Goal: Task Accomplishment & Management: Complete application form

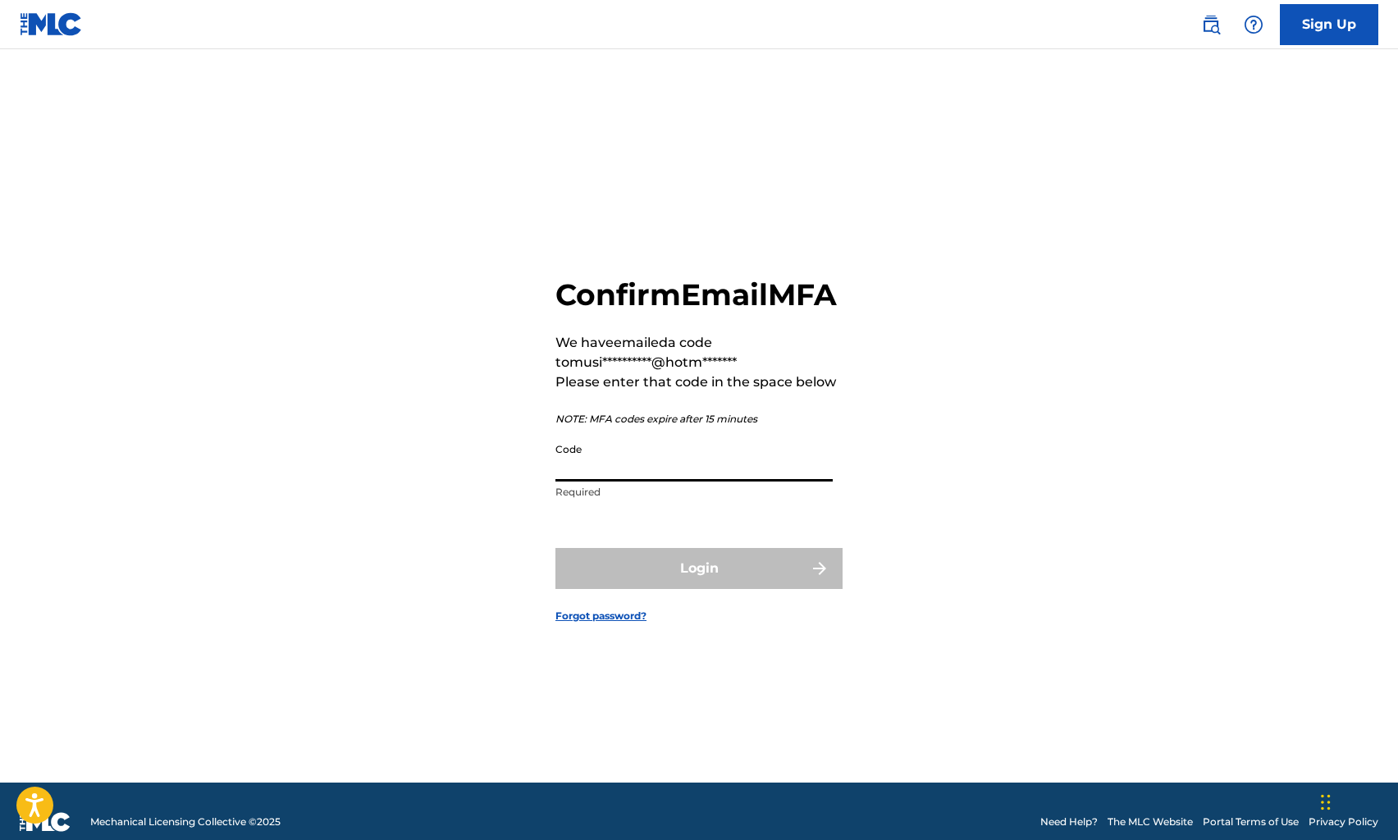
click at [589, 482] on input "Code" at bounding box center [694, 458] width 277 height 47
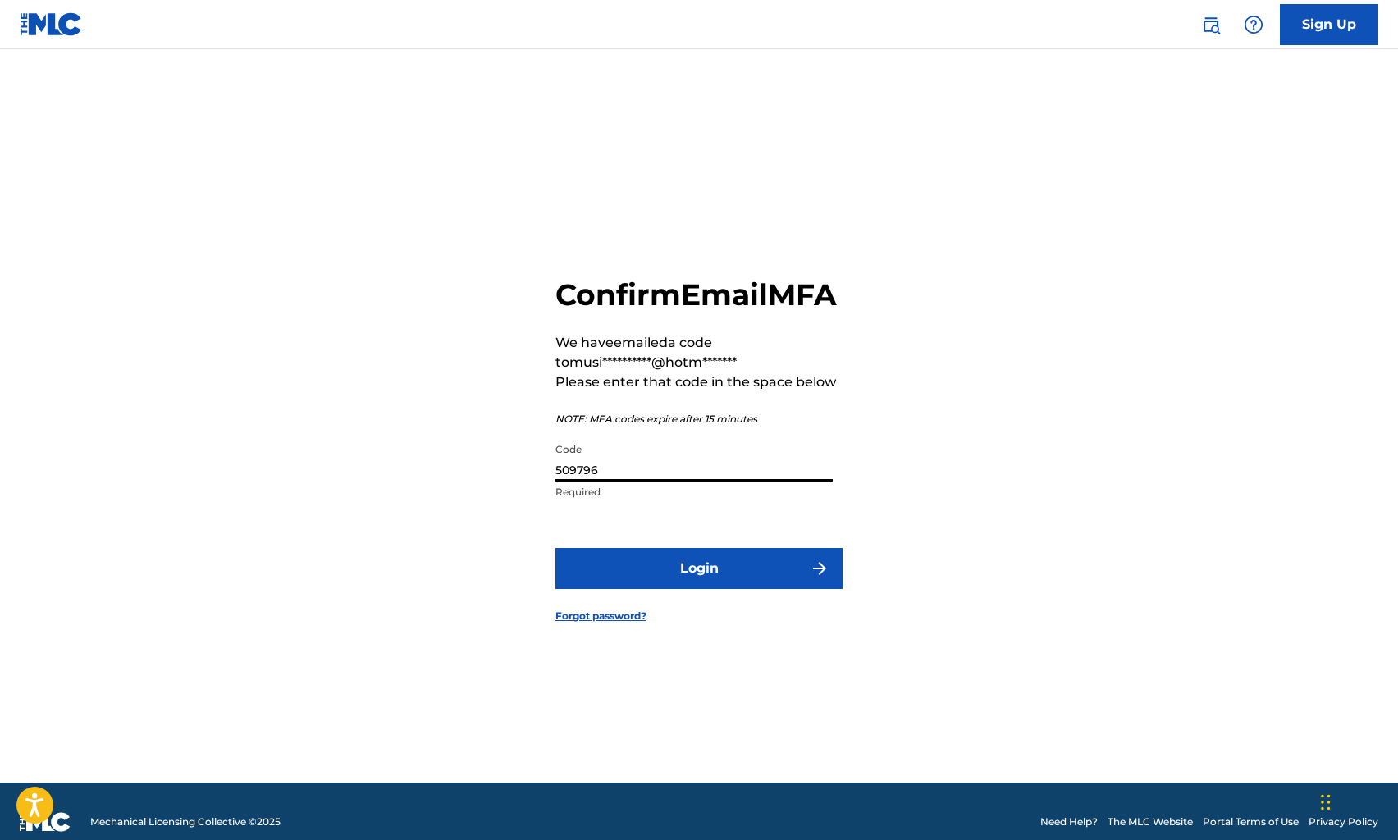
type input "509796"
click at [666, 574] on button "Login" at bounding box center [699, 568] width 287 height 41
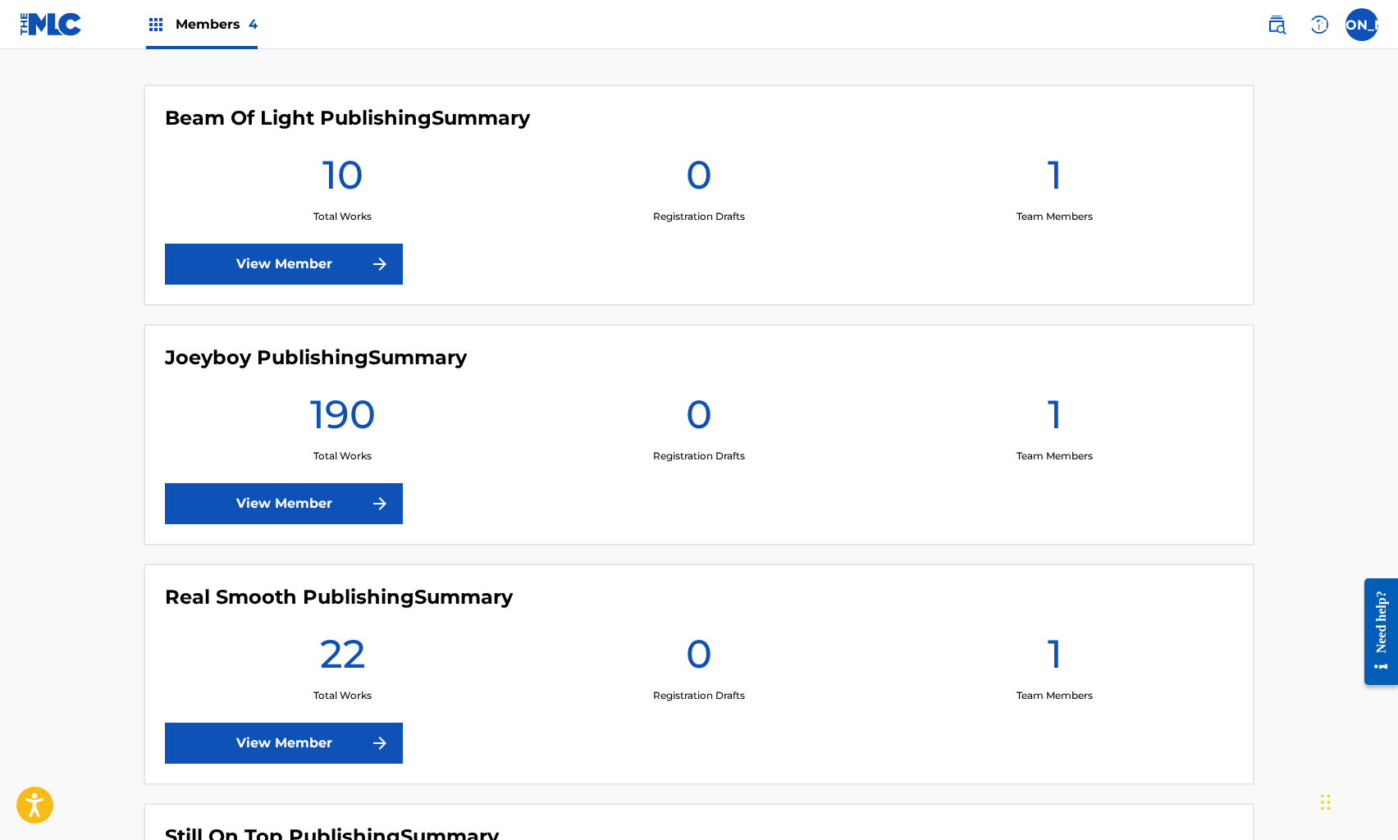
scroll to position [441, 0]
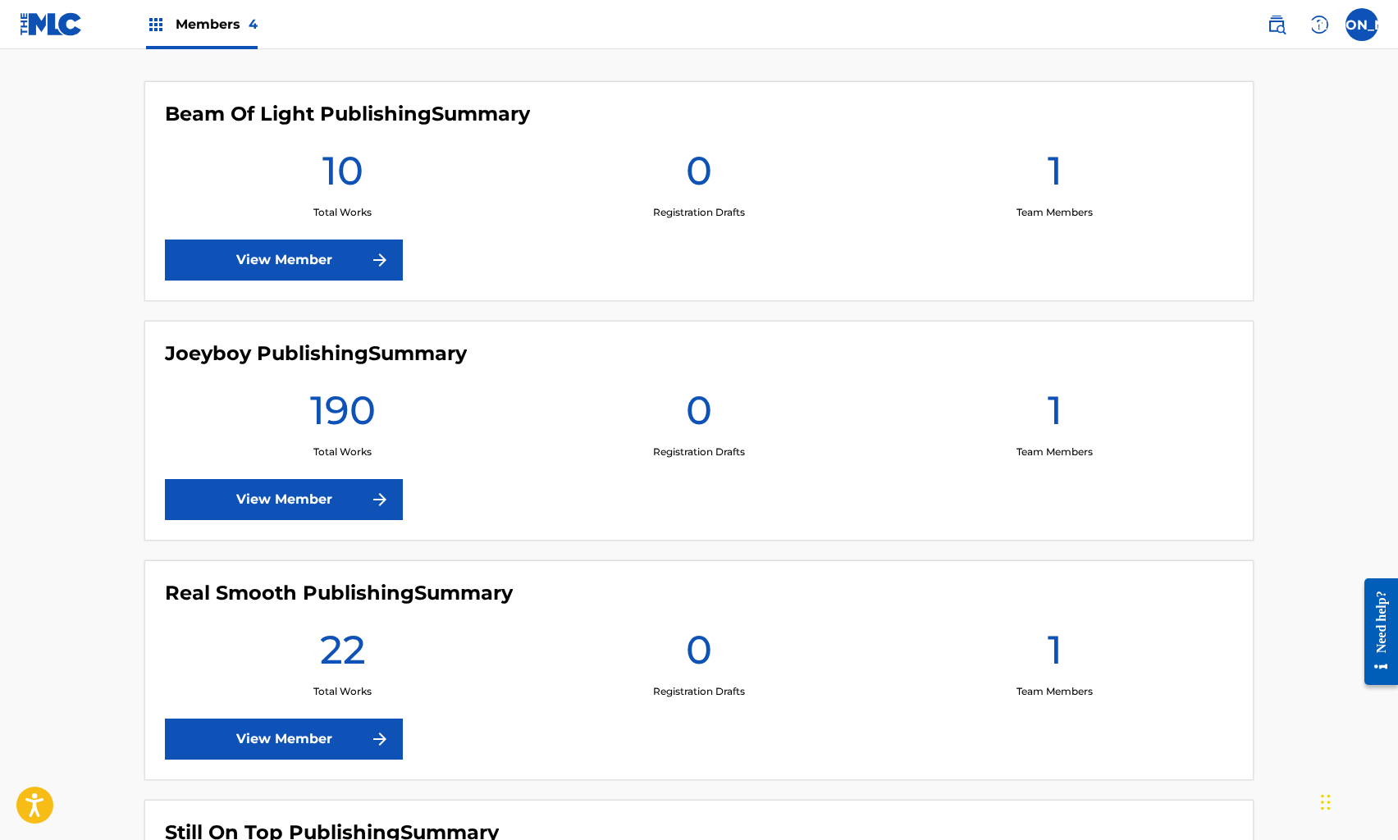
click at [337, 487] on link "View Member" at bounding box center [284, 499] width 238 height 41
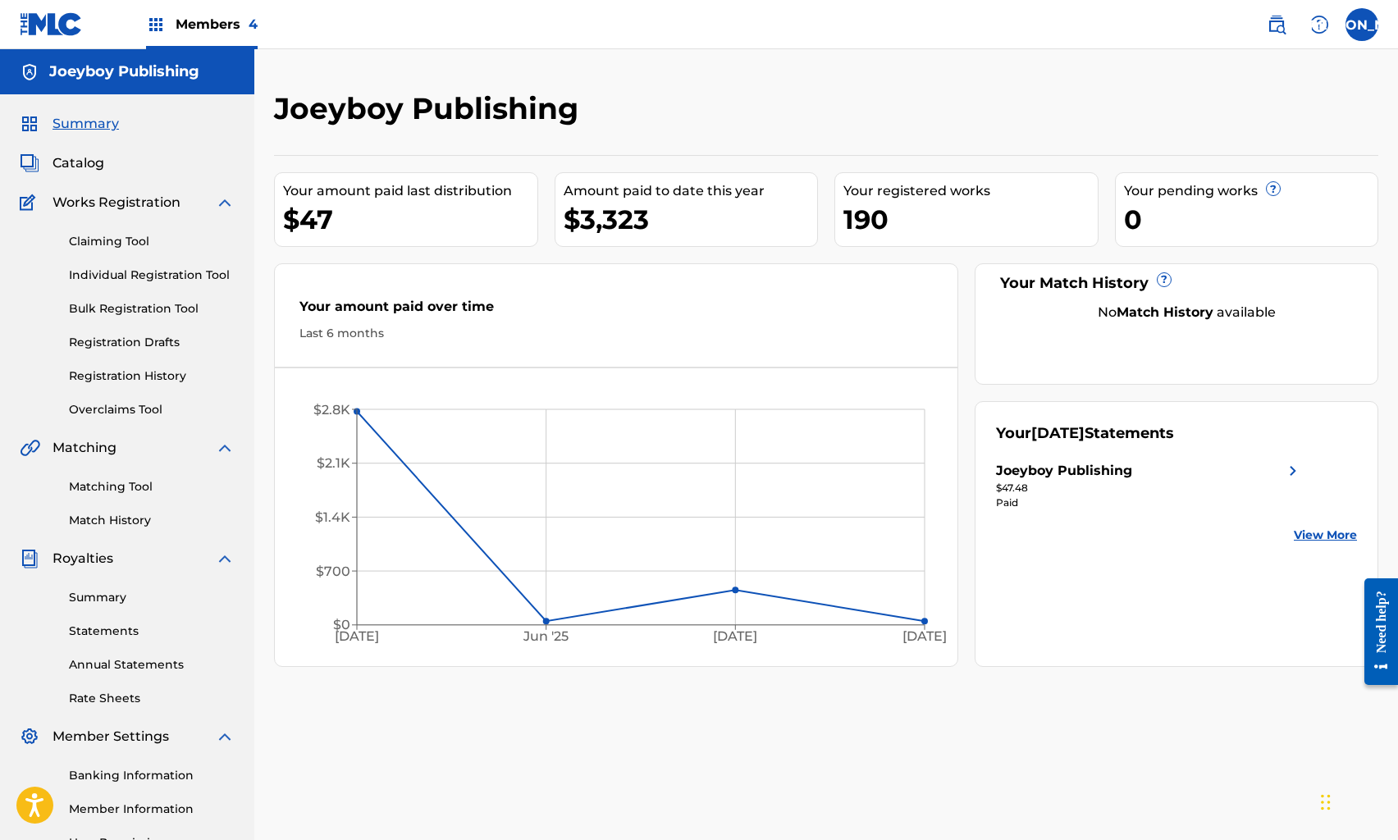
click at [89, 165] on span "Catalog" at bounding box center [79, 163] width 52 height 20
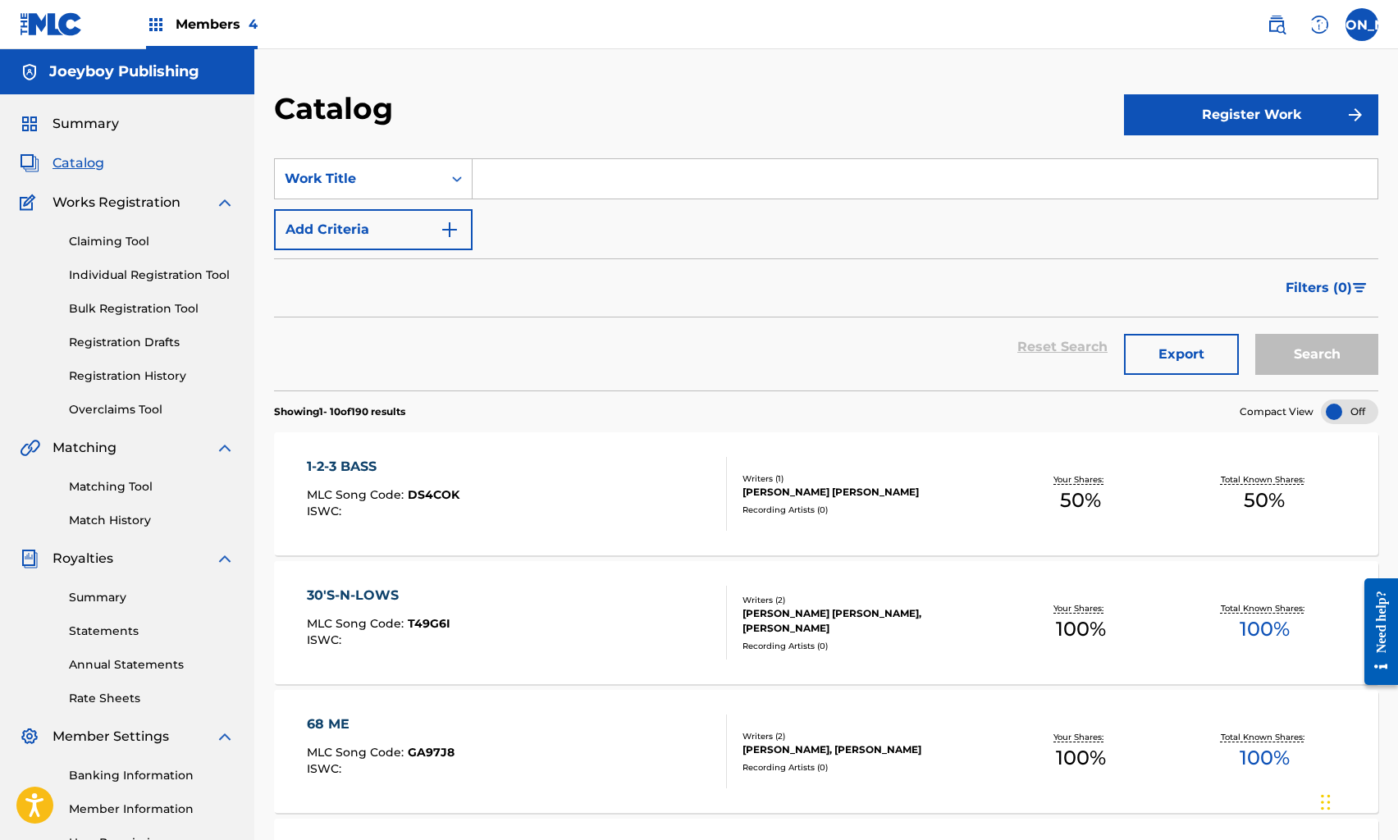
click at [538, 185] on input "Search Form" at bounding box center [925, 178] width 905 height 39
type input "b"
type input "BASS MASTER A.C.E."
click at [1256, 334] on button "Search" at bounding box center [1317, 354] width 123 height 41
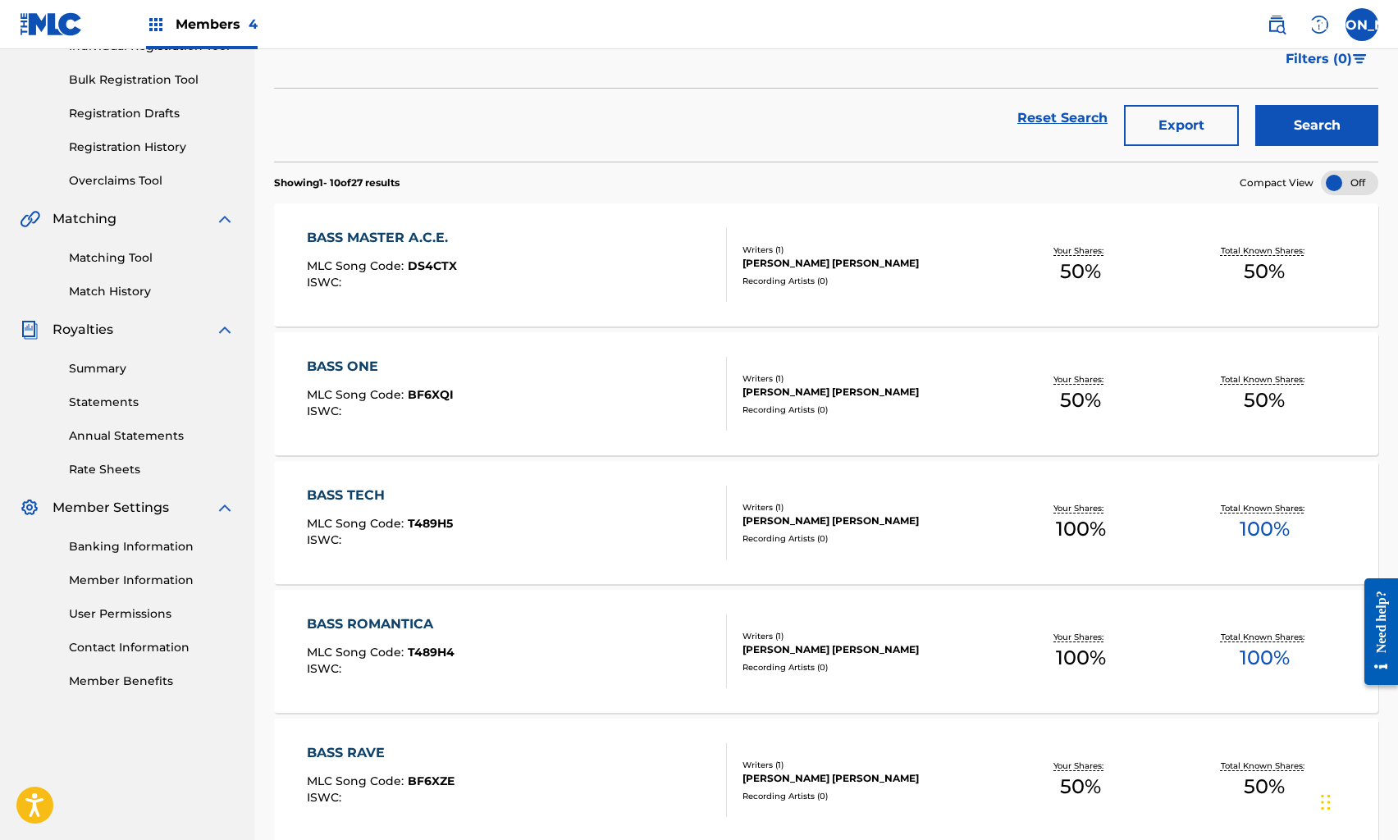
scroll to position [254, 0]
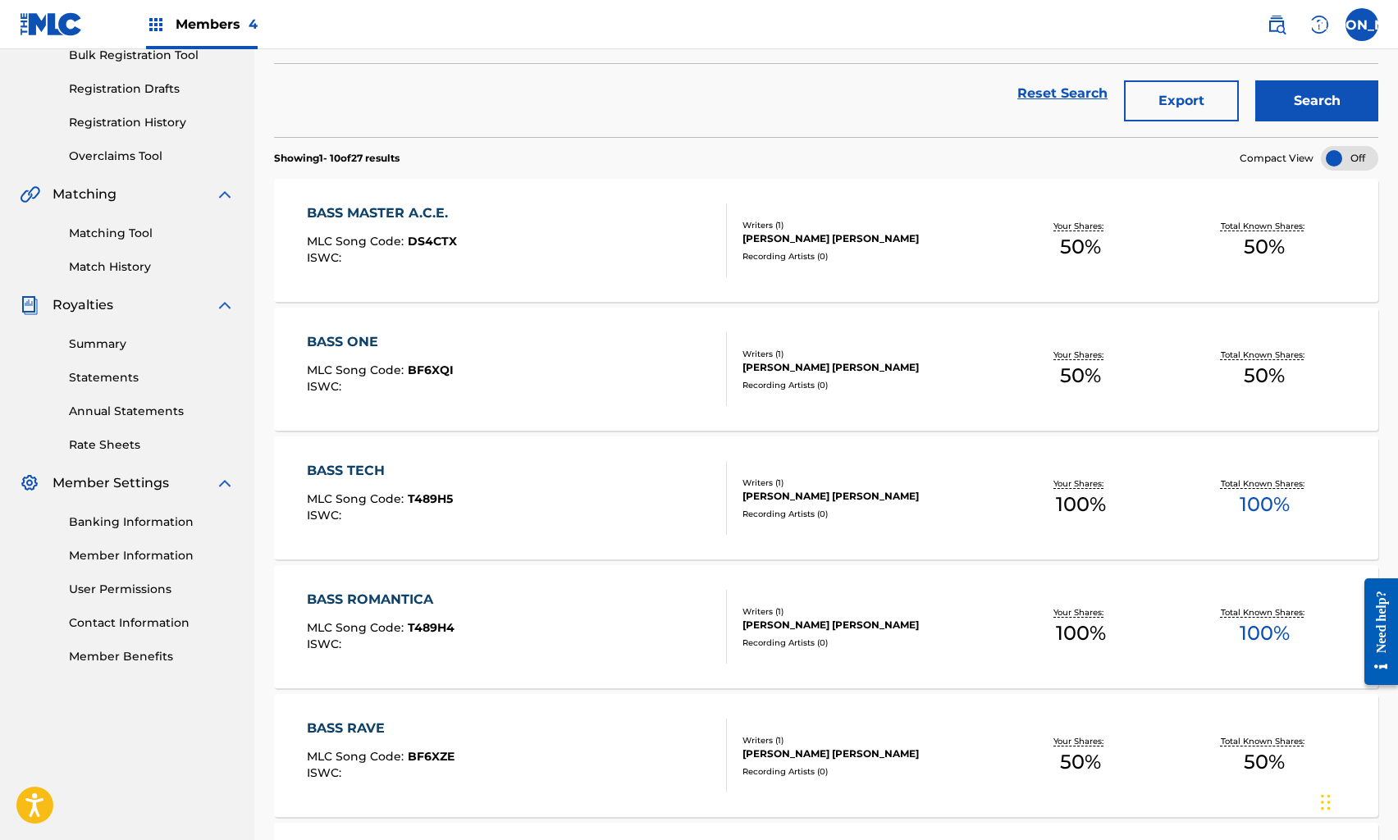
click at [602, 452] on div "BASS TECH MLC Song Code : T489H5 ISWC : Writers ( 1 ) [PERSON_NAME] [PERSON_NAM…" at bounding box center [826, 498] width 1105 height 123
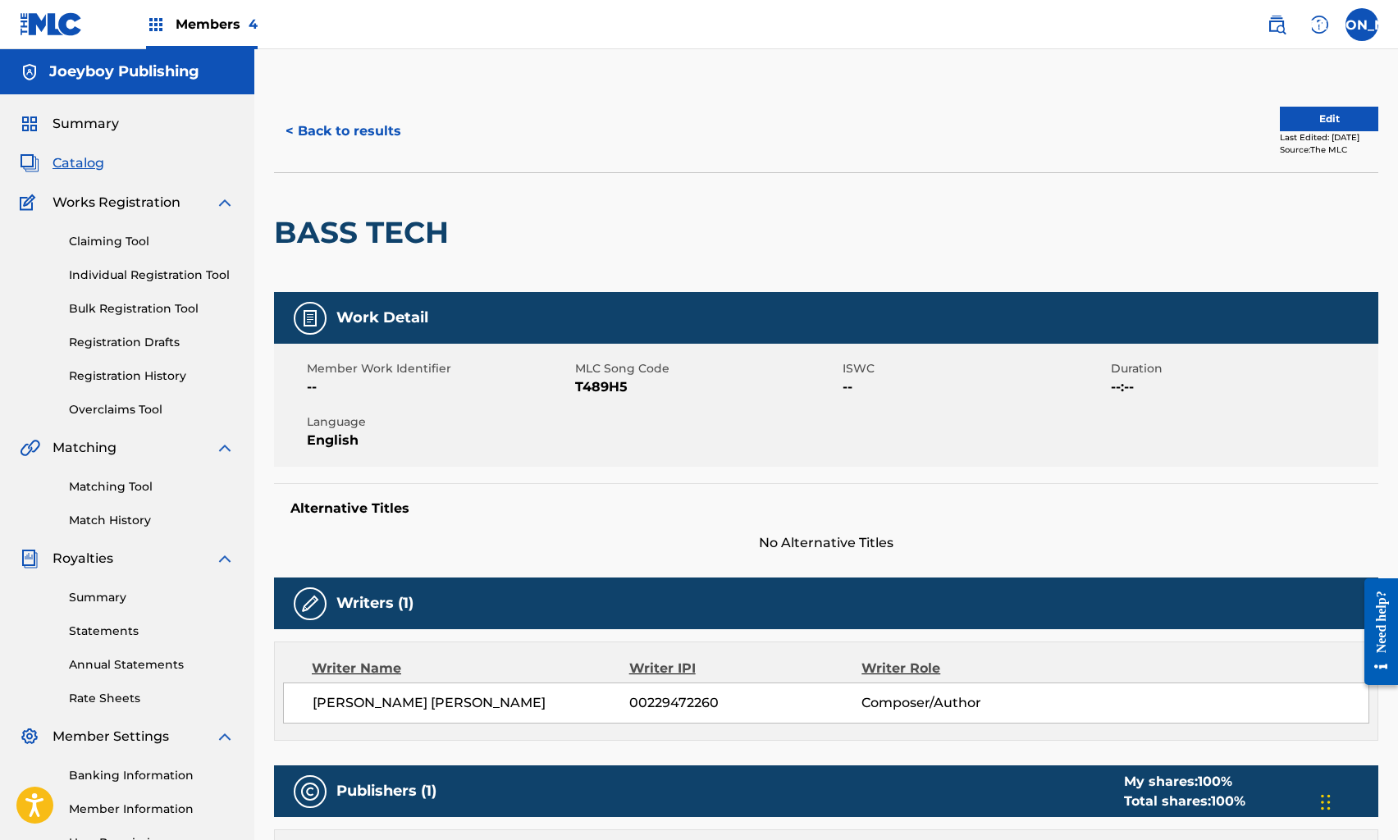
click at [339, 119] on button "< Back to results" at bounding box center [343, 131] width 139 height 41
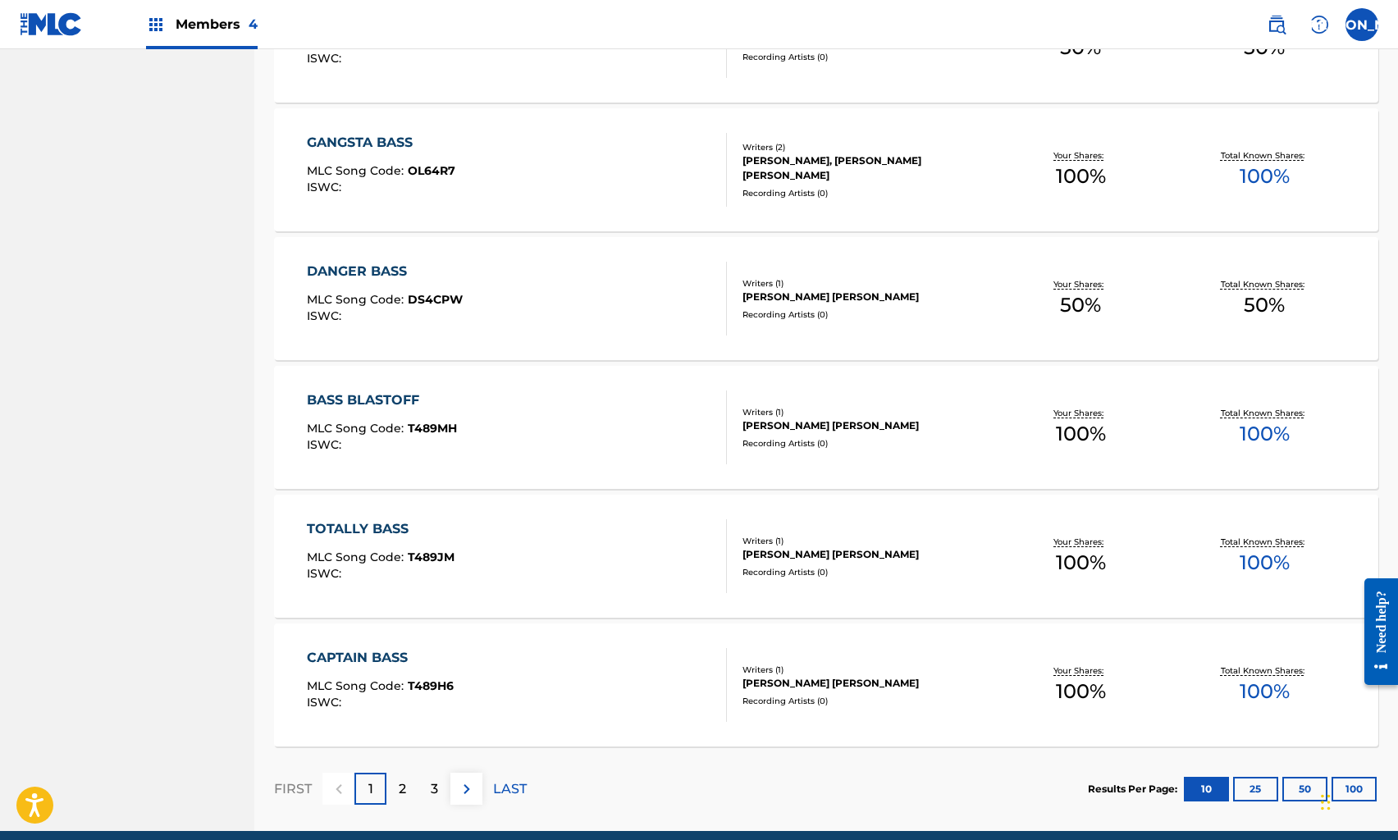
scroll to position [1038, 0]
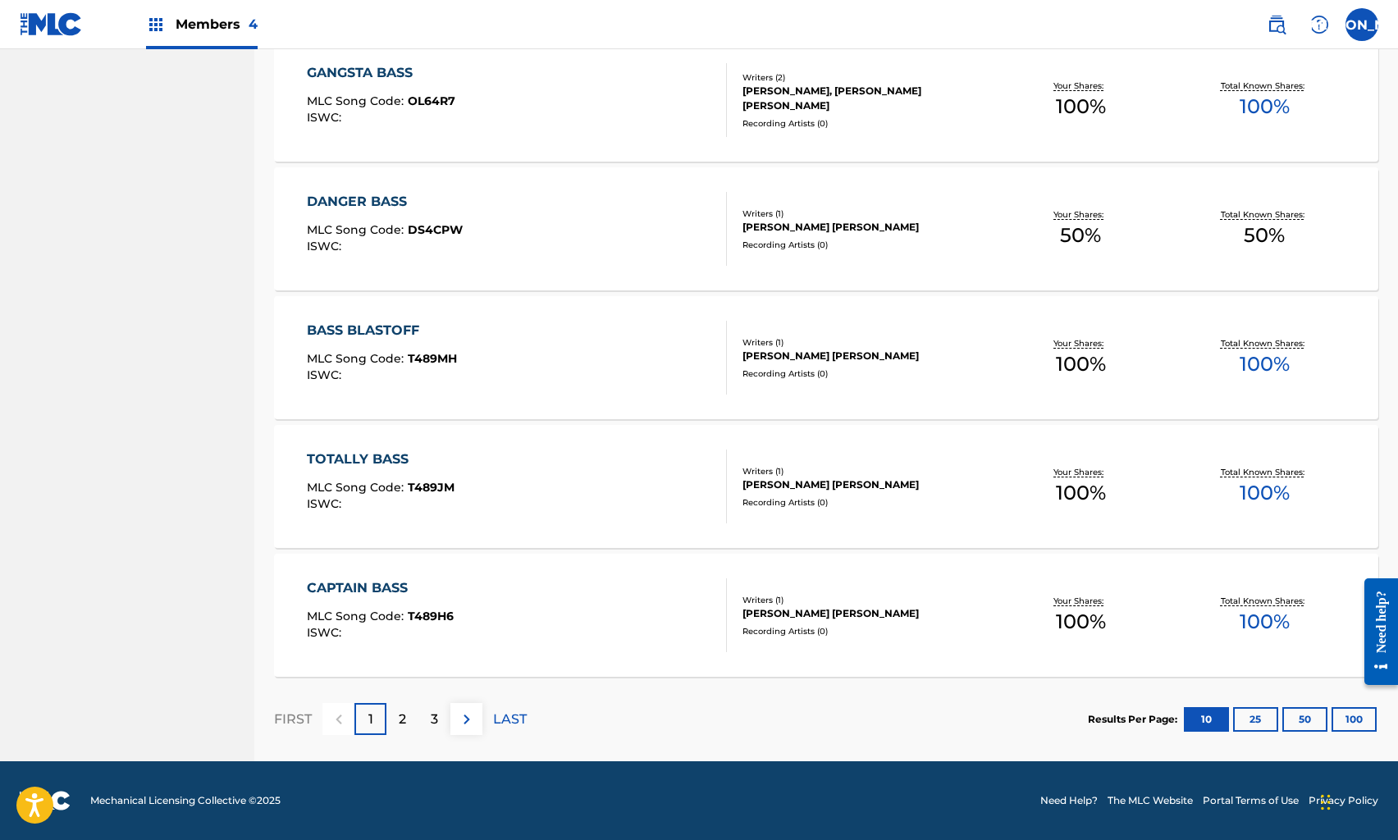
click at [407, 707] on div "2" at bounding box center [403, 719] width 32 height 32
click at [434, 723] on p "3" at bounding box center [434, 720] width 7 height 20
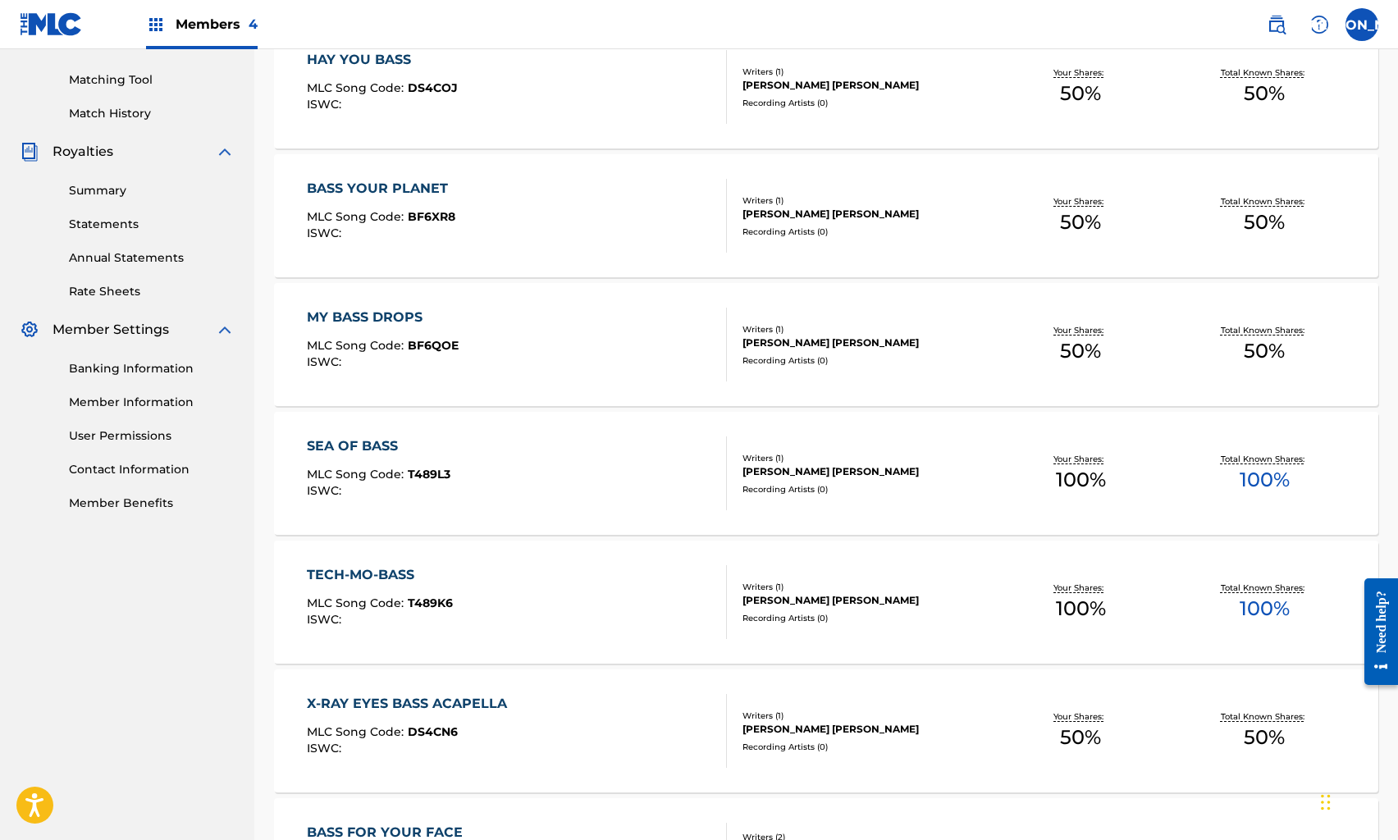
scroll to position [0, 0]
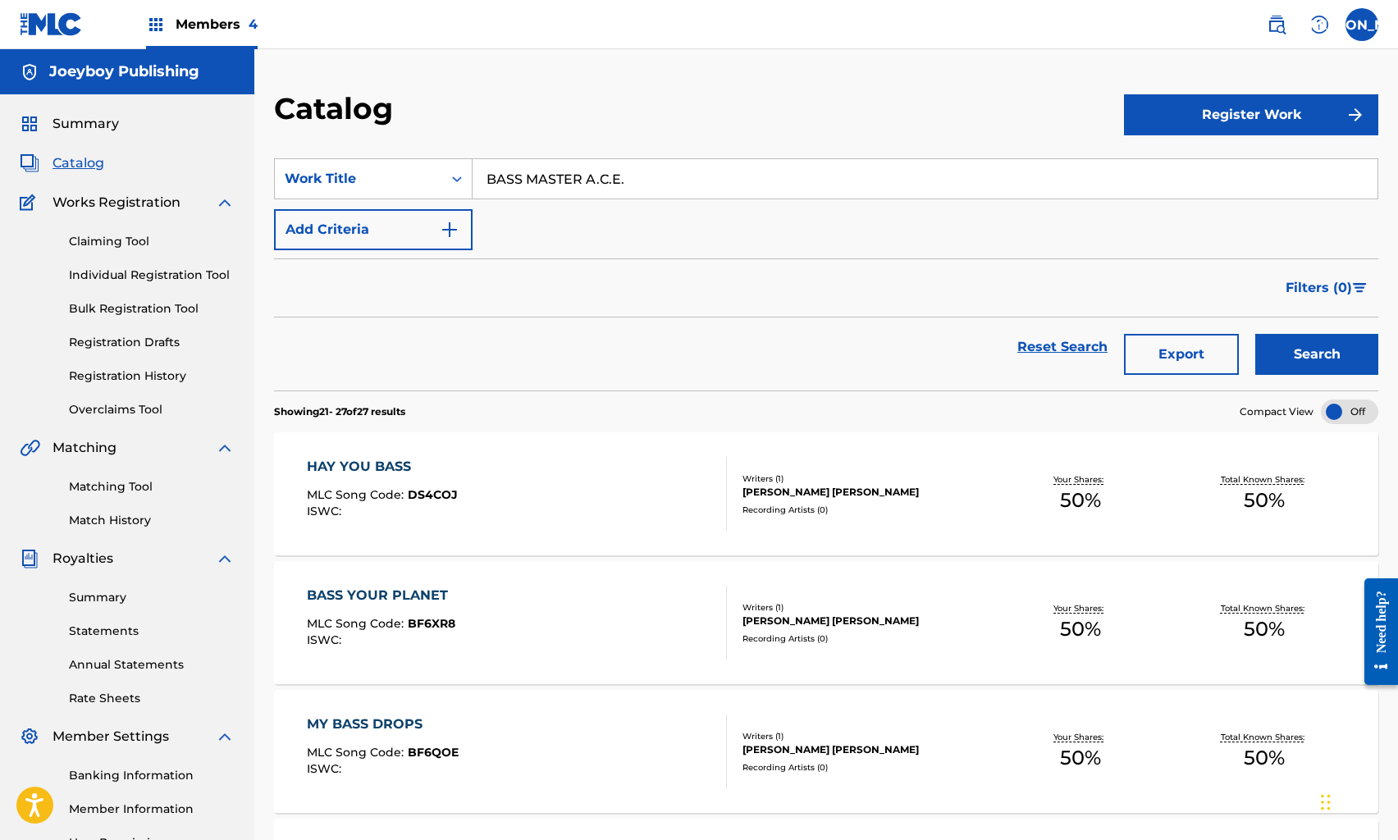
click at [533, 500] on div "HAY YOU BASS MLC Song Code : DS4COJ ISWC :" at bounding box center [516, 494] width 419 height 74
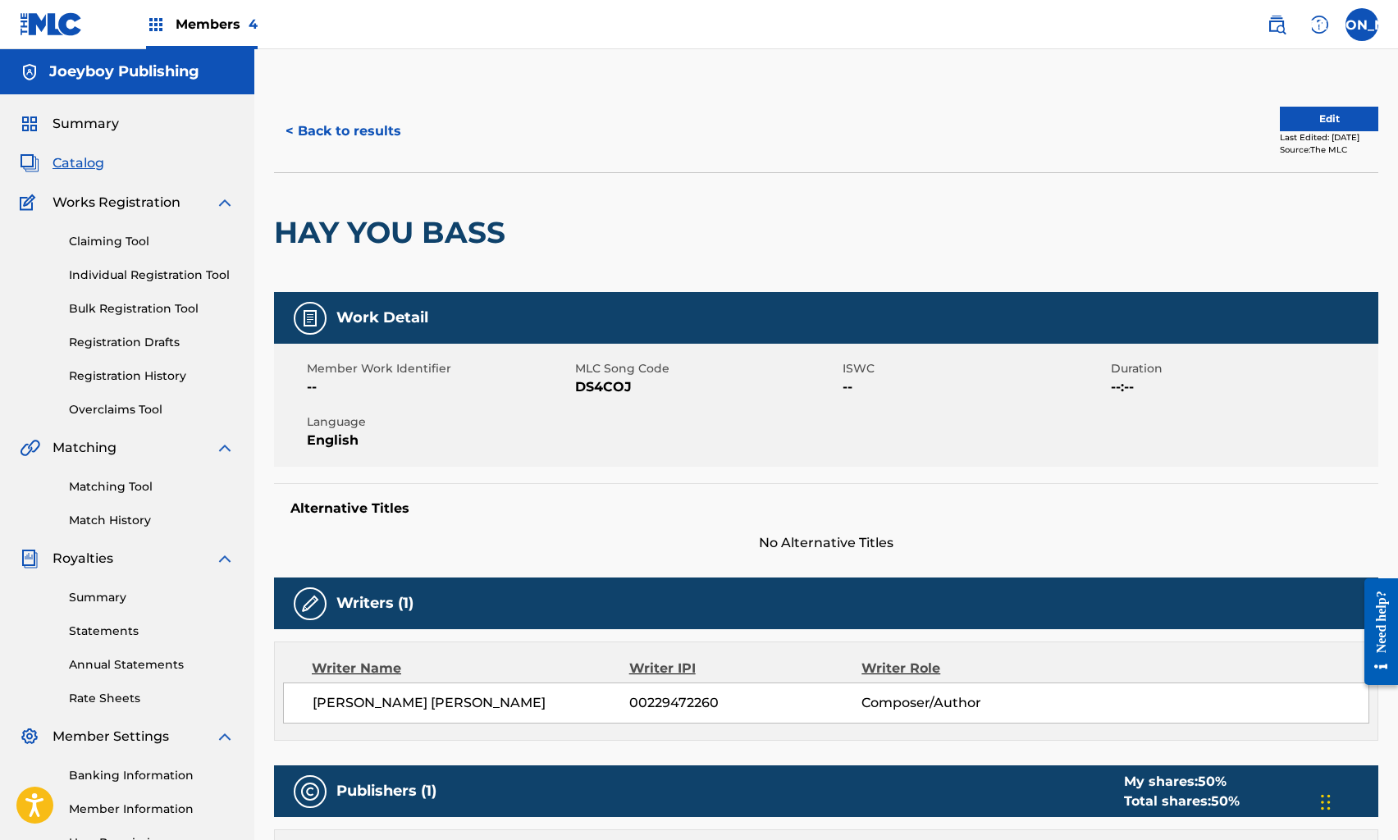
click at [356, 125] on button "< Back to results" at bounding box center [343, 131] width 139 height 41
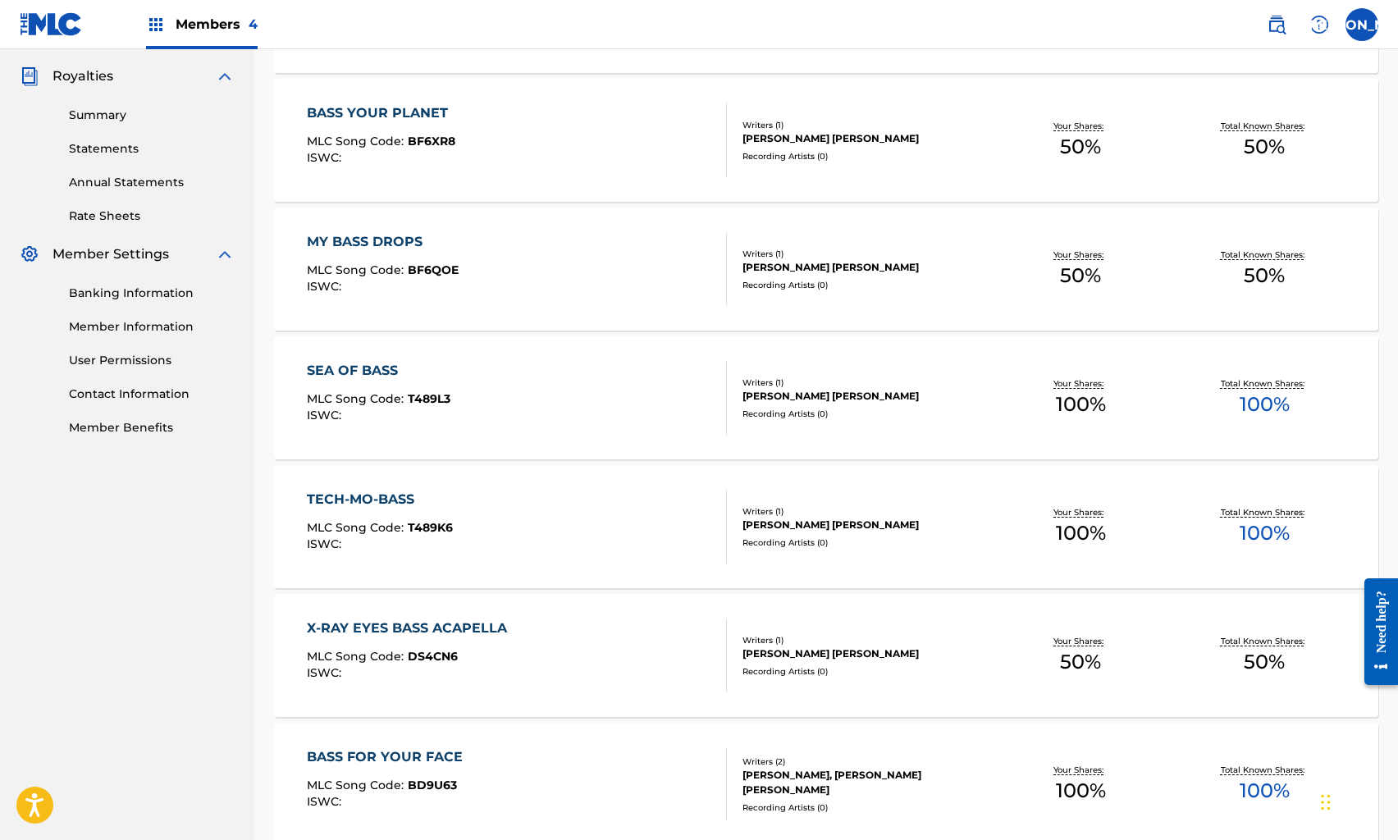
scroll to position [632, 0]
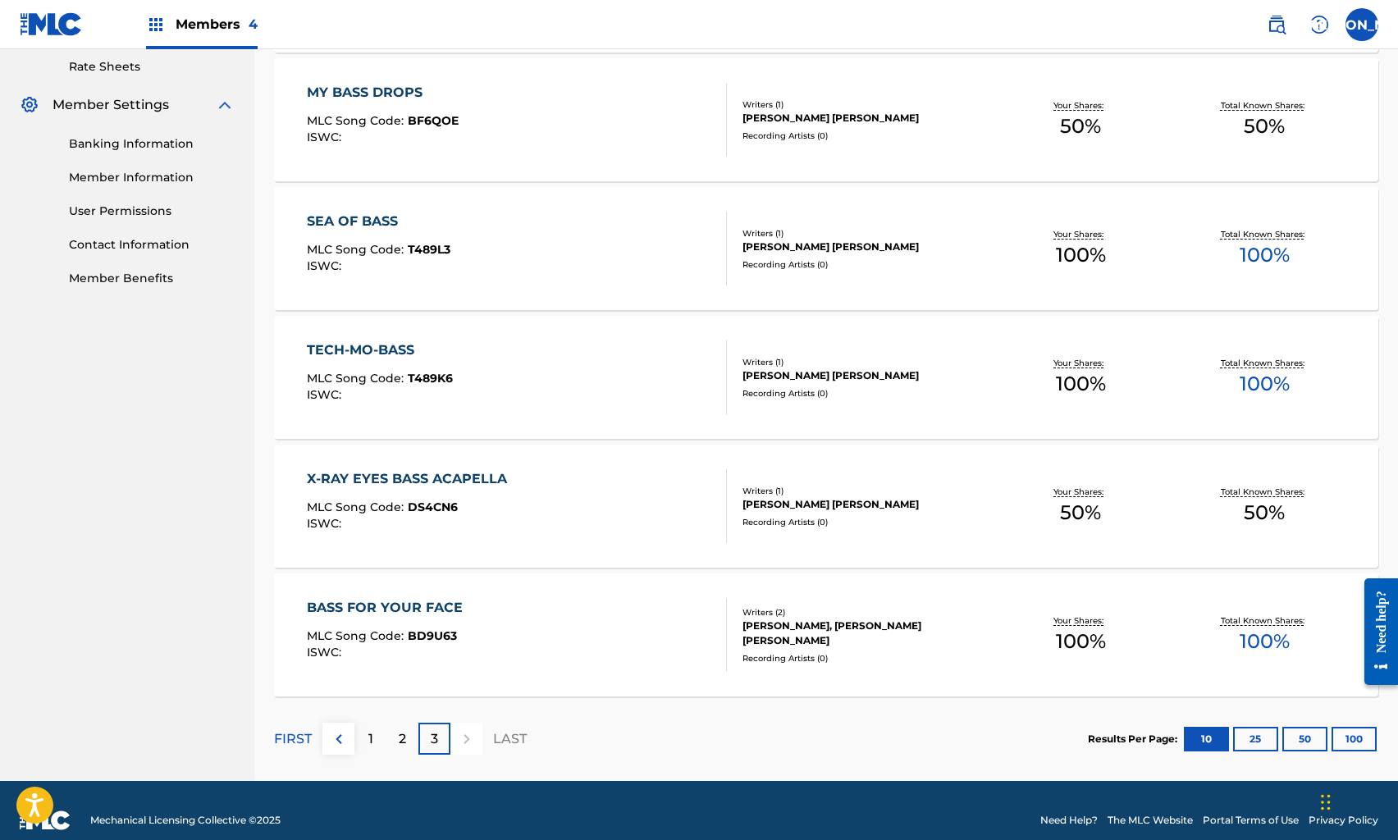
click at [437, 739] on div "3" at bounding box center [435, 739] width 32 height 32
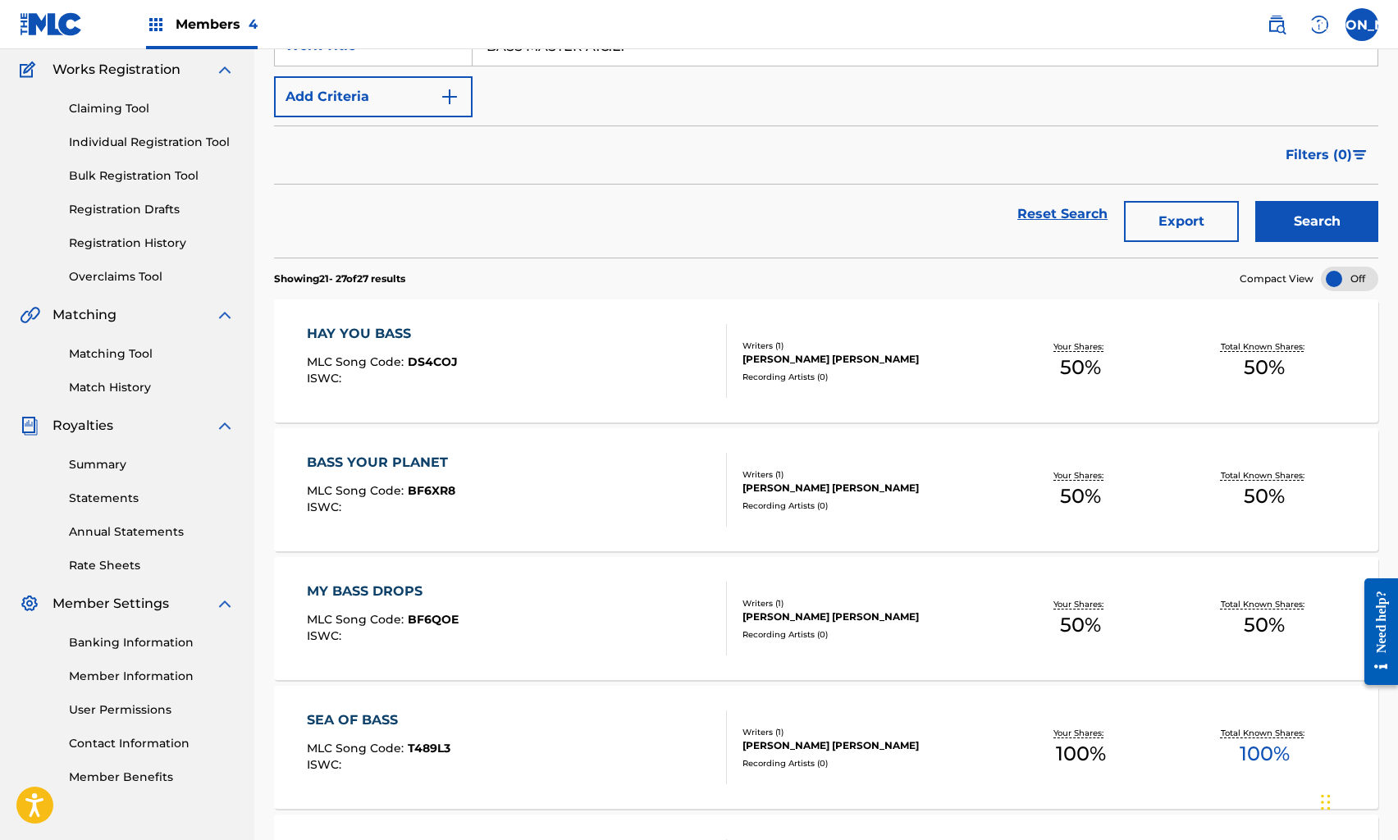
scroll to position [0, 0]
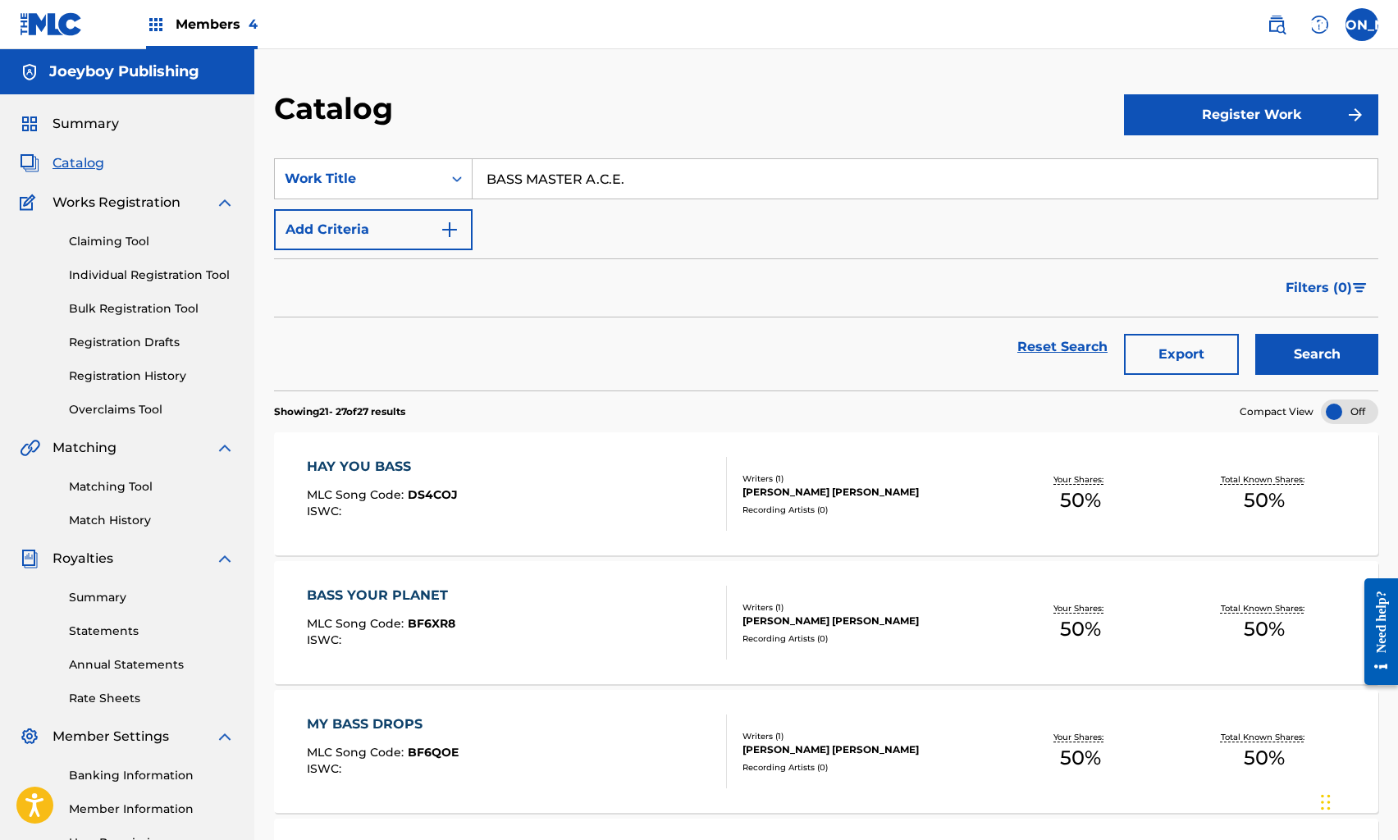
click at [89, 157] on span "Catalog" at bounding box center [79, 163] width 52 height 20
click at [89, 165] on span "Catalog" at bounding box center [79, 163] width 52 height 20
click at [83, 160] on span "Catalog" at bounding box center [79, 163] width 52 height 20
drag, startPoint x: 637, startPoint y: 187, endPoint x: 513, endPoint y: 172, distance: 124.8
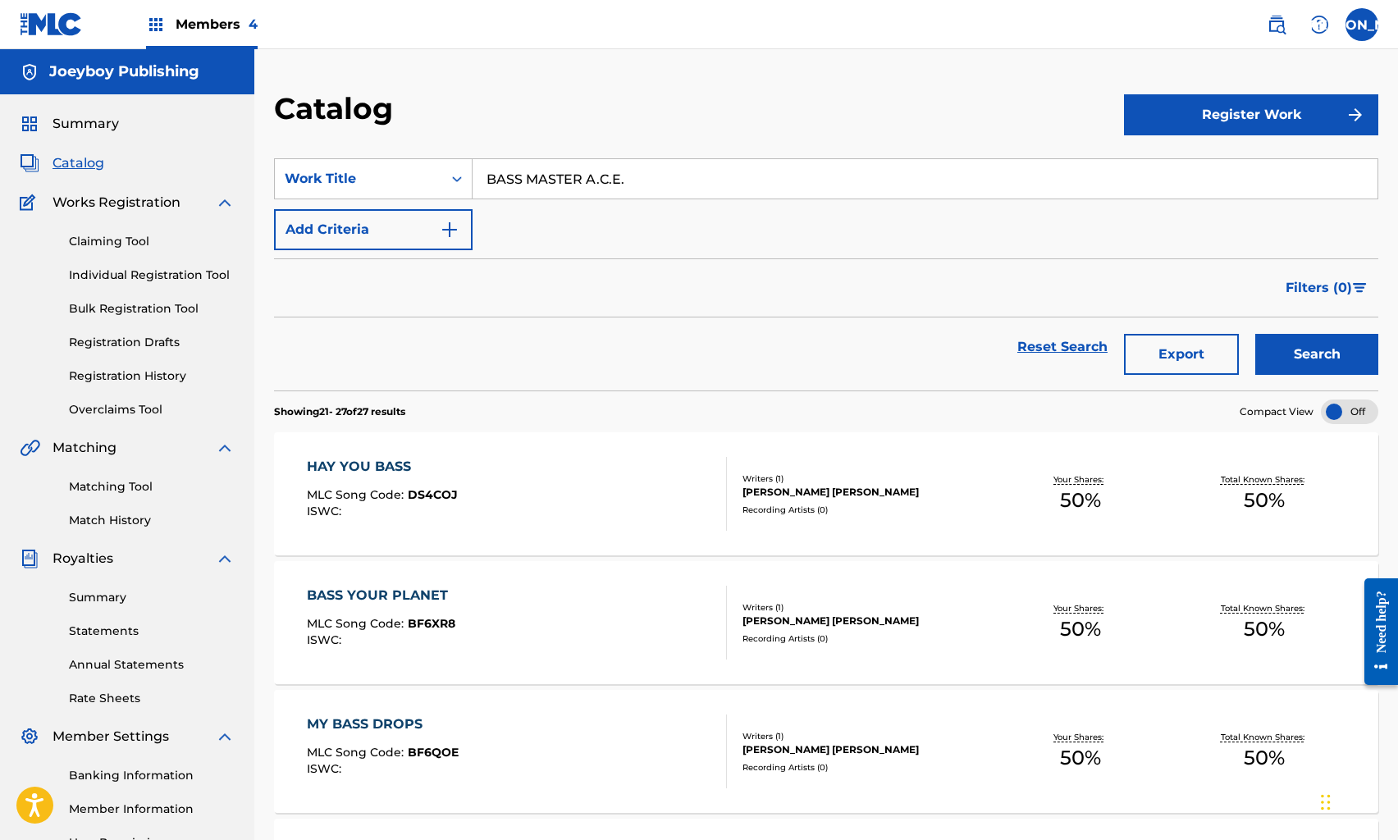
click at [513, 172] on input "BASS MASTER A.C.E." at bounding box center [925, 178] width 905 height 39
type input "B"
click at [452, 189] on div "Search Form" at bounding box center [457, 179] width 30 height 30
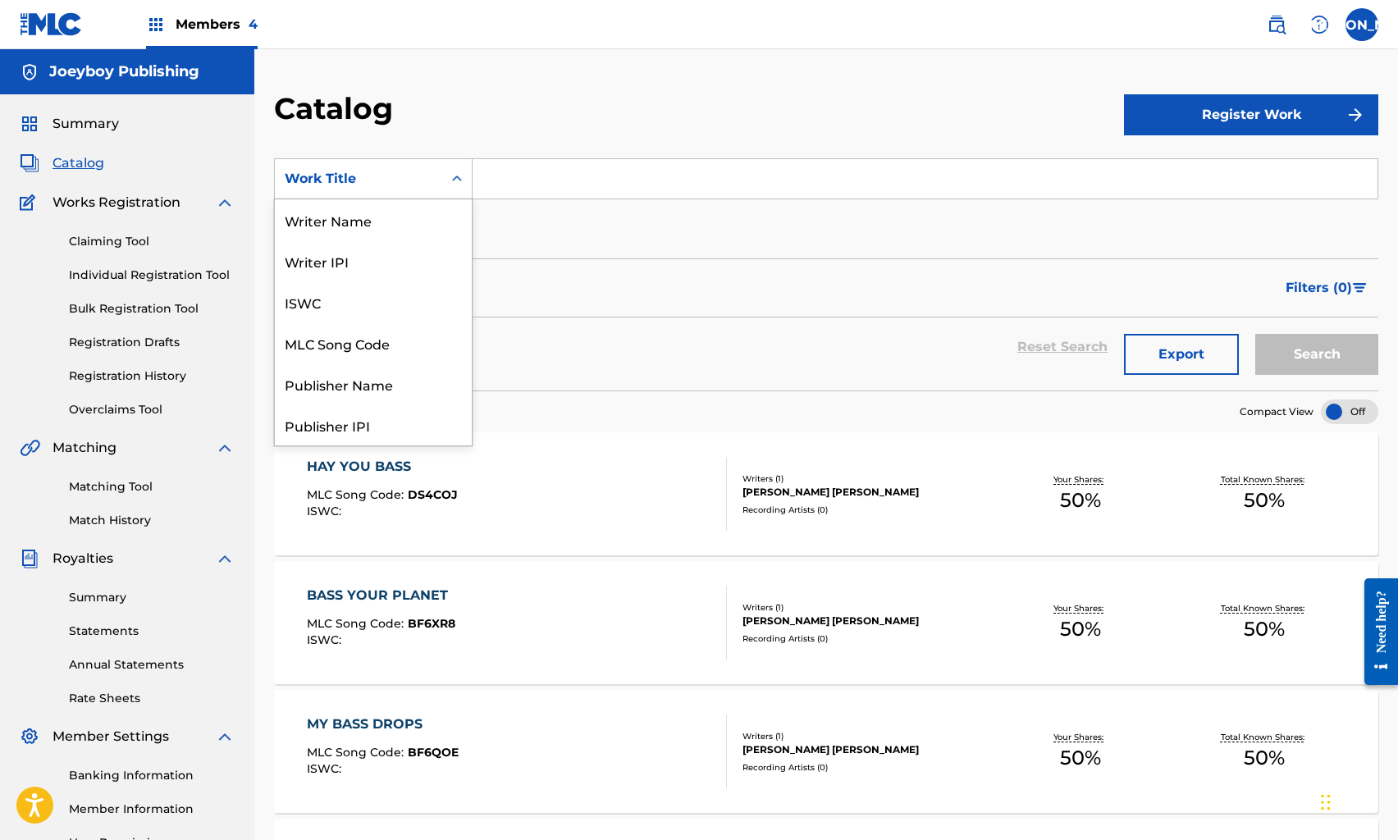
scroll to position [246, 0]
click at [426, 361] on div "Artist" at bounding box center [373, 343] width 197 height 41
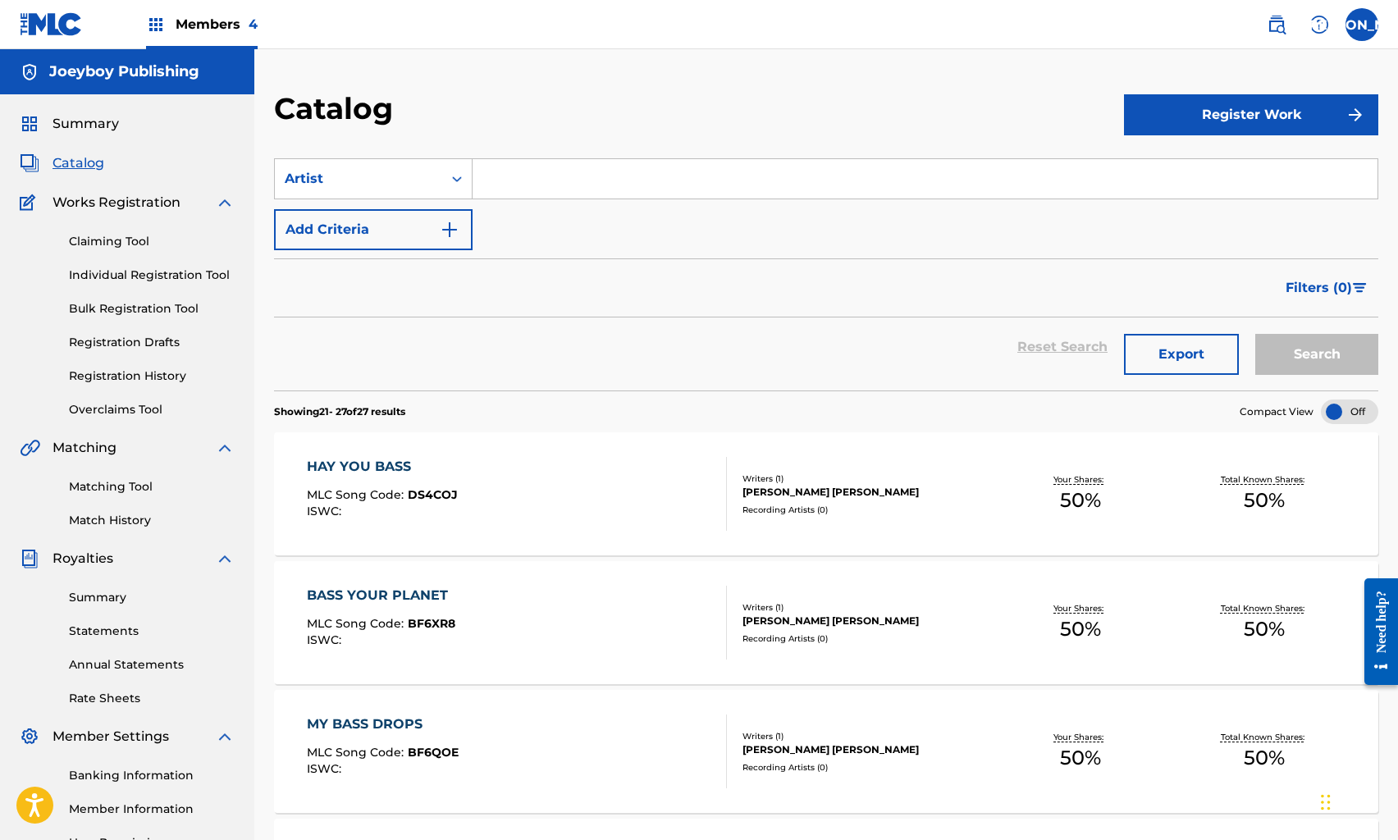
click at [549, 189] on input "Search Form" at bounding box center [925, 178] width 905 height 39
type input "BASS MASTER A.C.E."
click at [1256, 334] on button "Search" at bounding box center [1317, 354] width 123 height 41
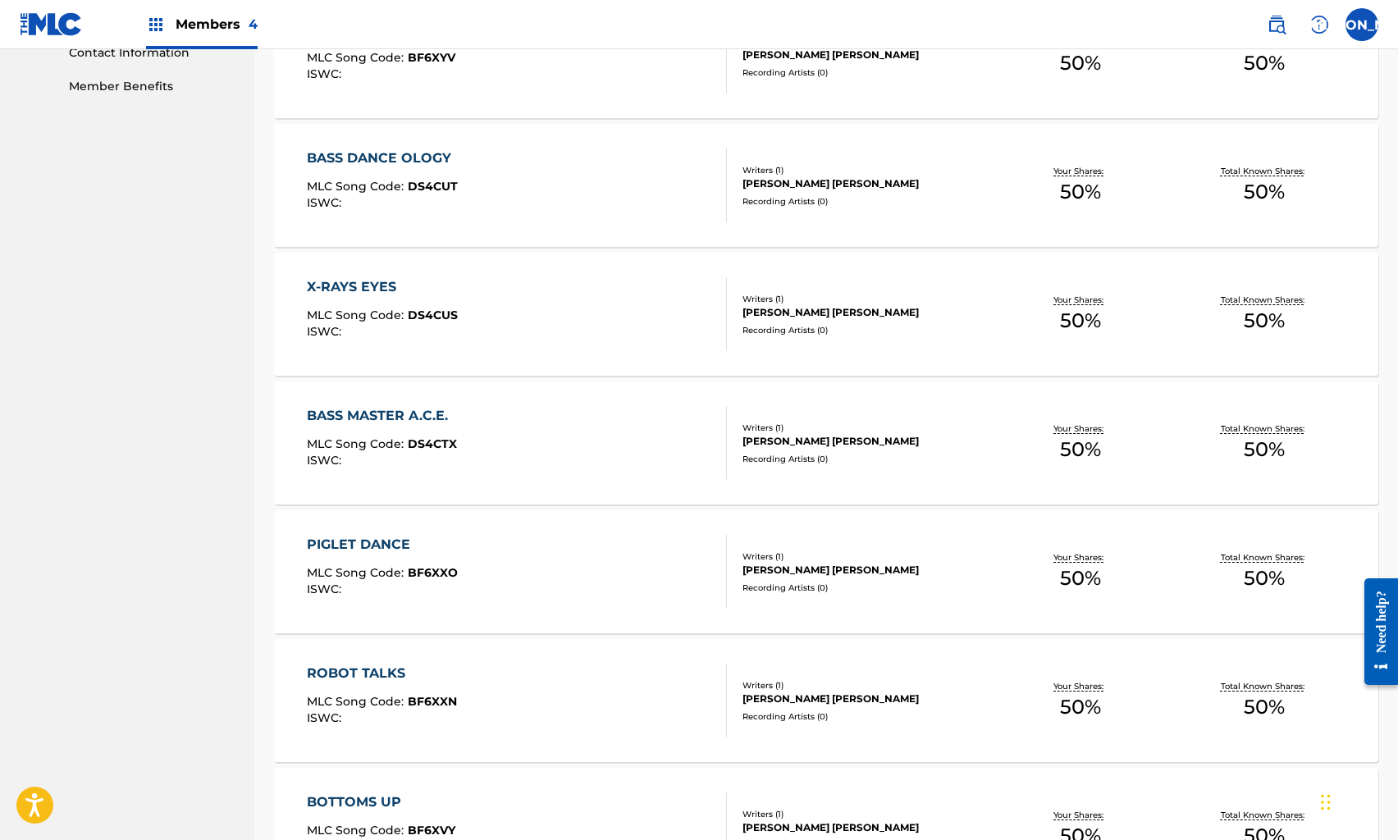
scroll to position [1038, 0]
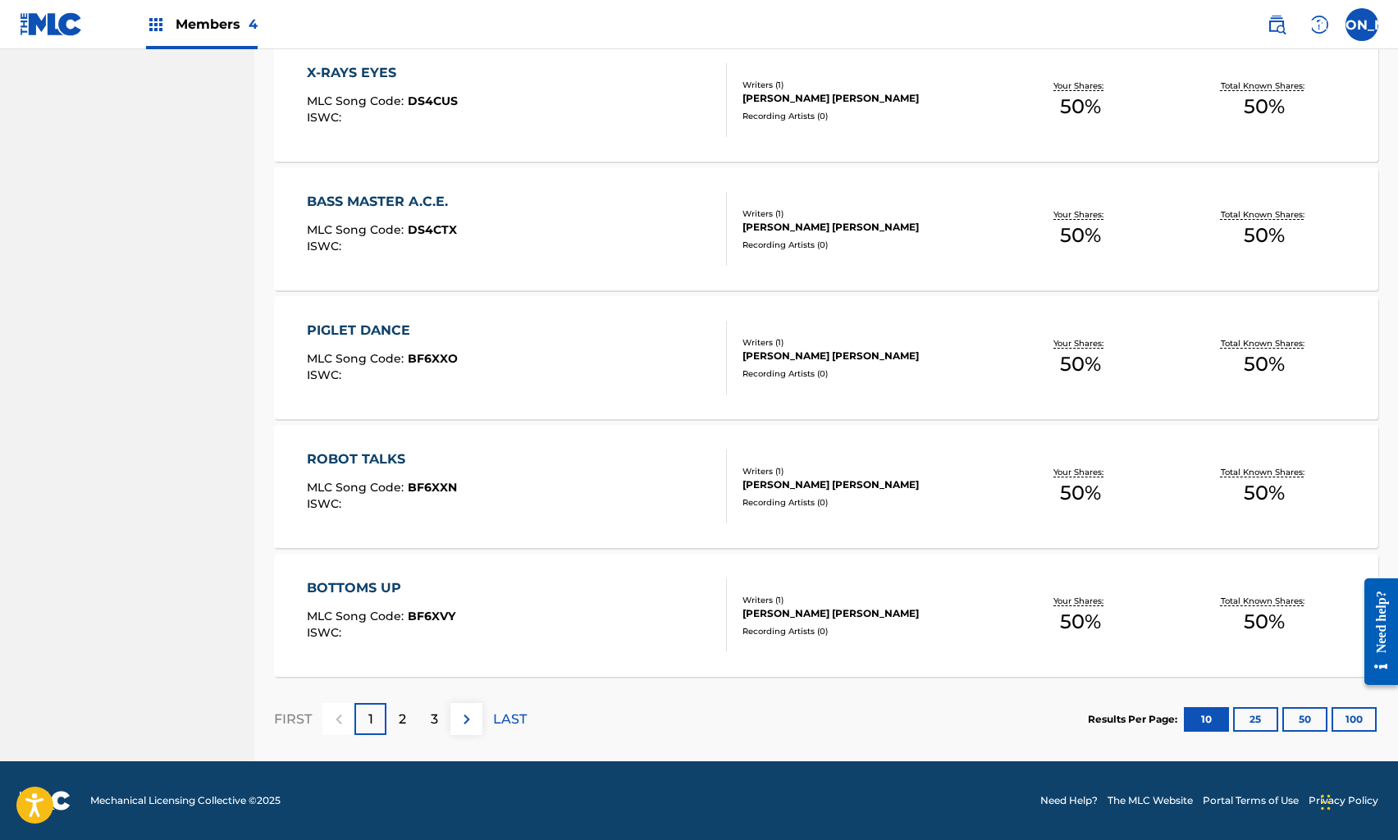
click at [407, 706] on div "2" at bounding box center [403, 719] width 32 height 32
click at [434, 712] on p "3" at bounding box center [434, 720] width 7 height 20
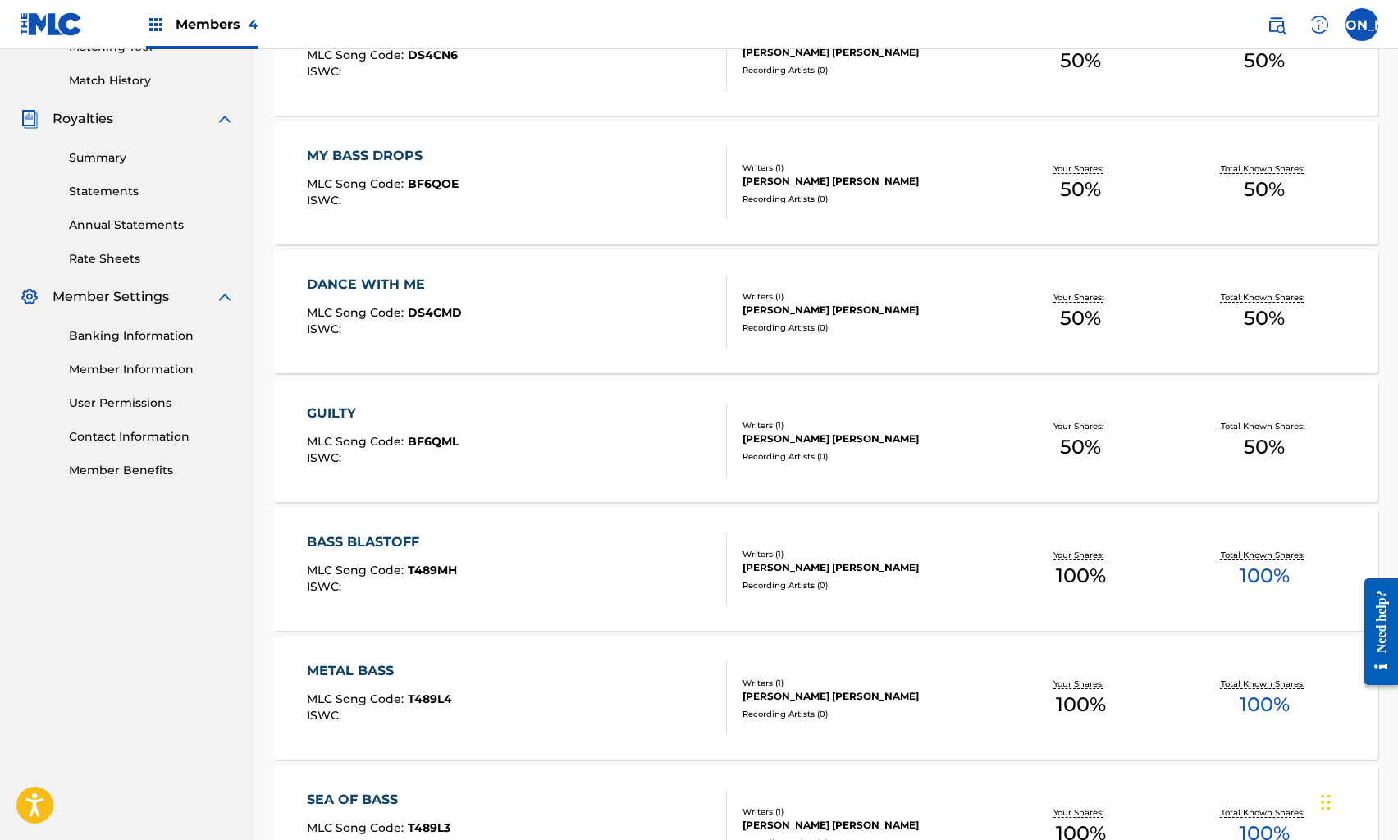
scroll to position [428, 0]
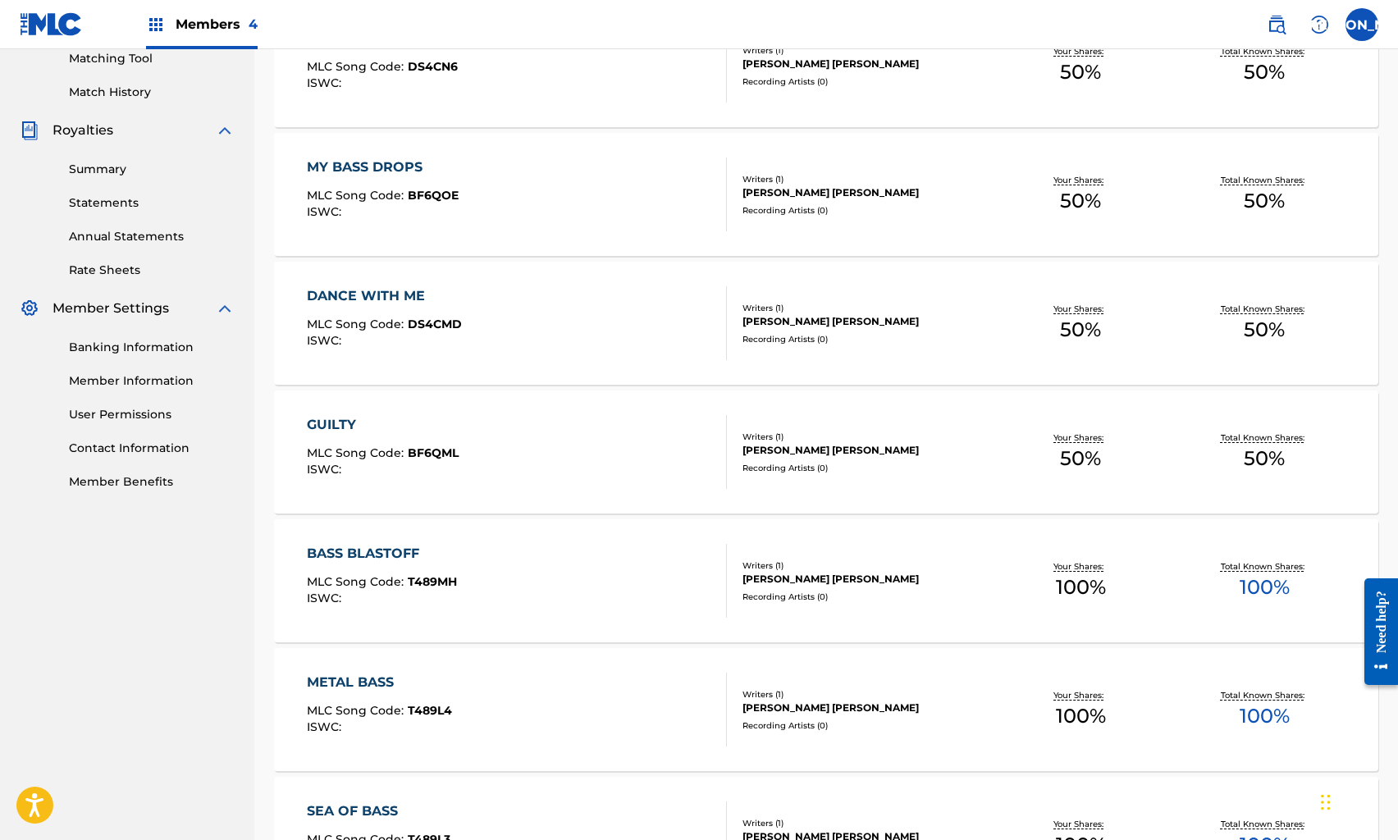
click at [551, 432] on div "GUILTY MLC Song Code : BF6QML ISWC :" at bounding box center [516, 452] width 419 height 74
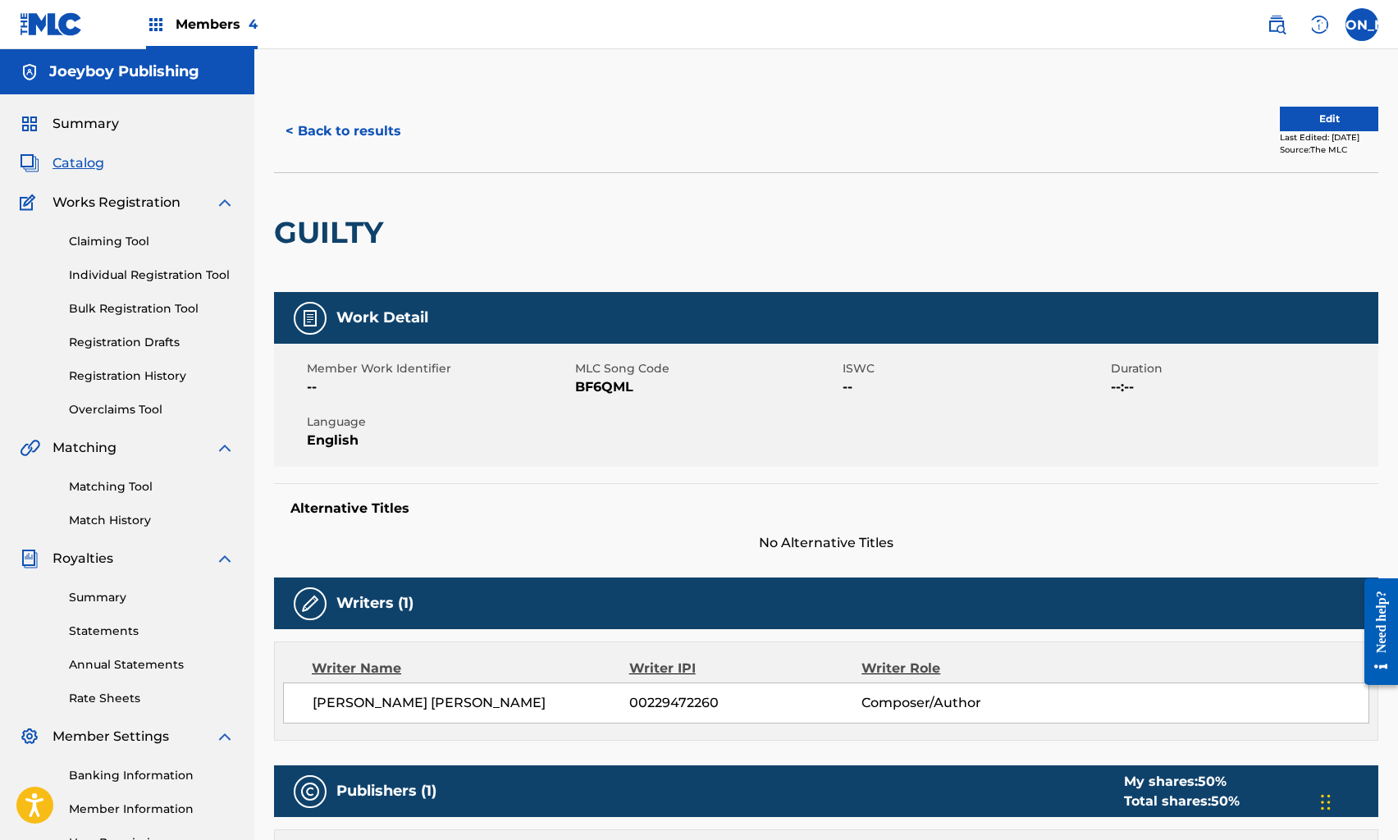
click at [1293, 113] on button "Edit" at bounding box center [1329, 119] width 98 height 25
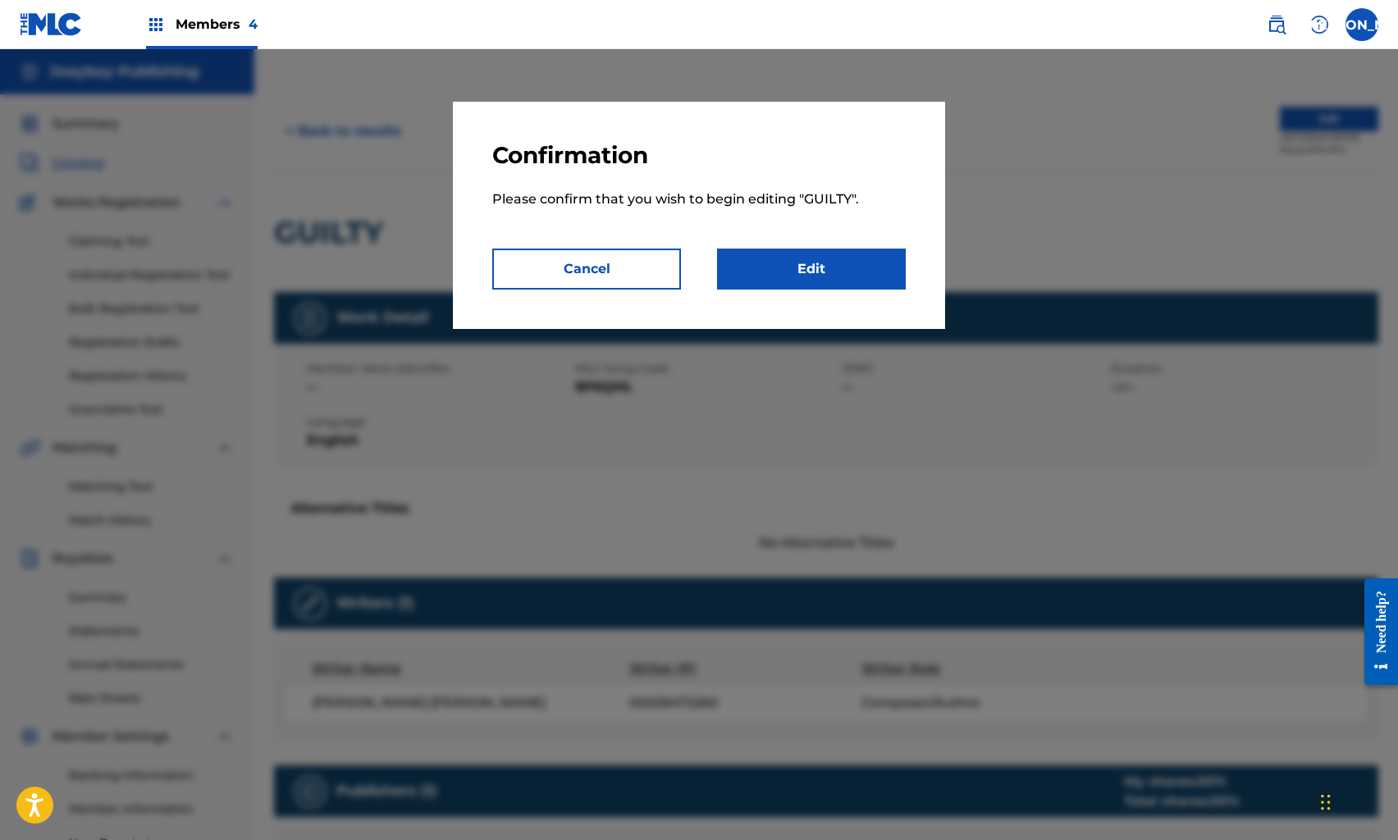
click at [838, 276] on link "Edit" at bounding box center [811, 269] width 189 height 41
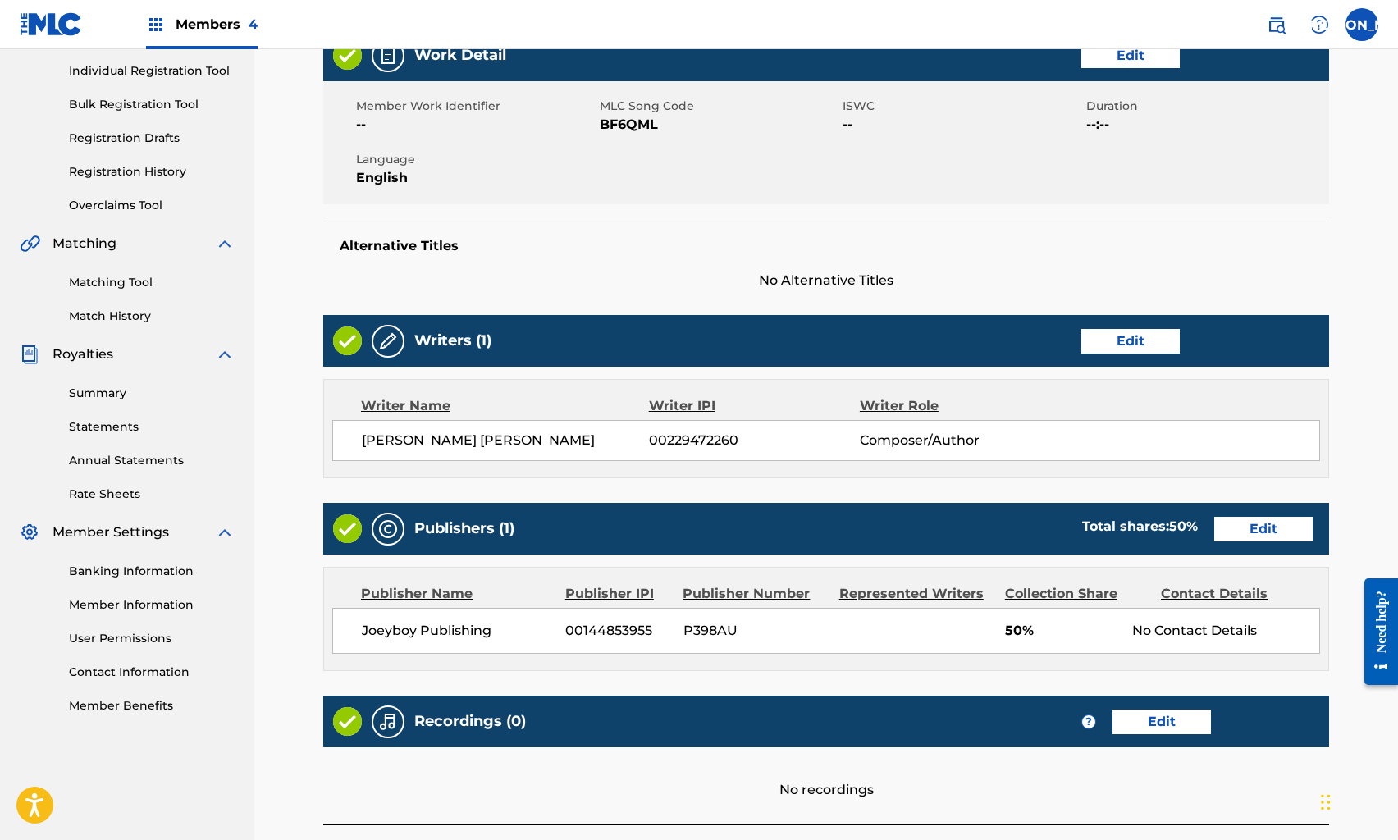
scroll to position [349, 0]
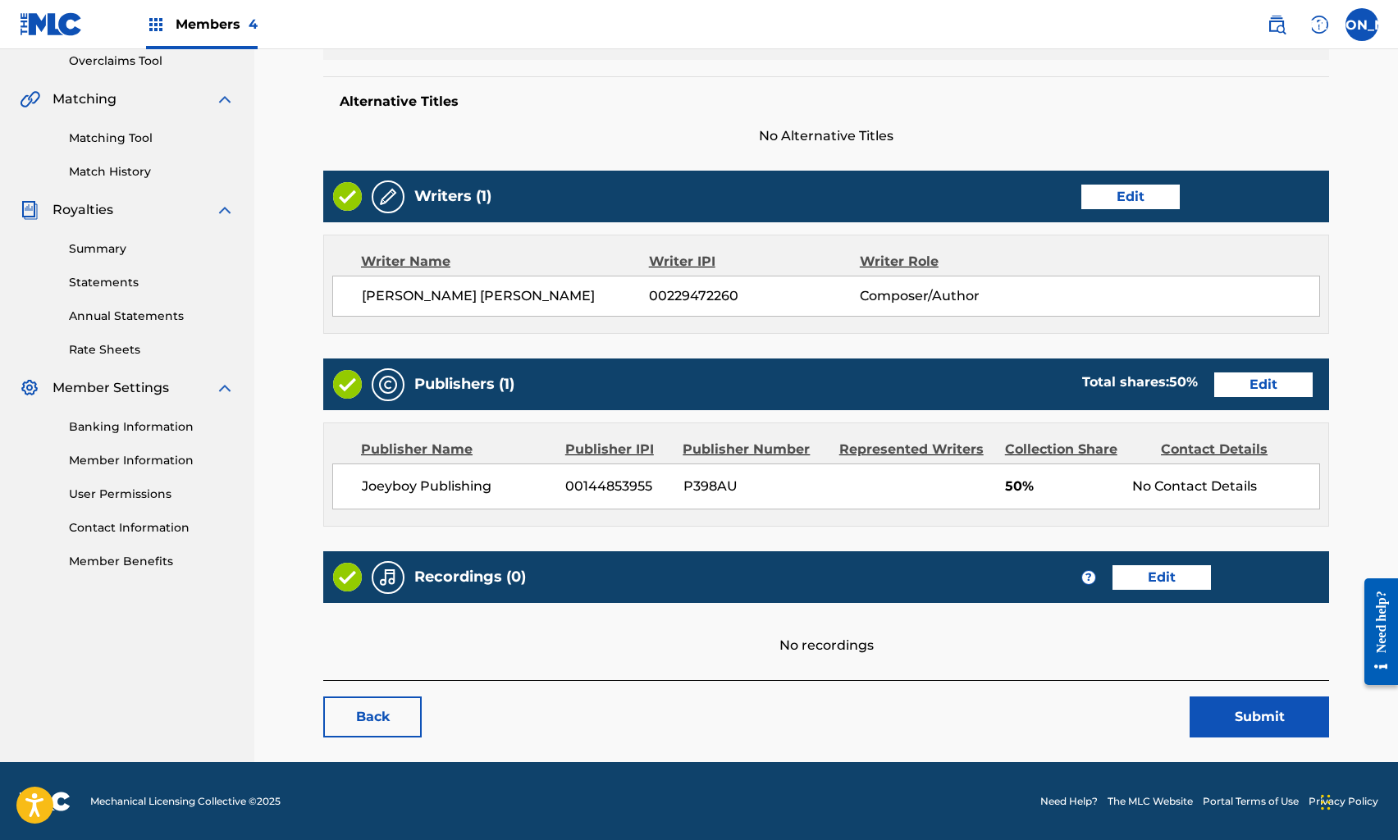
click at [1232, 390] on link "Edit" at bounding box center [1264, 385] width 98 height 25
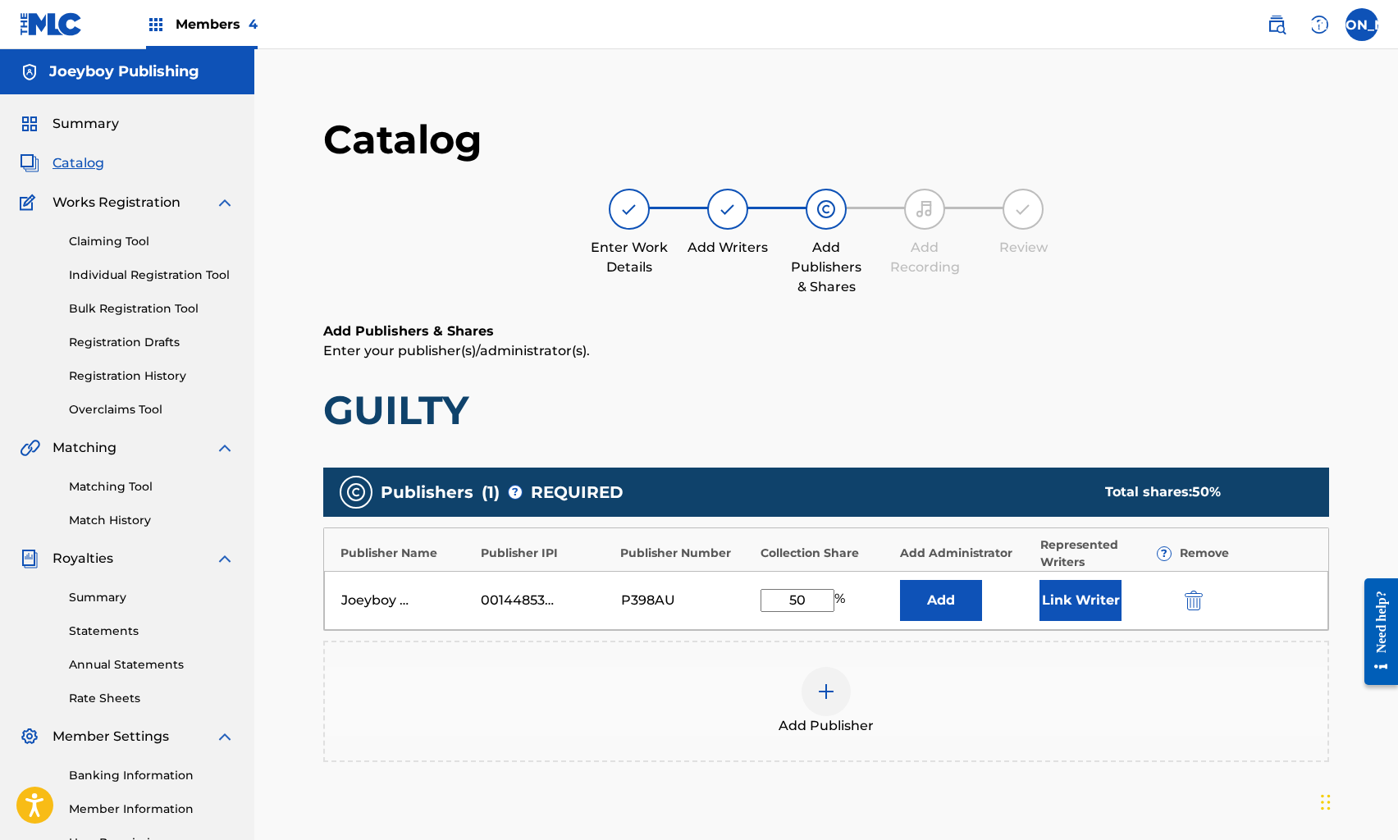
drag, startPoint x: 791, startPoint y: 594, endPoint x: 863, endPoint y: 599, distance: 72.4
click at [863, 599] on div "50 %" at bounding box center [826, 600] width 131 height 23
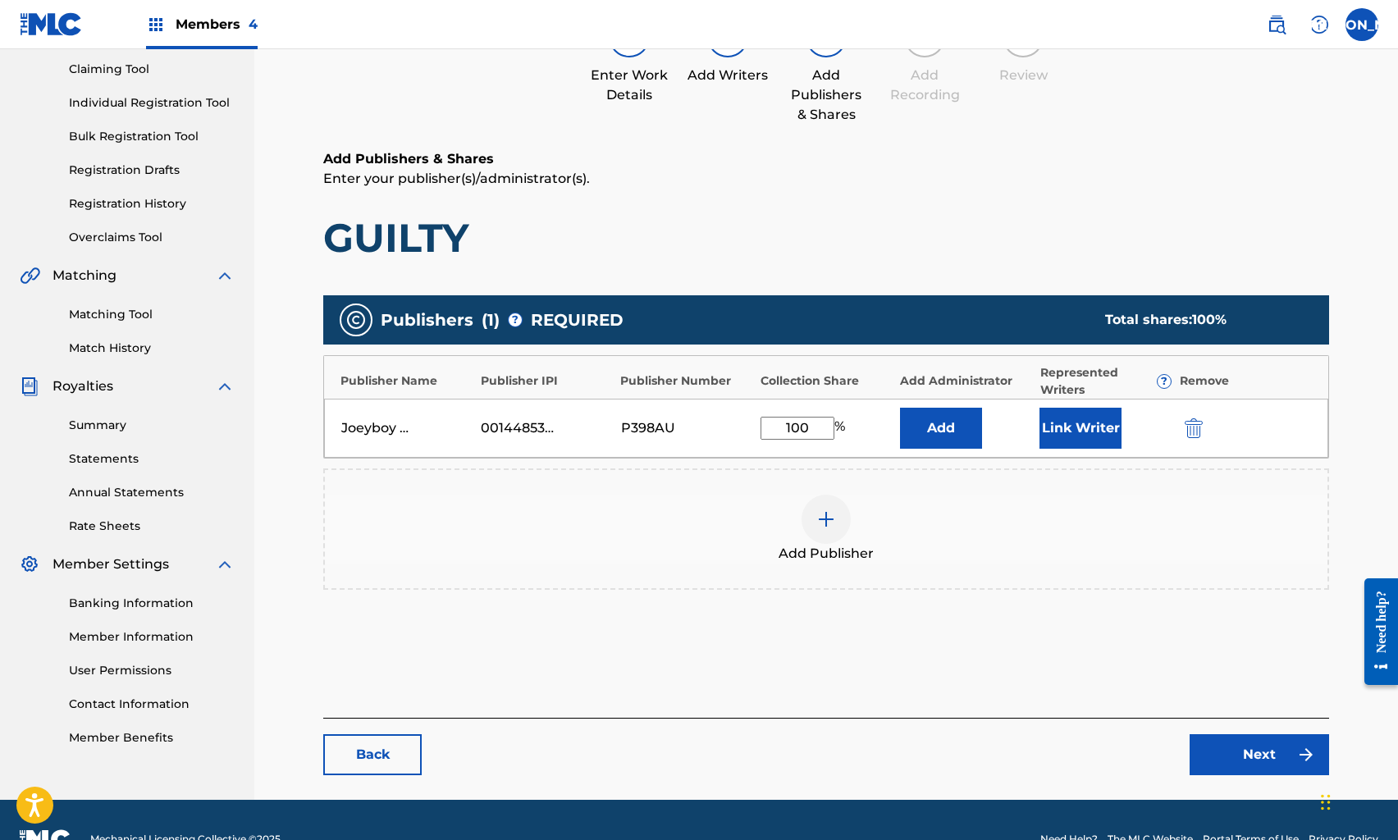
scroll to position [211, 0]
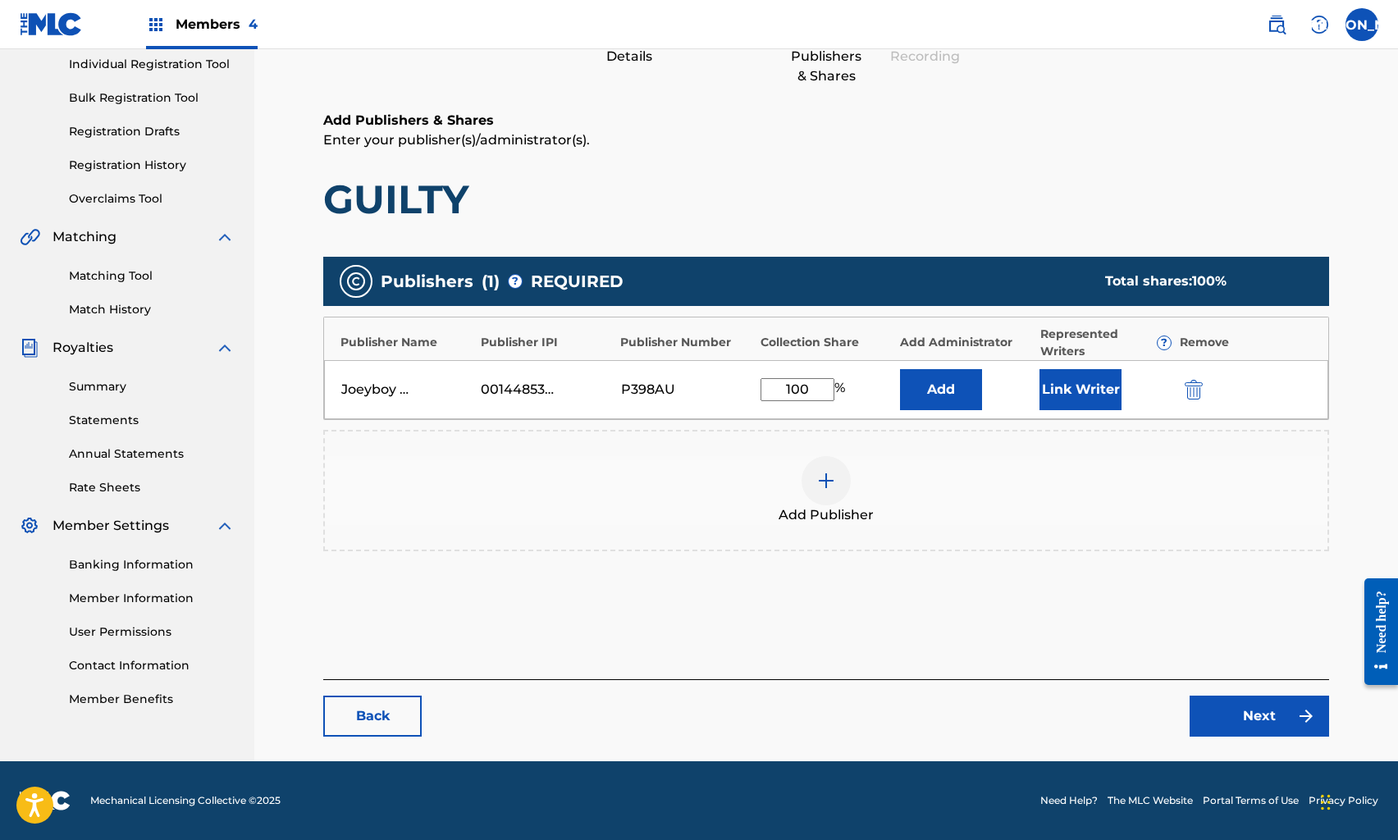
type input "100"
click at [1267, 717] on link "Next" at bounding box center [1260, 716] width 140 height 41
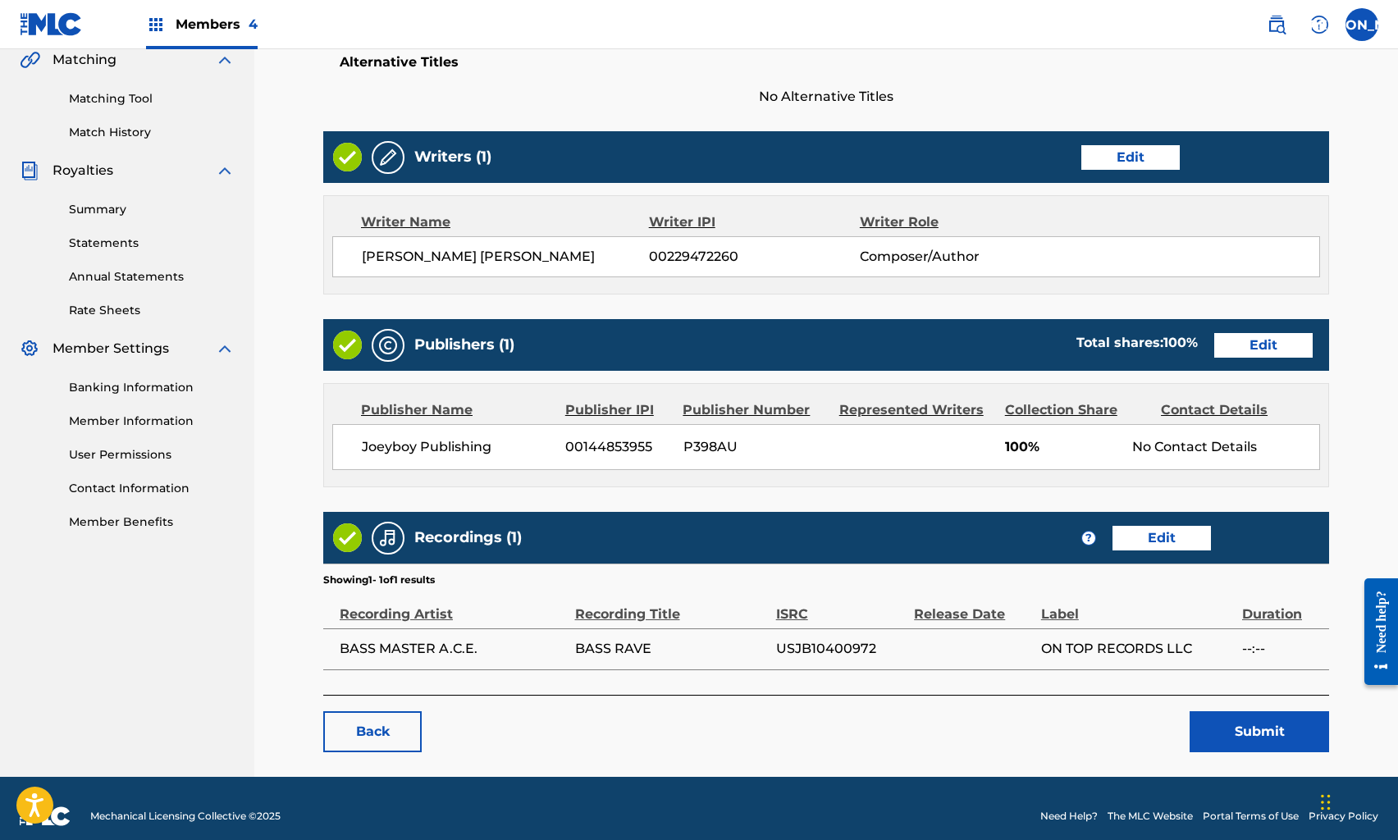
scroll to position [402, 0]
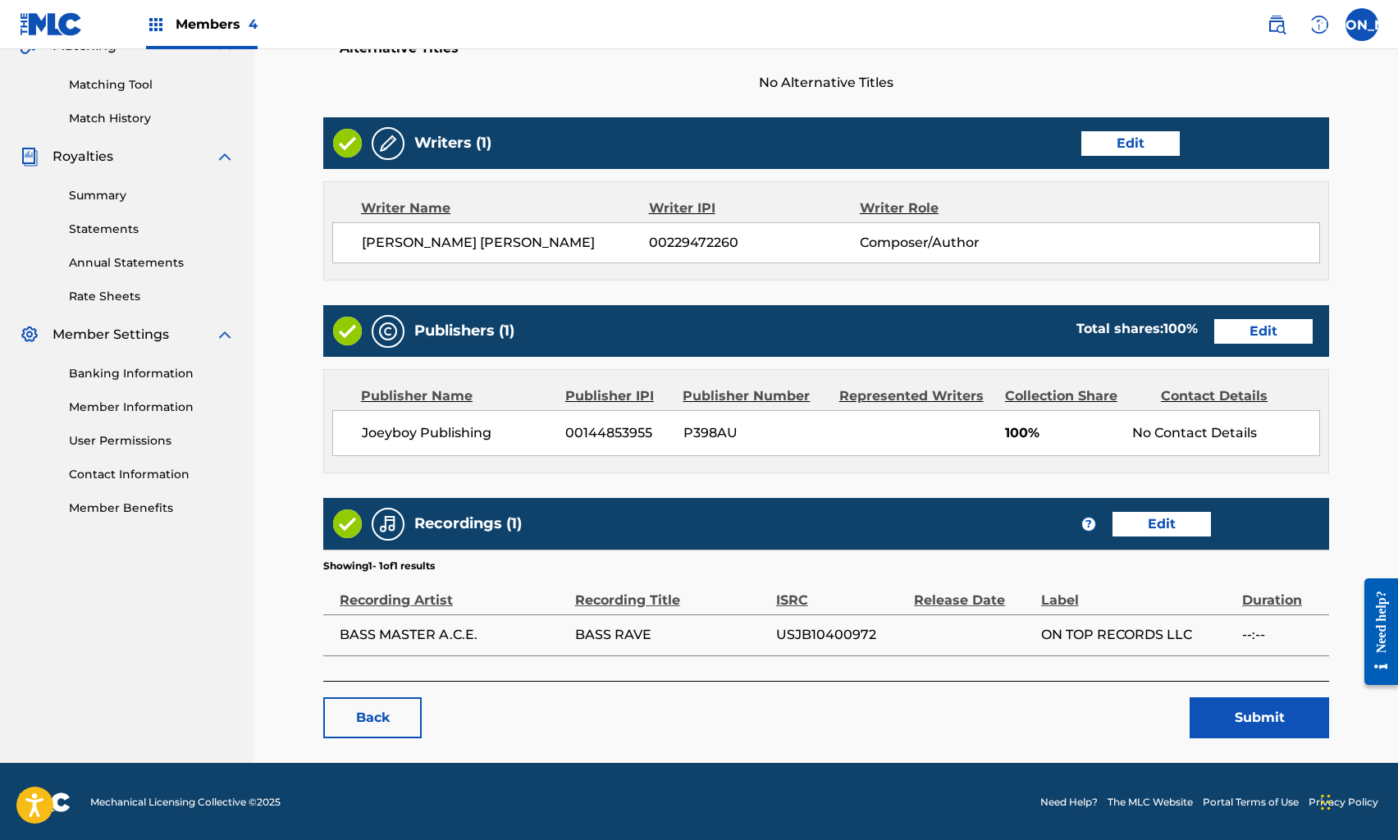
click at [1218, 703] on button "Submit" at bounding box center [1260, 718] width 140 height 41
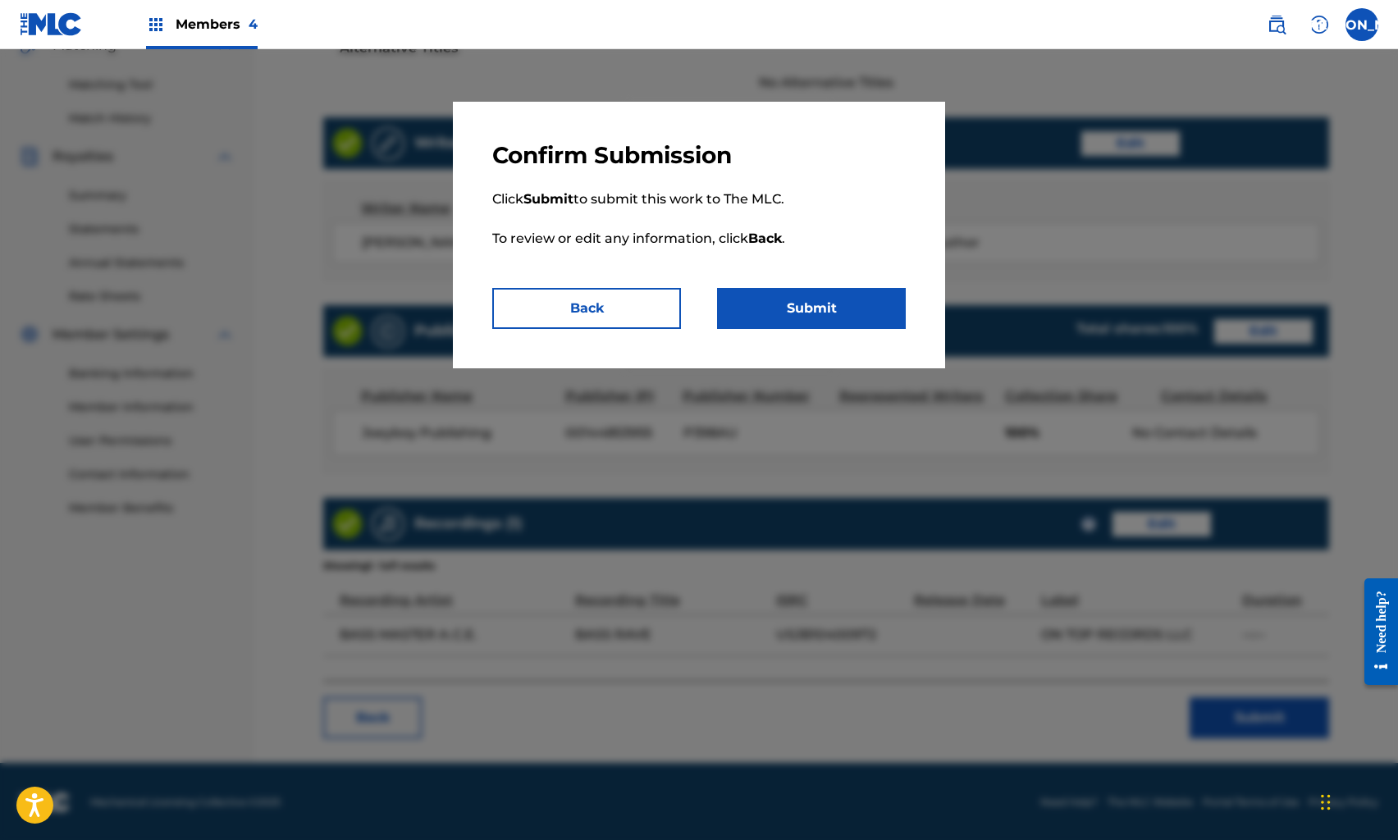
click at [819, 306] on button "Submit" at bounding box center [811, 308] width 189 height 41
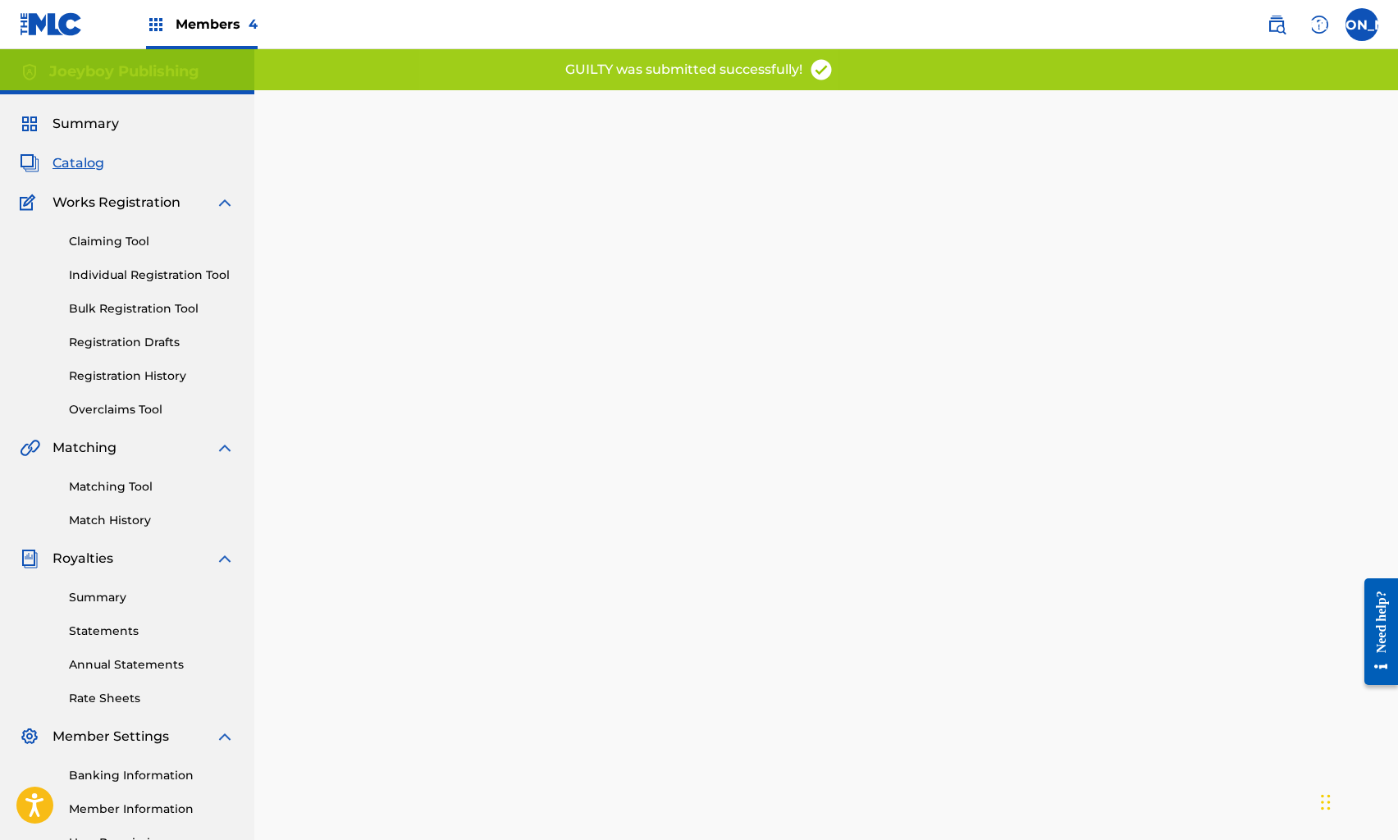
click at [71, 159] on span "Catalog" at bounding box center [79, 163] width 52 height 20
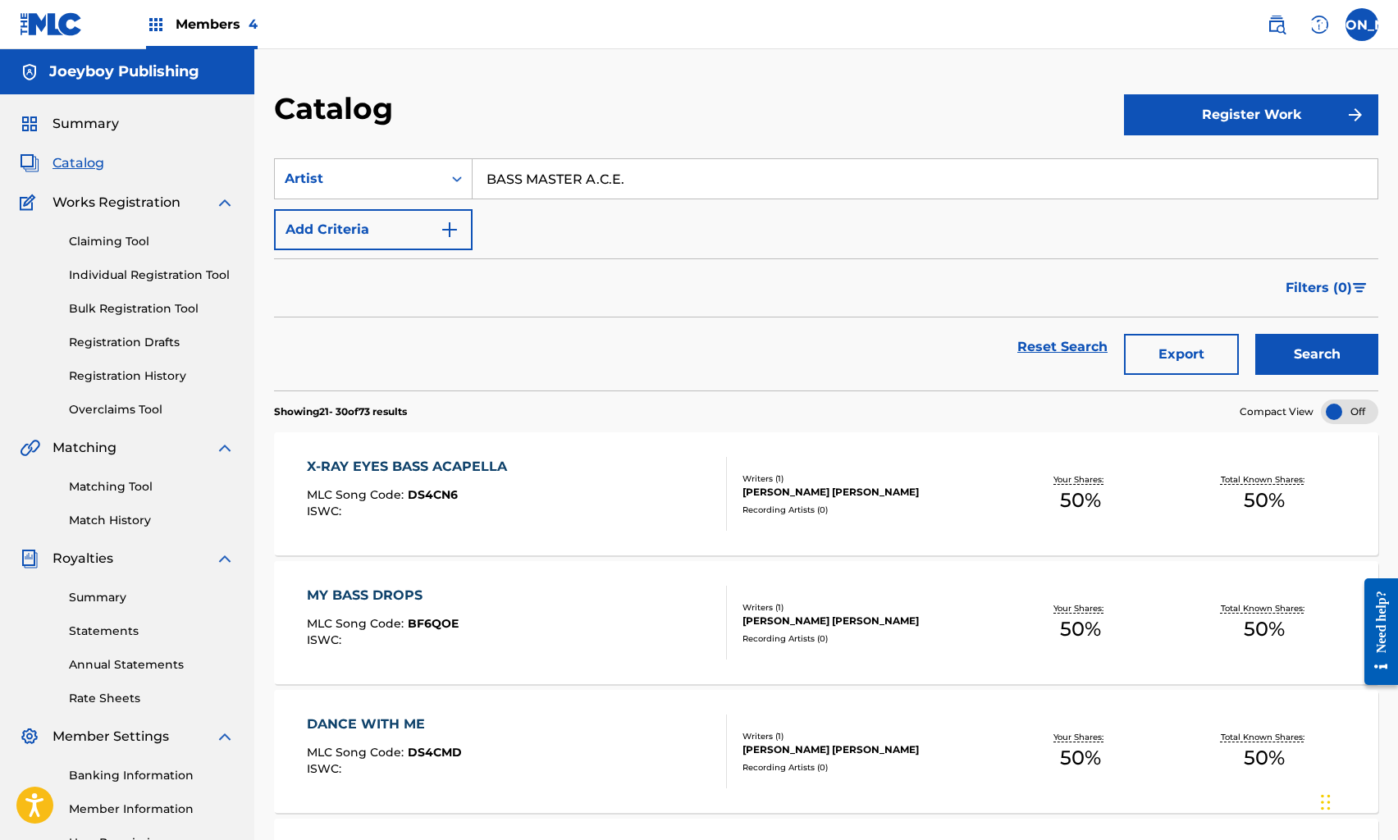
scroll to position [1038, 0]
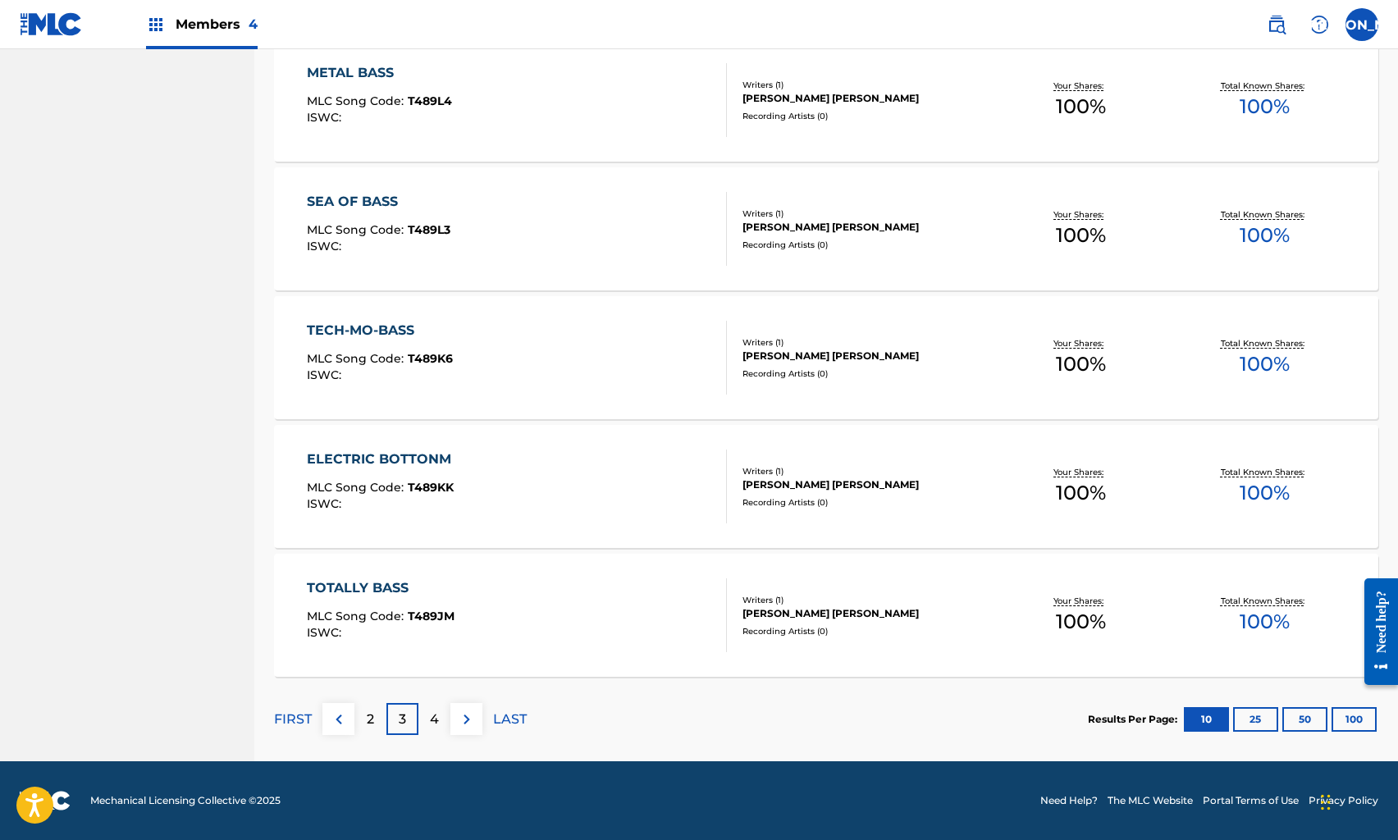
click at [438, 727] on p "4" at bounding box center [434, 720] width 9 height 20
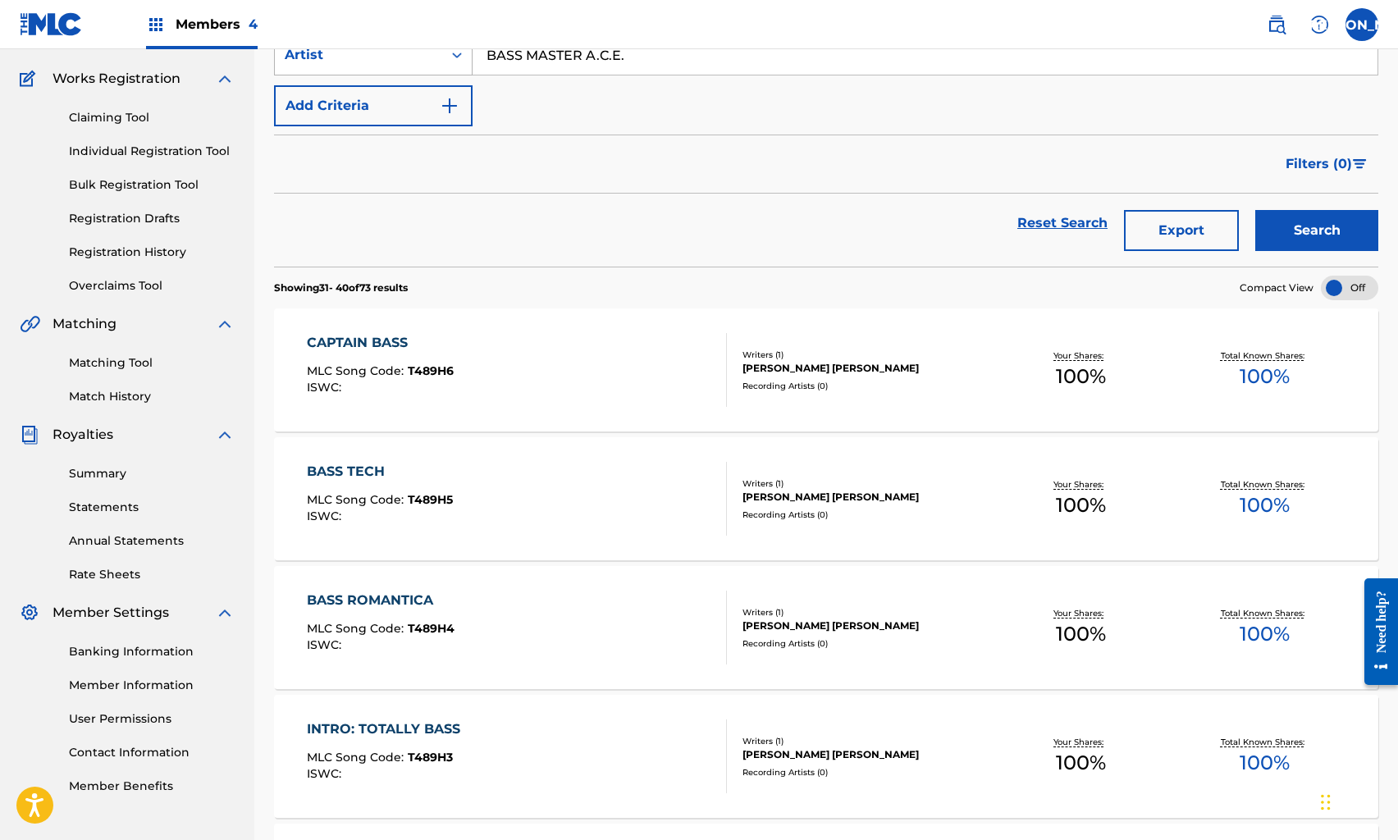
scroll to position [0, 0]
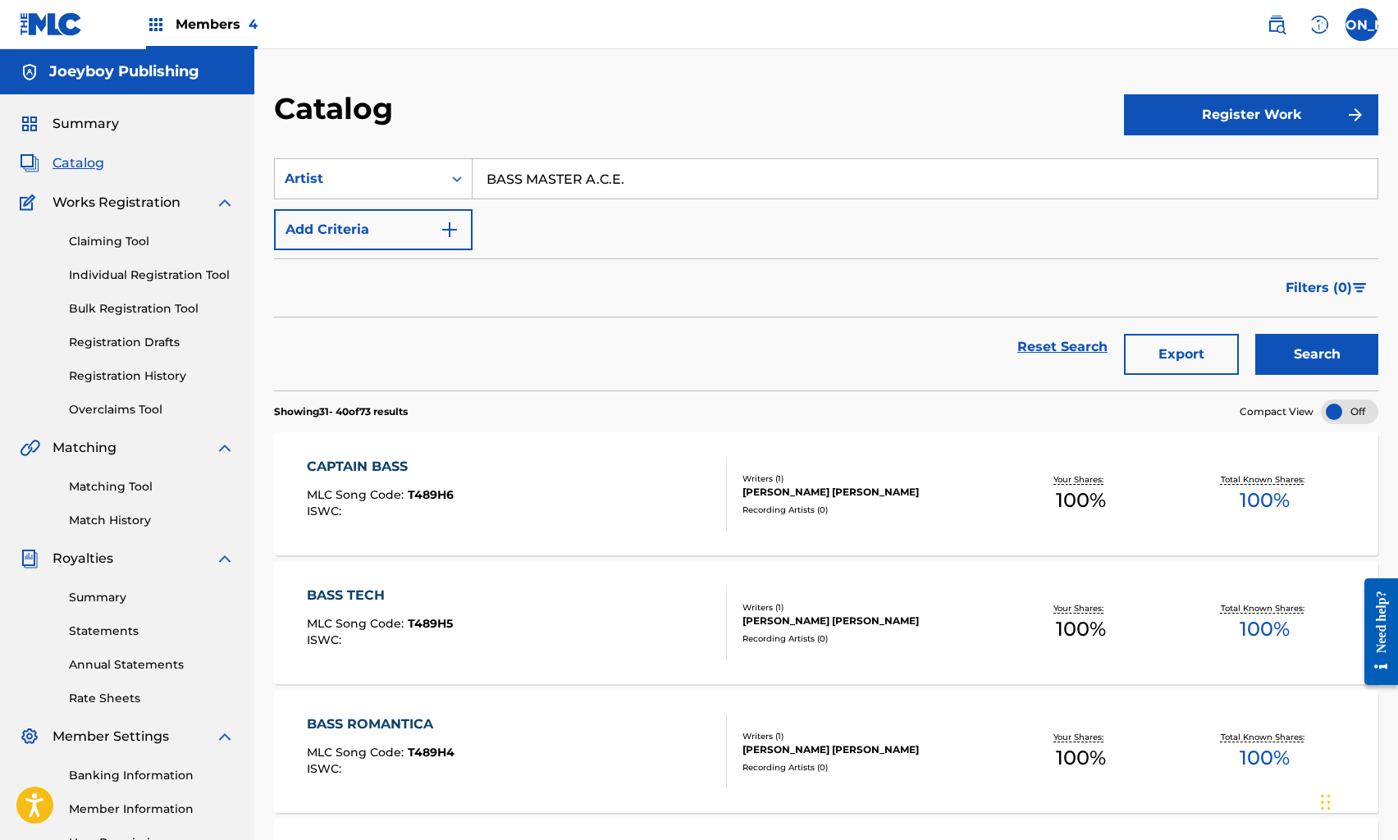
click at [75, 170] on span "Catalog" at bounding box center [79, 163] width 52 height 20
click at [77, 159] on span "Catalog" at bounding box center [79, 163] width 52 height 20
click at [1077, 346] on link "Reset Search" at bounding box center [1062, 347] width 107 height 36
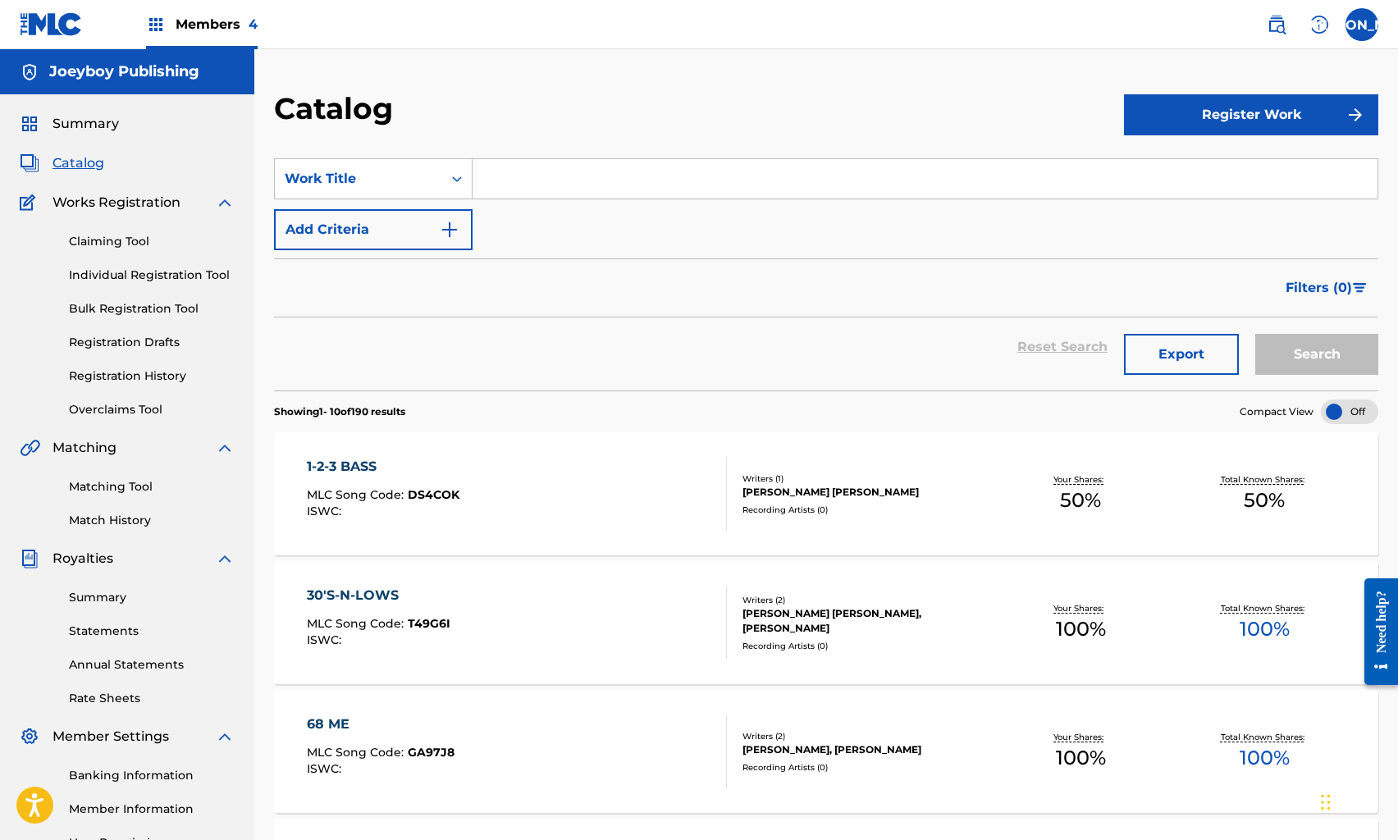
click at [535, 178] on input "Search Form" at bounding box center [925, 178] width 905 height 39
type input "X-RAYS EYES"
click at [1256, 334] on button "Search" at bounding box center [1317, 354] width 123 height 41
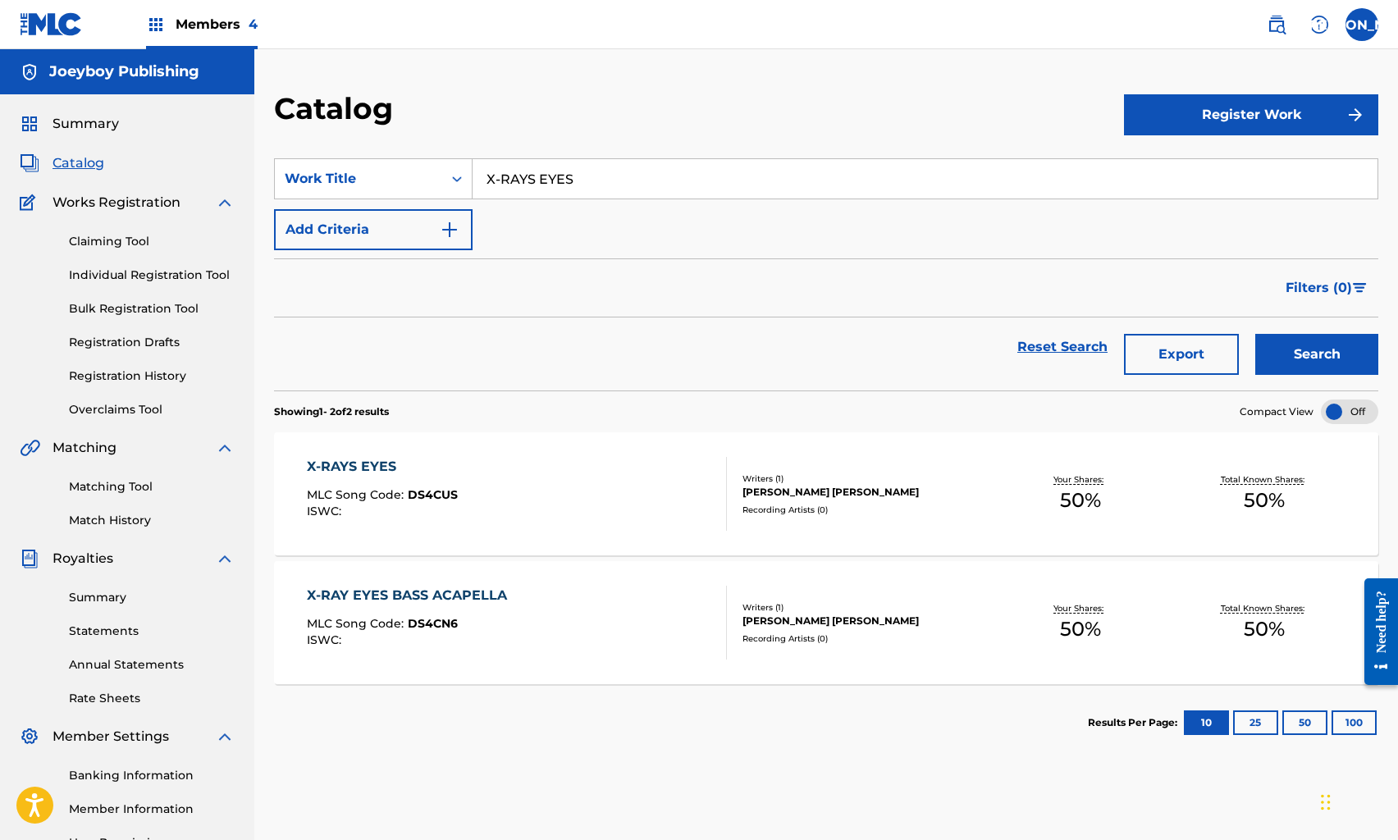
click at [512, 437] on div "X-RAYS EYES MLC Song Code : DS4CUS ISWC : Writers ( 1 ) [PERSON_NAME] [PERSON_N…" at bounding box center [826, 493] width 1105 height 123
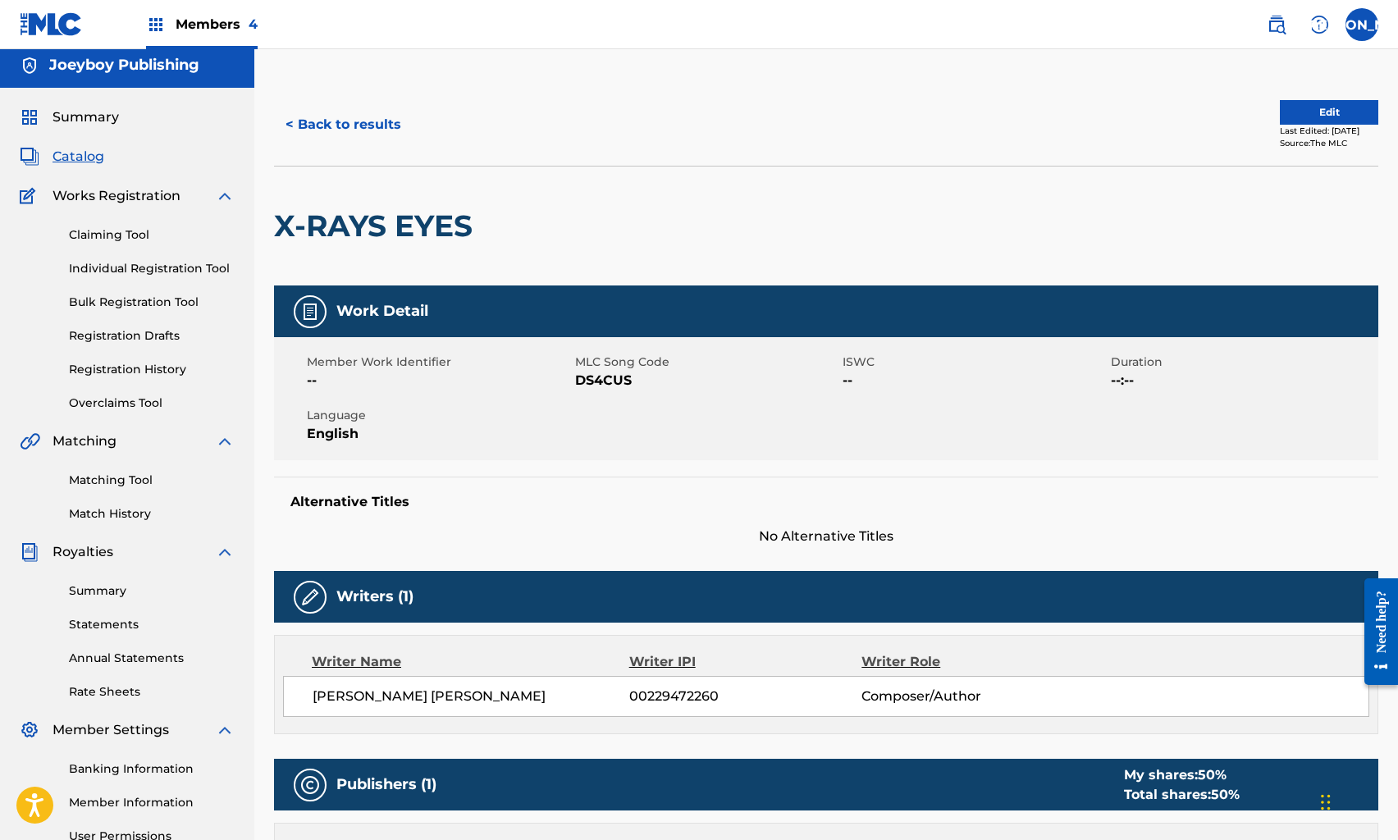
click at [1283, 117] on button "Edit" at bounding box center [1329, 112] width 98 height 25
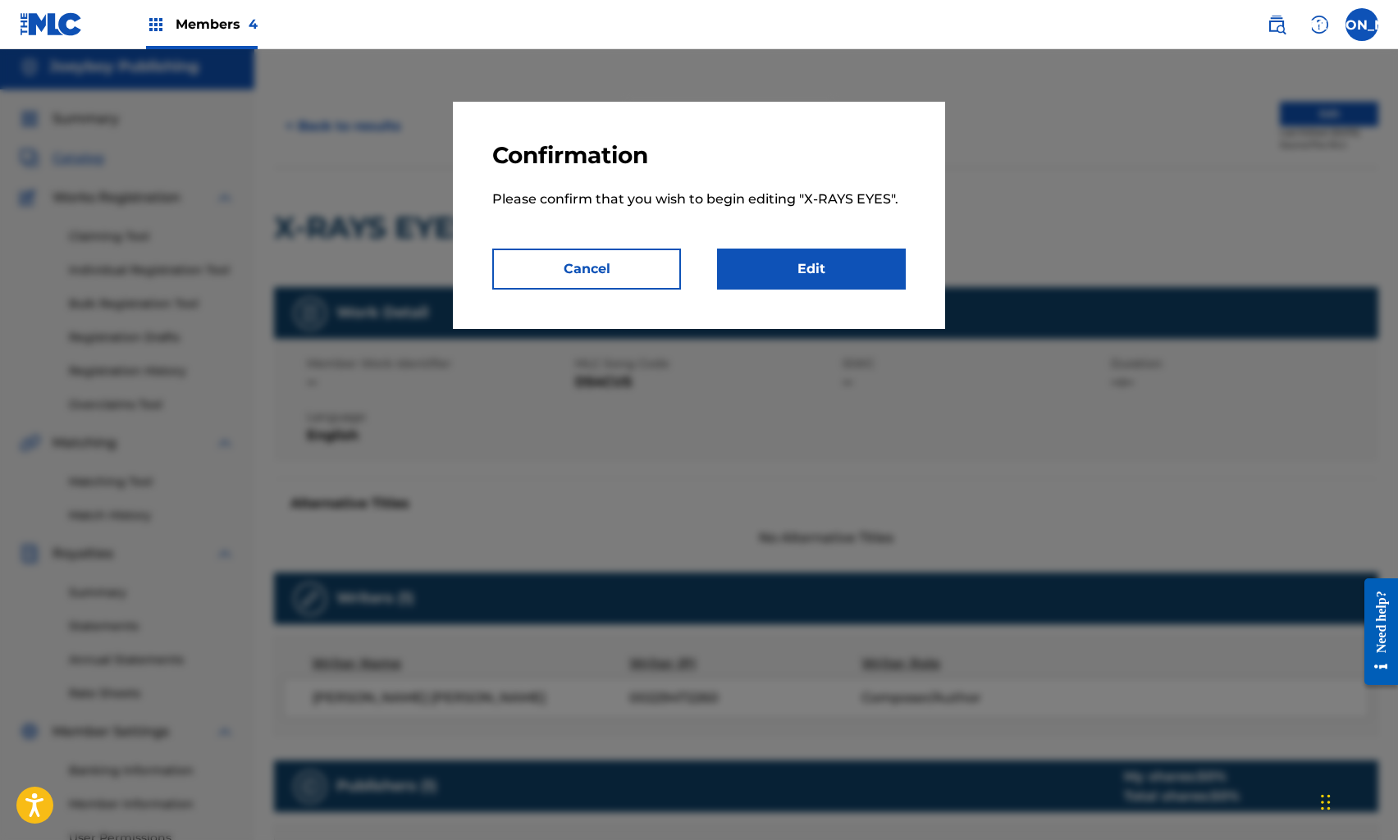
click at [806, 278] on link "Edit" at bounding box center [811, 269] width 189 height 41
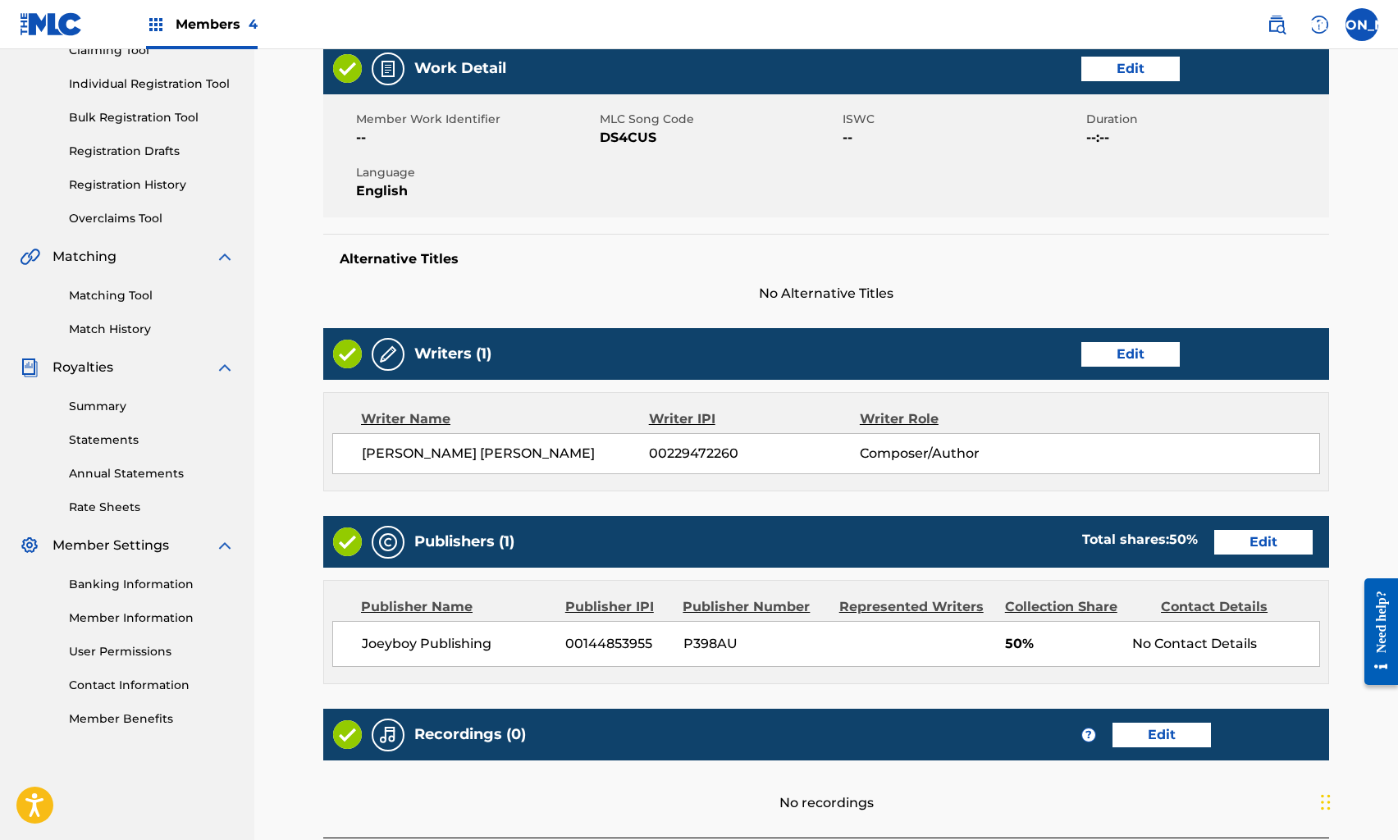
scroll to position [349, 0]
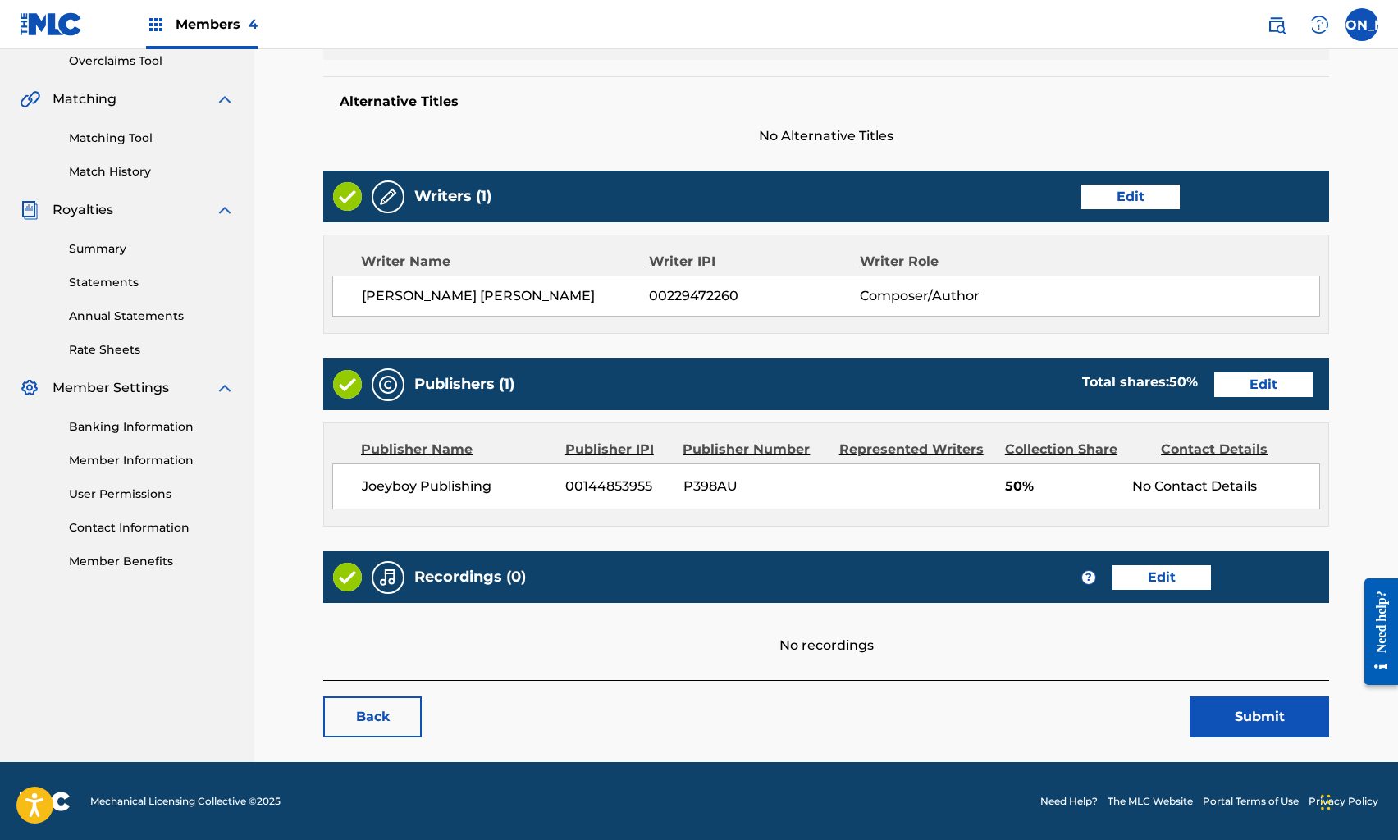
click at [1218, 371] on div "Publishers (1) Total shares: 50 % Edit" at bounding box center [826, 385] width 1006 height 52
click at [1232, 383] on link "Edit" at bounding box center [1264, 385] width 98 height 25
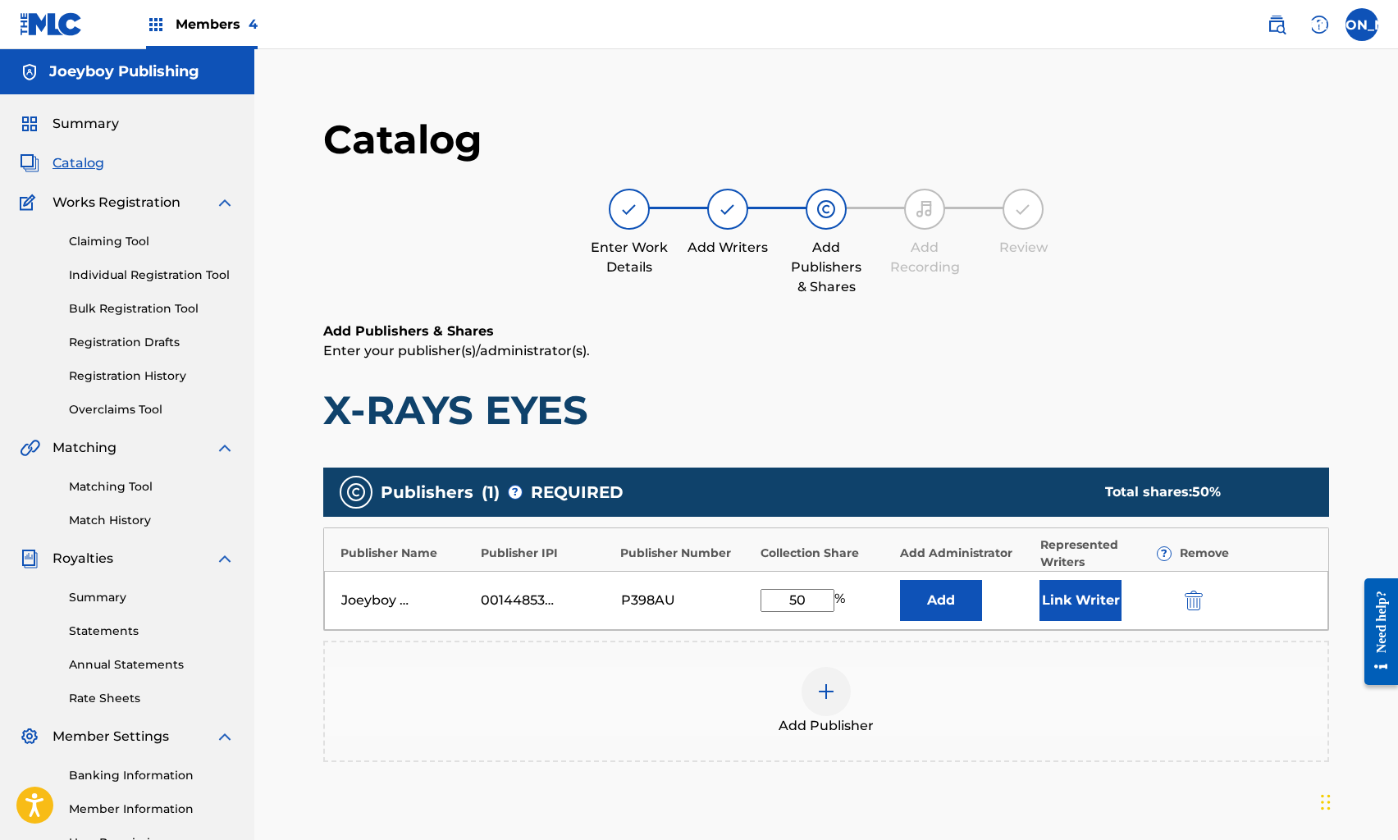
drag, startPoint x: 761, startPoint y: 598, endPoint x: 846, endPoint y: 599, distance: 85.4
click at [846, 599] on div "50 %" at bounding box center [805, 600] width 89 height 23
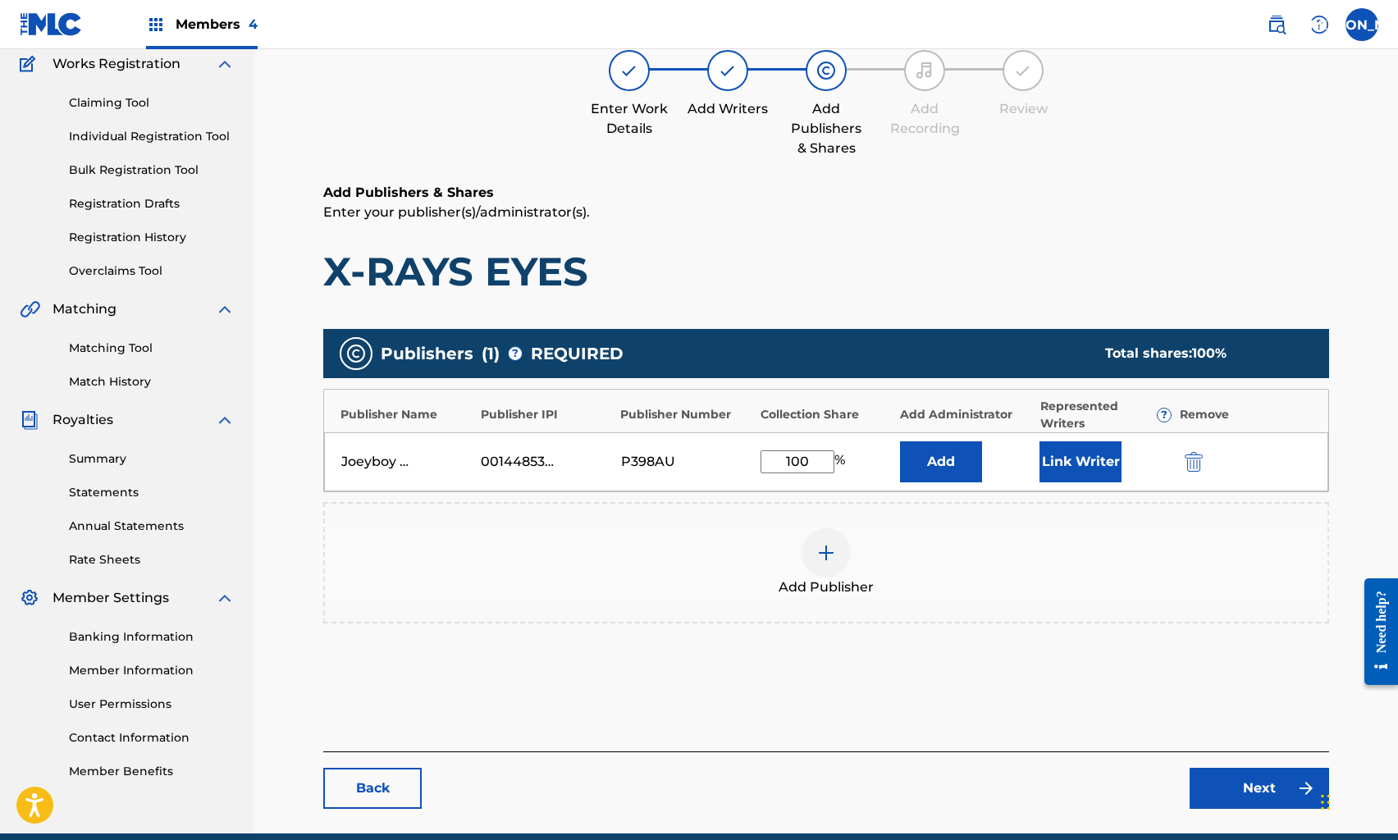
scroll to position [211, 0]
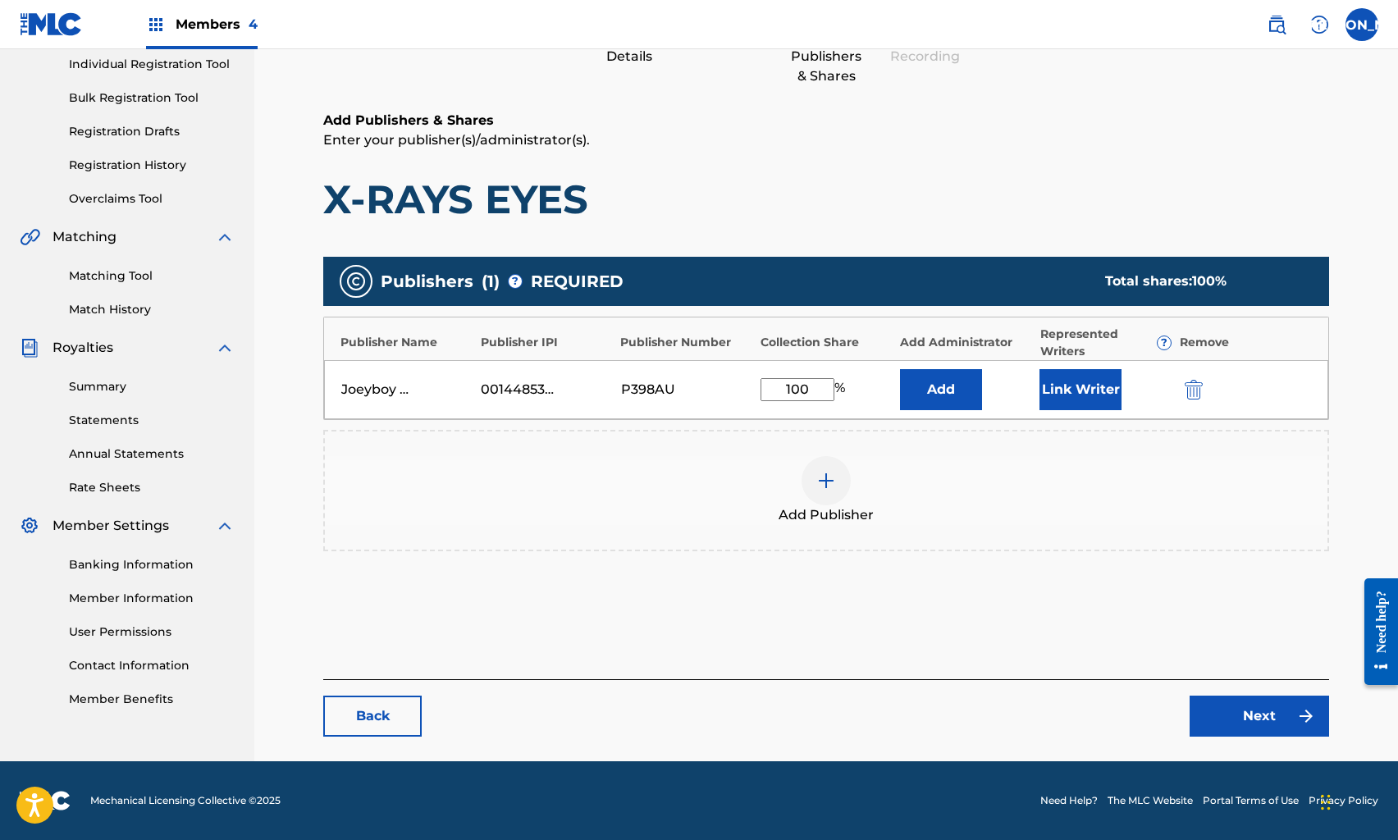
type input "100"
click at [1263, 712] on link "Next" at bounding box center [1260, 716] width 140 height 41
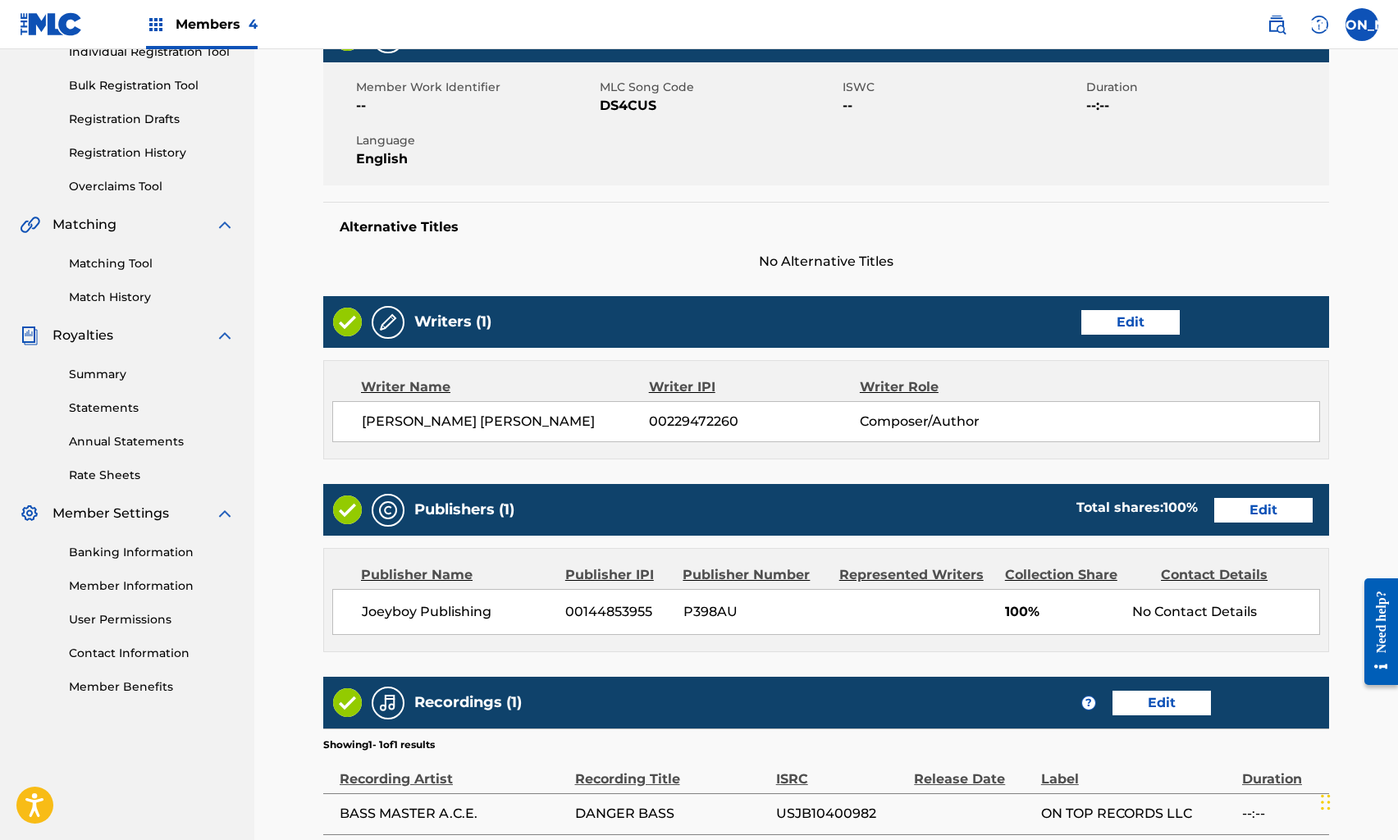
scroll to position [402, 0]
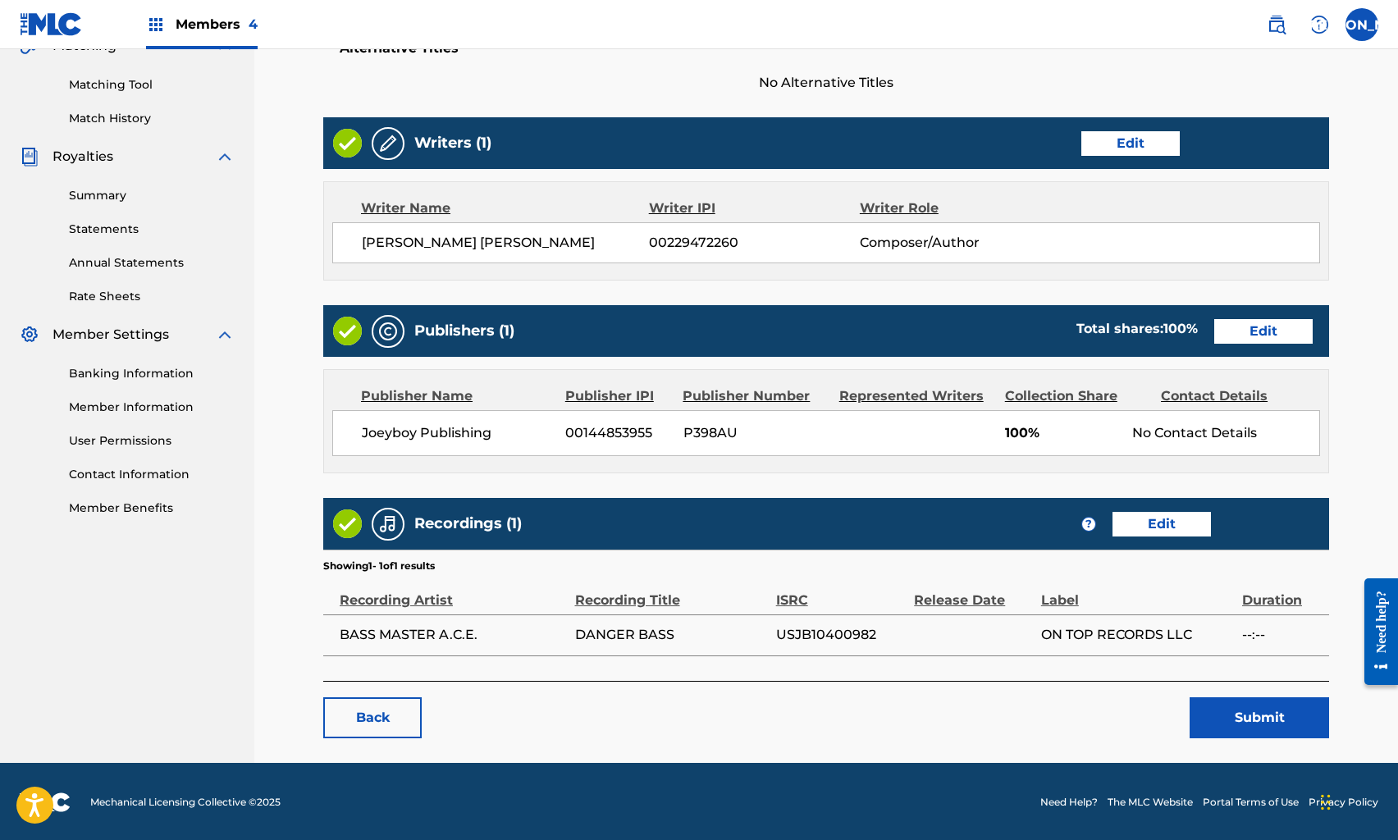
click at [1247, 706] on button "Submit" at bounding box center [1260, 718] width 140 height 41
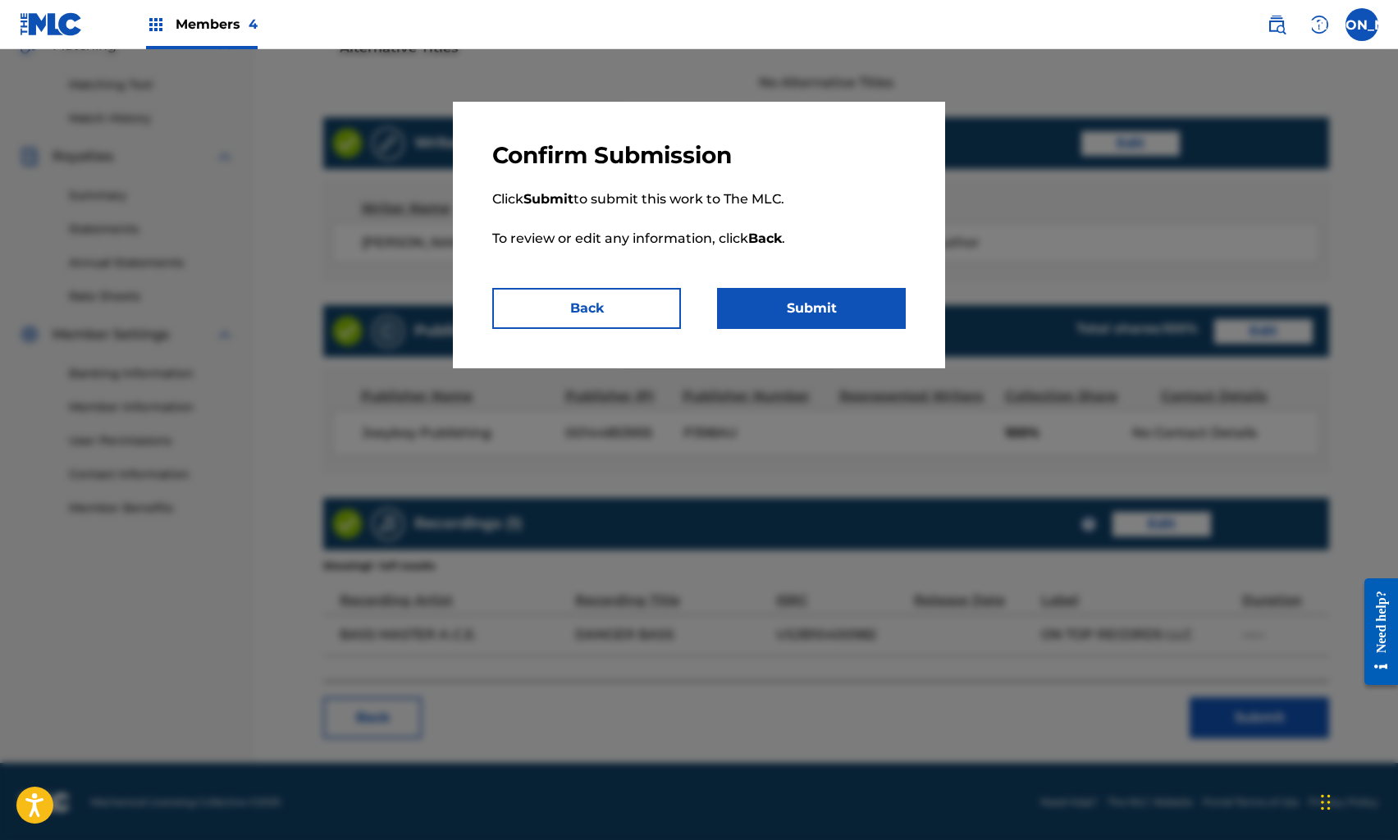
click at [824, 313] on button "Submit" at bounding box center [811, 308] width 189 height 41
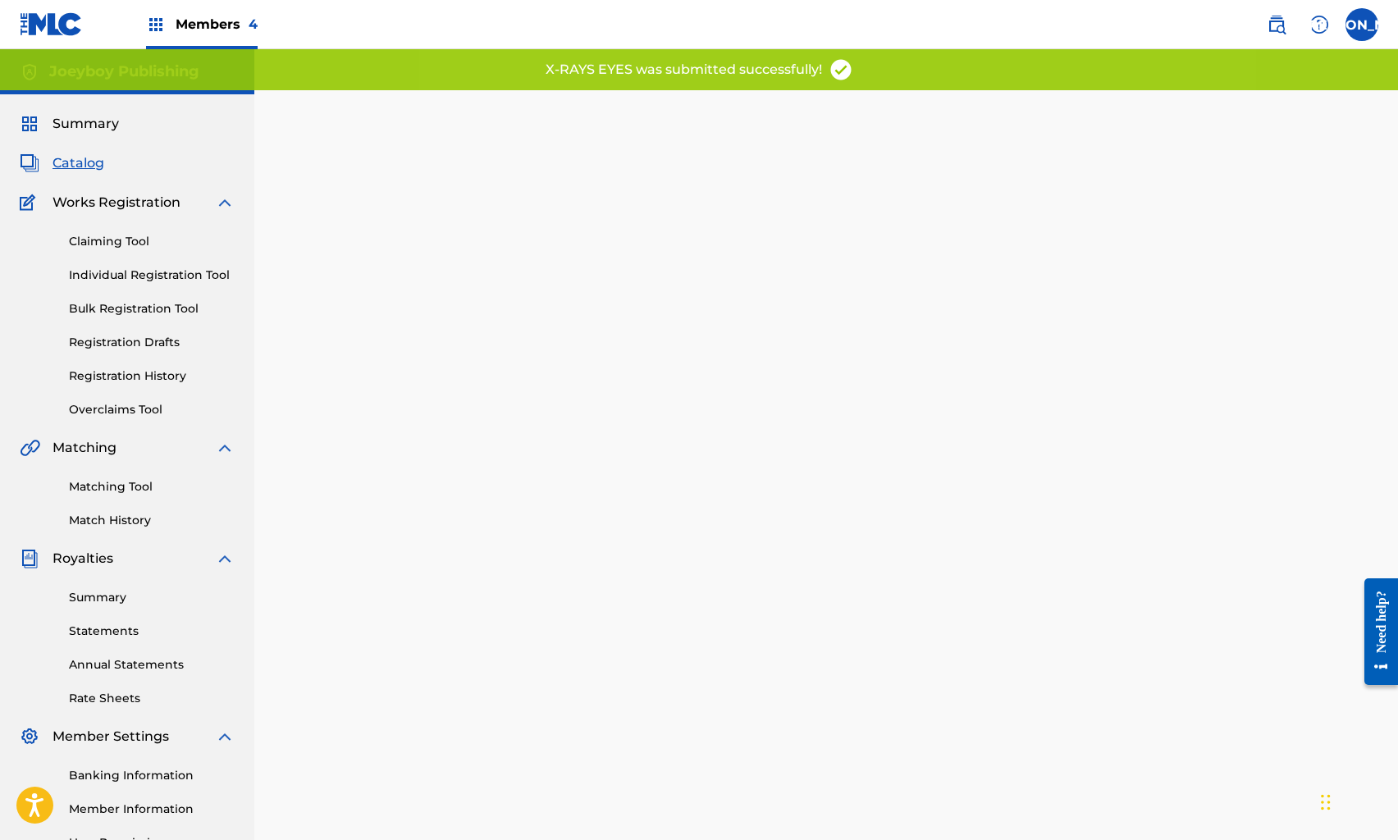
click at [83, 160] on span "Catalog" at bounding box center [79, 163] width 52 height 20
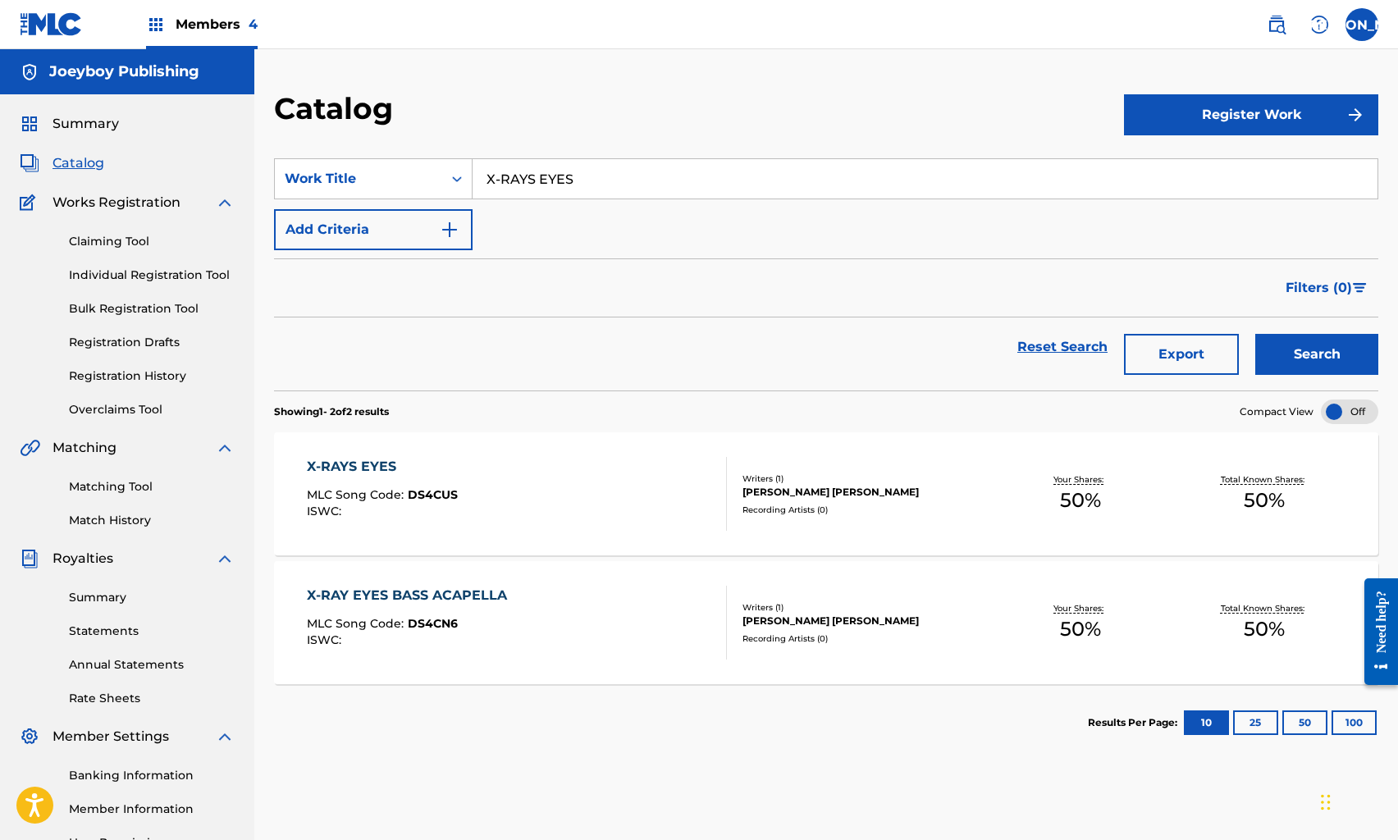
click at [1076, 342] on link "Reset Search" at bounding box center [1062, 347] width 107 height 36
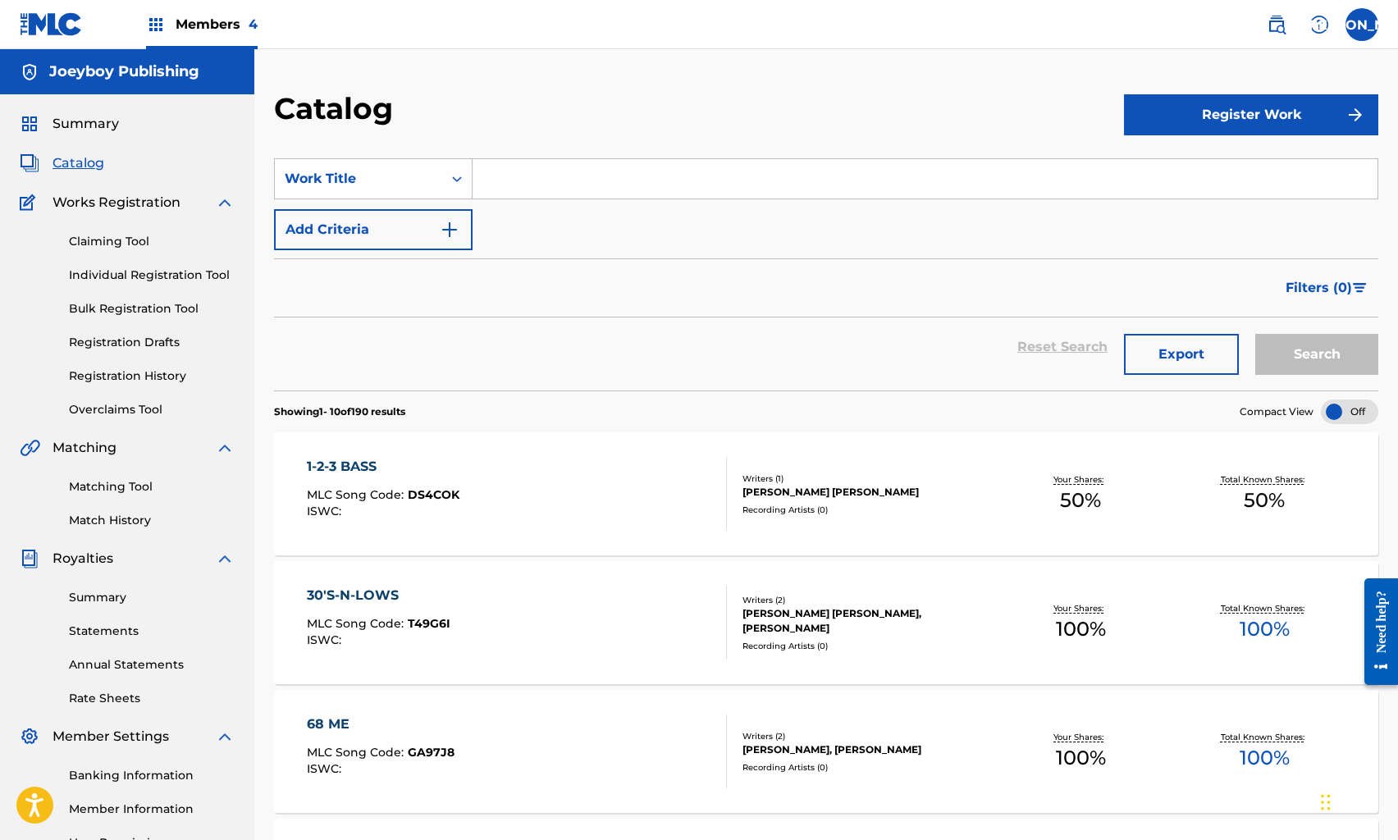
click at [514, 185] on input "Search Form" at bounding box center [925, 178] width 905 height 39
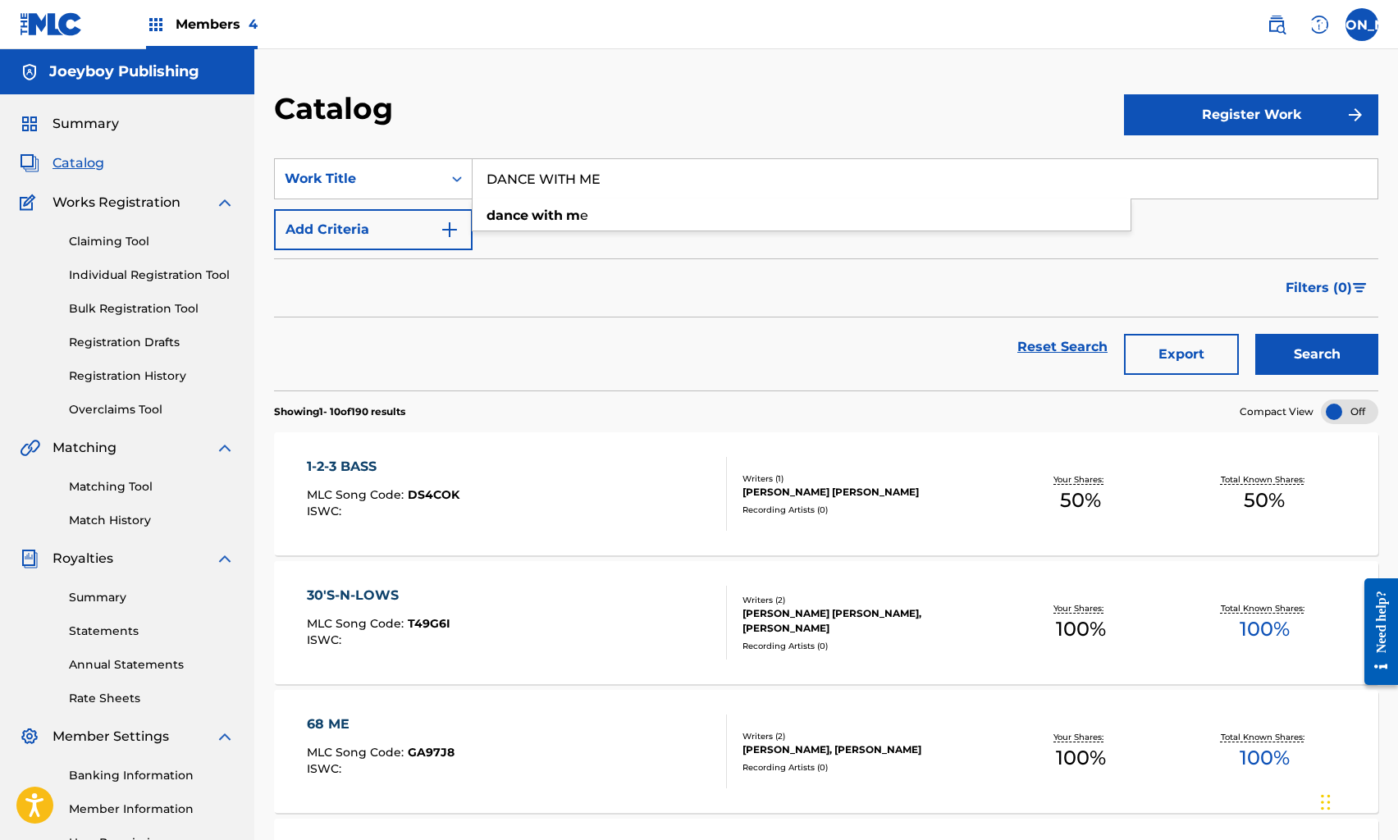
type input "DANCE WITH ME"
click at [1256, 334] on button "Search" at bounding box center [1317, 354] width 123 height 41
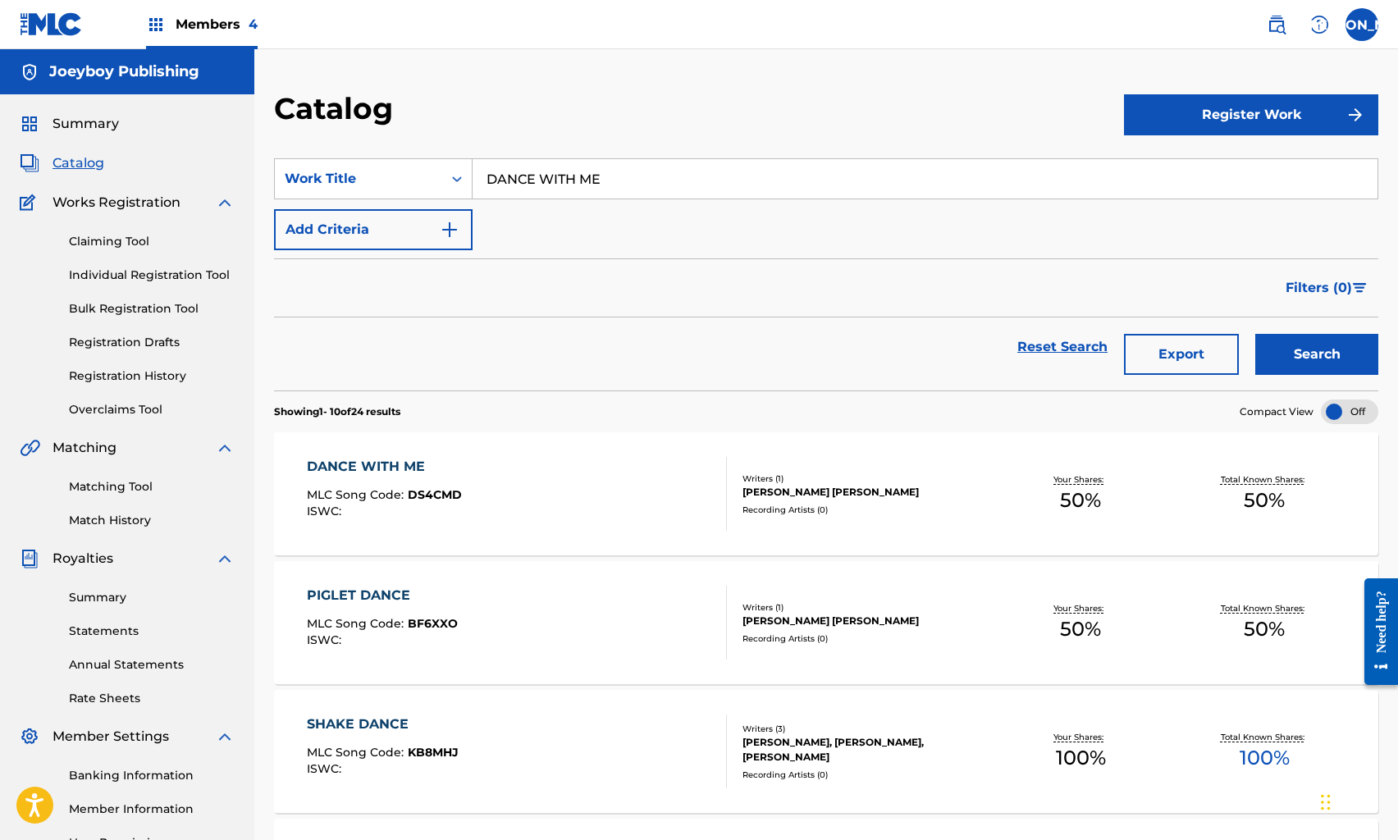
click at [515, 471] on div "DANCE WITH ME MLC Song Code : DS4CMD ISWC :" at bounding box center [516, 494] width 419 height 74
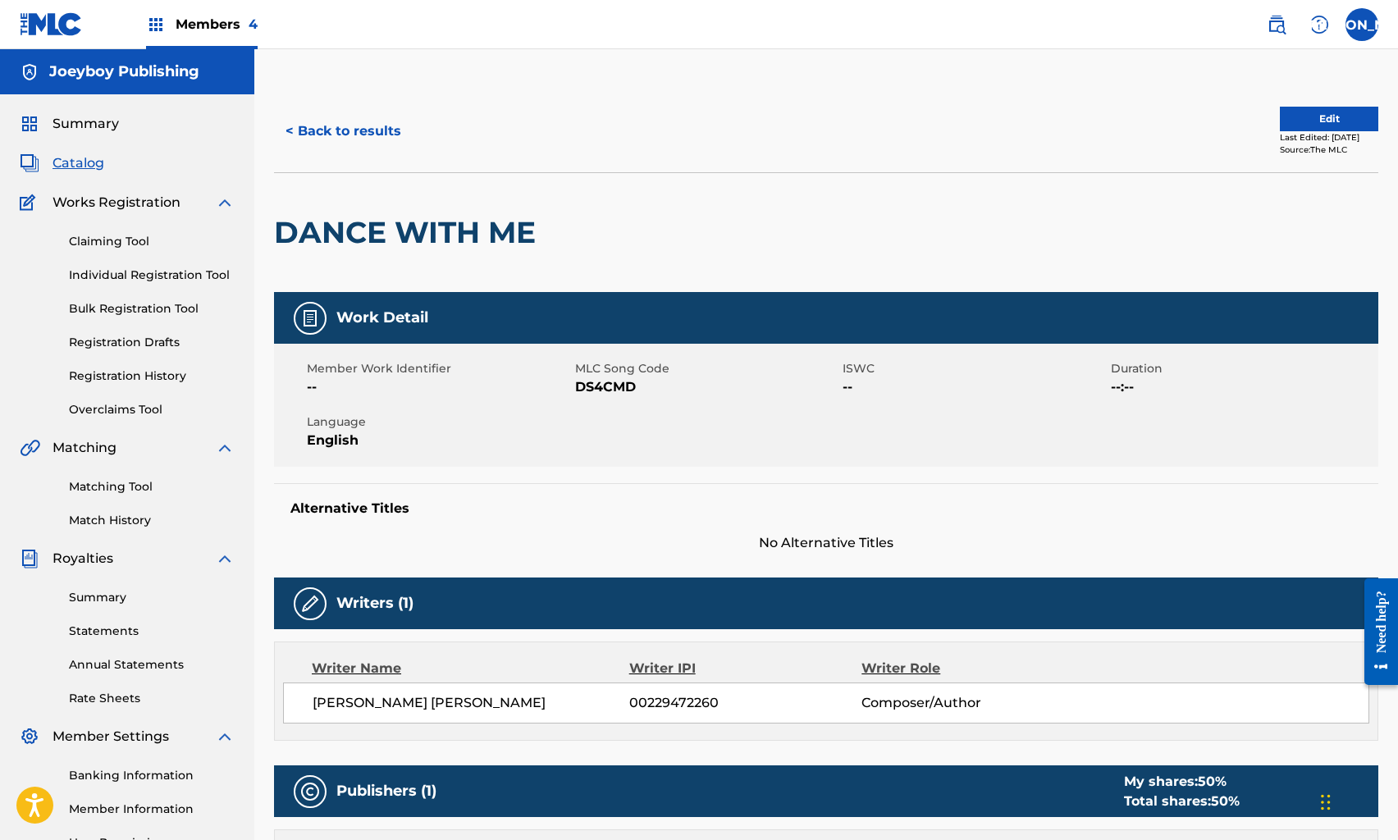
click at [1290, 99] on div "< Back to results Edit Last Edited: [DATE] Source: The MLC" at bounding box center [826, 131] width 1105 height 82
click at [1291, 119] on button "Edit" at bounding box center [1329, 119] width 98 height 25
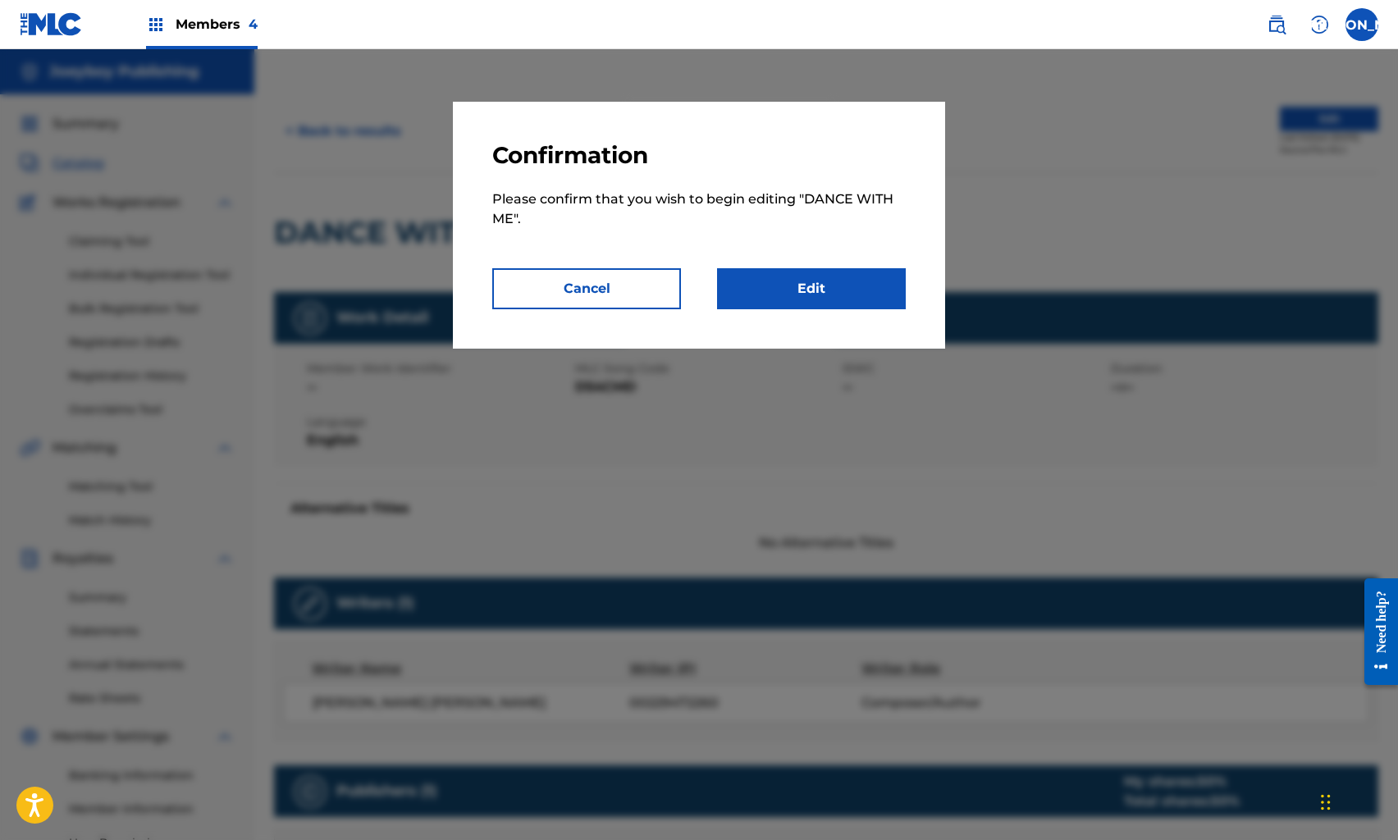
click at [852, 280] on link "Edit" at bounding box center [811, 288] width 189 height 41
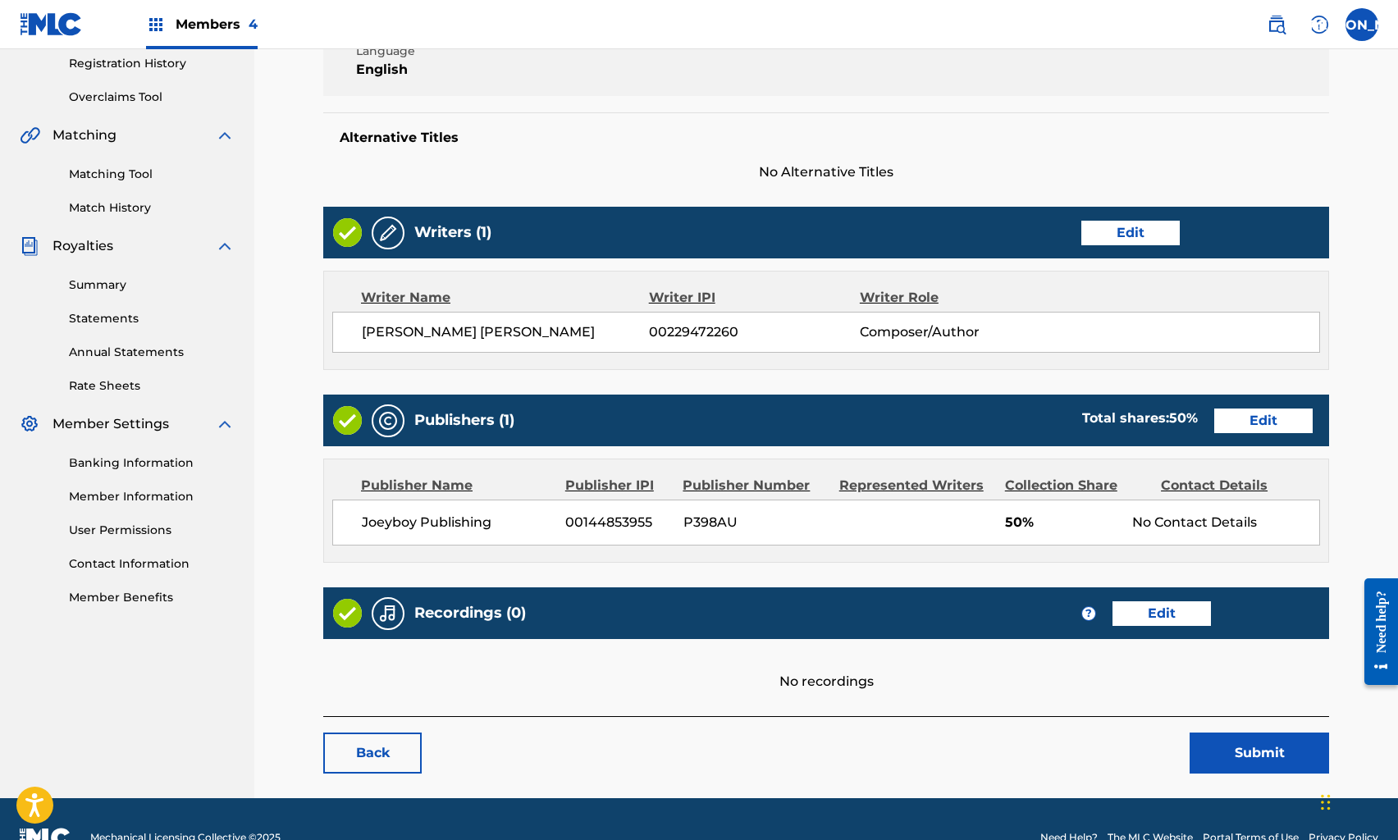
scroll to position [349, 0]
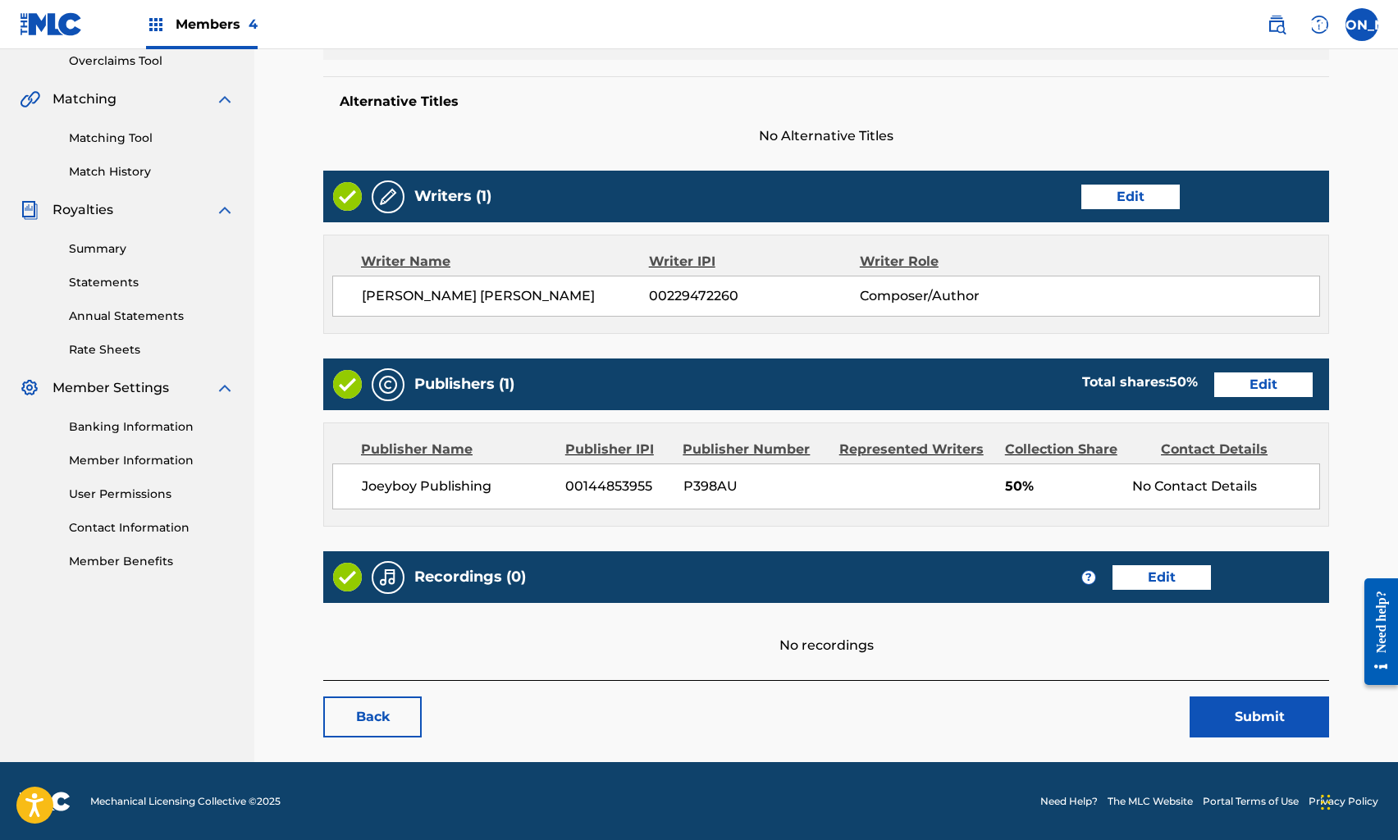
click at [1241, 388] on link "Edit" at bounding box center [1264, 385] width 98 height 25
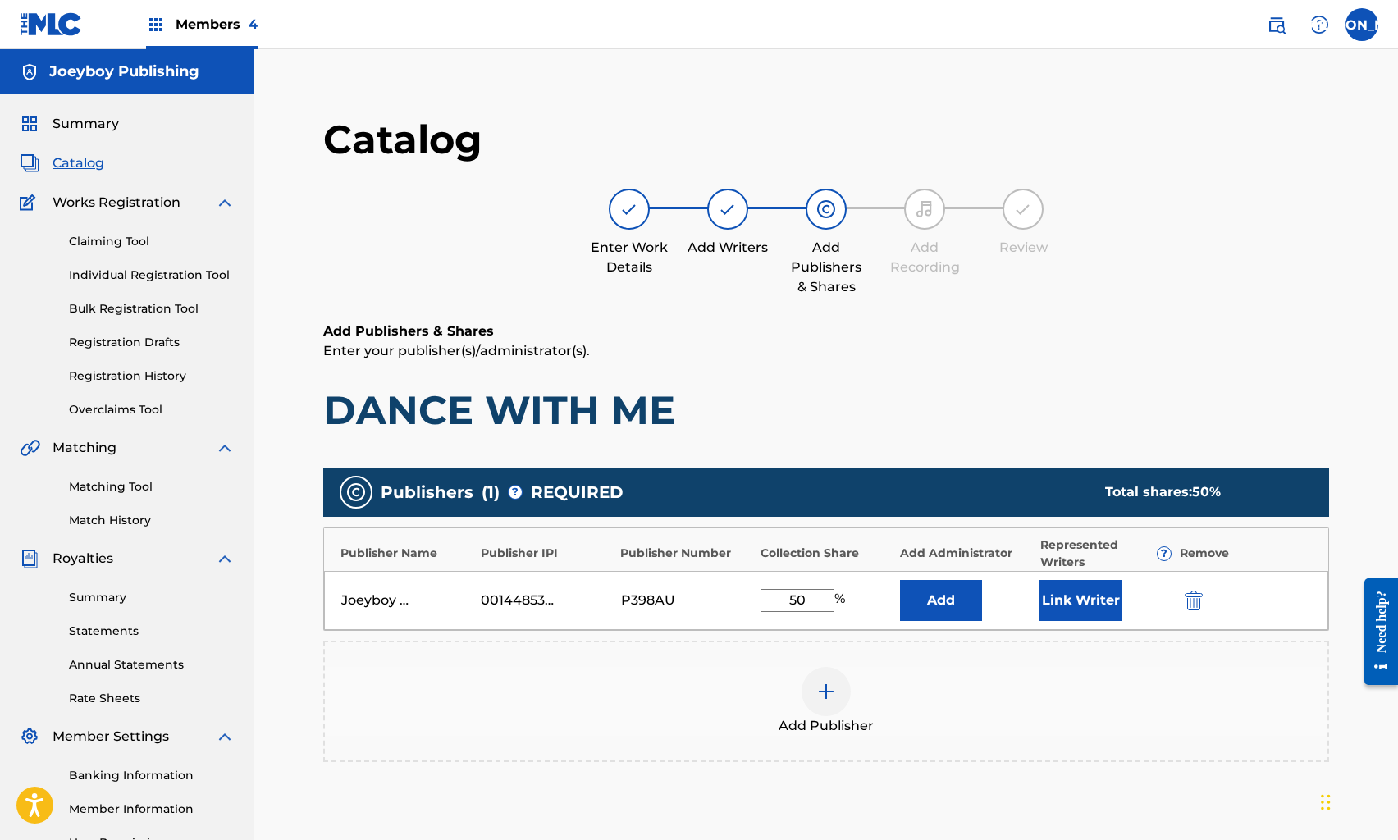
drag, startPoint x: 785, startPoint y: 604, endPoint x: 842, endPoint y: 605, distance: 56.6
click at [842, 605] on div "50 %" at bounding box center [805, 600] width 89 height 23
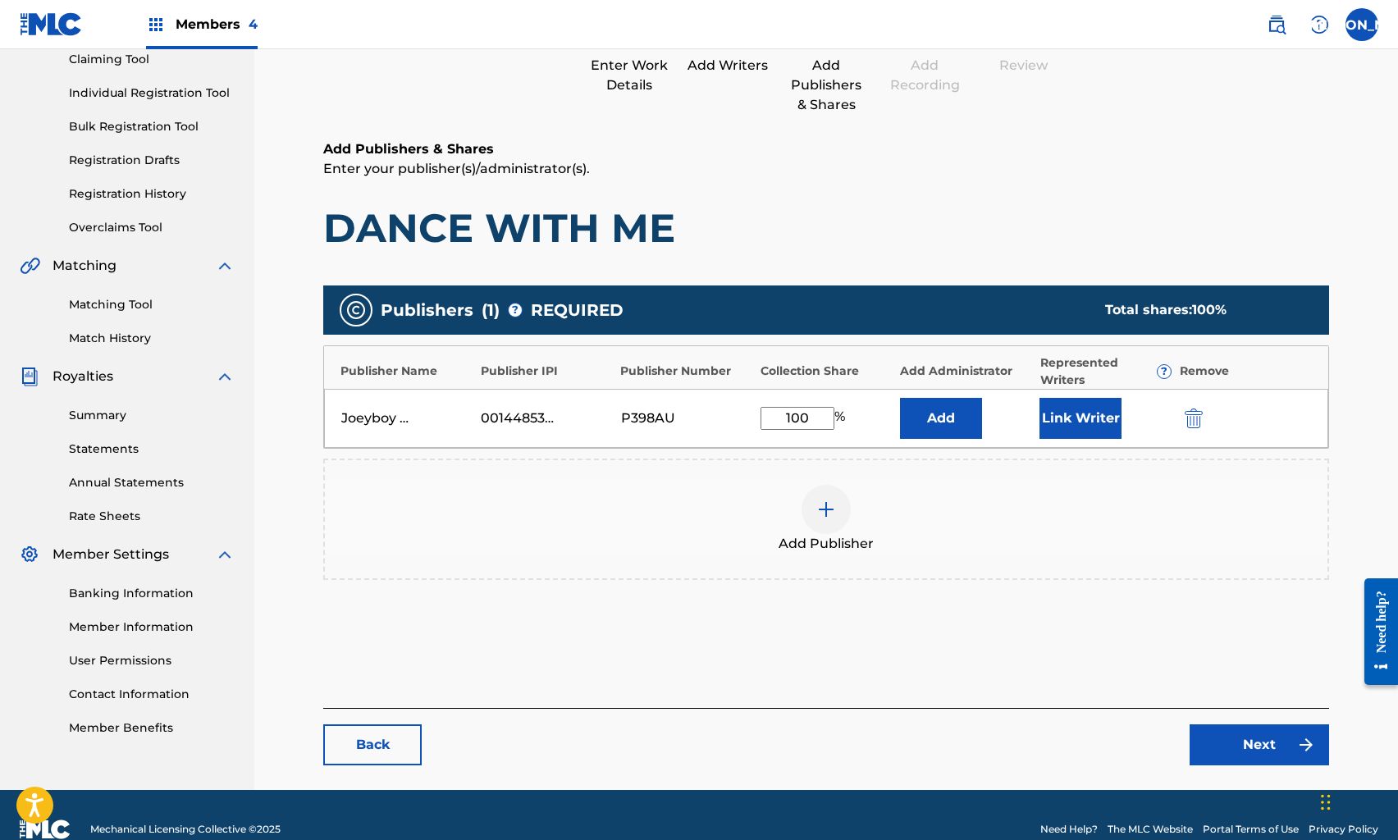
scroll to position [211, 0]
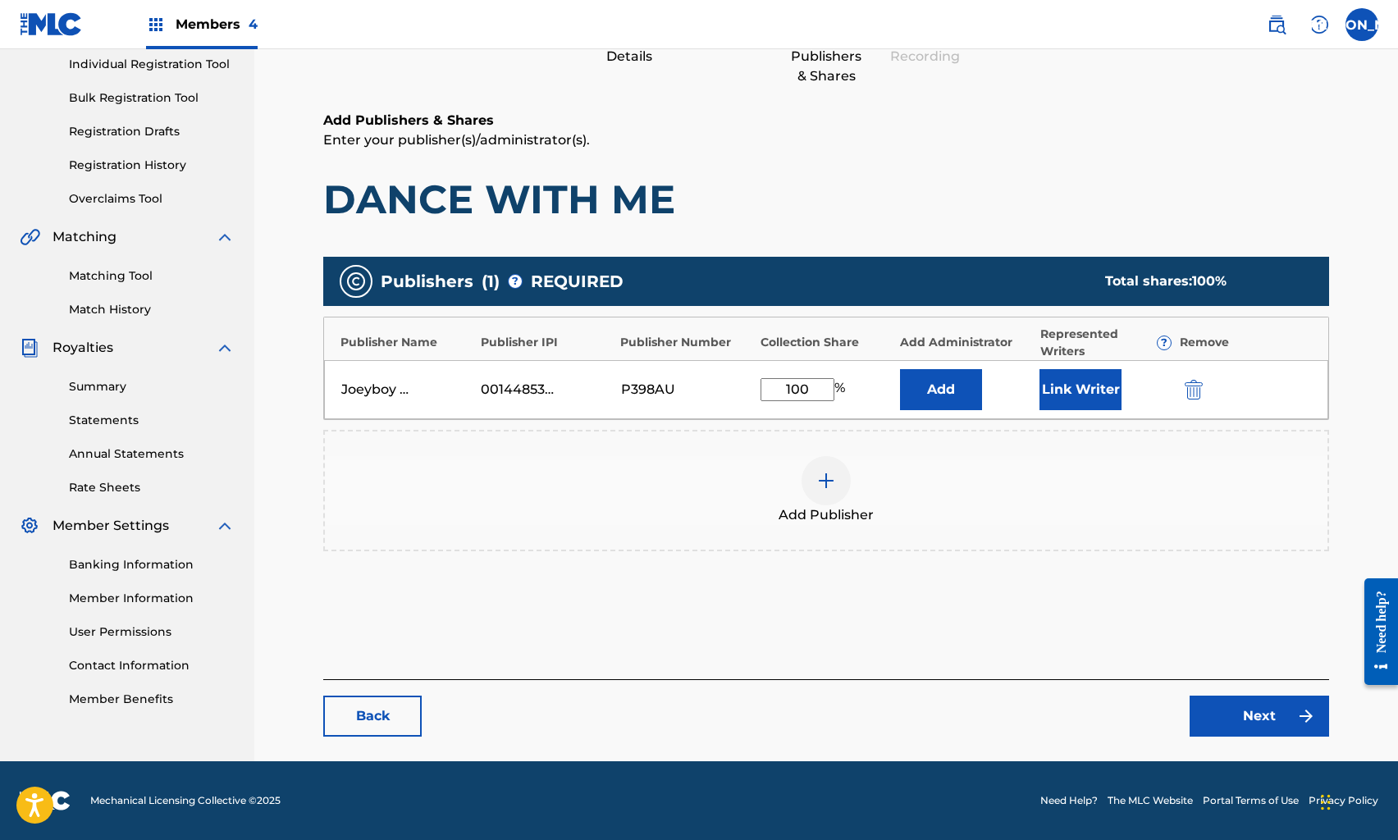
type input "100"
click at [1223, 715] on link "Next" at bounding box center [1260, 716] width 140 height 41
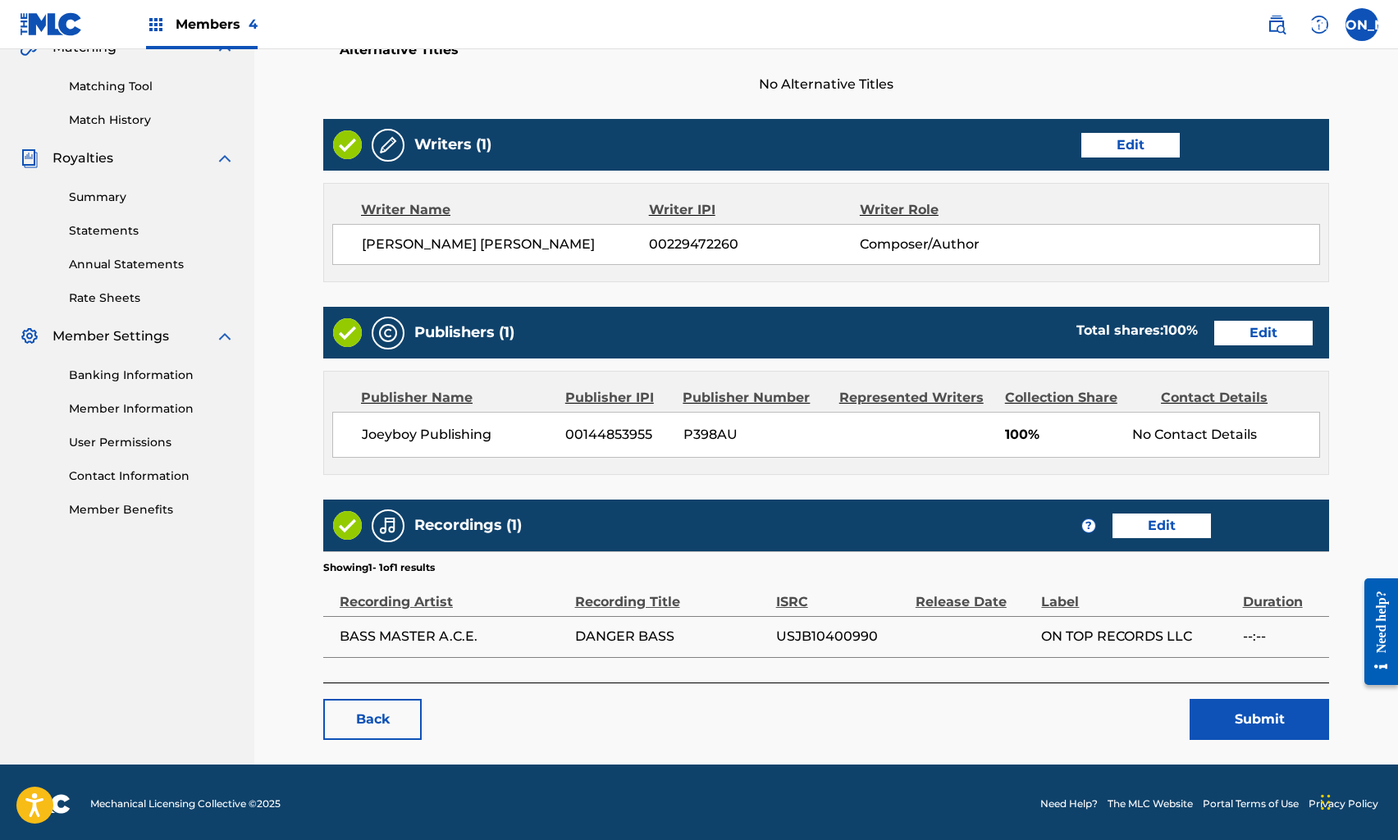
scroll to position [402, 0]
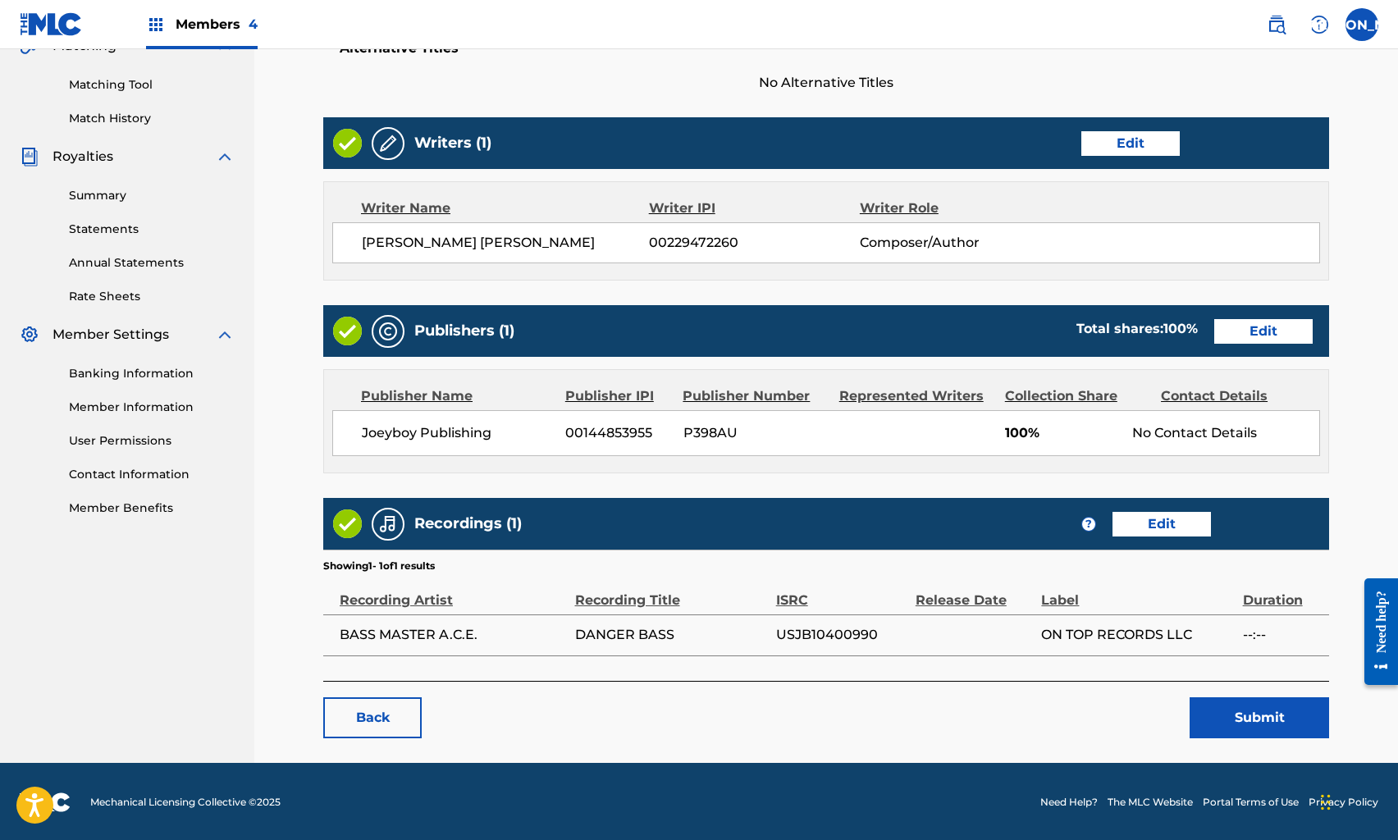
click at [1269, 716] on button "Submit" at bounding box center [1260, 718] width 140 height 41
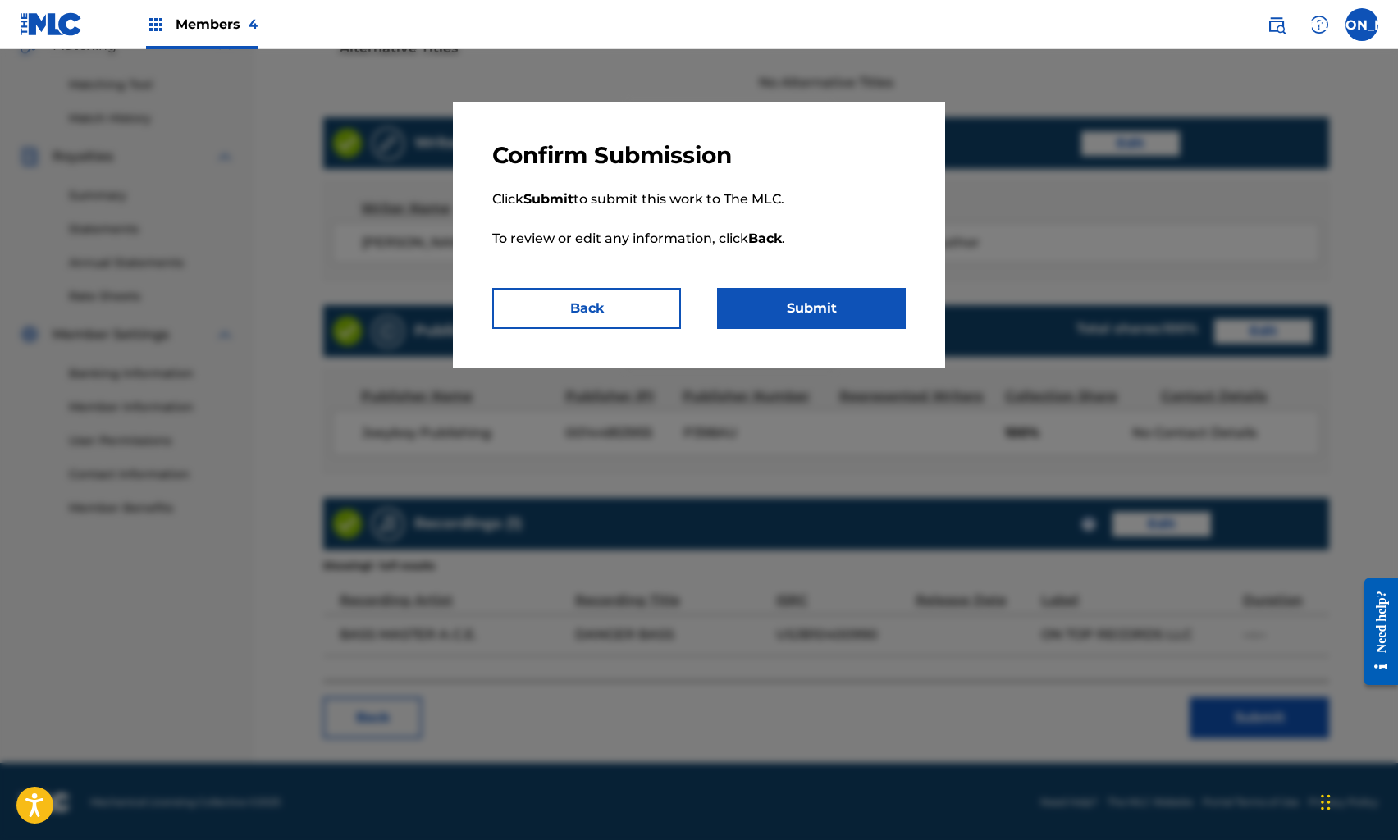
click at [806, 313] on button "Submit" at bounding box center [811, 308] width 189 height 41
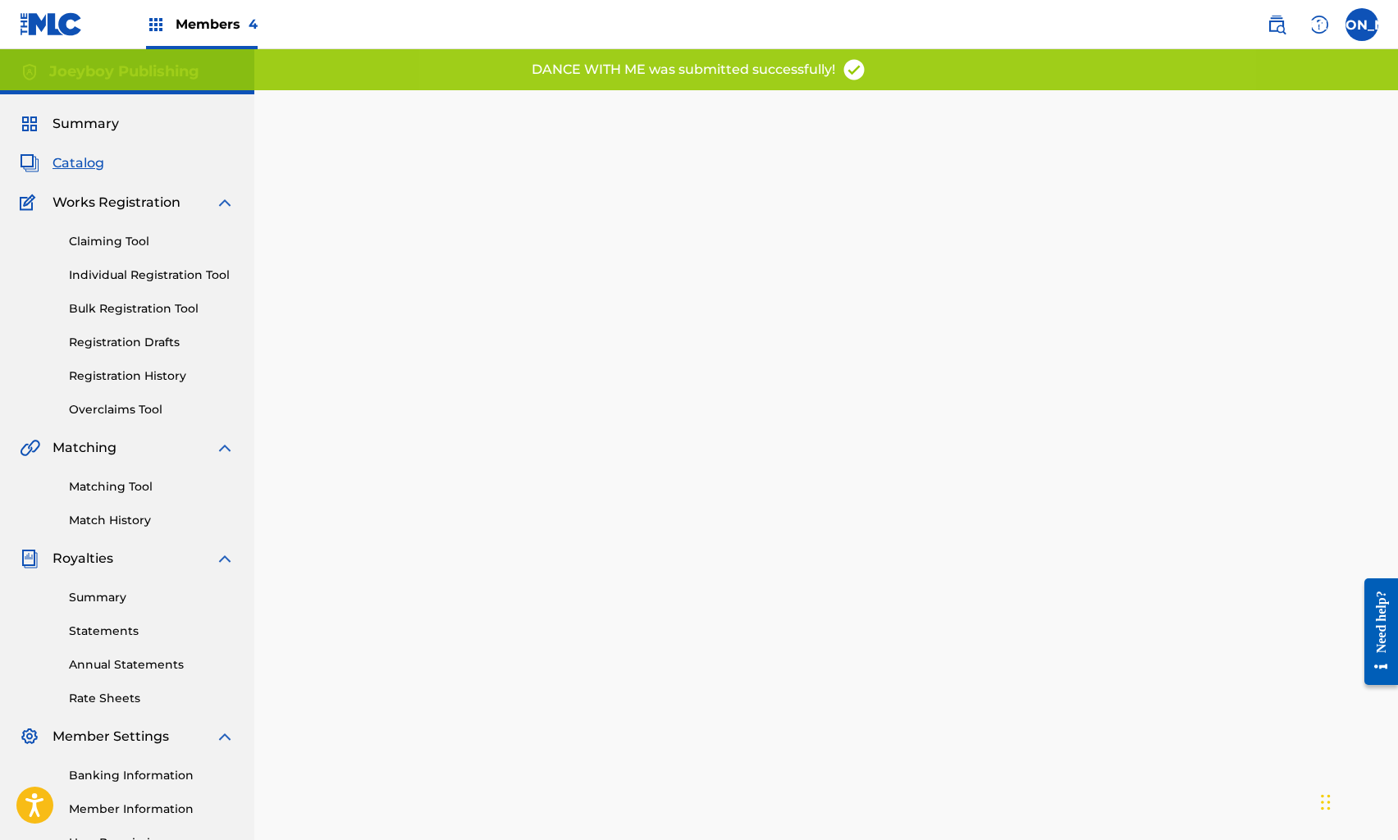
click at [74, 157] on span "Catalog" at bounding box center [79, 163] width 52 height 20
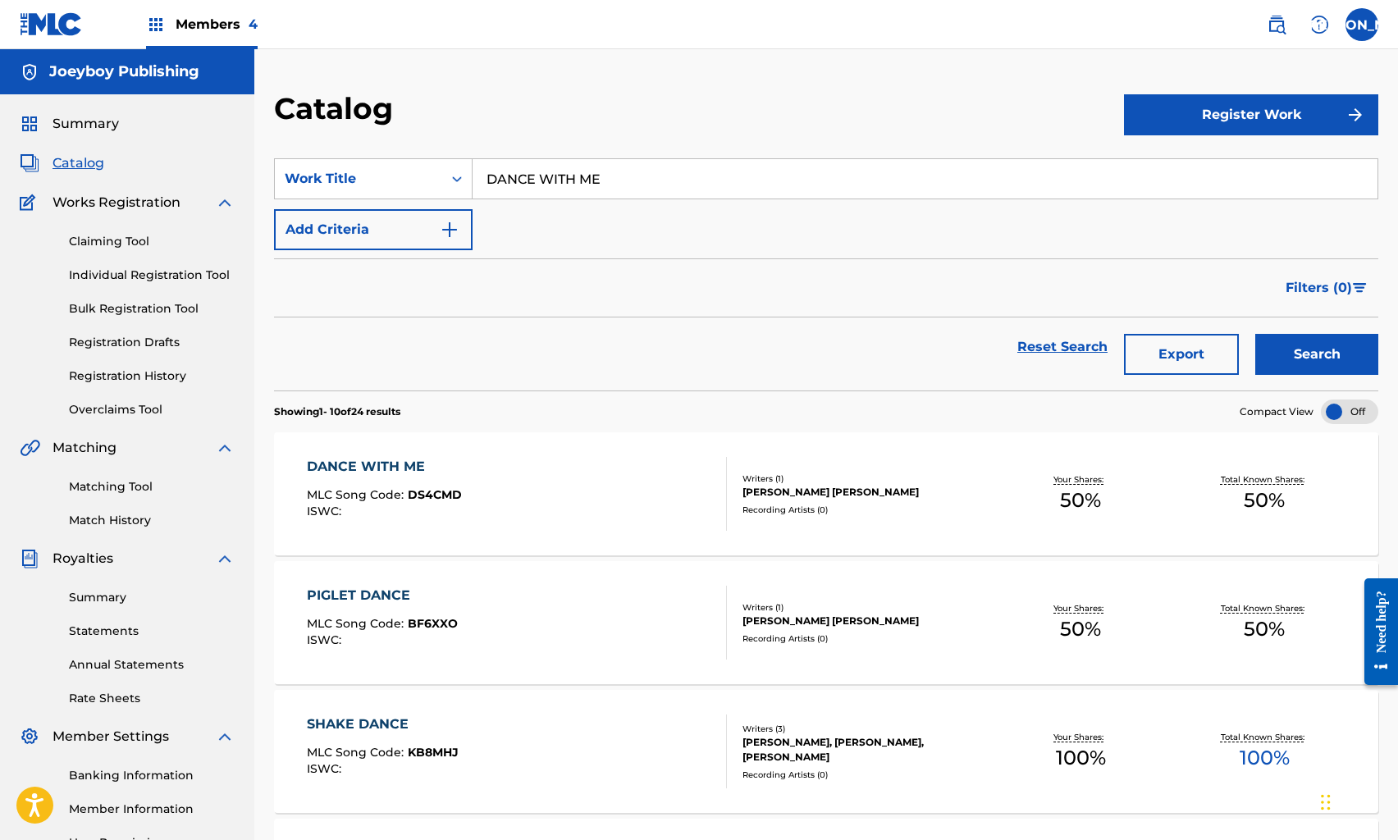
click at [1052, 345] on link "Reset Search" at bounding box center [1062, 347] width 107 height 36
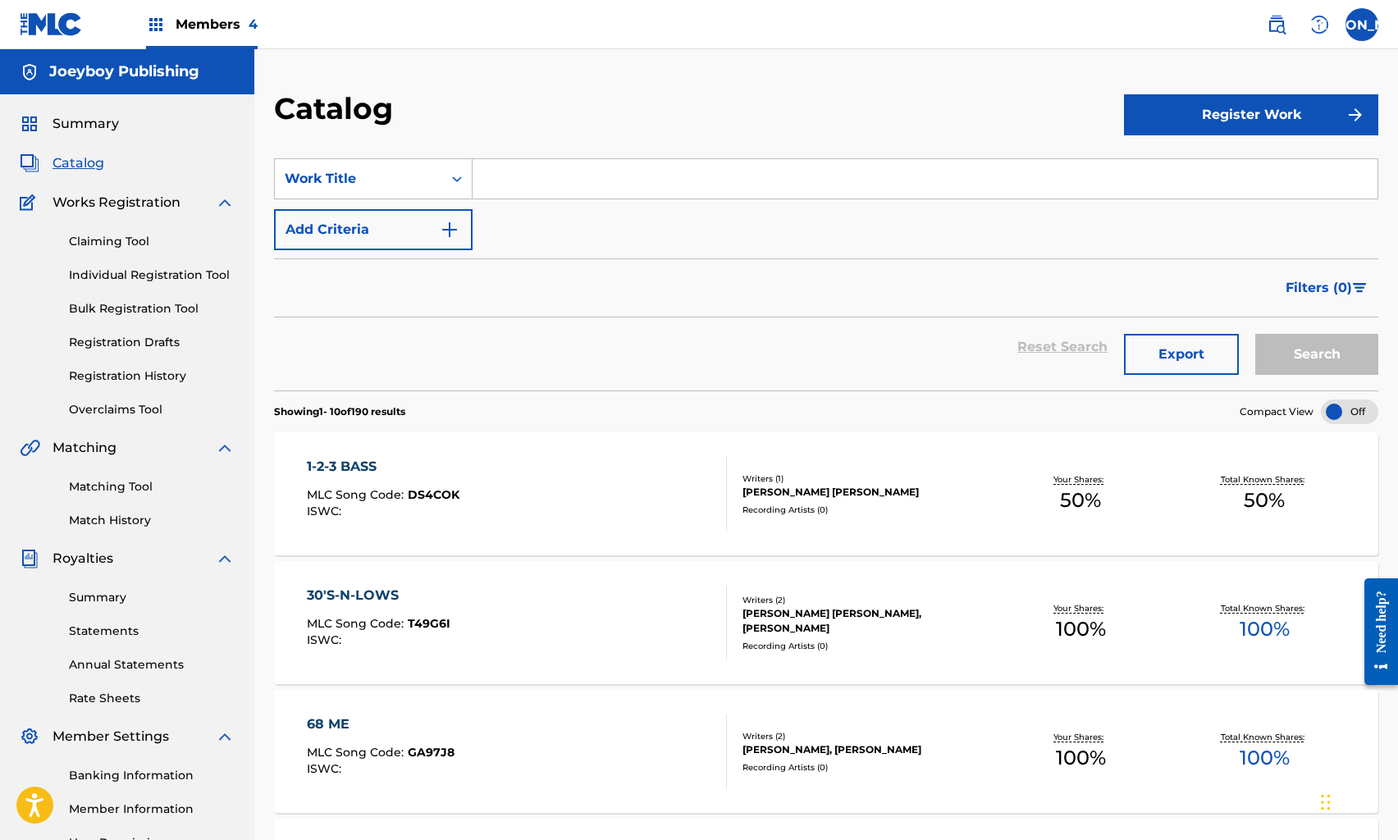
click at [514, 186] on input "Search Form" at bounding box center [925, 178] width 905 height 39
type input "FAME"
click at [1256, 334] on button "Search" at bounding box center [1317, 354] width 123 height 41
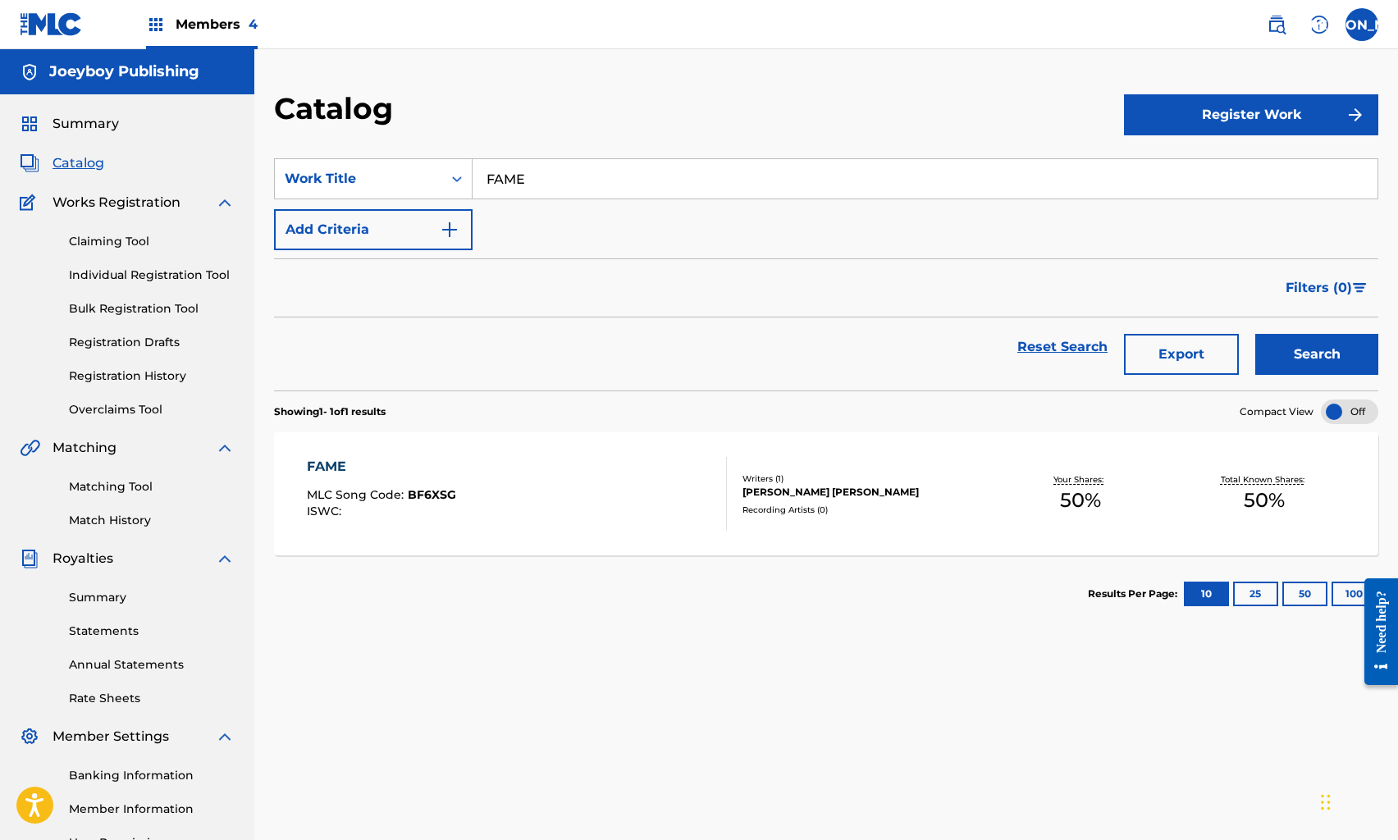
click at [556, 474] on div "FAME MLC Song Code : BF6XSG ISWC :" at bounding box center [516, 494] width 419 height 74
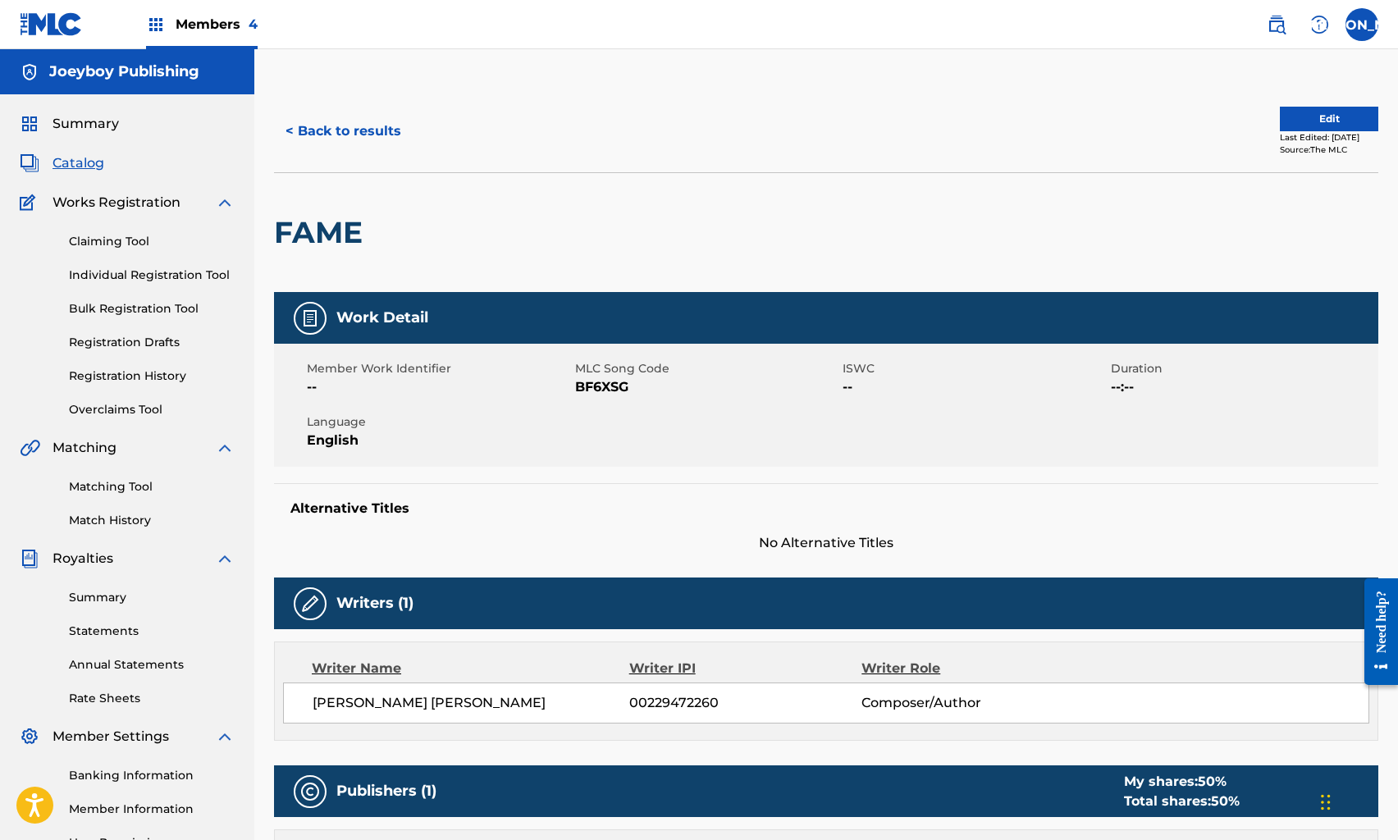
click at [1298, 121] on button "Edit" at bounding box center [1329, 119] width 98 height 25
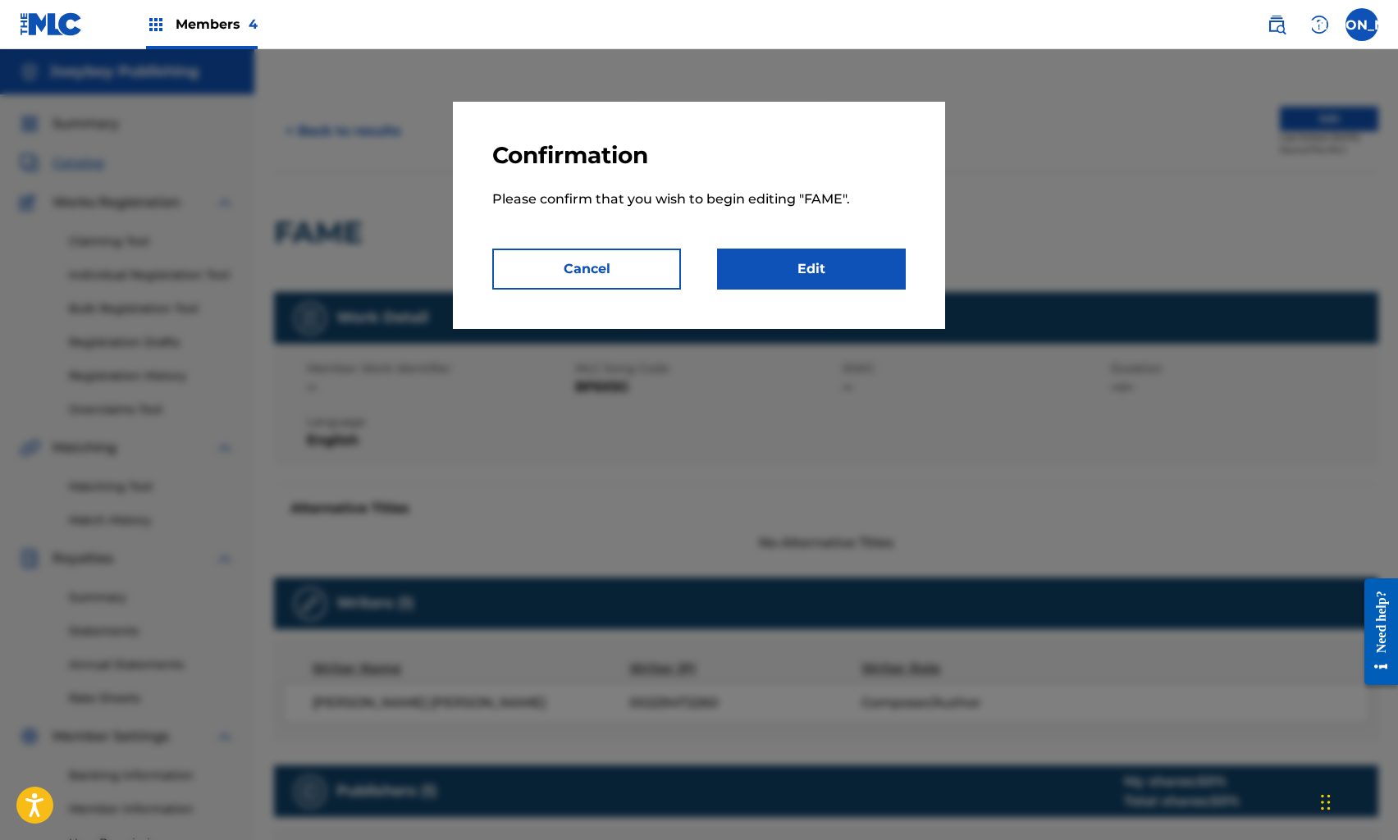
click at [871, 268] on link "Edit" at bounding box center [811, 269] width 189 height 41
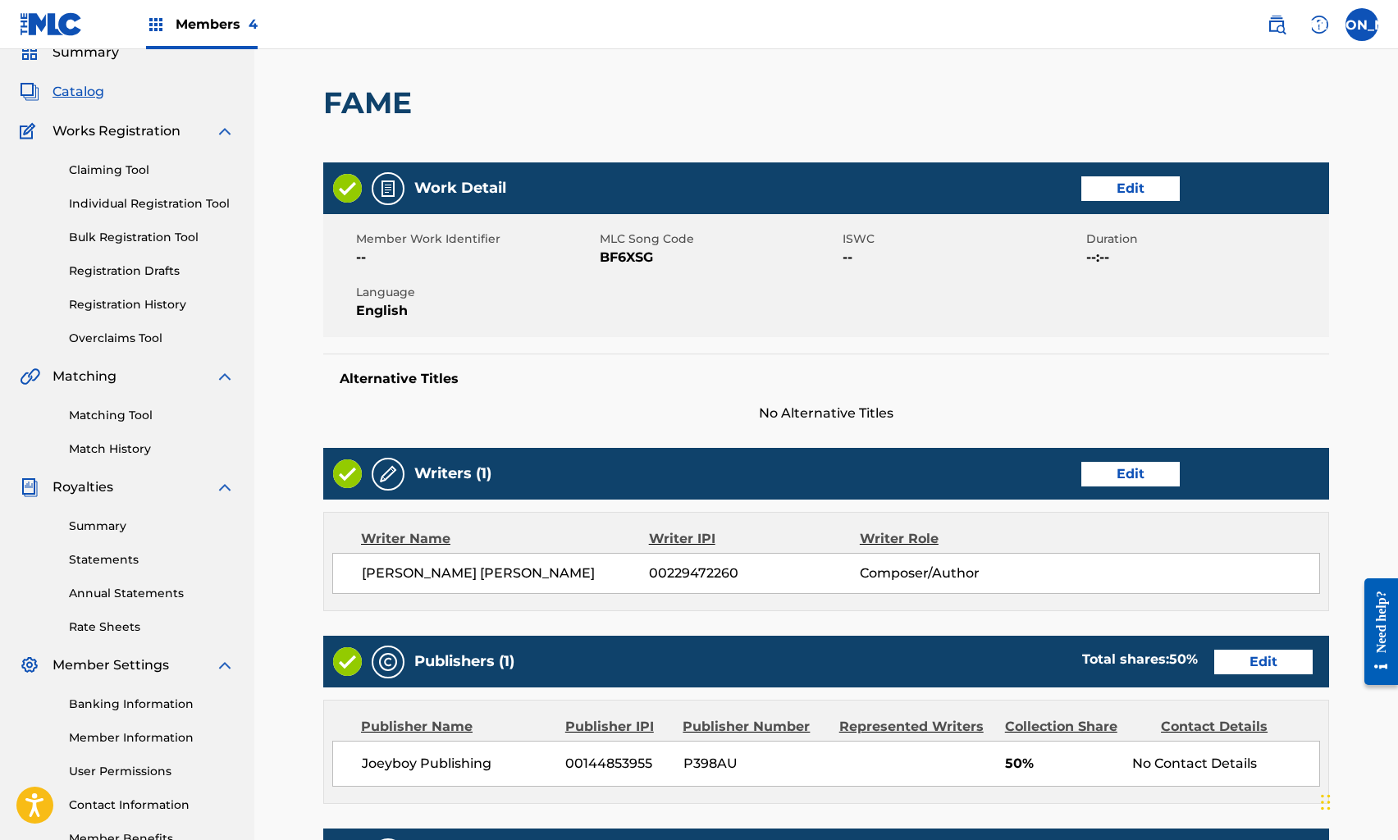
scroll to position [349, 0]
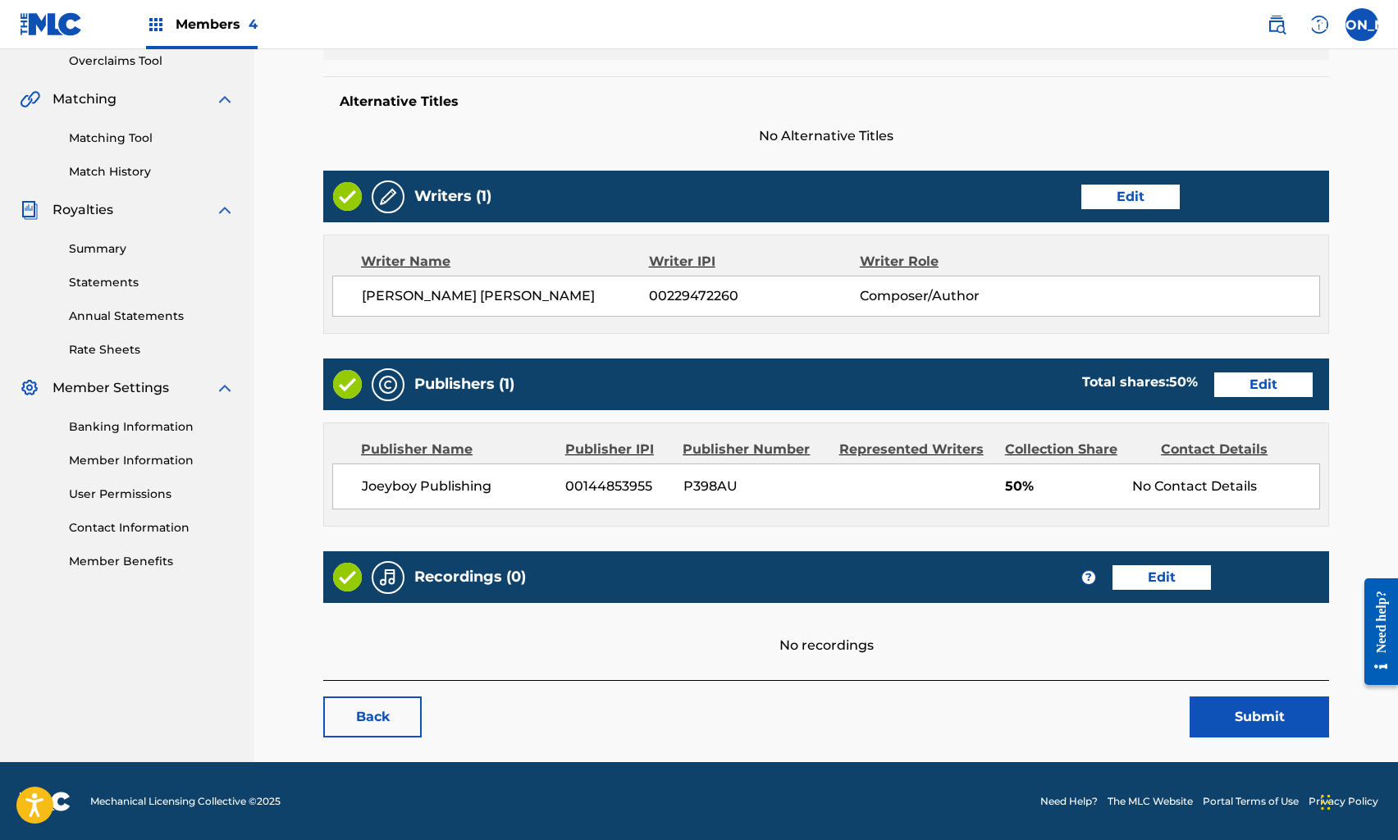
click at [1293, 385] on link "Edit" at bounding box center [1264, 385] width 98 height 25
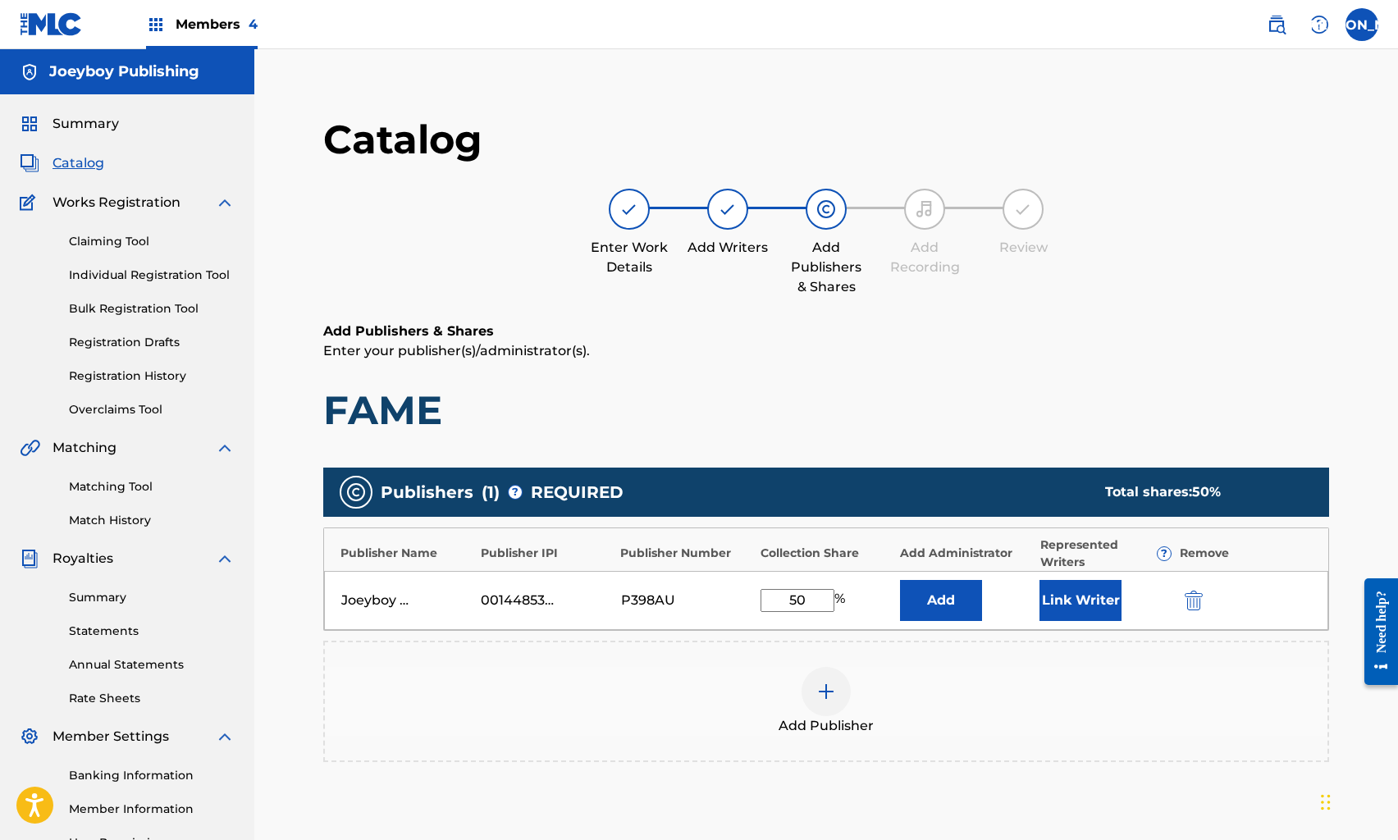
drag, startPoint x: 776, startPoint y: 599, endPoint x: 834, endPoint y: 599, distance: 57.4
click at [834, 599] on div "50 %" at bounding box center [805, 600] width 89 height 23
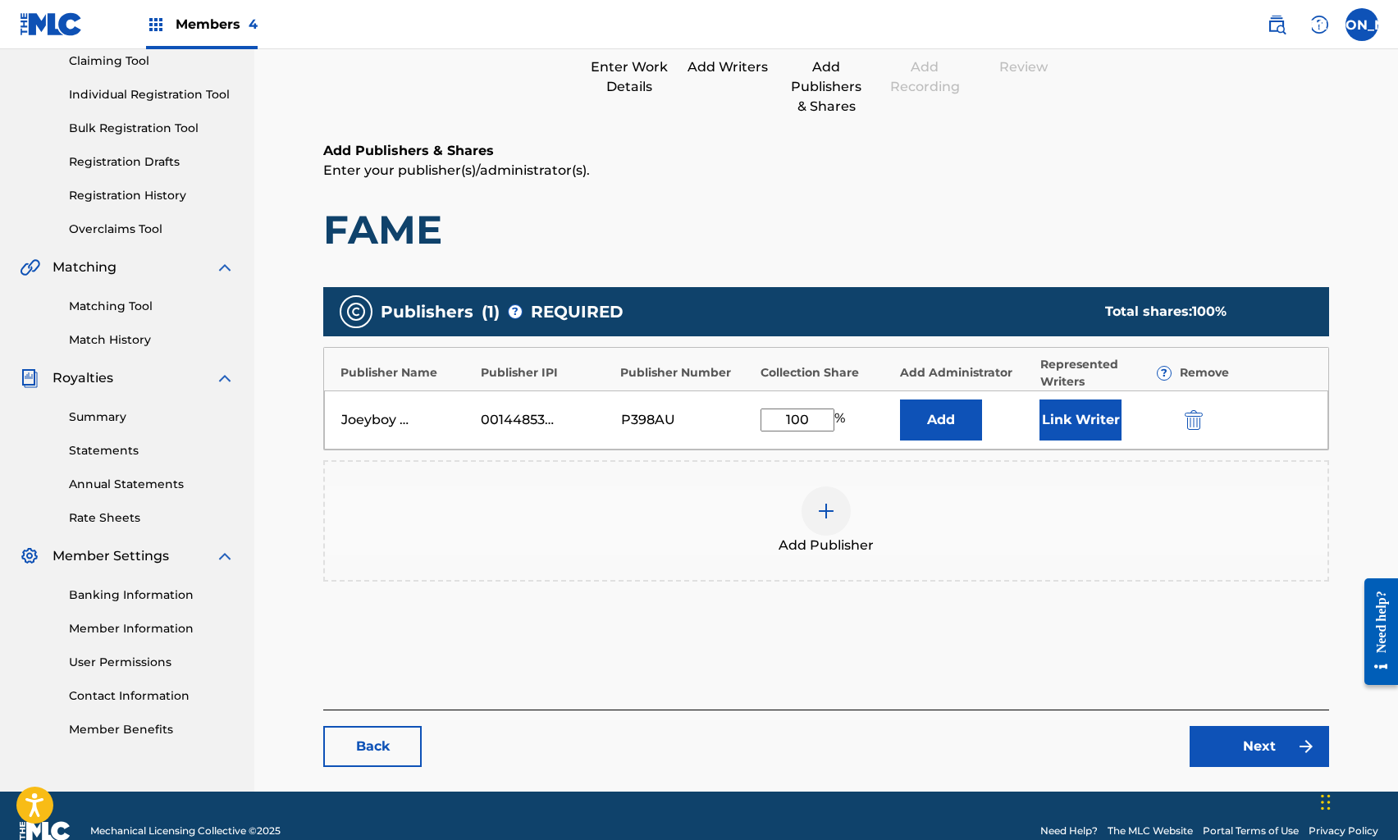
scroll to position [211, 0]
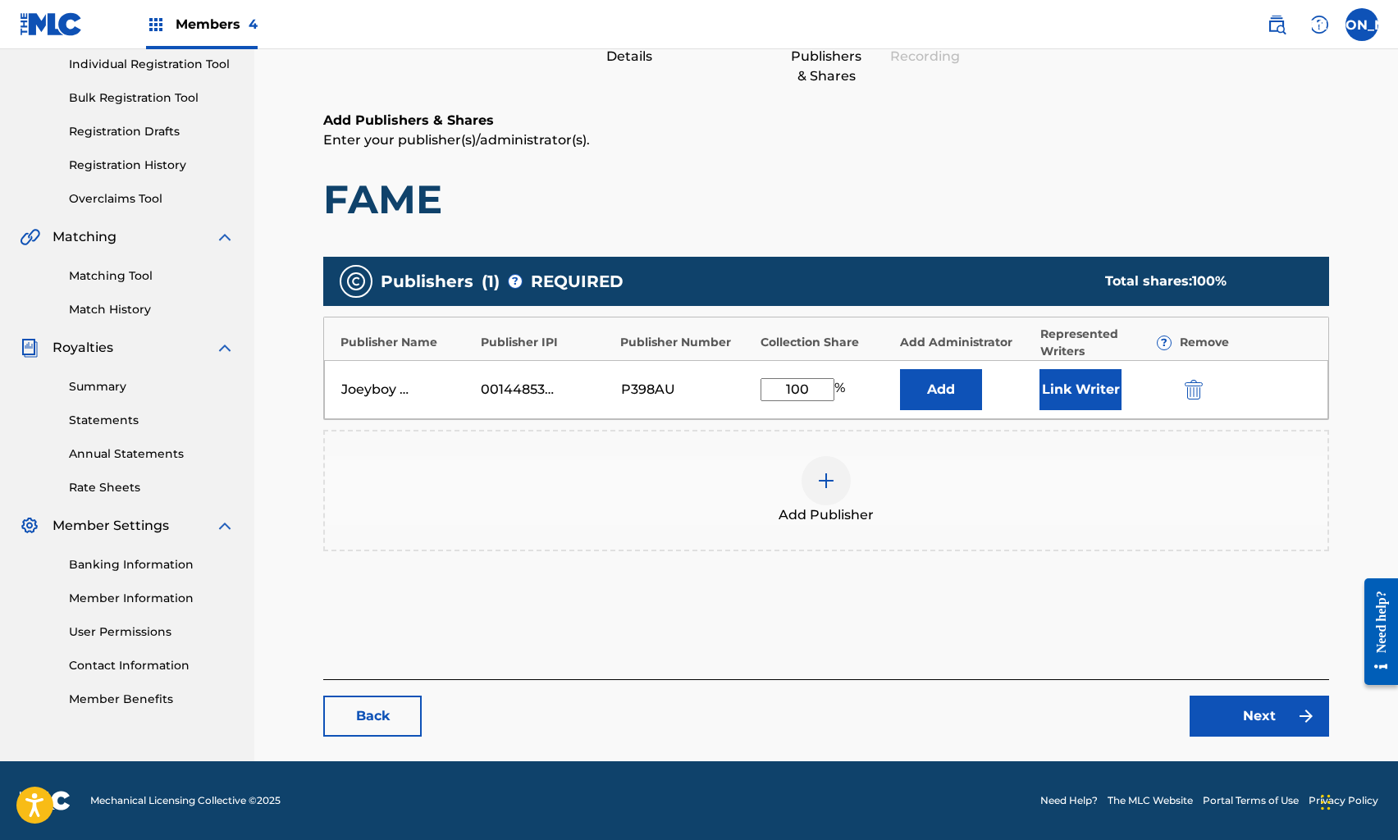
type input "100"
click at [1229, 699] on link "Next" at bounding box center [1260, 716] width 140 height 41
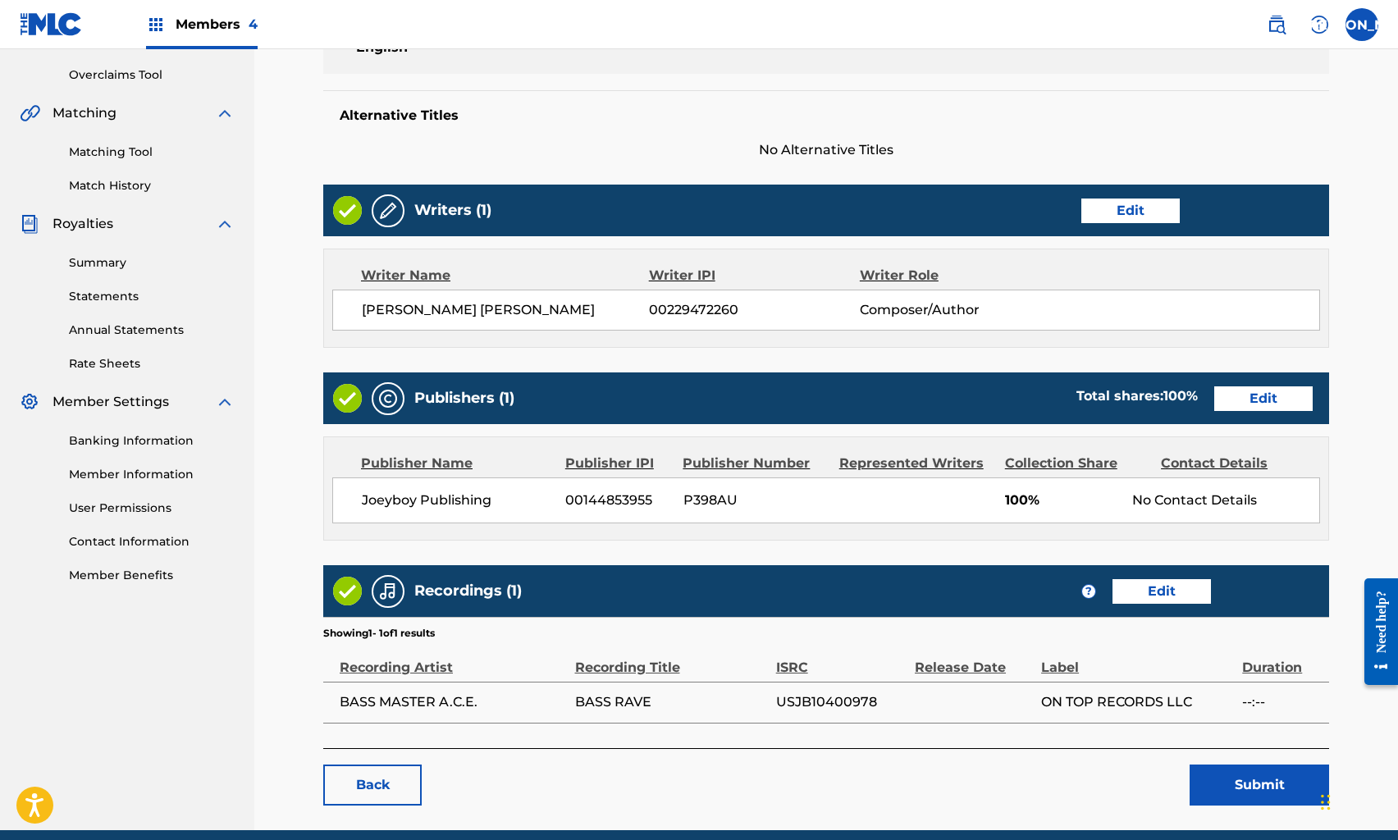
scroll to position [402, 0]
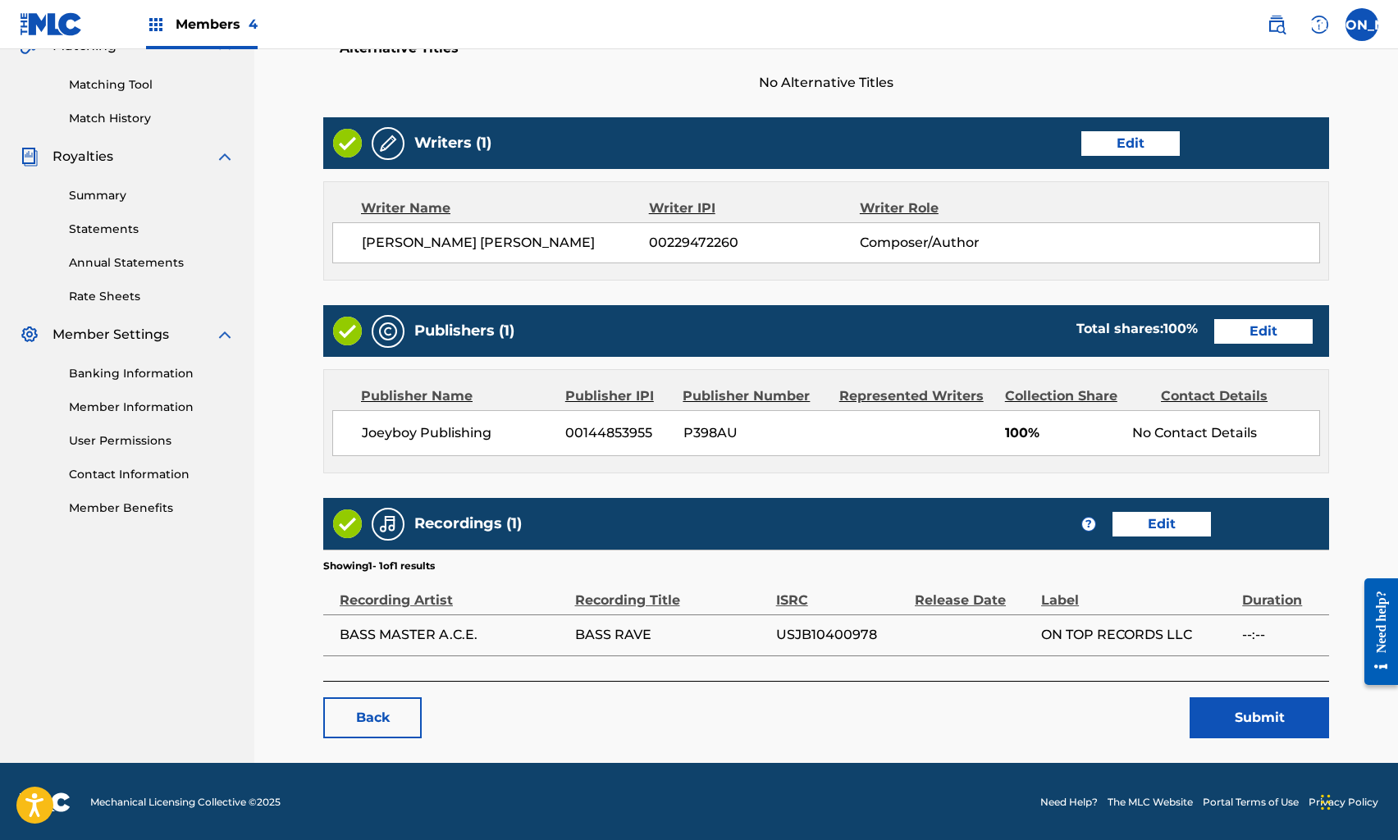
click at [1220, 705] on button "Submit" at bounding box center [1260, 718] width 140 height 41
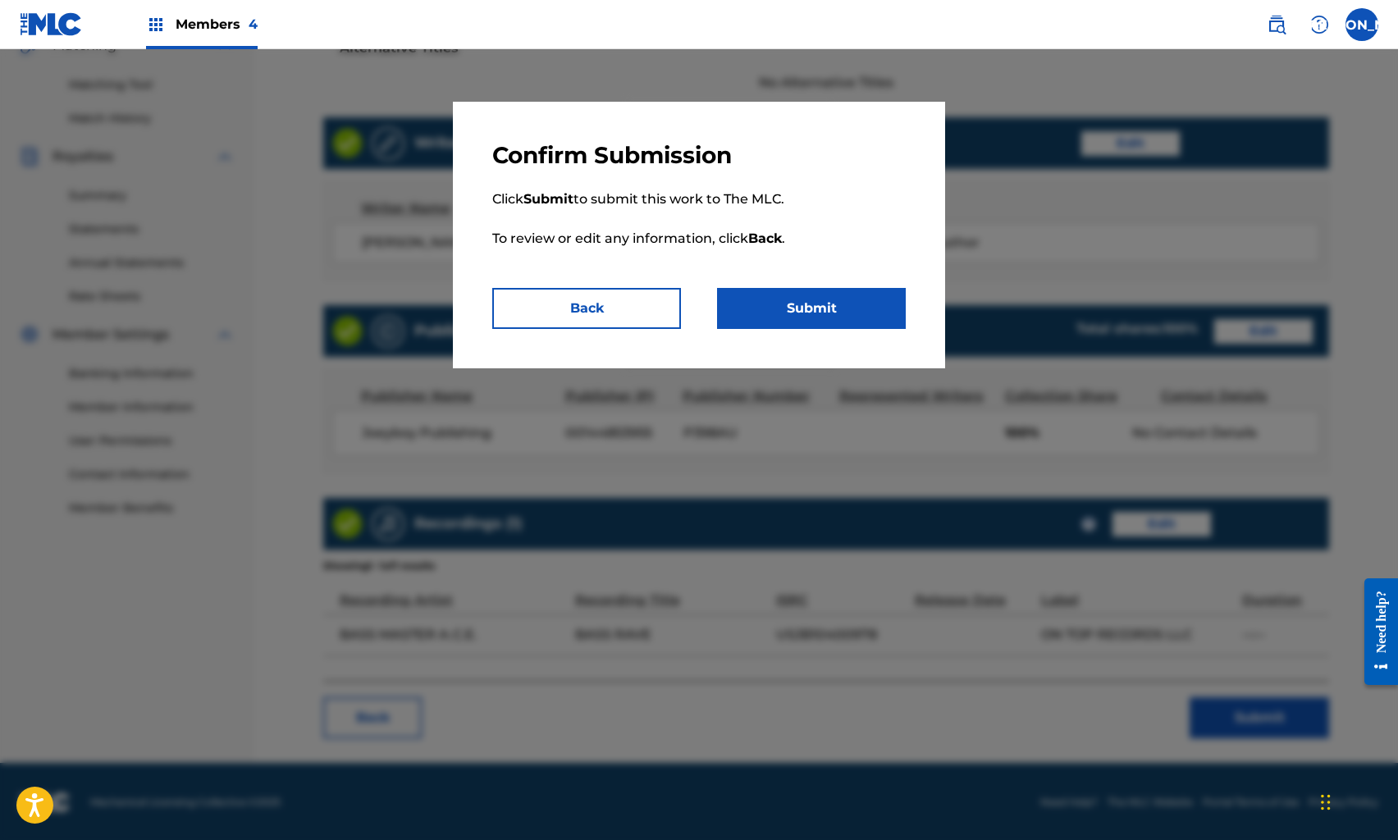
click at [815, 306] on button "Submit" at bounding box center [811, 308] width 189 height 41
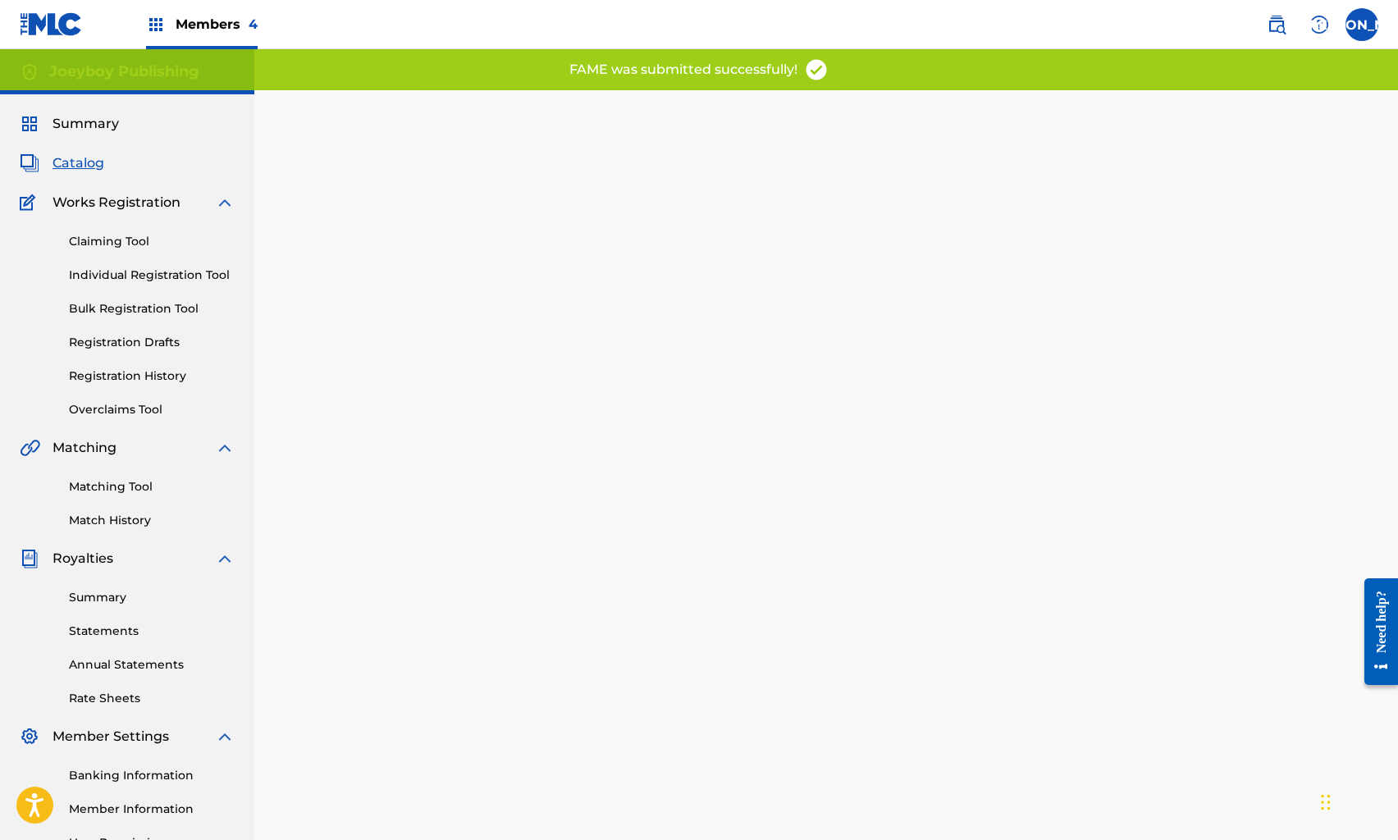
click at [68, 158] on span "Catalog" at bounding box center [79, 163] width 52 height 20
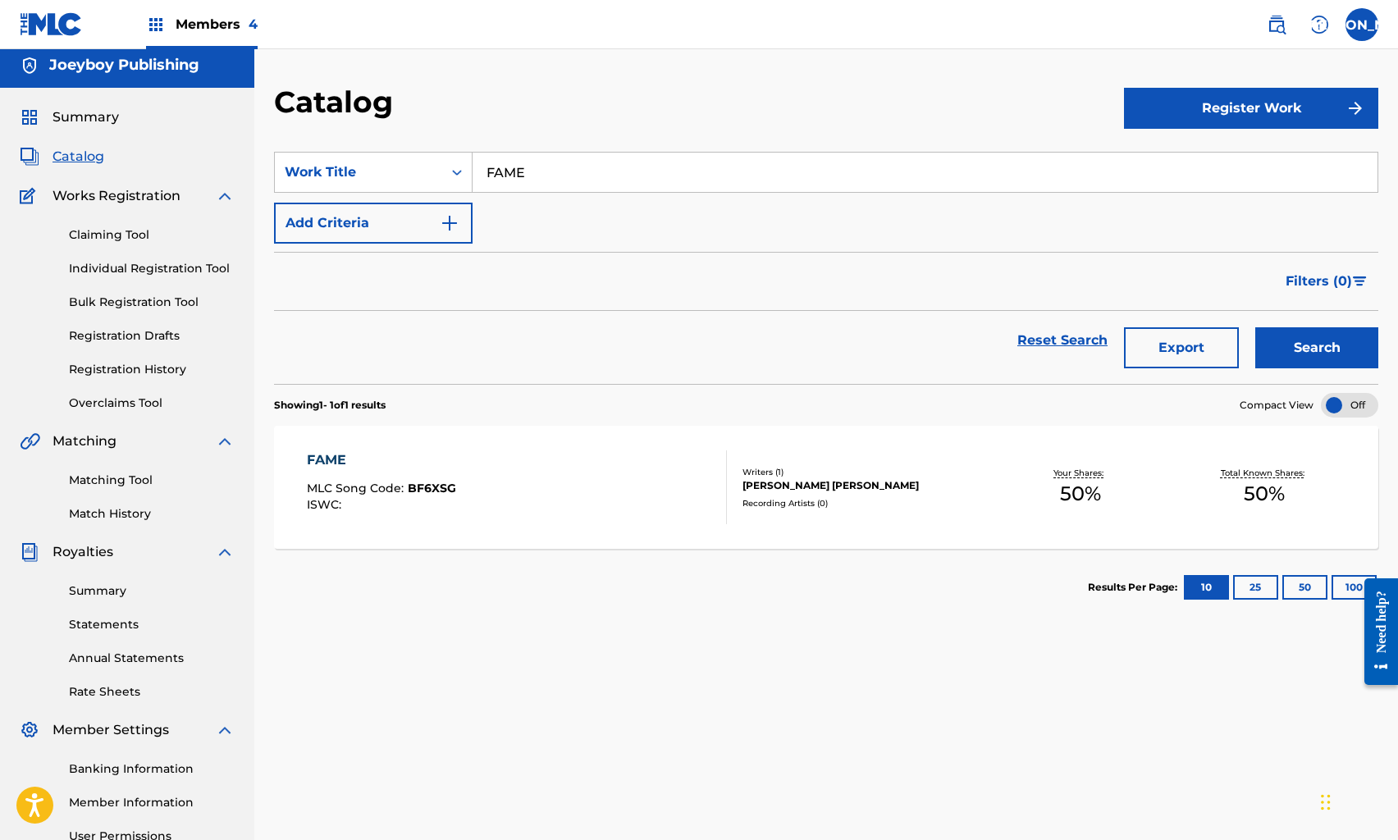
scroll to position [3, 0]
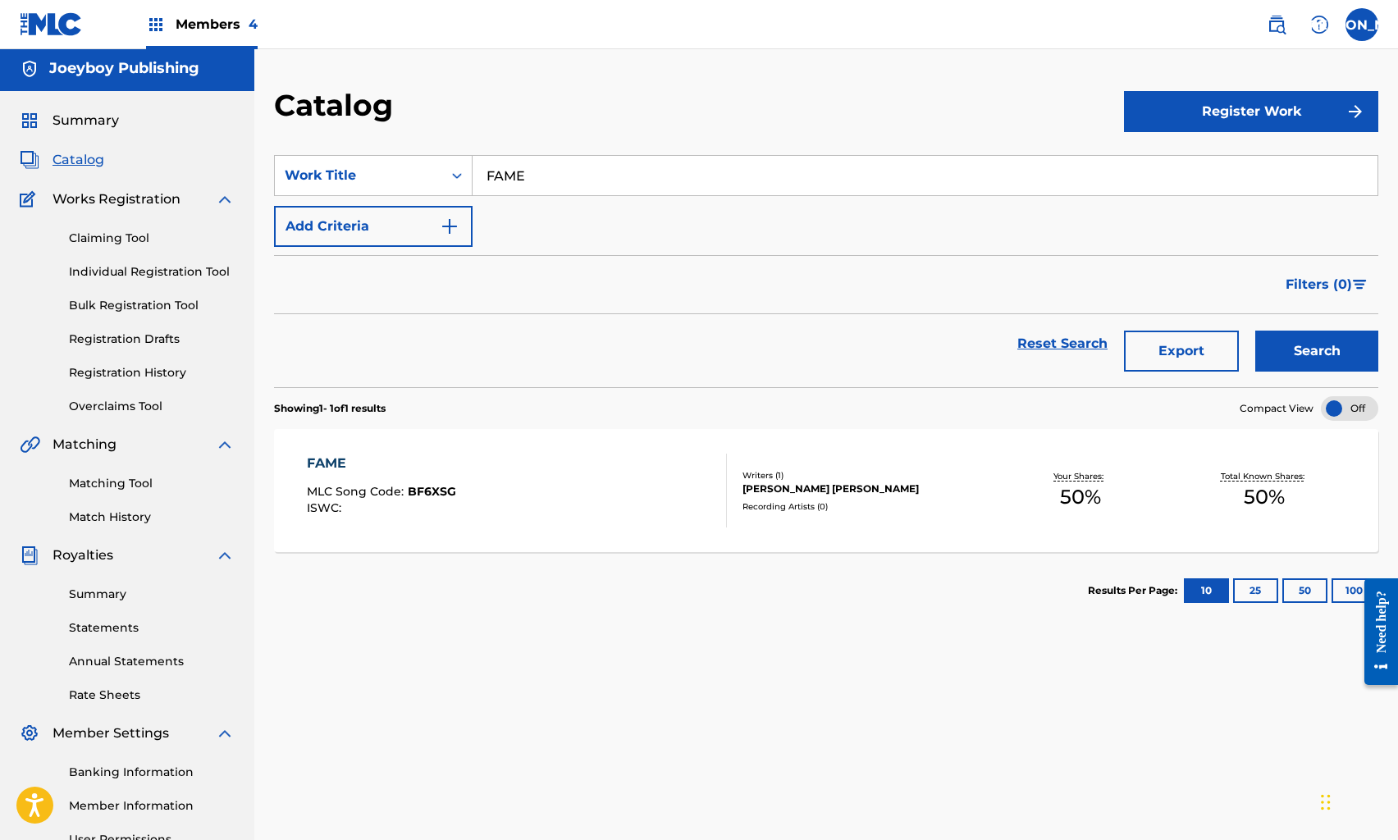
click at [744, 498] on div "Writers ( 1 ) [PERSON_NAME] [PERSON_NAME] Recording Artists ( 0 )" at bounding box center [858, 490] width 263 height 43
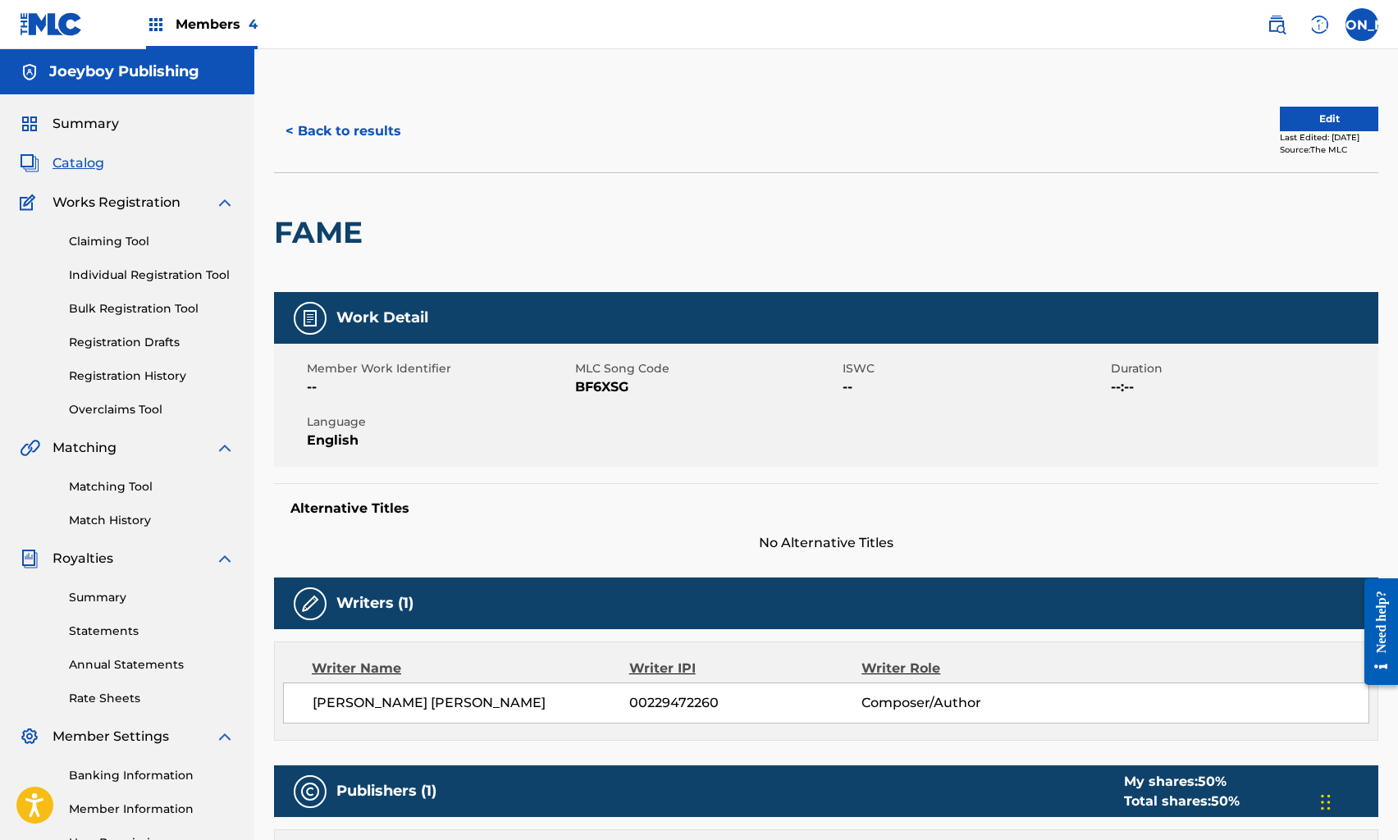
click at [1293, 121] on button "Edit" at bounding box center [1329, 119] width 98 height 25
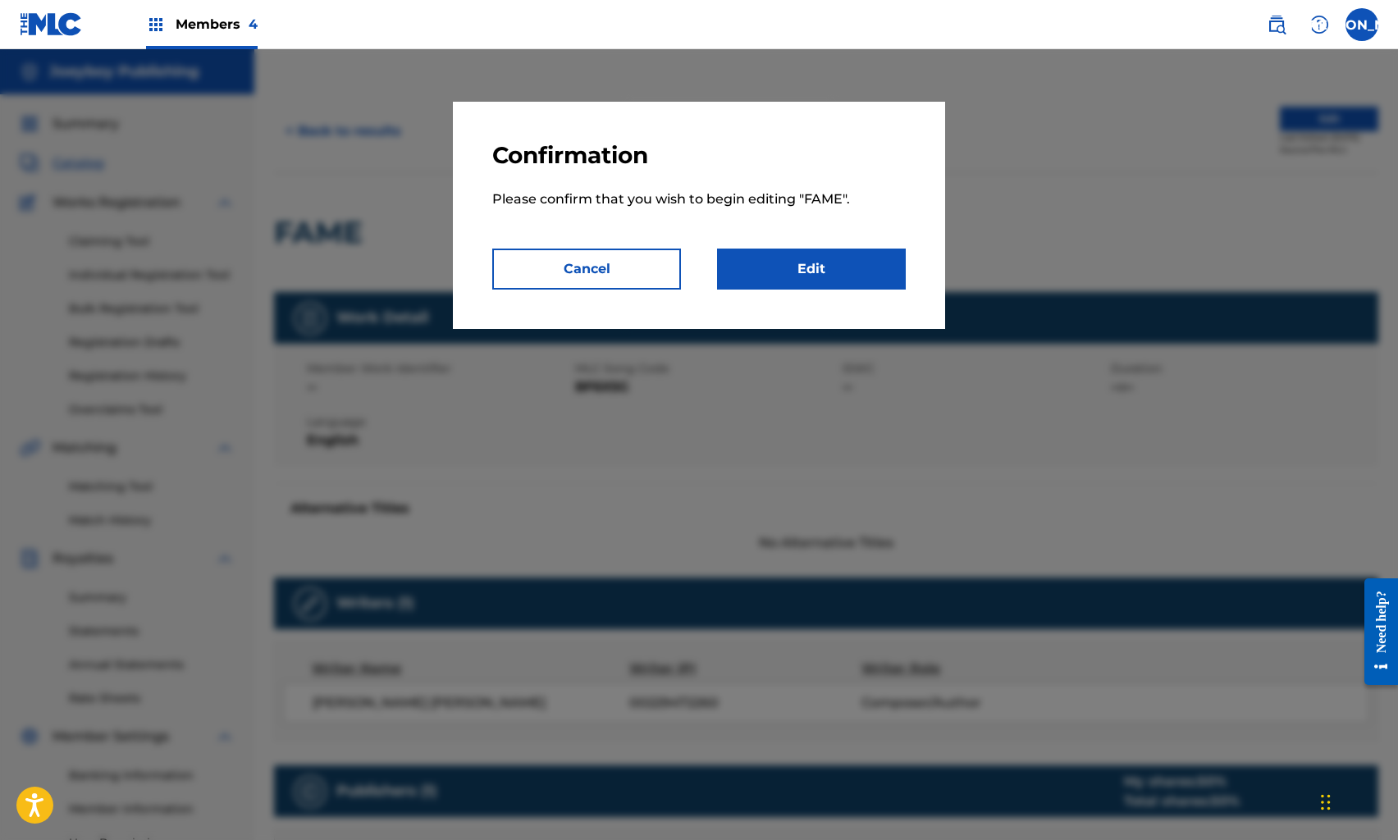
click at [901, 260] on link "Edit" at bounding box center [811, 269] width 189 height 41
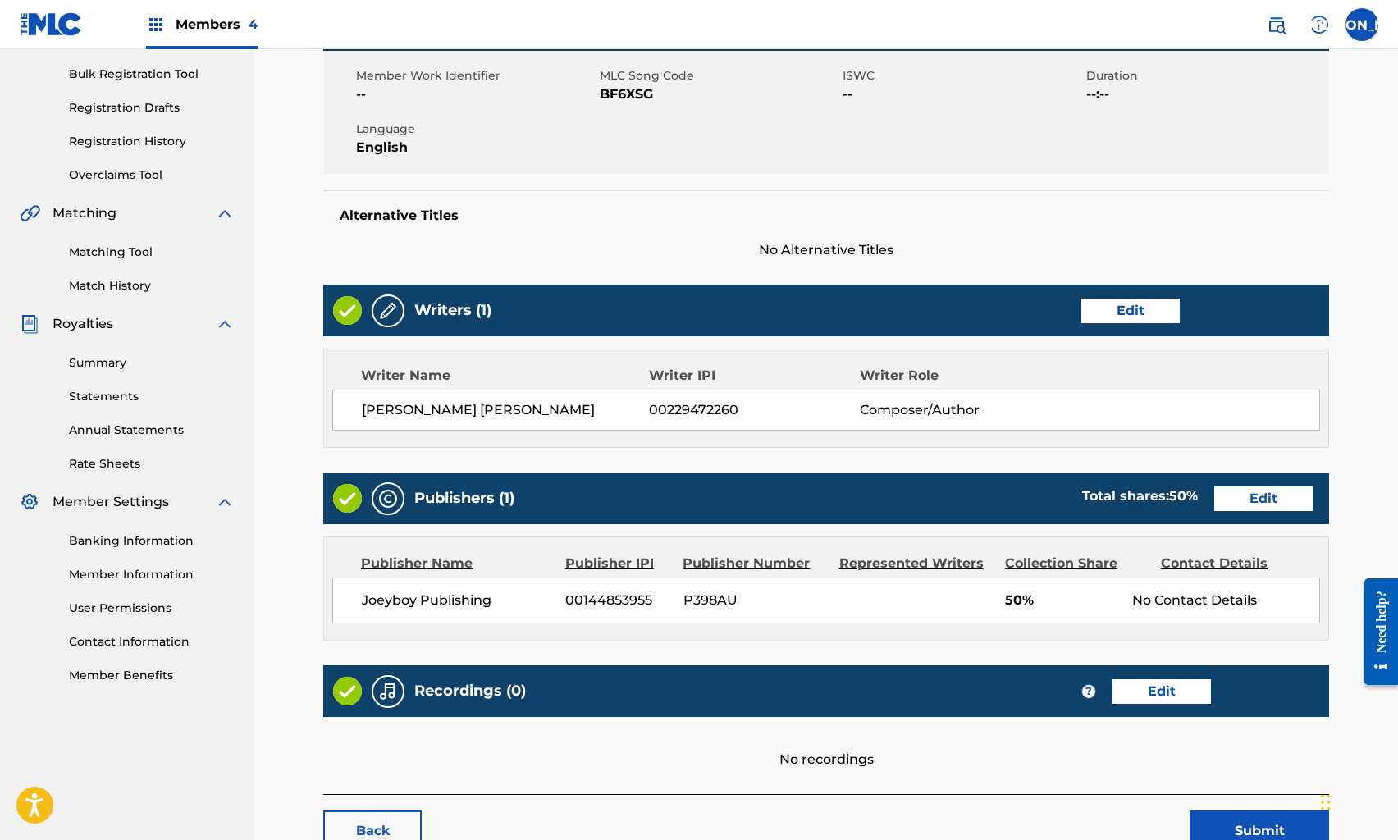
scroll to position [349, 0]
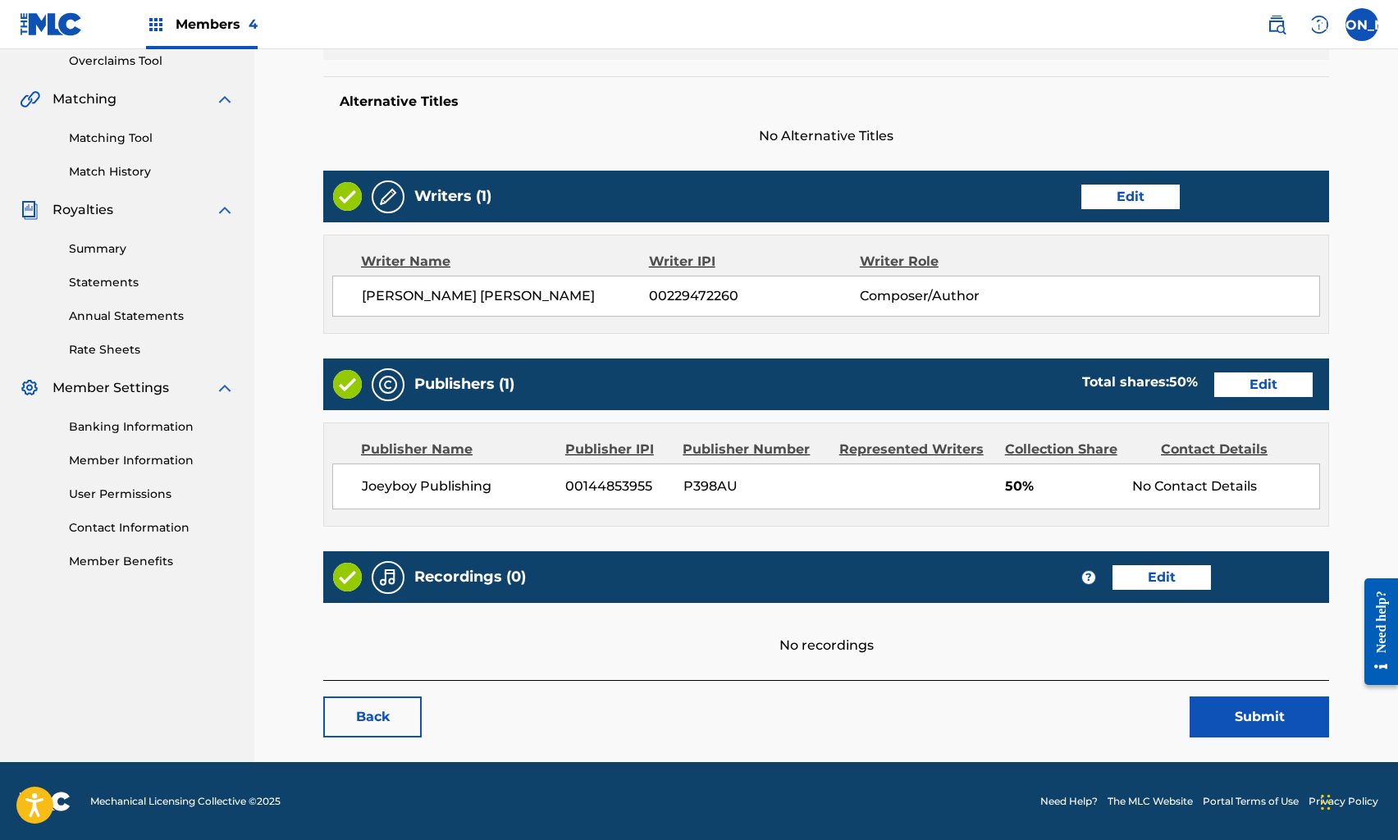
click at [1247, 381] on link "Edit" at bounding box center [1264, 385] width 98 height 25
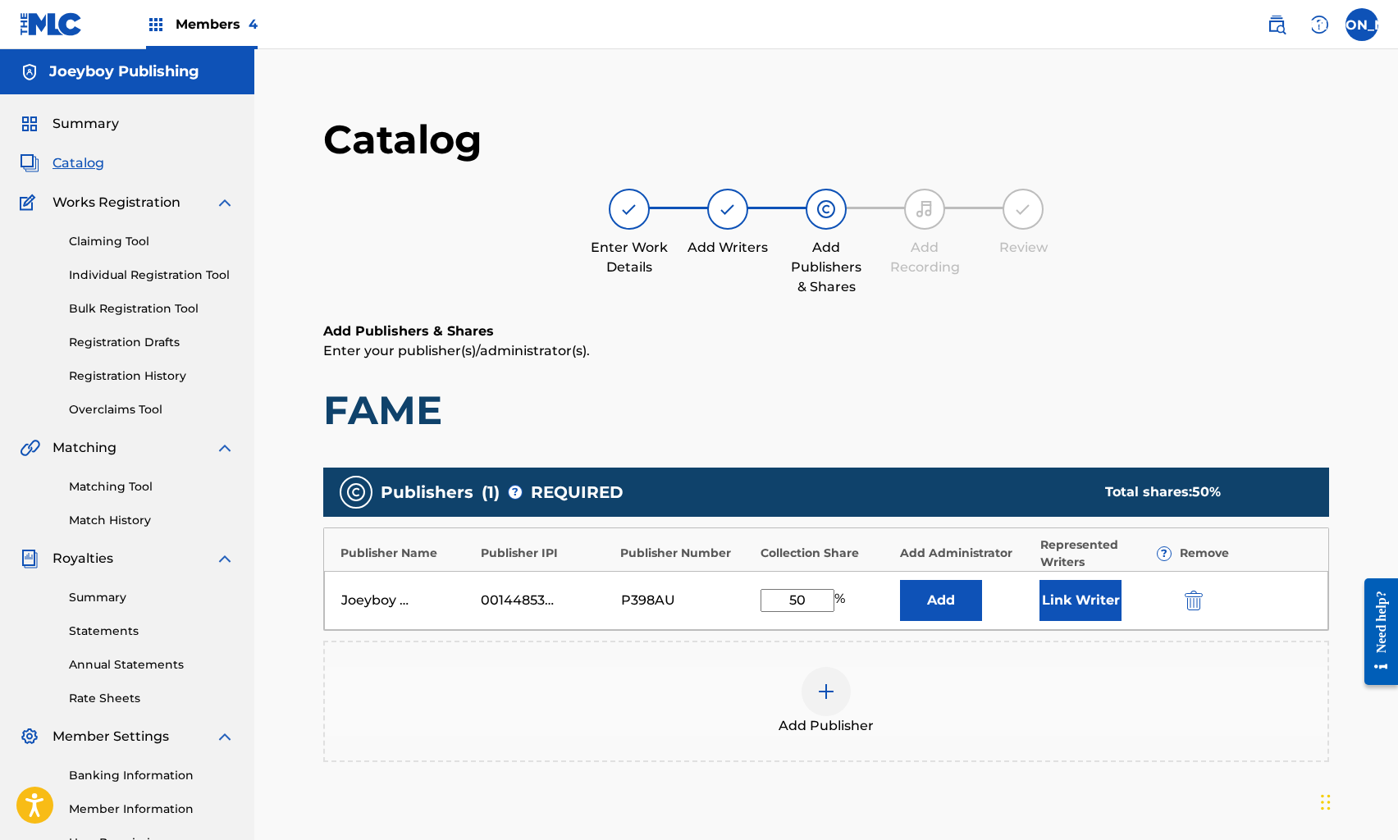
drag, startPoint x: 802, startPoint y: 609, endPoint x: 852, endPoint y: 611, distance: 50.1
click at [853, 611] on div "50 %" at bounding box center [826, 600] width 131 height 23
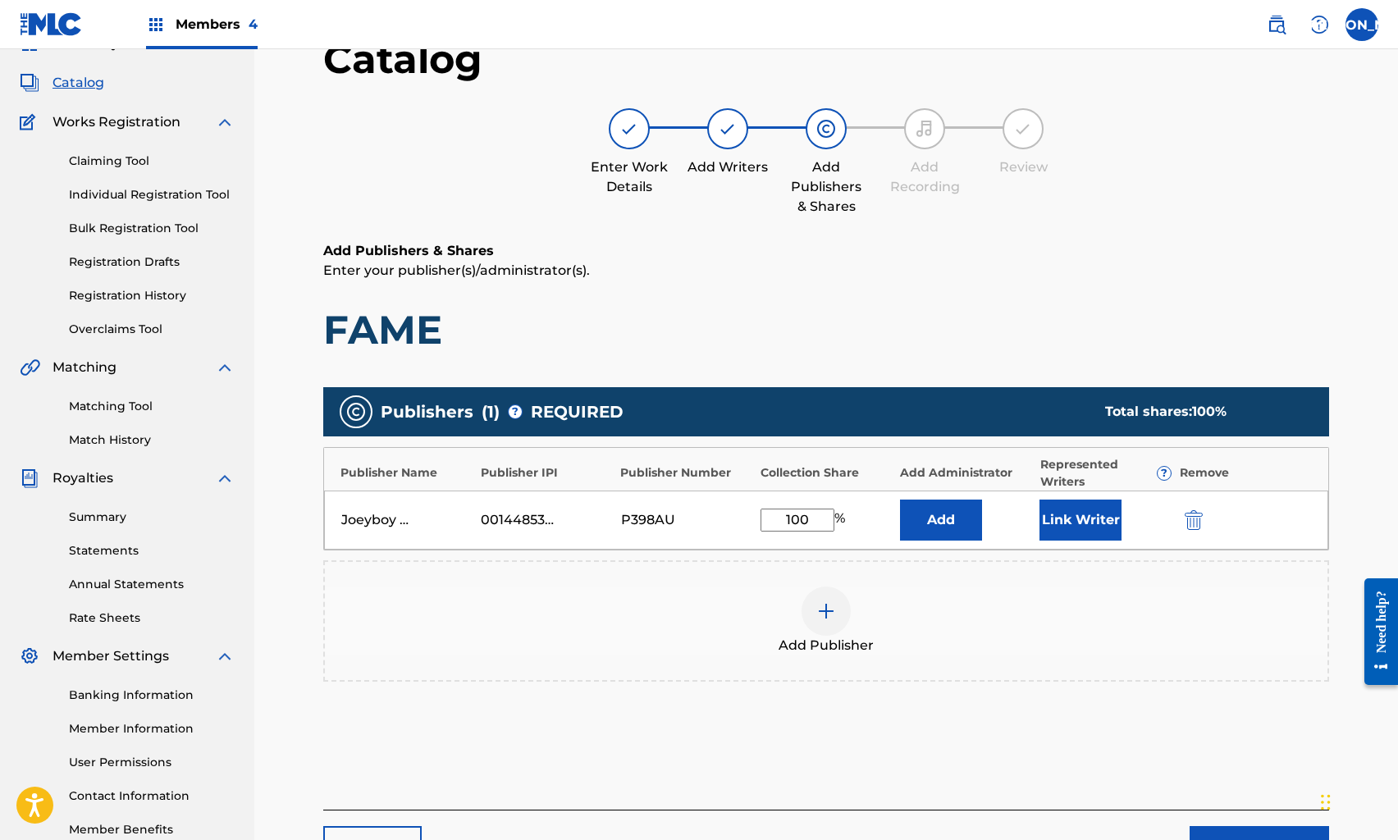
scroll to position [100, 0]
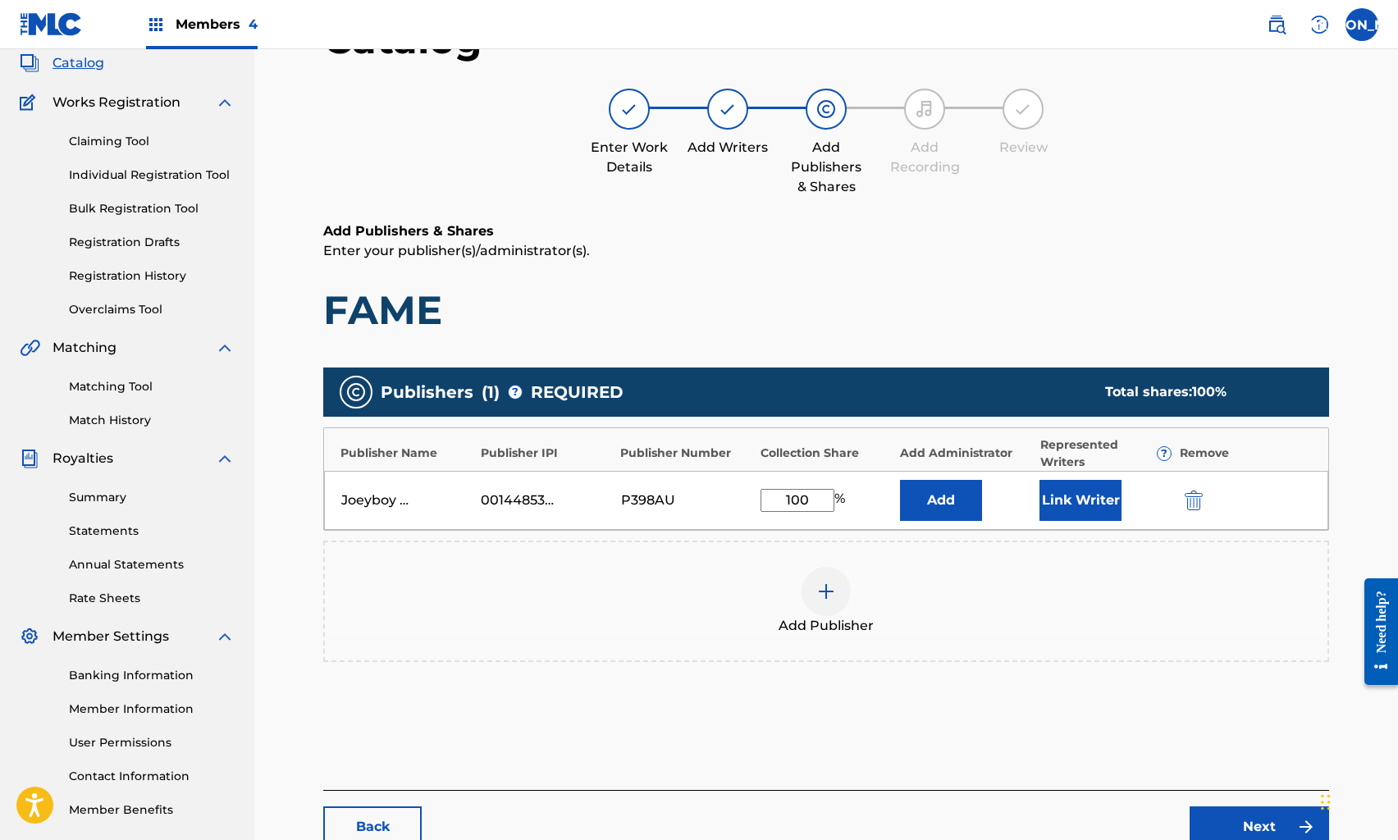
type input "100"
click at [1247, 826] on link "Next" at bounding box center [1260, 827] width 140 height 41
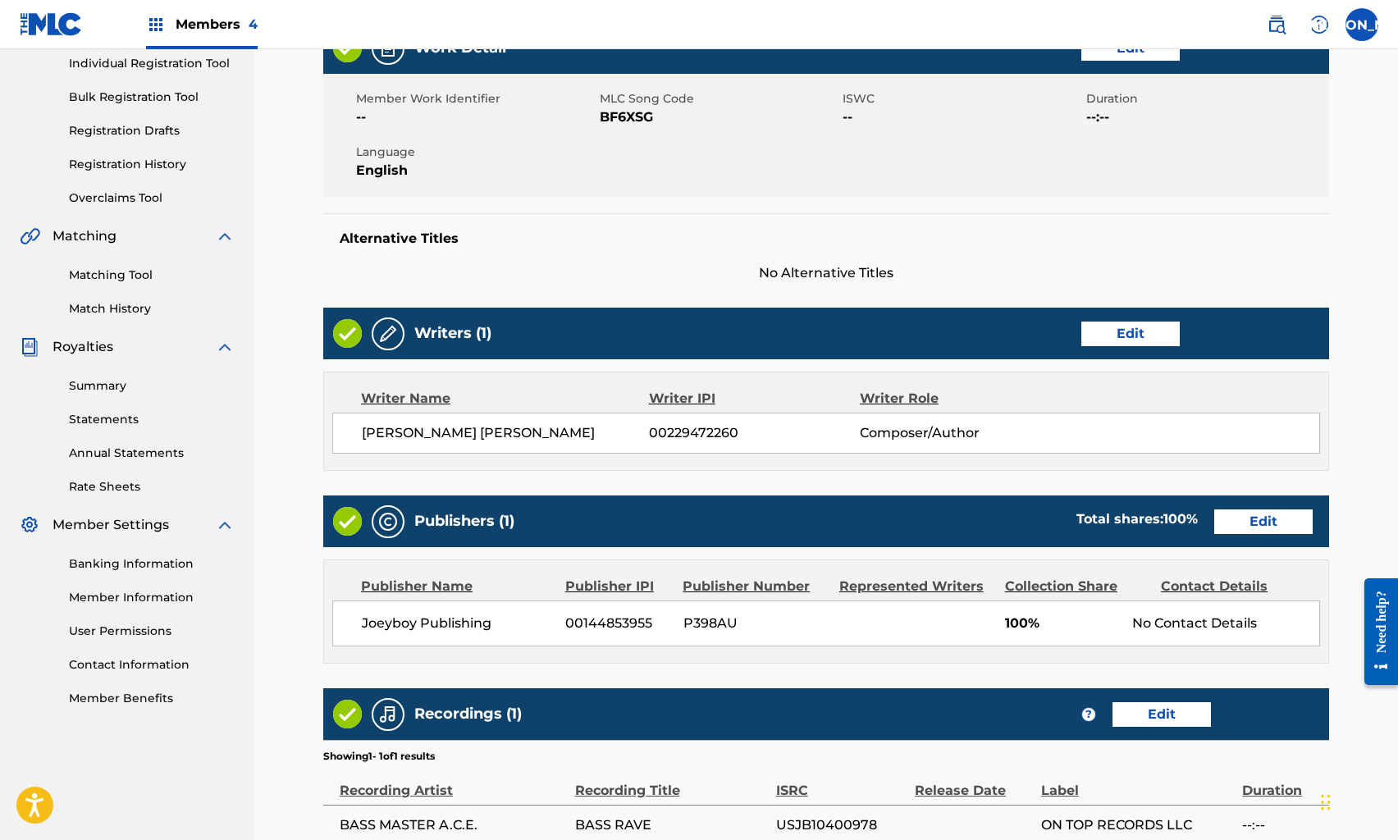
scroll to position [402, 0]
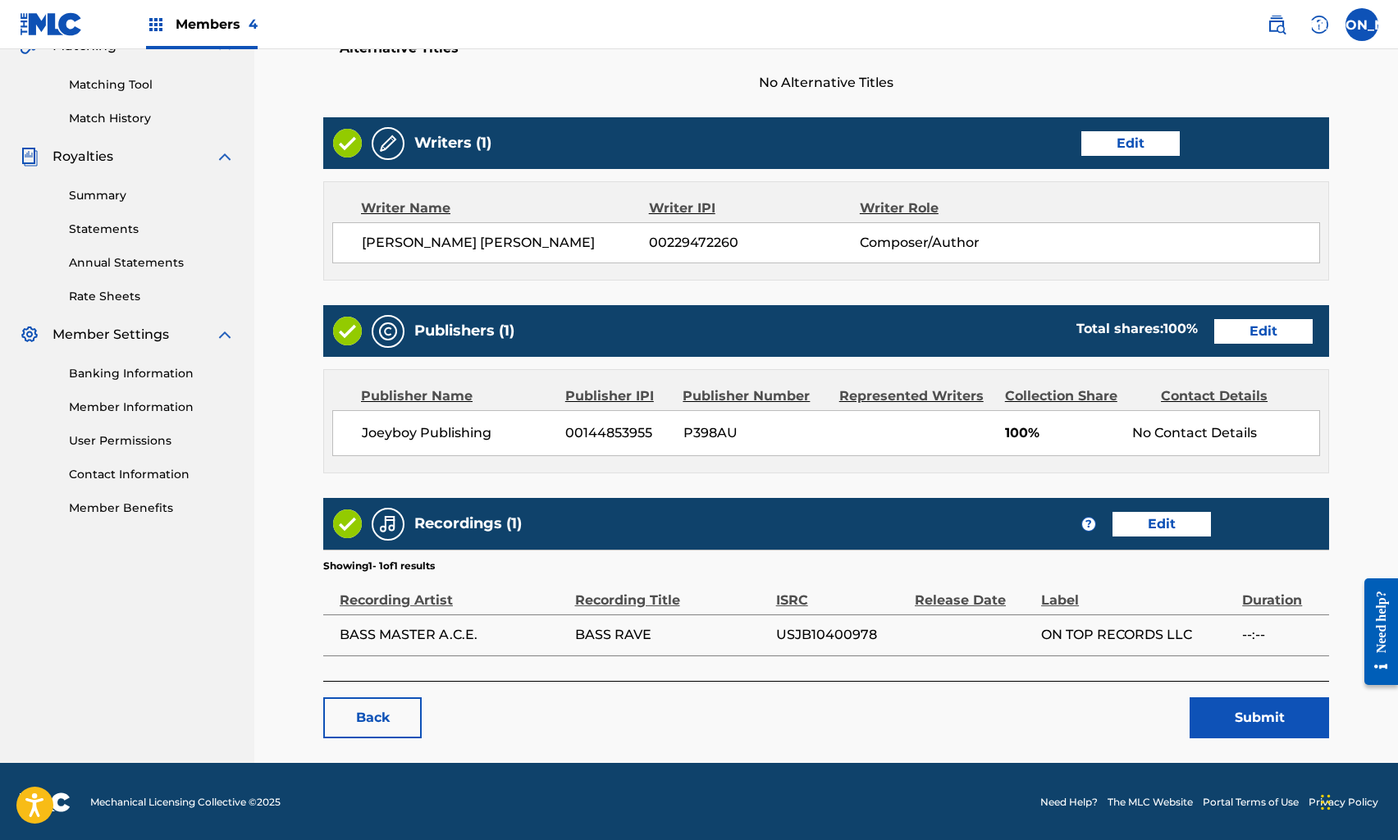
click at [1240, 716] on button "Submit" at bounding box center [1260, 718] width 140 height 41
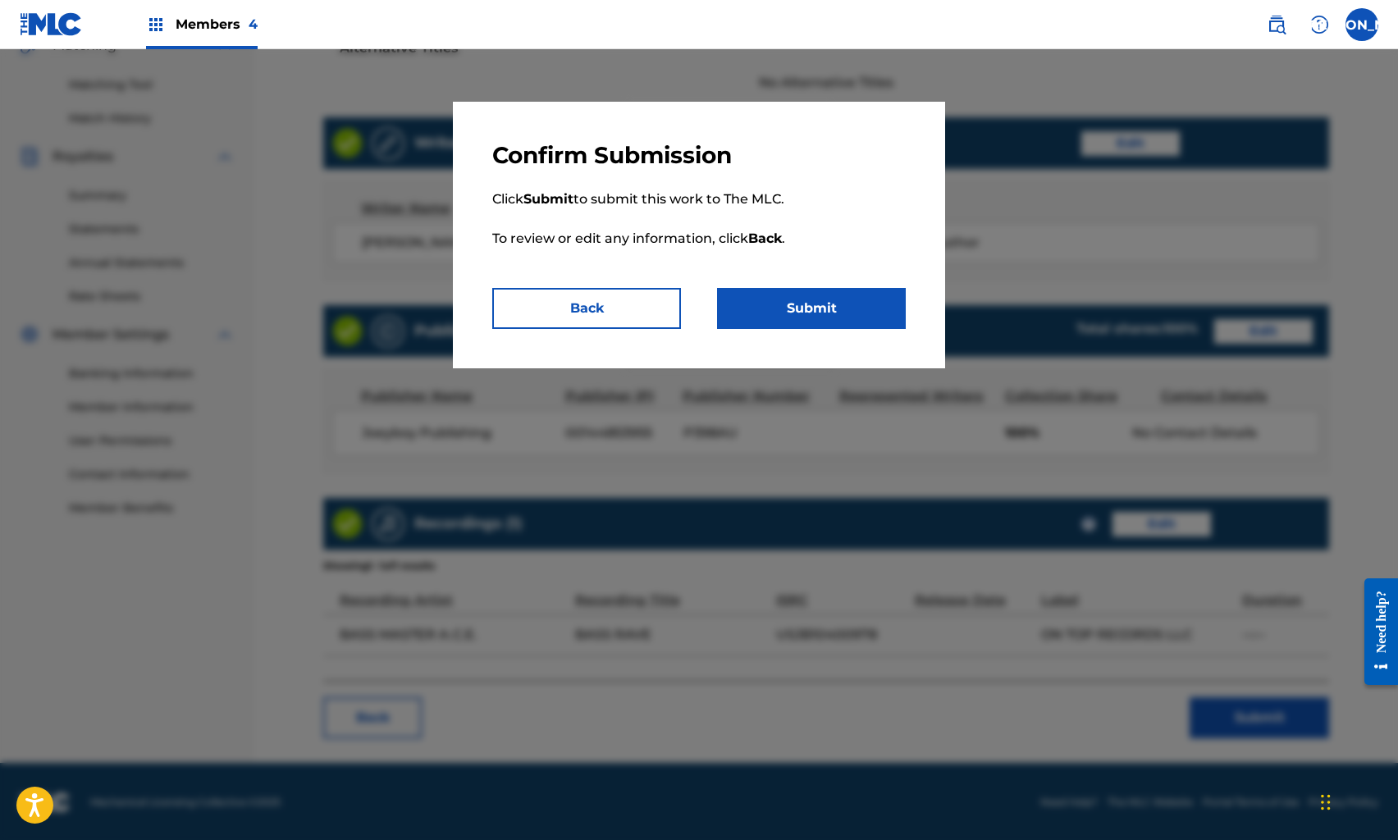
click at [853, 312] on button "Submit" at bounding box center [811, 308] width 189 height 41
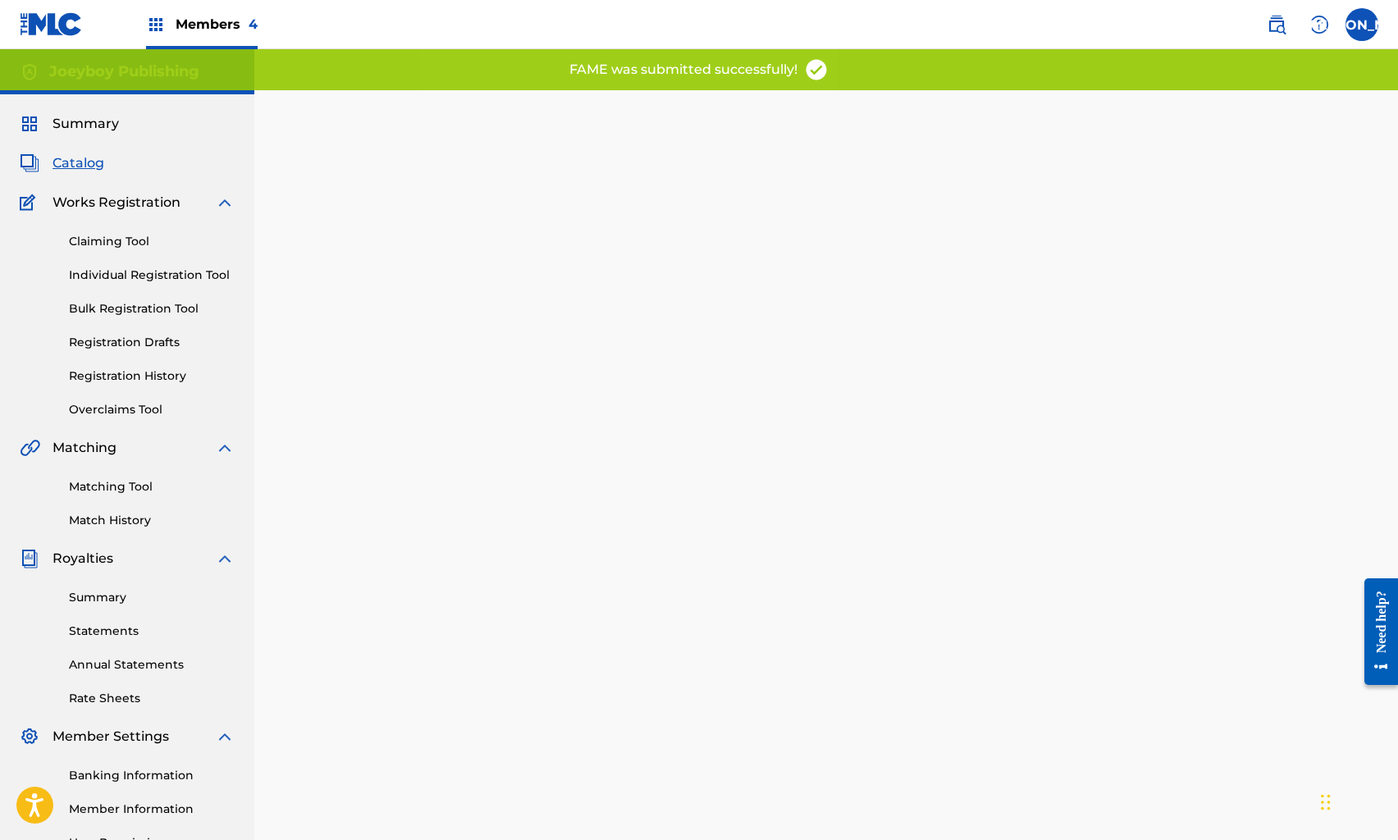
click at [68, 158] on span "Catalog" at bounding box center [79, 163] width 52 height 20
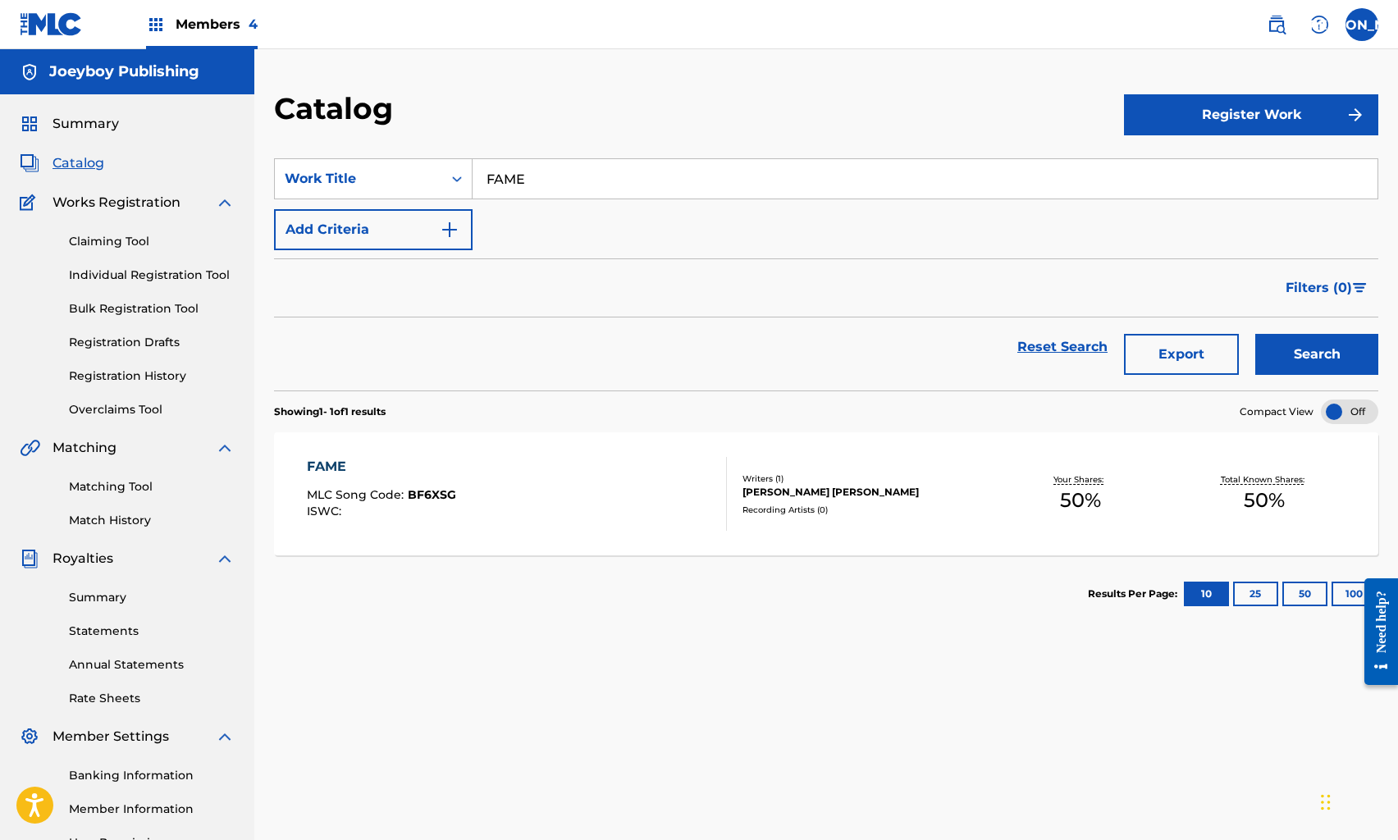
click at [79, 159] on span "Catalog" at bounding box center [79, 163] width 52 height 20
click at [88, 161] on span "Catalog" at bounding box center [79, 163] width 52 height 20
click at [82, 159] on span "Catalog" at bounding box center [79, 163] width 52 height 20
click at [1023, 357] on link "Reset Search" at bounding box center [1062, 347] width 107 height 36
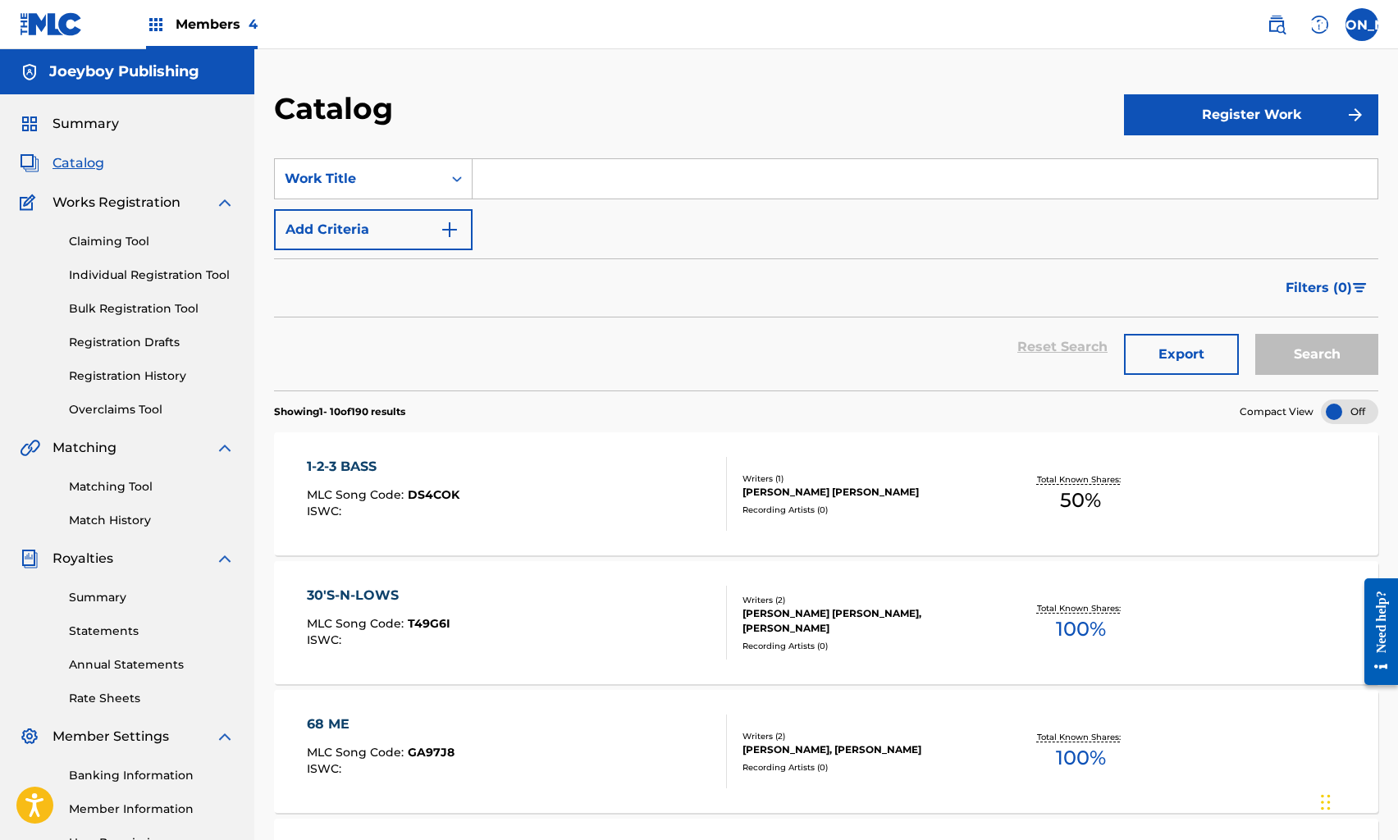
click at [1024, 345] on div "Reset Search Export Search" at bounding box center [826, 347] width 1105 height 59
click at [464, 177] on icon "Search Form" at bounding box center [457, 179] width 16 height 16
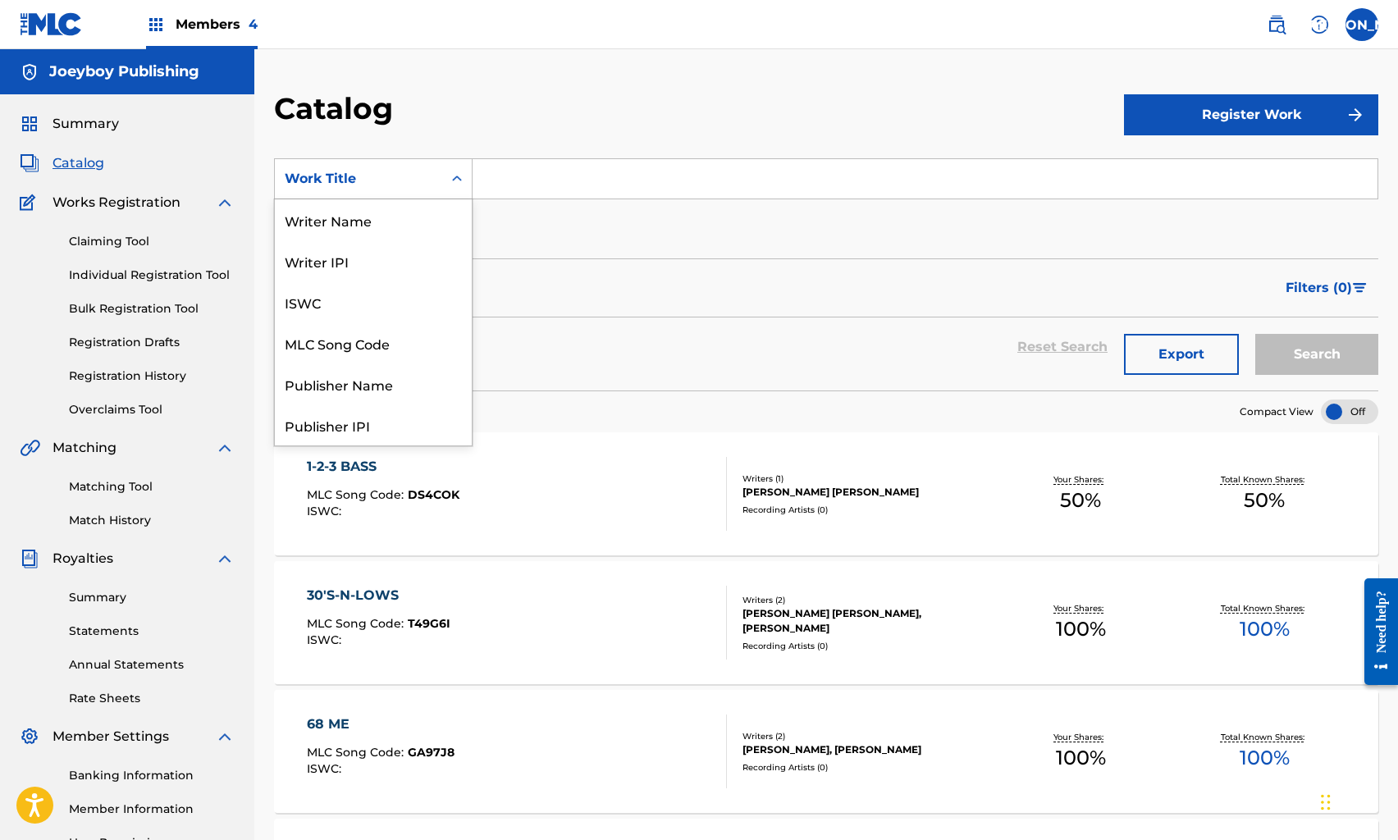
scroll to position [246, 0]
drag, startPoint x: 384, startPoint y: 351, endPoint x: 435, endPoint y: 301, distance: 71.4
click at [384, 350] on div "Artist" at bounding box center [373, 343] width 197 height 41
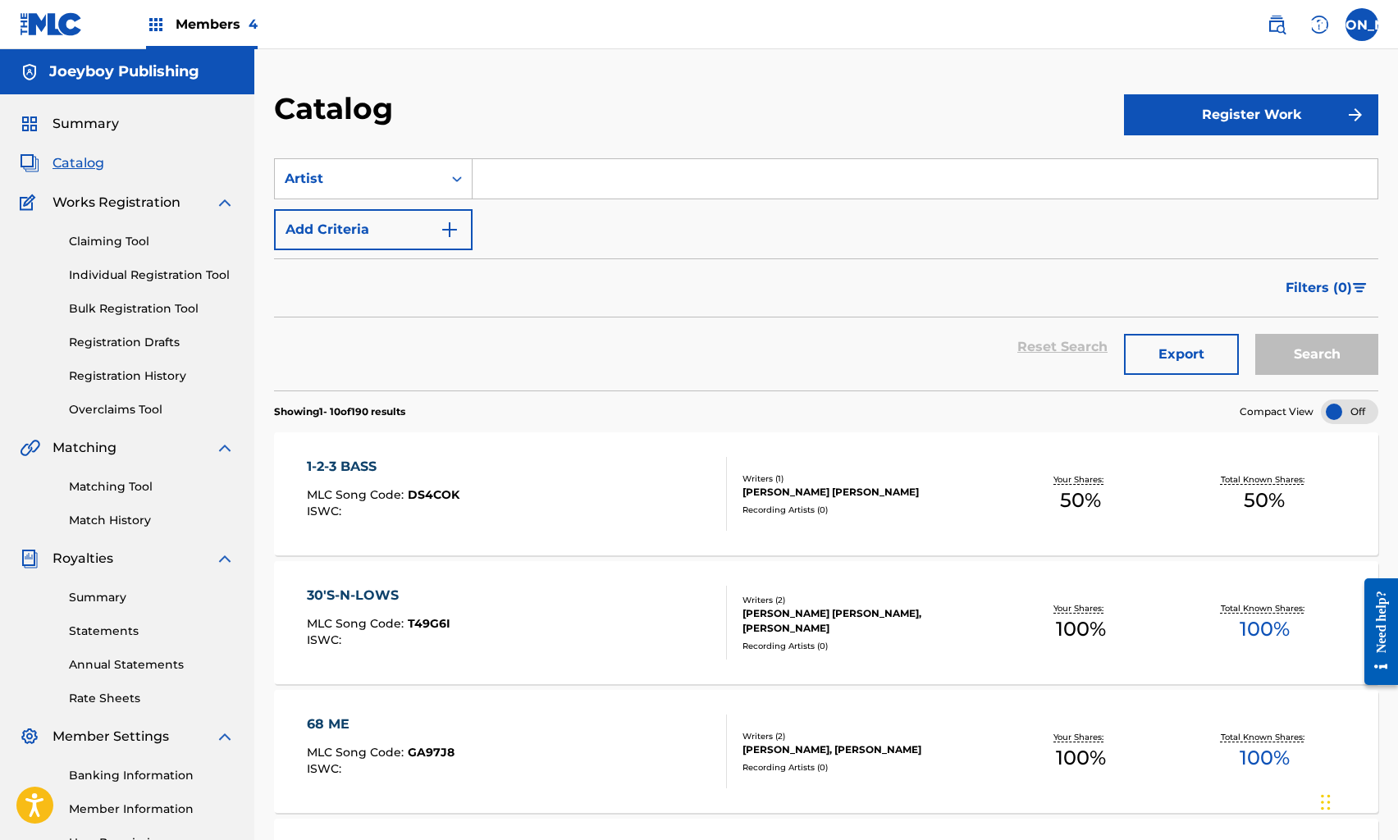
click at [574, 168] on input "Search Form" at bounding box center [925, 178] width 905 height 39
type input "HALF PINT"
click at [1256, 334] on button "Search" at bounding box center [1317, 354] width 123 height 41
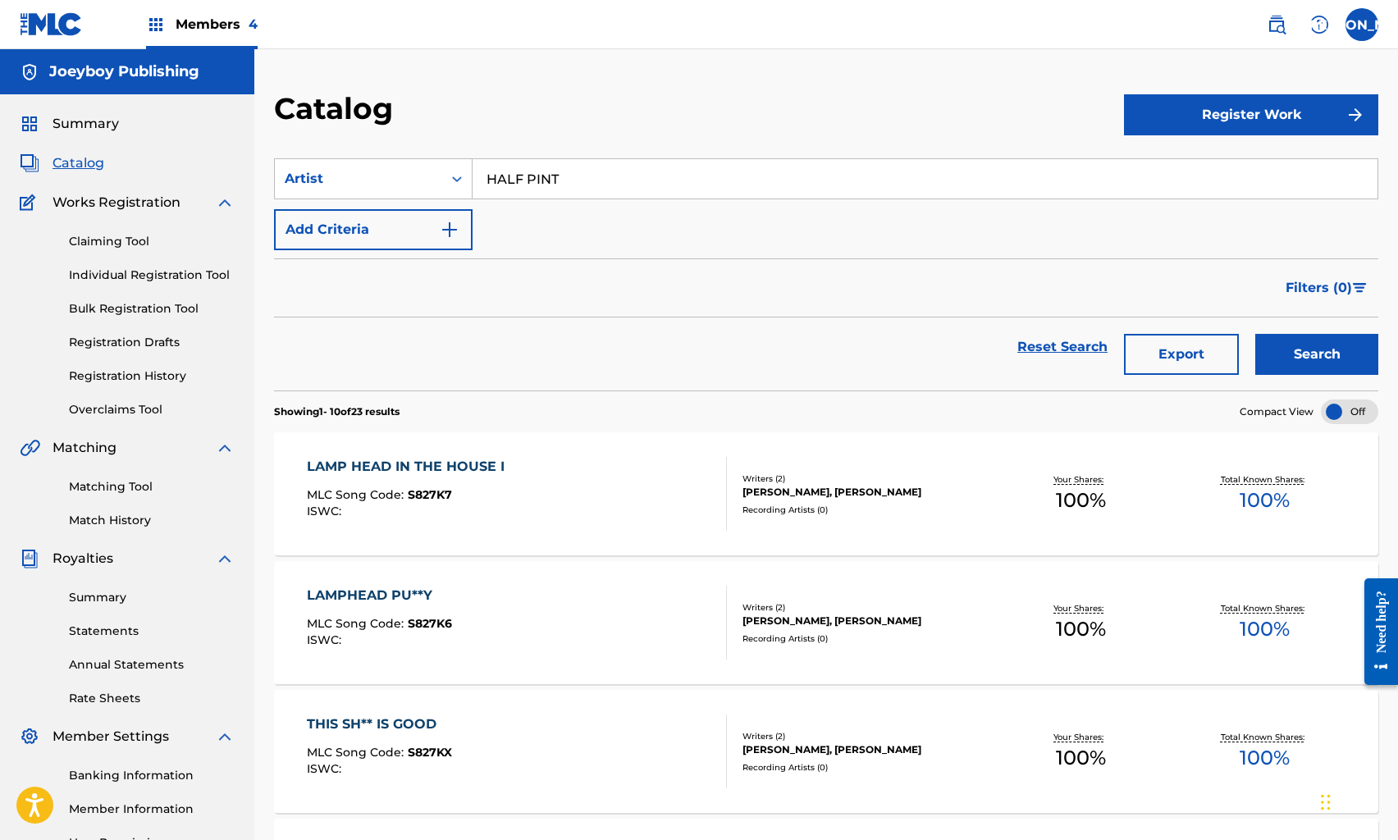
click at [555, 474] on div "LAMP HEAD IN THE HOUSE I MLC Song Code : S827K7 ISWC :" at bounding box center [516, 494] width 419 height 74
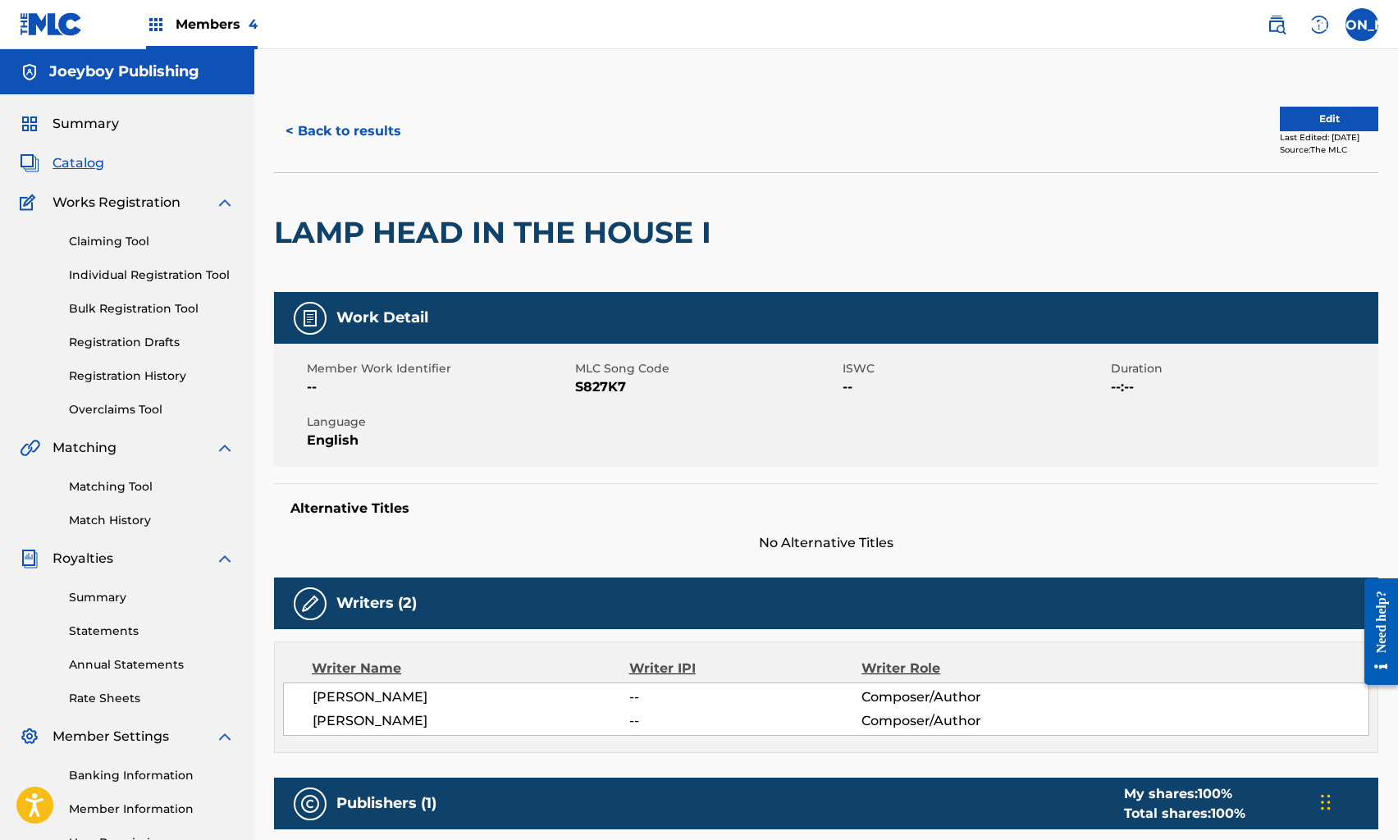
click at [1328, 113] on button "Edit" at bounding box center [1329, 119] width 98 height 25
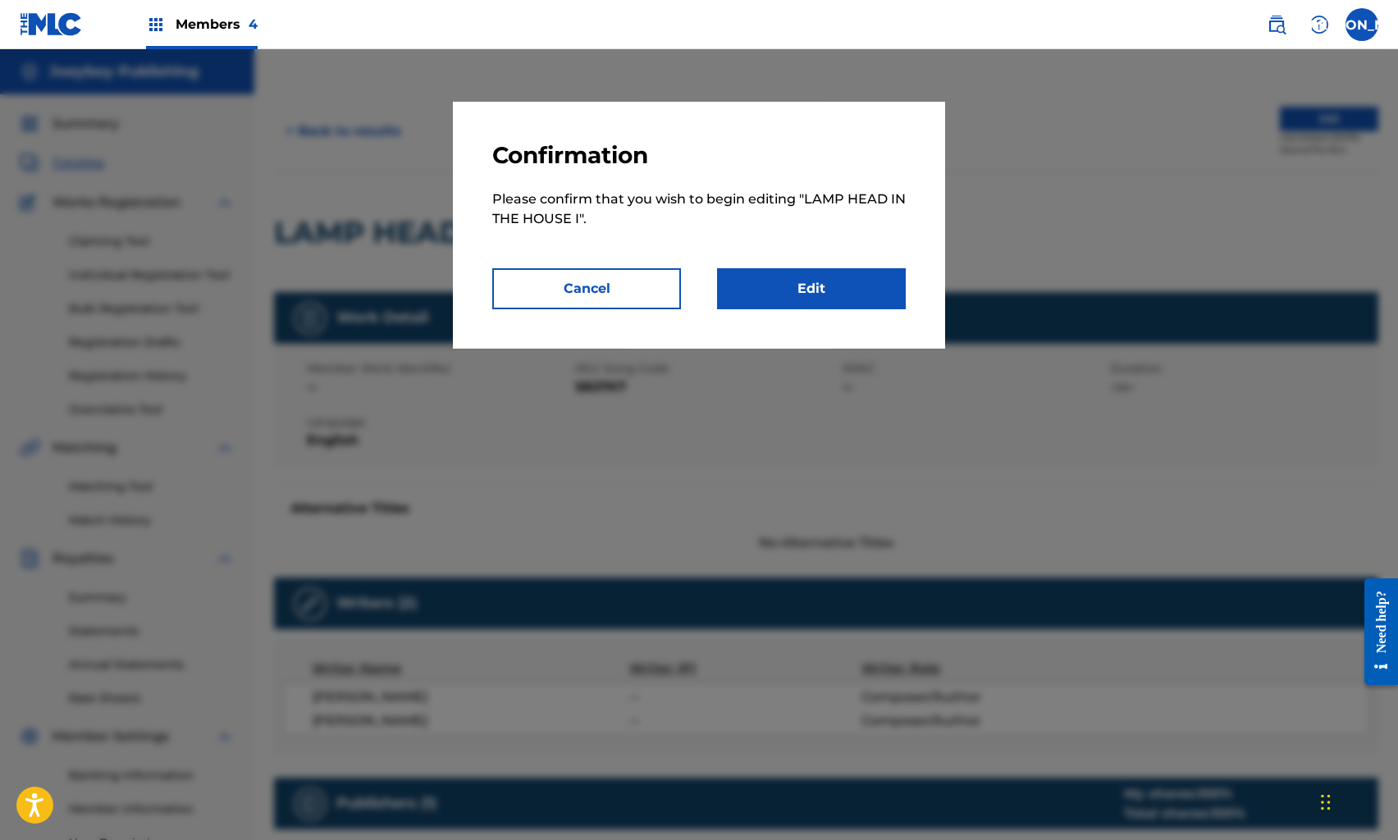
click at [847, 298] on link "Edit" at bounding box center [811, 288] width 189 height 41
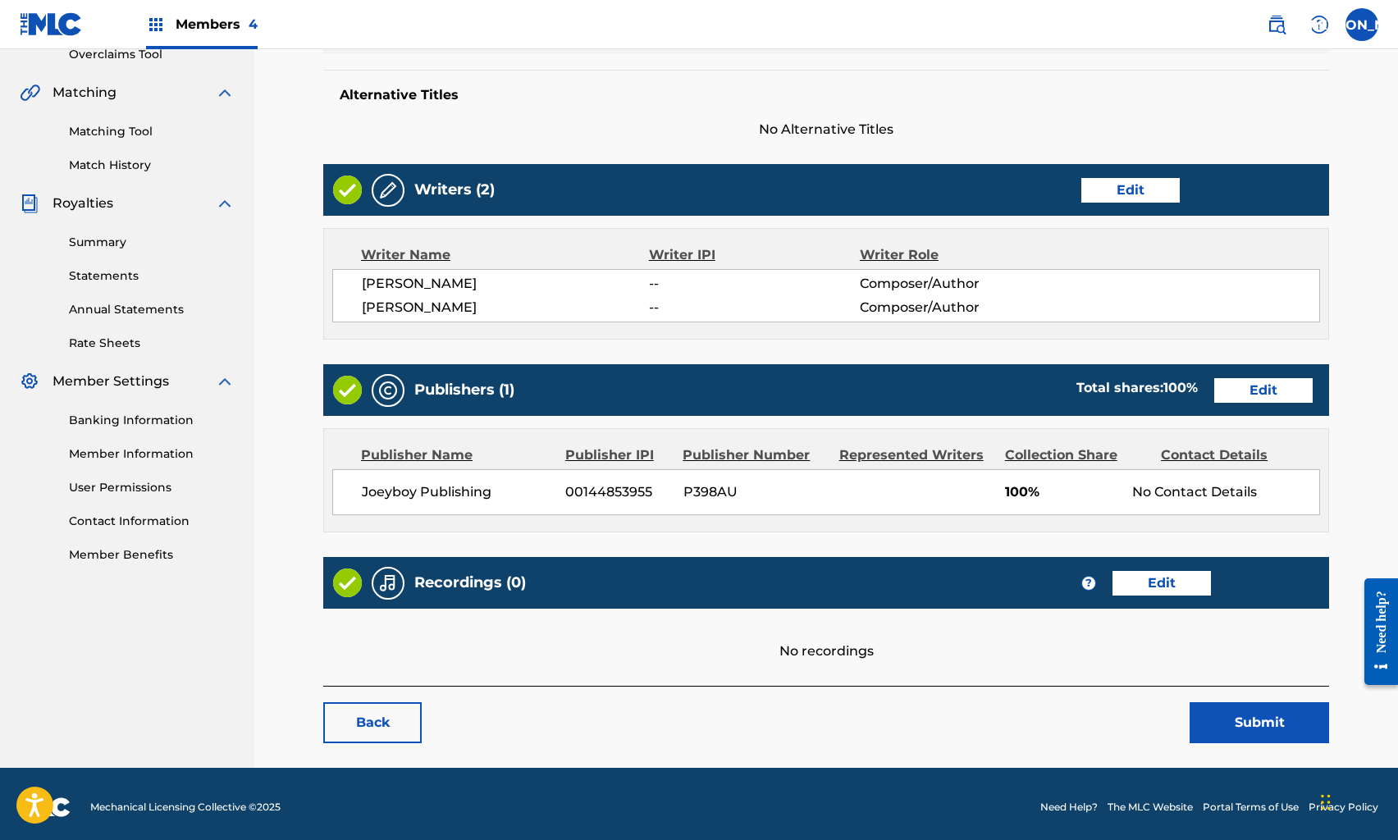
scroll to position [360, 0]
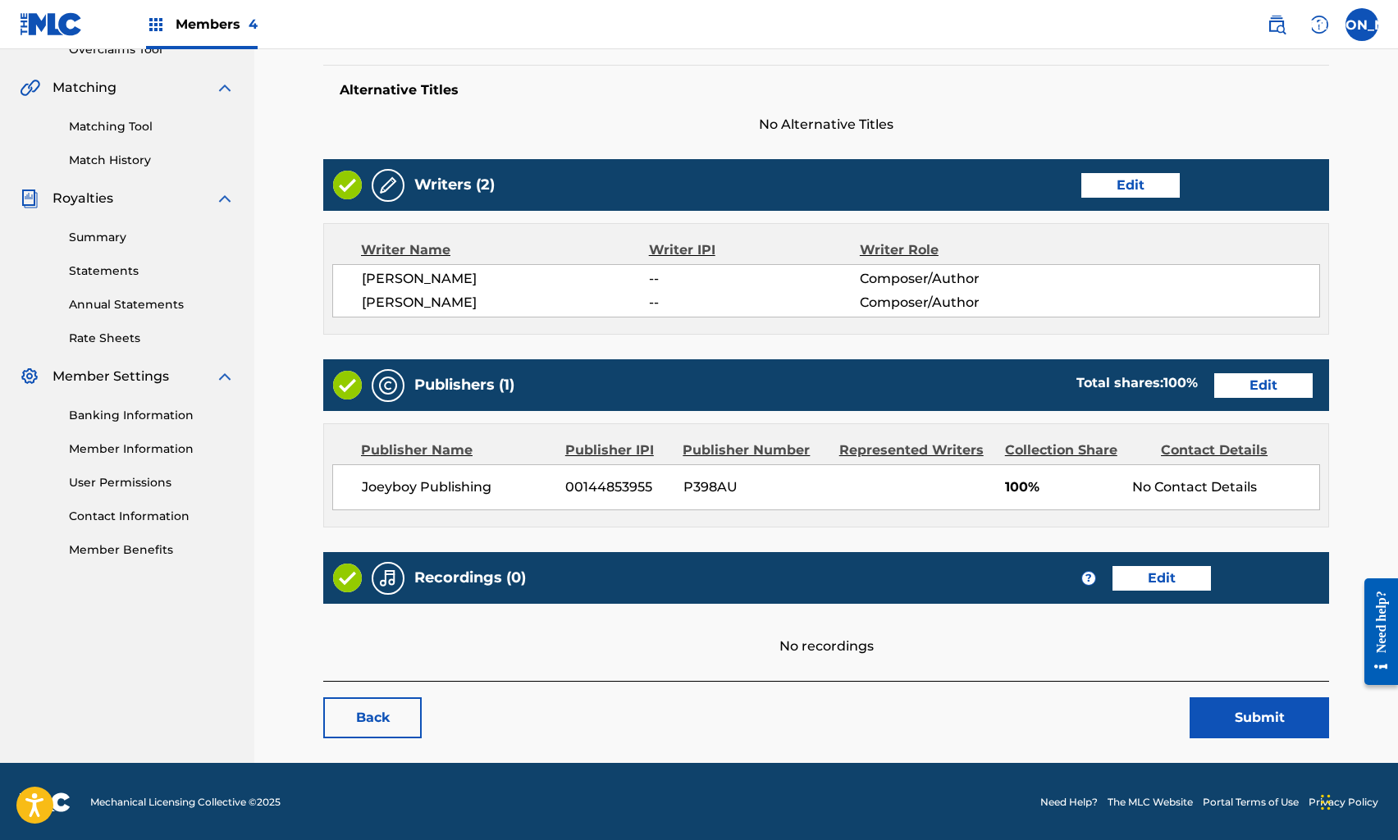
click at [1186, 588] on link "Edit" at bounding box center [1162, 578] width 98 height 25
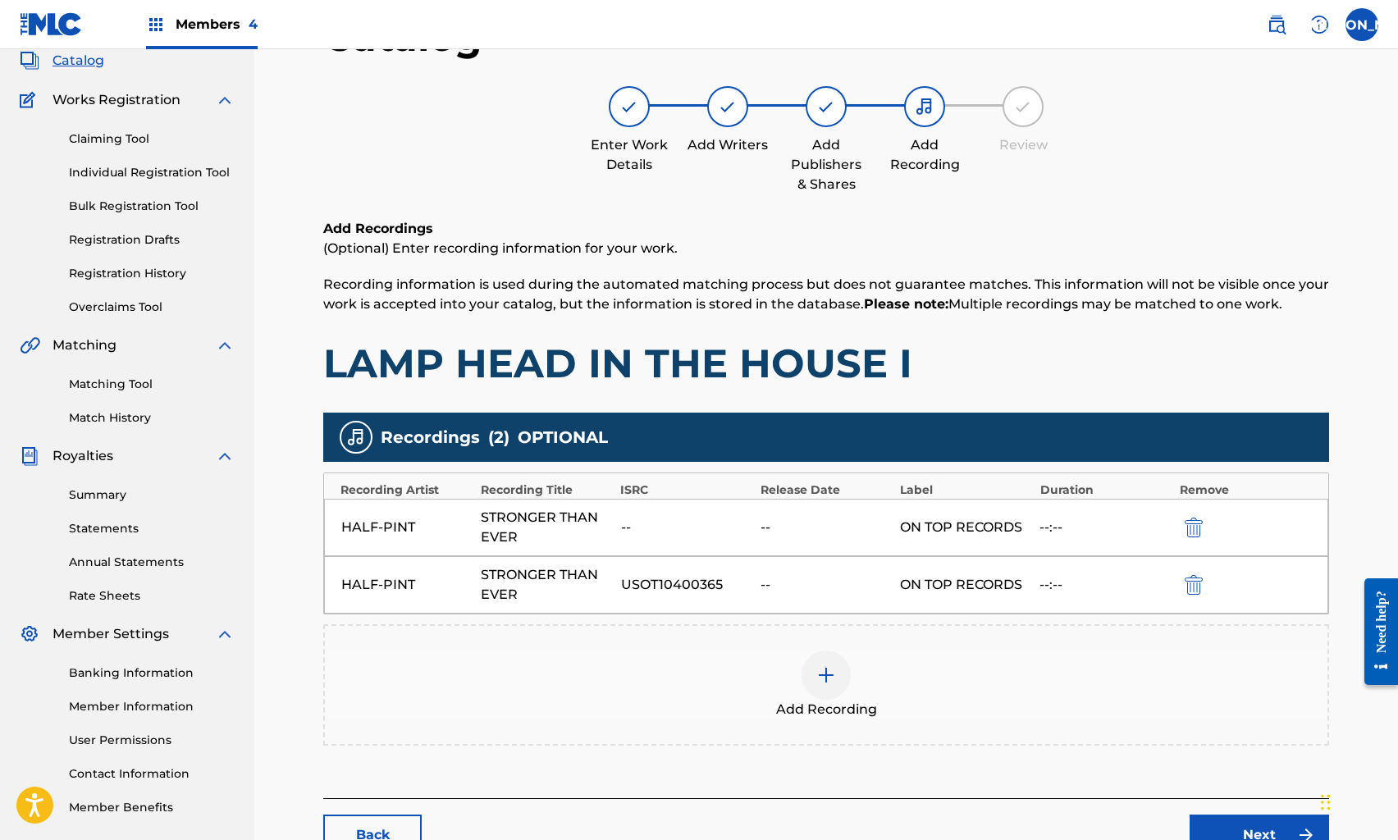
scroll to position [106, 0]
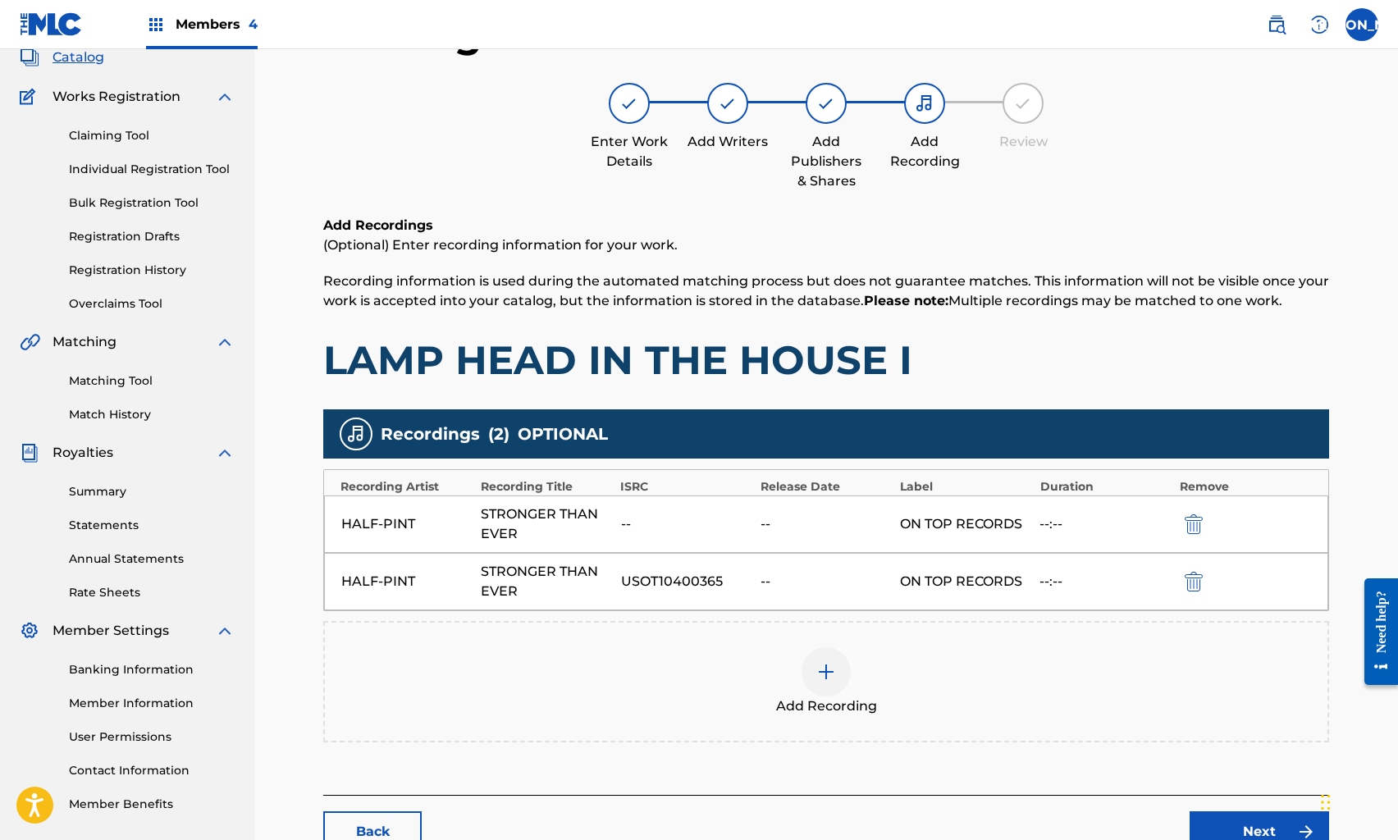
click at [1204, 519] on div at bounding box center [1217, 524] width 74 height 19
click at [1201, 519] on img "submit" at bounding box center [1194, 525] width 18 height 20
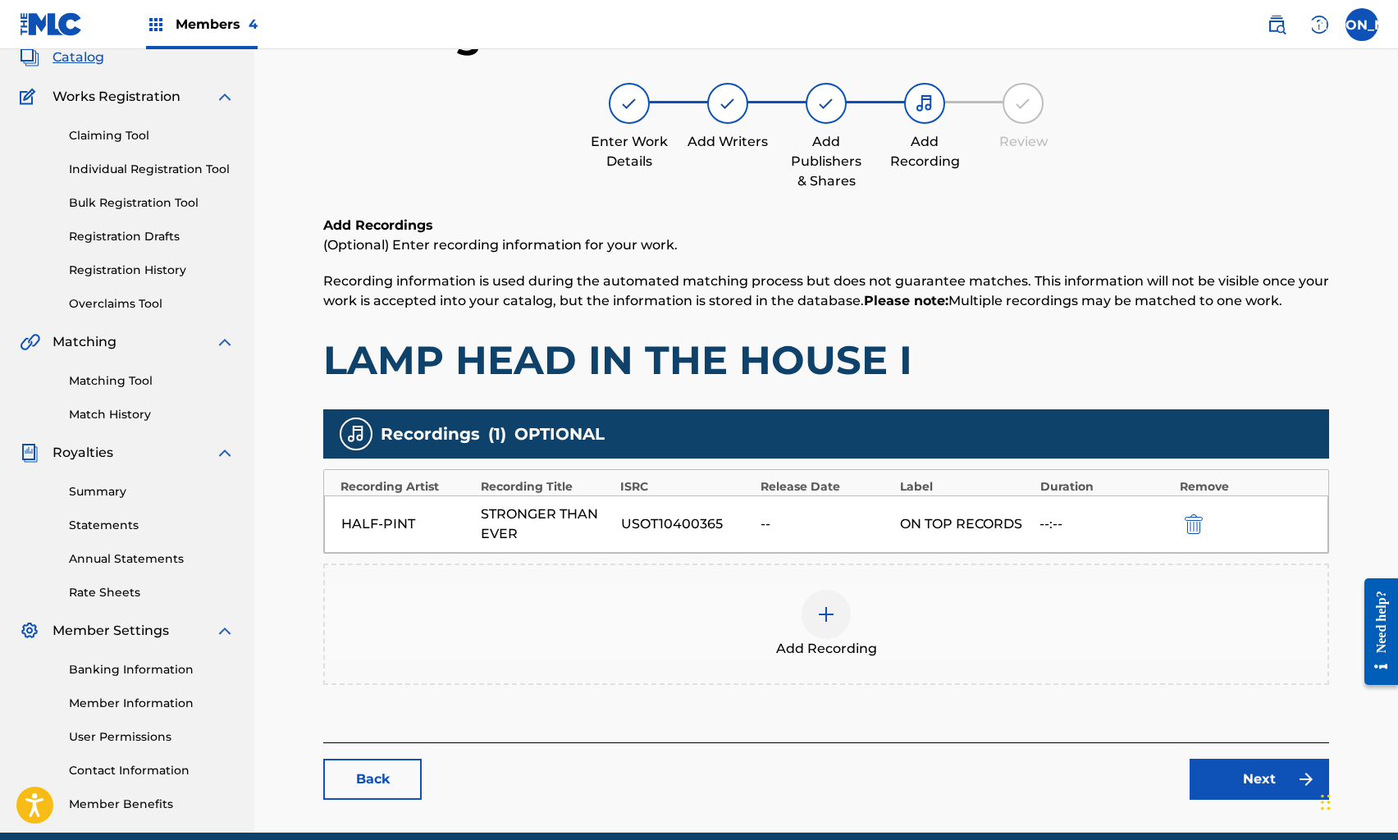
click at [1226, 767] on link "Next" at bounding box center [1260, 779] width 140 height 41
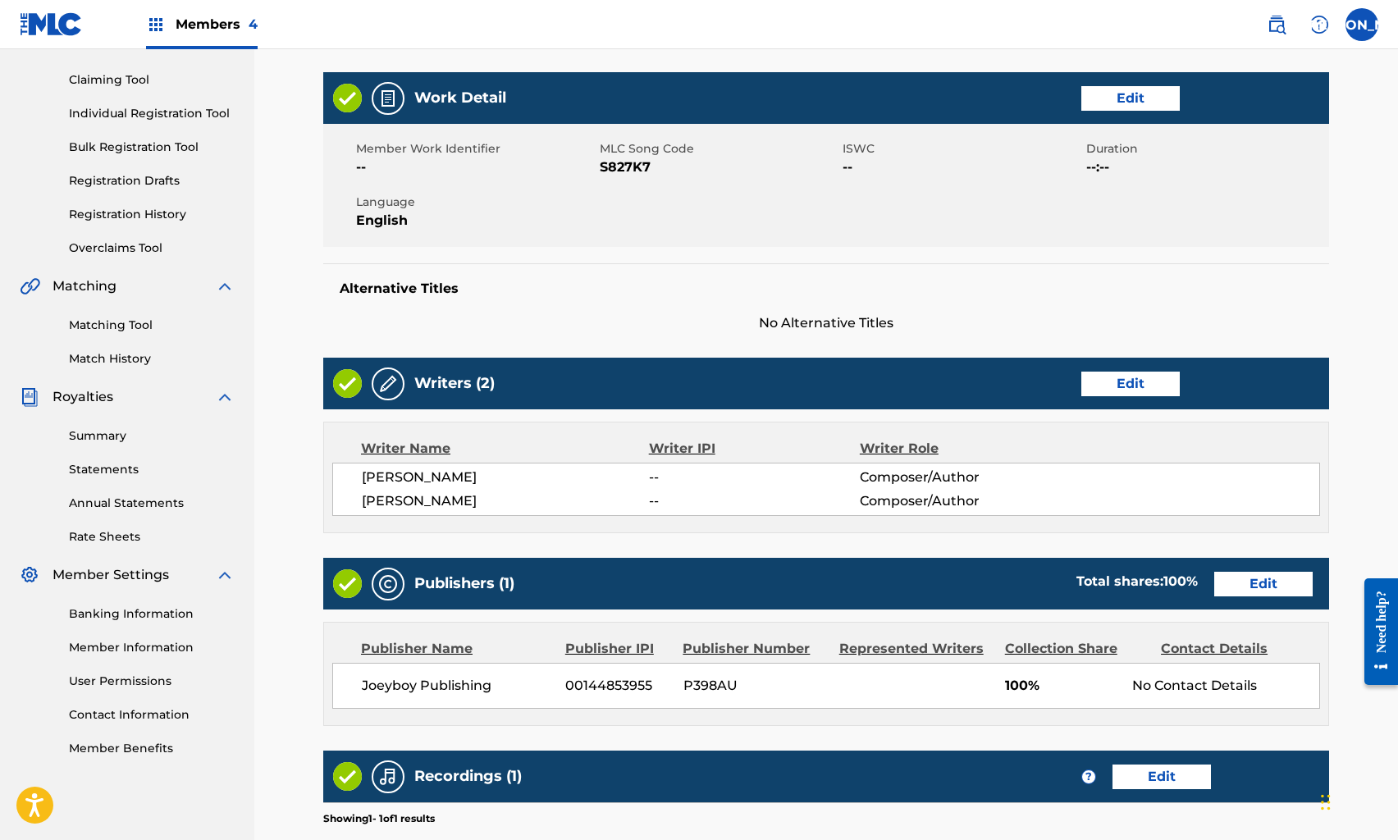
scroll to position [414, 0]
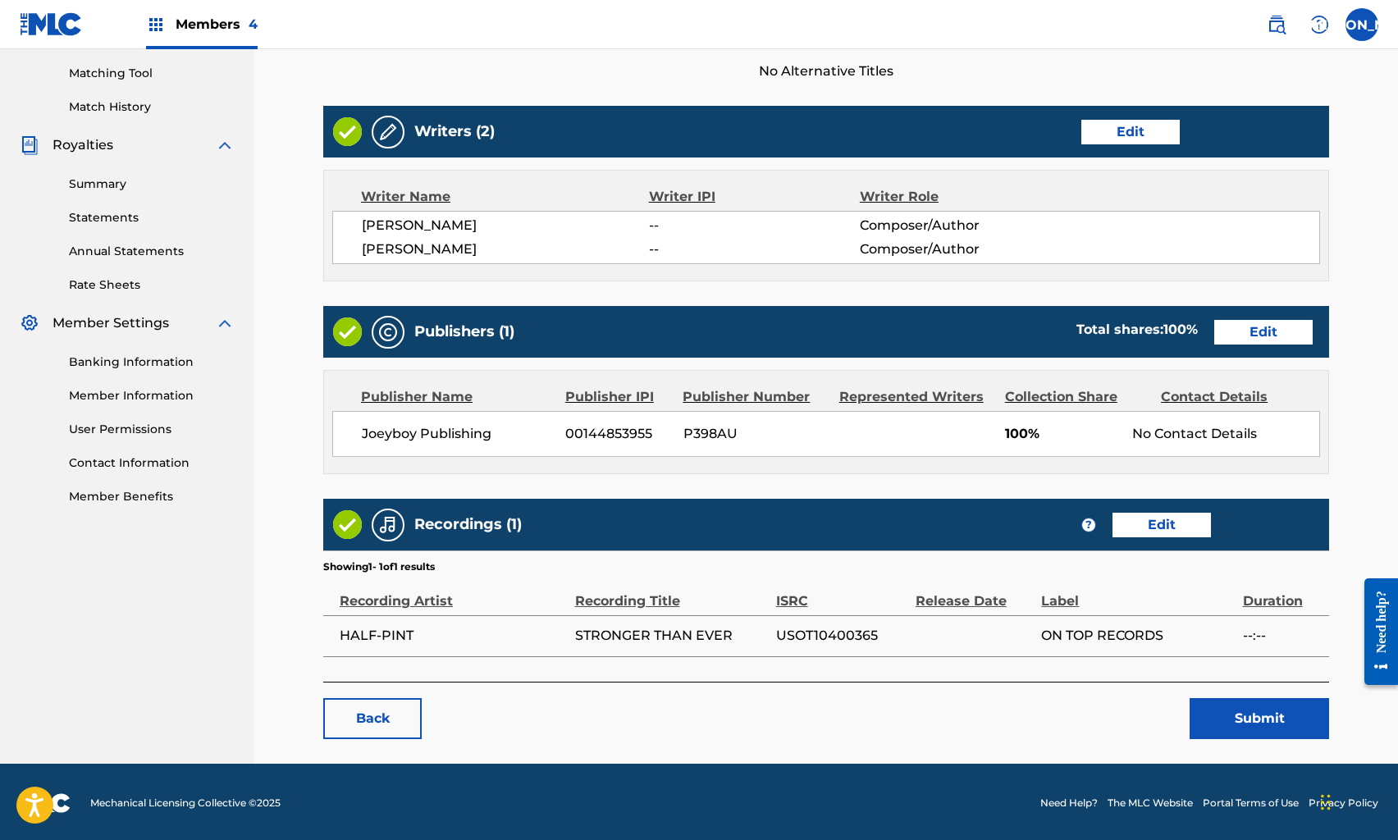
click at [1217, 721] on button "Submit" at bounding box center [1260, 718] width 140 height 41
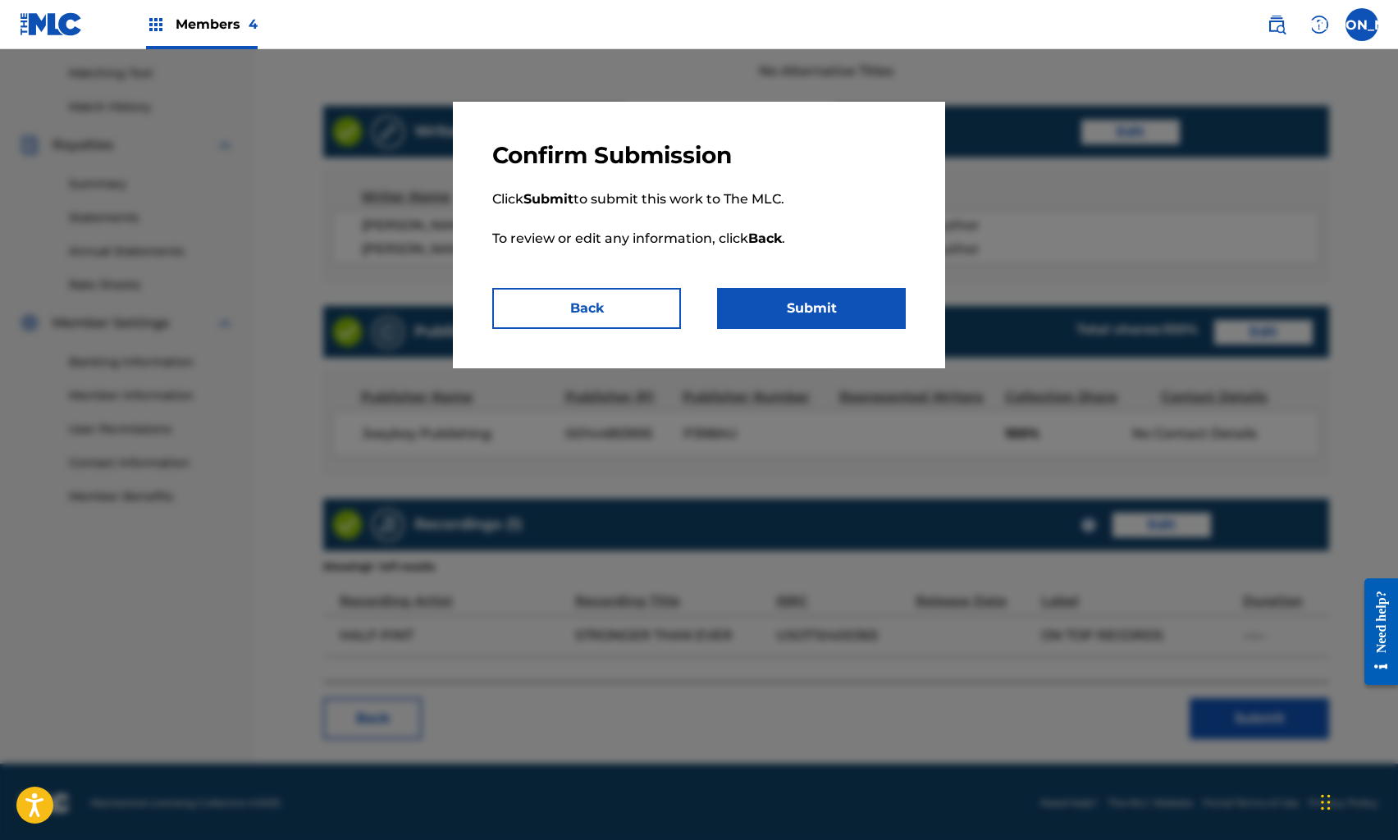
click at [766, 313] on button "Submit" at bounding box center [811, 308] width 189 height 41
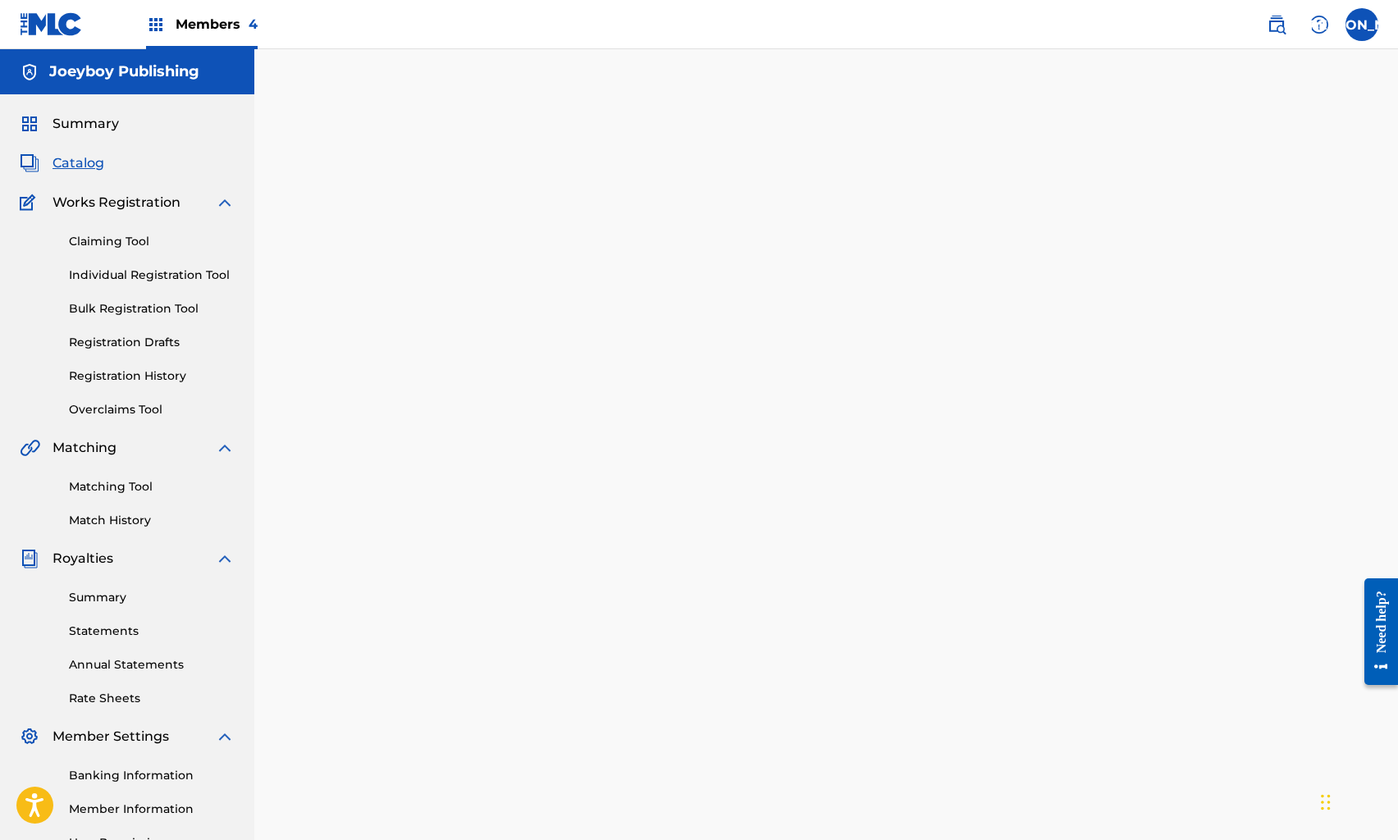
click at [79, 160] on span "Catalog" at bounding box center [79, 163] width 52 height 20
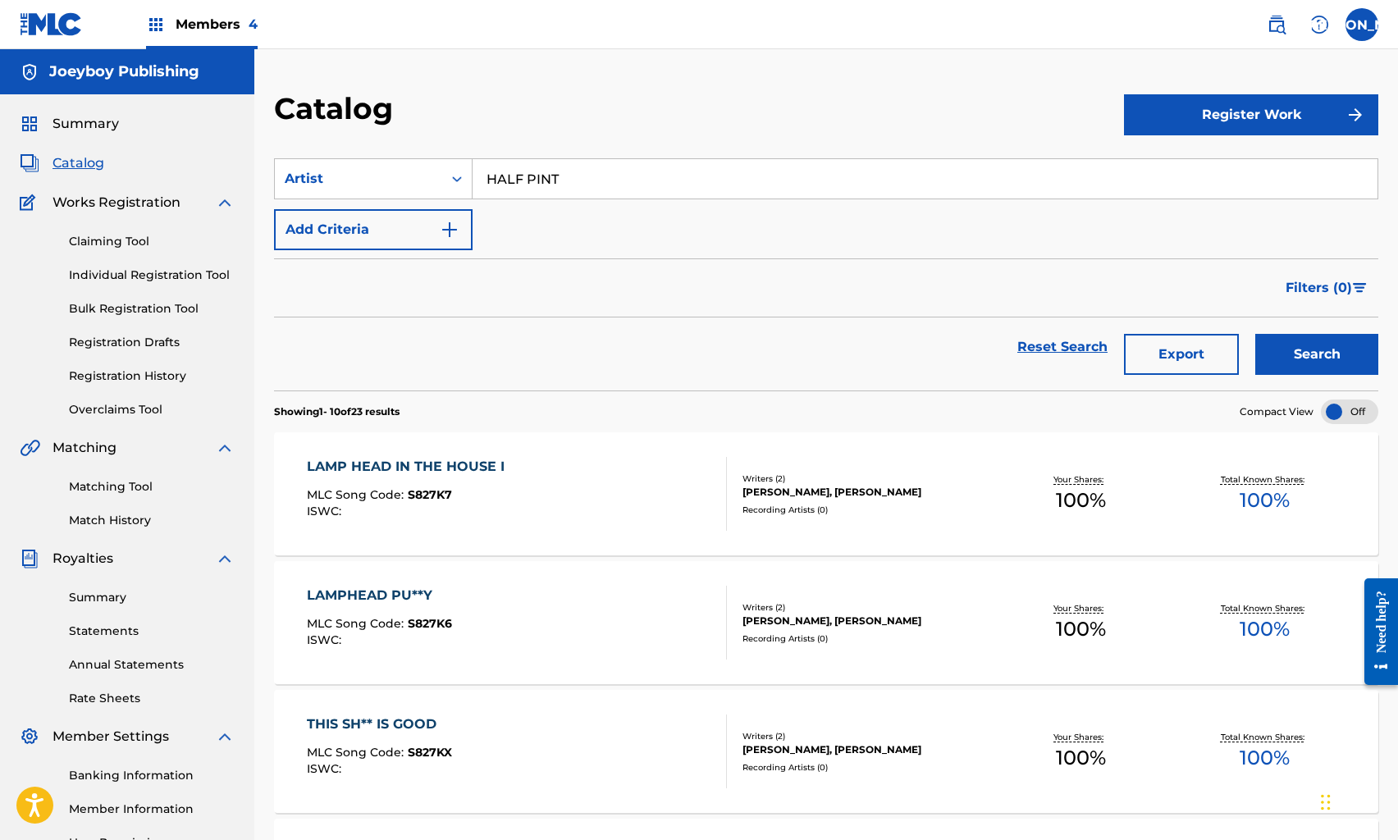
click at [586, 577] on div "LAMPHEAD PU**Y MLC Song Code : S827K6 ISWC : Writers ( 2 ) [PERSON_NAME], [PERS…" at bounding box center [826, 622] width 1105 height 123
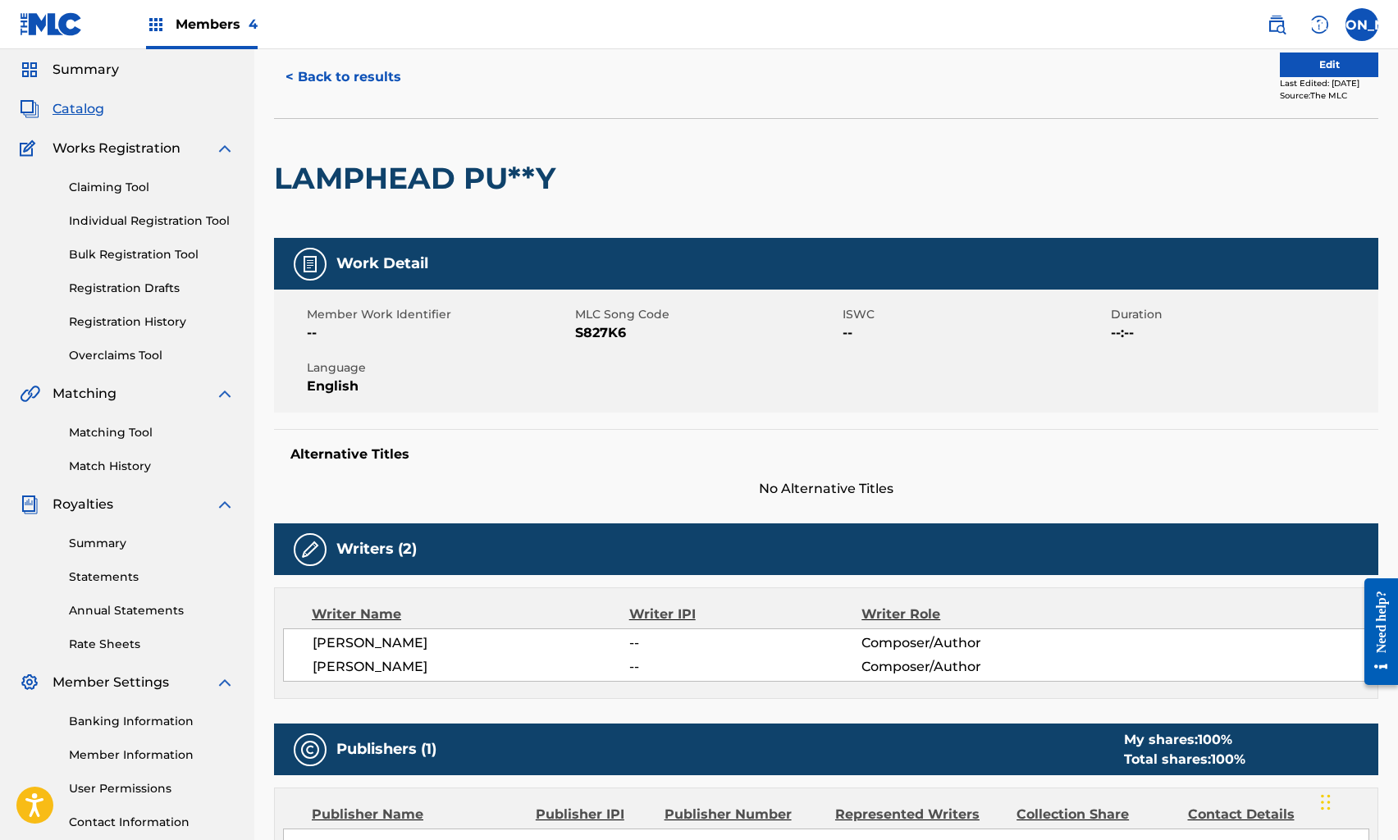
scroll to position [16, 0]
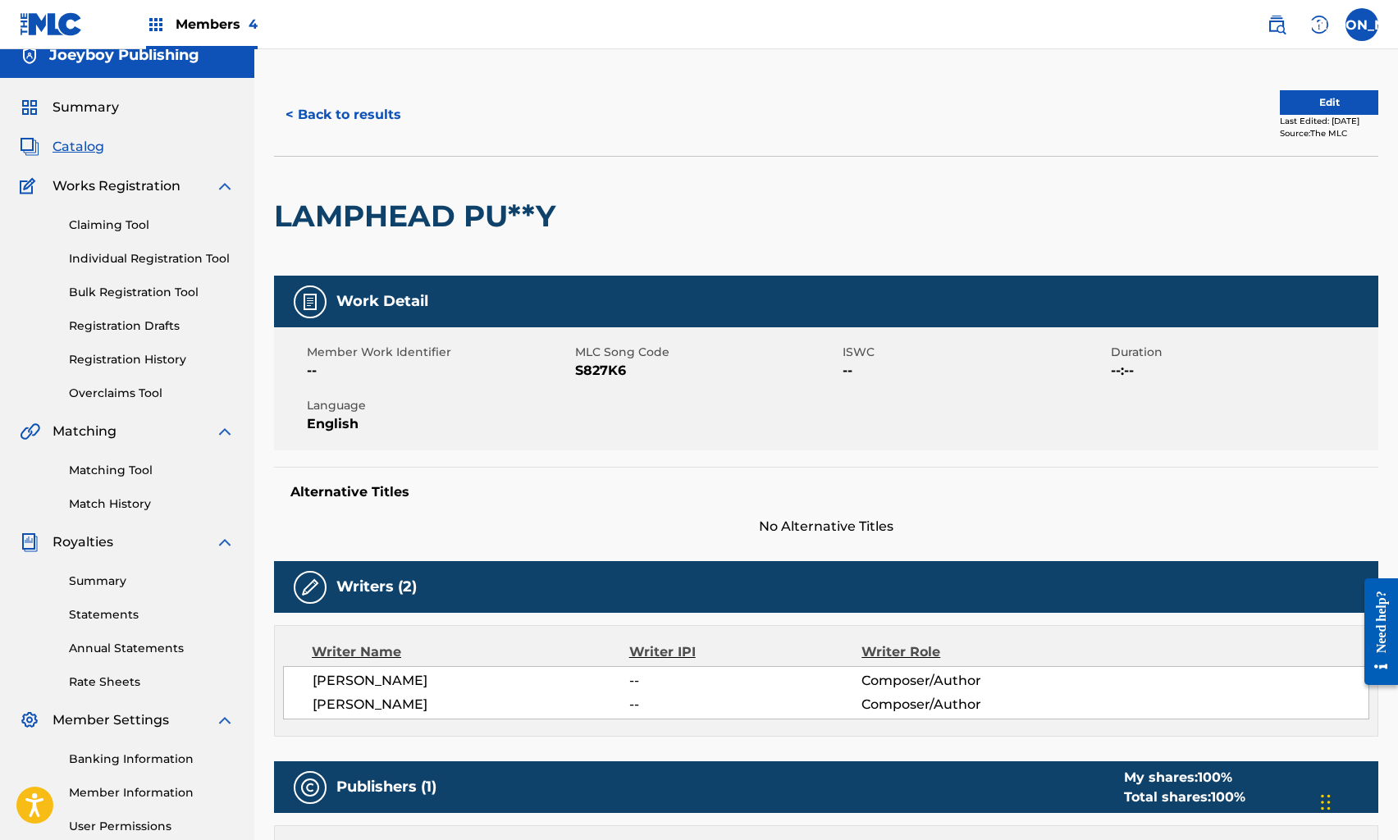
click at [1317, 94] on button "Edit" at bounding box center [1329, 102] width 98 height 25
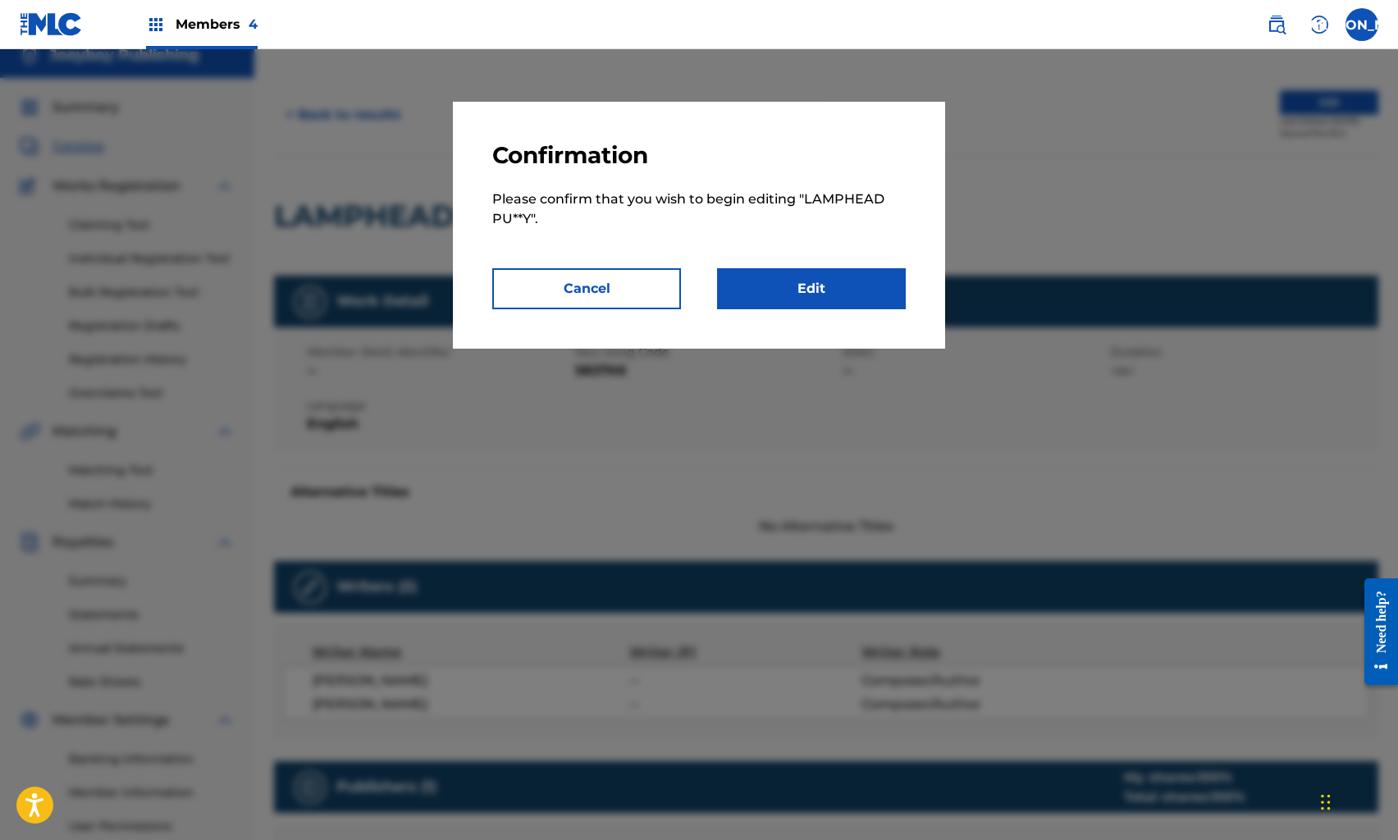
scroll to position [16, 0]
click at [801, 304] on link "Edit" at bounding box center [811, 288] width 189 height 41
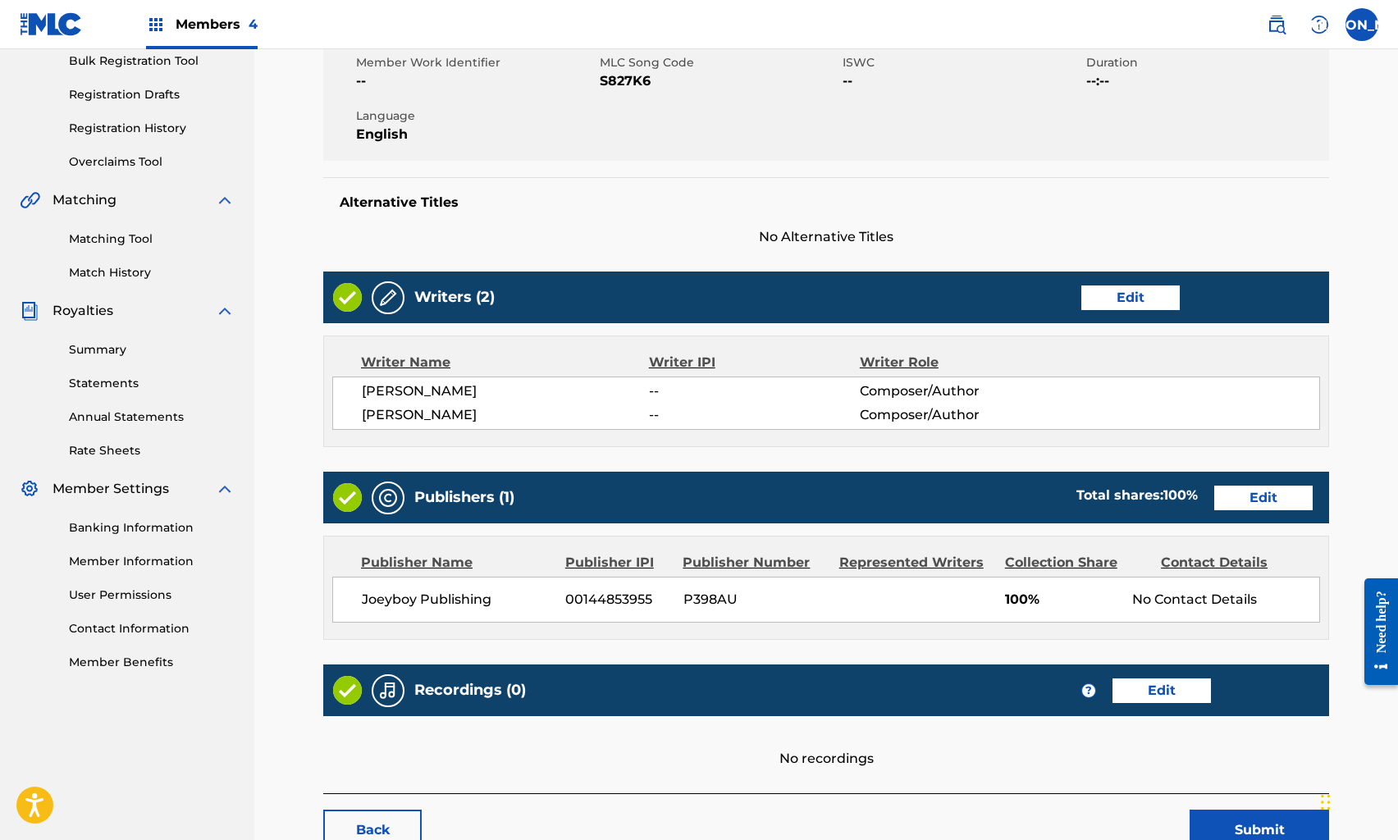
scroll to position [360, 0]
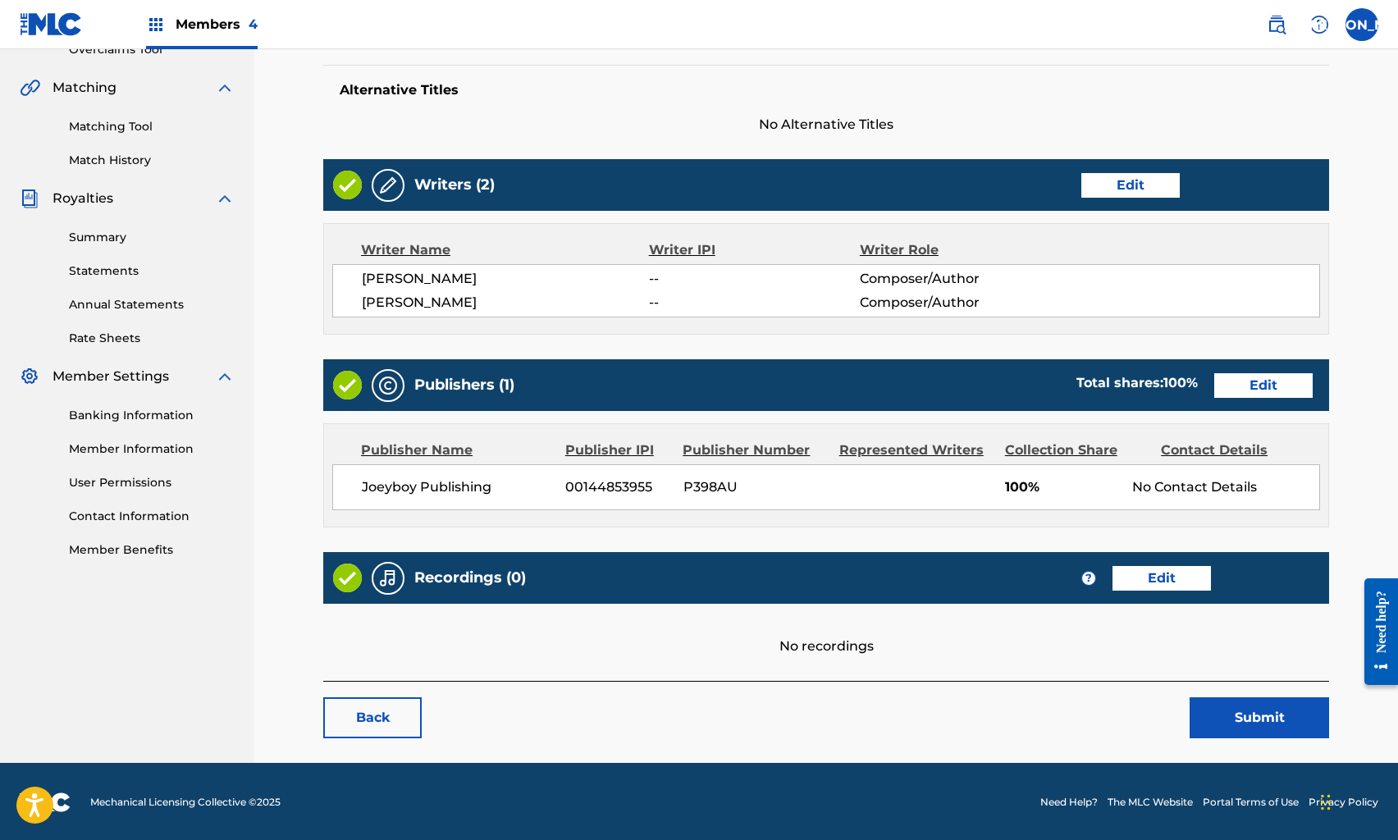
click at [1160, 582] on link "Edit" at bounding box center [1162, 578] width 98 height 25
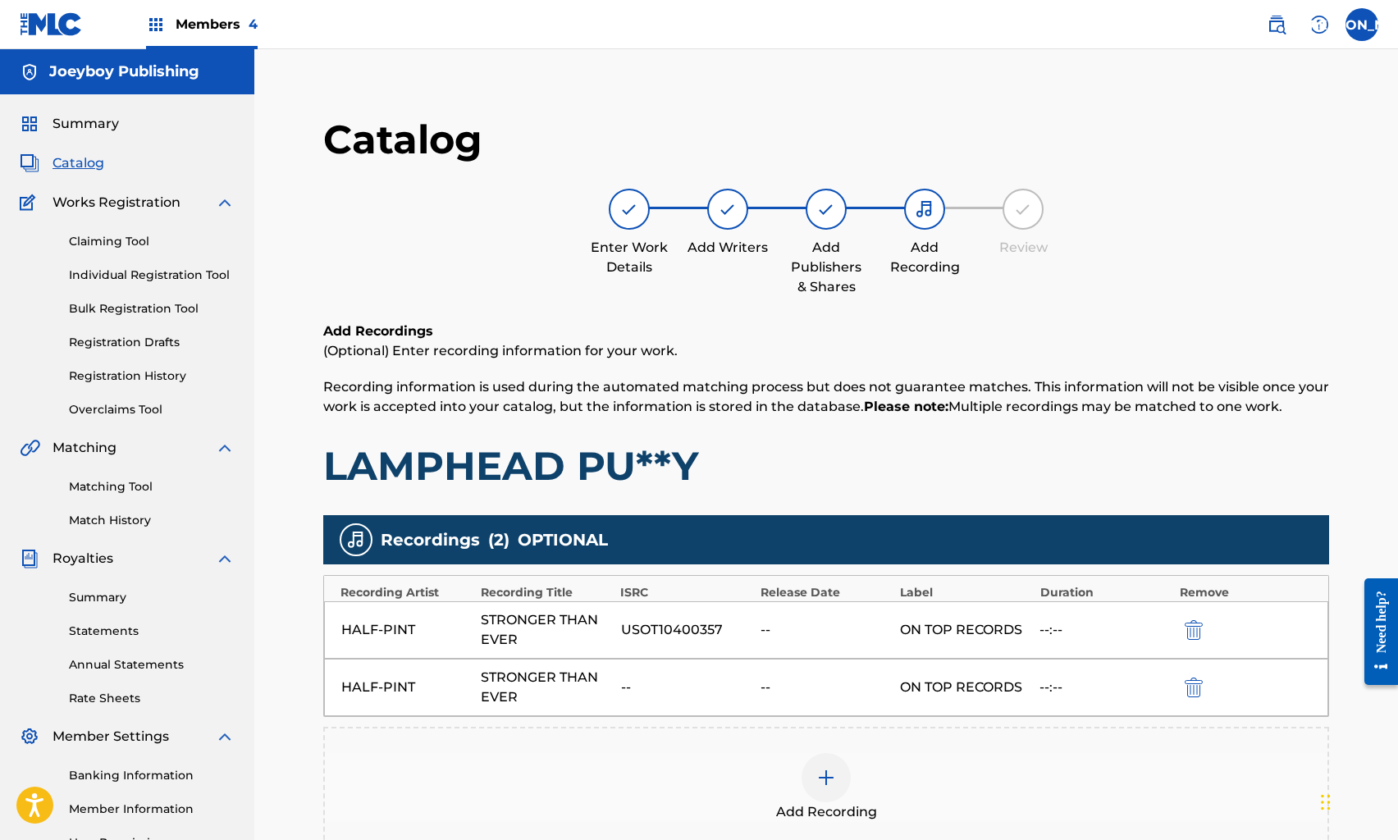
scroll to position [1, 0]
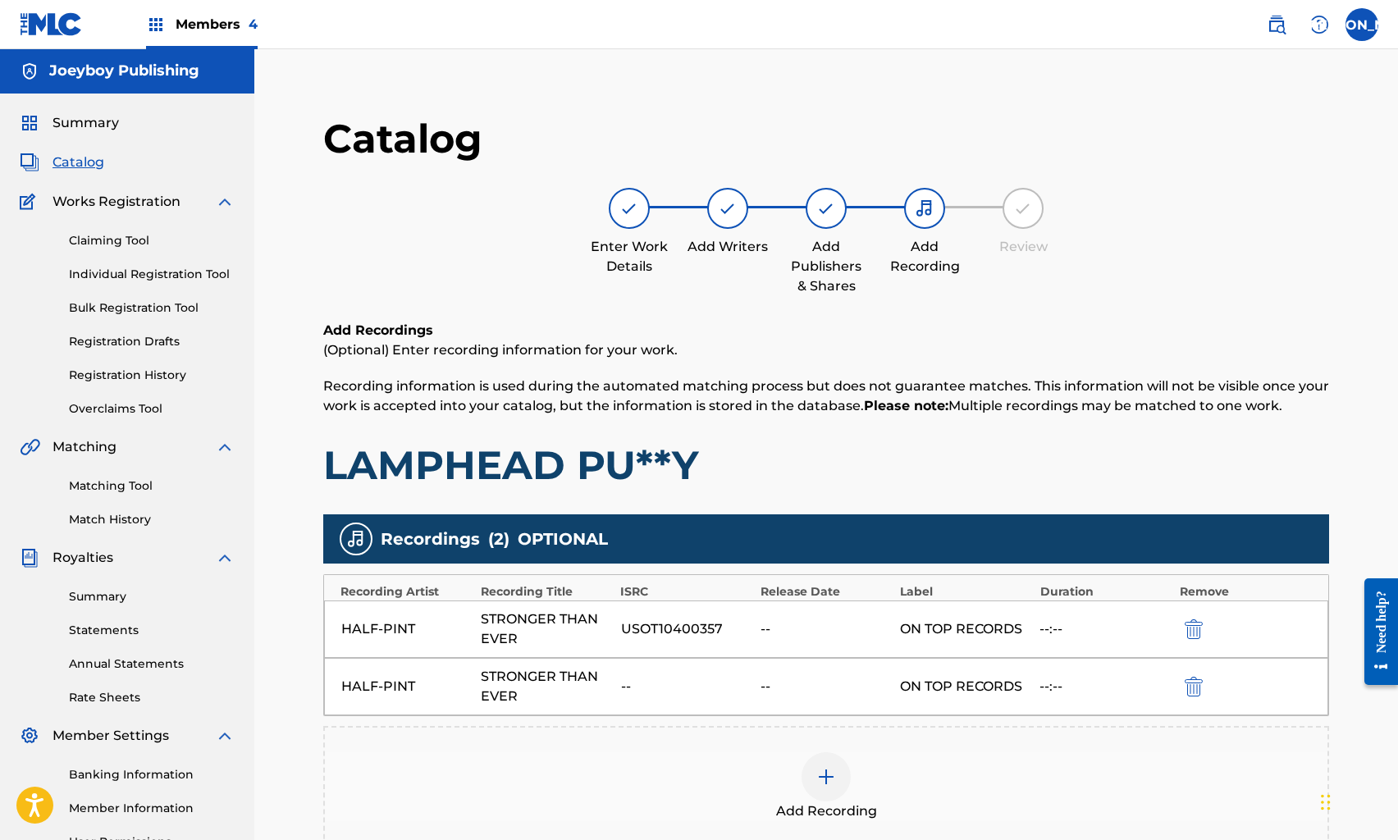
click at [1197, 684] on img "submit" at bounding box center [1194, 687] width 18 height 20
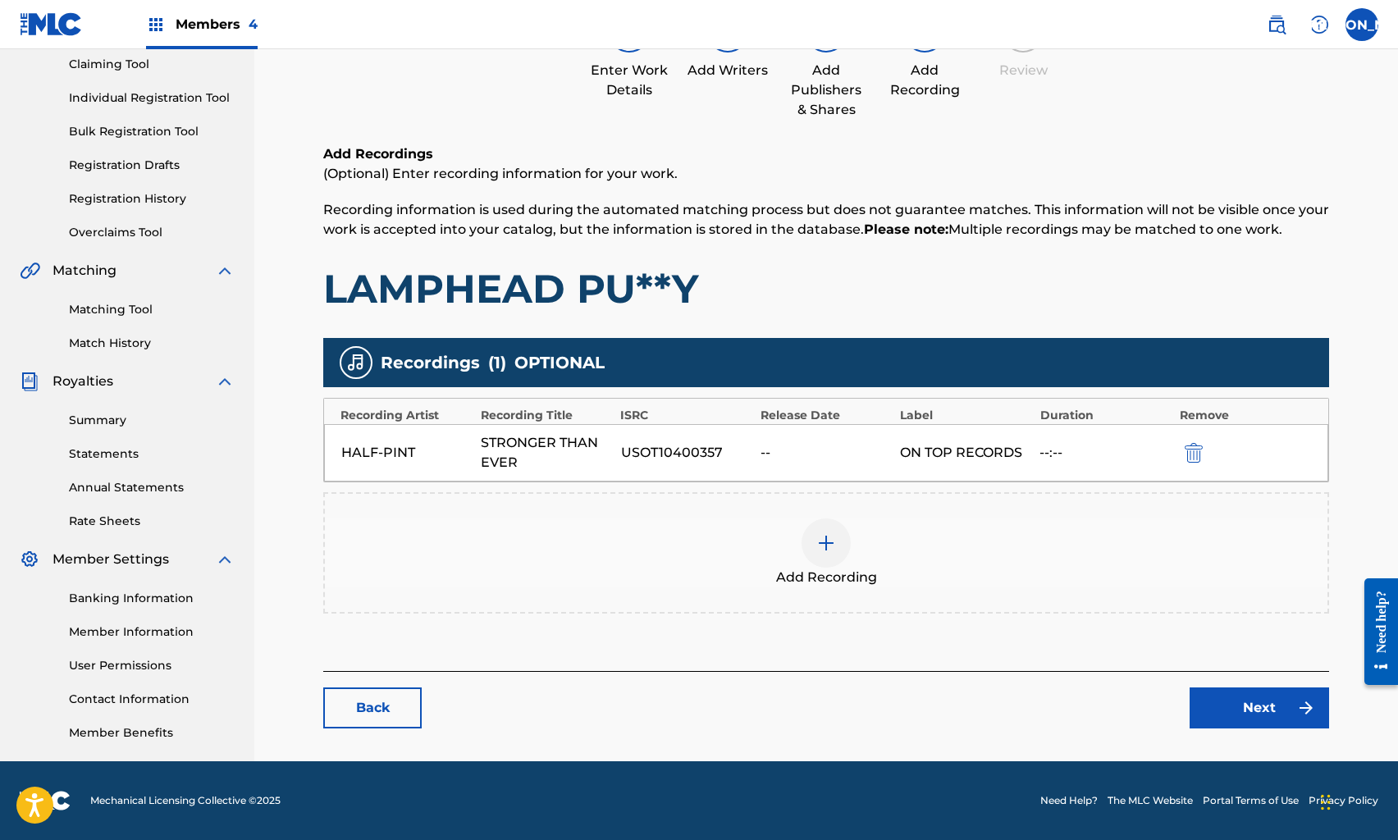
click at [1251, 707] on link "Next" at bounding box center [1260, 708] width 140 height 41
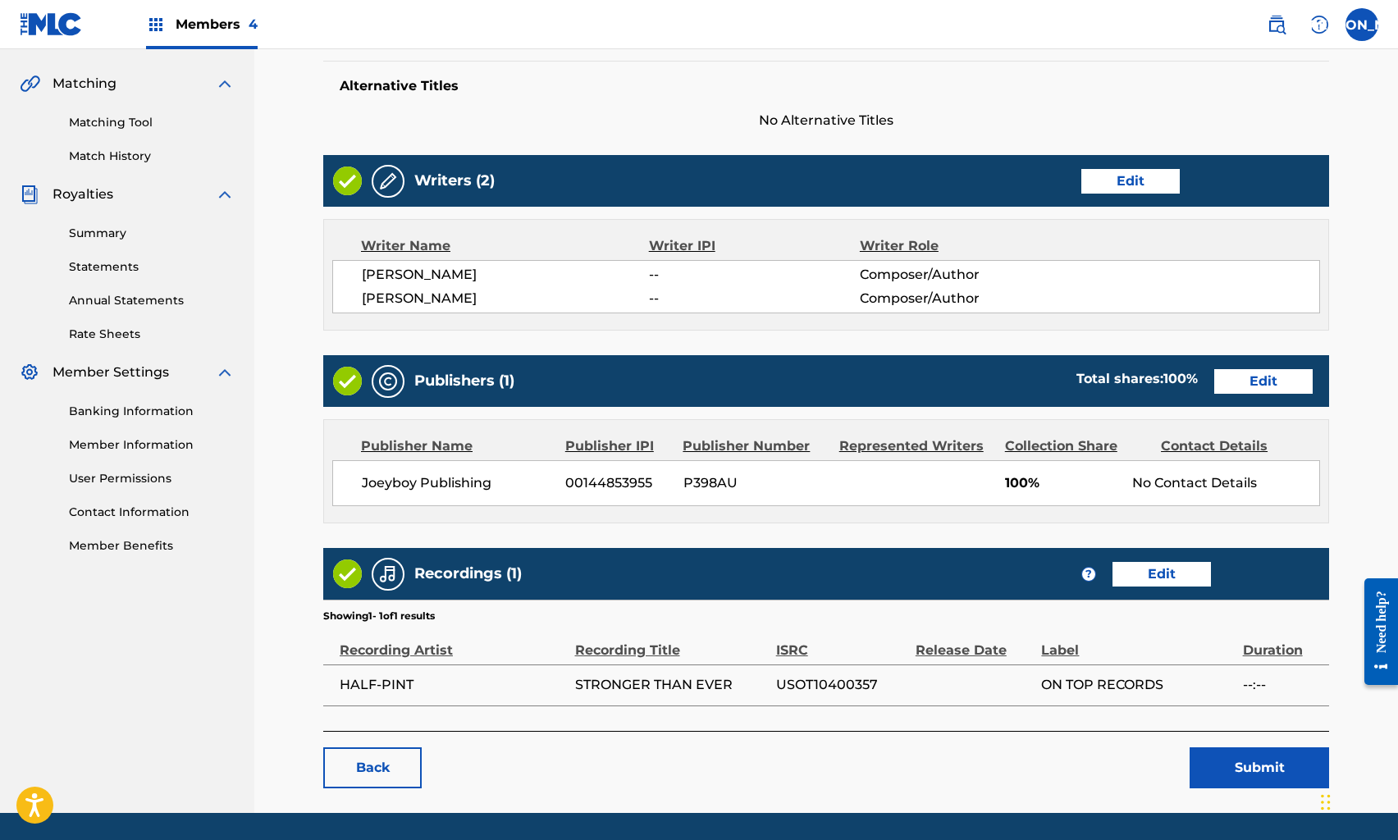
scroll to position [414, 0]
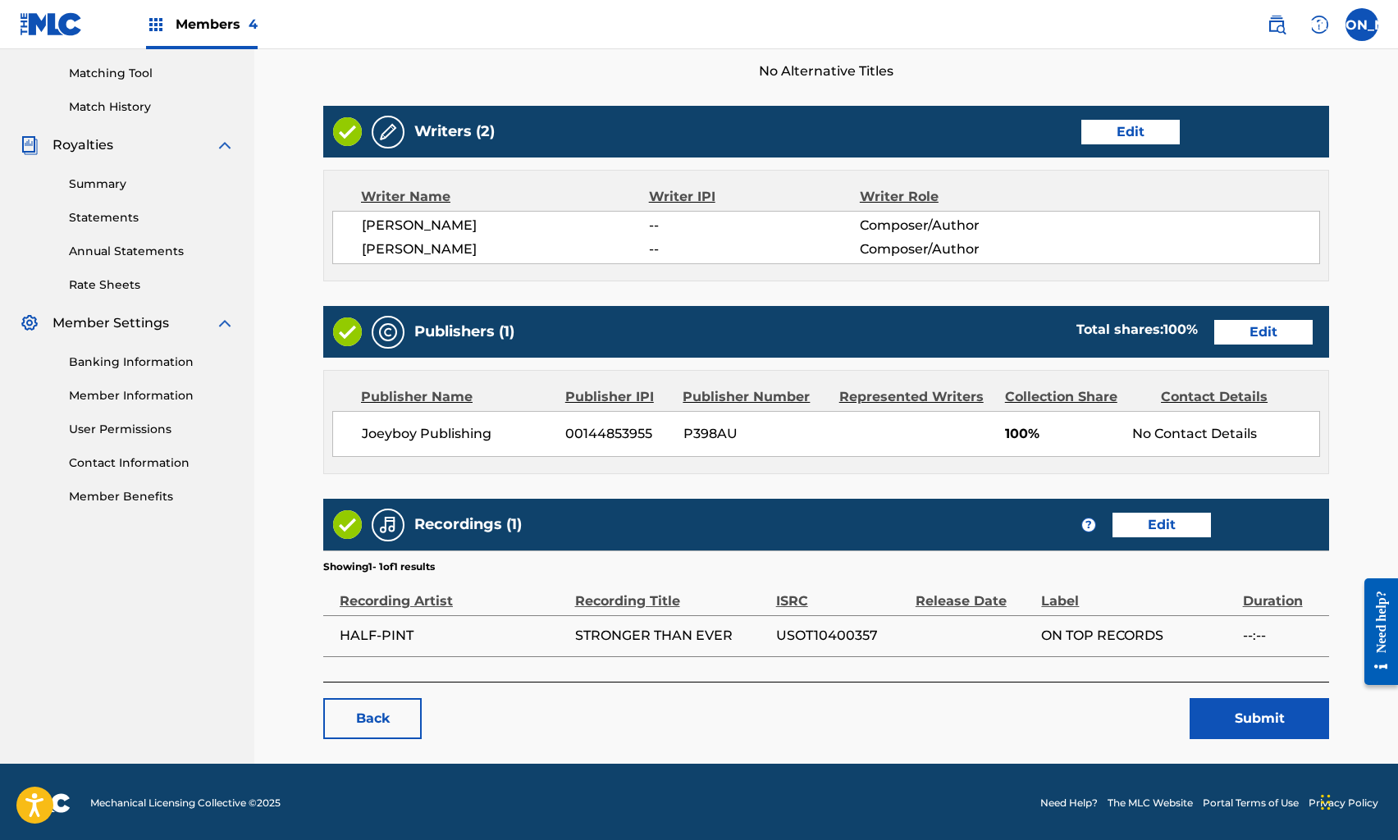
click at [1230, 725] on button "Submit" at bounding box center [1260, 718] width 140 height 41
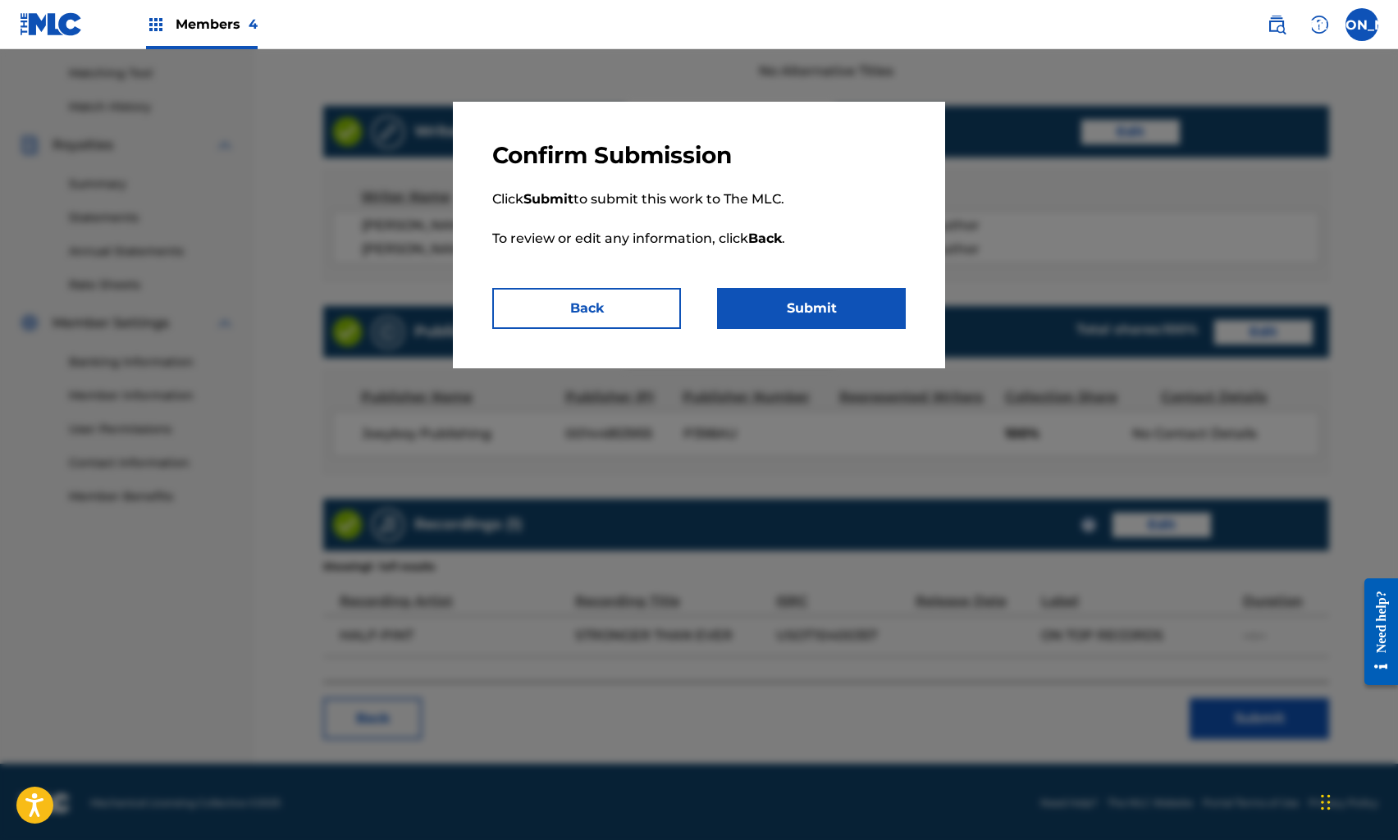
click at [867, 313] on button "Submit" at bounding box center [811, 308] width 189 height 41
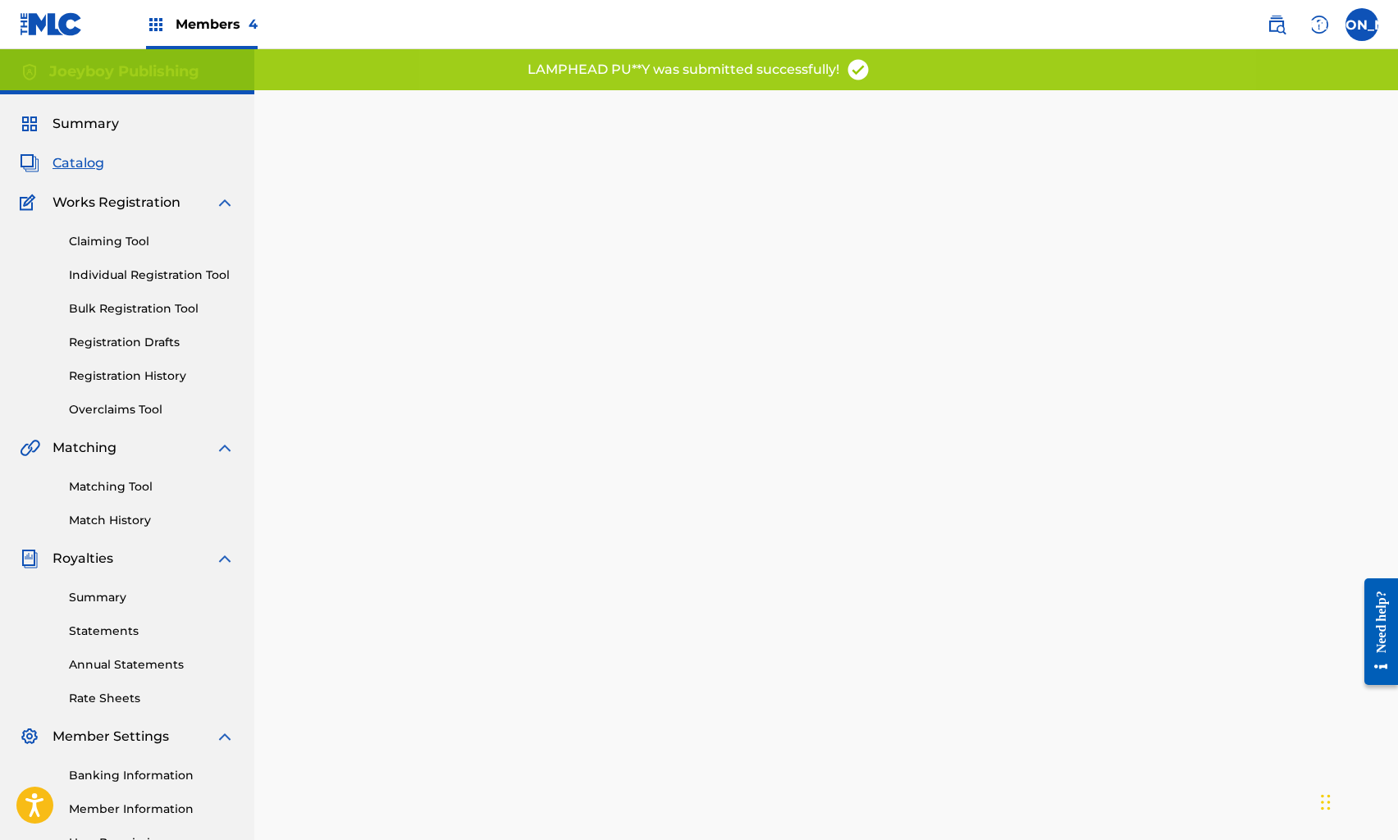
click at [79, 168] on span "Catalog" at bounding box center [79, 163] width 52 height 20
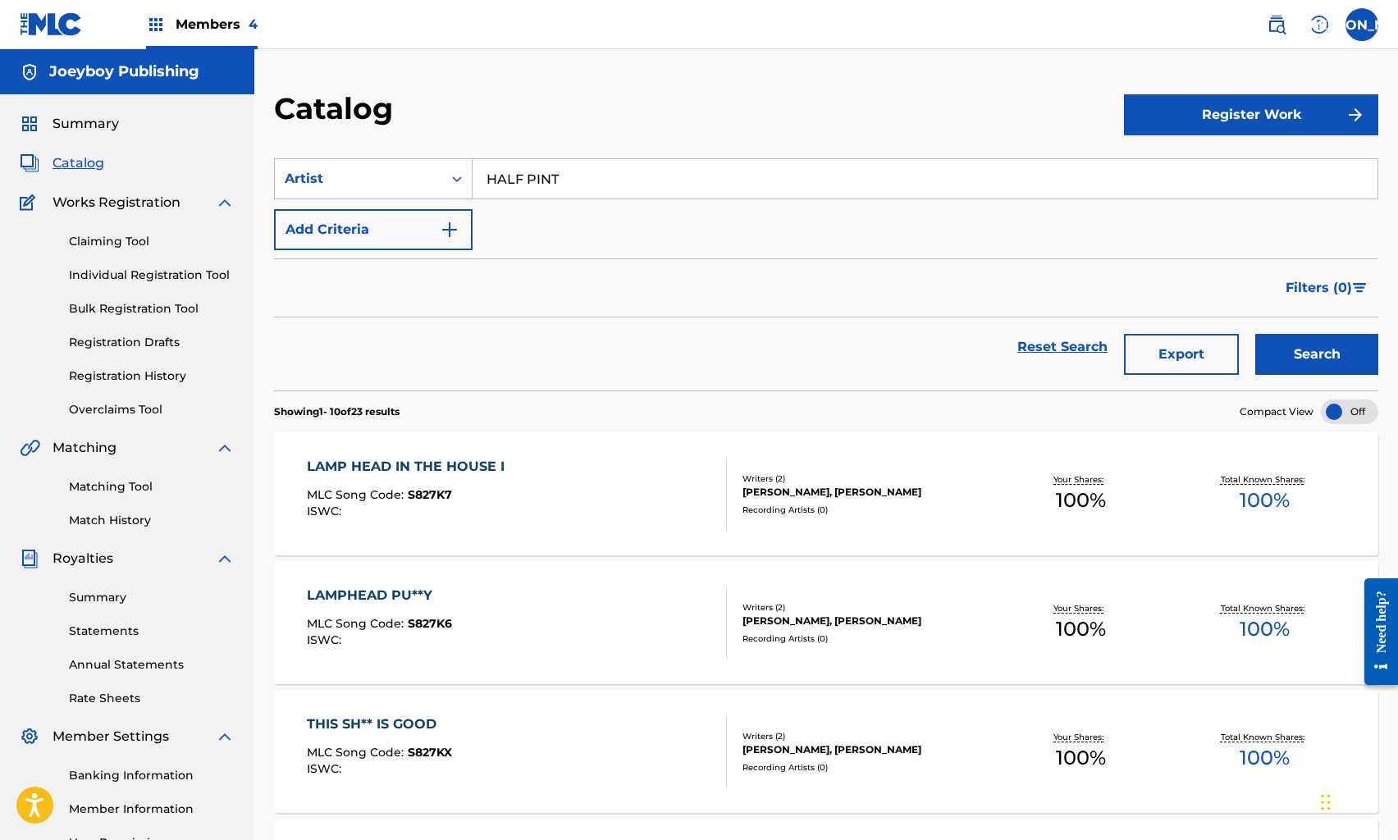
scroll to position [413, 0]
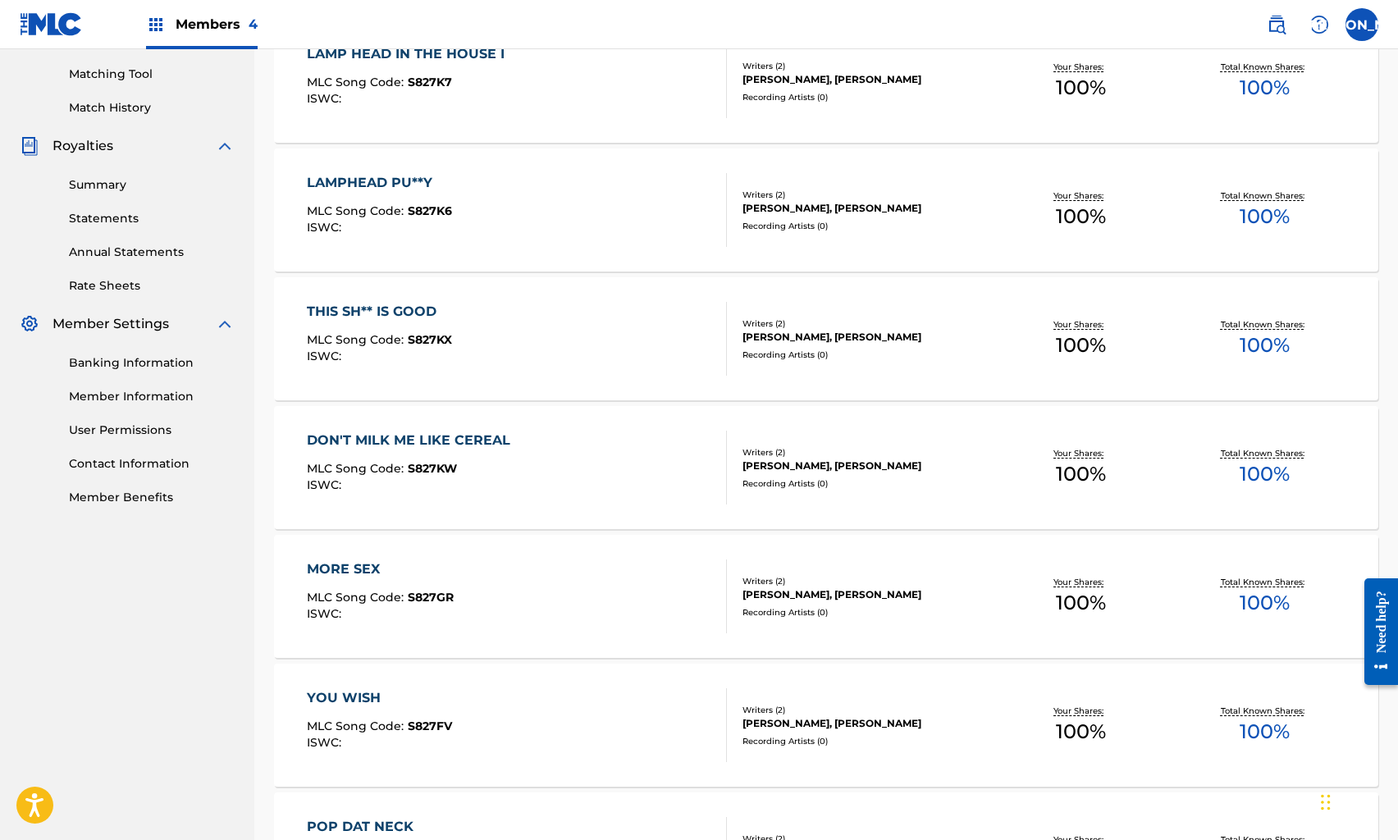
click at [572, 334] on div "THIS SH** IS GOOD MLC Song Code : S827KX ISWC :" at bounding box center [516, 339] width 419 height 74
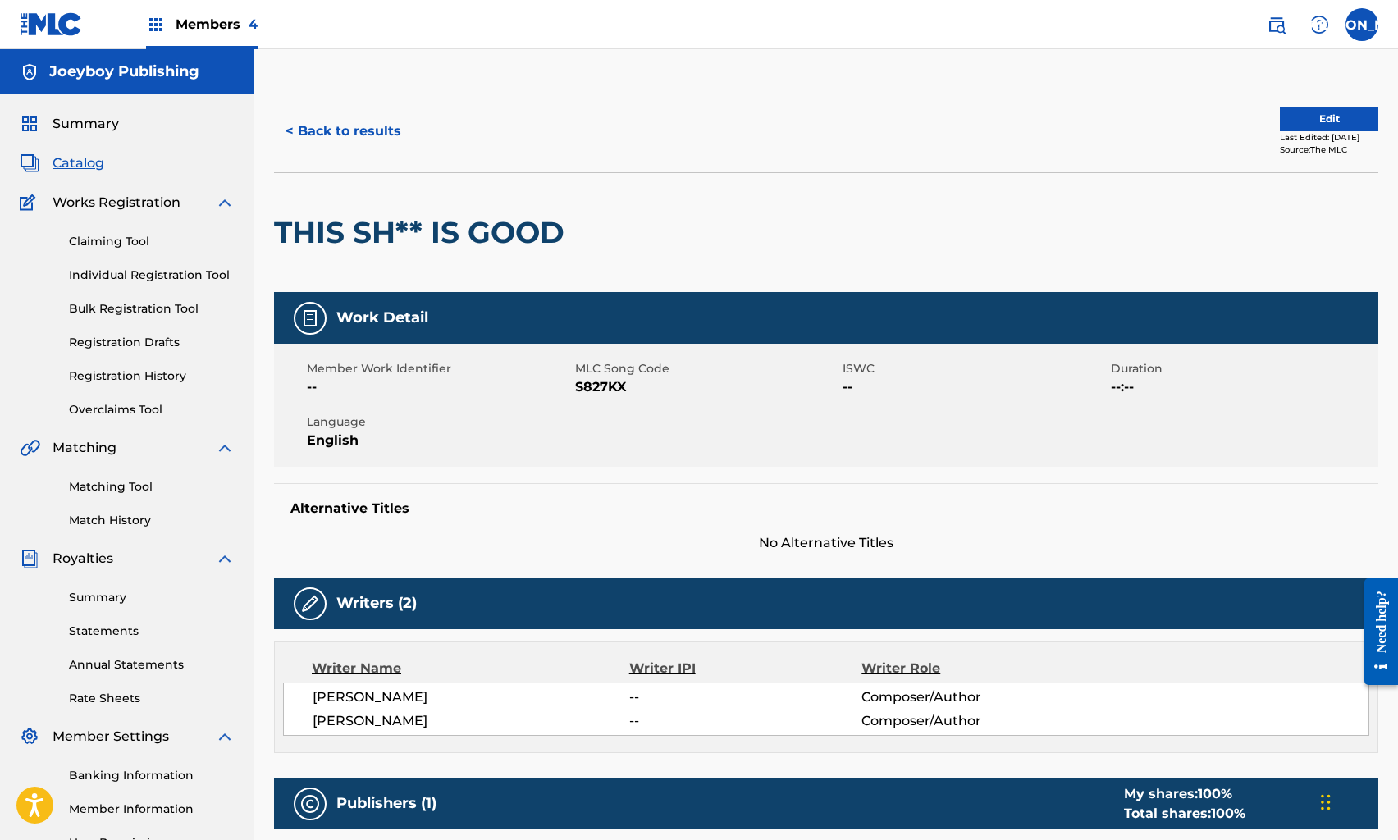
click at [1288, 122] on button "Edit" at bounding box center [1329, 119] width 98 height 25
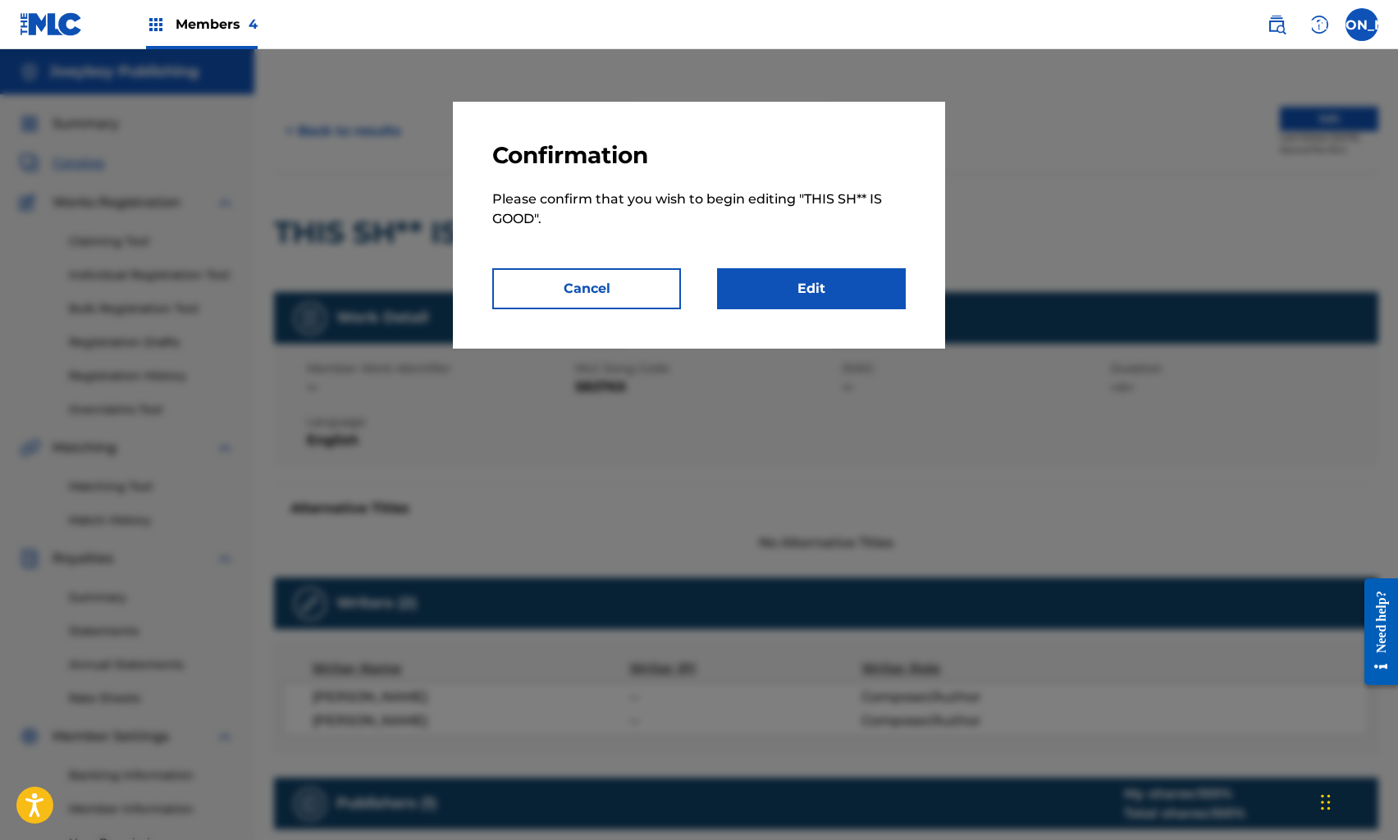
click at [802, 281] on link "Edit" at bounding box center [811, 288] width 189 height 41
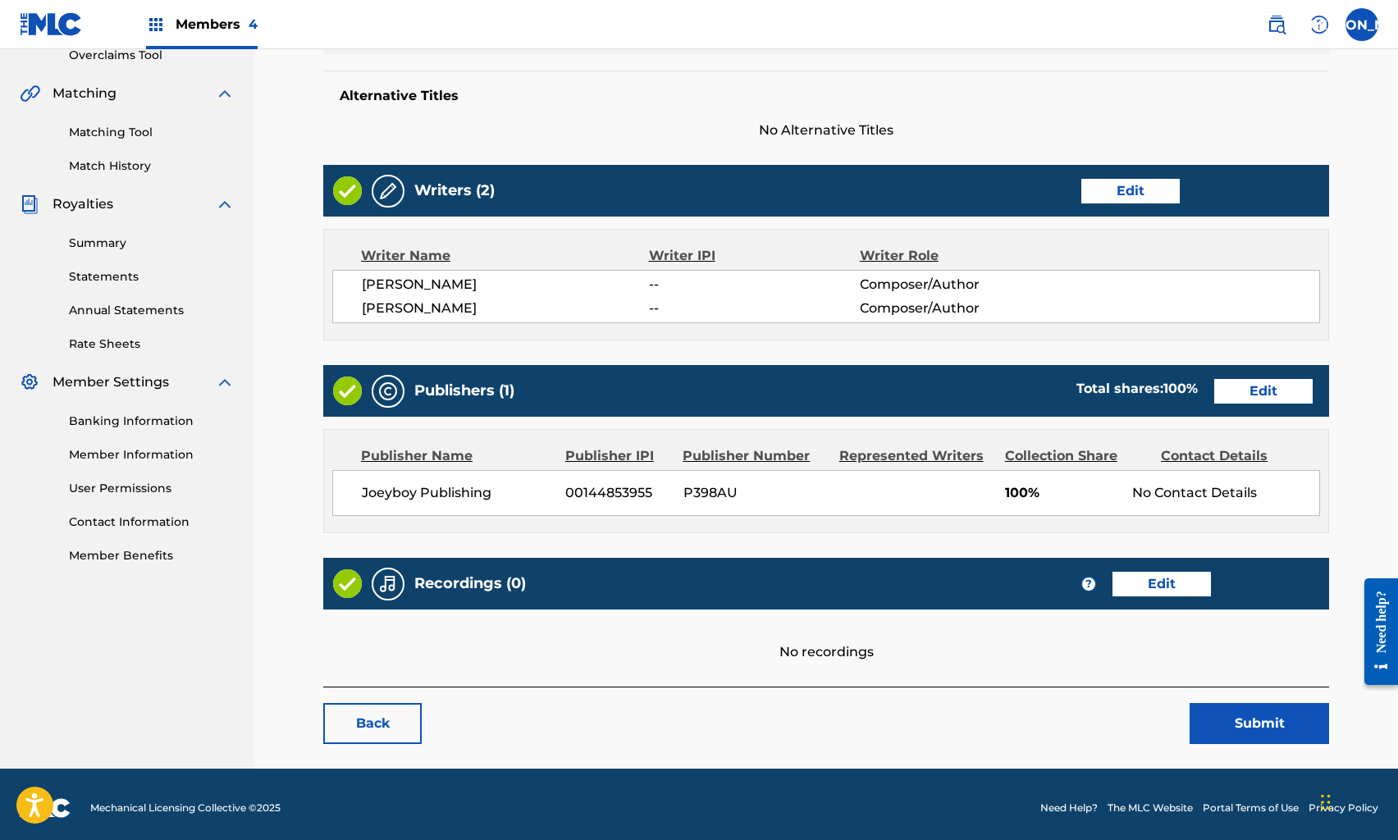
scroll to position [360, 0]
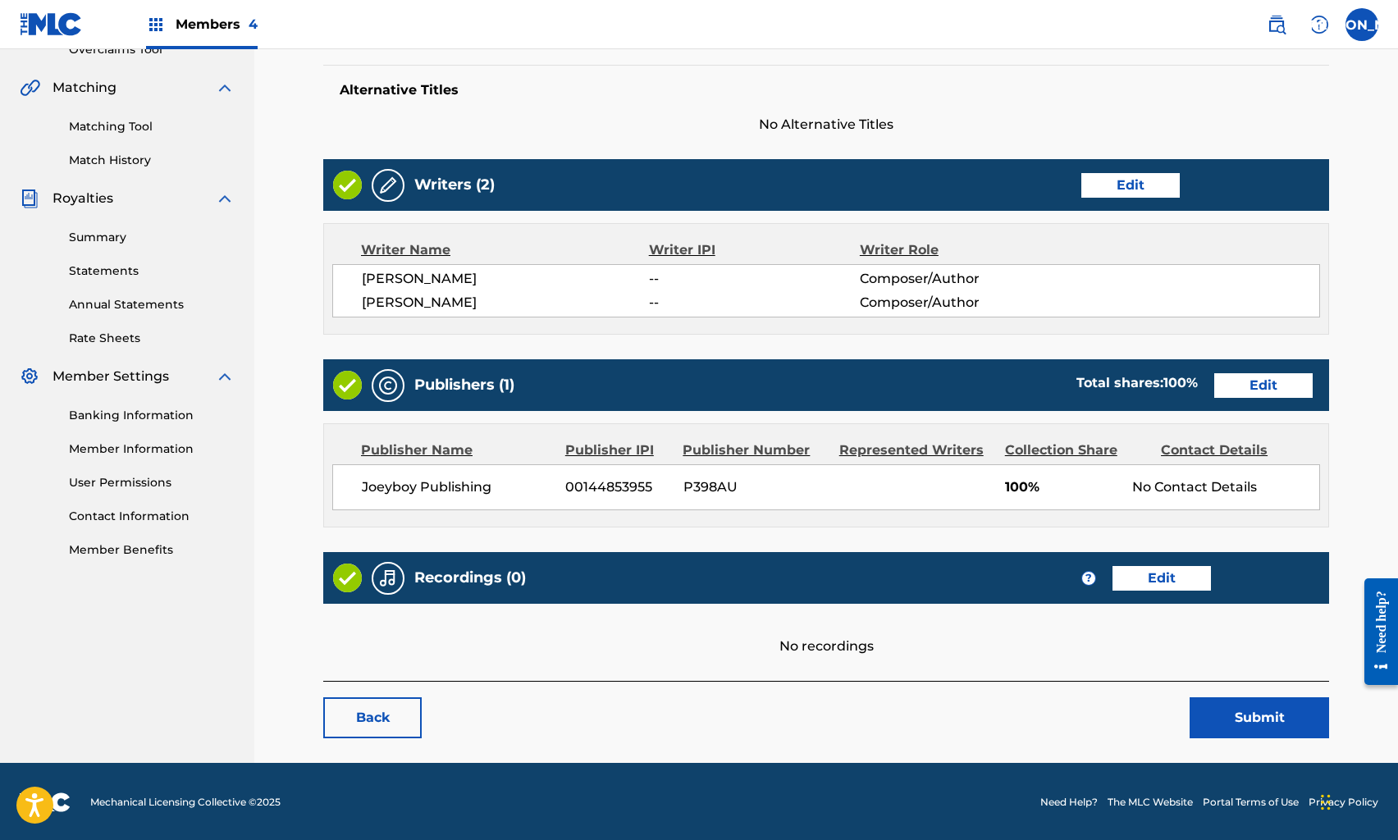
click at [1159, 578] on link "Edit" at bounding box center [1162, 578] width 98 height 25
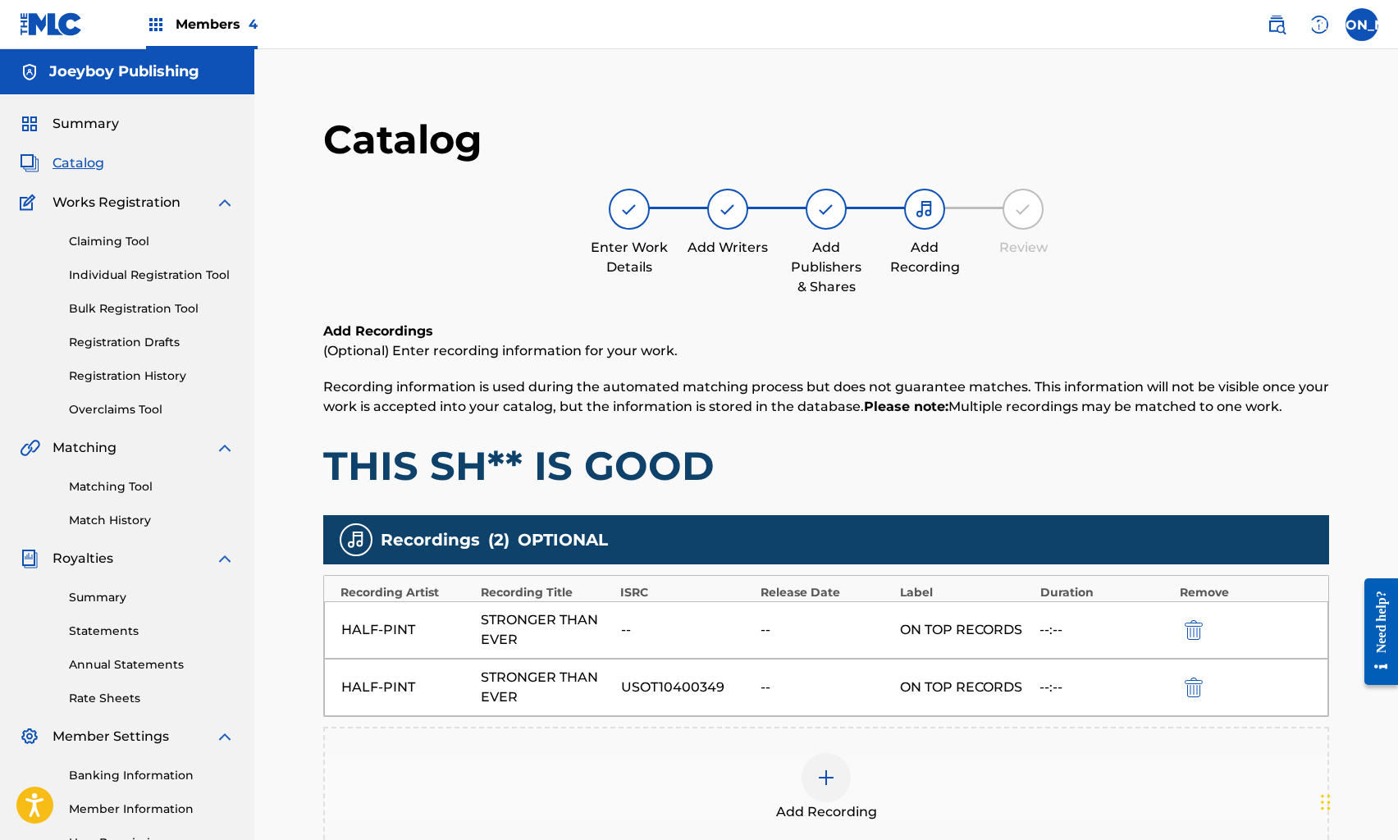
click at [1189, 628] on img "submit" at bounding box center [1194, 630] width 18 height 20
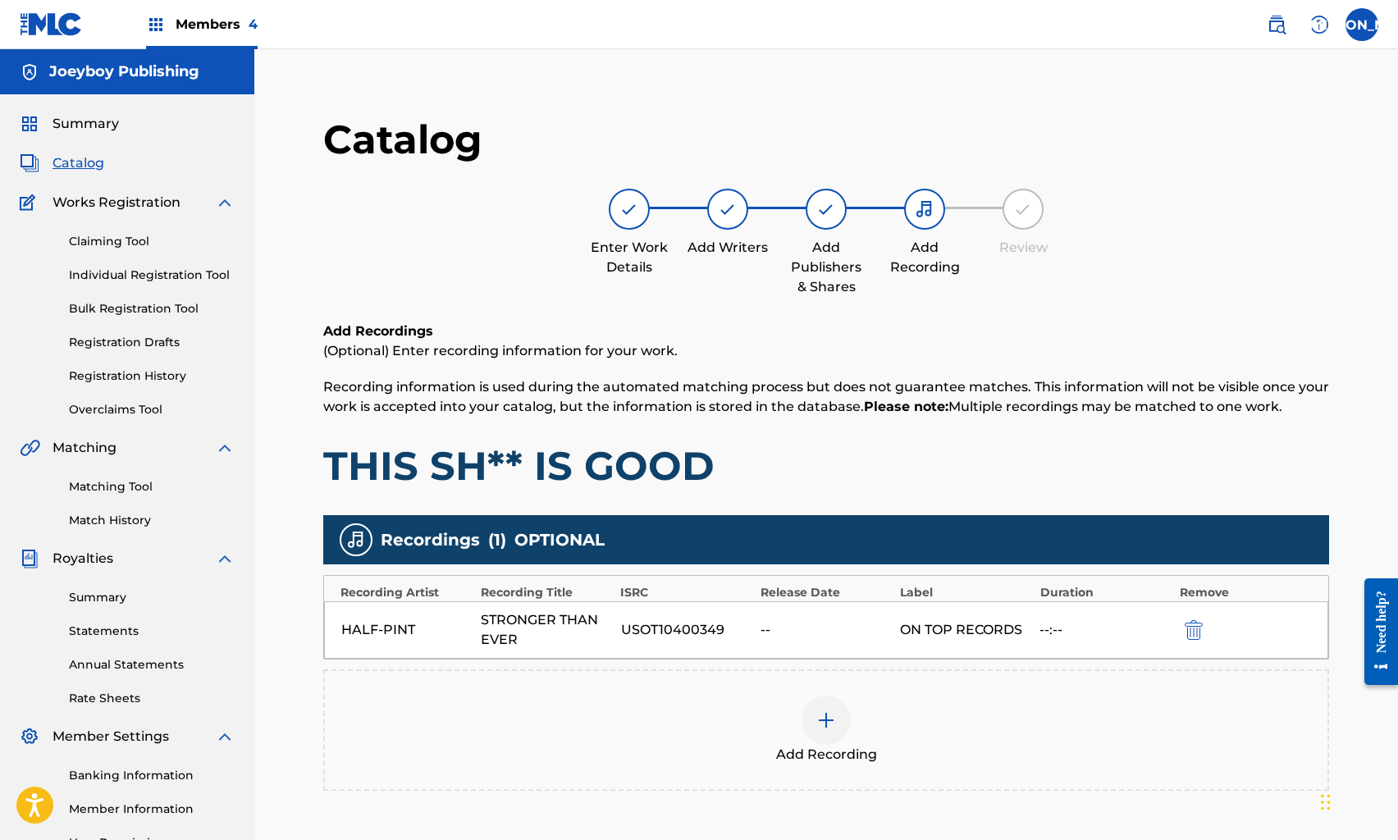
click at [85, 162] on span "Catalog" at bounding box center [79, 163] width 52 height 20
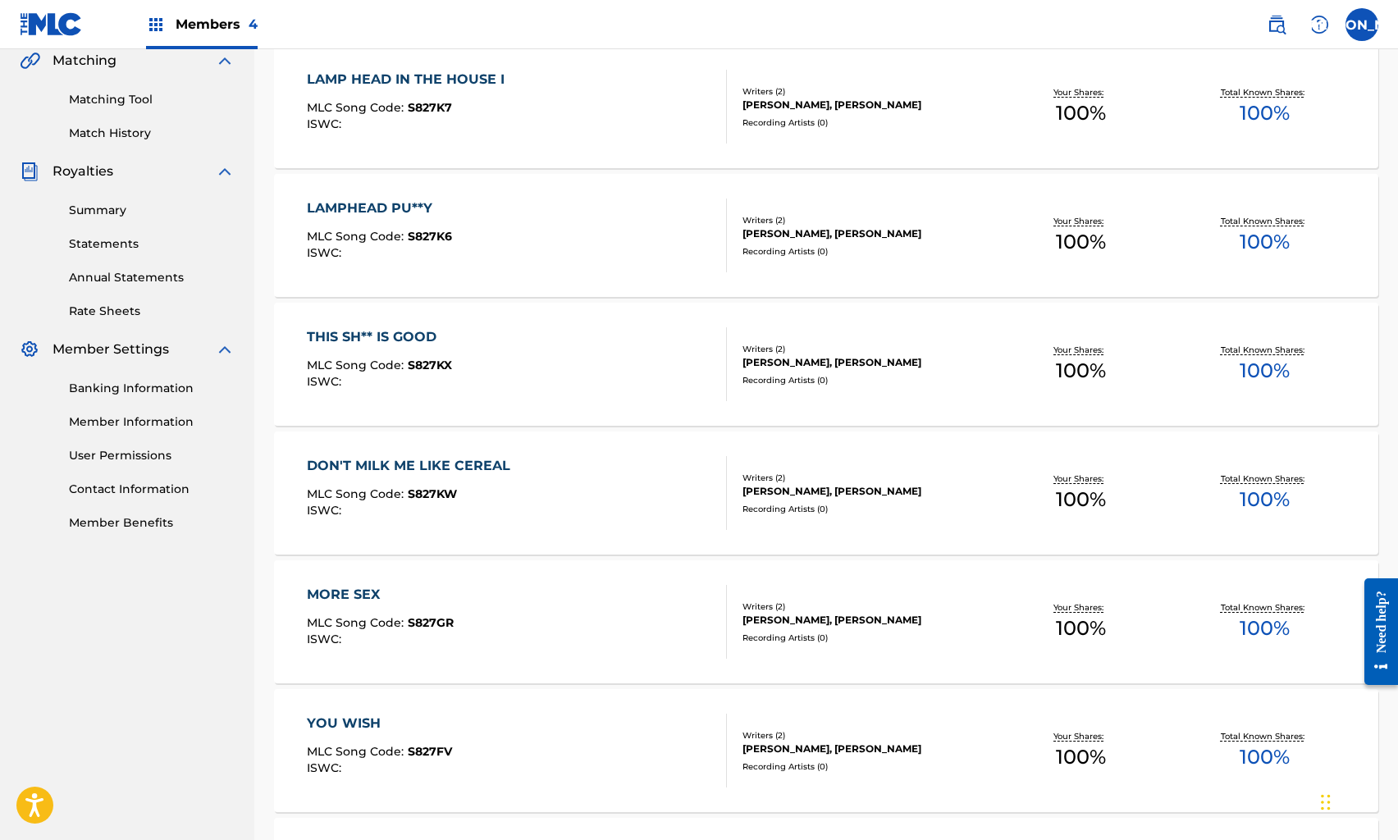
scroll to position [410, 0]
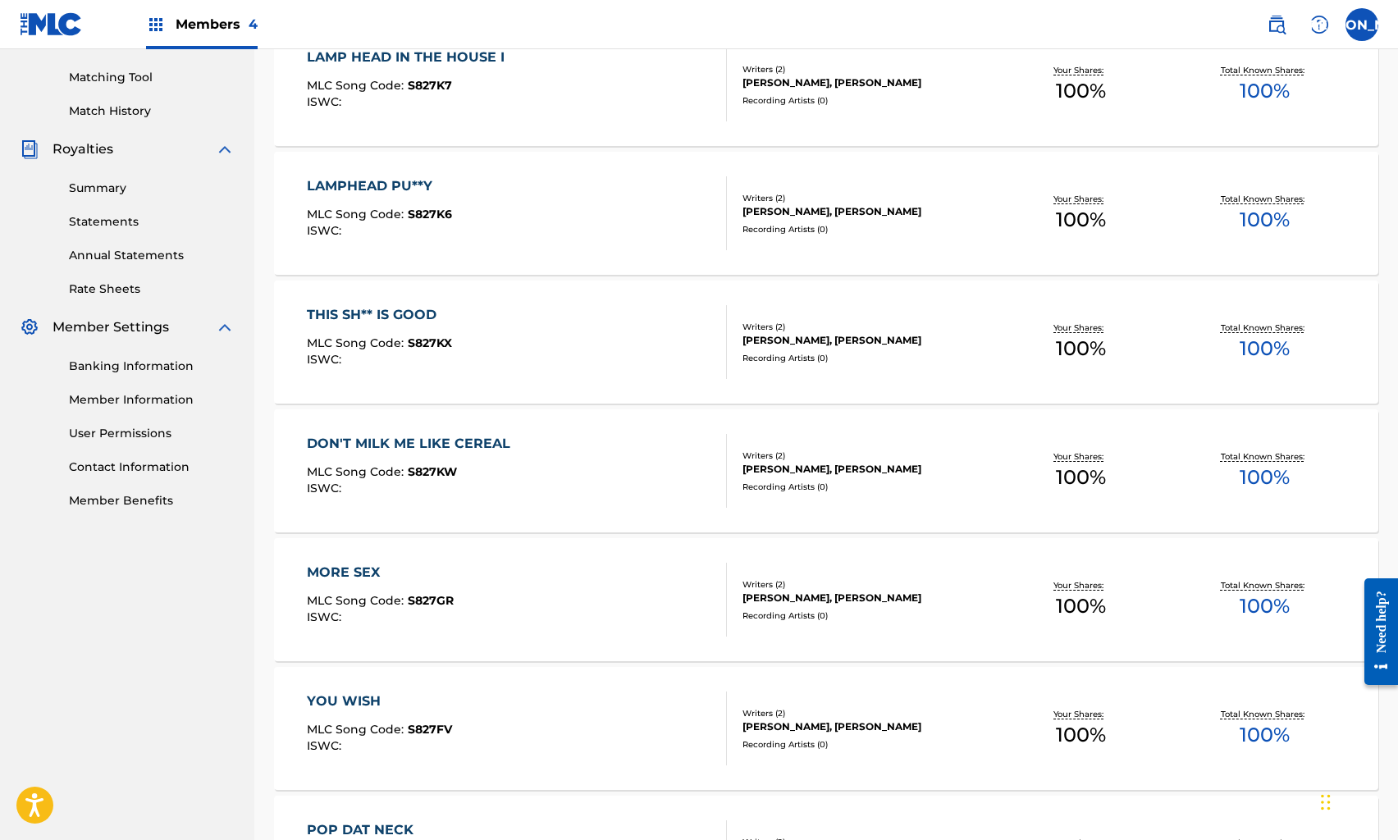
click at [516, 426] on div "DON'T MILK ME LIKE CEREAL MLC Song Code : S827KW ISWC : Writers ( 2 ) [PERSON_N…" at bounding box center [826, 471] width 1105 height 123
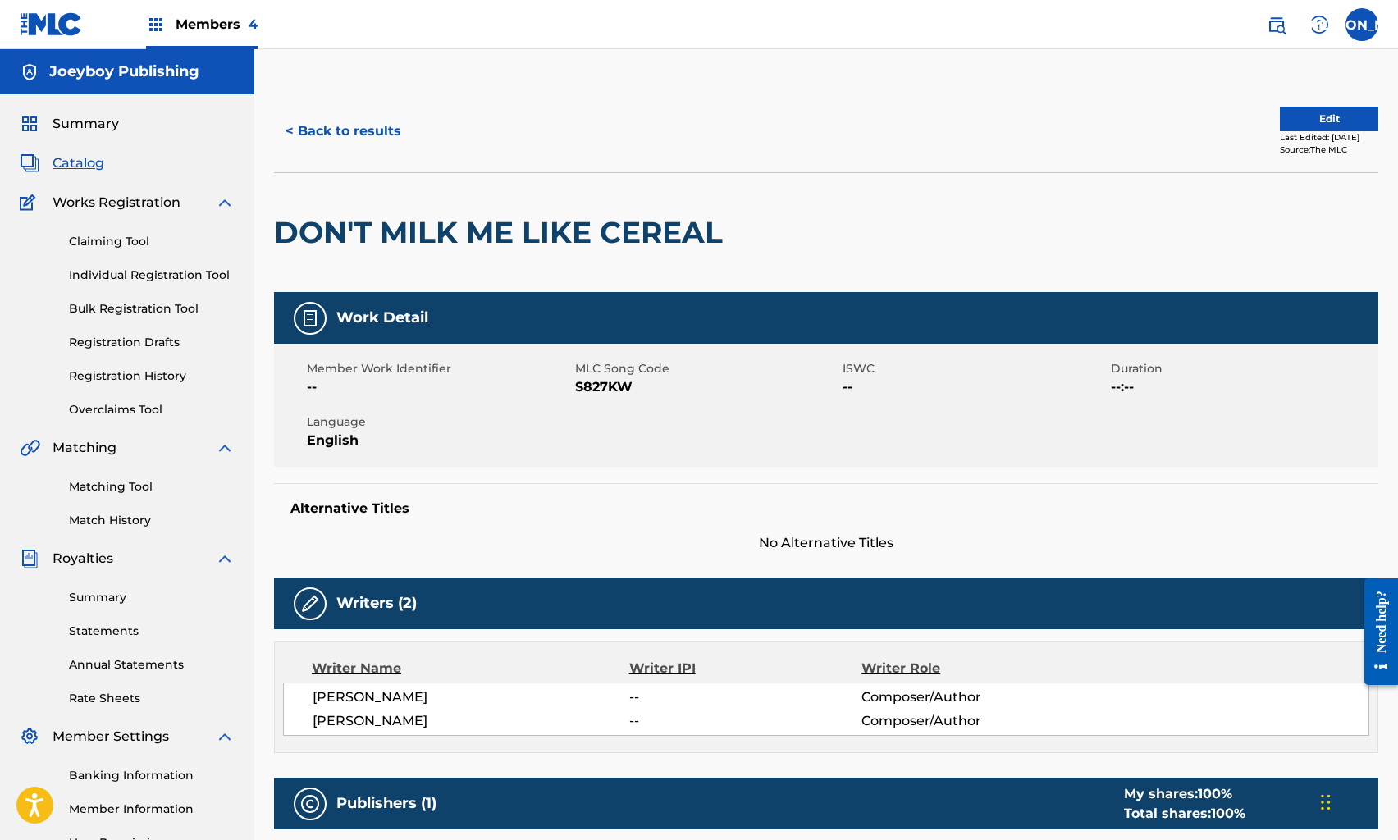
click at [1306, 118] on button "Edit" at bounding box center [1329, 119] width 98 height 25
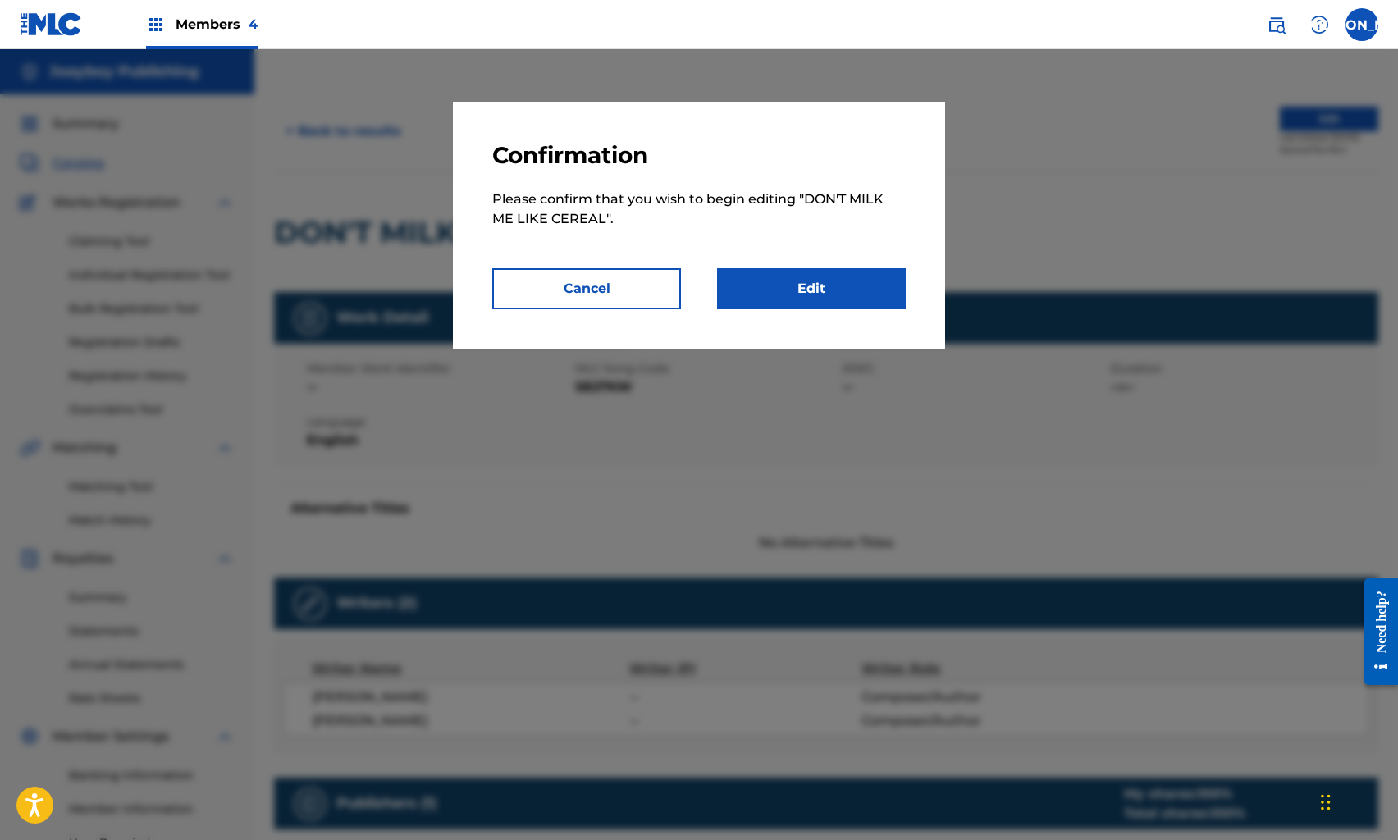
click at [853, 278] on link "Edit" at bounding box center [811, 288] width 189 height 41
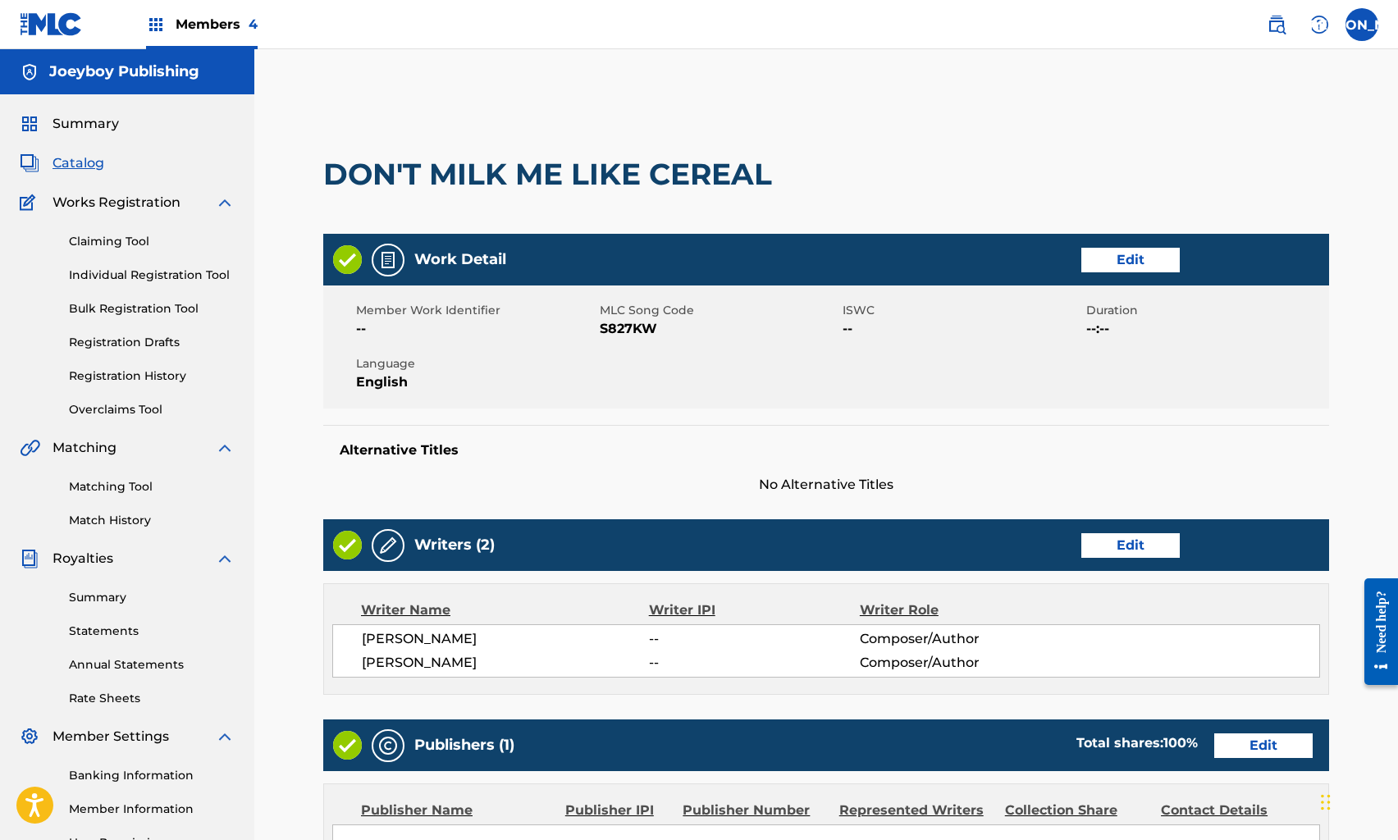
scroll to position [360, 0]
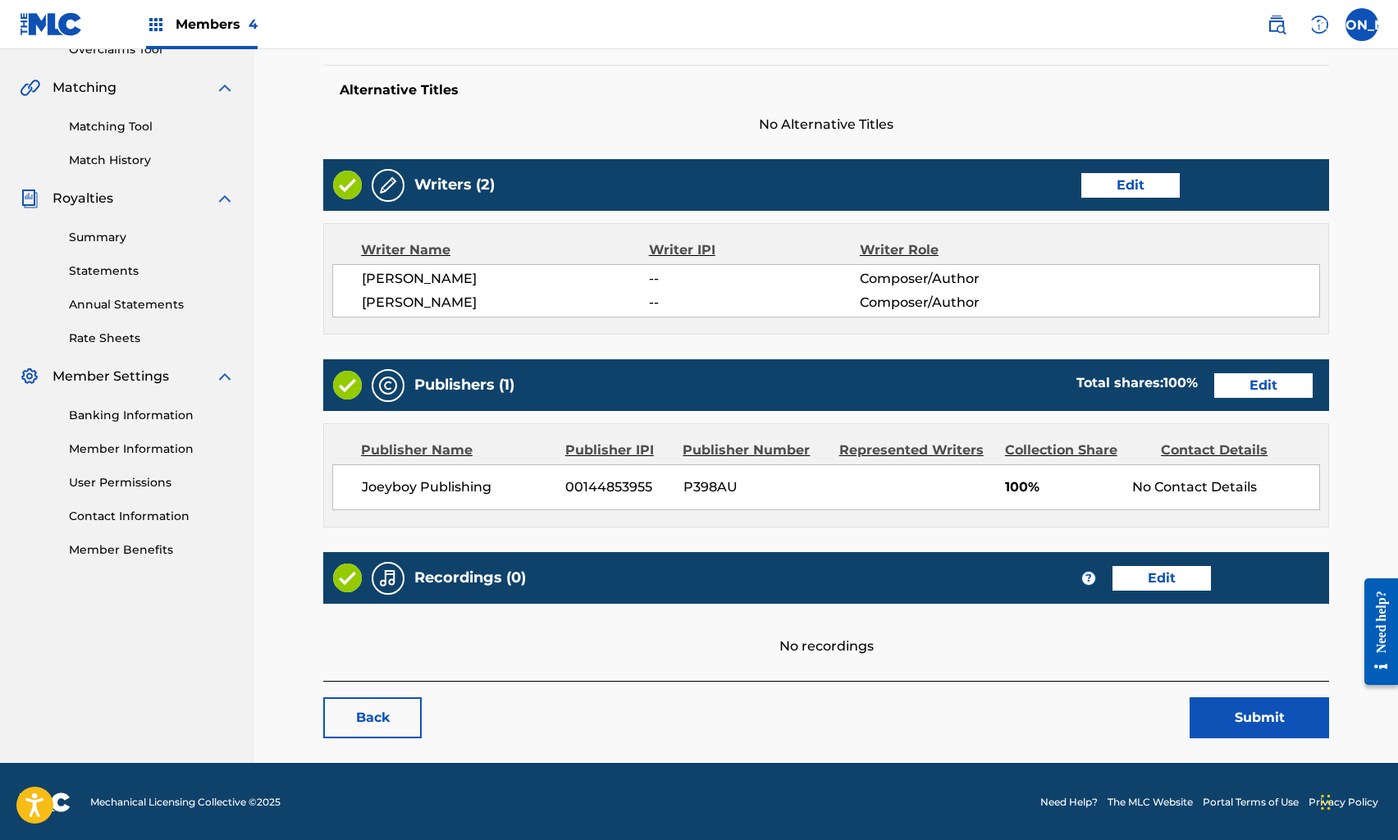
click at [1183, 581] on link "Edit" at bounding box center [1162, 578] width 98 height 25
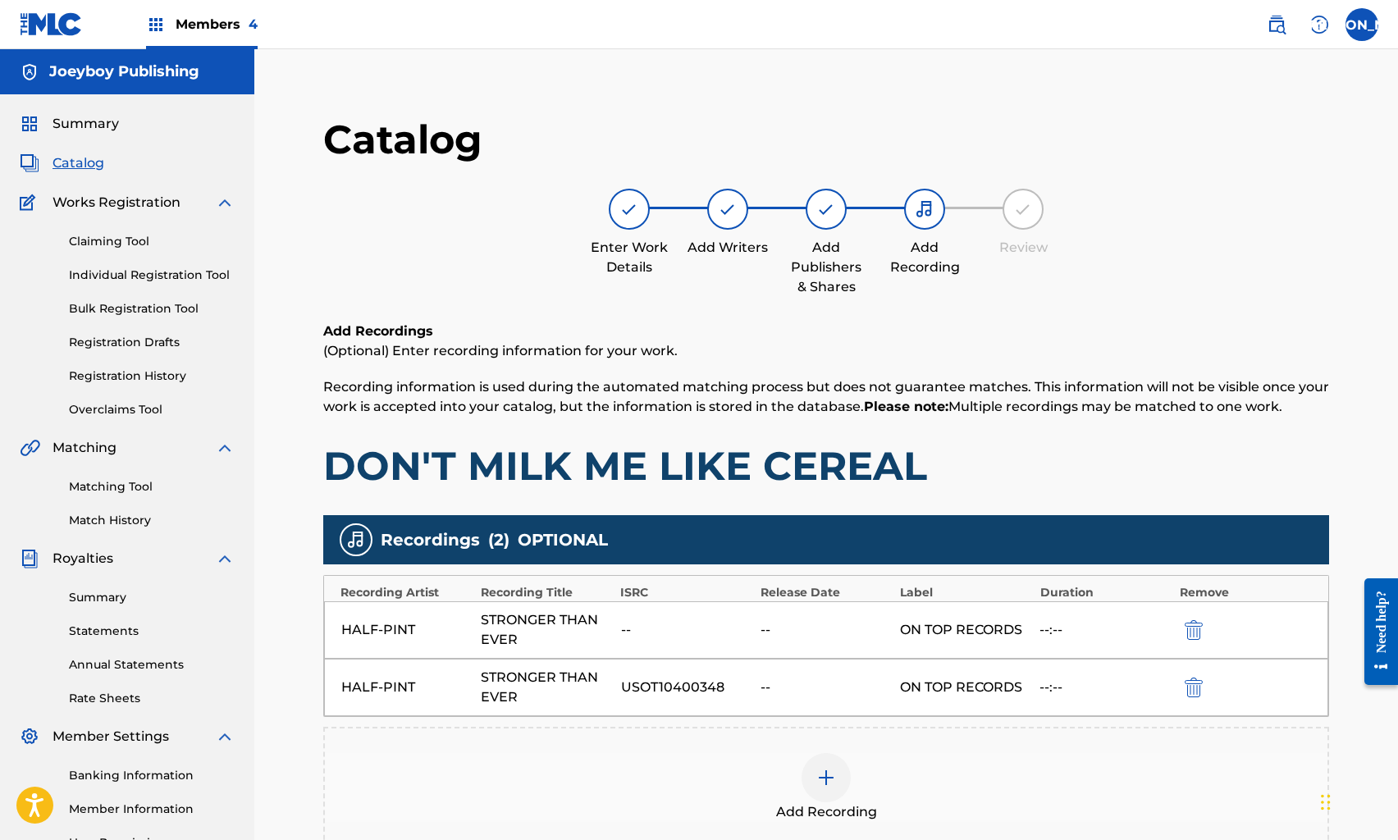
click at [1192, 634] on img "submit" at bounding box center [1194, 630] width 18 height 20
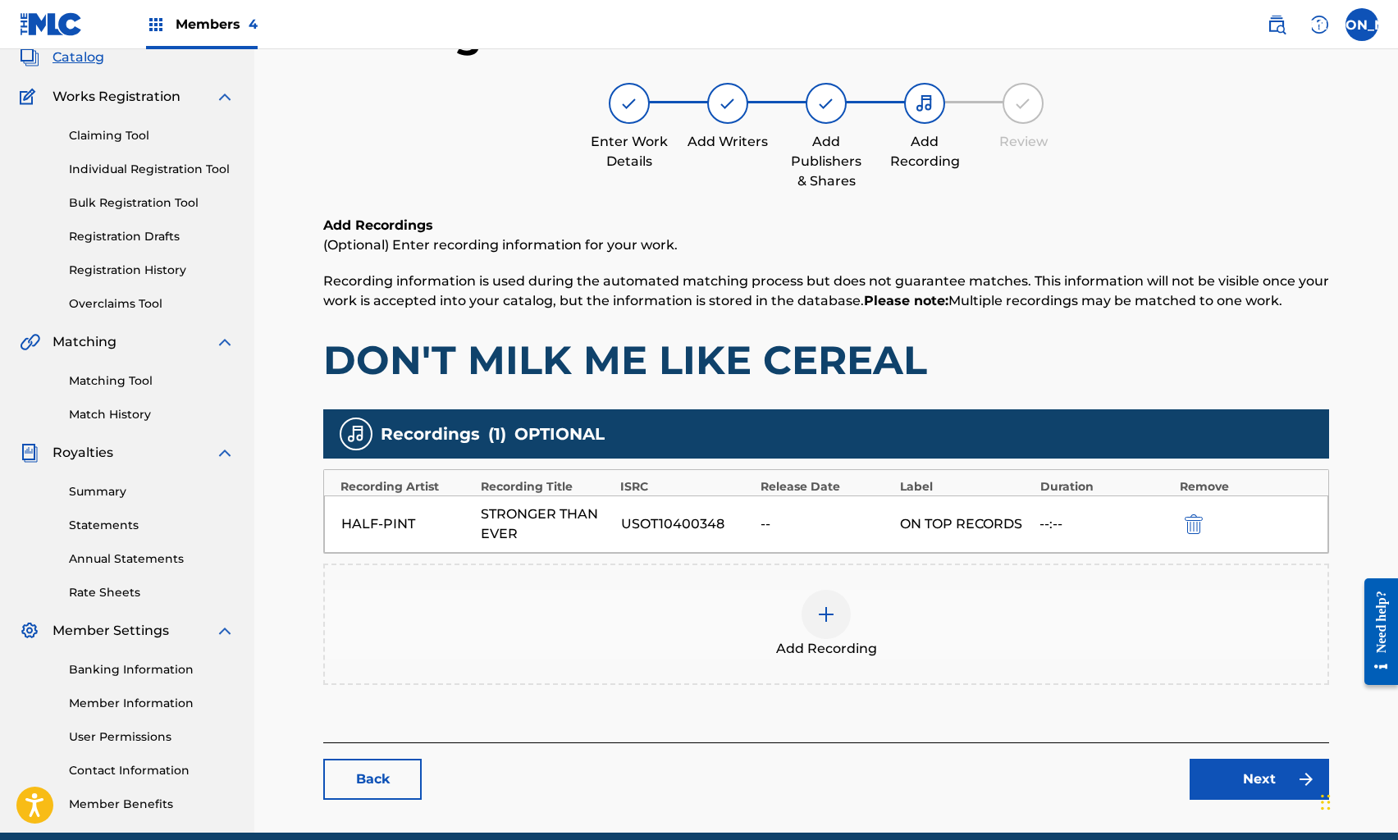
scroll to position [177, 0]
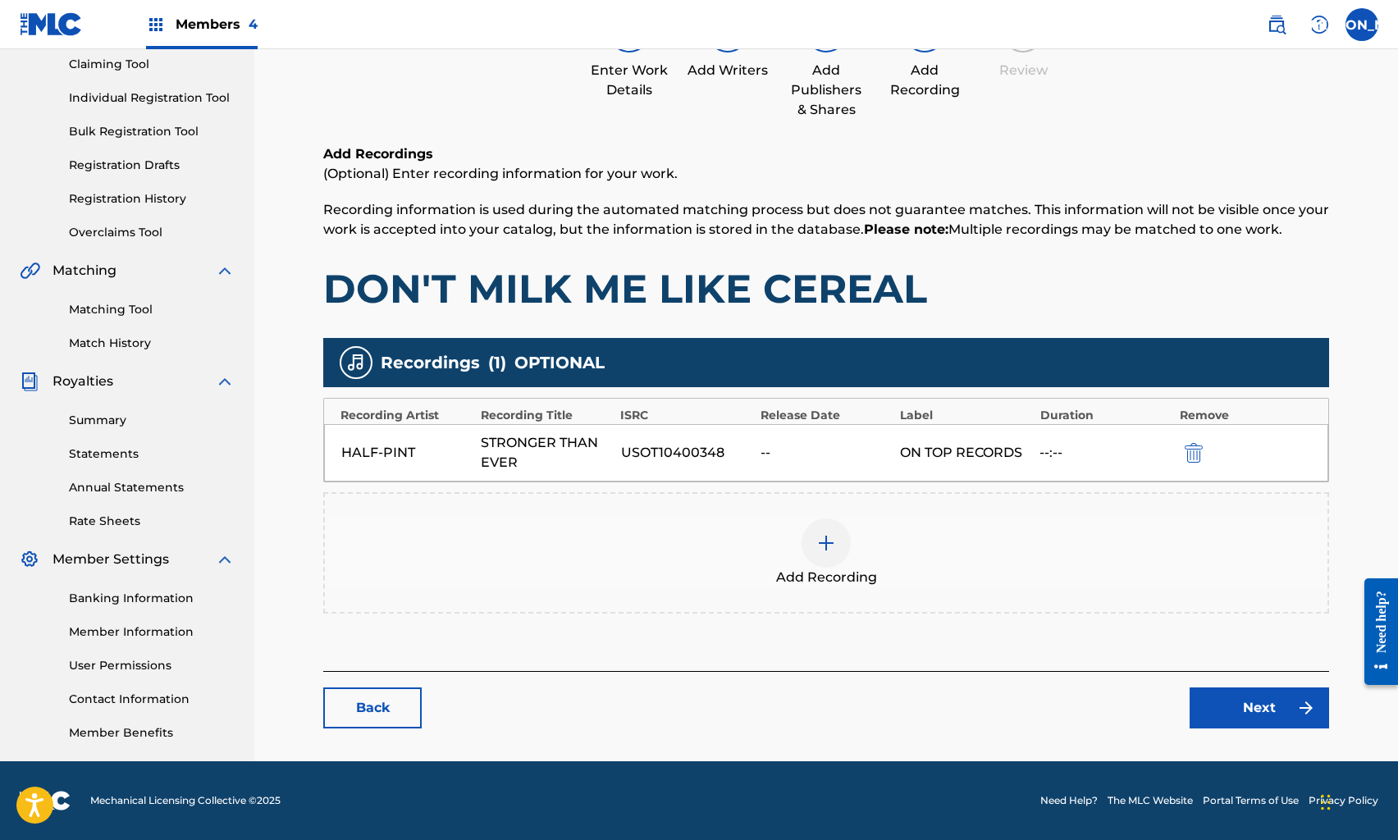
click at [1215, 714] on link "Next" at bounding box center [1260, 708] width 140 height 41
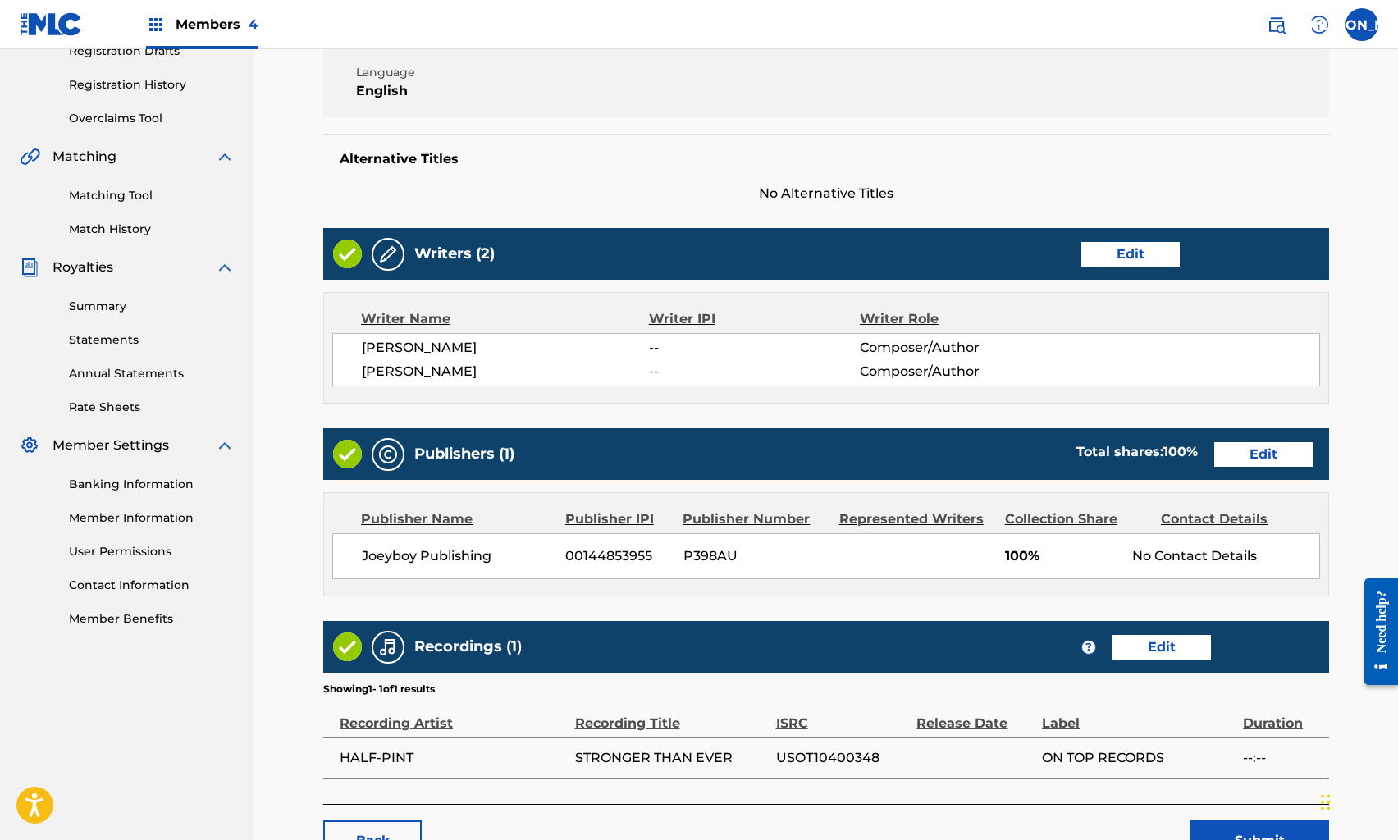
scroll to position [414, 0]
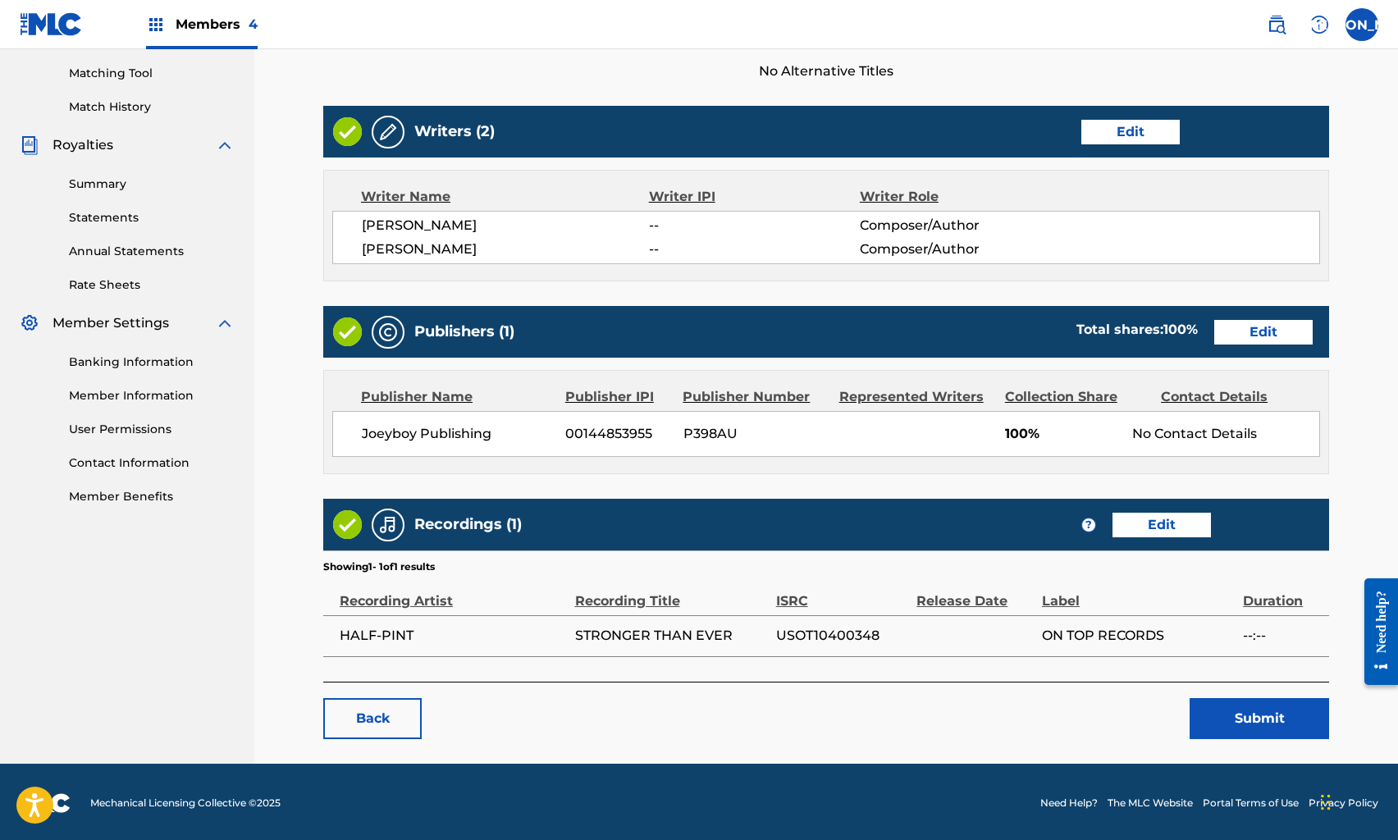
click at [1227, 717] on button "Submit" at bounding box center [1260, 718] width 140 height 41
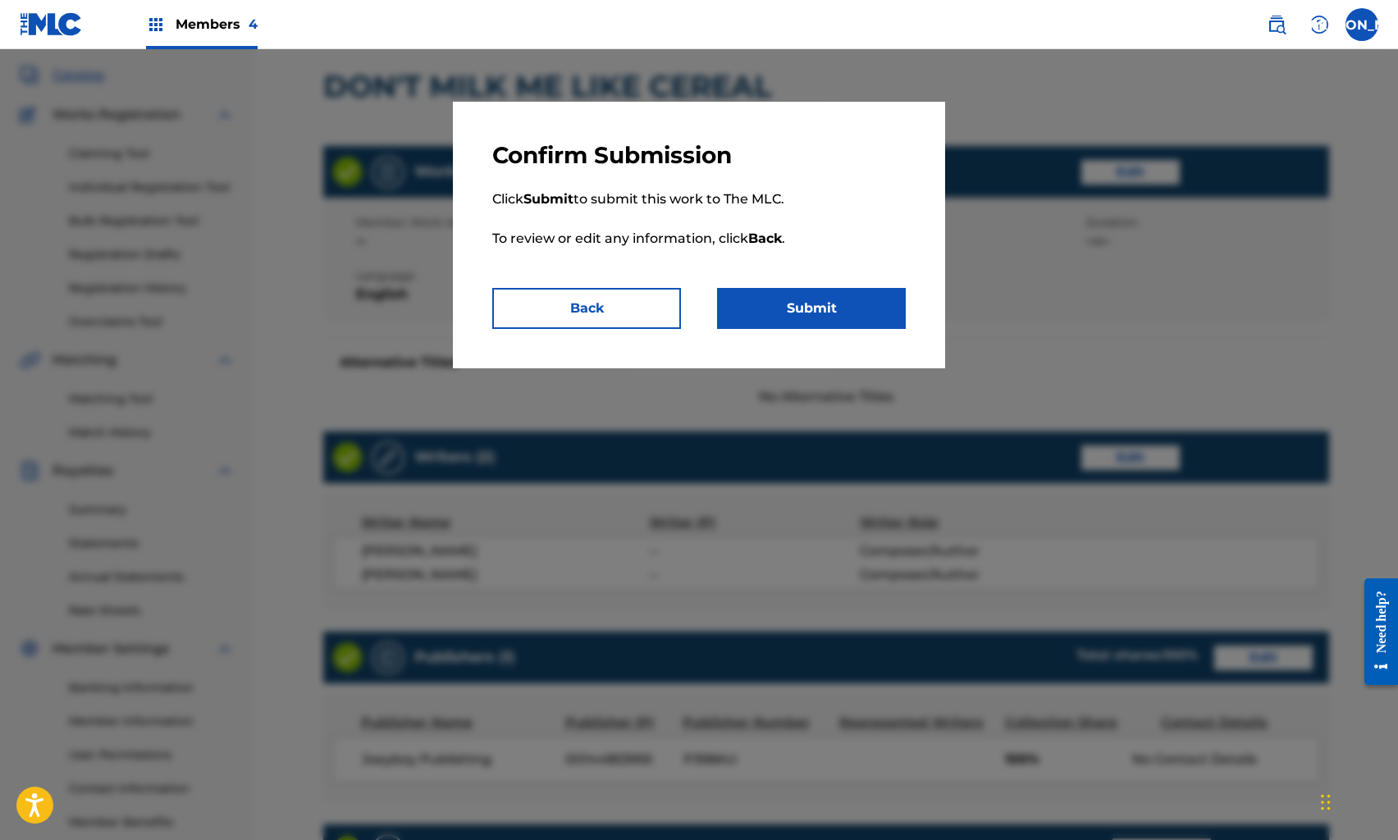
scroll to position [0, 0]
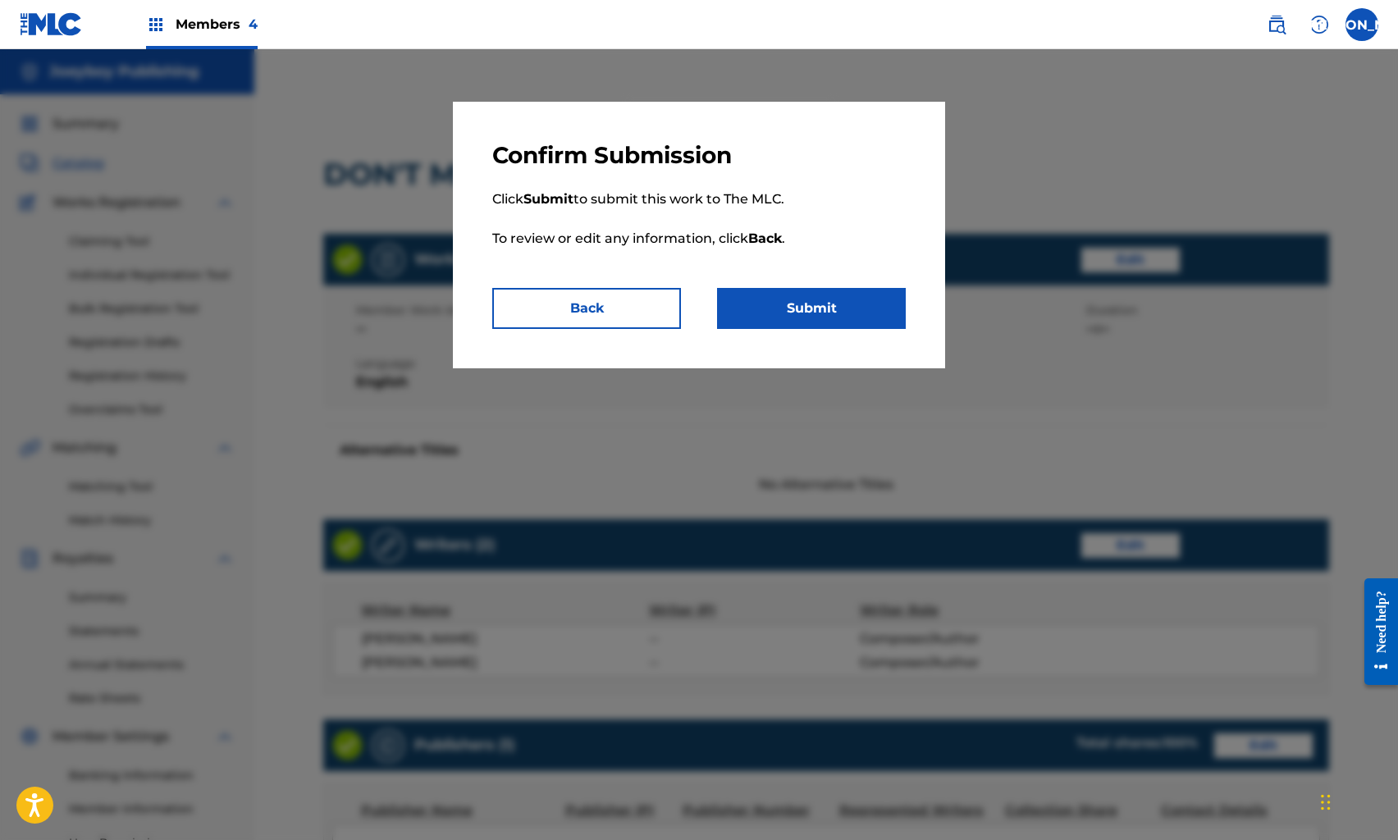
click at [780, 299] on button "Submit" at bounding box center [811, 308] width 189 height 41
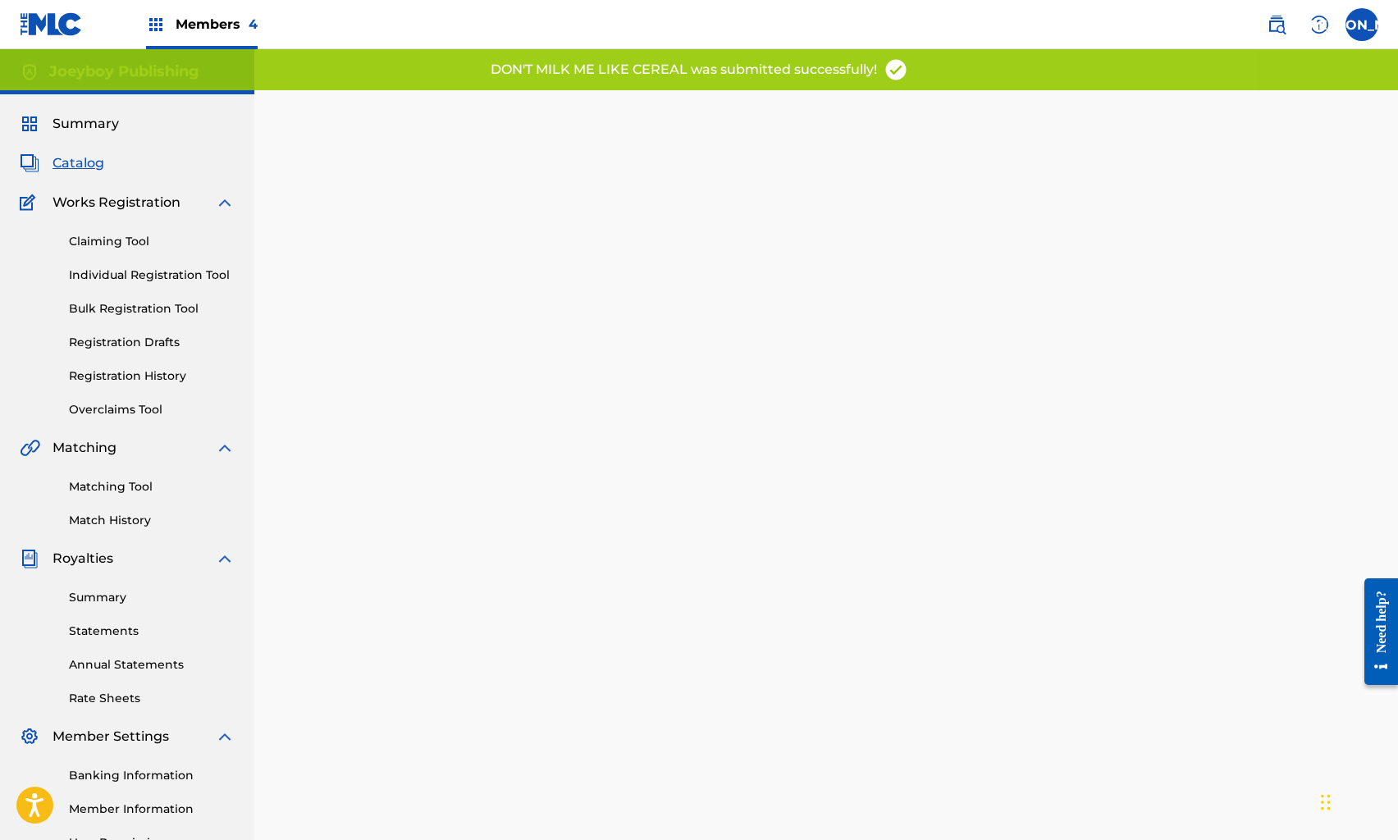
click at [84, 166] on span "Catalog" at bounding box center [79, 163] width 52 height 20
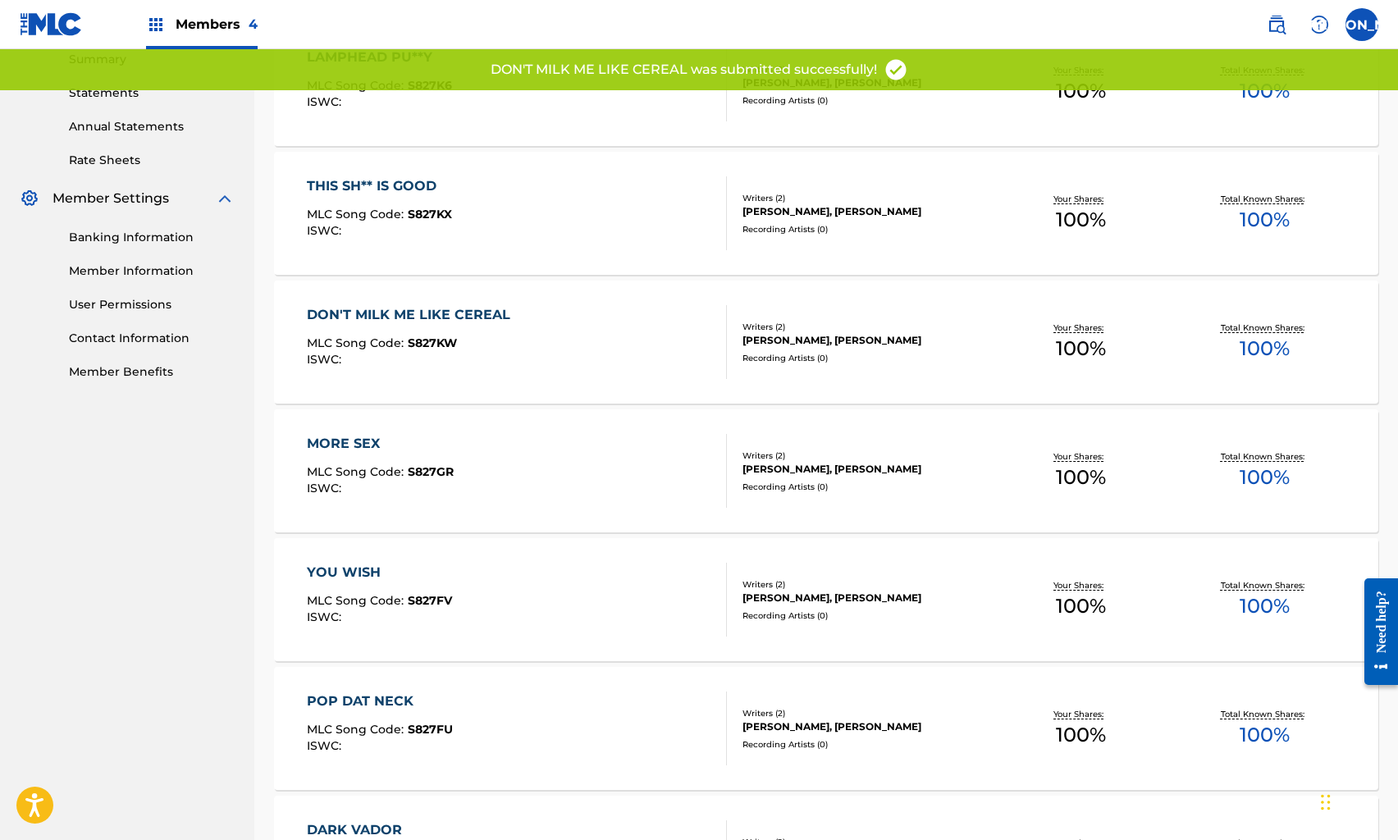
scroll to position [555, 0]
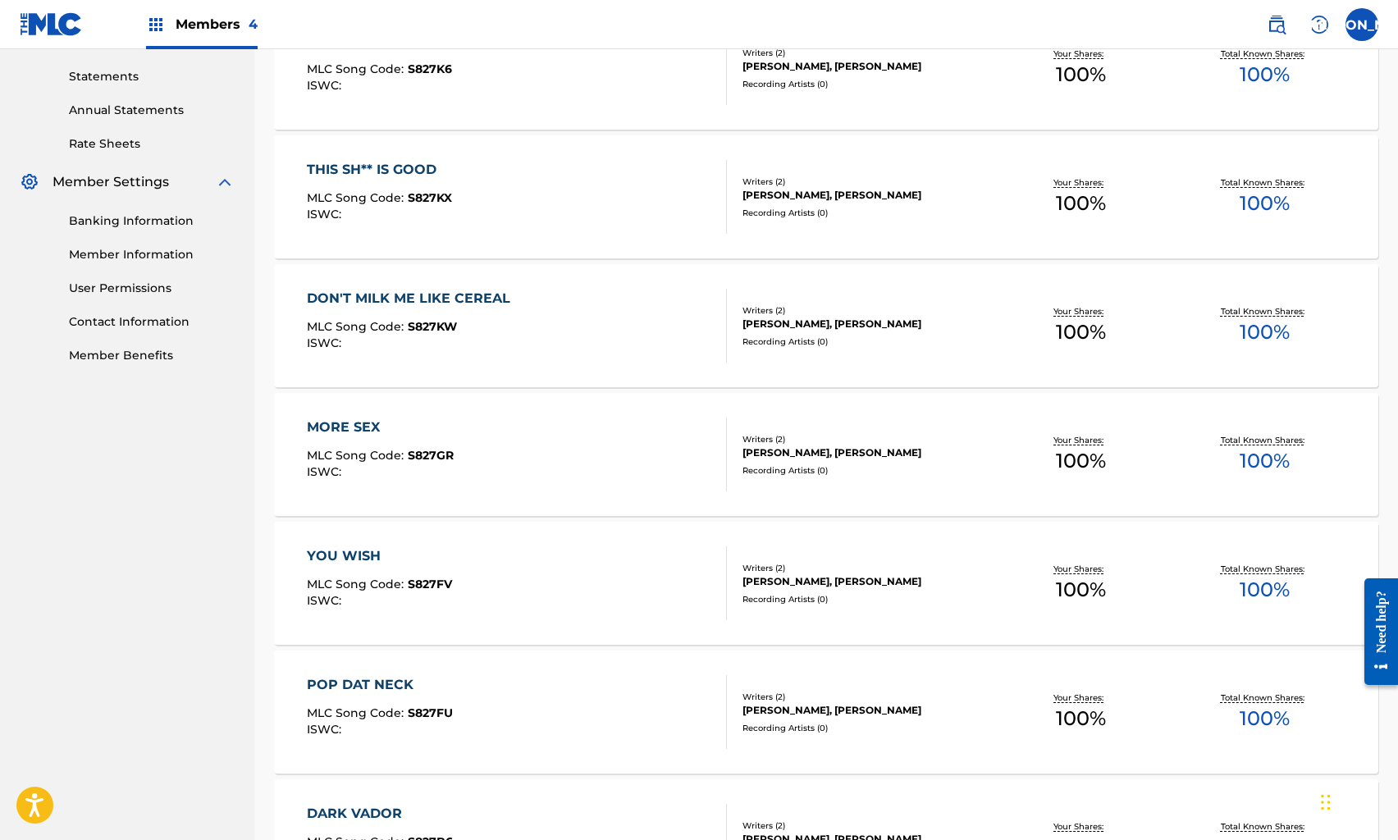
click at [510, 422] on div "MORE SEX MLC Song Code : S827GR ISWC :" at bounding box center [516, 455] width 419 height 74
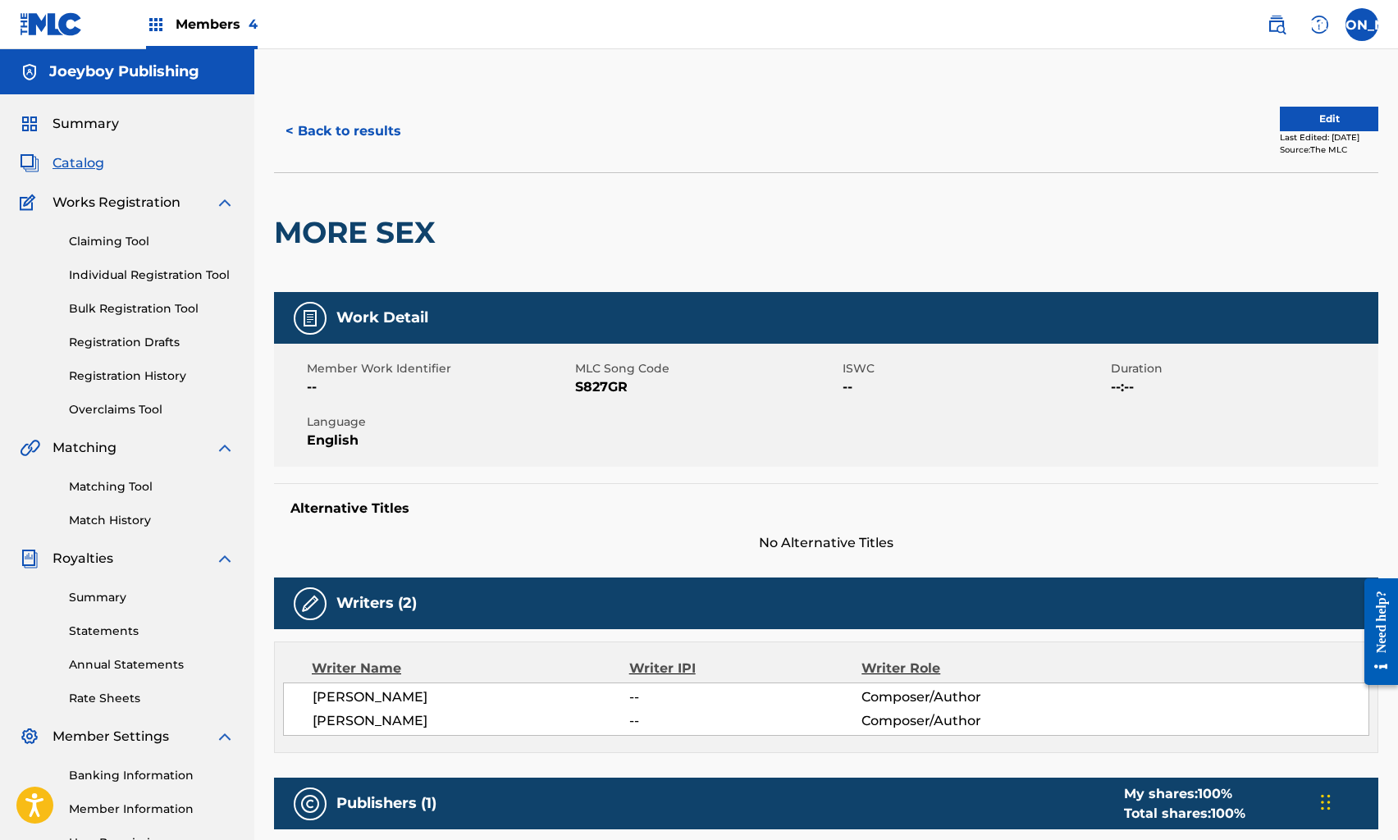
scroll to position [7, 0]
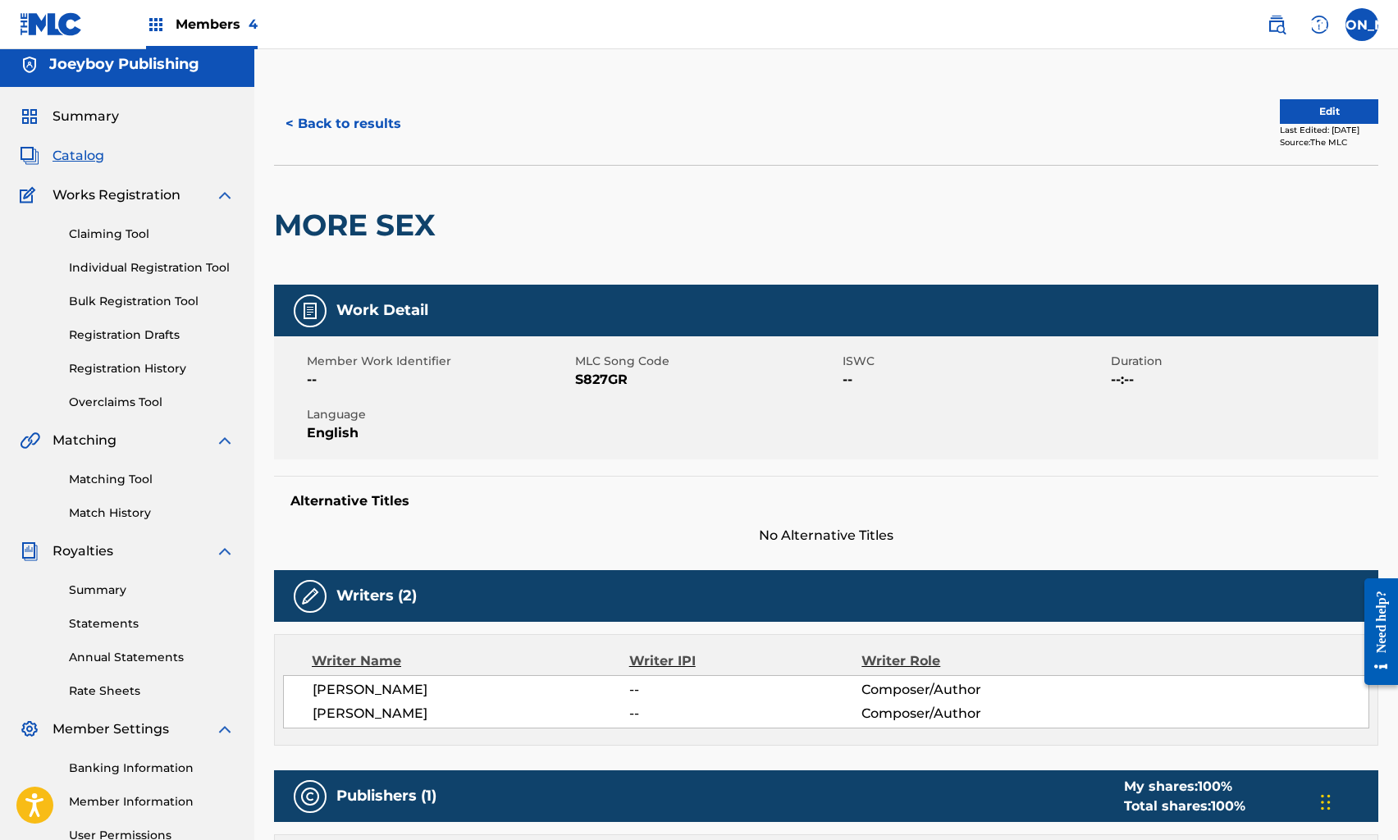
click at [1316, 103] on button "Edit" at bounding box center [1329, 111] width 98 height 25
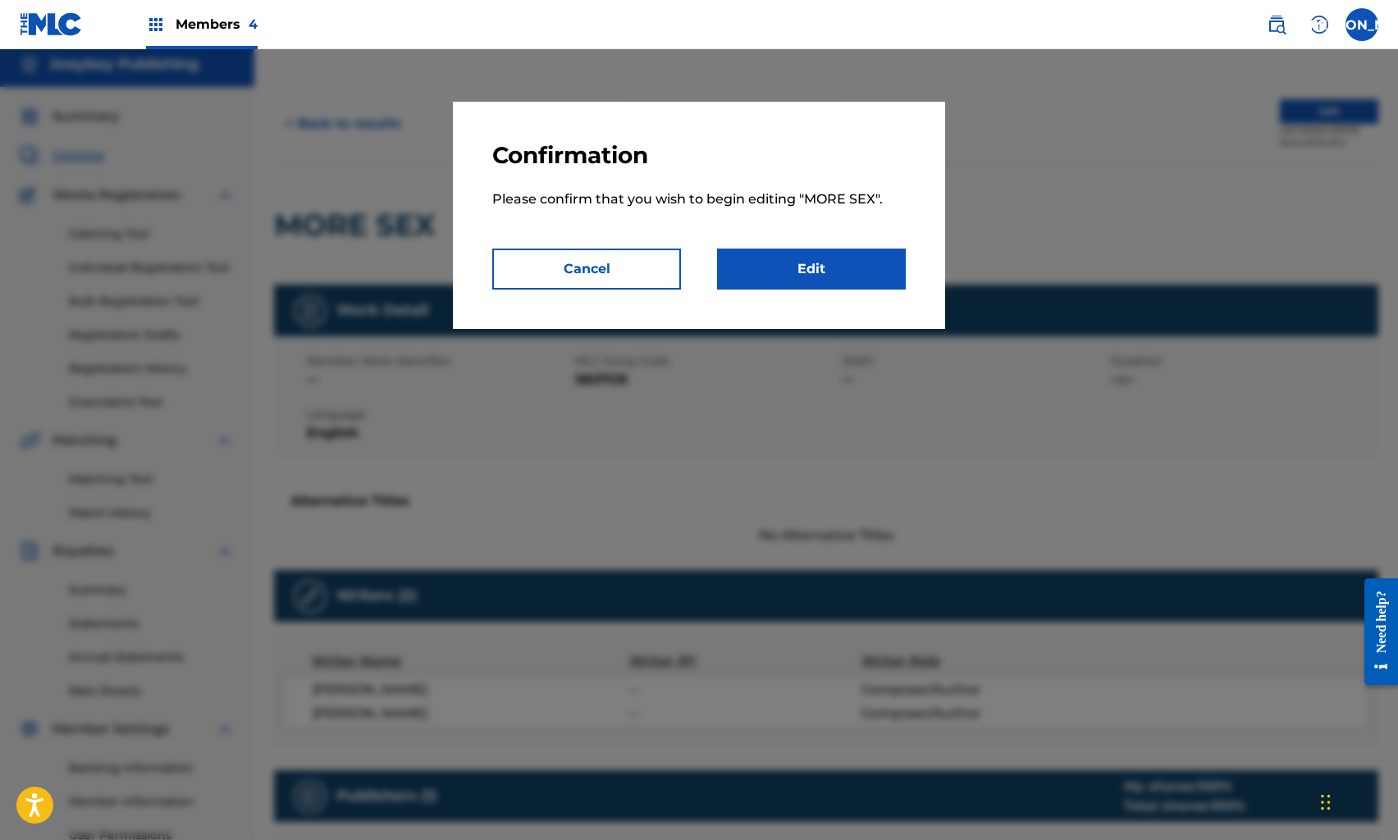
click at [856, 254] on link "Edit" at bounding box center [811, 269] width 189 height 41
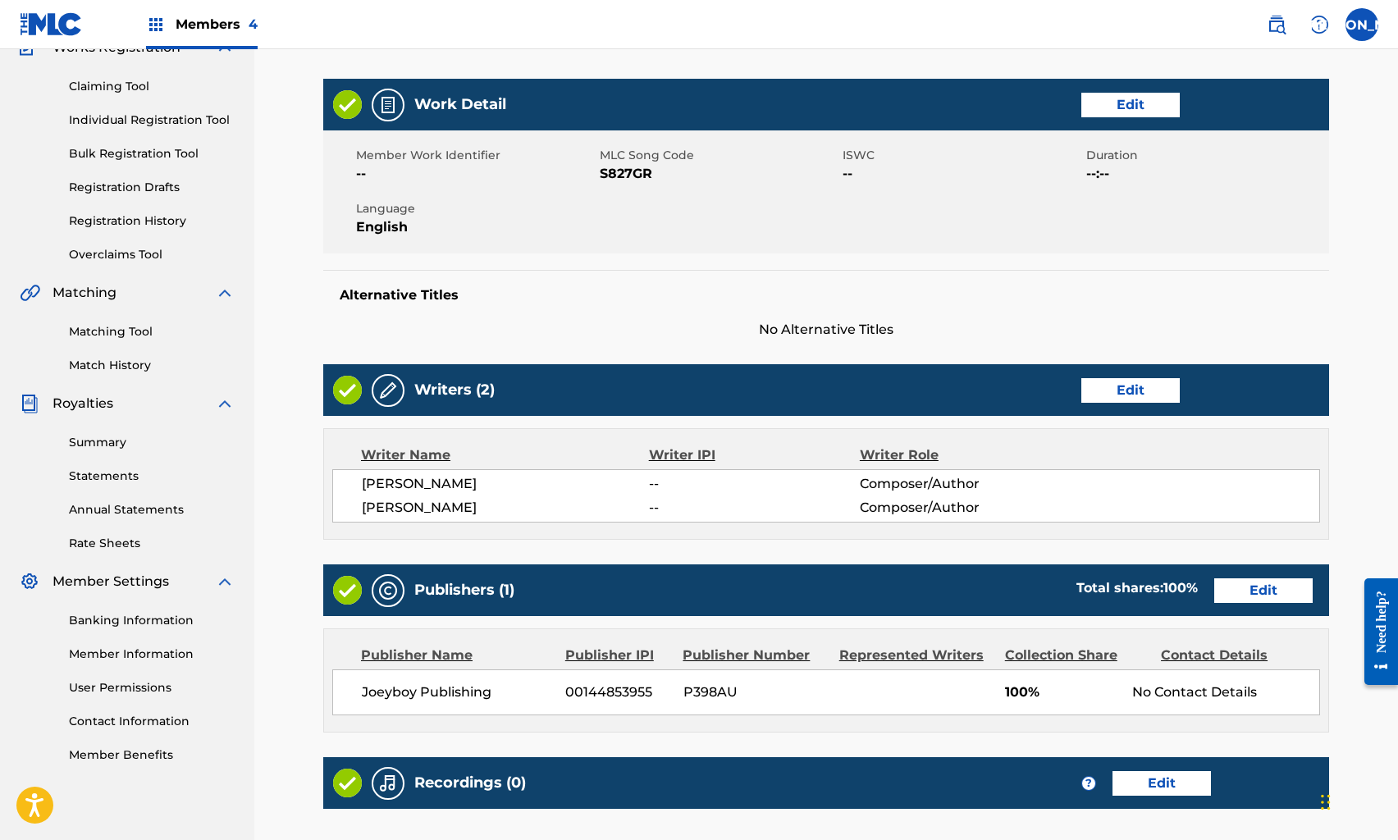
scroll to position [360, 0]
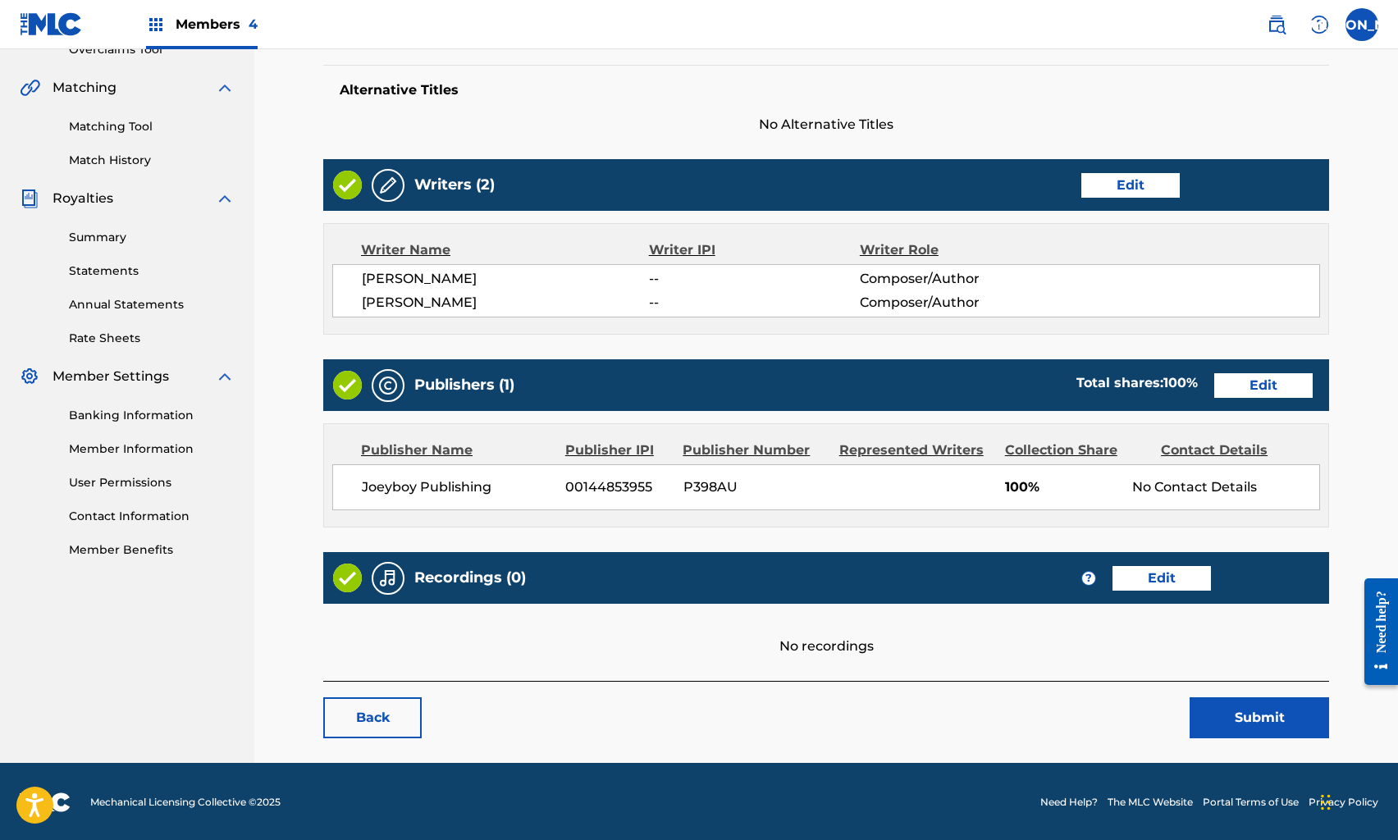
click at [1155, 583] on link "Edit" at bounding box center [1162, 578] width 98 height 25
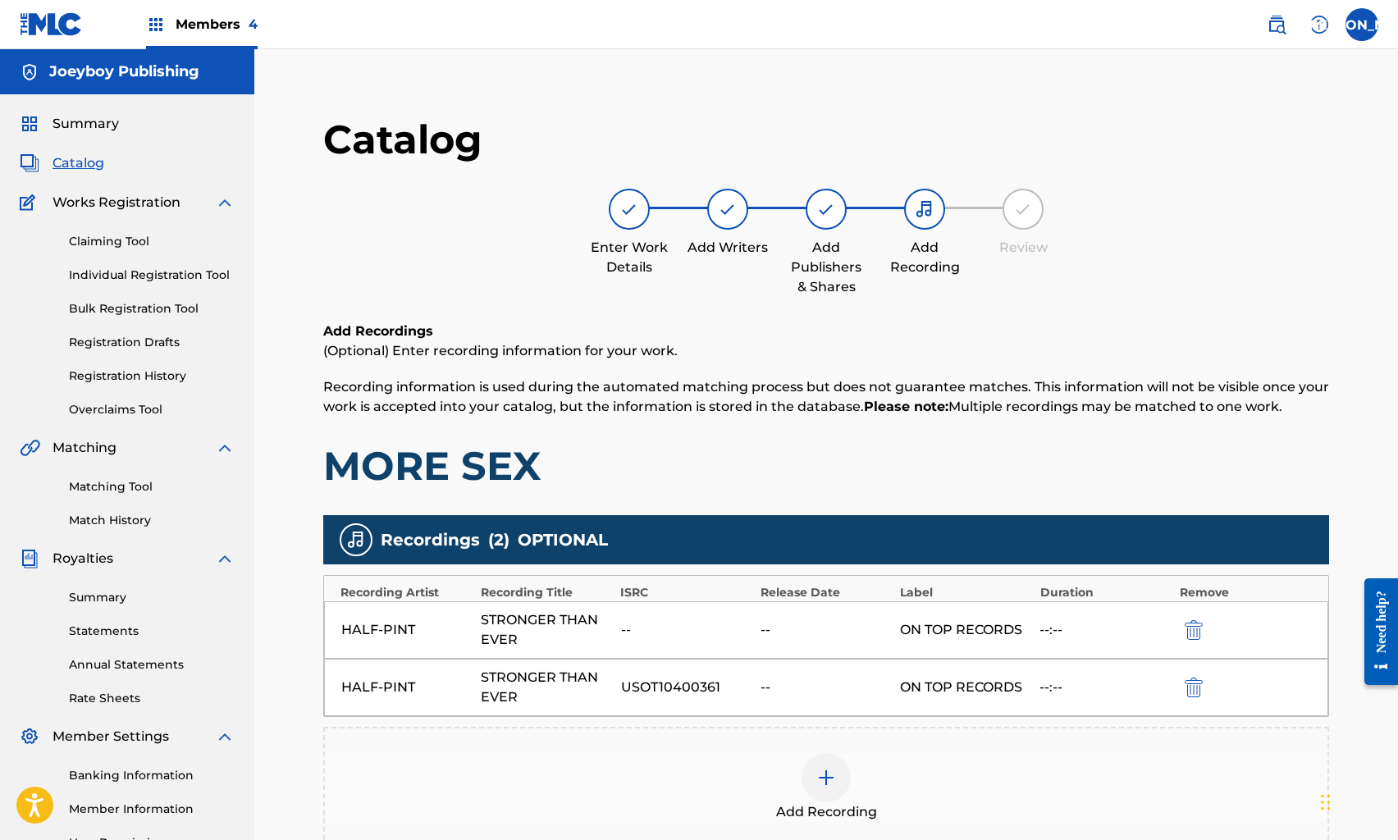
click at [1191, 621] on img "submit" at bounding box center [1194, 630] width 18 height 20
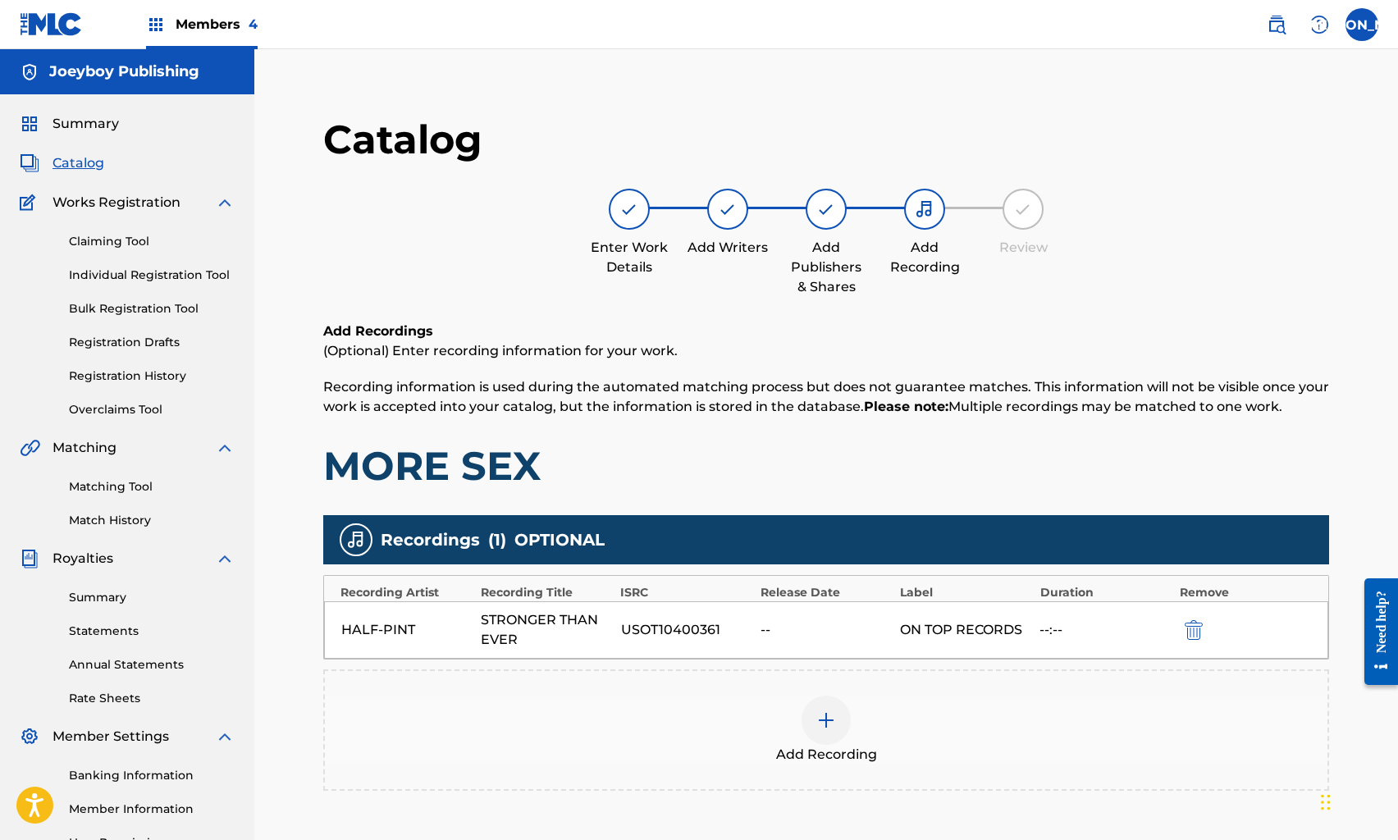
scroll to position [177, 0]
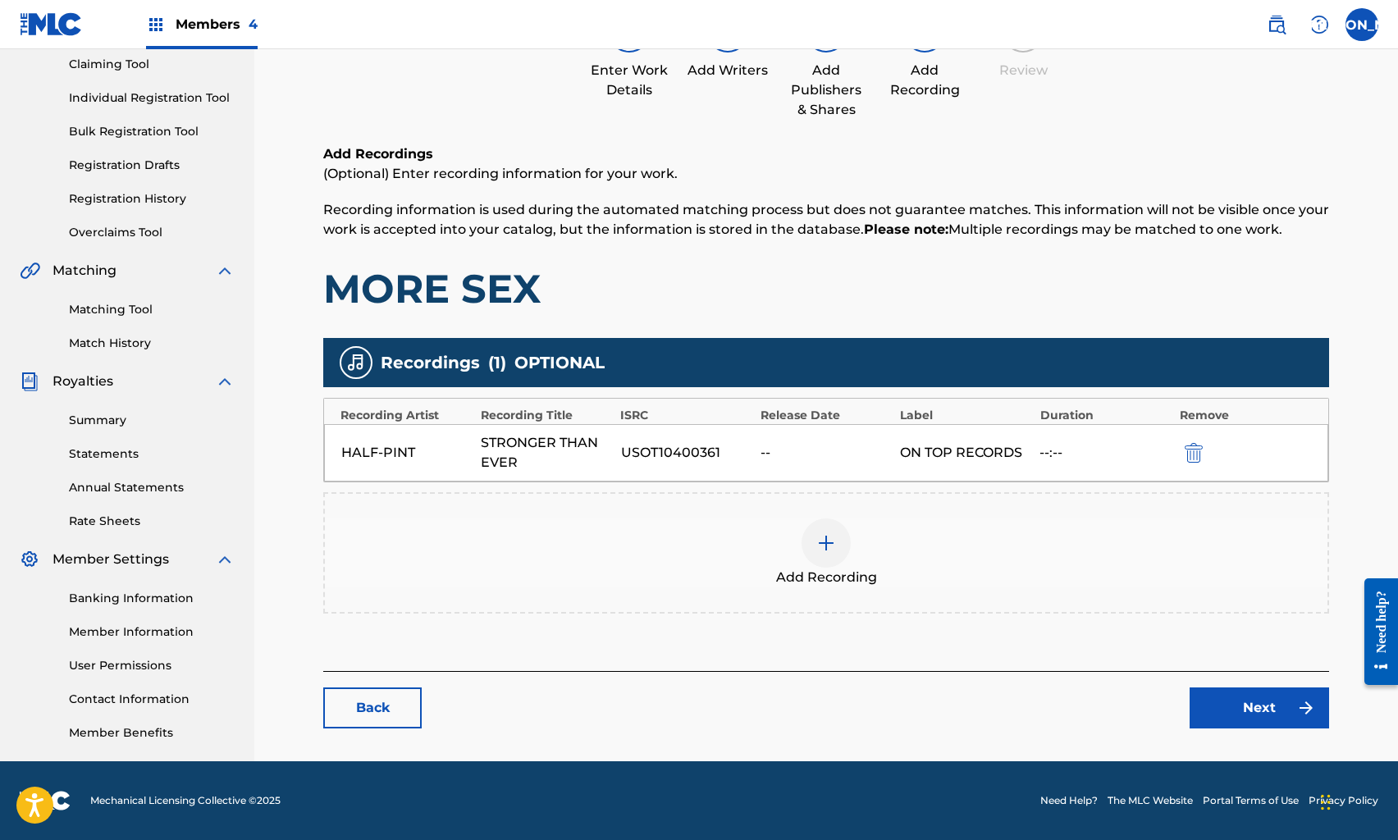
click at [1243, 710] on link "Next" at bounding box center [1260, 708] width 140 height 41
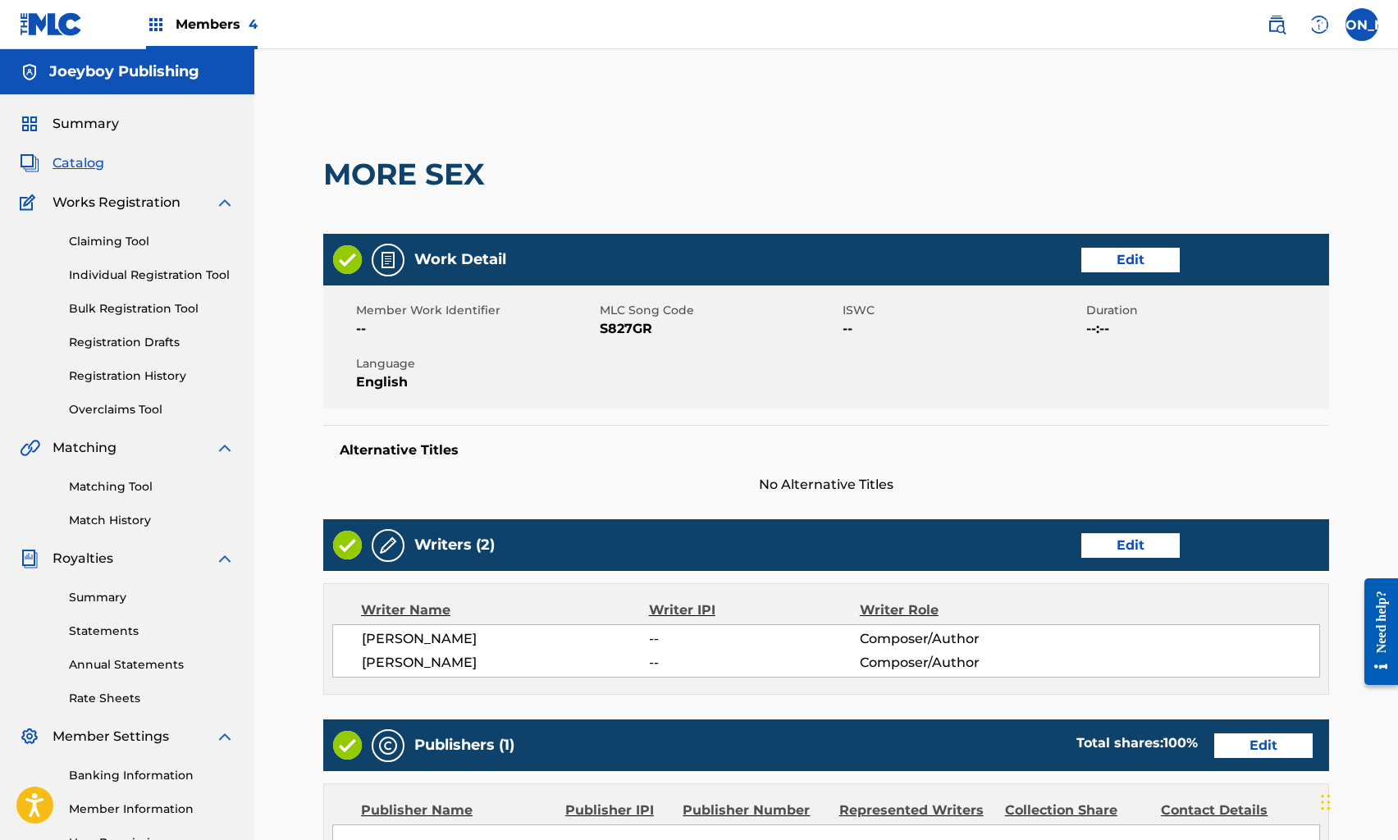
scroll to position [414, 0]
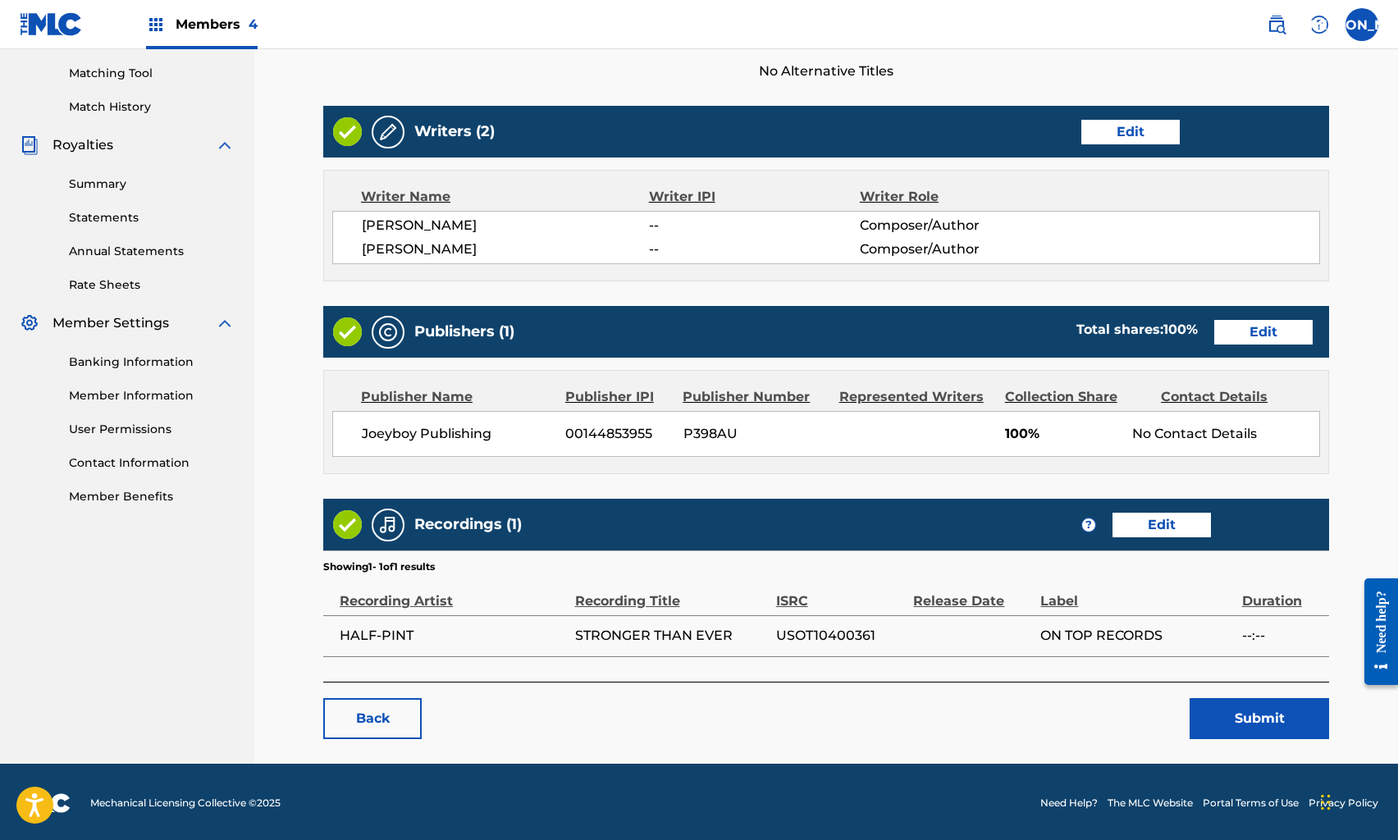
click at [1242, 711] on button "Submit" at bounding box center [1260, 718] width 140 height 41
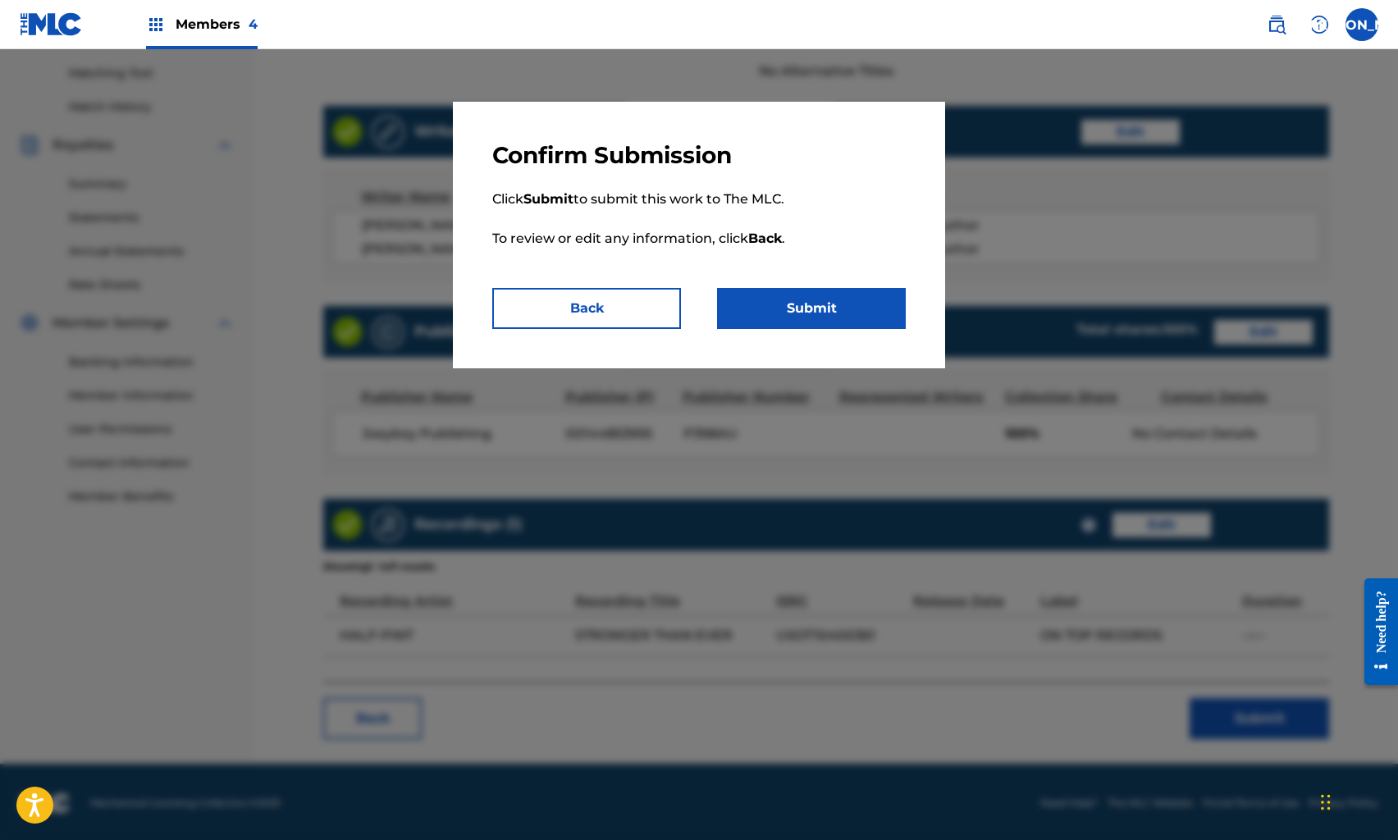
click at [849, 300] on button "Submit" at bounding box center [811, 308] width 189 height 41
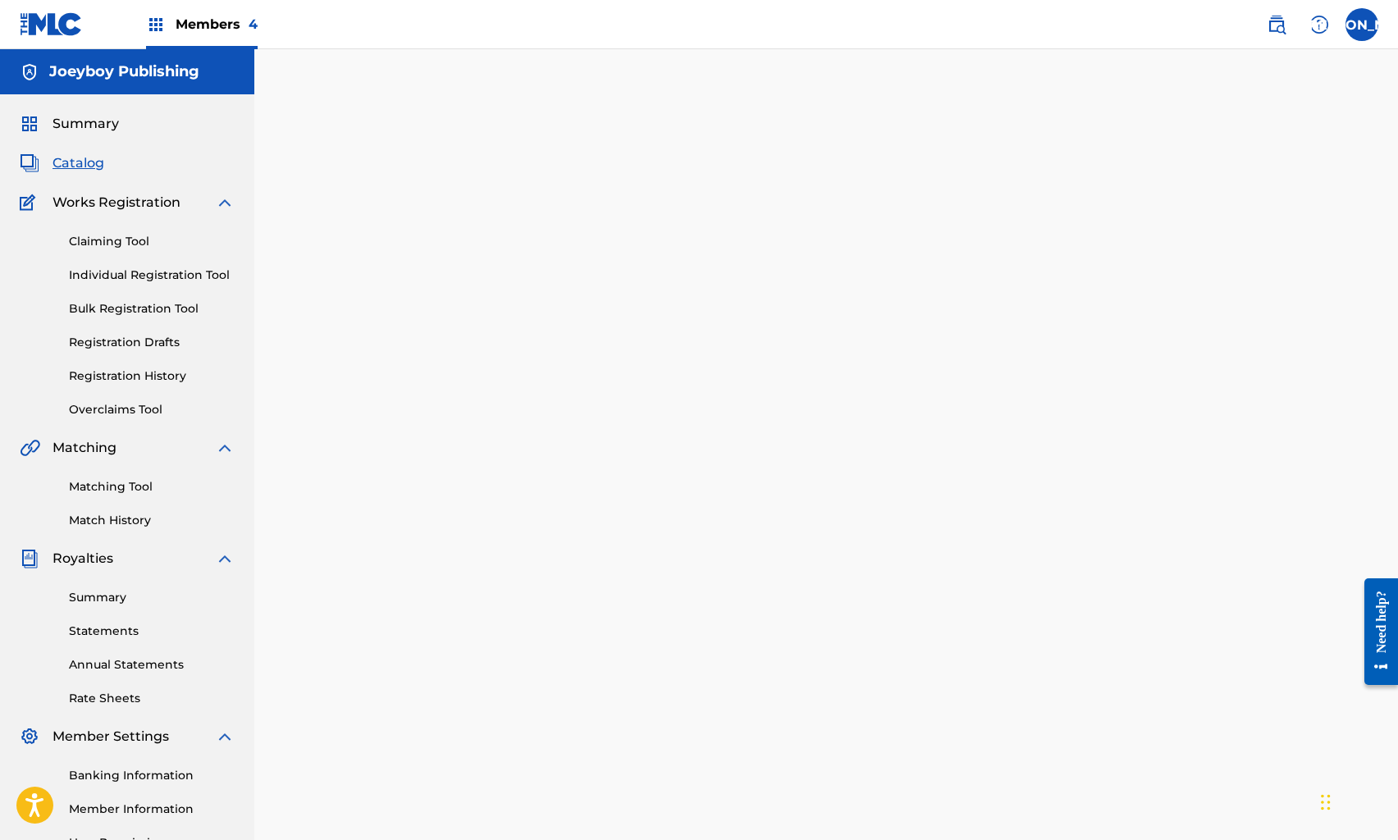
click at [61, 162] on span "Catalog" at bounding box center [79, 163] width 52 height 20
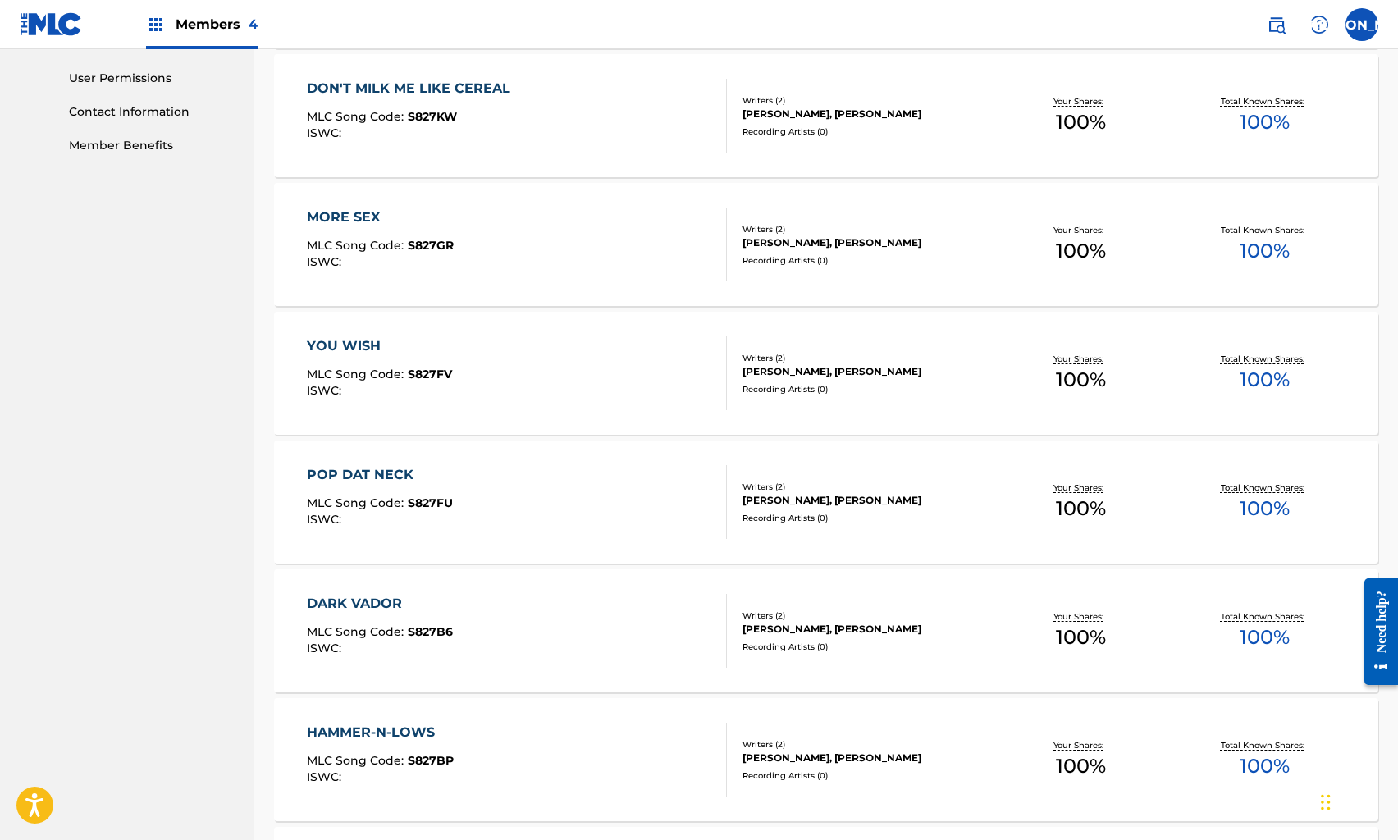
scroll to position [926, 0]
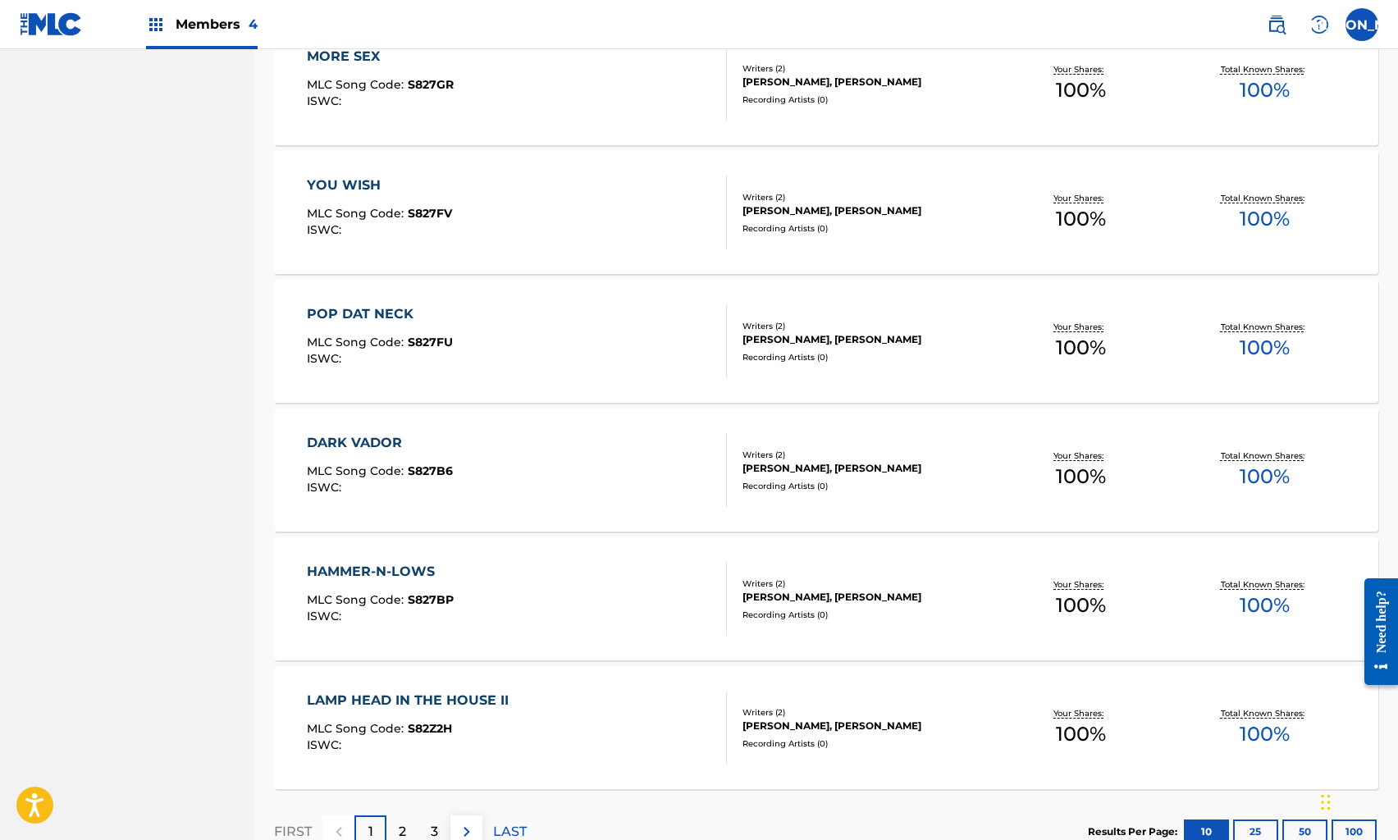
click at [499, 209] on div "YOU WISH MLC Song Code : S827FV ISWC :" at bounding box center [516, 213] width 419 height 74
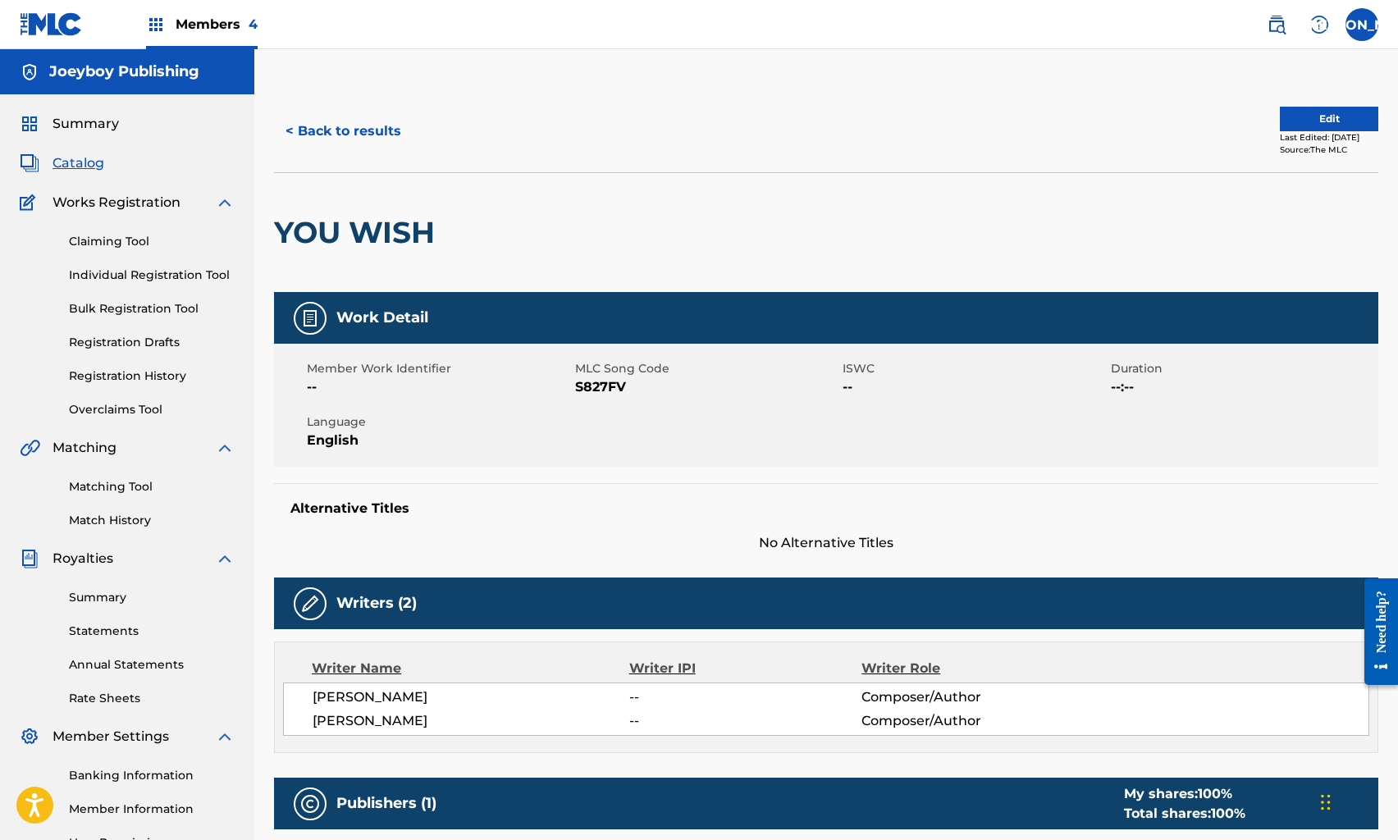
click at [1319, 121] on button "Edit" at bounding box center [1329, 119] width 98 height 25
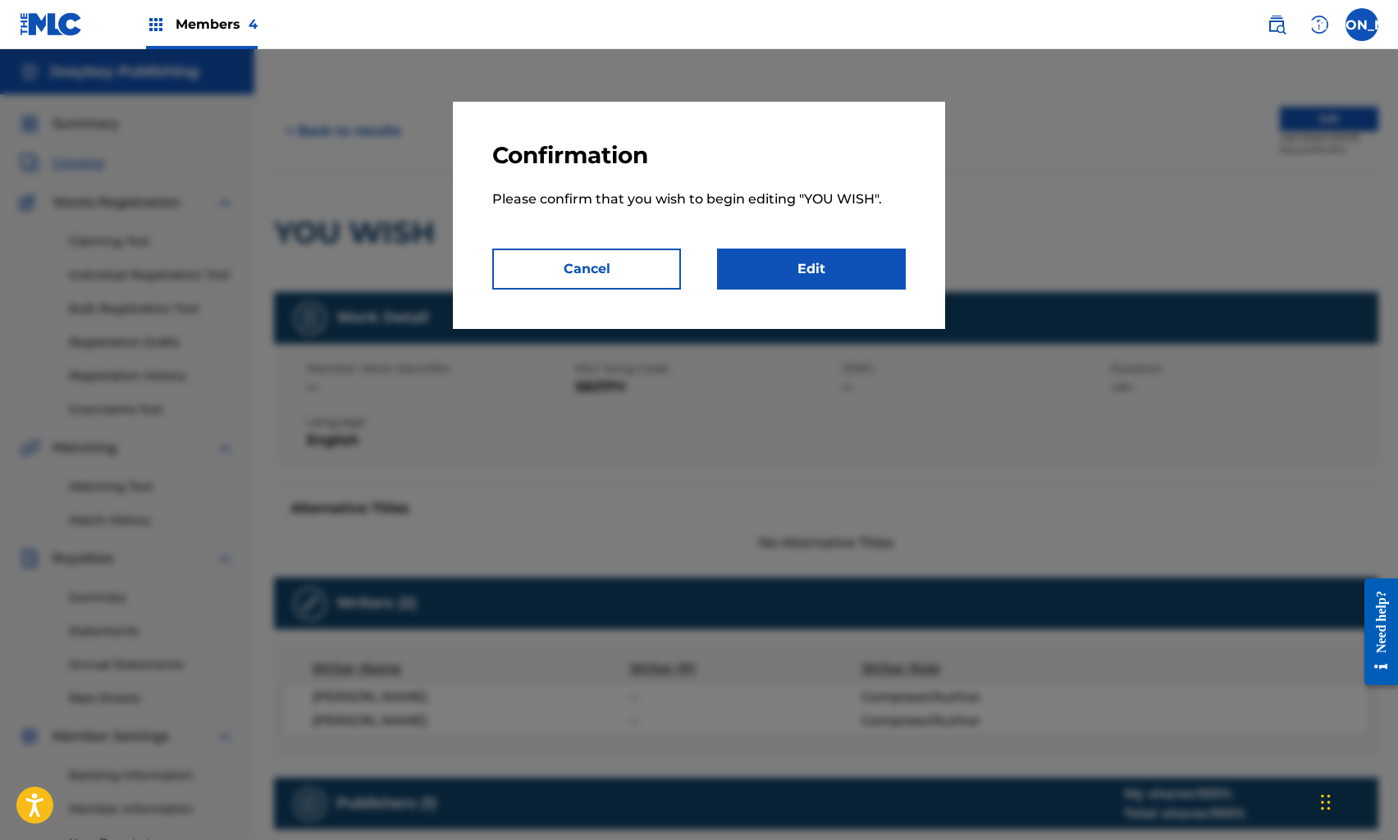
click at [855, 260] on link "Edit" at bounding box center [811, 269] width 189 height 41
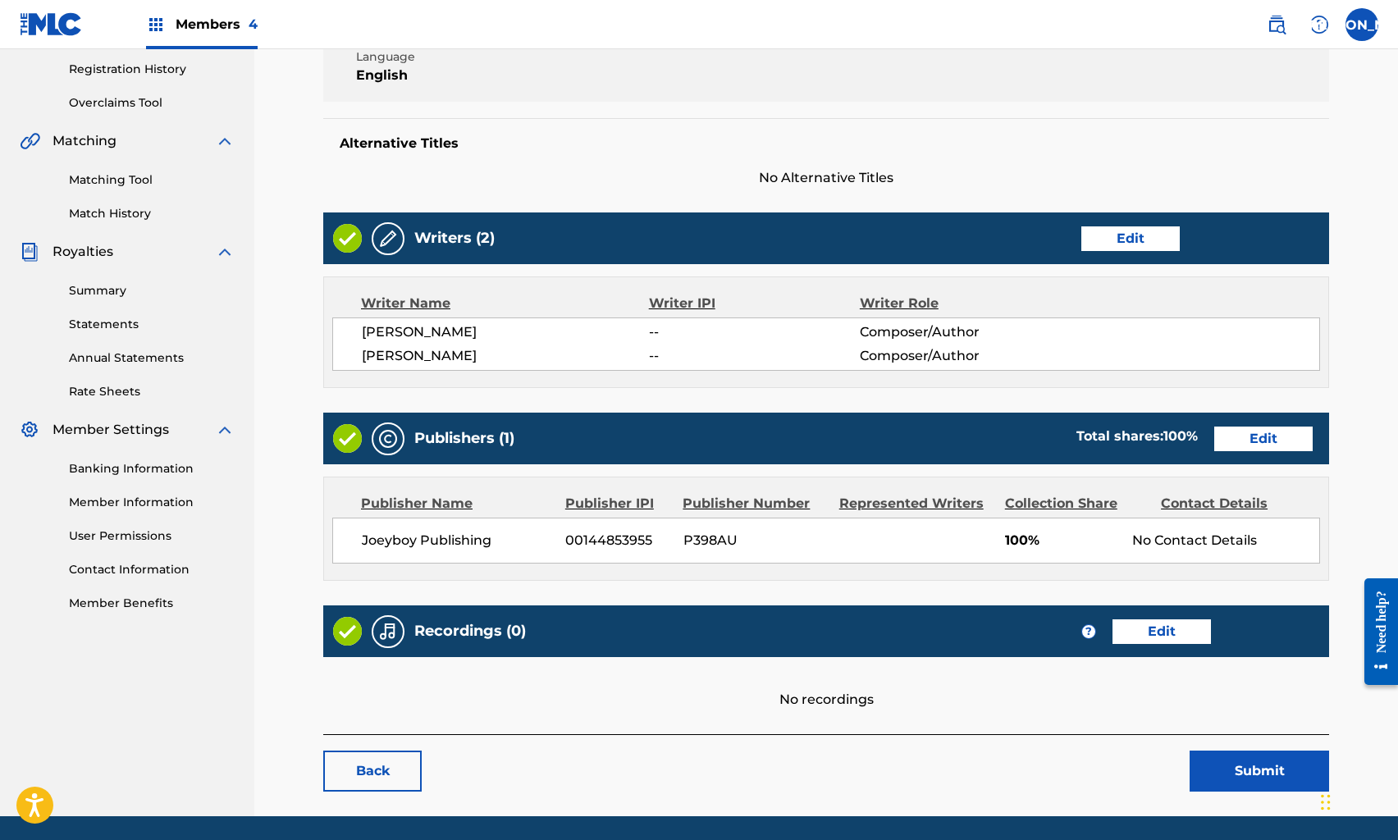
scroll to position [360, 0]
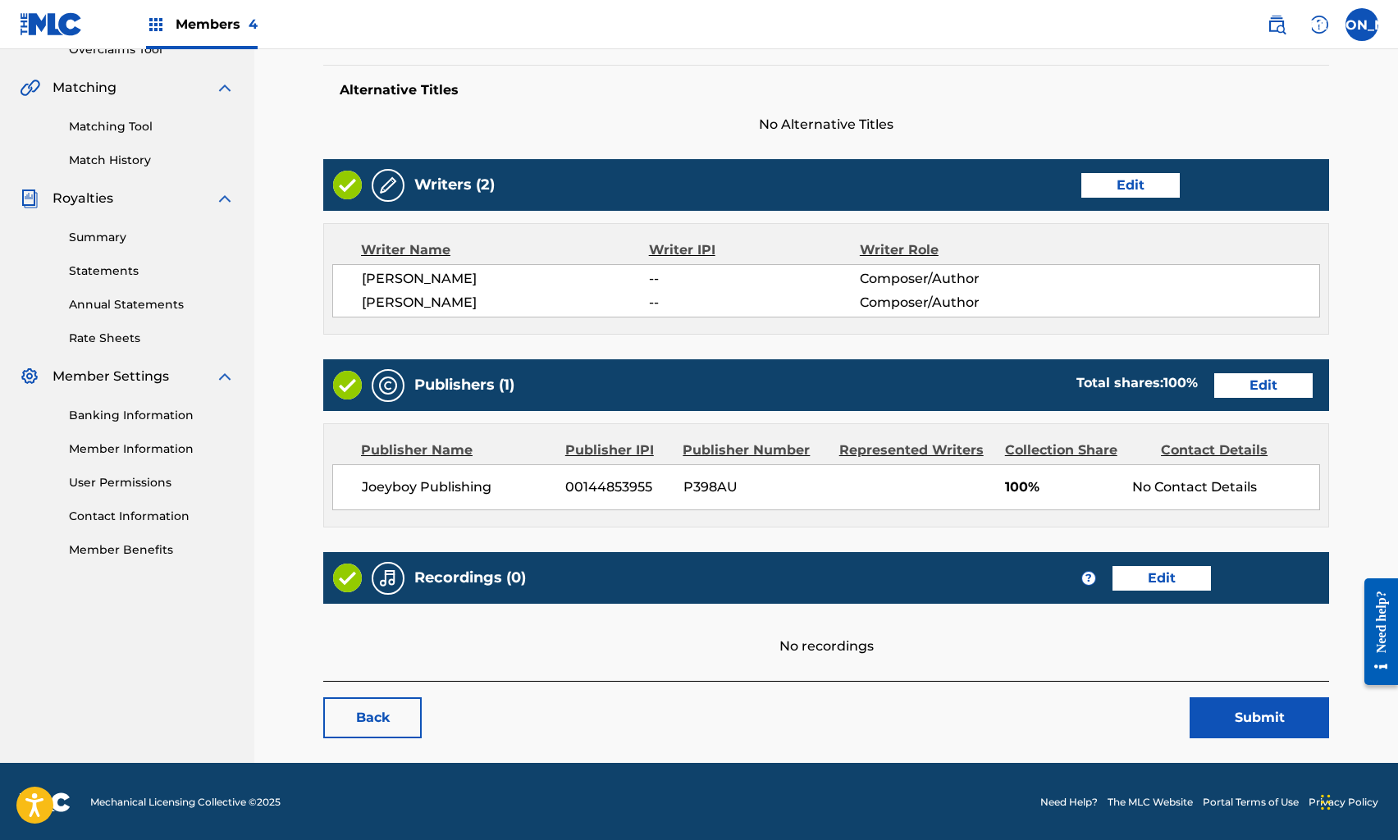
click at [1156, 582] on link "Edit" at bounding box center [1162, 578] width 98 height 25
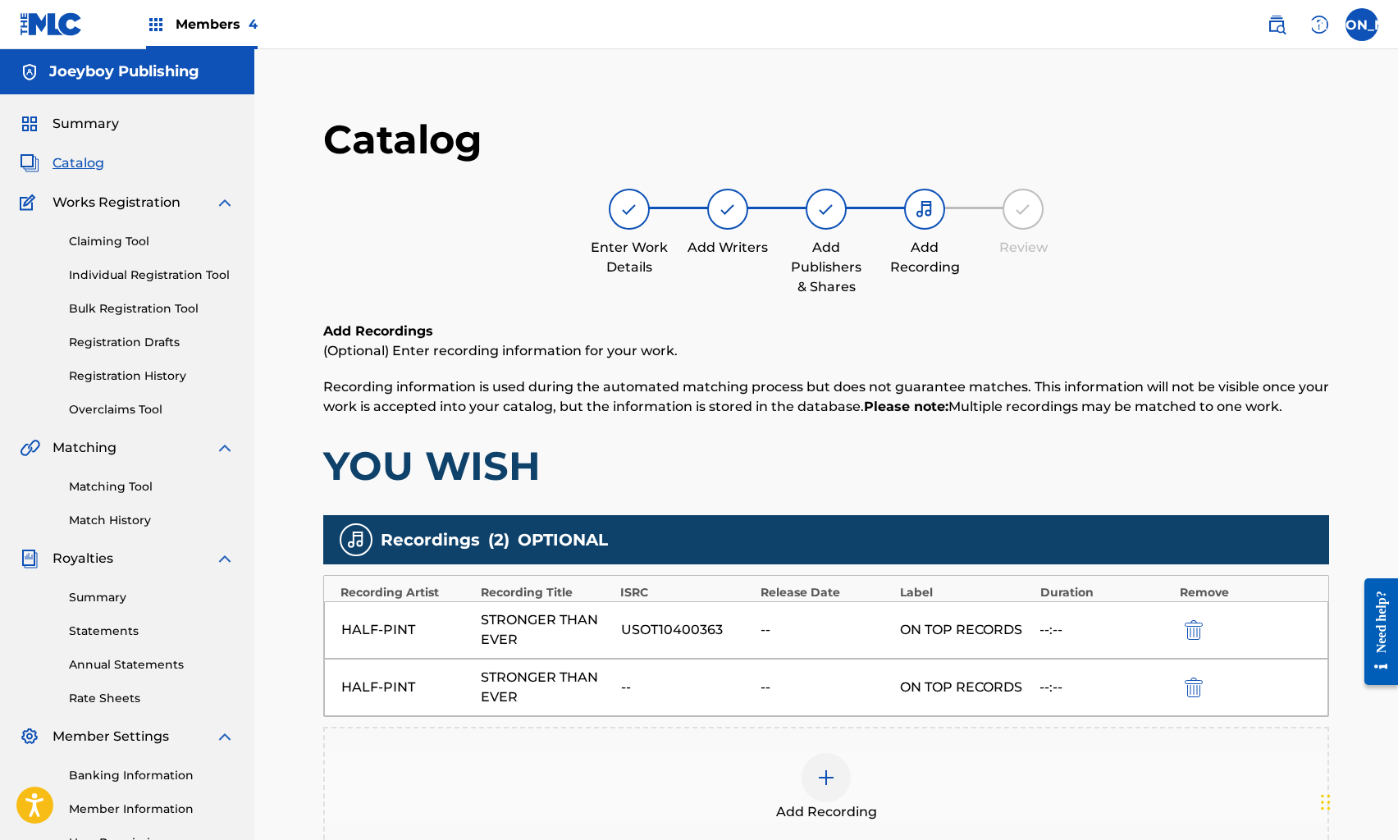
click at [1199, 693] on img "submit" at bounding box center [1194, 688] width 18 height 20
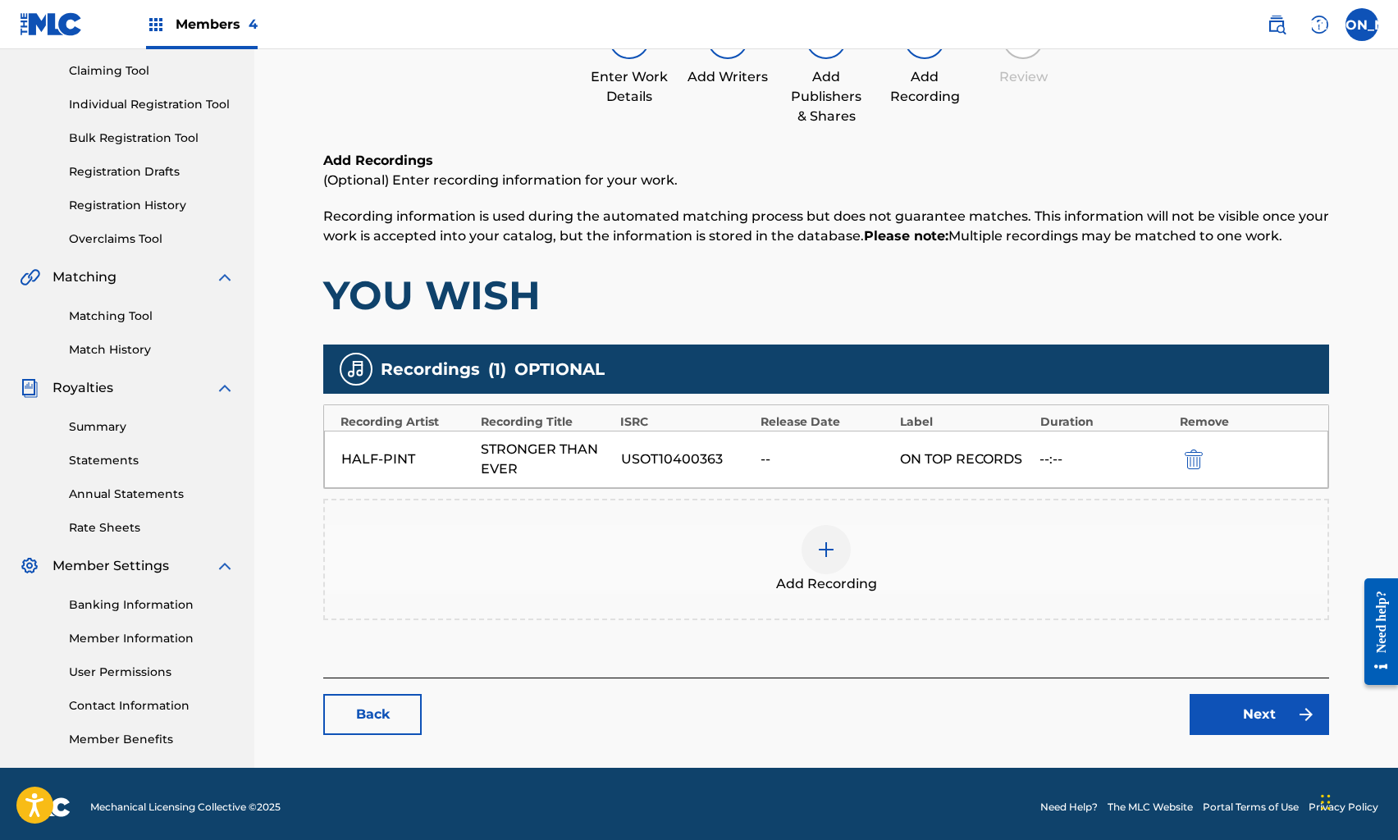
scroll to position [177, 0]
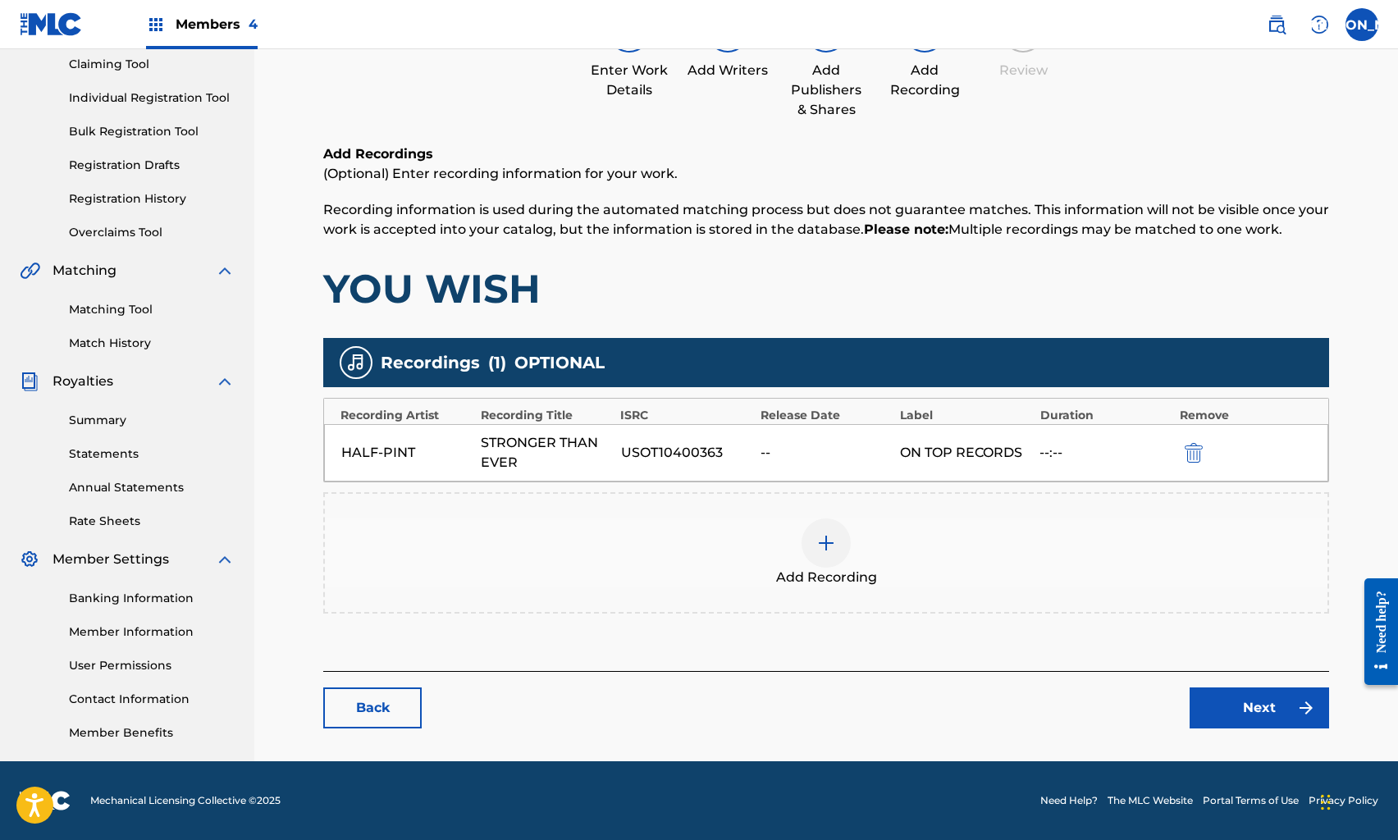
click at [1206, 710] on link "Next" at bounding box center [1260, 708] width 140 height 41
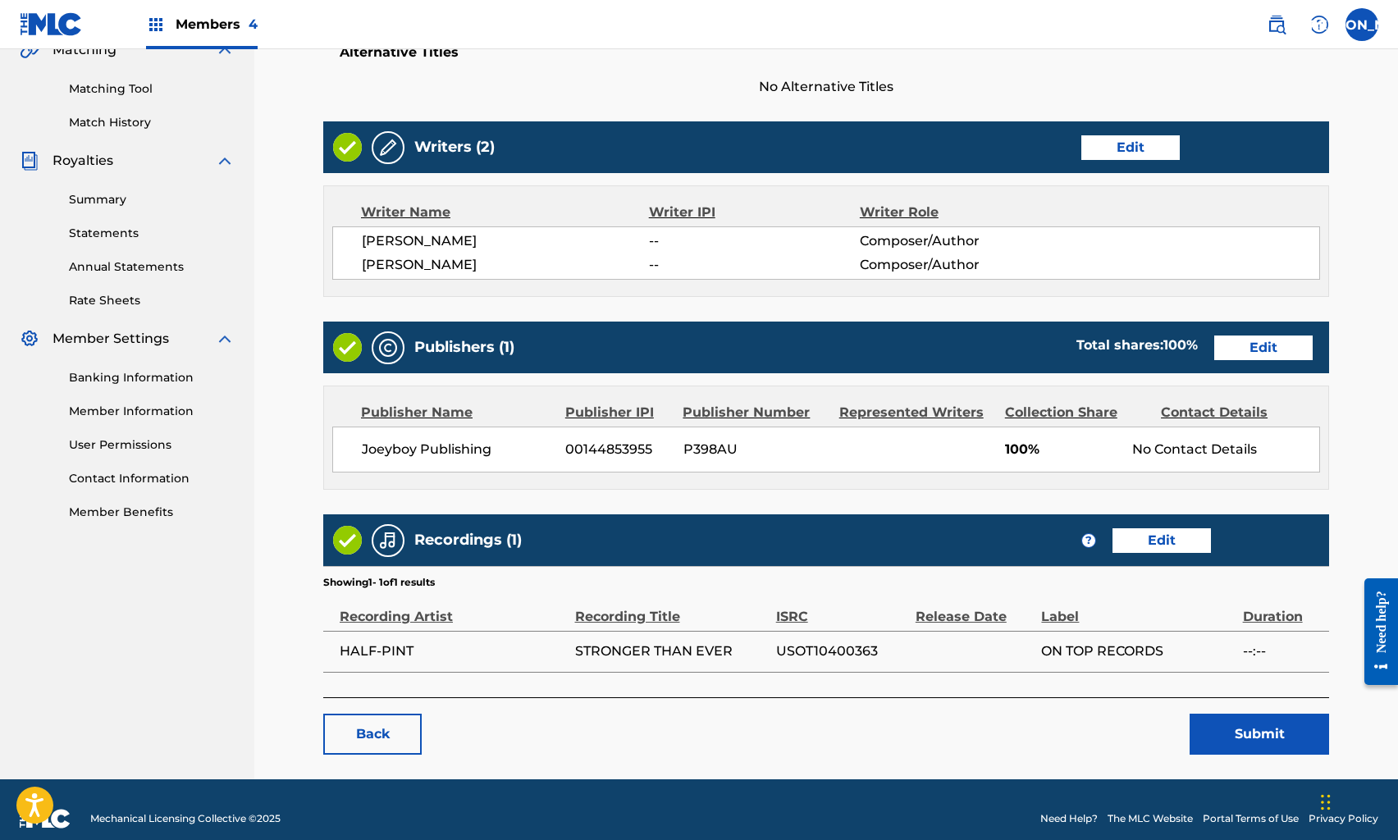
scroll to position [414, 0]
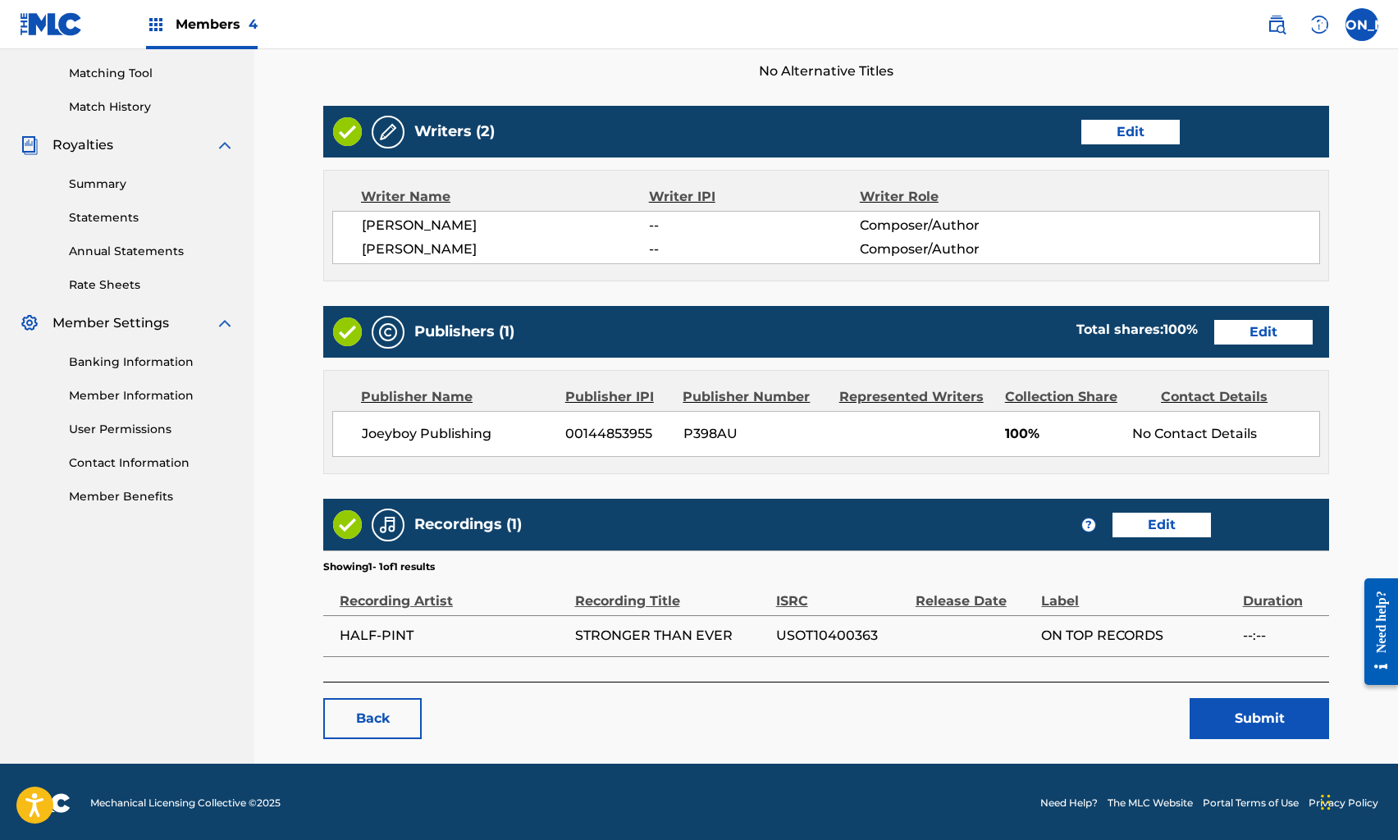
click at [1229, 706] on button "Submit" at bounding box center [1260, 718] width 140 height 41
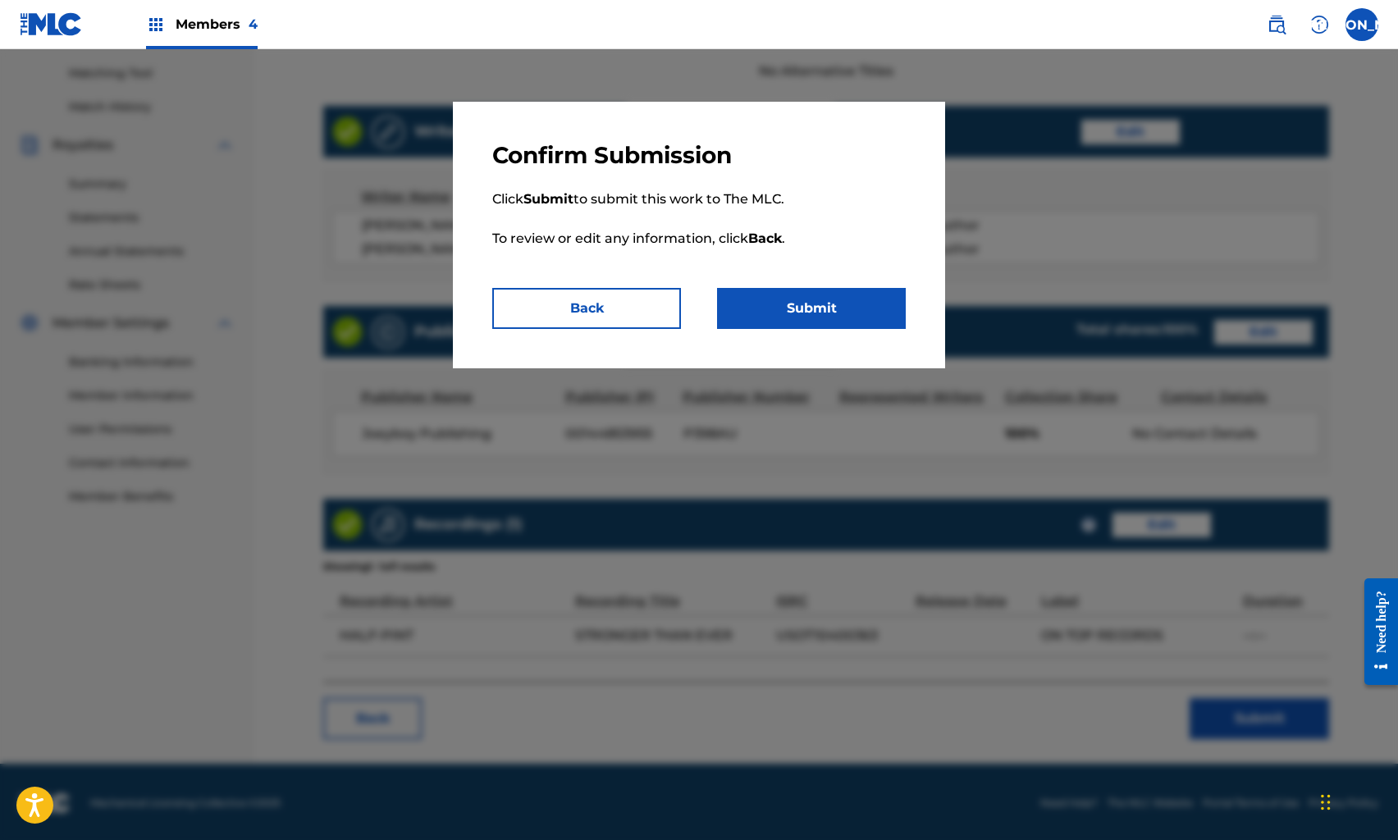
click at [764, 297] on button "Submit" at bounding box center [811, 308] width 189 height 41
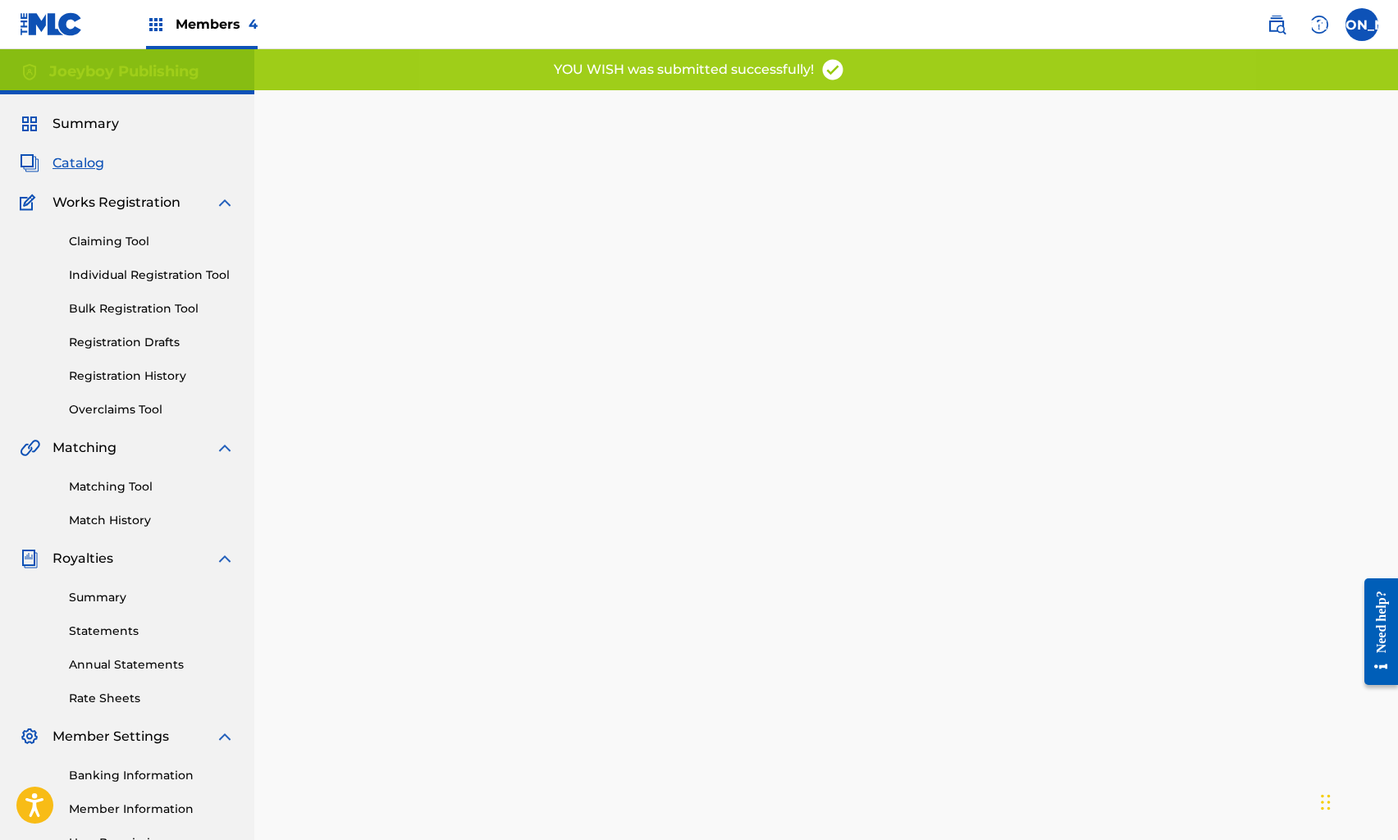
scroll to position [2, 0]
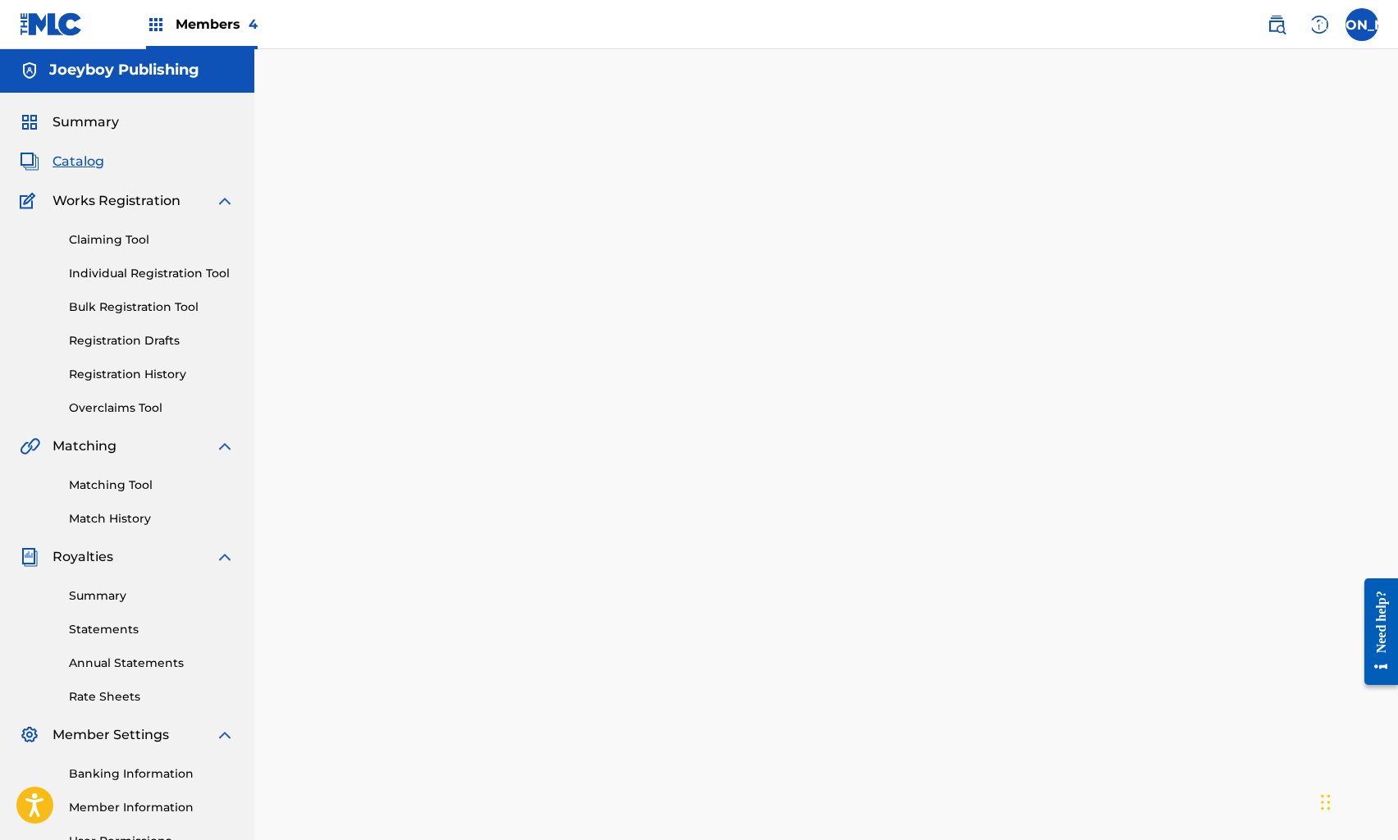
click at [71, 168] on span "Catalog" at bounding box center [79, 162] width 52 height 20
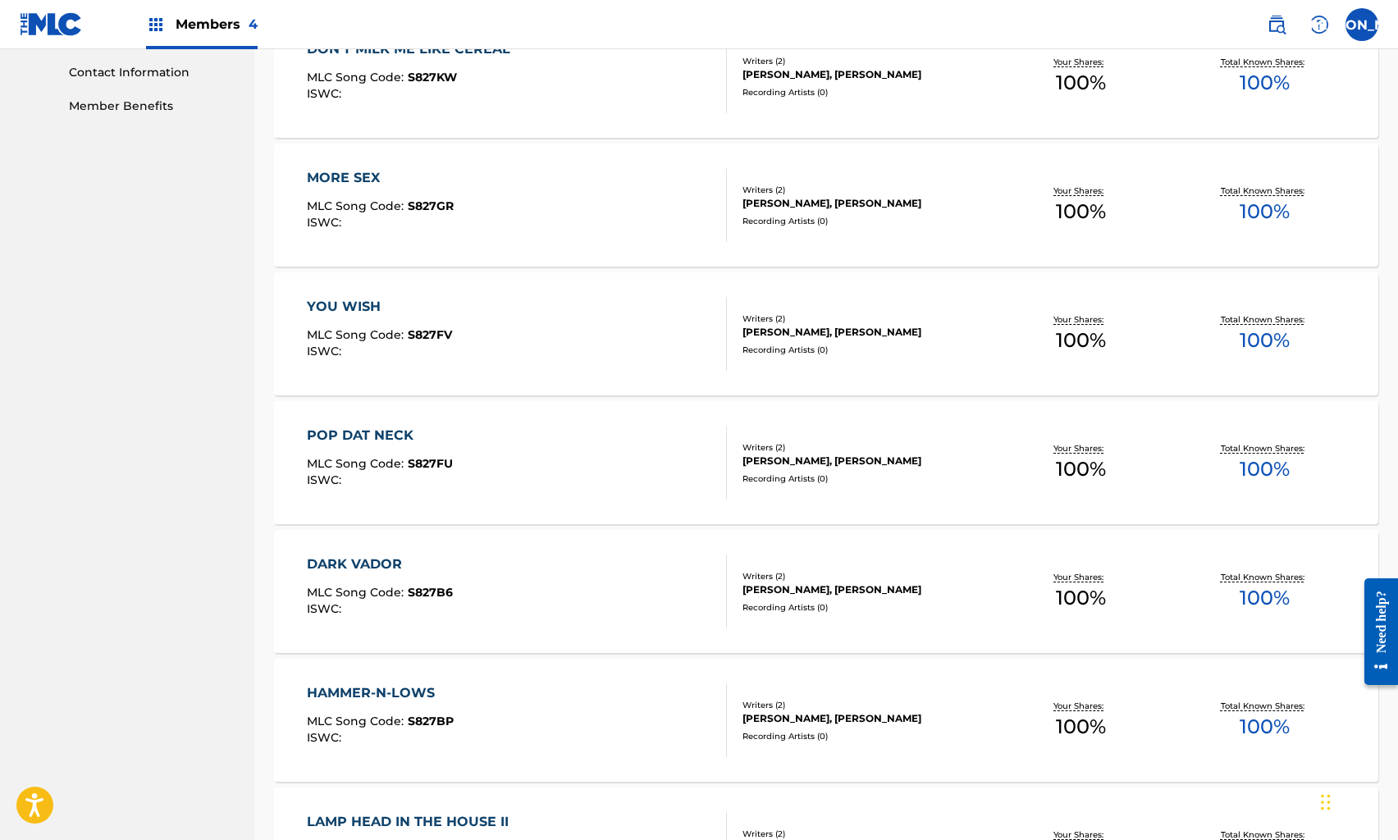
scroll to position [851, 0]
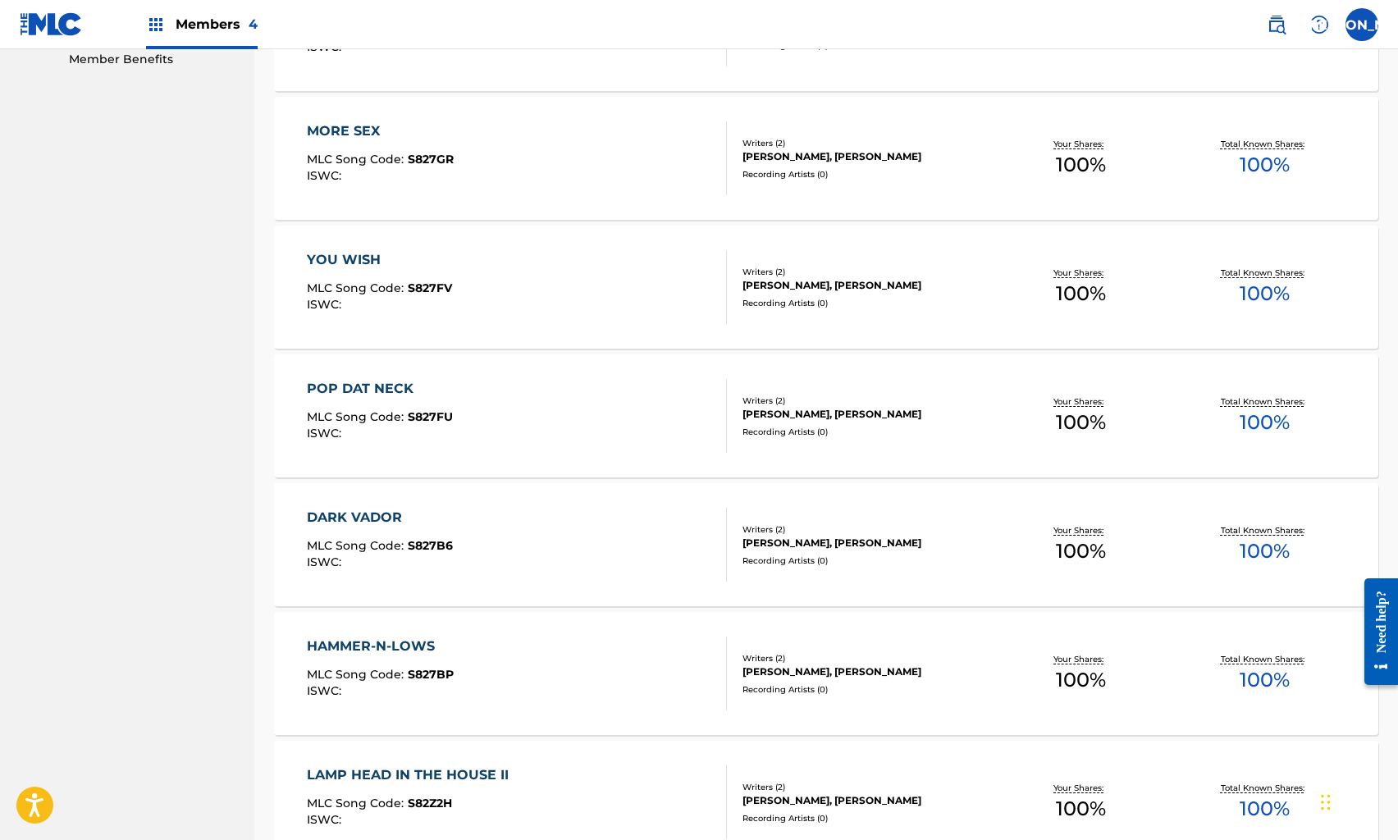
click at [424, 393] on div "POP DAT NECK" at bounding box center [380, 389] width 146 height 20
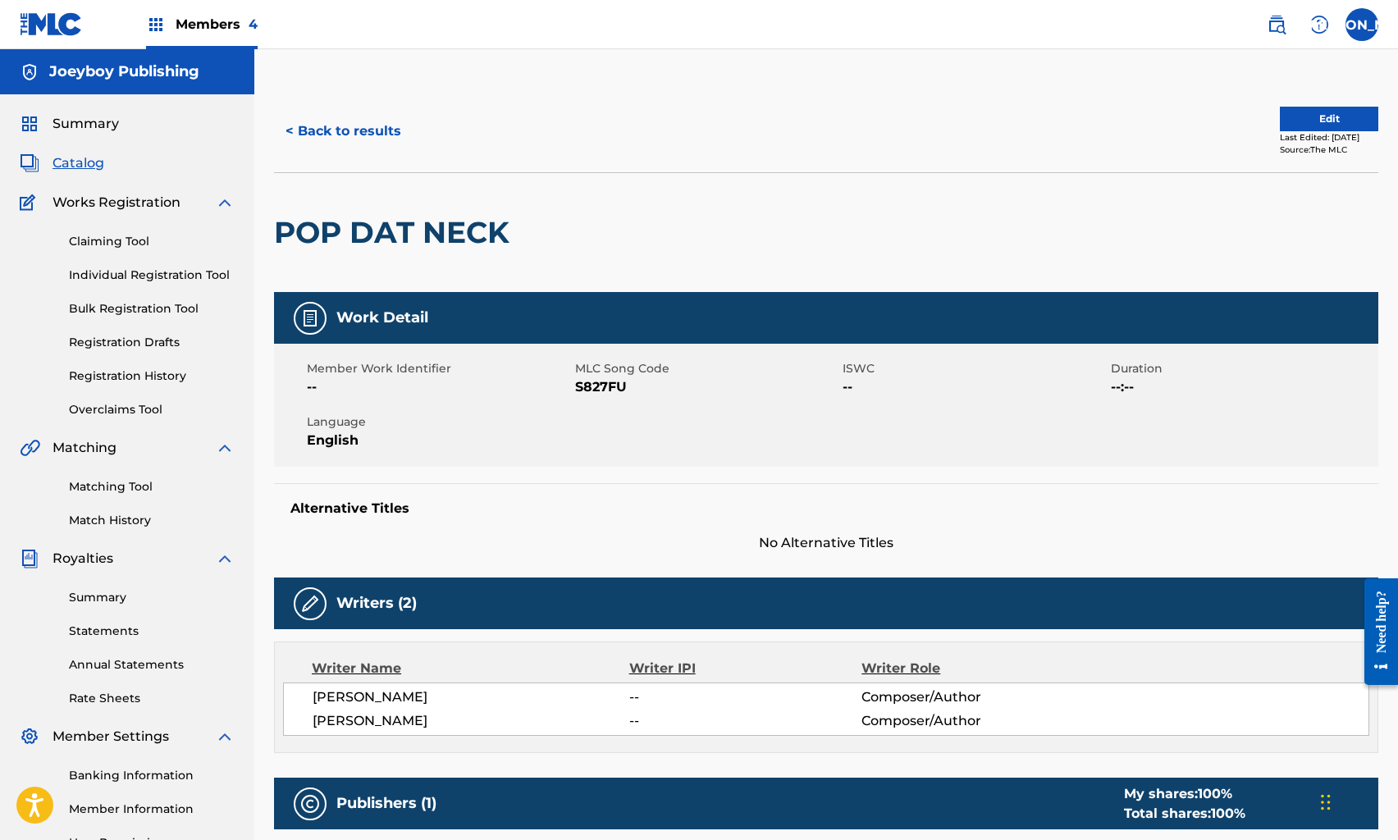
click at [1315, 118] on button "Edit" at bounding box center [1329, 119] width 98 height 25
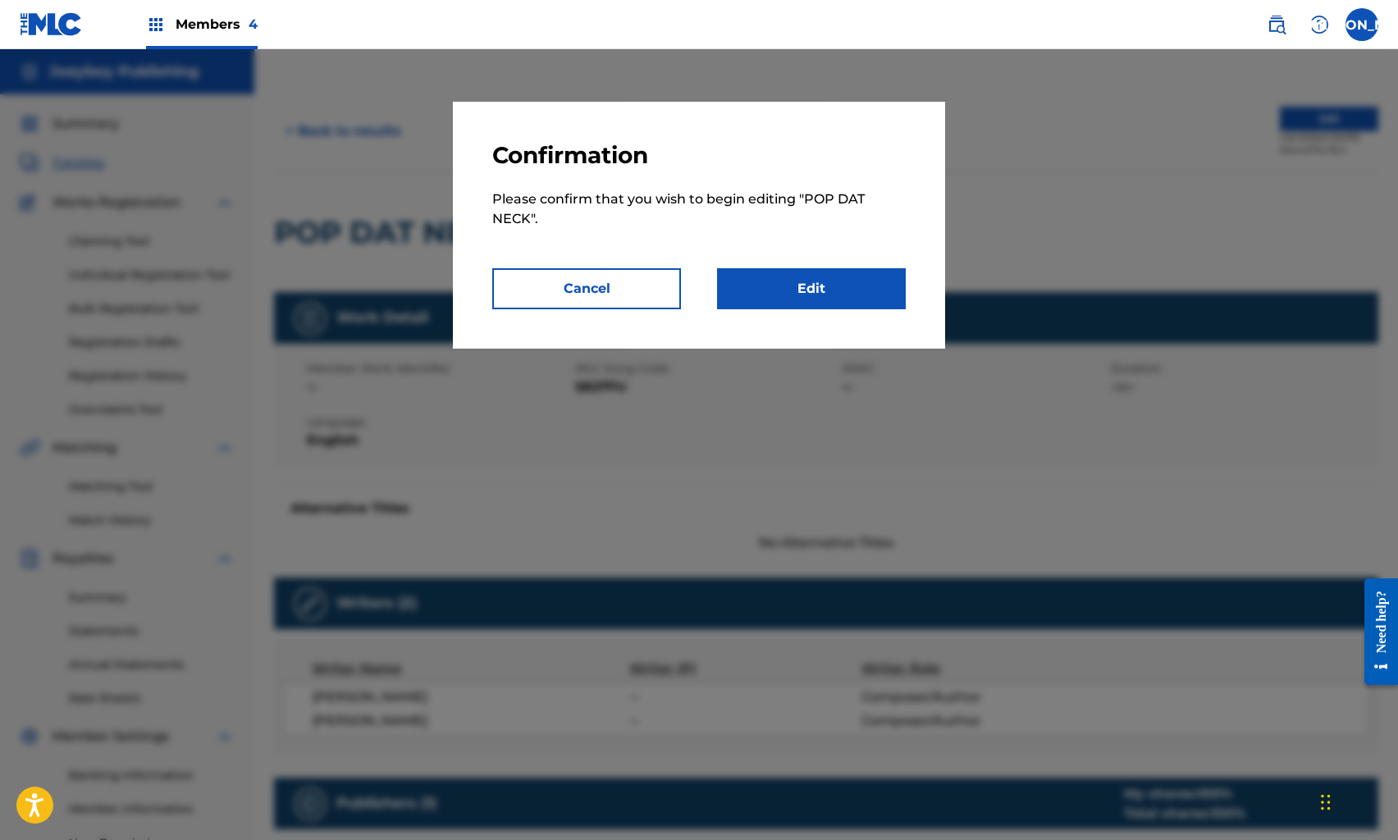
click at [782, 281] on link "Edit" at bounding box center [811, 288] width 189 height 41
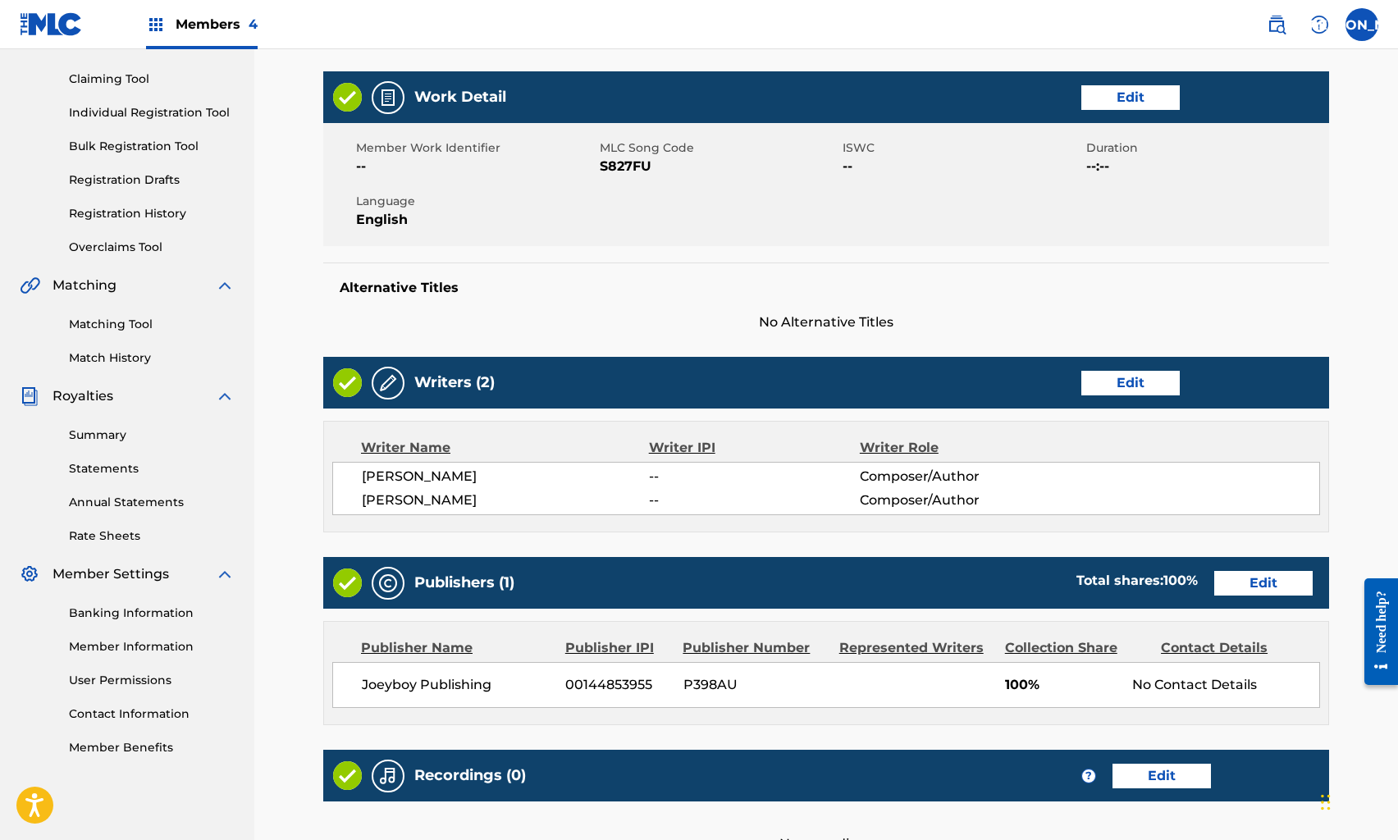
scroll to position [360, 0]
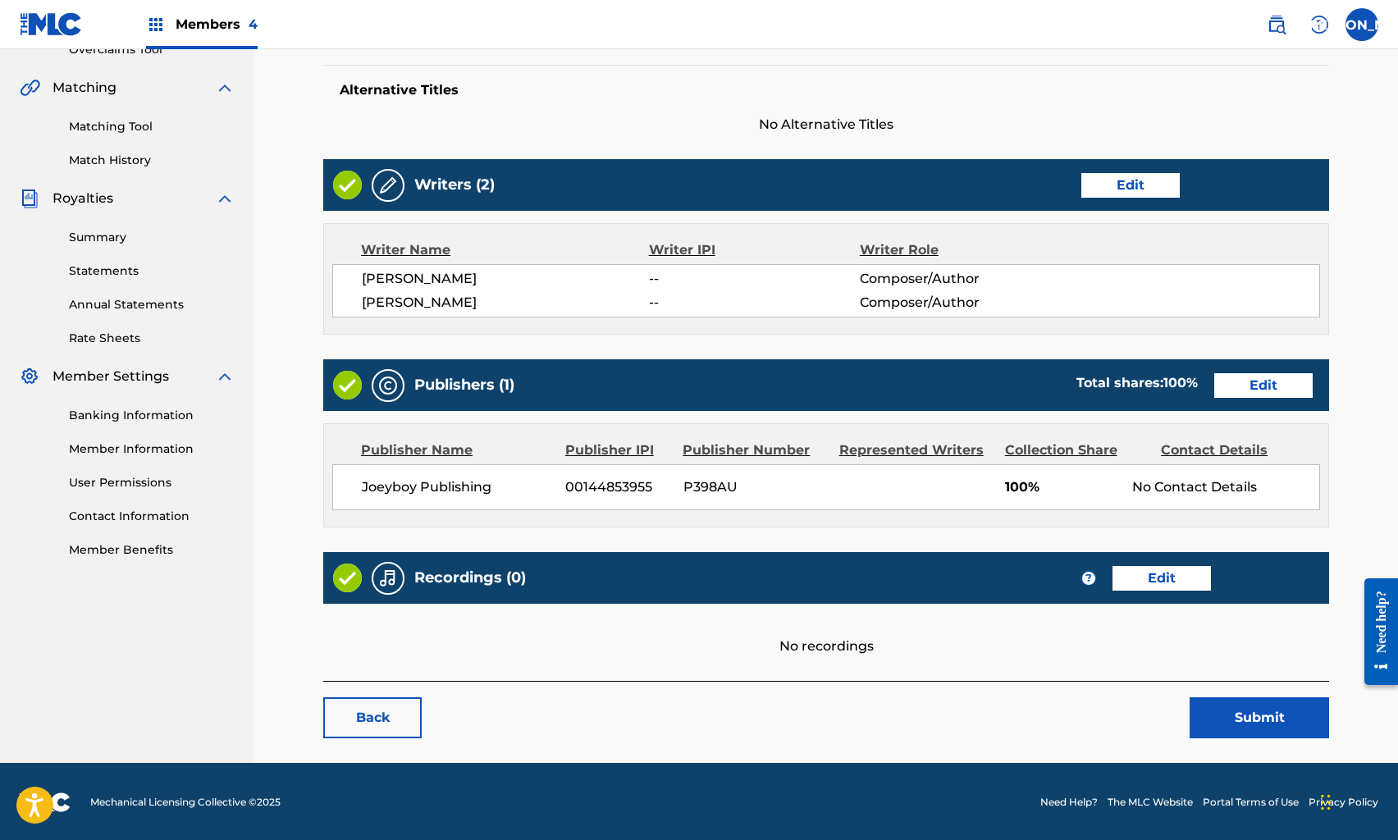
click at [1149, 572] on link "Edit" at bounding box center [1162, 578] width 98 height 25
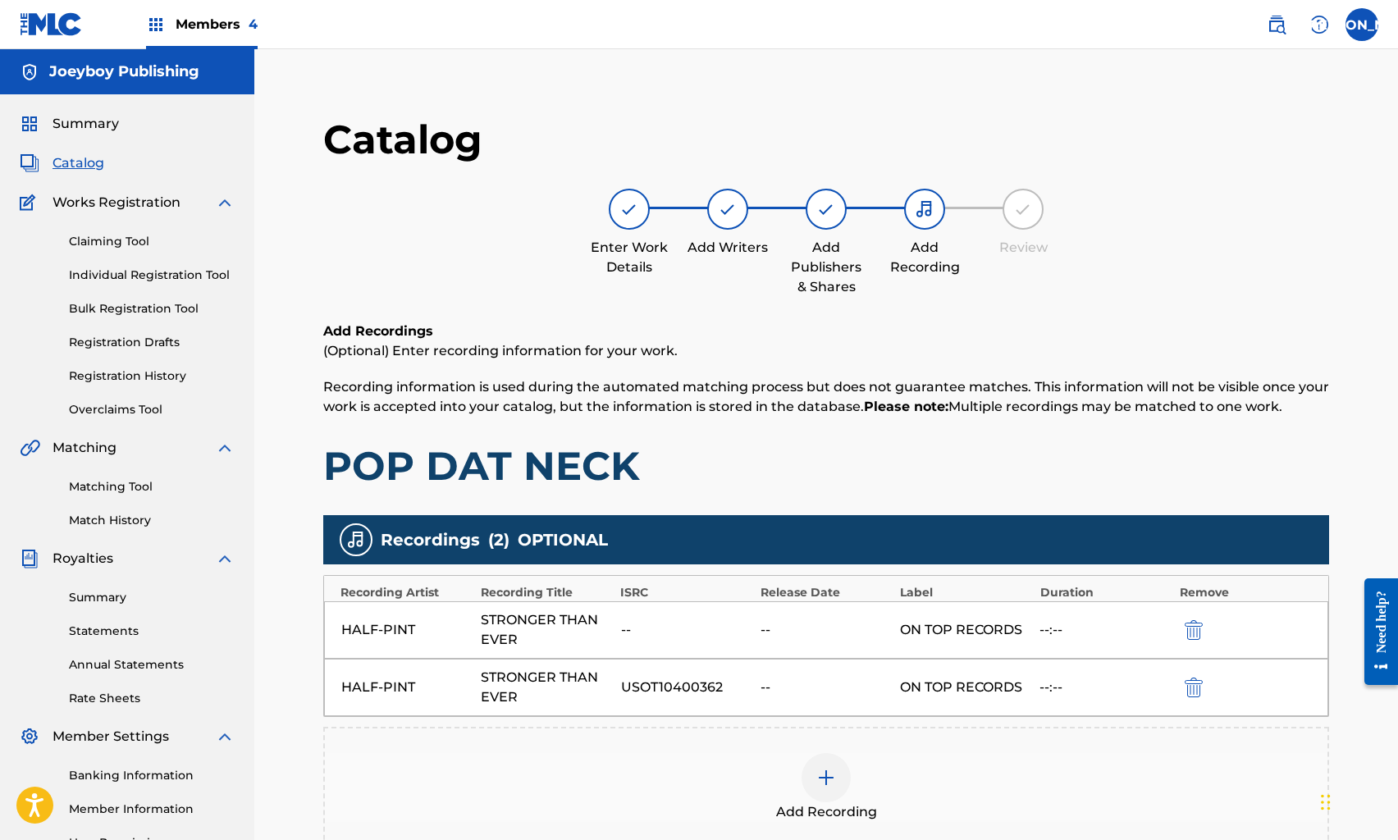
click at [1198, 620] on img "submit" at bounding box center [1194, 630] width 18 height 20
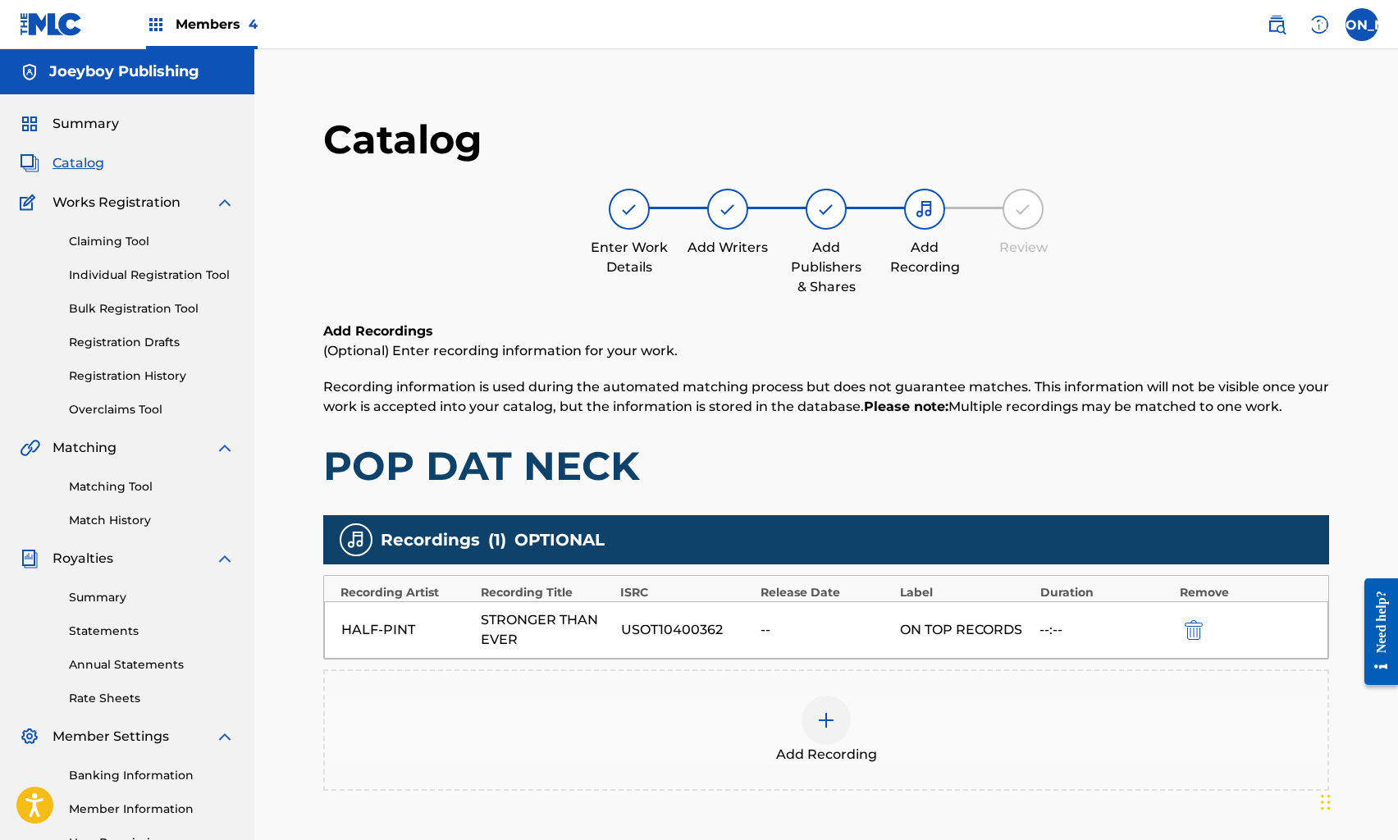
scroll to position [177, 0]
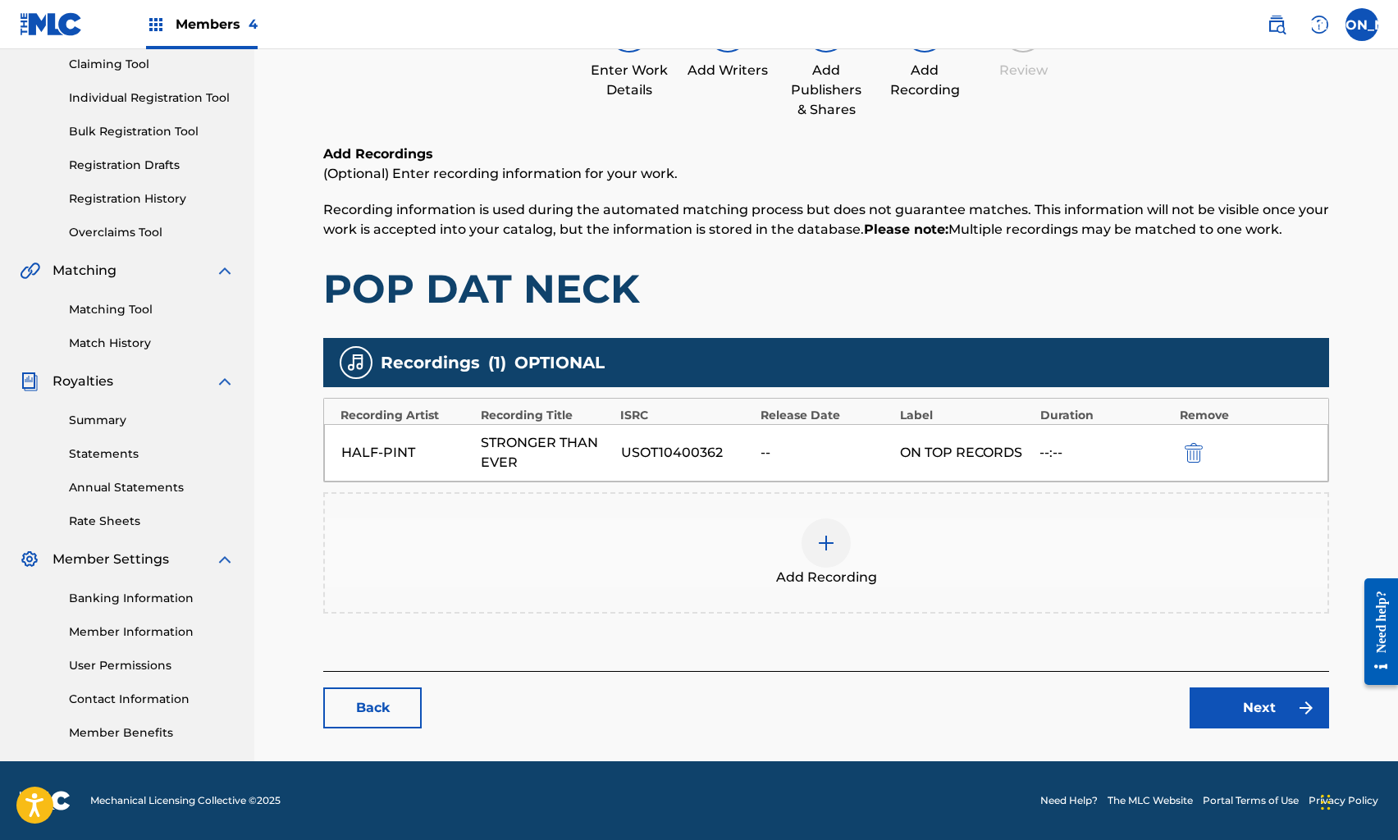
click at [1255, 700] on link "Next" at bounding box center [1260, 708] width 140 height 41
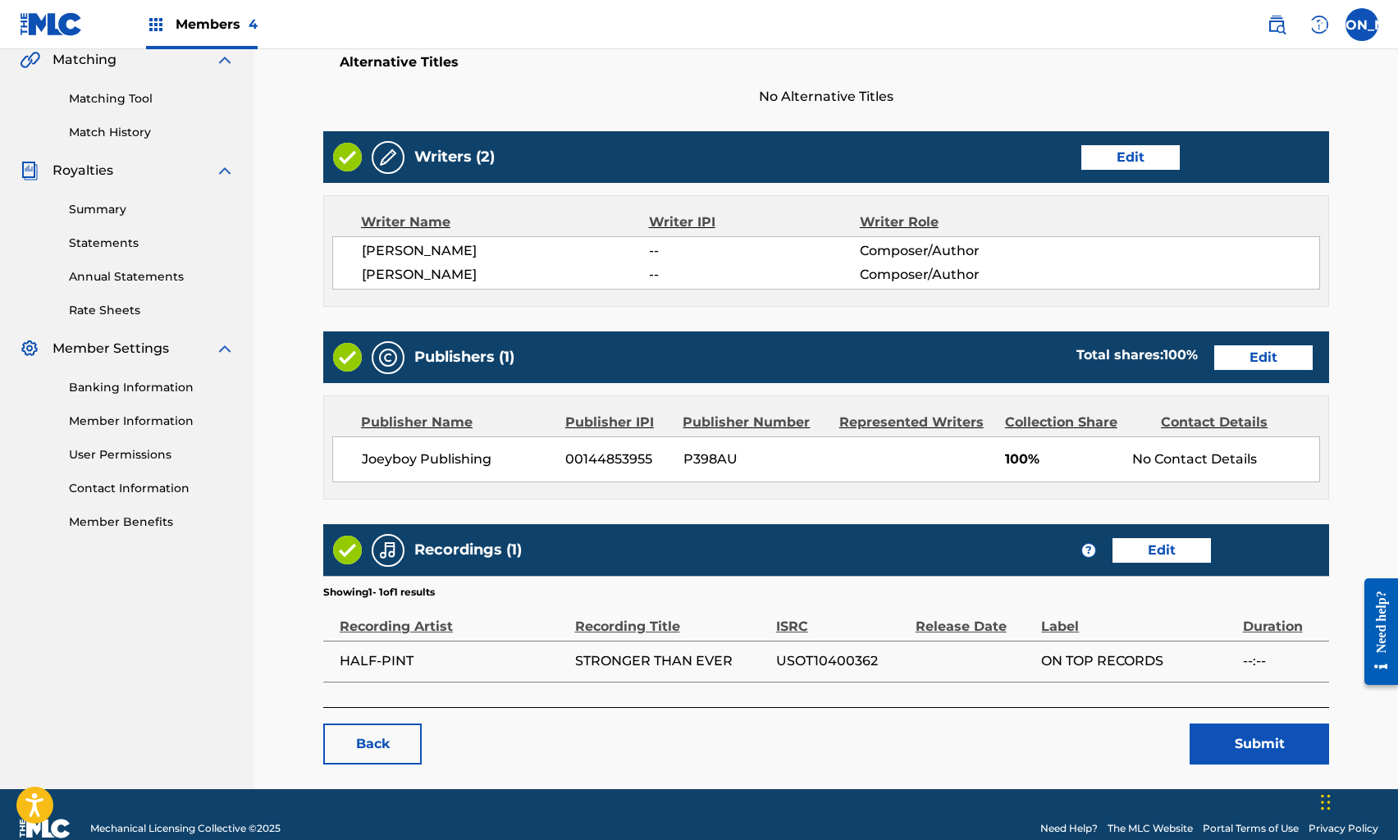
scroll to position [414, 0]
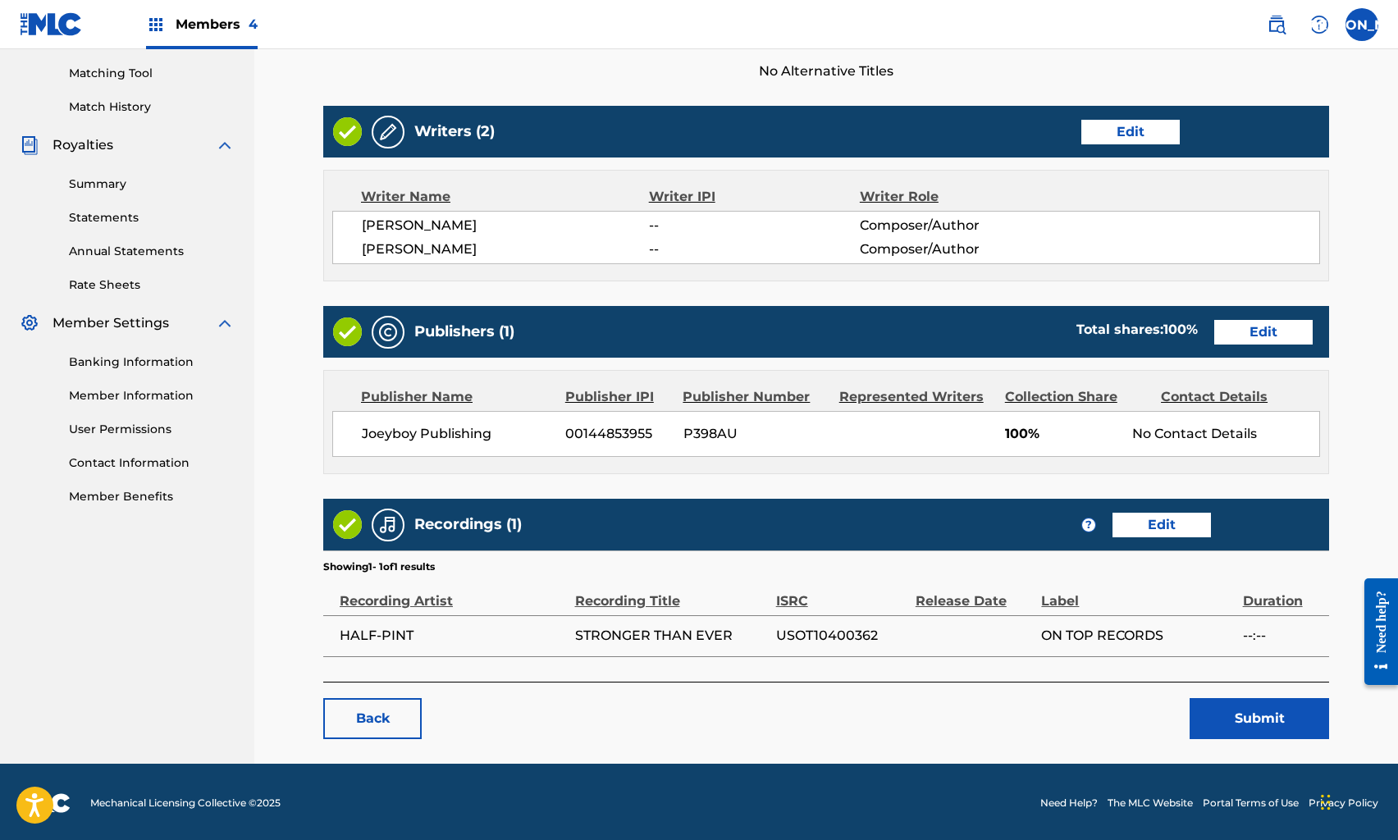
click at [1242, 707] on button "Submit" at bounding box center [1260, 718] width 140 height 41
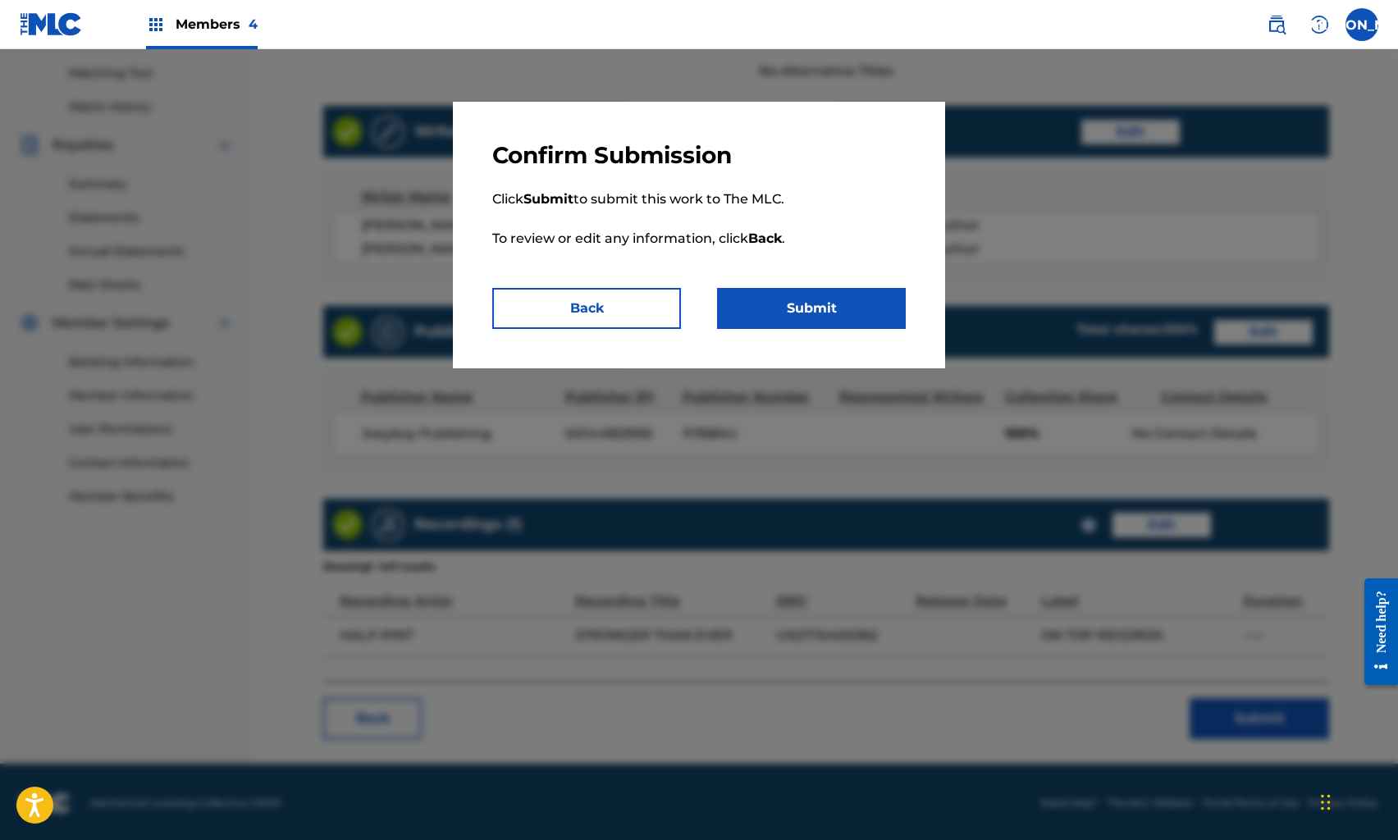
click at [783, 305] on button "Submit" at bounding box center [811, 308] width 189 height 41
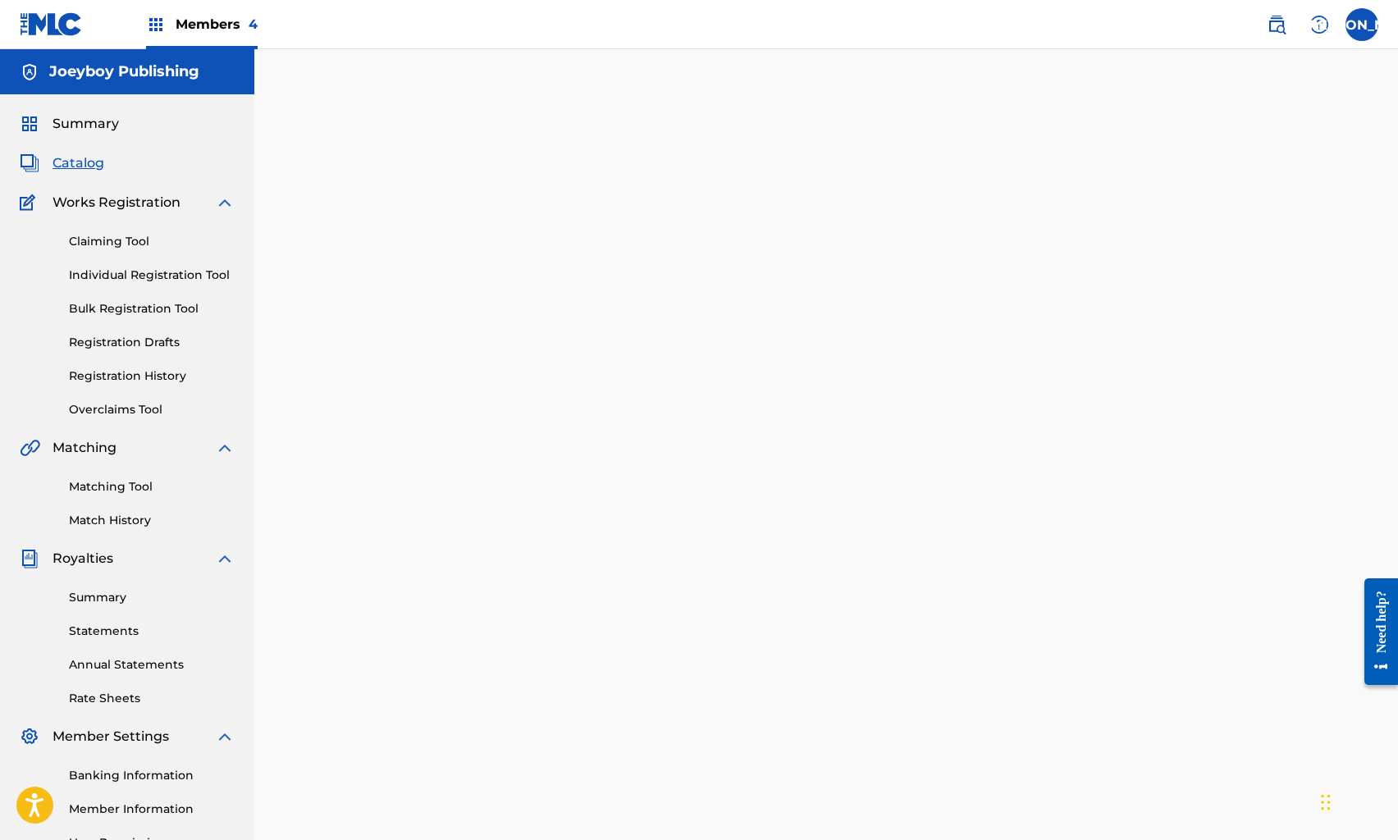
click at [83, 155] on span "Catalog" at bounding box center [79, 163] width 52 height 20
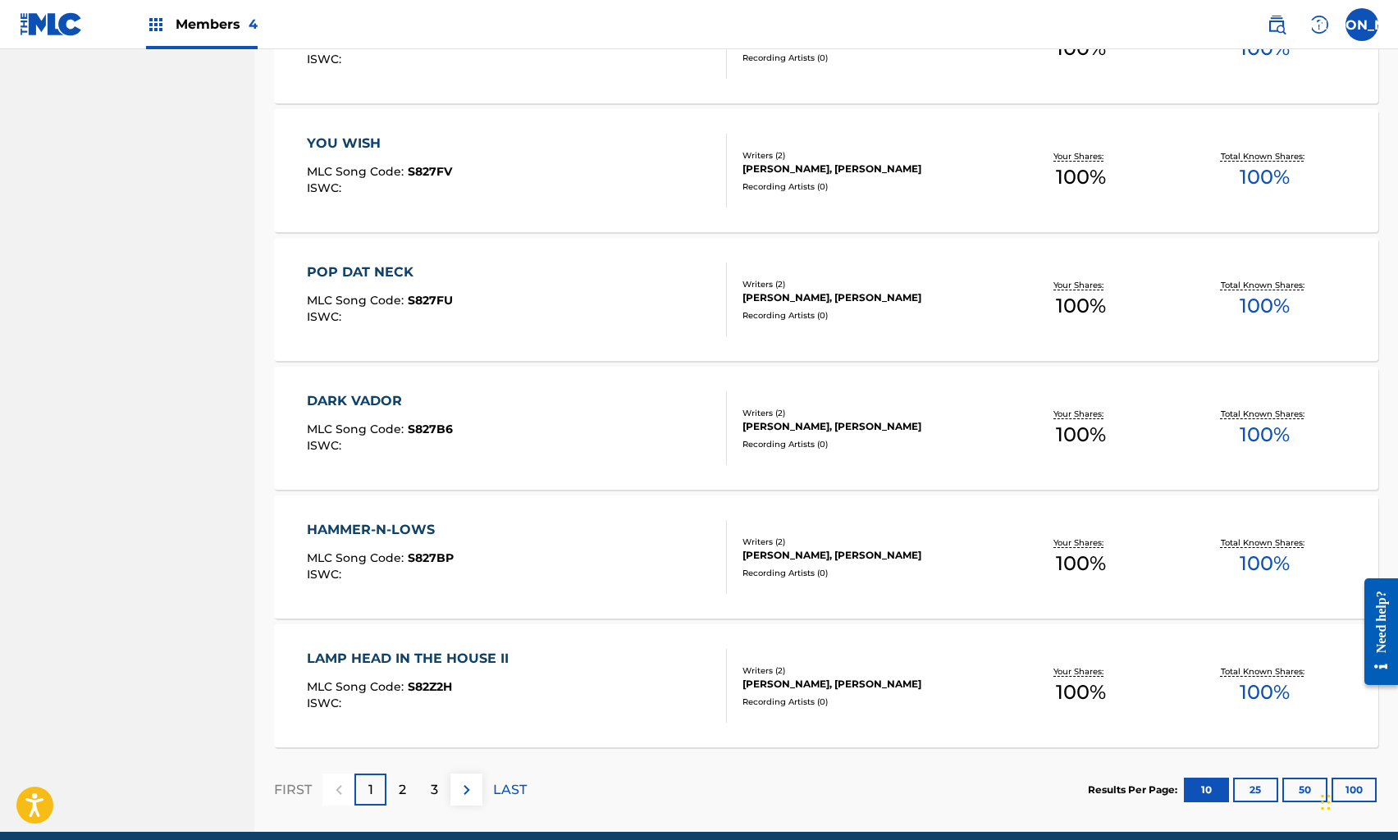
scroll to position [1038, 0]
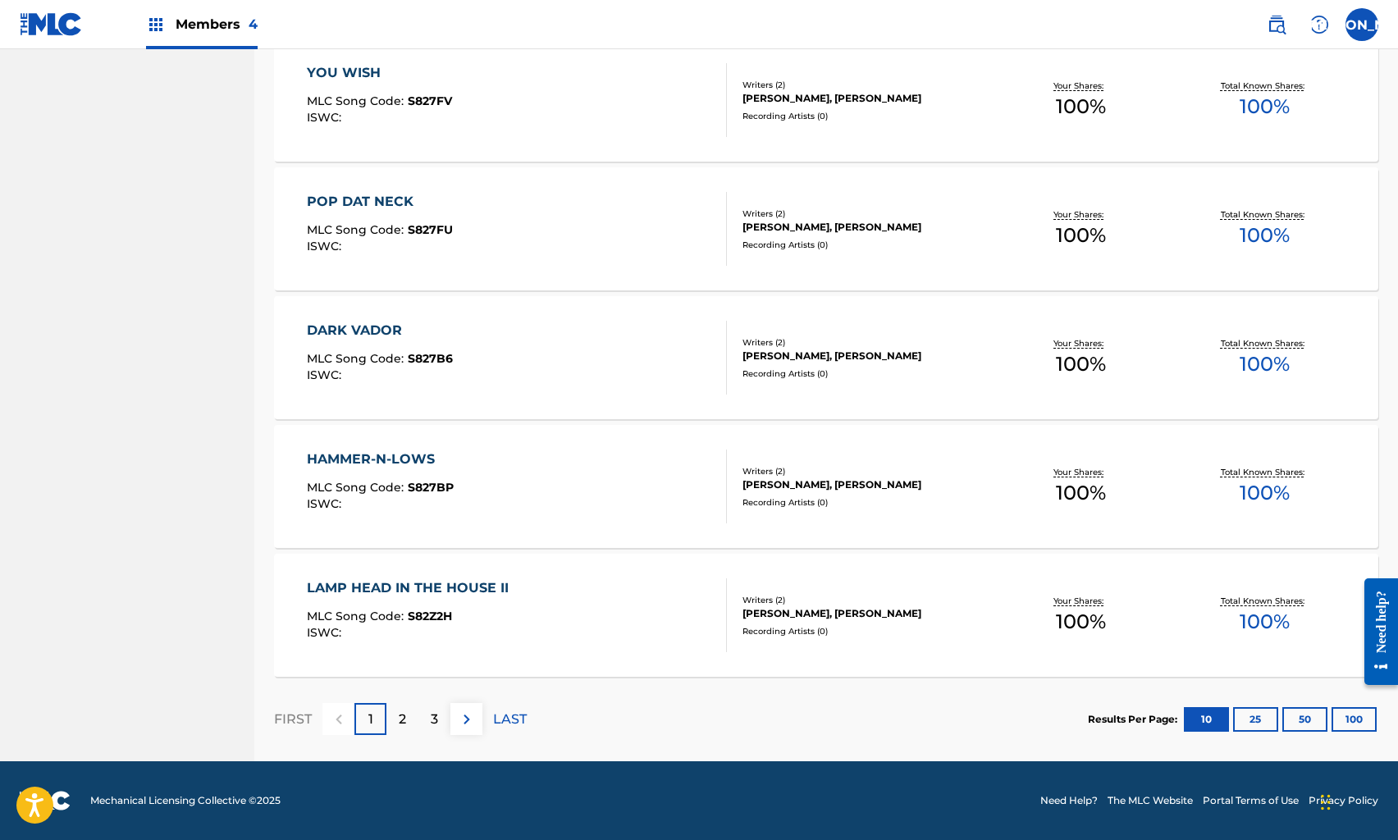
click at [461, 338] on div "DARK VADOR MLC Song Code : S827B6 ISWC :" at bounding box center [516, 358] width 419 height 74
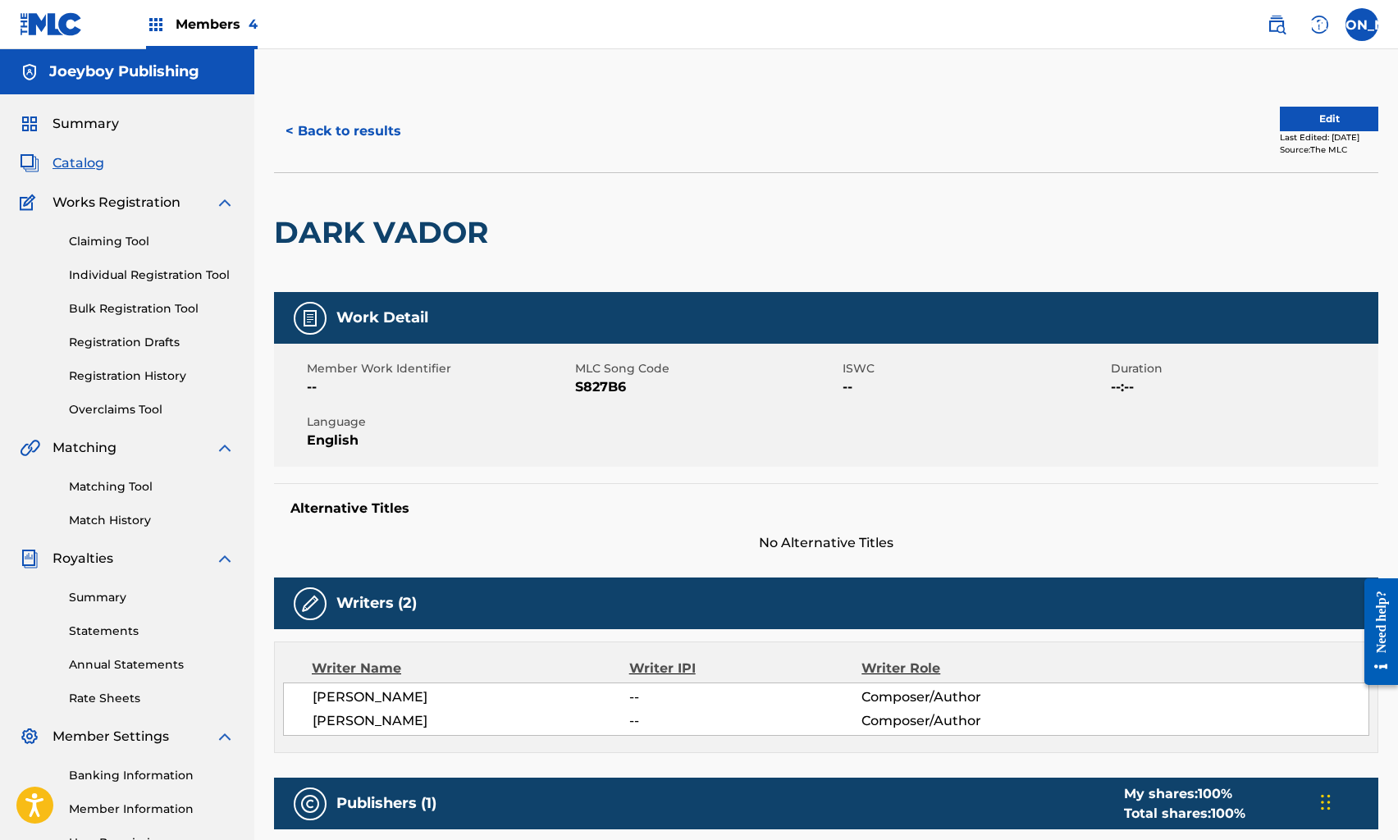
click at [1283, 120] on button "Edit" at bounding box center [1329, 119] width 98 height 25
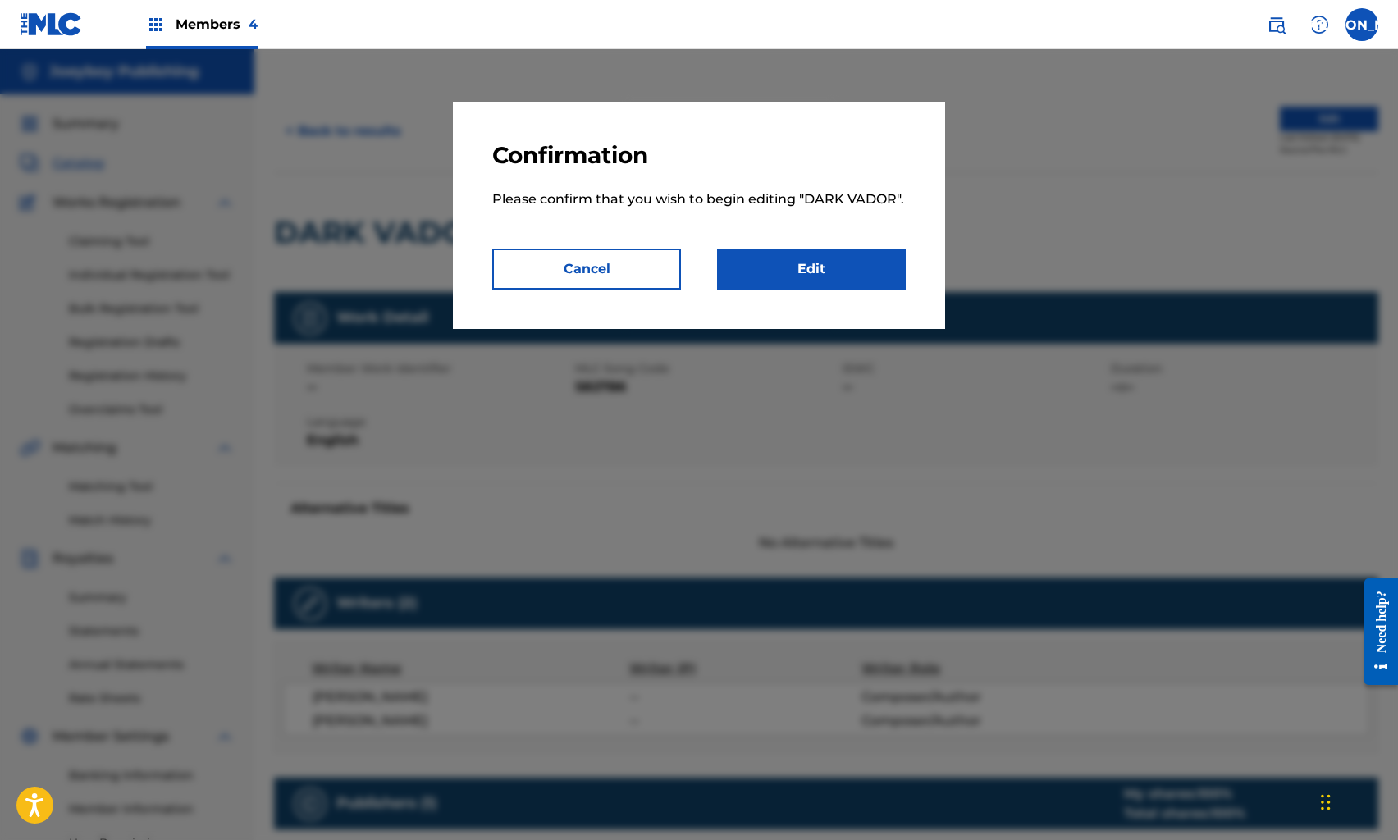
click at [808, 272] on link "Edit" at bounding box center [811, 269] width 189 height 41
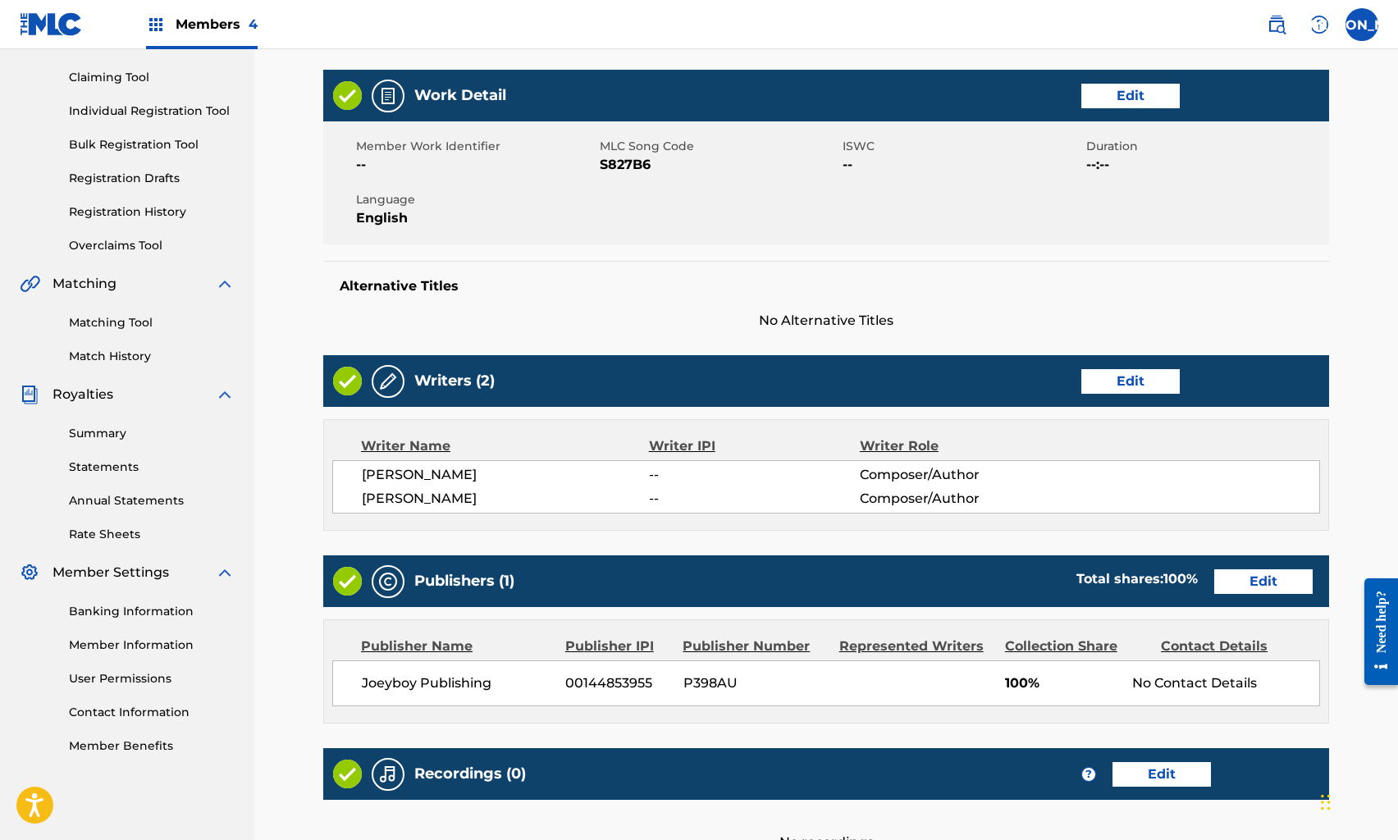
scroll to position [360, 0]
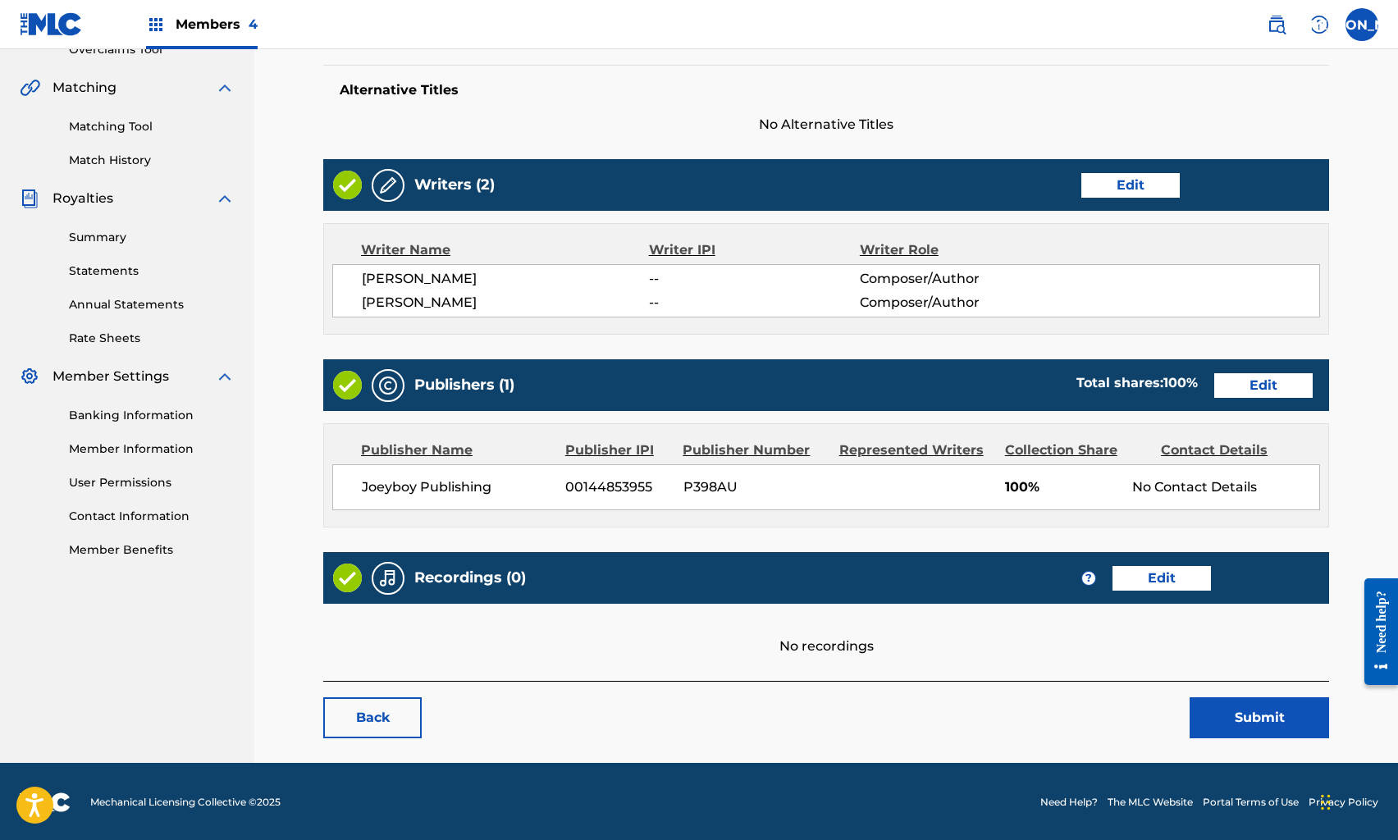
click at [1157, 580] on link "Edit" at bounding box center [1162, 578] width 98 height 25
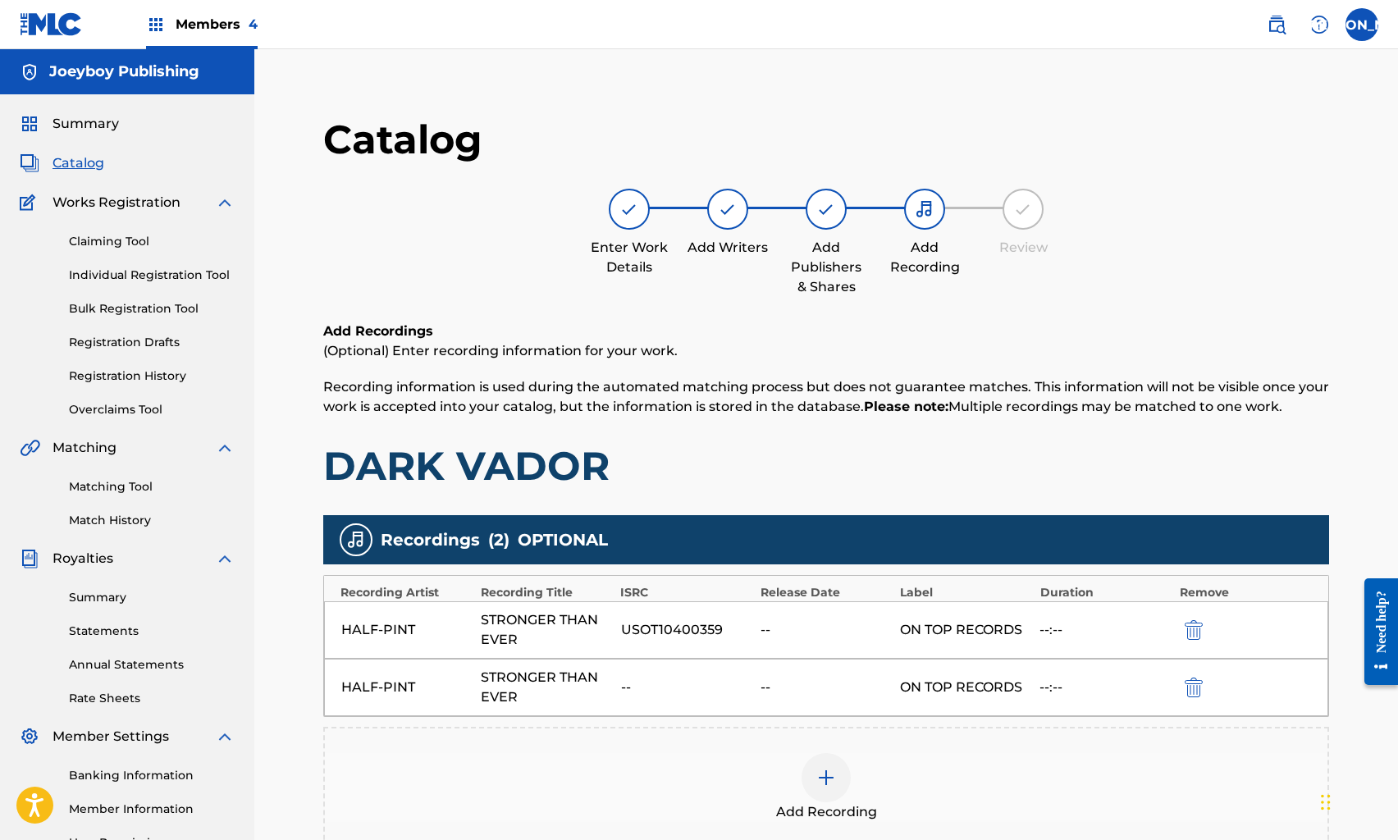
click at [1197, 684] on img "submit" at bounding box center [1194, 688] width 18 height 20
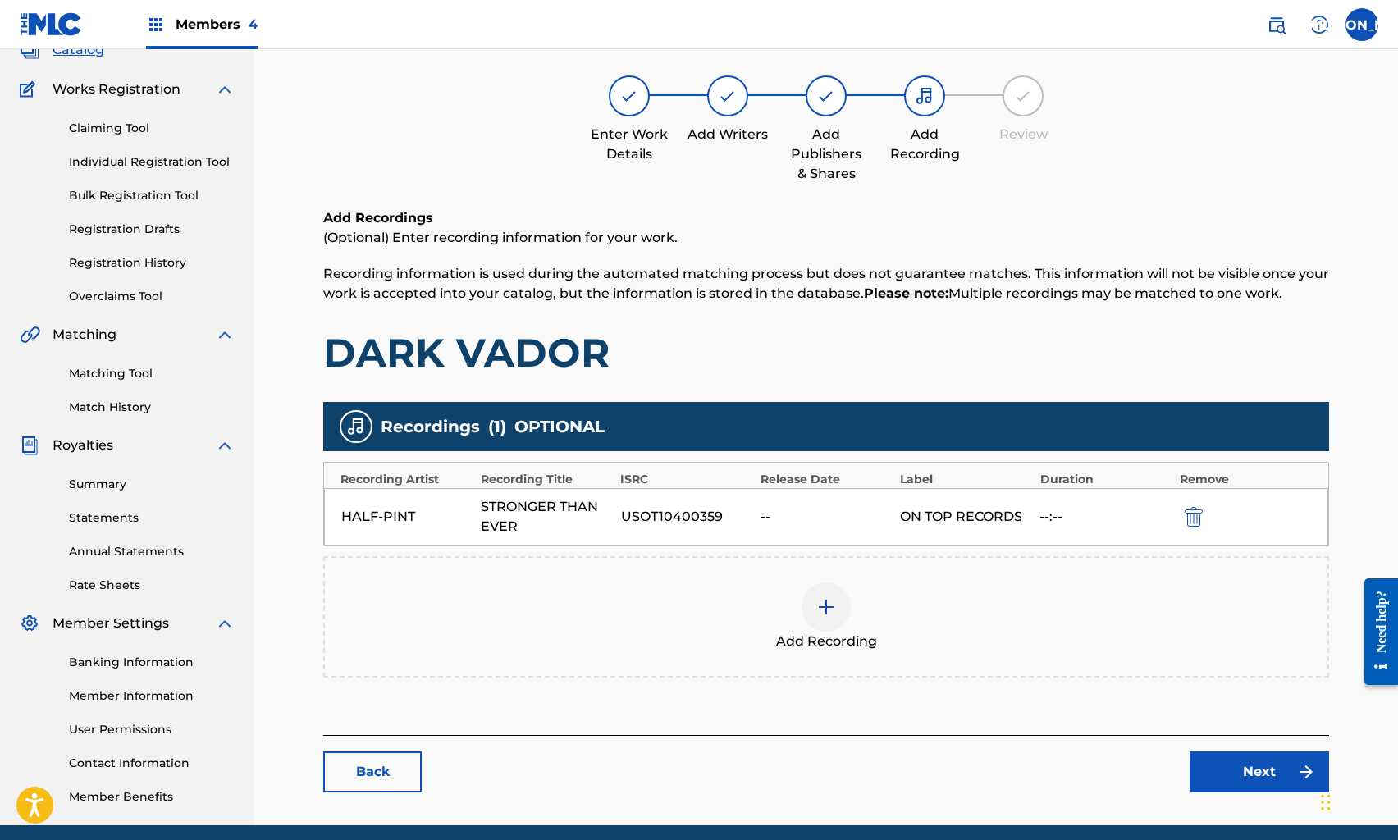
scroll to position [177, 0]
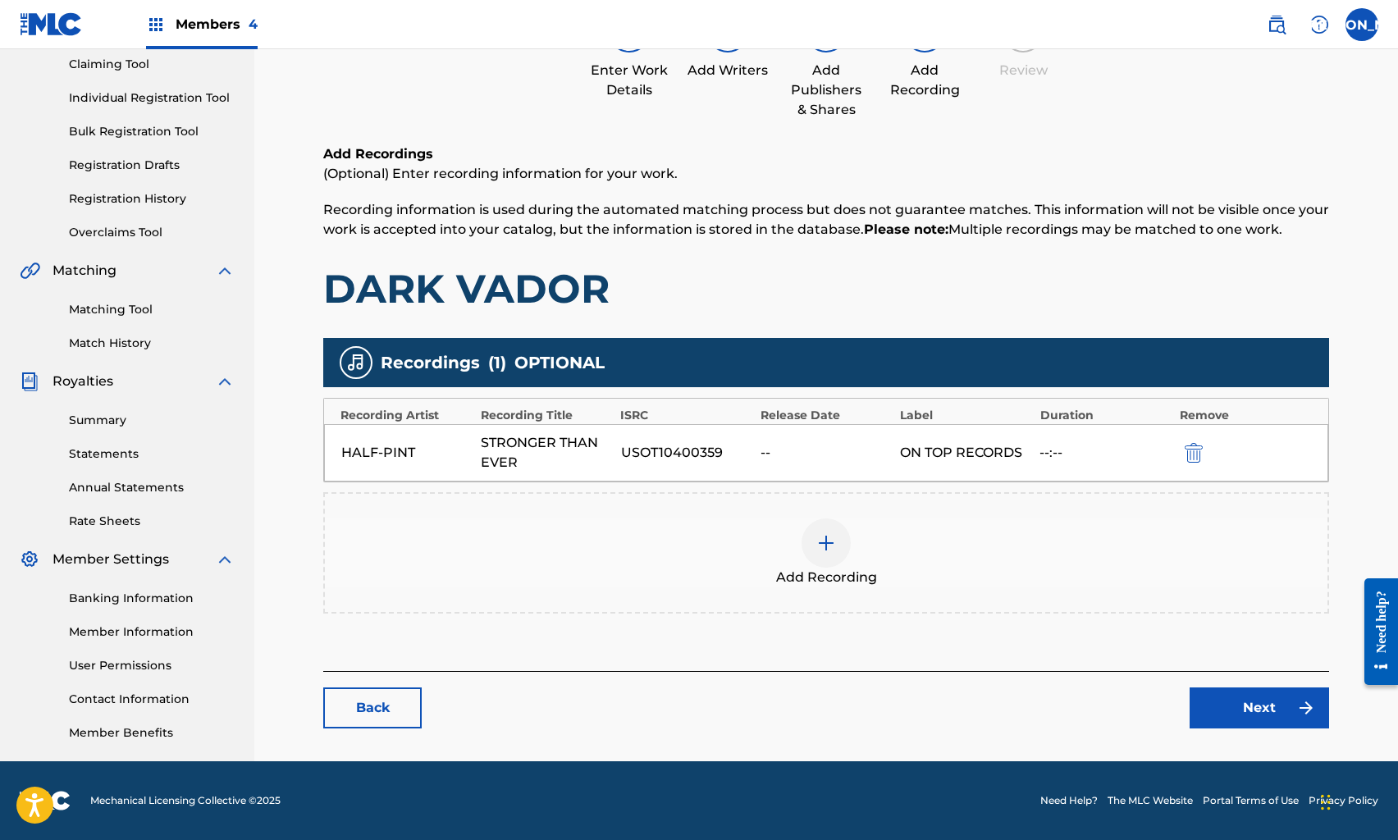
click at [1208, 701] on link "Next" at bounding box center [1260, 708] width 140 height 41
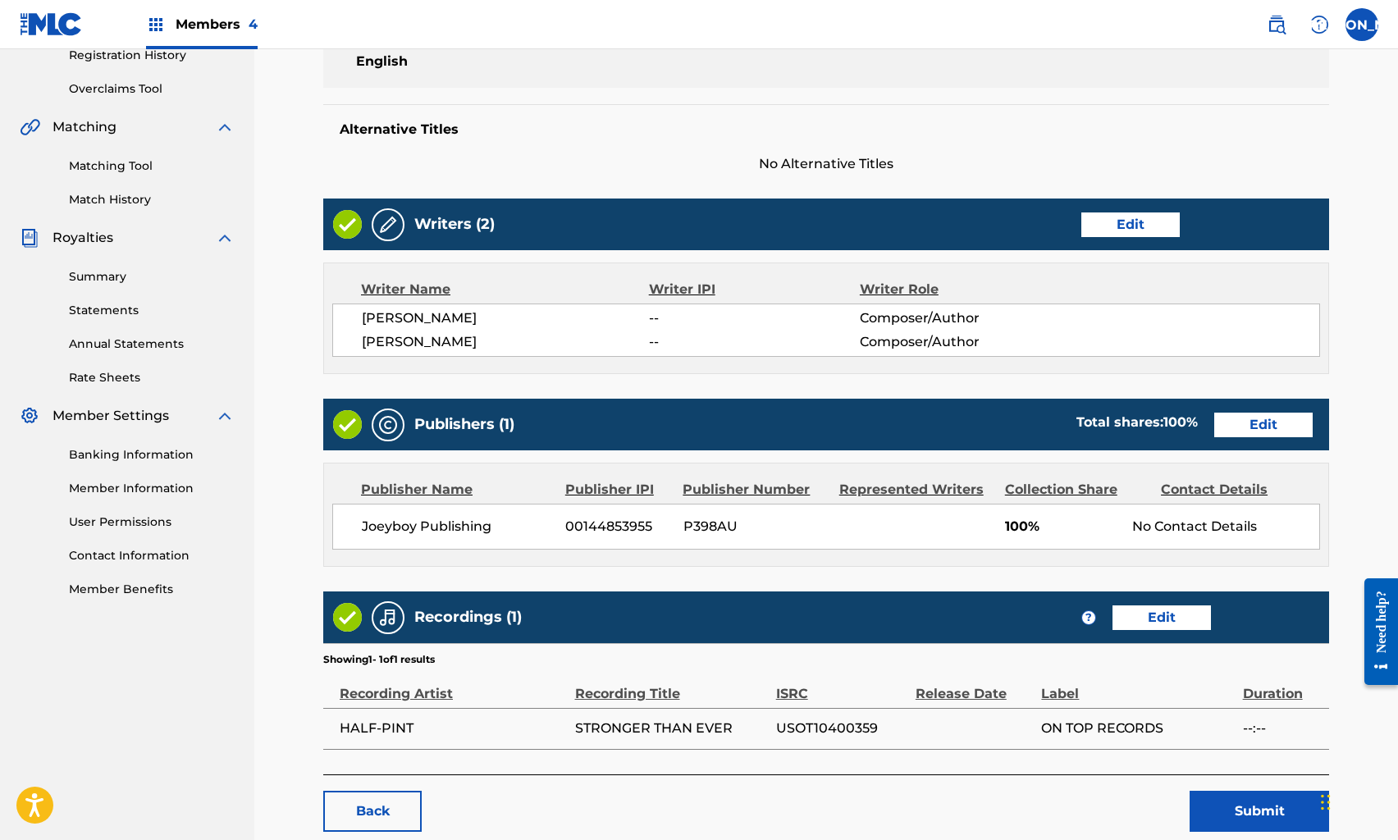
scroll to position [414, 0]
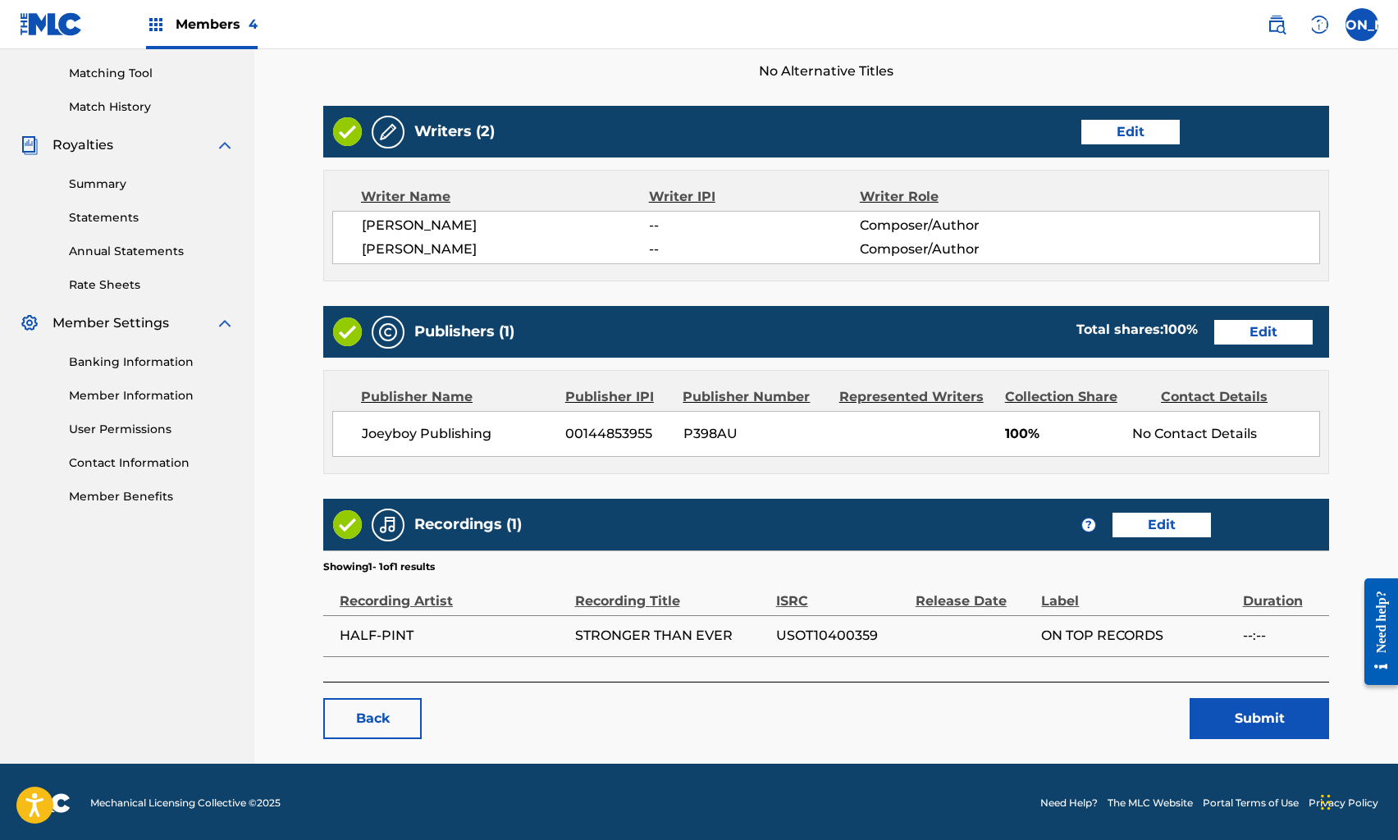
click at [1219, 716] on button "Submit" at bounding box center [1260, 718] width 140 height 41
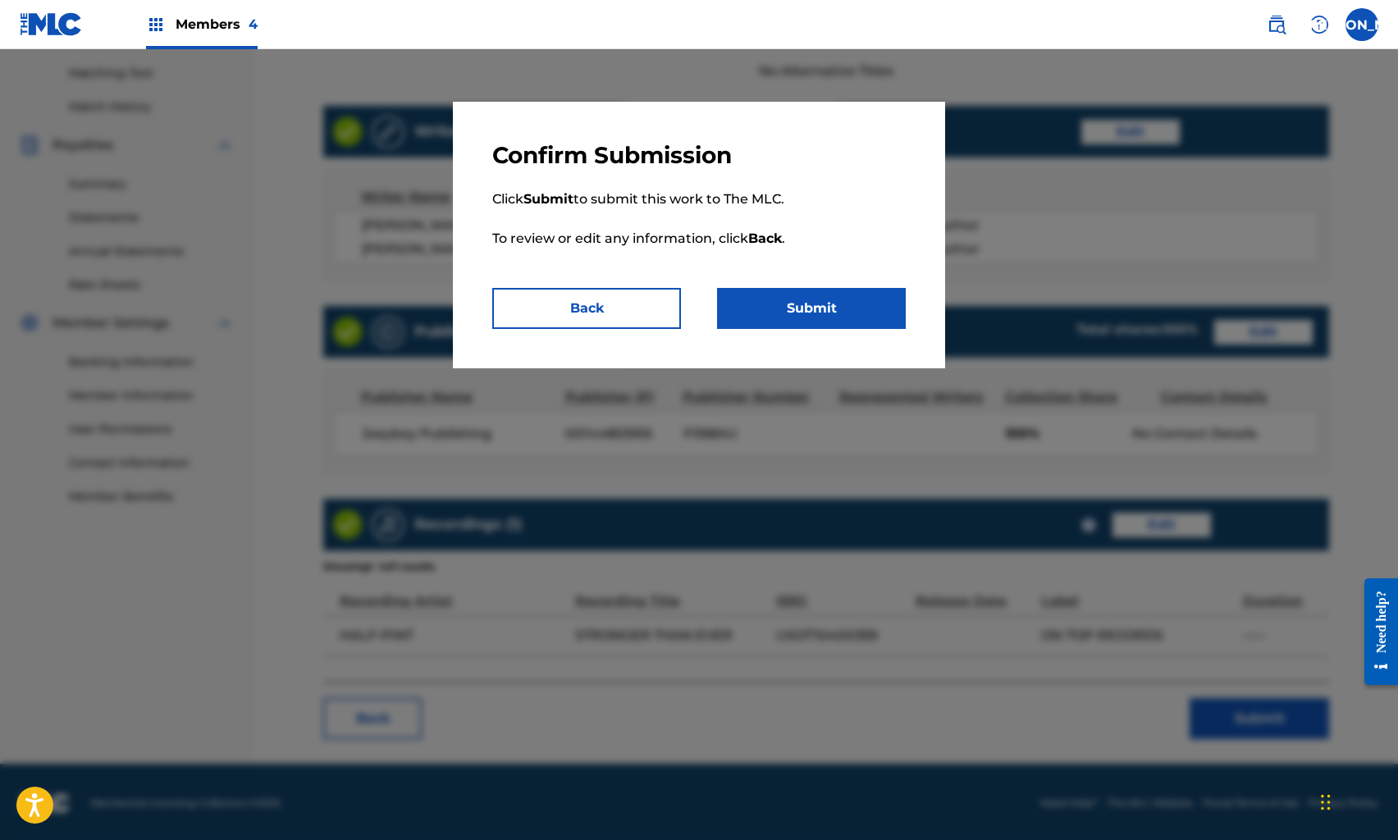
click at [826, 314] on button "Submit" at bounding box center [811, 308] width 189 height 41
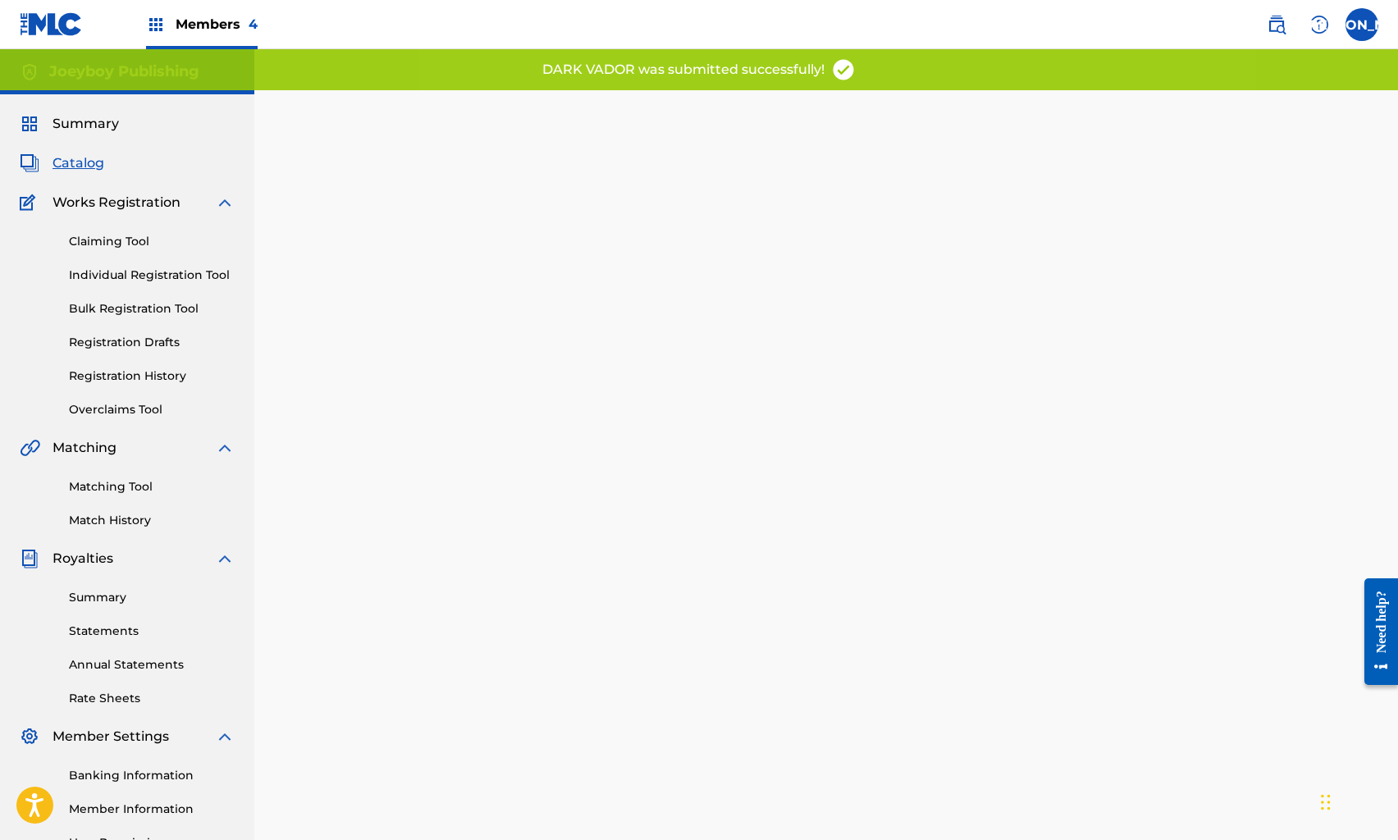
click at [96, 162] on span "Catalog" at bounding box center [79, 163] width 52 height 20
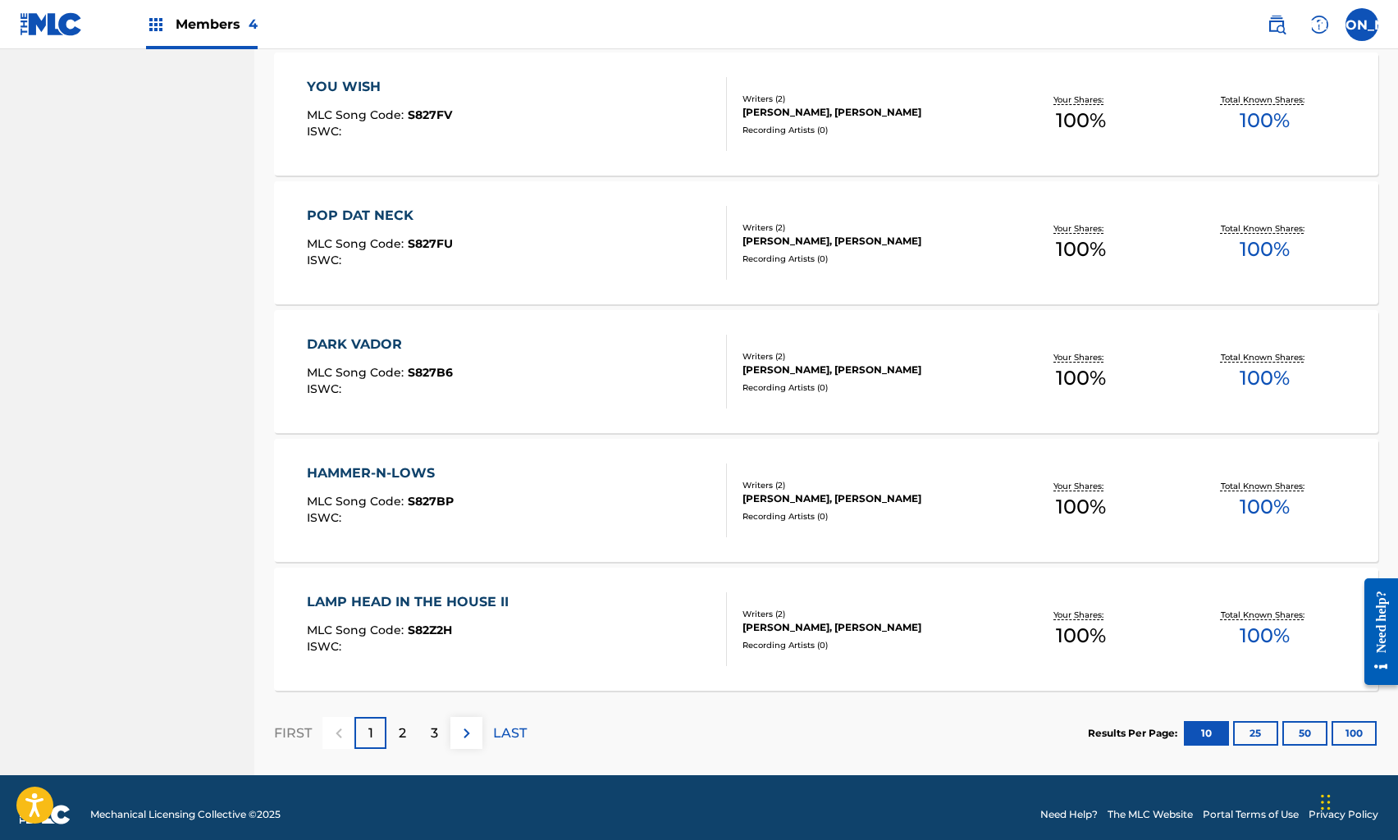
scroll to position [1038, 0]
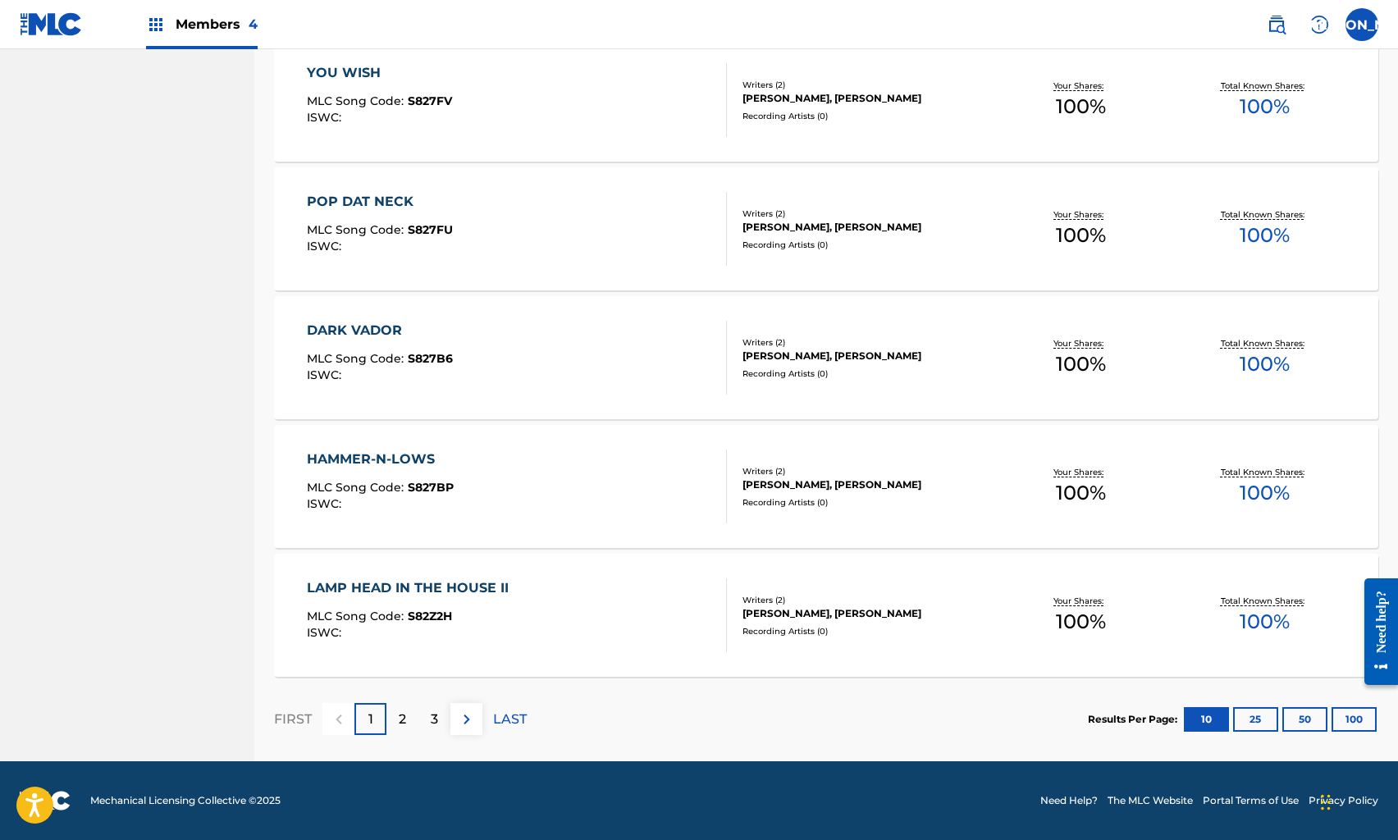
click at [529, 456] on div "HAMMER-N-LOWS MLC Song Code : S827BP ISWC :" at bounding box center [516, 487] width 419 height 74
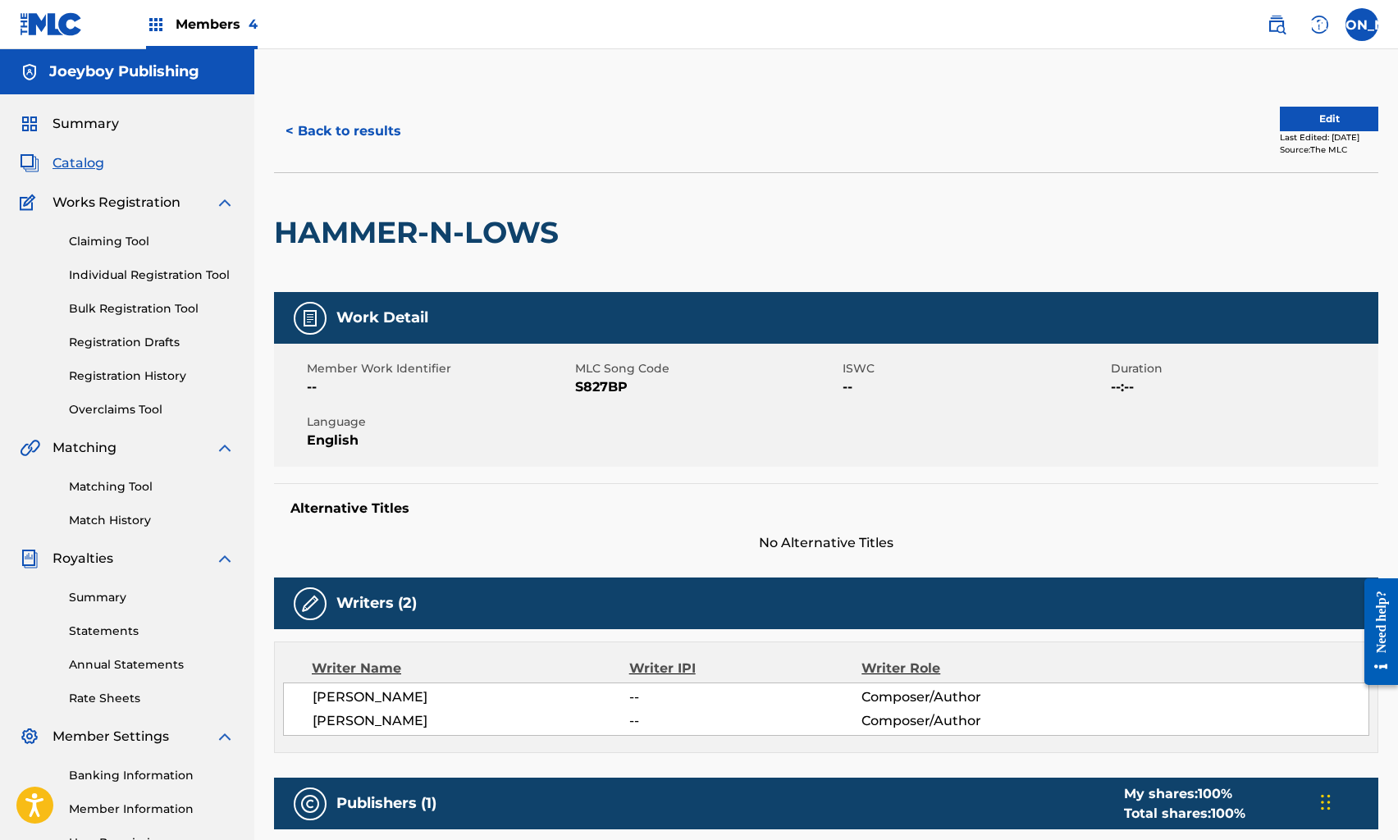
click at [1304, 119] on button "Edit" at bounding box center [1329, 119] width 98 height 25
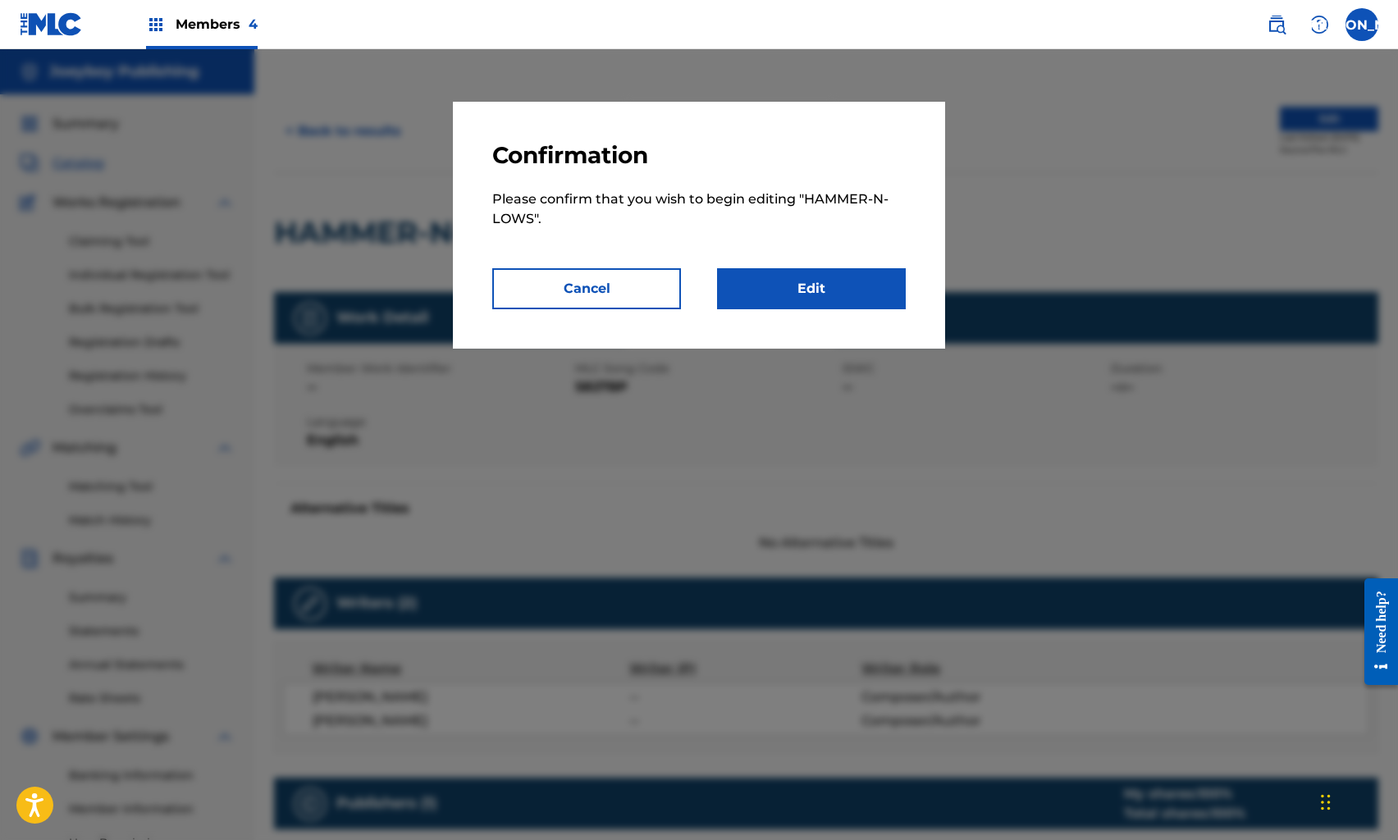
click at [780, 282] on link "Edit" at bounding box center [811, 288] width 189 height 41
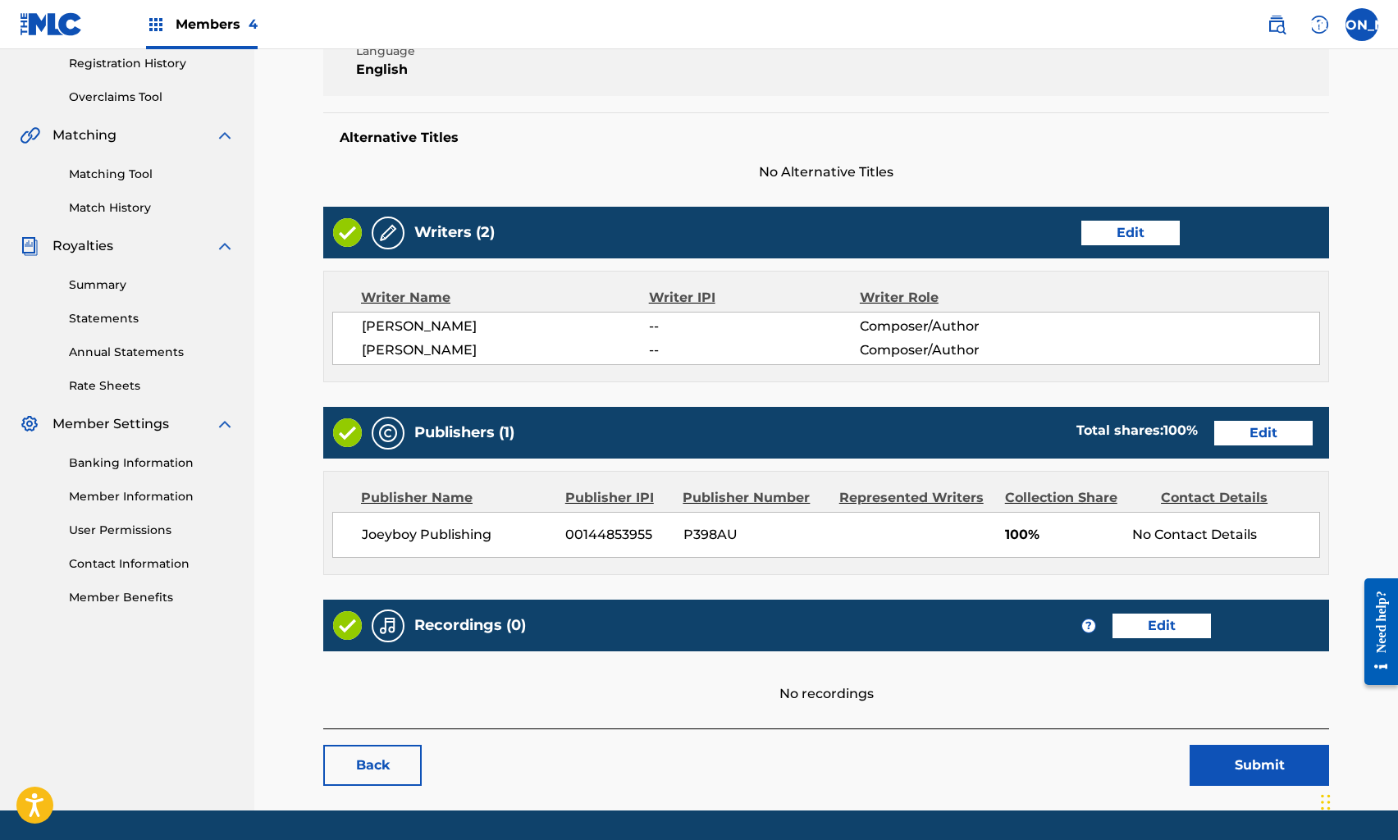
scroll to position [360, 0]
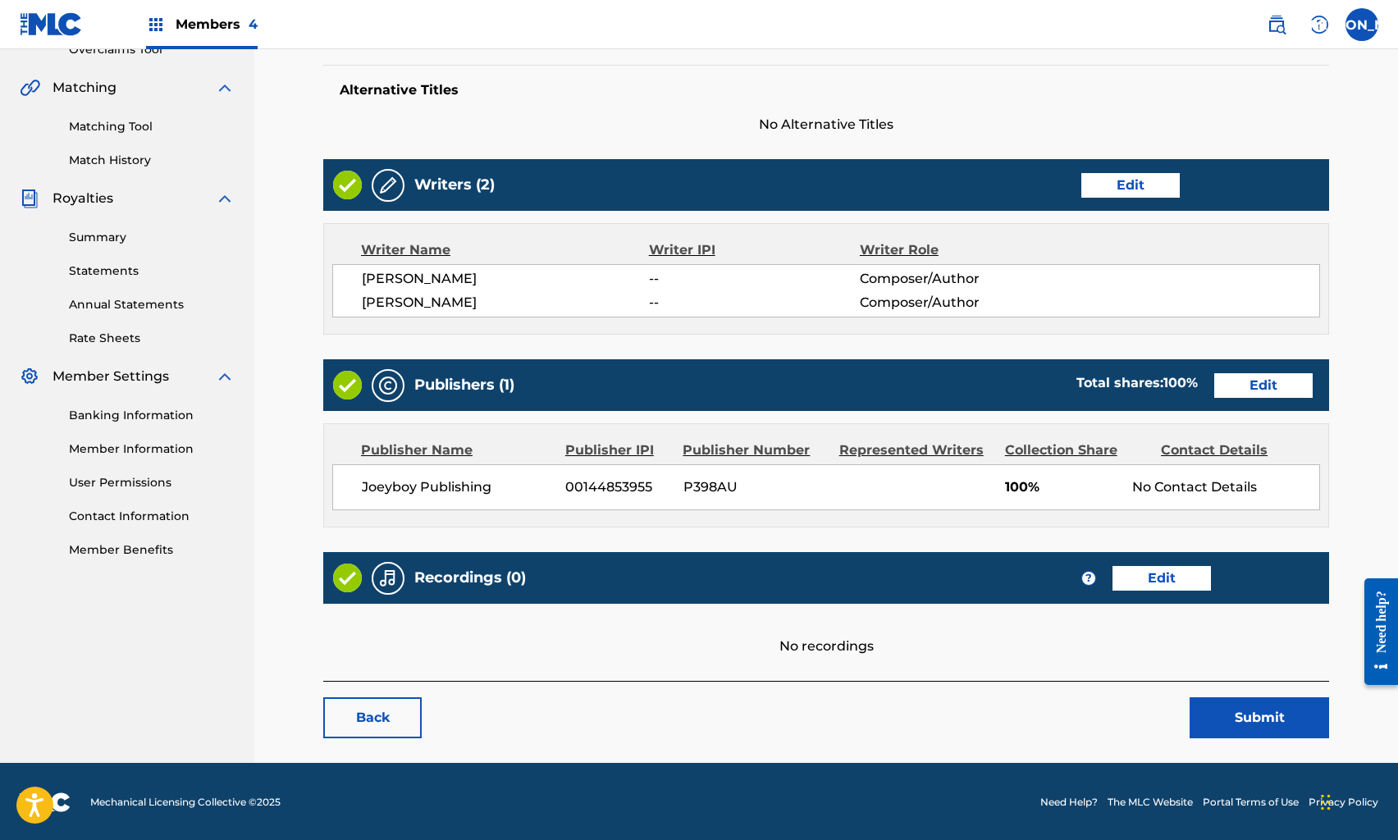
click at [1146, 573] on link "Edit" at bounding box center [1162, 578] width 98 height 25
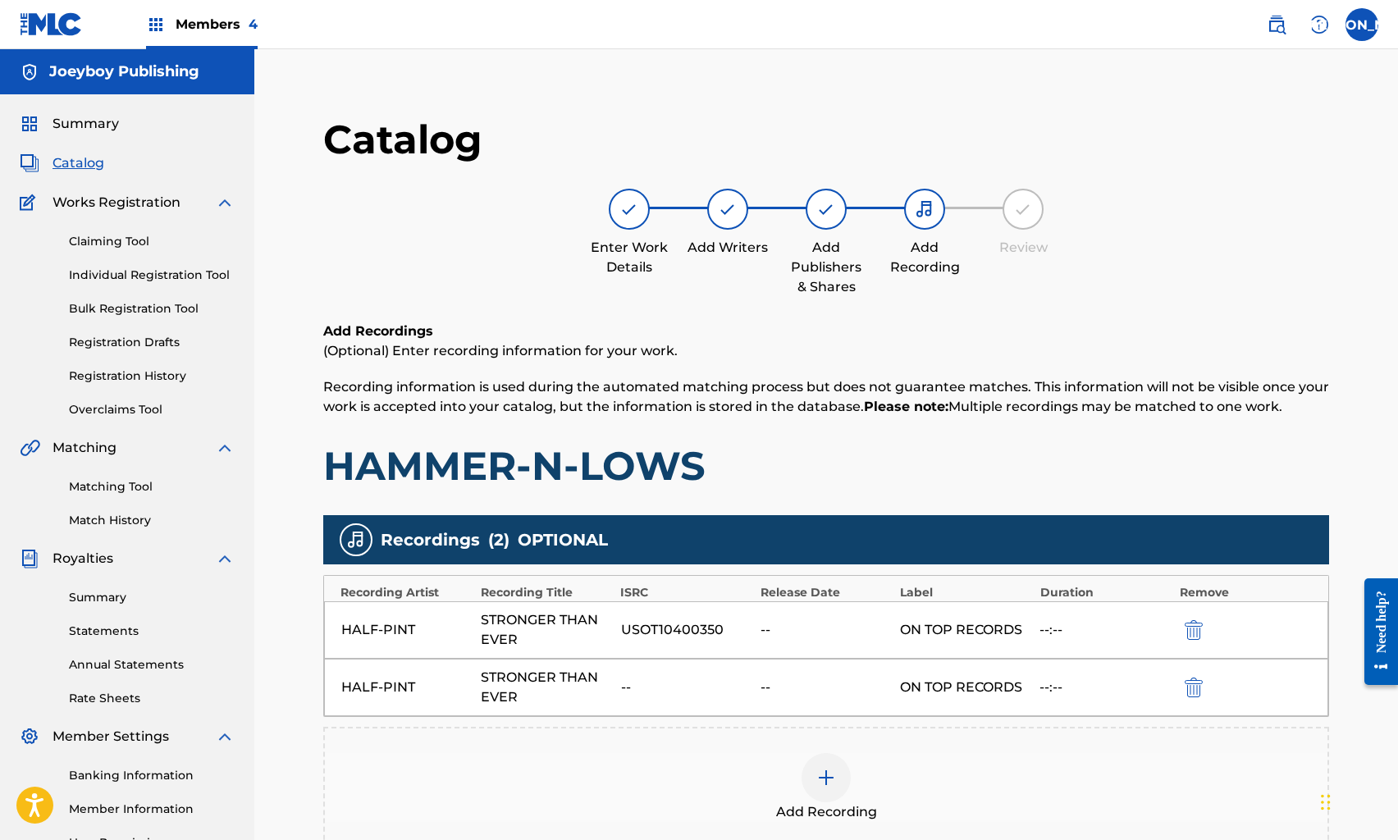
click at [1202, 684] on button "submit" at bounding box center [1192, 687] width 25 height 19
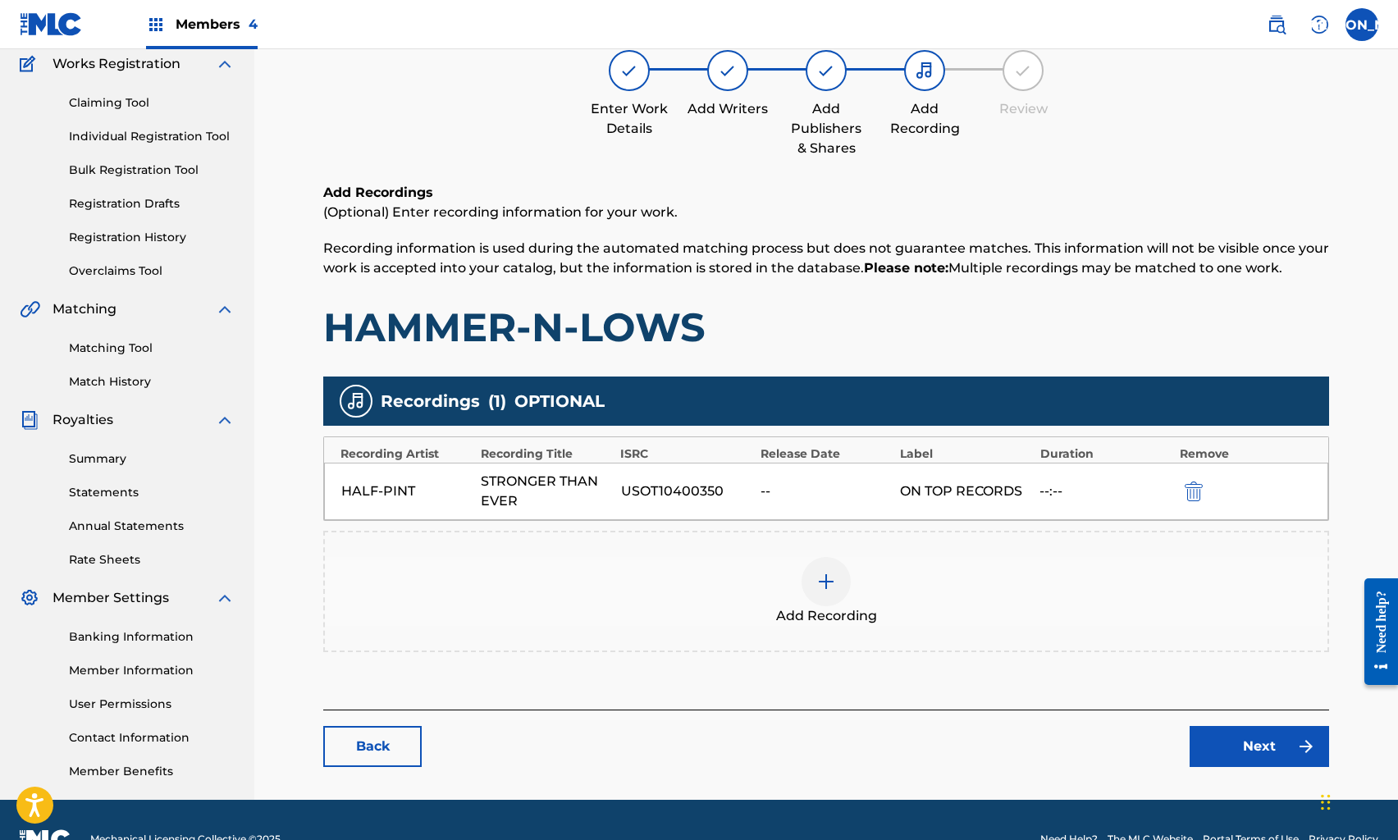
scroll to position [177, 0]
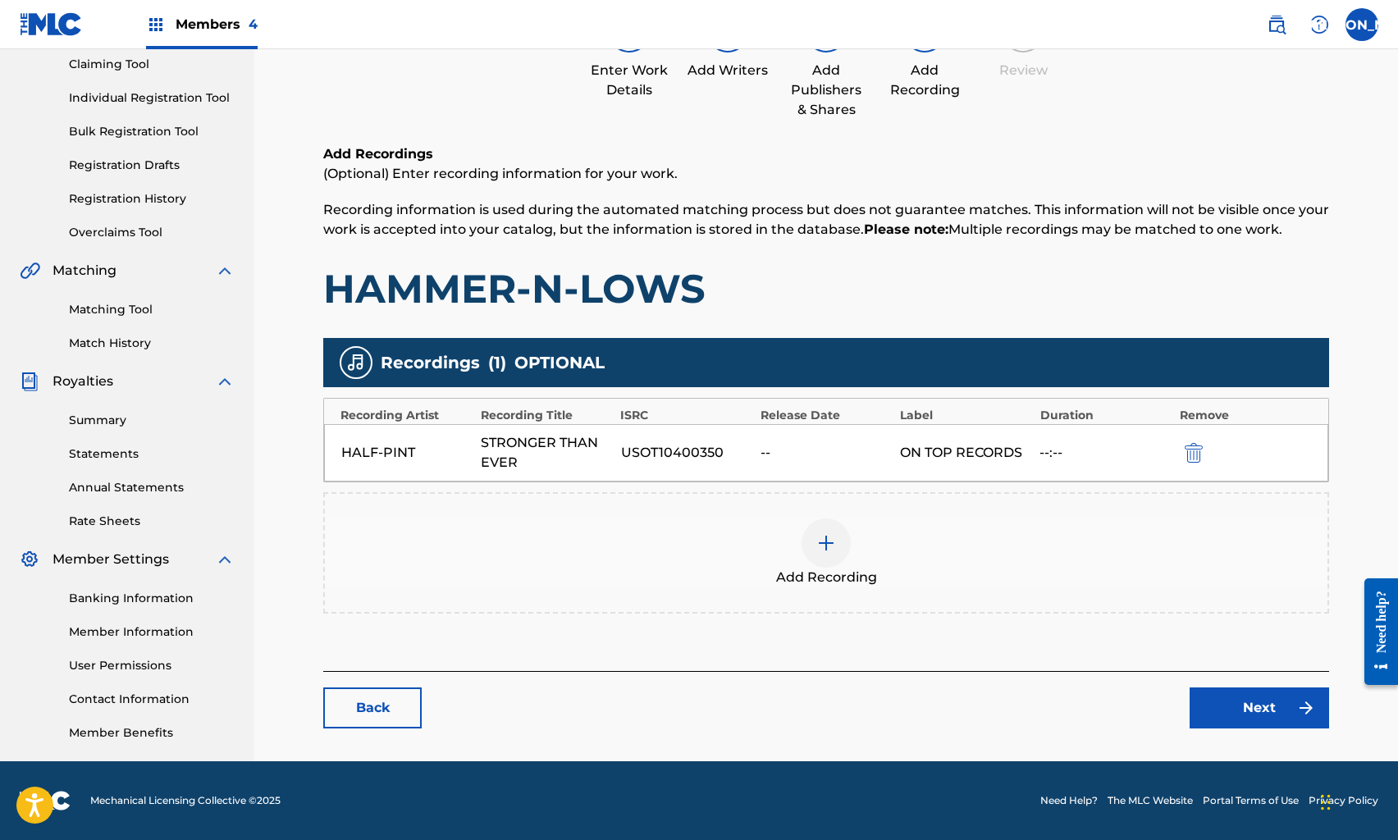
click at [1216, 698] on link "Next" at bounding box center [1260, 708] width 140 height 41
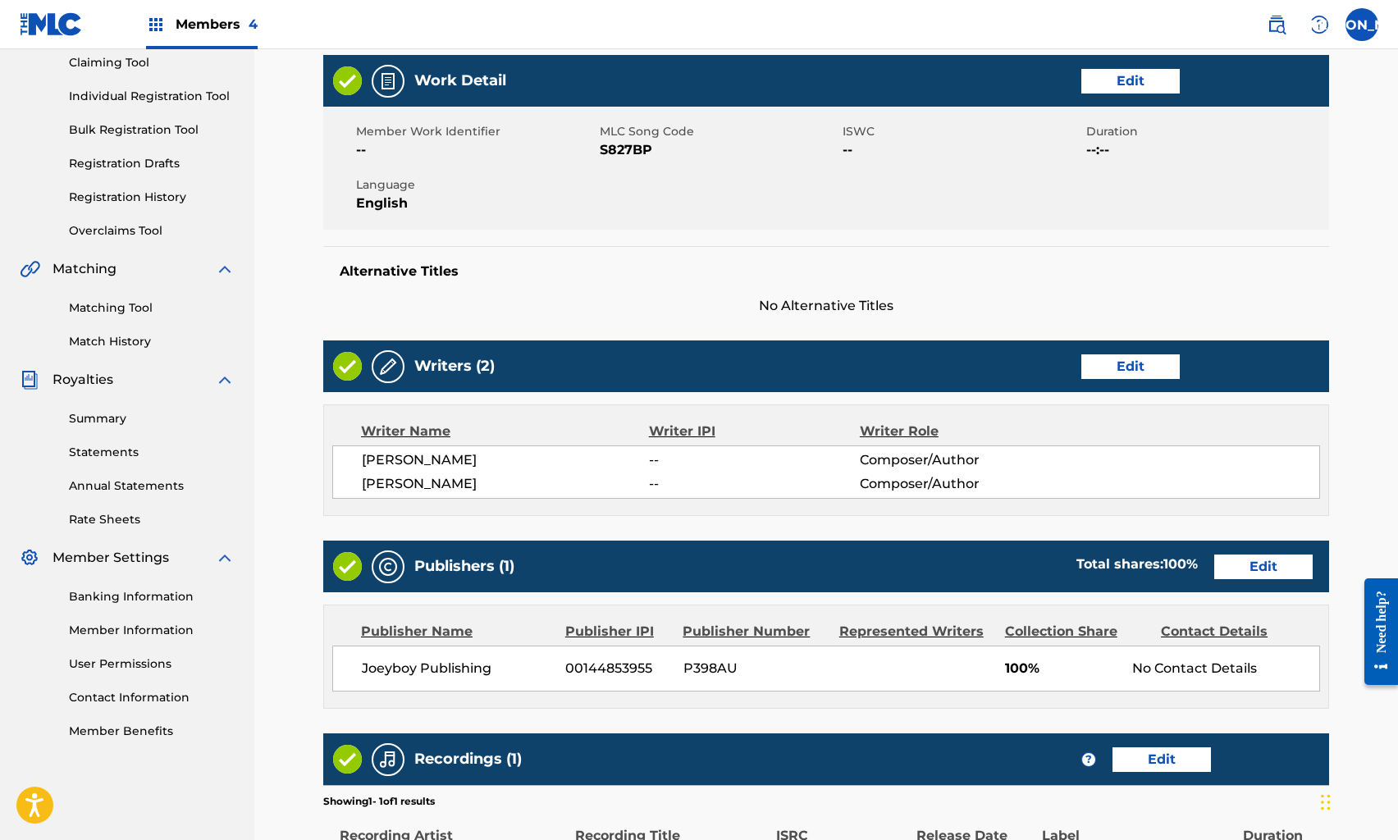
scroll to position [414, 0]
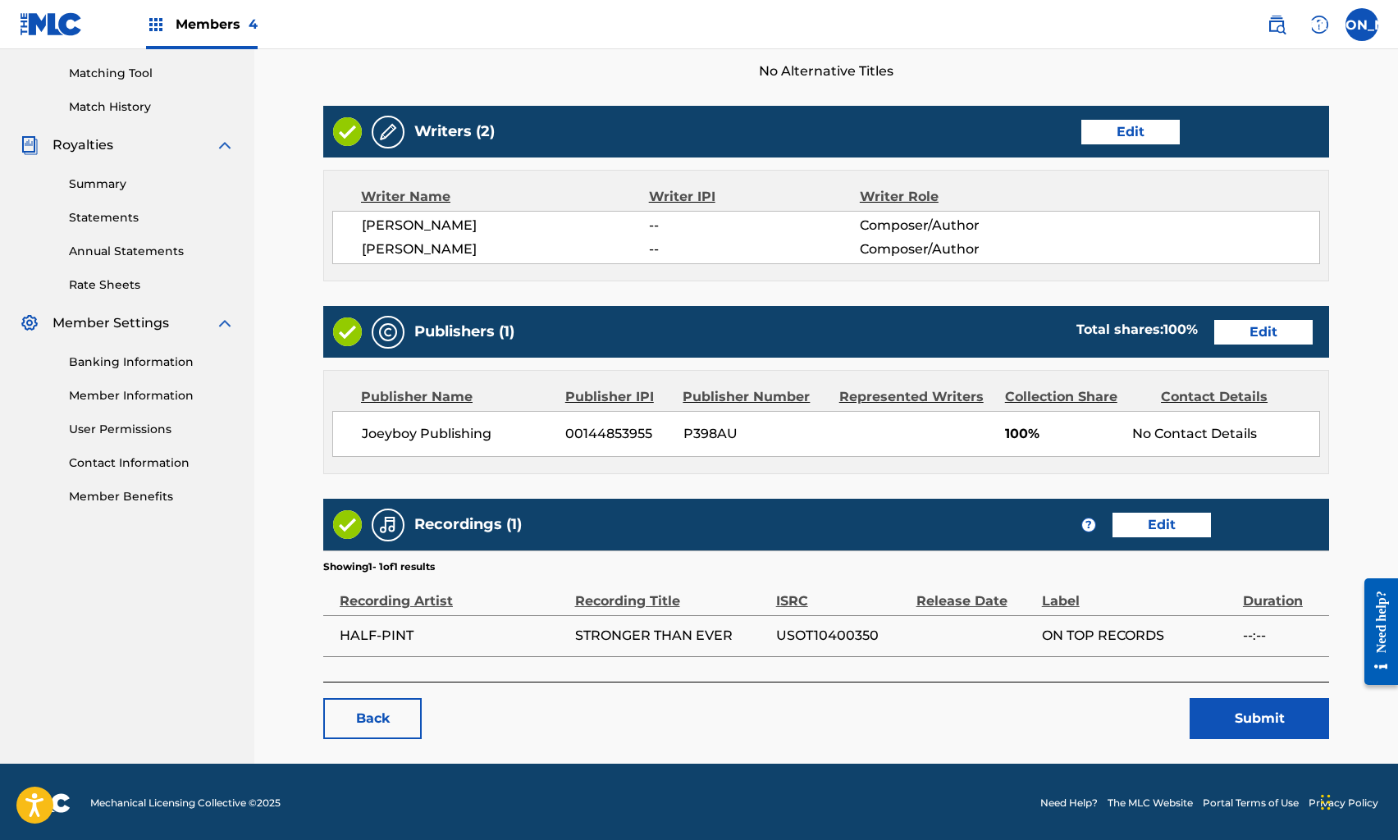
click at [1224, 712] on button "Submit" at bounding box center [1260, 718] width 140 height 41
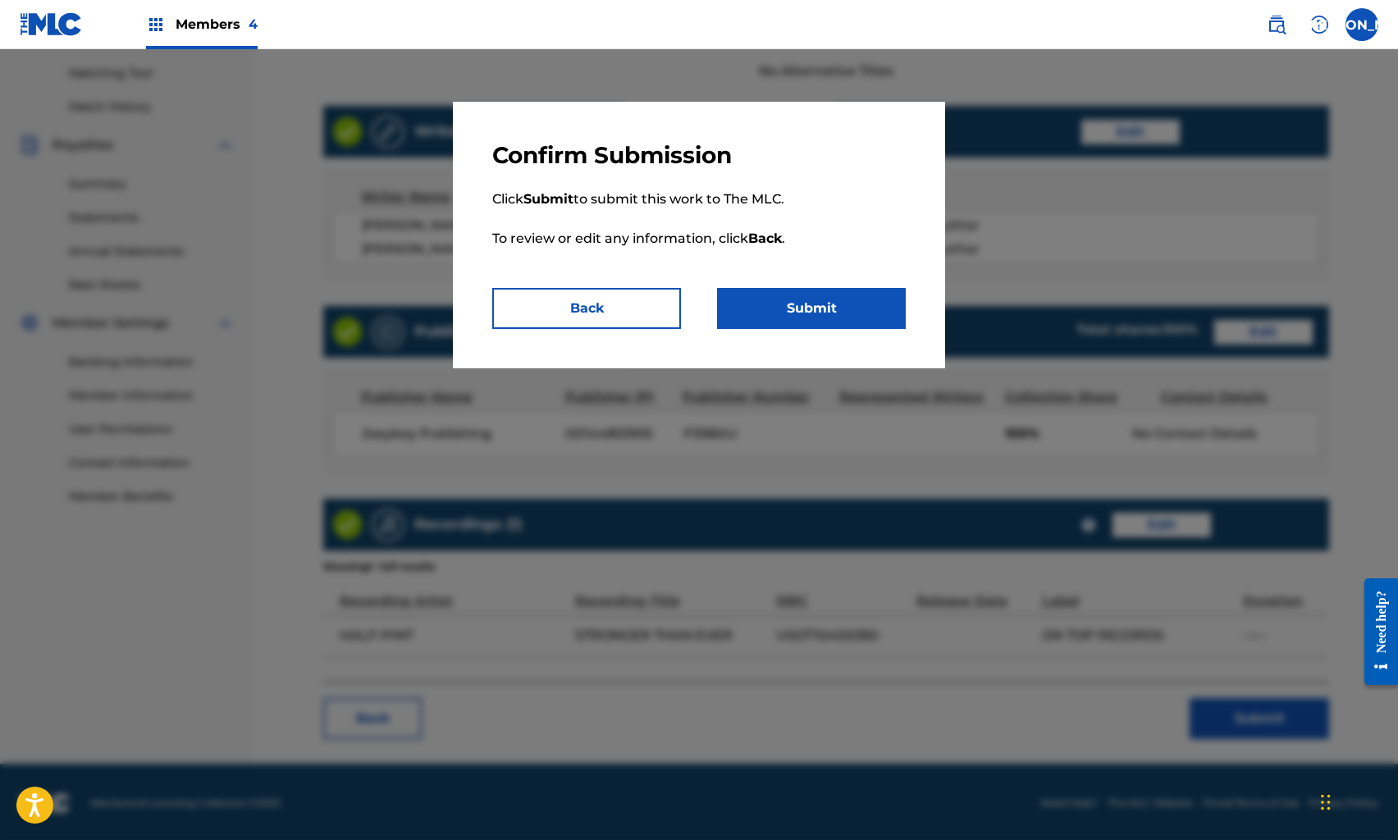
click at [829, 304] on button "Submit" at bounding box center [811, 308] width 189 height 41
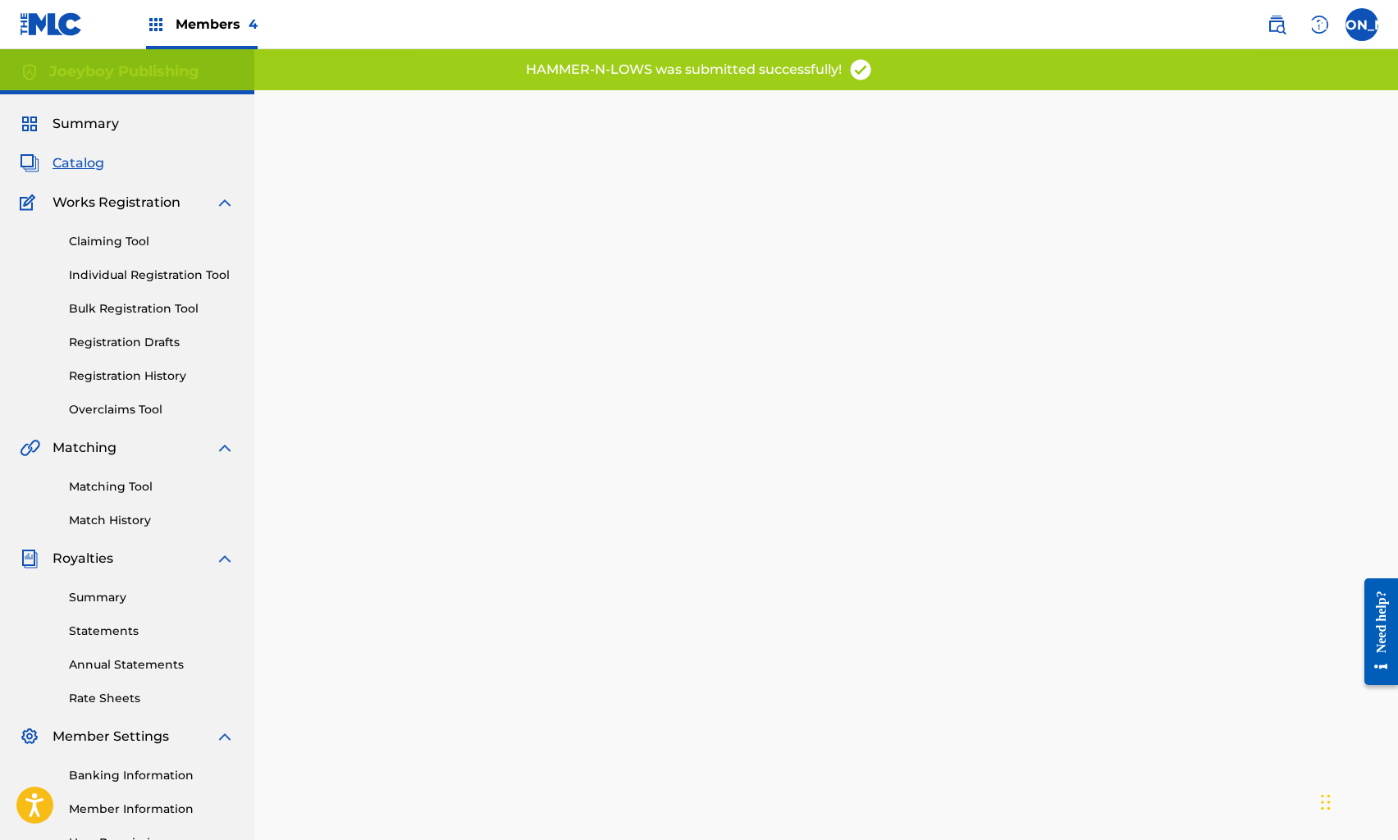
click at [80, 154] on span "Catalog" at bounding box center [79, 163] width 52 height 20
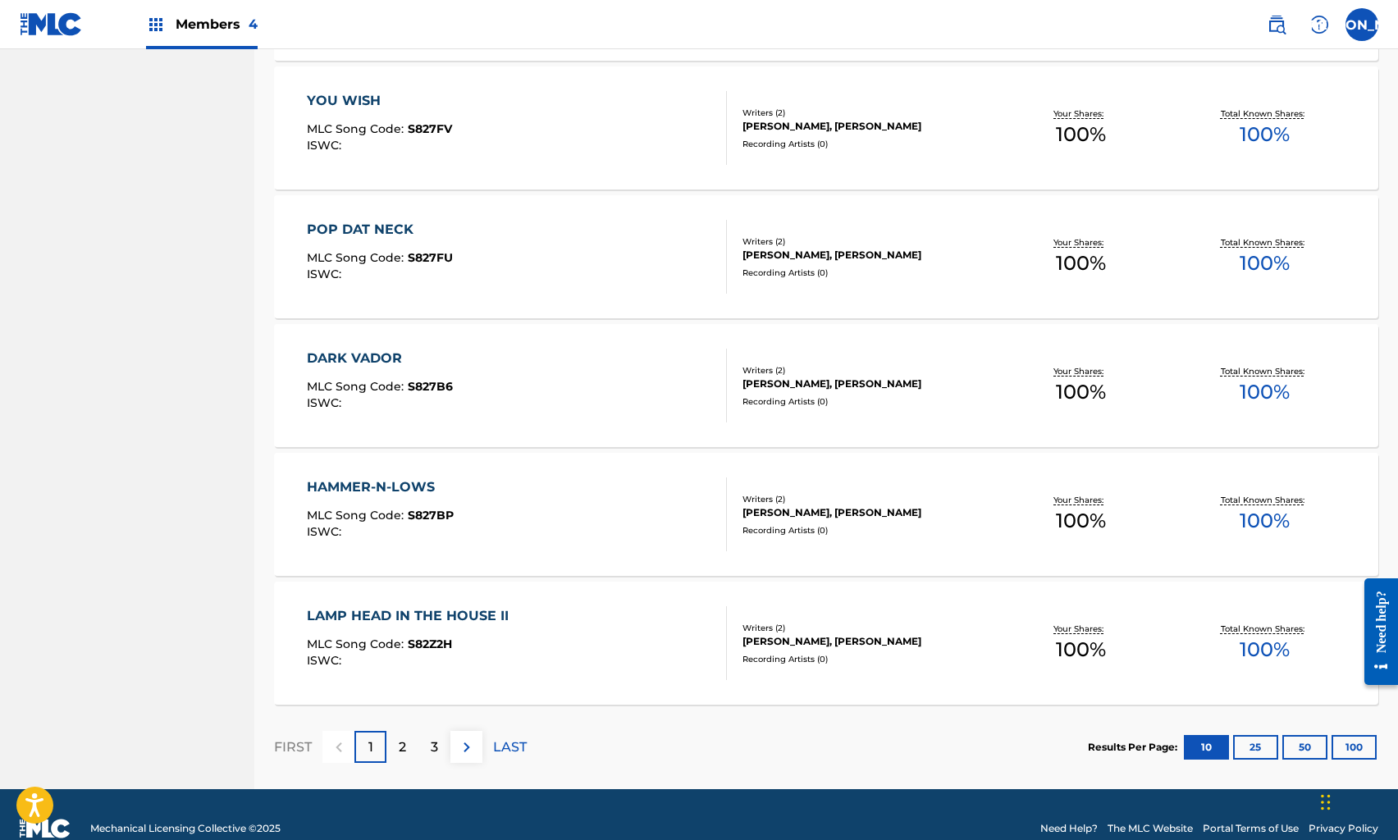
scroll to position [1032, 0]
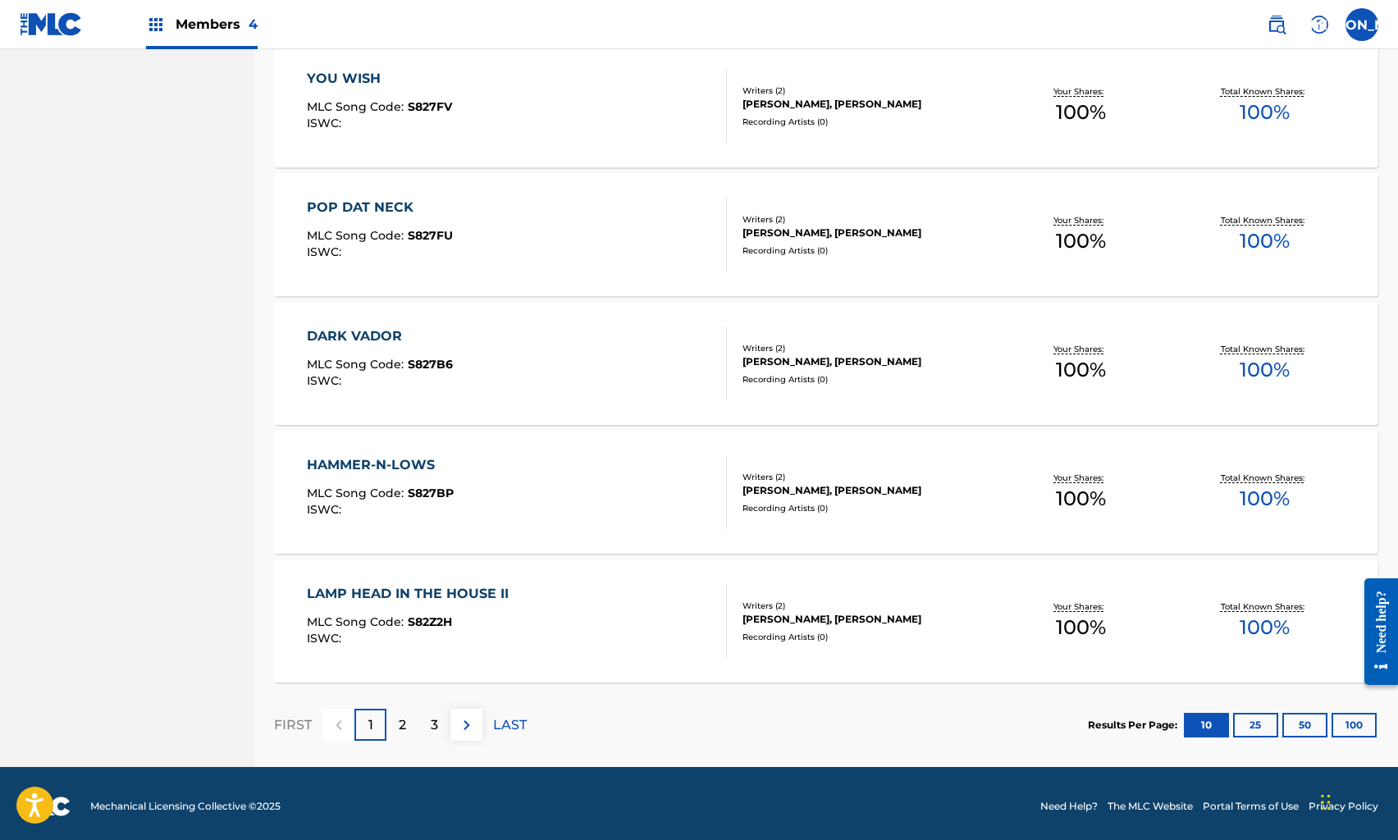
click at [542, 602] on div "LAMP HEAD IN THE HOUSE II MLC Song Code : S82Z2H ISWC :" at bounding box center [516, 621] width 419 height 74
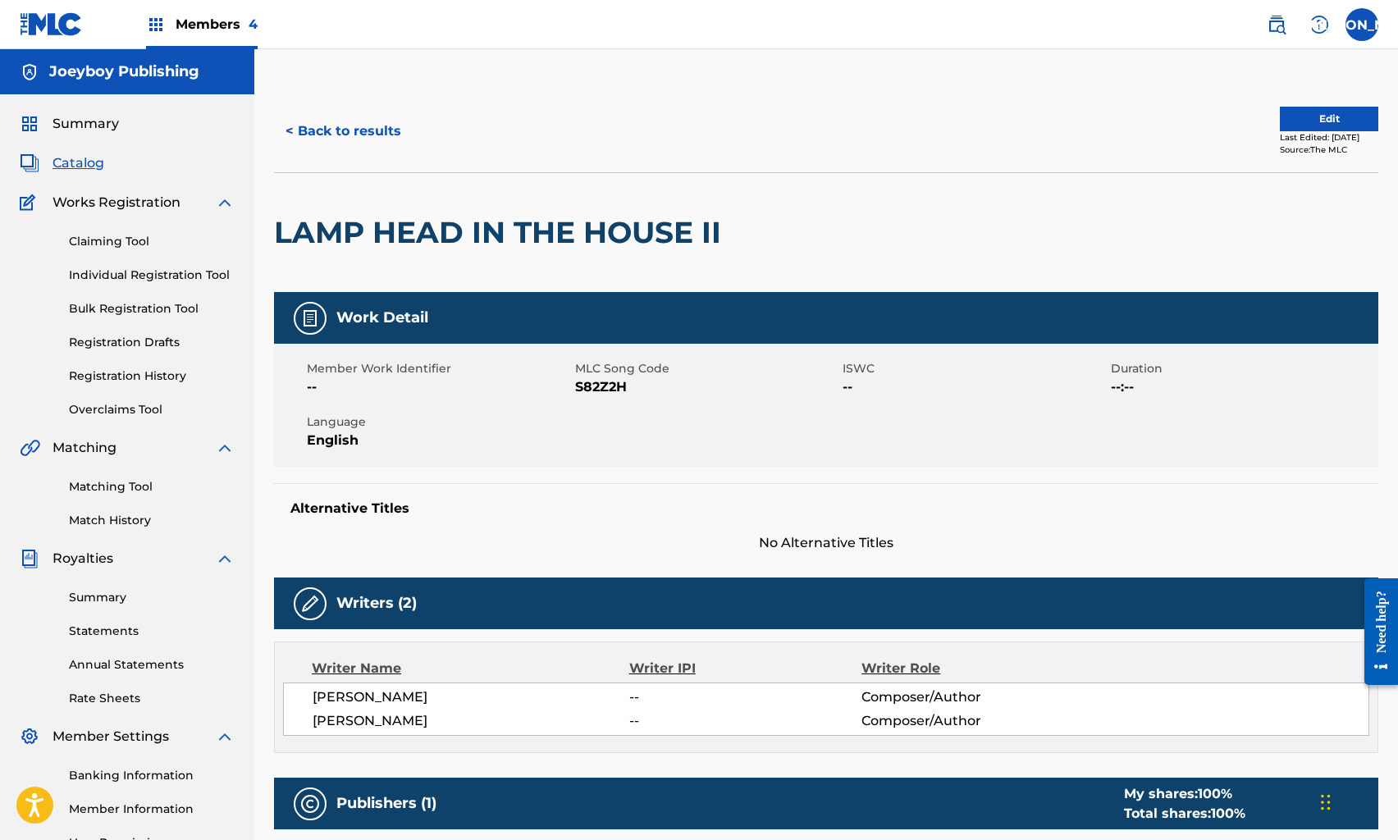
click at [1337, 111] on button "Edit" at bounding box center [1329, 119] width 98 height 25
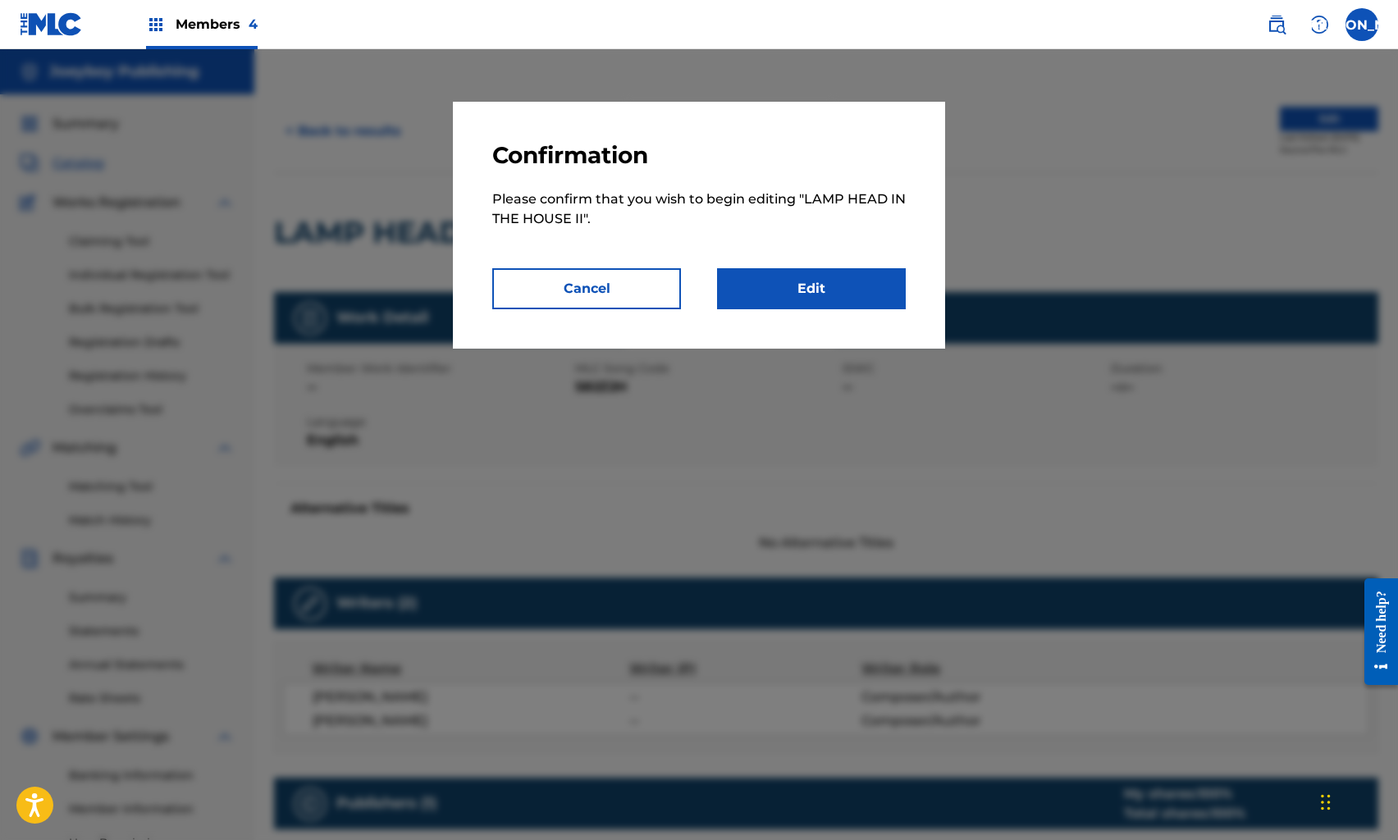
click at [788, 279] on link "Edit" at bounding box center [811, 288] width 189 height 41
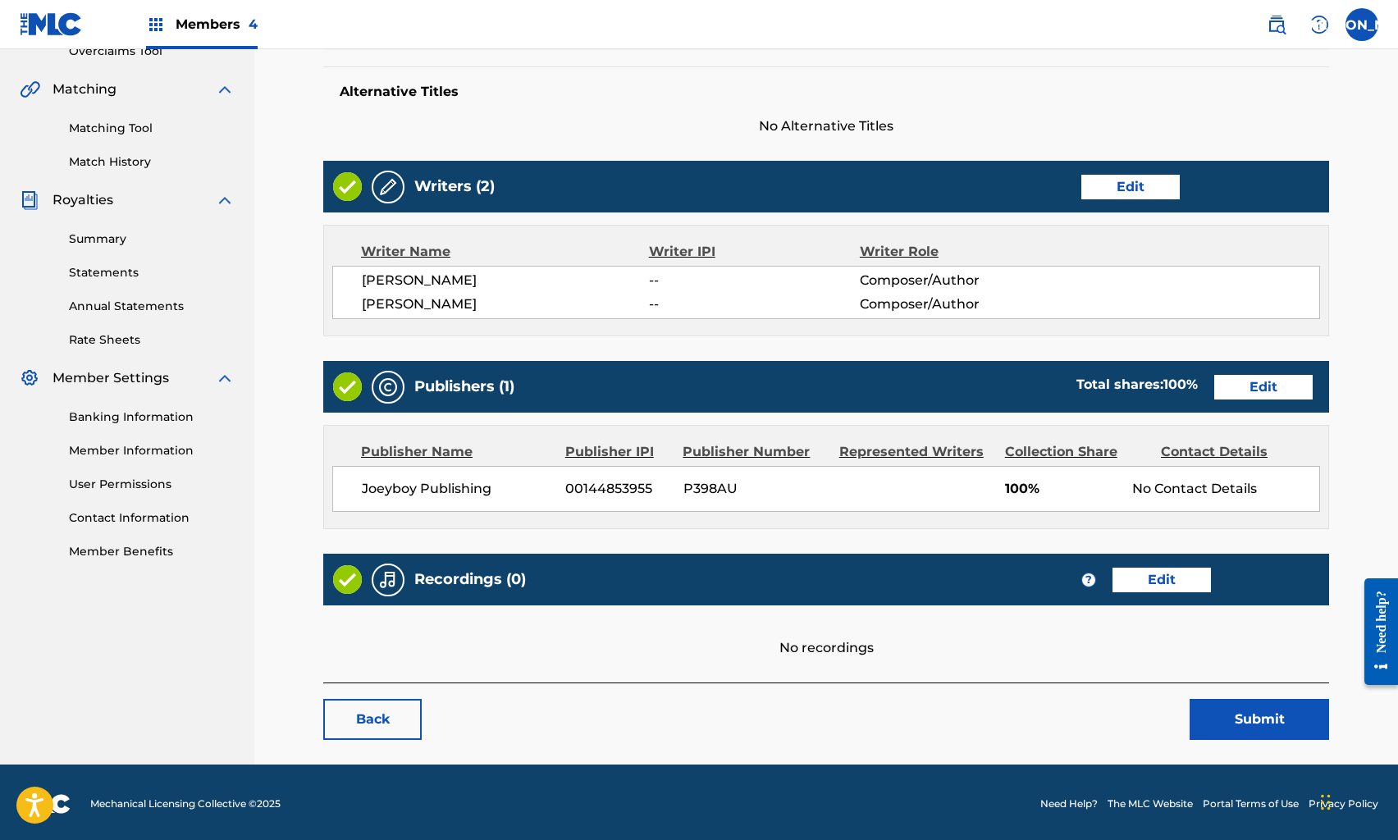
click at [1170, 569] on link "Edit" at bounding box center [1162, 580] width 98 height 25
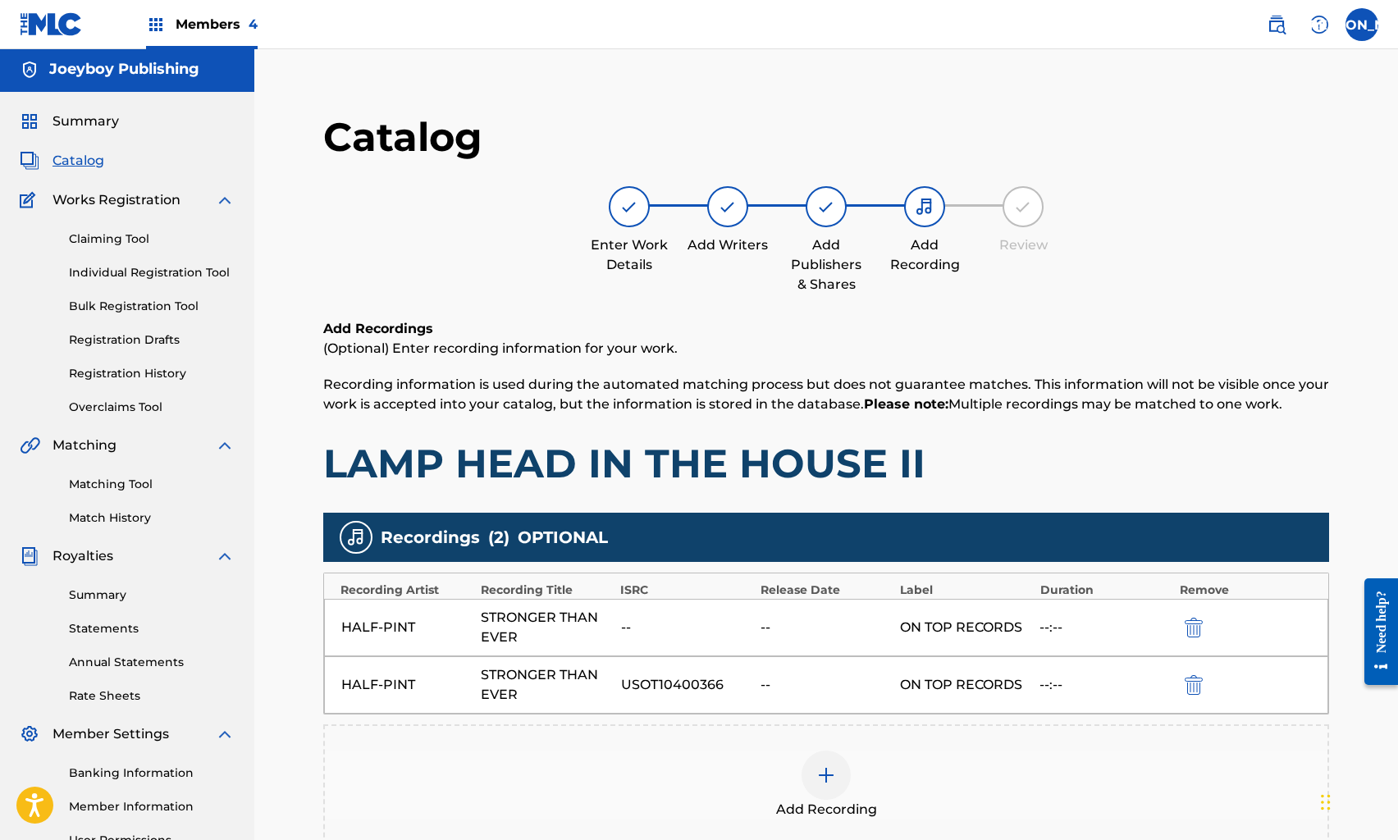
click at [1192, 620] on img "submit" at bounding box center [1194, 628] width 18 height 20
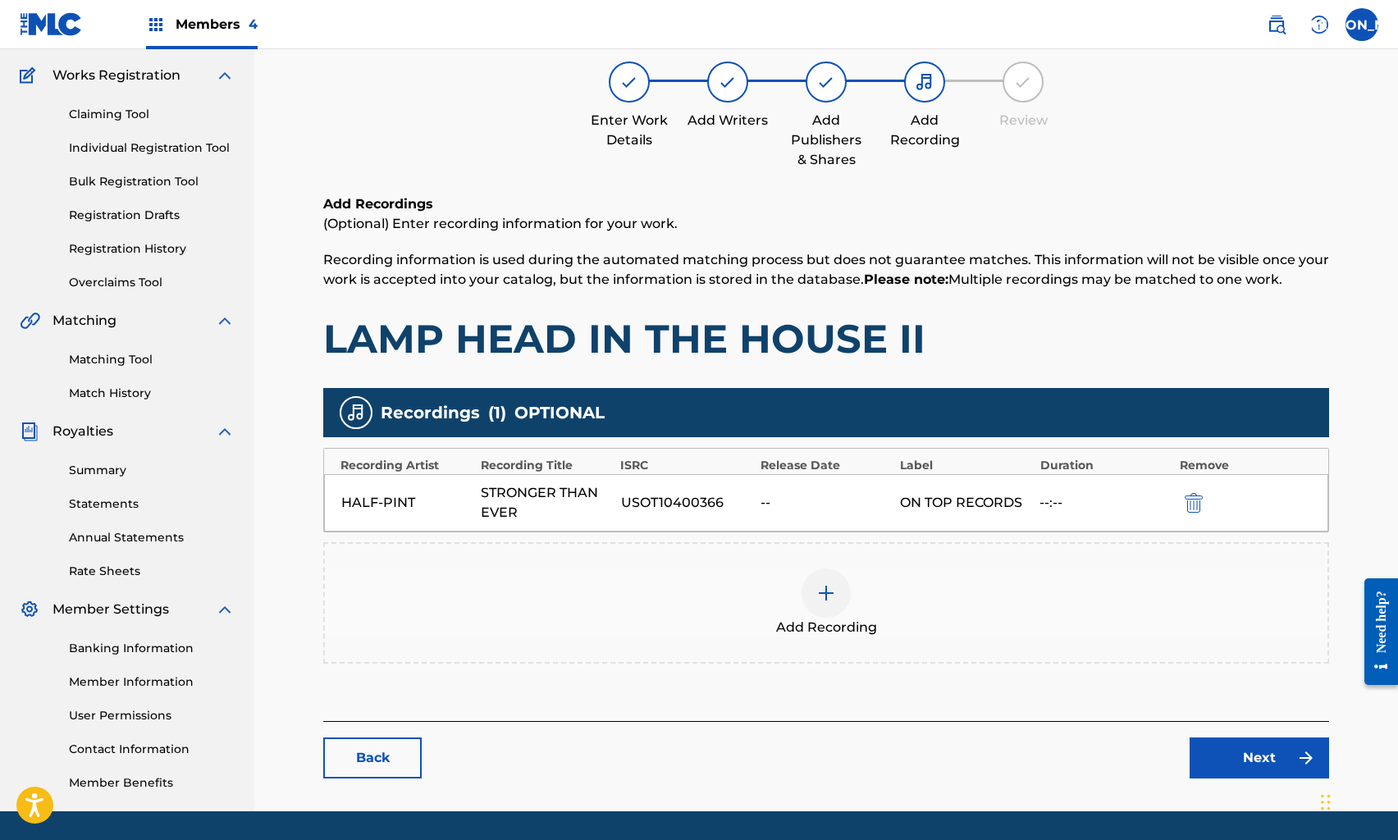
scroll to position [177, 0]
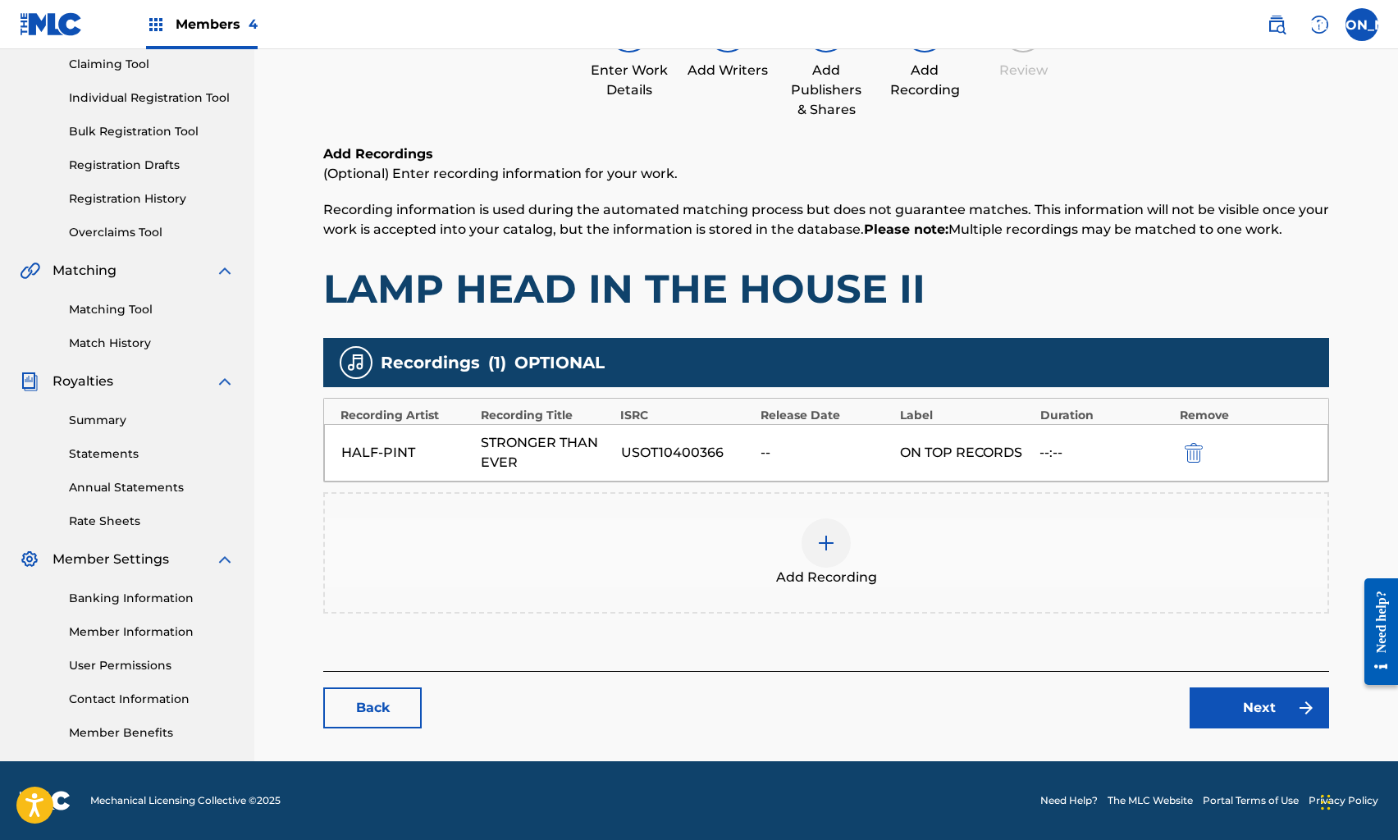
click at [1220, 705] on link "Next" at bounding box center [1260, 708] width 140 height 41
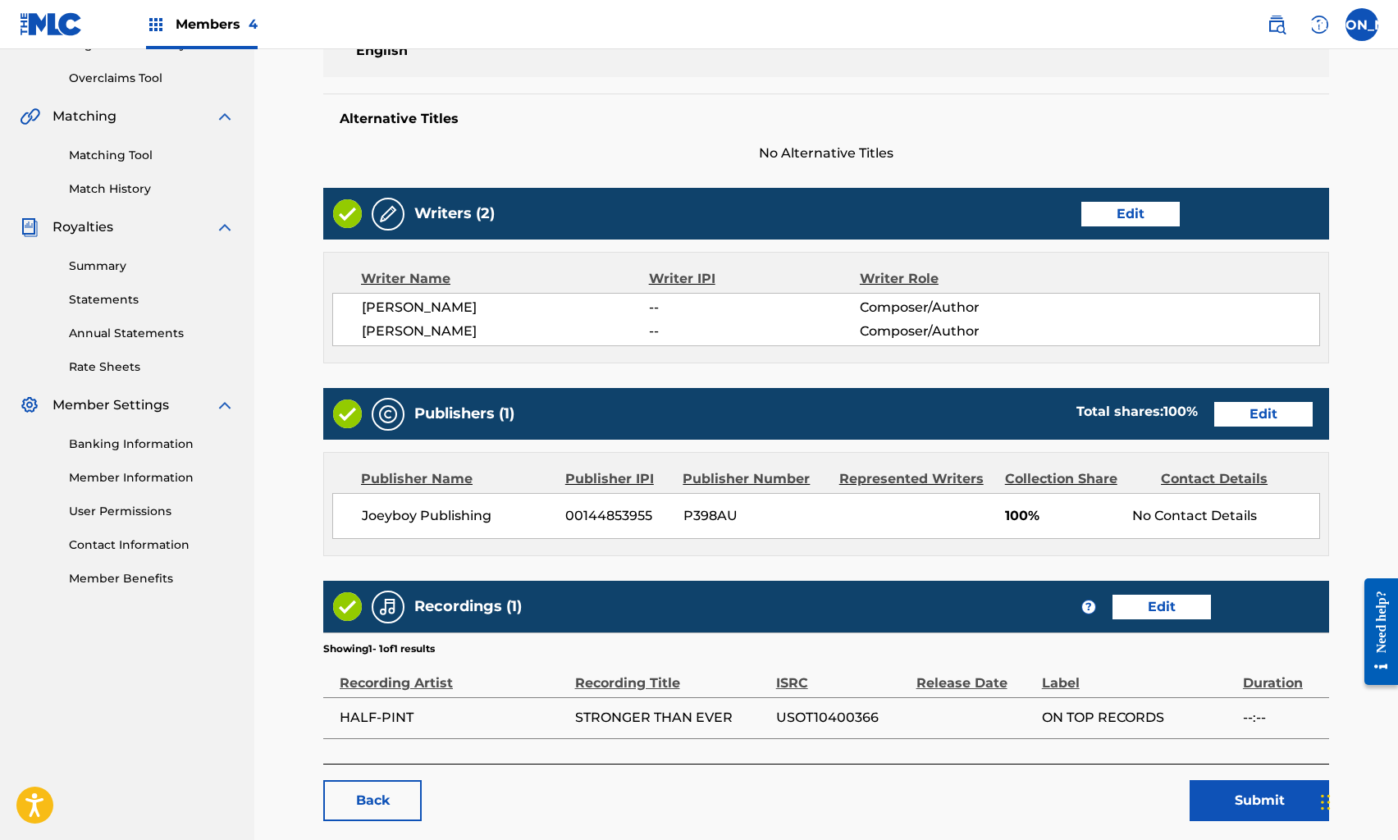
scroll to position [414, 0]
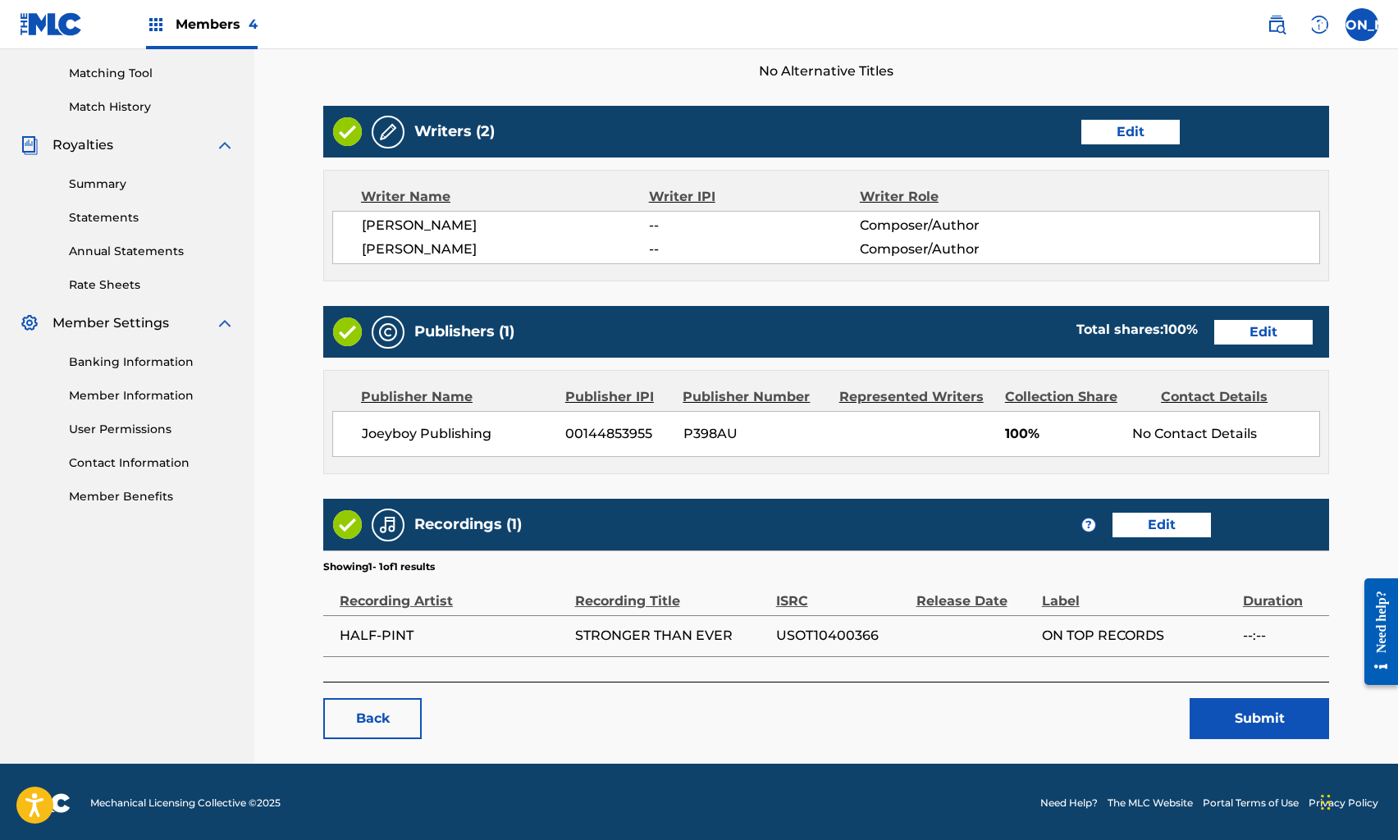
click at [1232, 724] on button "Submit" at bounding box center [1260, 718] width 140 height 41
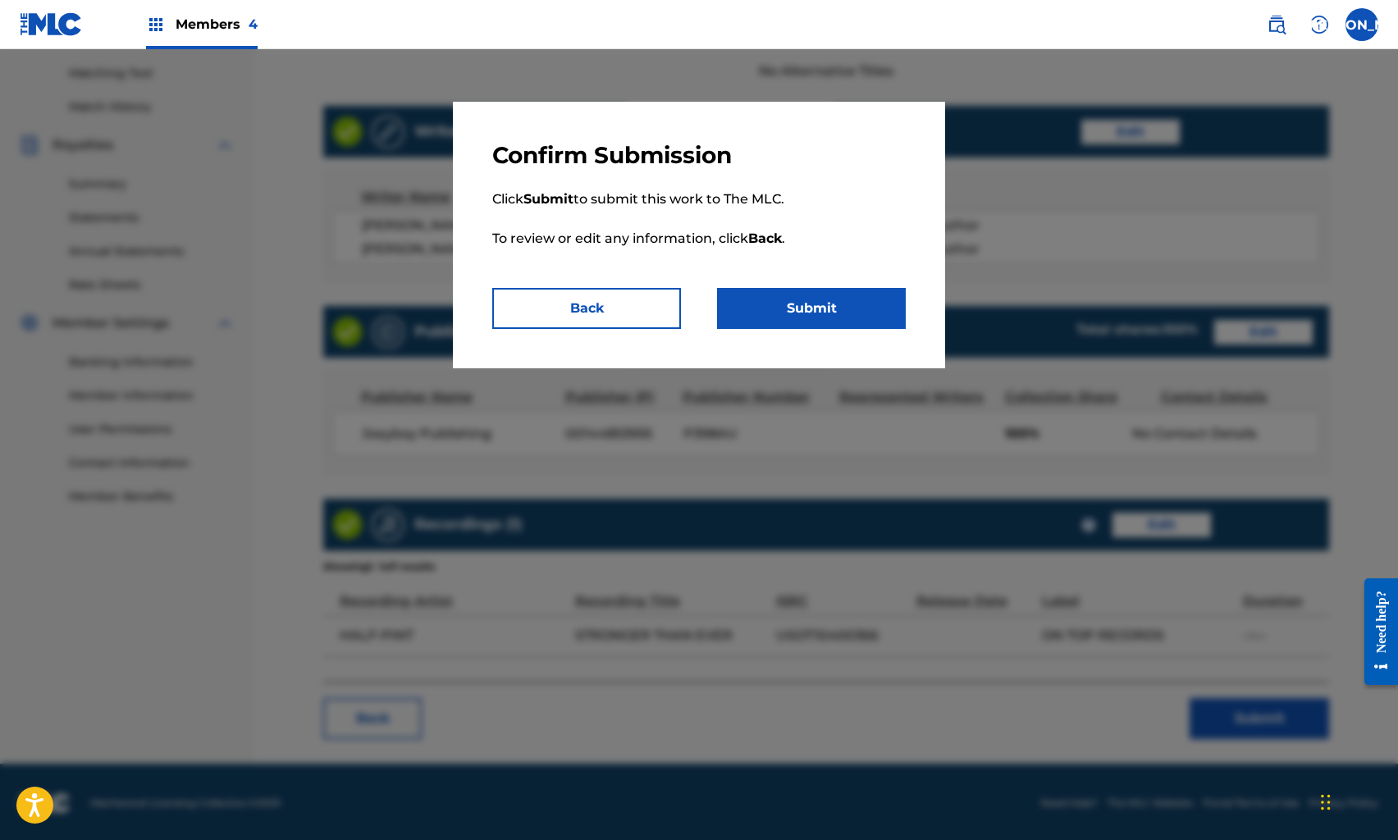
click at [789, 299] on button "Submit" at bounding box center [811, 308] width 189 height 41
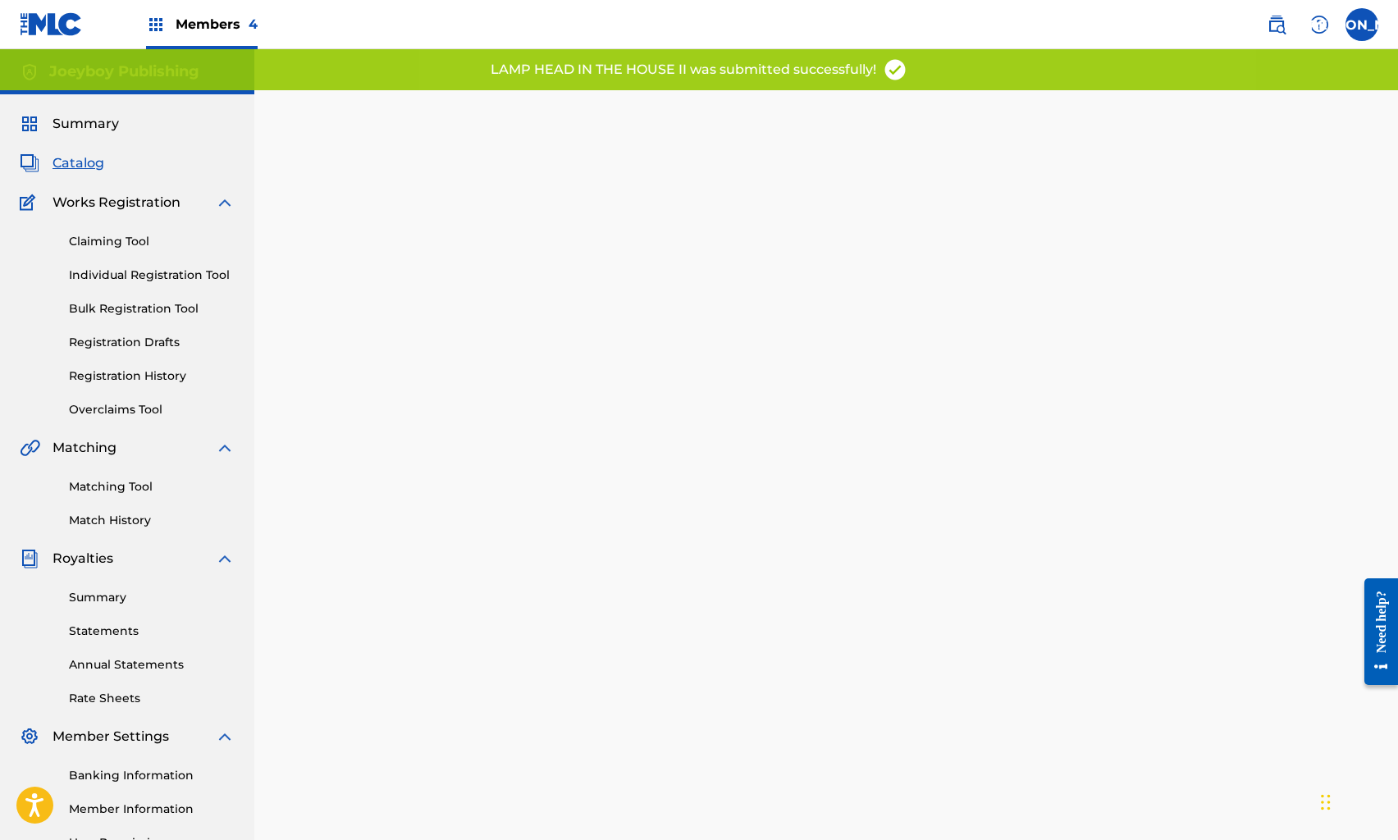
click at [66, 156] on span "Catalog" at bounding box center [79, 163] width 52 height 20
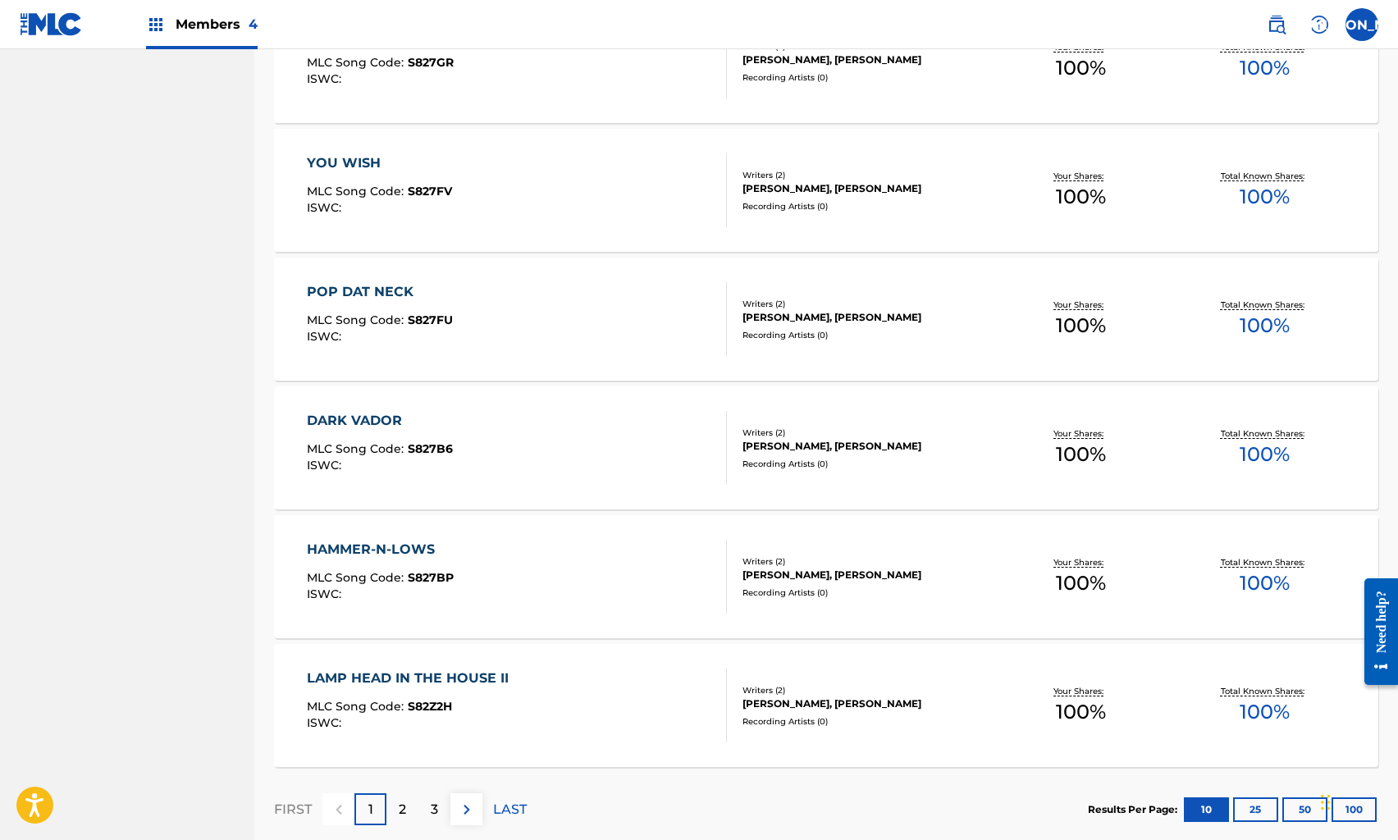
scroll to position [1038, 0]
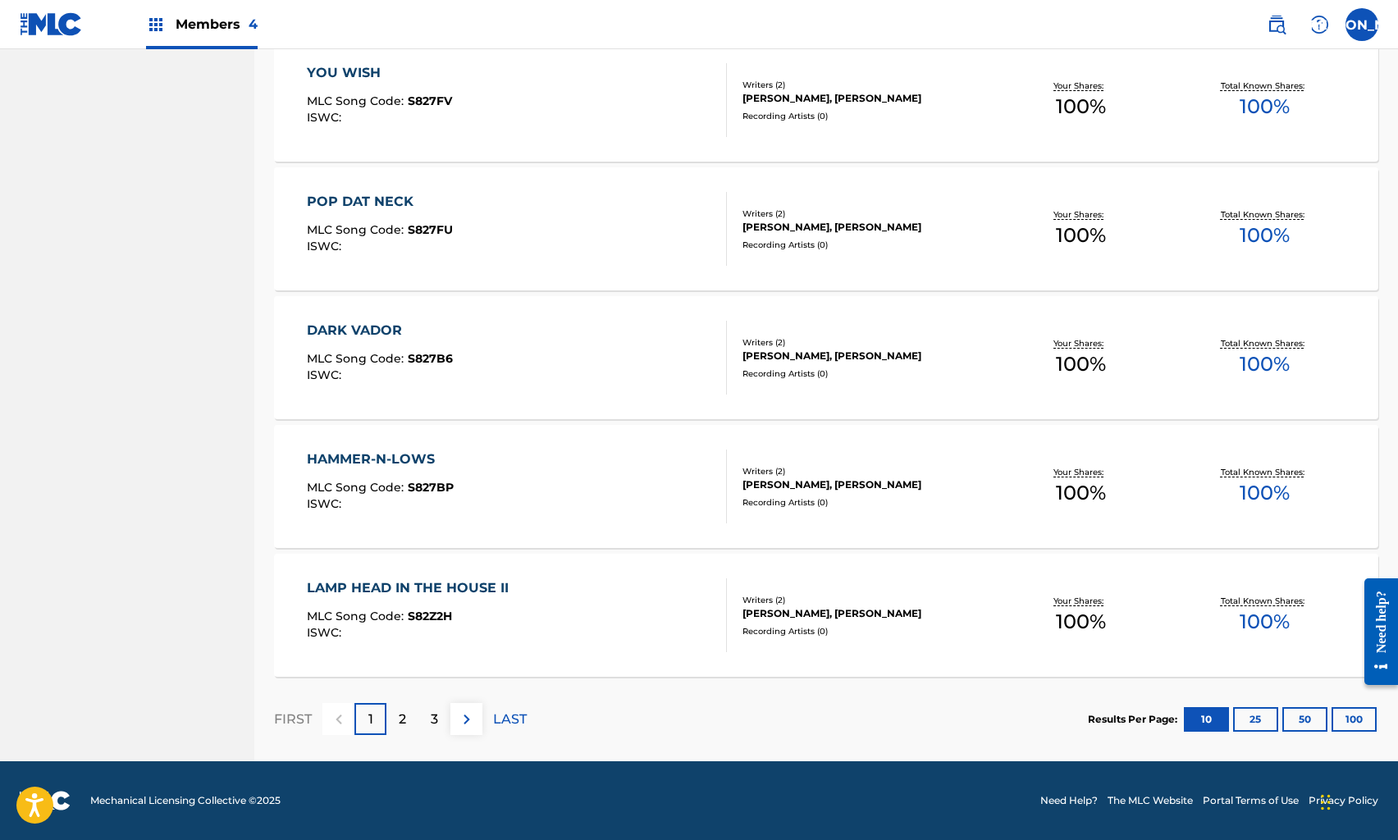
click at [392, 722] on div "2" at bounding box center [403, 719] width 32 height 32
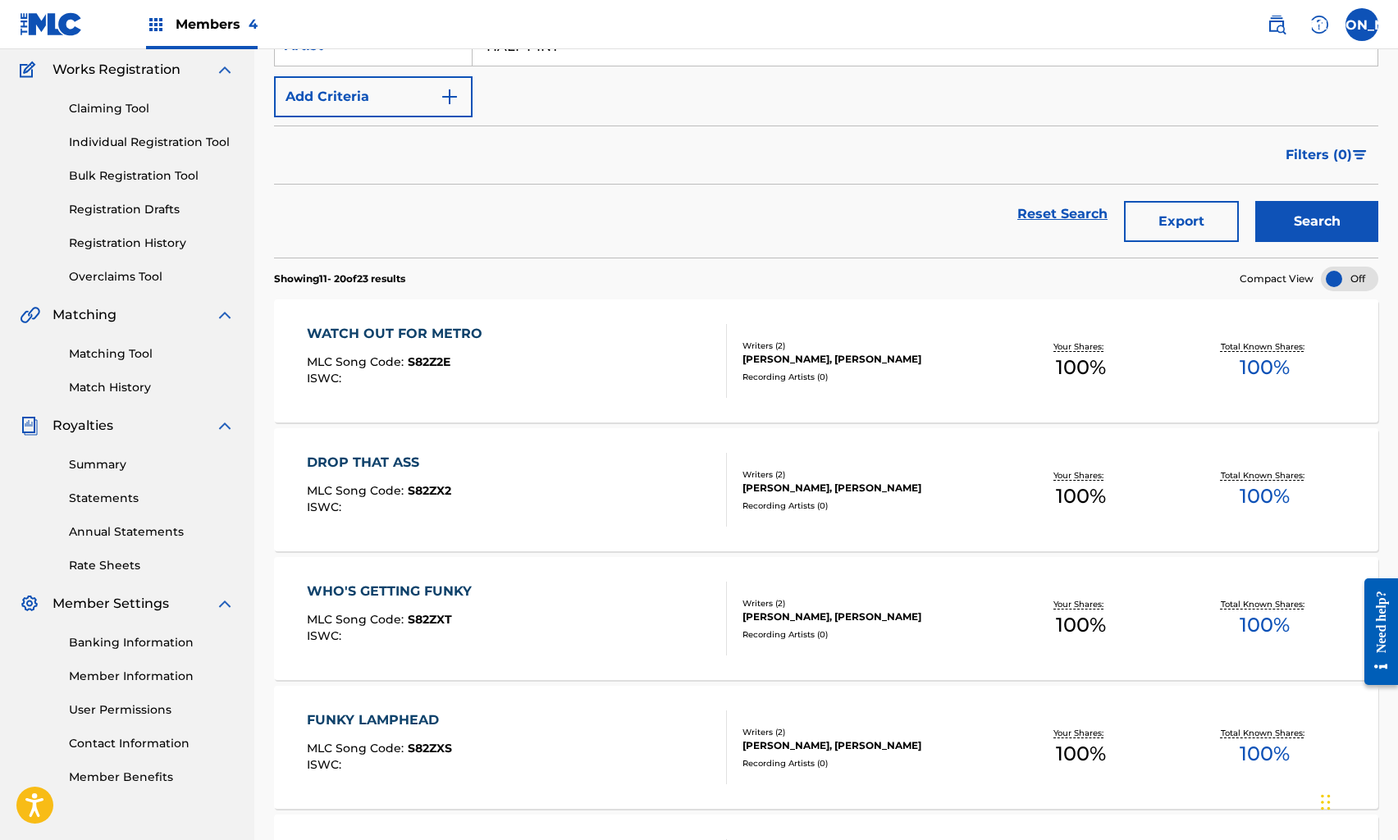
scroll to position [0, 0]
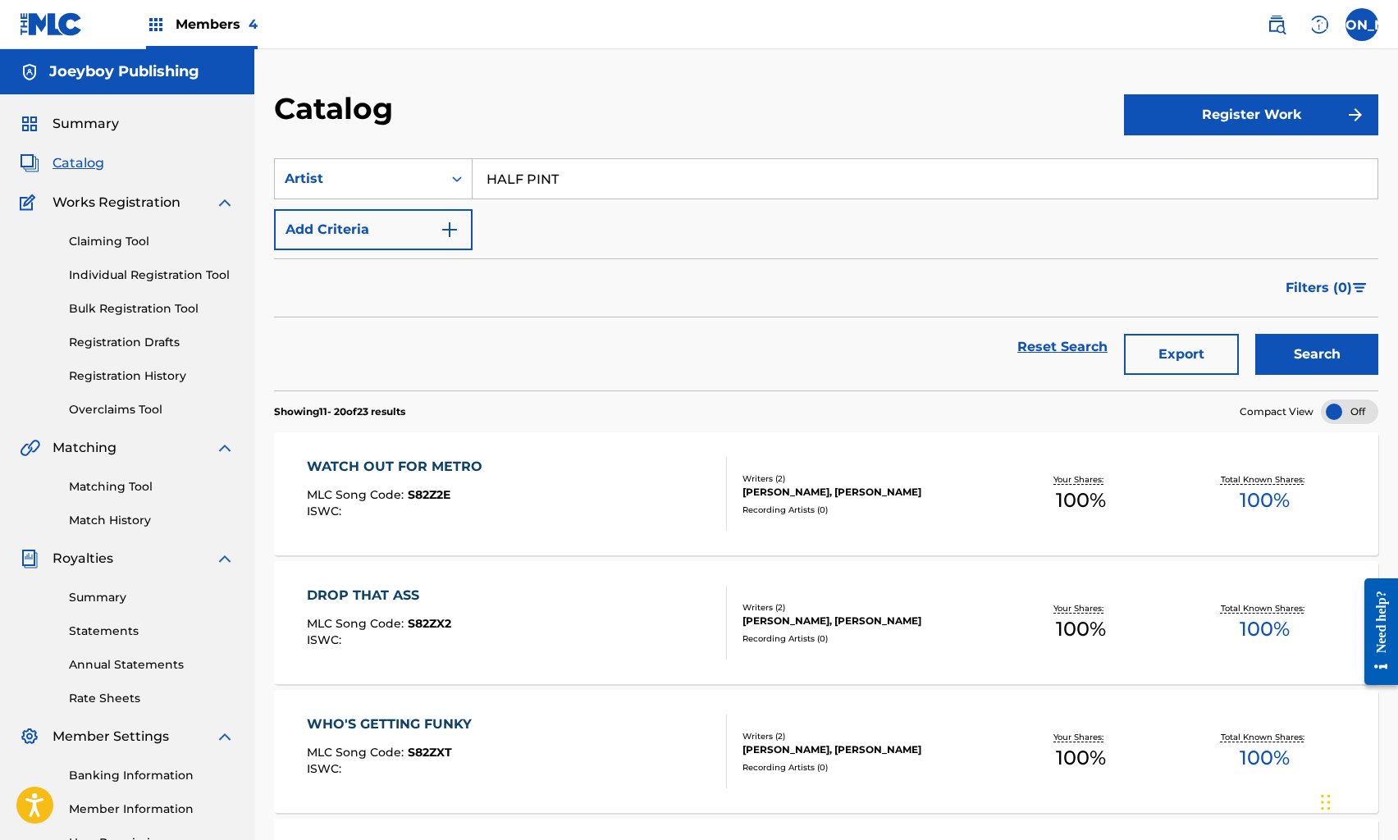
click at [372, 479] on div "WATCH OUT FOR METRO MLC Song Code : S82Z2E ISWC :" at bounding box center [399, 494] width 184 height 74
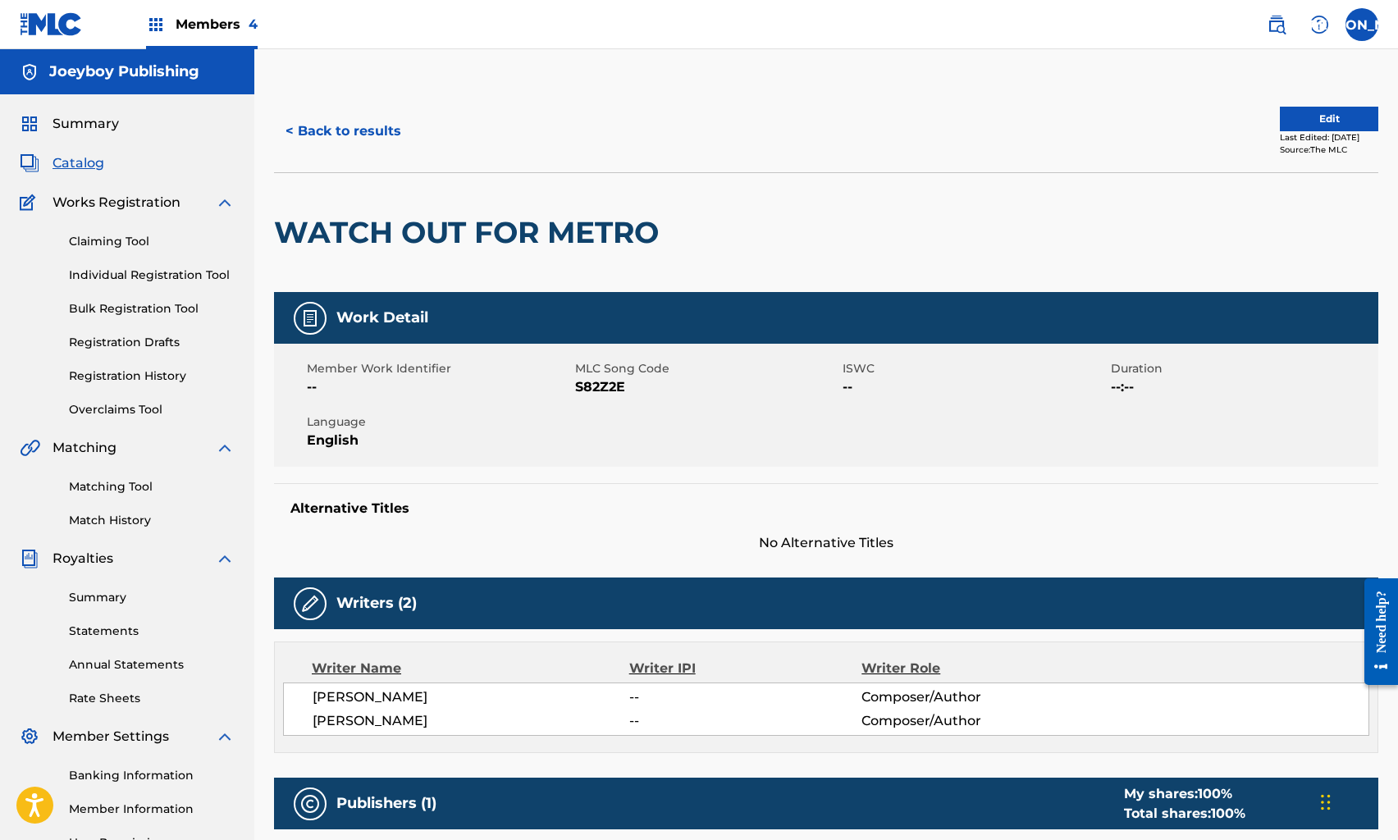
click at [1316, 117] on button "Edit" at bounding box center [1329, 119] width 98 height 25
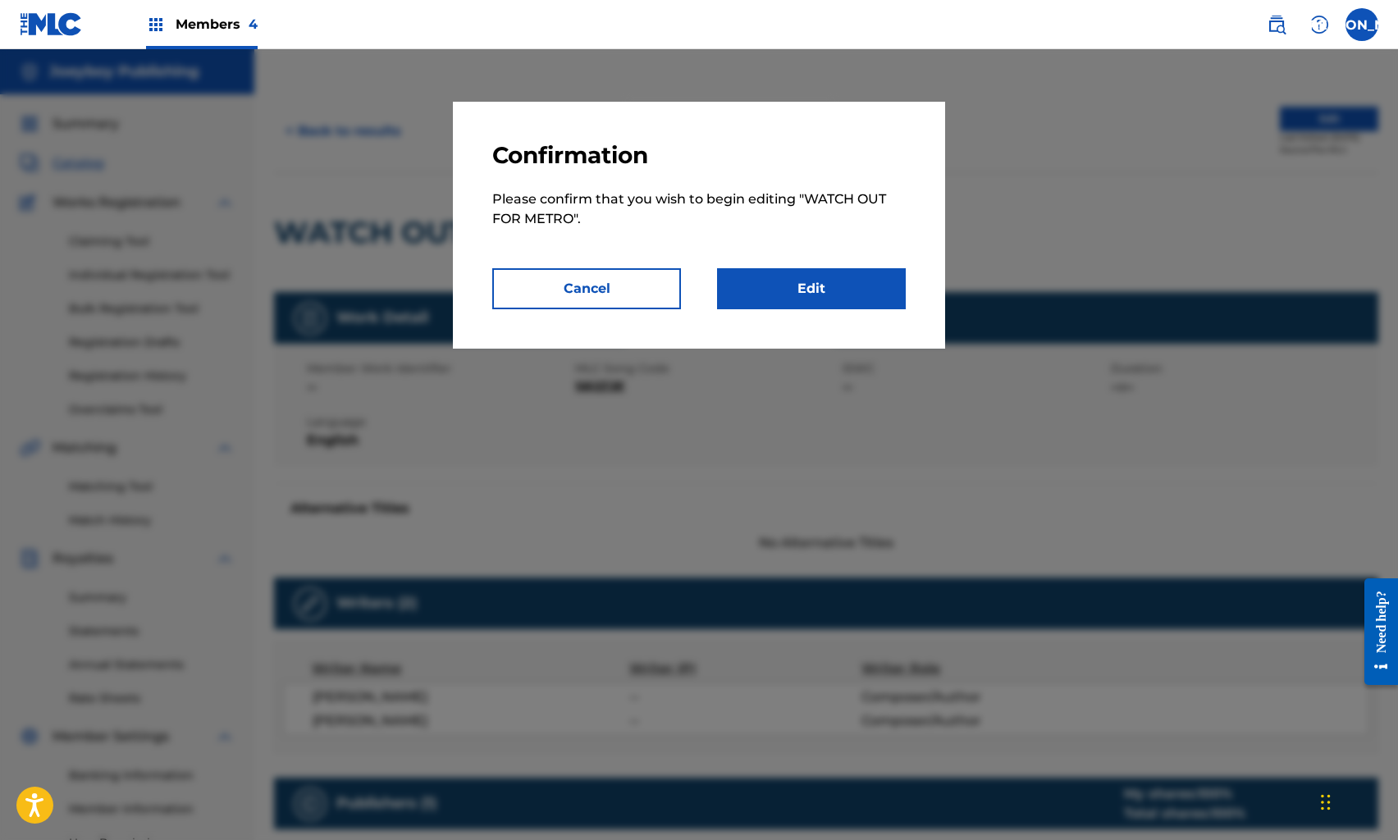
click at [873, 282] on link "Edit" at bounding box center [811, 288] width 189 height 41
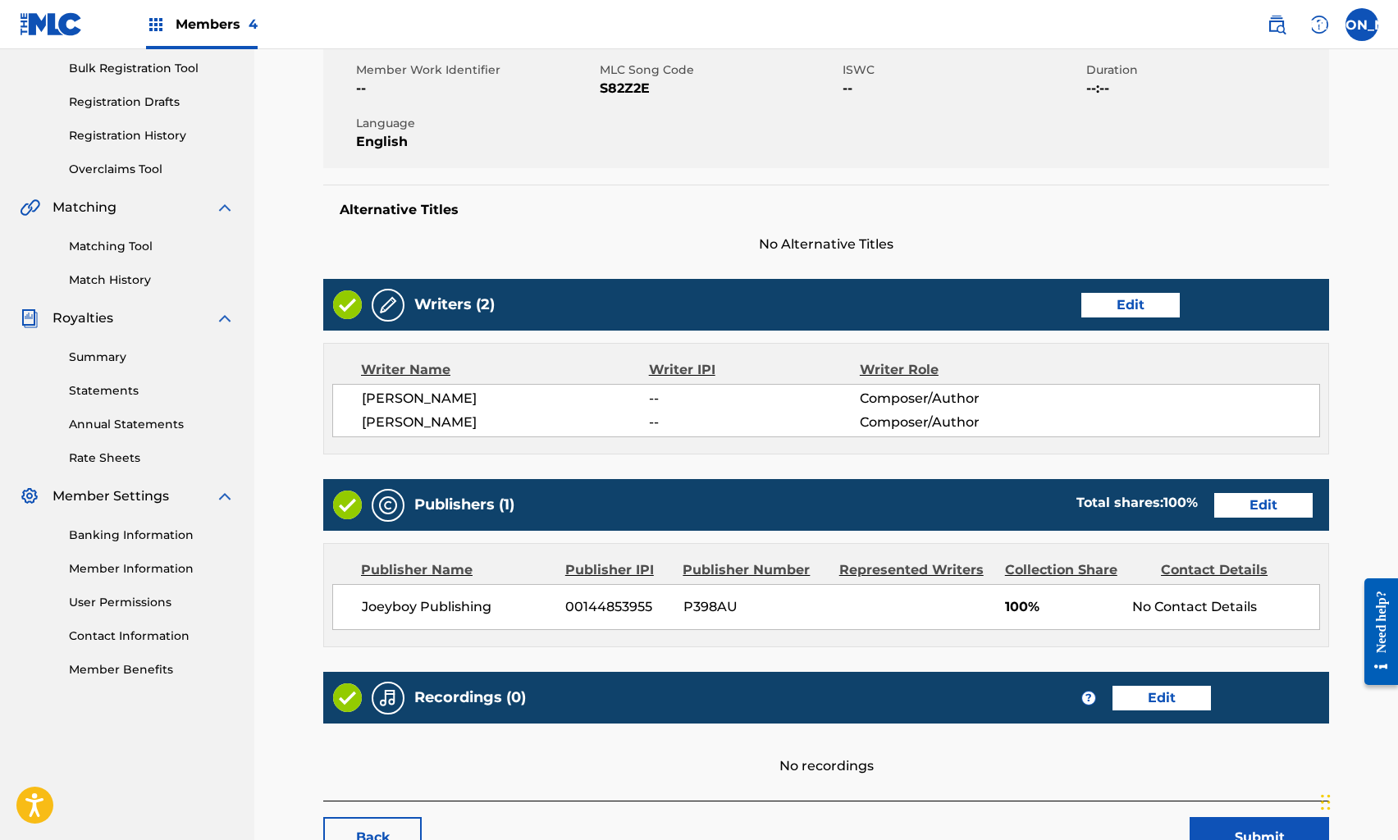
scroll to position [360, 0]
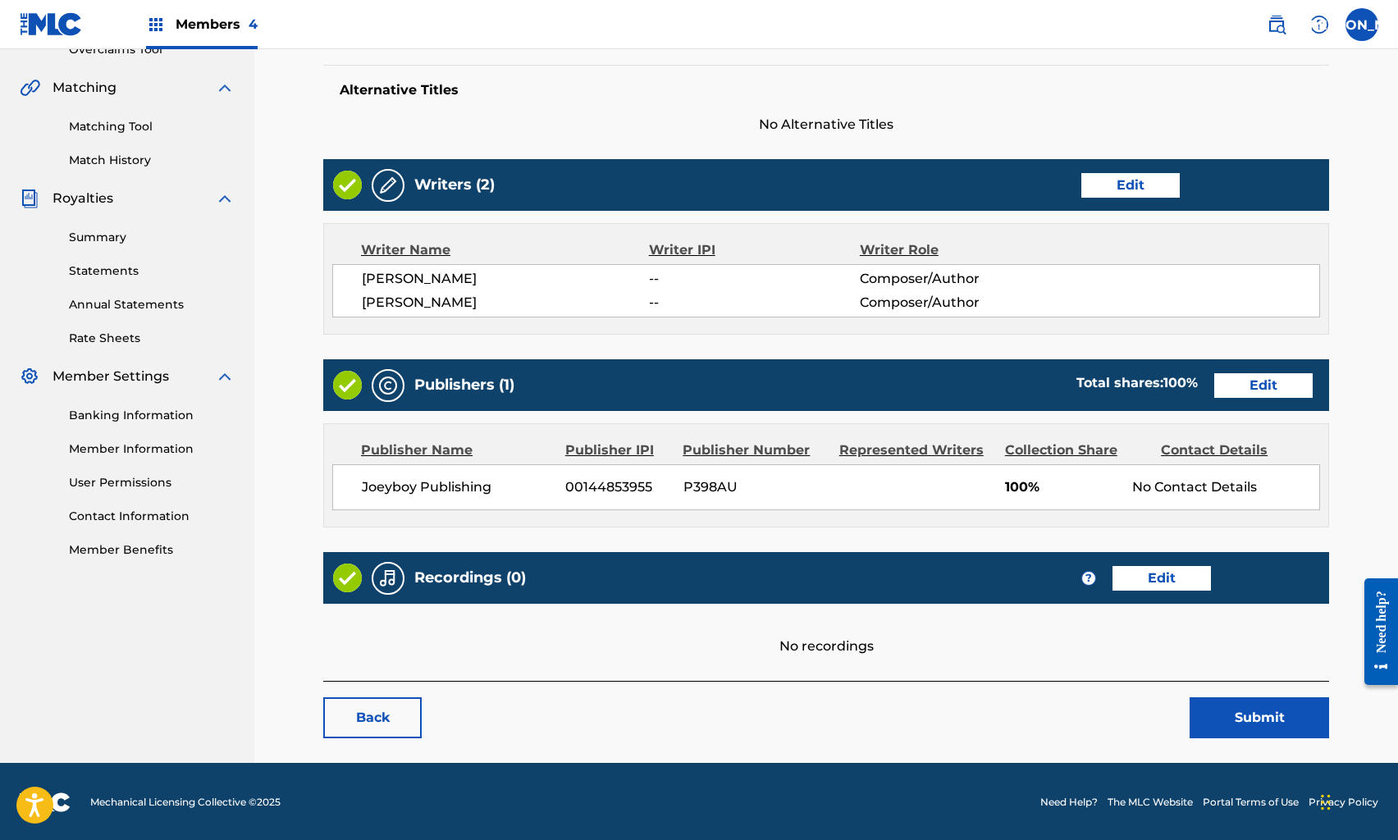
click at [1160, 591] on div "Recordings (0) ? Edit" at bounding box center [826, 578] width 1006 height 52
click at [1156, 579] on link "Edit" at bounding box center [1162, 578] width 98 height 25
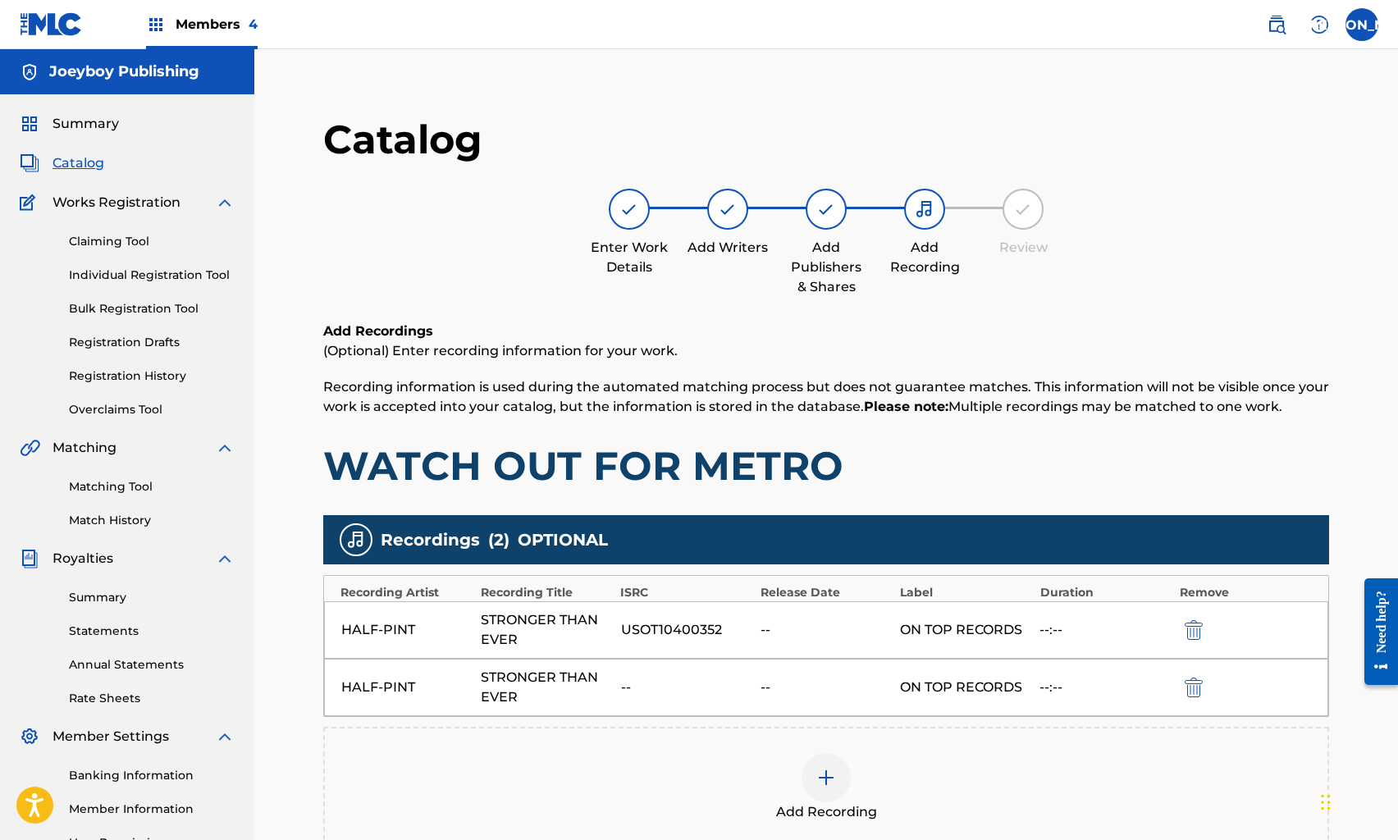
click at [1191, 685] on img "submit" at bounding box center [1194, 688] width 18 height 20
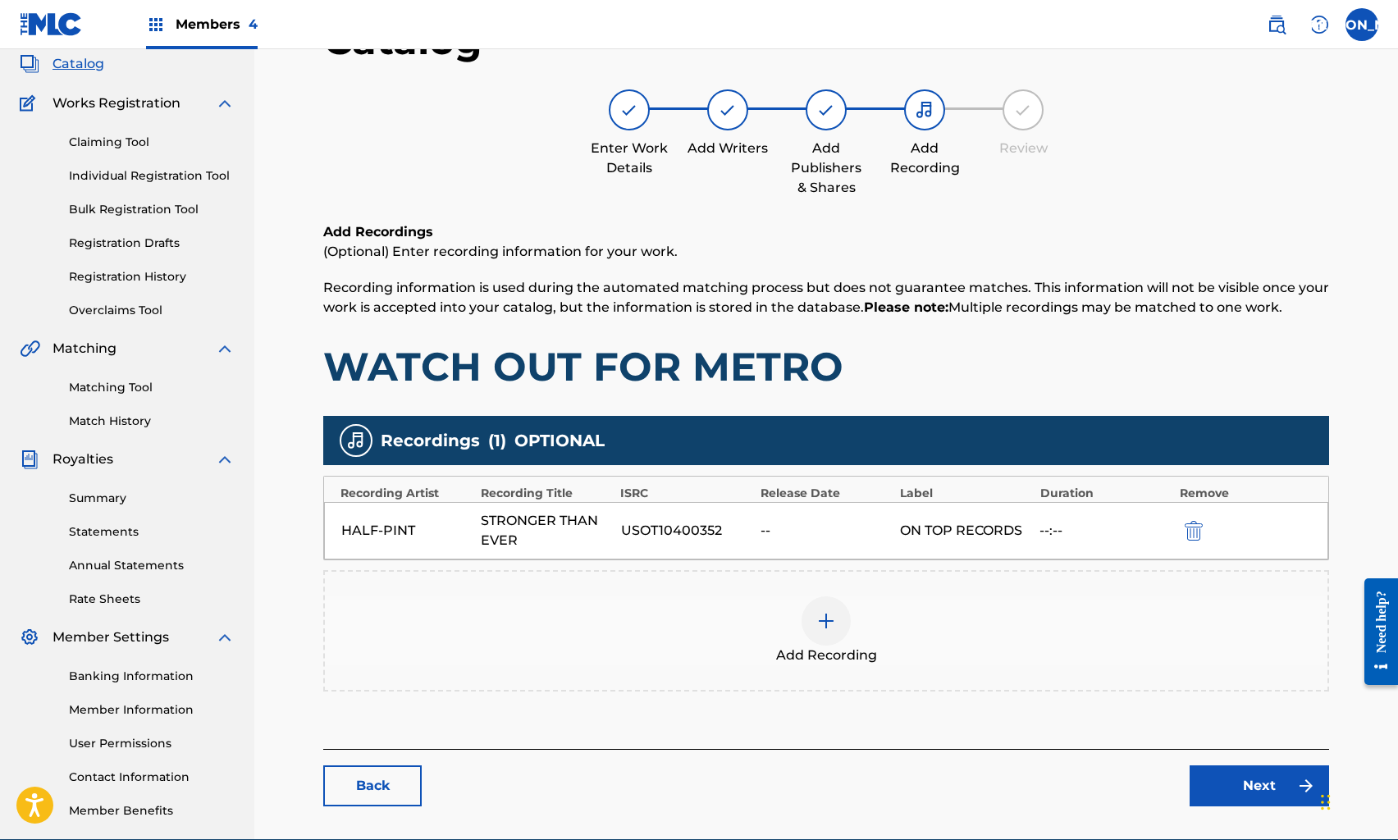
scroll to position [177, 0]
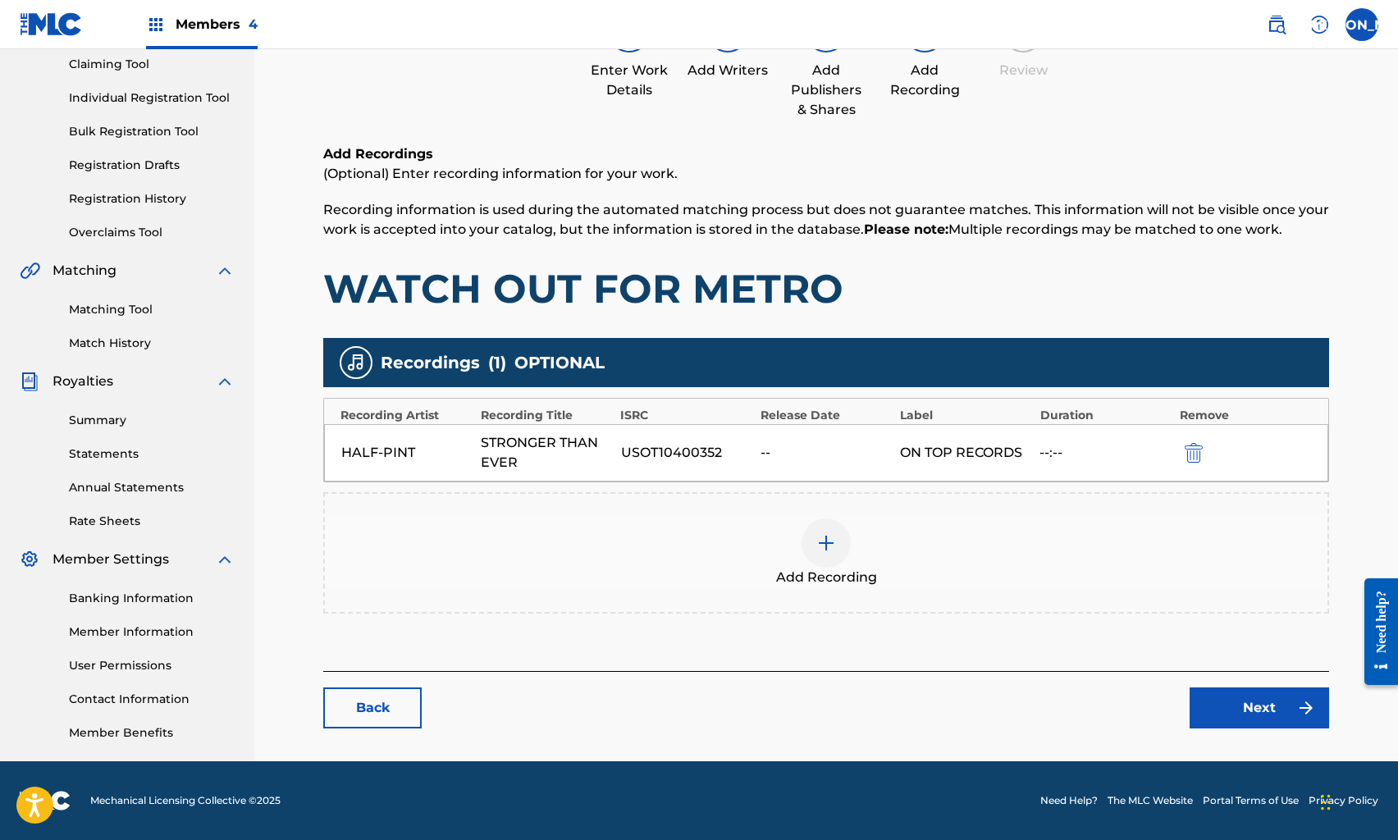
click at [1201, 693] on link "Next" at bounding box center [1260, 708] width 140 height 41
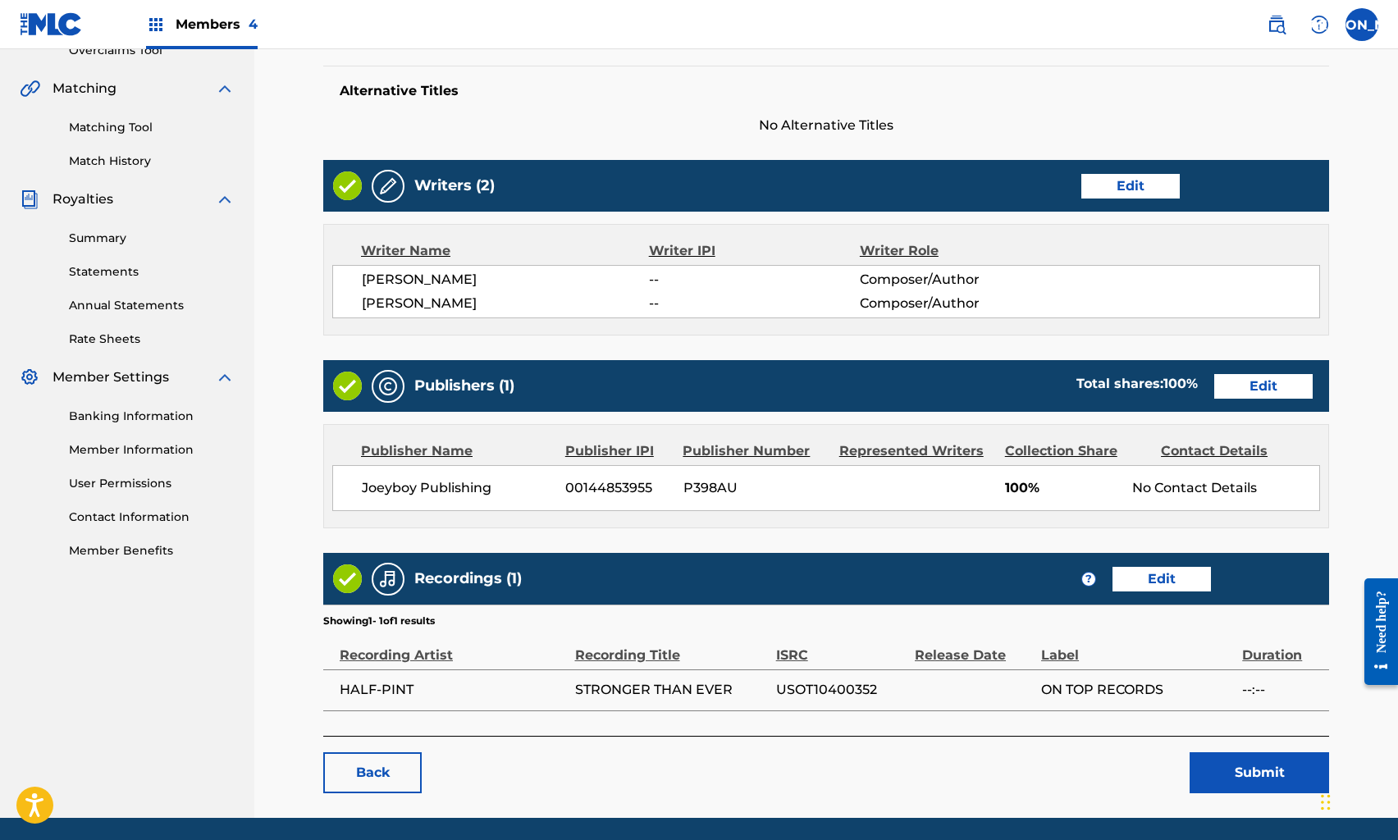
scroll to position [414, 0]
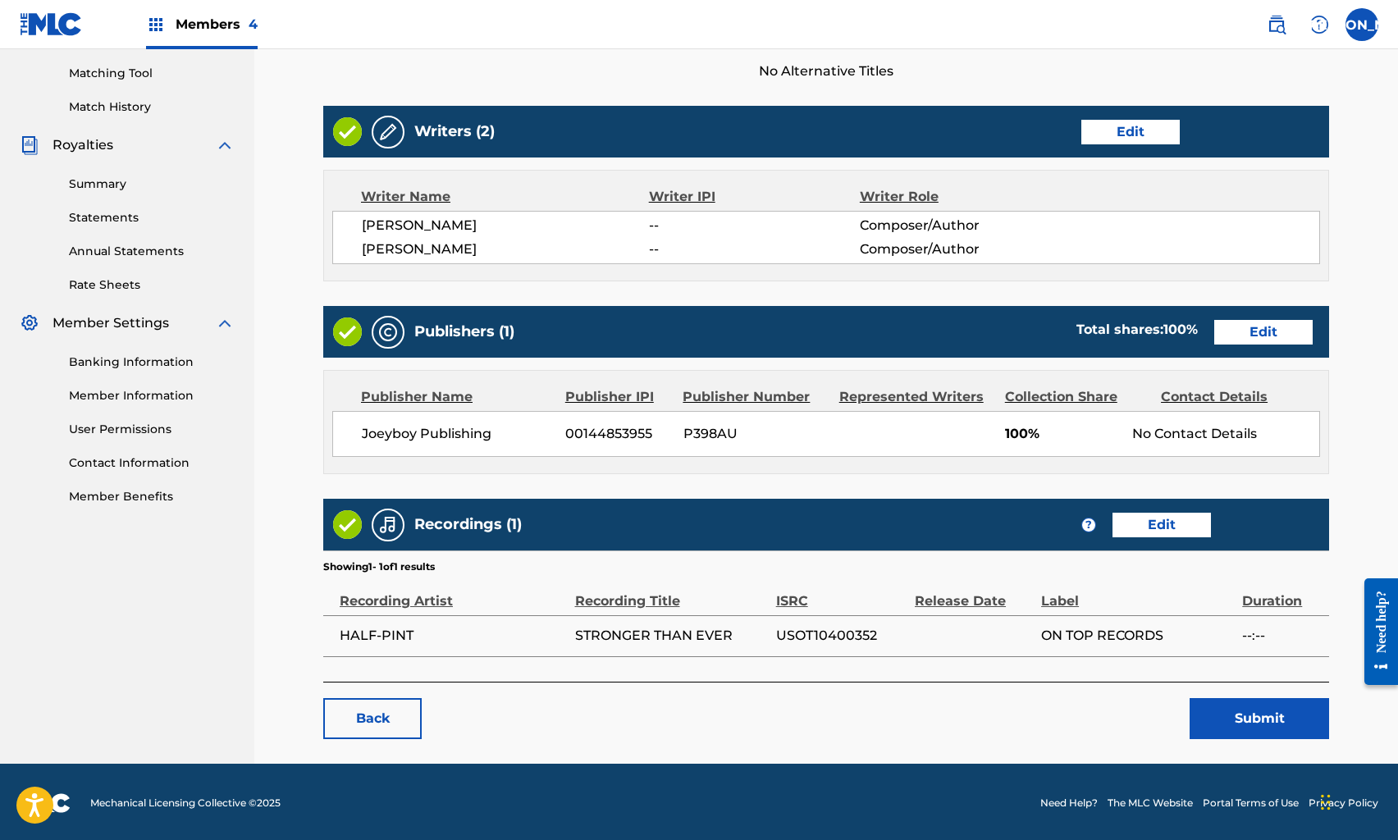
click at [1229, 711] on button "Submit" at bounding box center [1260, 718] width 140 height 41
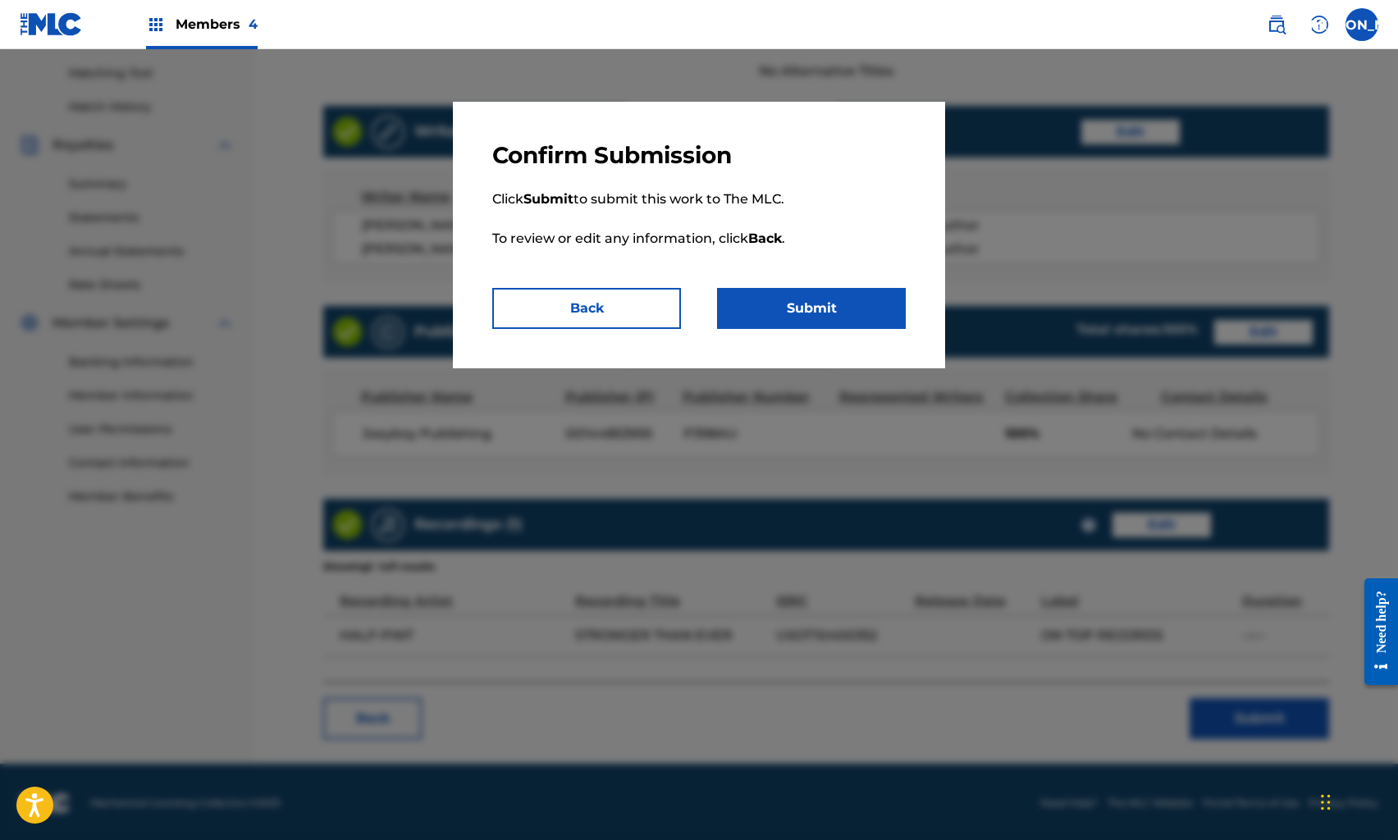
click at [827, 313] on button "Submit" at bounding box center [811, 308] width 189 height 41
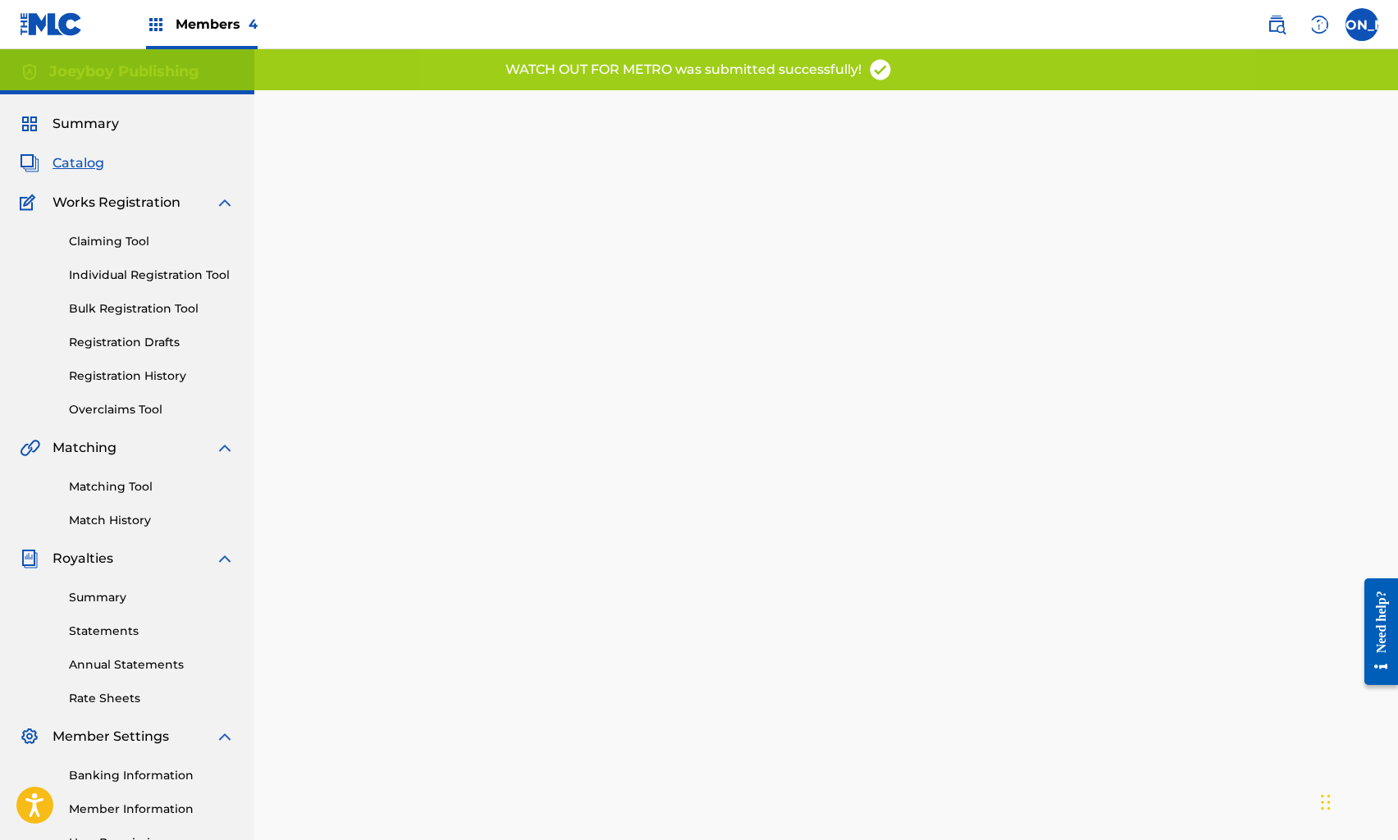
click at [80, 157] on span "Catalog" at bounding box center [79, 163] width 52 height 20
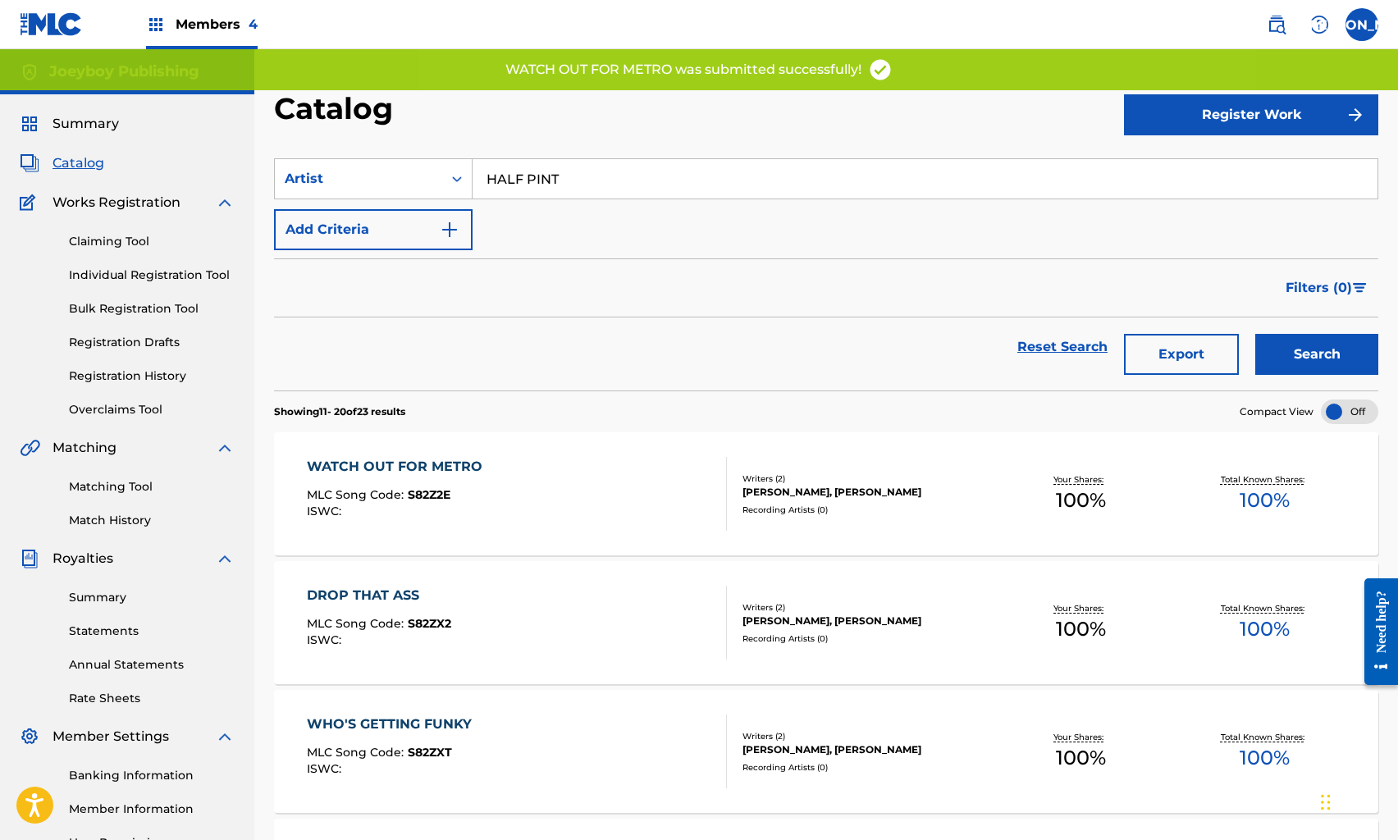
click at [452, 581] on div "DROP THAT ASS MLC Song Code : S82ZX2 ISWC : Writers ( 2 ) [PERSON_NAME], [PERSO…" at bounding box center [826, 622] width 1105 height 123
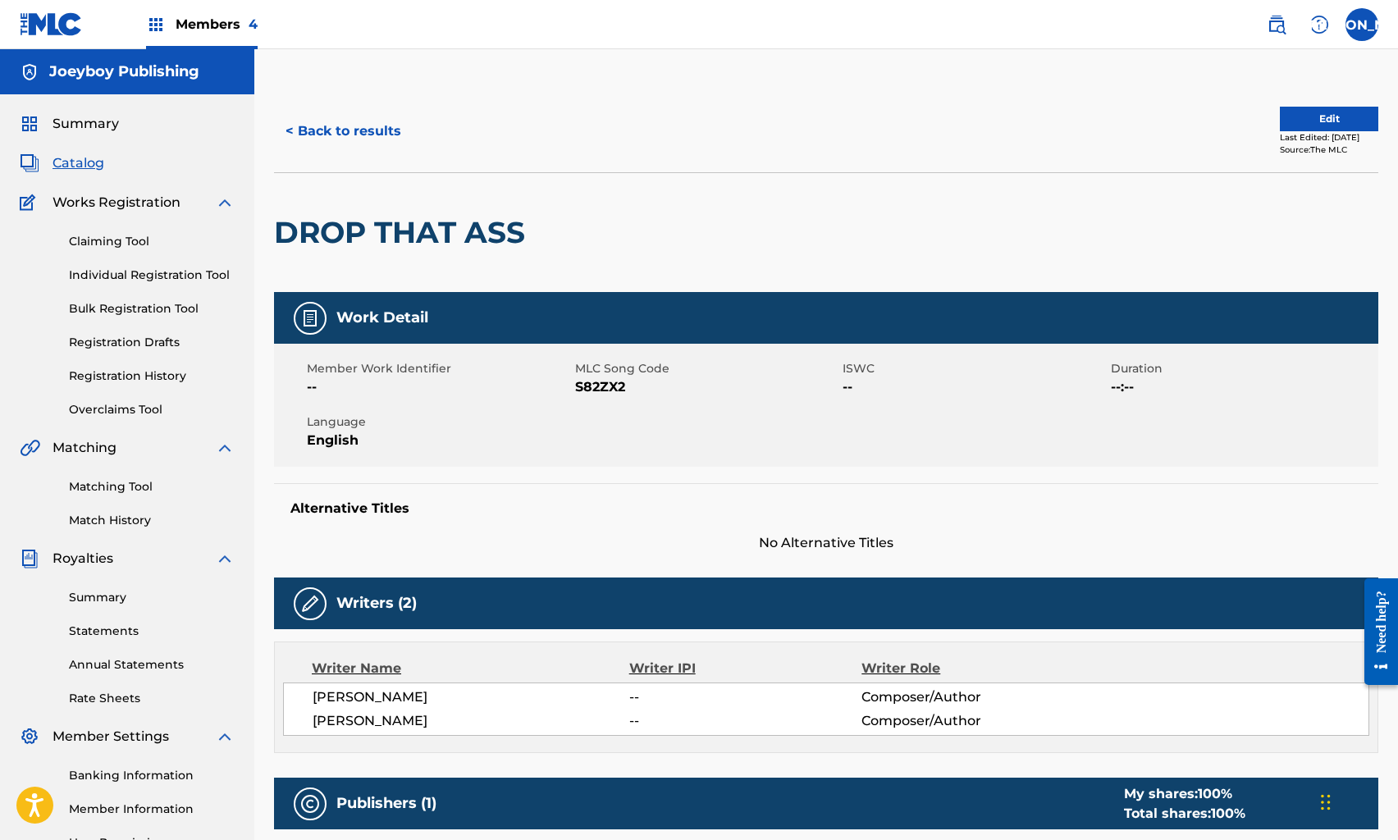
click at [1301, 125] on button "Edit" at bounding box center [1329, 119] width 98 height 25
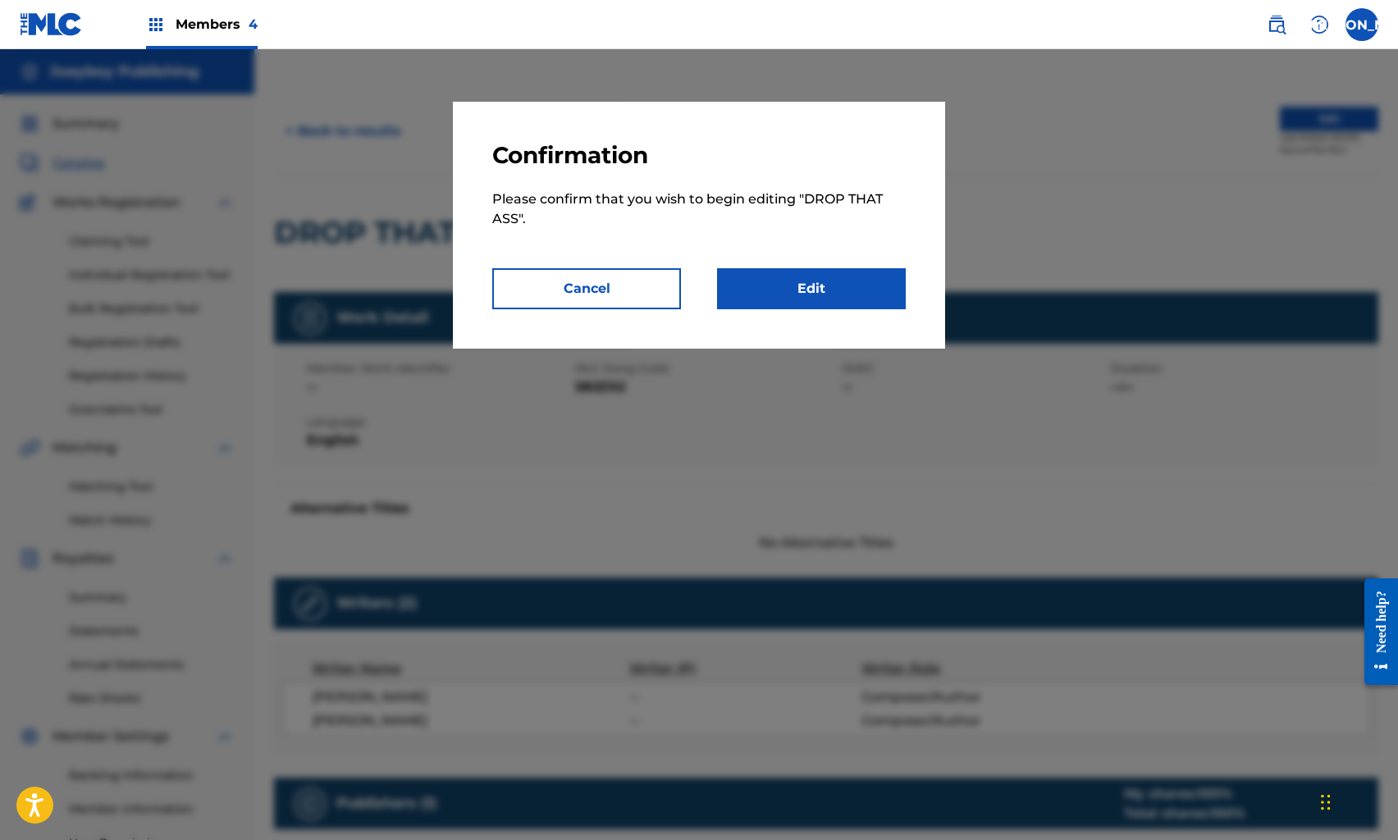
click at [832, 280] on link "Edit" at bounding box center [811, 288] width 189 height 41
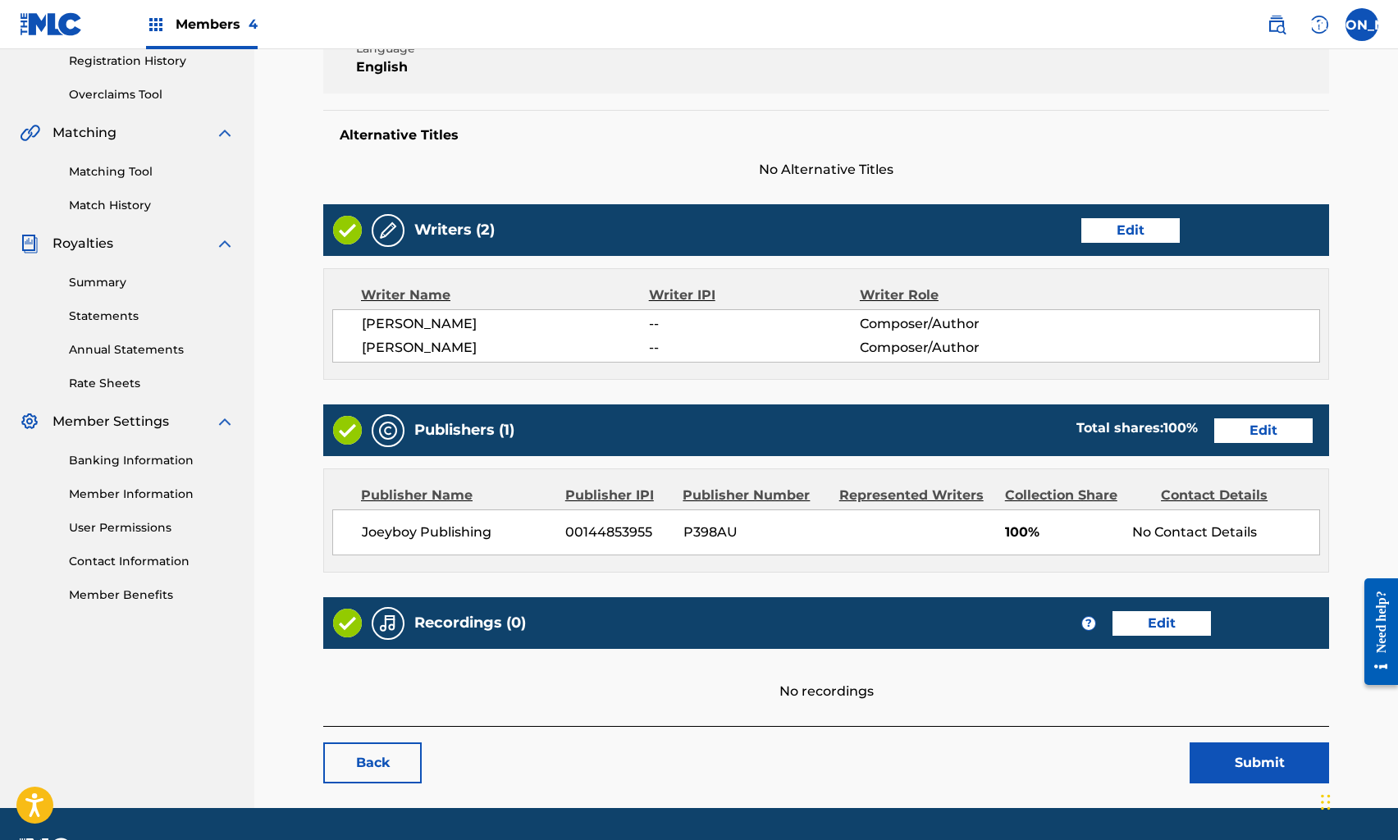
scroll to position [360, 0]
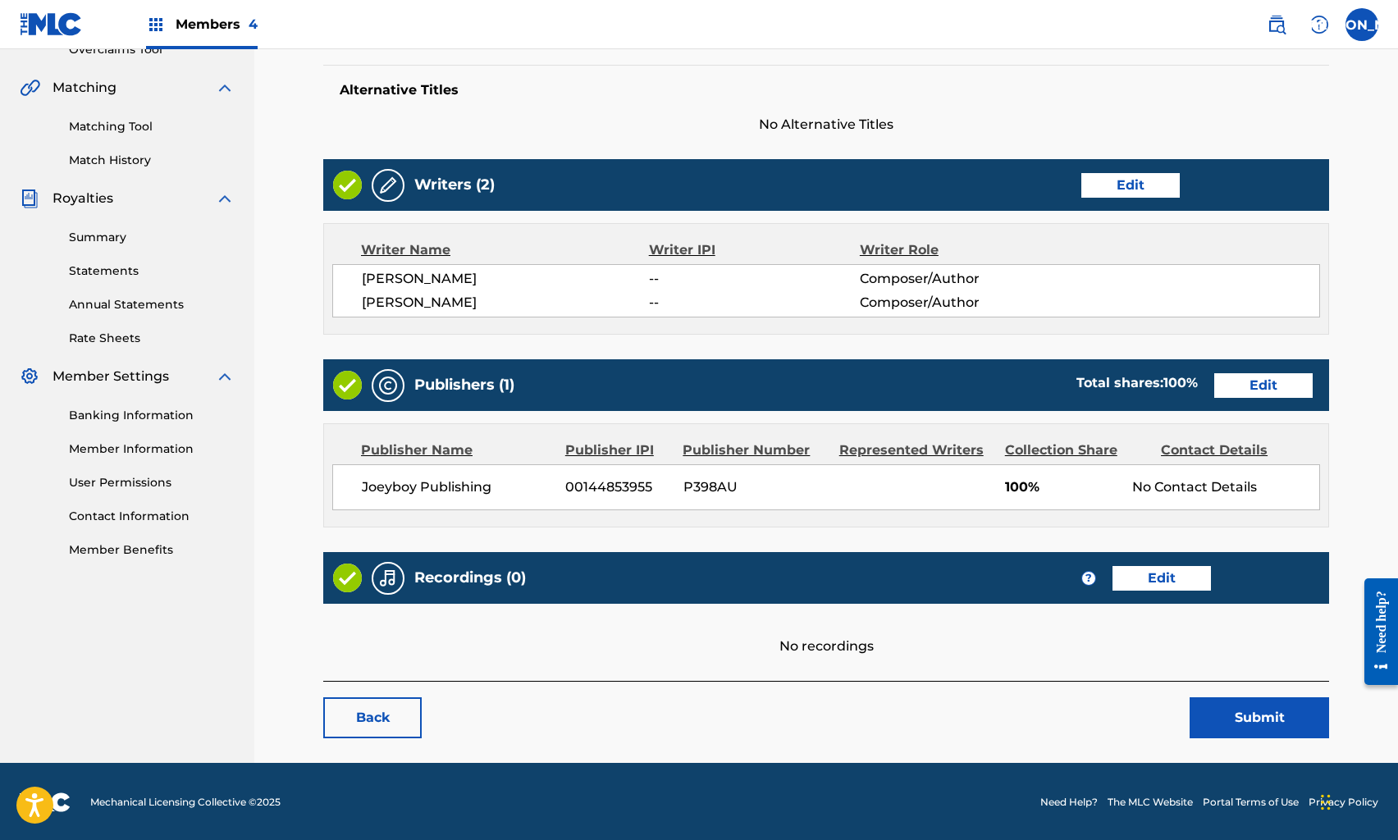
click at [1150, 568] on link "Edit" at bounding box center [1162, 578] width 98 height 25
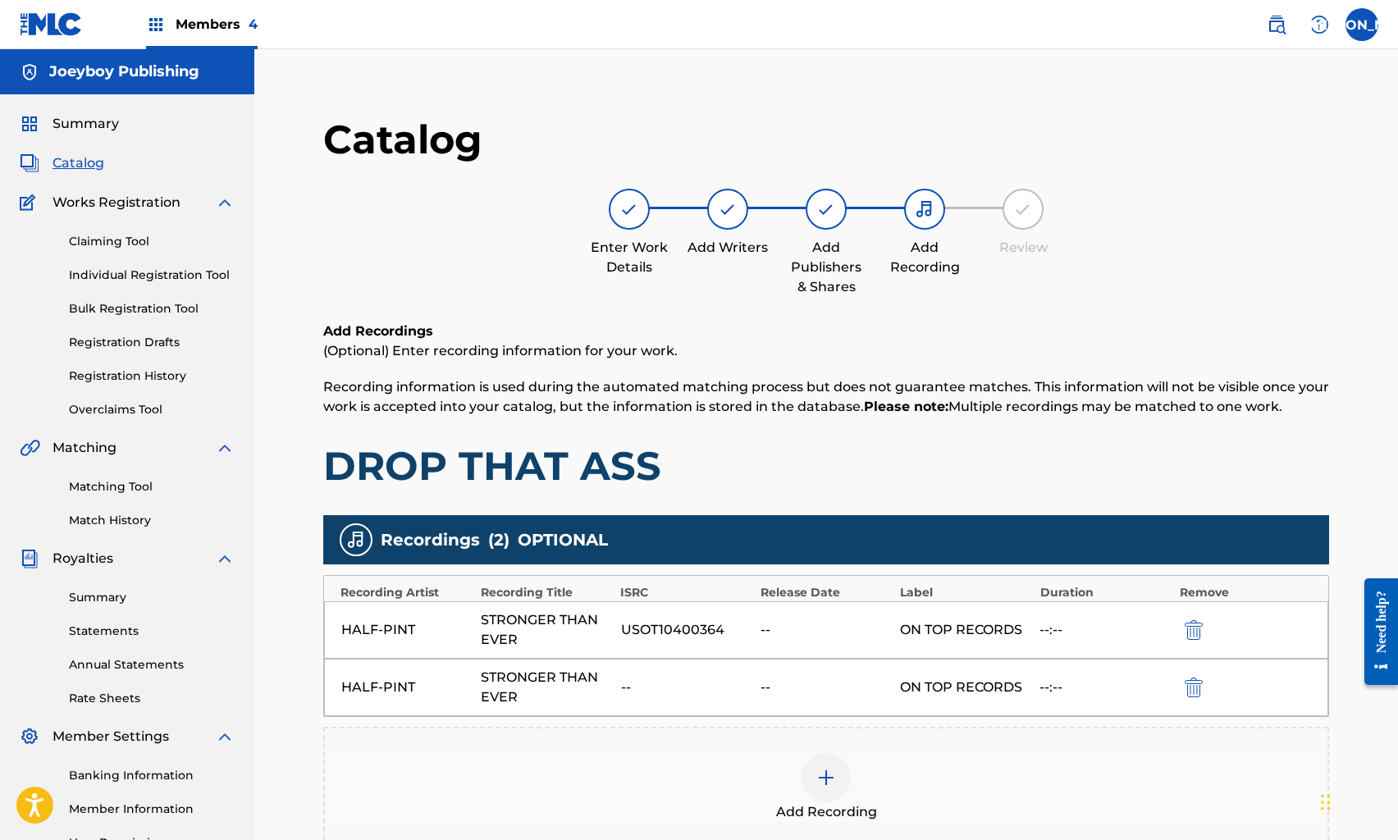
click at [1196, 686] on img "submit" at bounding box center [1194, 688] width 18 height 20
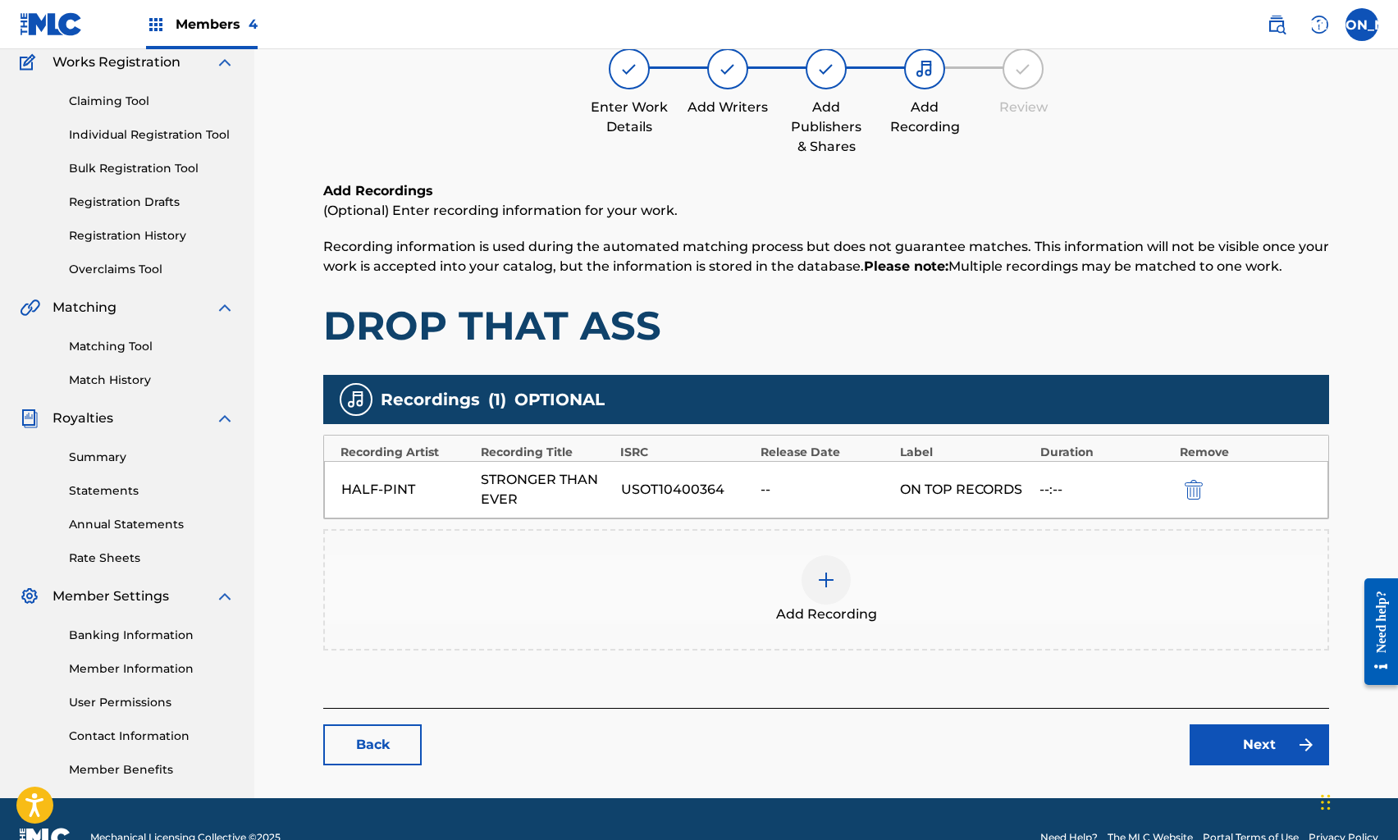
scroll to position [177, 0]
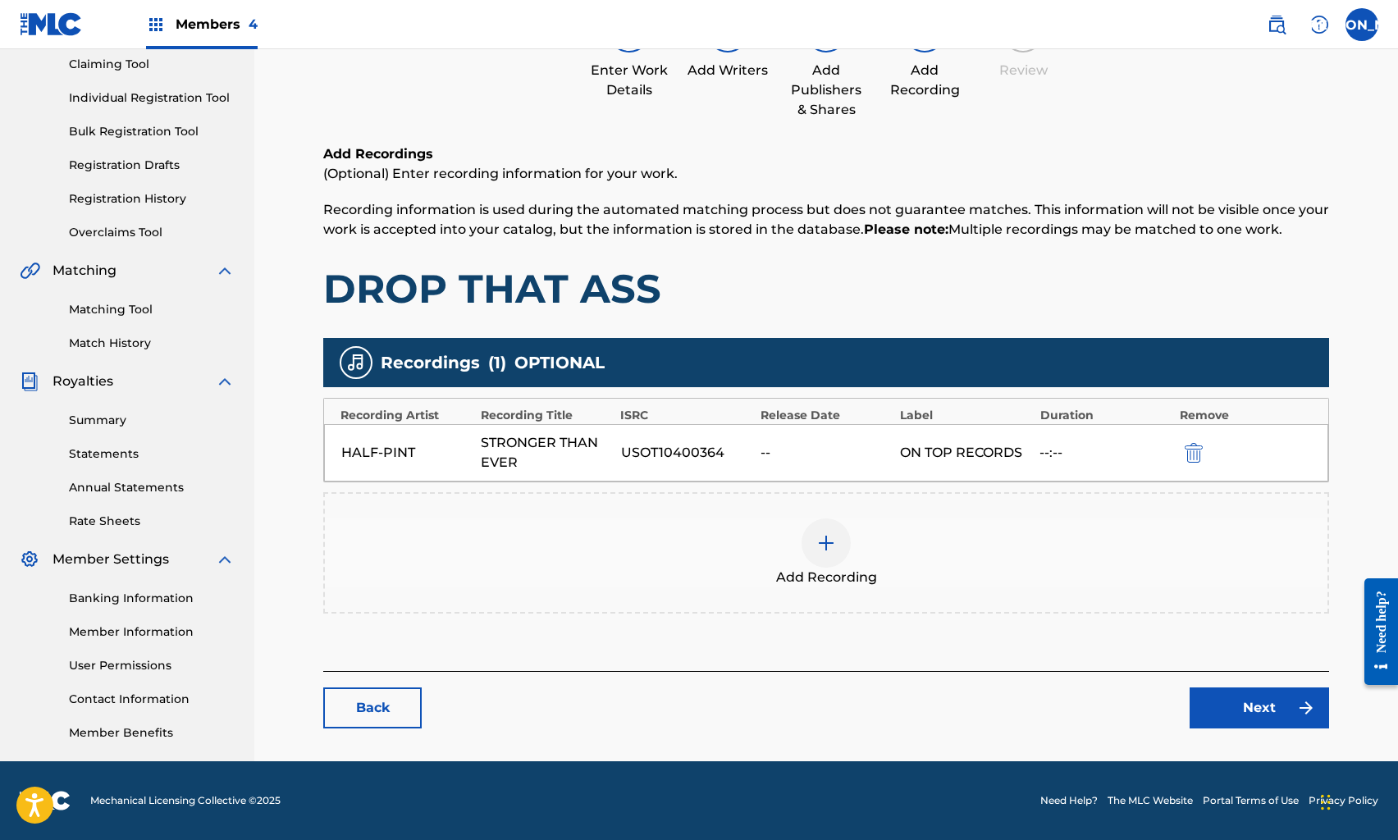
click at [1211, 705] on link "Next" at bounding box center [1260, 708] width 140 height 41
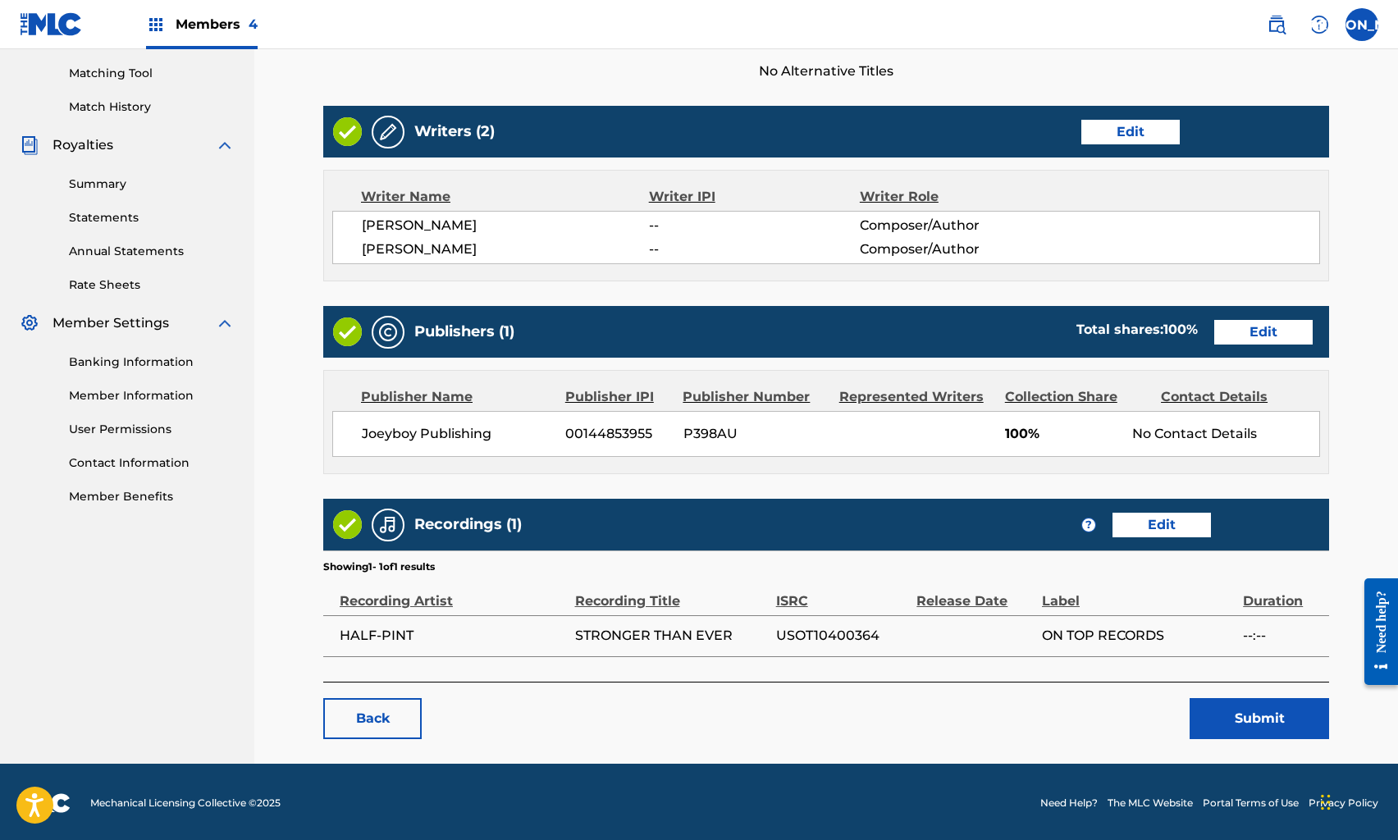
scroll to position [411, 0]
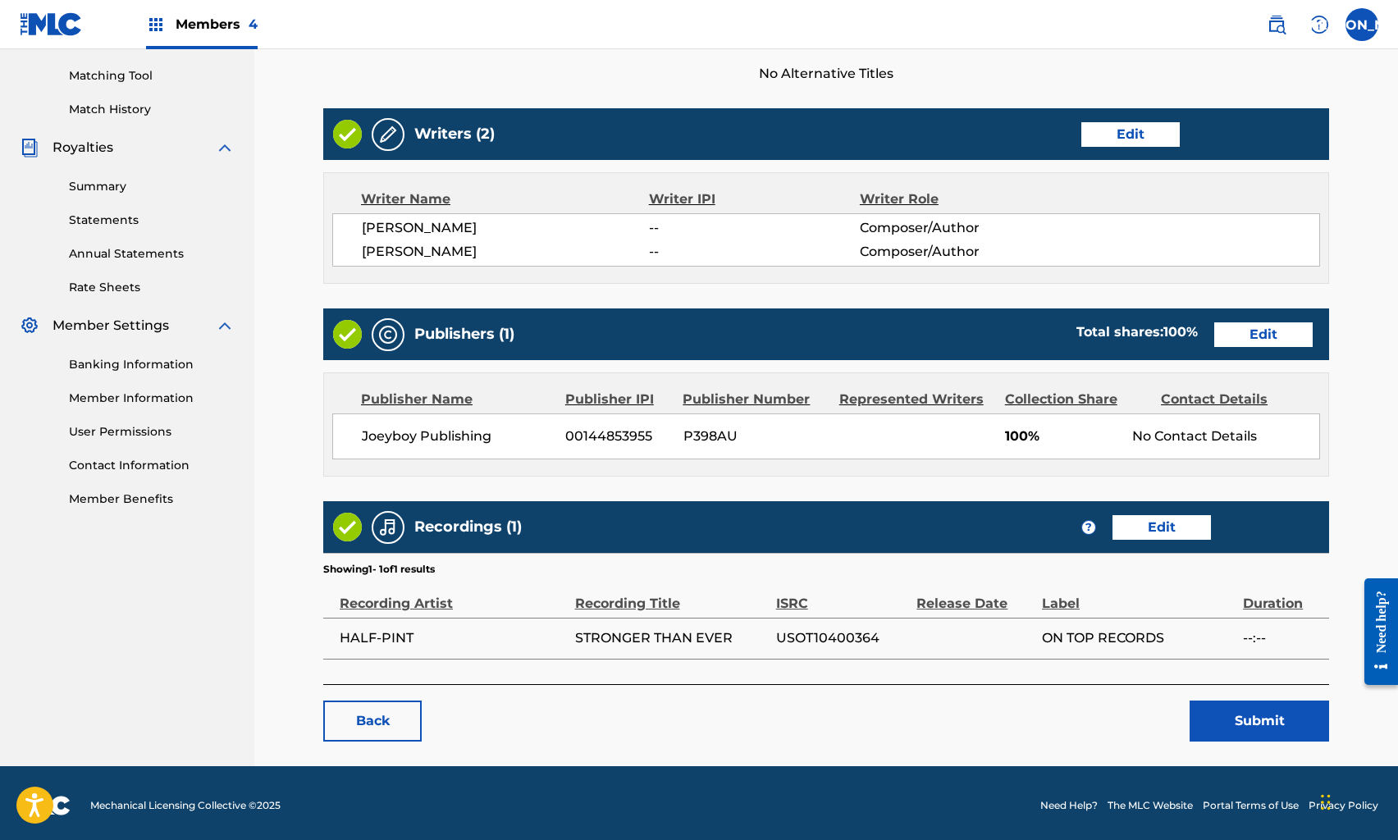
click at [1215, 706] on button "Submit" at bounding box center [1260, 721] width 140 height 41
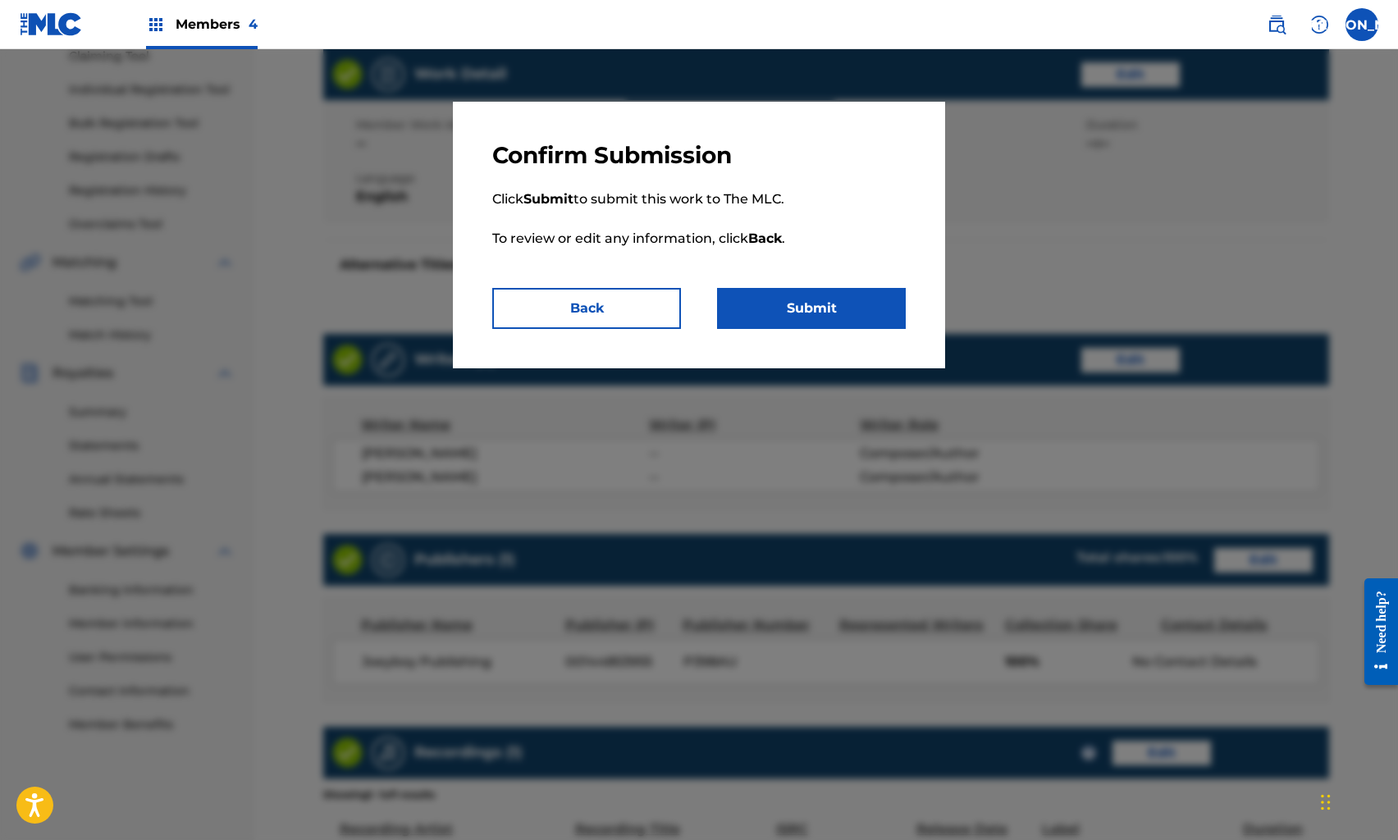
scroll to position [0, 0]
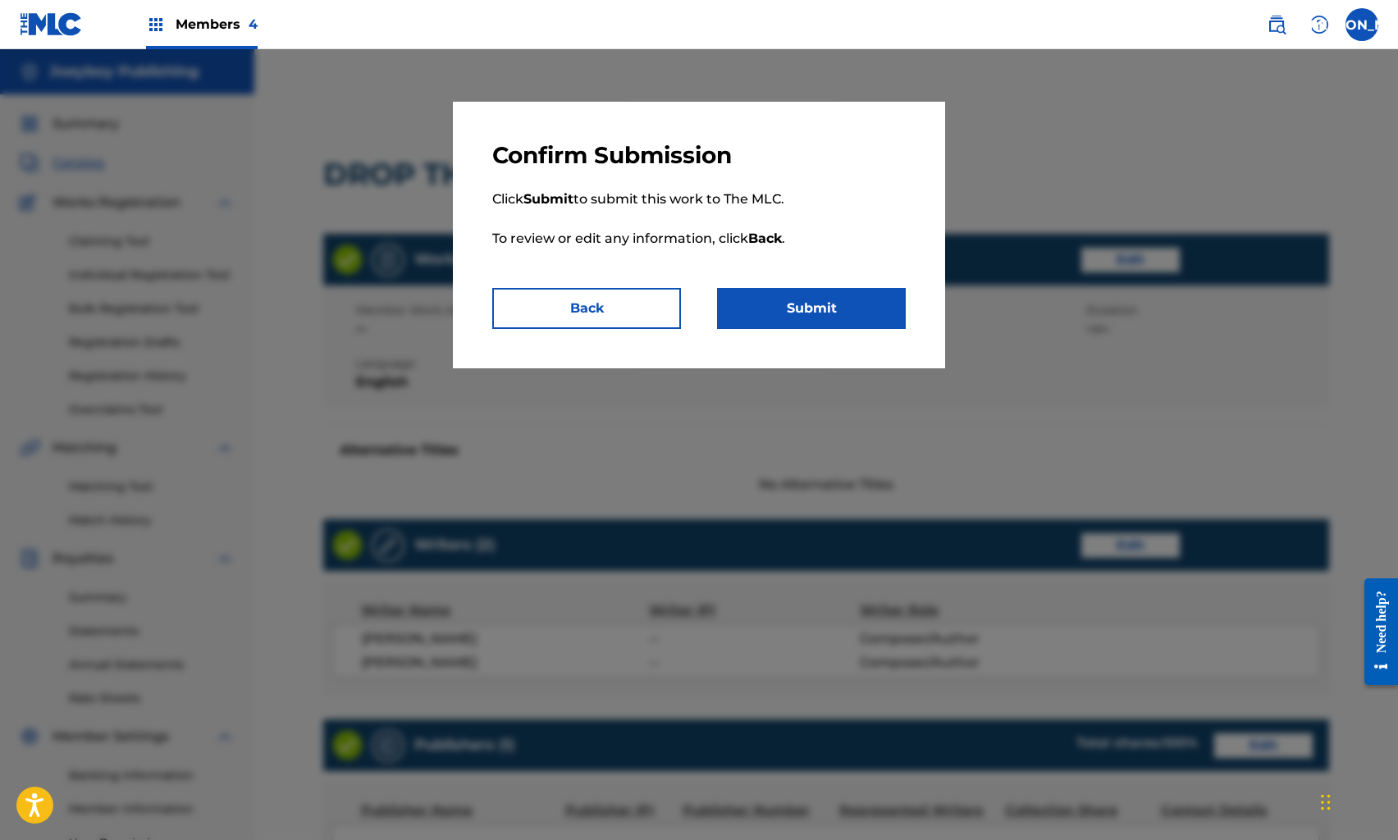
click at [828, 296] on button "Submit" at bounding box center [811, 308] width 189 height 41
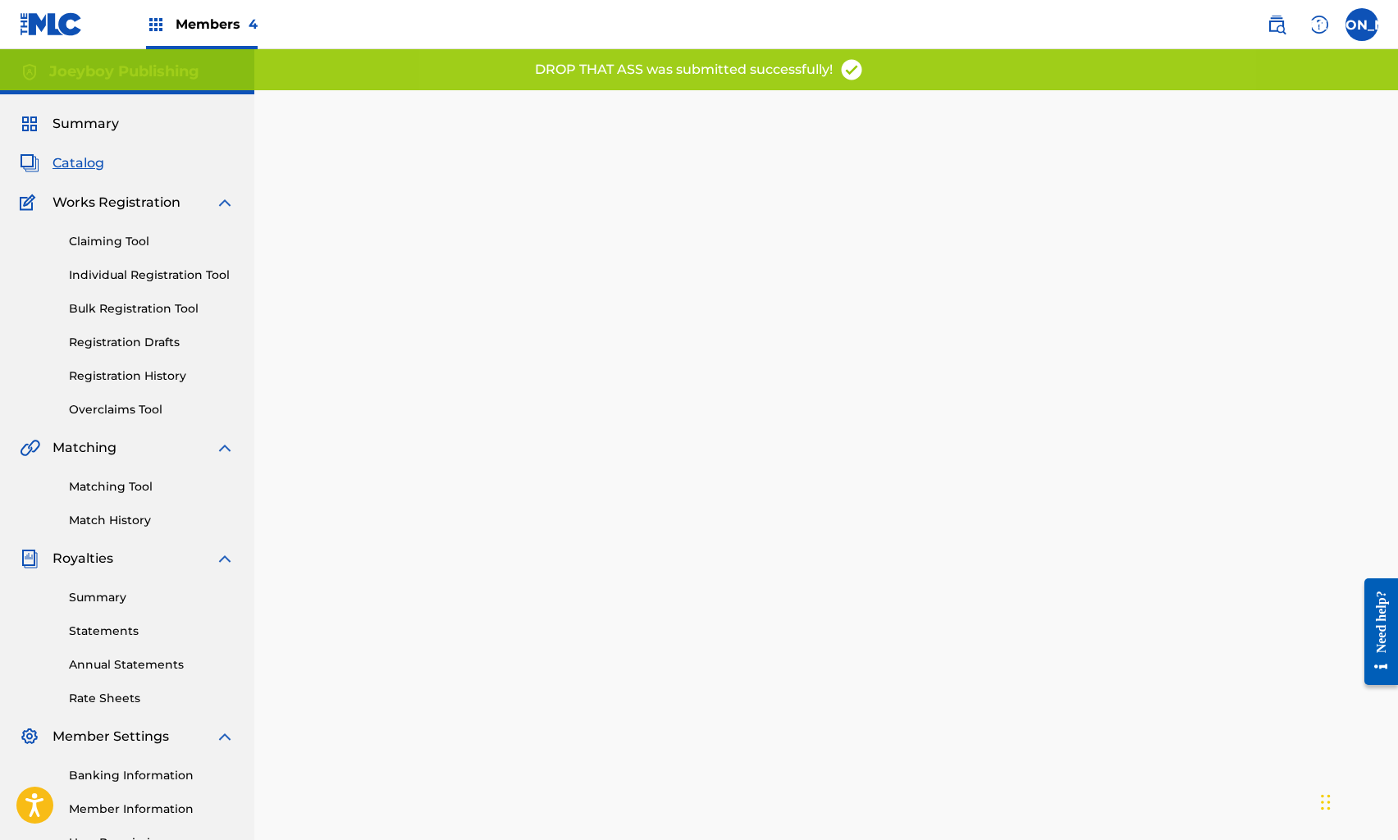
click at [79, 161] on span "Catalog" at bounding box center [79, 163] width 52 height 20
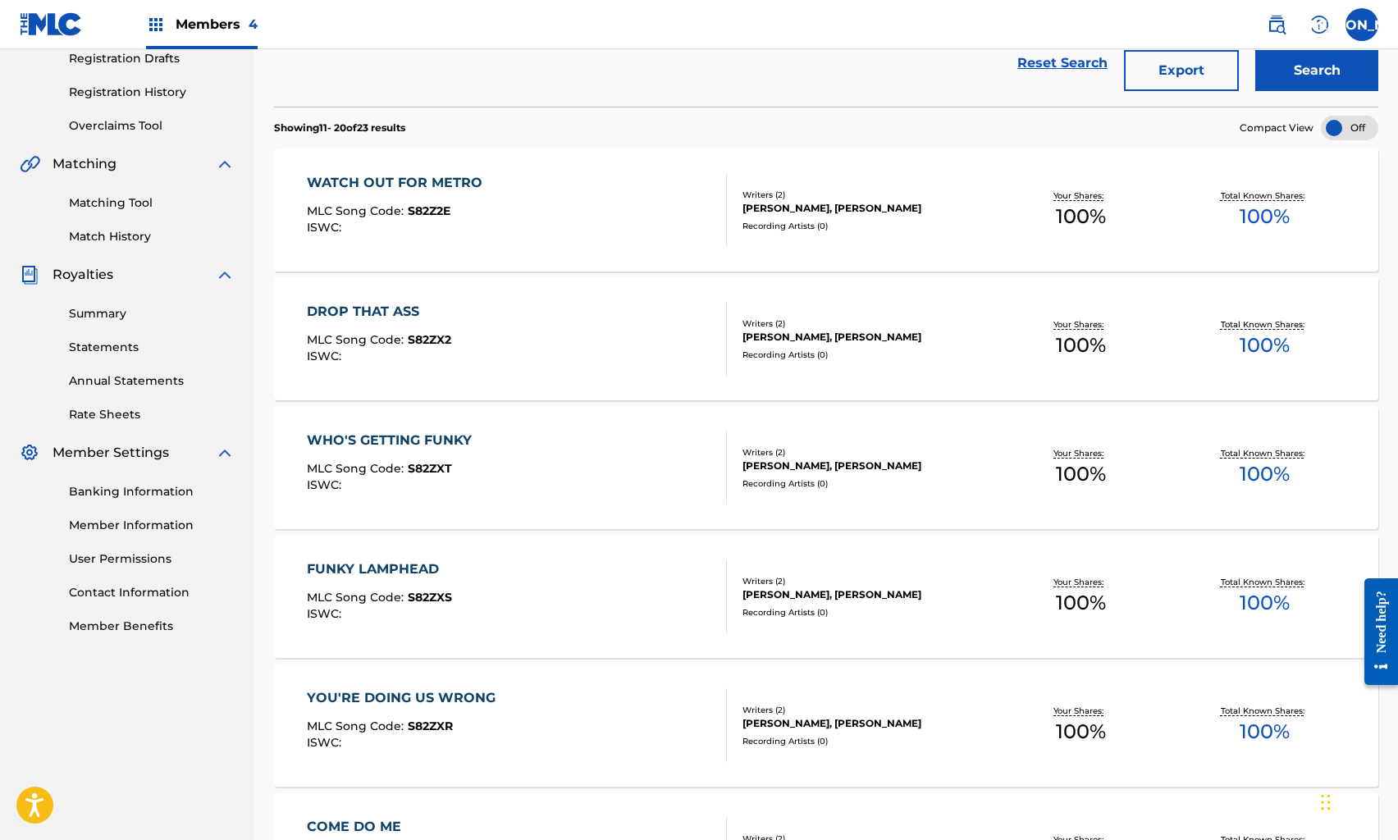
scroll to position [295, 0]
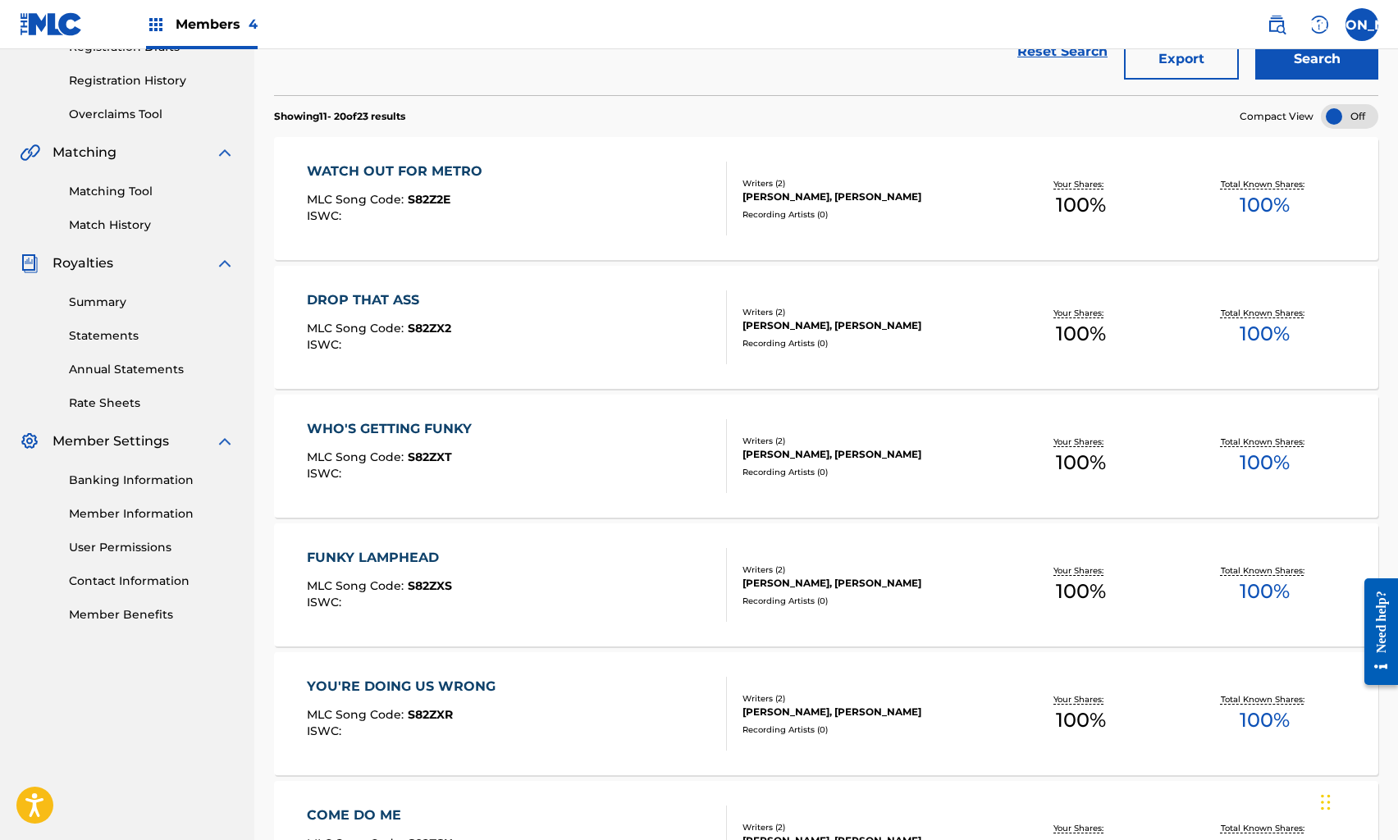
click at [408, 441] on div "WHO'S GETTING FUNKY MLC Song Code : S82ZXT ISWC :" at bounding box center [393, 456] width 173 height 74
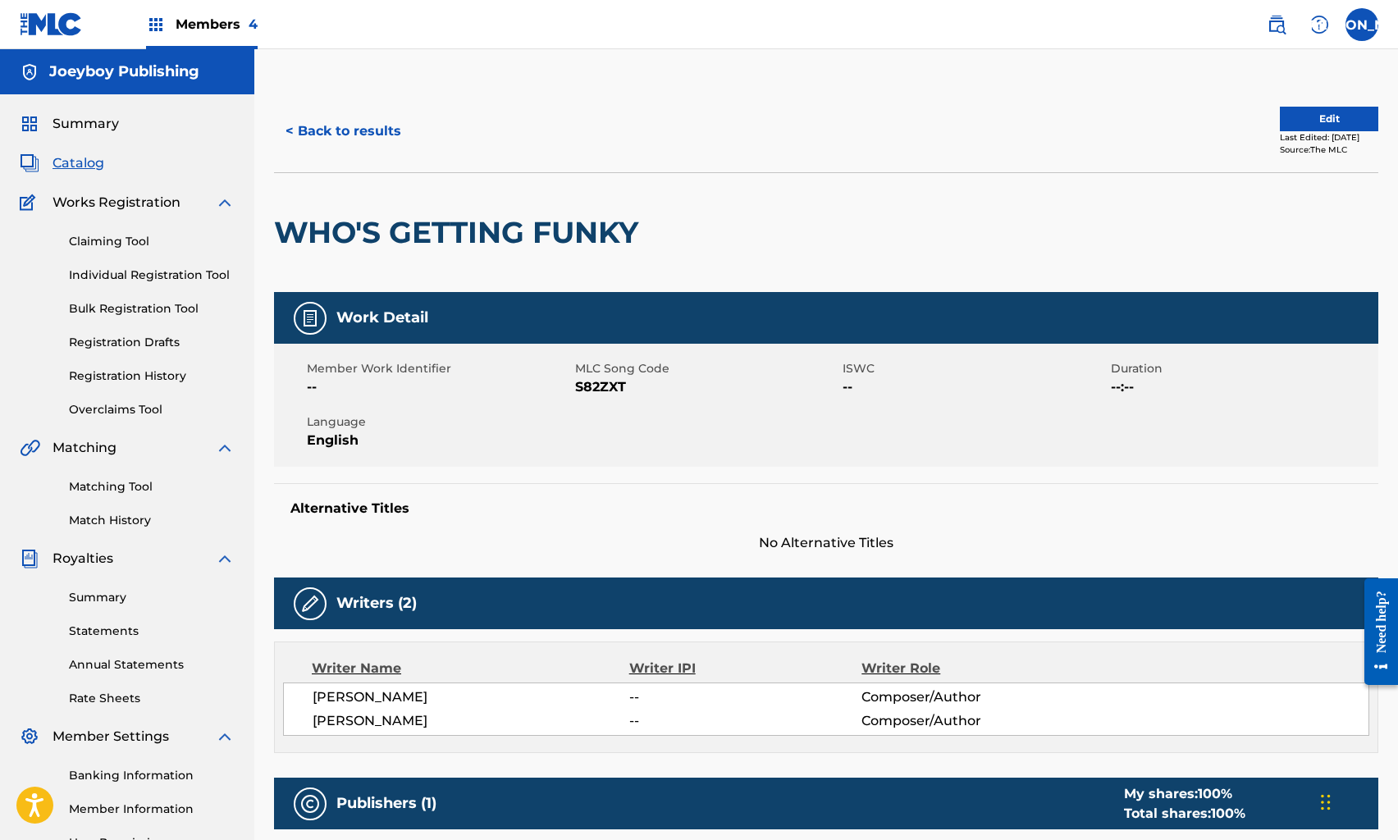
click at [1283, 120] on button "Edit" at bounding box center [1329, 119] width 98 height 25
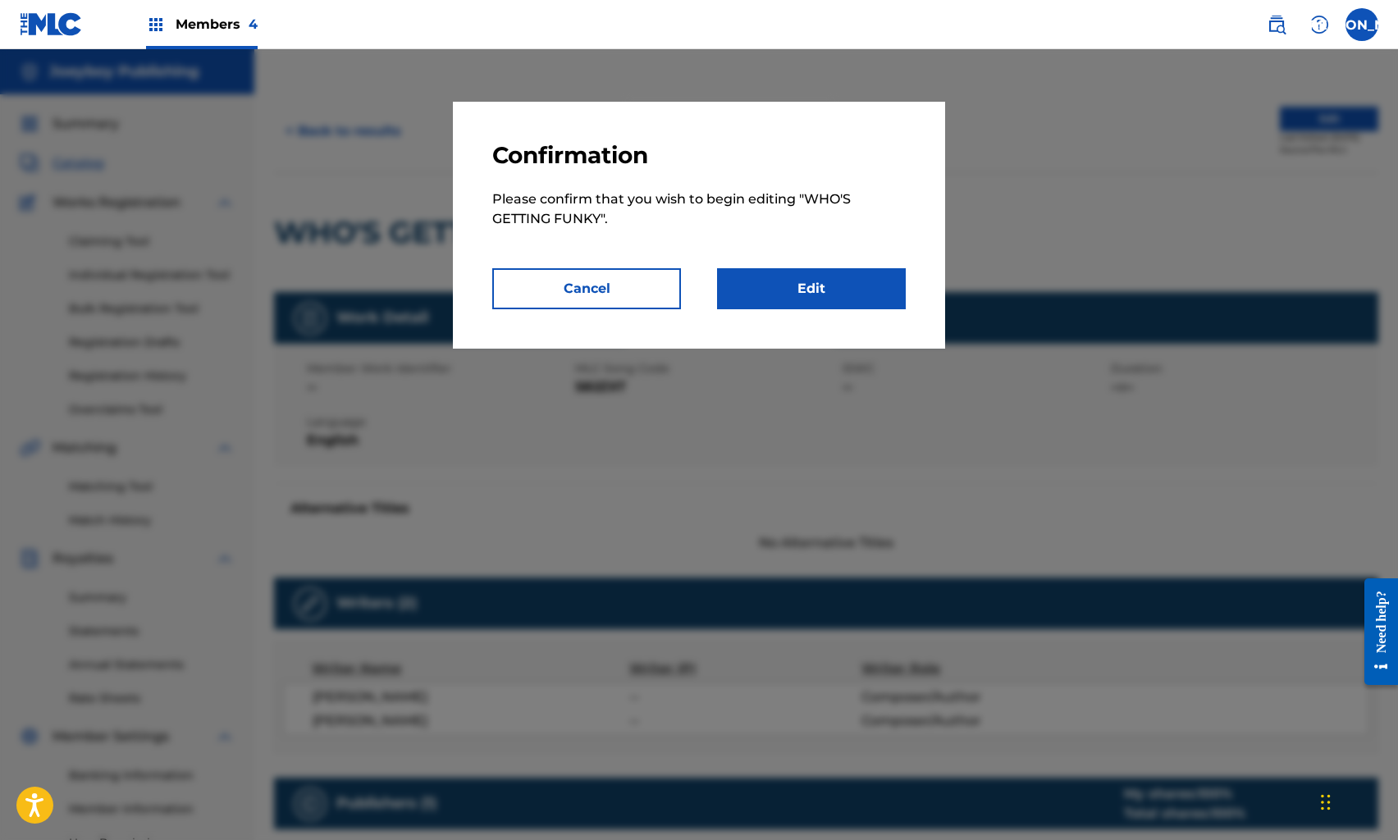
click at [828, 277] on link "Edit" at bounding box center [811, 288] width 189 height 41
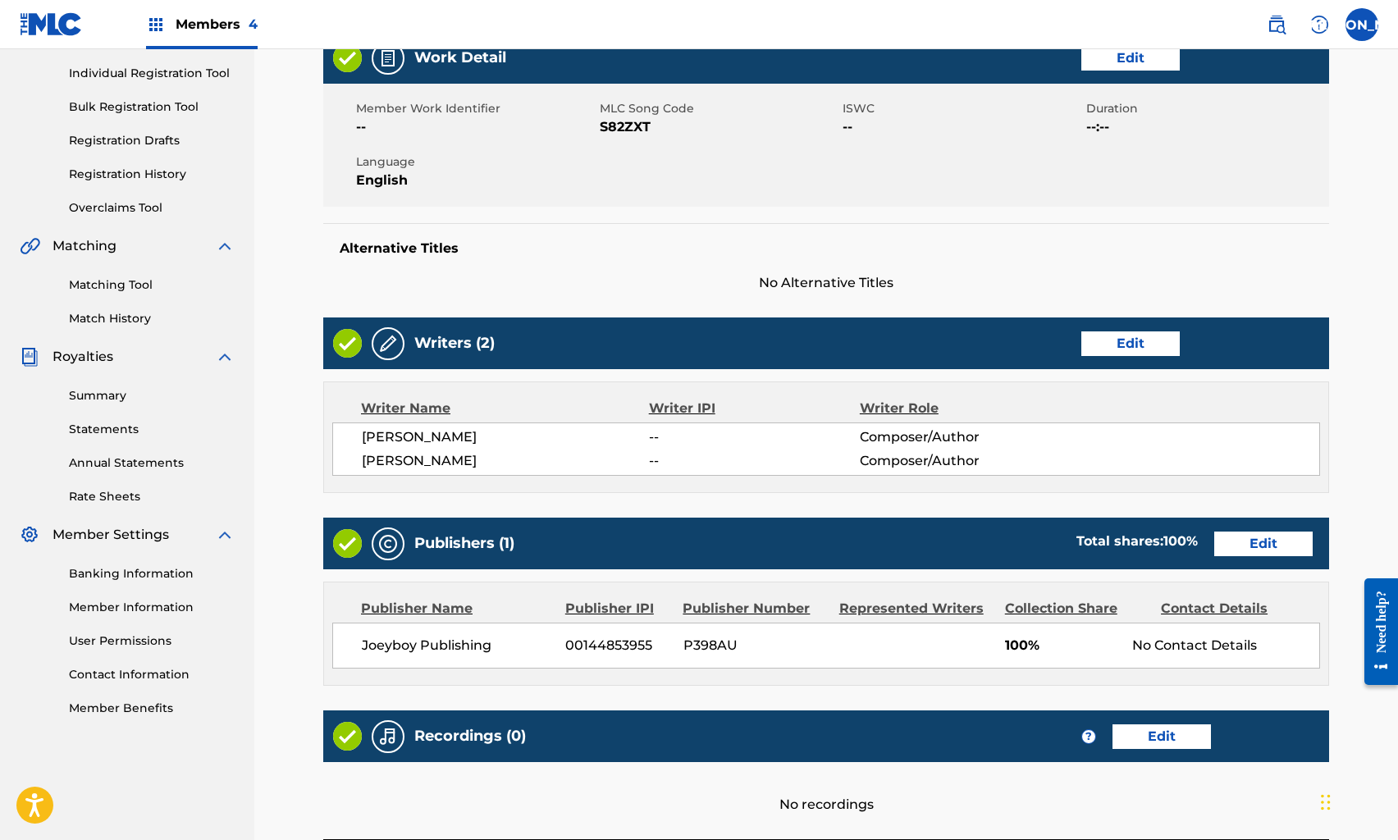
scroll to position [360, 0]
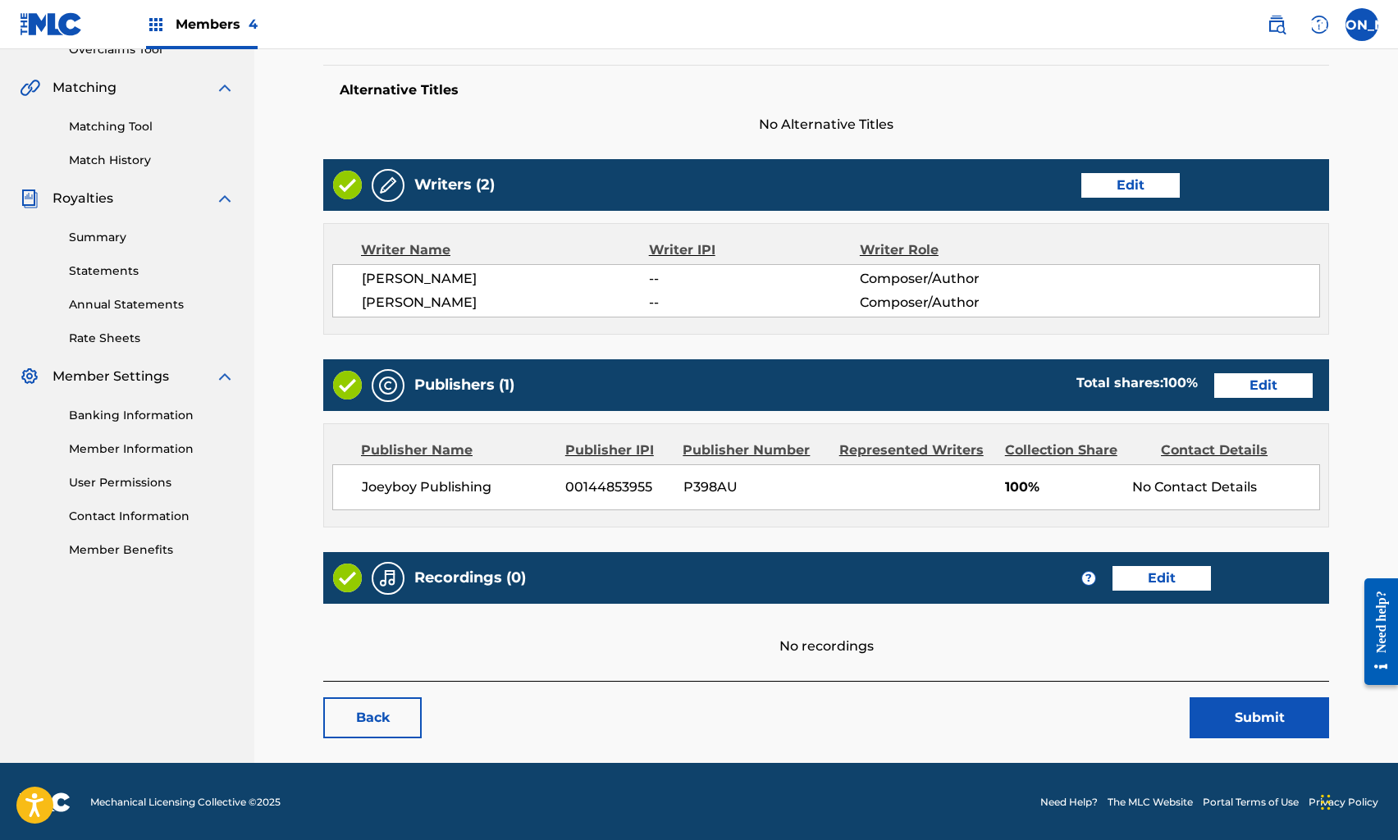
click at [1163, 574] on link "Edit" at bounding box center [1162, 578] width 98 height 25
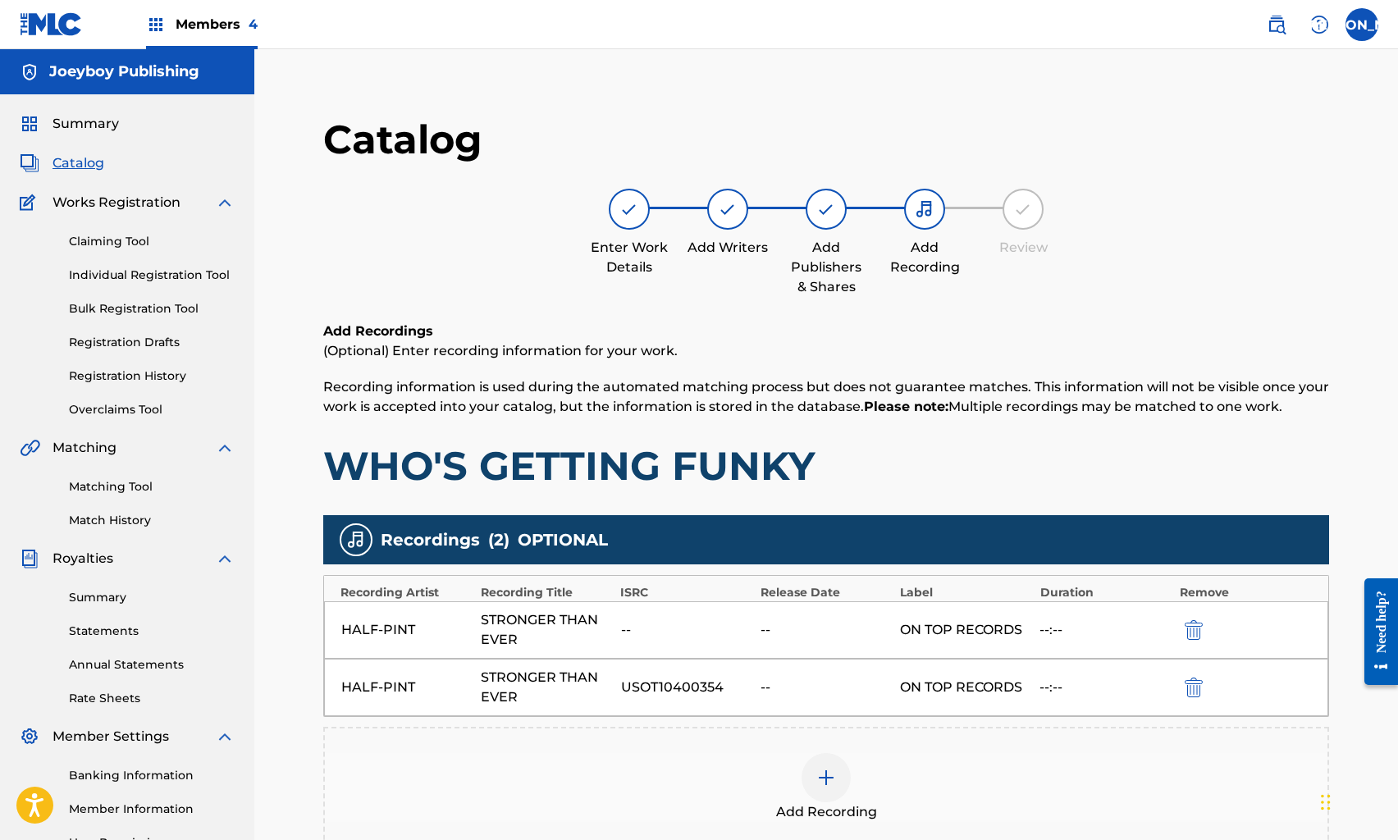
click at [1197, 622] on img "submit" at bounding box center [1194, 630] width 18 height 20
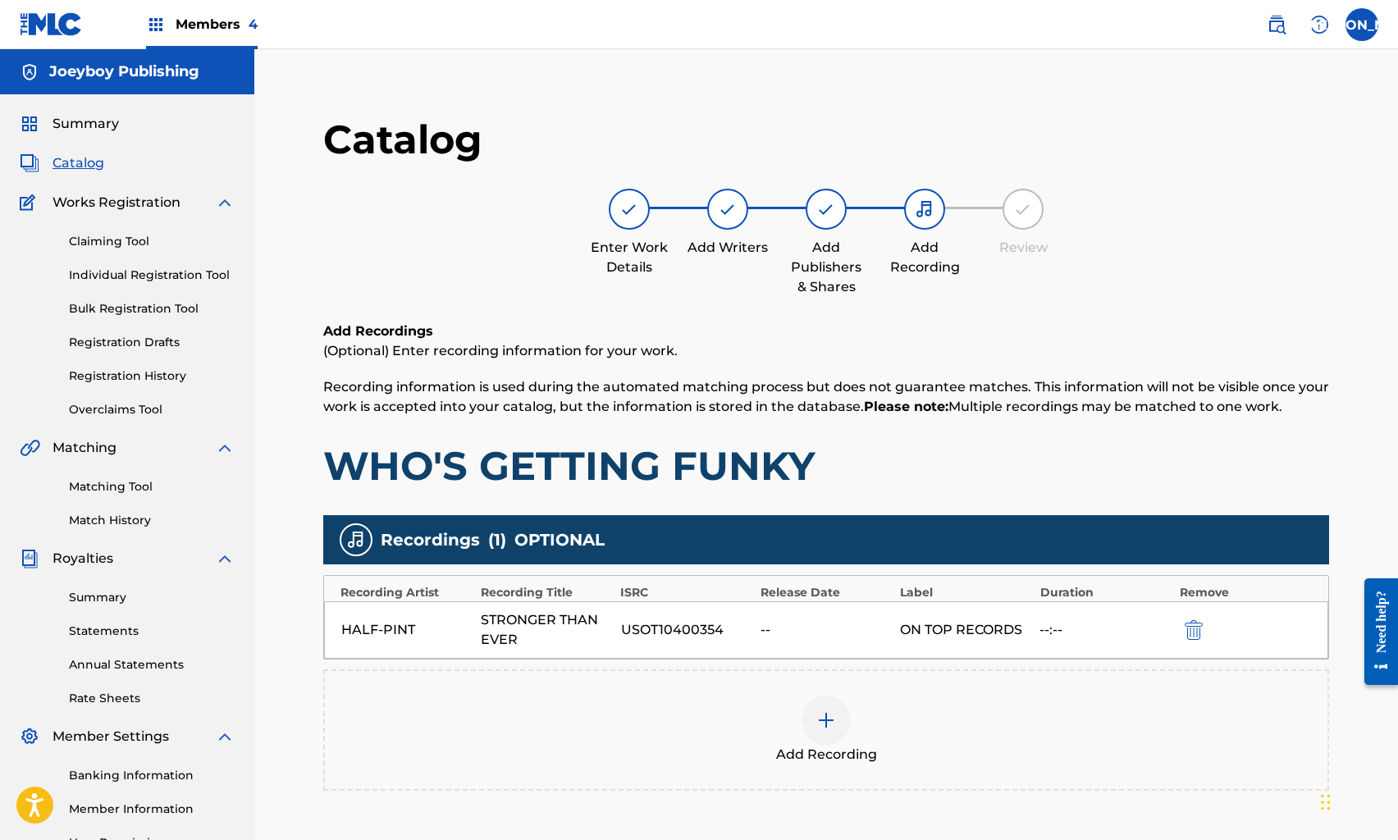
scroll to position [177, 0]
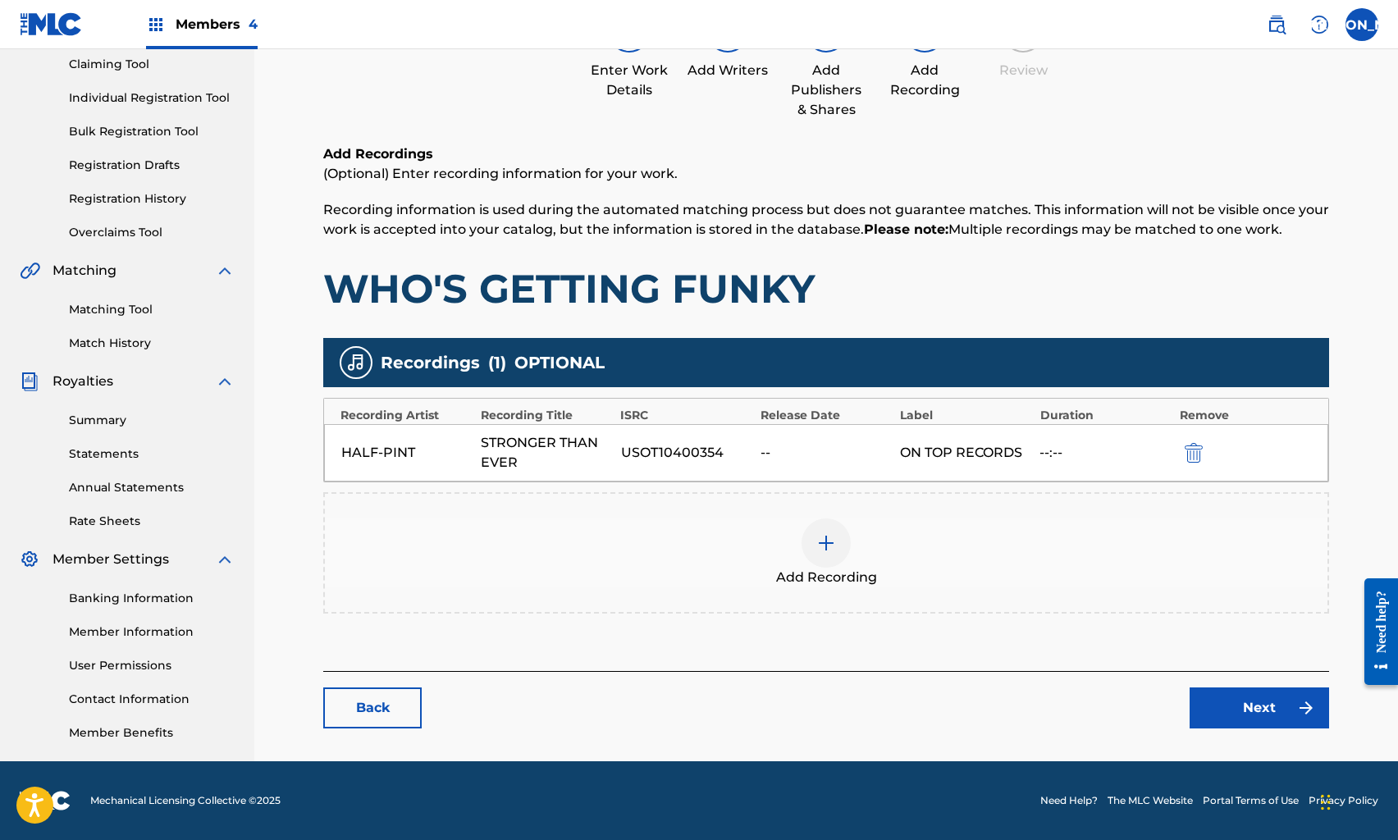
click at [1240, 704] on link "Next" at bounding box center [1260, 708] width 140 height 41
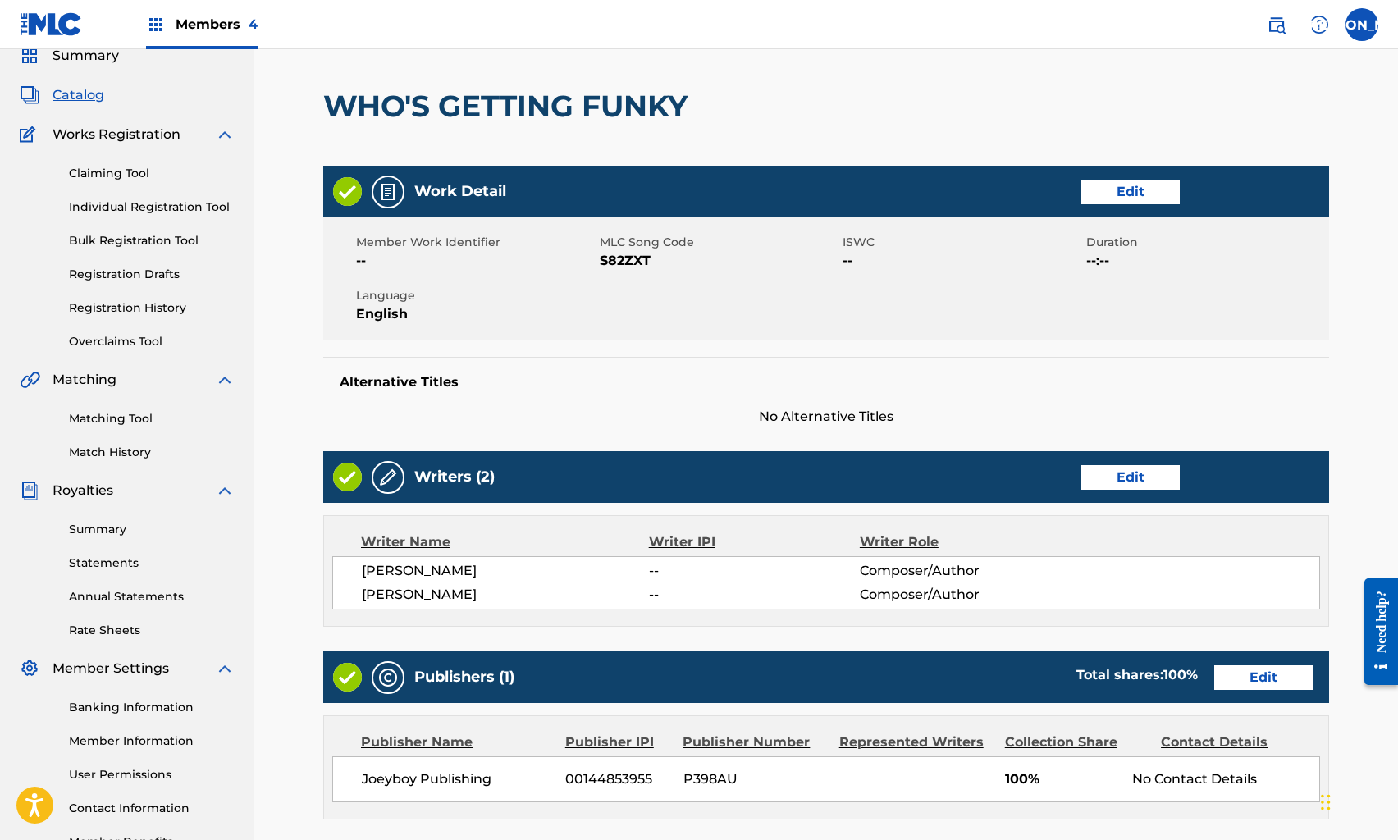
scroll to position [414, 0]
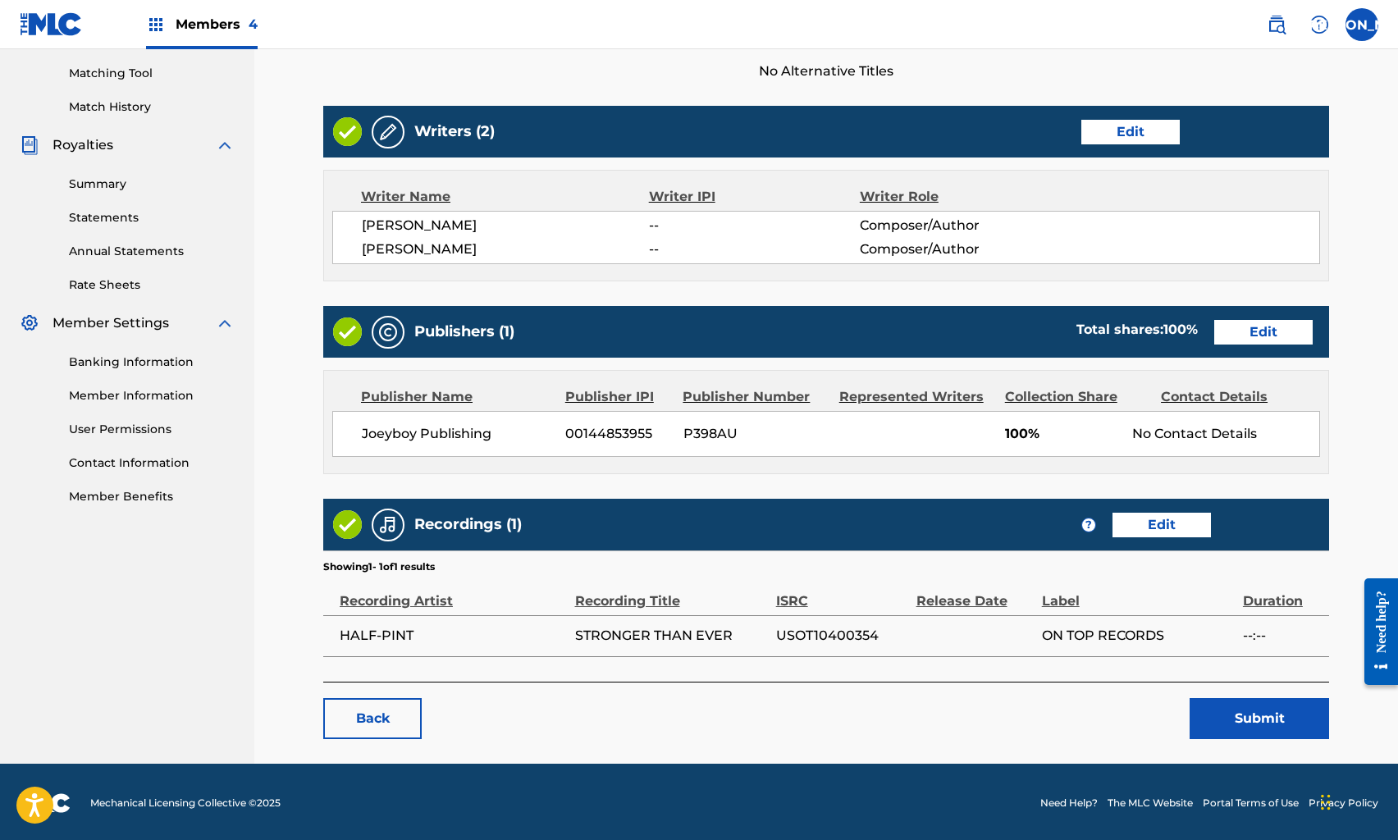
click at [1230, 721] on button "Submit" at bounding box center [1260, 718] width 140 height 41
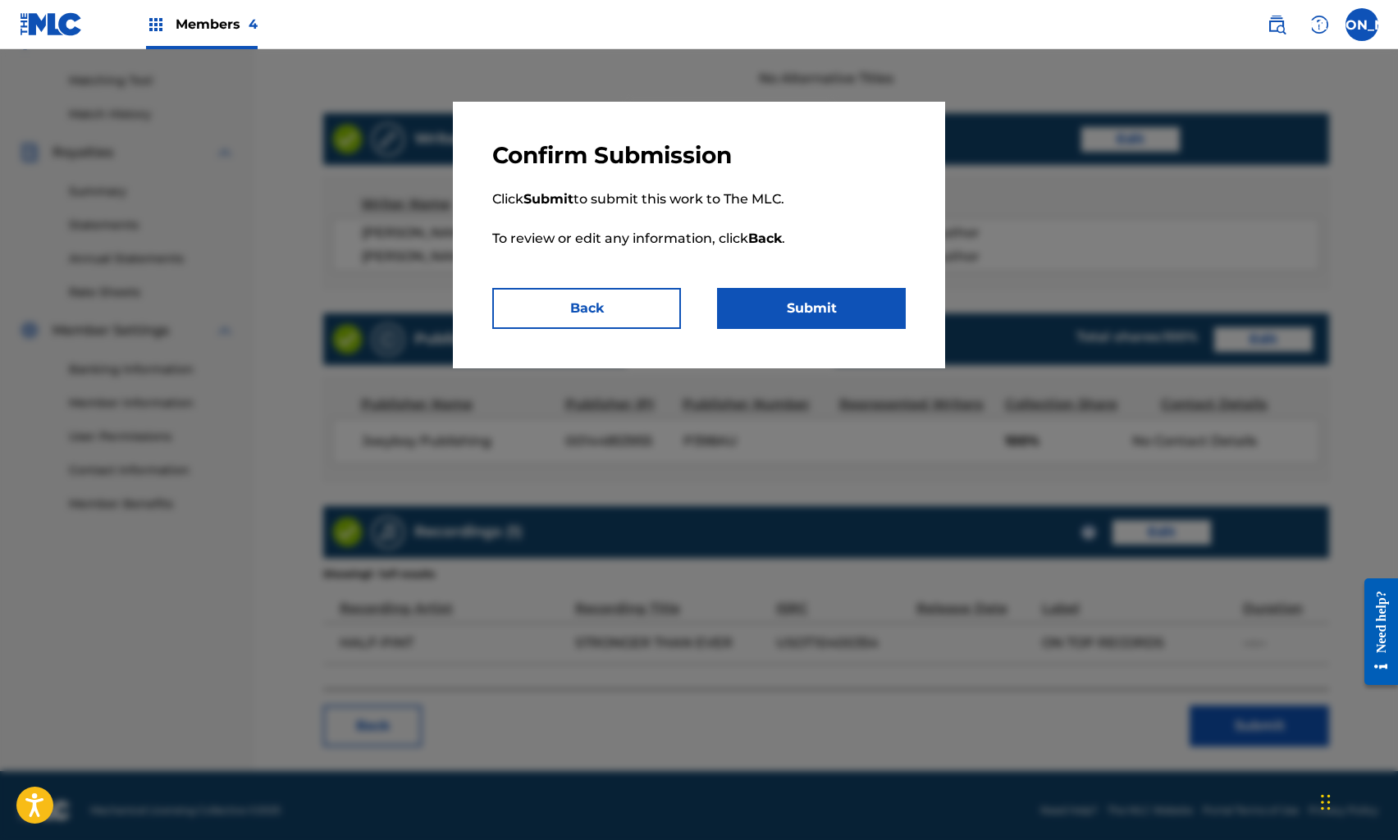
scroll to position [403, 0]
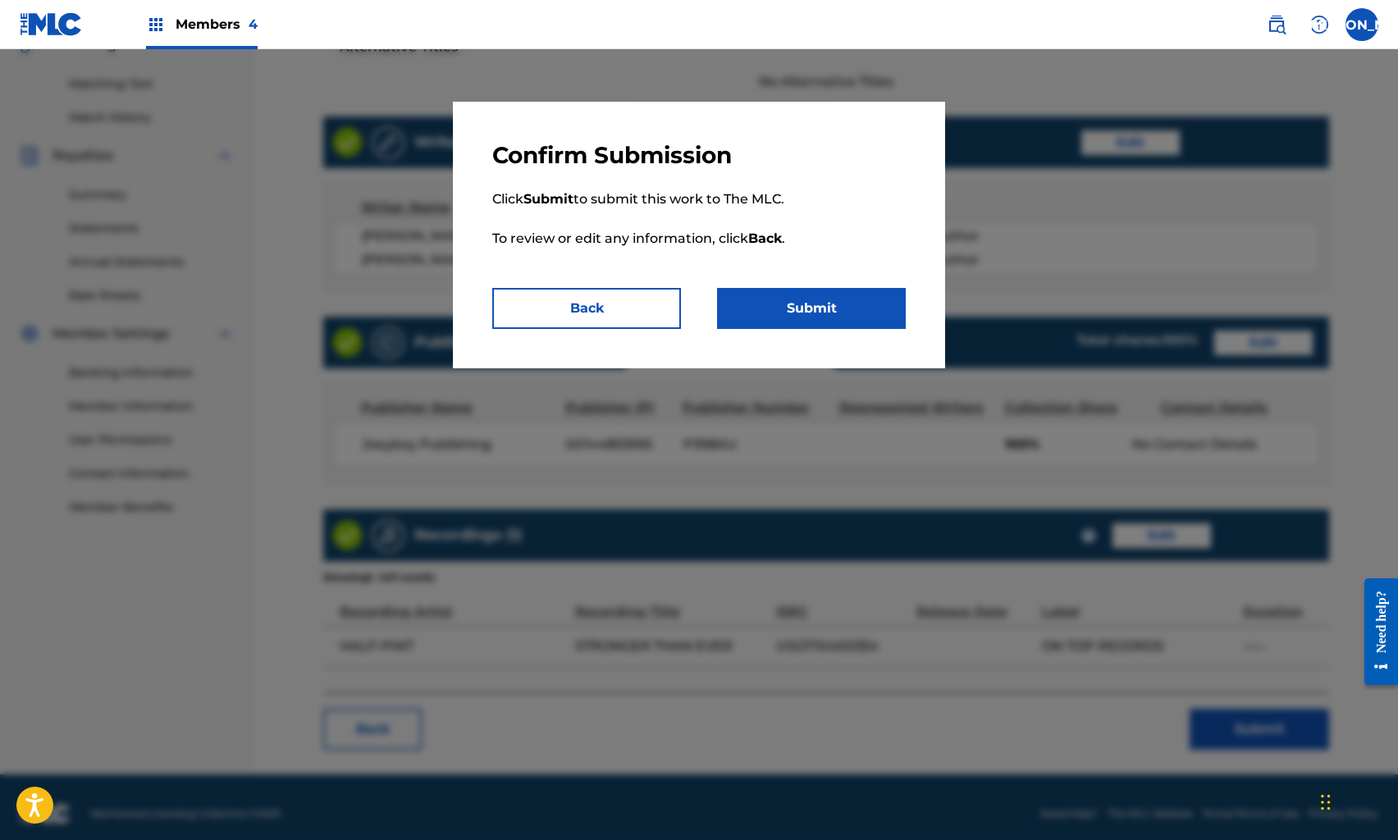
click at [768, 318] on button "Submit" at bounding box center [811, 308] width 189 height 41
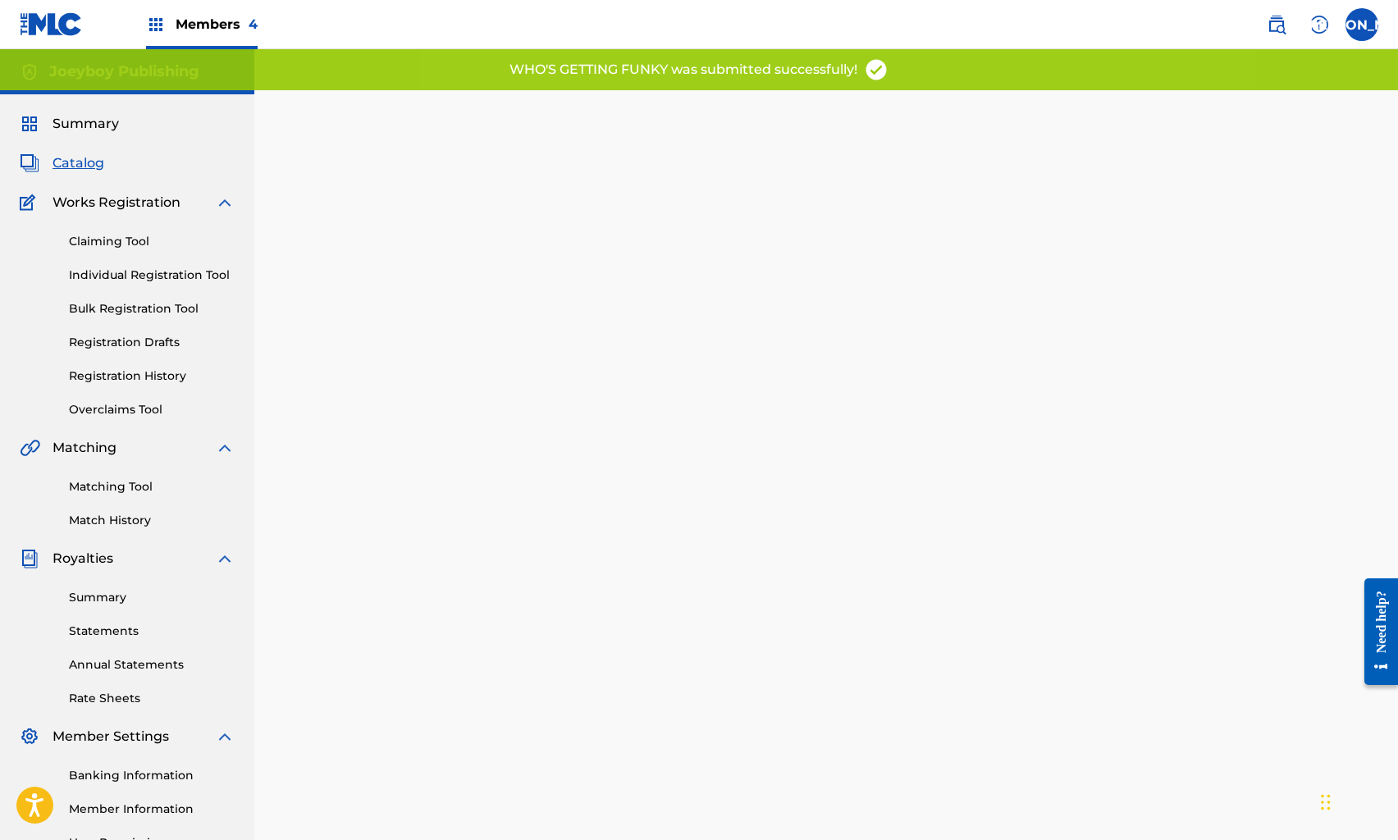
click at [69, 164] on span "Catalog" at bounding box center [79, 163] width 52 height 20
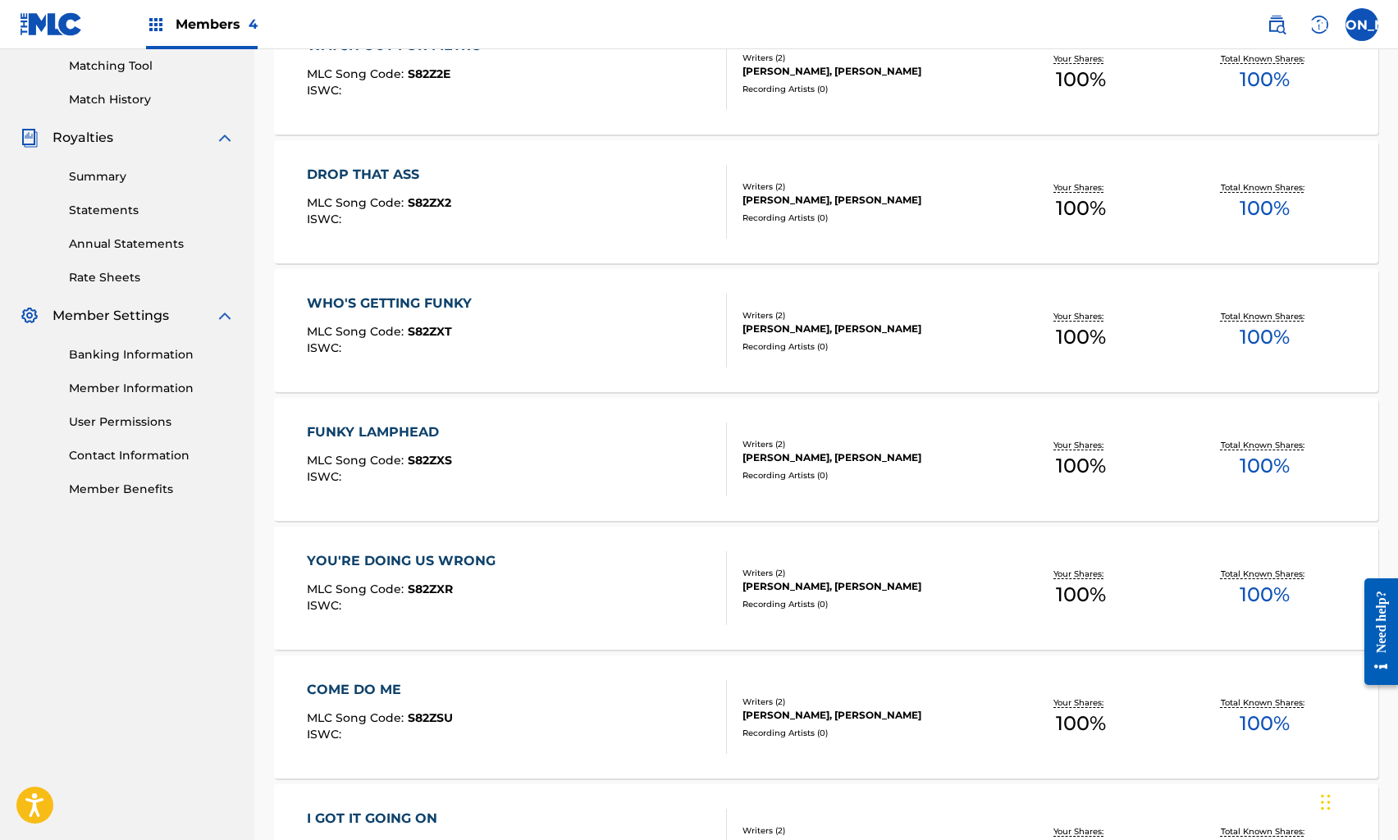
scroll to position [428, 0]
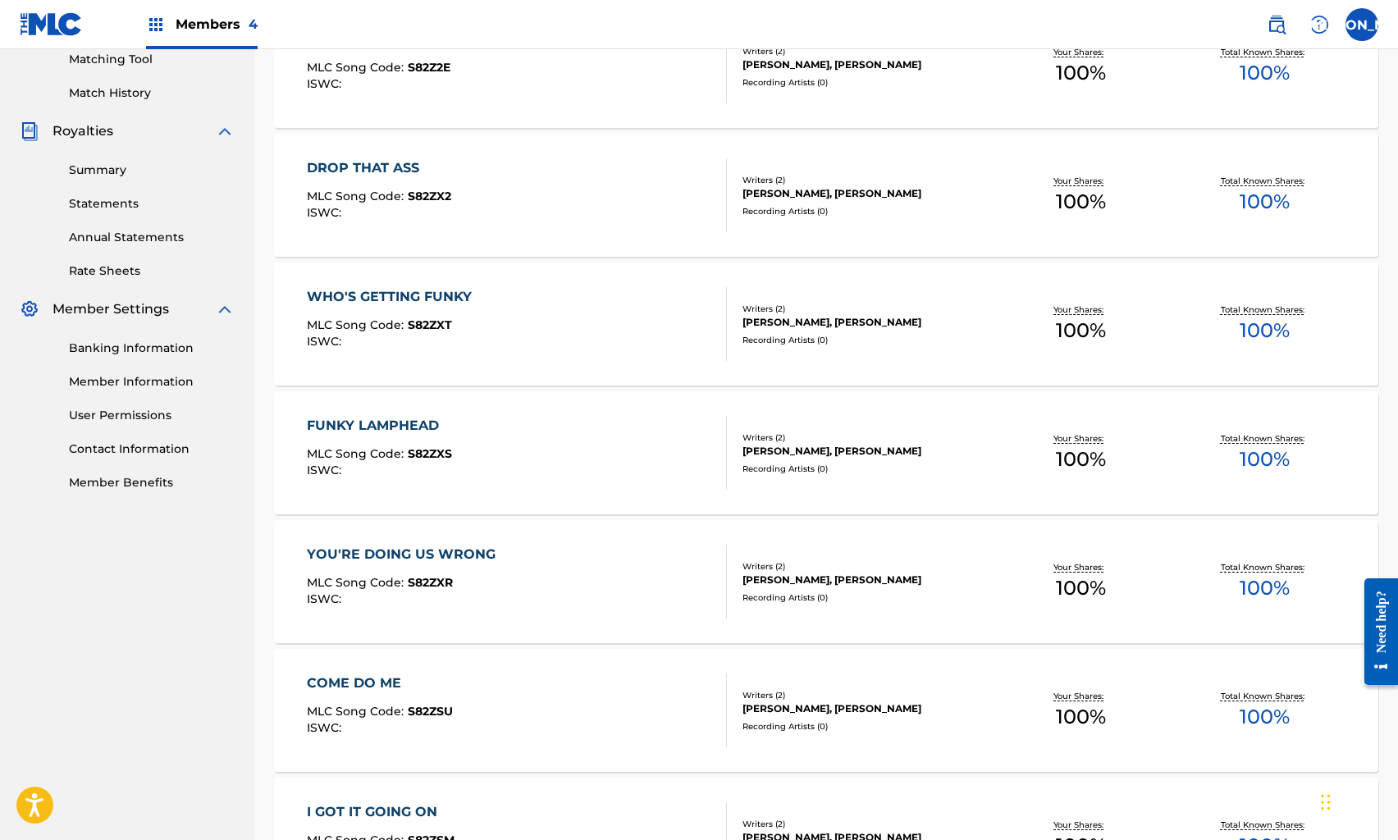
click at [380, 463] on div "MLC Song Code : S82ZXS" at bounding box center [379, 456] width 145 height 16
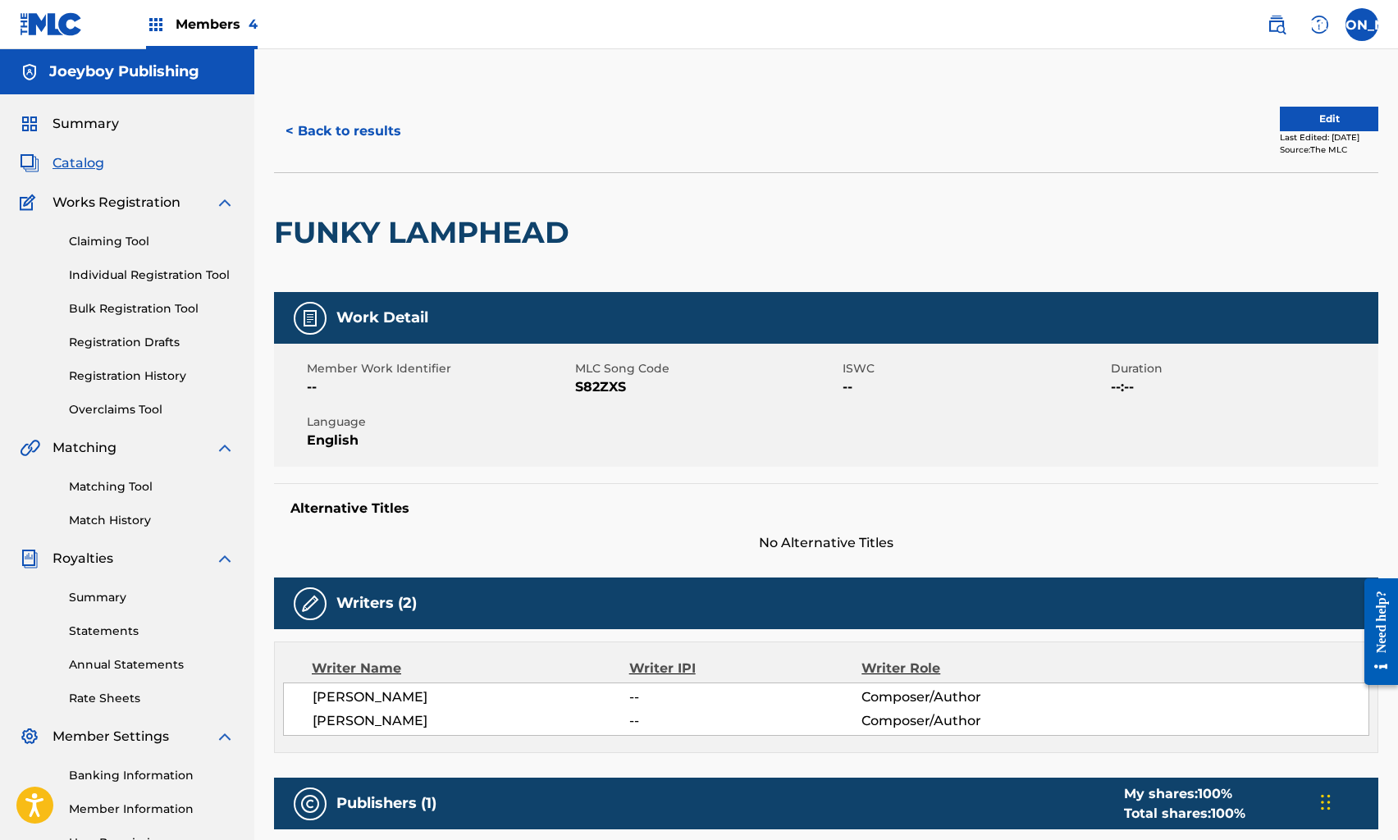
click at [1289, 120] on button "Edit" at bounding box center [1329, 119] width 98 height 25
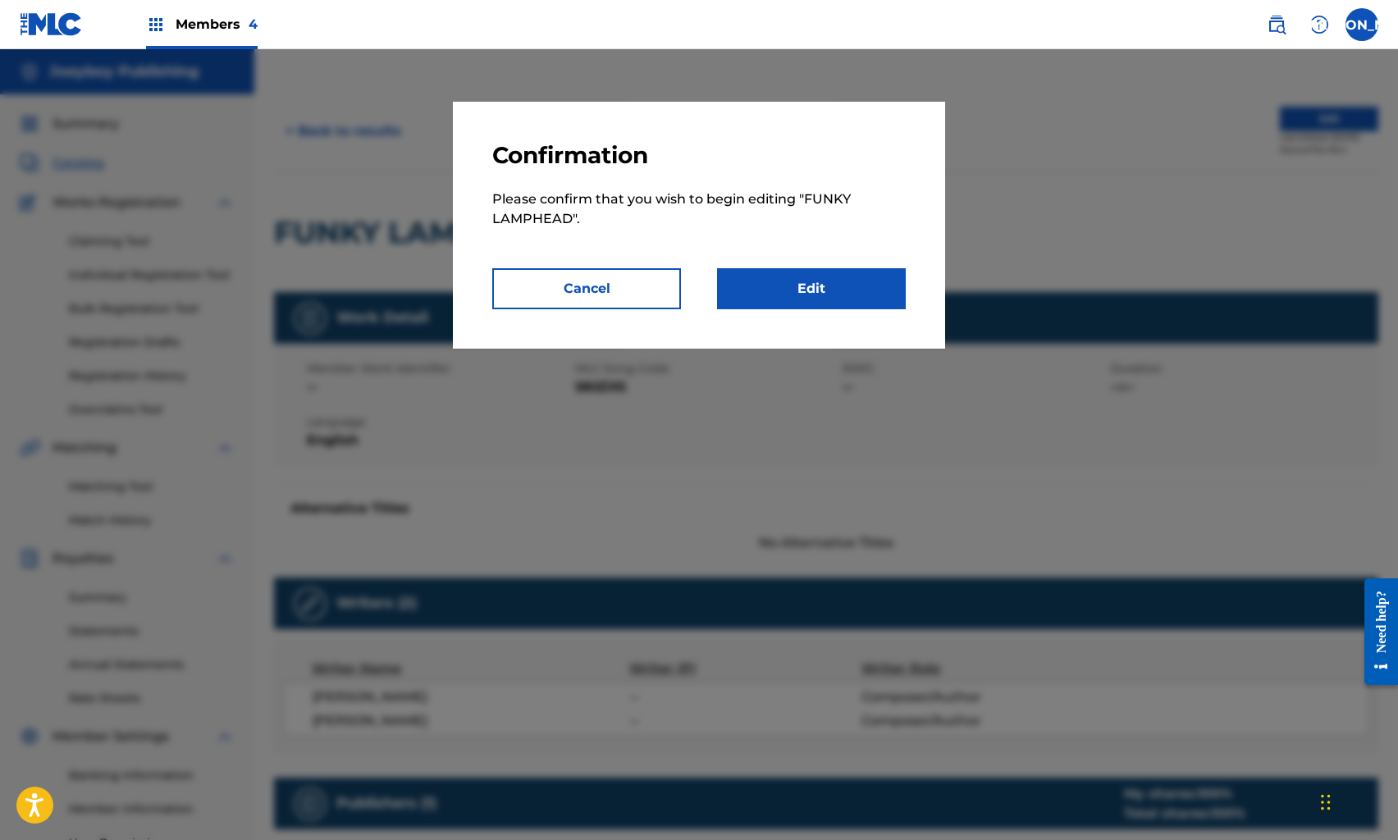
click at [753, 293] on link "Edit" at bounding box center [811, 288] width 189 height 41
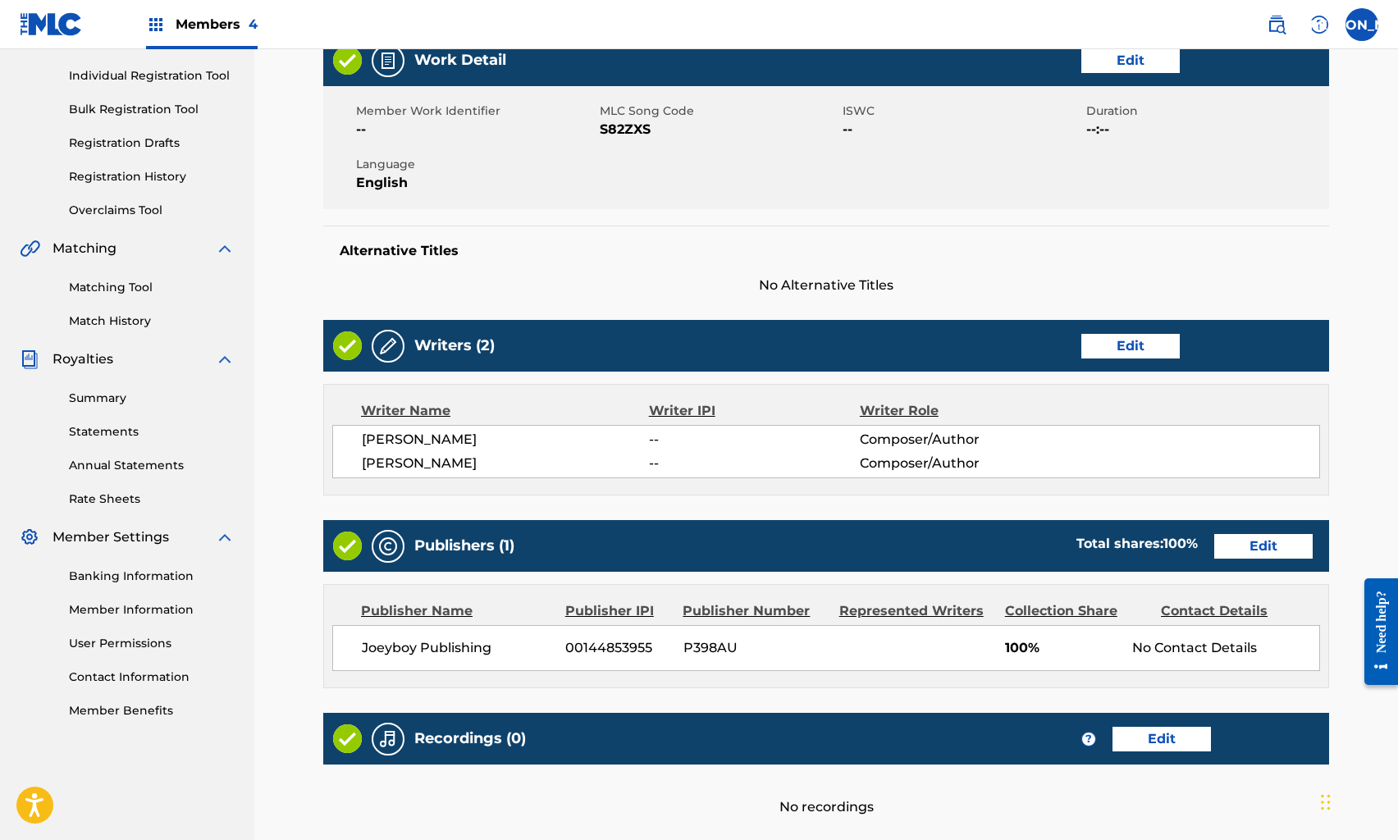
scroll to position [360, 0]
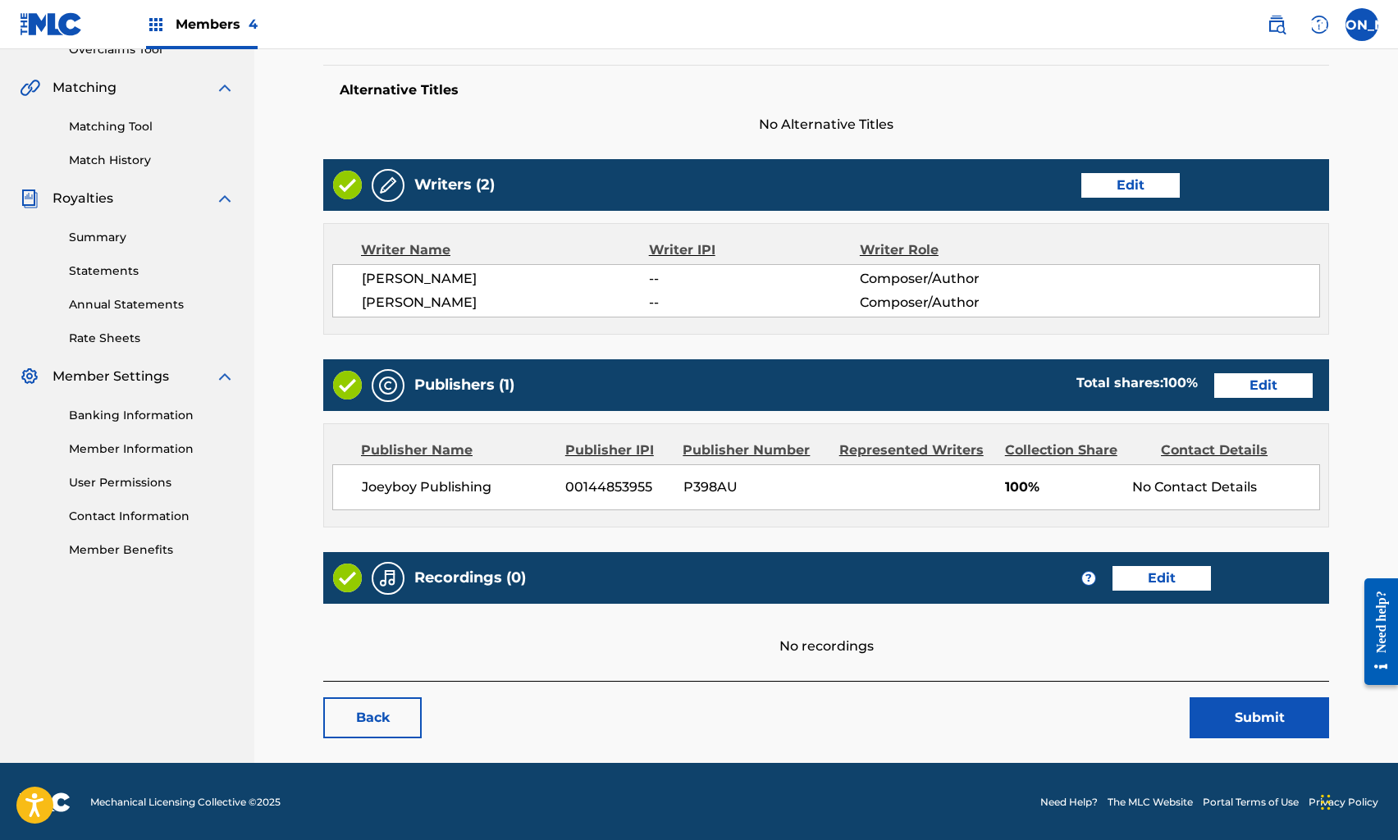
click at [1145, 574] on link "Edit" at bounding box center [1162, 578] width 98 height 25
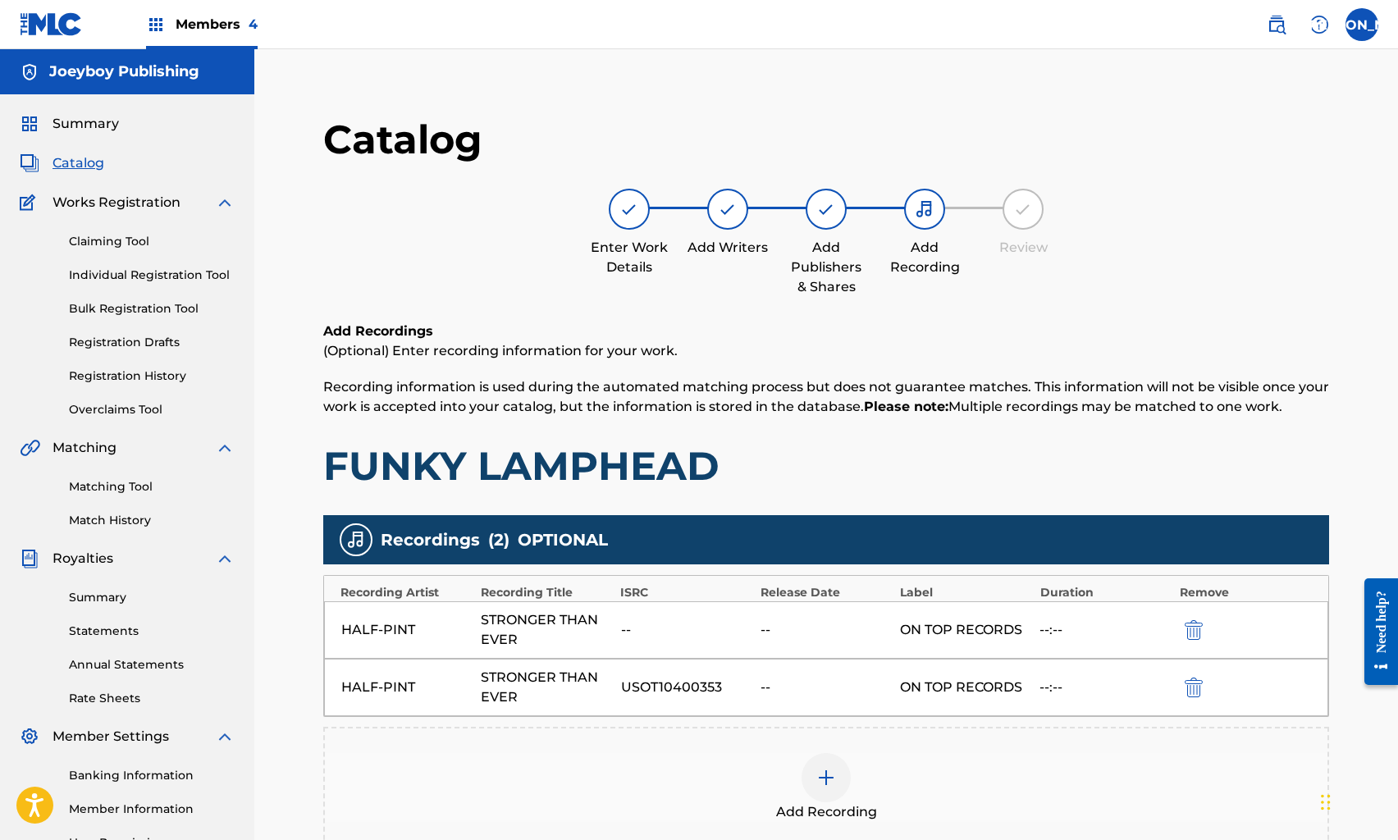
click at [1199, 630] on img "submit" at bounding box center [1194, 630] width 18 height 20
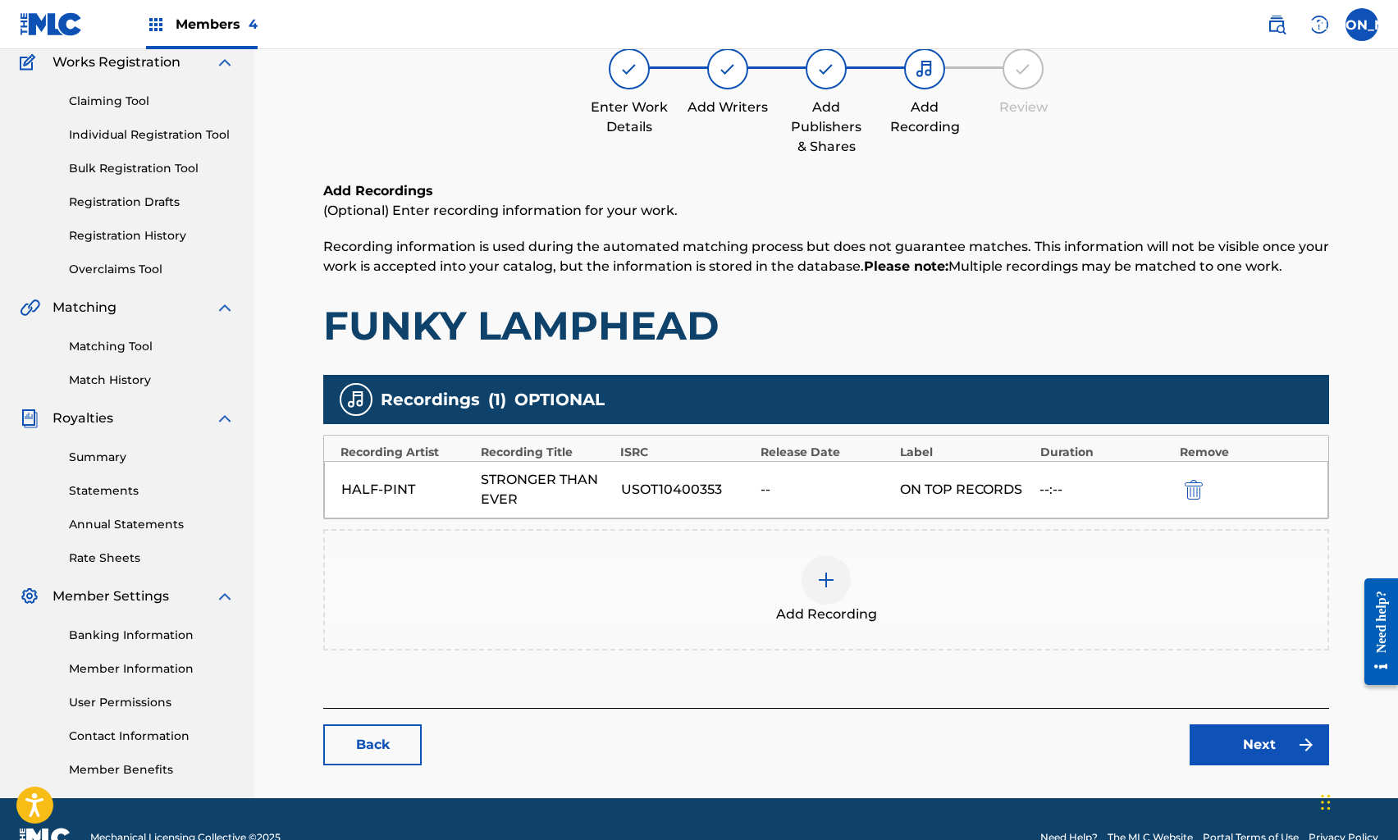
scroll to position [171, 0]
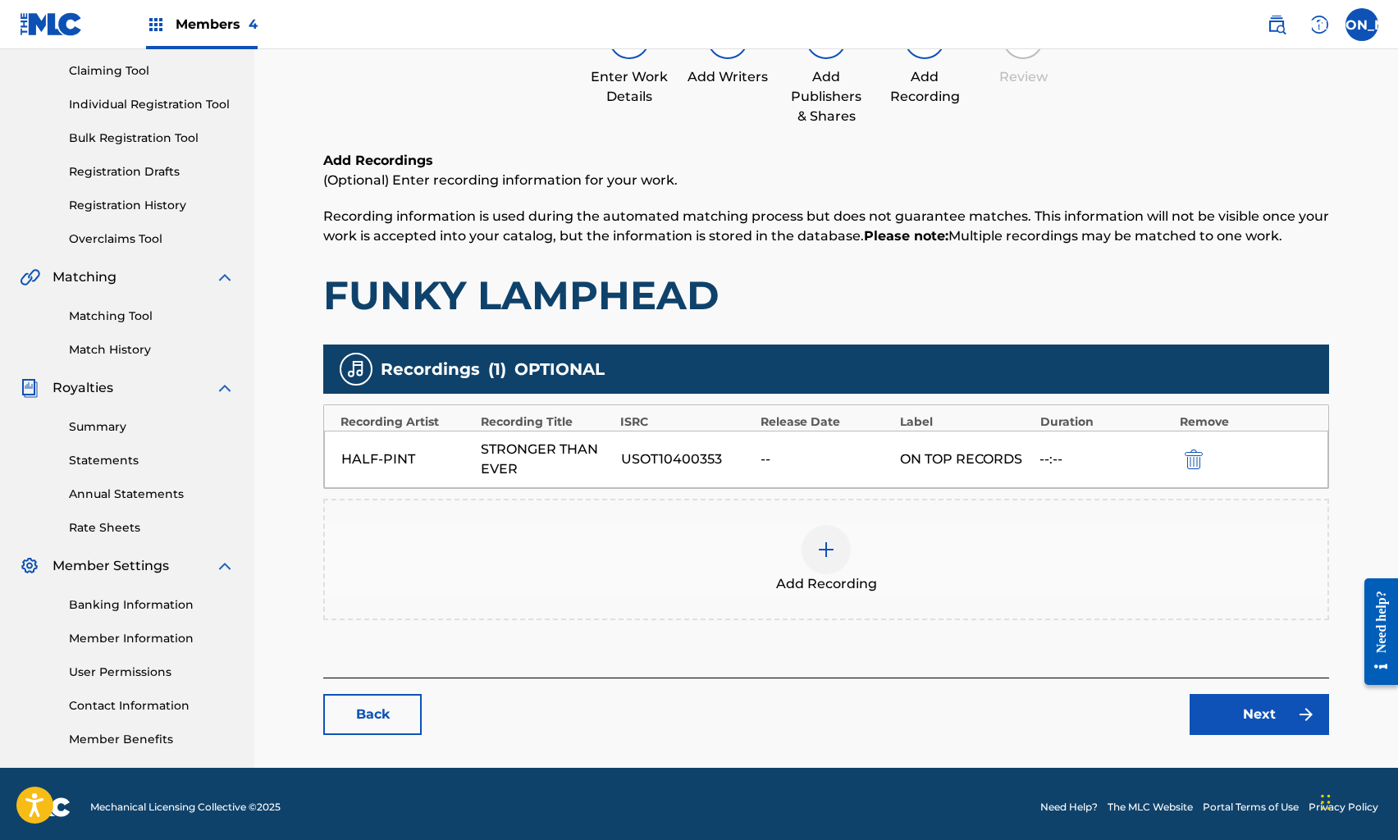
click at [1240, 714] on link "Next" at bounding box center [1260, 714] width 140 height 41
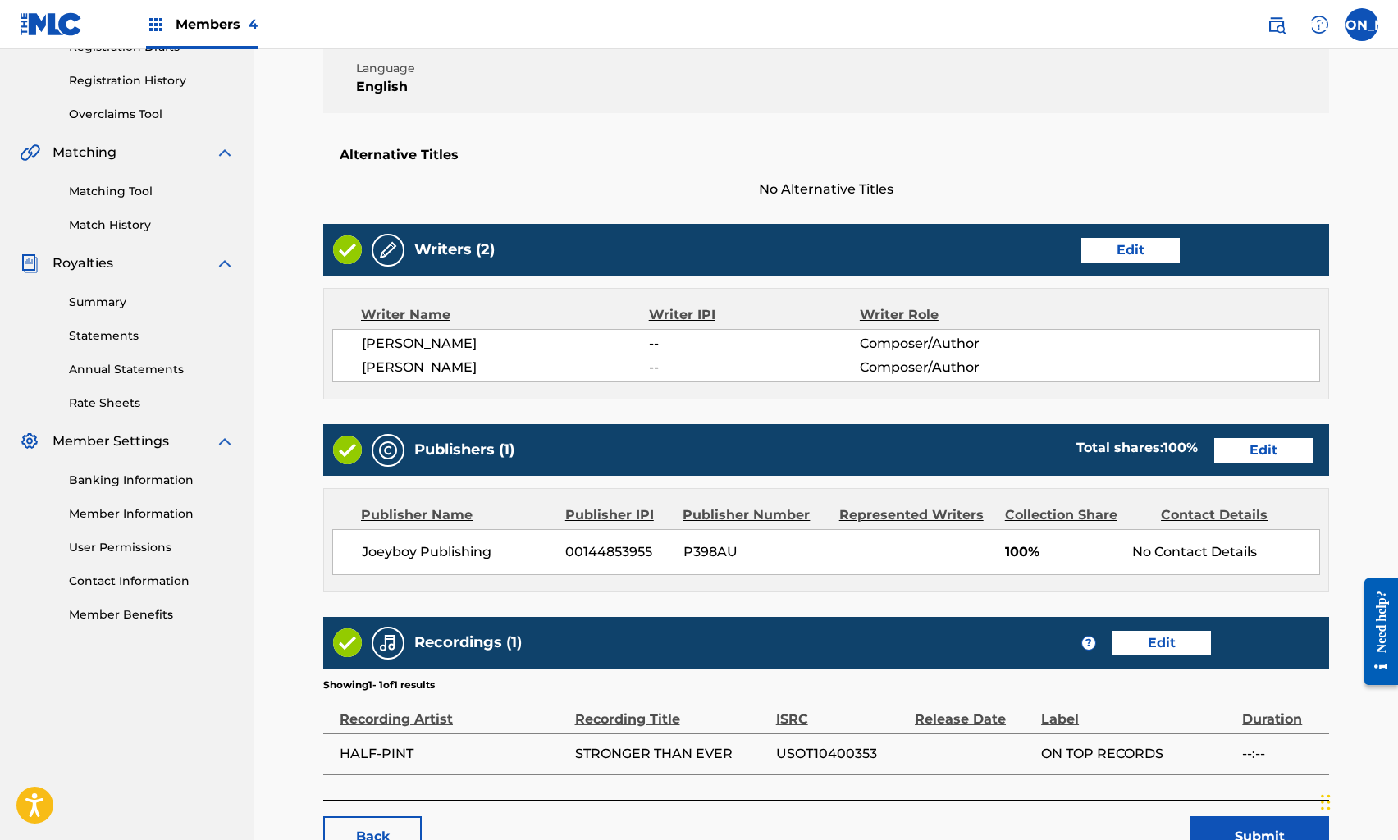
scroll to position [414, 0]
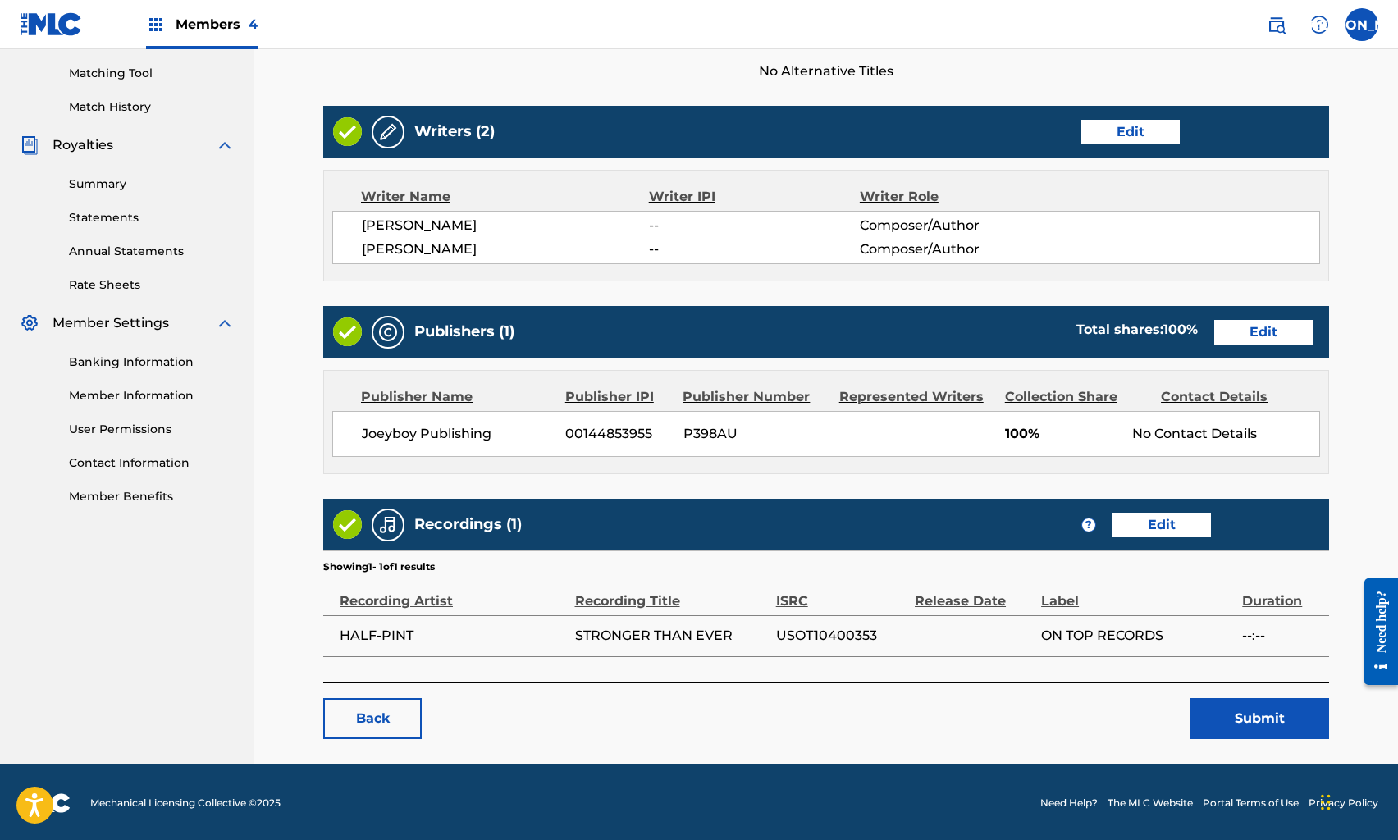
click at [1246, 709] on button "Submit" at bounding box center [1260, 718] width 140 height 41
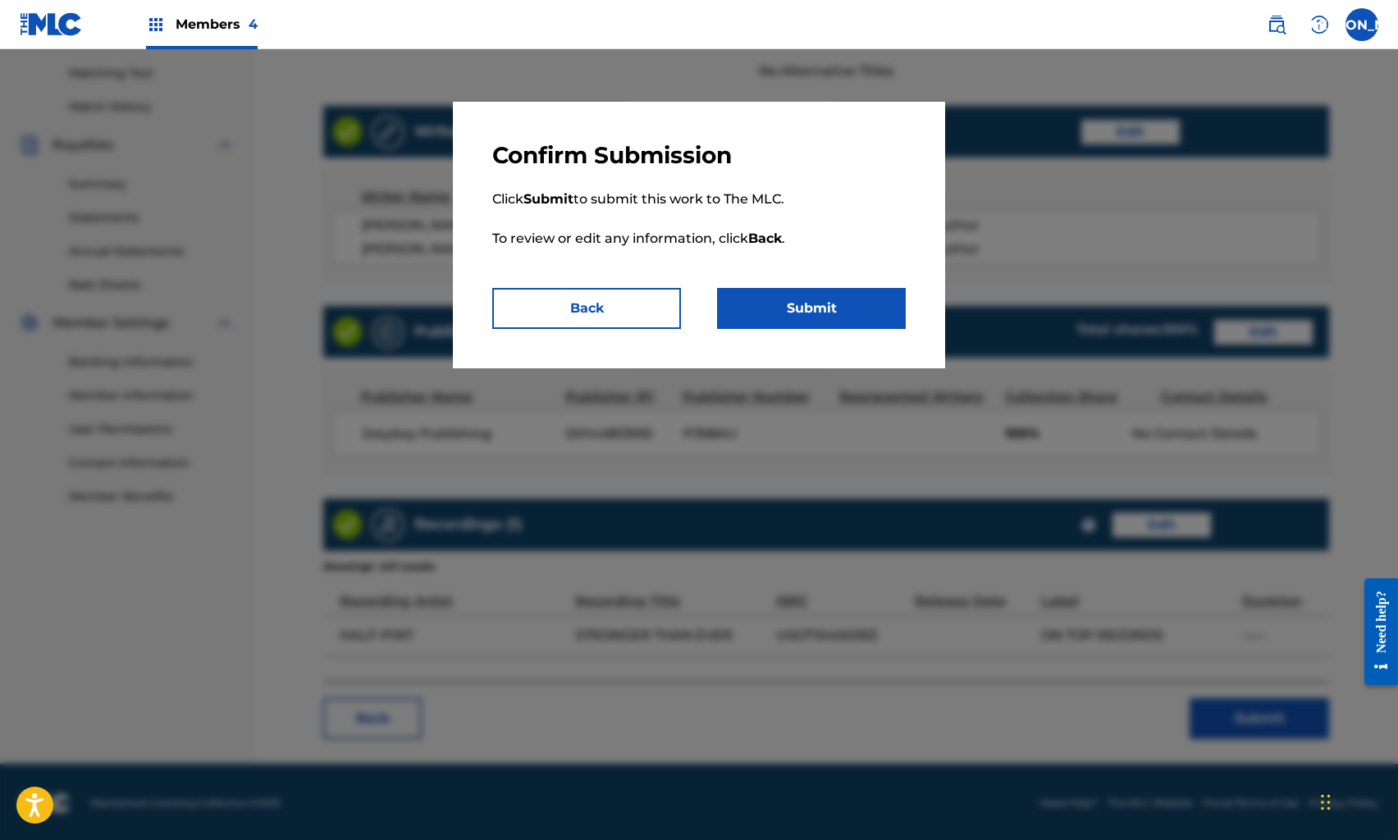
click at [803, 304] on button "Submit" at bounding box center [811, 308] width 189 height 41
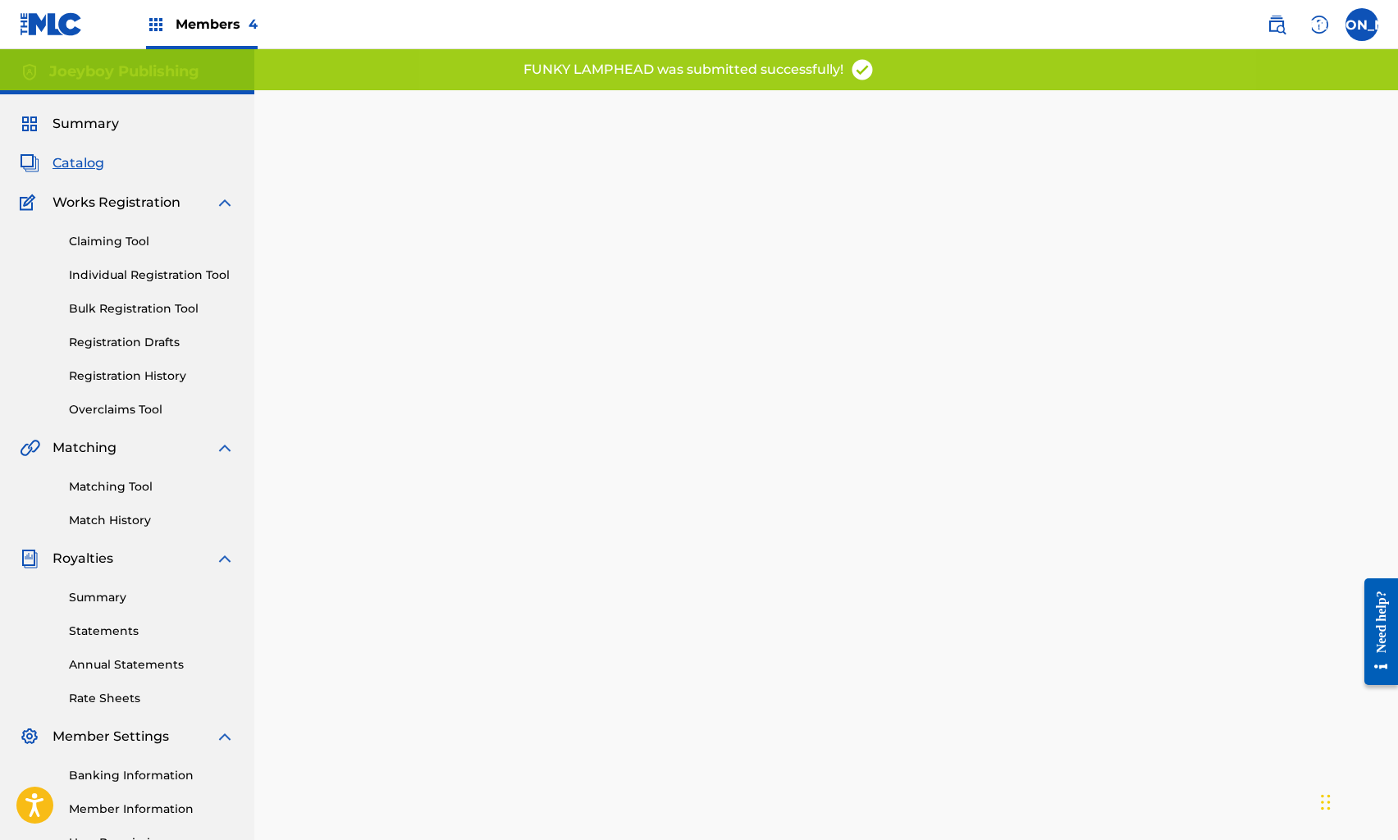
click at [85, 151] on div "Summary Catalog Works Registration Claiming Tool Individual Registration Tool B…" at bounding box center [127, 516] width 254 height 844
click at [85, 157] on span "Catalog" at bounding box center [79, 163] width 52 height 20
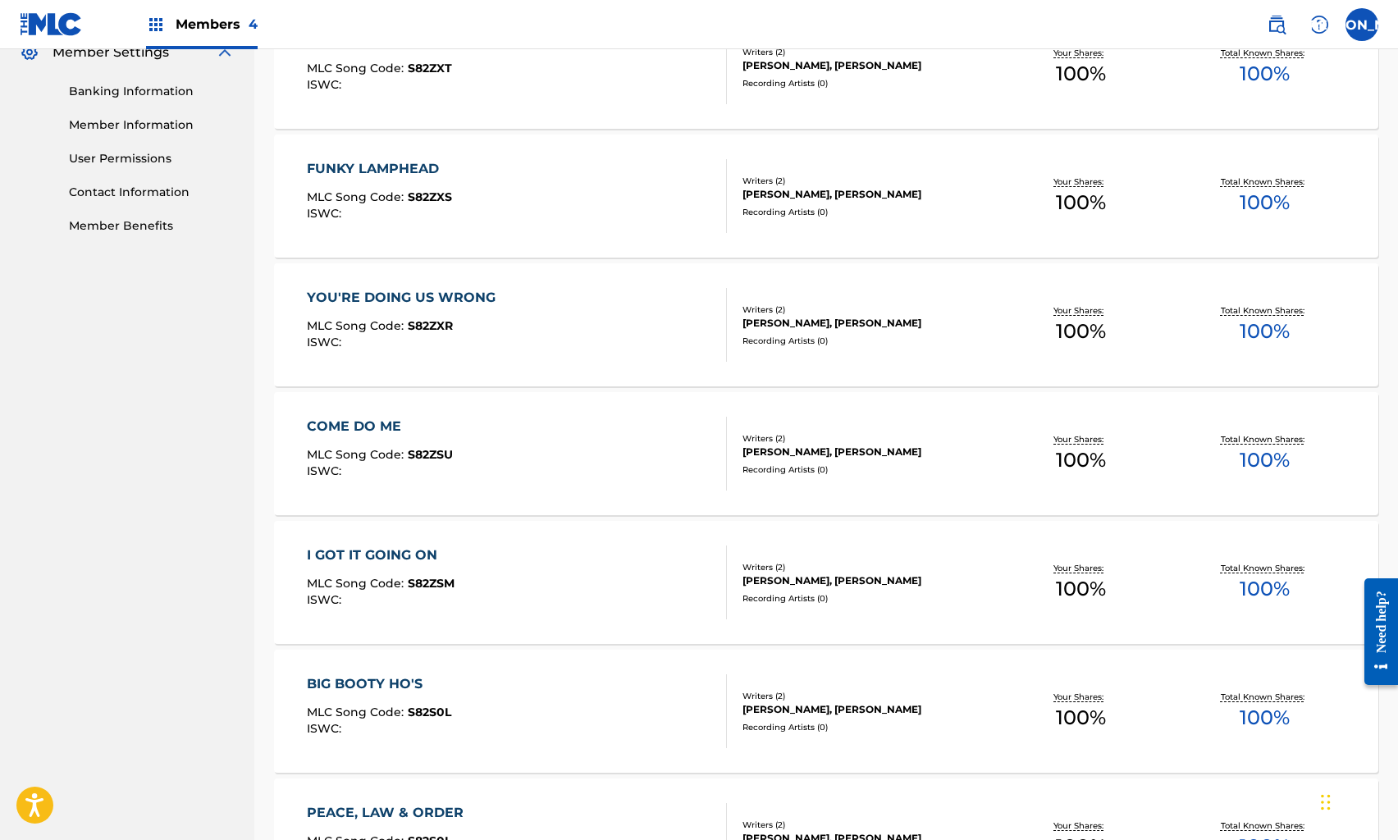
scroll to position [688, 0]
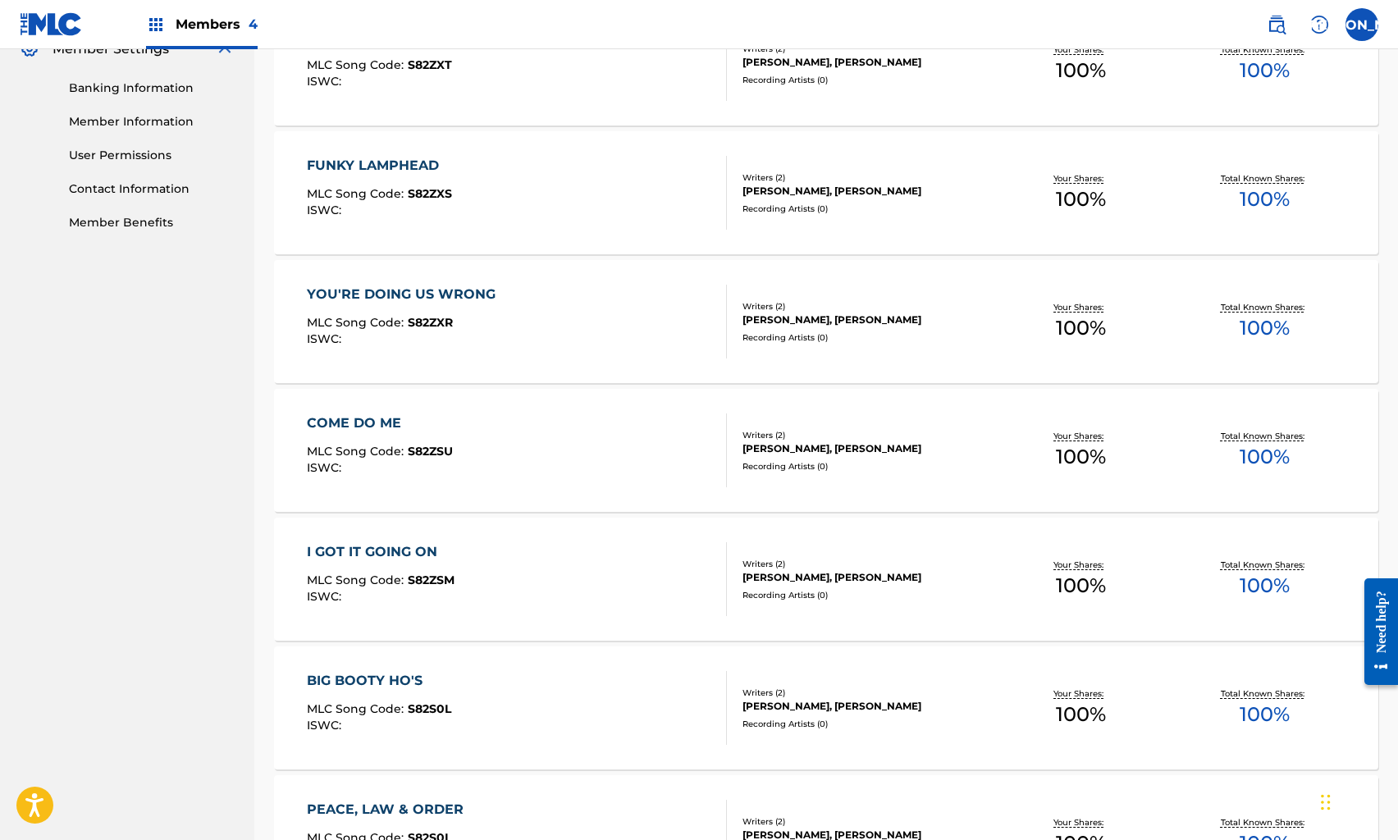
click at [345, 316] on span "MLC Song Code :" at bounding box center [357, 322] width 101 height 15
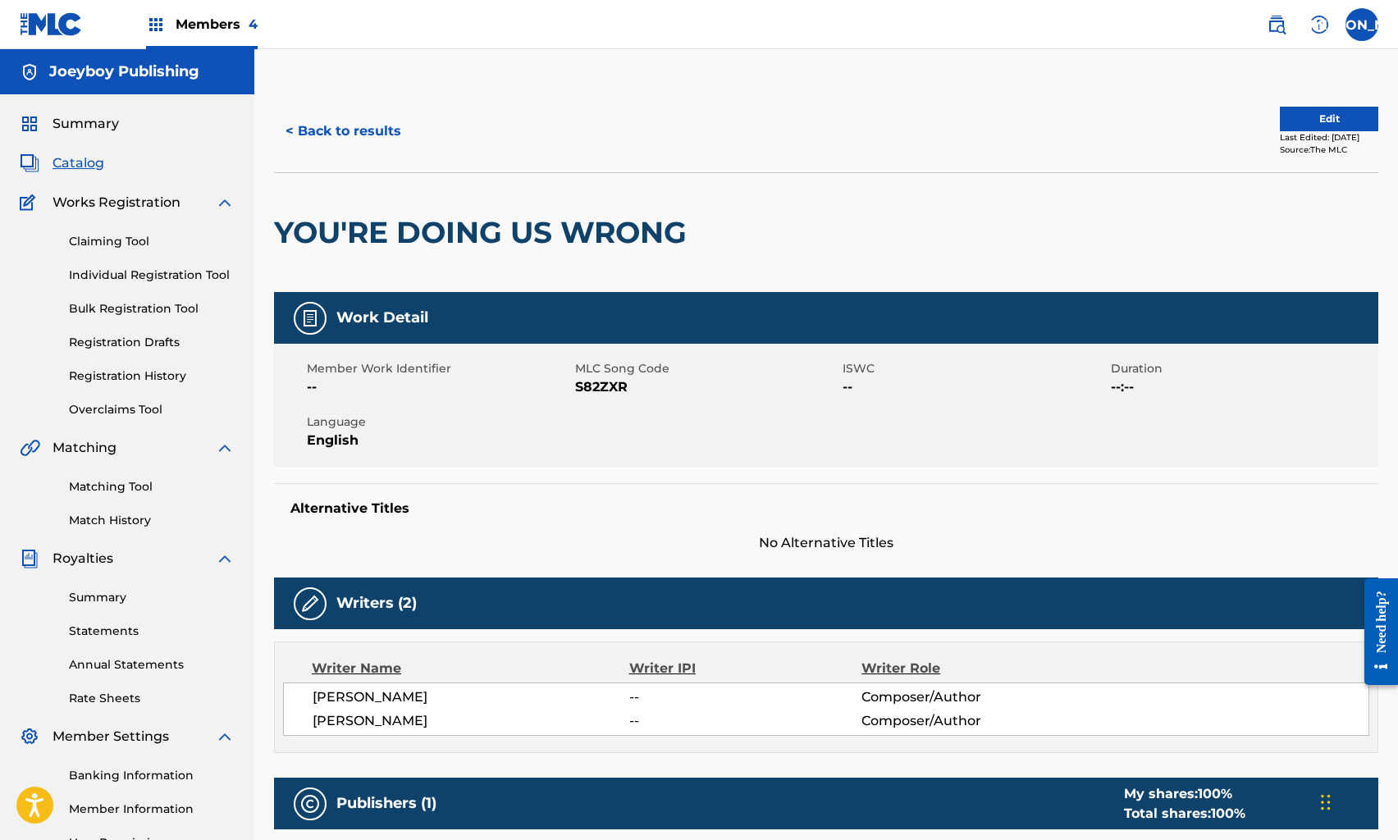
click at [1329, 116] on button "Edit" at bounding box center [1329, 119] width 98 height 25
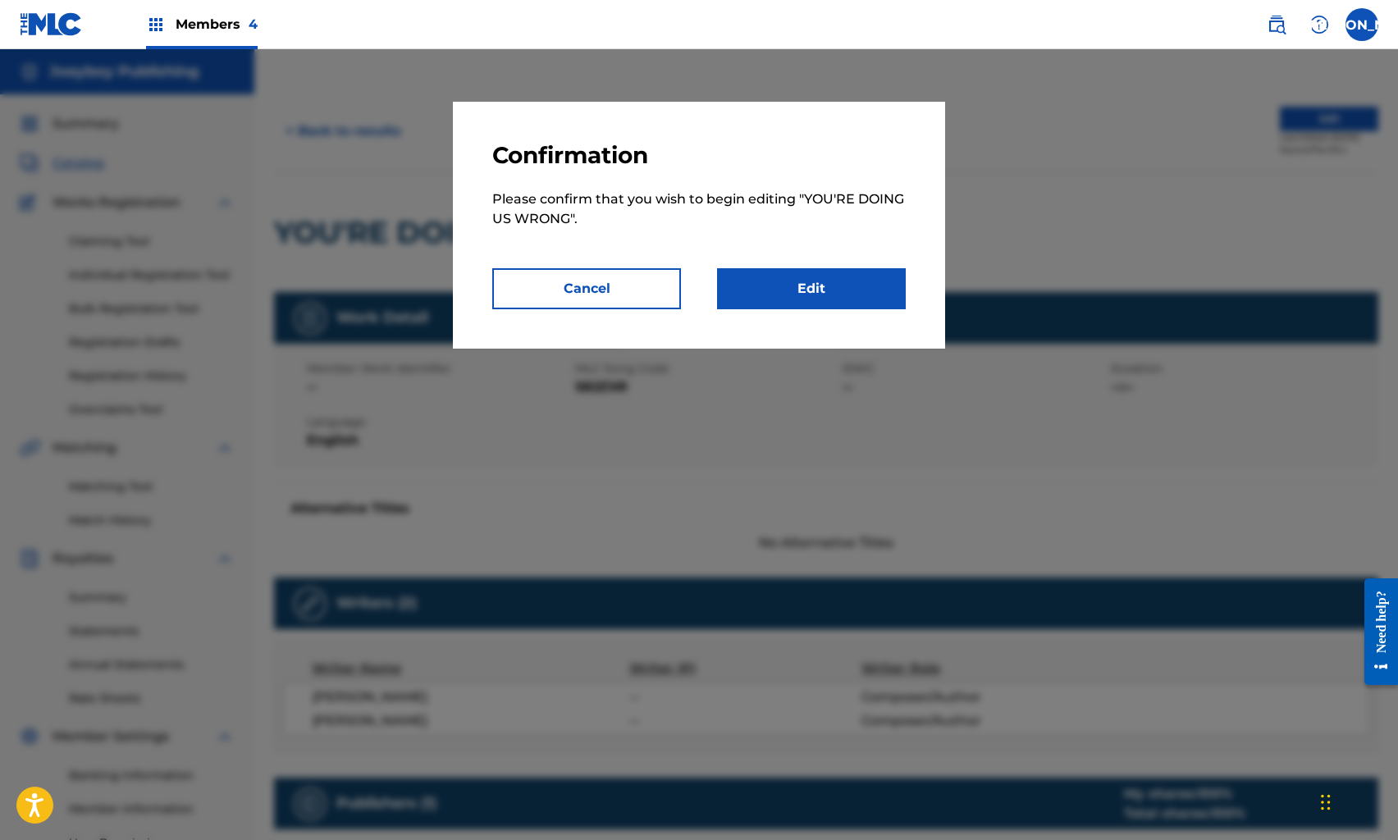
click at [789, 272] on link "Edit" at bounding box center [811, 288] width 189 height 41
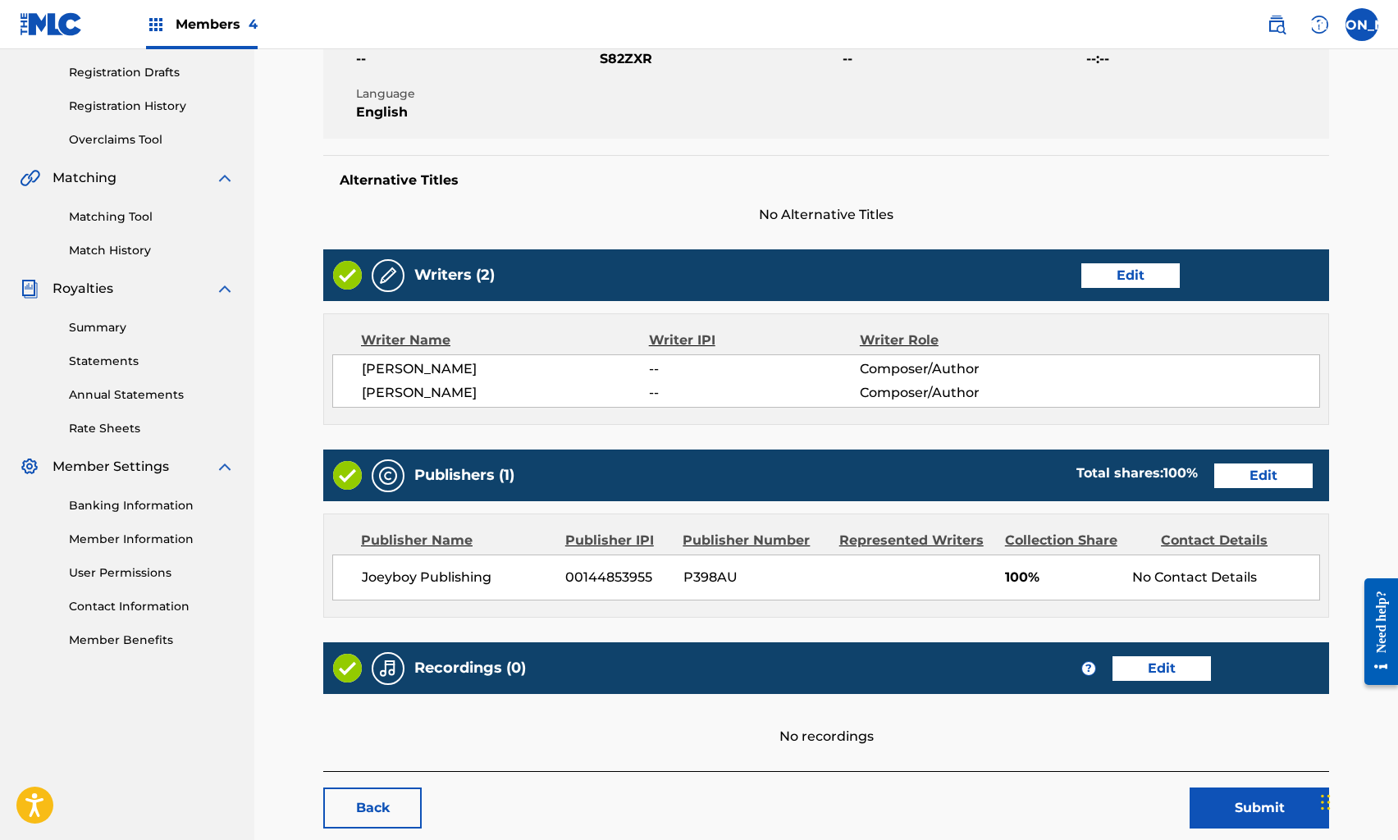
scroll to position [279, 0]
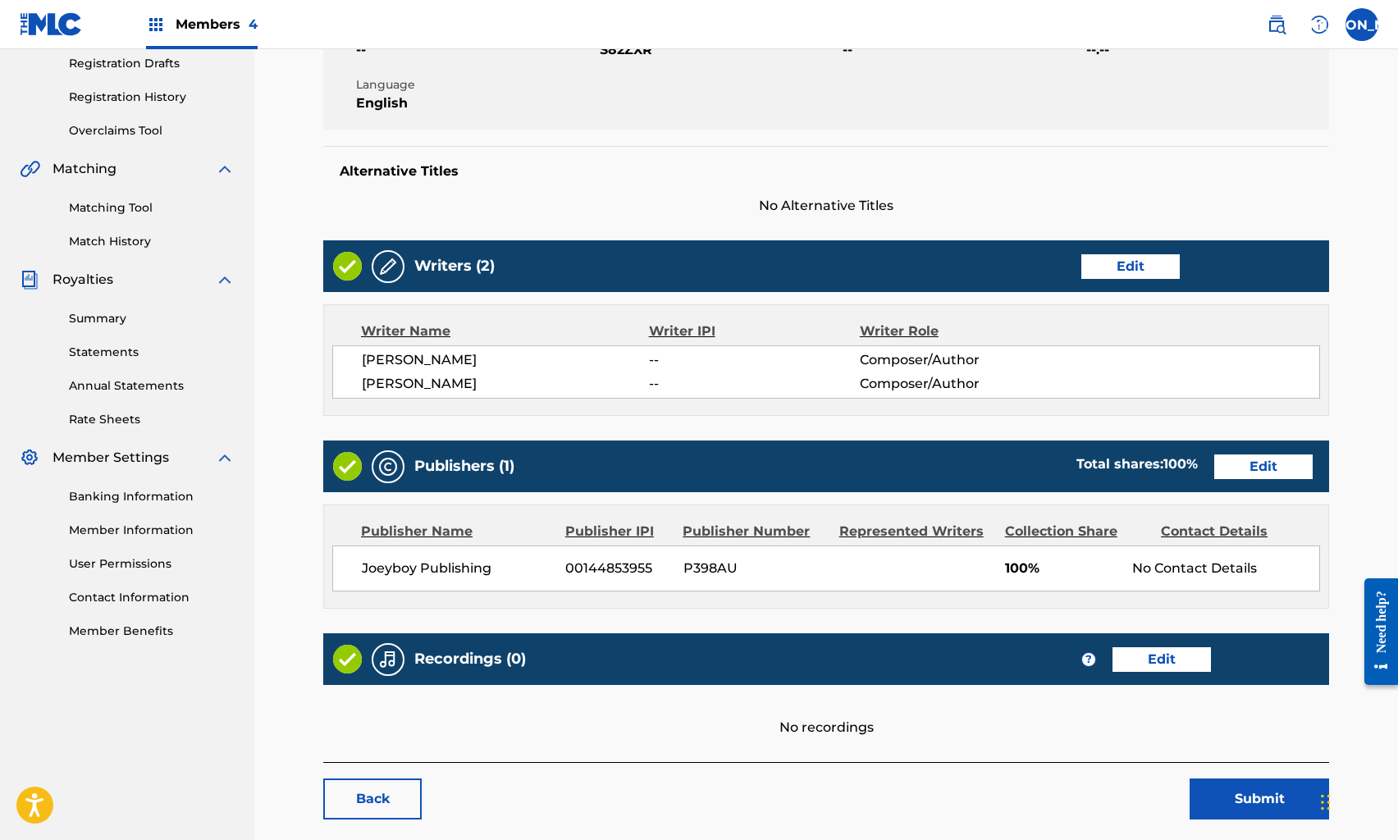
click at [1160, 659] on link "Edit" at bounding box center [1162, 659] width 98 height 25
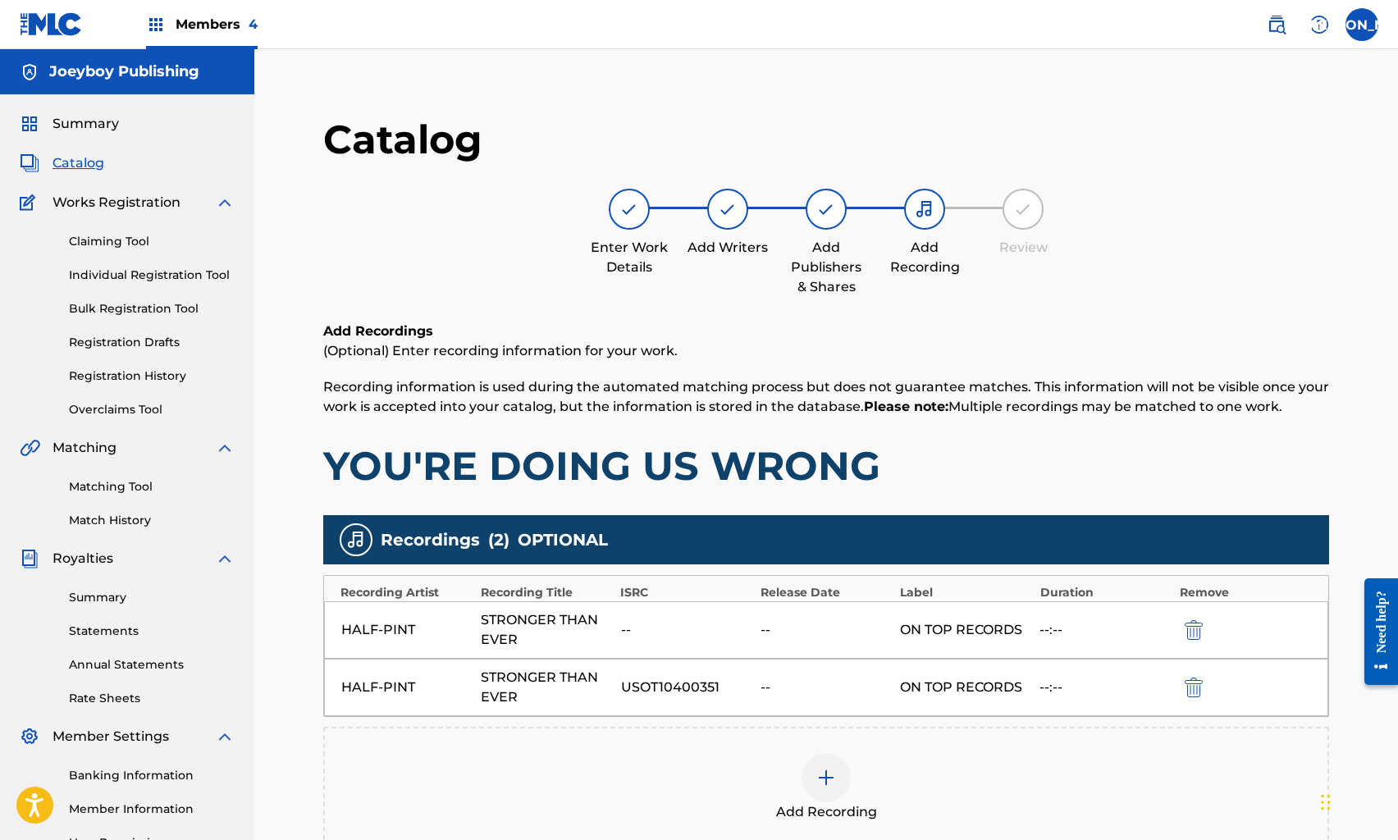
click at [1197, 634] on img "submit" at bounding box center [1194, 630] width 18 height 20
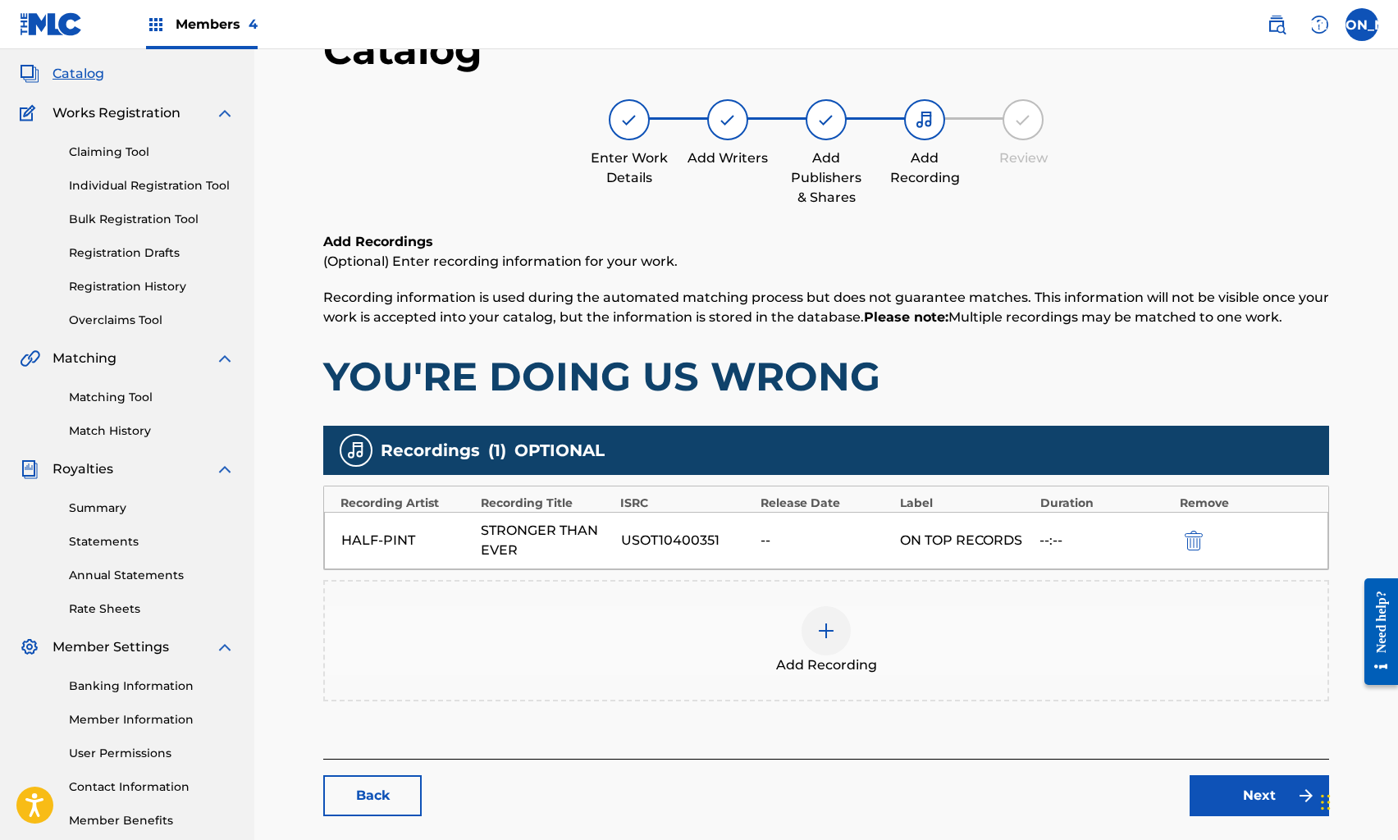
scroll to position [177, 0]
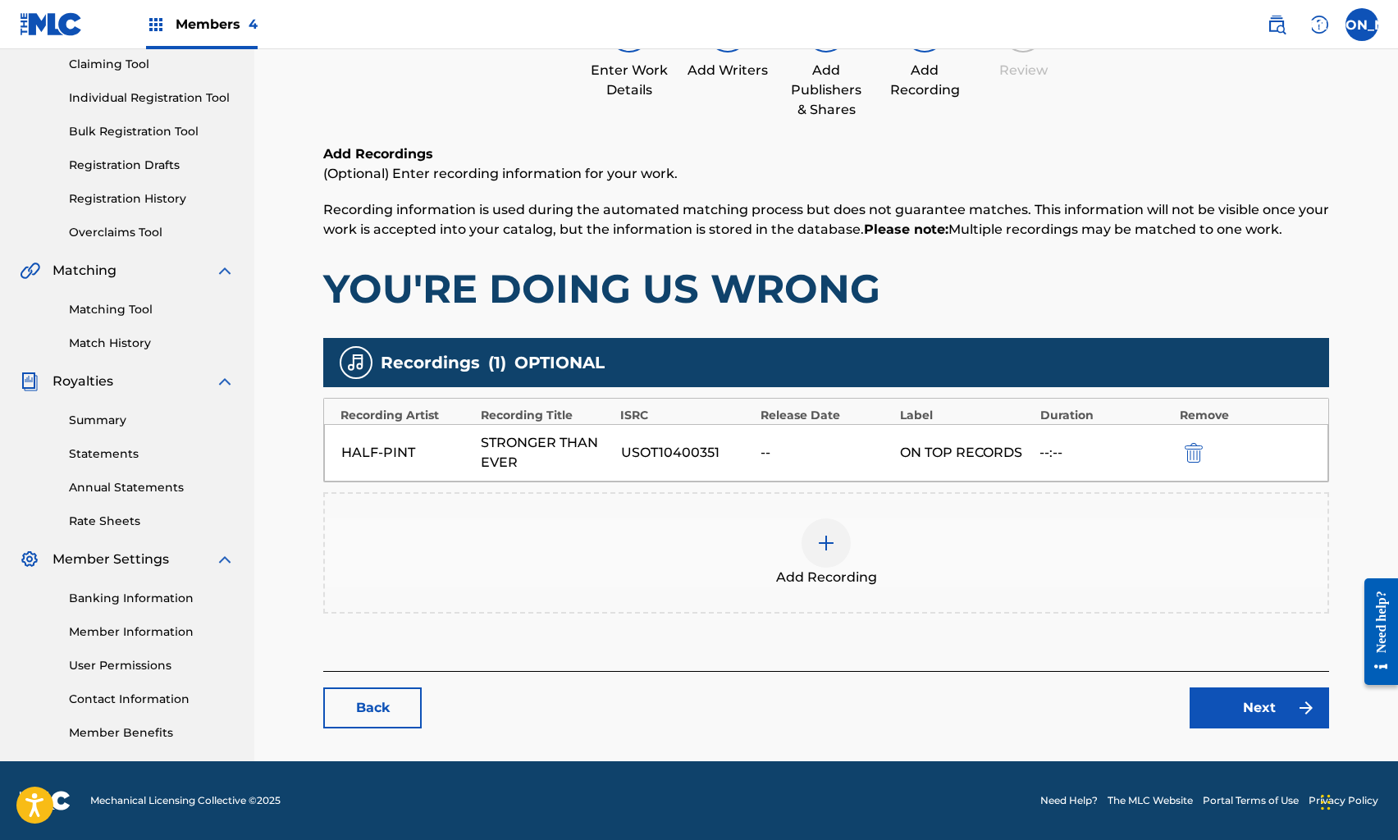
click at [1275, 712] on link "Next" at bounding box center [1260, 708] width 140 height 41
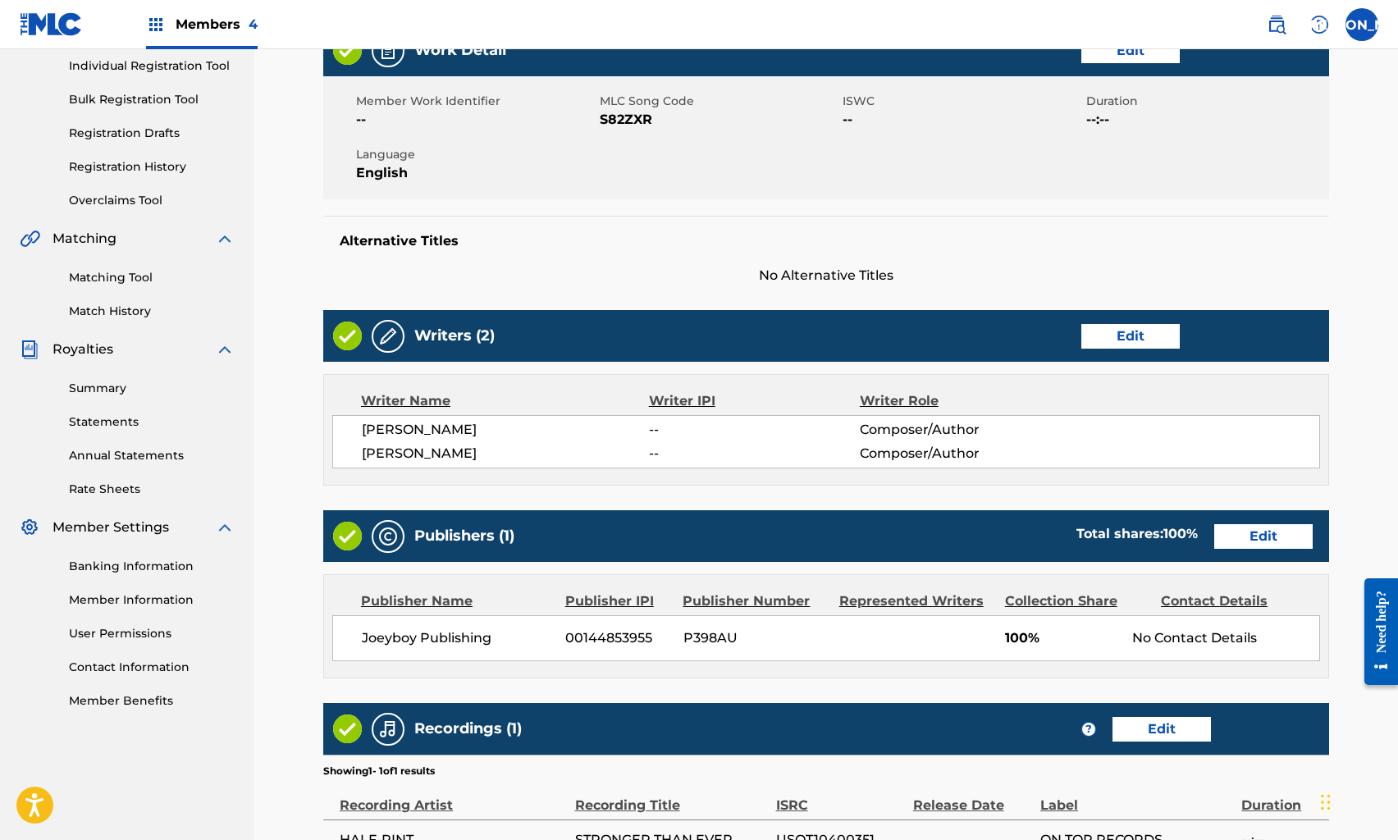
scroll to position [414, 0]
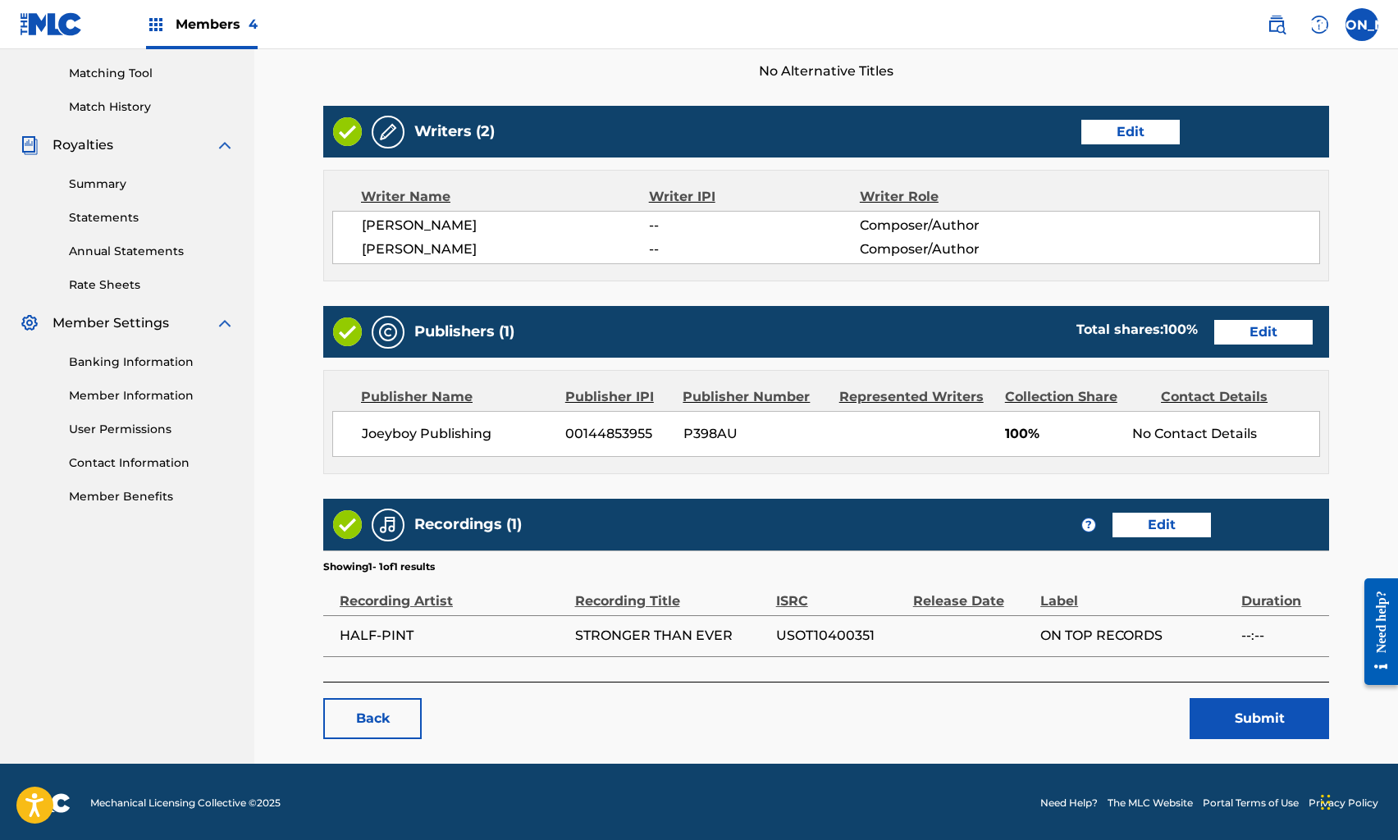
click at [1274, 711] on button "Submit" at bounding box center [1260, 718] width 140 height 41
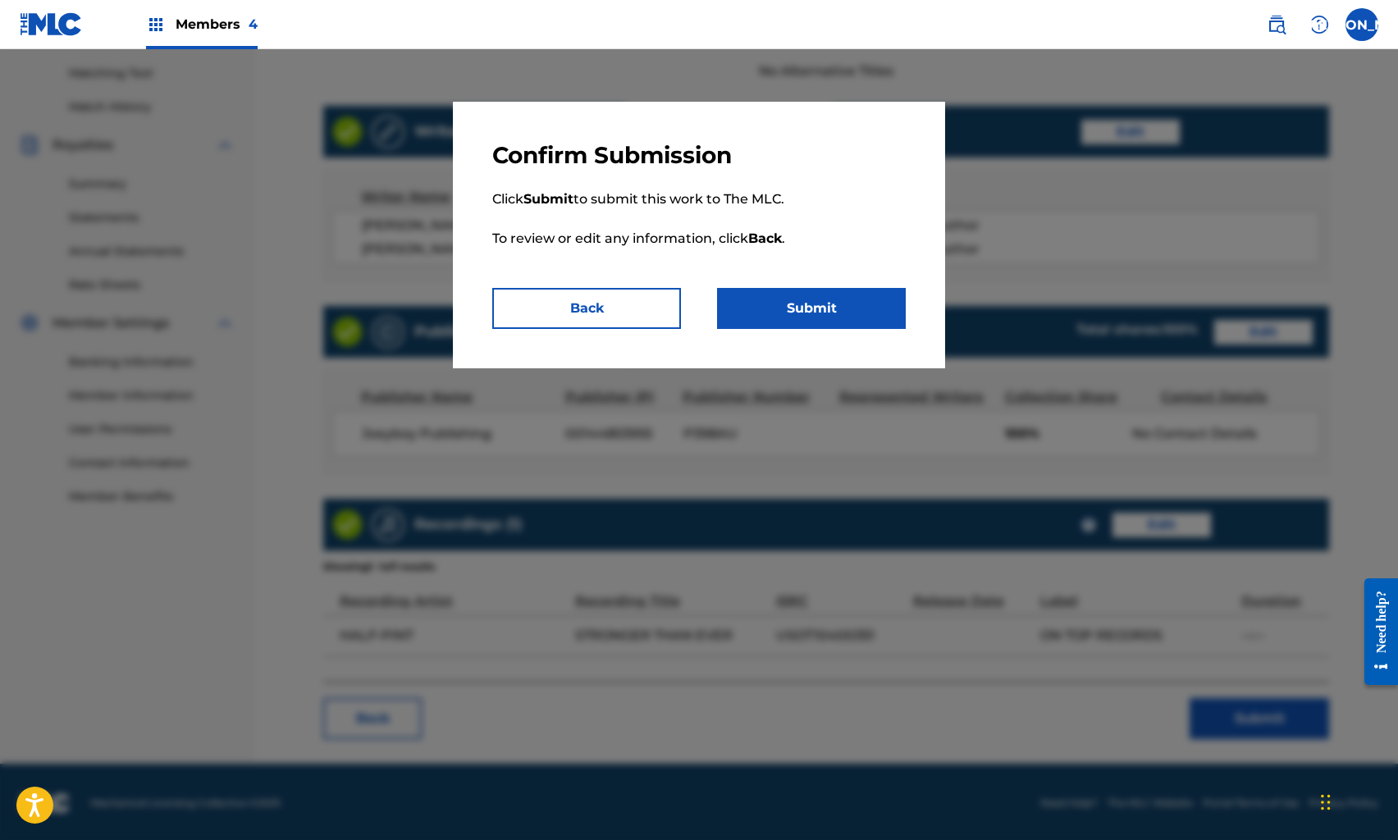
click at [780, 301] on button "Submit" at bounding box center [811, 308] width 189 height 41
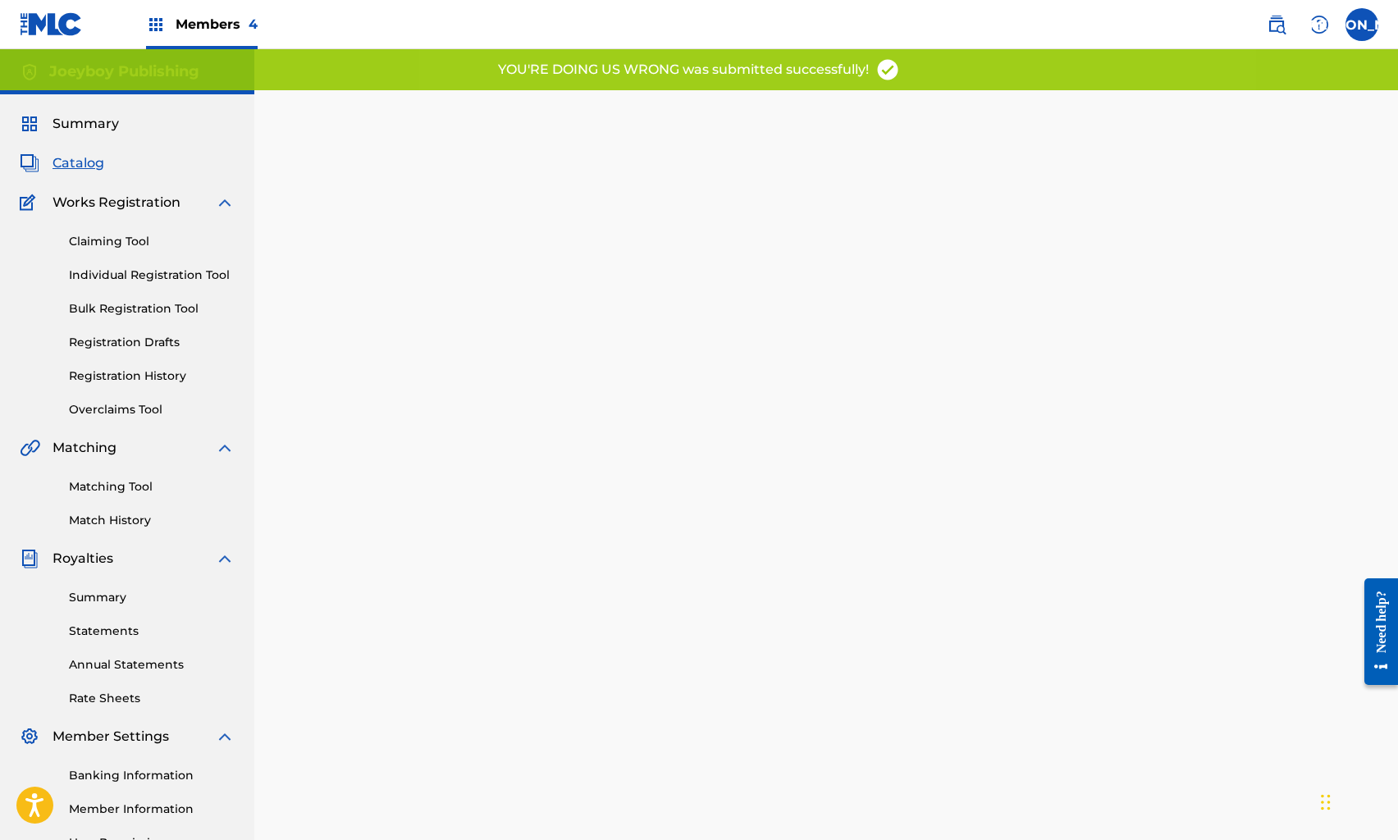
click at [75, 159] on span "Catalog" at bounding box center [79, 163] width 52 height 20
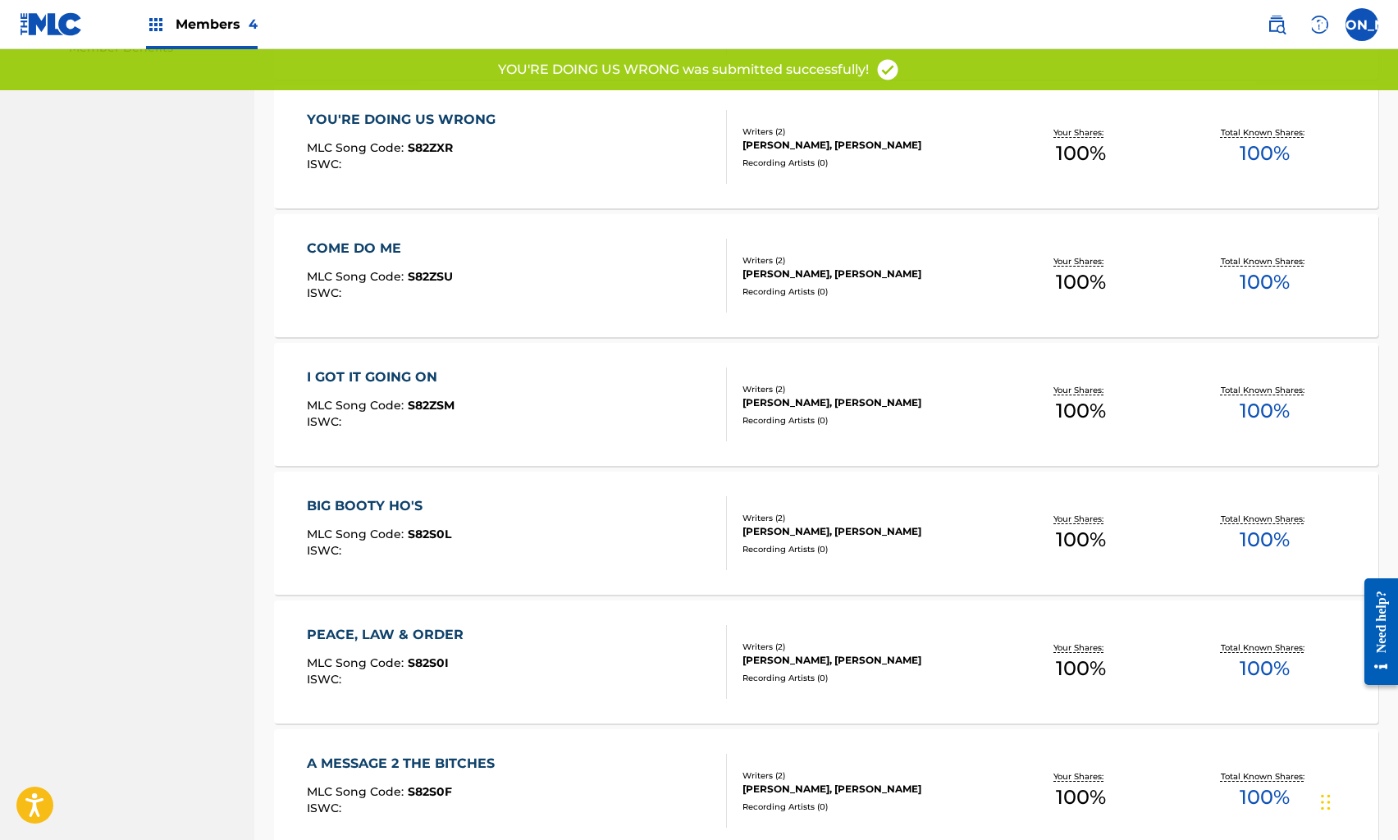
scroll to position [879, 0]
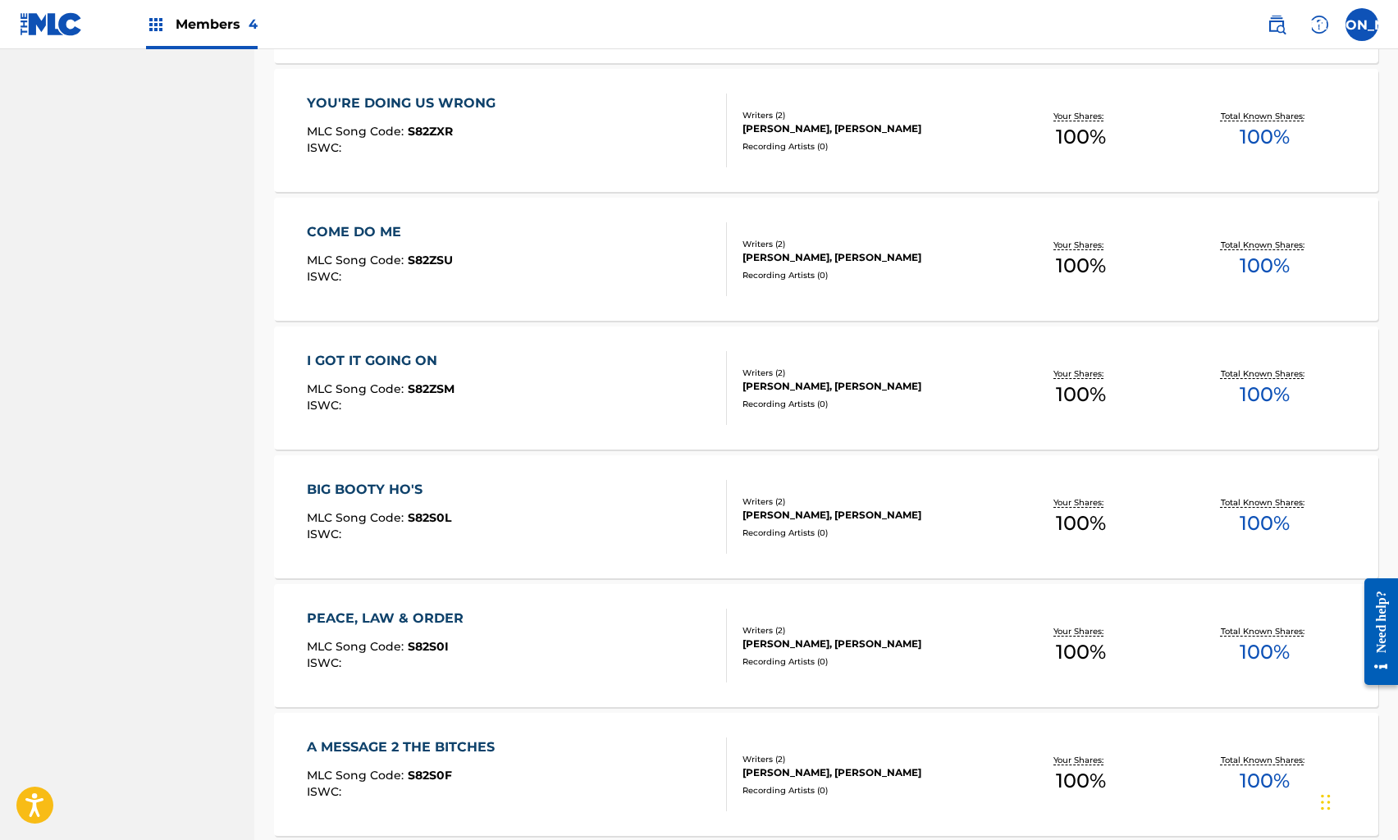
click at [469, 268] on div "COME DO ME MLC Song Code : S82ZSU ISWC :" at bounding box center [516, 259] width 419 height 74
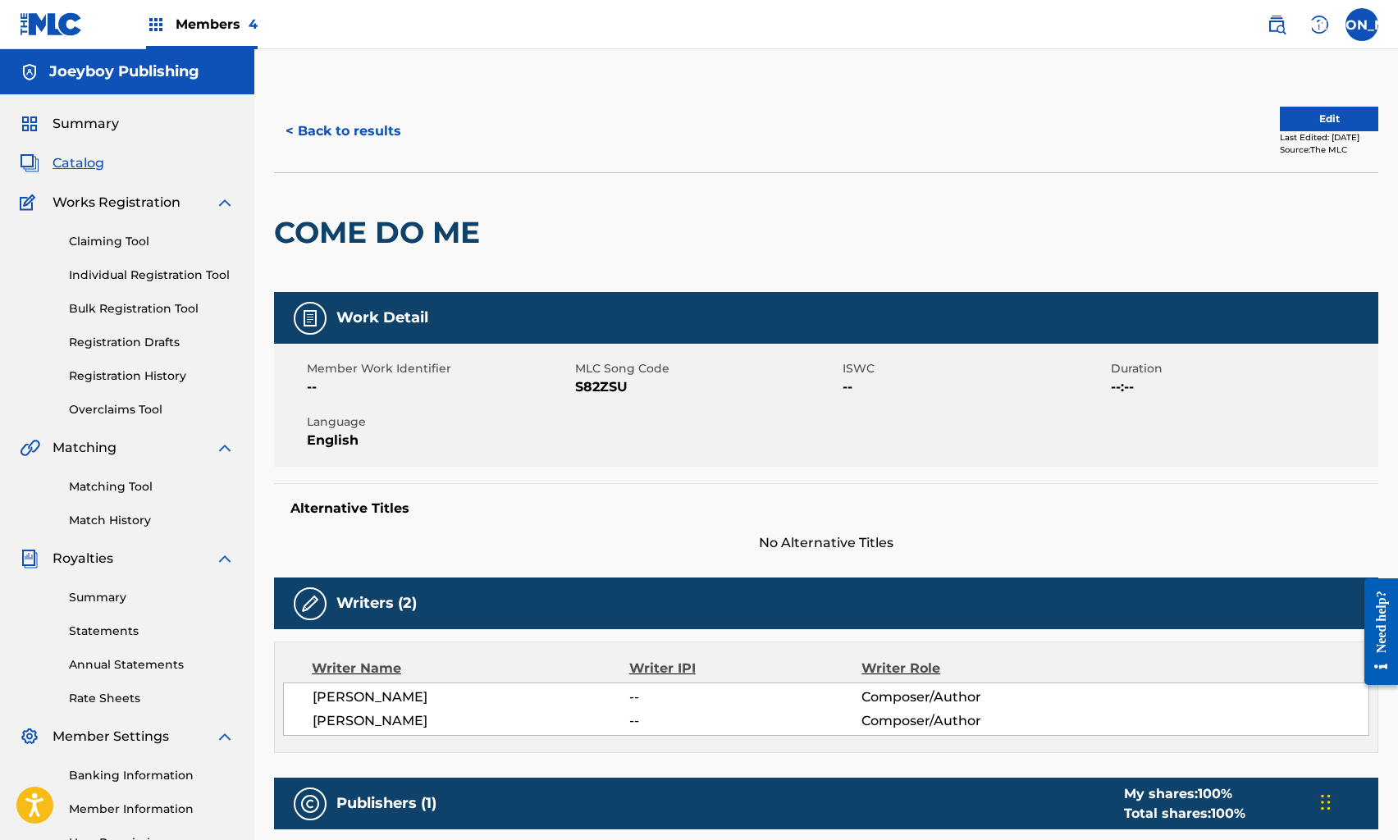
click at [1300, 122] on button "Edit" at bounding box center [1329, 119] width 98 height 25
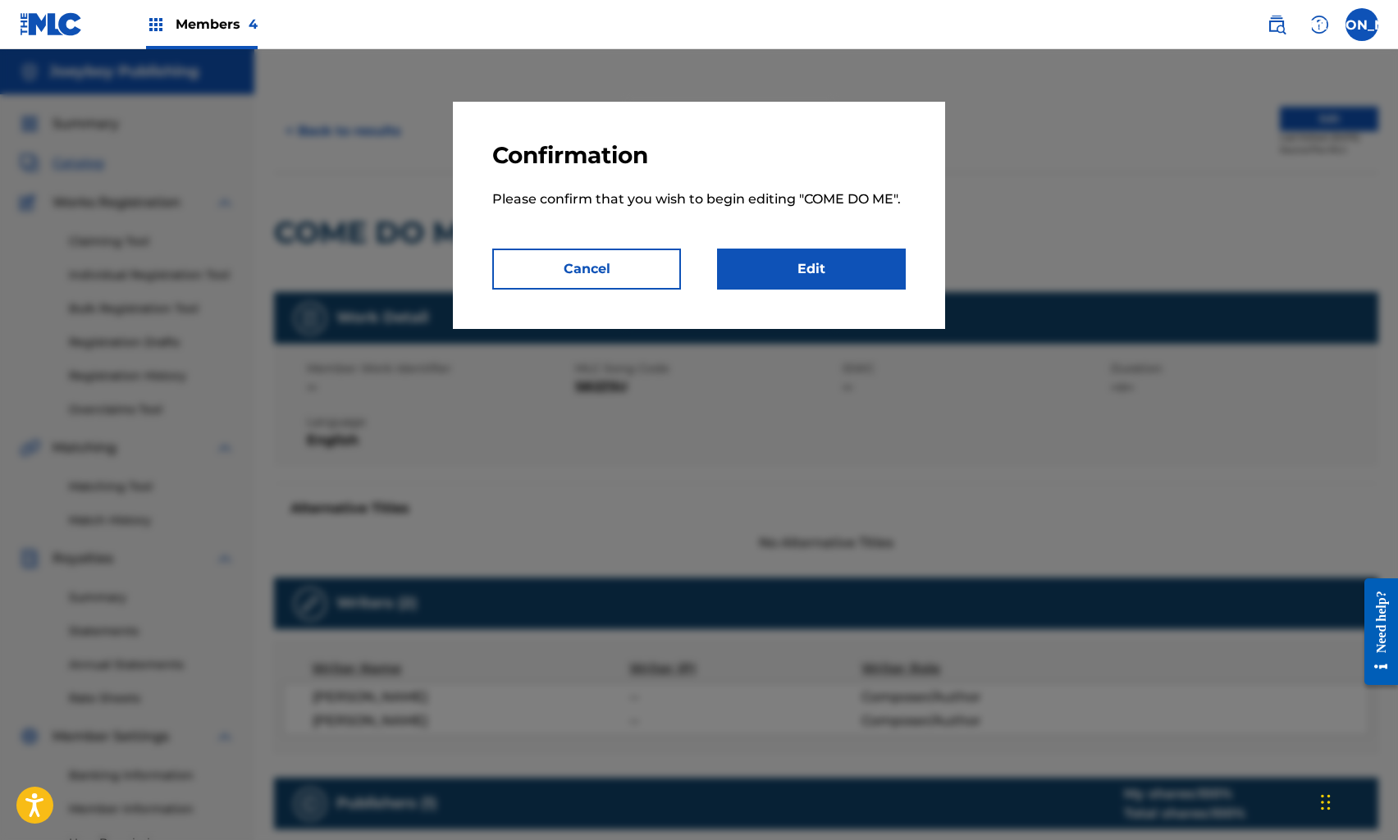
click at [852, 255] on link "Edit" at bounding box center [811, 269] width 189 height 41
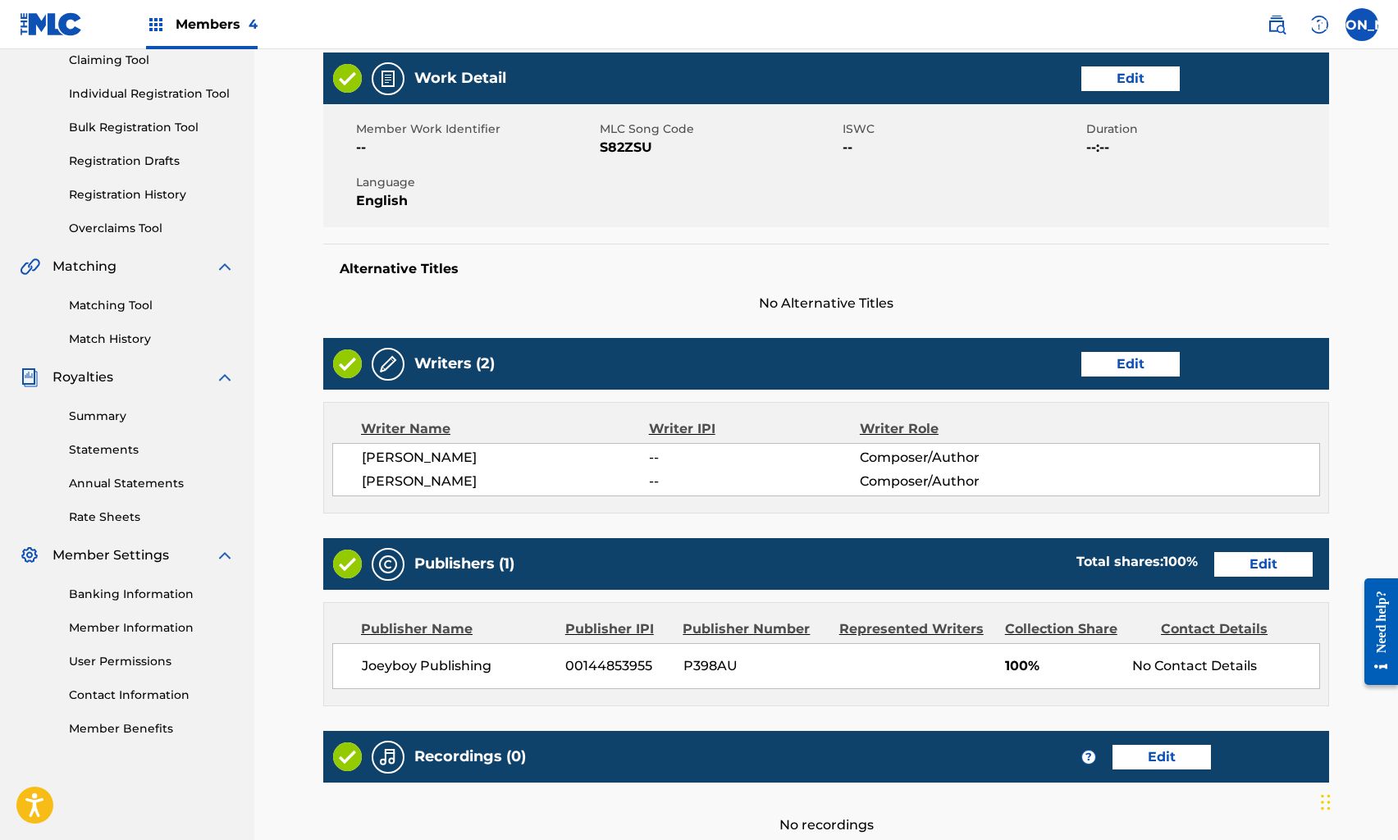
scroll to position [360, 0]
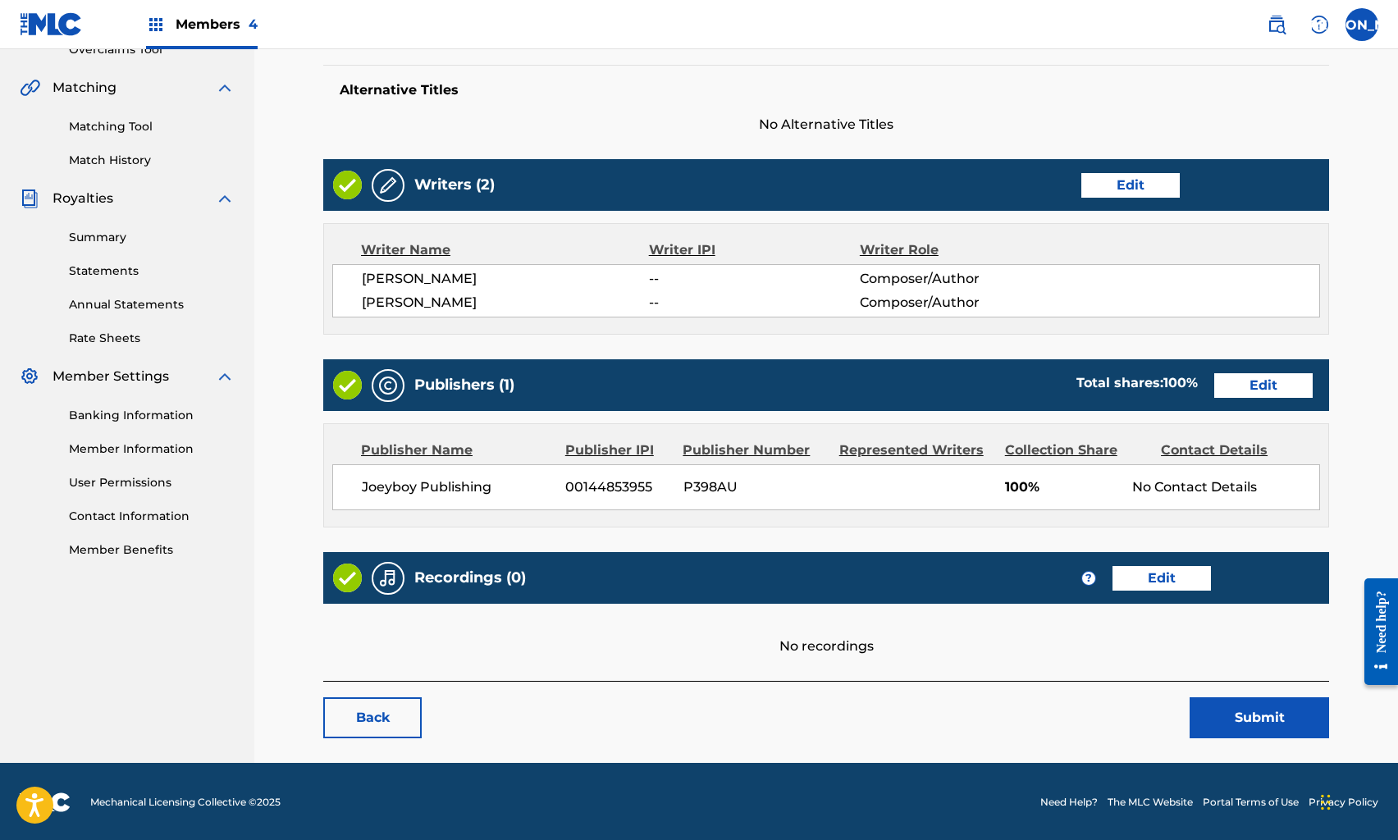
click at [1165, 579] on link "Edit" at bounding box center [1162, 578] width 98 height 25
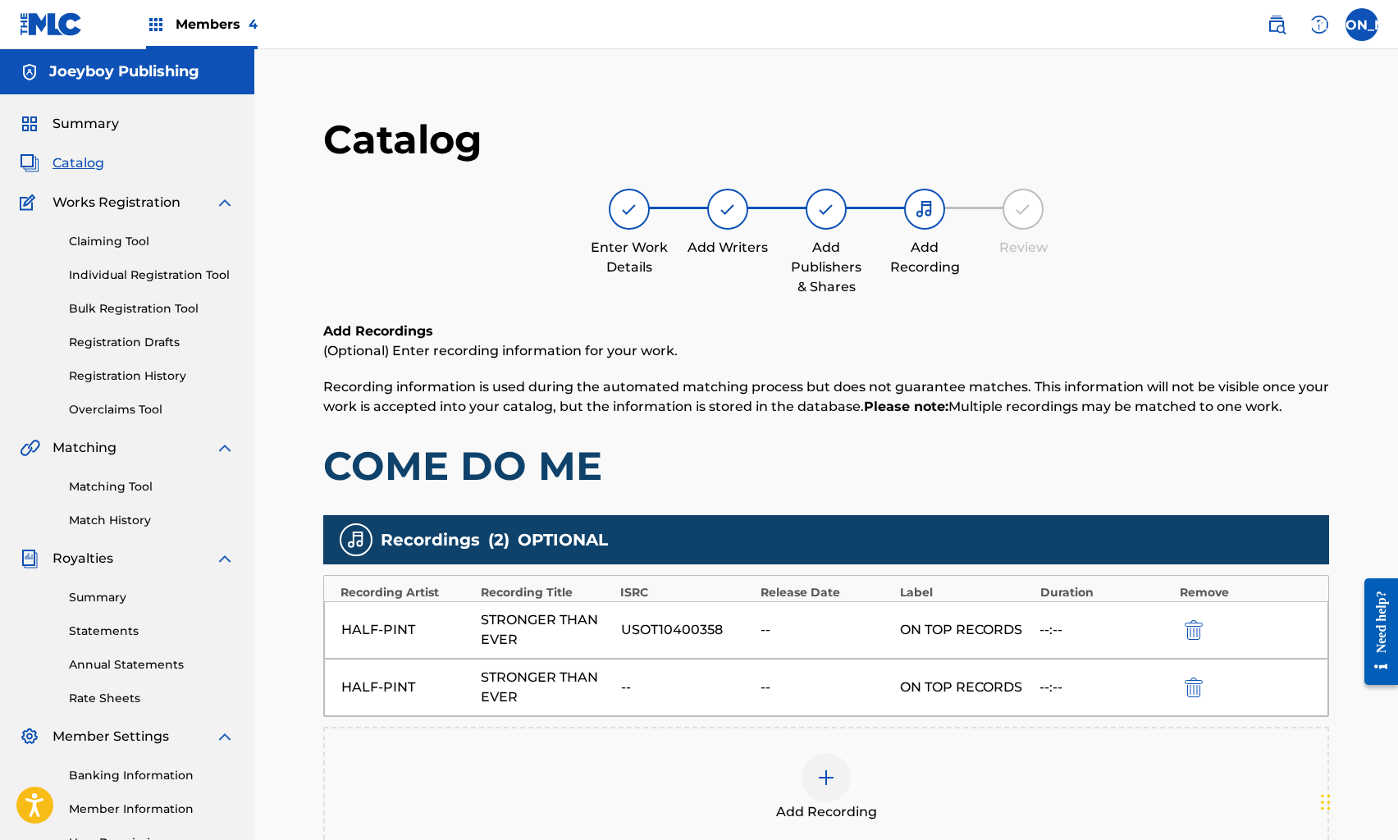
click at [1203, 681] on button "submit" at bounding box center [1192, 687] width 25 height 19
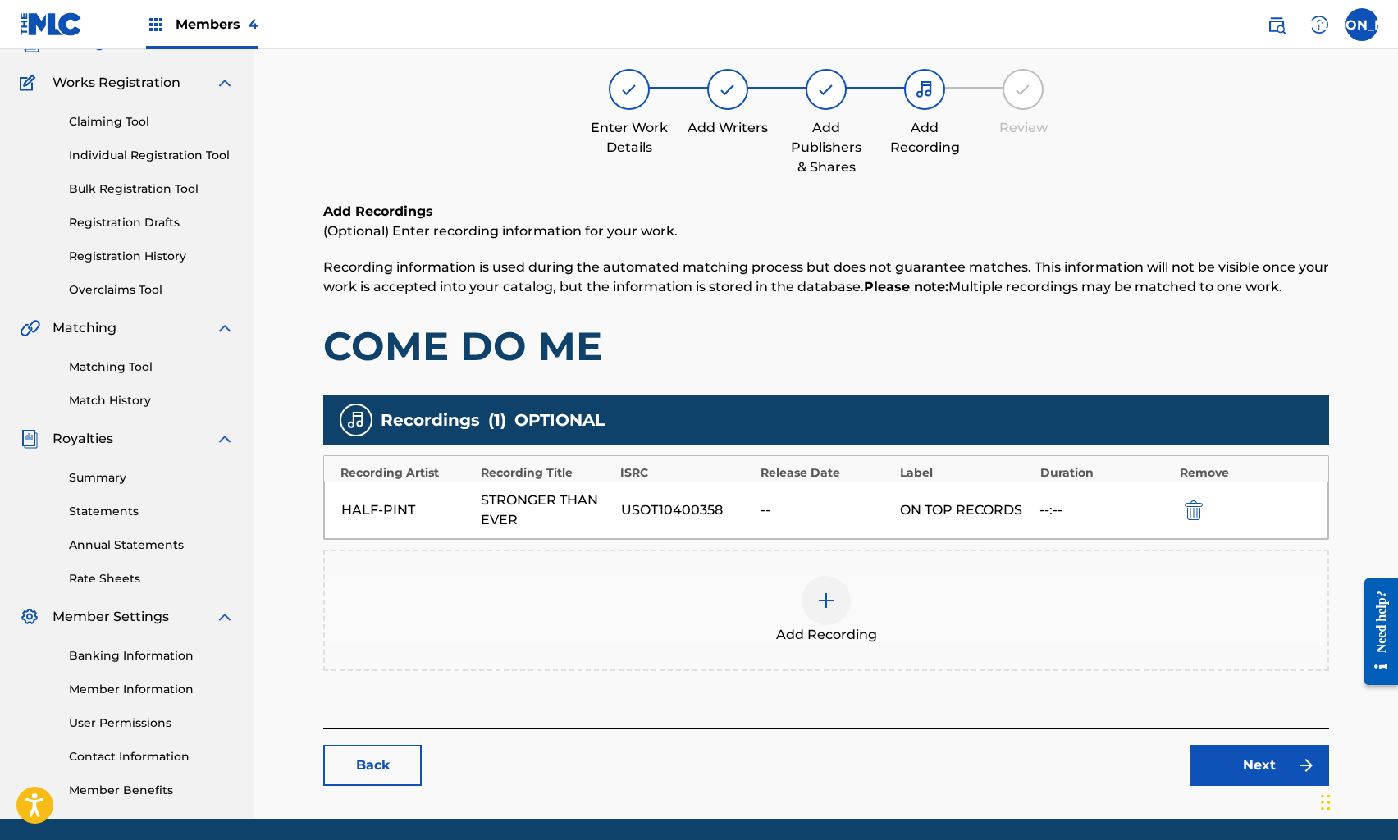
scroll to position [177, 0]
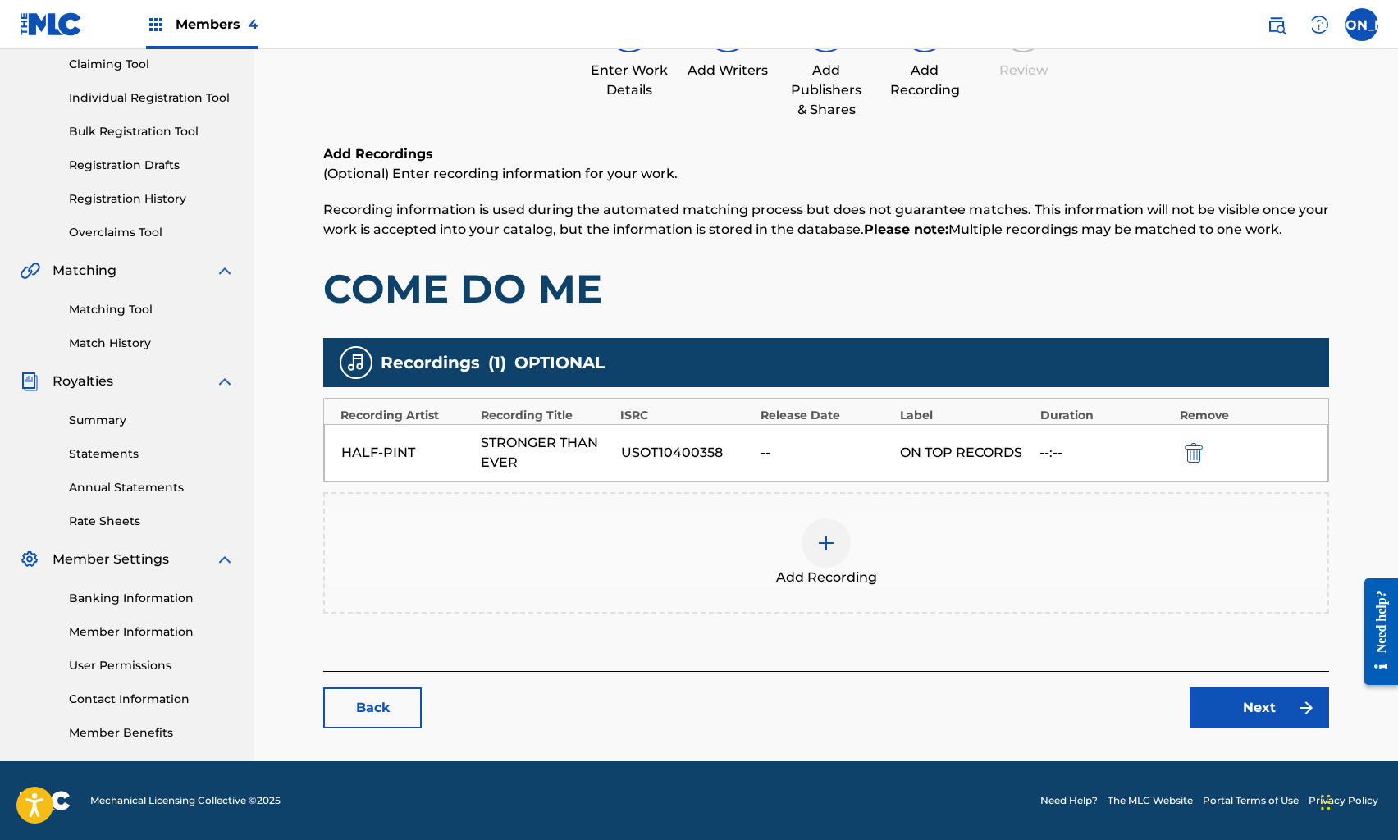
click at [1223, 706] on link "Next" at bounding box center [1260, 708] width 140 height 41
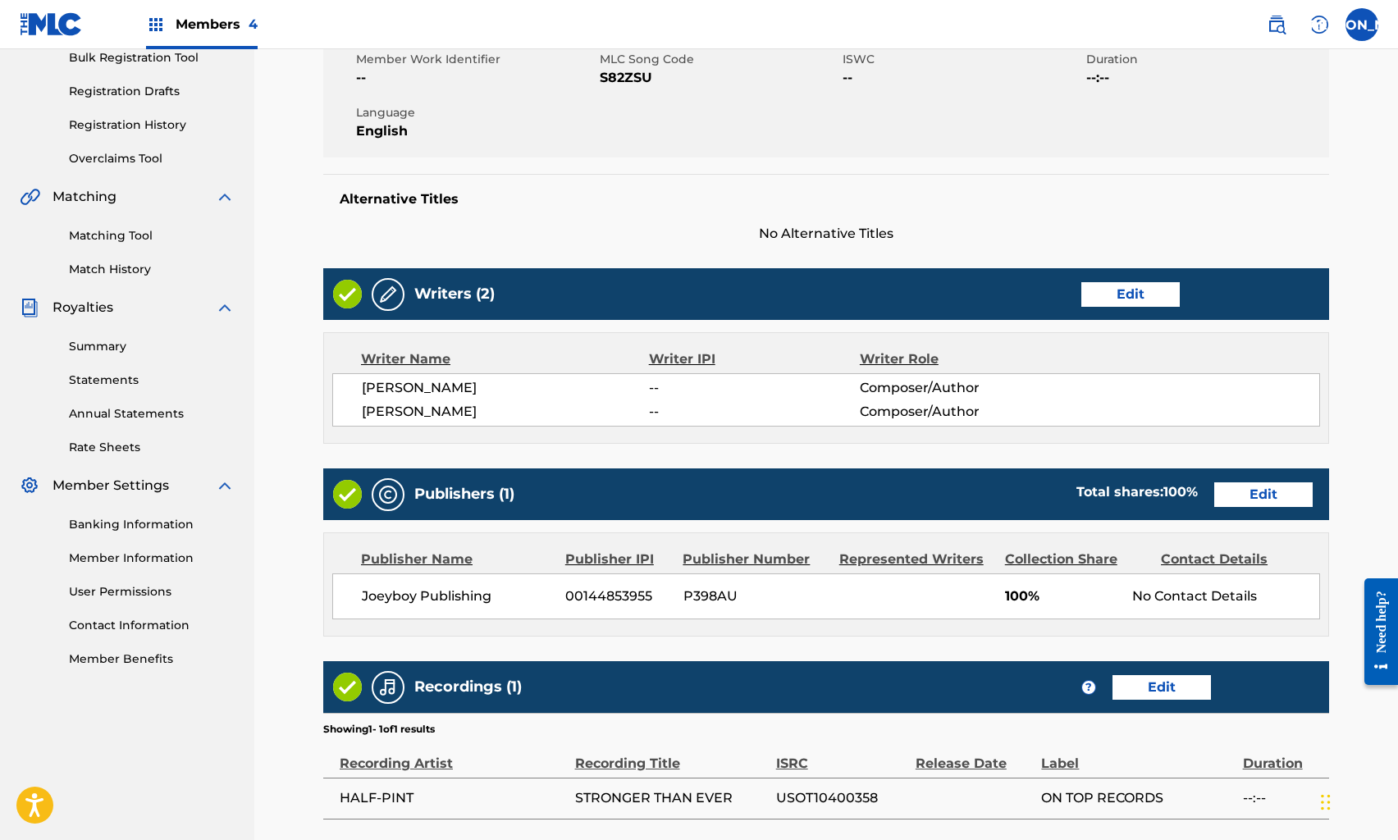
scroll to position [414, 0]
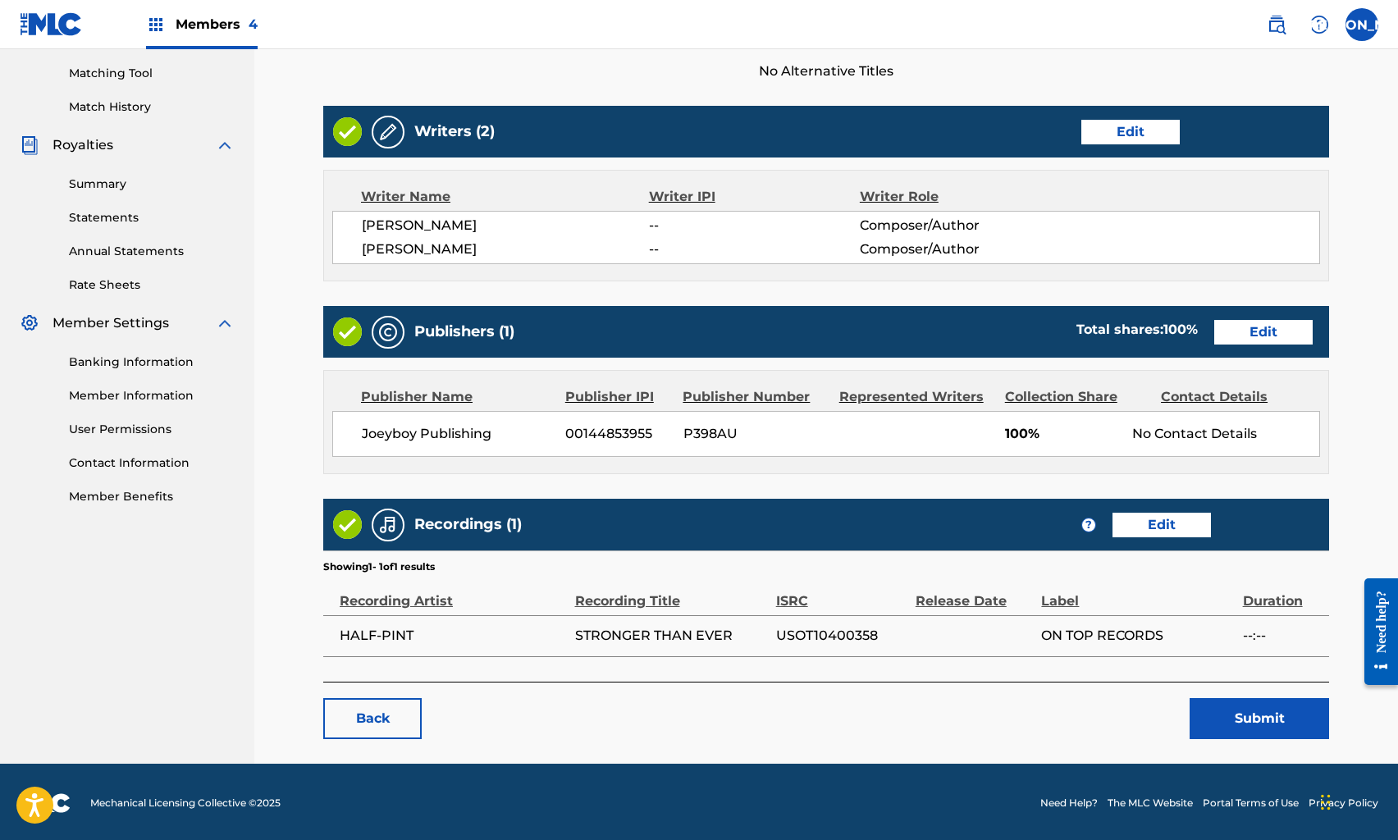
click at [1234, 722] on button "Submit" at bounding box center [1260, 718] width 140 height 41
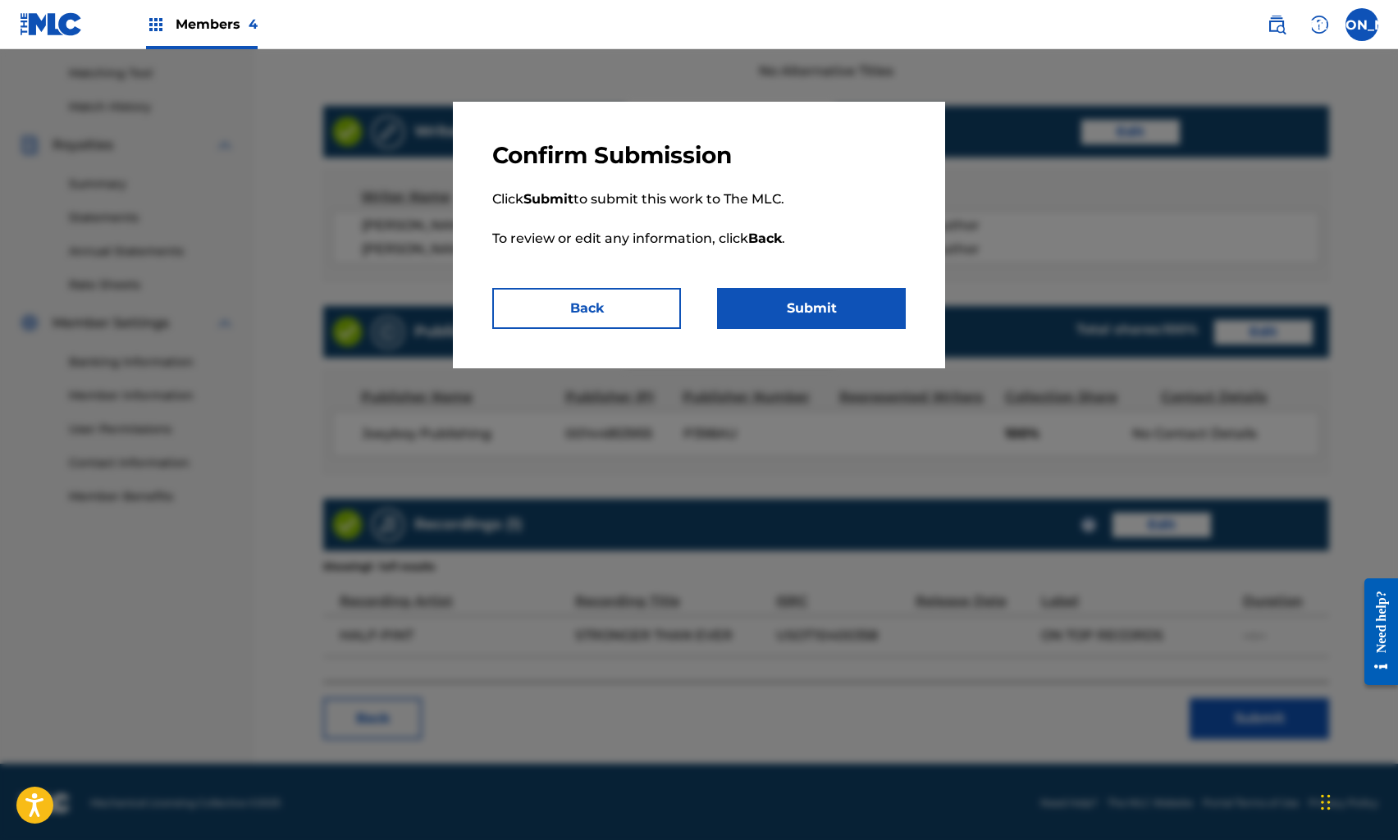
click at [793, 313] on button "Submit" at bounding box center [811, 308] width 189 height 41
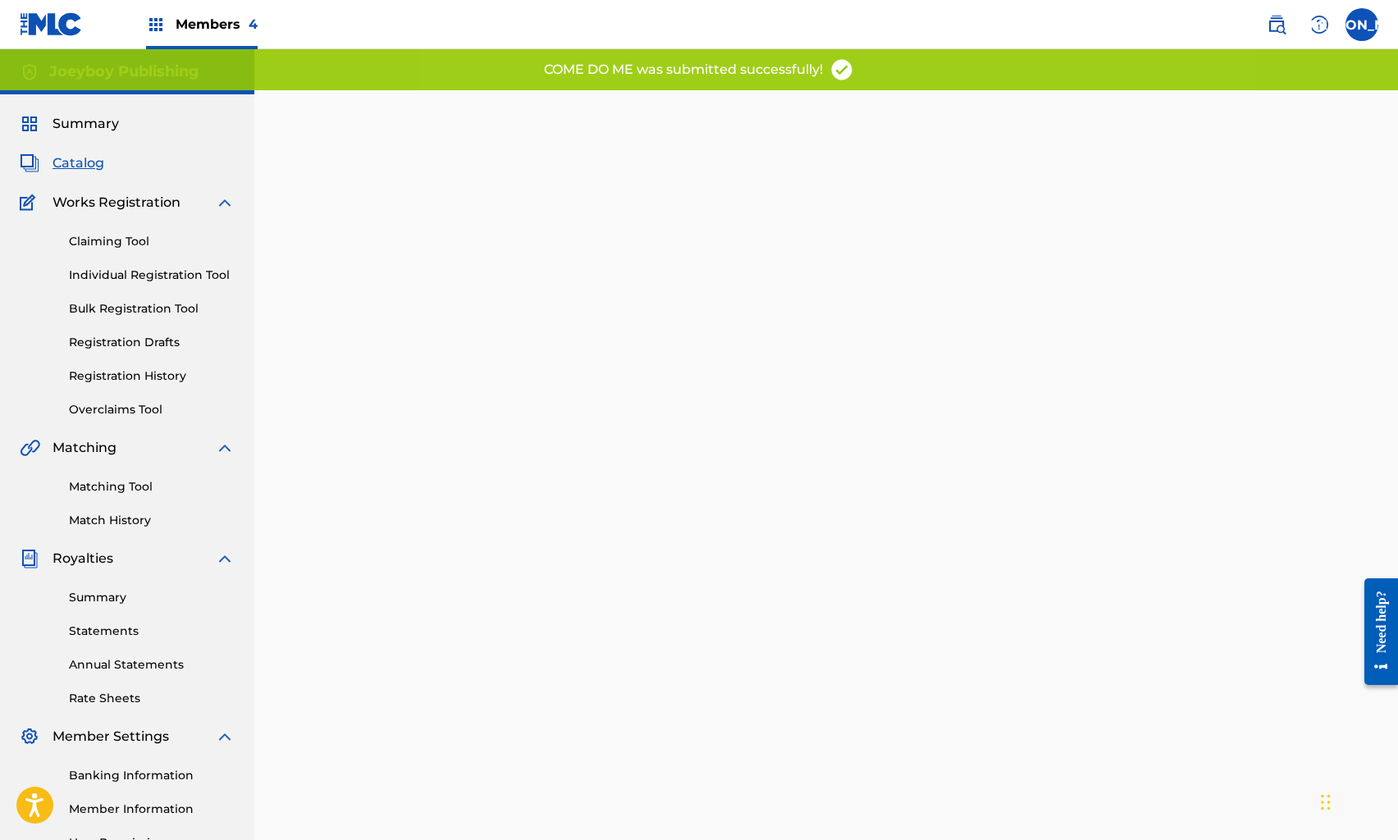
click at [80, 164] on span "Catalog" at bounding box center [79, 163] width 52 height 20
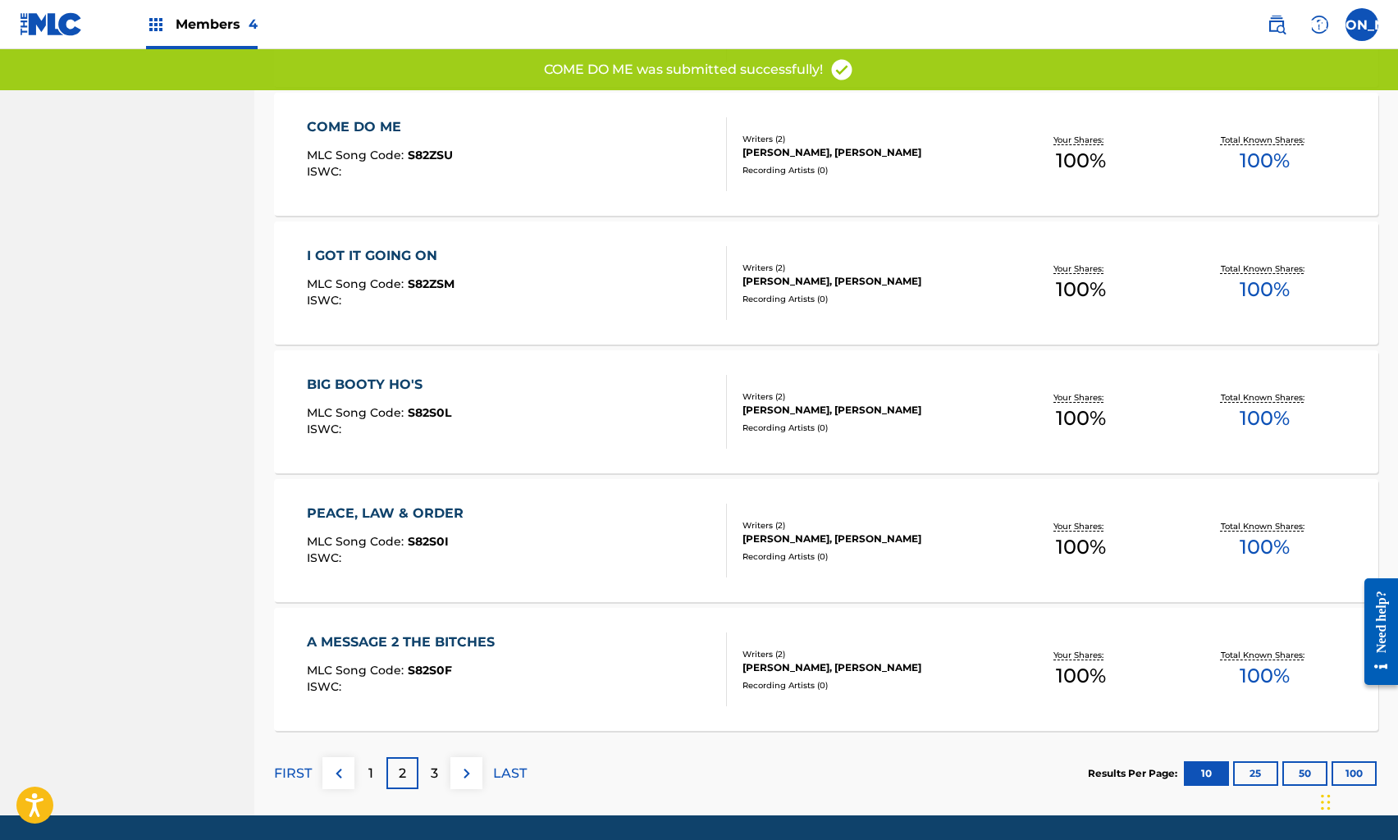
scroll to position [1038, 0]
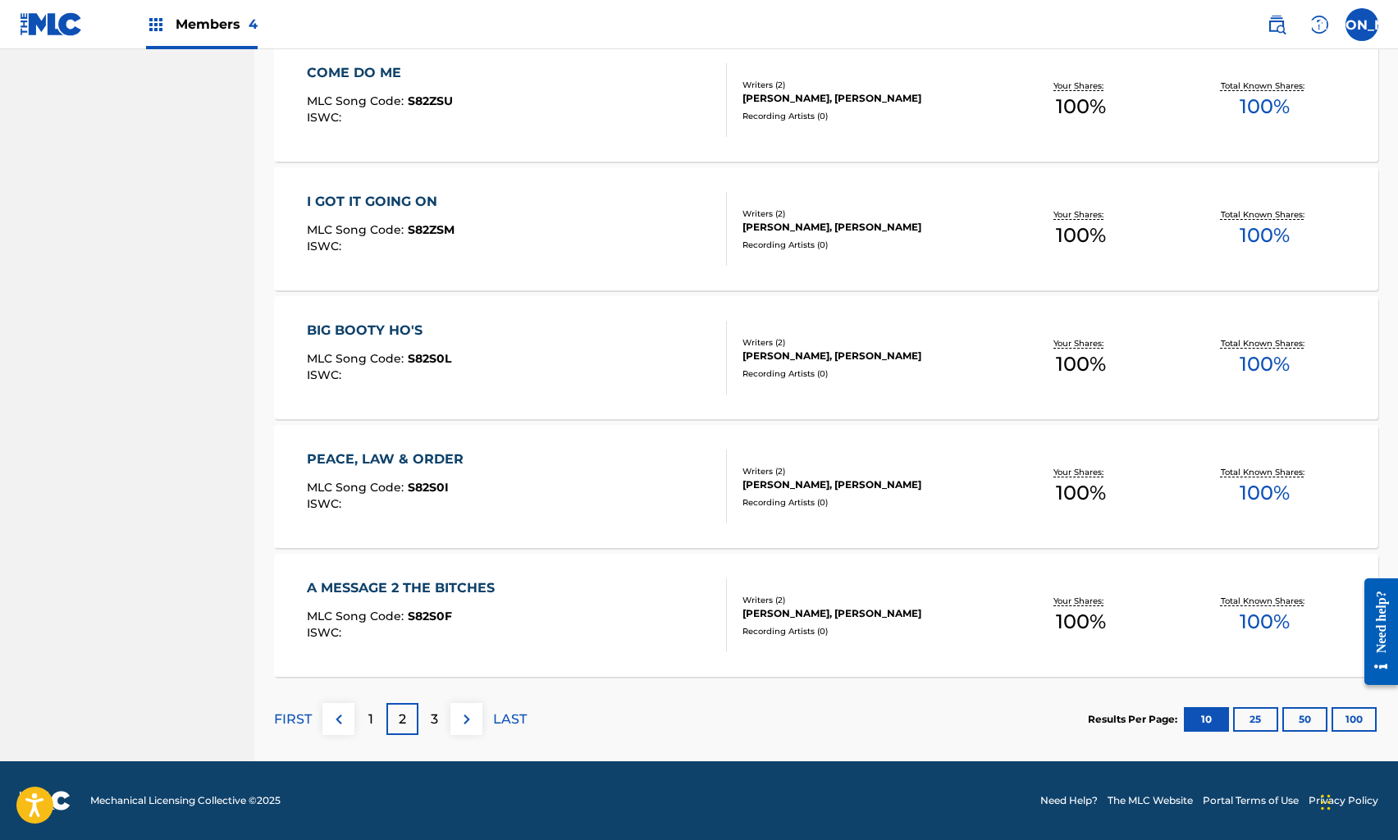
click at [492, 222] on div "I GOT IT GOING ON MLC Song Code : S82ZSM ISWC :" at bounding box center [516, 229] width 419 height 74
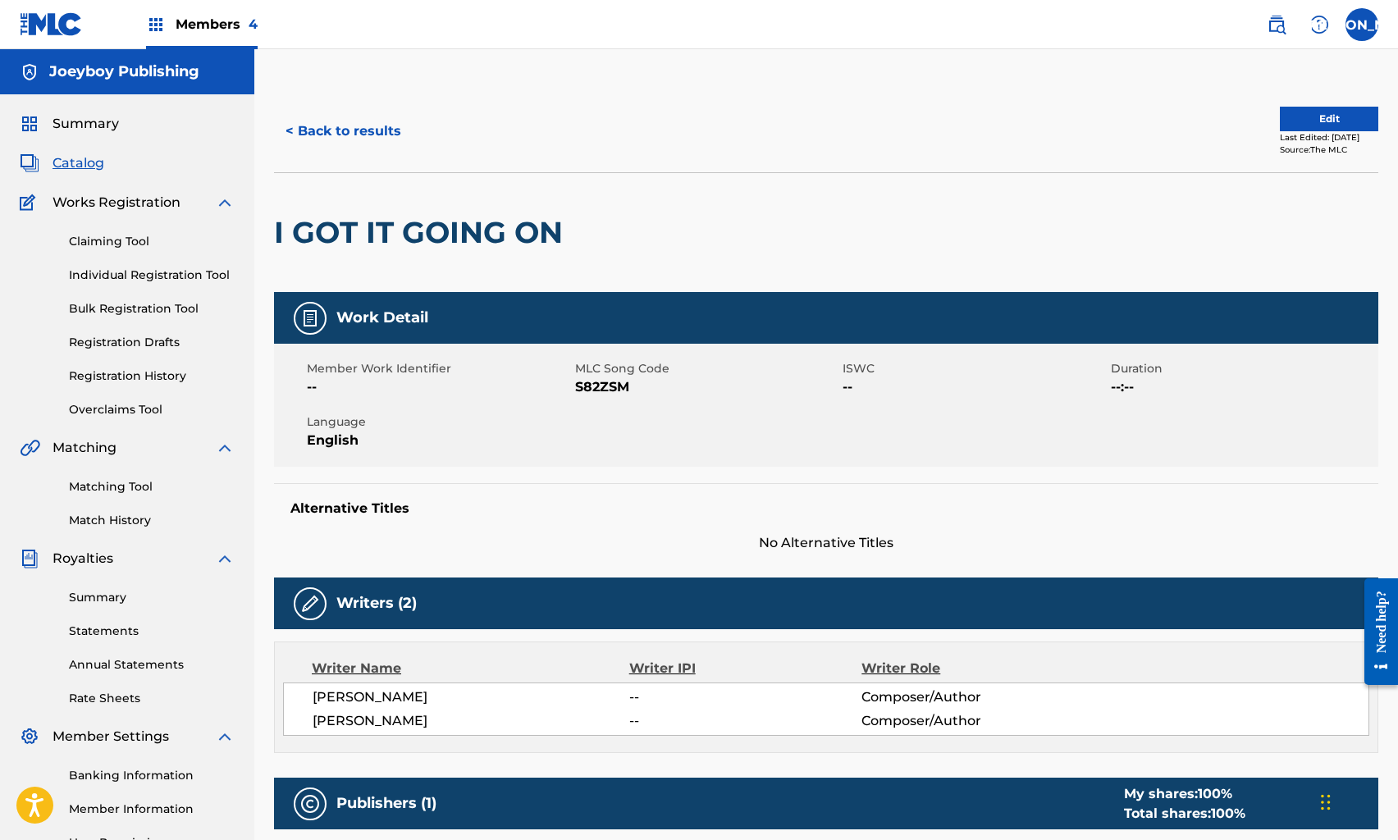
click at [1301, 112] on button "Edit" at bounding box center [1329, 119] width 98 height 25
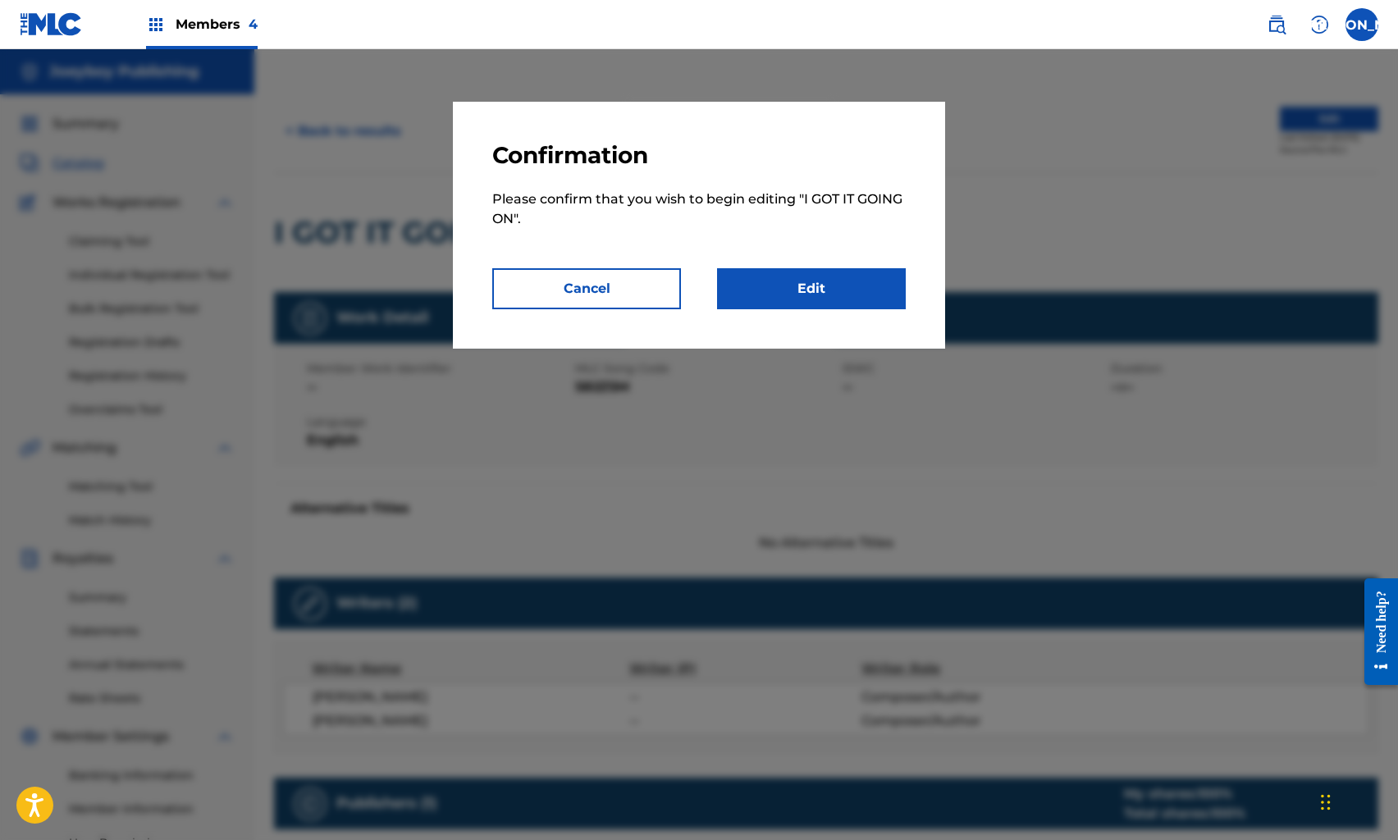
click at [885, 282] on link "Edit" at bounding box center [811, 288] width 189 height 41
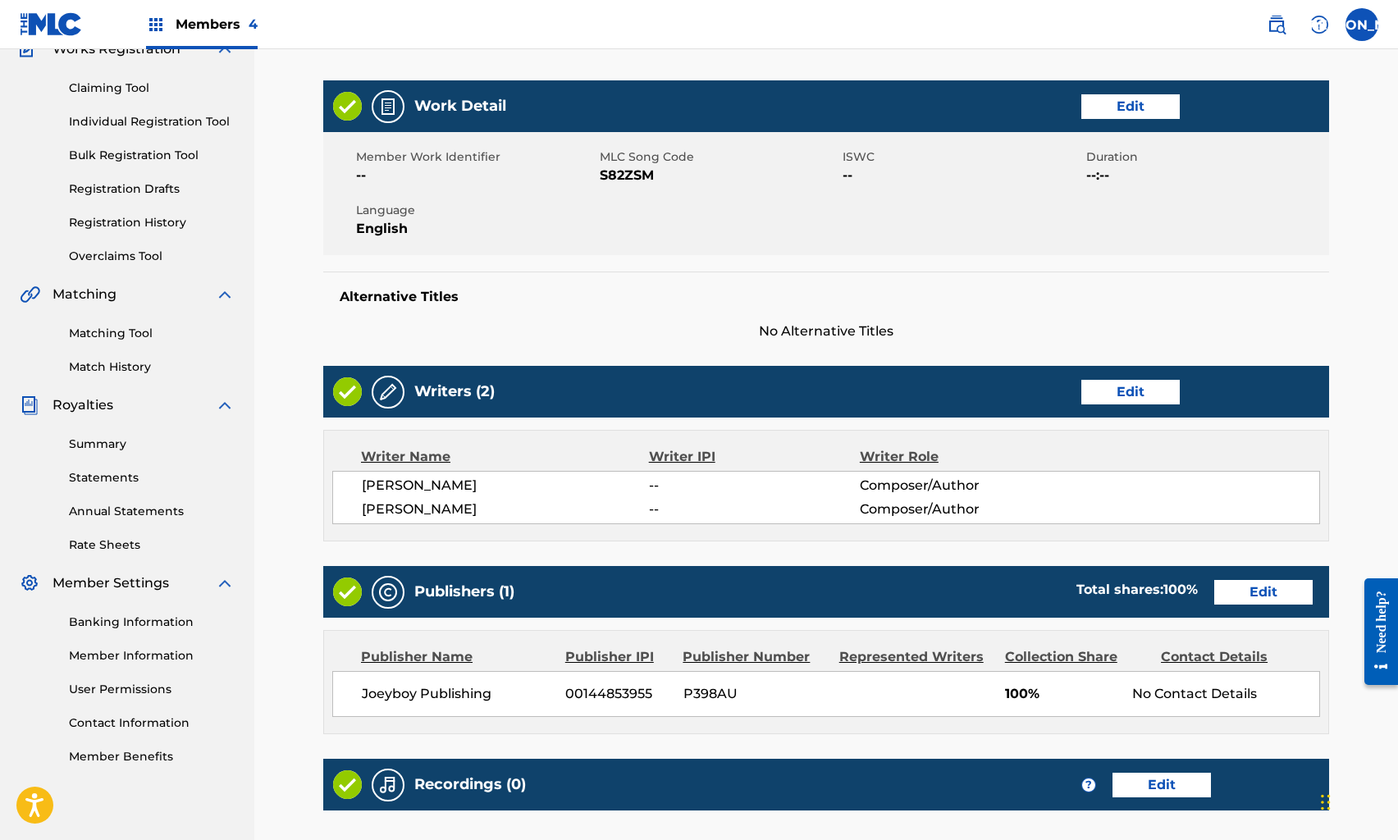
scroll to position [360, 0]
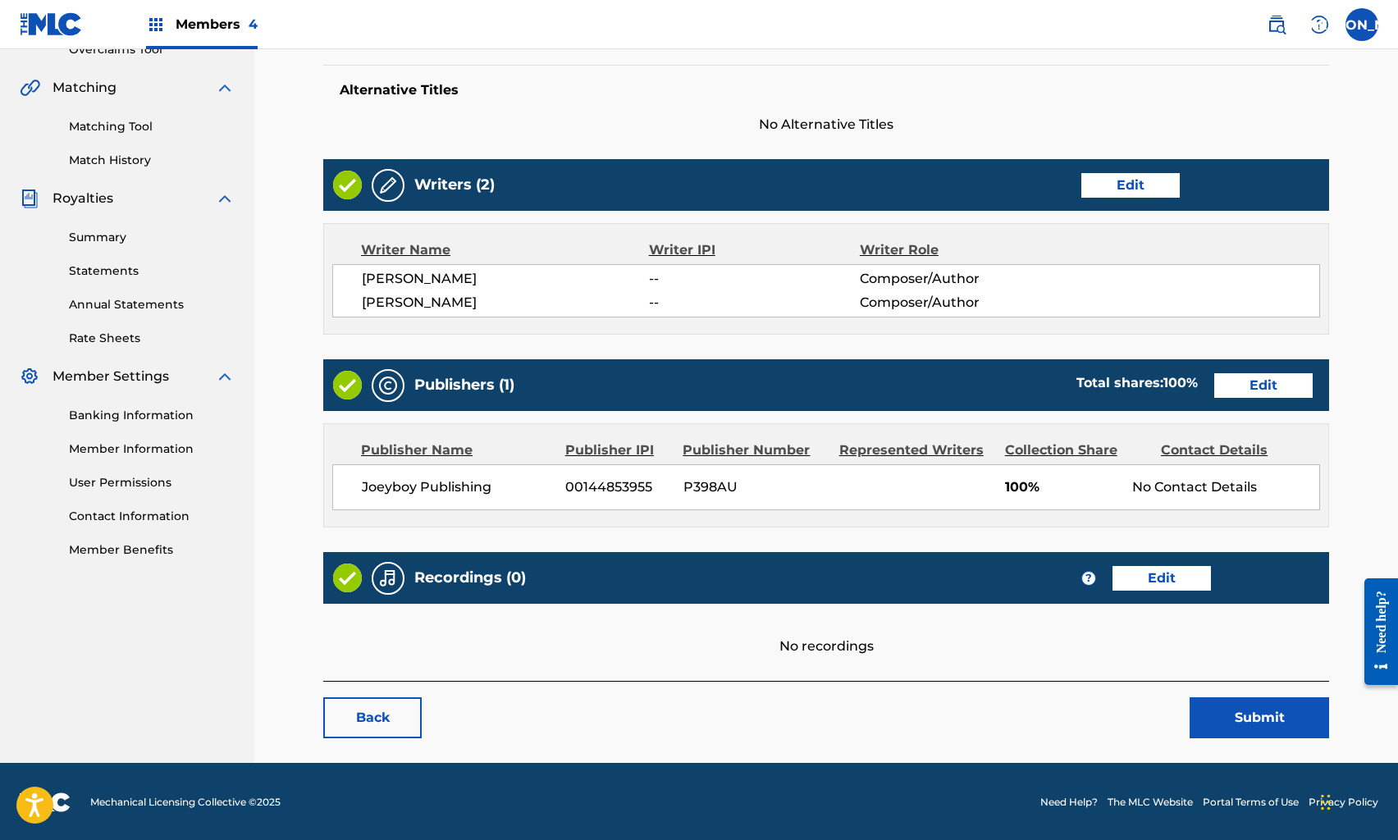
click at [1164, 572] on link "Edit" at bounding box center [1162, 578] width 98 height 25
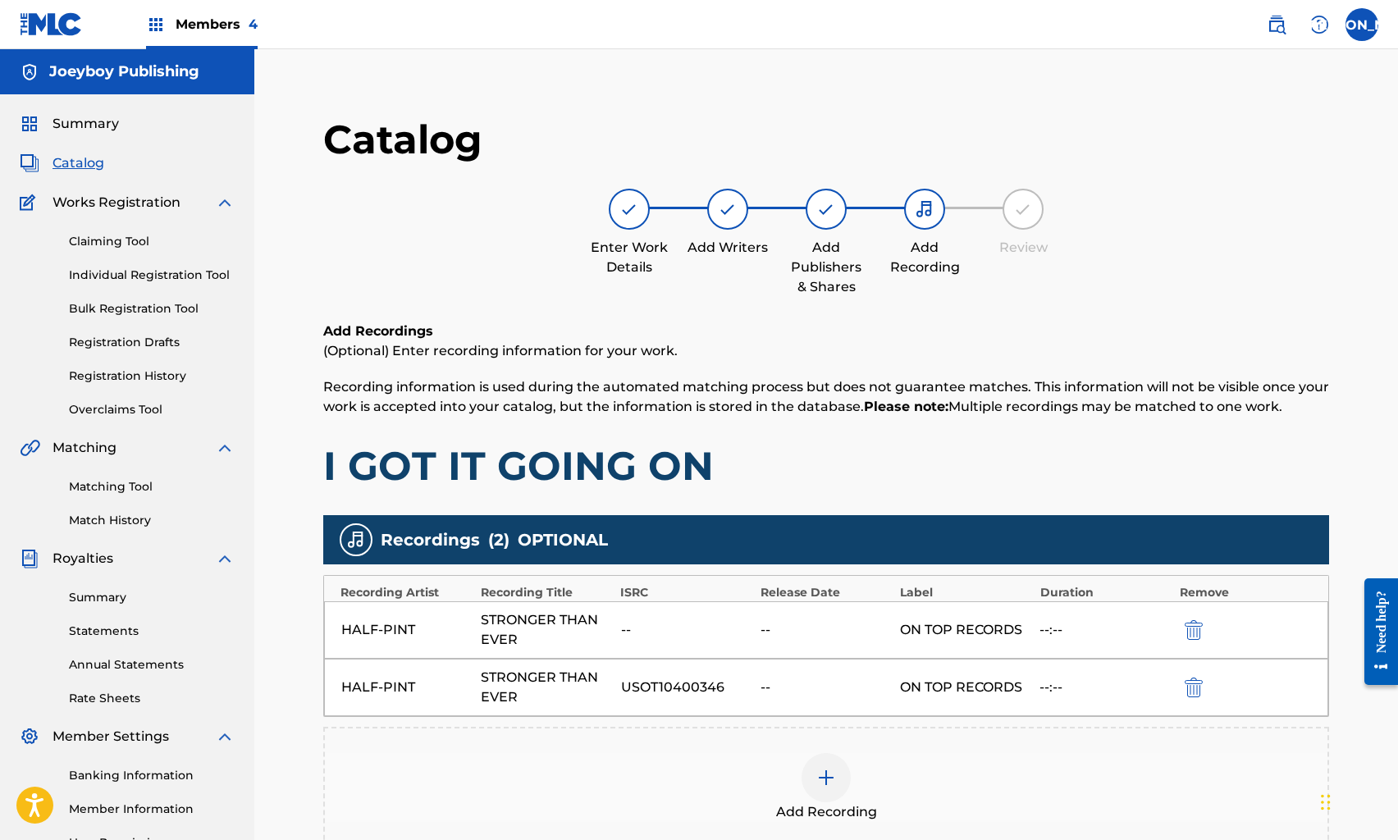
click at [1198, 625] on img "submit" at bounding box center [1194, 630] width 18 height 20
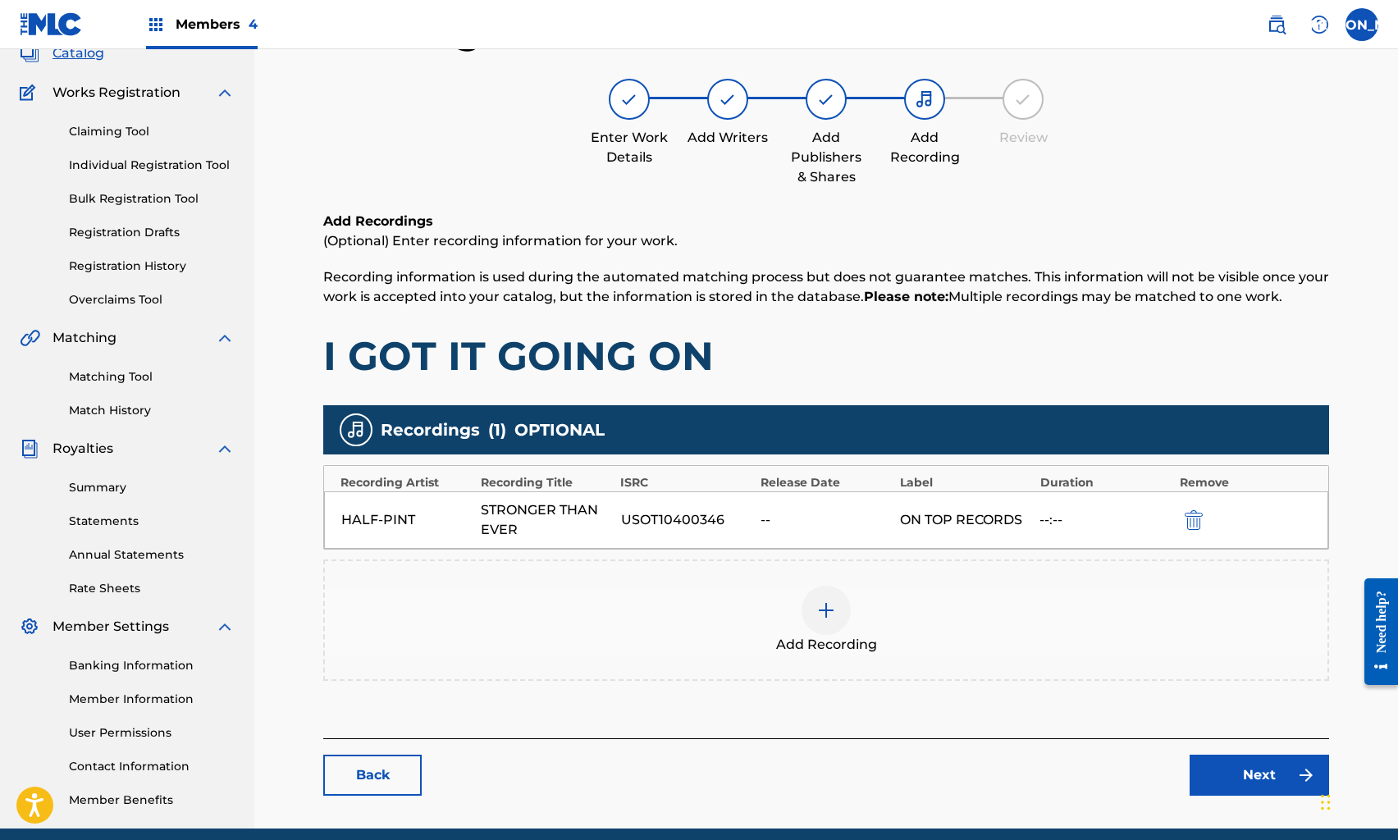
scroll to position [177, 0]
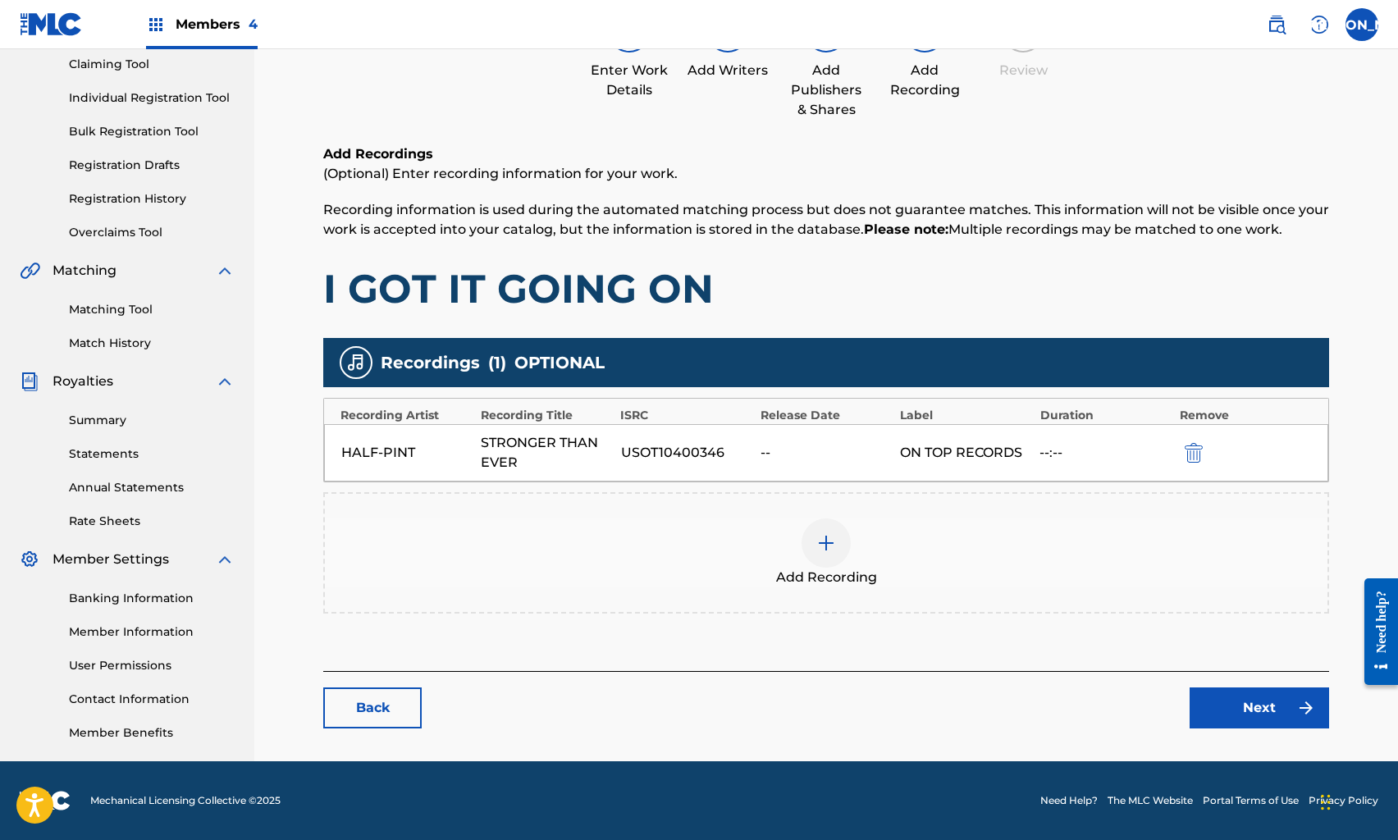
click at [1247, 700] on link "Next" at bounding box center [1260, 708] width 140 height 41
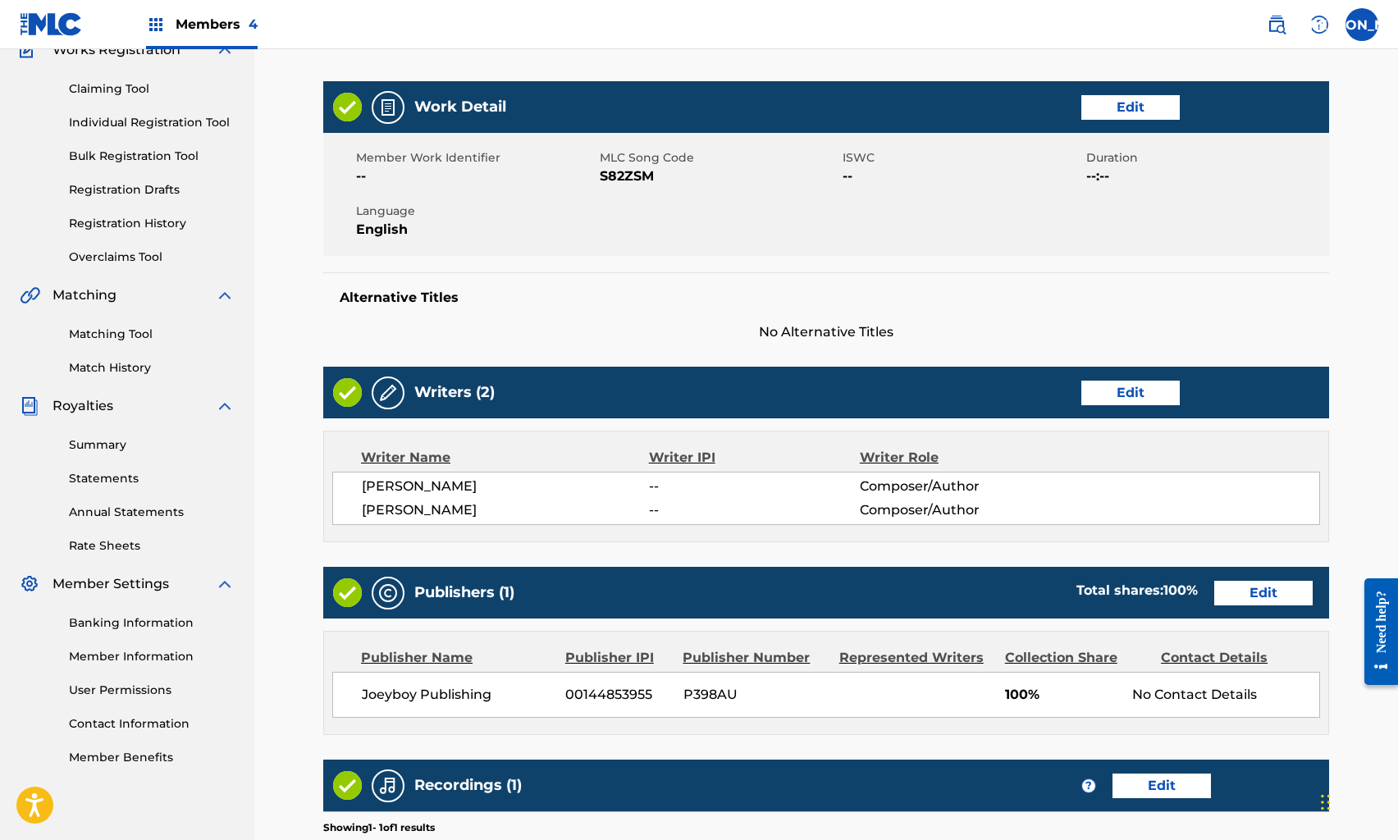
scroll to position [387, 0]
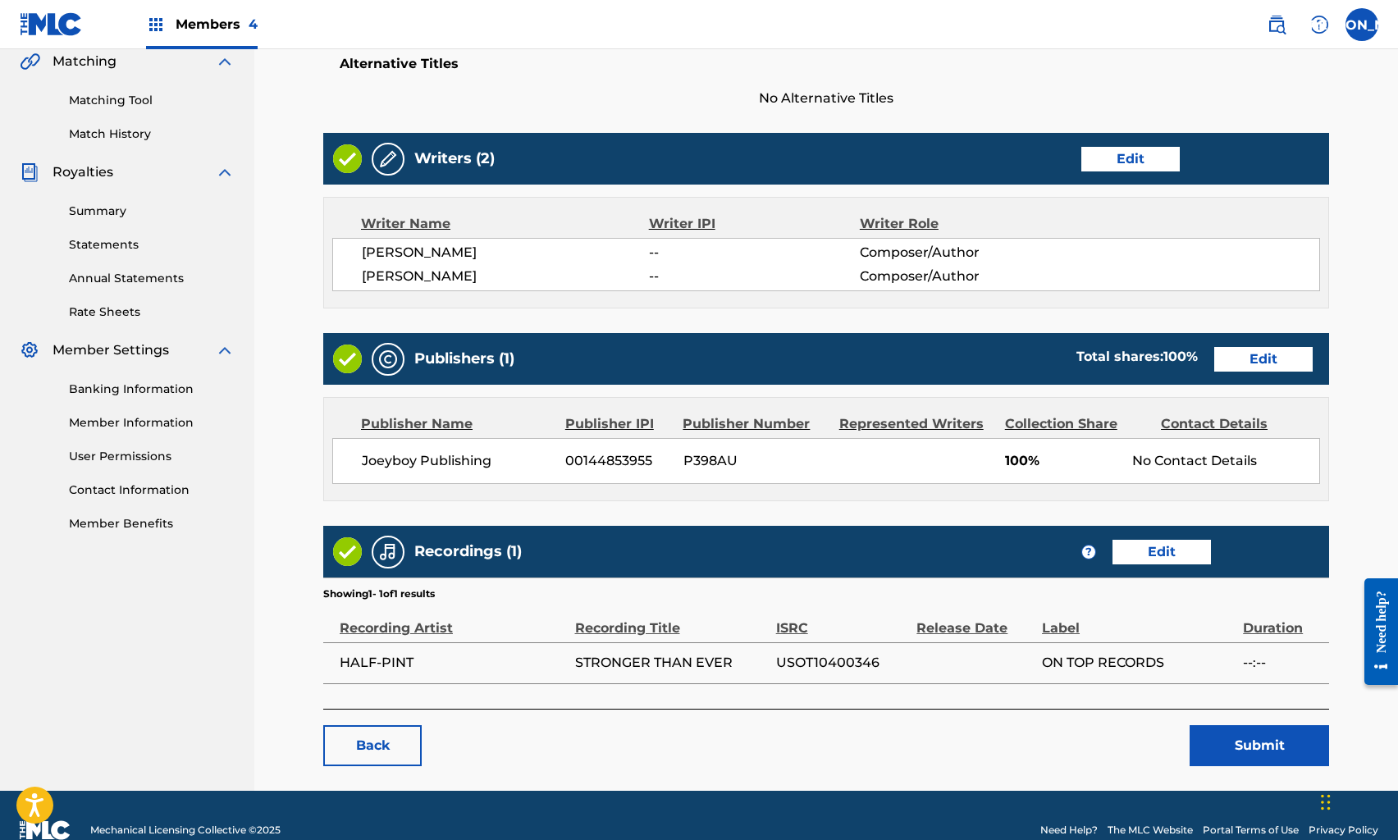
click at [1236, 747] on button "Submit" at bounding box center [1260, 745] width 140 height 41
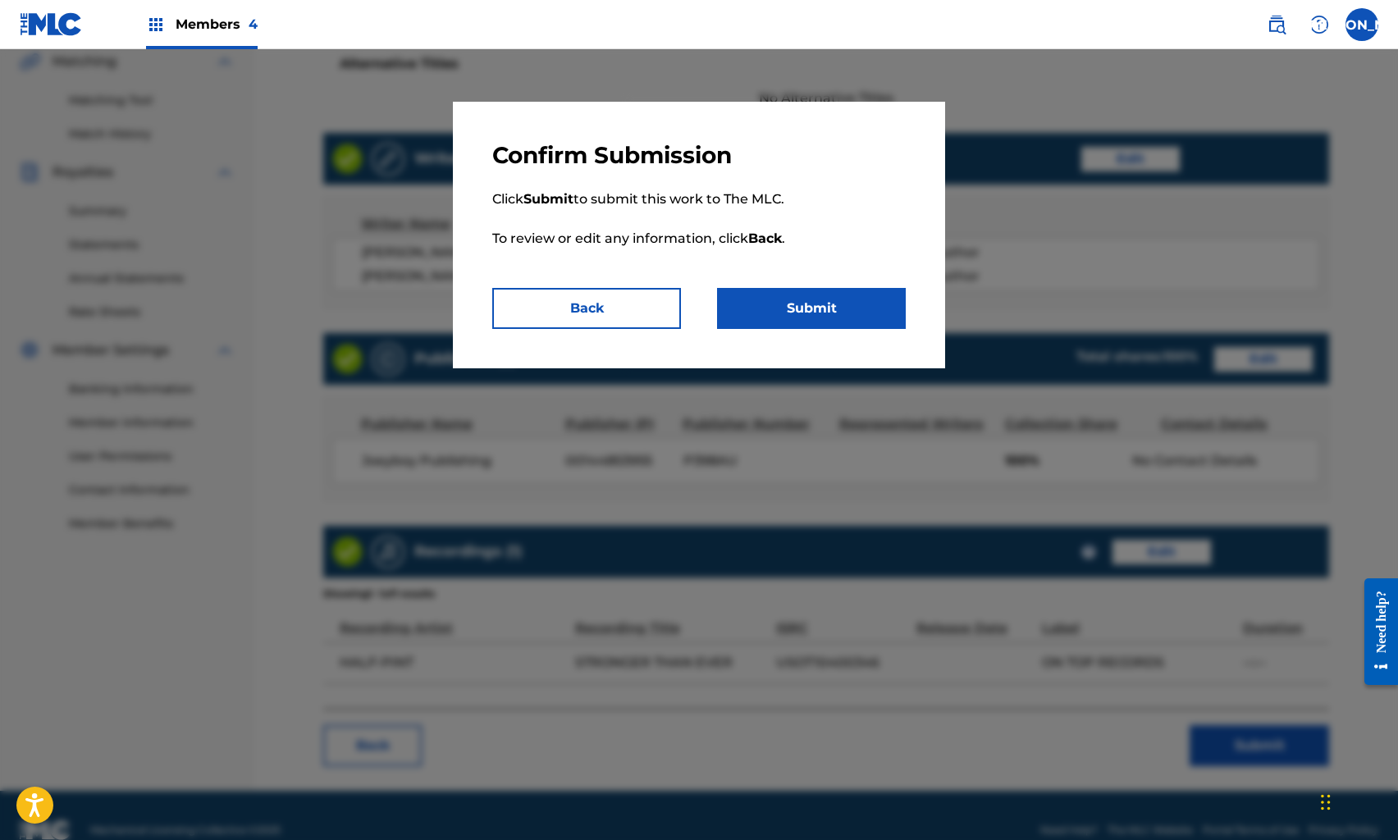
click at [758, 321] on button "Submit" at bounding box center [811, 308] width 189 height 41
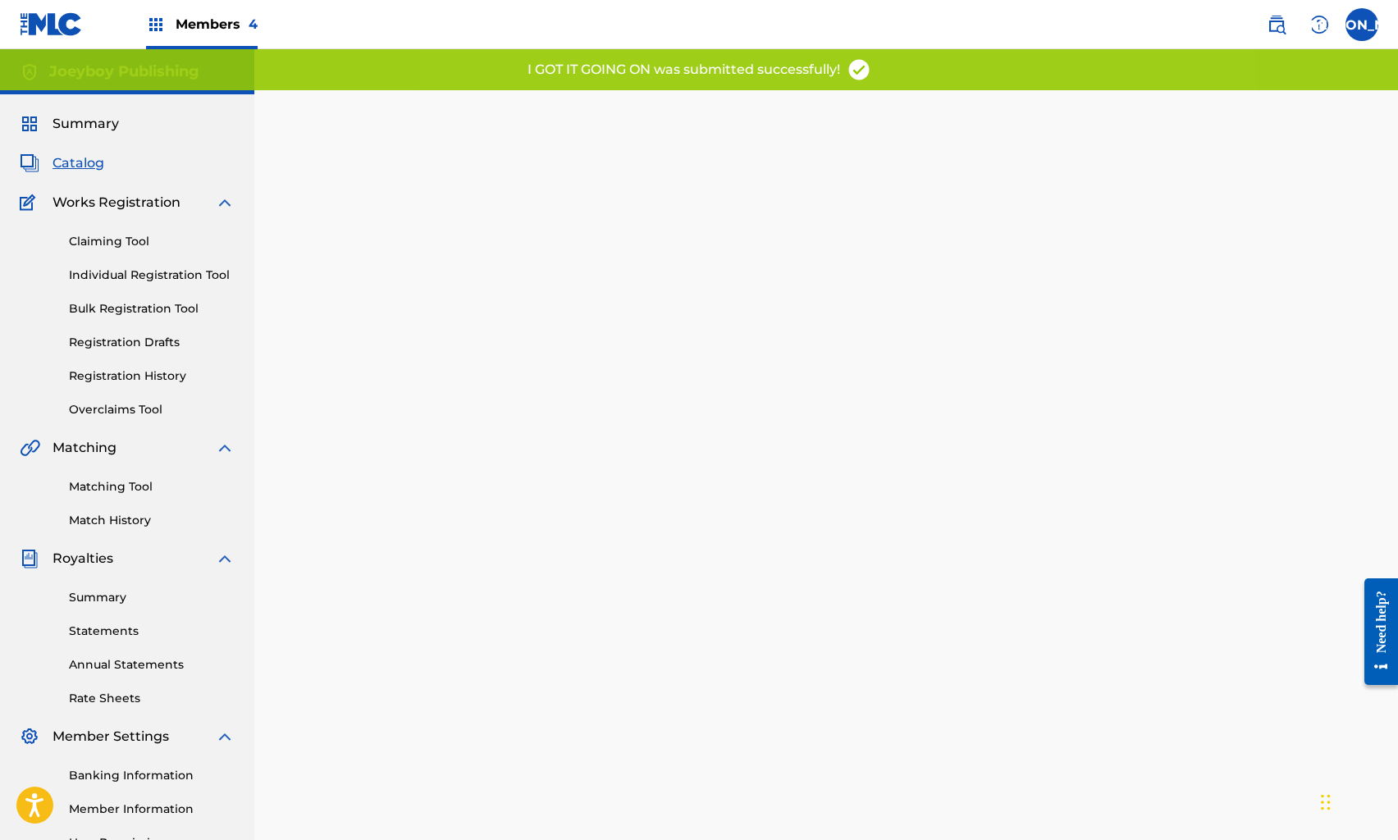
click at [64, 163] on span "Catalog" at bounding box center [79, 163] width 52 height 20
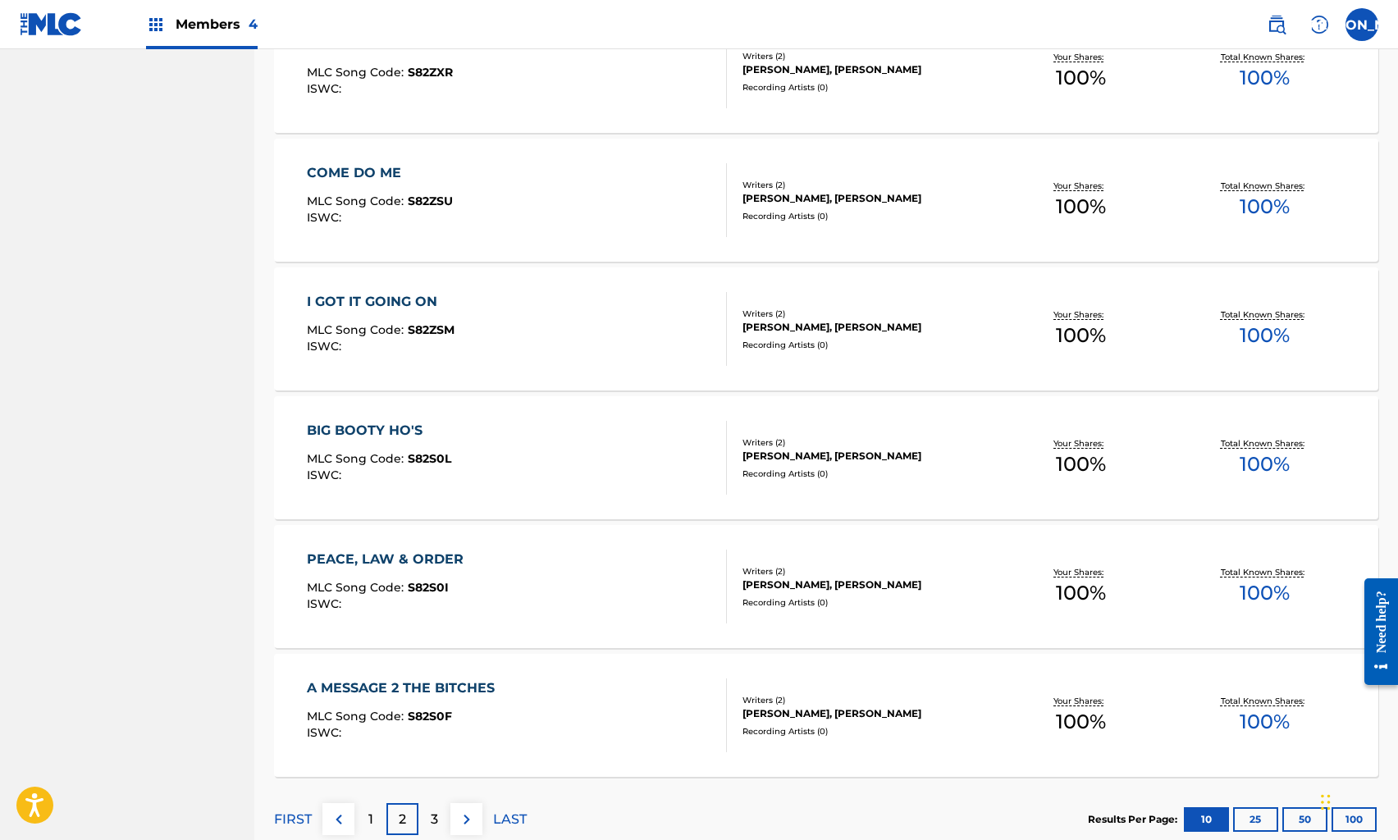
scroll to position [1038, 0]
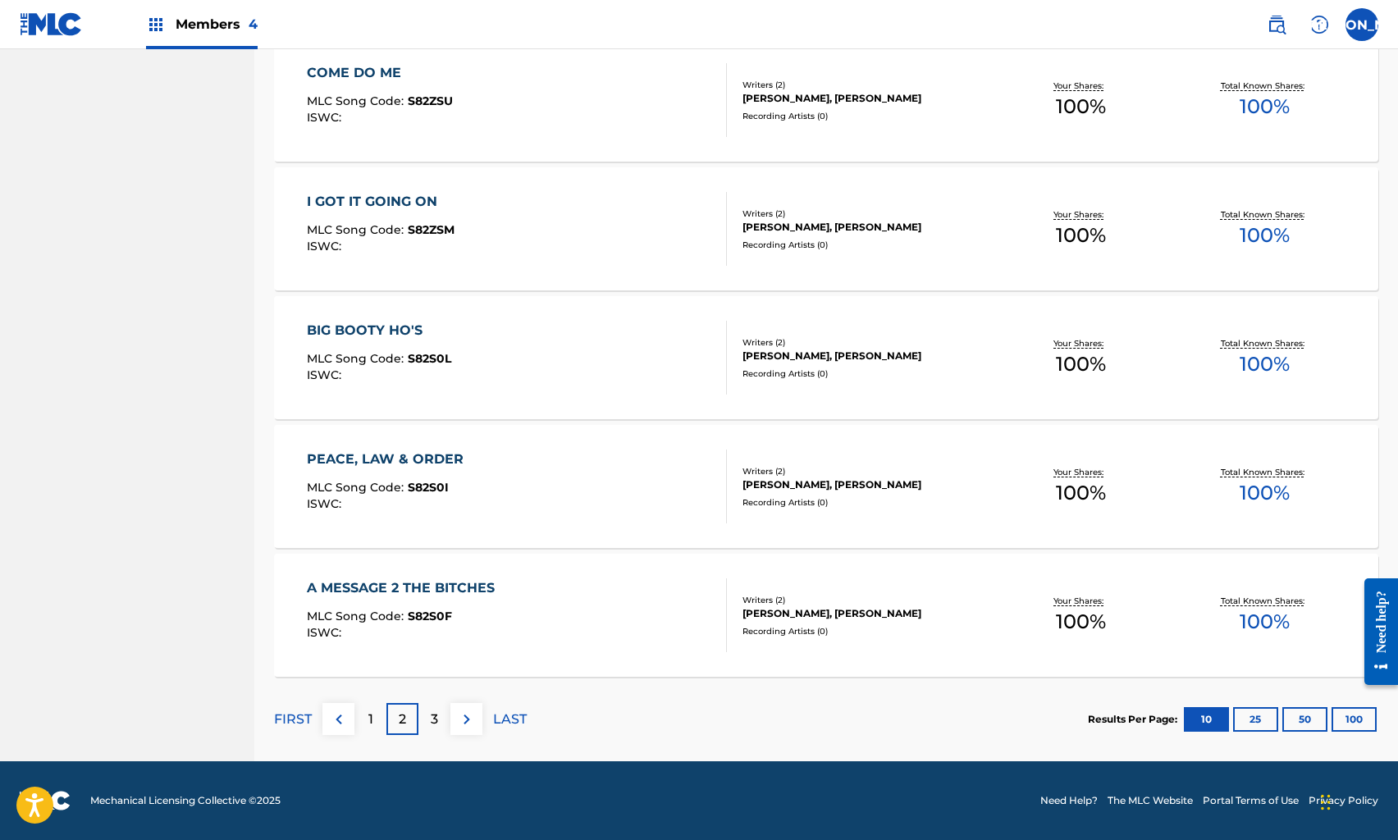
click at [433, 335] on div "BIG BOOTY HO'S" at bounding box center [379, 331] width 144 height 20
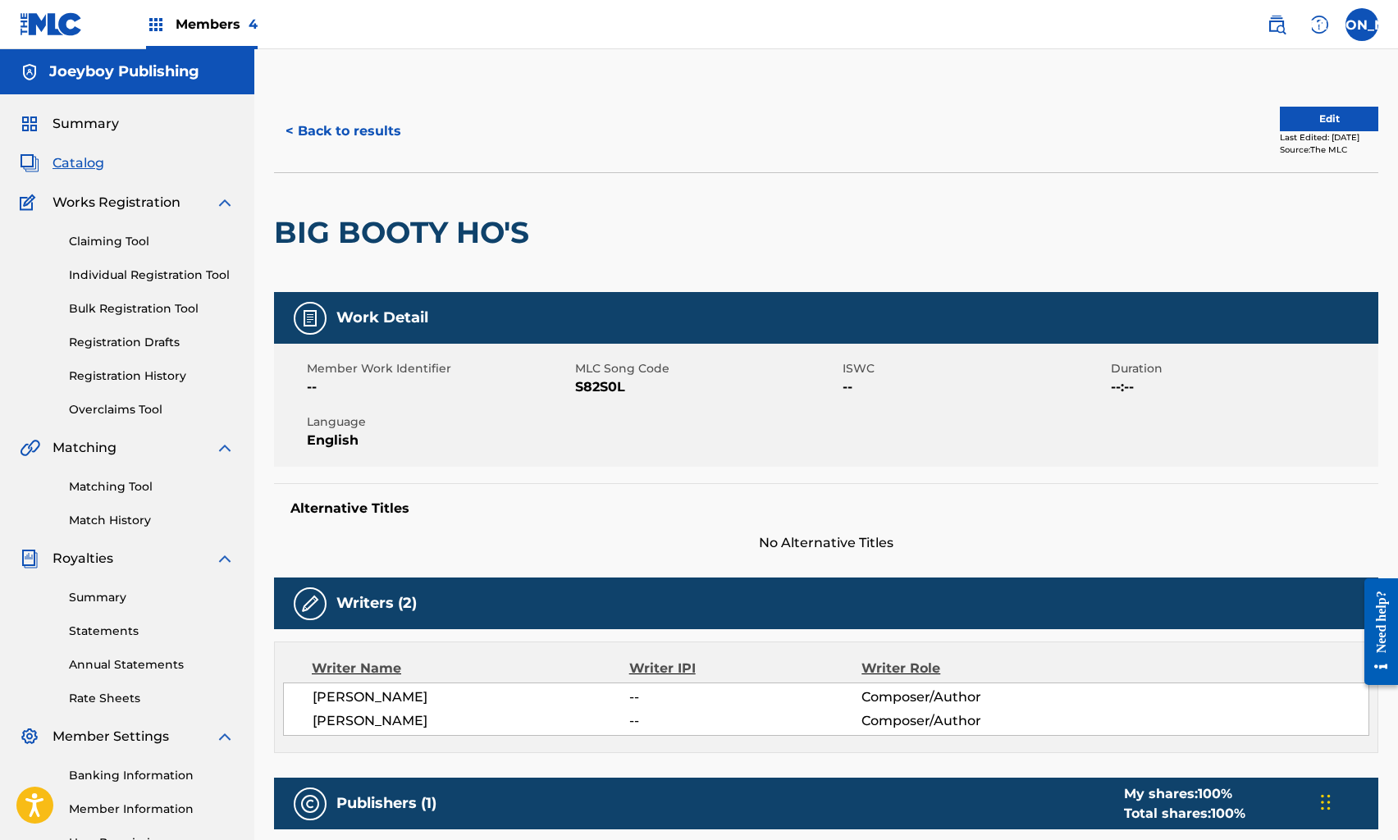
click at [1294, 118] on button "Edit" at bounding box center [1329, 119] width 98 height 25
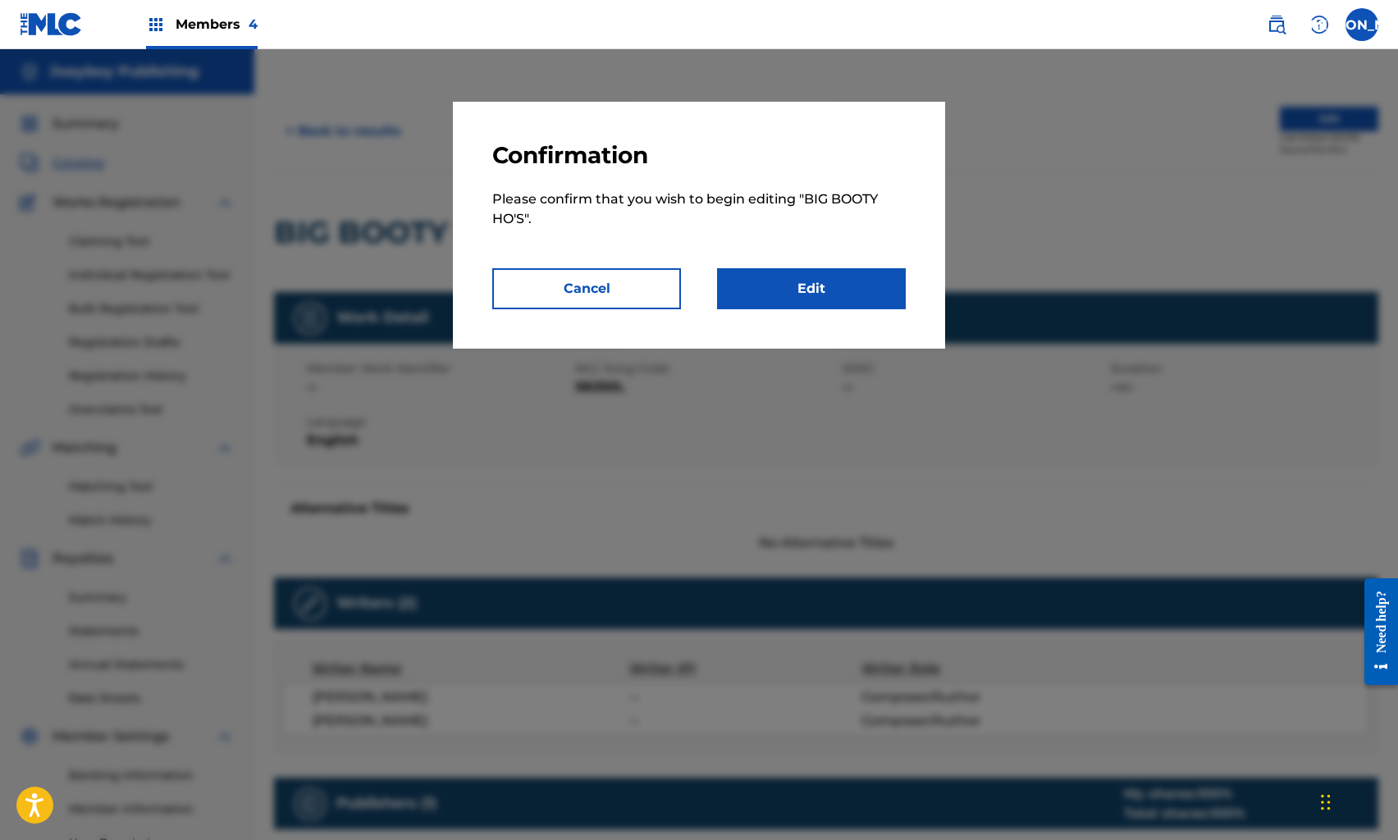
click at [783, 292] on link "Edit" at bounding box center [811, 288] width 189 height 41
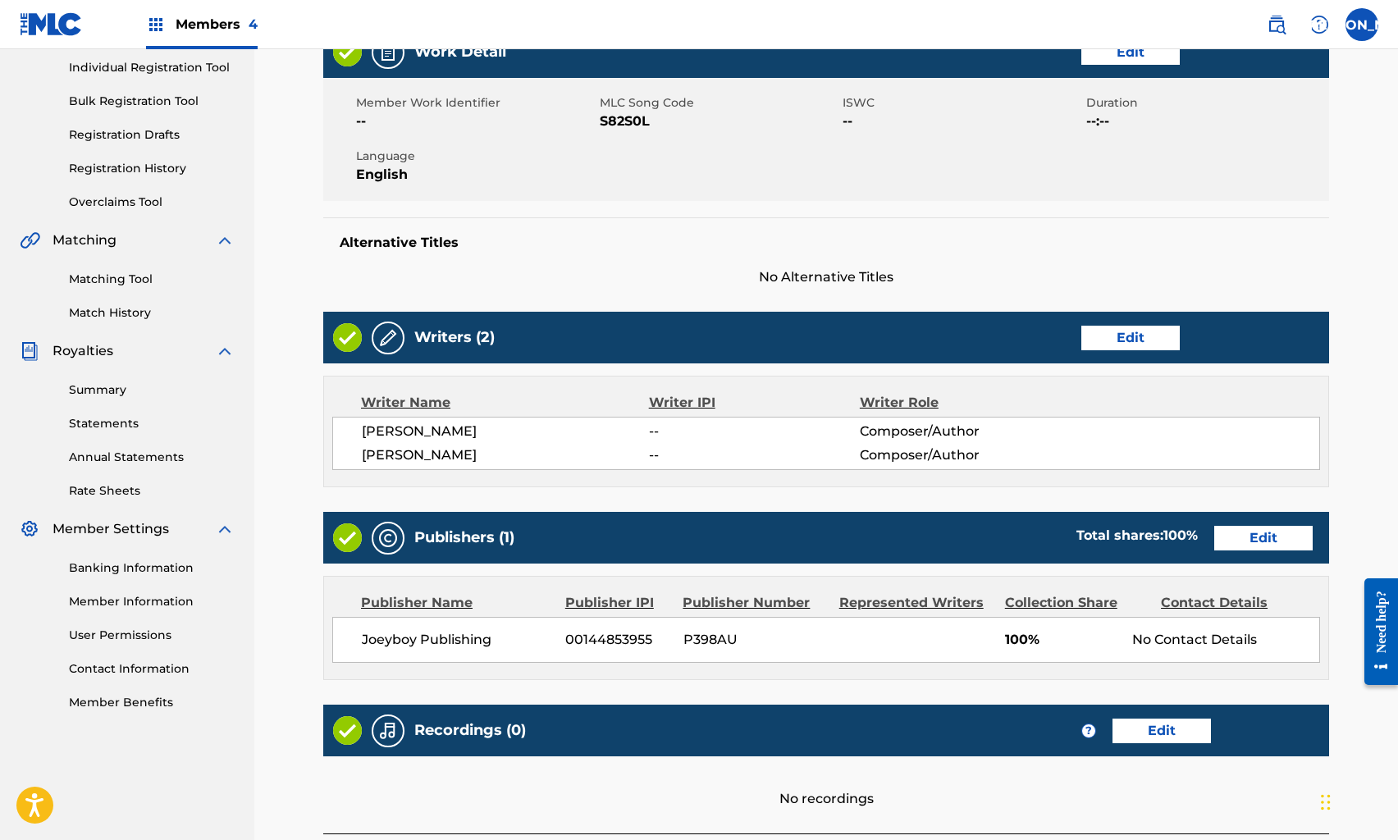
scroll to position [360, 0]
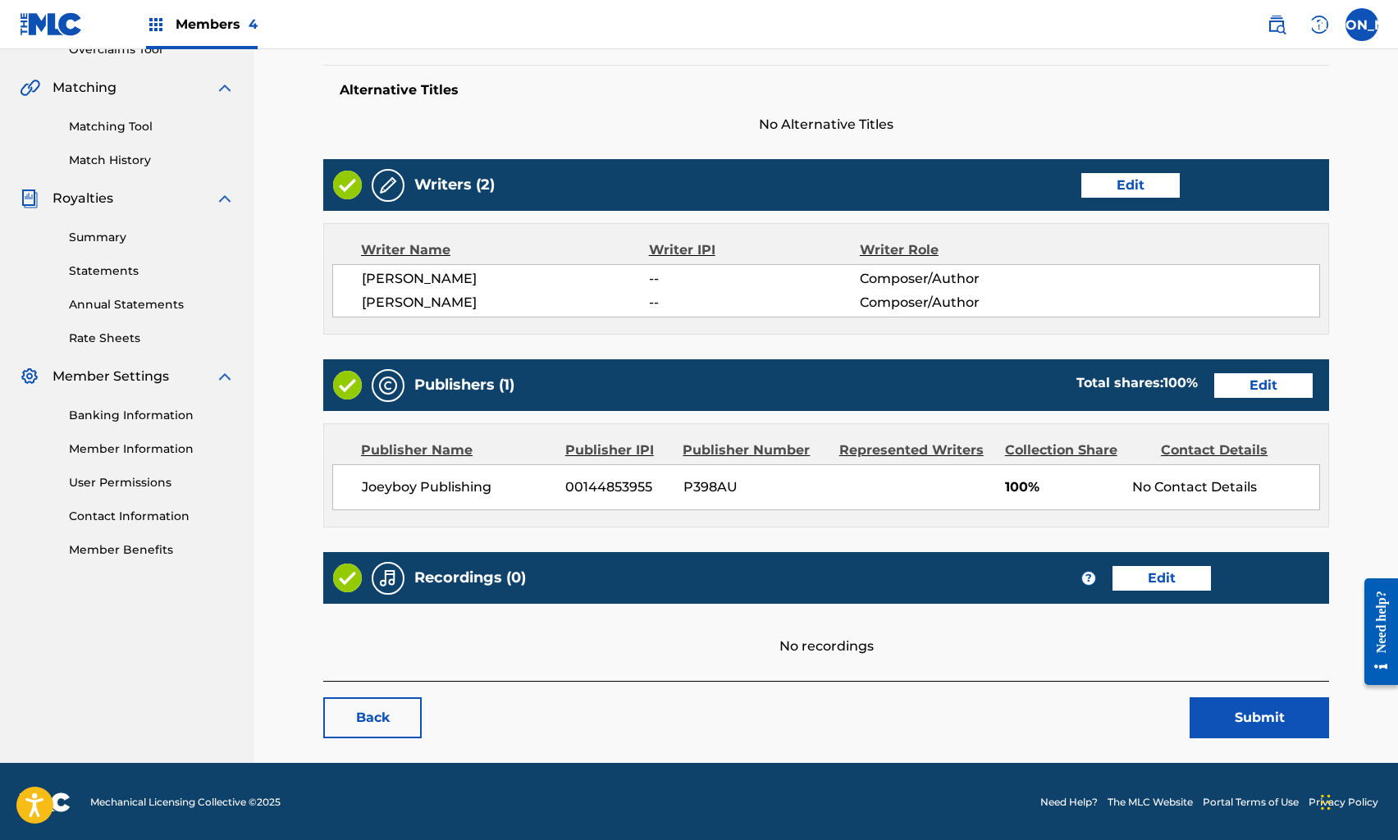
click at [1165, 574] on link "Edit" at bounding box center [1162, 578] width 98 height 25
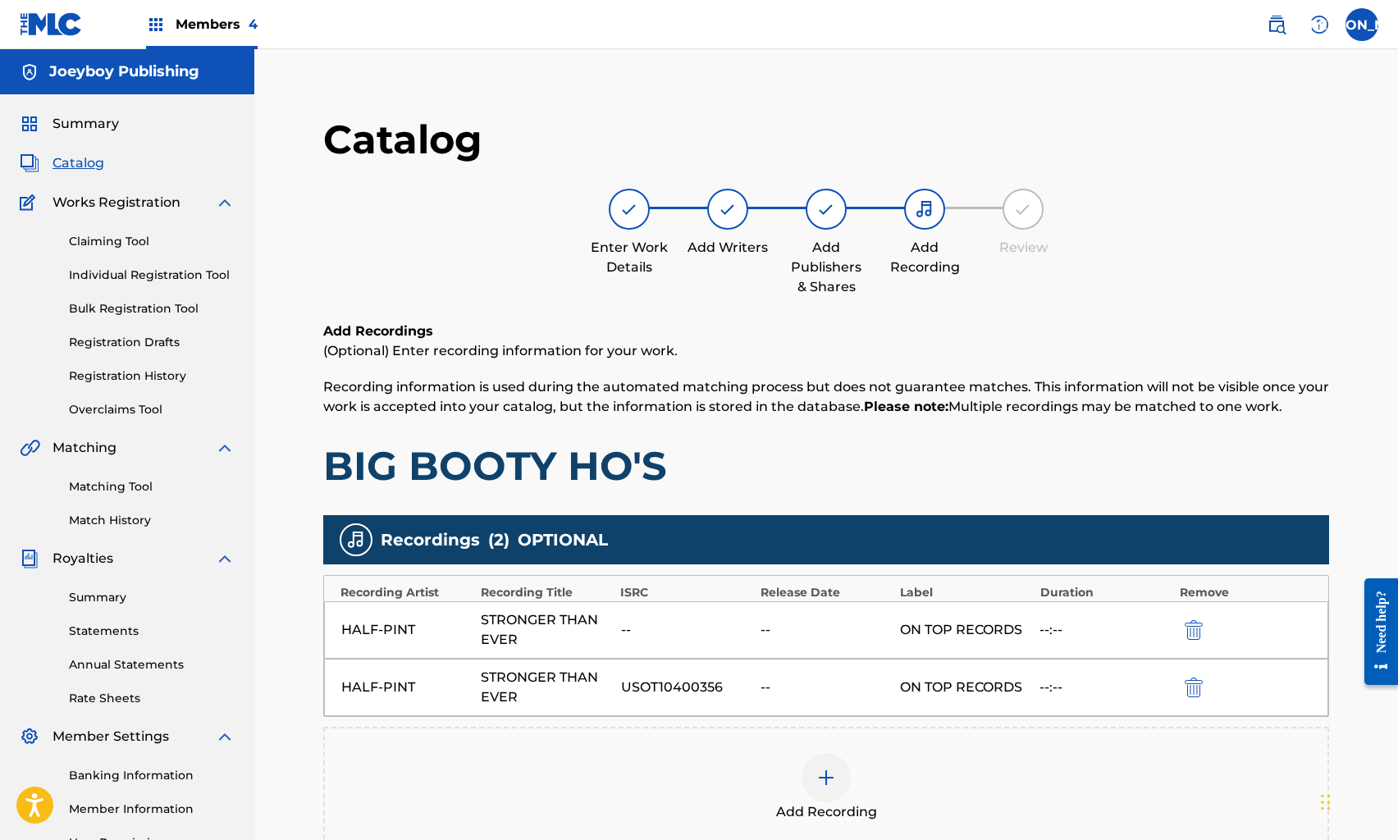
click at [1200, 629] on img "submit" at bounding box center [1194, 630] width 18 height 20
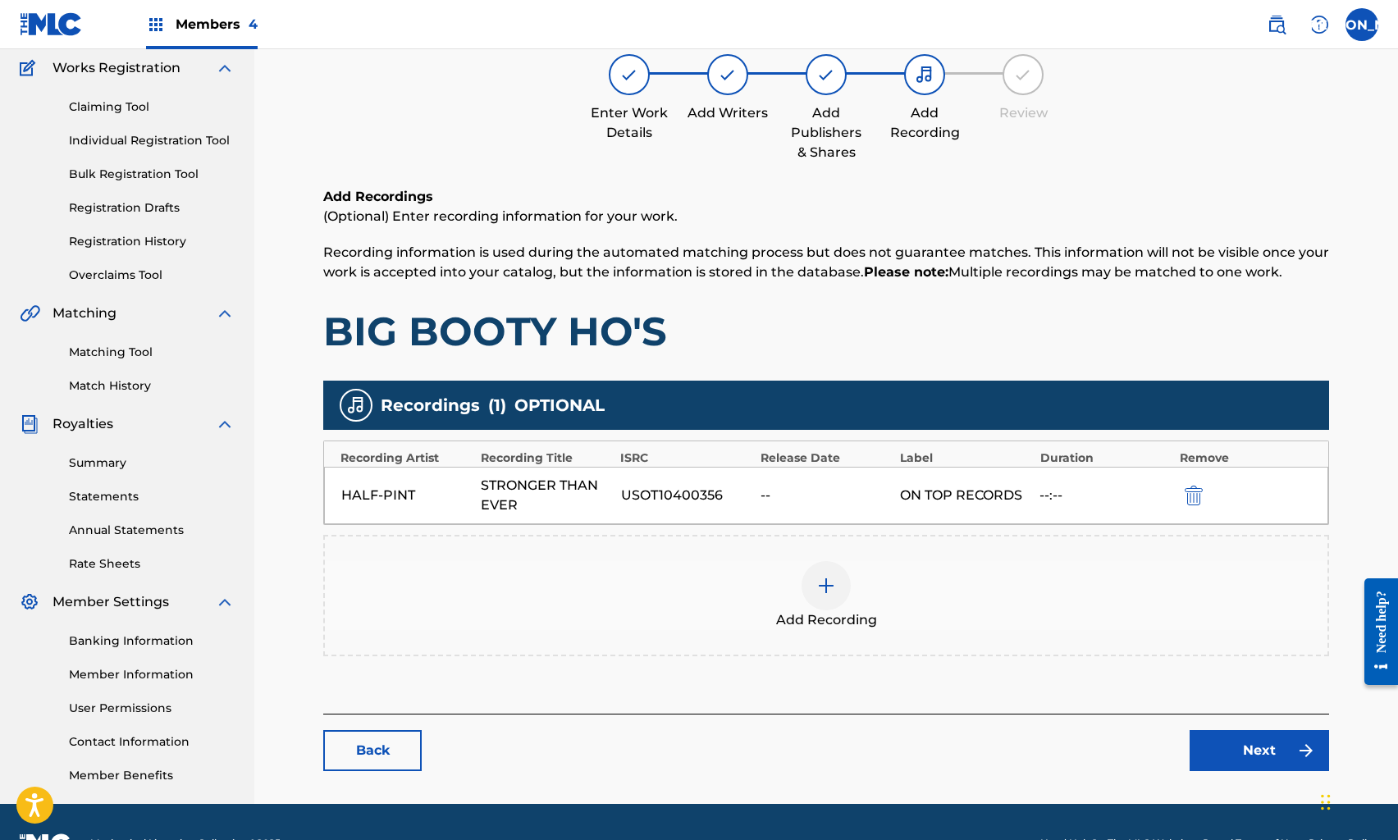
scroll to position [177, 0]
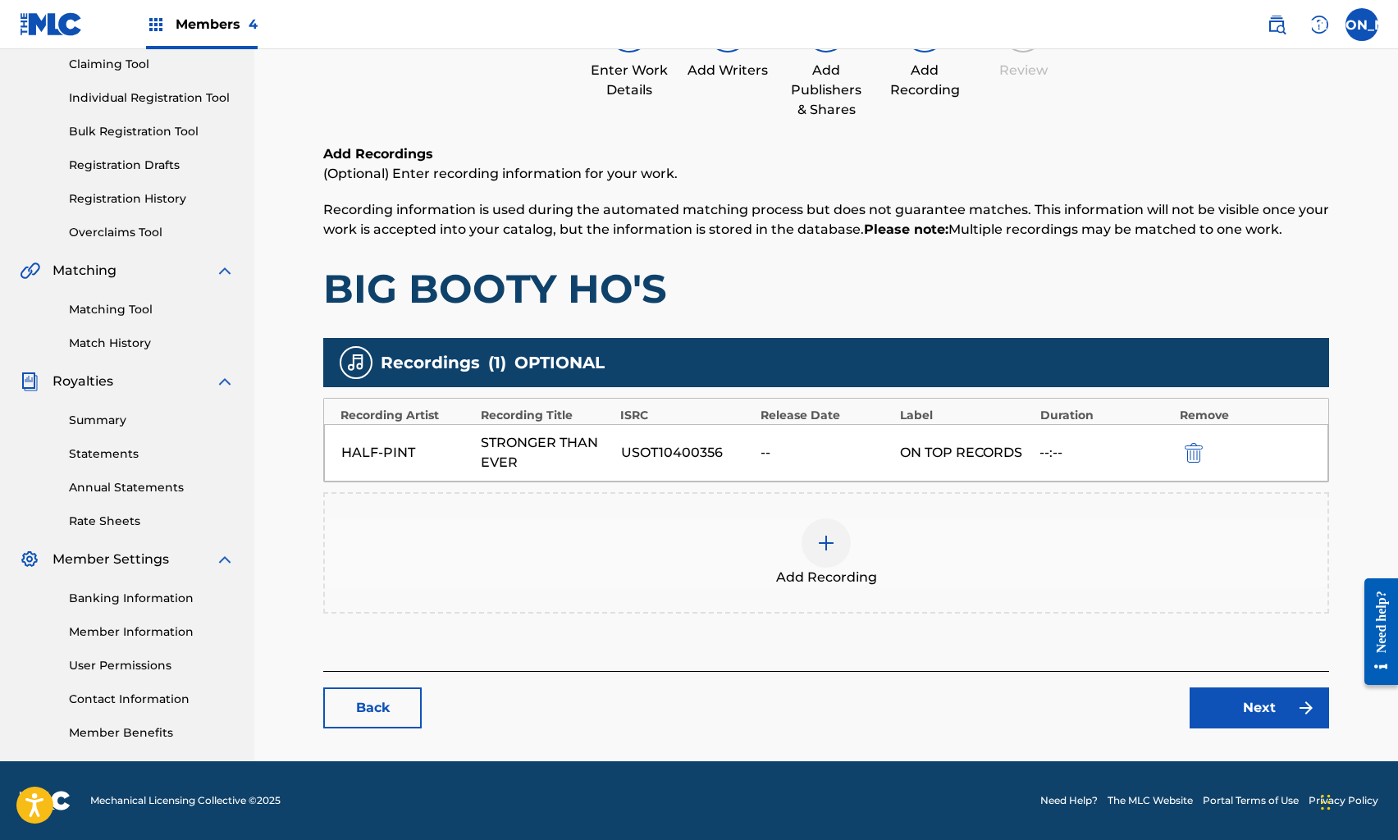
click at [1221, 693] on link "Next" at bounding box center [1260, 708] width 140 height 41
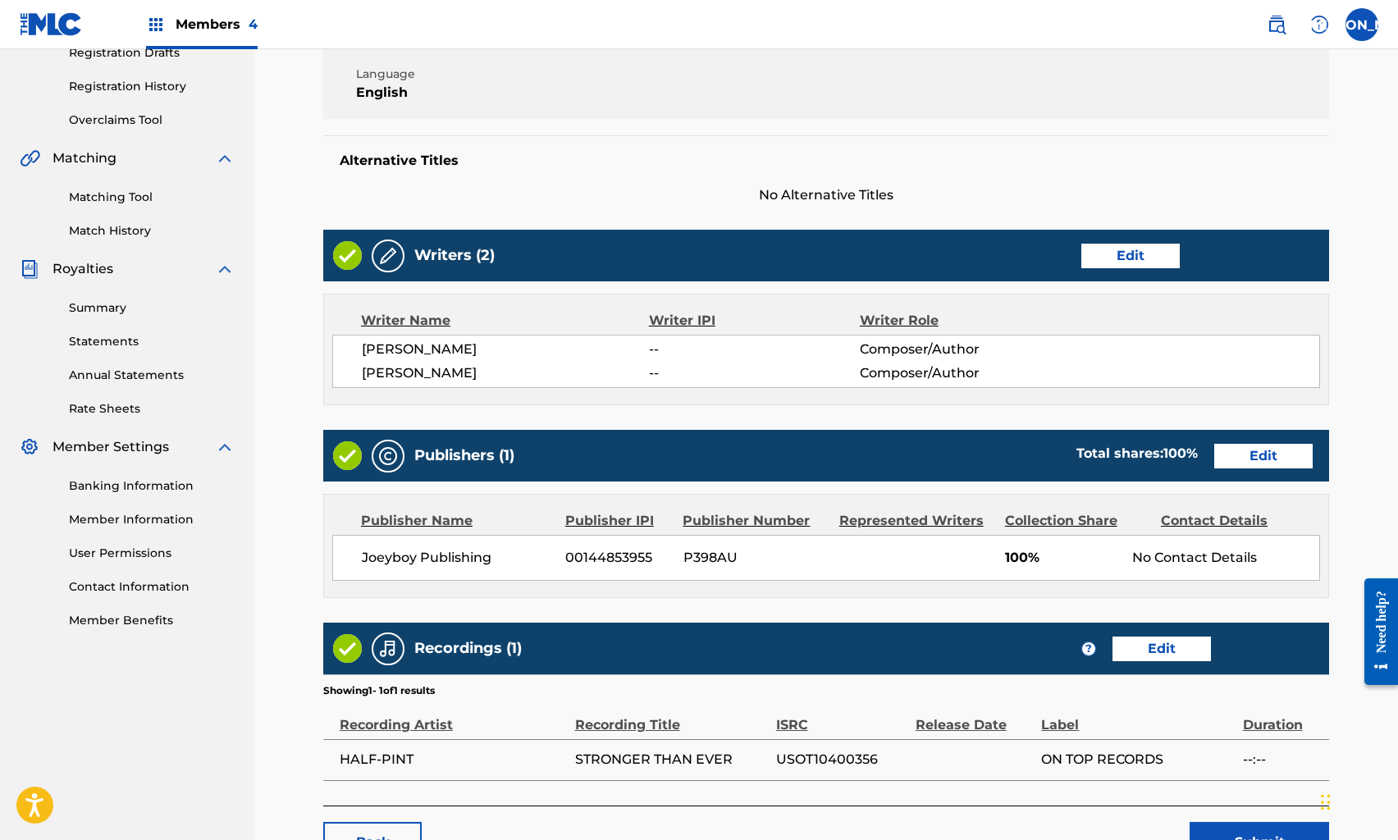
scroll to position [414, 0]
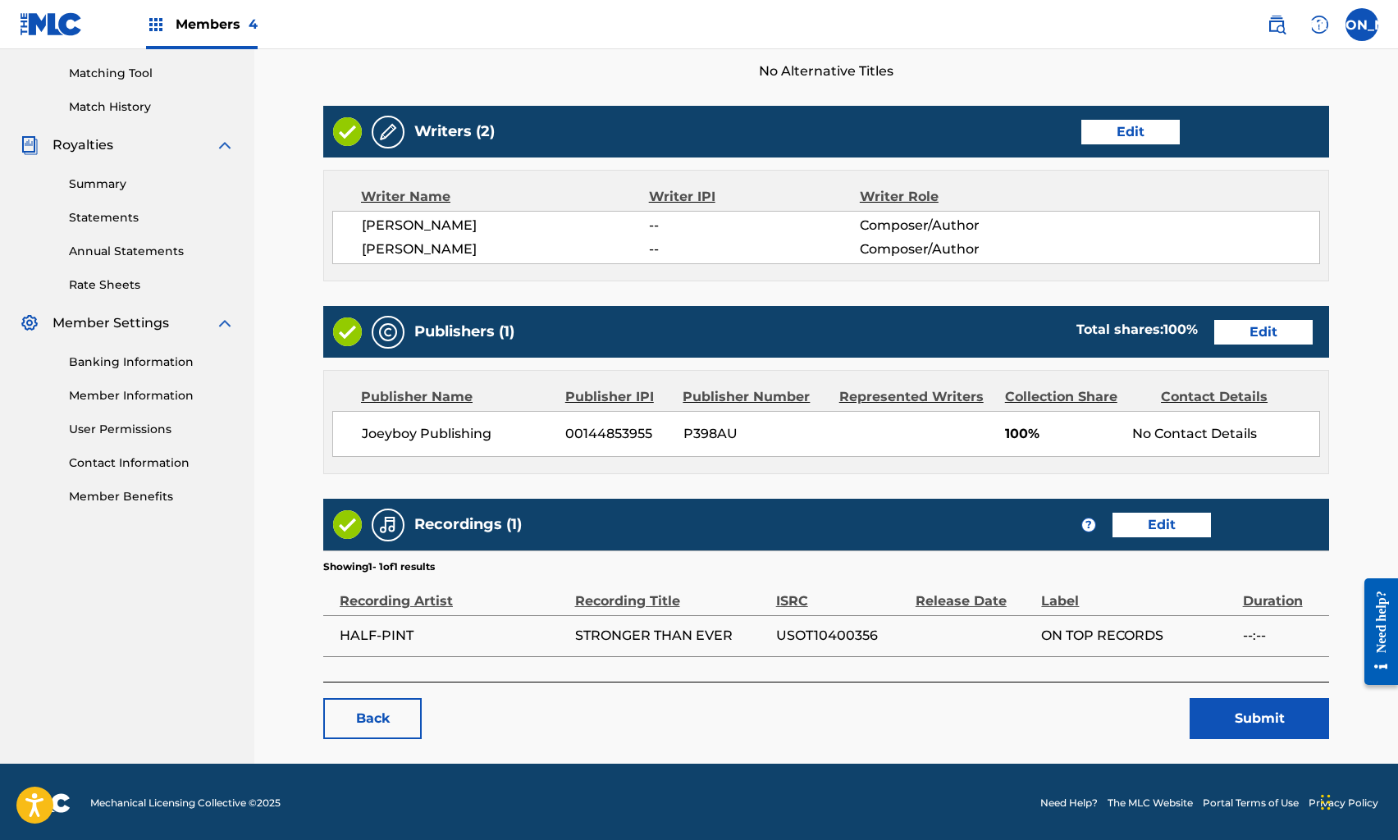
click at [1232, 713] on button "Submit" at bounding box center [1260, 718] width 140 height 41
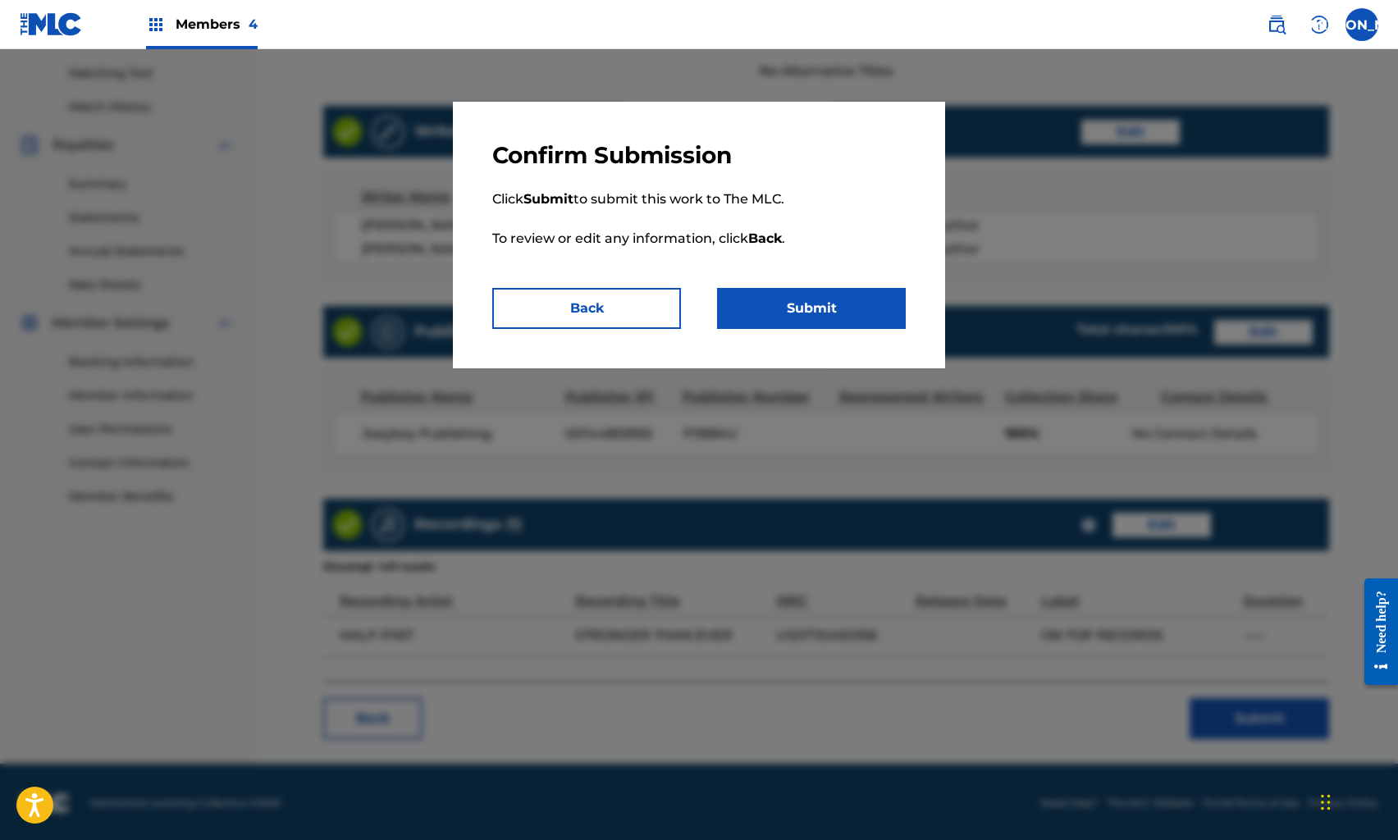
click at [789, 309] on button "Submit" at bounding box center [811, 308] width 189 height 41
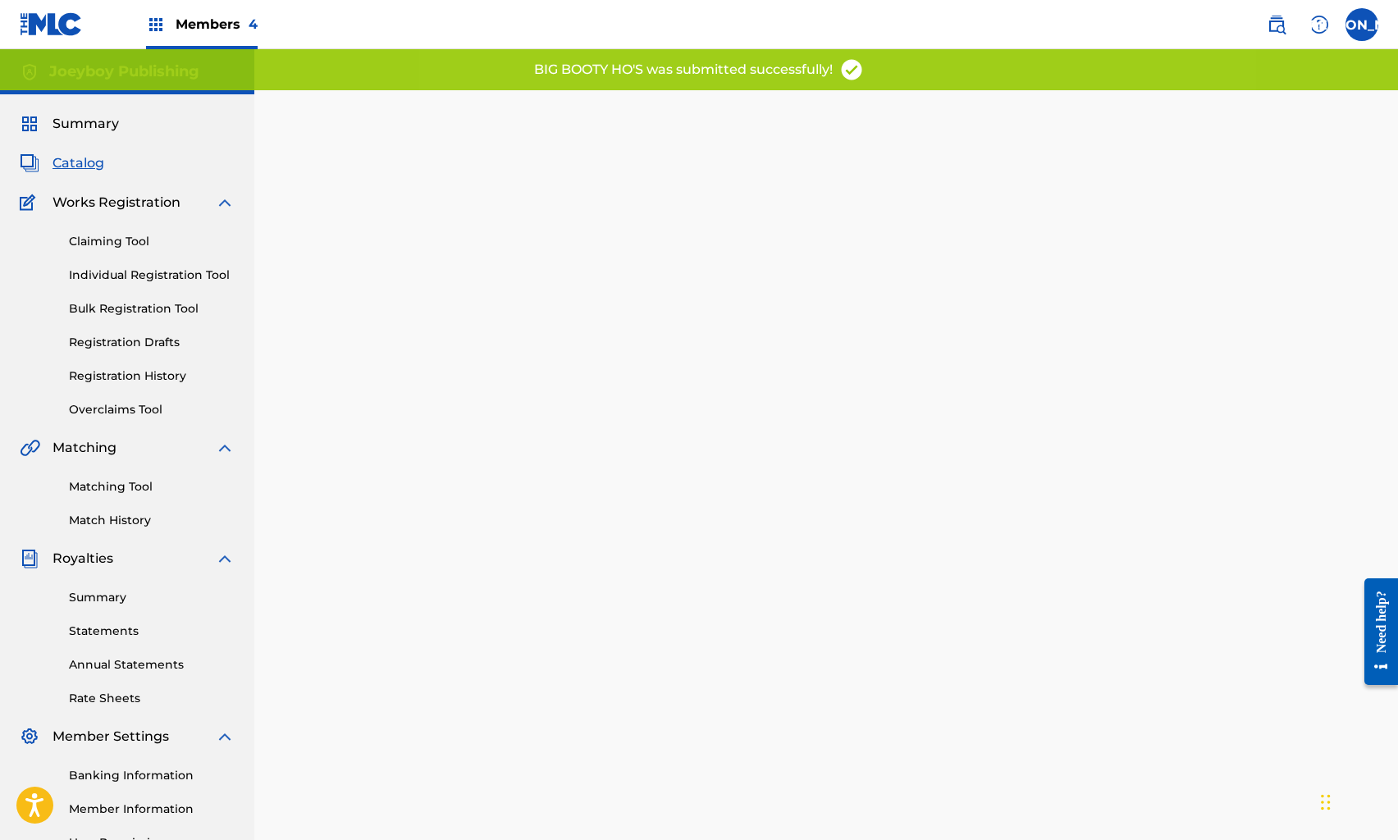
click at [83, 167] on span "Catalog" at bounding box center [79, 163] width 52 height 20
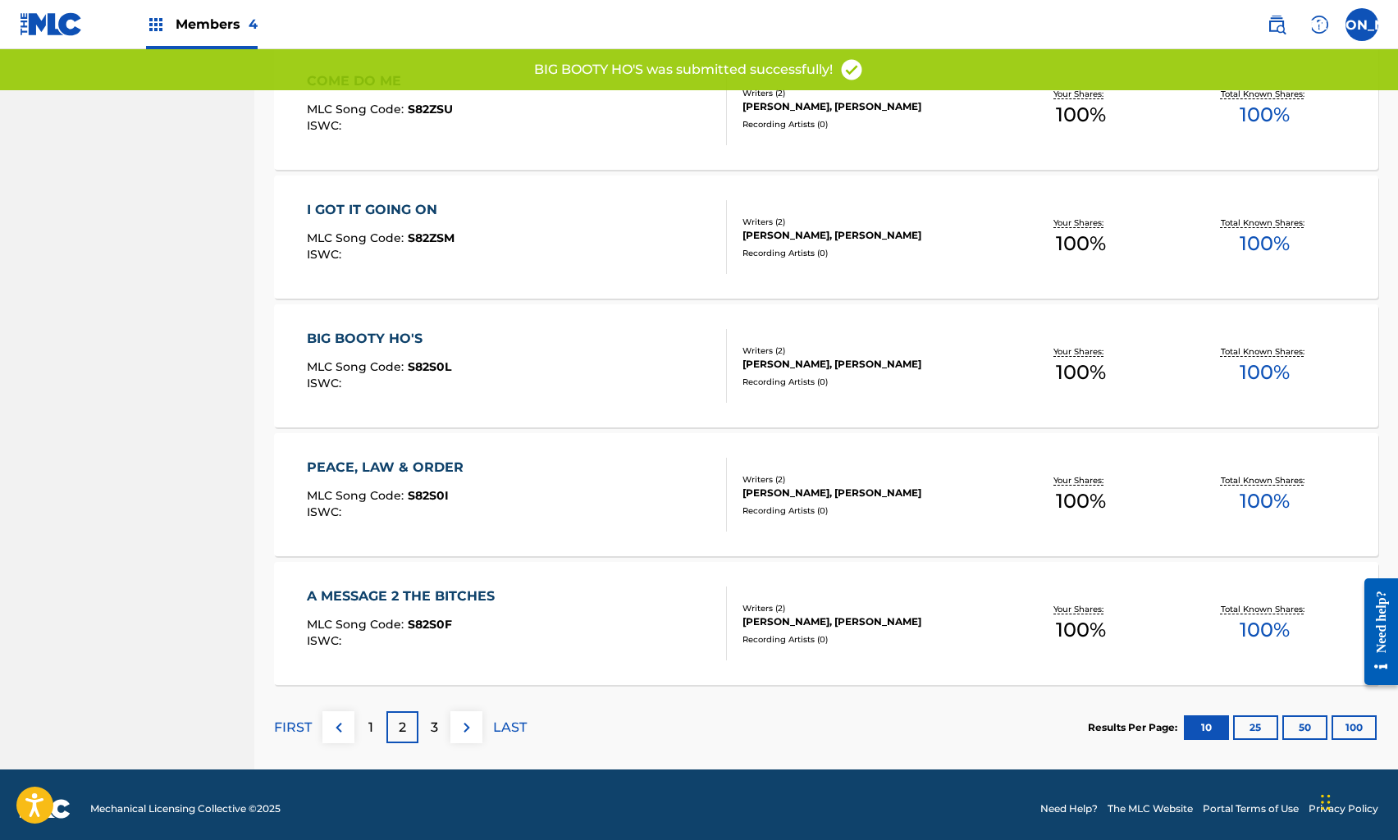
scroll to position [1038, 0]
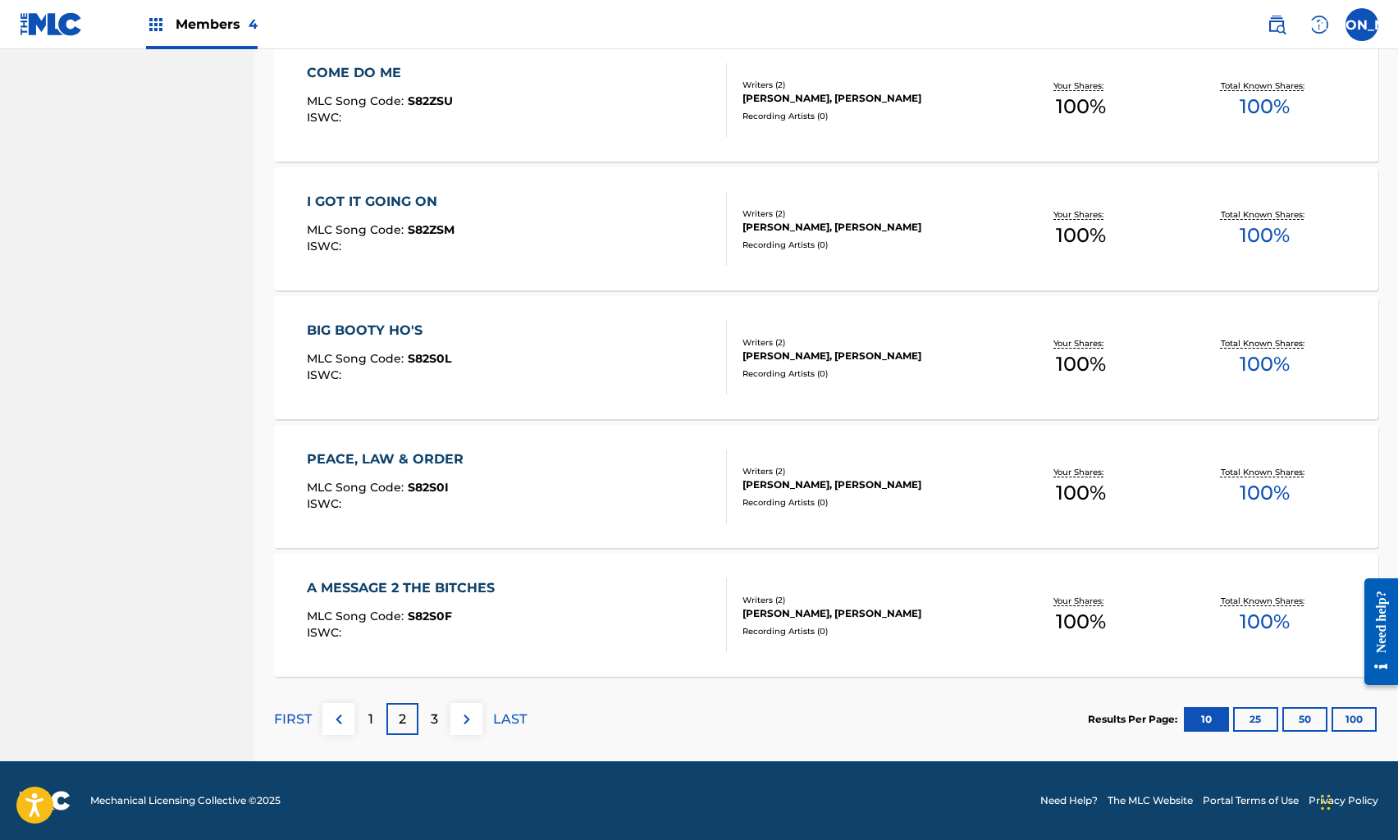
click at [505, 450] on div "PEACE, LAW & ORDER MLC Song Code : S82S0I ISWC :" at bounding box center [516, 487] width 419 height 74
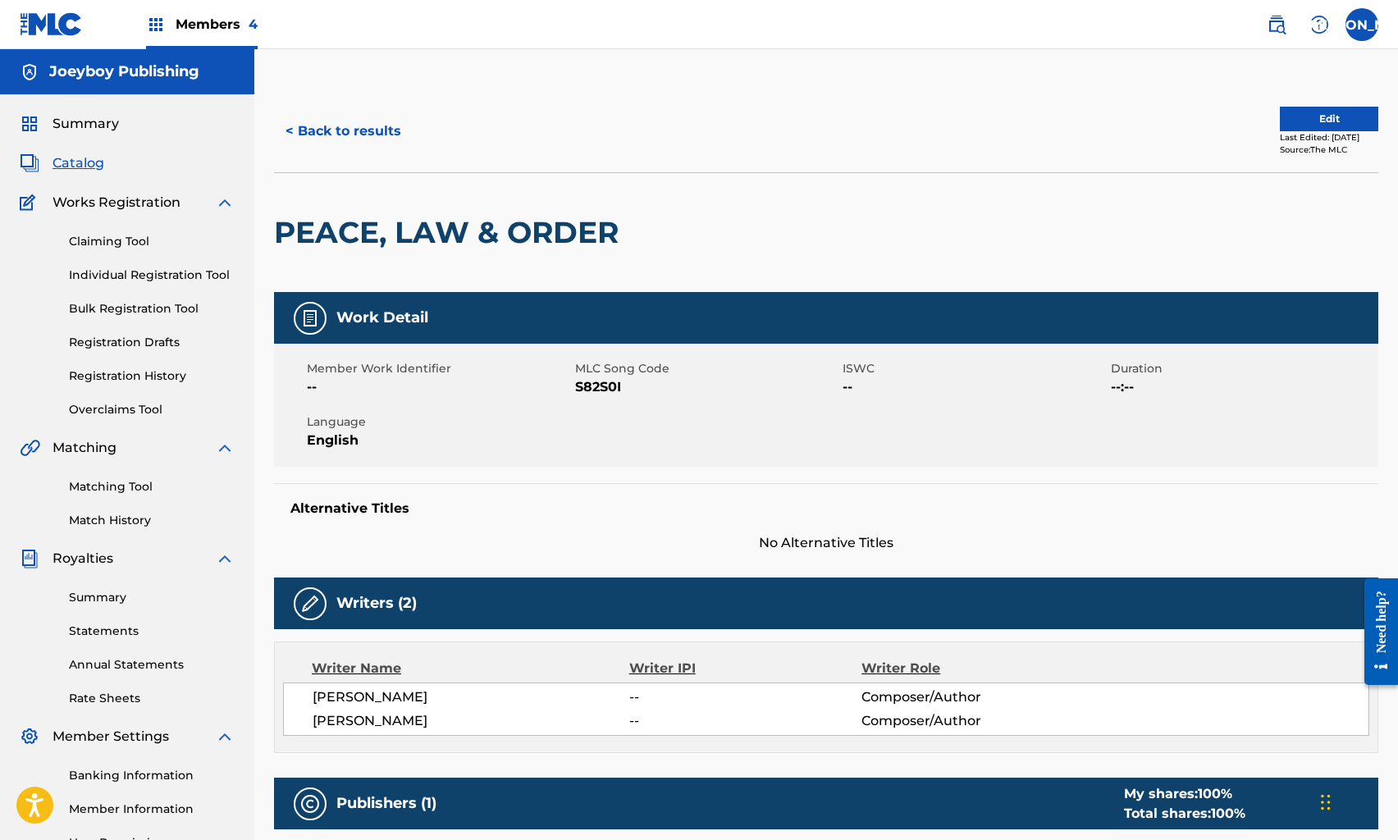
click at [1284, 122] on button "Edit" at bounding box center [1329, 119] width 98 height 25
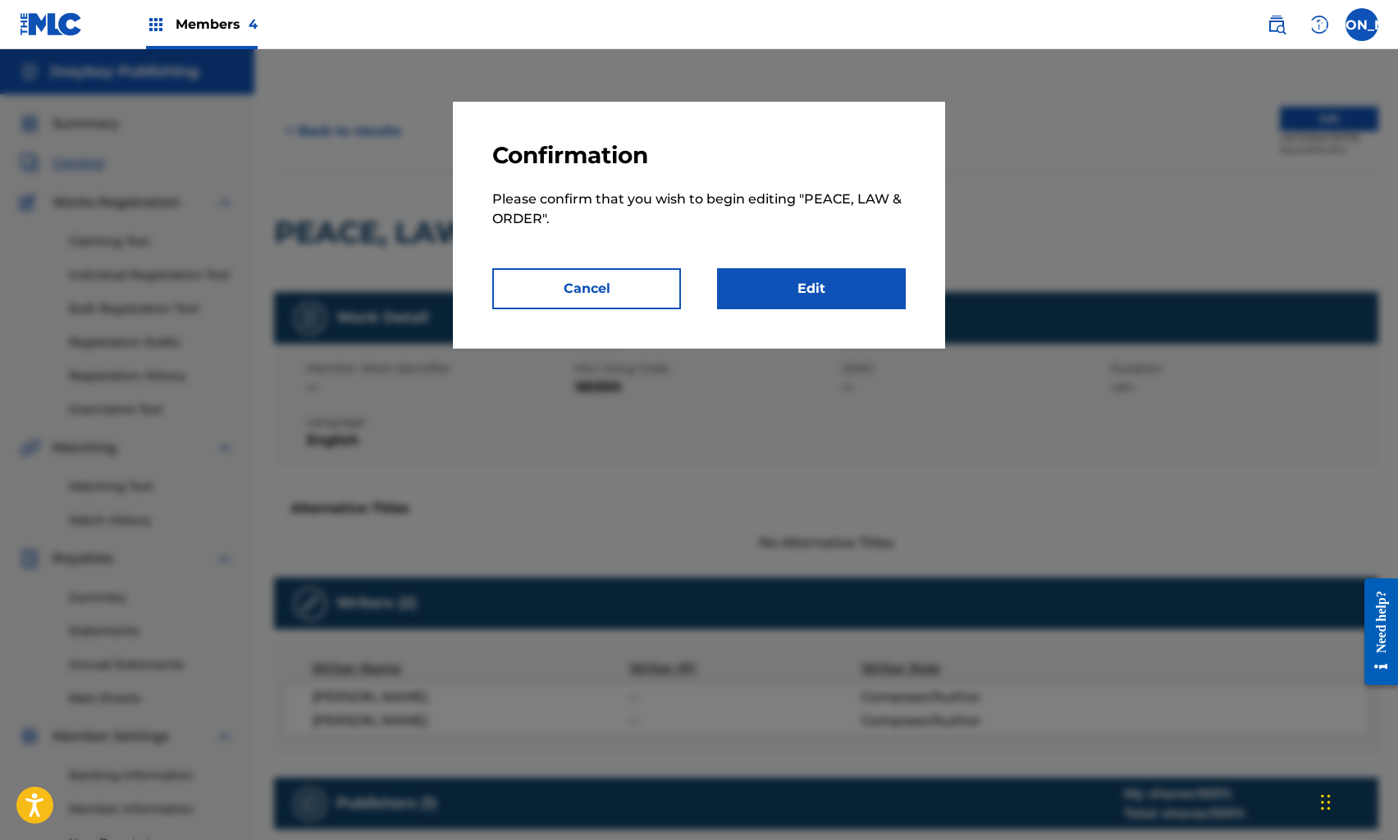
click at [866, 276] on link "Edit" at bounding box center [811, 288] width 189 height 41
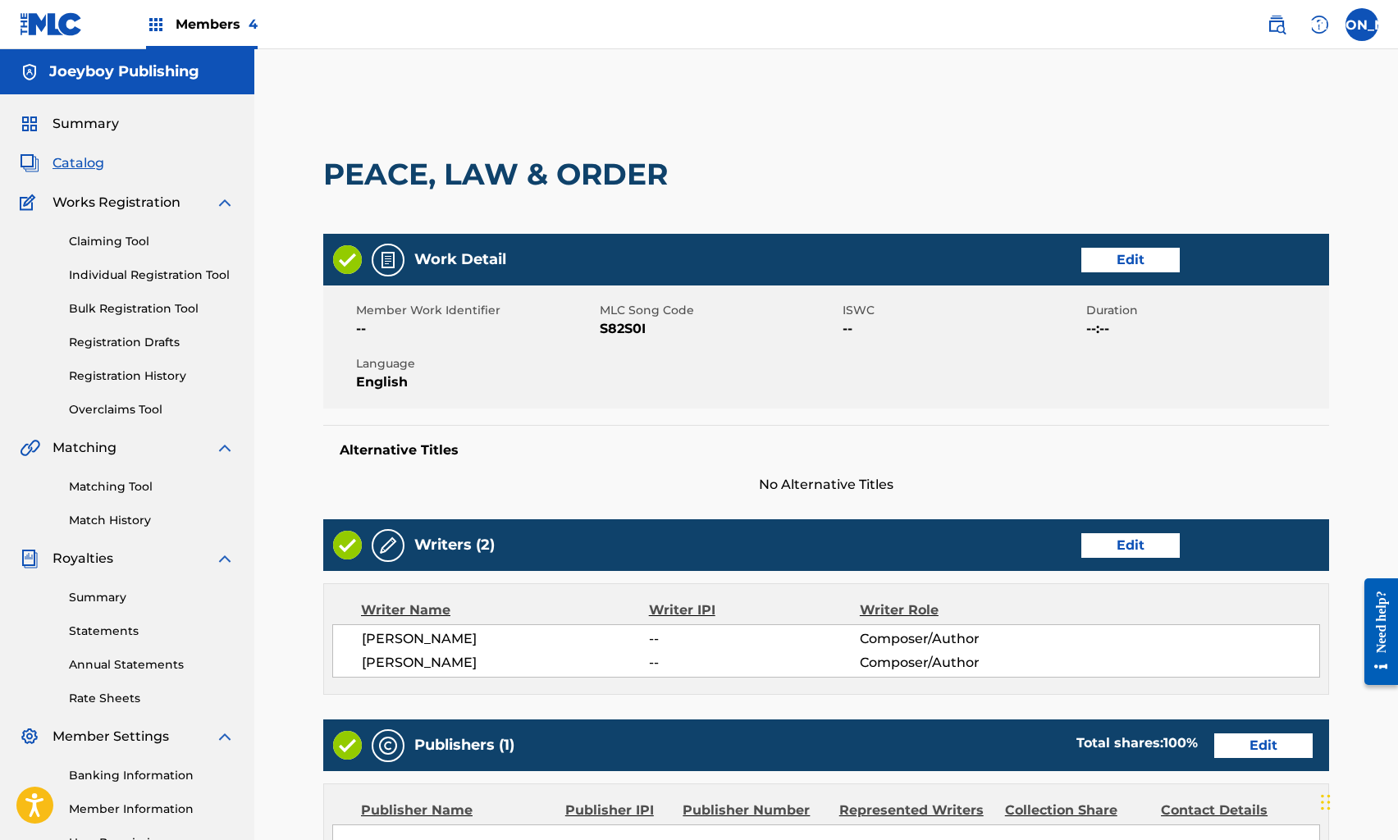
scroll to position [360, 0]
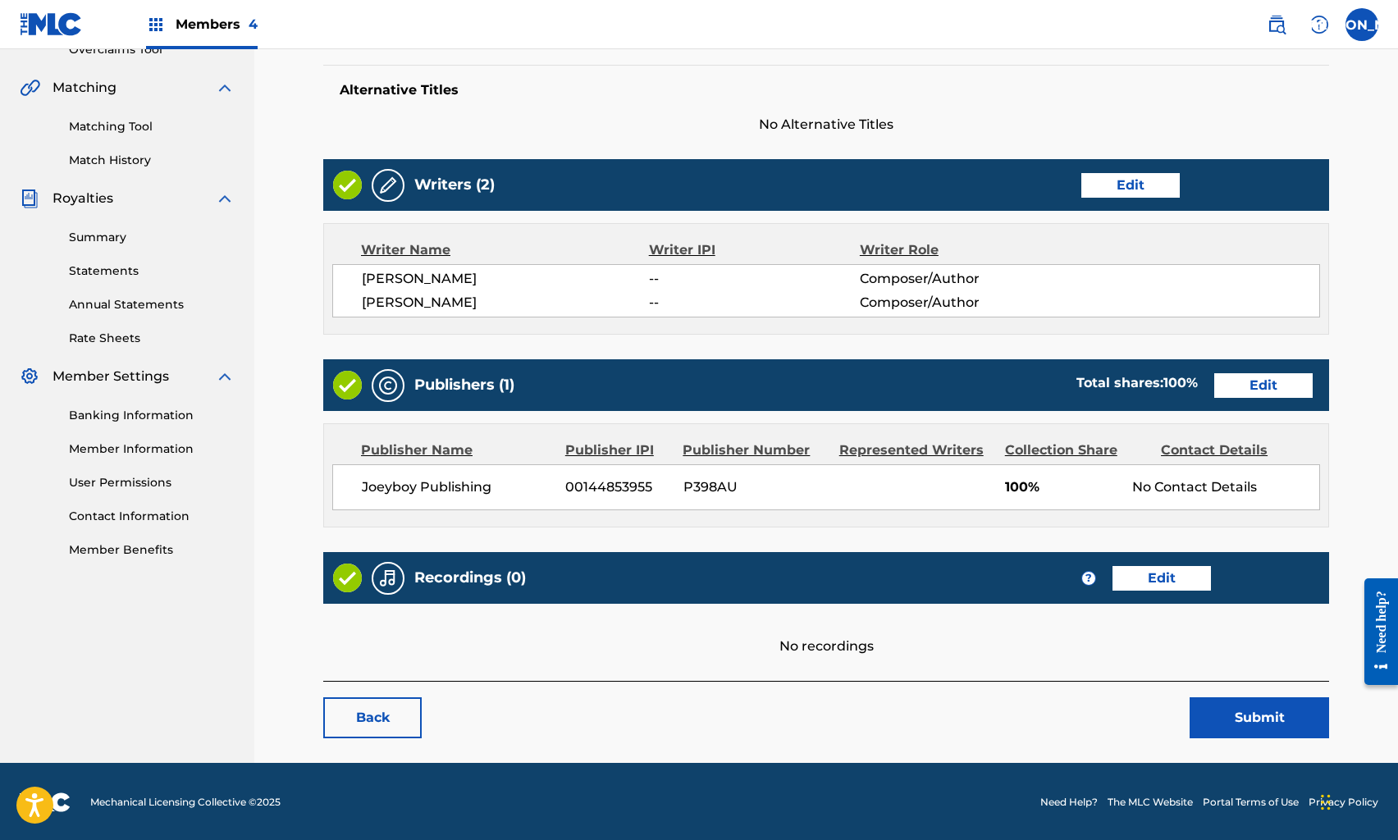
click at [1150, 573] on link "Edit" at bounding box center [1162, 578] width 98 height 25
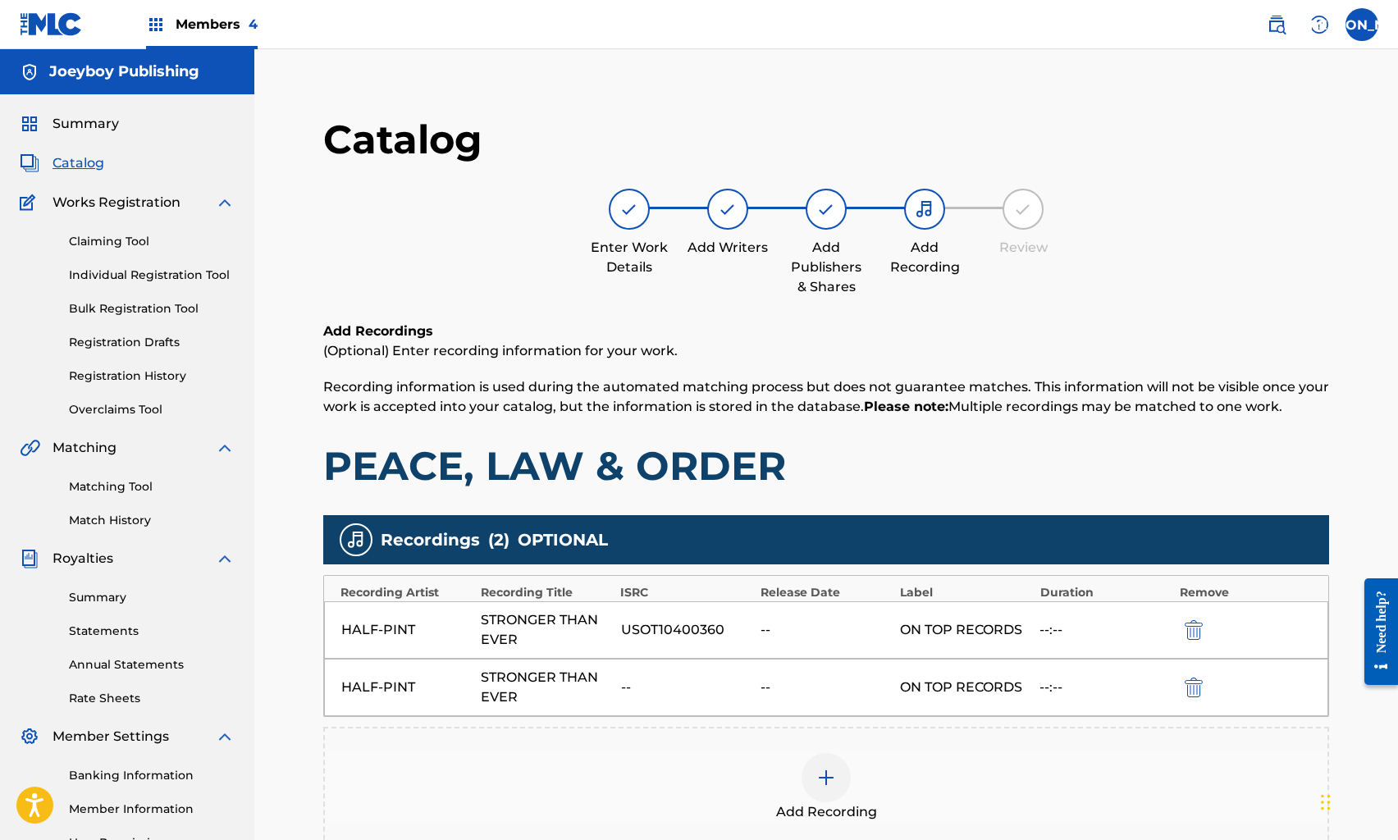
click at [1195, 678] on img "submit" at bounding box center [1194, 688] width 18 height 20
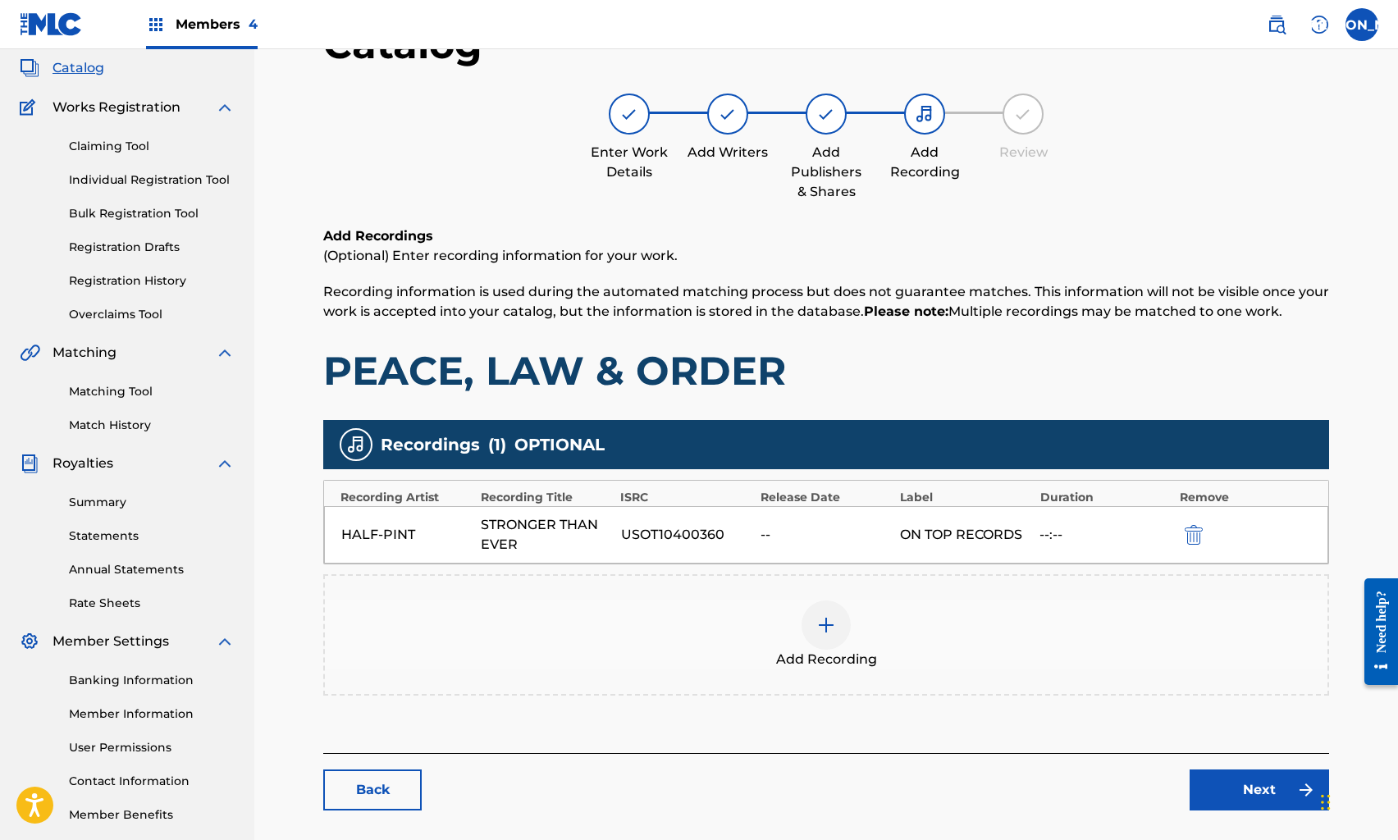
scroll to position [177, 0]
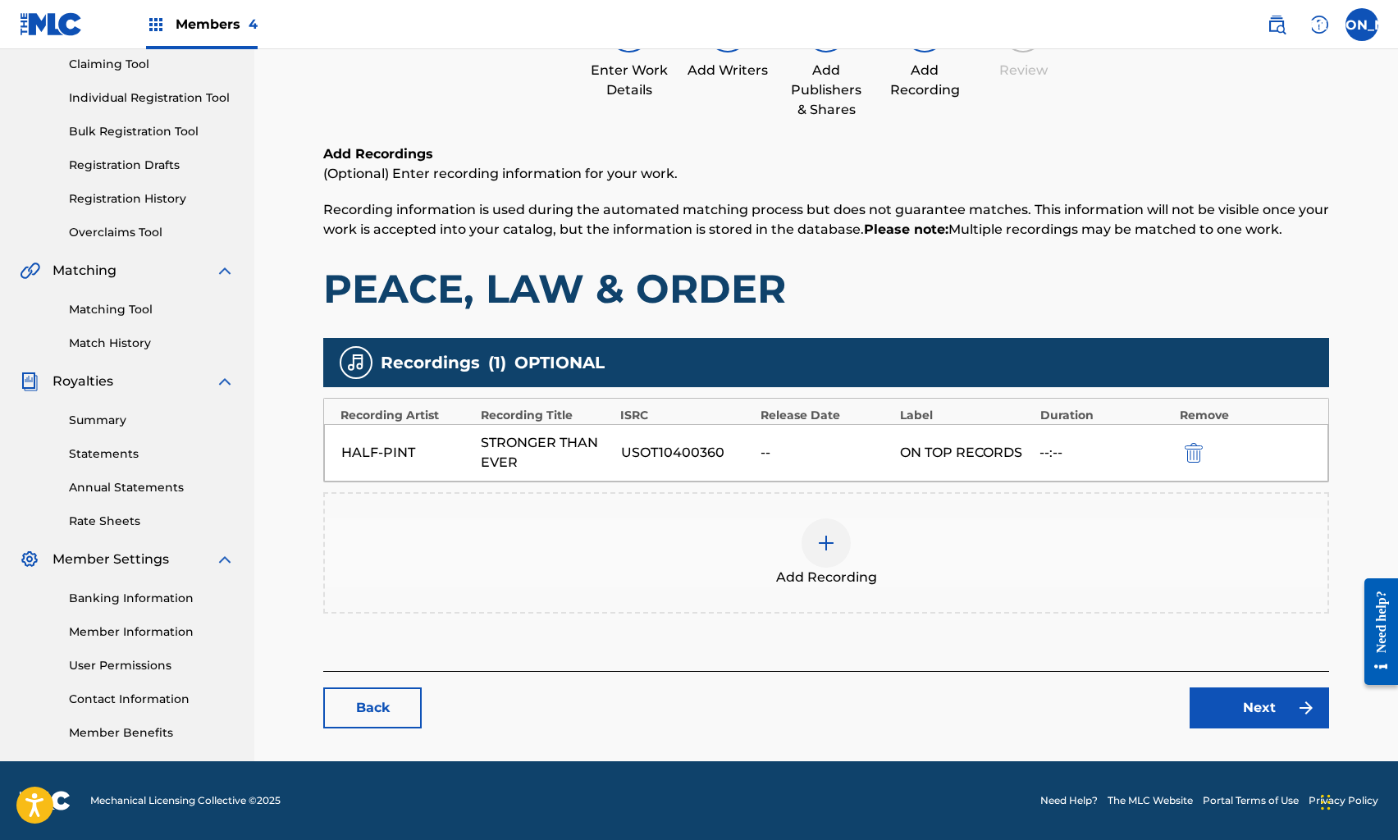
click at [1214, 707] on link "Next" at bounding box center [1260, 708] width 140 height 41
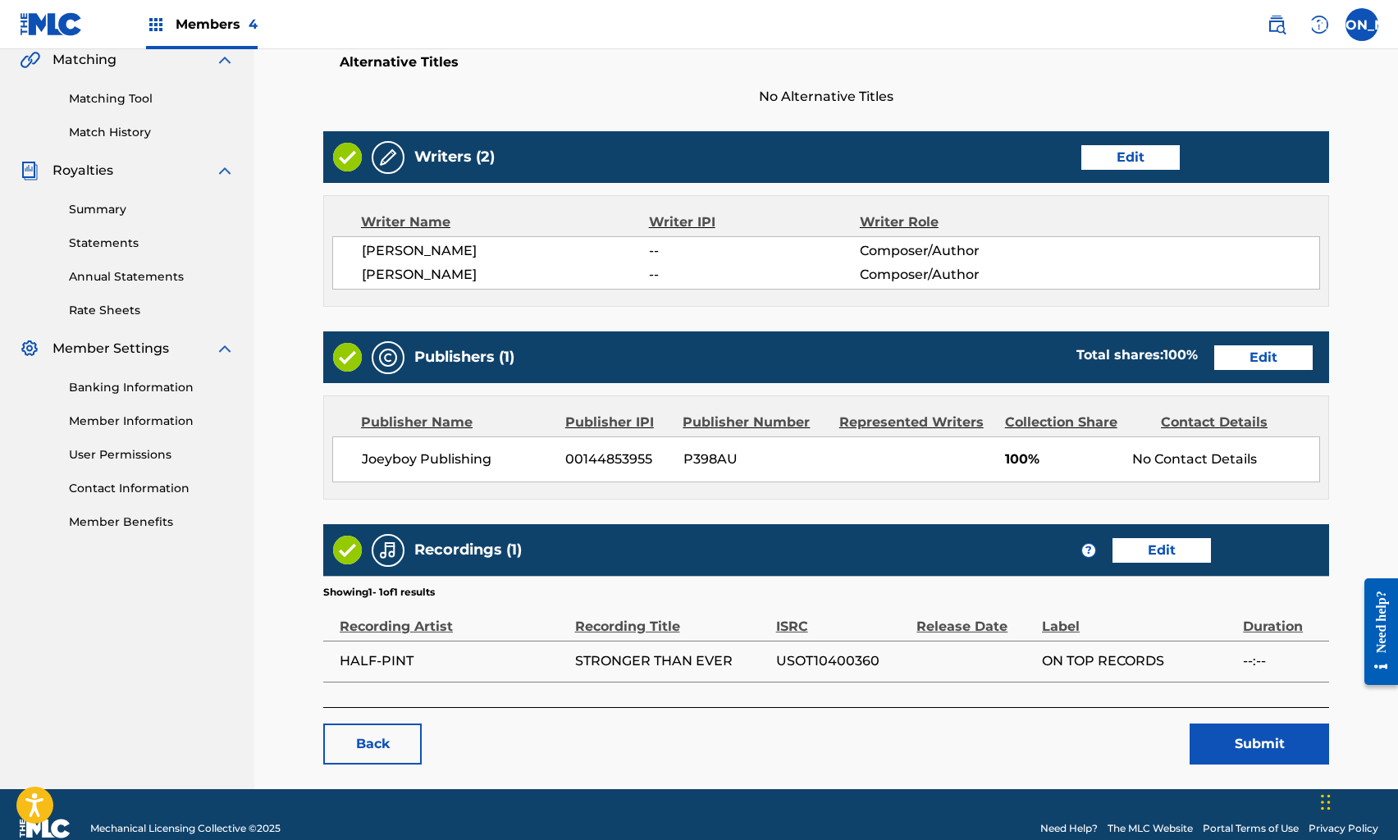
scroll to position [389, 0]
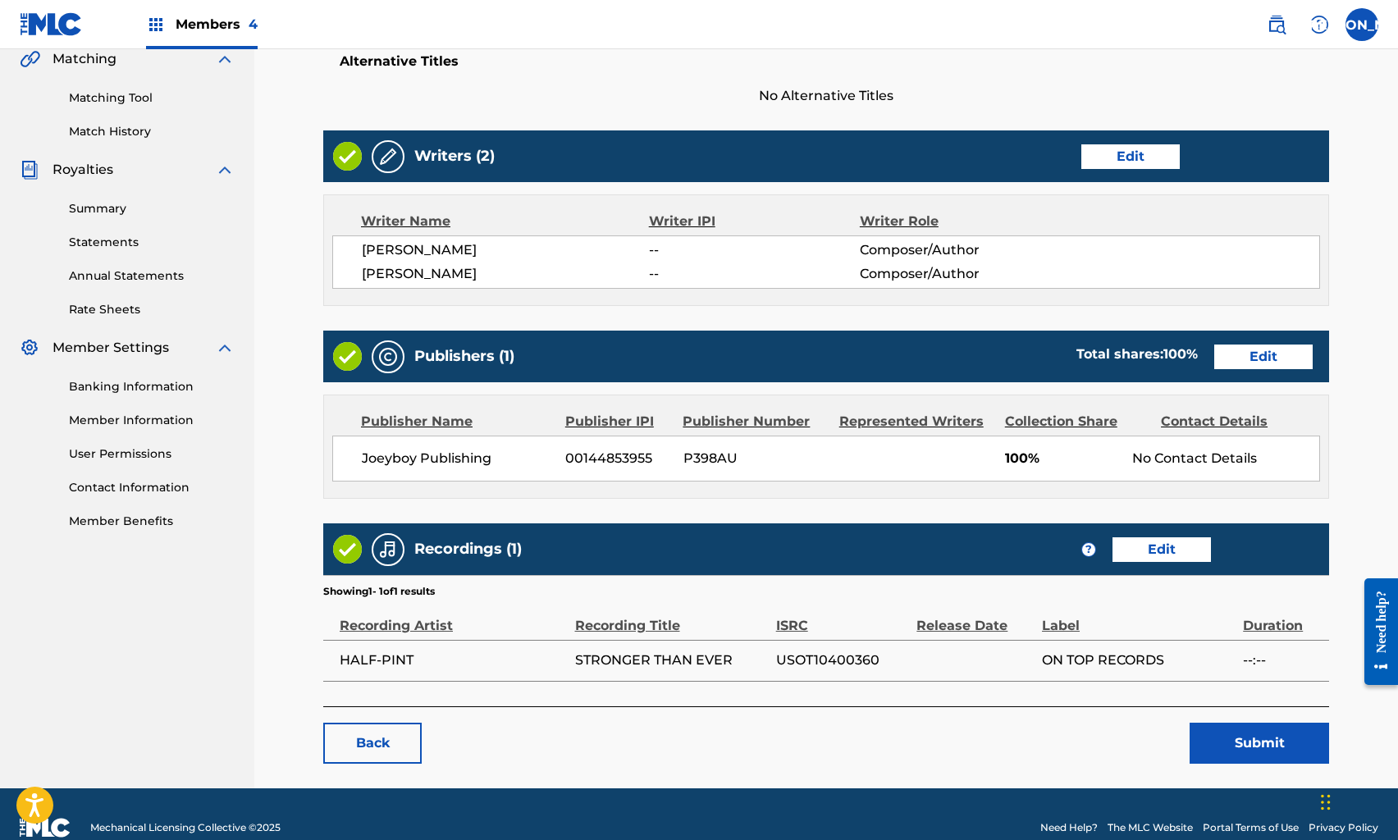
click at [1223, 730] on button "Submit" at bounding box center [1260, 743] width 140 height 41
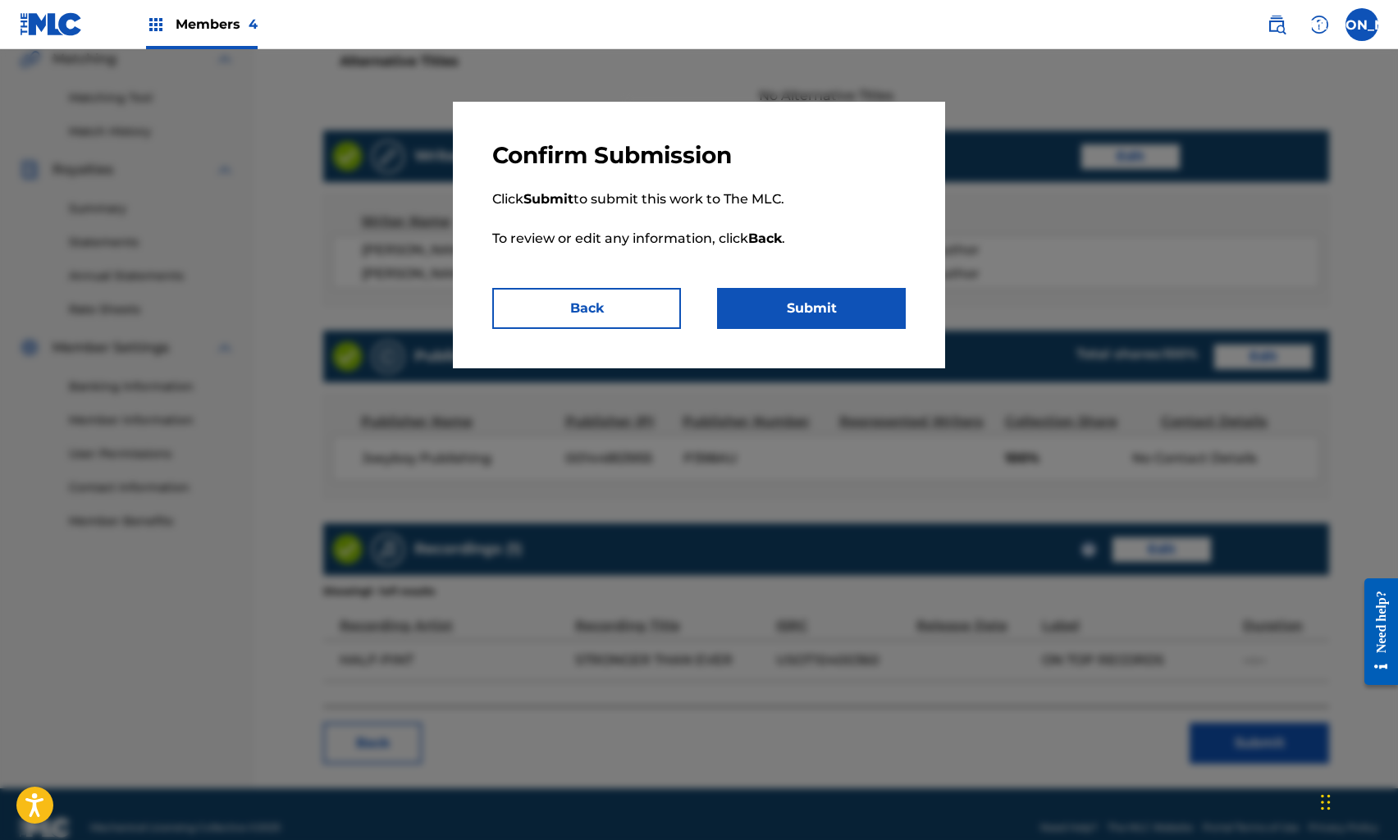
click at [784, 319] on button "Submit" at bounding box center [811, 308] width 189 height 41
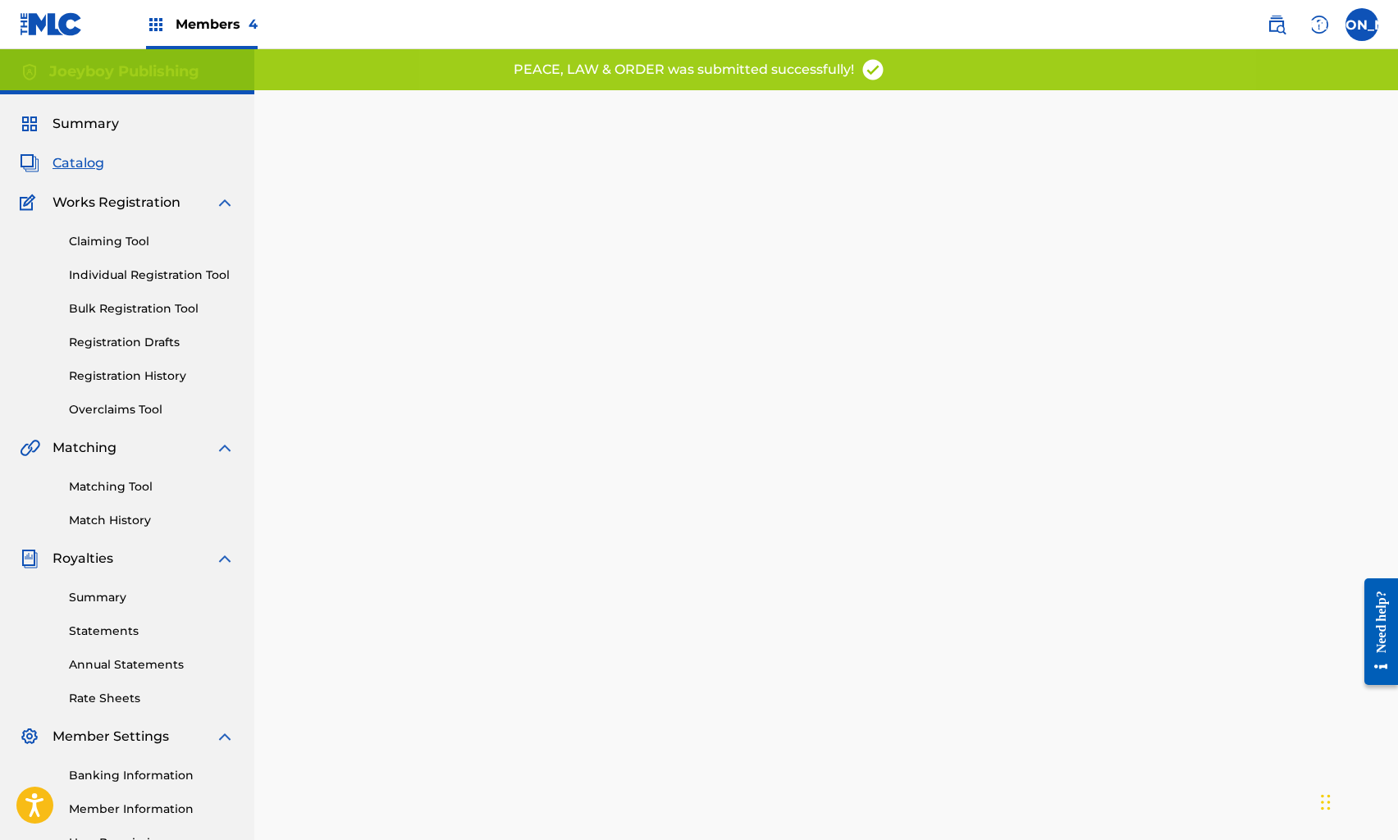
click at [89, 166] on span "Catalog" at bounding box center [79, 163] width 52 height 20
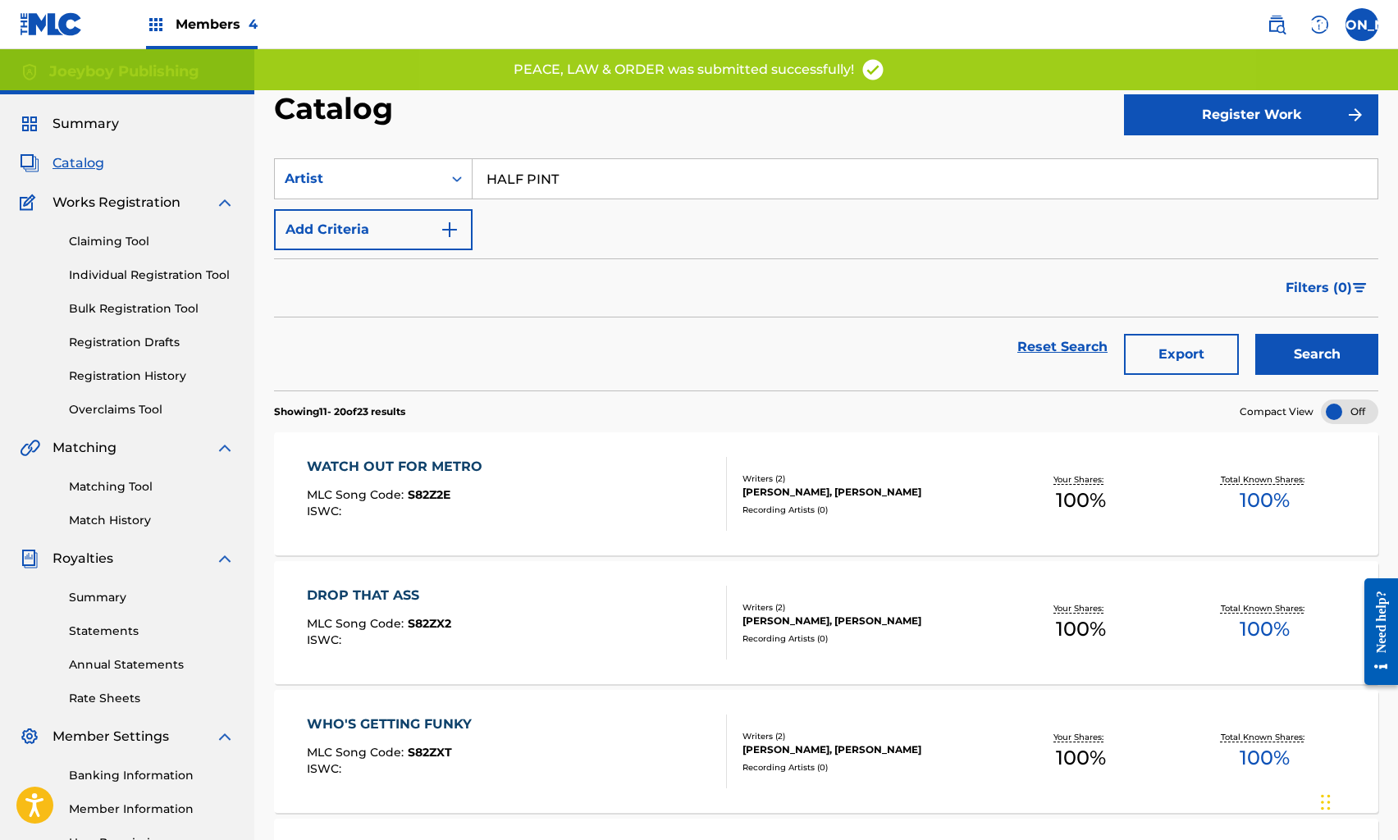
scroll to position [1038, 0]
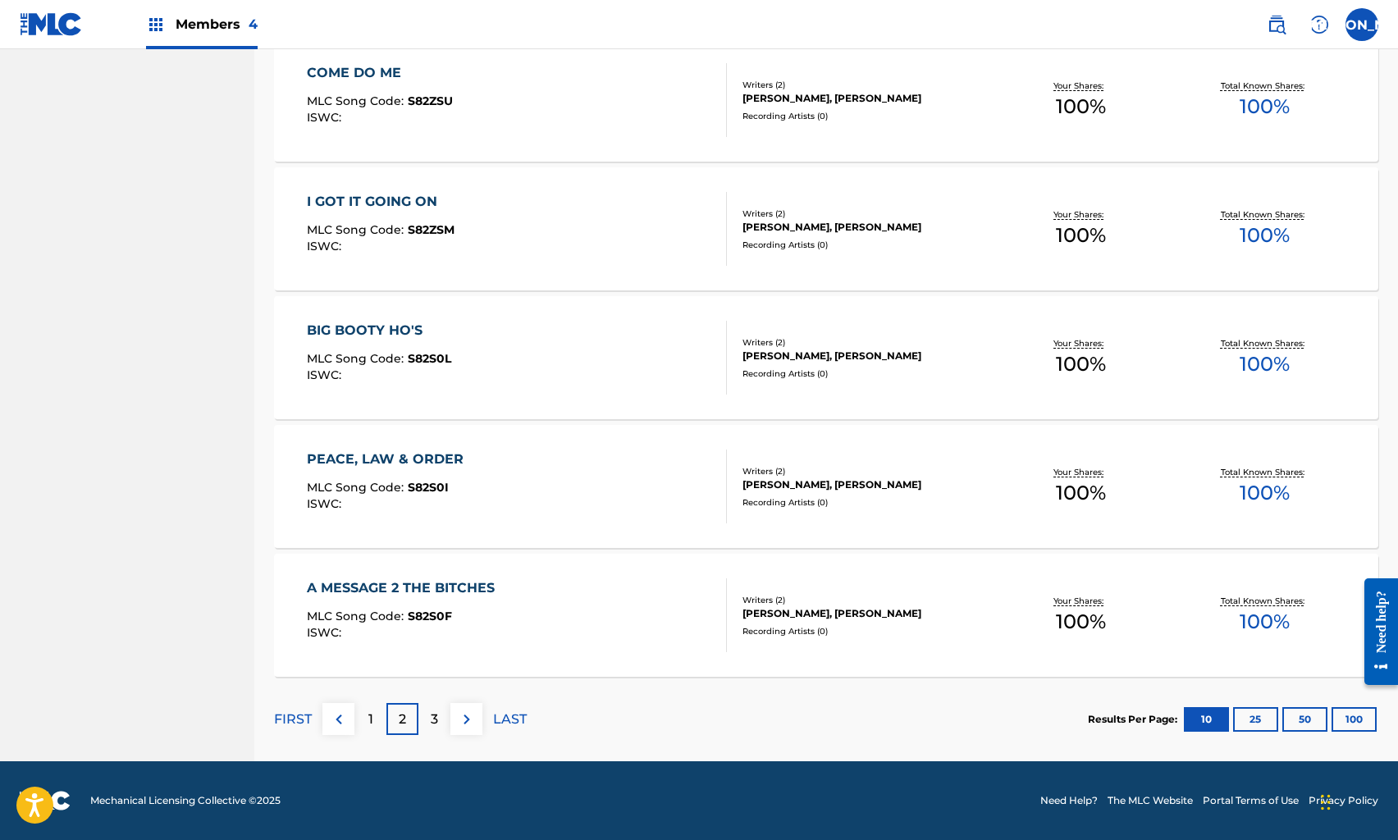
click at [496, 592] on div "A MESSAGE 2 THE BITCHES" at bounding box center [405, 589] width 196 height 20
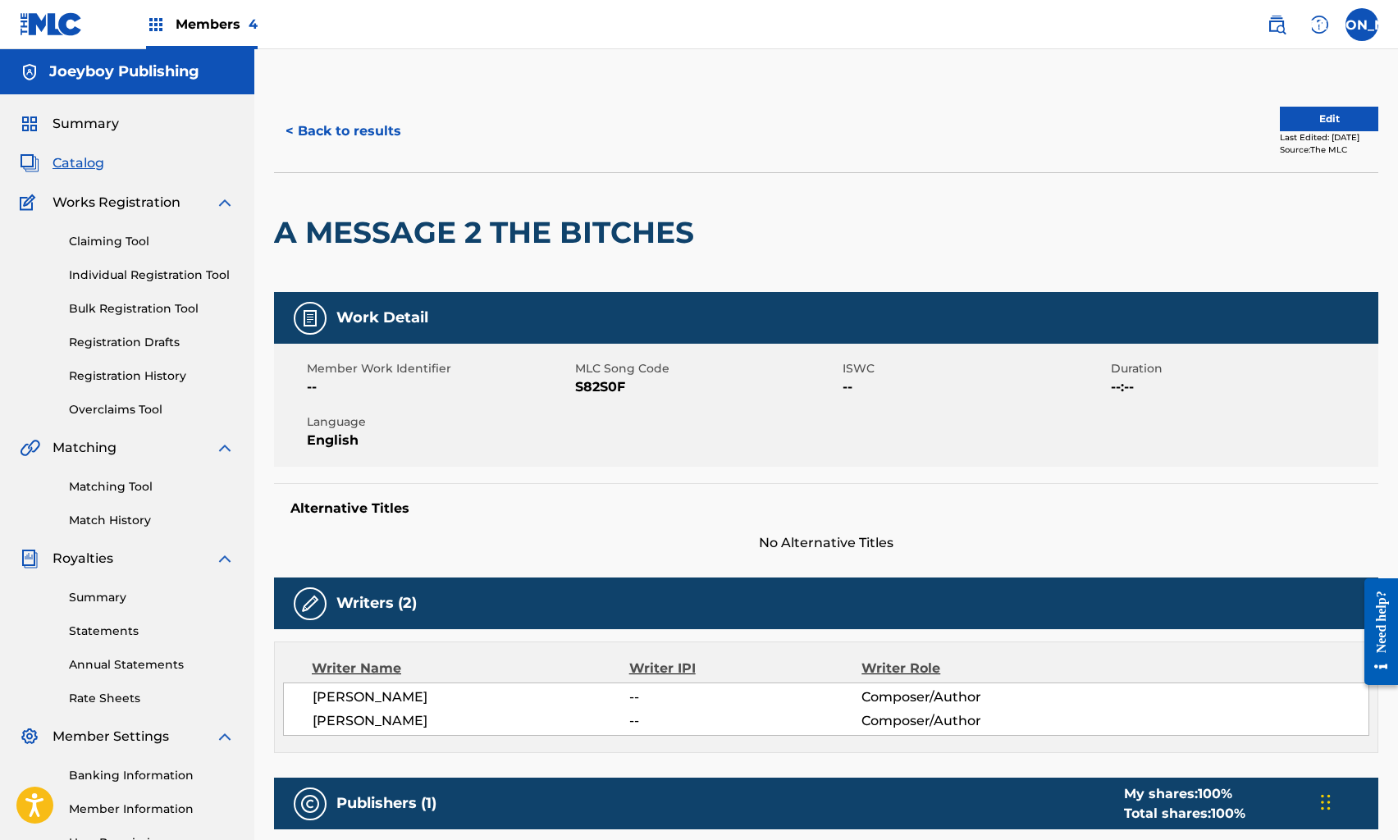
click at [1296, 130] on button "Edit" at bounding box center [1329, 119] width 98 height 25
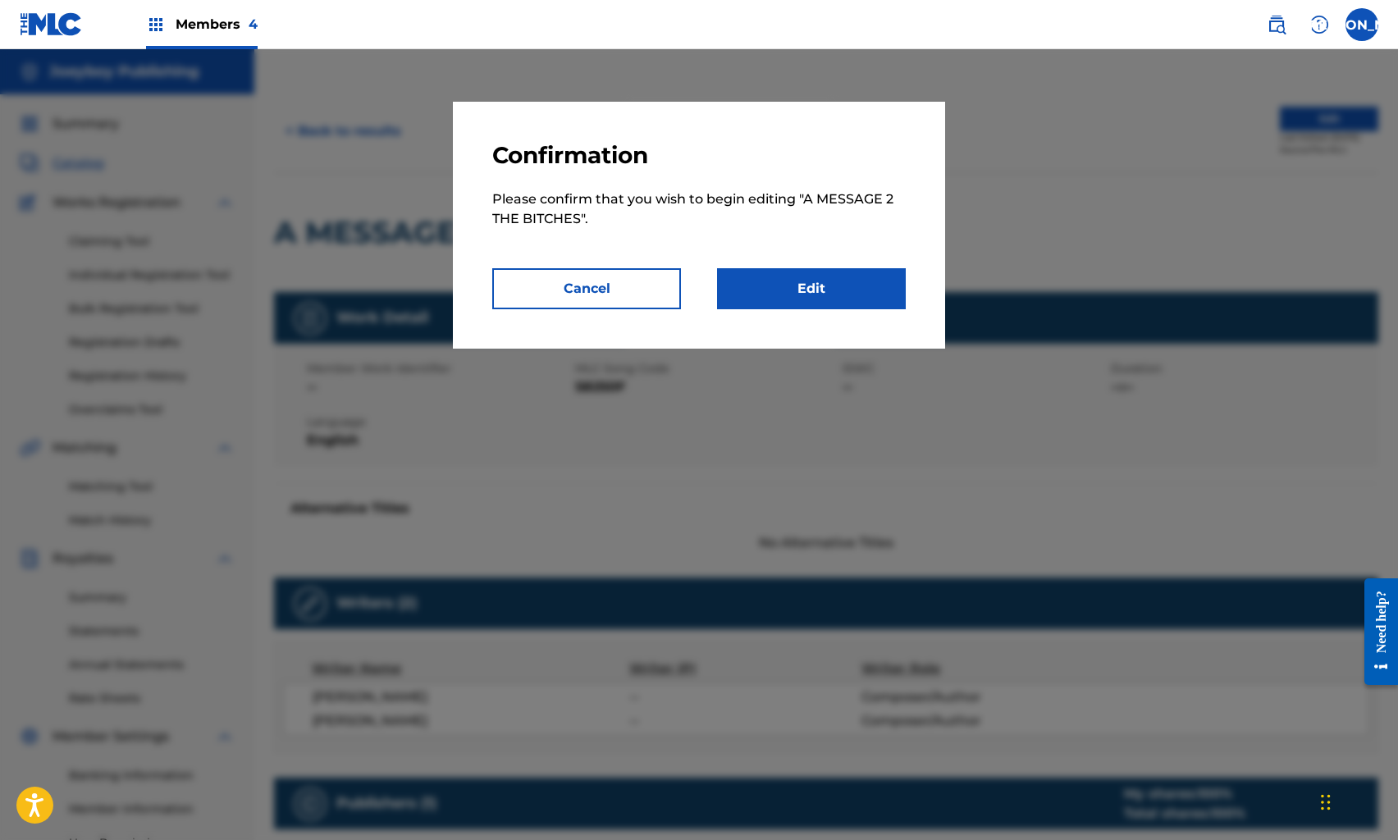
click at [837, 302] on link "Edit" at bounding box center [811, 288] width 189 height 41
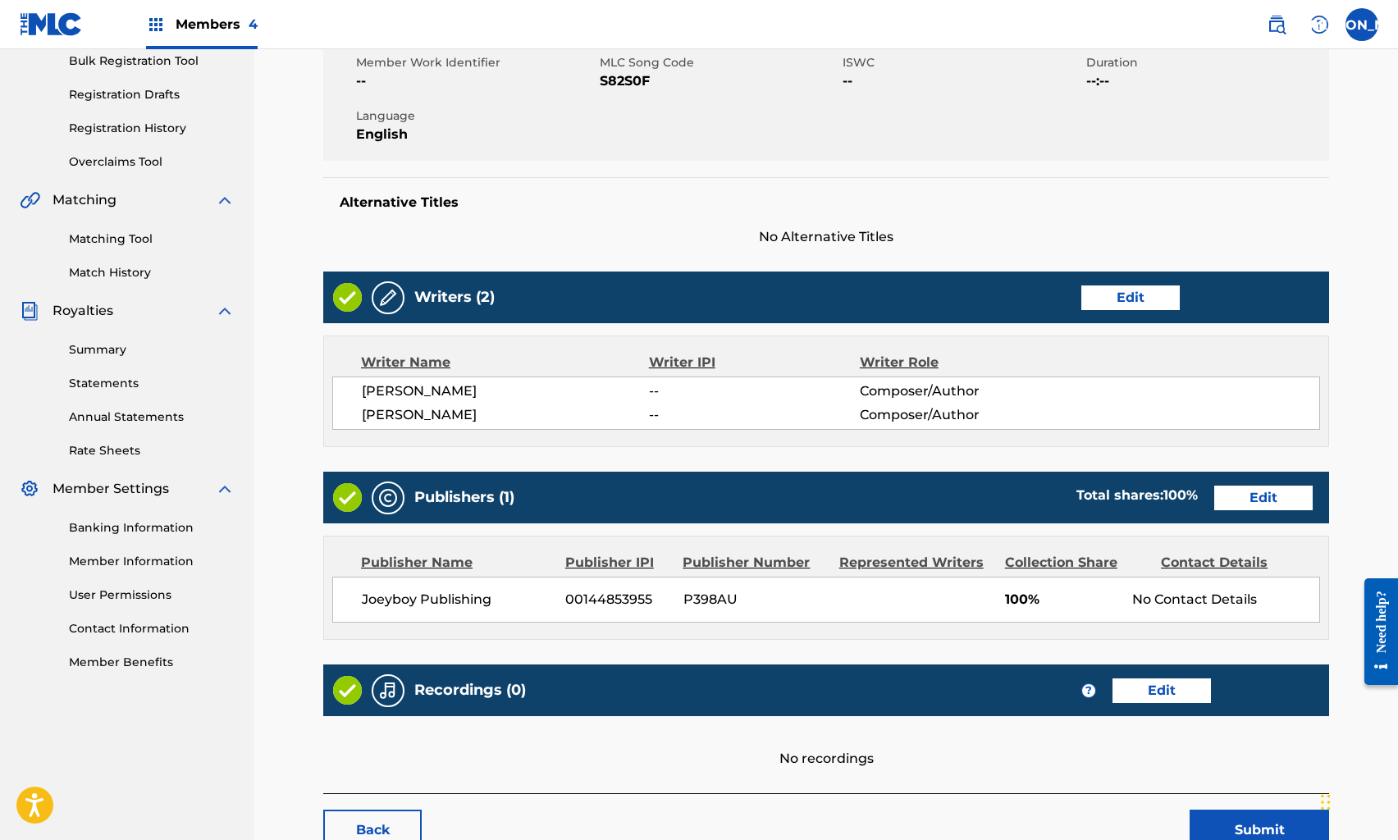
scroll to position [360, 0]
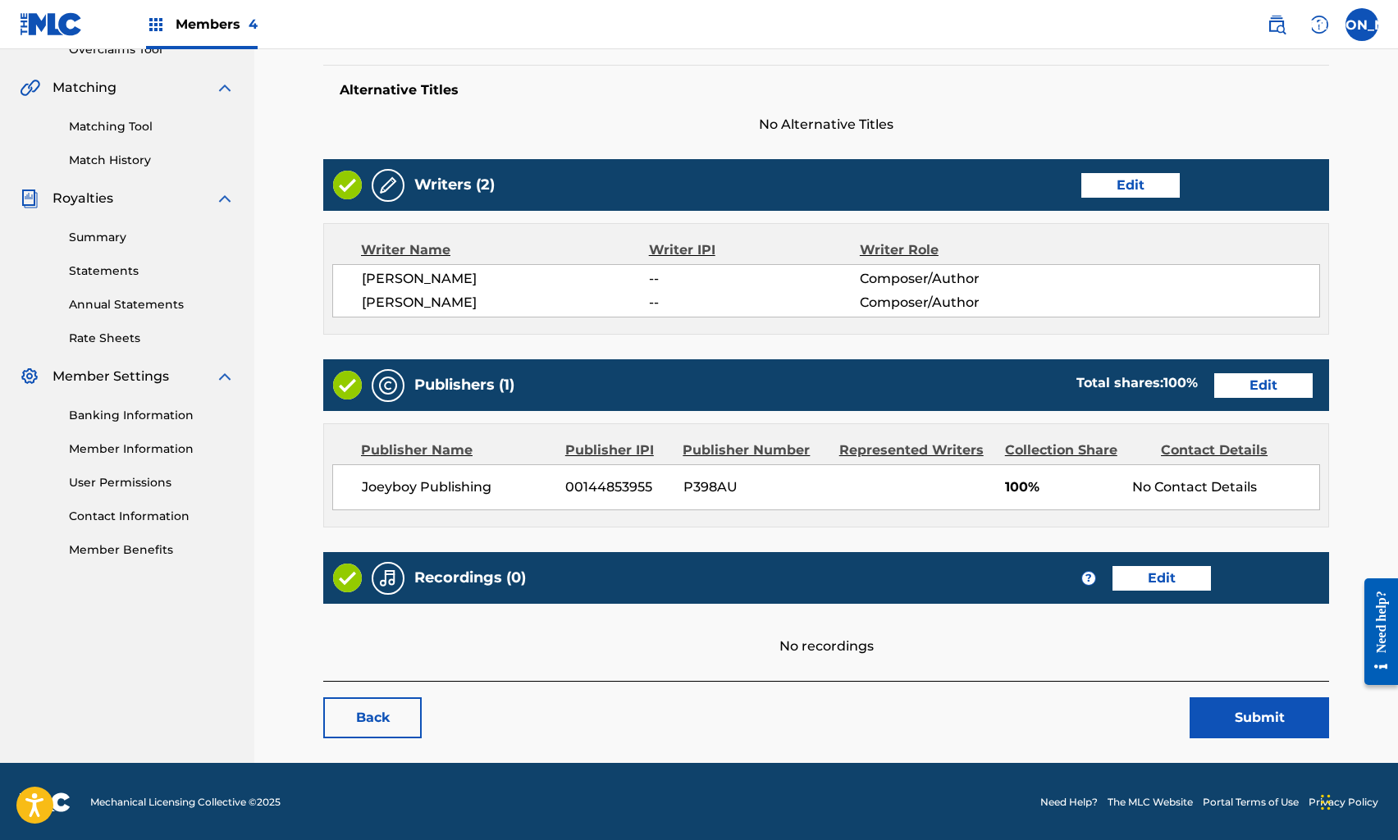
click at [1171, 575] on link "Edit" at bounding box center [1162, 578] width 98 height 25
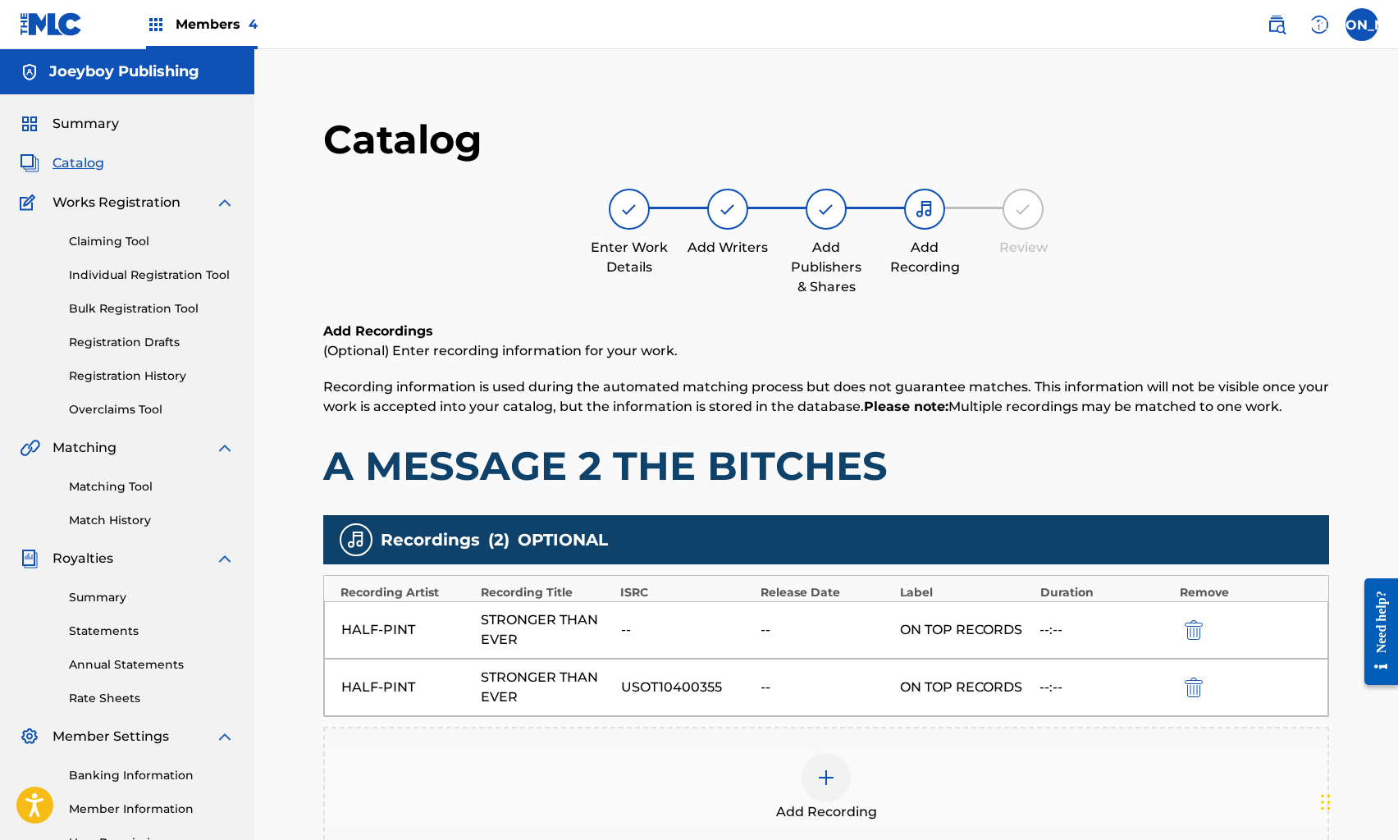
click at [1194, 621] on img "submit" at bounding box center [1194, 630] width 18 height 20
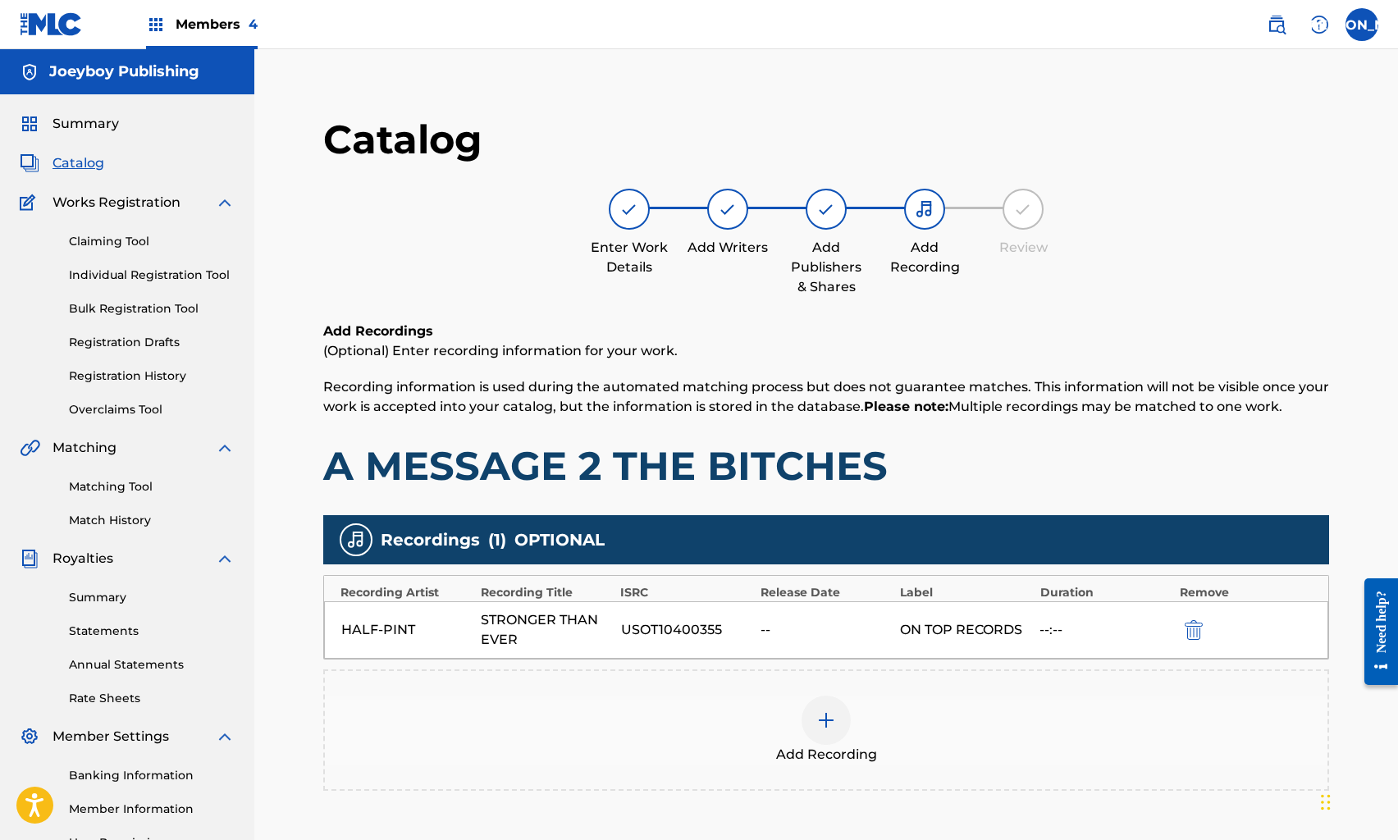
scroll to position [177, 0]
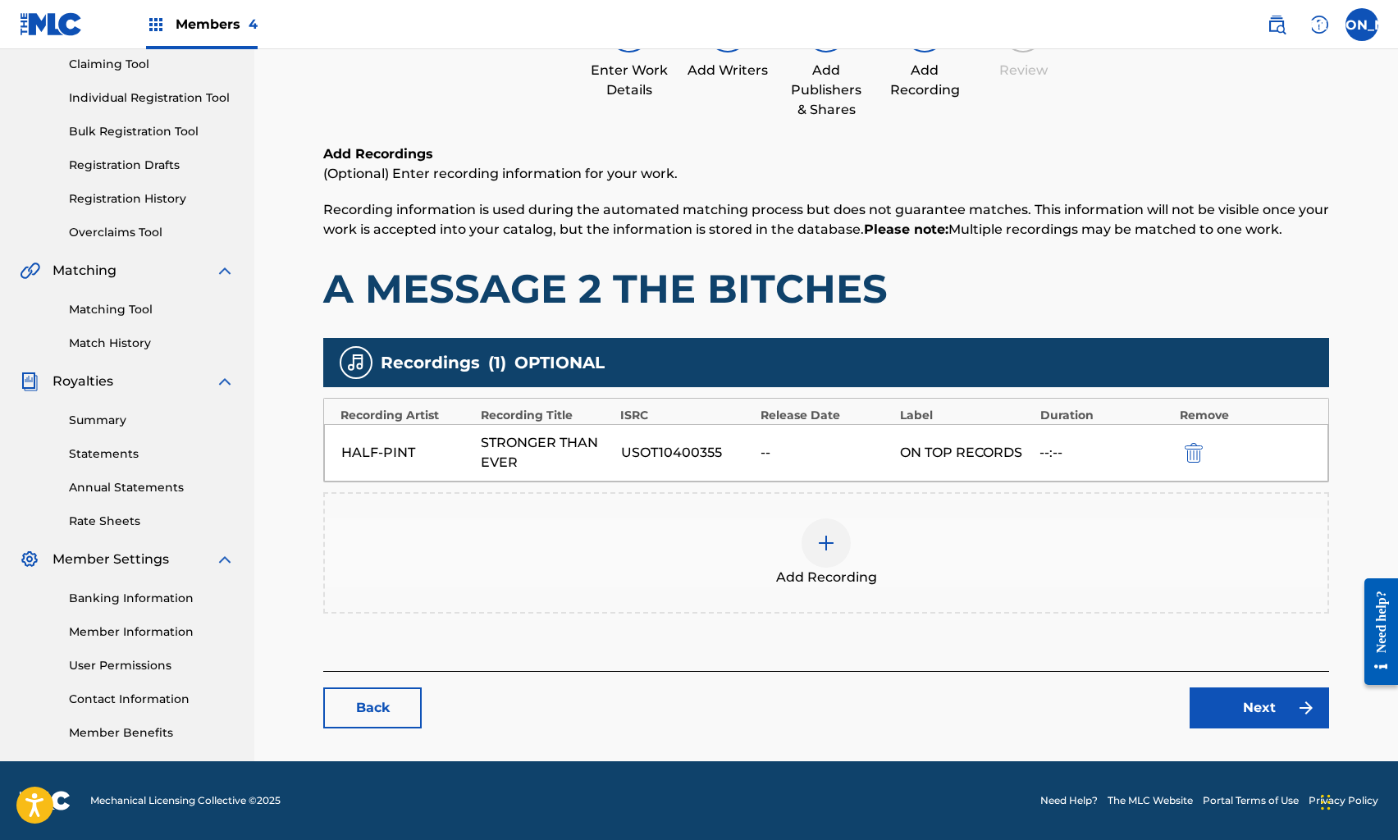
click at [1263, 703] on link "Next" at bounding box center [1260, 708] width 140 height 41
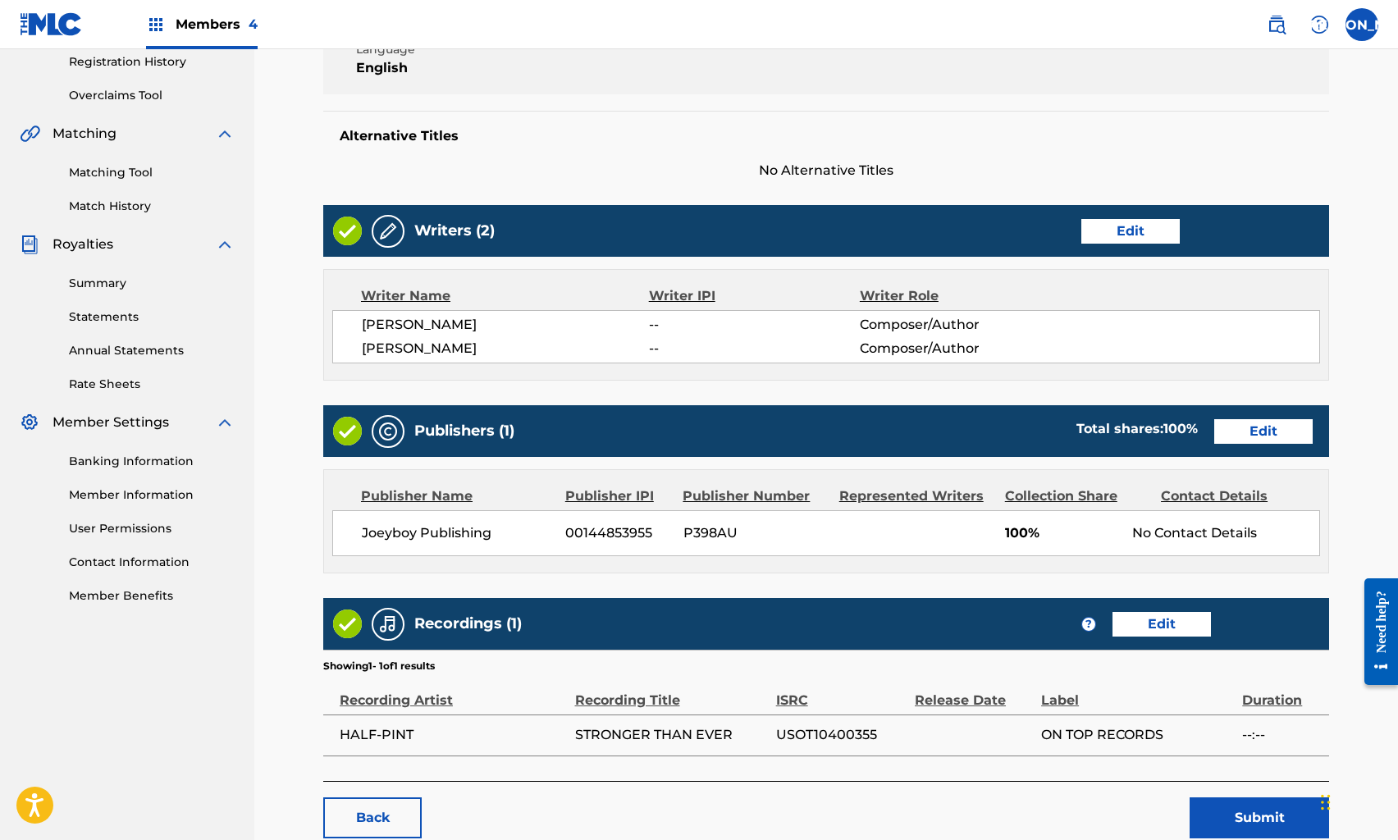
scroll to position [329, 0]
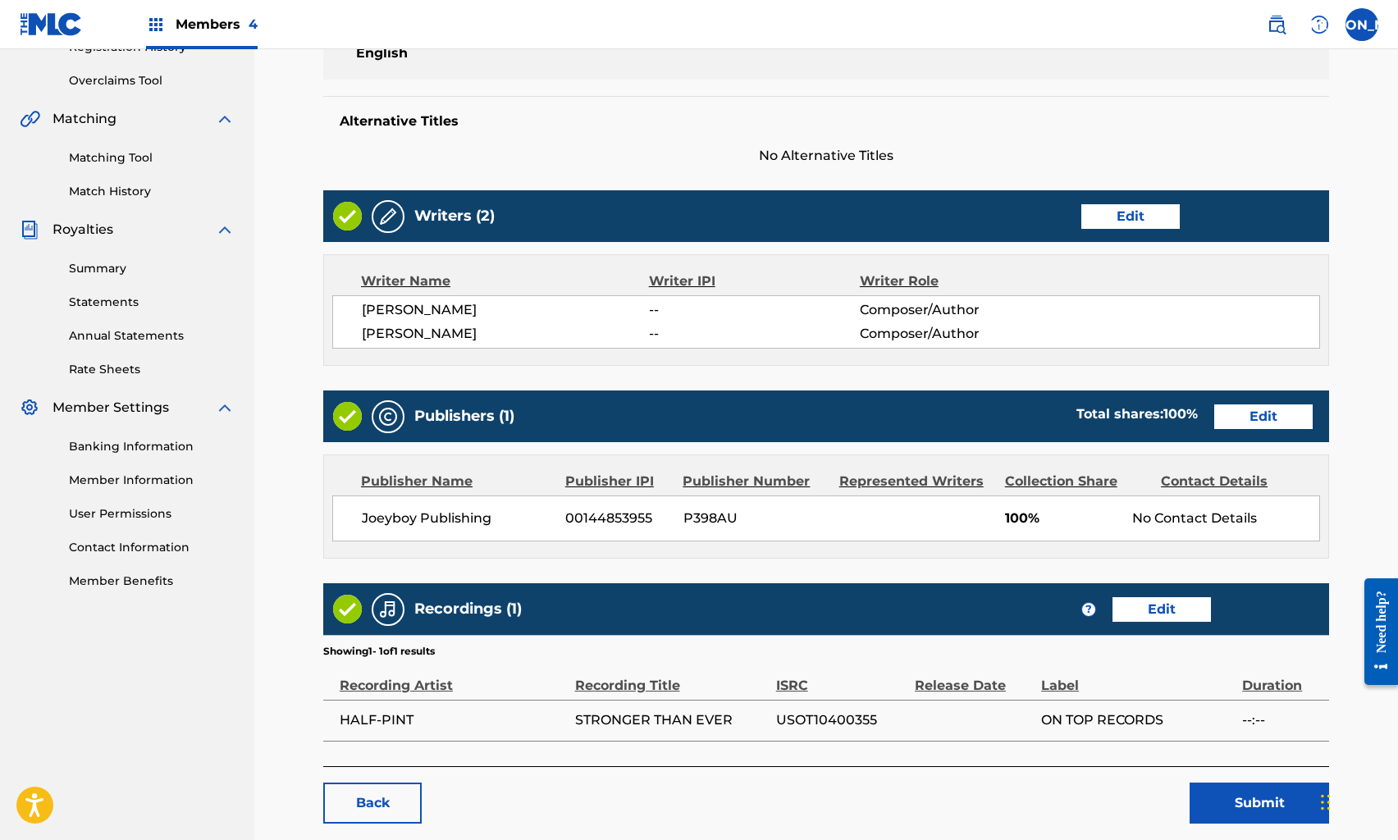
click at [1232, 803] on button "Submit" at bounding box center [1260, 803] width 140 height 41
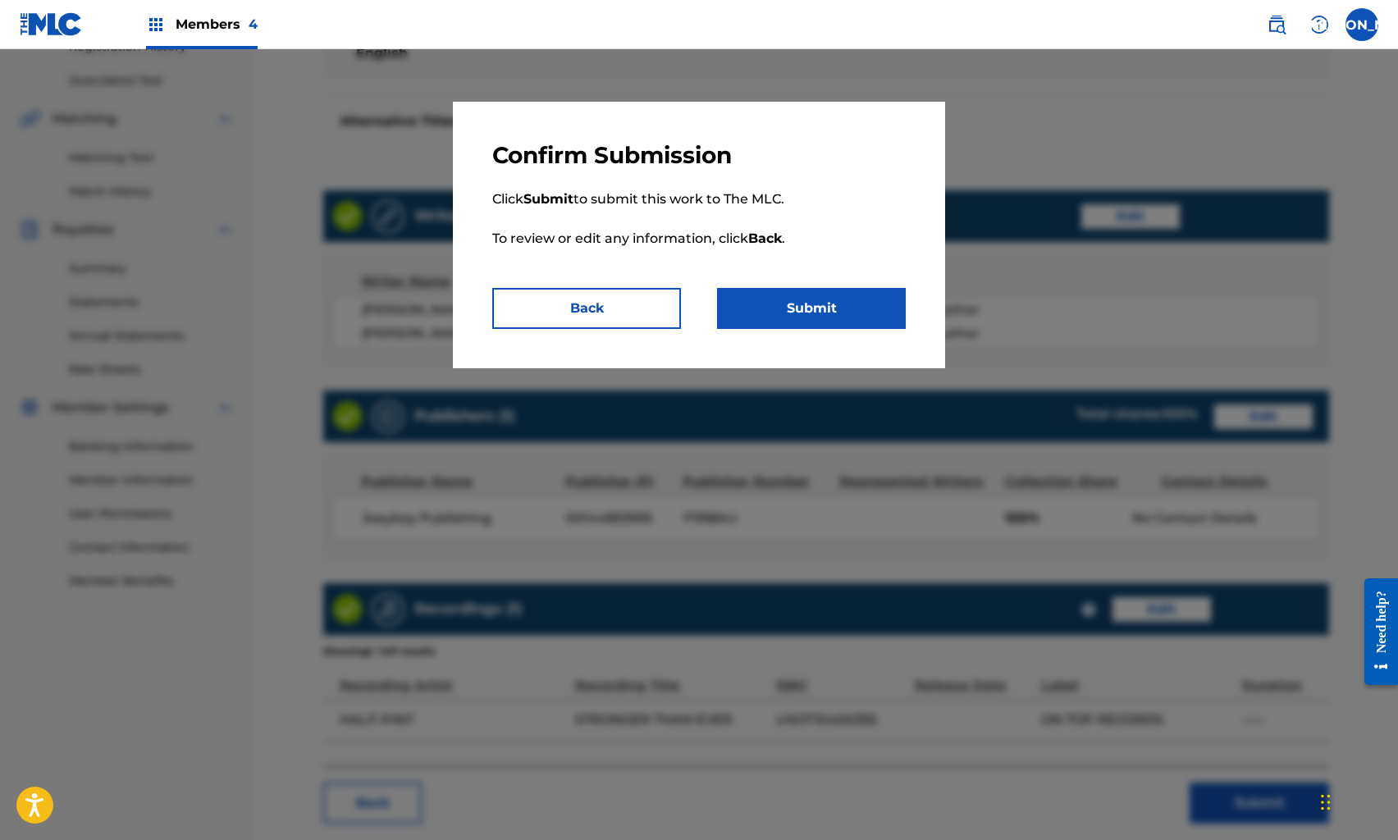
click at [764, 304] on button "Submit" at bounding box center [811, 308] width 189 height 41
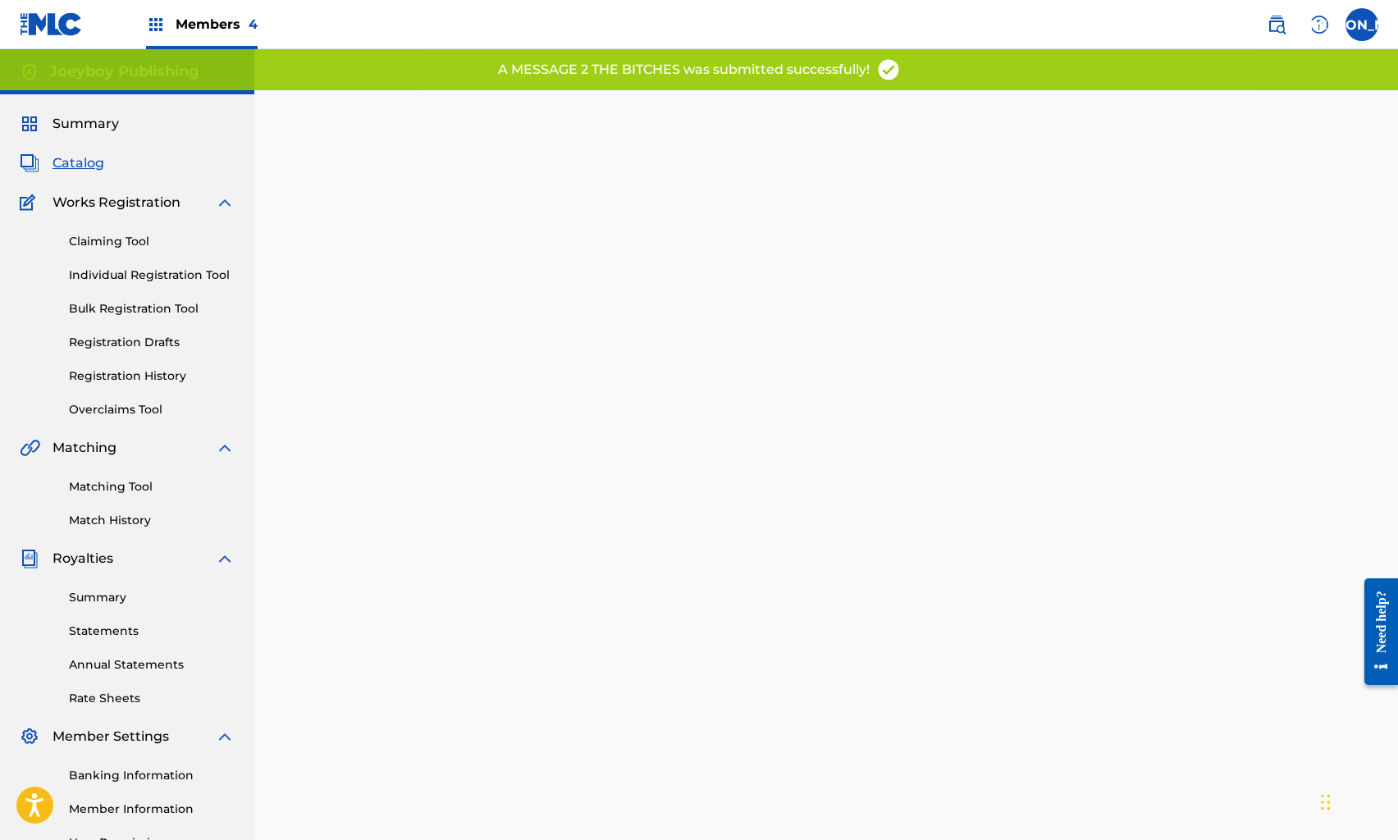
click at [81, 158] on span "Catalog" at bounding box center [79, 163] width 52 height 20
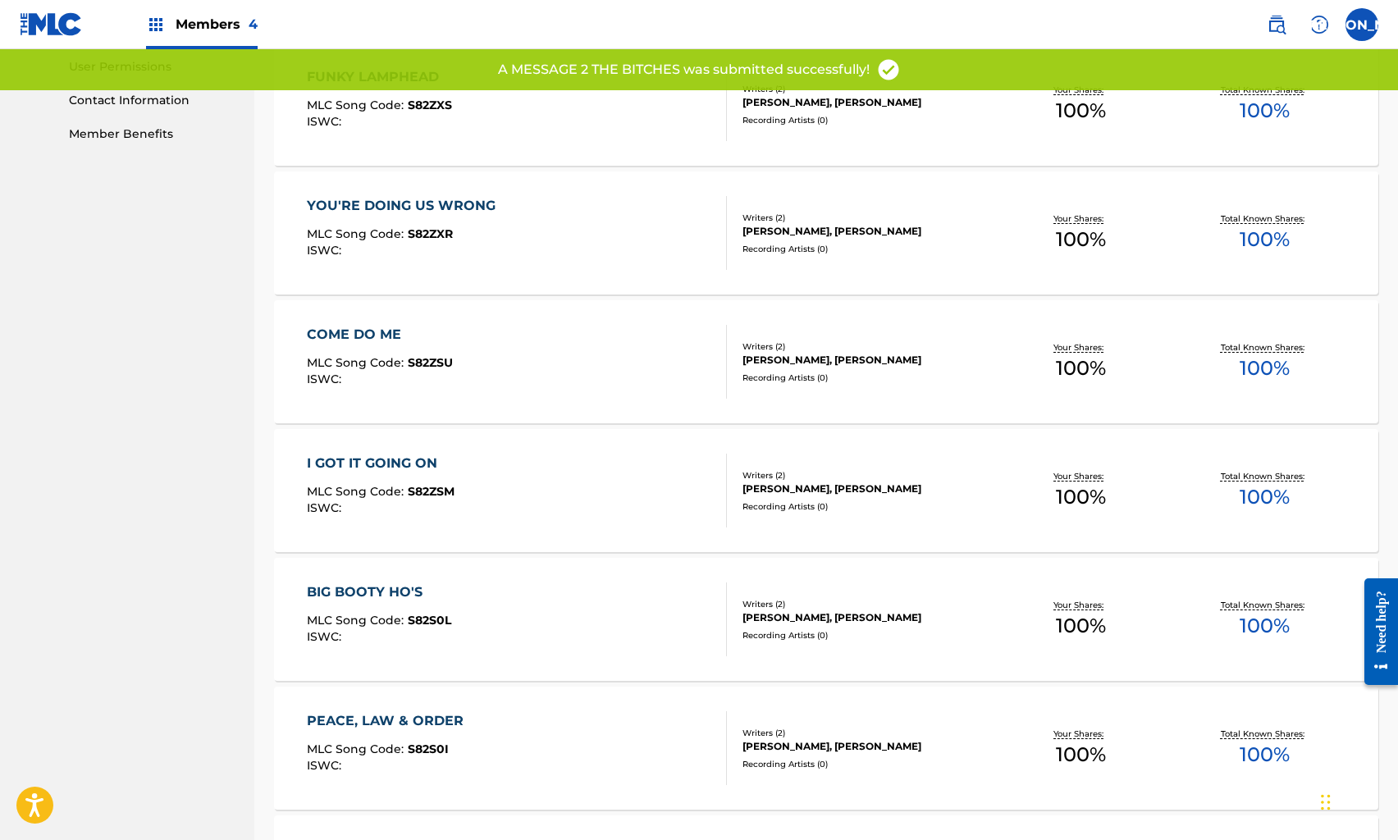
scroll to position [1038, 0]
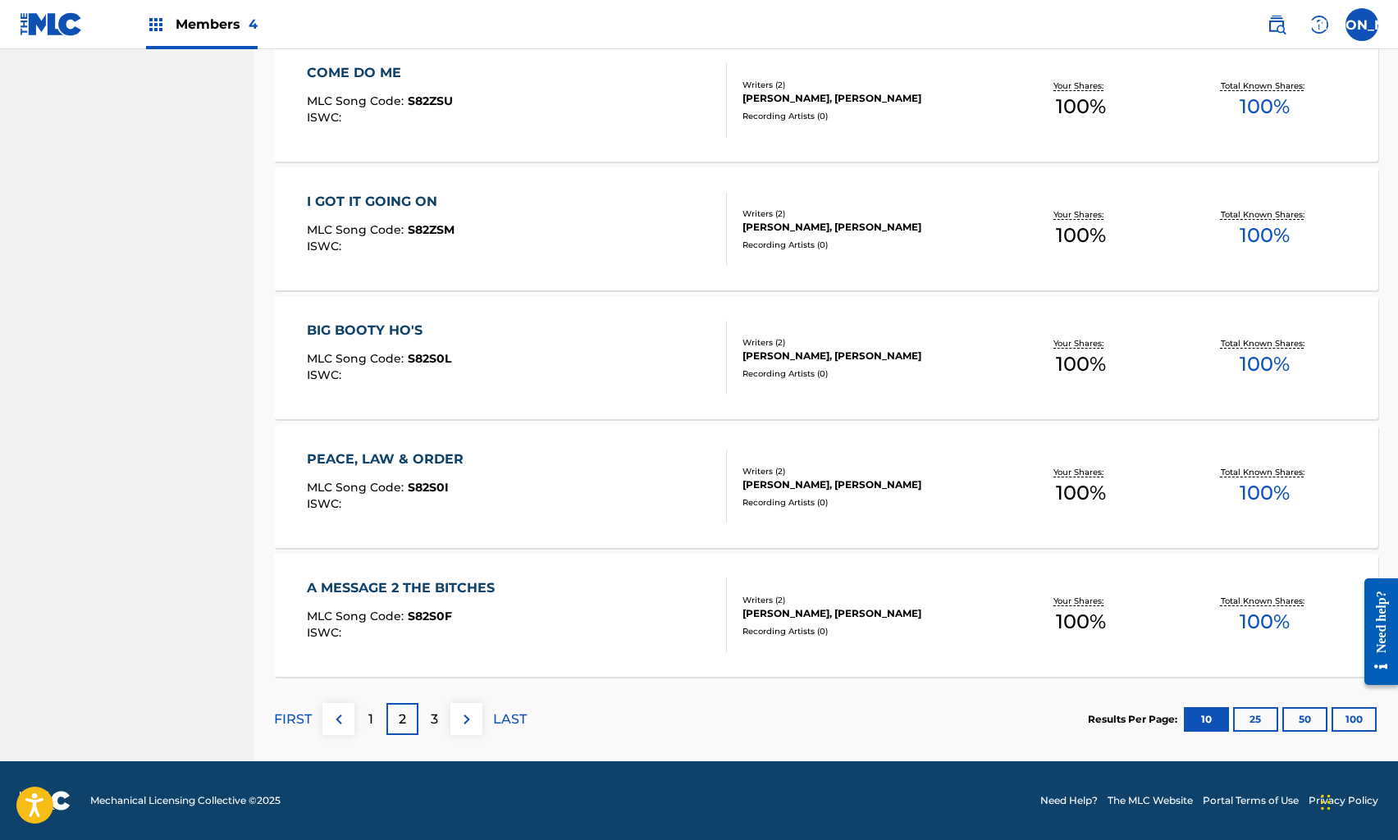
click at [426, 723] on div "3" at bounding box center [435, 719] width 32 height 32
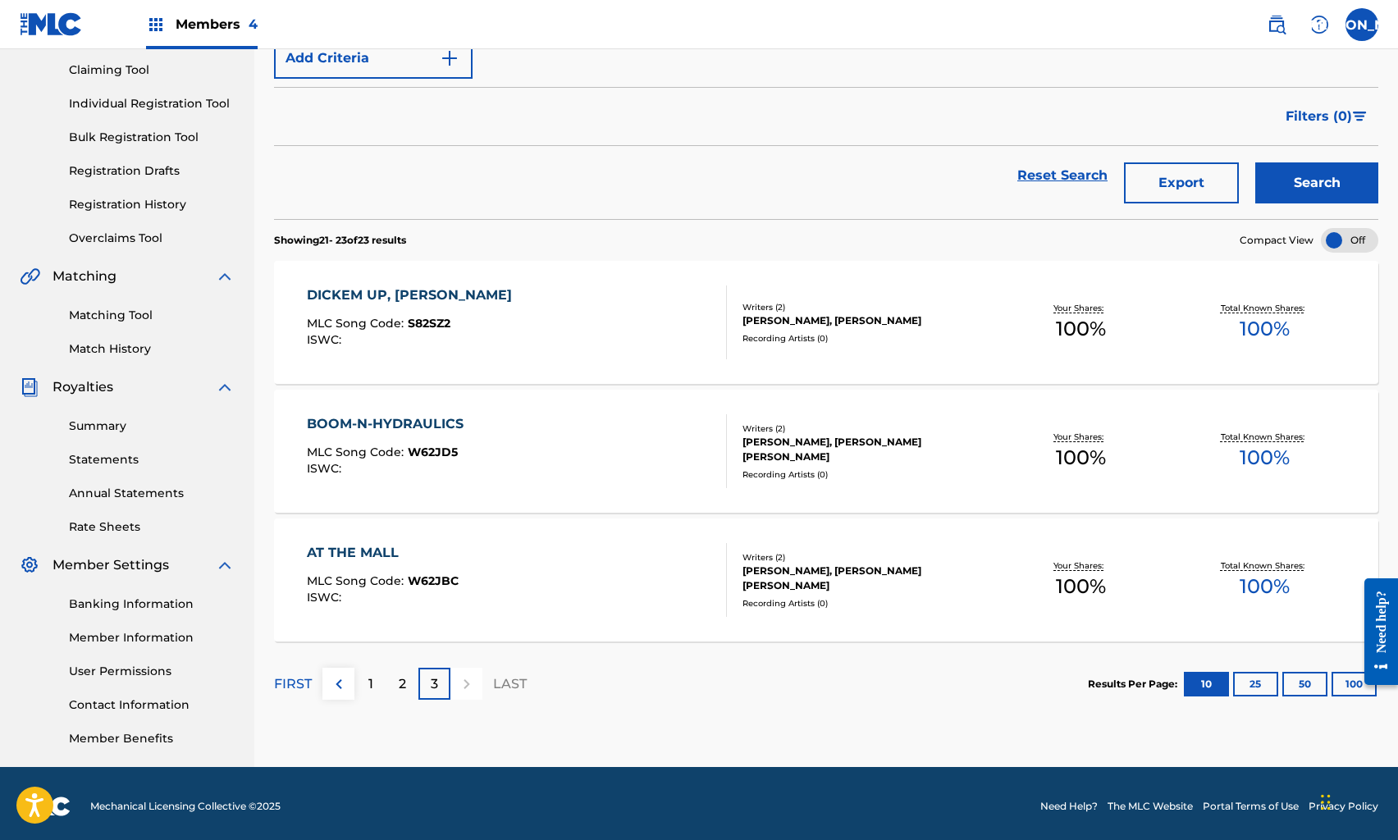
scroll to position [172, 0]
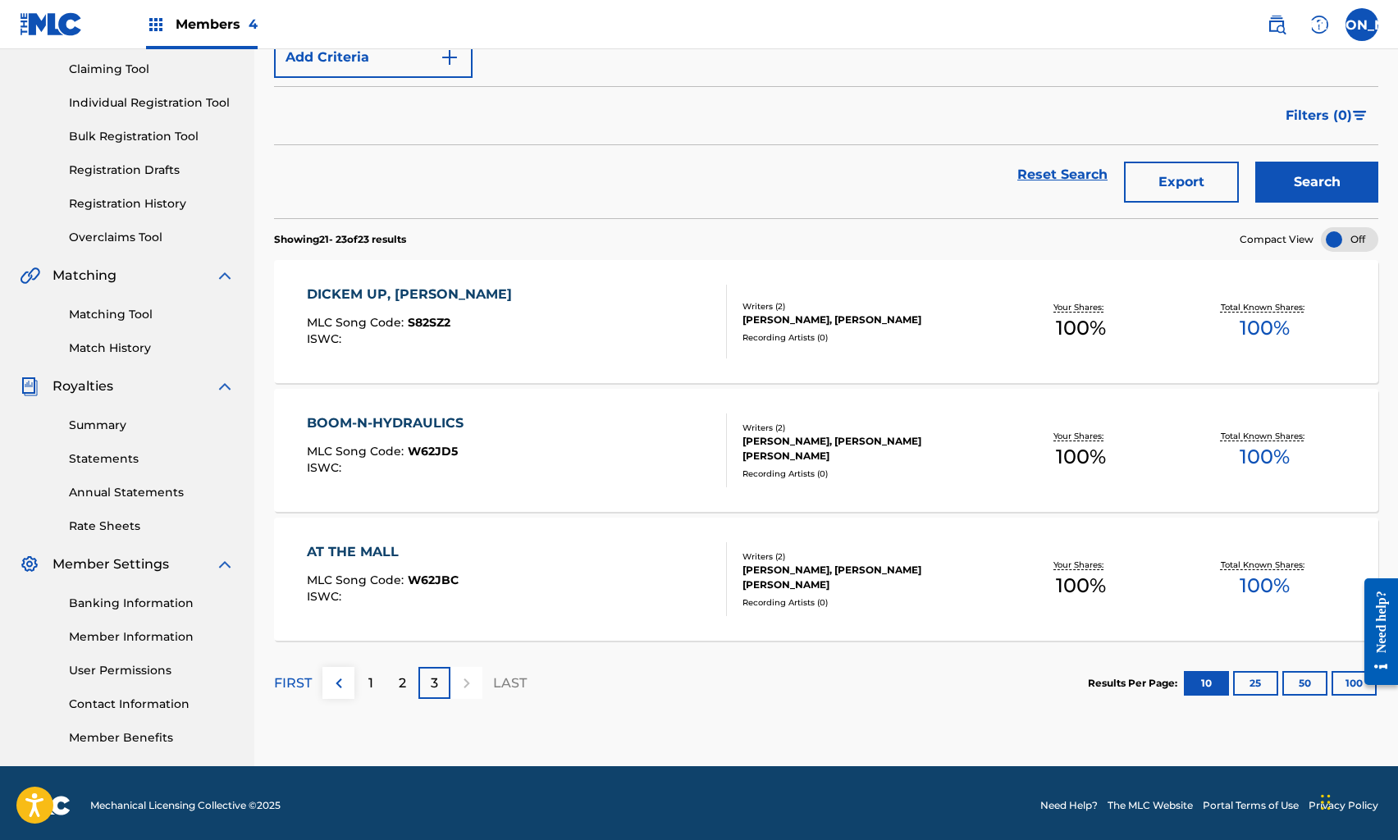
click at [569, 303] on div "DICKEM UP, DICKEM DOWN MLC Song Code : S82SZ2 ISWC :" at bounding box center [516, 322] width 419 height 74
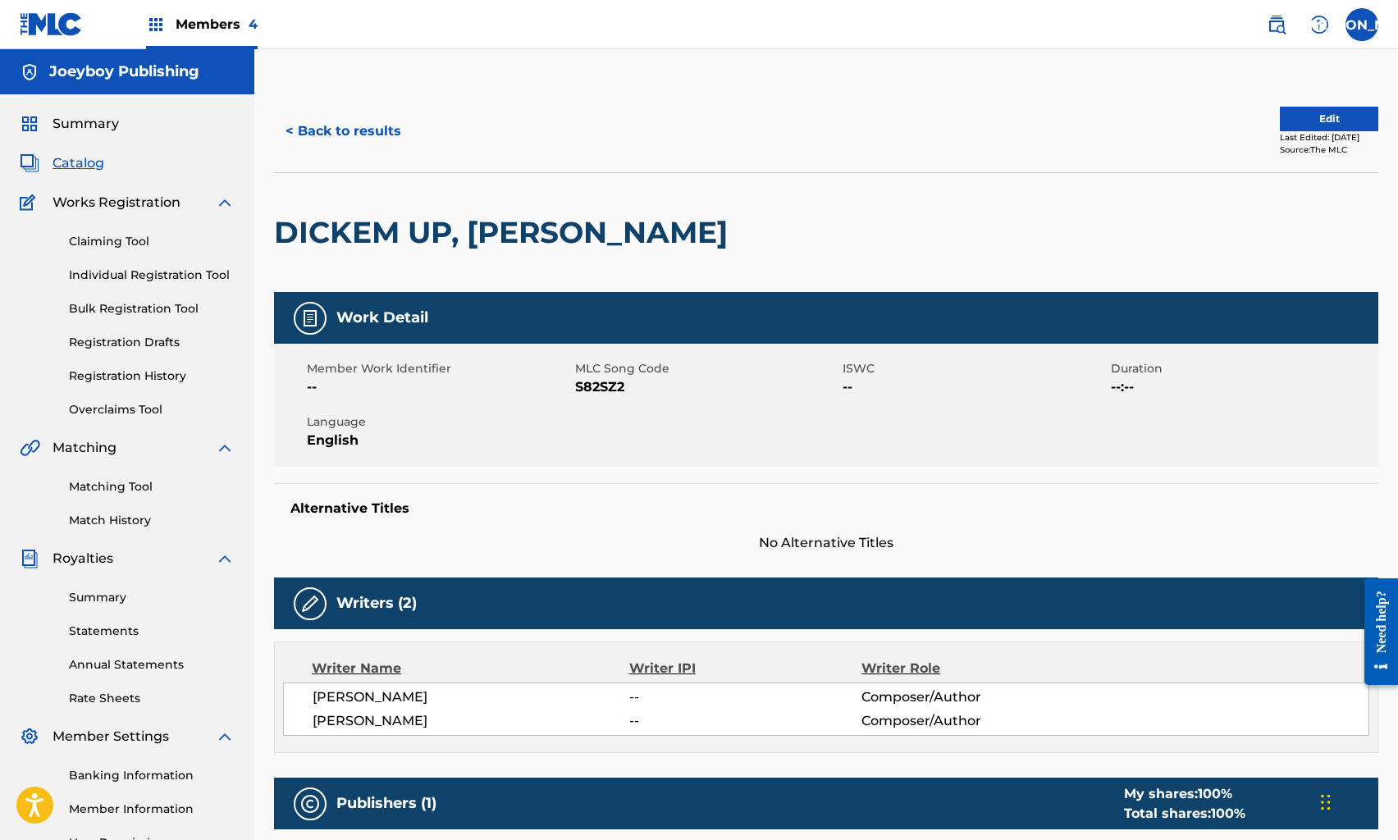
click at [1314, 123] on button "Edit" at bounding box center [1329, 119] width 98 height 25
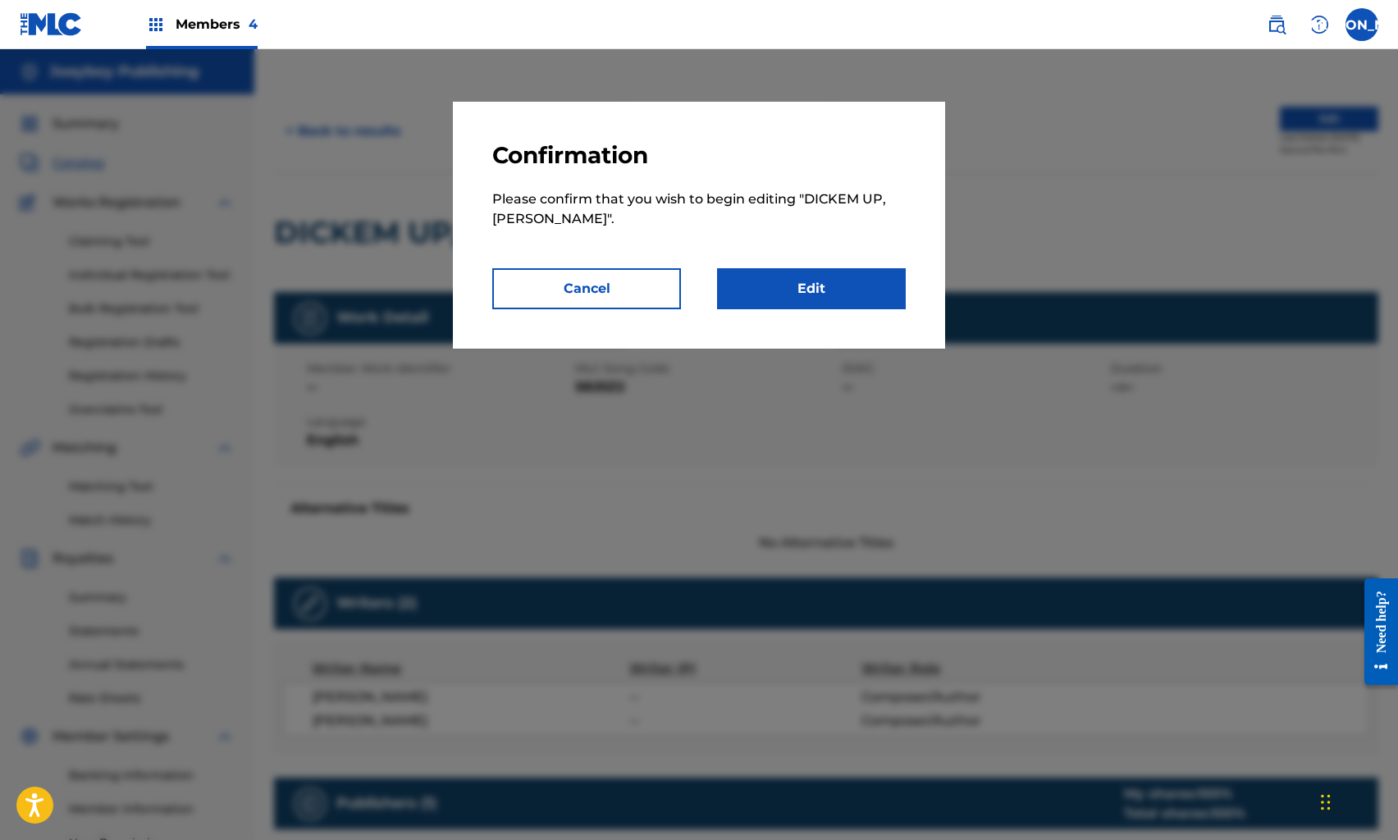
click at [873, 275] on link "Edit" at bounding box center [811, 288] width 189 height 41
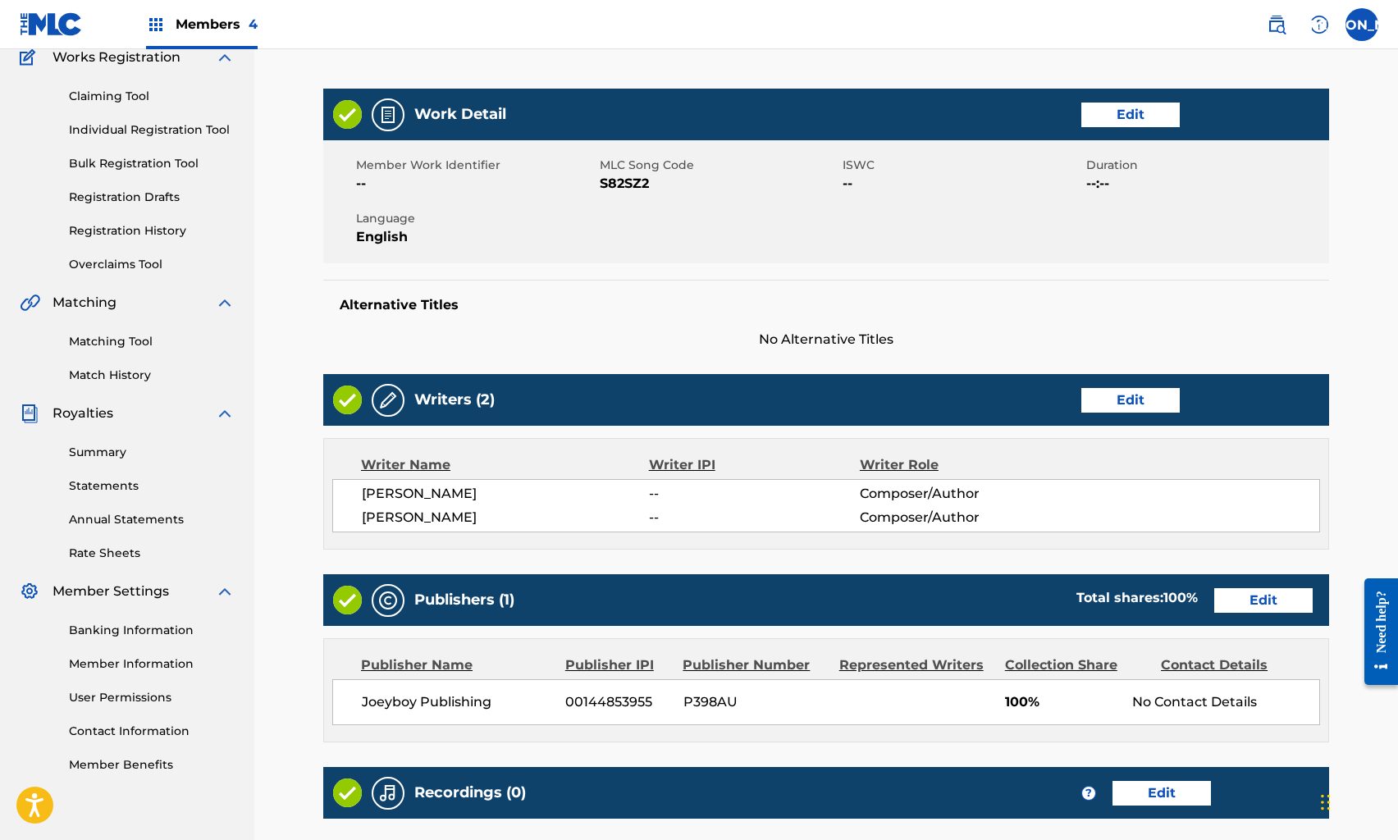
scroll to position [360, 0]
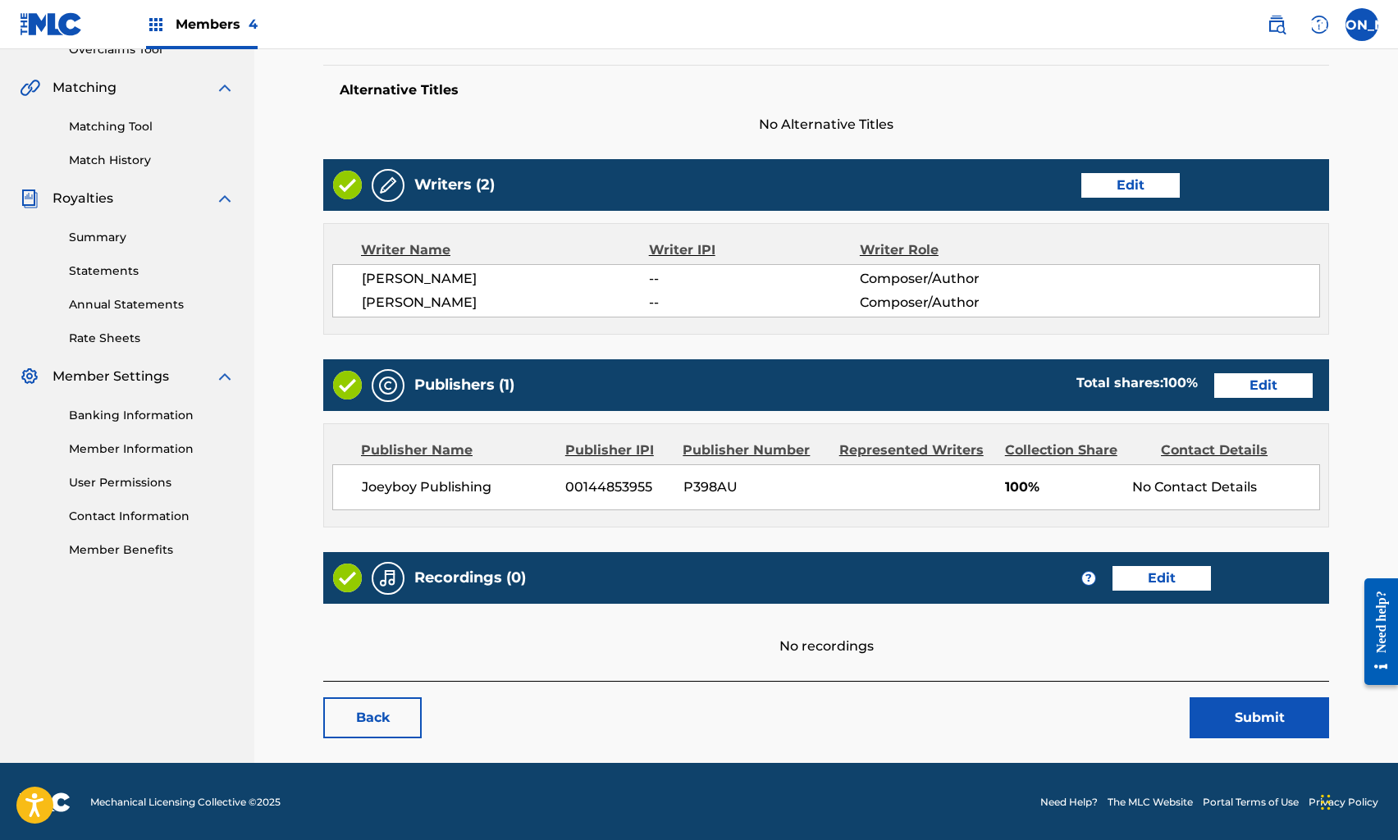
click at [1161, 578] on link "Edit" at bounding box center [1162, 578] width 98 height 25
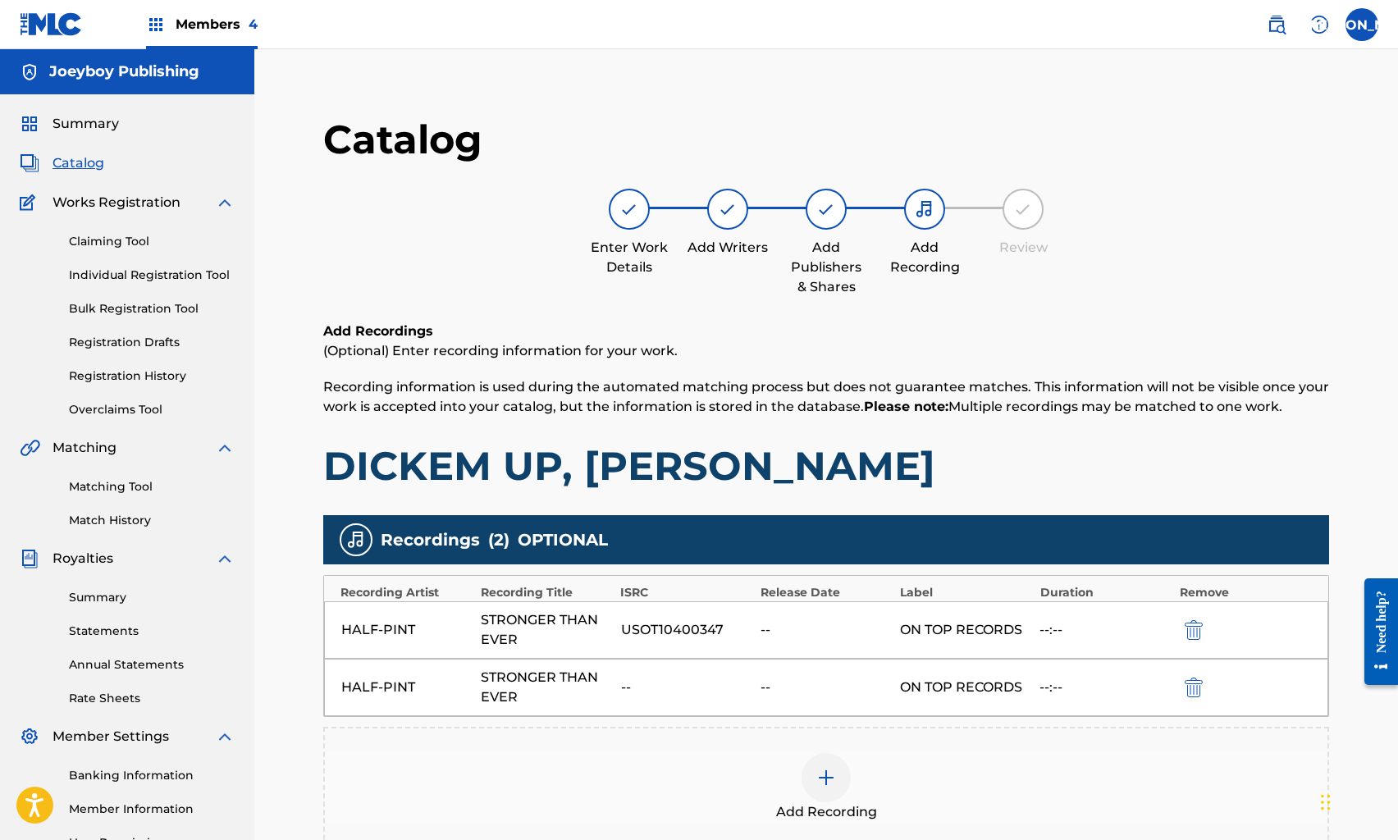
click at [1197, 686] on img "submit" at bounding box center [1194, 688] width 18 height 20
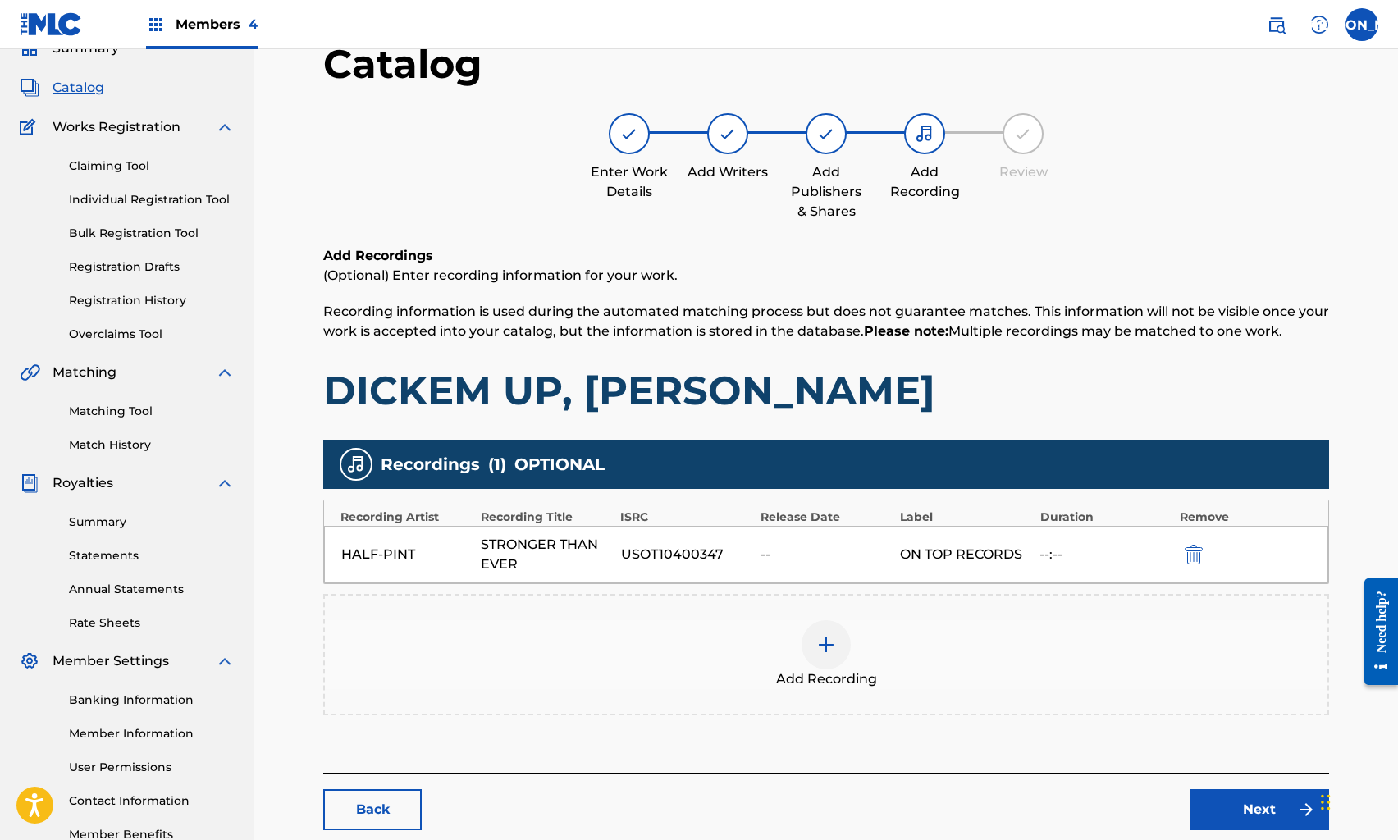
scroll to position [174, 0]
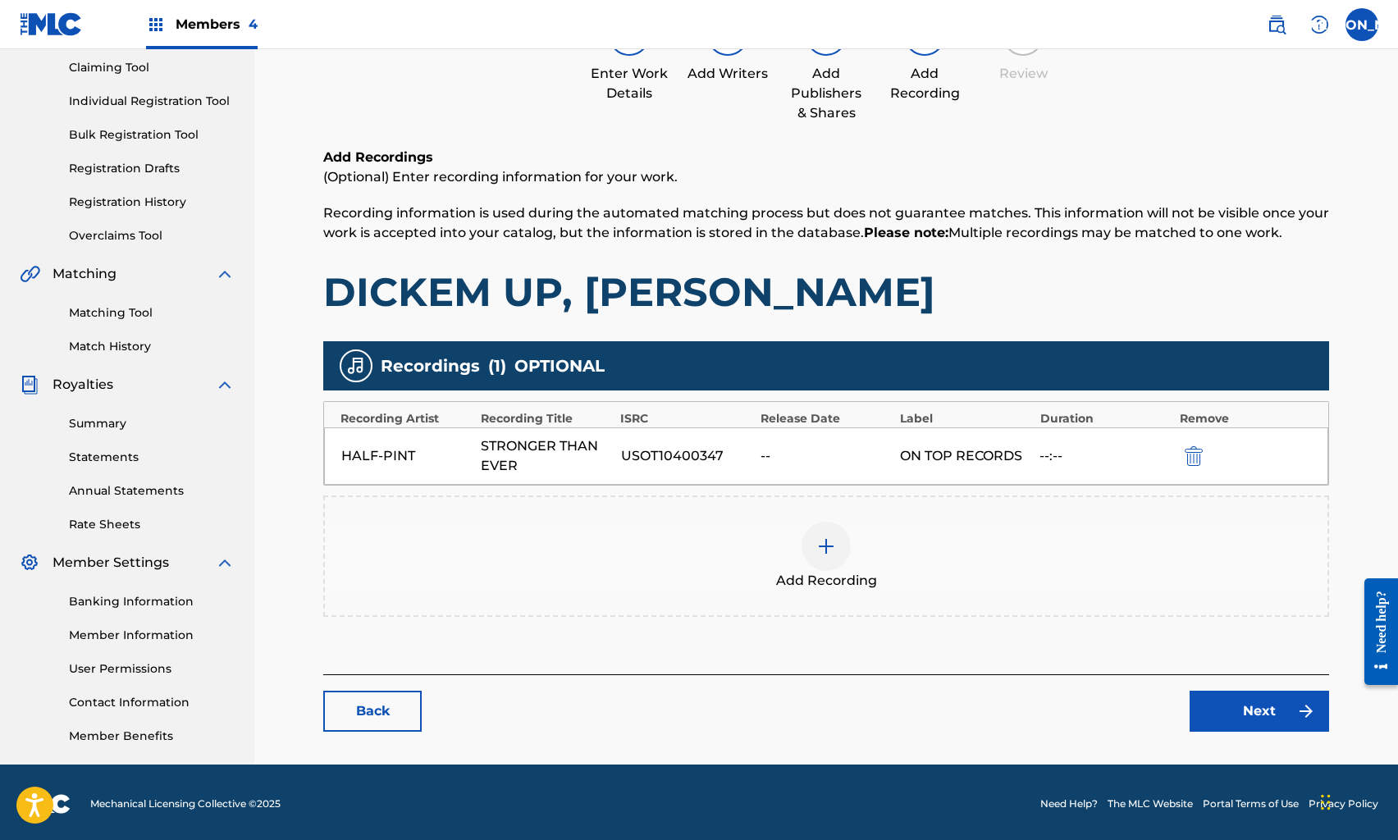
drag, startPoint x: 1226, startPoint y: 735, endPoint x: 1225, endPoint y: 723, distance: 12.3
click at [1224, 730] on main "Catalog Enter Work Details Add Writers Add Publishers & Shares Add Recording Re…" at bounding box center [826, 336] width 1105 height 840
click at [1225, 718] on link "Next" at bounding box center [1260, 711] width 140 height 41
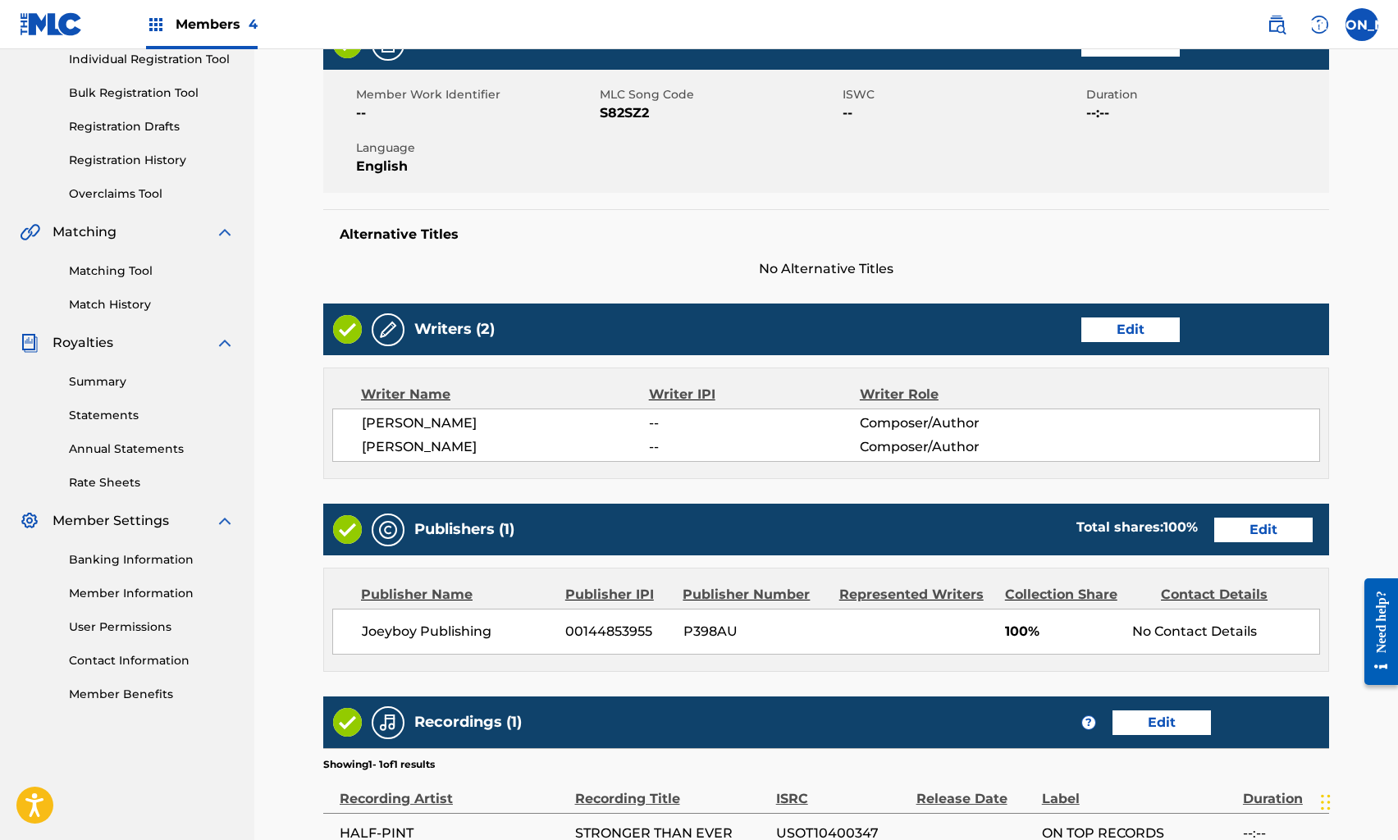
scroll to position [306, 0]
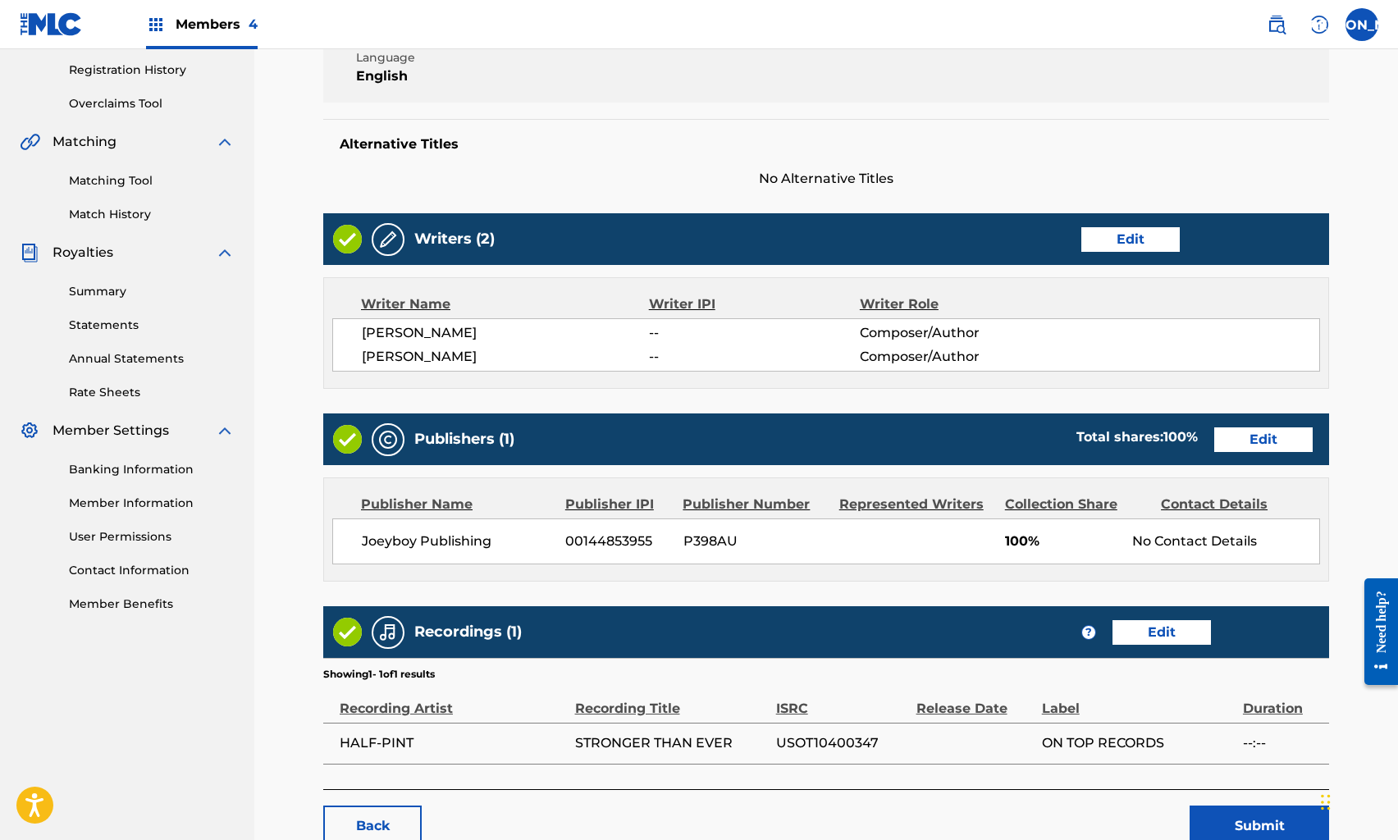
click at [1231, 809] on button "Submit" at bounding box center [1260, 826] width 140 height 41
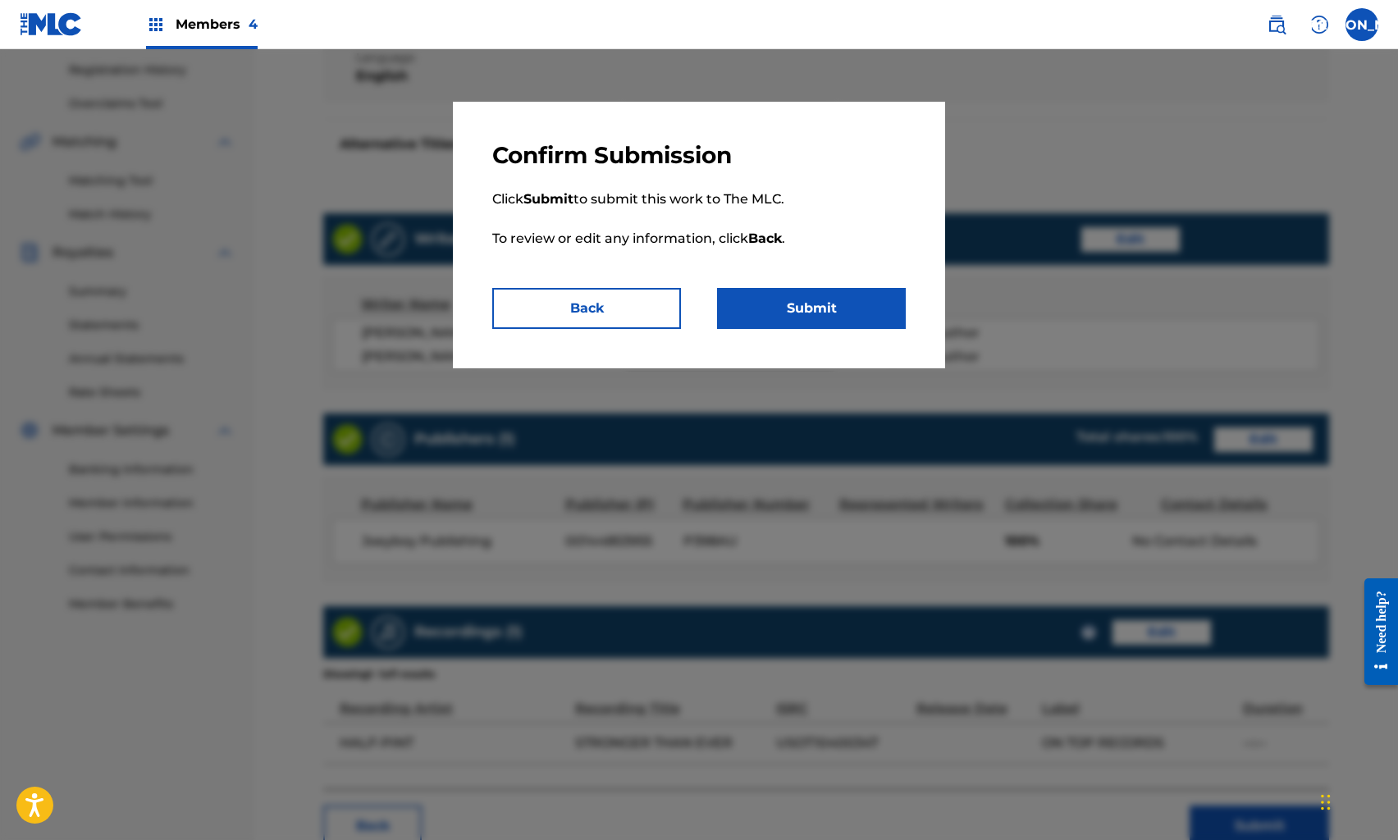
click at [821, 304] on button "Submit" at bounding box center [811, 308] width 189 height 41
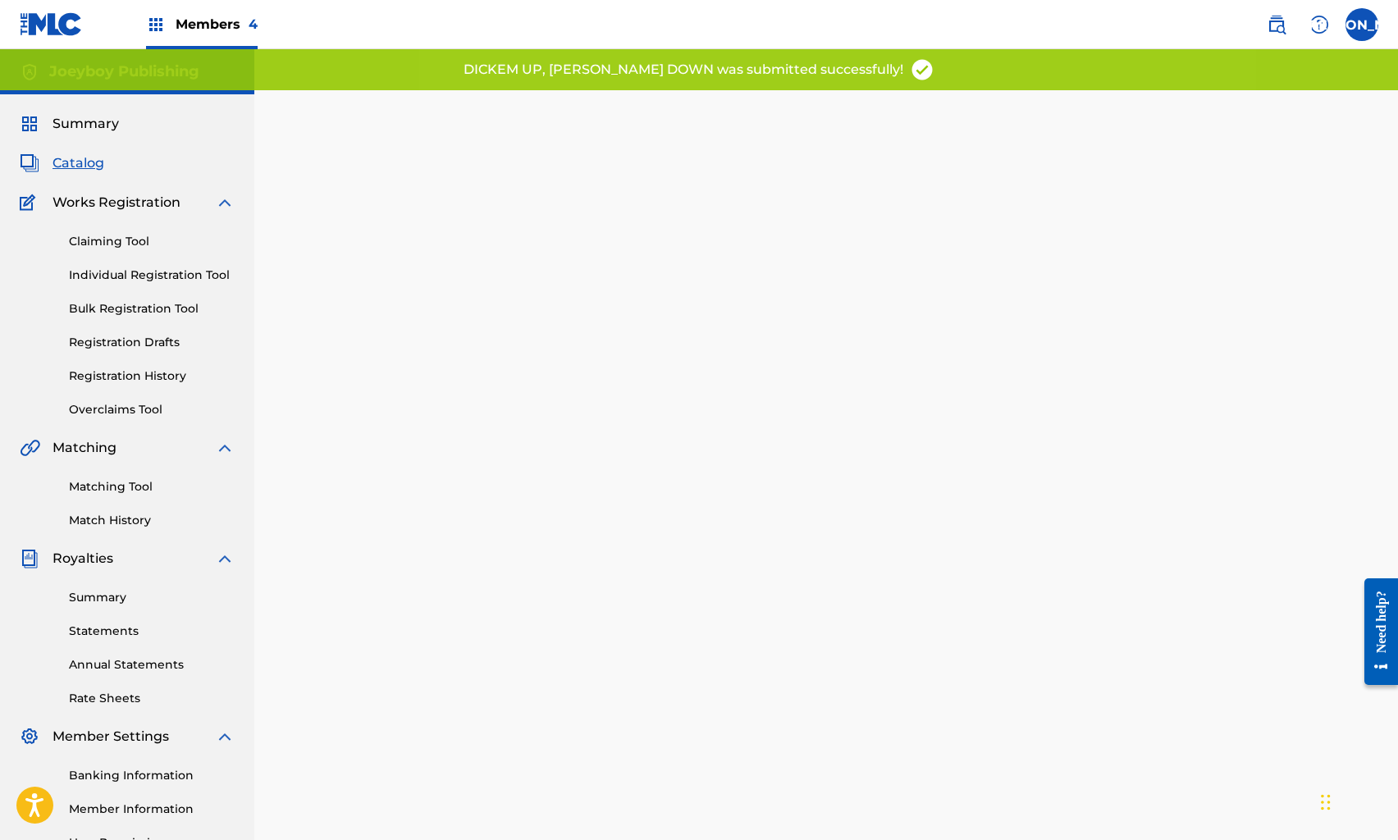
click at [74, 160] on span "Catalog" at bounding box center [79, 163] width 52 height 20
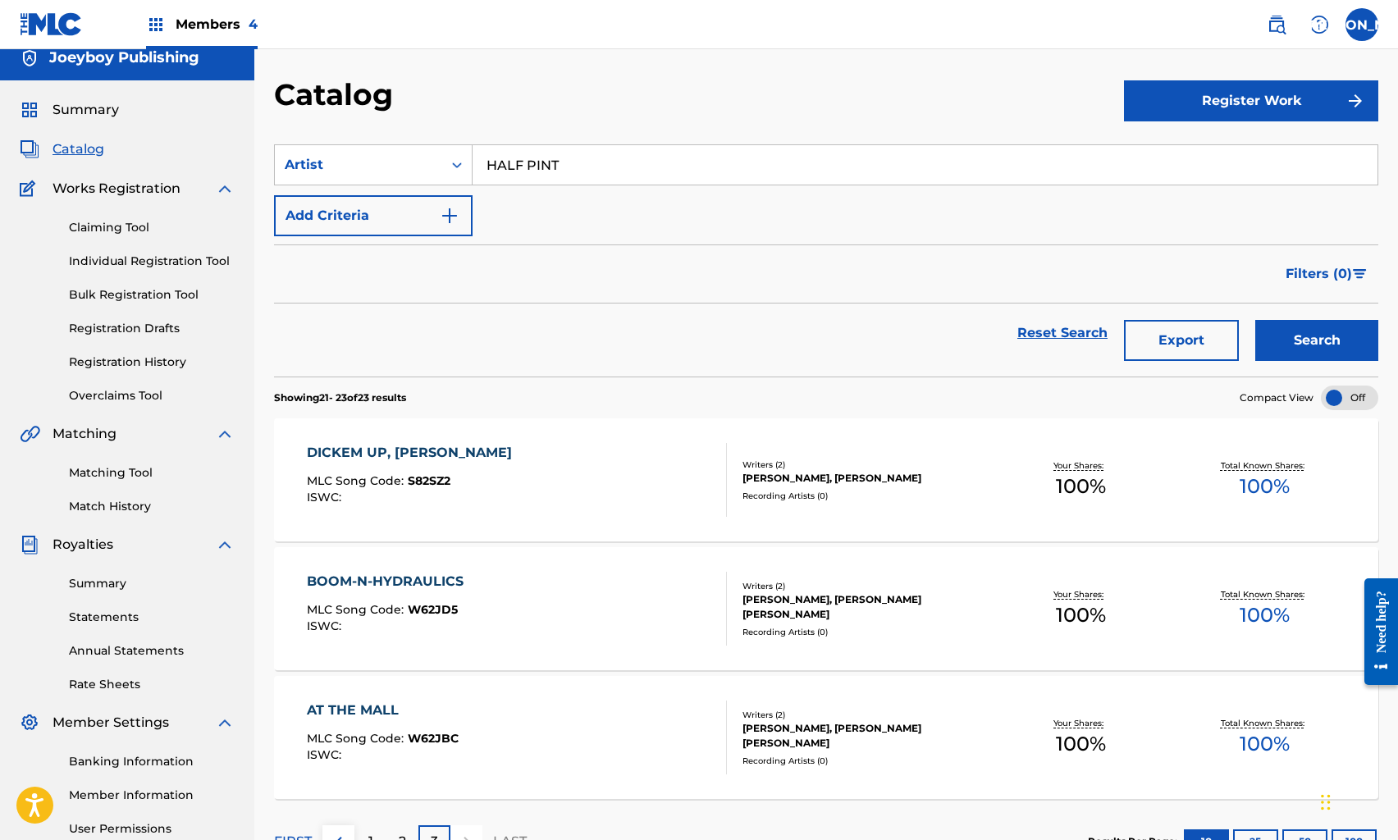
scroll to position [20, 0]
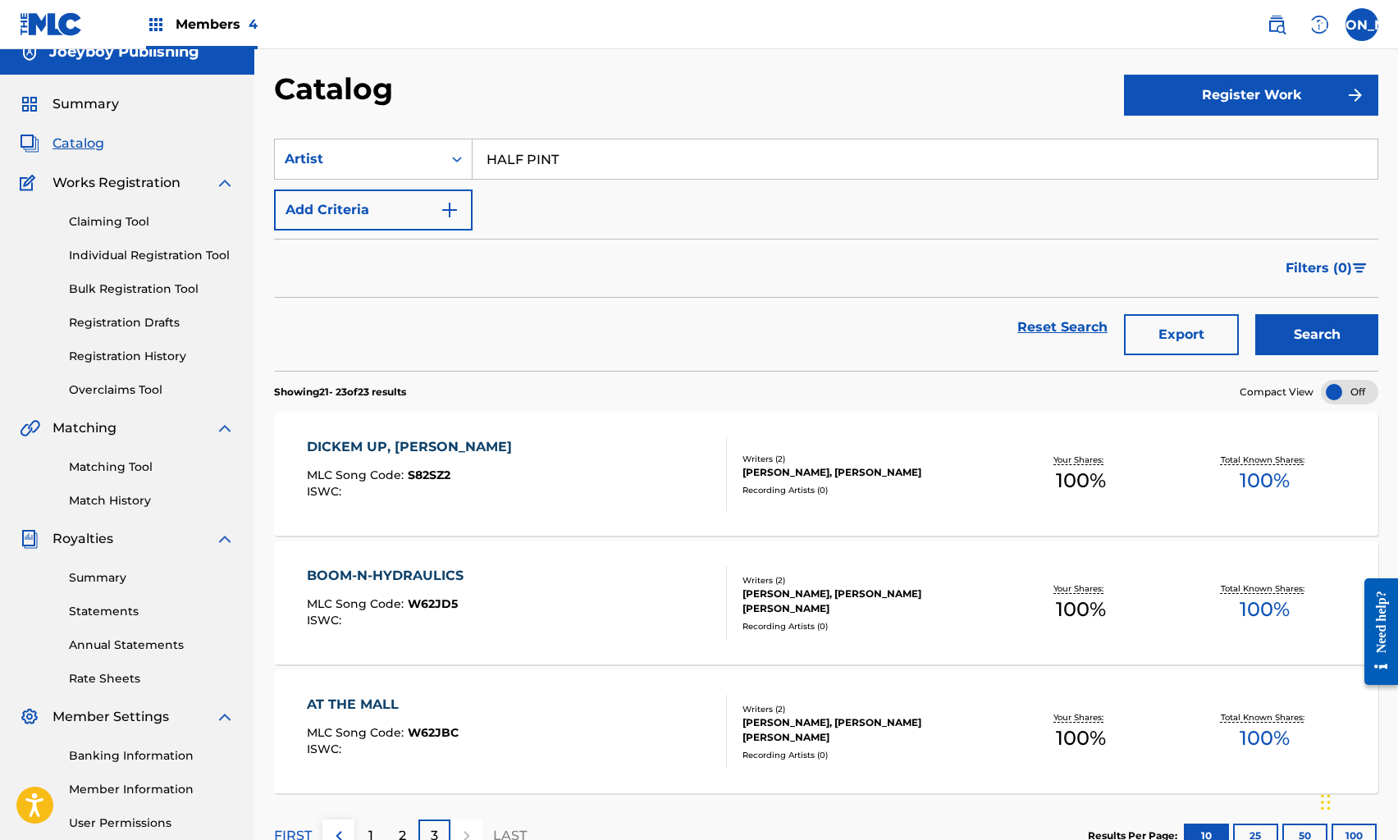
click at [519, 602] on div "BOOM-N-HYDRAULICS MLC Song Code : W62JD5 ISWC :" at bounding box center [516, 603] width 419 height 74
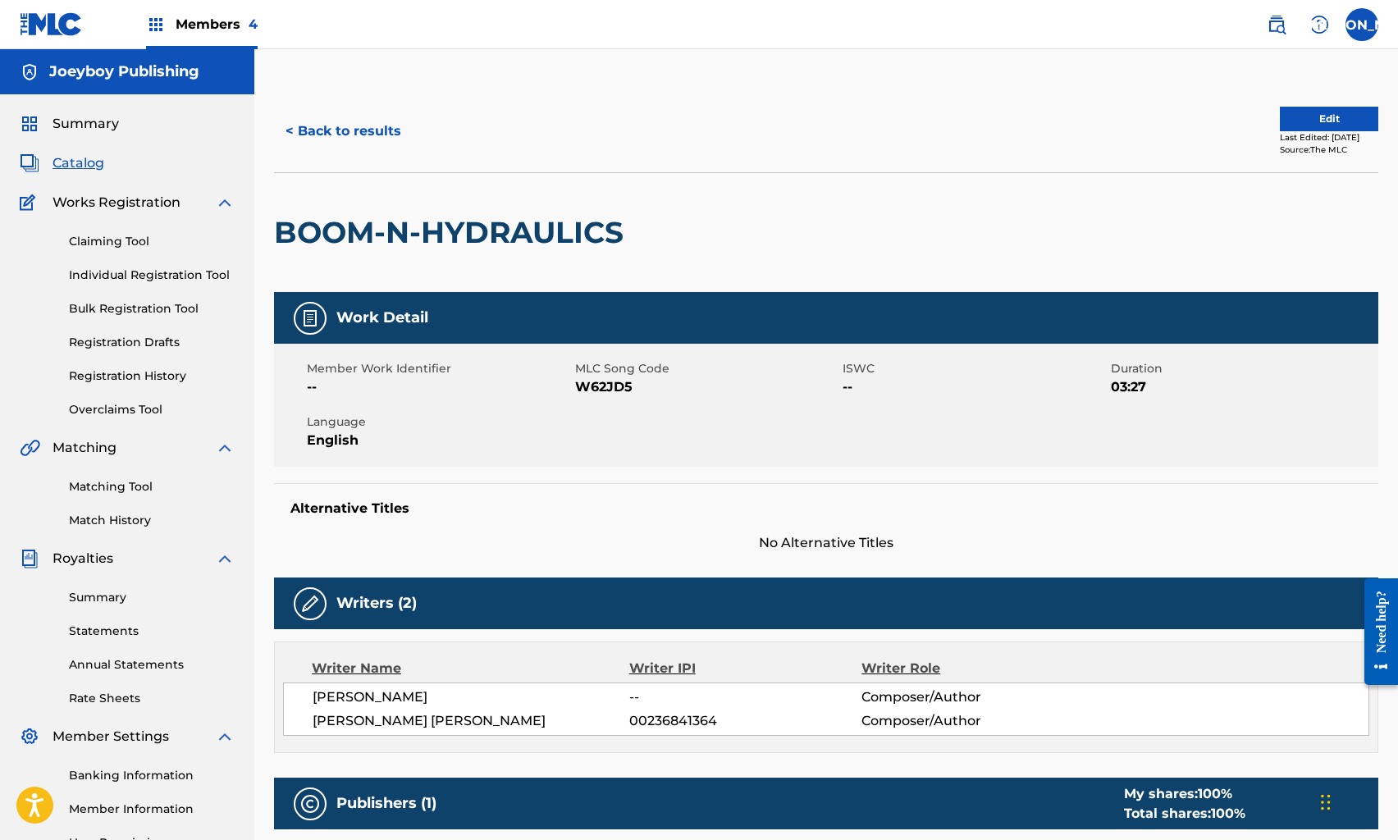
click at [1318, 118] on button "Edit" at bounding box center [1329, 119] width 98 height 25
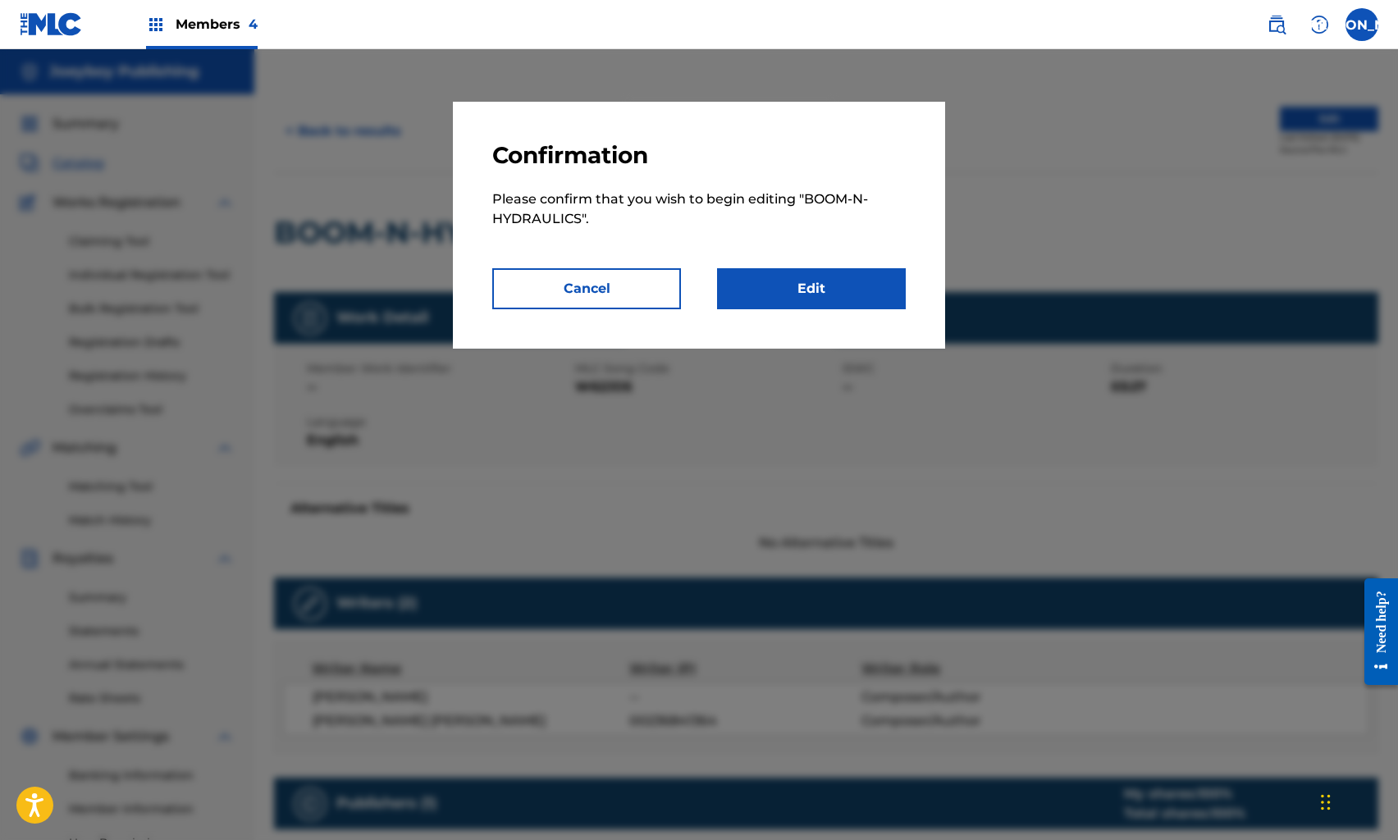
click at [853, 295] on link "Edit" at bounding box center [811, 288] width 189 height 41
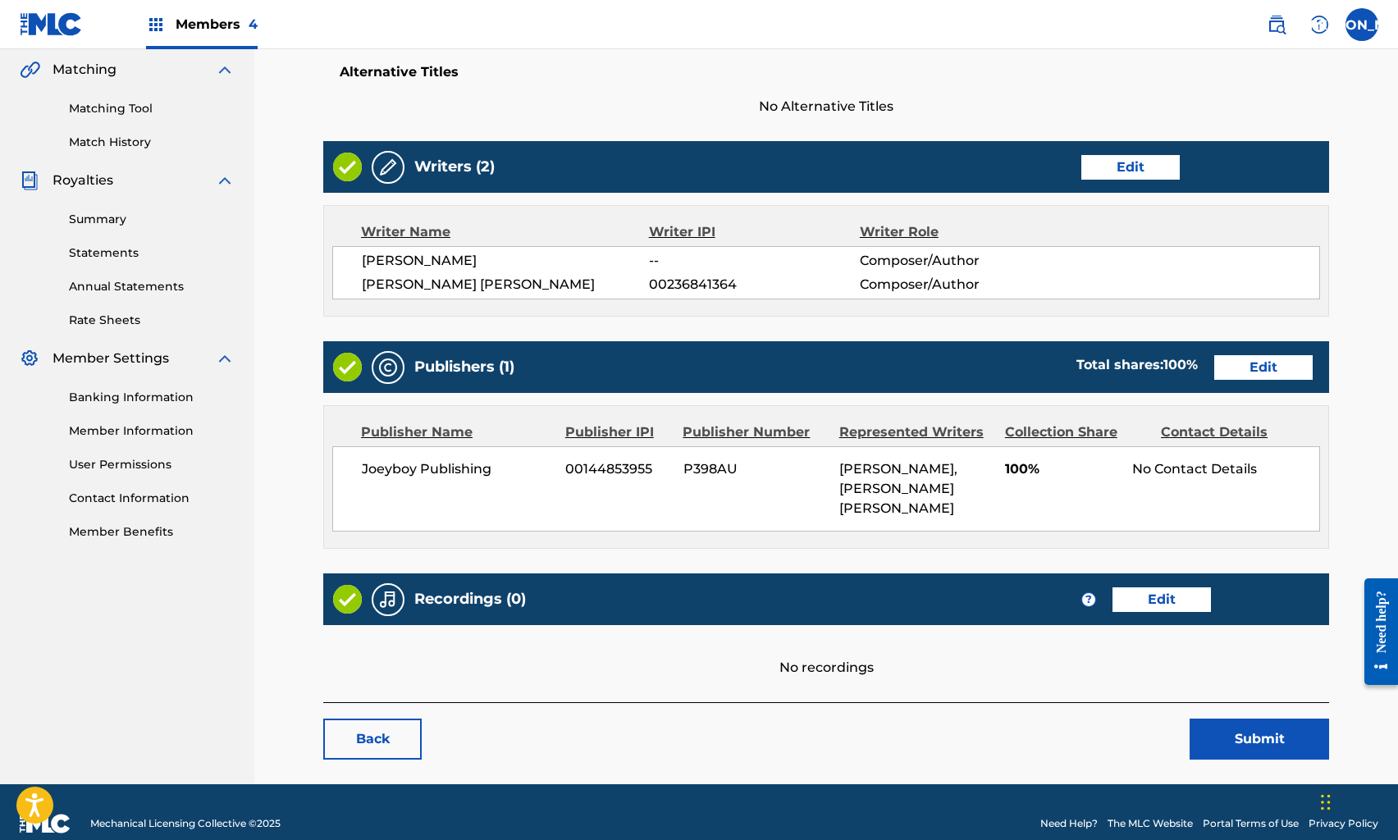
scroll to position [400, 0]
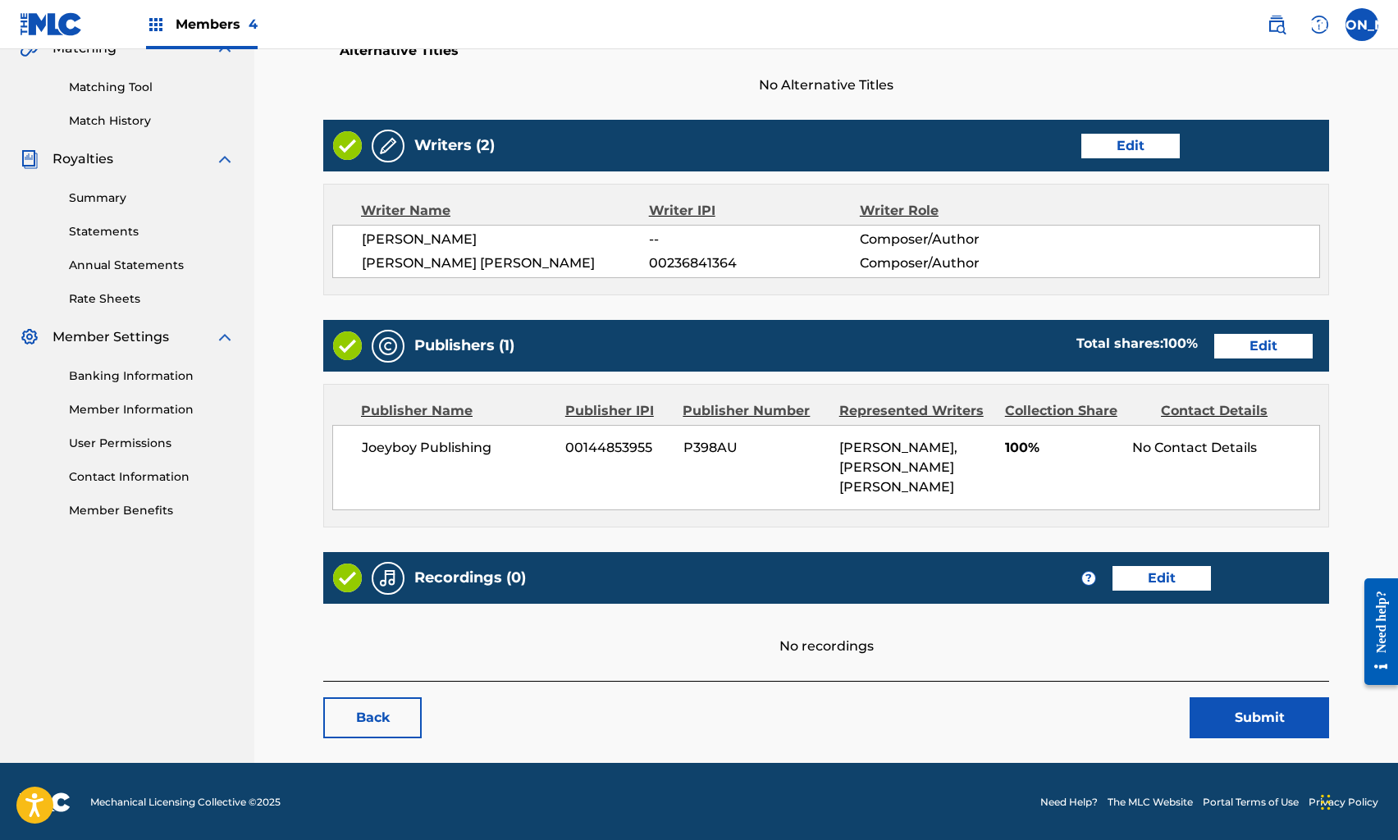
click at [1174, 573] on link "Edit" at bounding box center [1162, 578] width 98 height 25
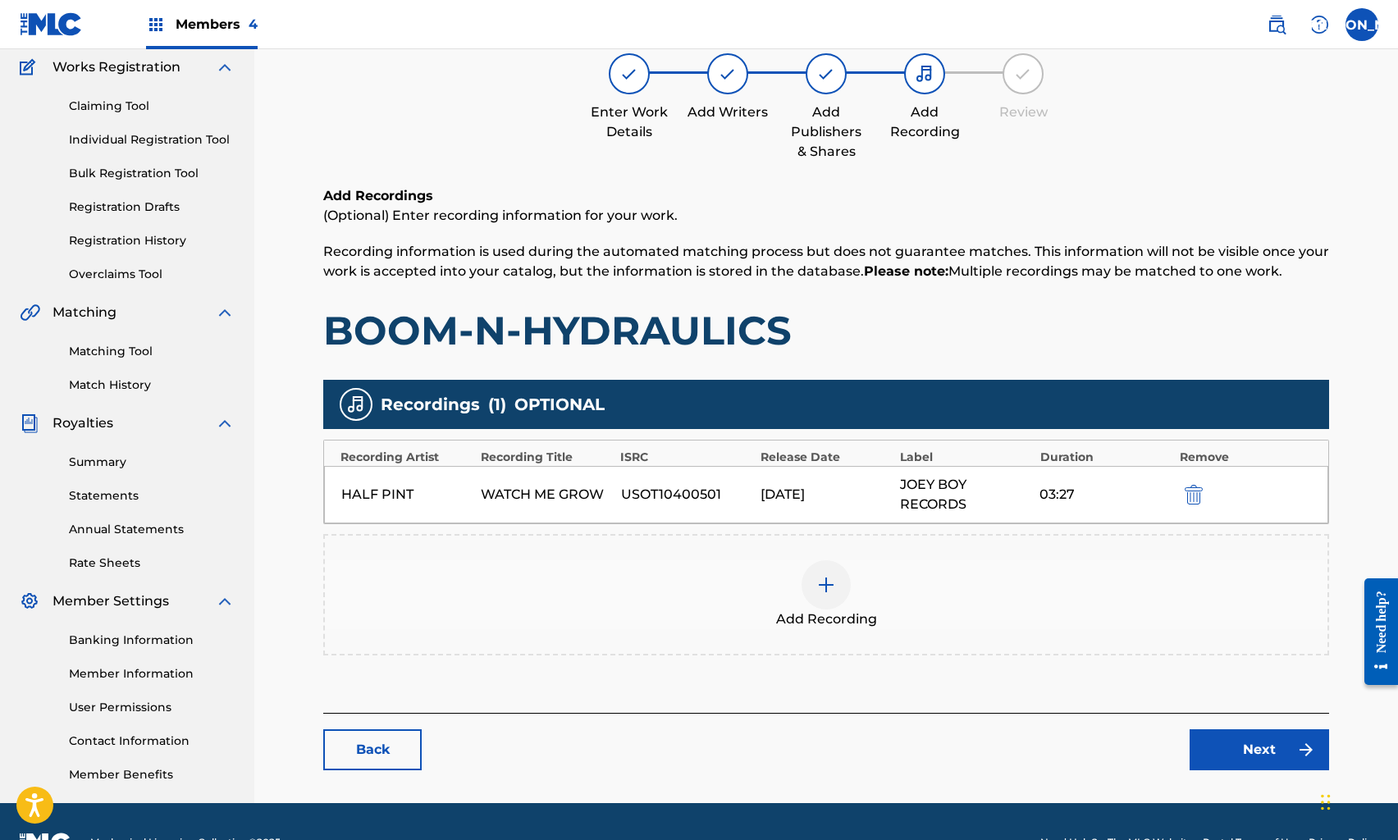
scroll to position [177, 0]
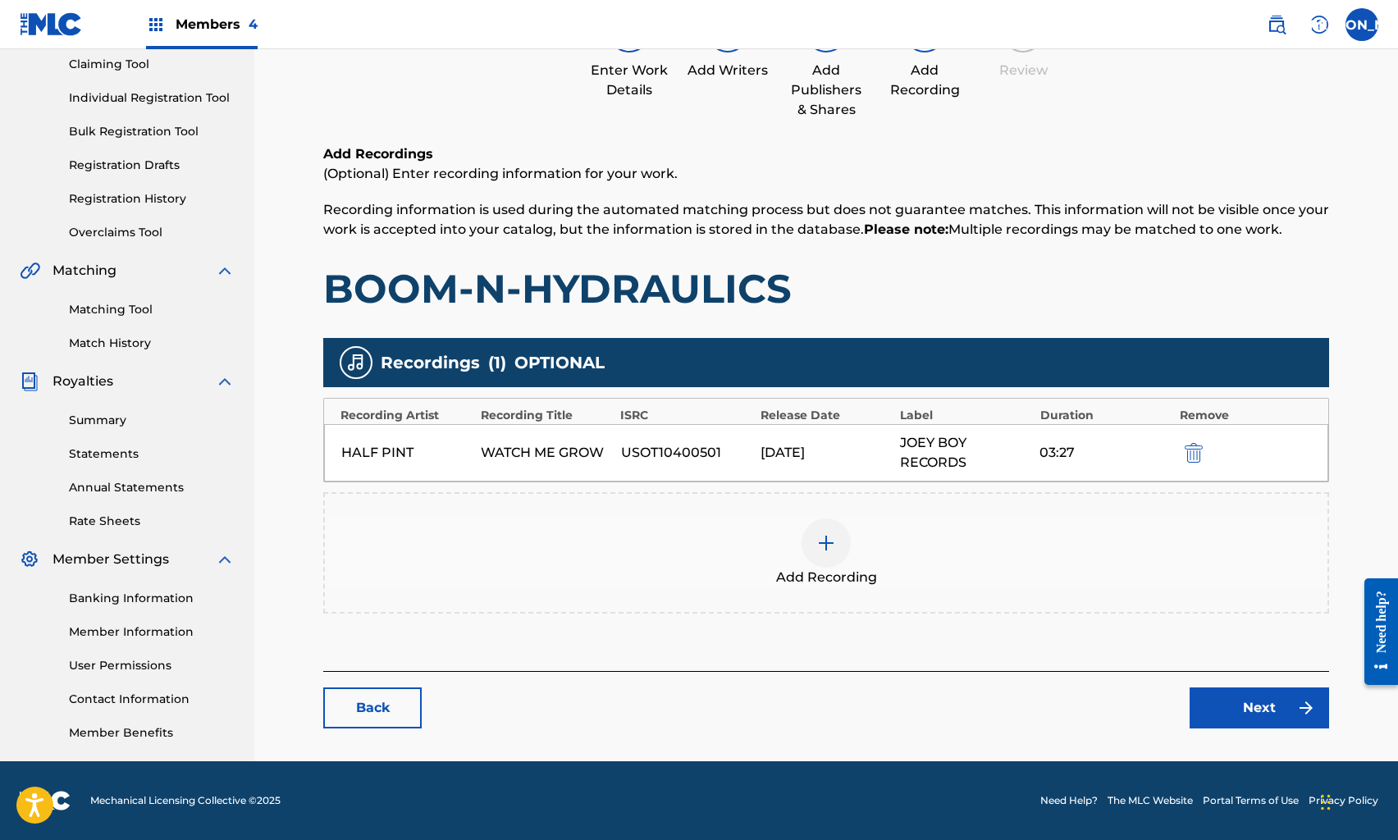
click at [1245, 711] on link "Next" at bounding box center [1260, 708] width 140 height 41
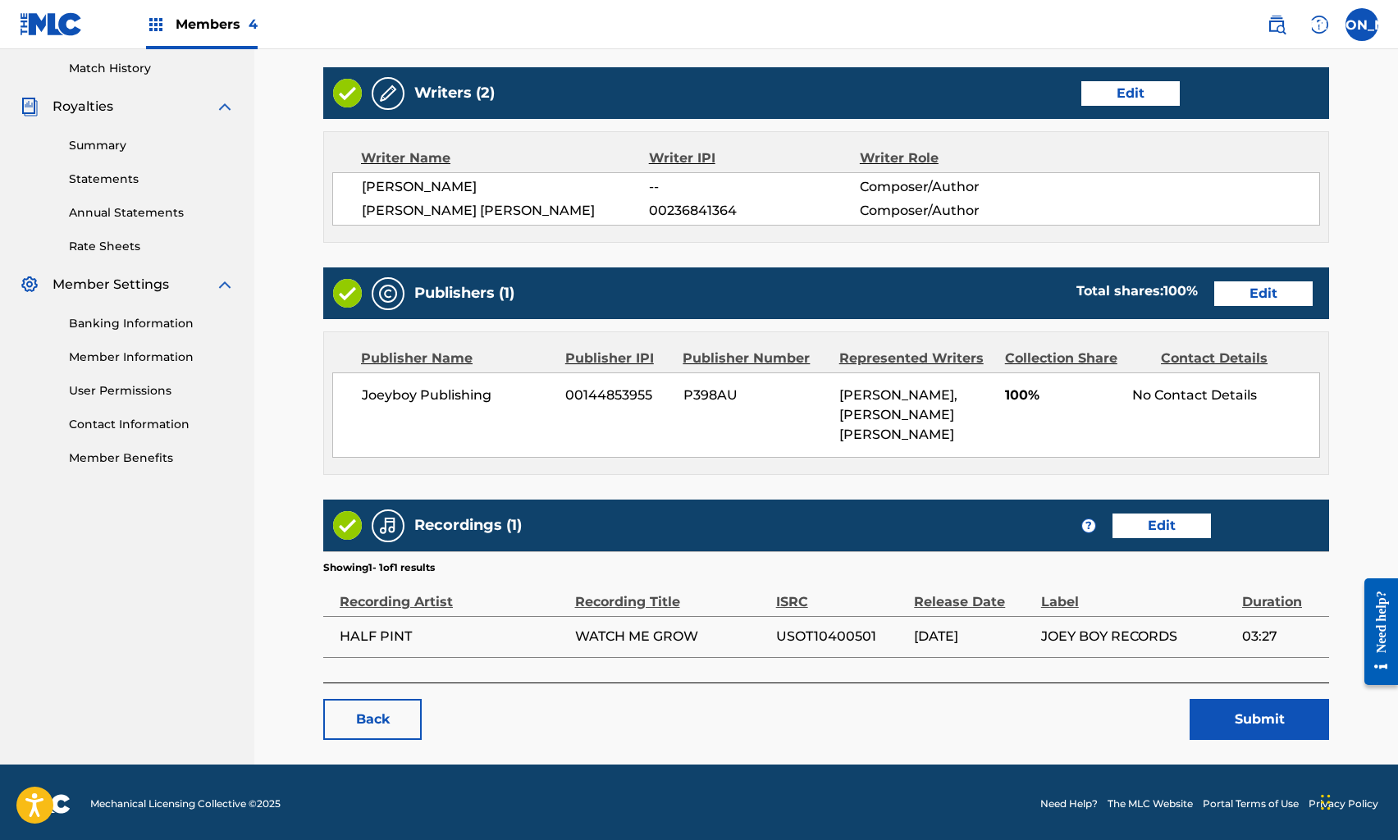
click at [1243, 710] on button "Submit" at bounding box center [1260, 719] width 140 height 41
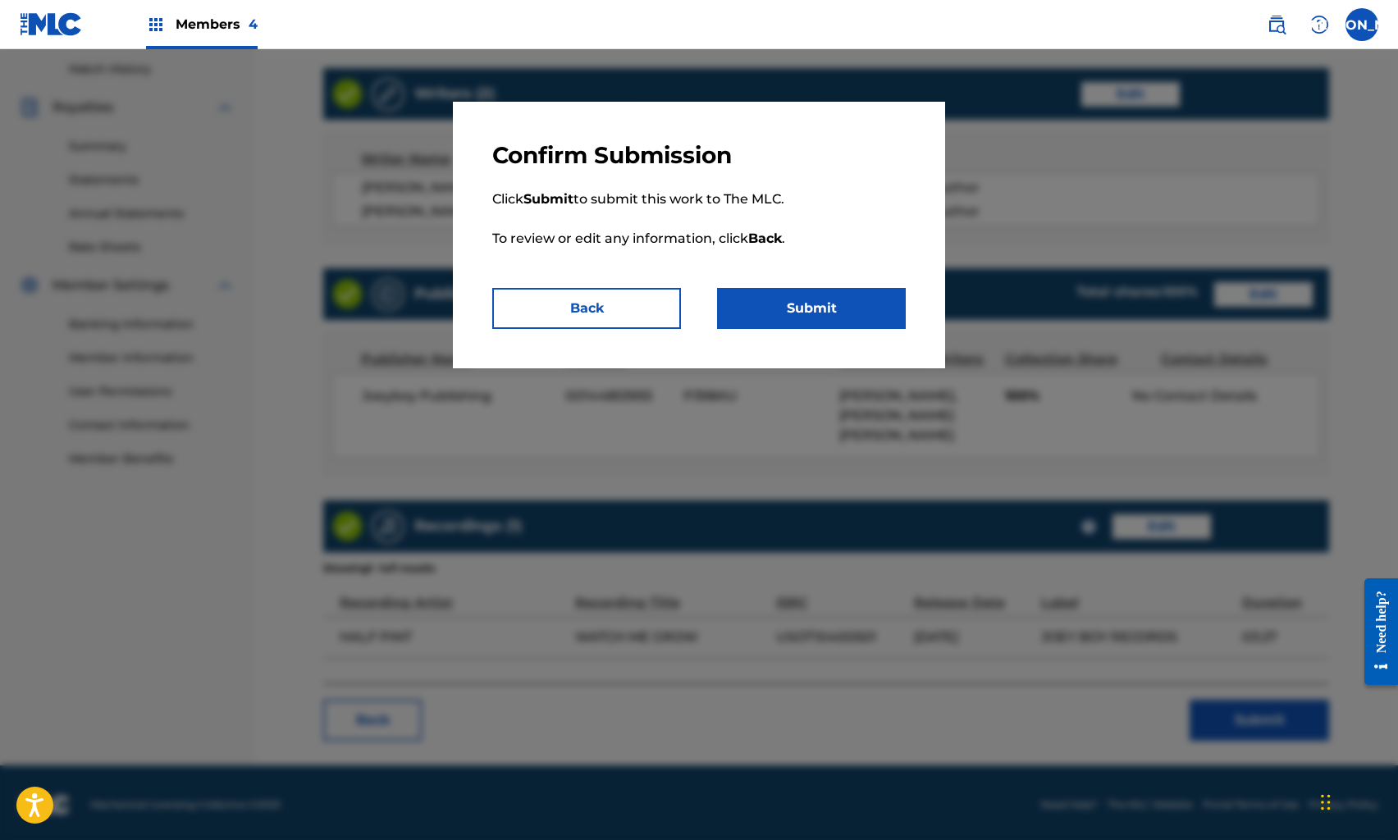
click at [839, 304] on button "Submit" at bounding box center [811, 308] width 189 height 41
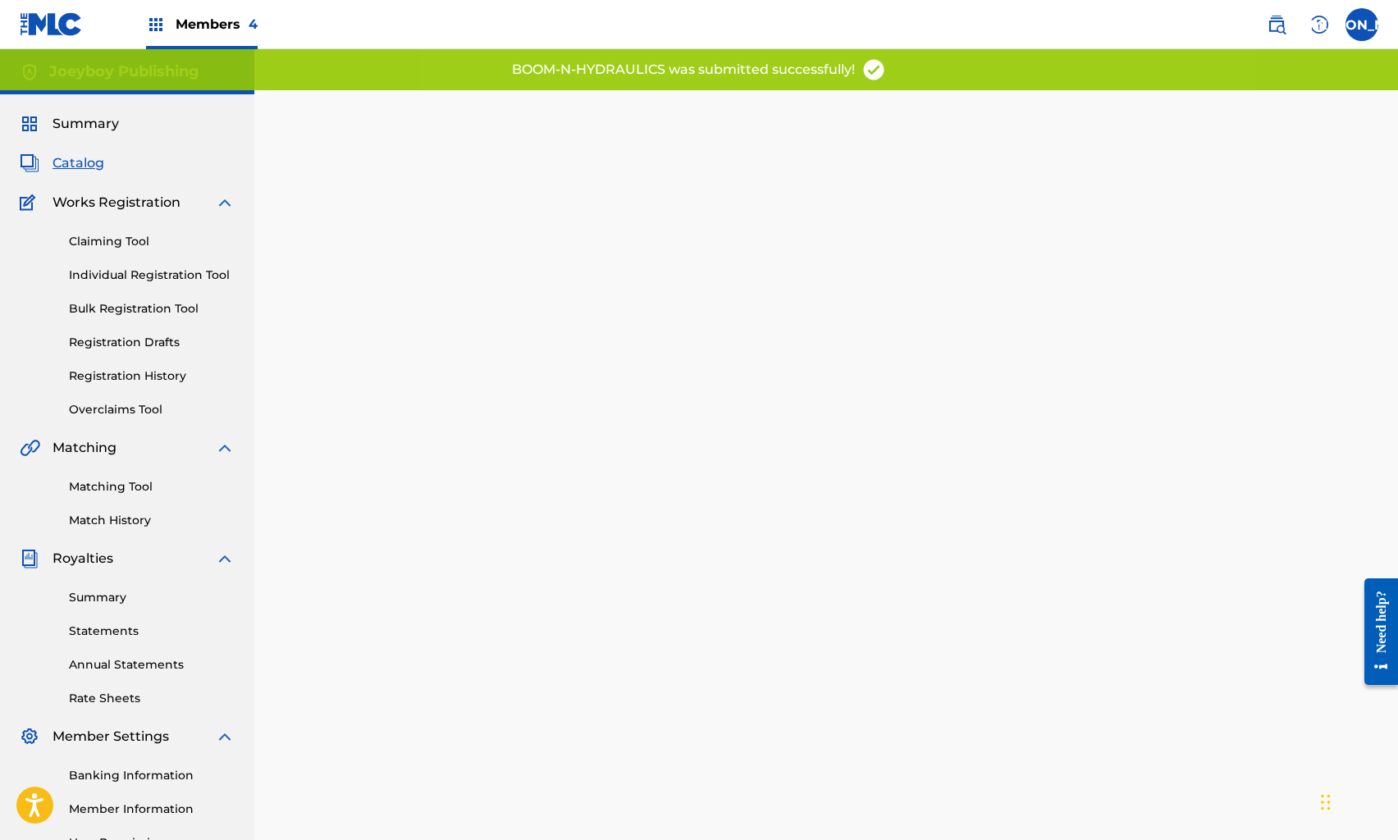
click at [61, 160] on span "Catalog" at bounding box center [79, 163] width 52 height 20
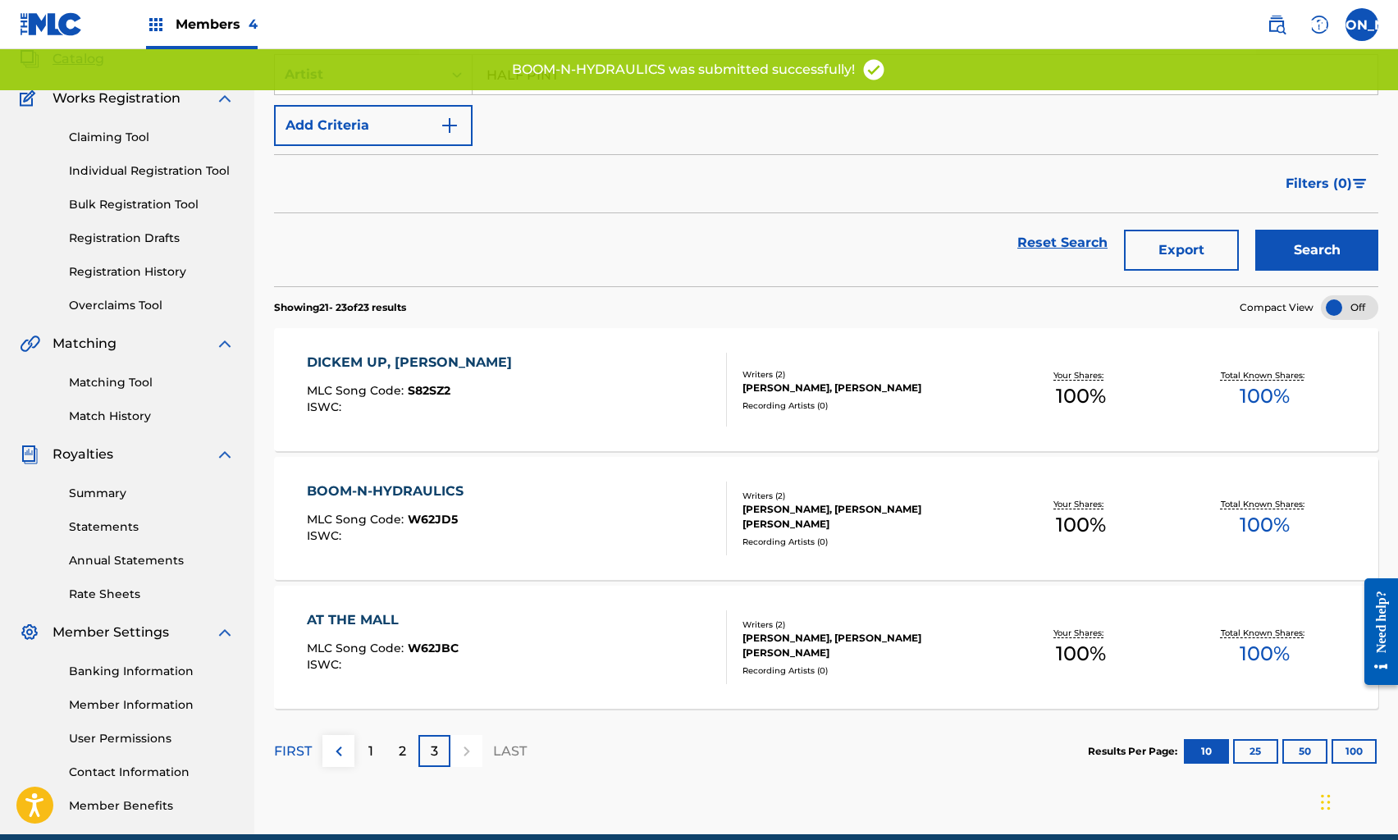
scroll to position [177, 0]
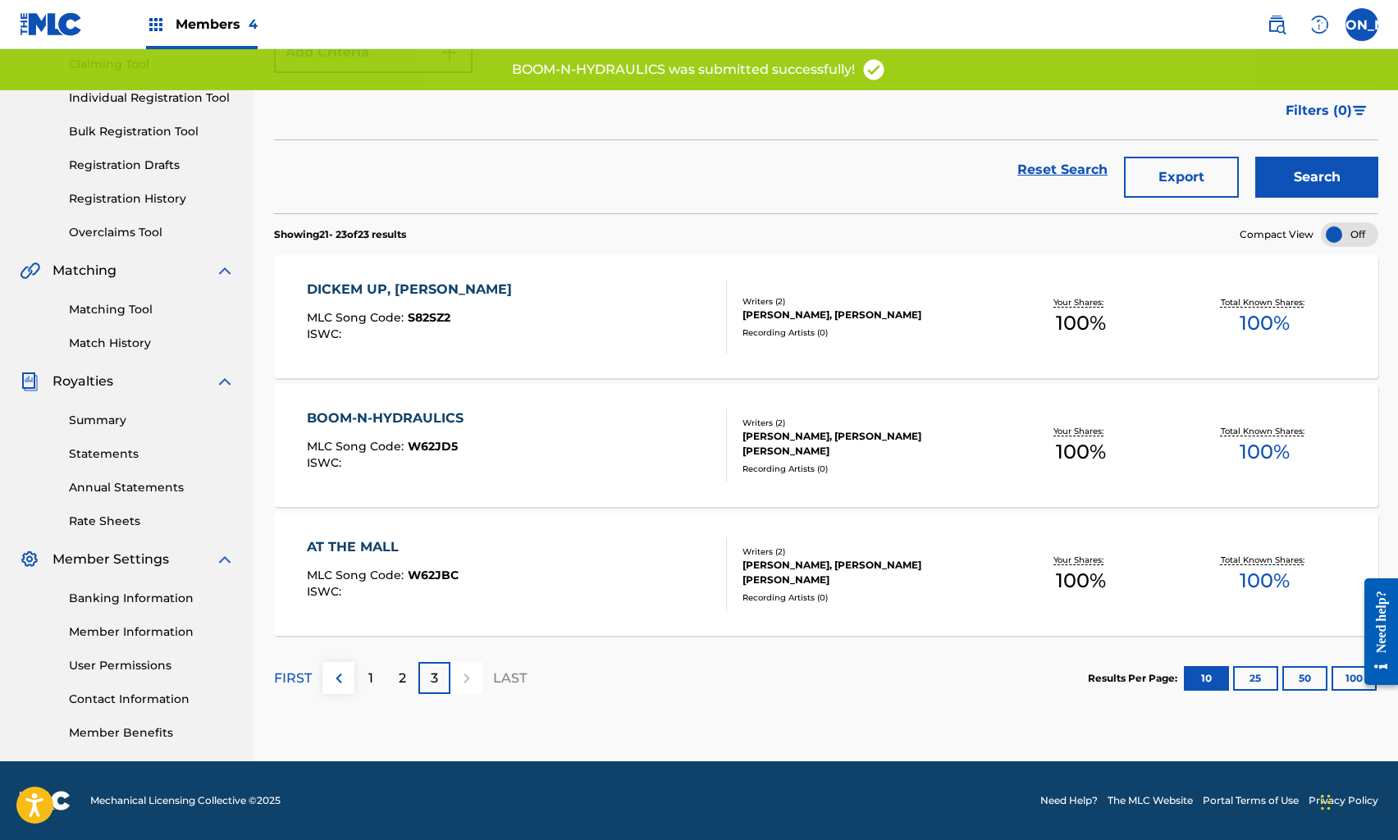
click at [530, 529] on div "AT THE MALL MLC Song Code : W62JBC ISWC : Writers ( 2 ) [PERSON_NAME], [PERSON_…" at bounding box center [826, 574] width 1105 height 123
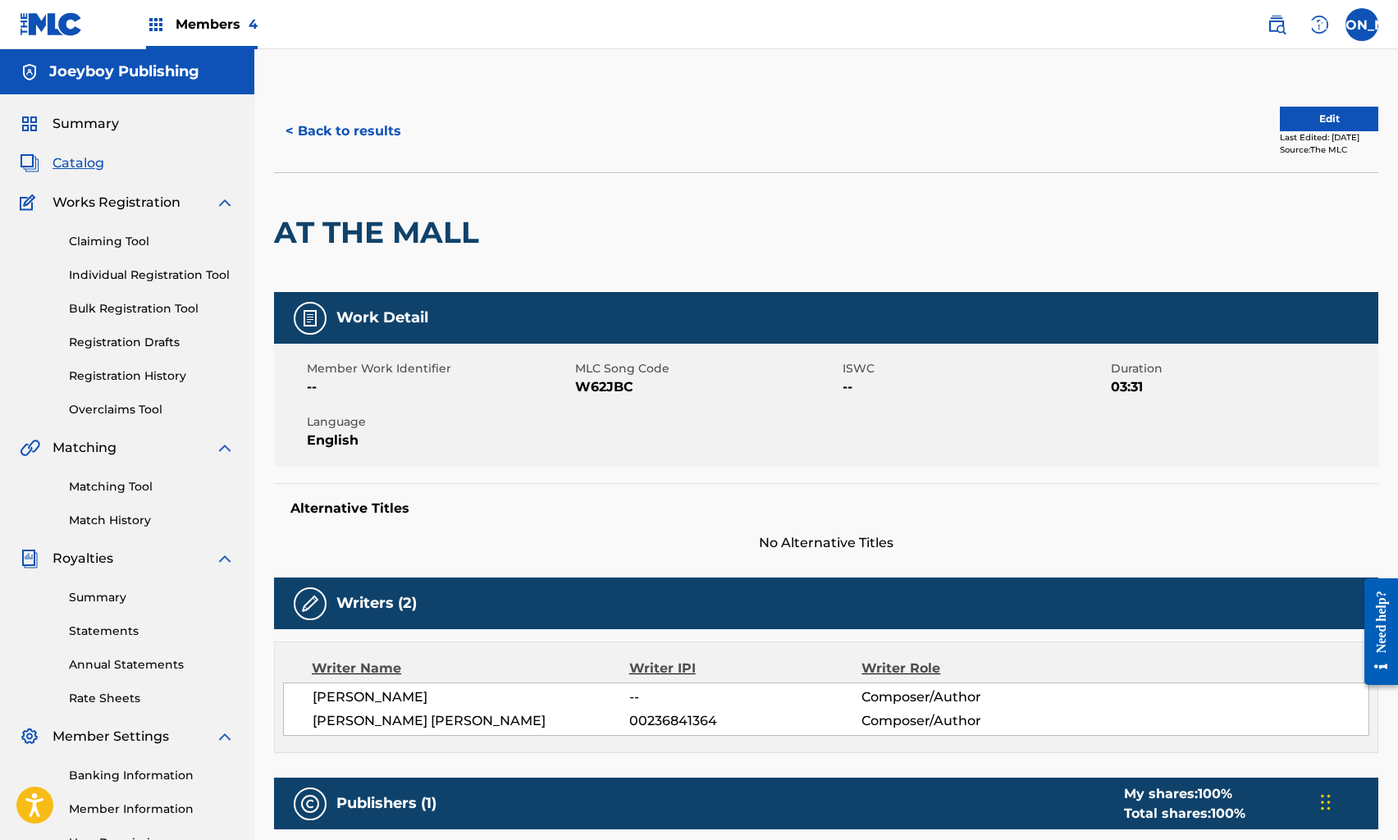
click at [1301, 122] on button "Edit" at bounding box center [1329, 119] width 98 height 25
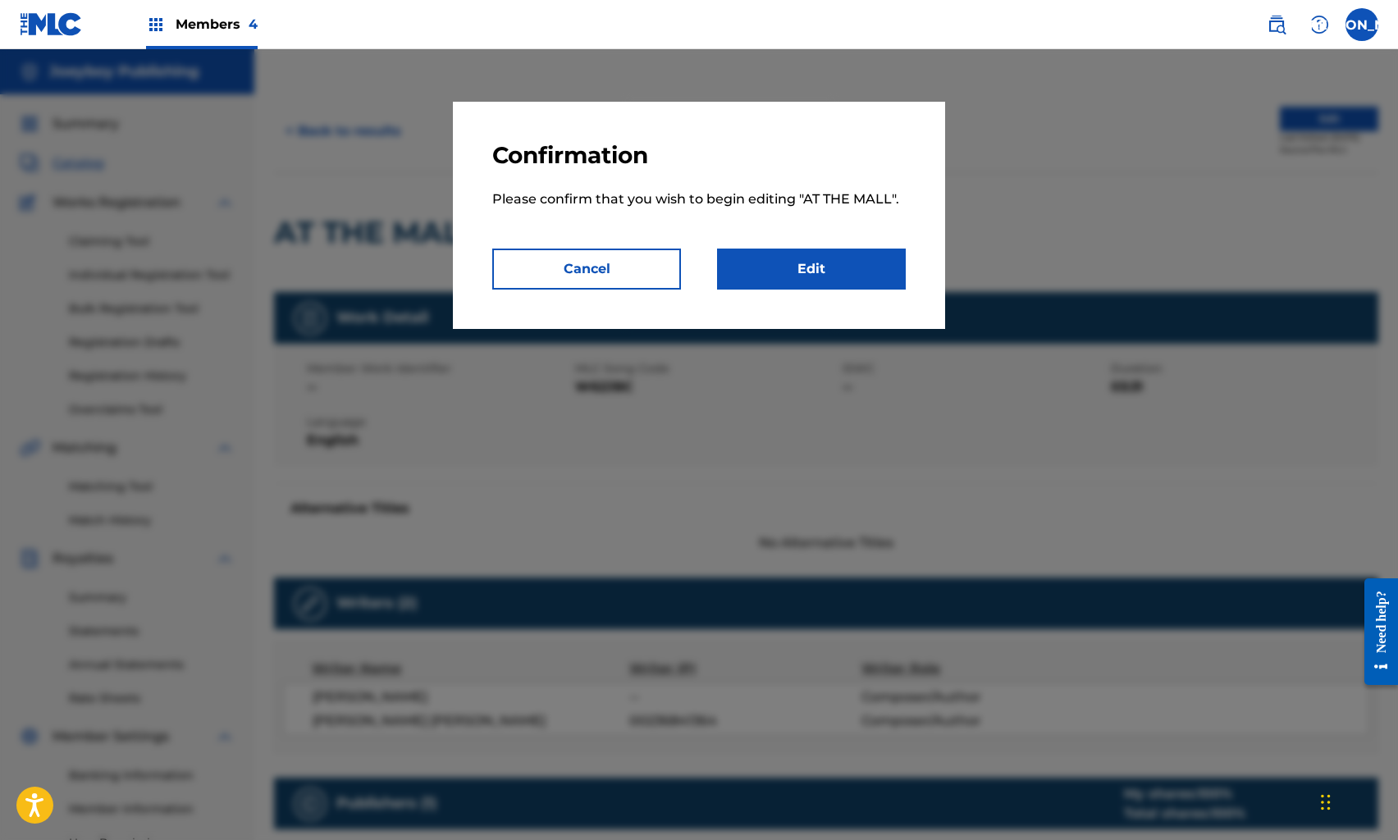
click at [891, 277] on link "Edit" at bounding box center [811, 269] width 189 height 41
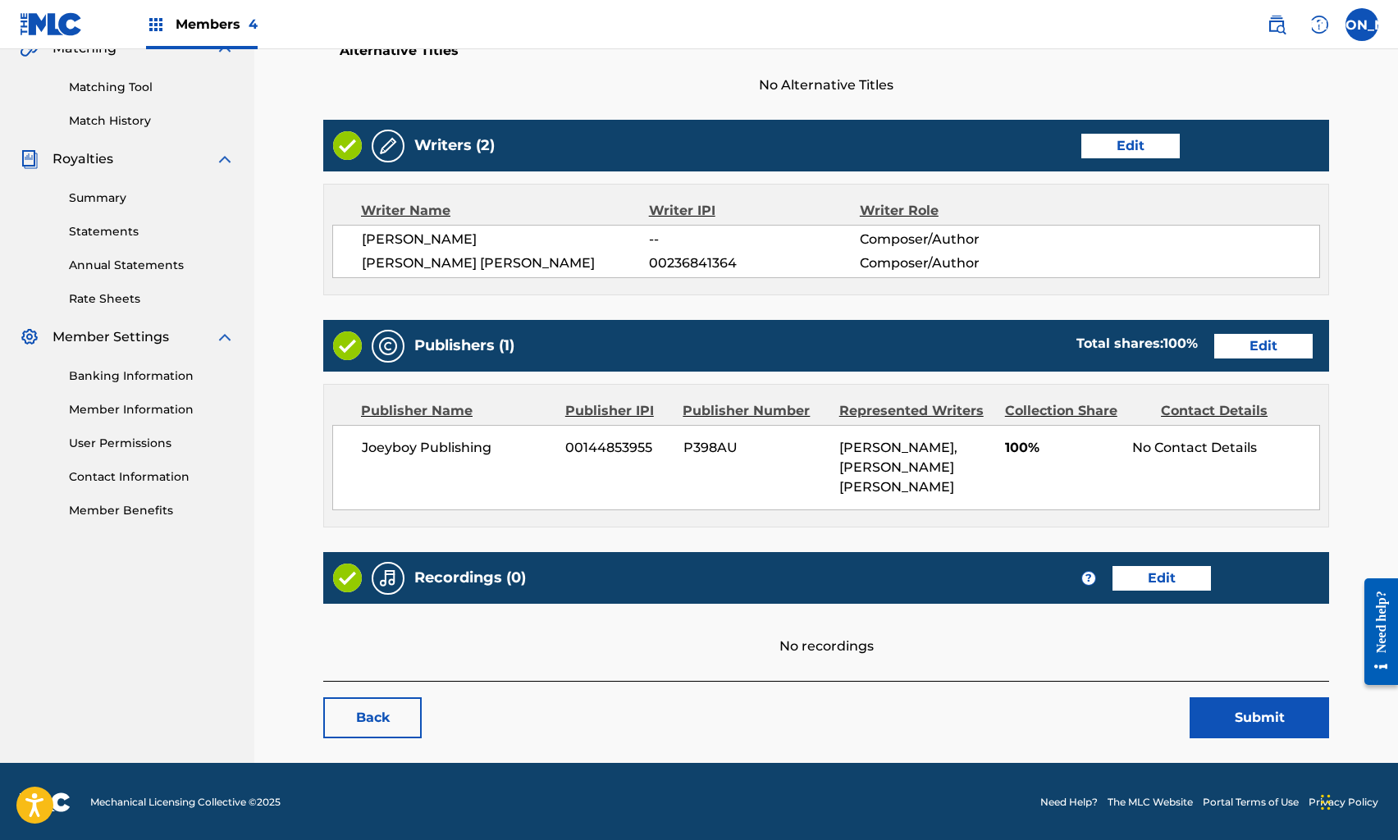
scroll to position [397, 0]
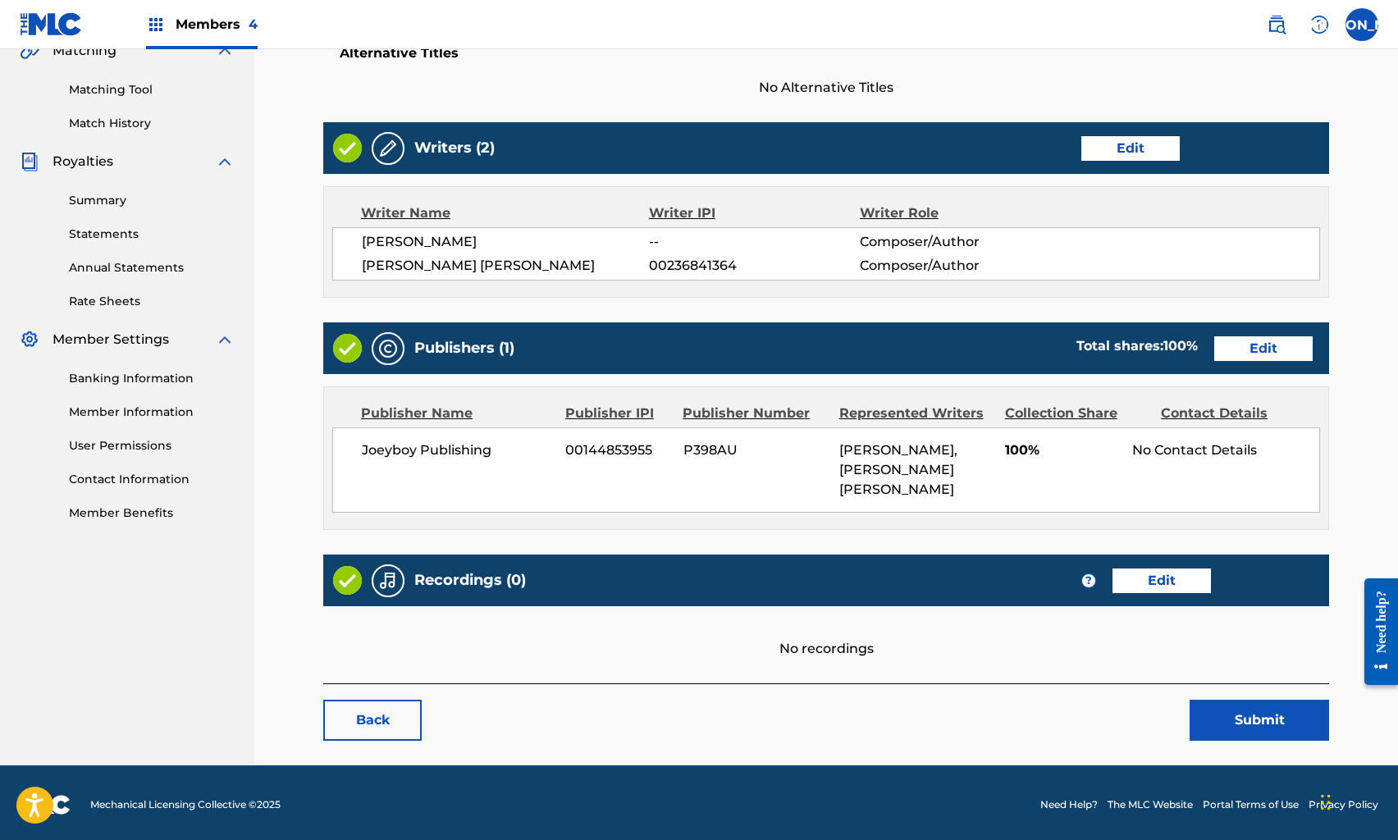
click at [1162, 574] on link "Edit" at bounding box center [1162, 581] width 98 height 25
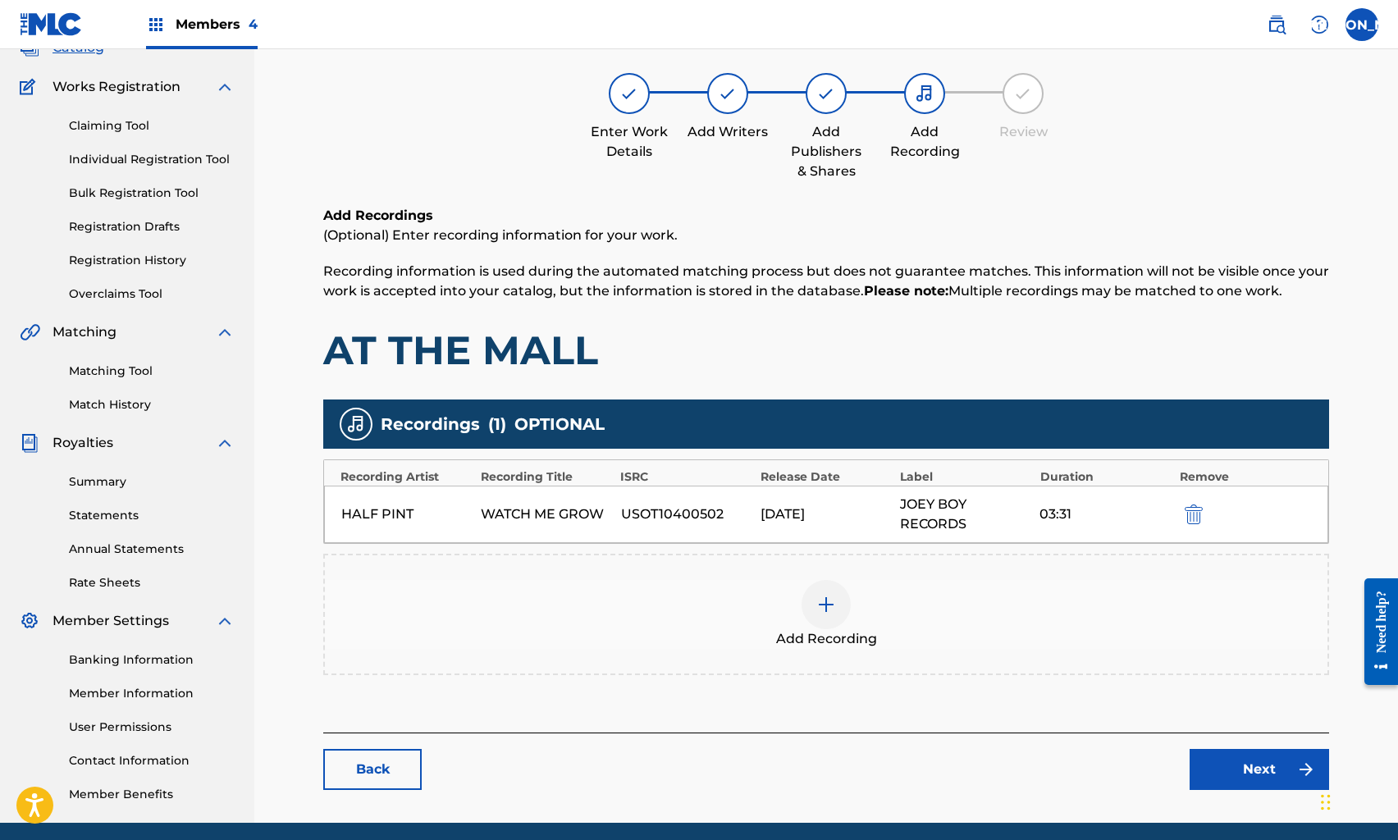
scroll to position [177, 0]
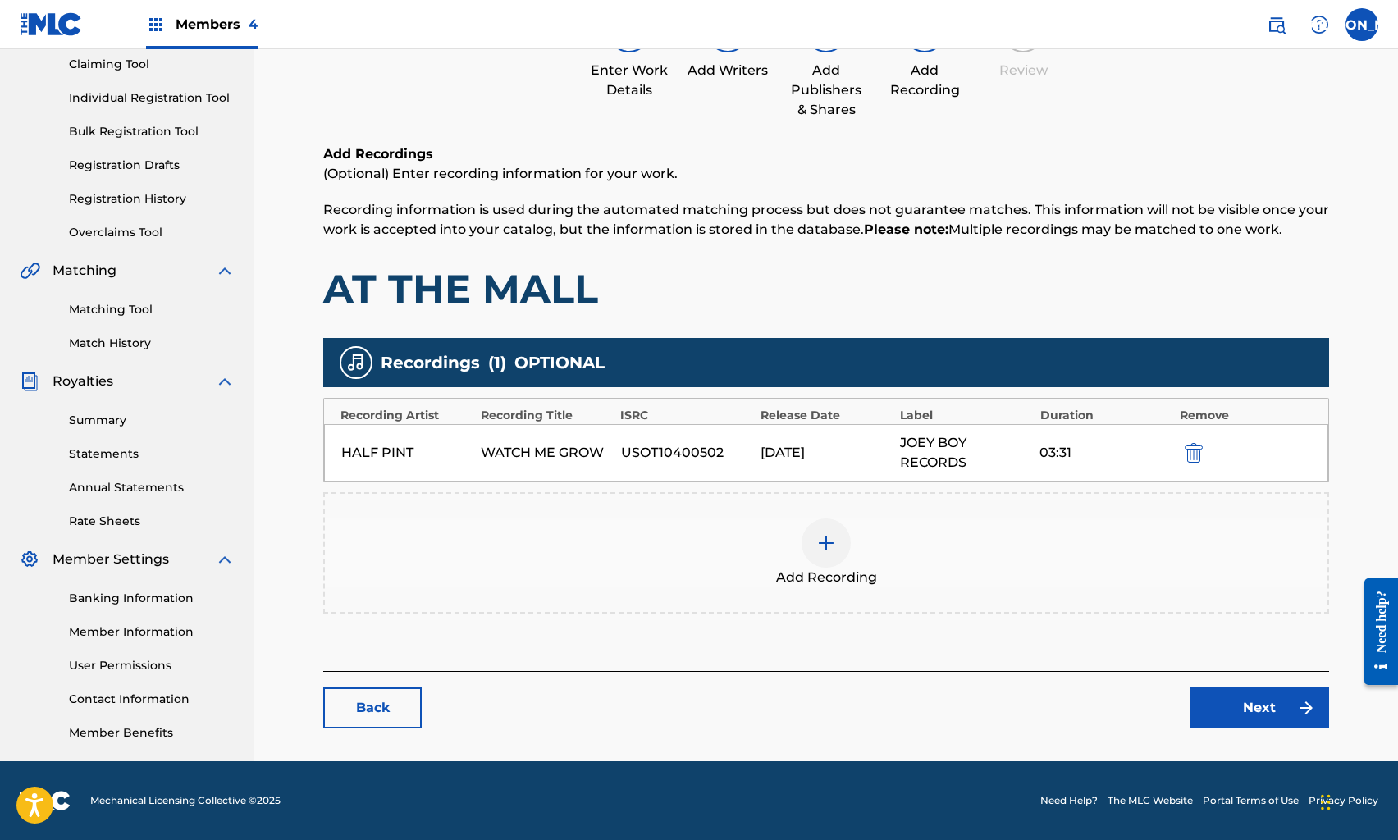
click at [1228, 716] on link "Next" at bounding box center [1260, 708] width 140 height 41
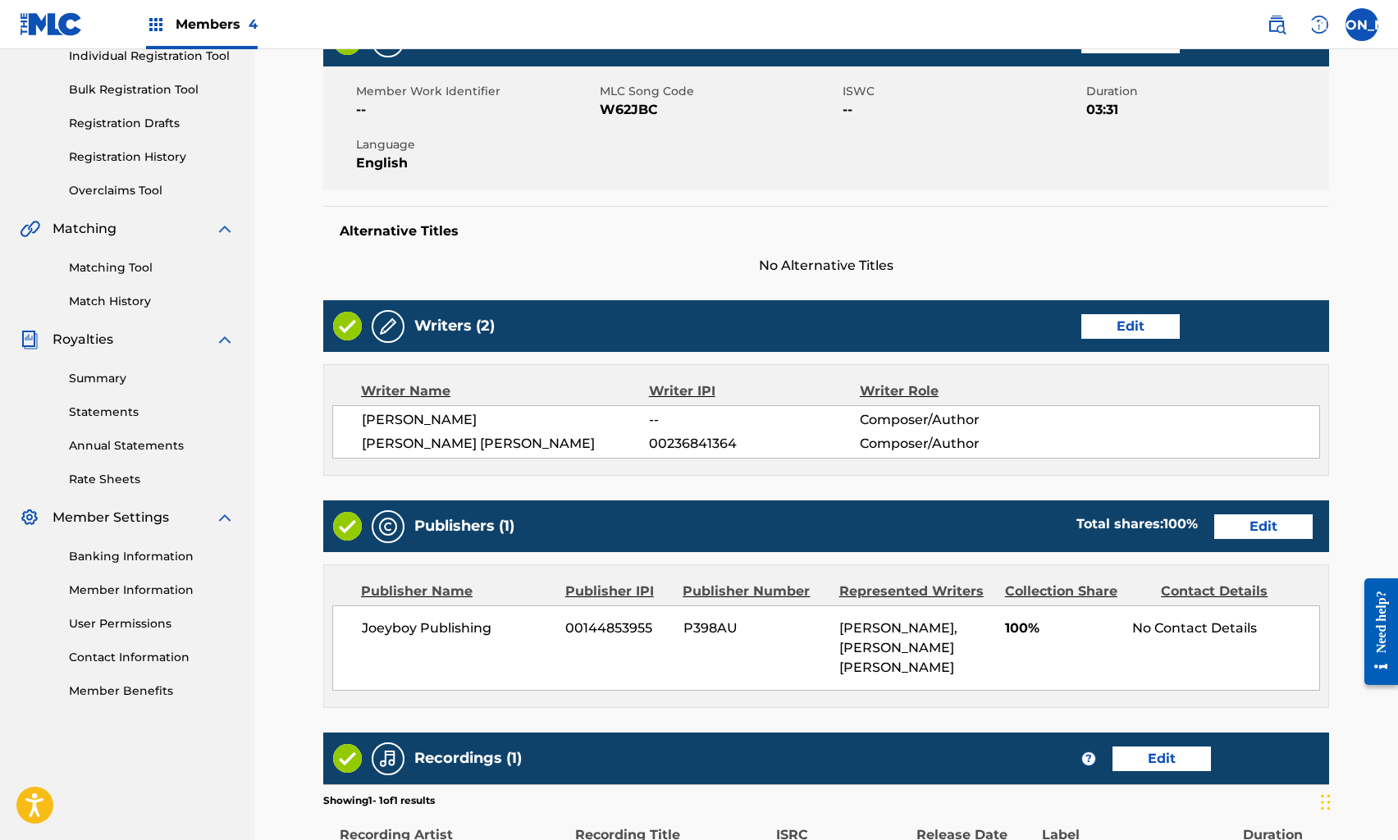
scroll to position [453, 0]
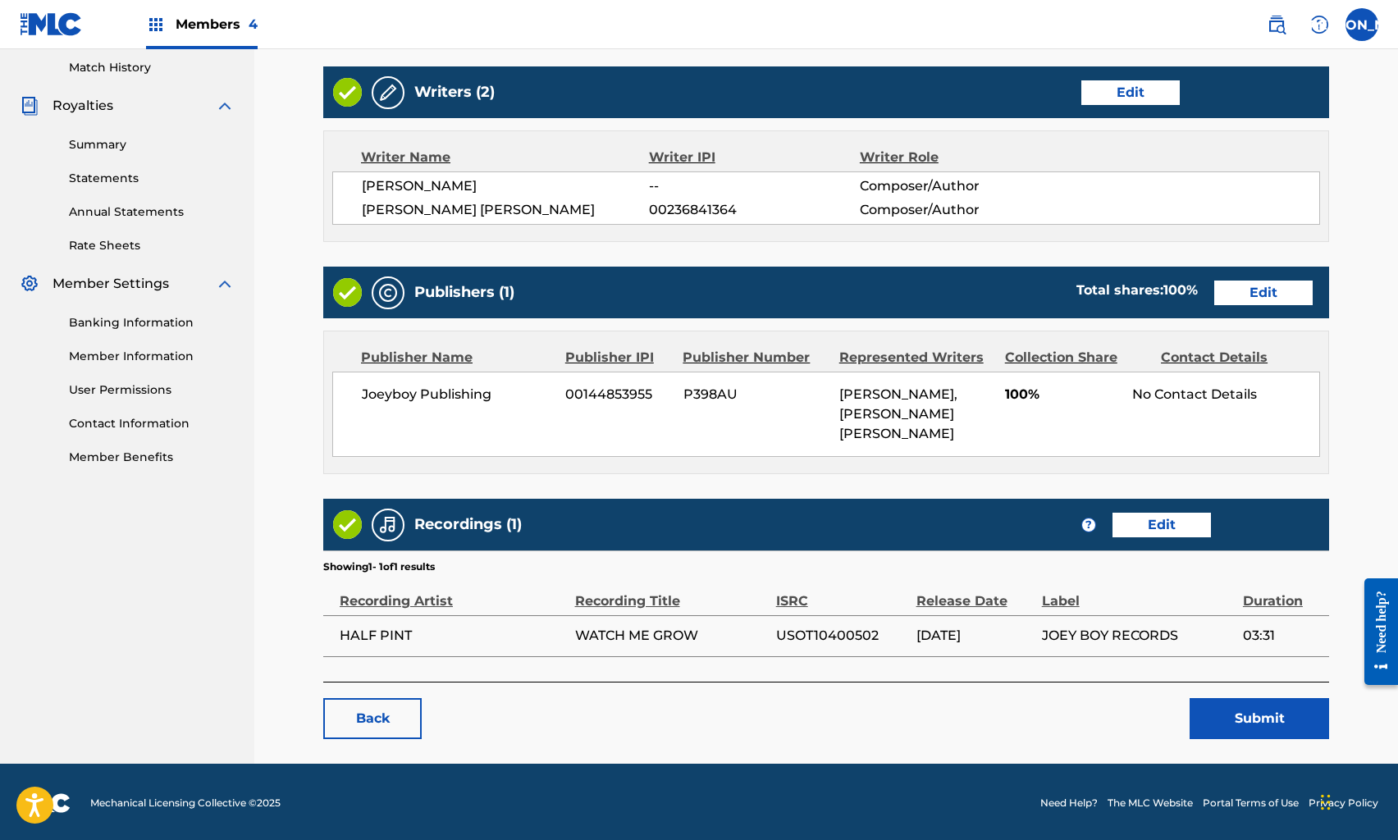
click at [1215, 709] on button "Submit" at bounding box center [1260, 718] width 140 height 41
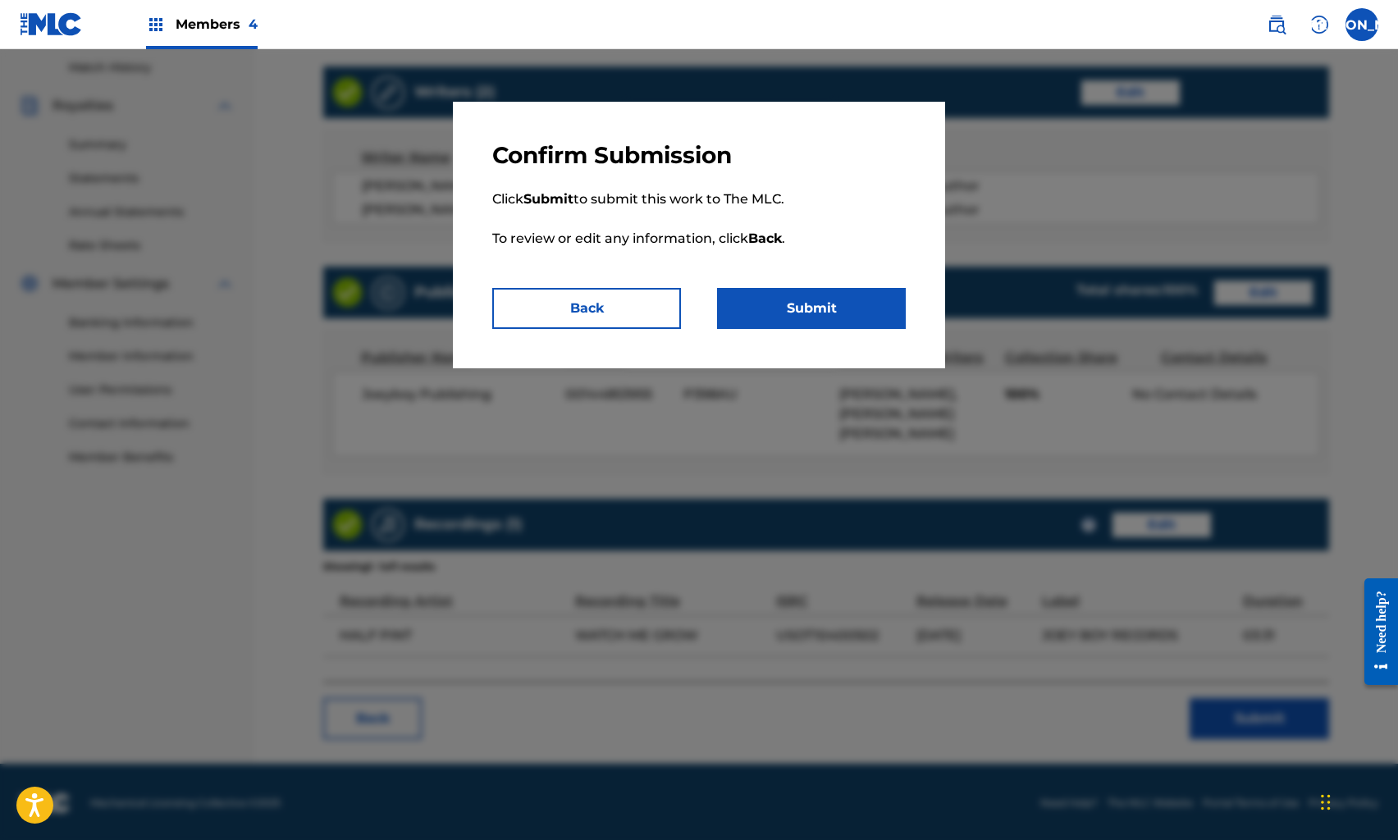
click at [804, 302] on button "Submit" at bounding box center [811, 308] width 189 height 41
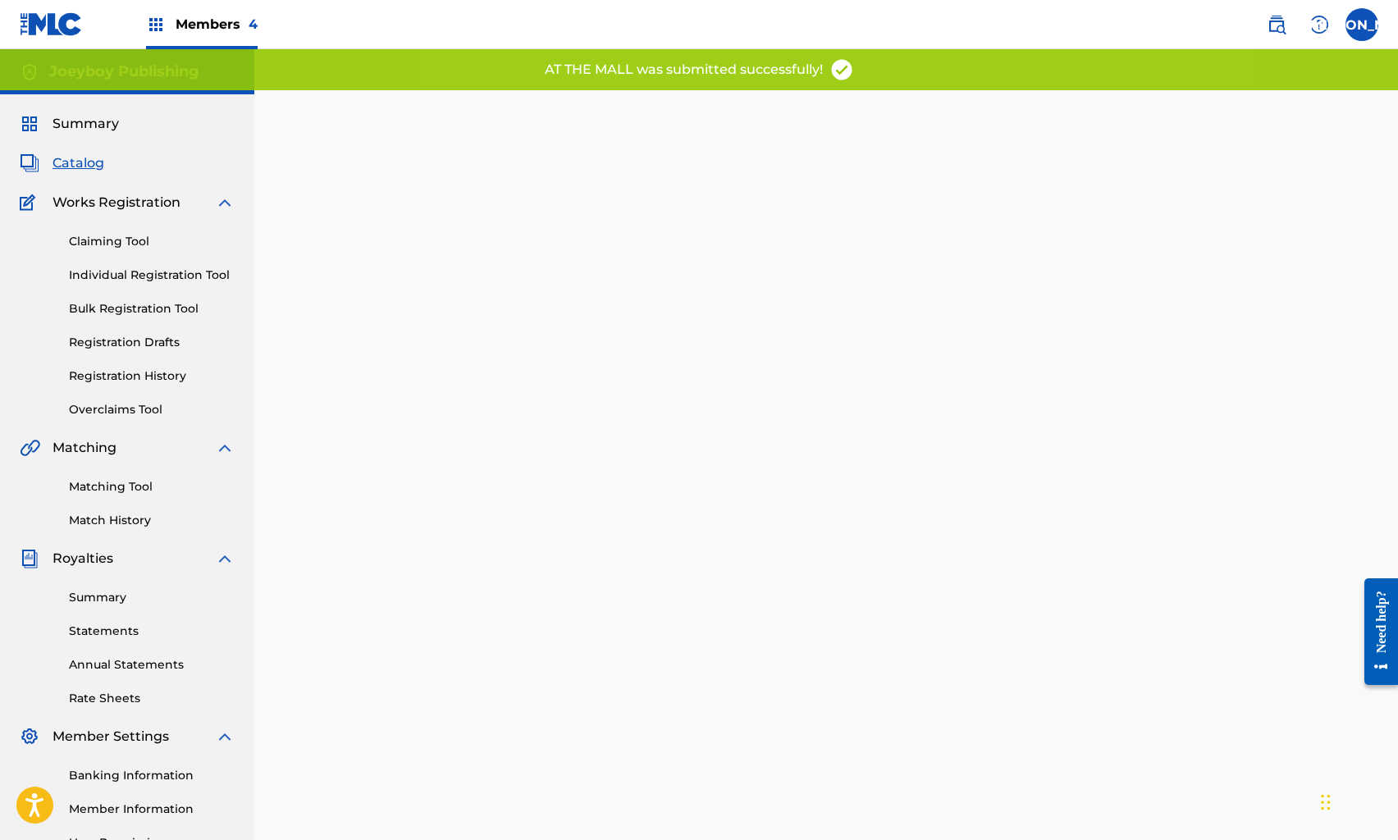
click at [82, 158] on span "Catalog" at bounding box center [79, 163] width 52 height 20
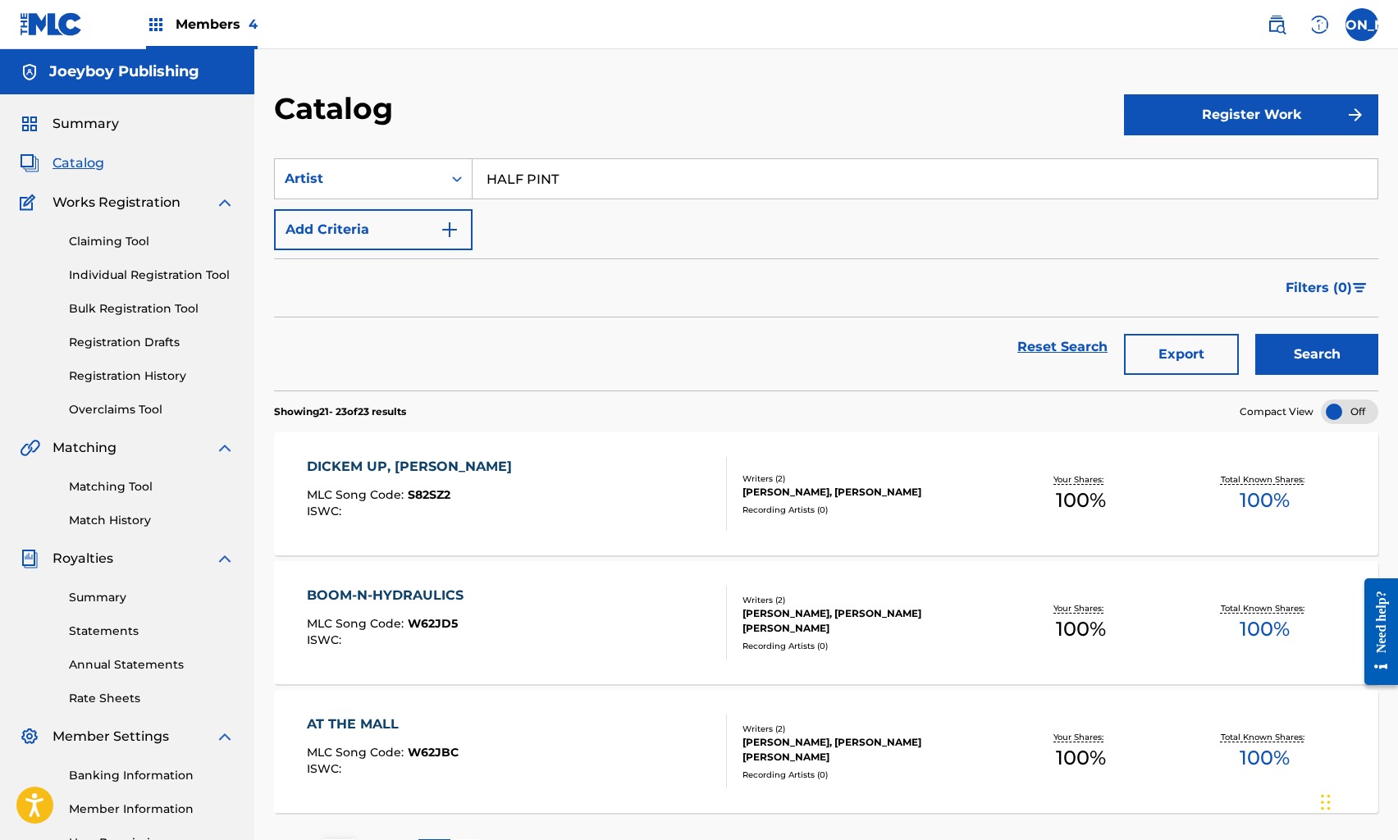
click at [72, 160] on span "Catalog" at bounding box center [79, 163] width 52 height 20
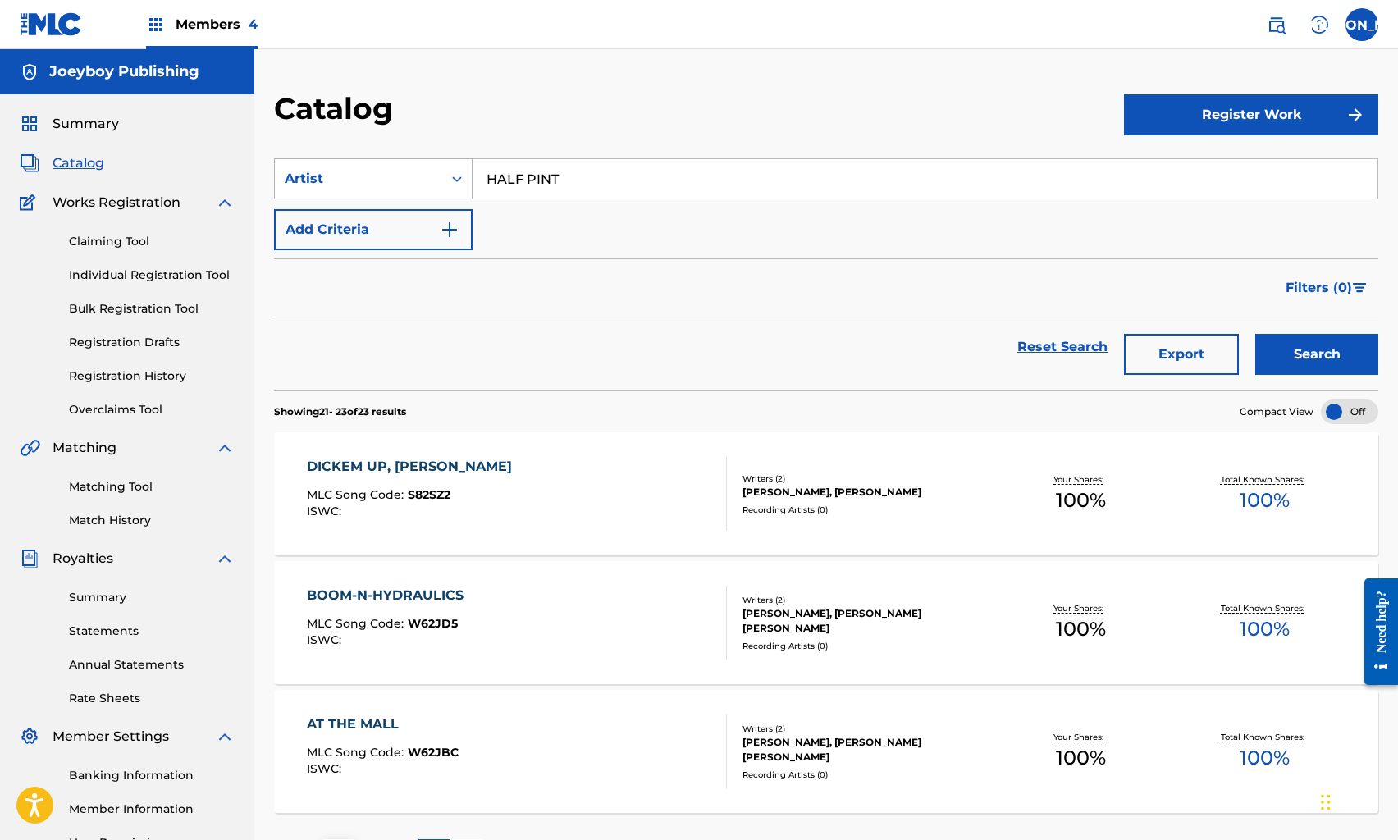
click at [454, 179] on icon "Search Form" at bounding box center [457, 179] width 10 height 6
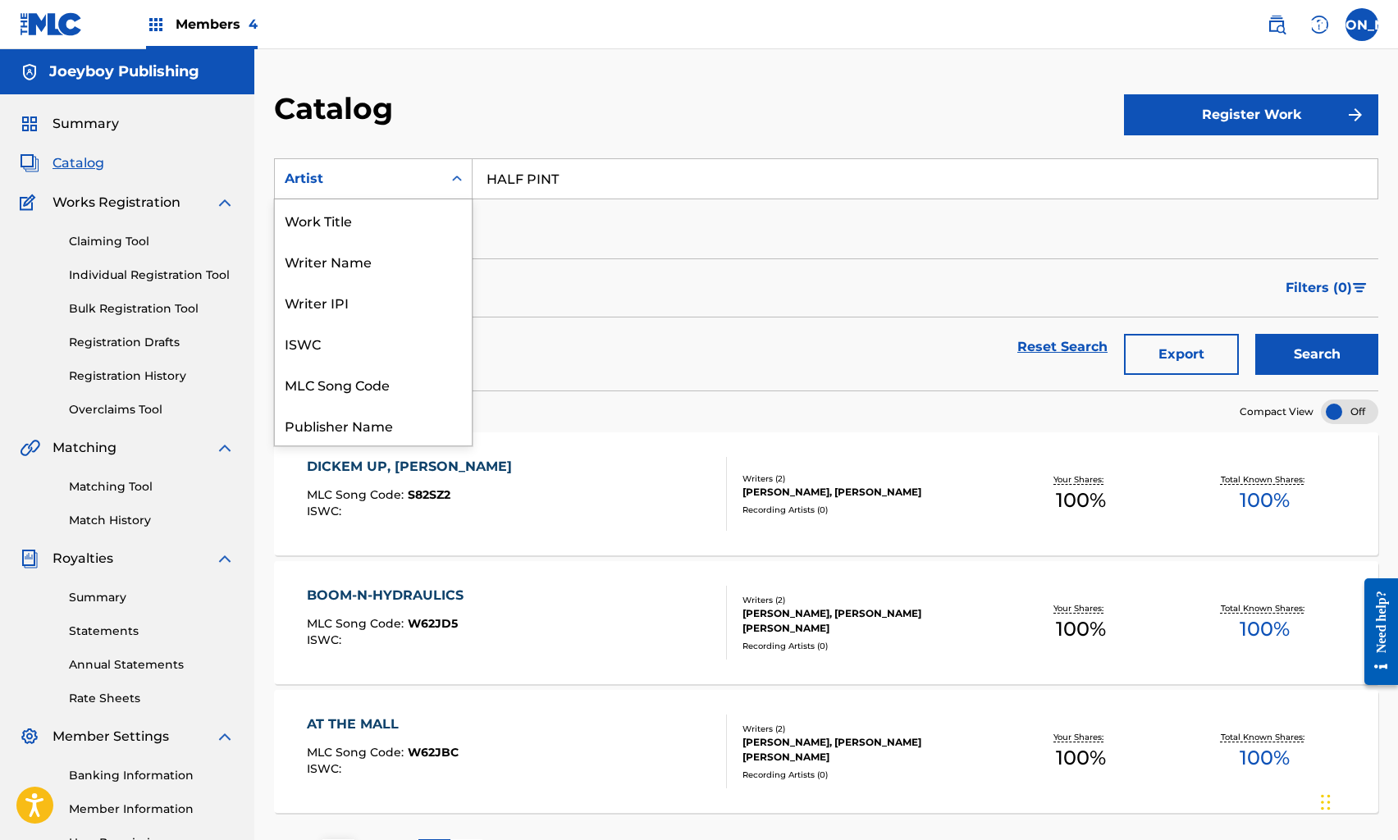
scroll to position [246, 0]
drag, startPoint x: 437, startPoint y: 344, endPoint x: 443, endPoint y: 329, distance: 15.8
click at [437, 343] on div "Recording Title" at bounding box center [373, 343] width 197 height 41
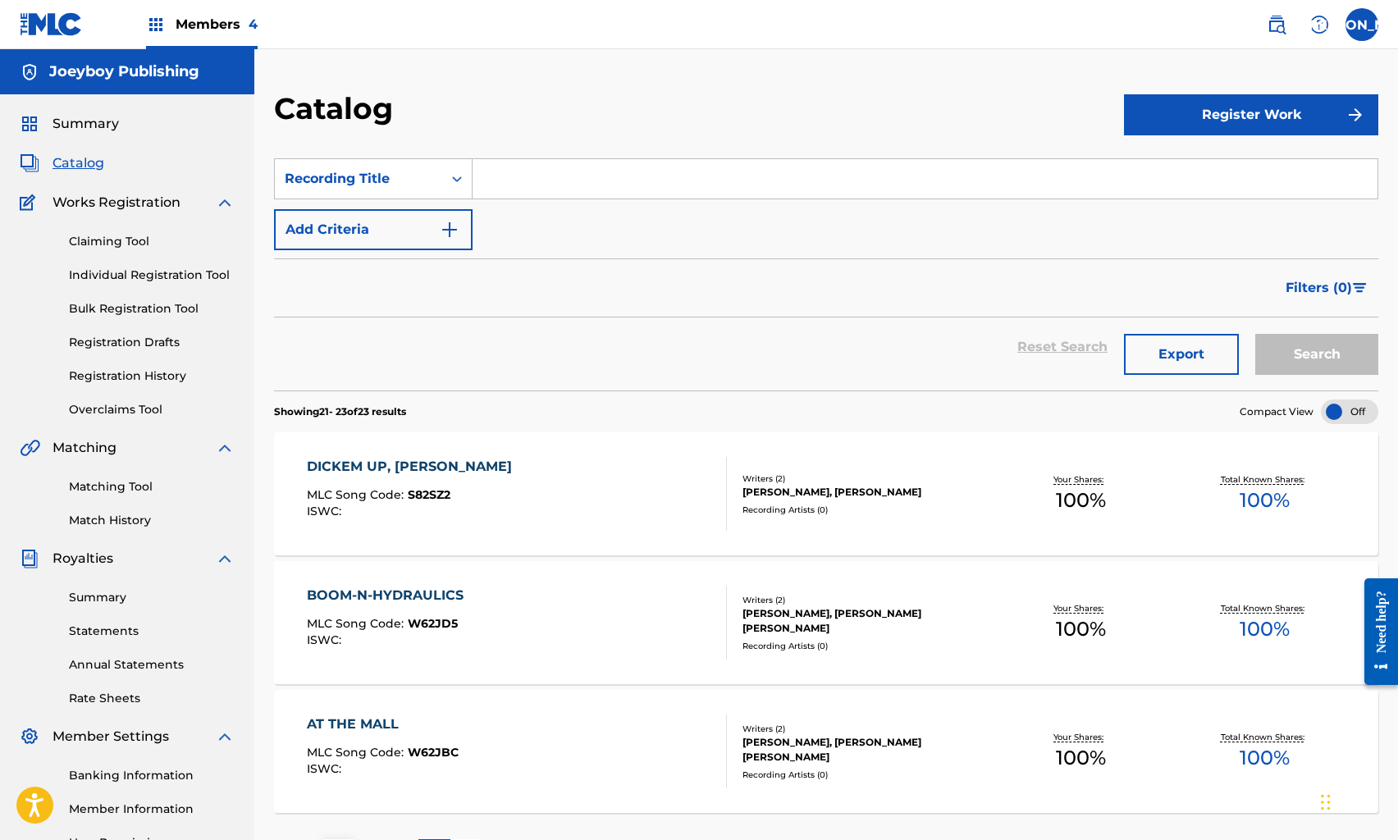
click at [572, 179] on input "Search Form" at bounding box center [925, 178] width 905 height 39
type input "ONE LEG UP"
click at [1256, 334] on button "Search" at bounding box center [1317, 354] width 123 height 41
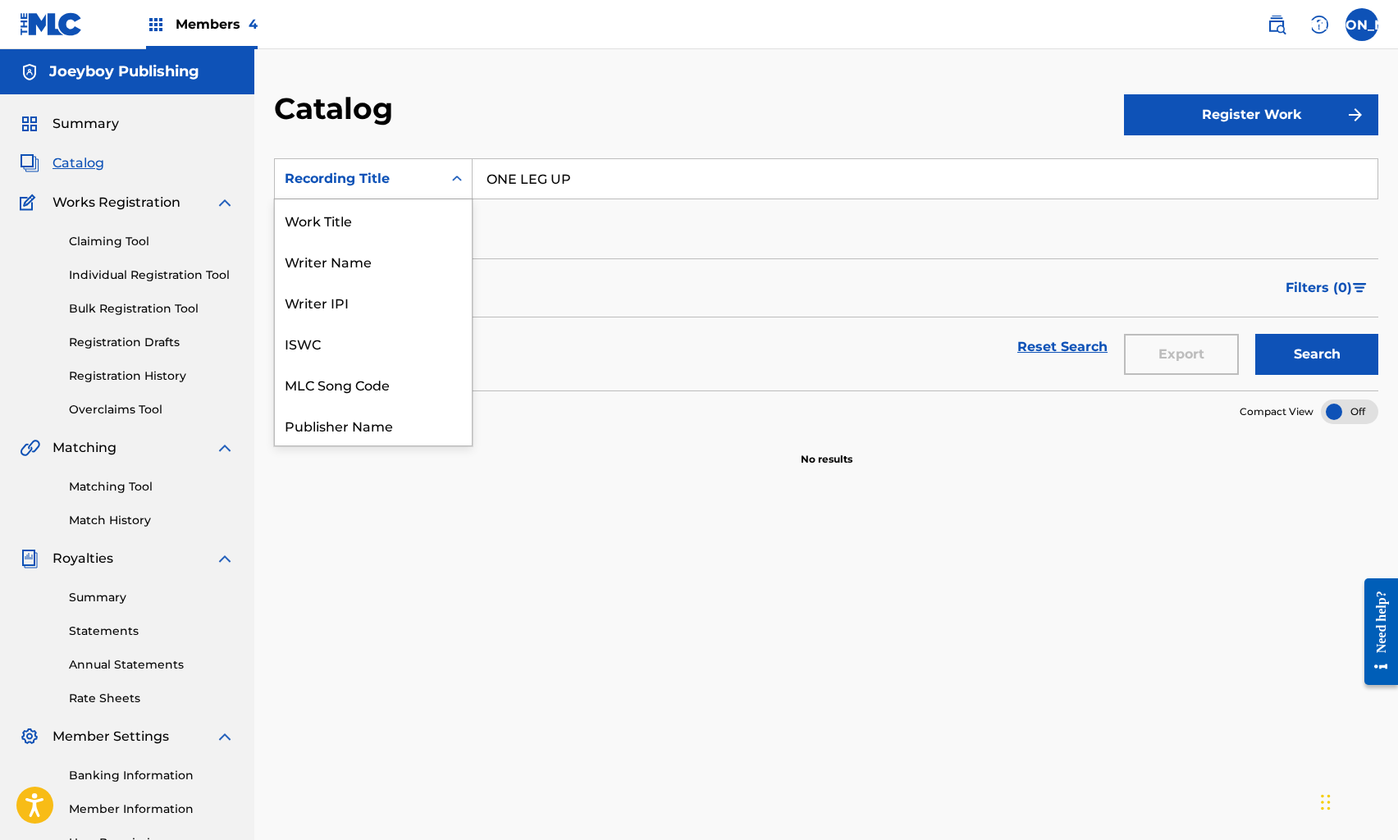
click at [448, 179] on div "Search Form" at bounding box center [457, 179] width 30 height 30
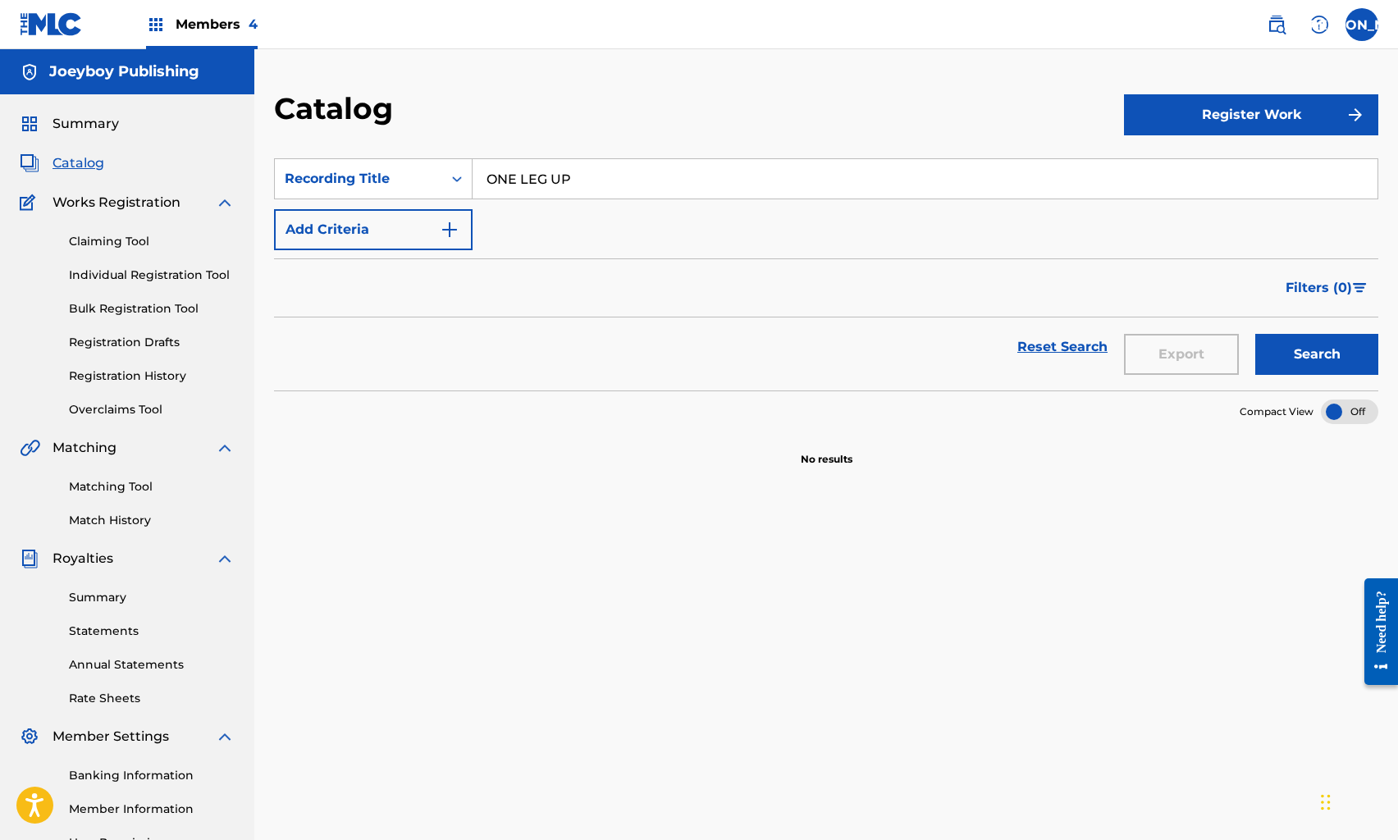
click at [94, 152] on div "Summary Catalog Works Registration Claiming Tool Individual Registration Tool B…" at bounding box center [127, 516] width 254 height 844
click at [83, 167] on span "Catalog" at bounding box center [79, 163] width 52 height 20
click at [1026, 360] on link "Reset Search" at bounding box center [1062, 347] width 107 height 36
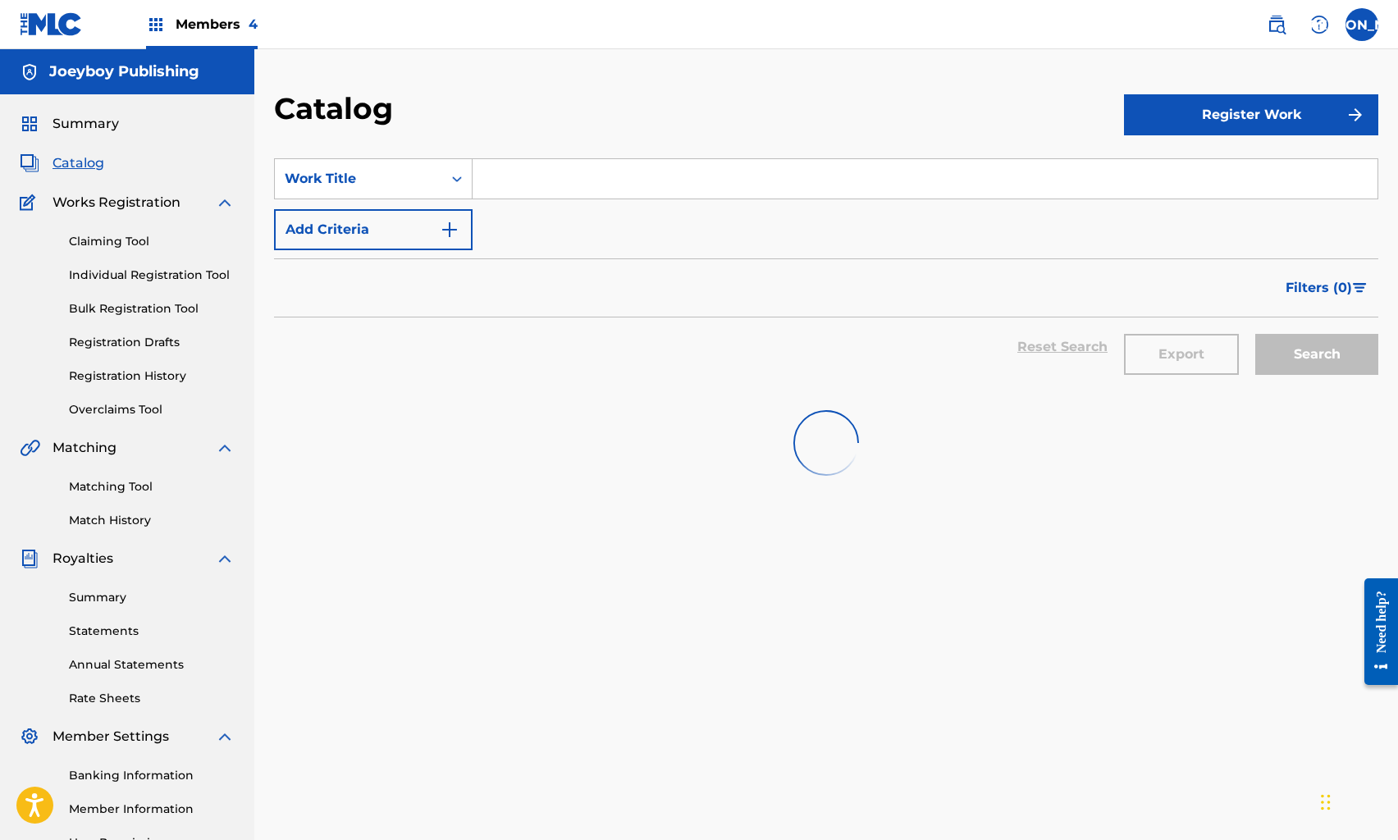
click at [1032, 342] on div "Reset Search Export Search" at bounding box center [826, 347] width 1105 height 59
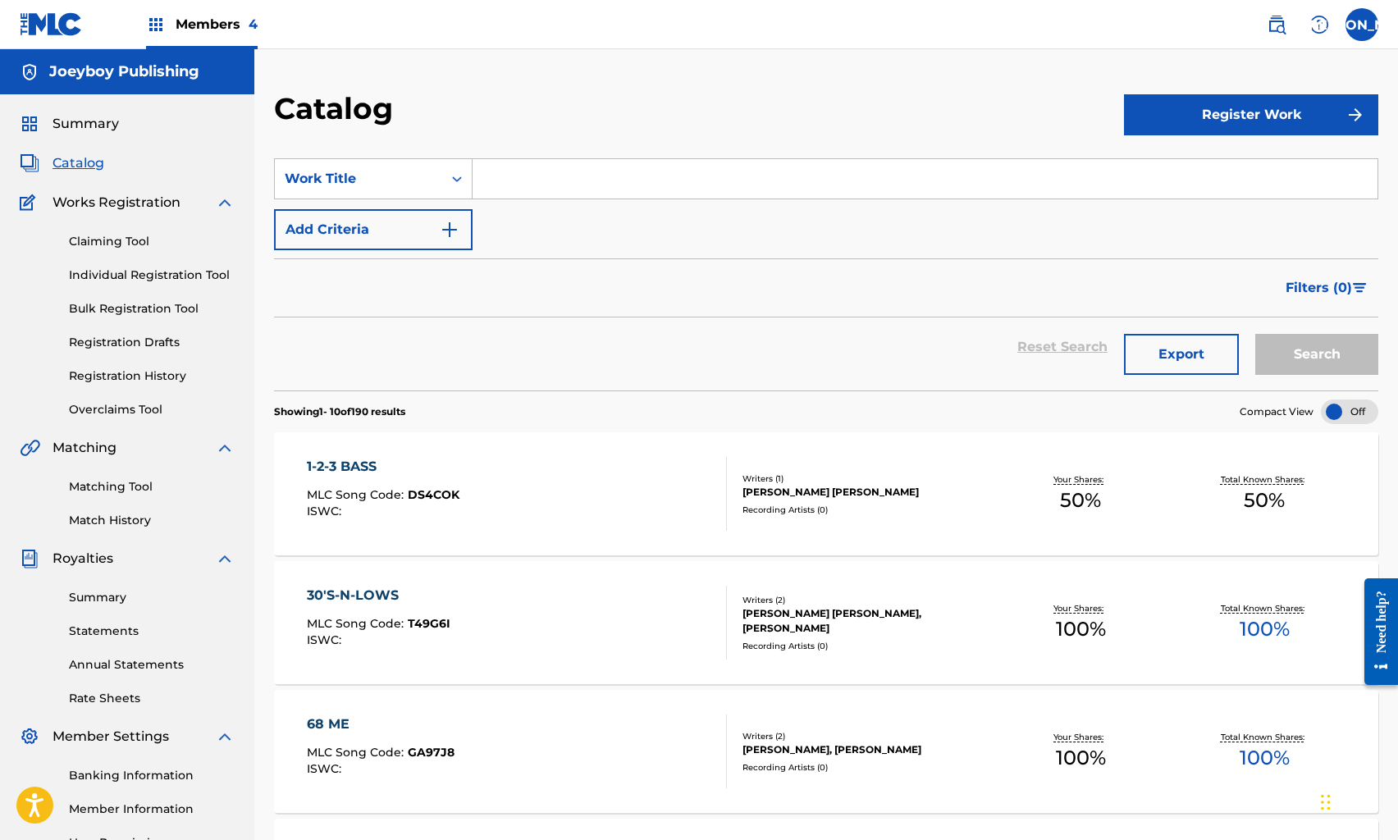
click at [539, 189] on input "Search Form" at bounding box center [925, 178] width 905 height 39
type input "ONE LEG UP"
click at [1256, 334] on button "Search" at bounding box center [1317, 354] width 123 height 41
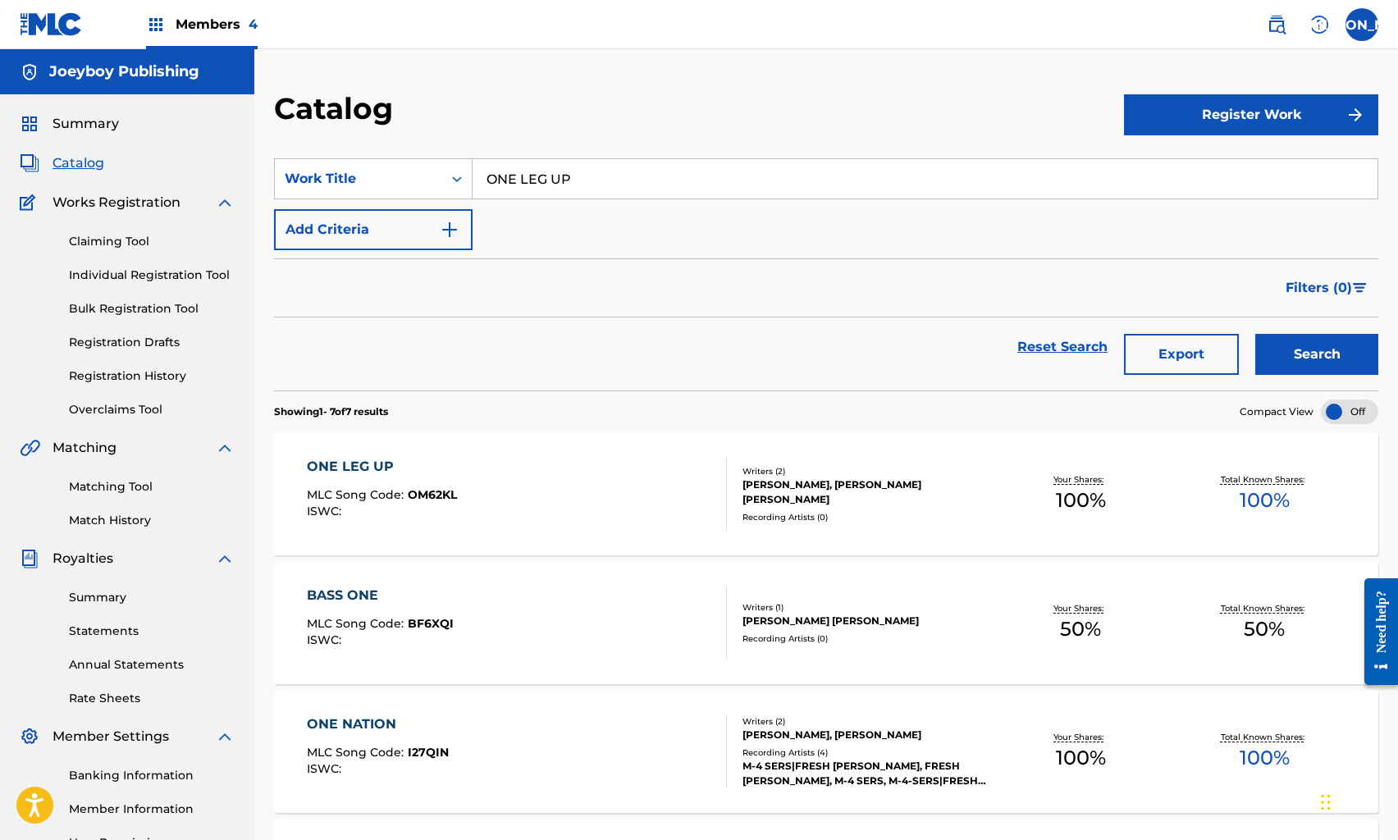
click at [534, 812] on div "ONE NATION MLC Song Code : I27QIN ISWC : Writers ( 2 ) [PERSON_NAME], [PERSON_N…" at bounding box center [826, 751] width 1105 height 123
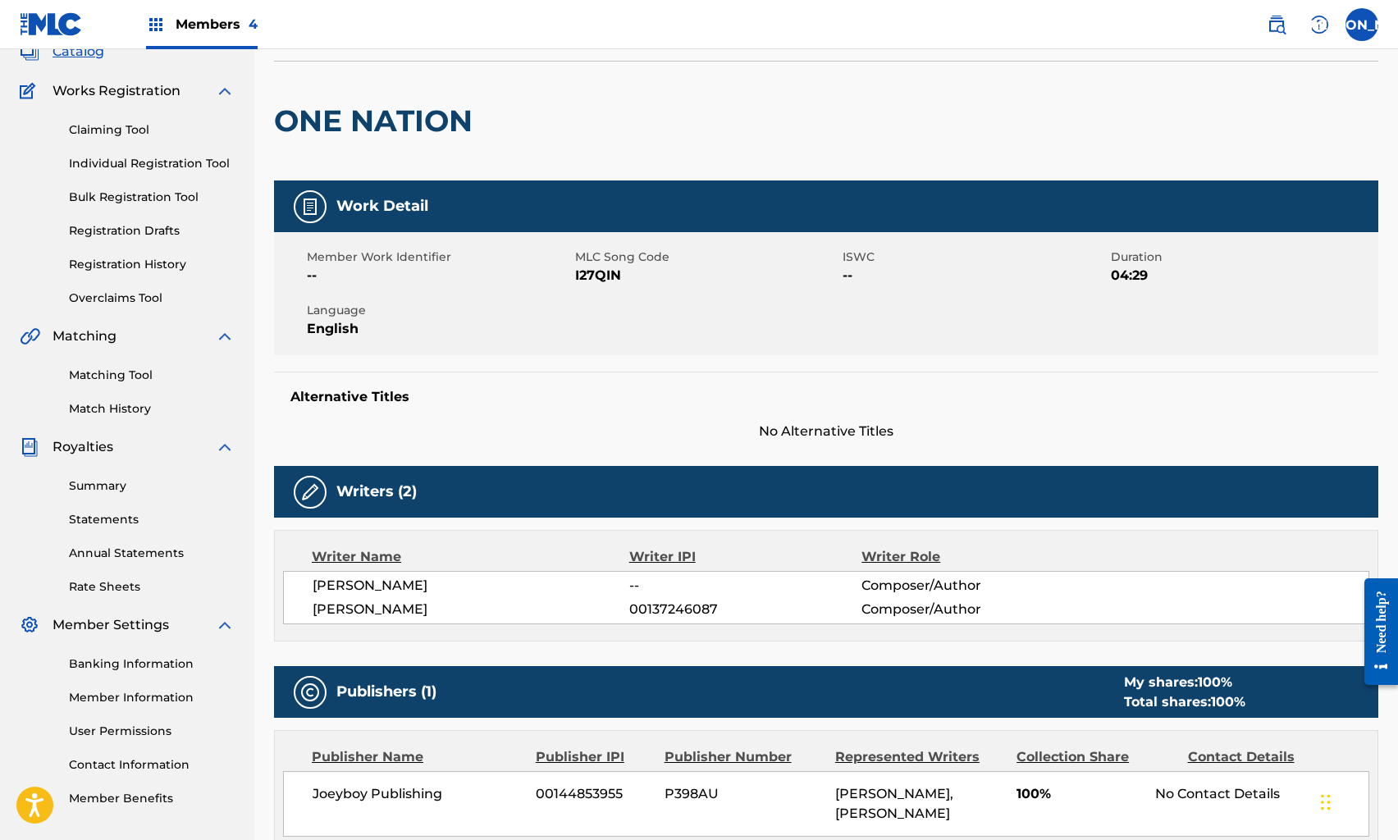
scroll to position [34, 0]
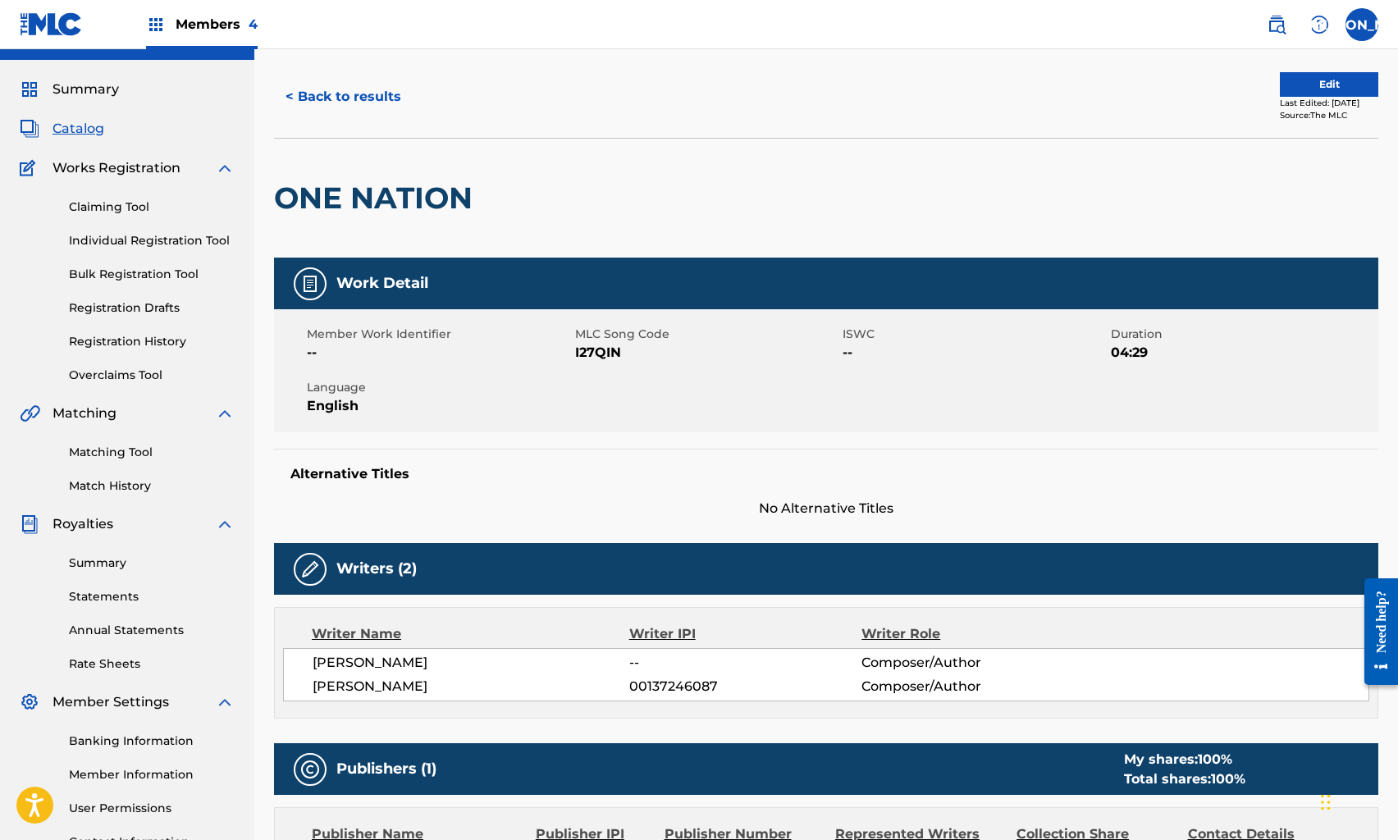
click at [1334, 85] on button "Edit" at bounding box center [1329, 84] width 98 height 25
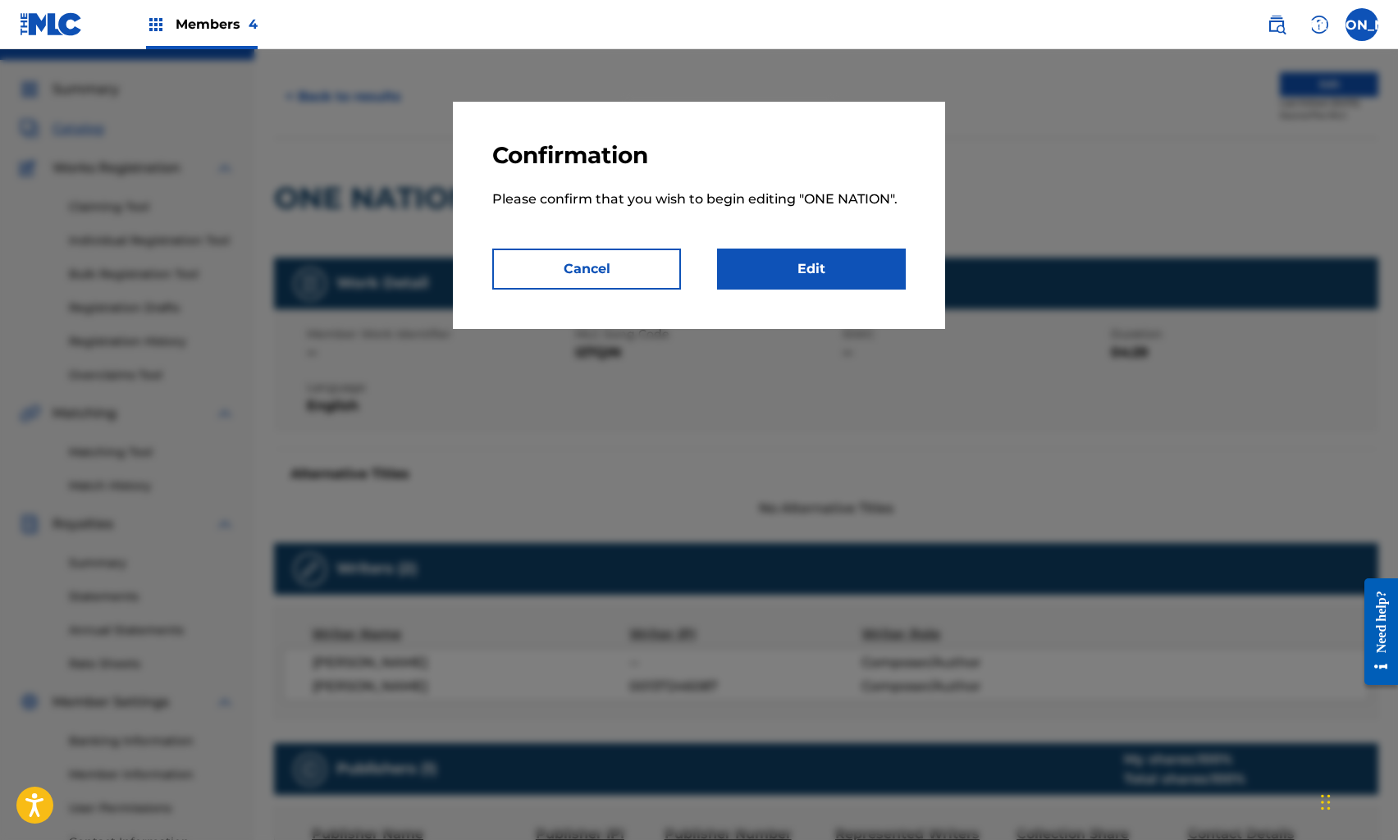
click at [839, 266] on link "Edit" at bounding box center [811, 269] width 189 height 41
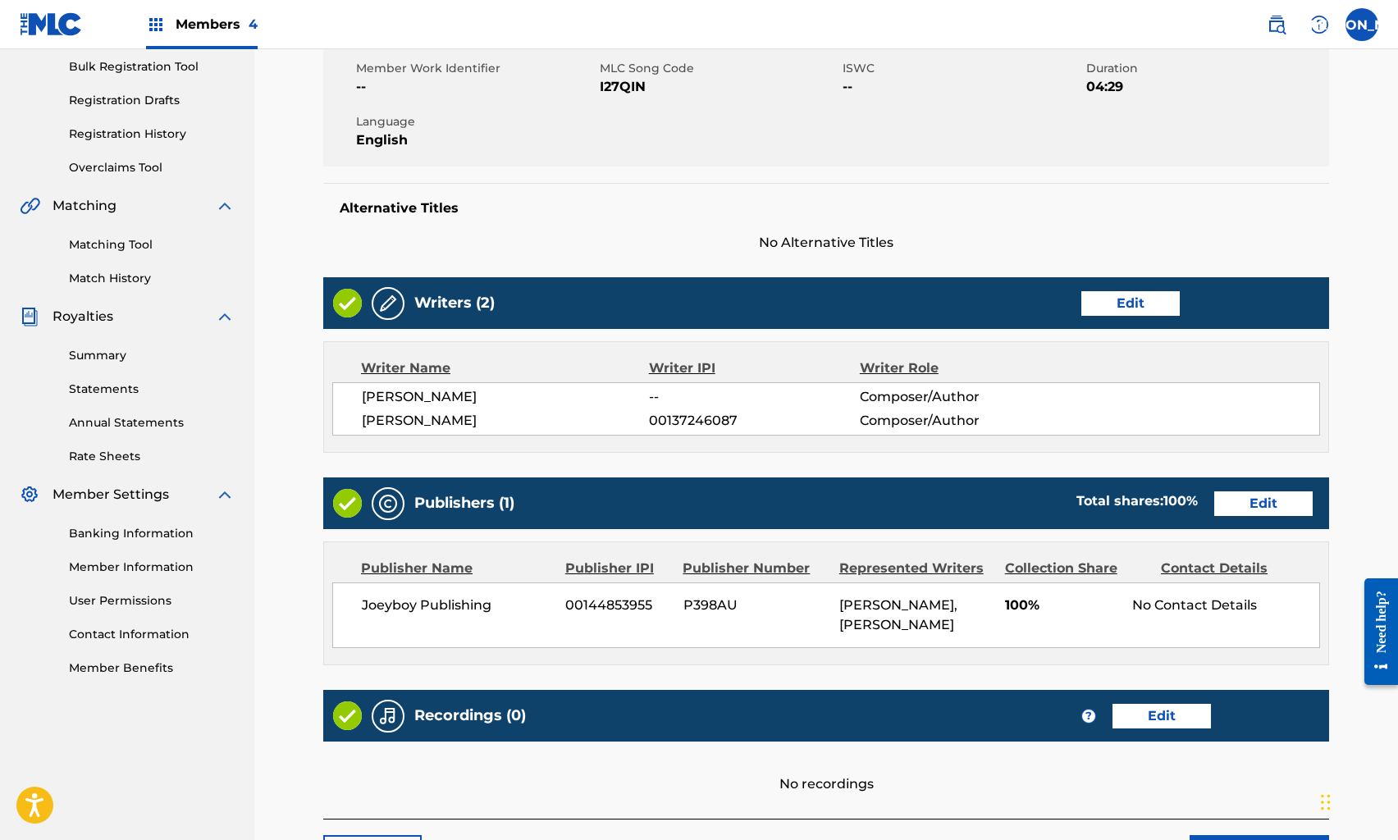
scroll to position [380, 0]
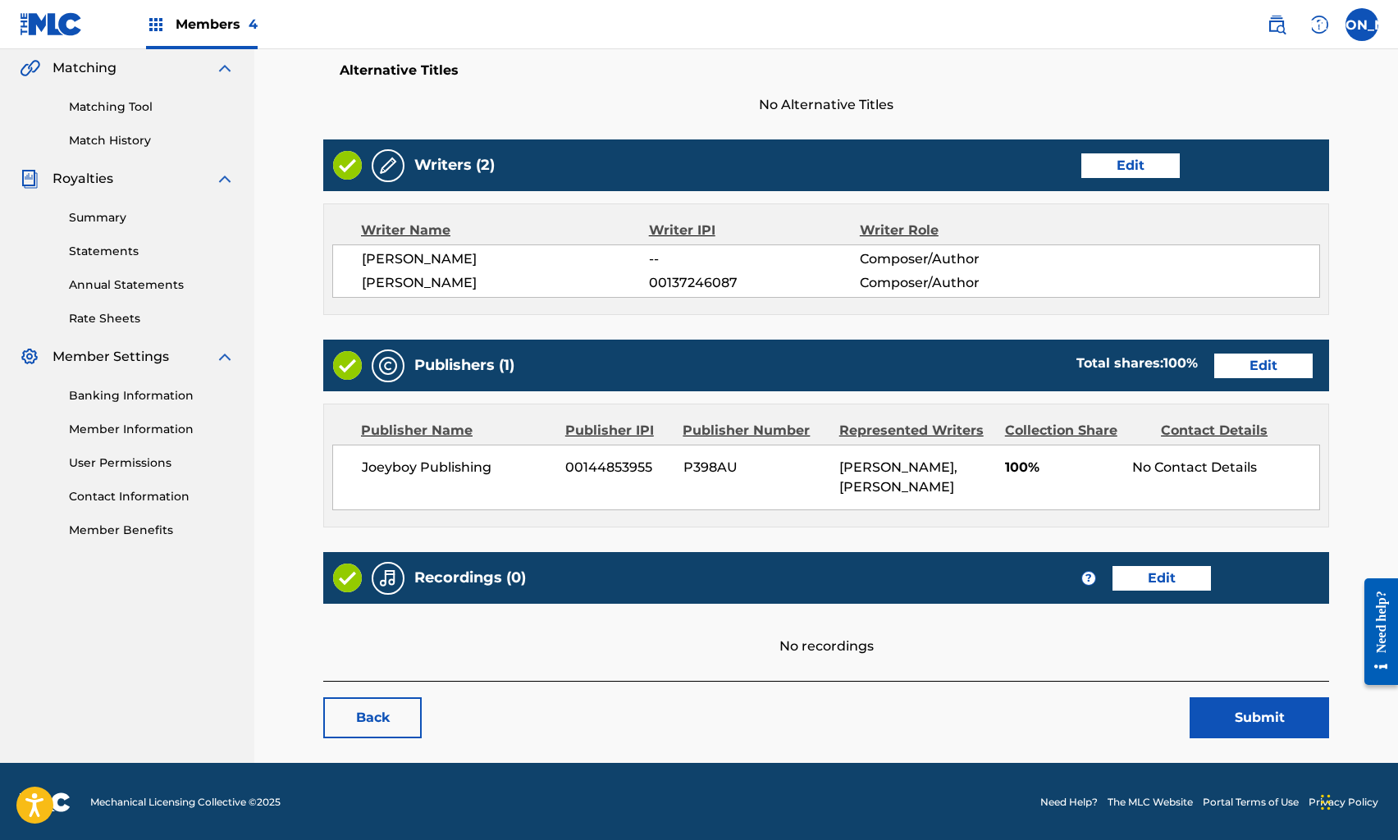
click at [1147, 575] on link "Edit" at bounding box center [1162, 578] width 98 height 25
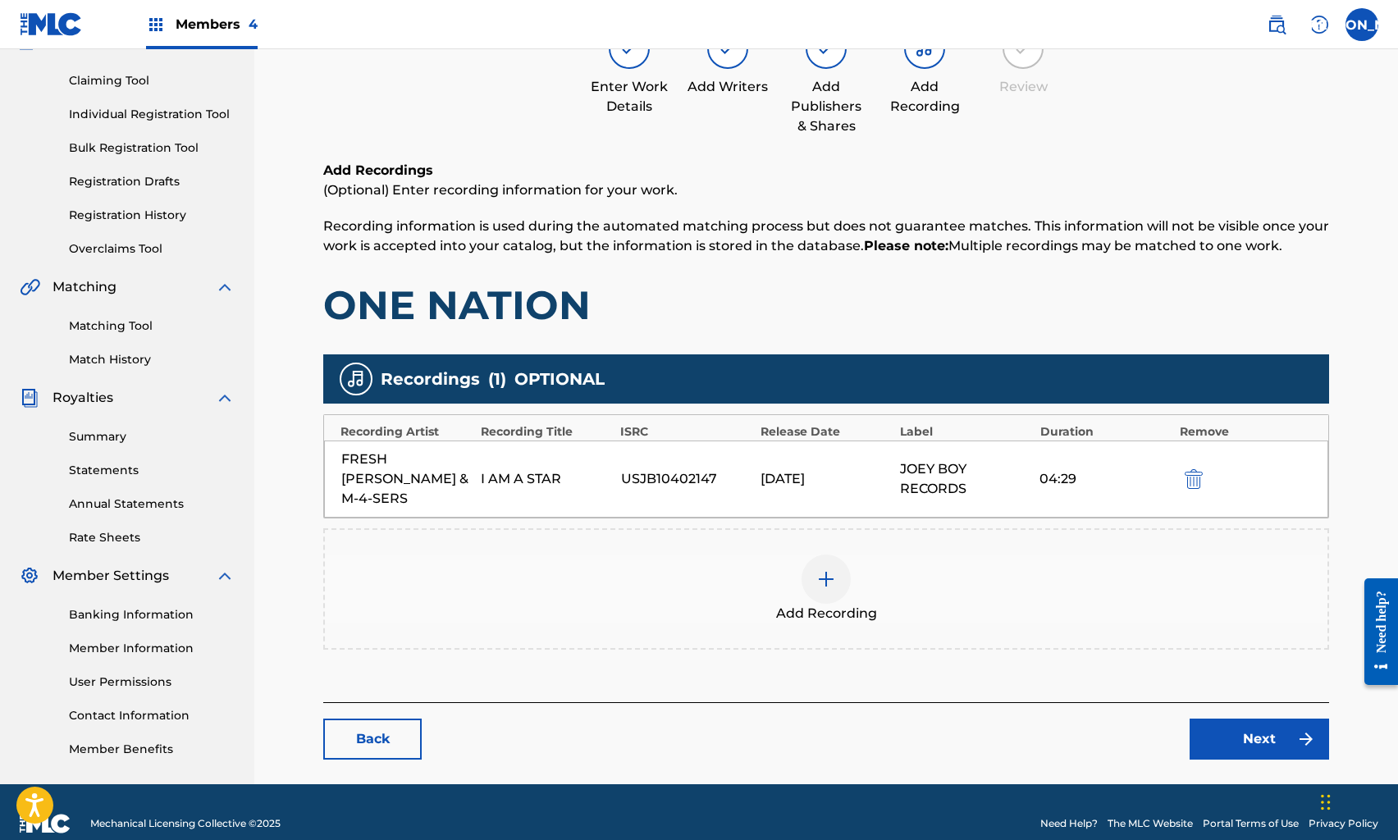
click at [387, 726] on link "Back" at bounding box center [372, 739] width 98 height 41
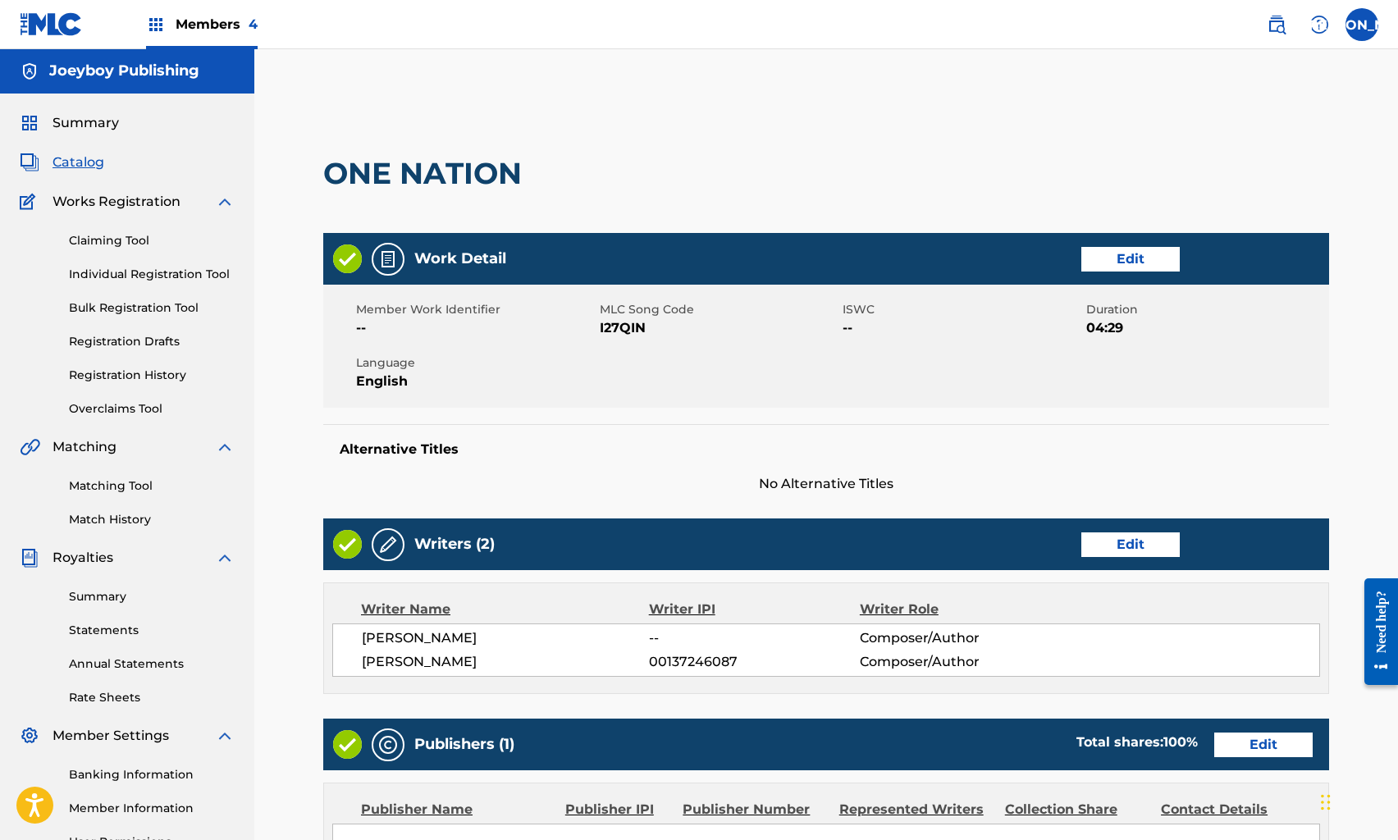
scroll to position [433, 0]
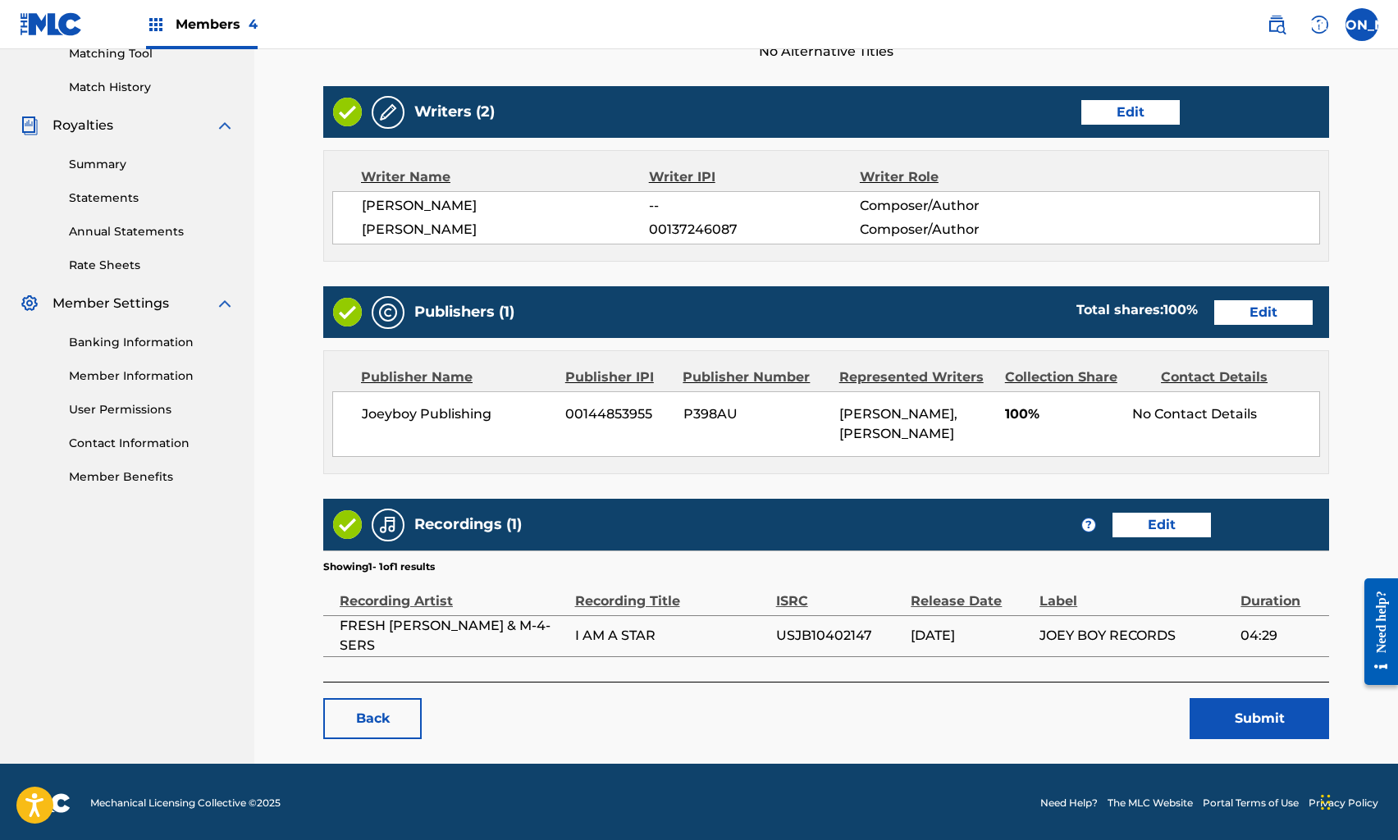
click at [370, 702] on link "Back" at bounding box center [372, 718] width 98 height 41
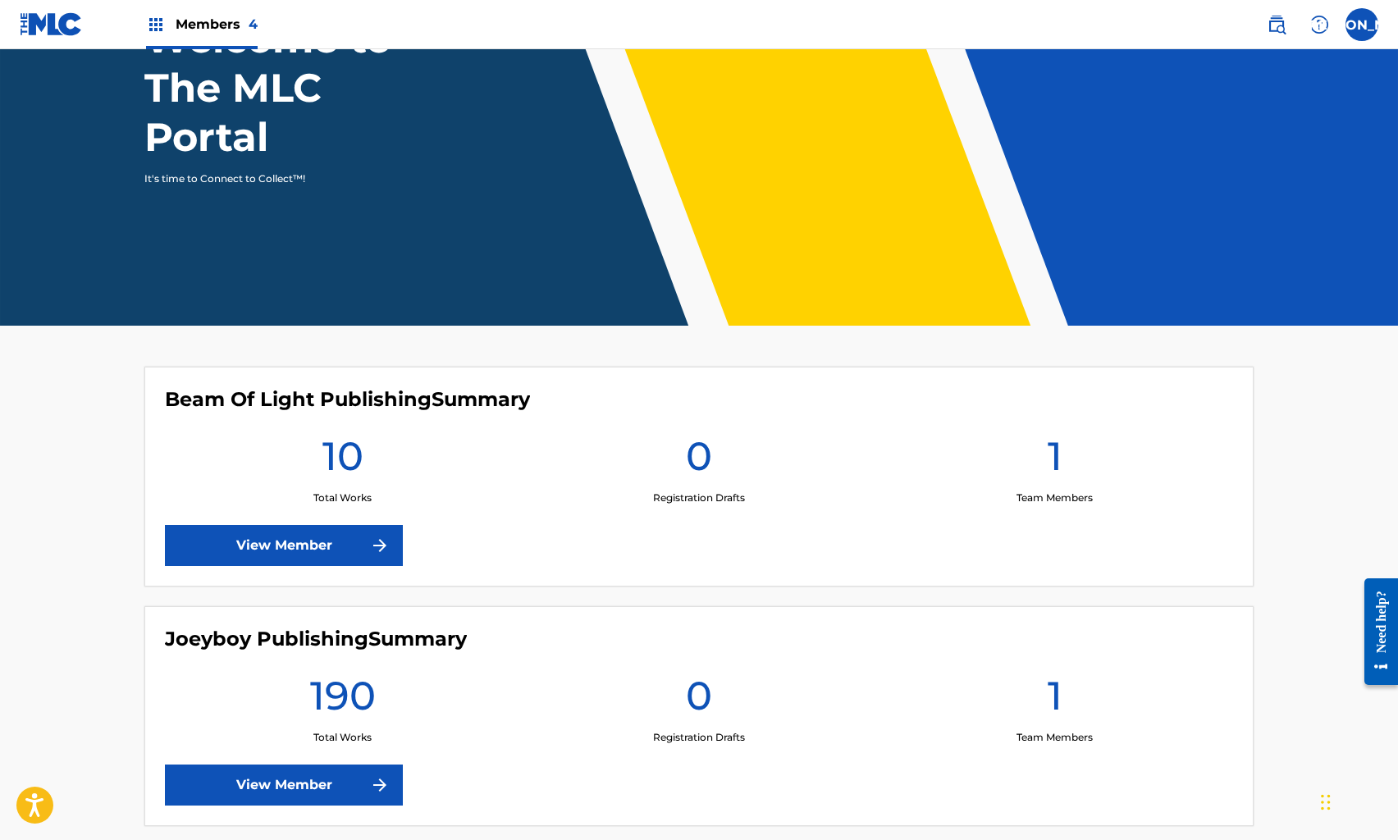
scroll to position [224, 0]
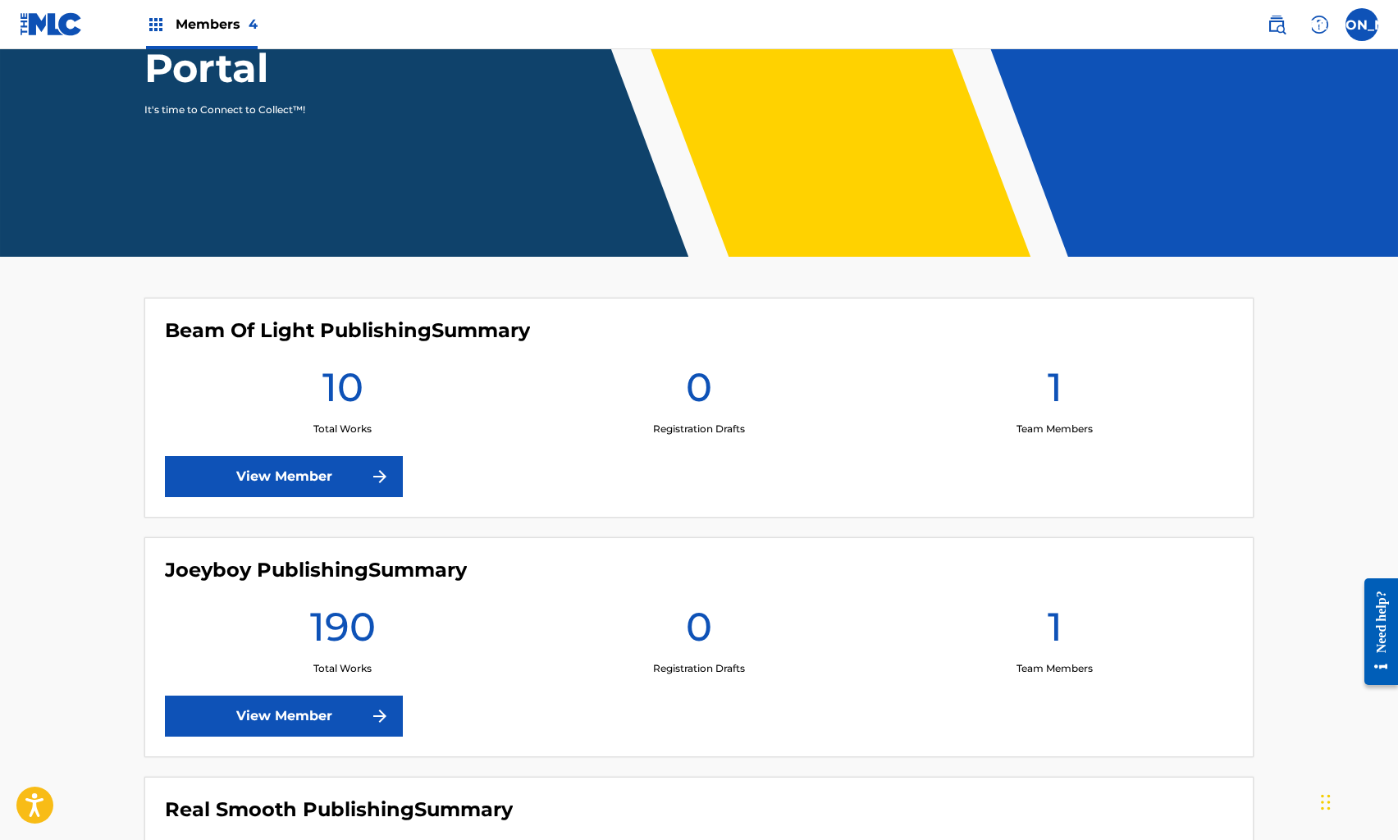
click at [265, 737] on div "Joeyboy Publishing Summary 190 Total Works 0 Registration Drafts 1 Team Members…" at bounding box center [699, 648] width 1110 height 220
click at [269, 716] on link "View Member" at bounding box center [284, 716] width 238 height 41
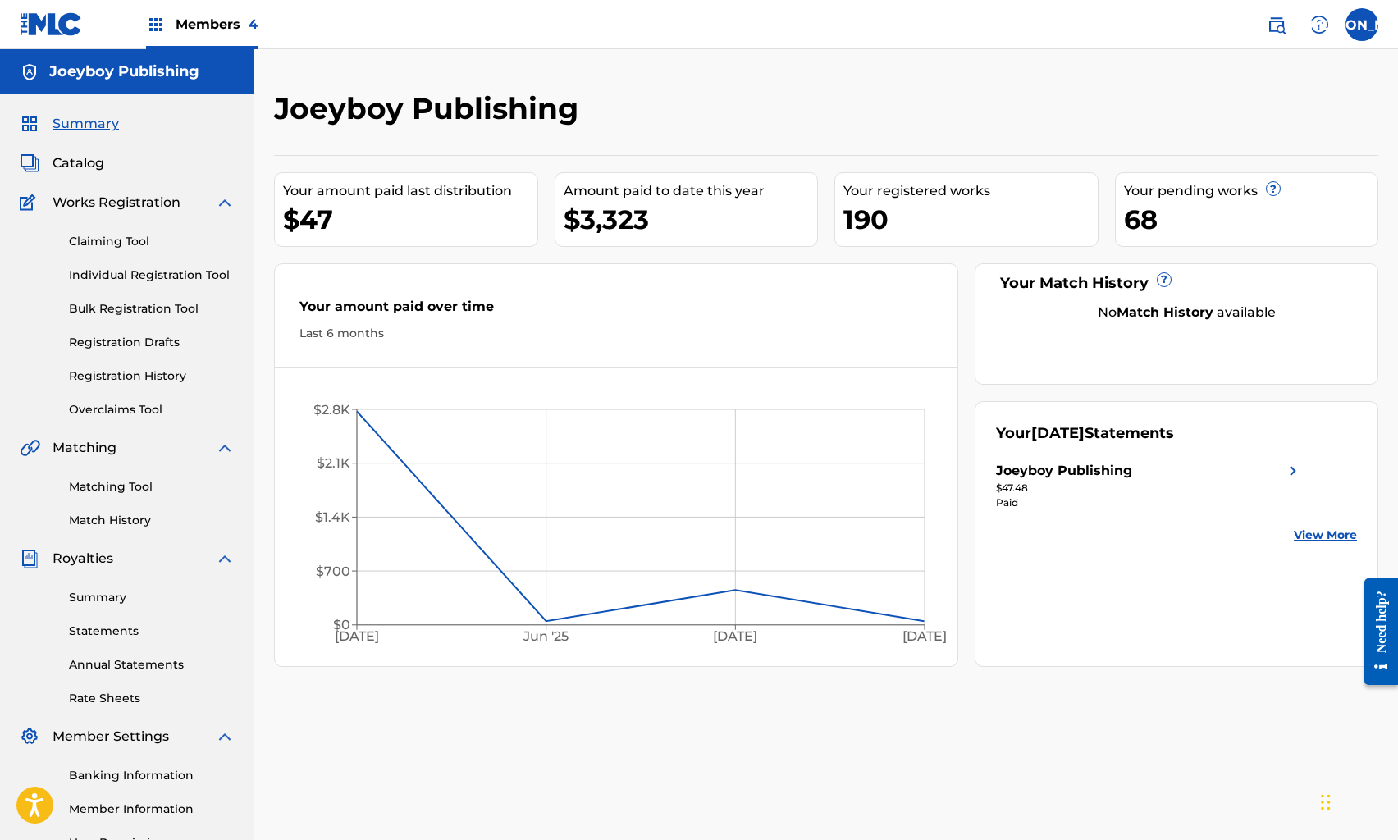
click at [91, 161] on span "Catalog" at bounding box center [79, 163] width 52 height 20
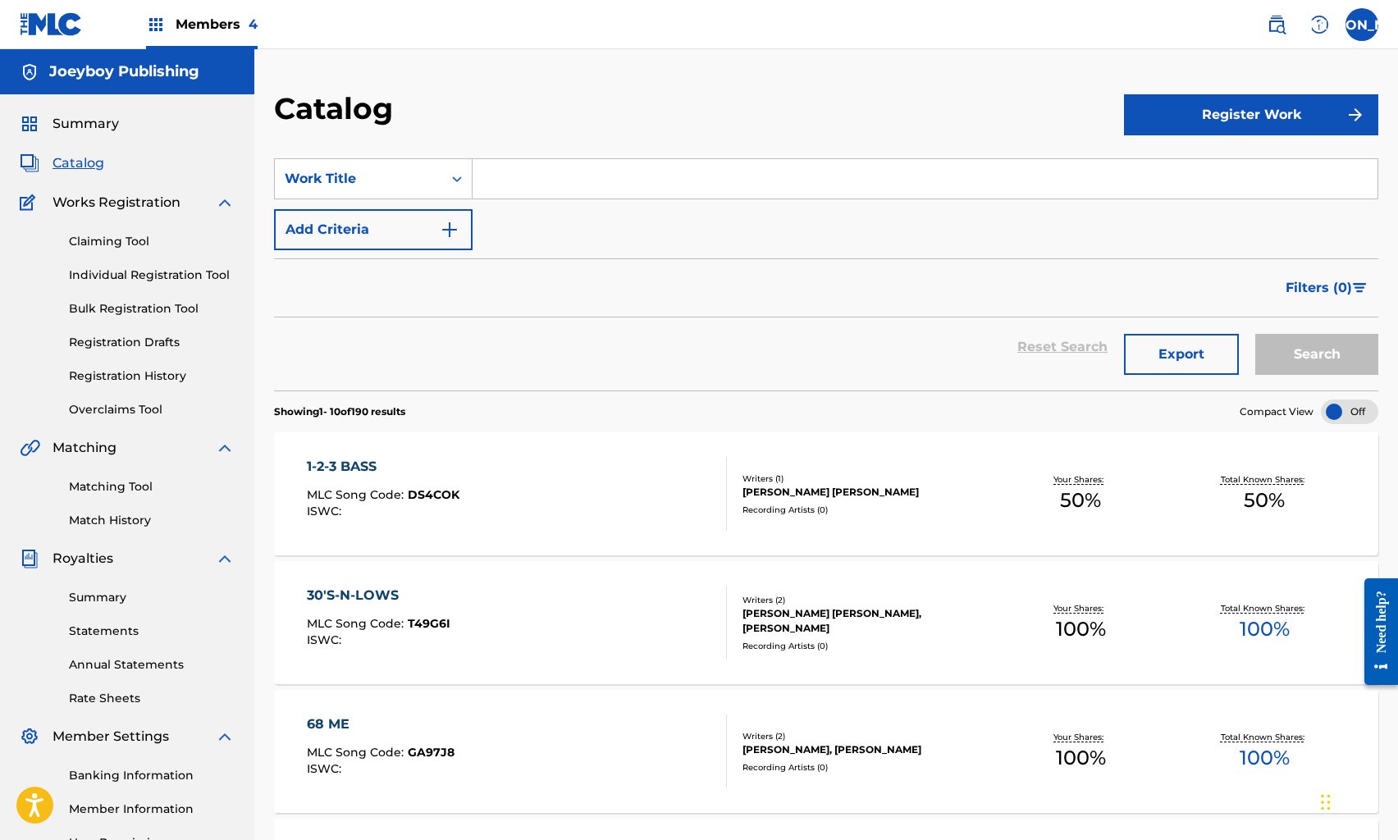
click at [496, 190] on input "Search Form" at bounding box center [925, 178] width 905 height 39
type input "ONE LEG UP"
click at [1256, 334] on button "Search" at bounding box center [1317, 354] width 123 height 41
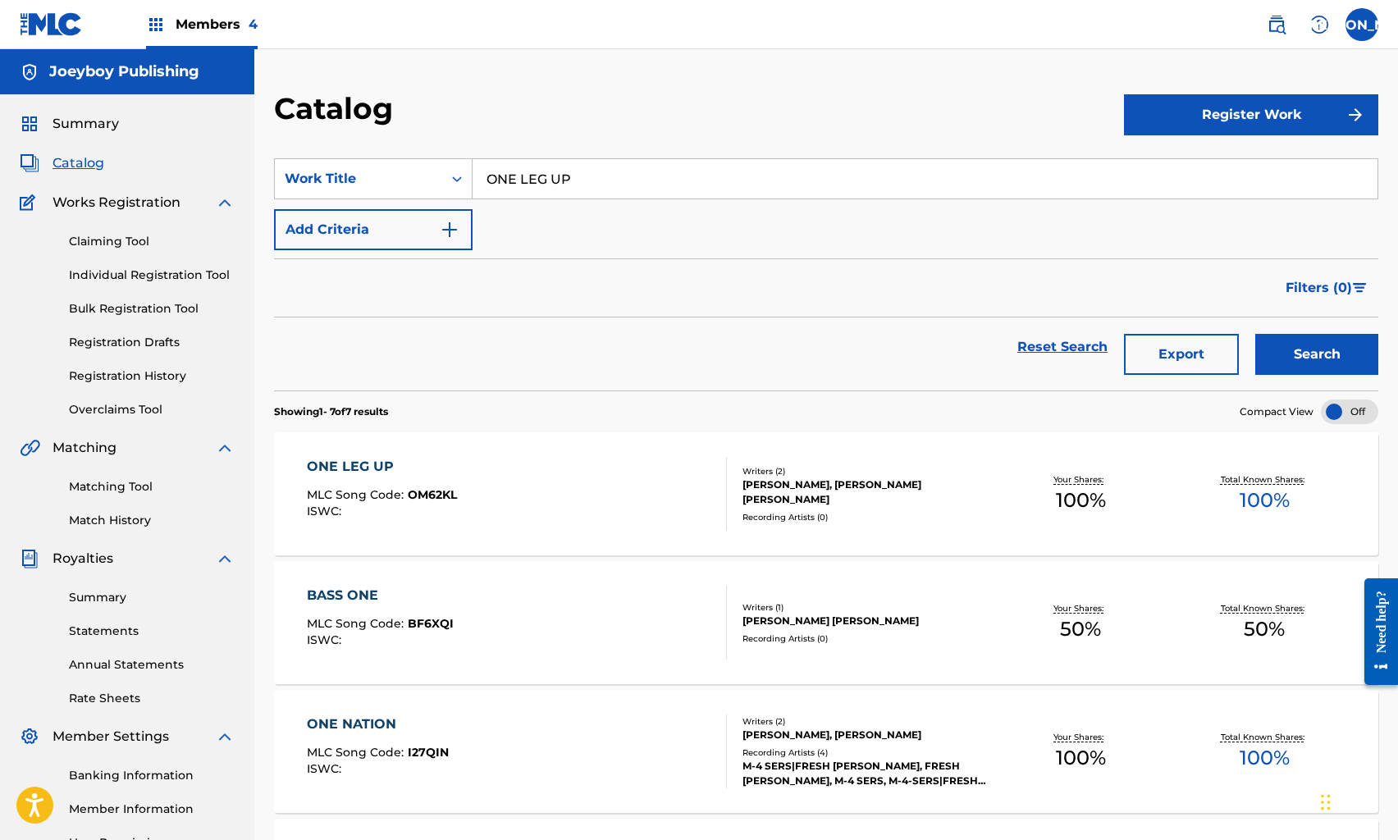
click at [508, 472] on div "ONE LEG UP MLC Song Code : OM62KL ISWC :" at bounding box center [516, 494] width 419 height 74
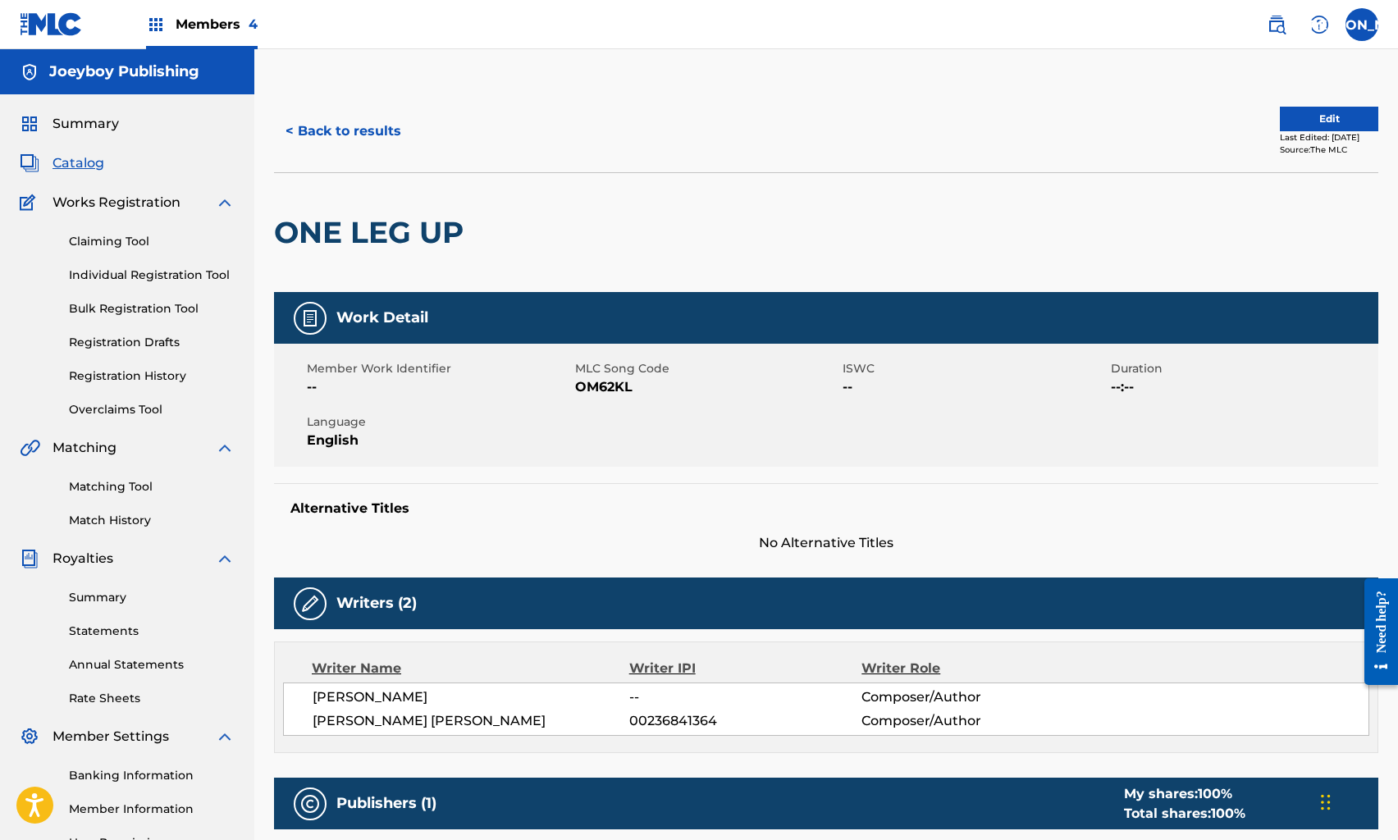
scroll to position [1, 0]
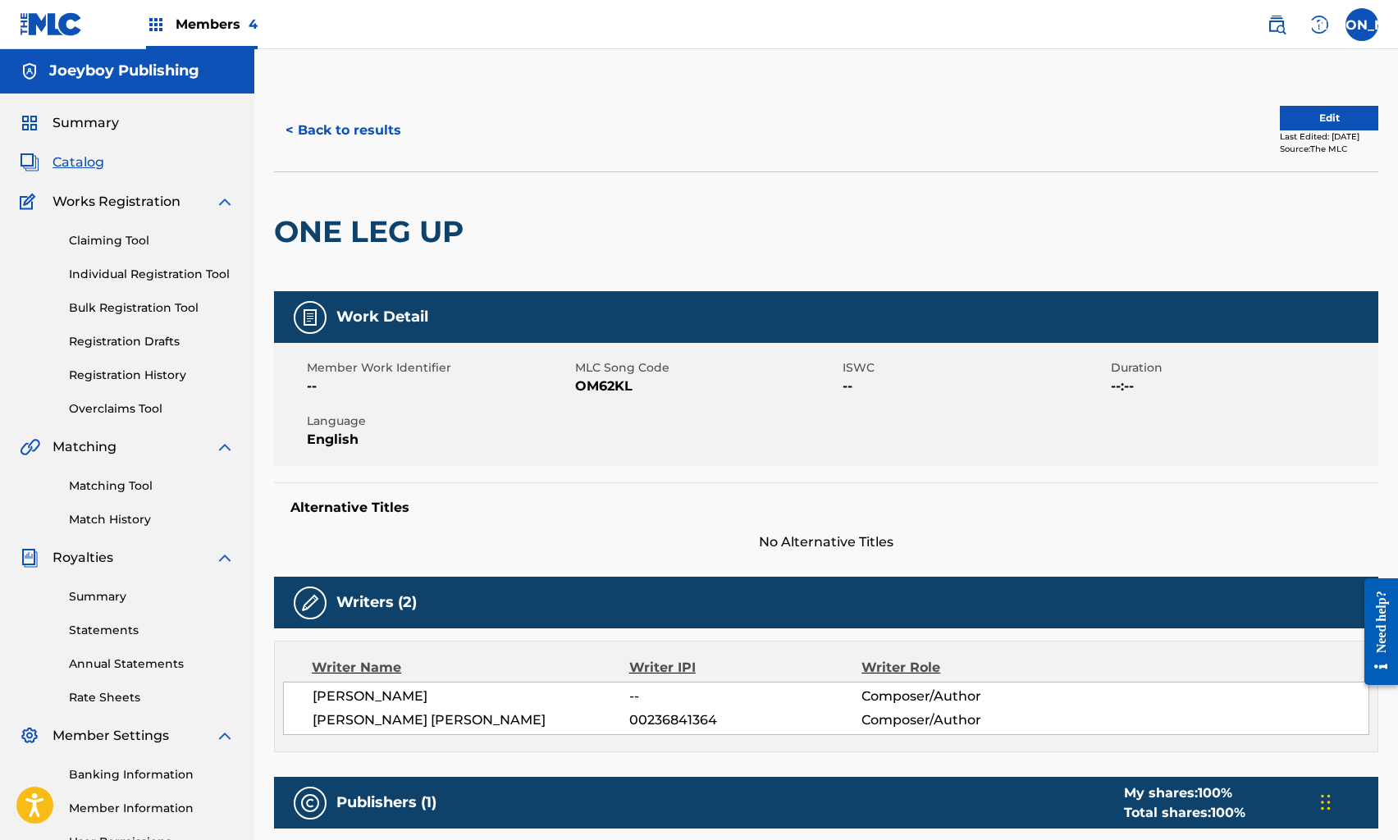
click at [1324, 114] on button "Edit" at bounding box center [1329, 118] width 98 height 25
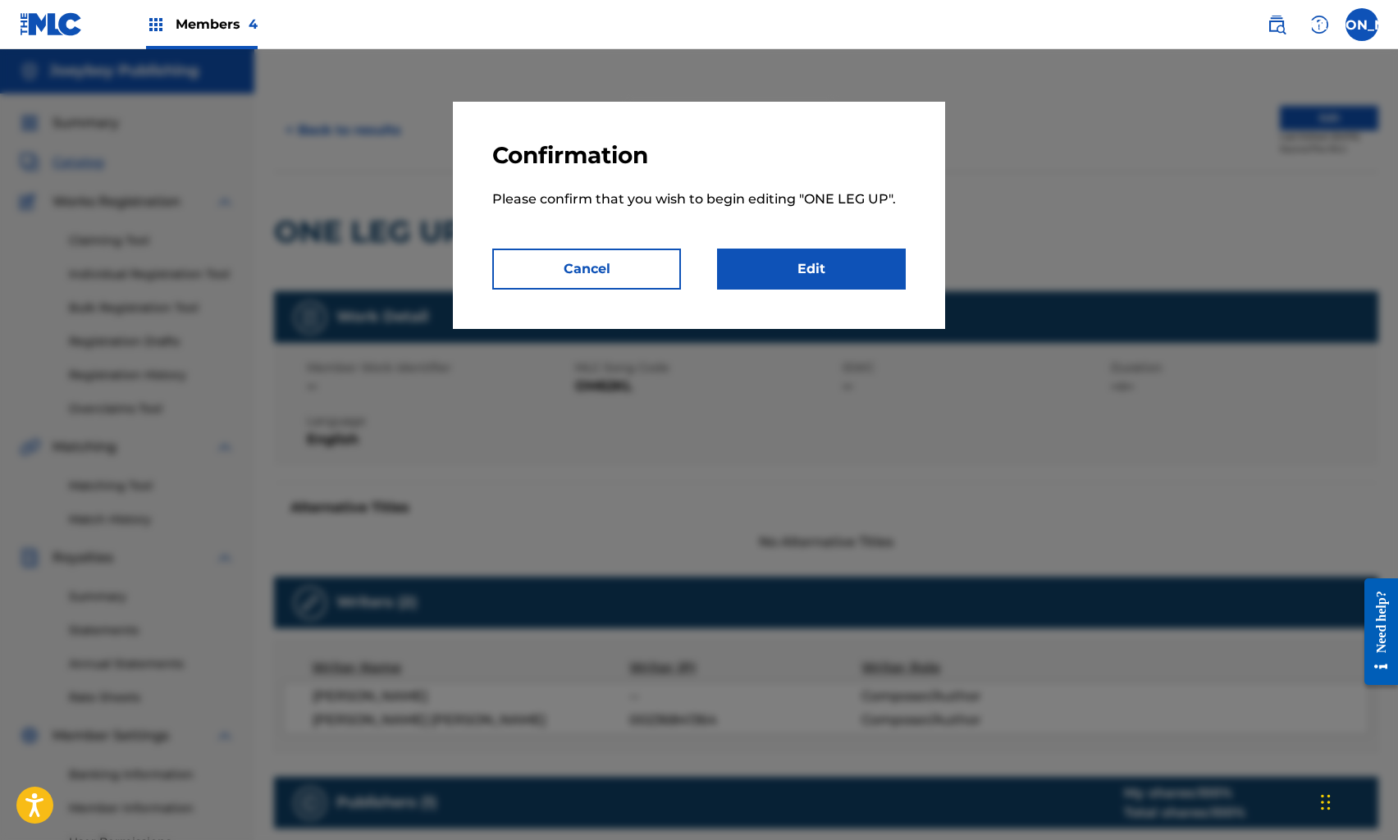
click at [854, 256] on link "Edit" at bounding box center [811, 269] width 189 height 41
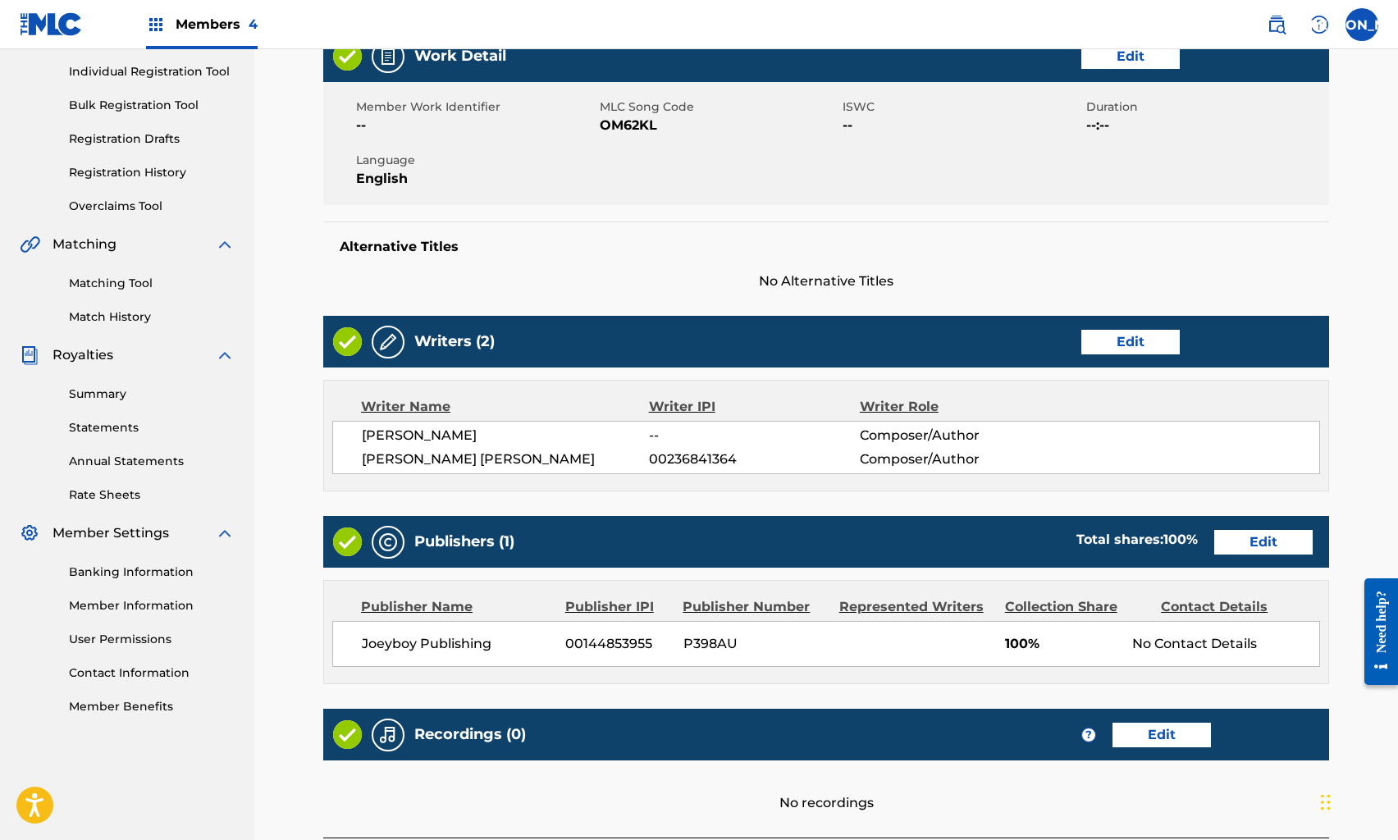
scroll to position [291, 0]
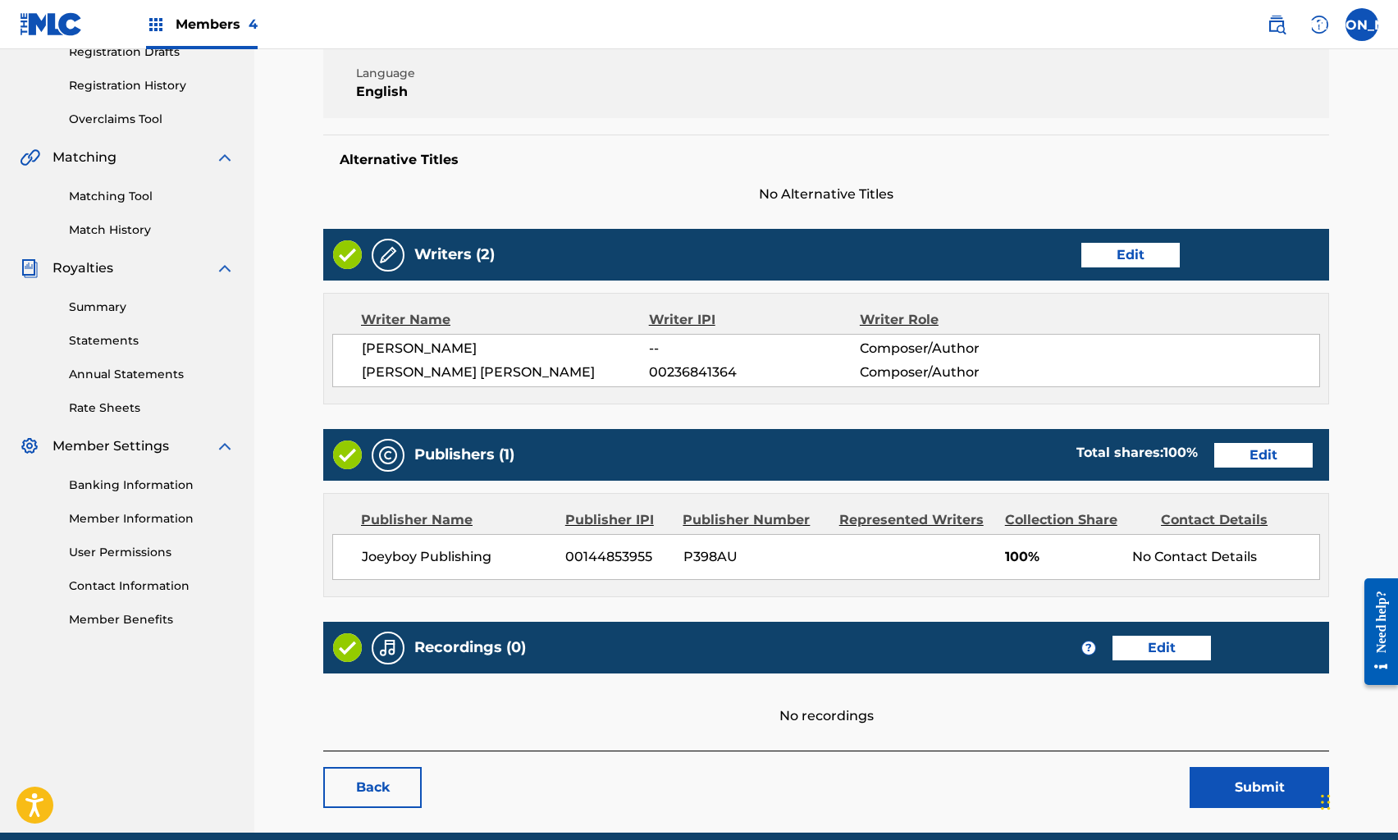
click at [1175, 650] on link "Edit" at bounding box center [1162, 648] width 98 height 25
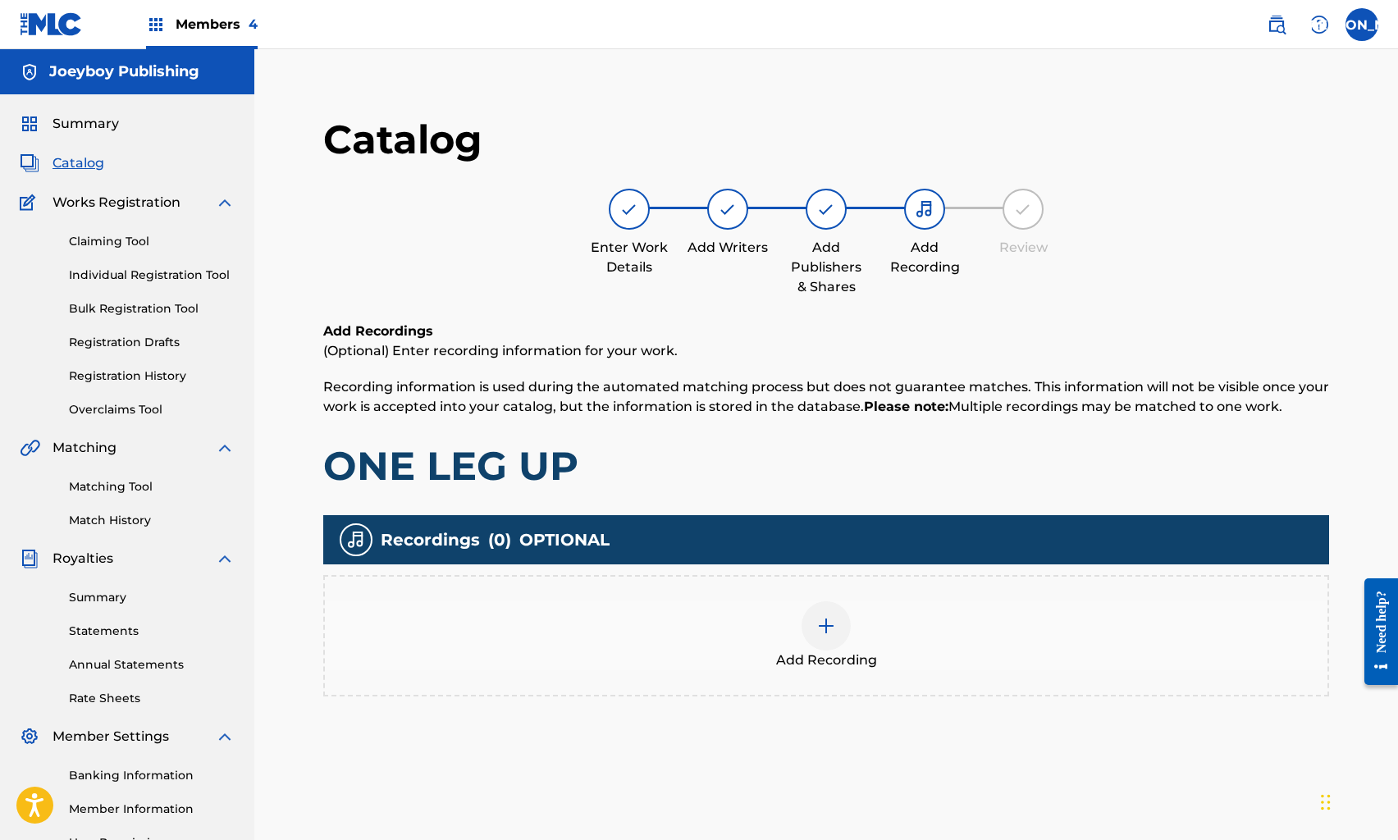
click at [826, 615] on div at bounding box center [826, 626] width 49 height 49
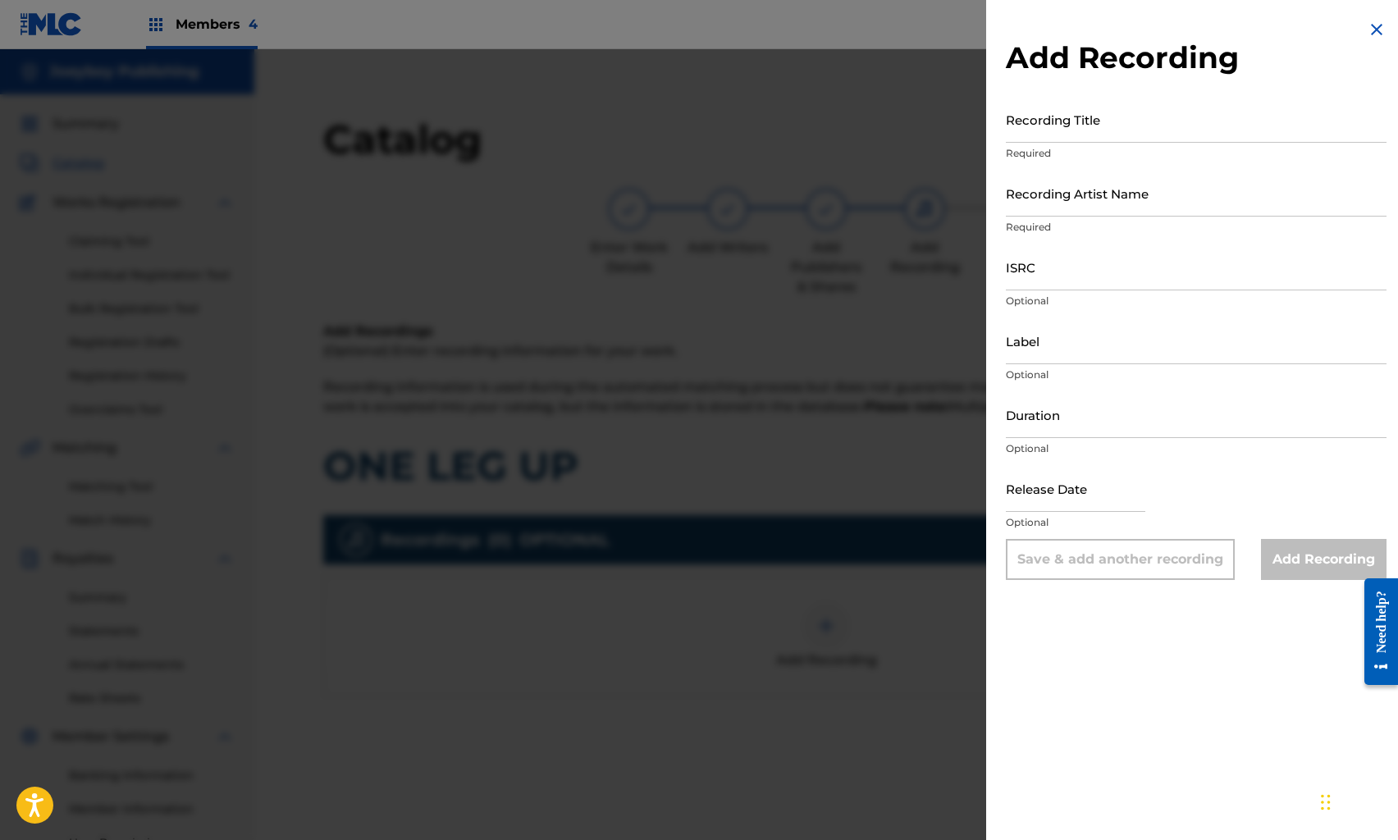
click at [1146, 144] on div "Recording Title Required" at bounding box center [1196, 133] width 381 height 74
click at [1097, 127] on input "Recording Title" at bounding box center [1196, 119] width 381 height 47
type input "WATCH ME GROW"
click at [1106, 193] on input "Recording Artist Name" at bounding box center [1196, 193] width 381 height 47
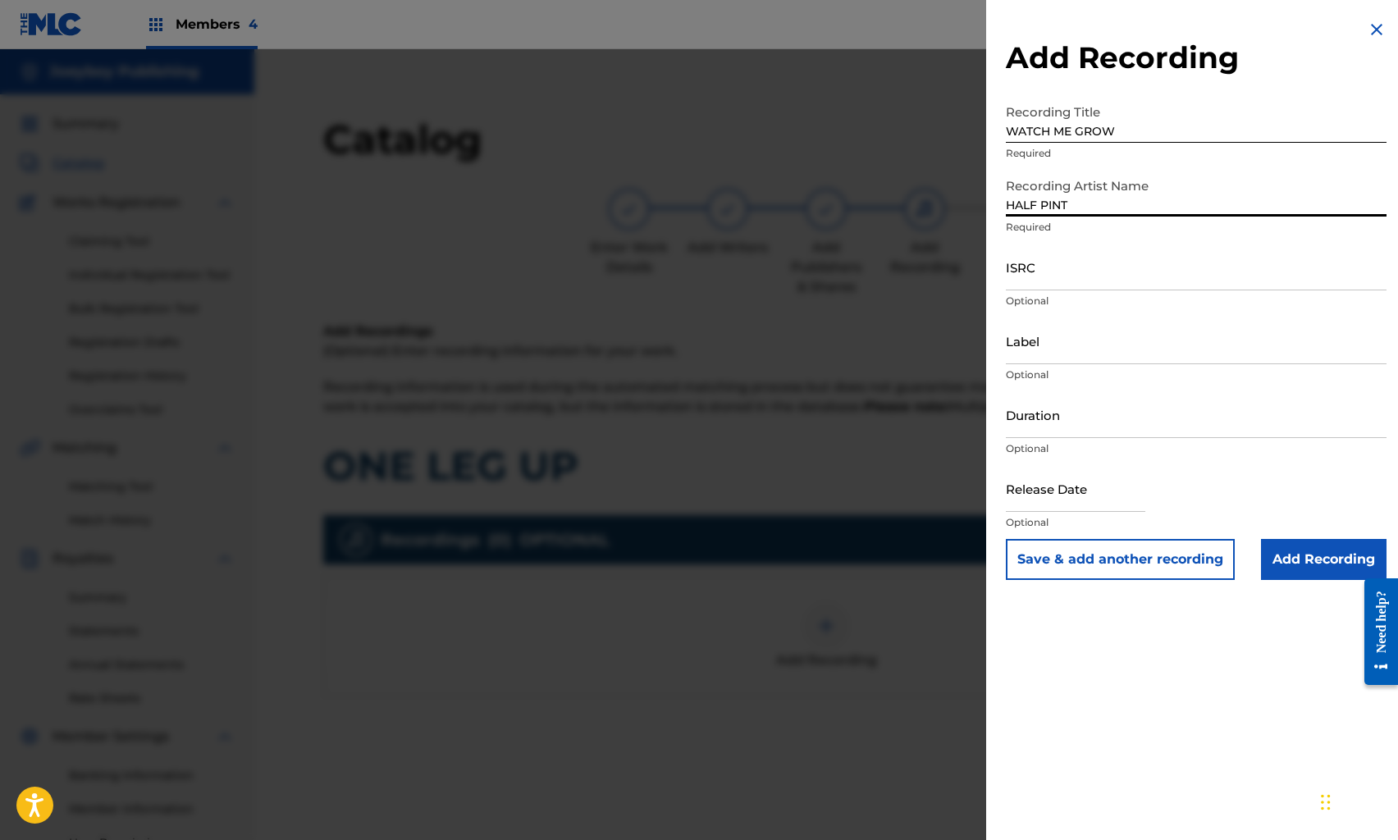
type input "HALF PINT"
click at [1097, 269] on input "ISRC" at bounding box center [1196, 267] width 381 height 47
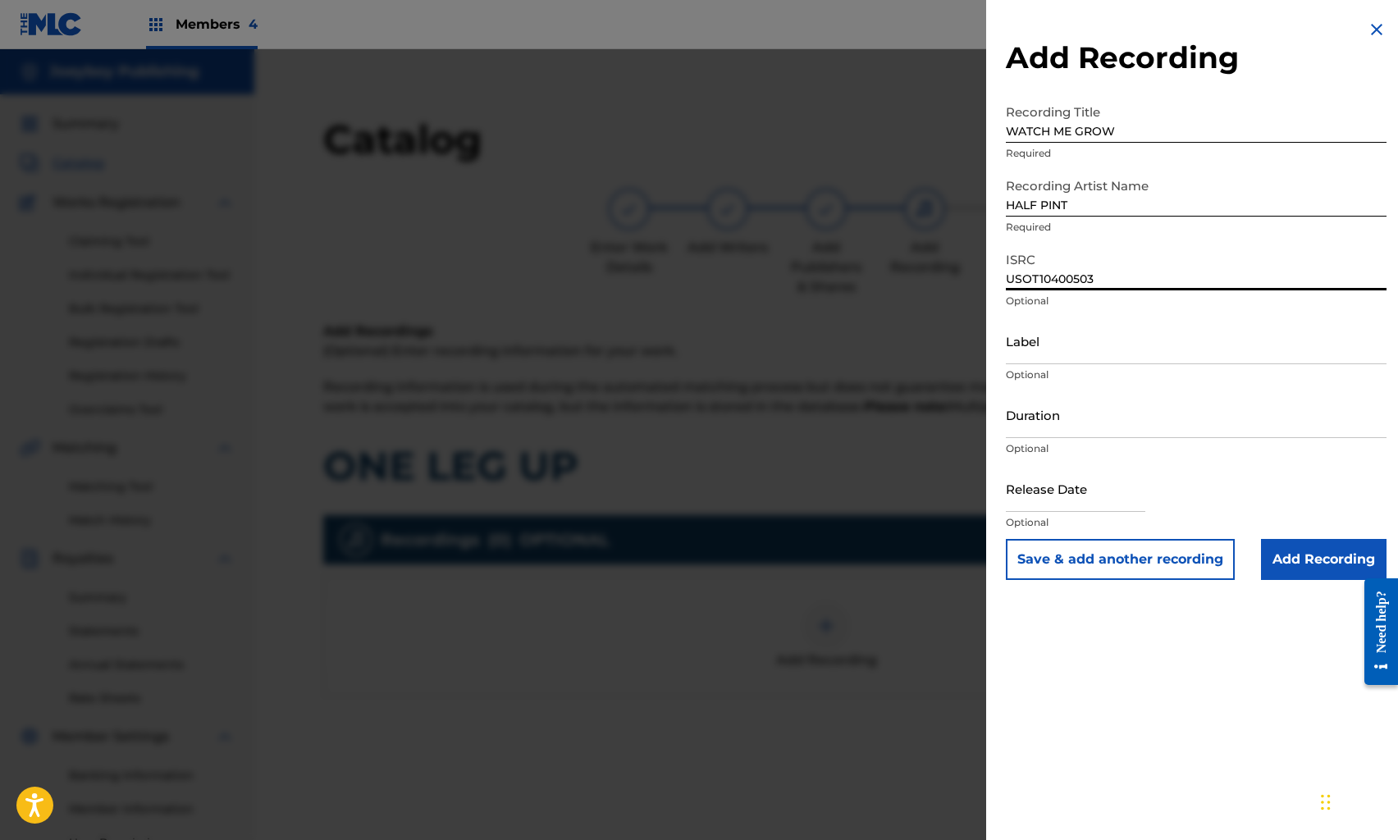
type input "USOT10400503"
click at [1132, 341] on input "Label" at bounding box center [1196, 341] width 381 height 47
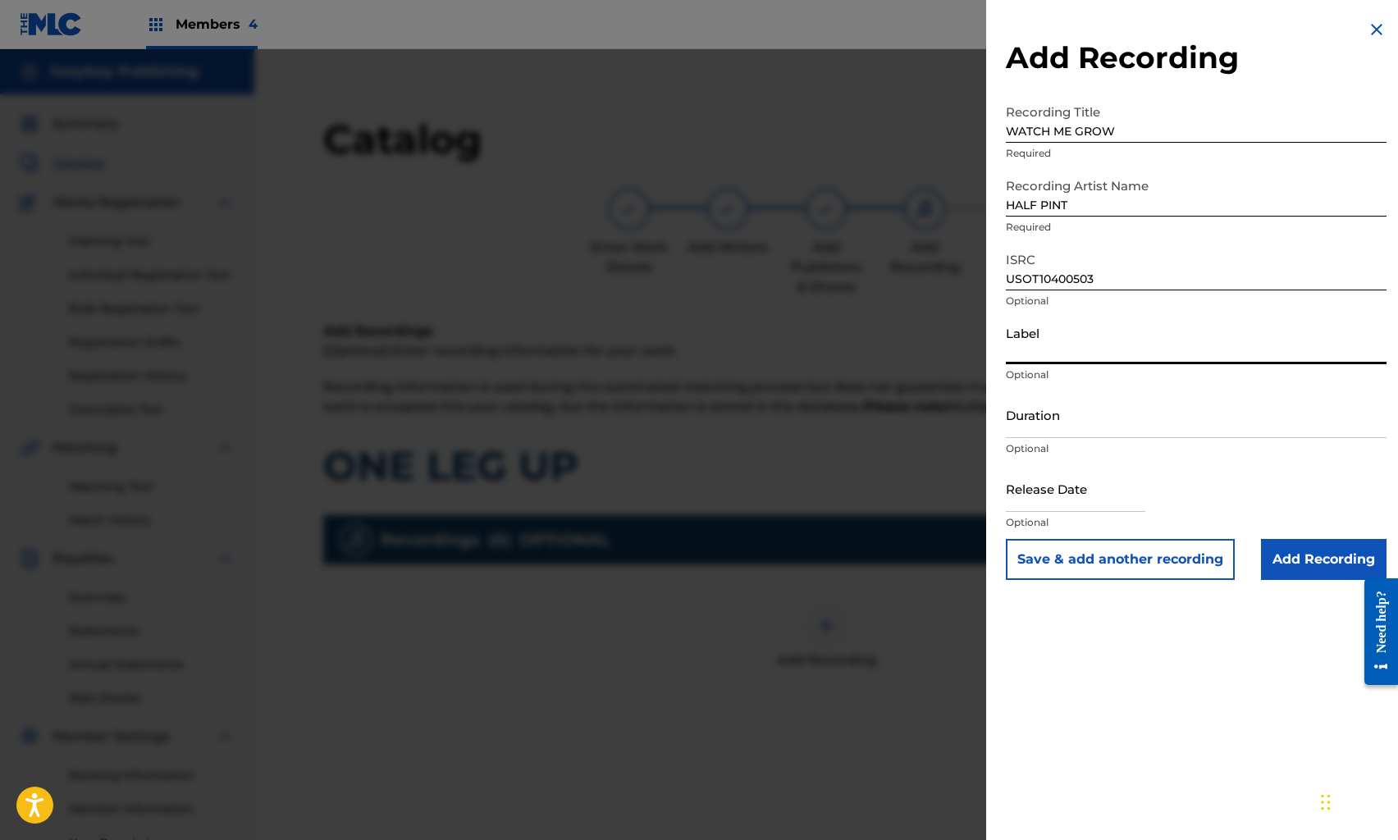
scroll to position [3, 0]
click at [1043, 339] on input "Label" at bounding box center [1196, 341] width 381 height 47
type input "ON TOP RECORDS LLC"
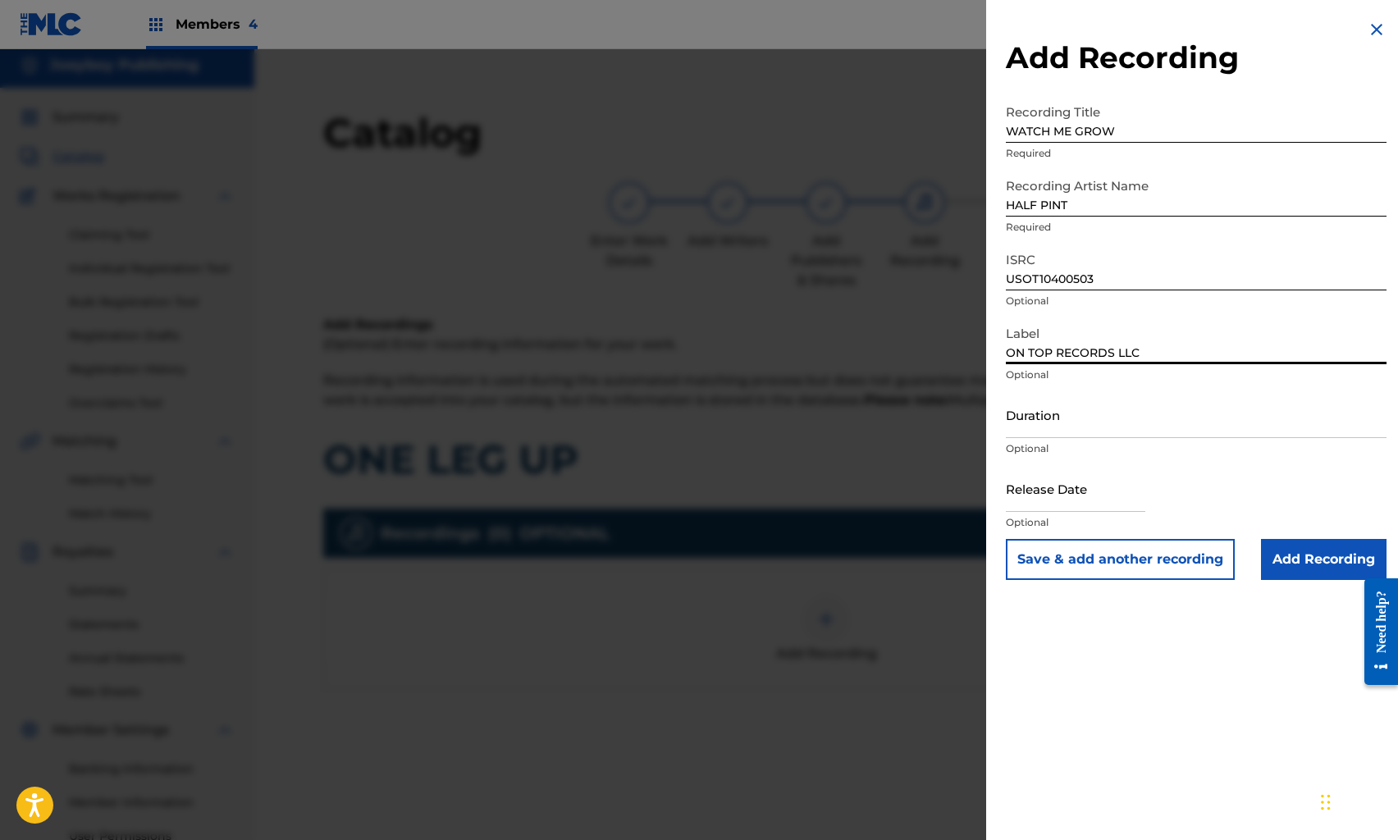
click at [1047, 423] on input "Duration" at bounding box center [1196, 414] width 381 height 47
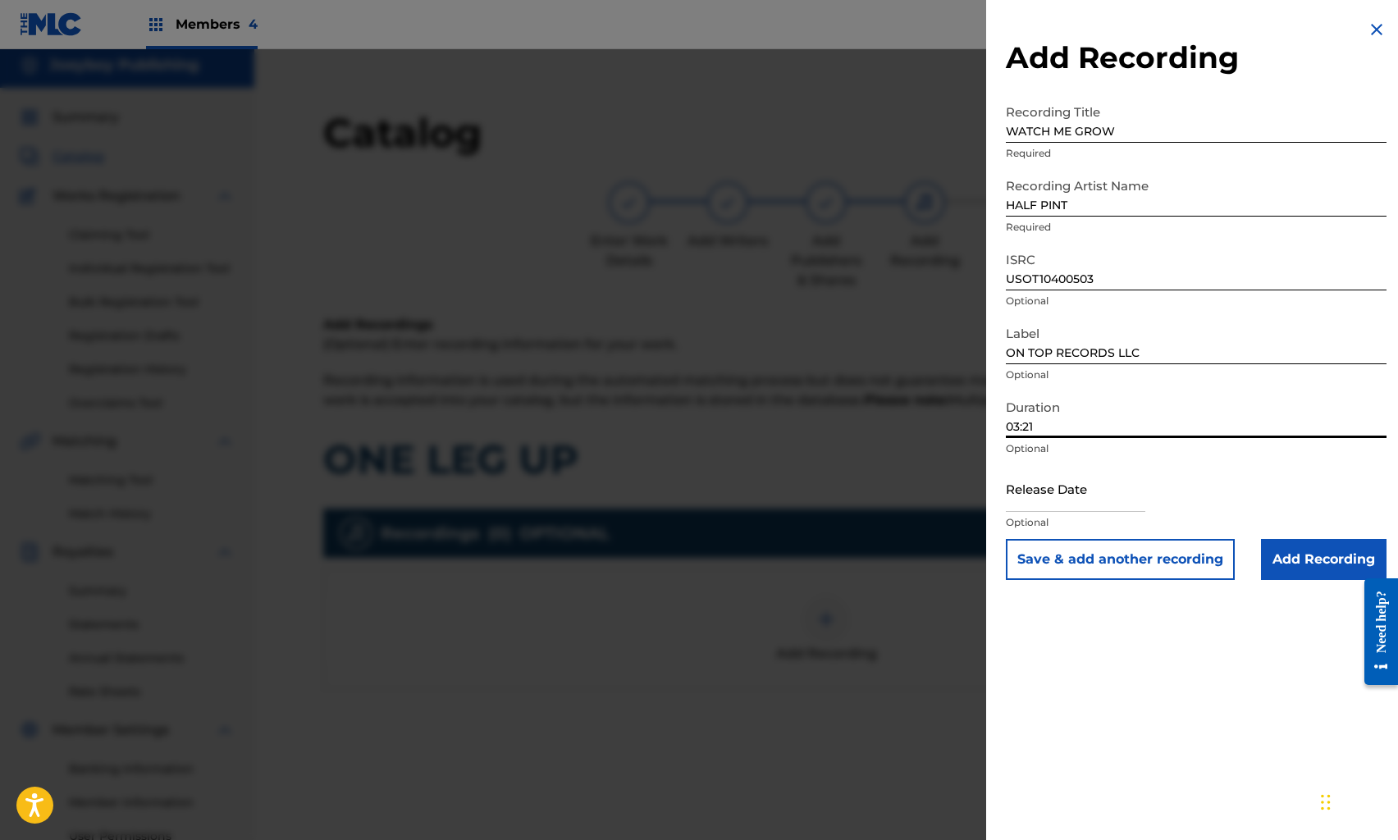
type input "03:21"
click at [1055, 486] on input "text" at bounding box center [1076, 488] width 140 height 47
select select "7"
select select "2025"
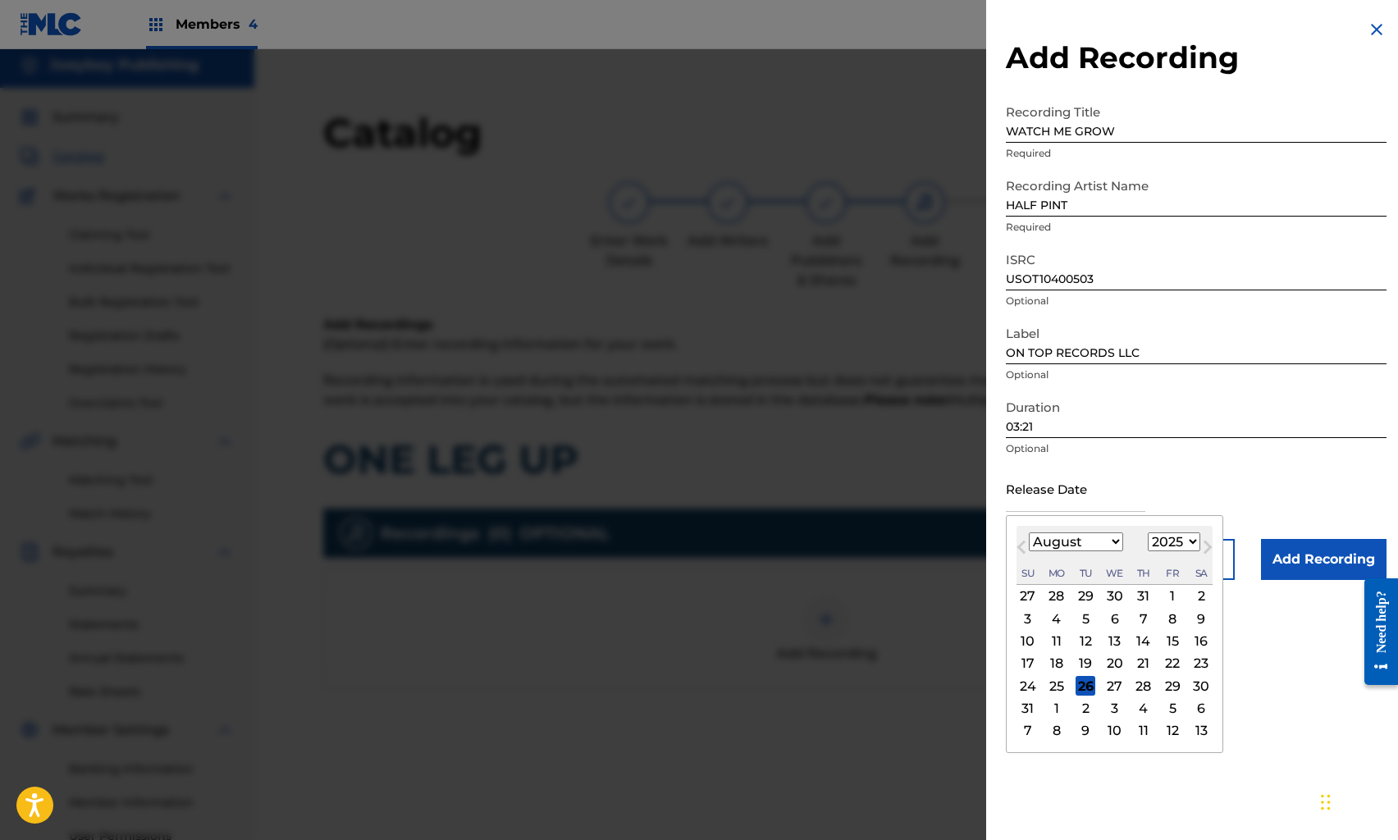
click at [1023, 546] on span "Previous Month" at bounding box center [1023, 550] width 0 height 25
select select "4"
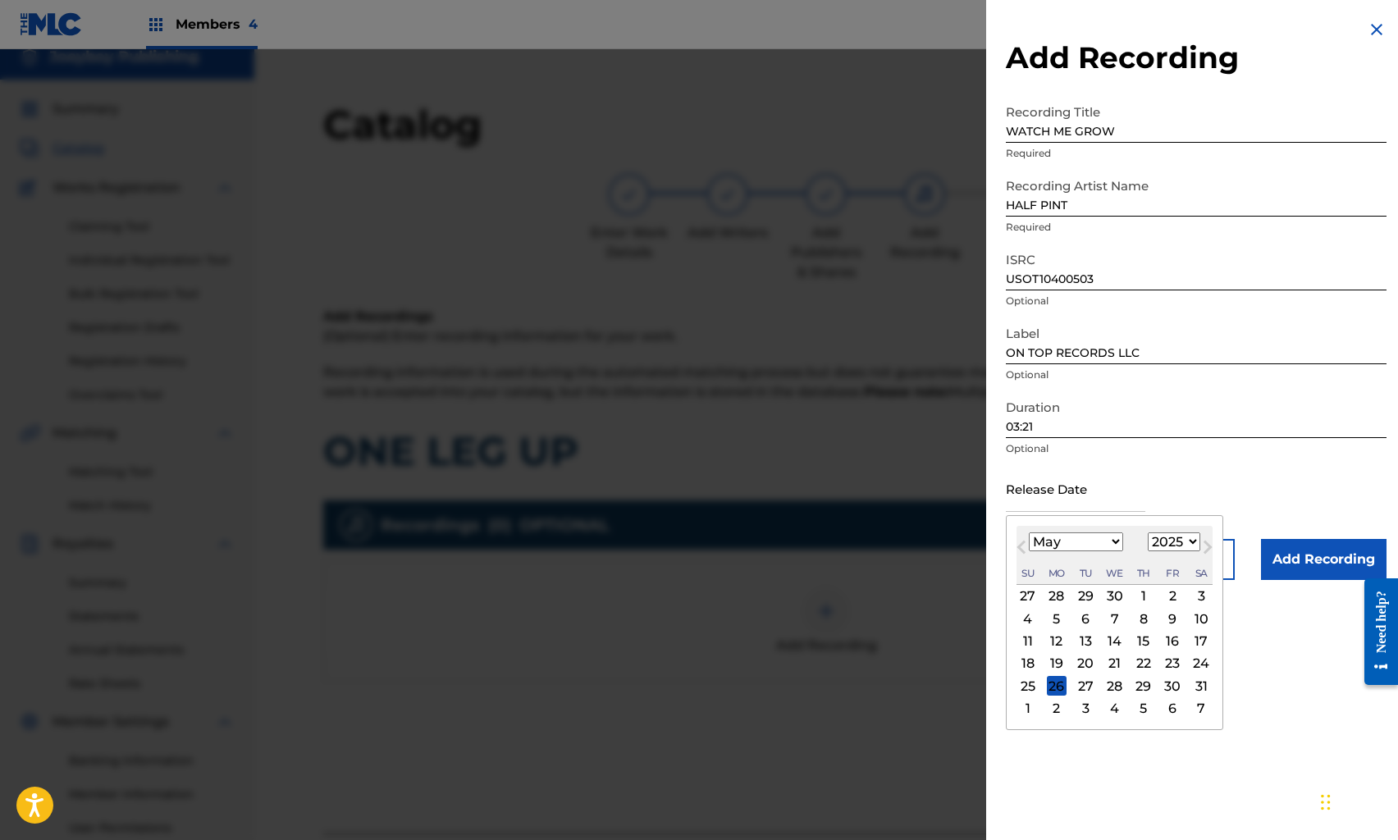
scroll to position [16, 0]
click at [1142, 600] on div "1" at bounding box center [1144, 597] width 20 height 20
type input "[DATE]"
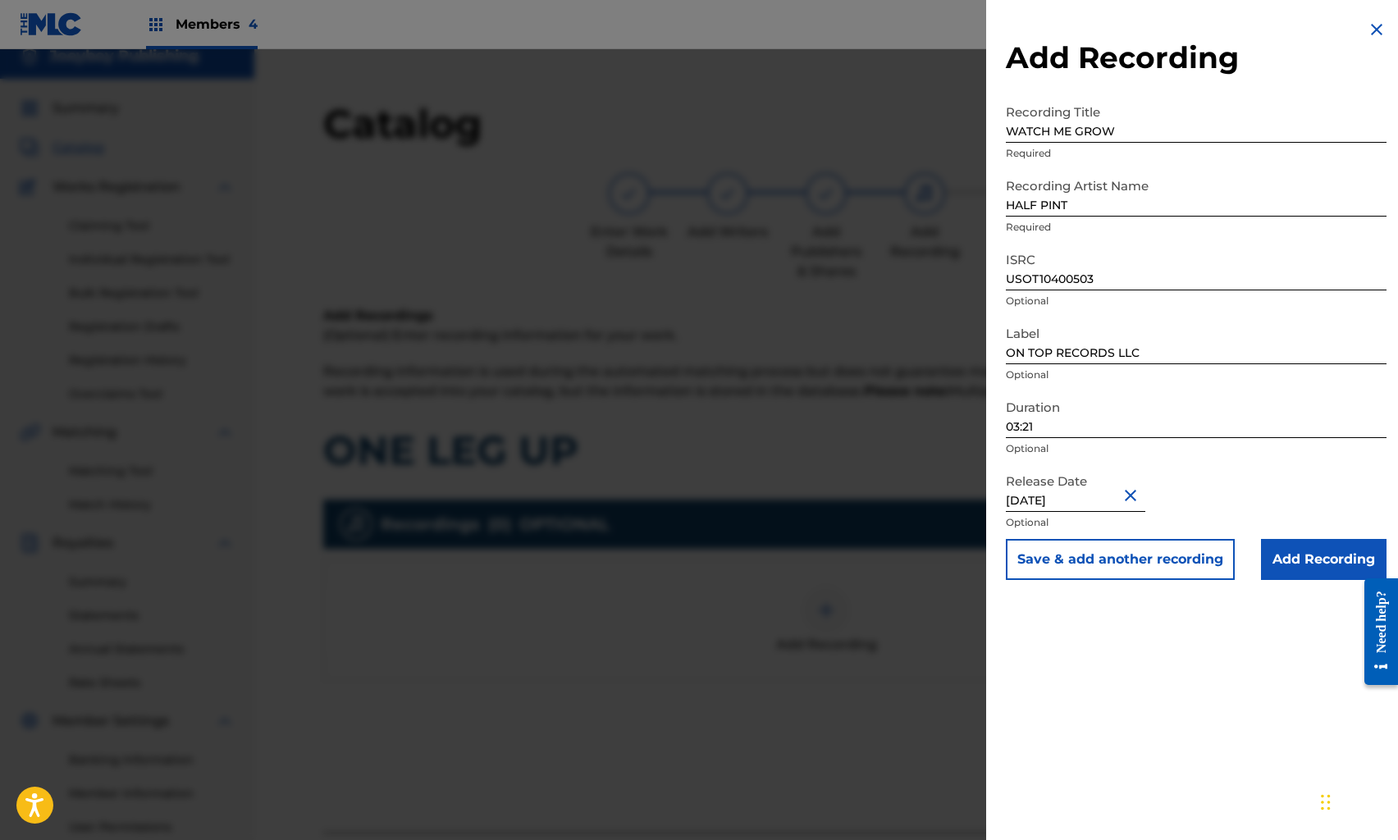
click at [1083, 495] on input "[DATE]" at bounding box center [1076, 488] width 140 height 47
select select "4"
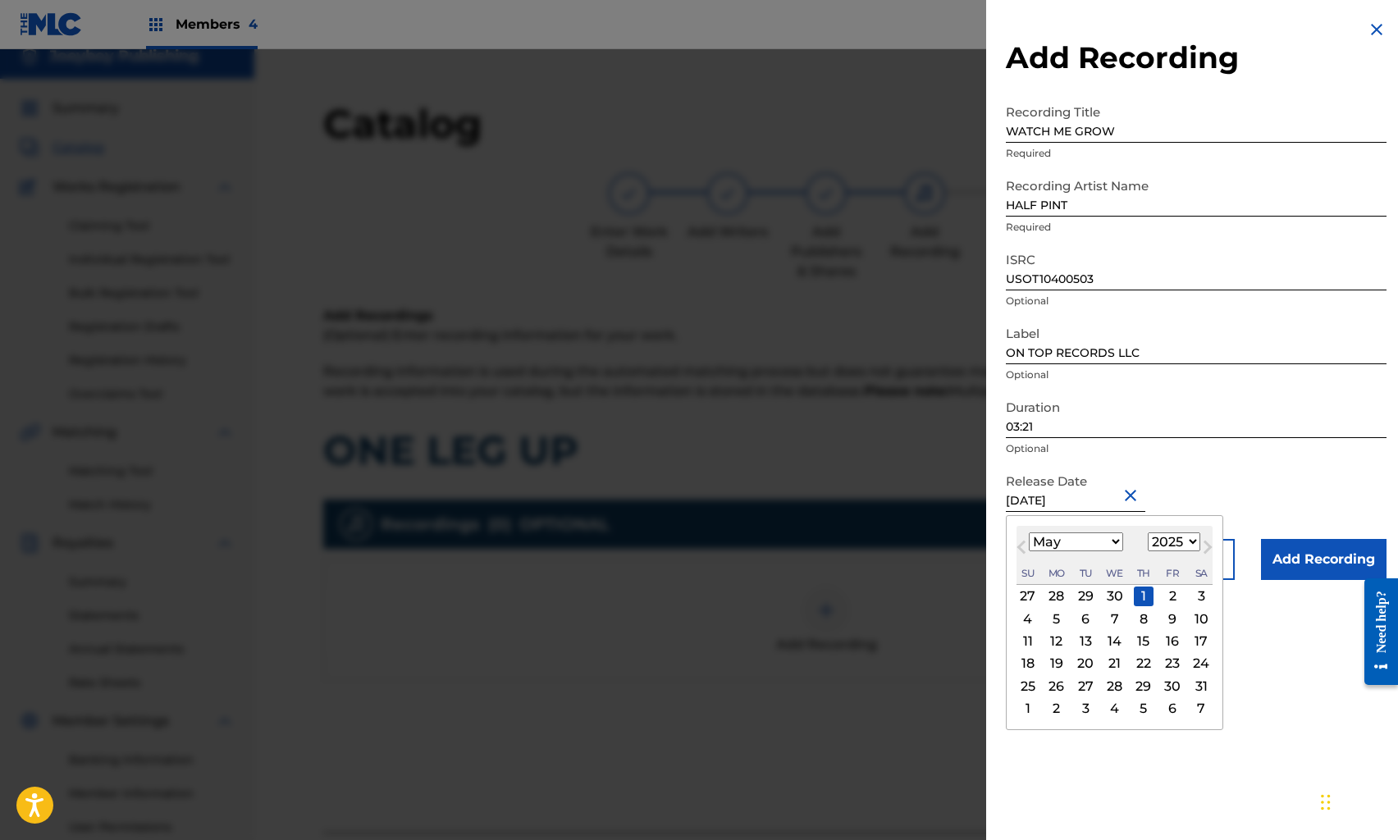
click at [1192, 544] on select "1899 1900 1901 1902 1903 1904 1905 1906 1907 1908 1909 1910 1911 1912 1913 1914…" at bounding box center [1174, 542] width 53 height 19
select select "2009"
click at [1148, 533] on select "1899 1900 1901 1902 1903 1904 1905 1906 1907 1908 1909 1910 1911 1912 1913 1914…" at bounding box center [1174, 542] width 53 height 19
click at [1174, 589] on div "1" at bounding box center [1173, 597] width 20 height 20
type input "[DATE]"
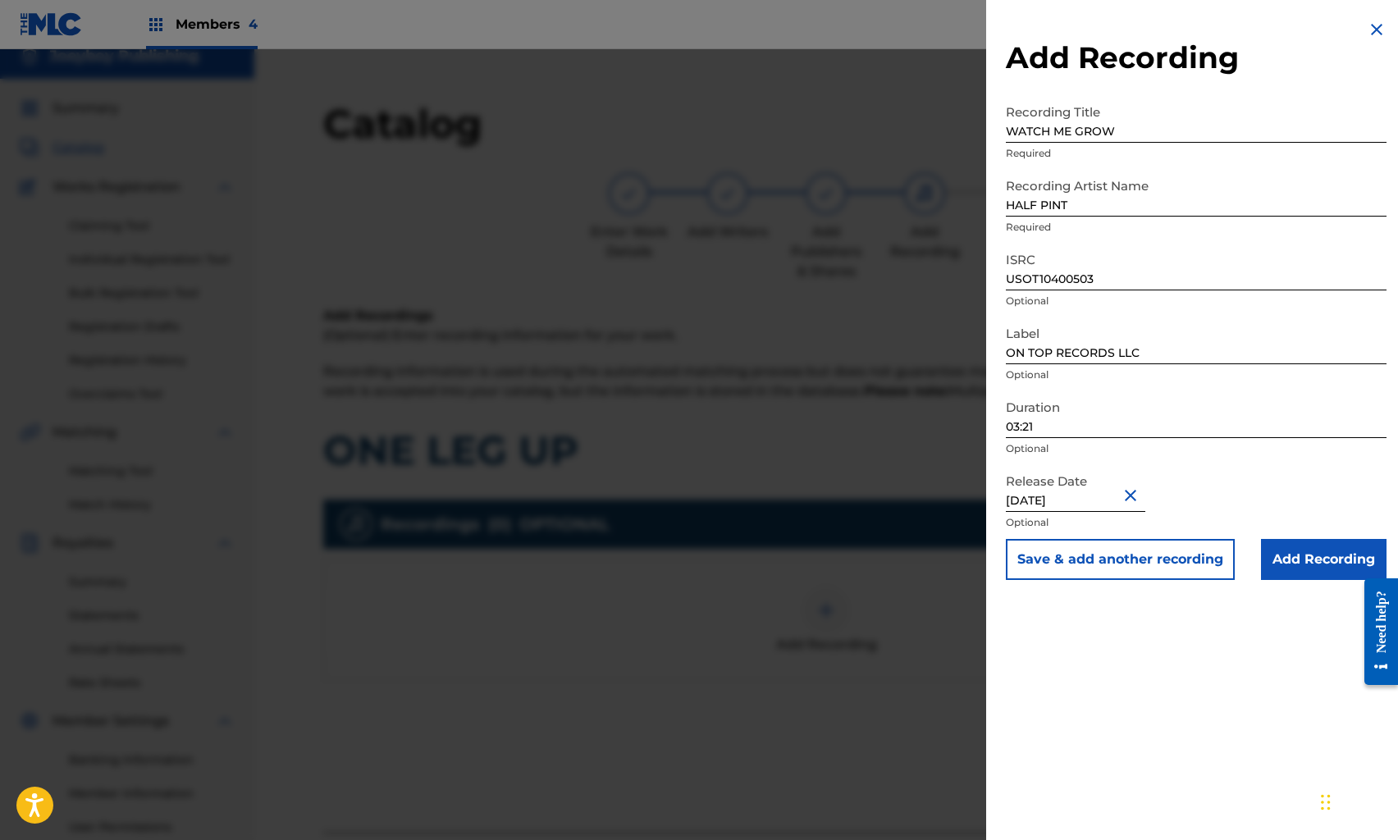
click at [1265, 559] on input "Add Recording" at bounding box center [1324, 559] width 126 height 41
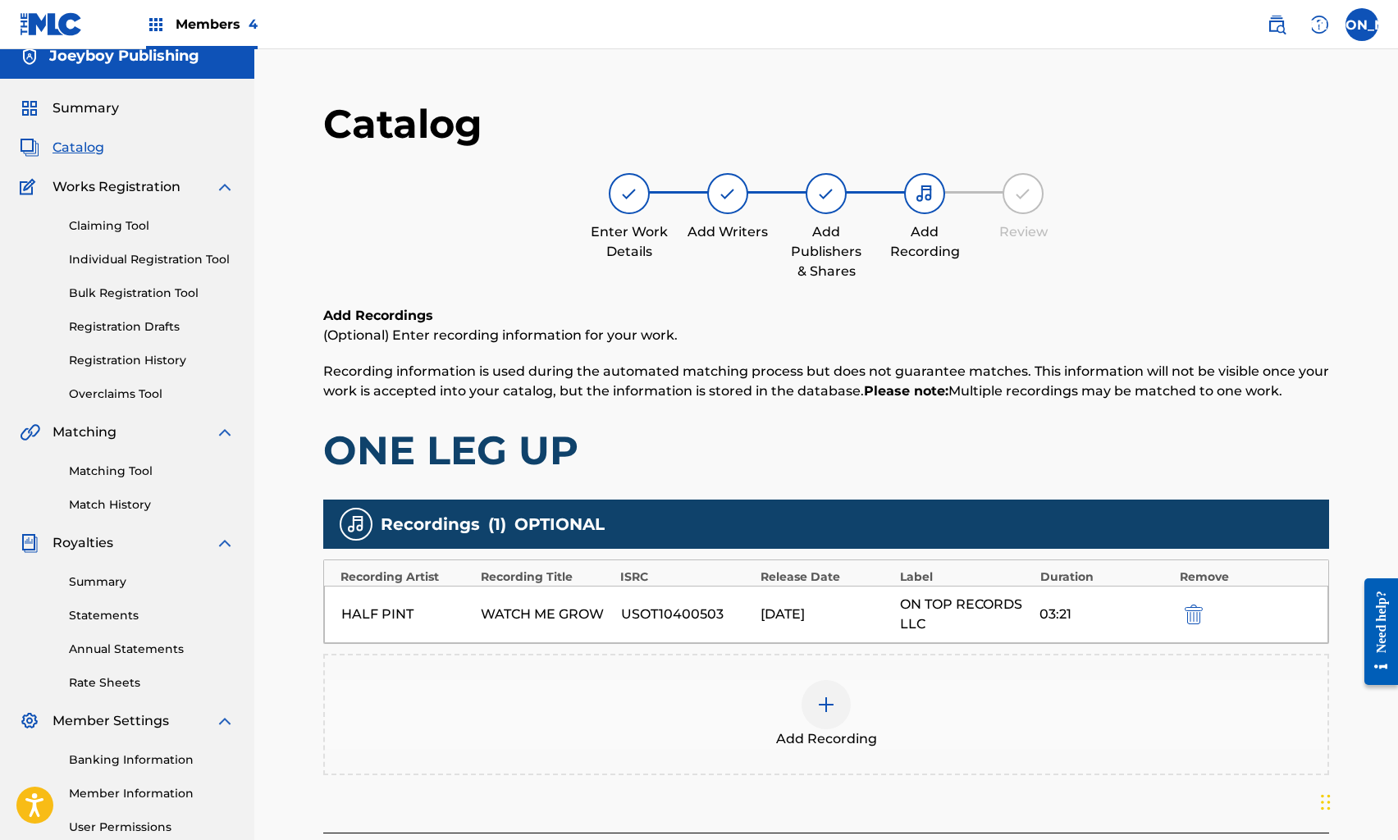
scroll to position [177, 0]
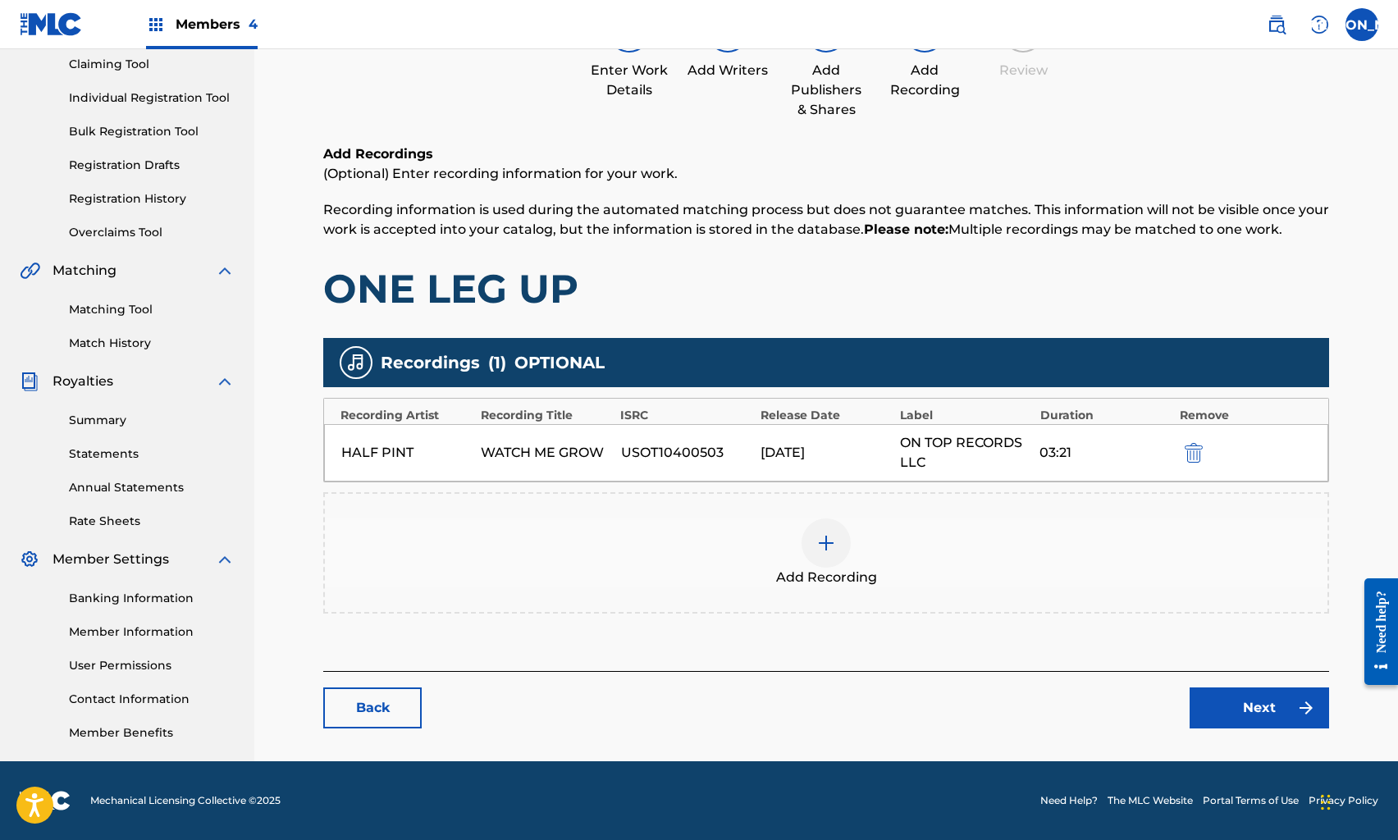
click at [1251, 702] on link "Next" at bounding box center [1260, 708] width 140 height 41
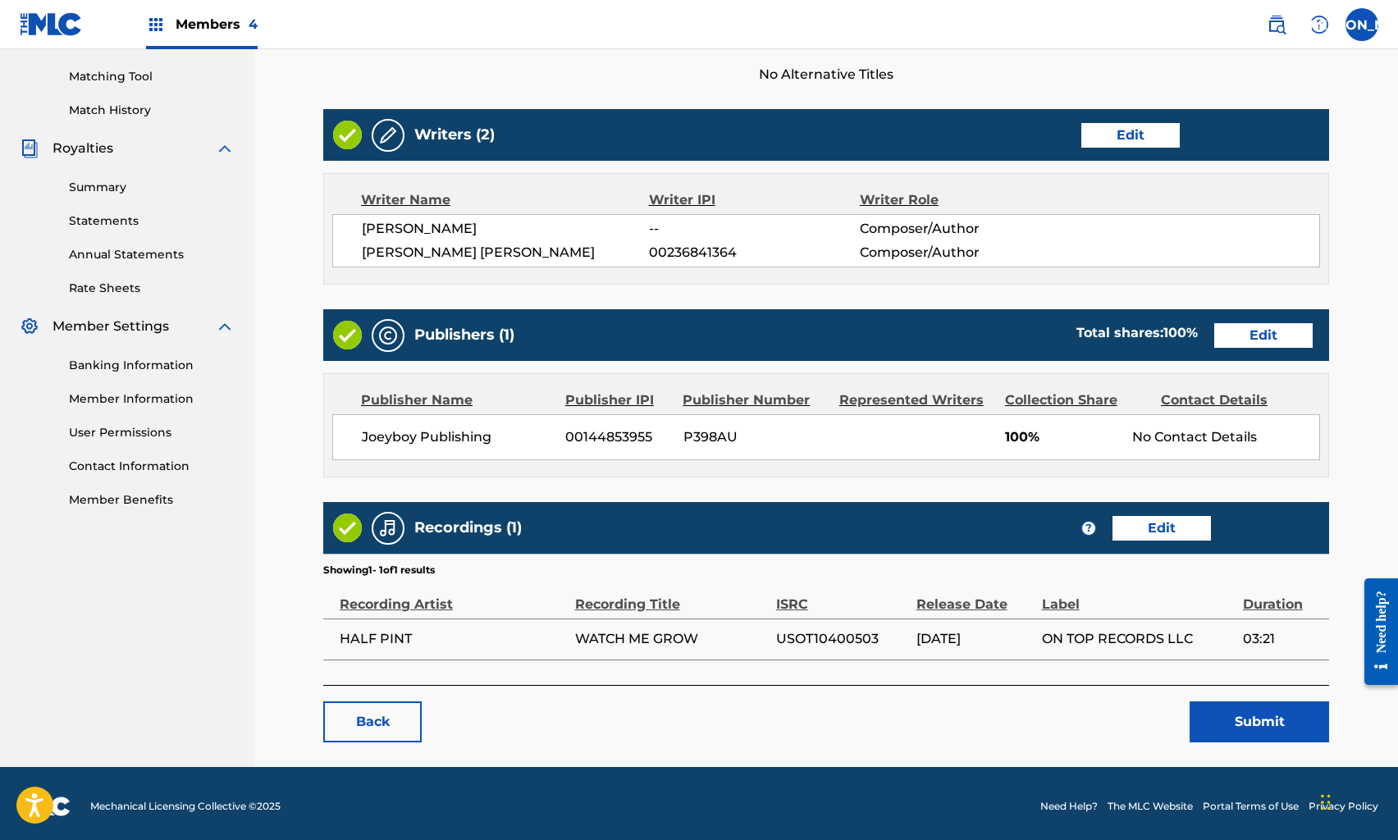
scroll to position [414, 0]
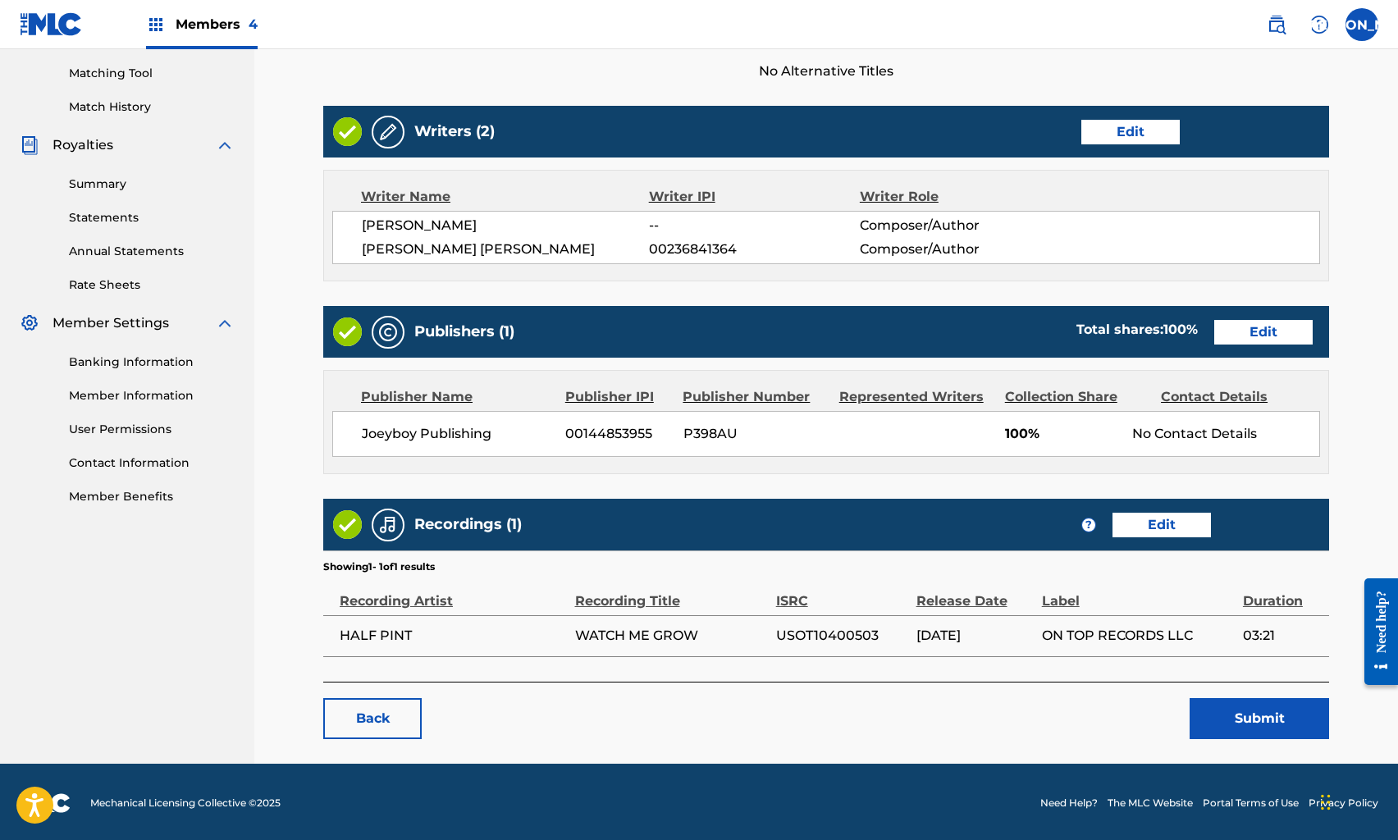
click at [1224, 713] on button "Submit" at bounding box center [1260, 718] width 140 height 41
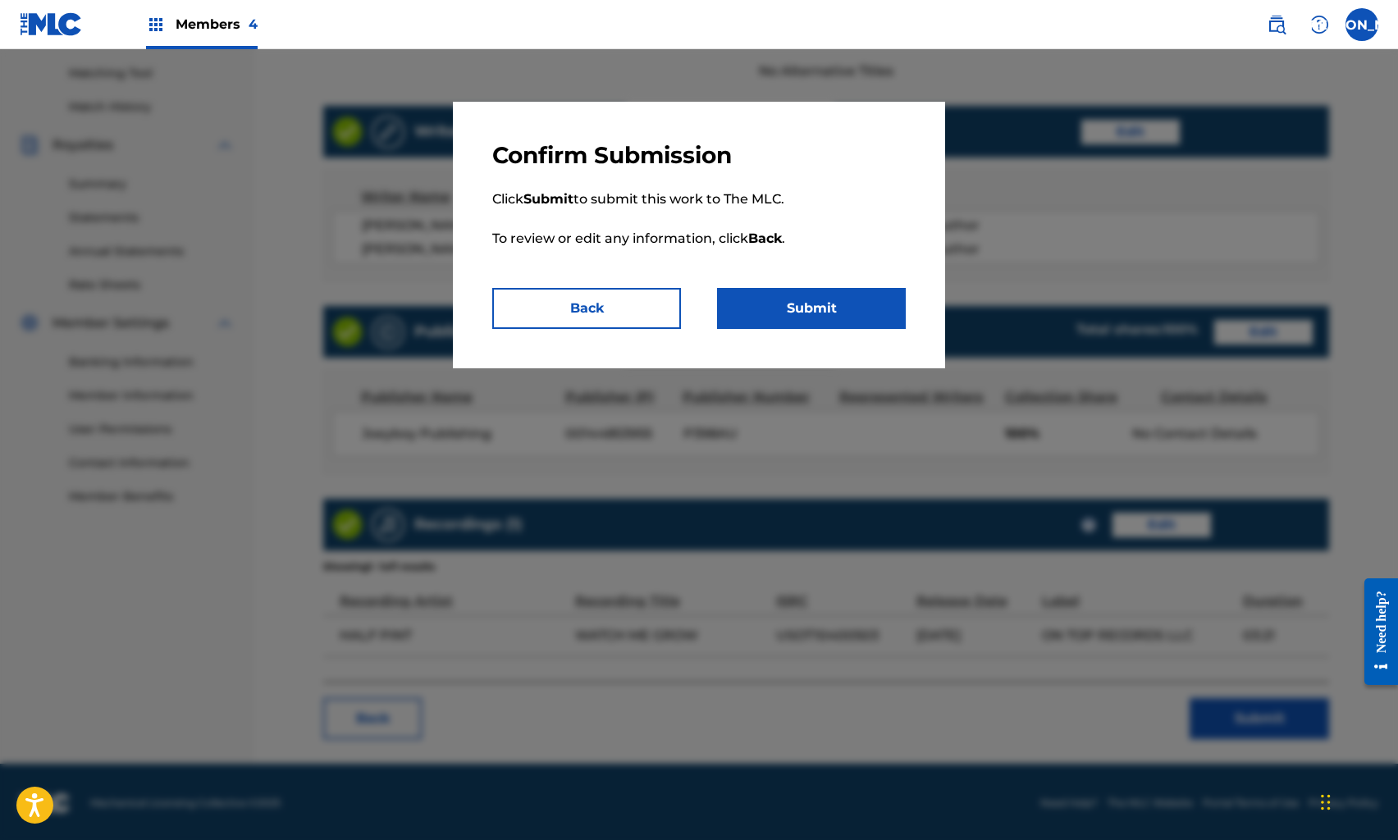
click at [808, 309] on button "Submit" at bounding box center [811, 308] width 189 height 41
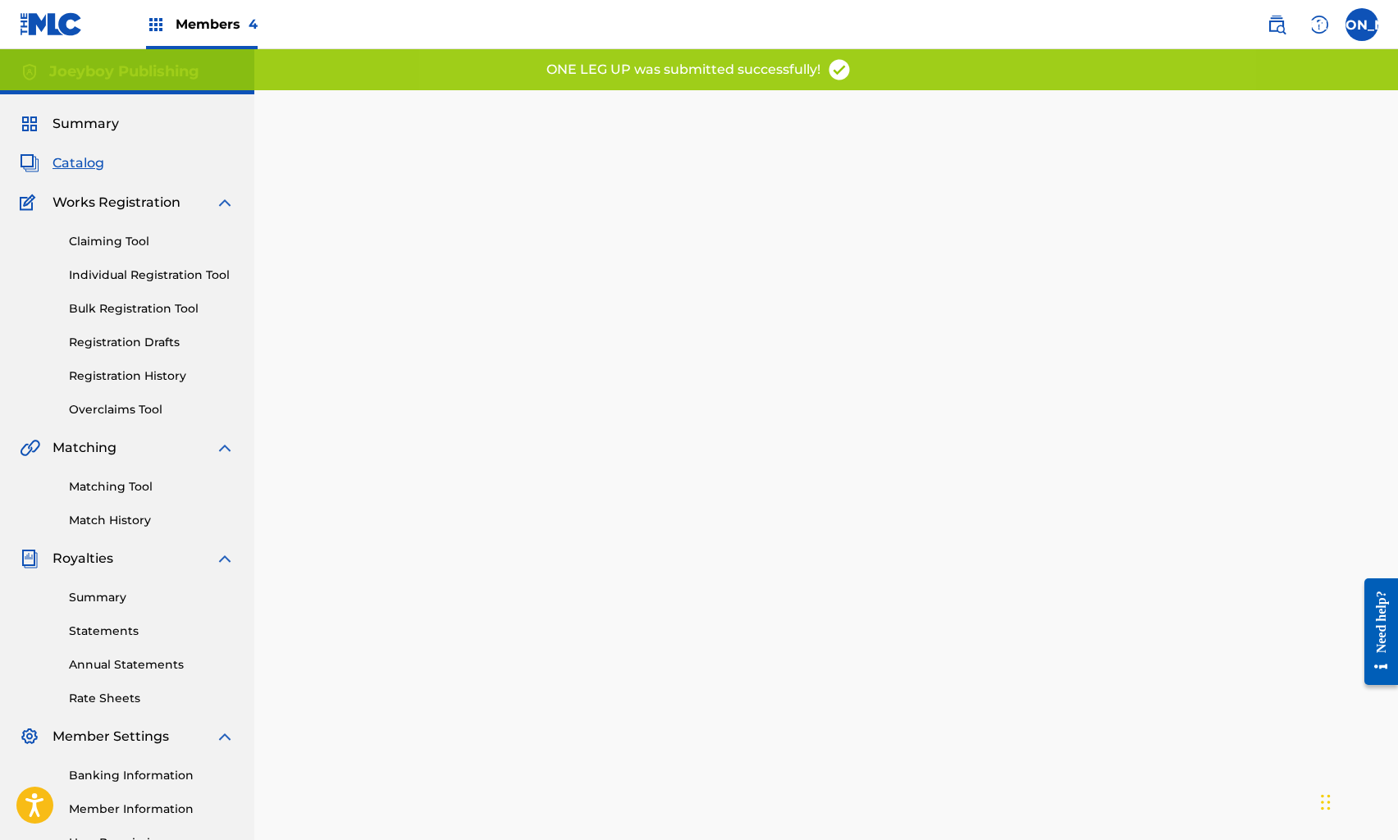
click at [87, 162] on span "Catalog" at bounding box center [79, 163] width 52 height 20
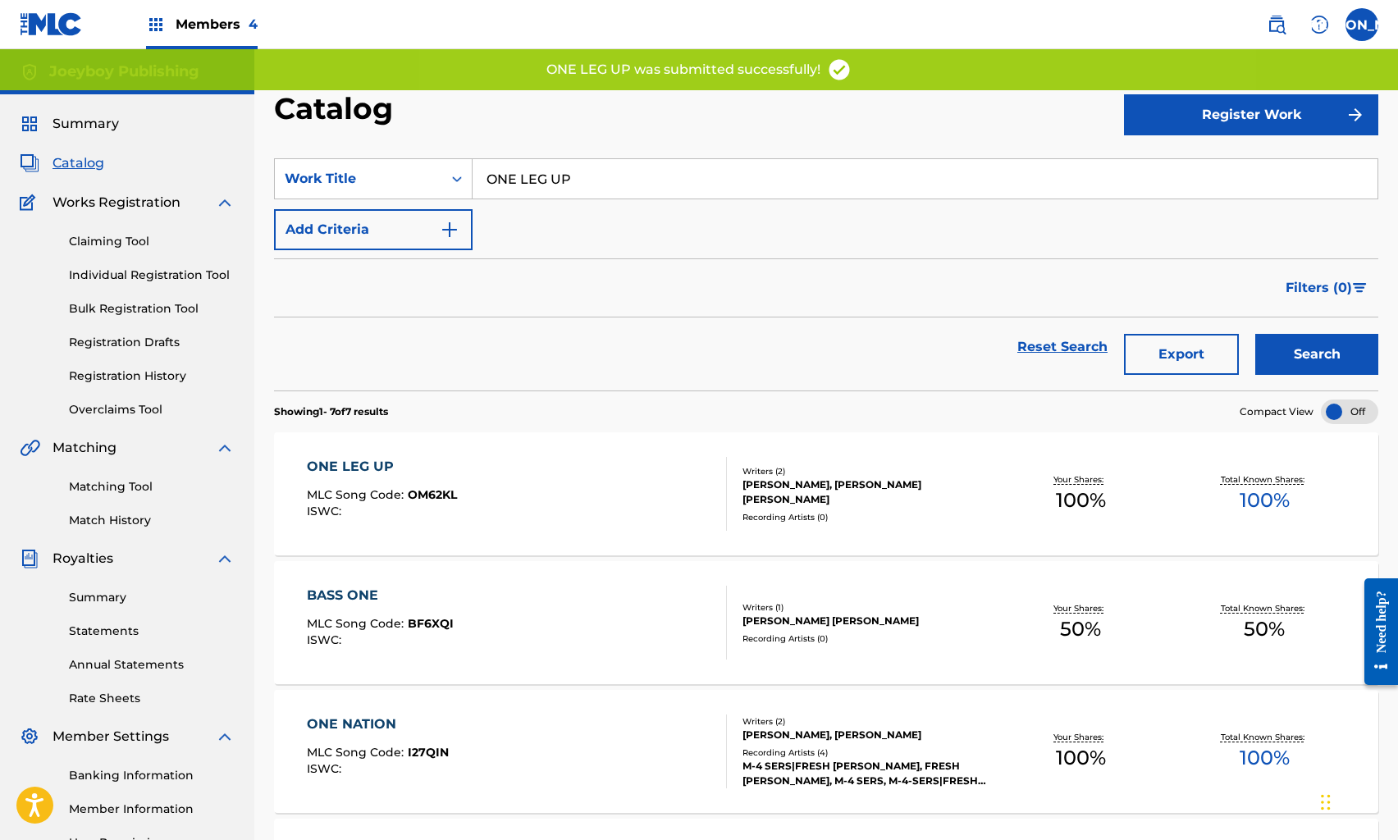
click at [1035, 349] on link "Reset Search" at bounding box center [1062, 347] width 107 height 36
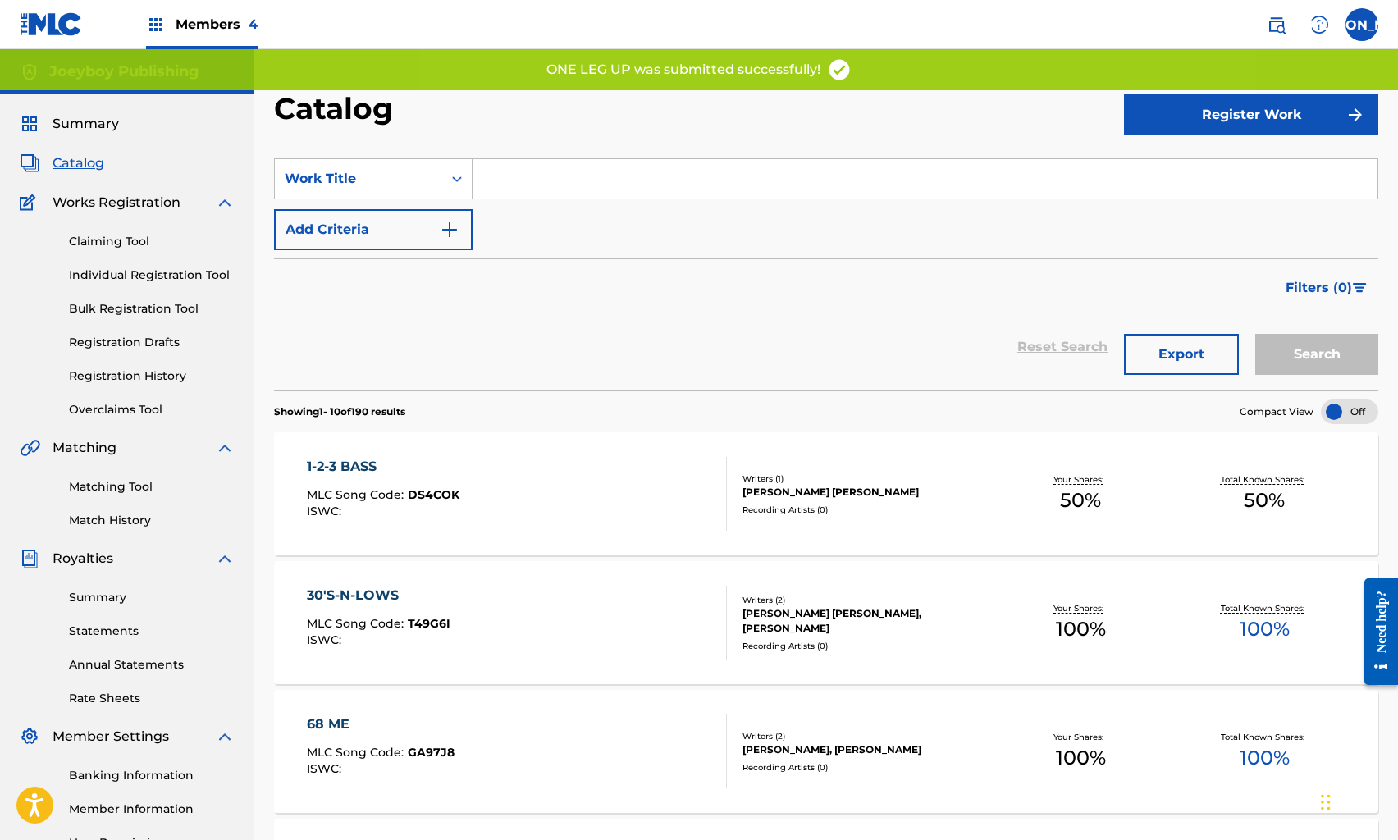
click at [558, 155] on section "SearchWithCriteriac219ffd2-68ad-43cc-b017-0138361fefb3 Work Title Add Criteria …" at bounding box center [826, 265] width 1105 height 252
click at [560, 176] on input "Search Form" at bounding box center [925, 178] width 905 height 39
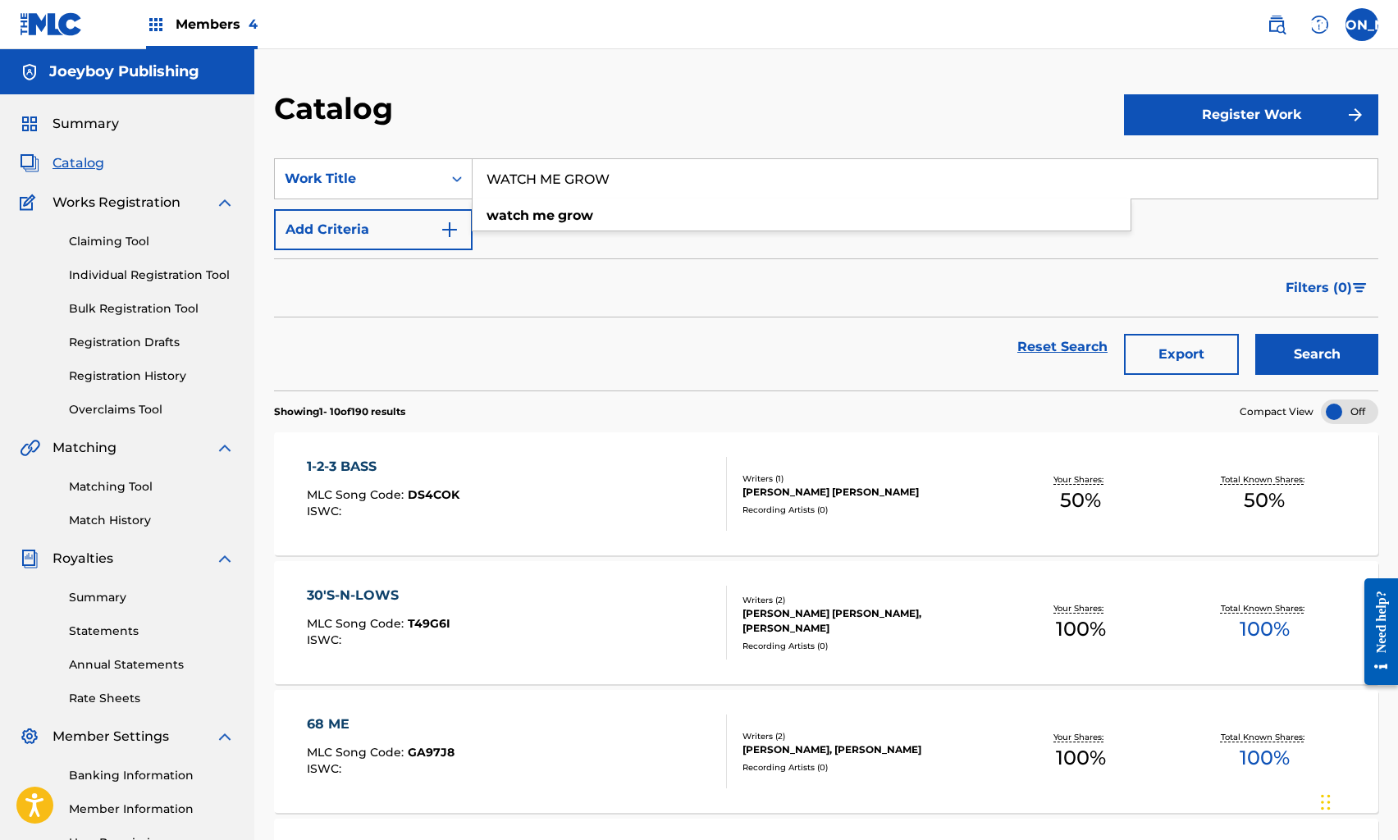
click at [1256, 334] on button "Search" at bounding box center [1317, 354] width 123 height 41
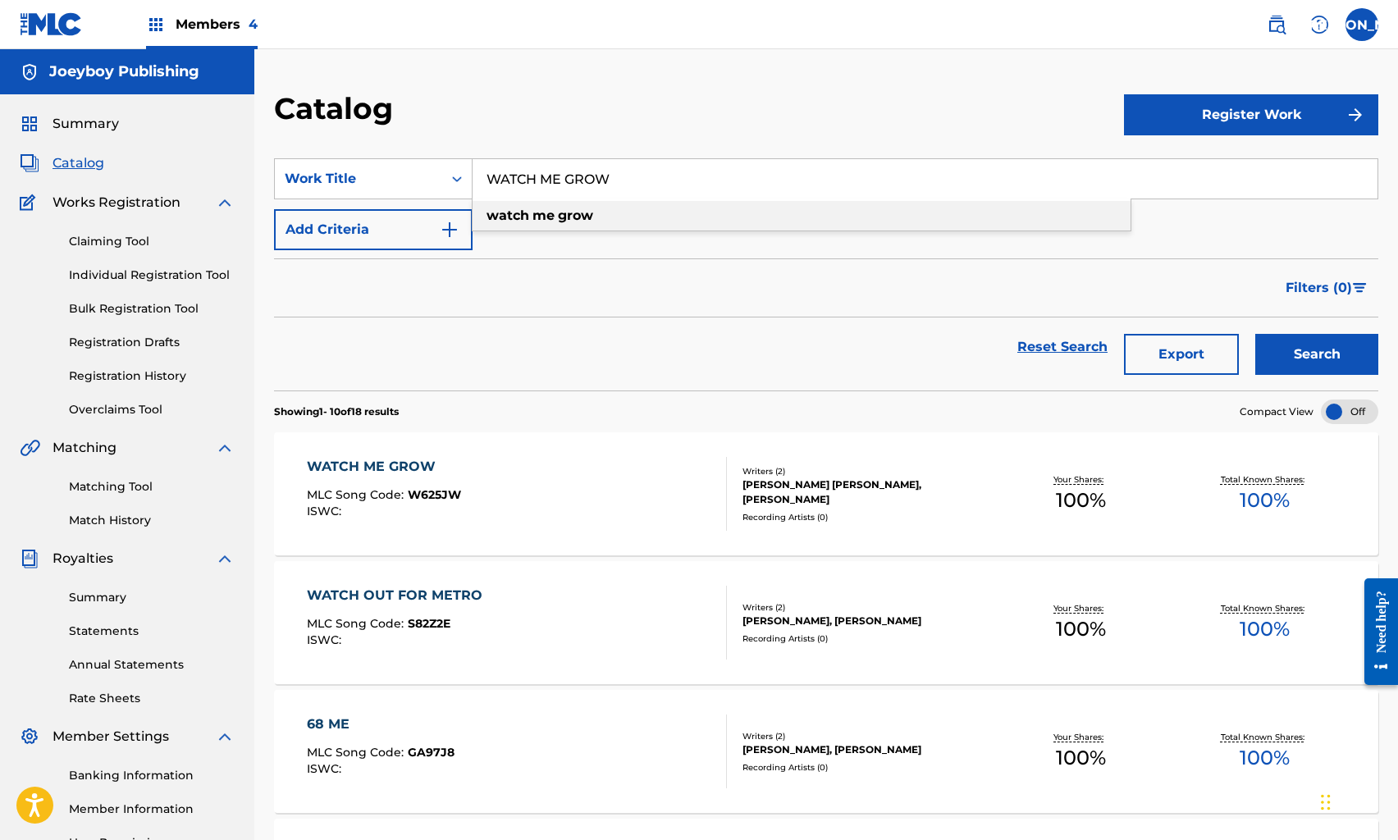
click at [567, 212] on strong "grow" at bounding box center [575, 216] width 35 height 16
type input "watch me grow"
click at [574, 502] on div "WATCH ME GROW MLC Song Code : W625JW ISWC :" at bounding box center [516, 494] width 419 height 74
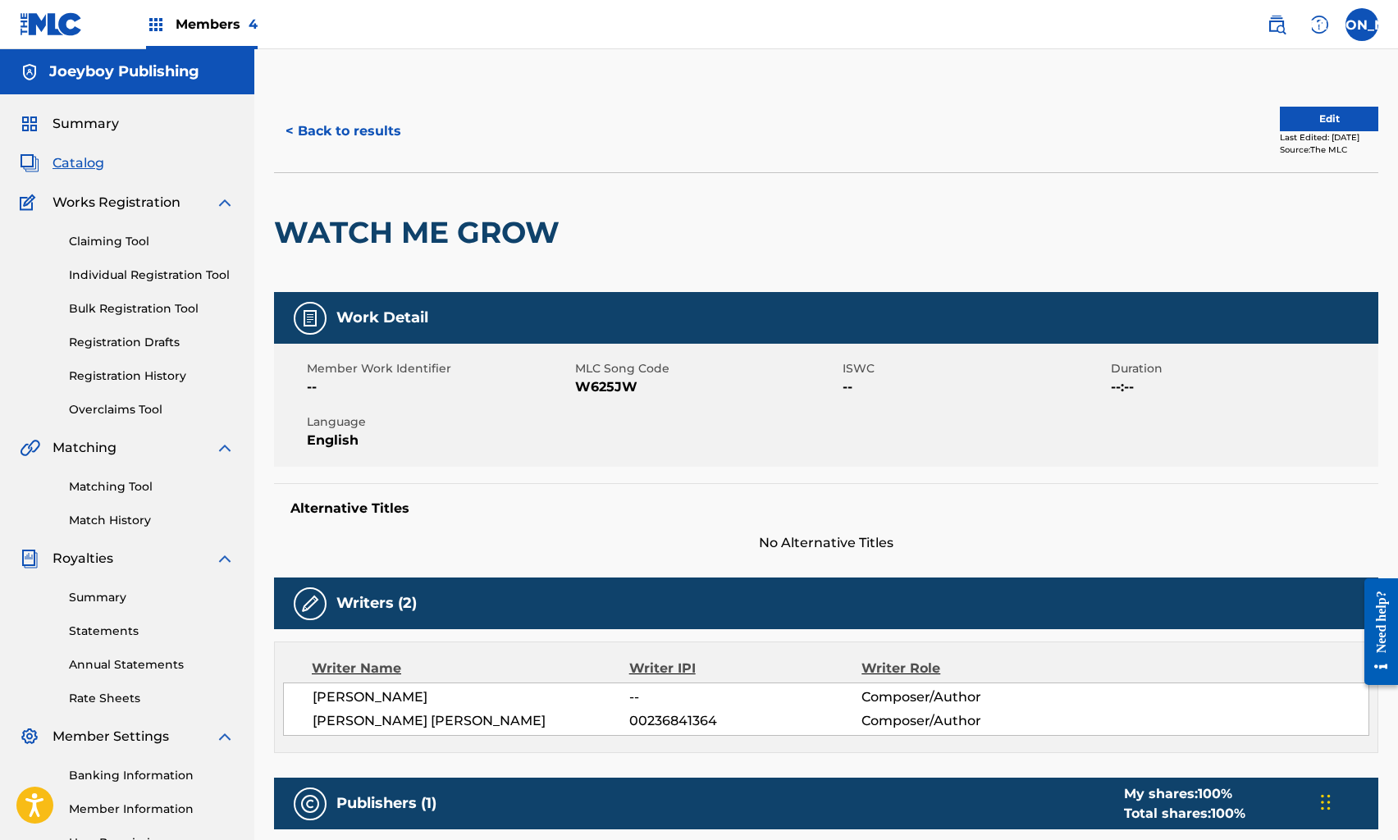
click at [1312, 119] on button "Edit" at bounding box center [1329, 119] width 98 height 25
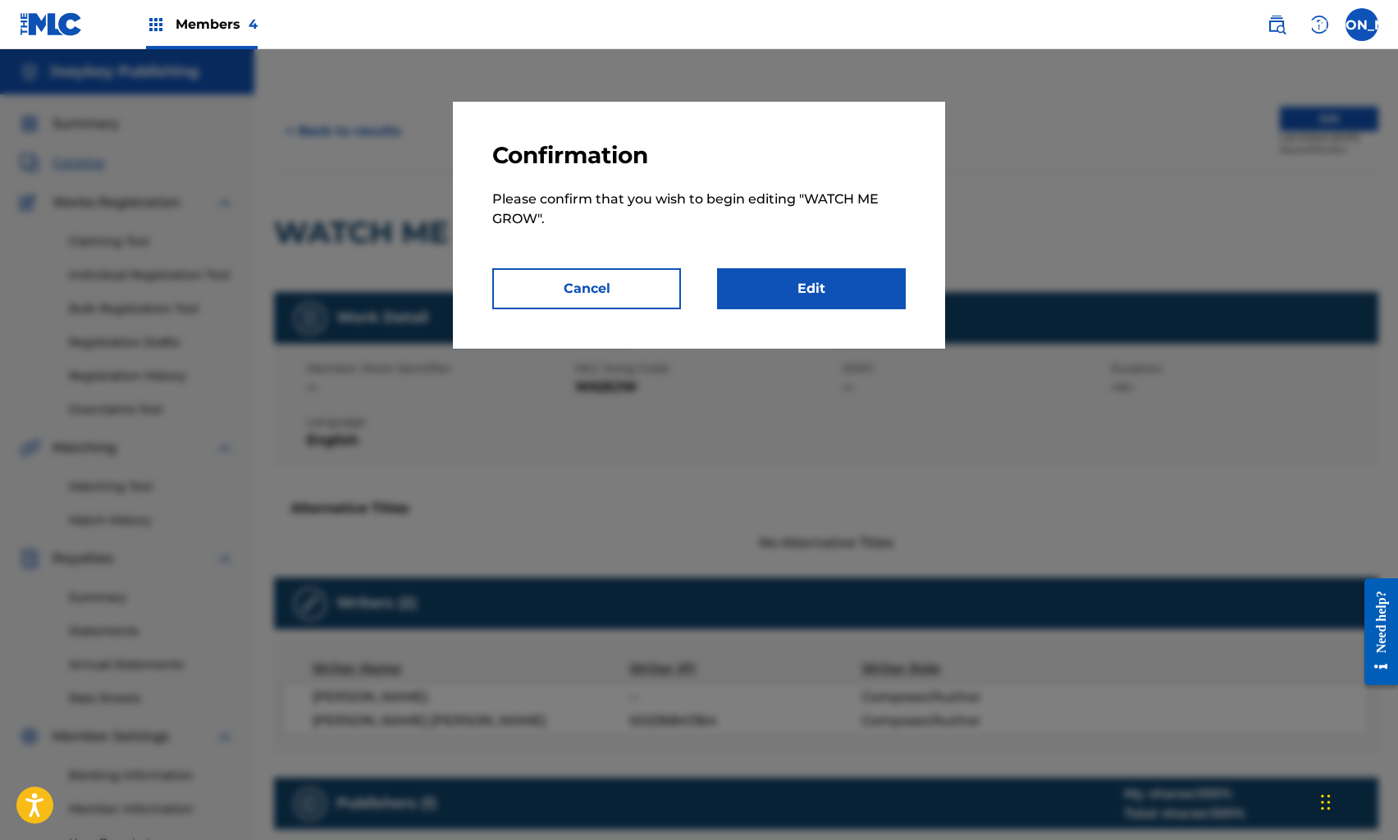
click at [780, 291] on link "Edit" at bounding box center [811, 288] width 189 height 41
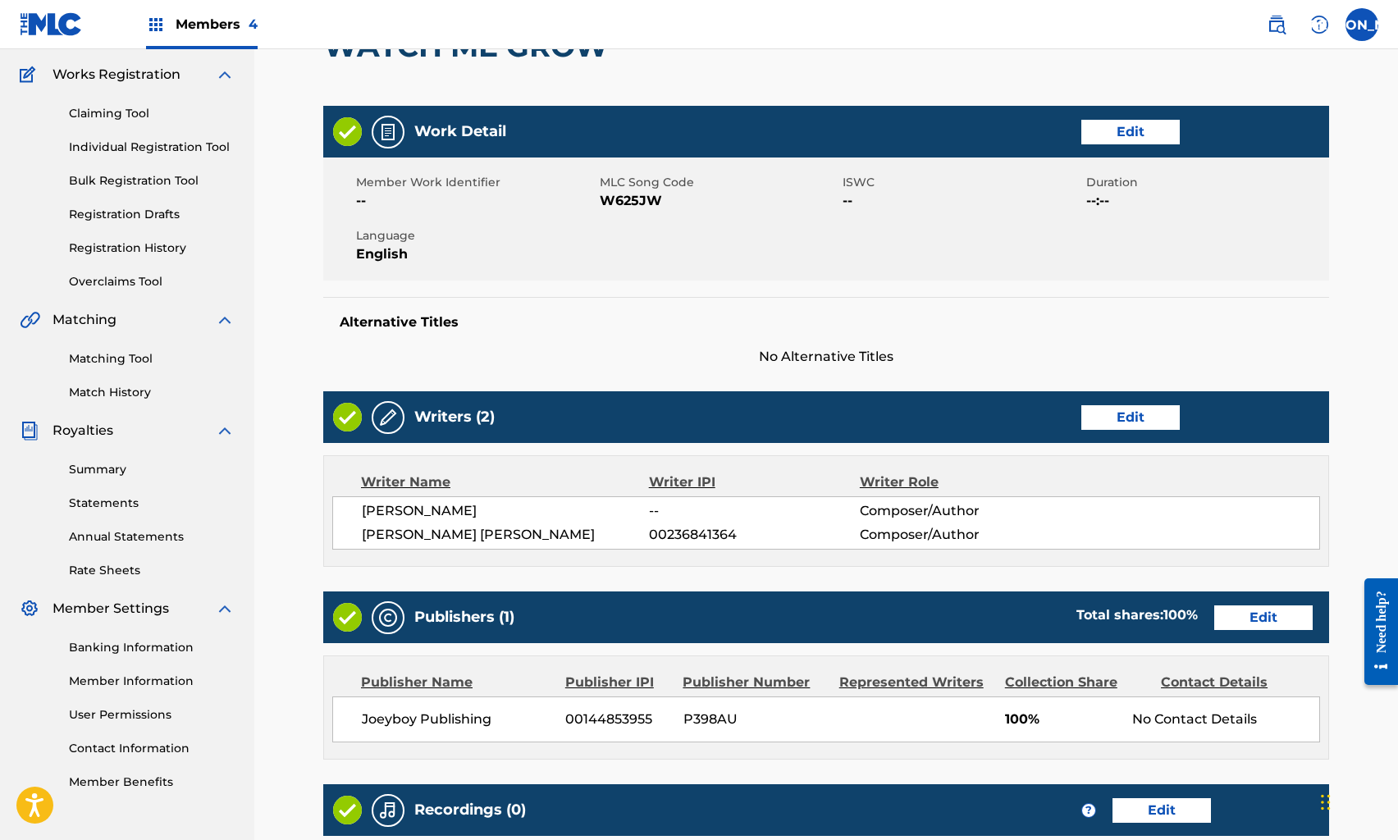
scroll to position [360, 0]
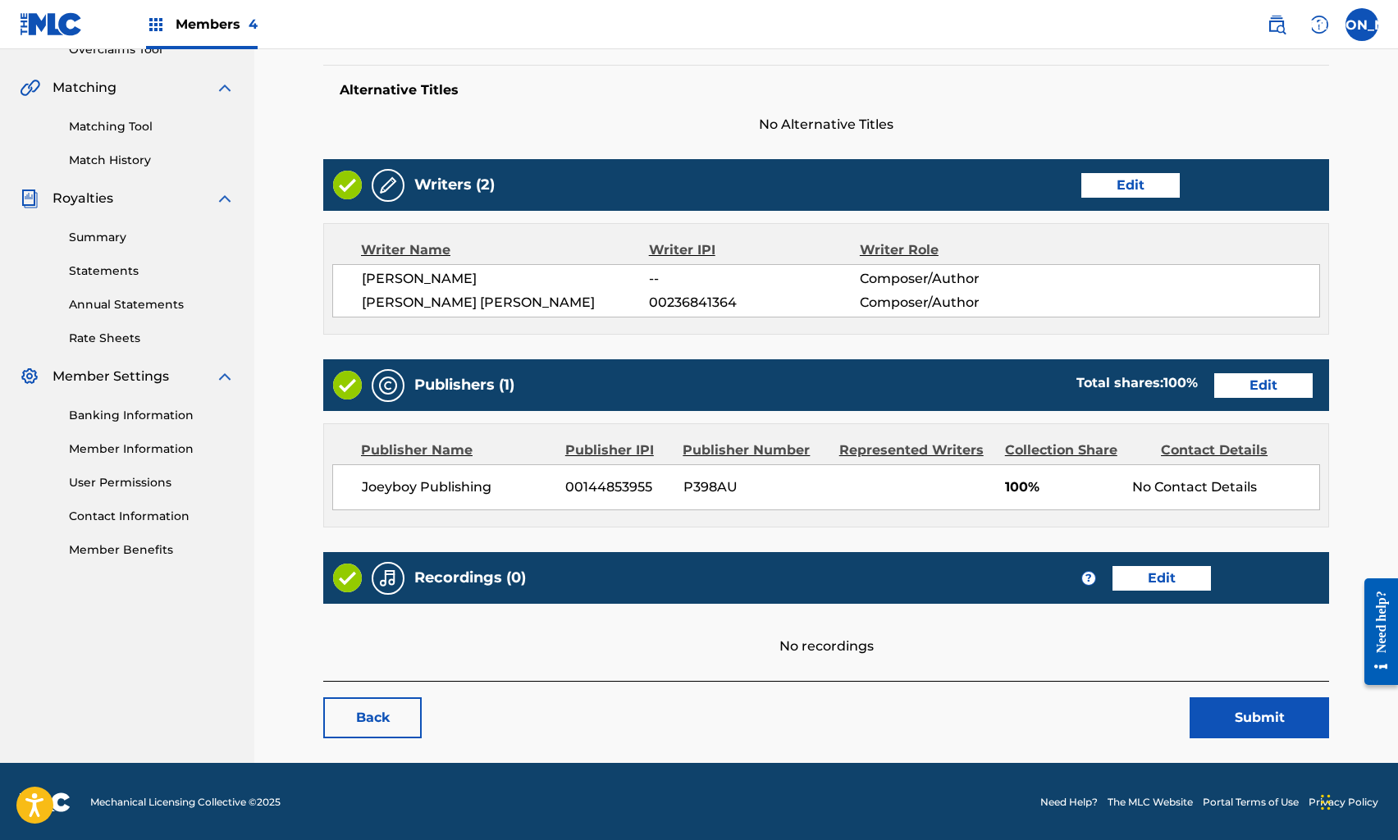
click at [1184, 583] on link "Edit" at bounding box center [1162, 578] width 98 height 25
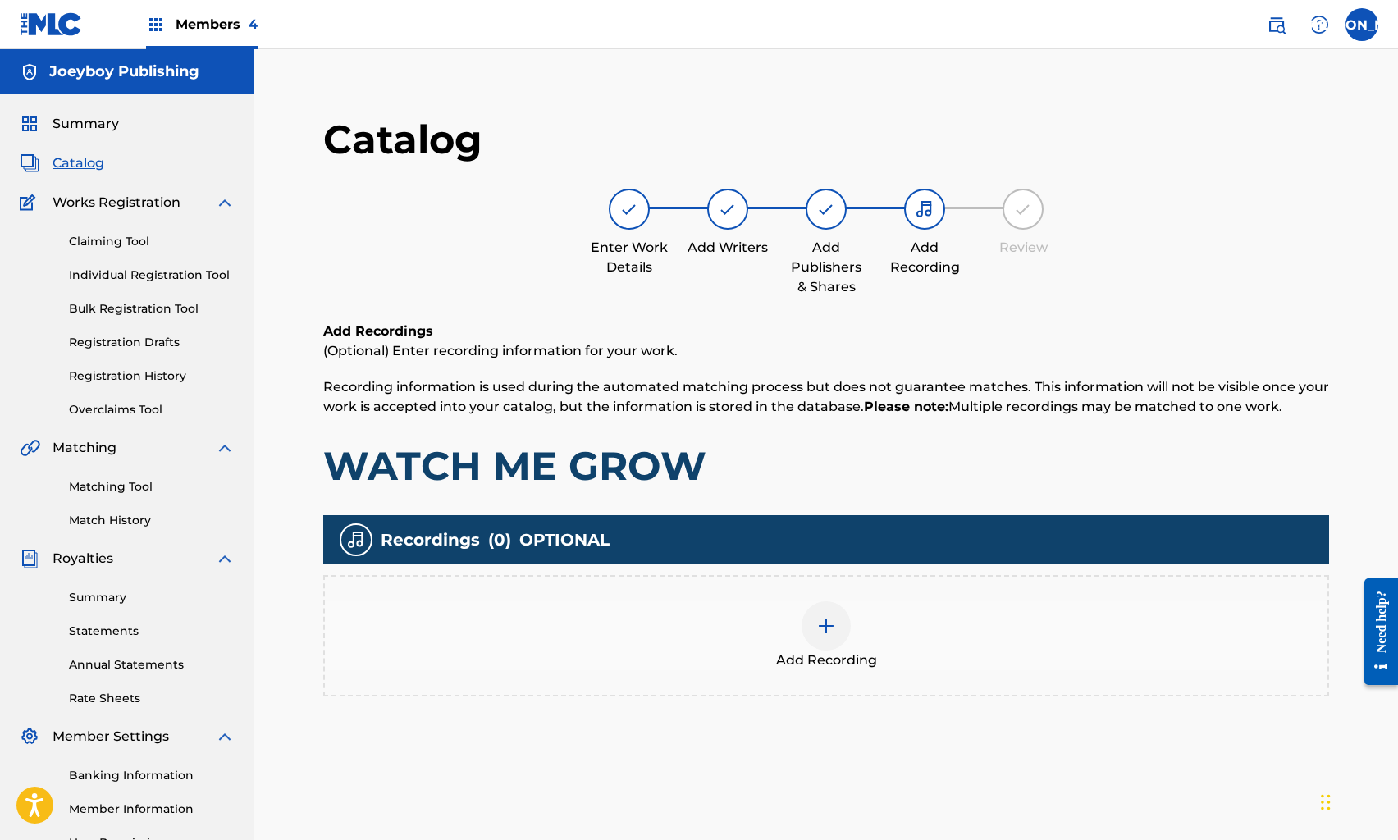
click at [839, 610] on div at bounding box center [826, 626] width 49 height 49
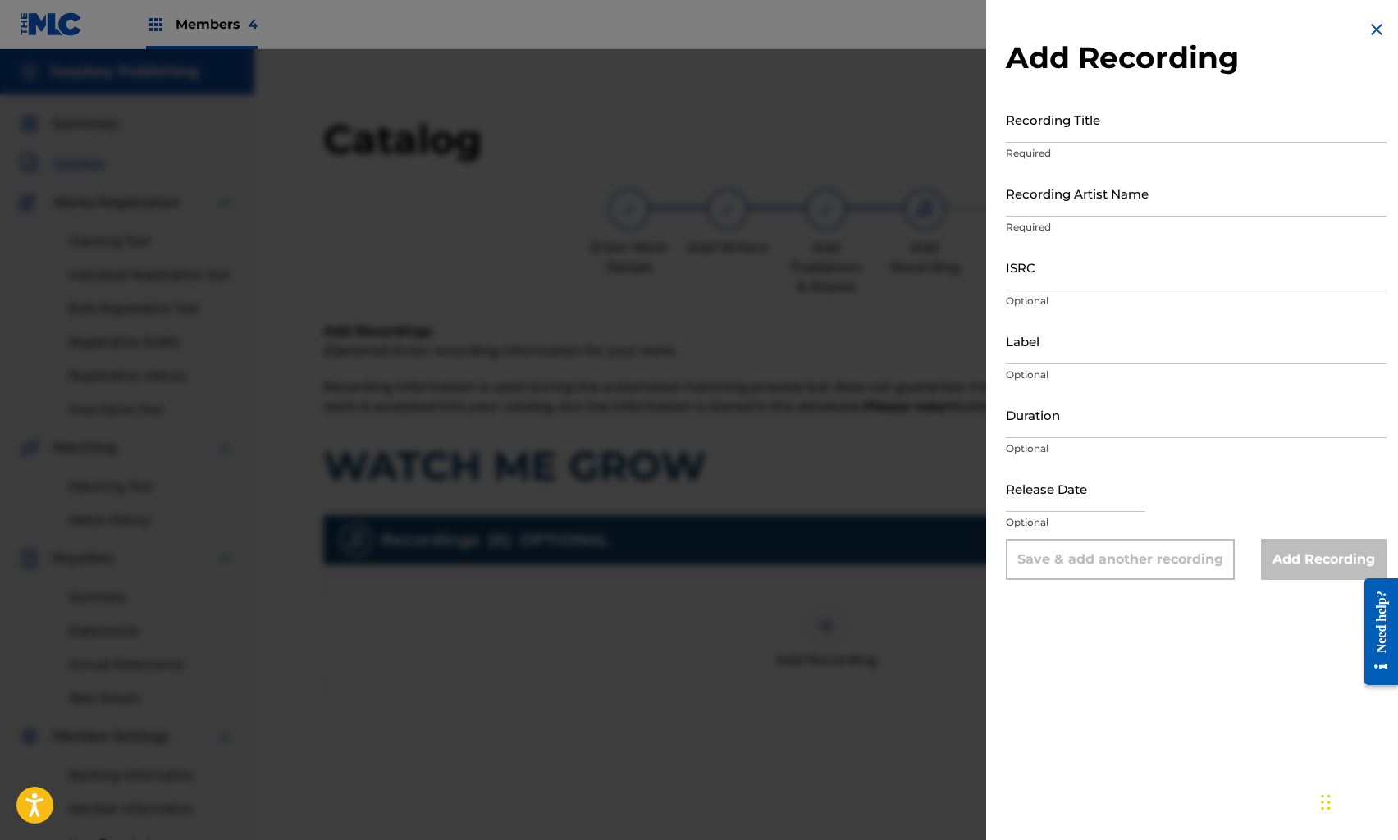
click at [1046, 121] on input "Recording Title" at bounding box center [1196, 119] width 381 height 47
type input "WATCH ME GROW"
click at [1053, 188] on input "Recording Artist Name" at bounding box center [1196, 193] width 381 height 47
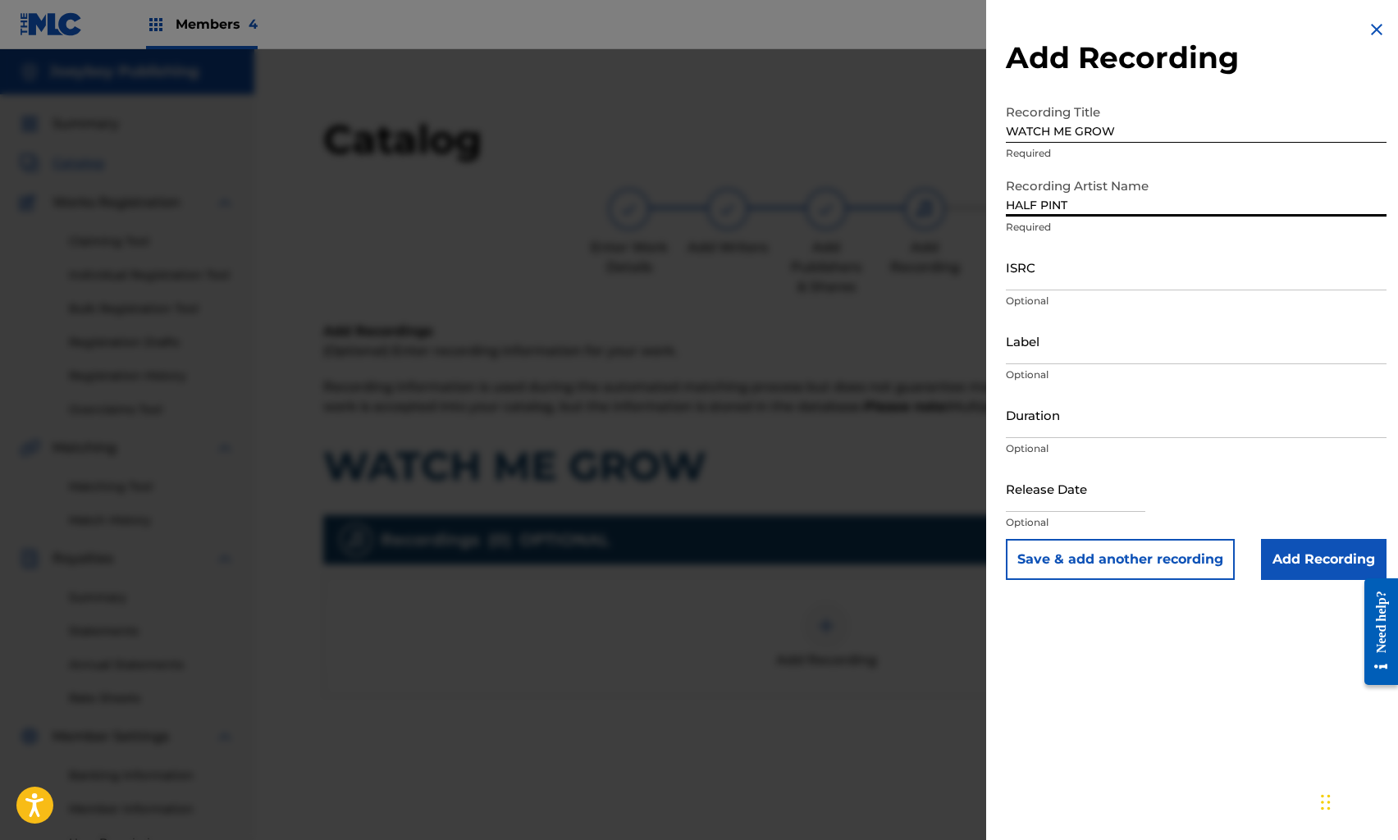
type input "HALF PINT"
click at [1042, 281] on input "ISRC" at bounding box center [1196, 267] width 381 height 47
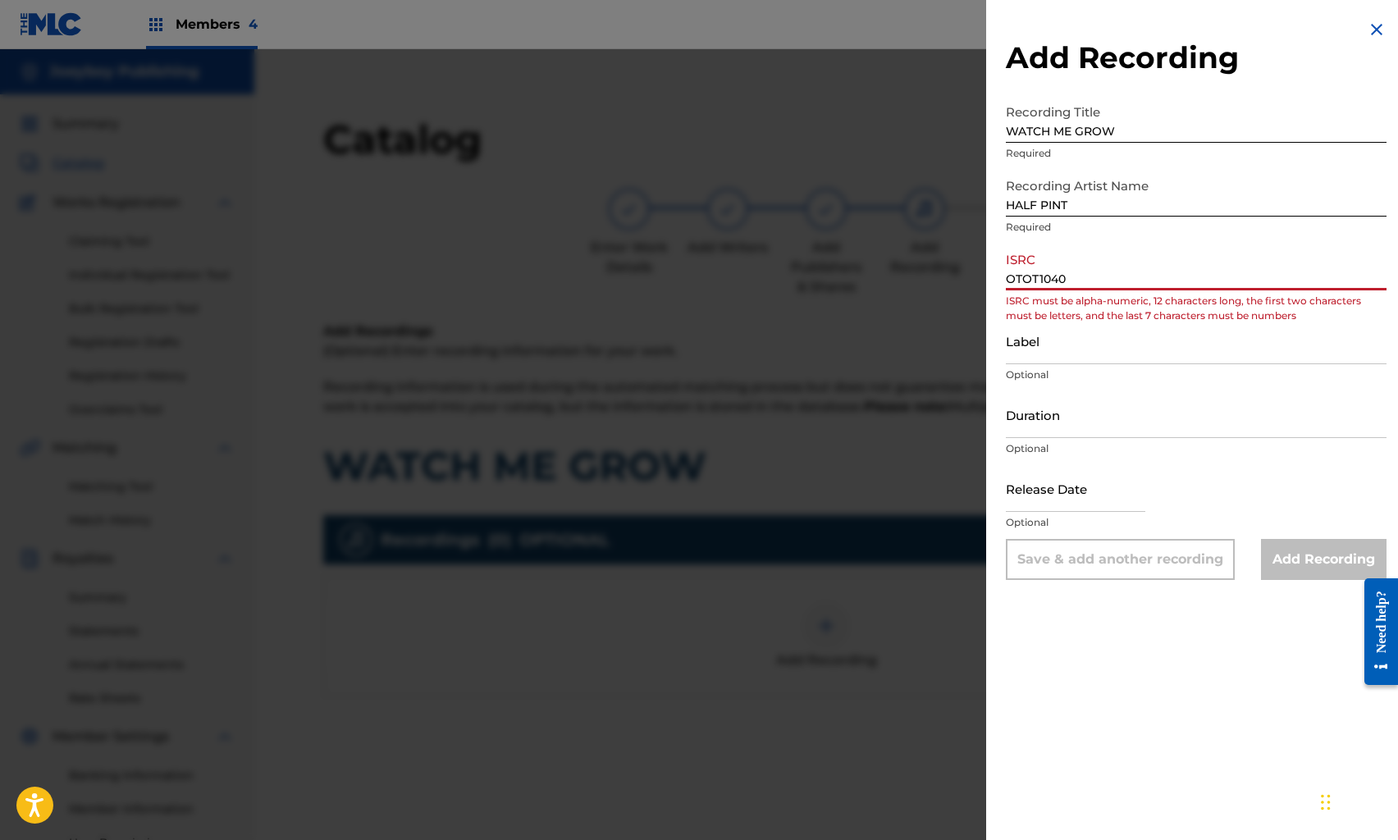
drag, startPoint x: 1078, startPoint y: 282, endPoint x: 972, endPoint y: 272, distance: 105.6
click at [972, 272] on div "Add Recording Recording Title WATCH ME GROW Required Recording Artist Name HALF…" at bounding box center [699, 444] width 1398 height 791
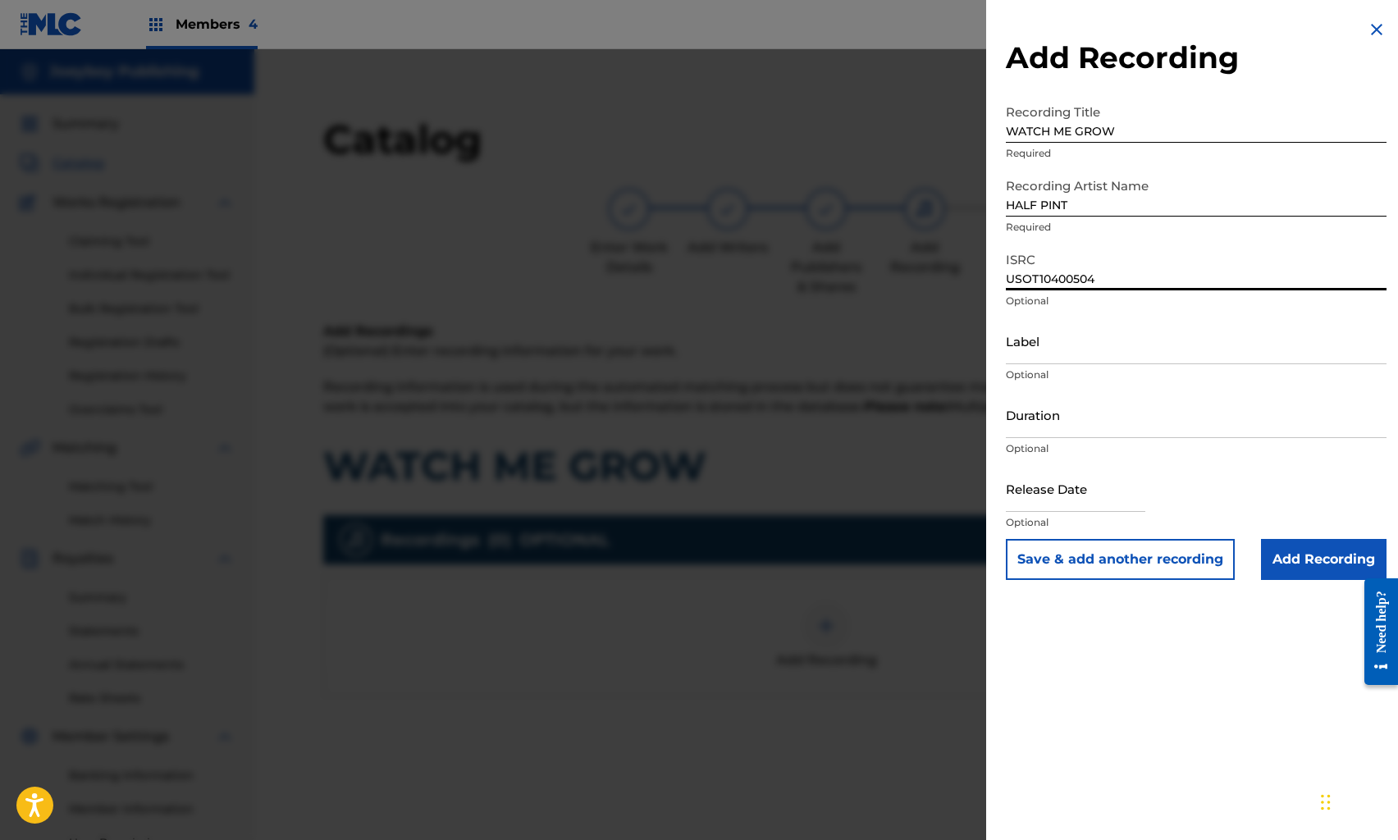
type input "USOT10400504"
drag, startPoint x: 1042, startPoint y: 341, endPoint x: 1035, endPoint y: 336, distance: 8.9
click at [1035, 336] on input "Label" at bounding box center [1196, 341] width 381 height 47
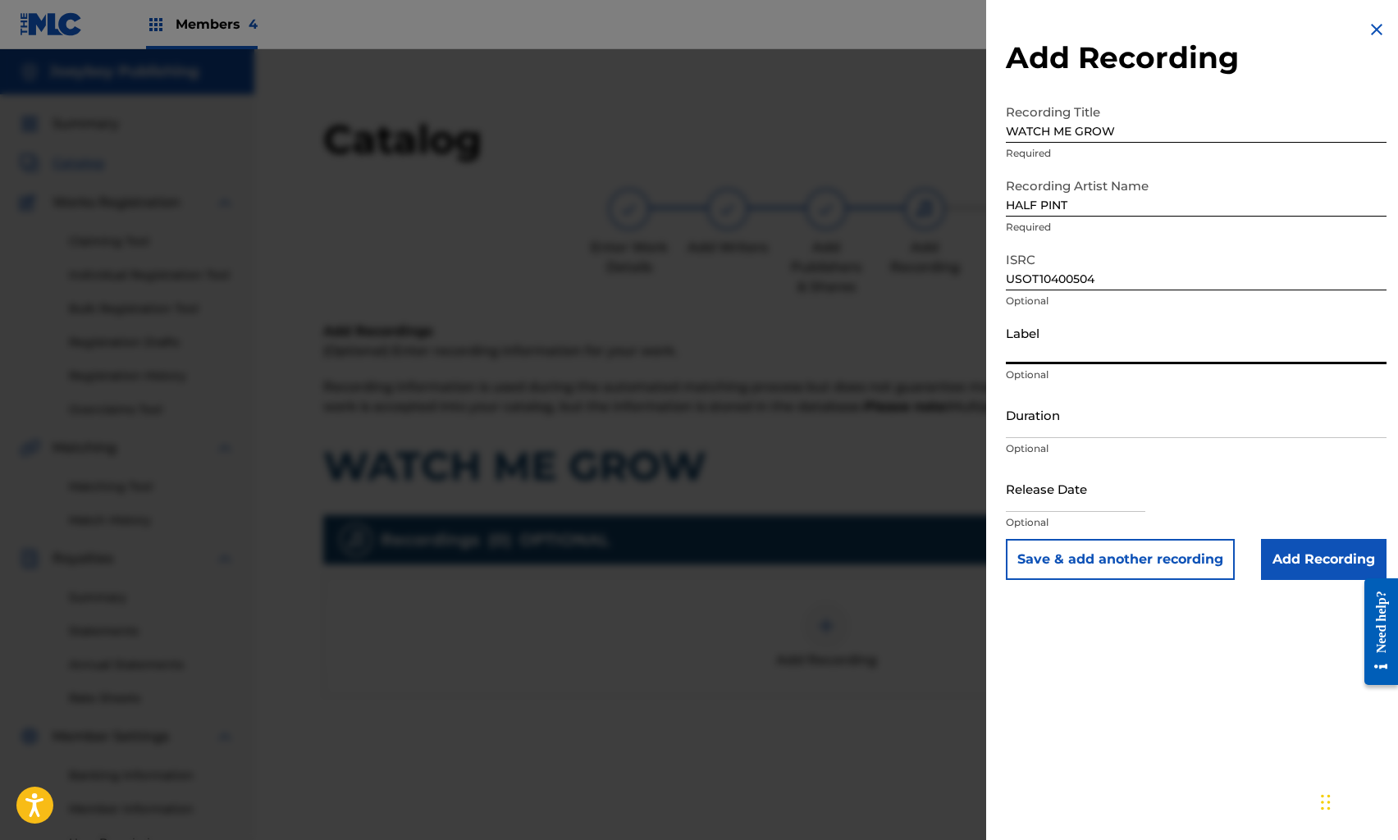
type input "ON TOP RECORDS LLC"
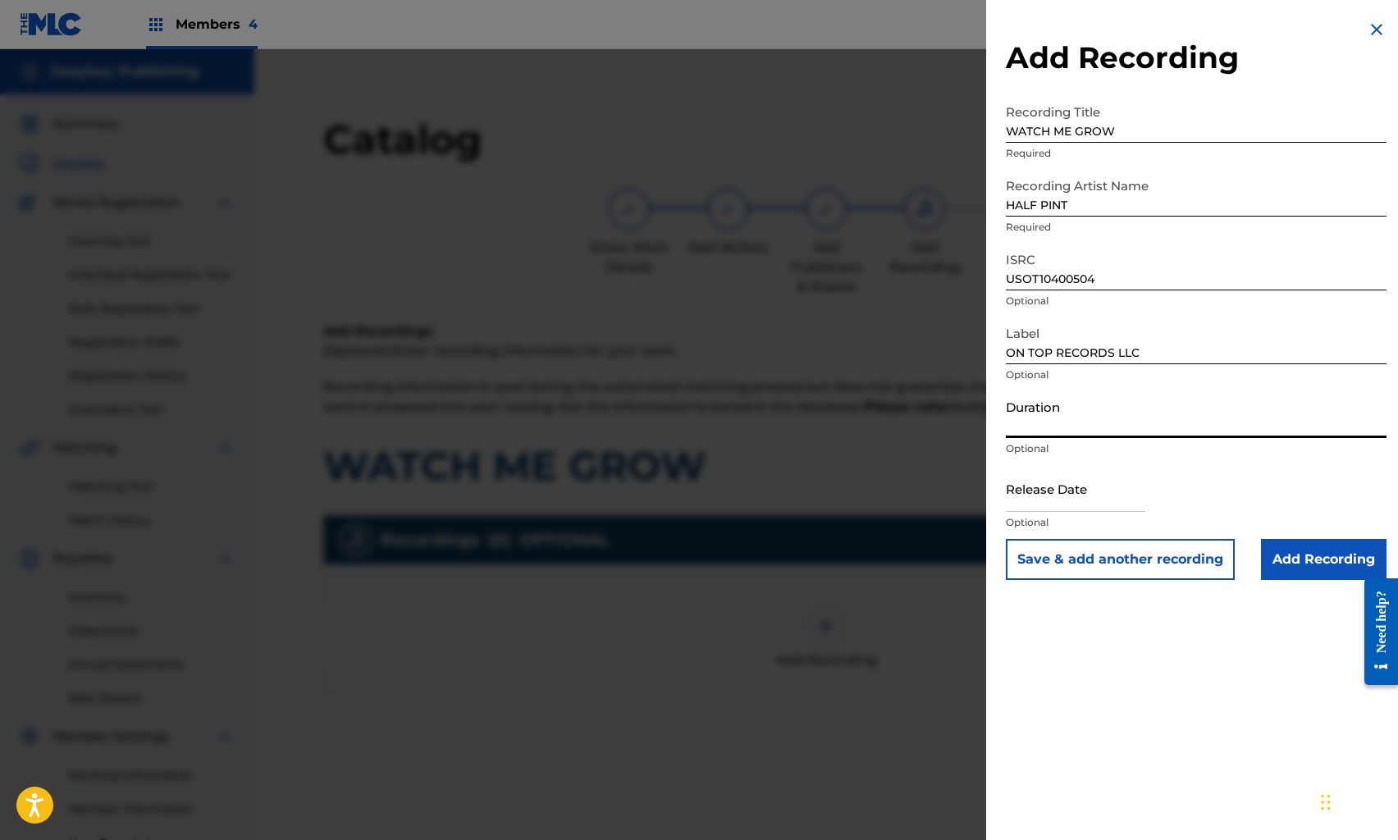
click at [1052, 418] on input "Duration" at bounding box center [1196, 414] width 381 height 47
type input "03:33"
click at [1063, 481] on input "text" at bounding box center [1076, 488] width 140 height 47
select select "7"
select select "2025"
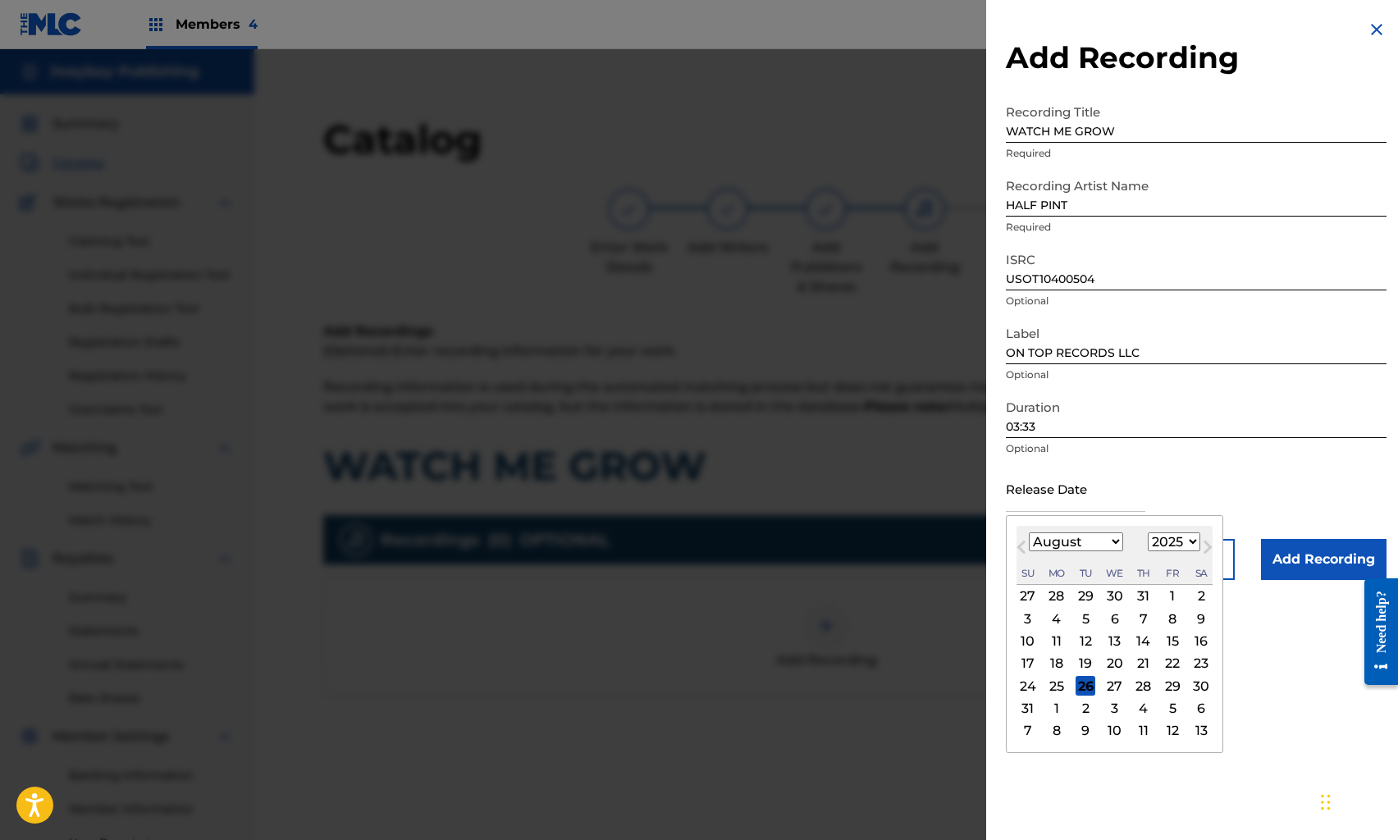
click at [1151, 484] on div "Release Date Previous Month Next Month August [DATE] February March April May J…" at bounding box center [1196, 502] width 381 height 74
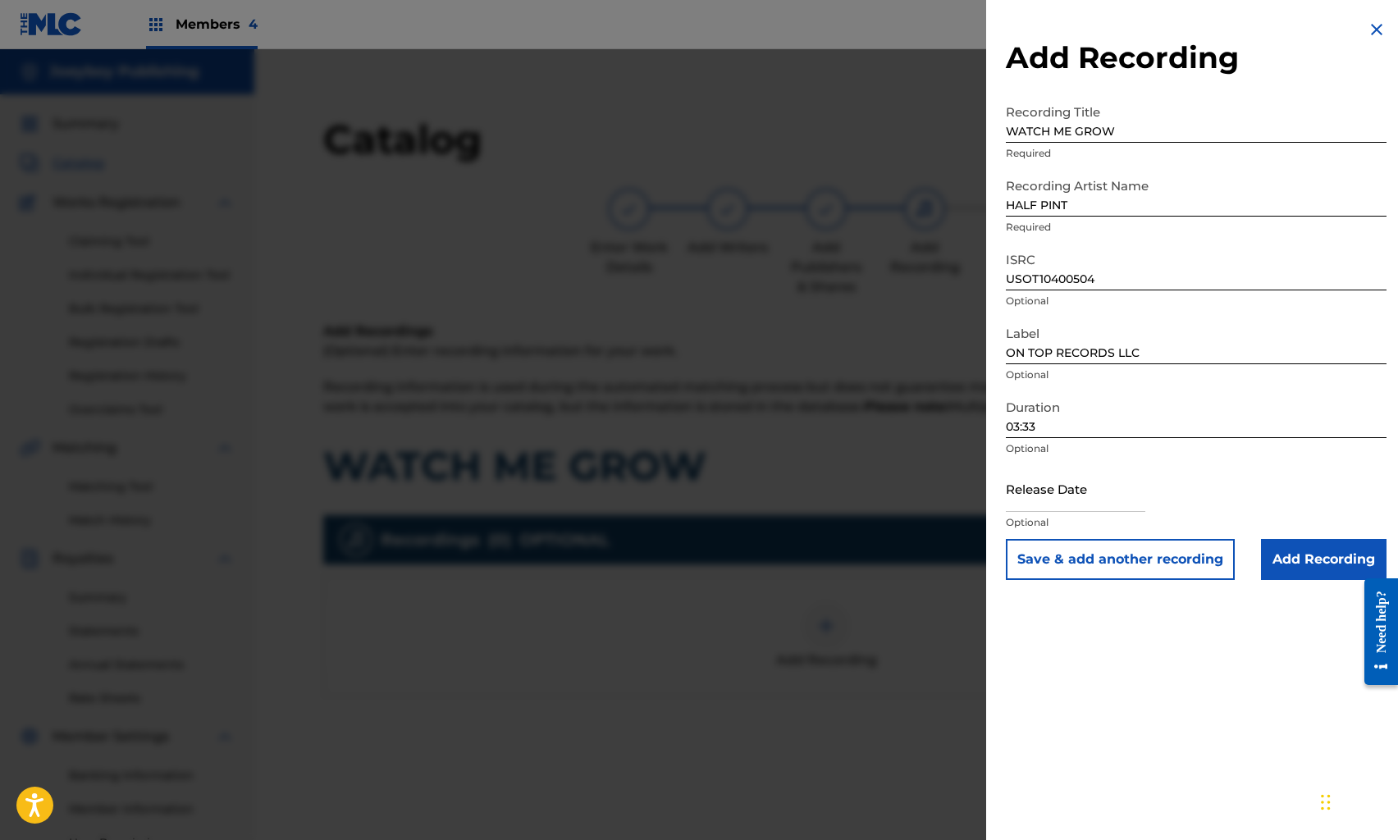
select select "7"
select select "2025"
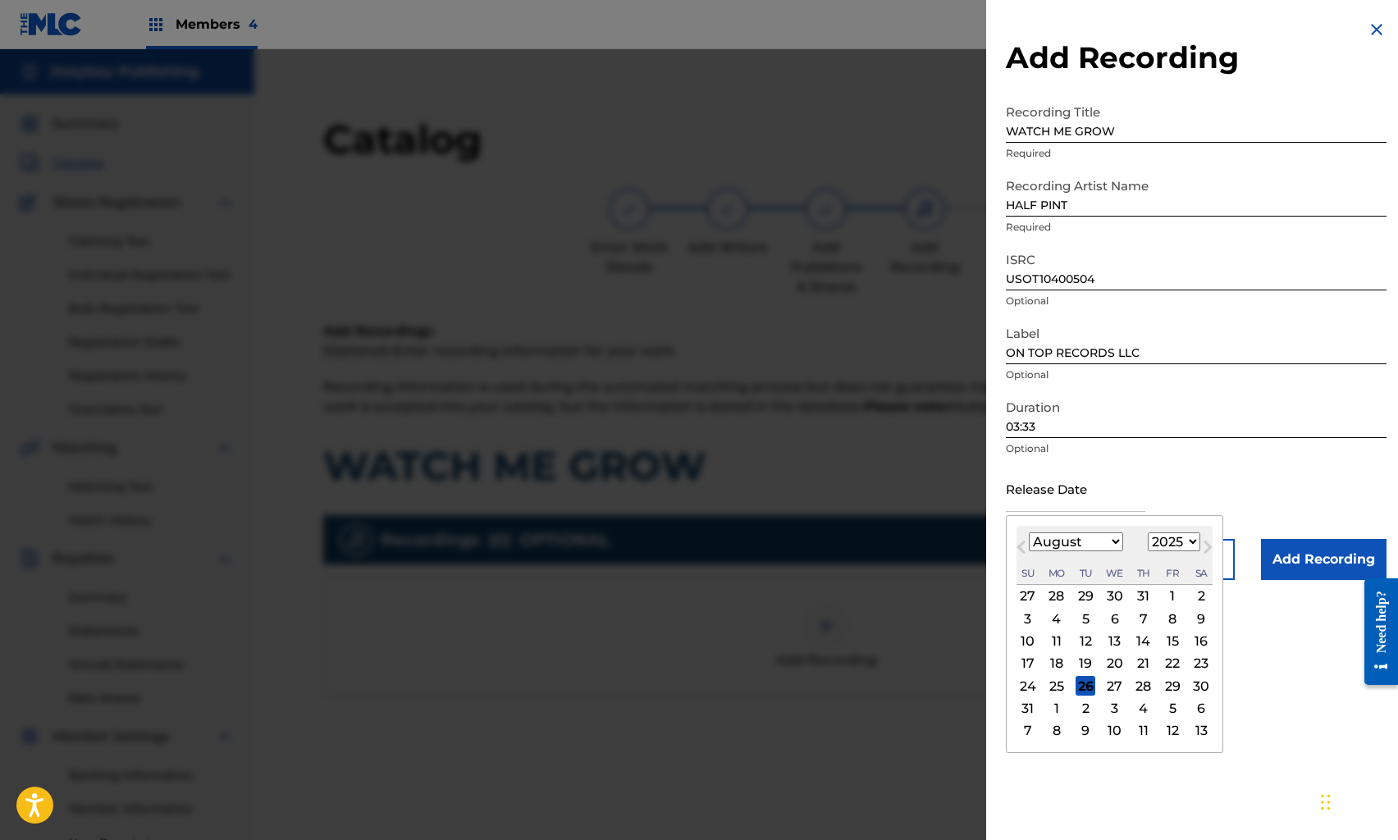
click at [1088, 496] on input "text" at bounding box center [1076, 488] width 140 height 47
click at [1210, 542] on button "Next Month" at bounding box center [1208, 551] width 26 height 26
select select "8"
click at [1190, 541] on select "1899 1900 1901 1902 1903 1904 1905 1906 1907 1908 1909 1910 1911 1912 1913 1914…" at bounding box center [1174, 542] width 53 height 19
select select "2009"
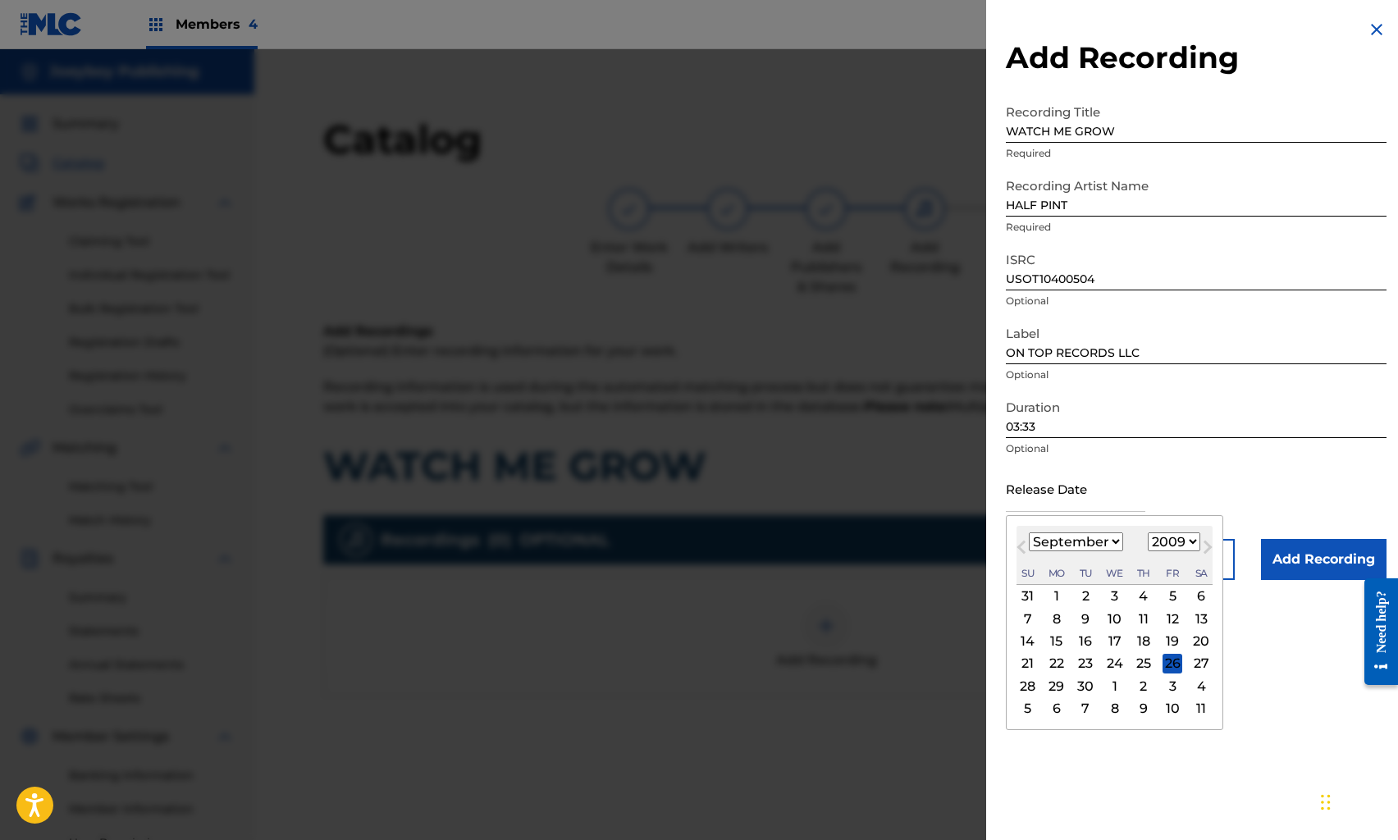
click at [1148, 533] on select "1899 1900 1901 1902 1903 1904 1905 1906 1907 1908 1909 1910 1911 1912 1913 1914…" at bounding box center [1174, 542] width 53 height 19
click at [1113, 541] on select "January February March April May June July August September October November De…" at bounding box center [1076, 542] width 94 height 19
select select "4"
click at [1029, 533] on select "January February March April May June July August September October November De…" at bounding box center [1076, 542] width 94 height 19
click at [1173, 595] on div "1" at bounding box center [1173, 597] width 20 height 20
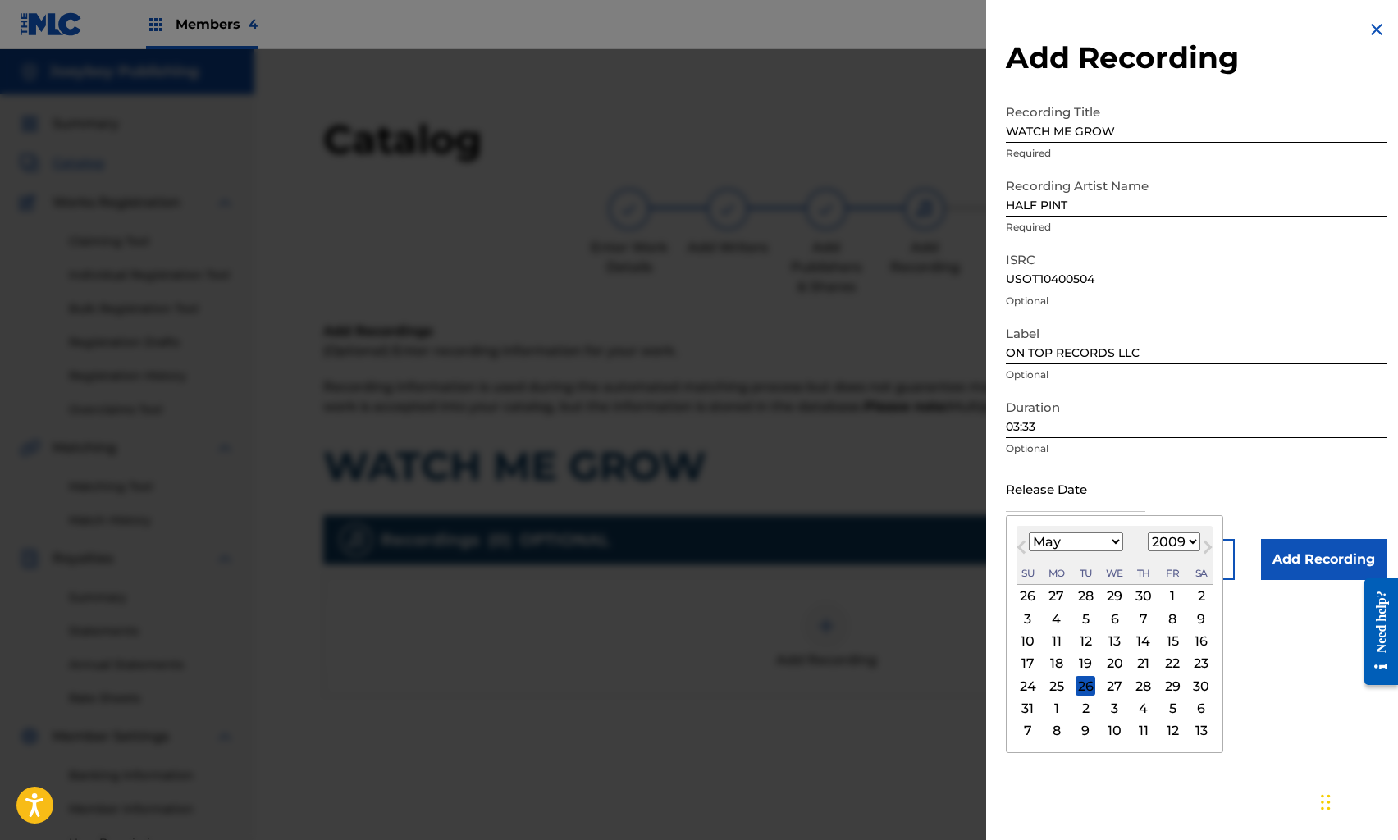
type input "[DATE]"
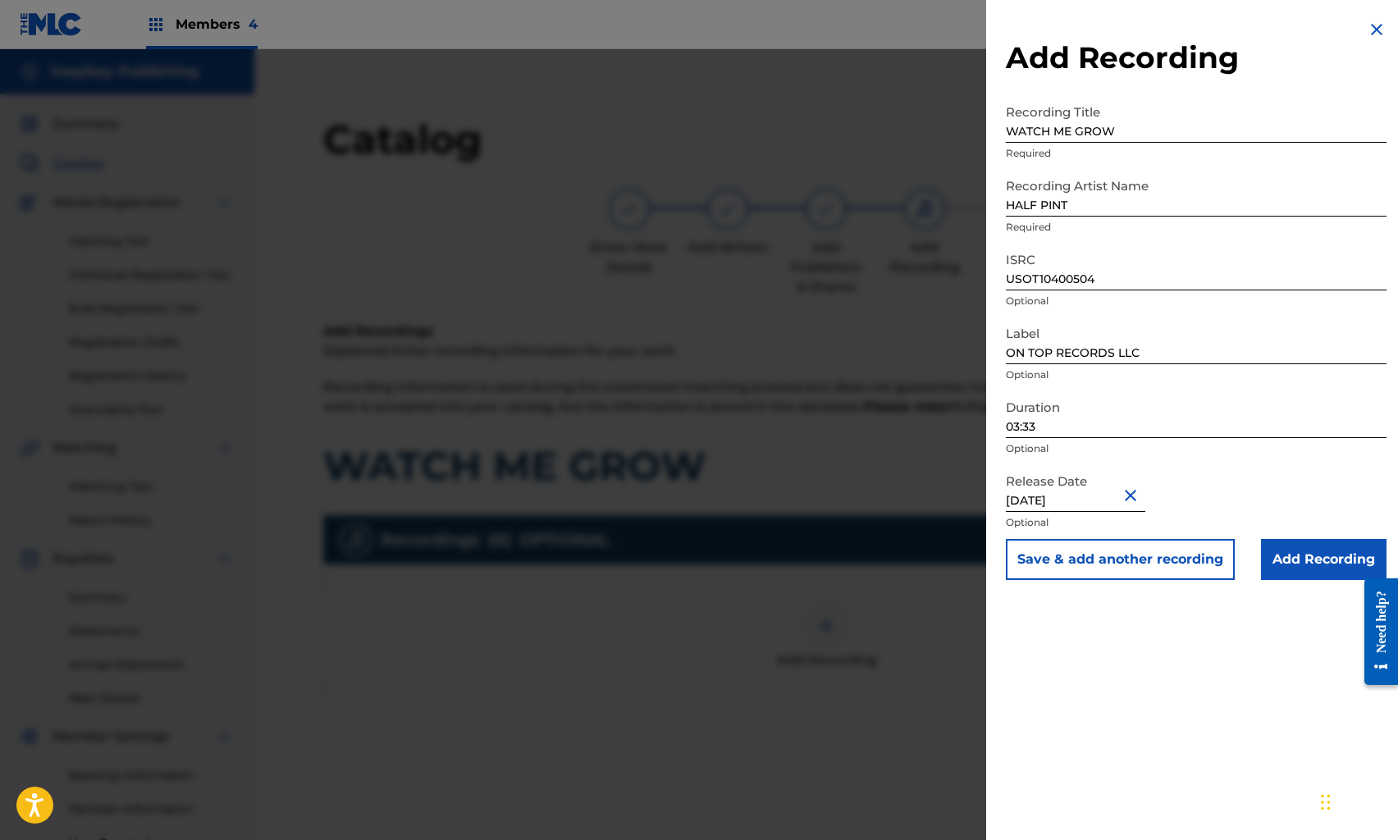
click at [1199, 657] on div "Add Recording Recording Title WATCH ME GROW Required Recording Artist Name HALF…" at bounding box center [1196, 420] width 420 height 840
click at [1284, 585] on div "Add Recording Recording Title WATCH ME GROW Required Recording Artist Name HALF…" at bounding box center [1196, 300] width 420 height 600
click at [1283, 560] on input "Add Recording" at bounding box center [1324, 559] width 126 height 41
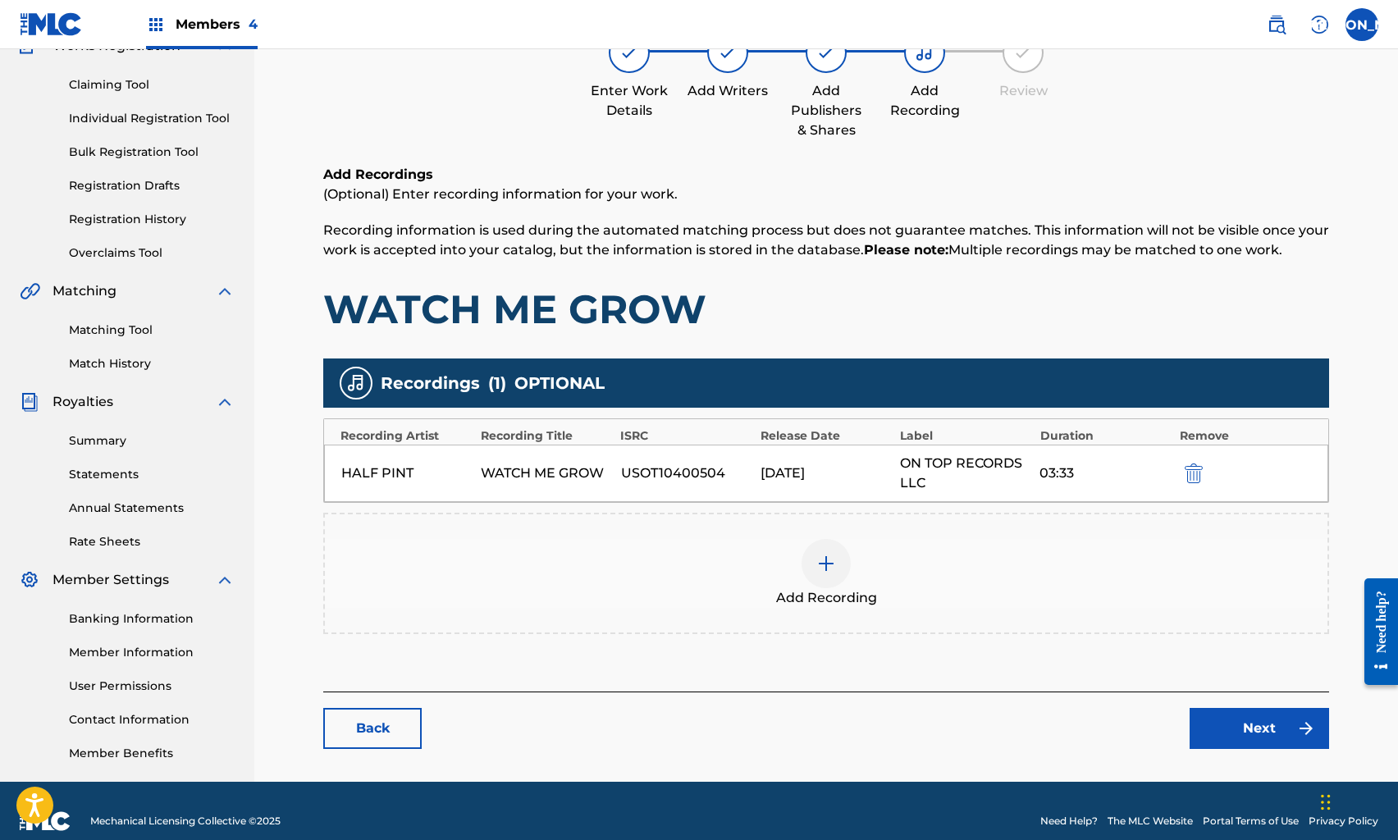
scroll to position [177, 0]
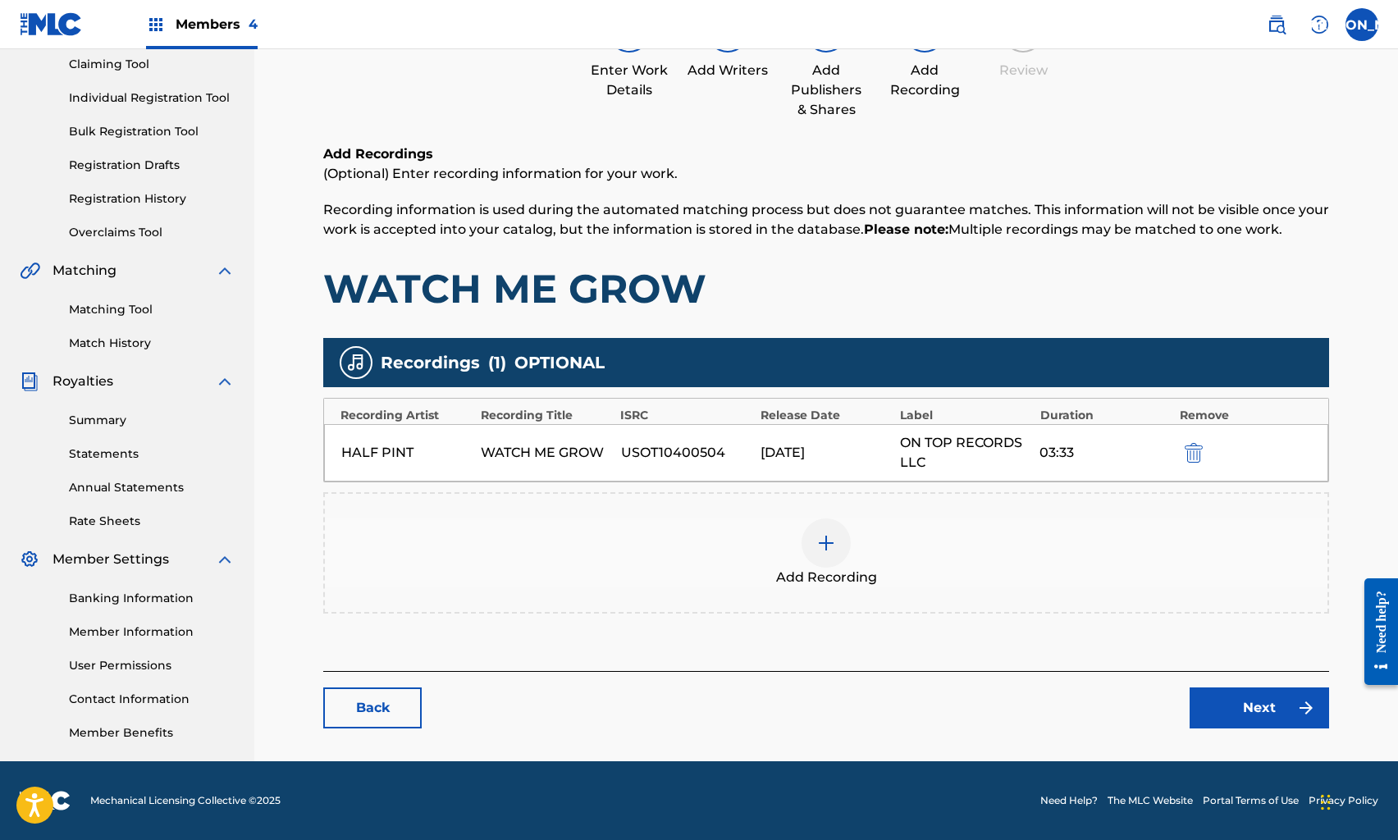
click at [1250, 691] on link "Next" at bounding box center [1260, 708] width 140 height 41
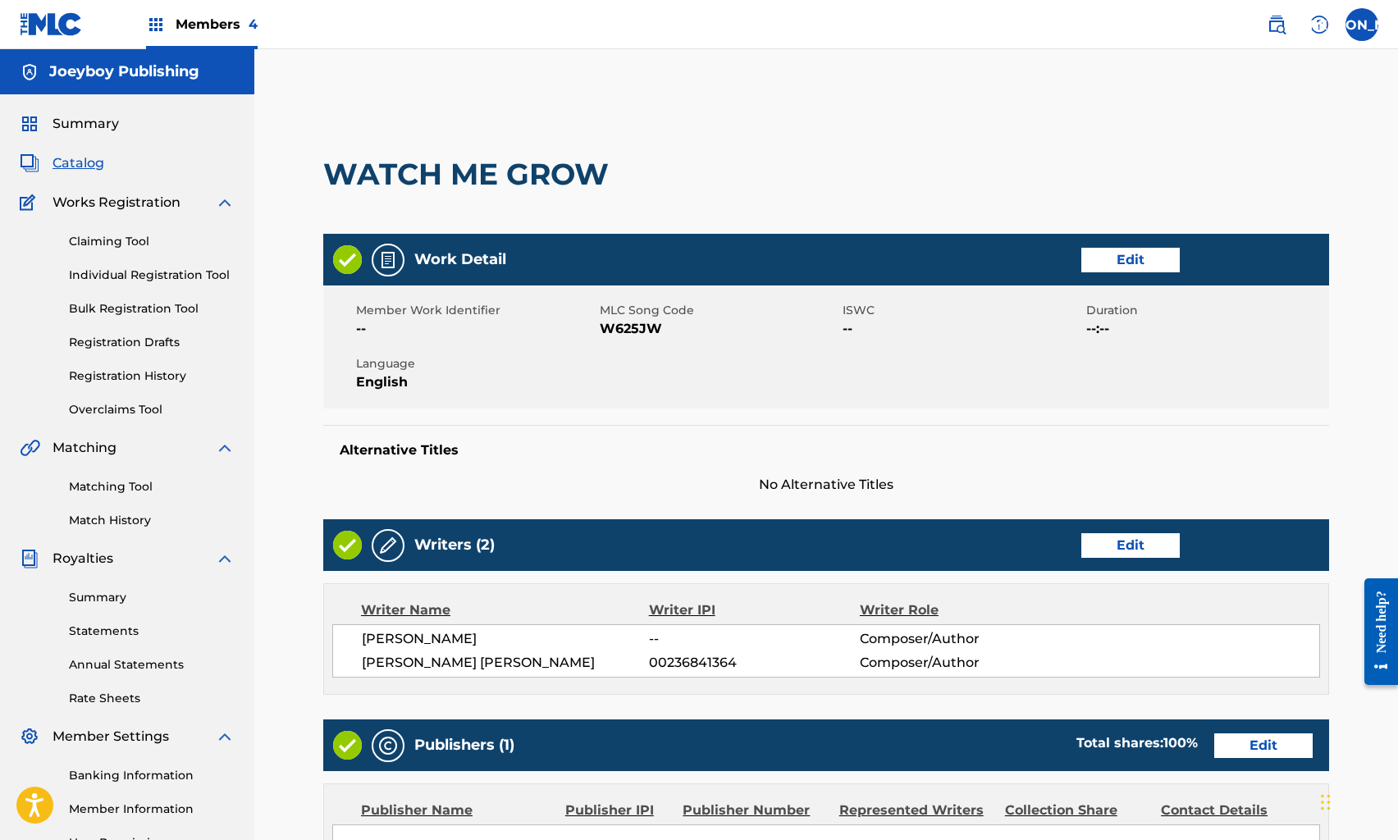
scroll to position [414, 0]
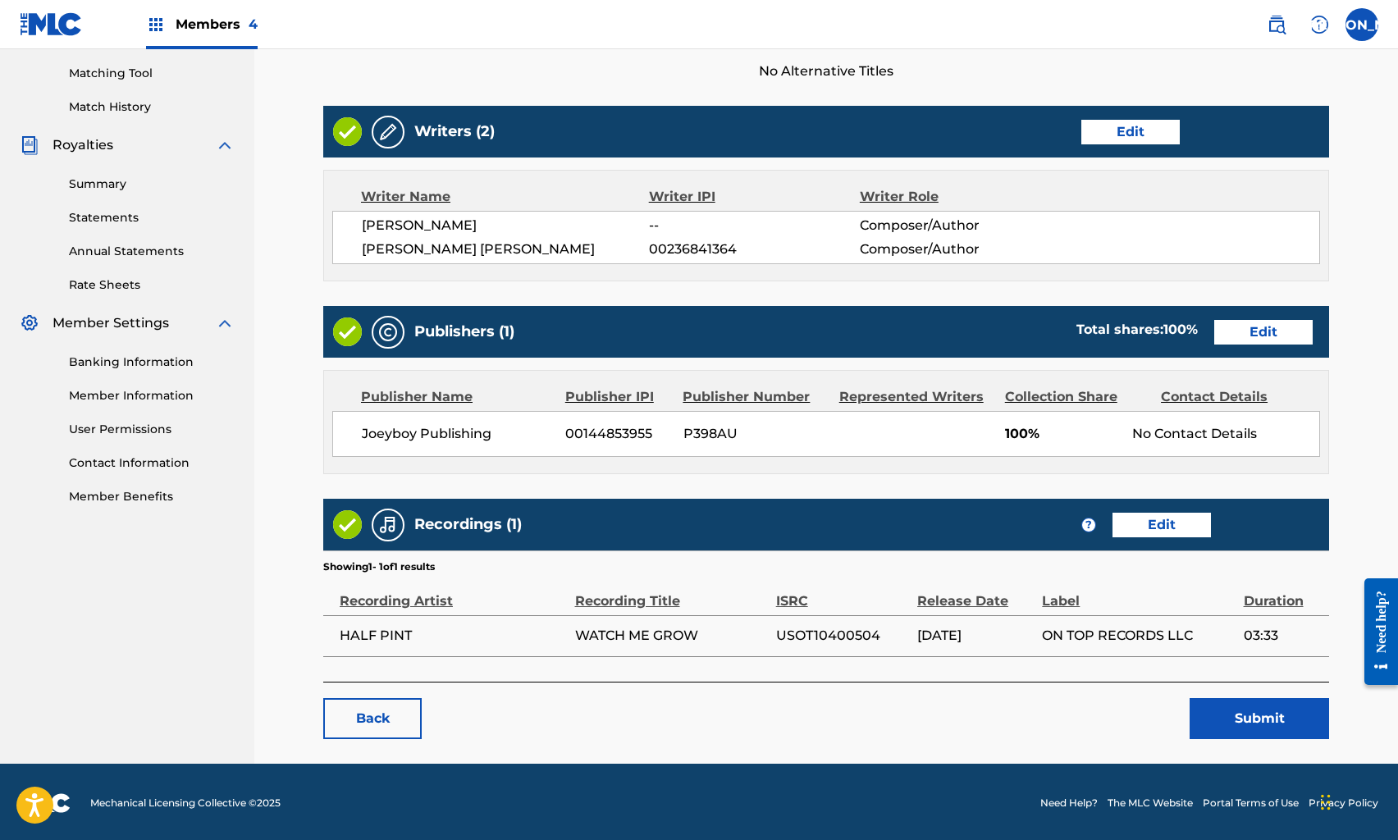
click at [1253, 713] on button "Submit" at bounding box center [1260, 718] width 140 height 41
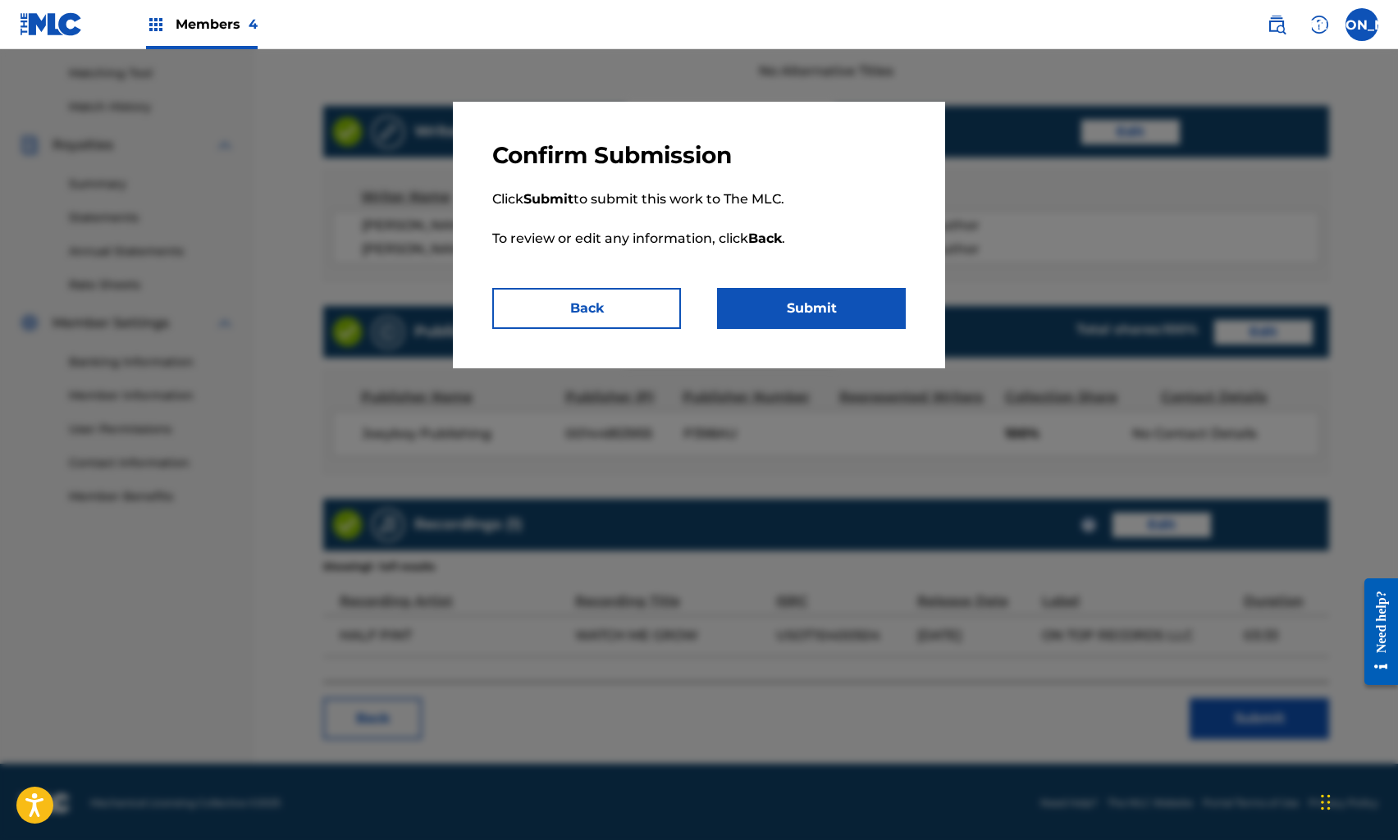
click at [845, 310] on button "Submit" at bounding box center [811, 308] width 189 height 41
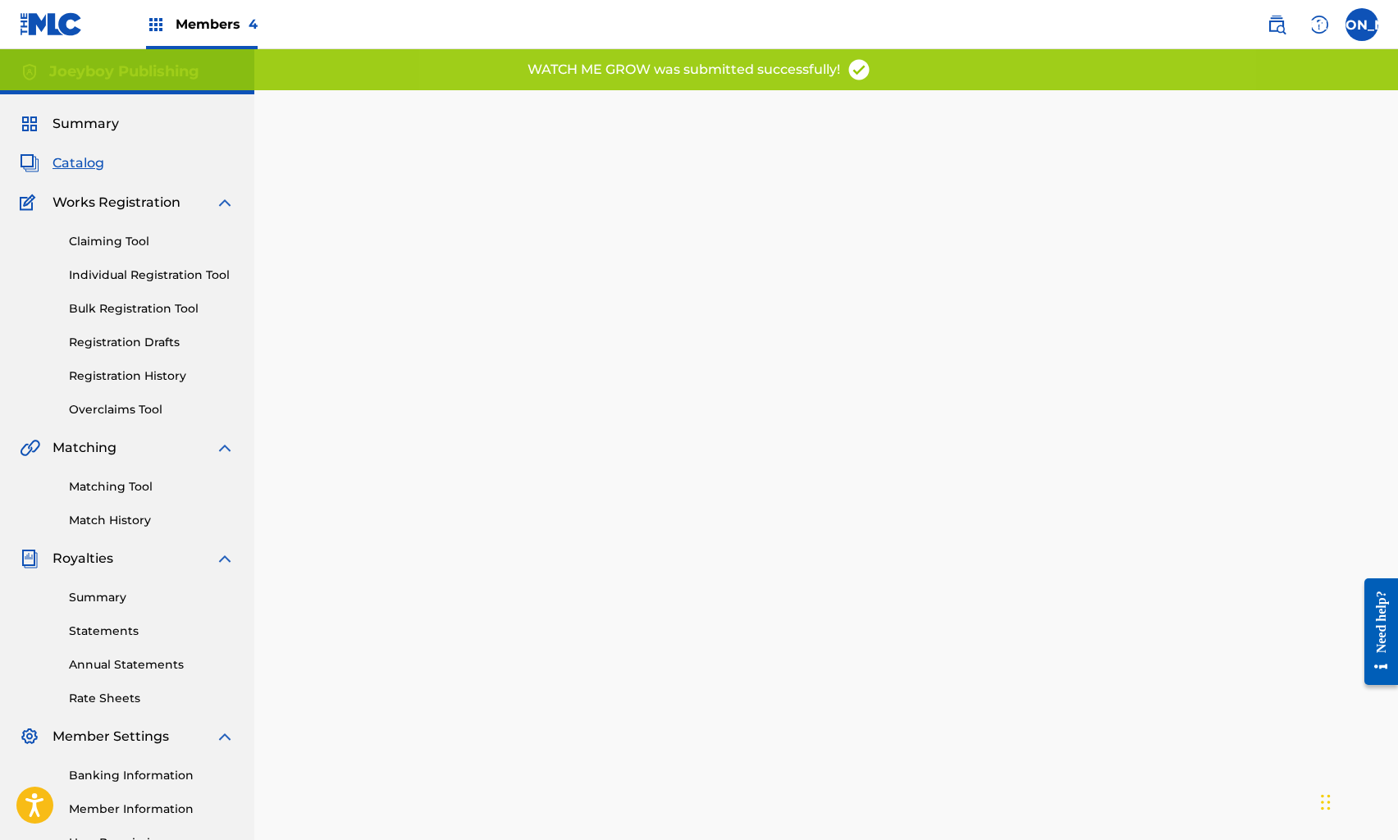
click at [71, 166] on span "Catalog" at bounding box center [79, 163] width 52 height 20
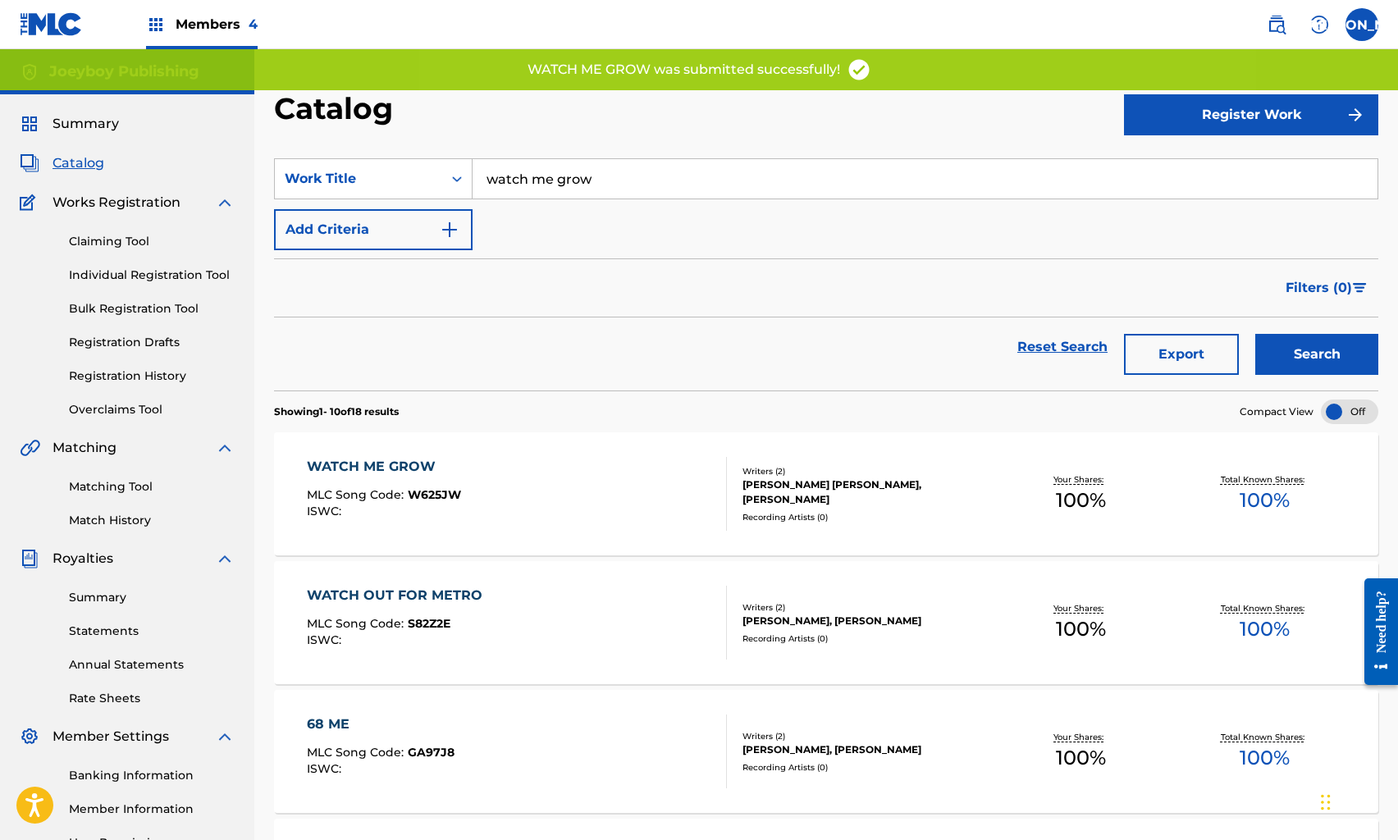
click at [1046, 350] on link "Reset Search" at bounding box center [1062, 347] width 107 height 36
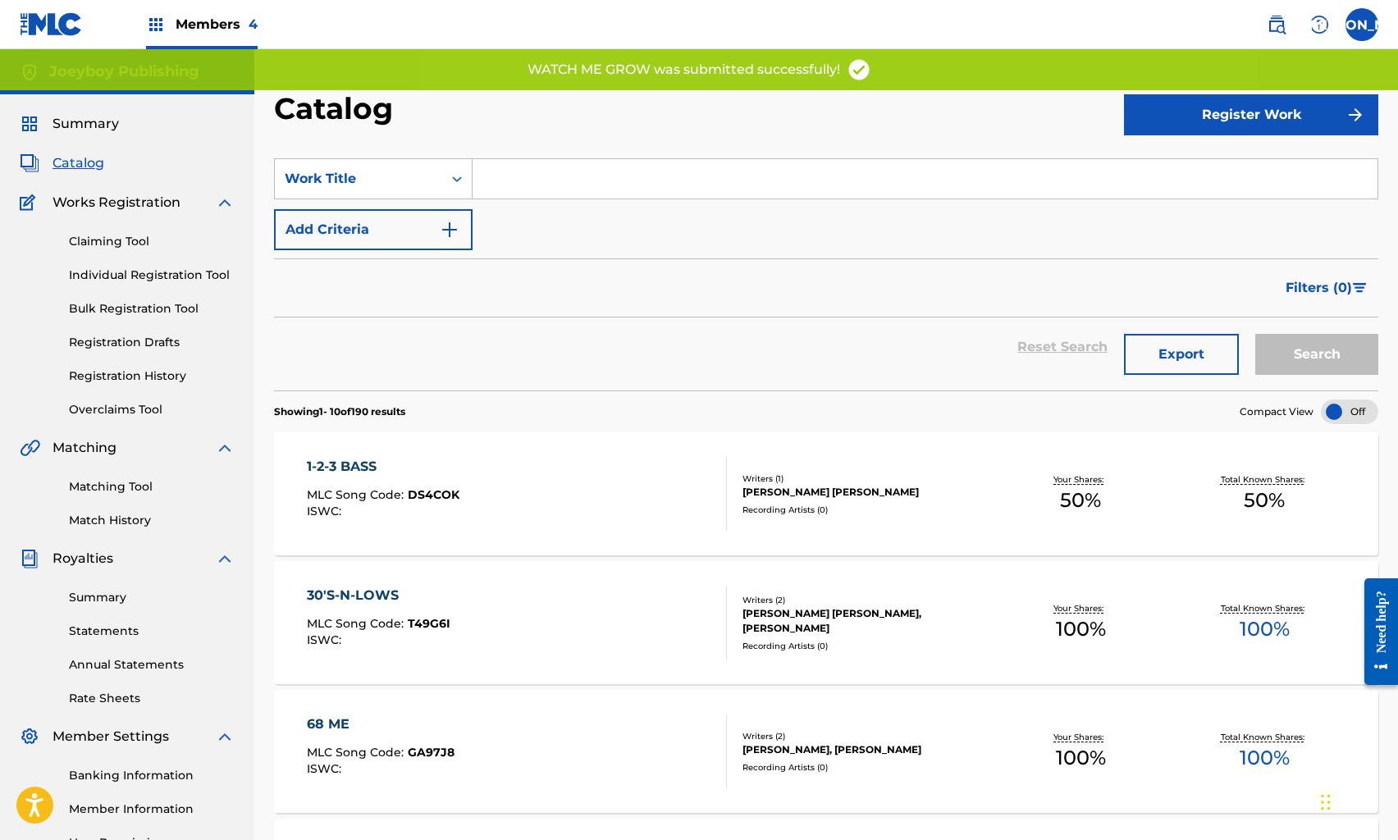
click at [579, 166] on input "Search Form" at bounding box center [925, 178] width 905 height 39
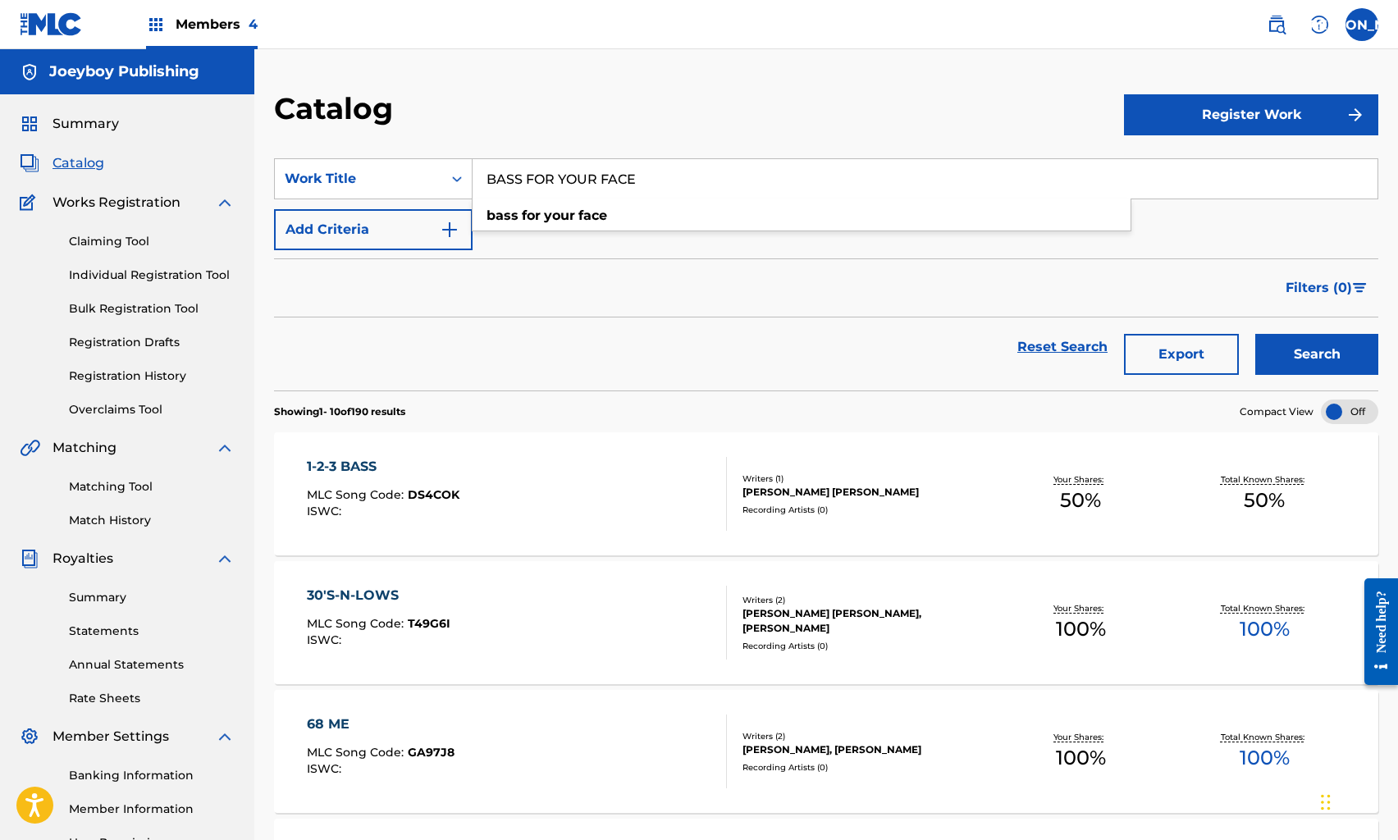
type input "BASS FOR YOUR FACE"
click at [1256, 334] on button "Search" at bounding box center [1317, 354] width 123 height 41
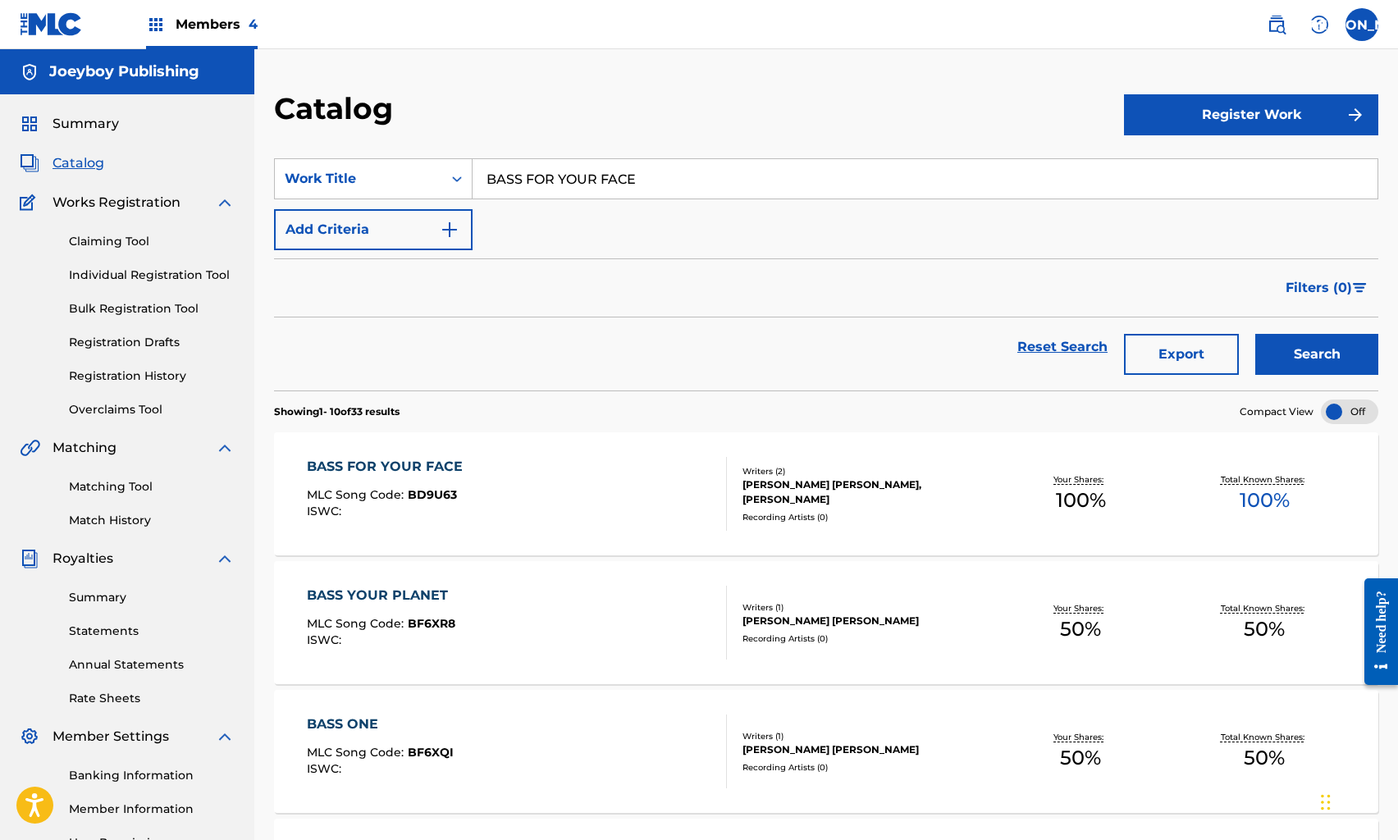
click at [533, 482] on div "BASS FOR YOUR FACE MLC Song Code : BD9U63 ISWC :" at bounding box center [516, 494] width 419 height 74
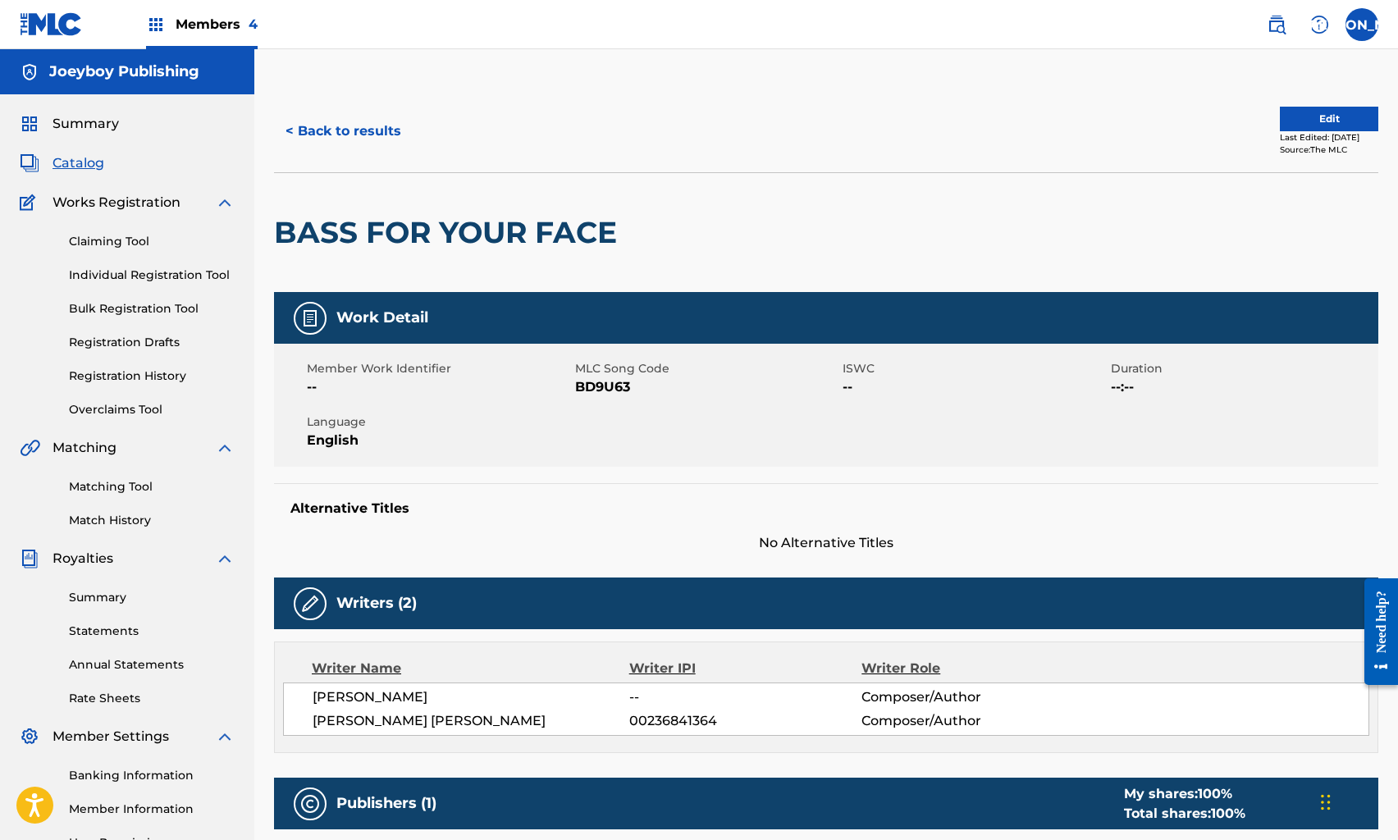
click at [1328, 116] on button "Edit" at bounding box center [1329, 119] width 98 height 25
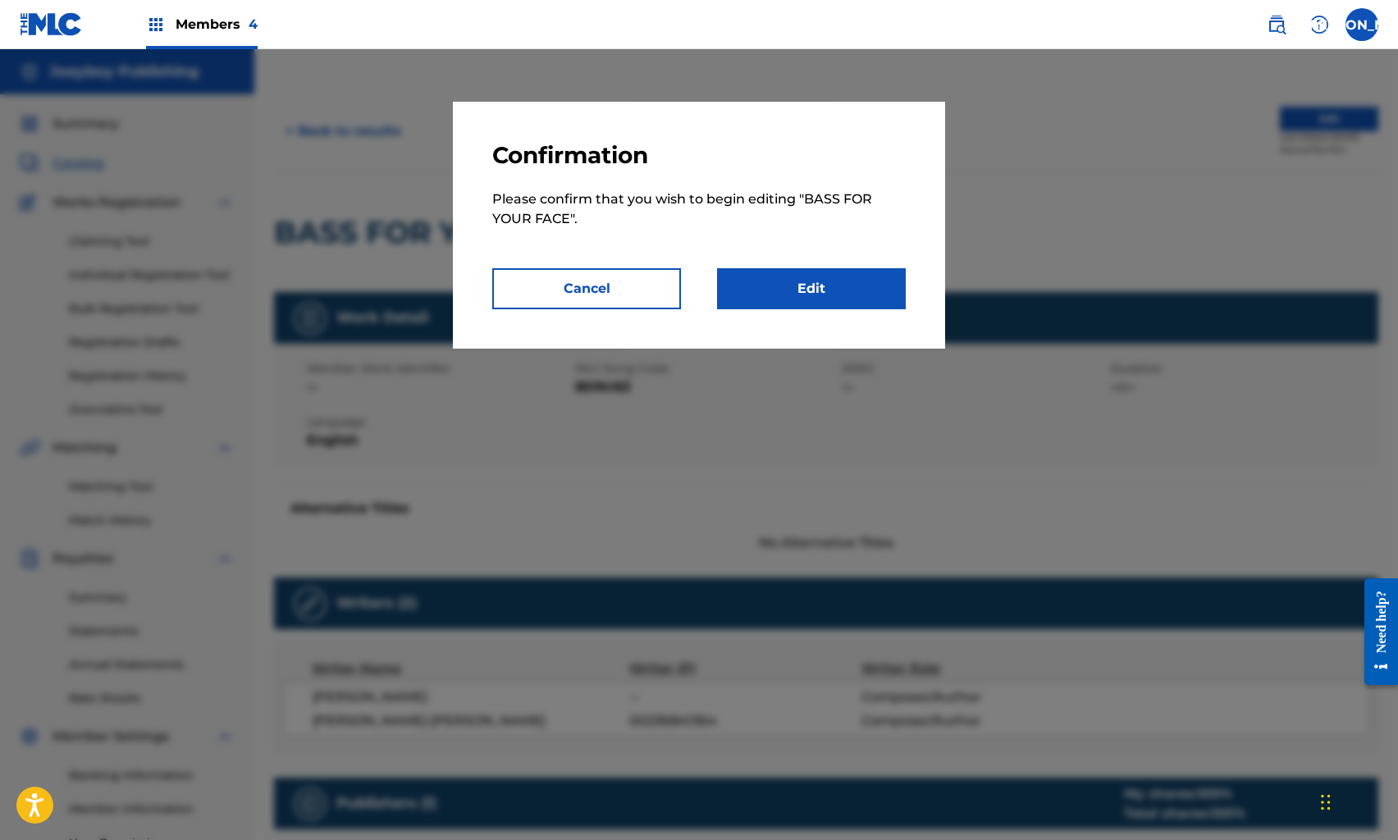
click at [871, 294] on link "Edit" at bounding box center [811, 288] width 189 height 41
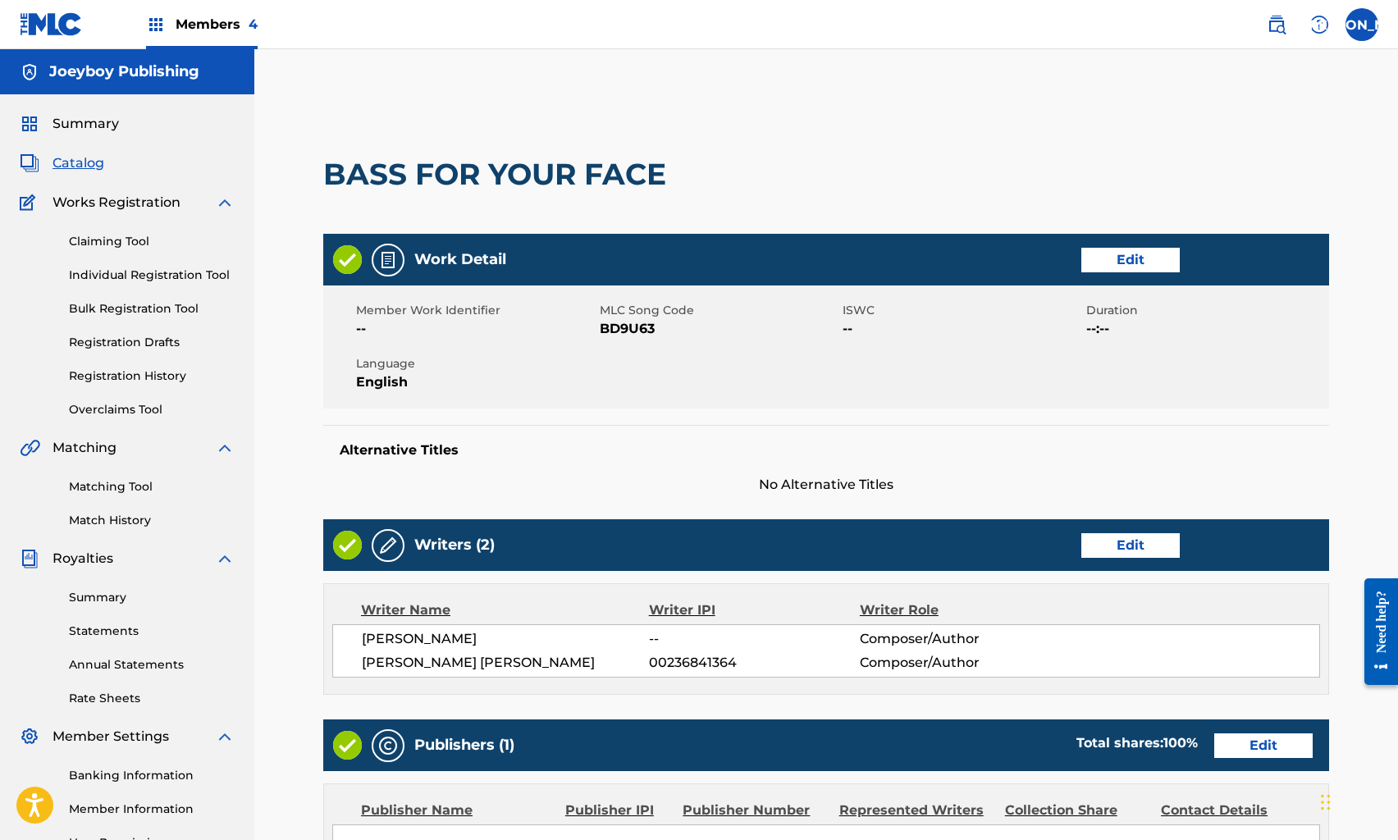
scroll to position [360, 0]
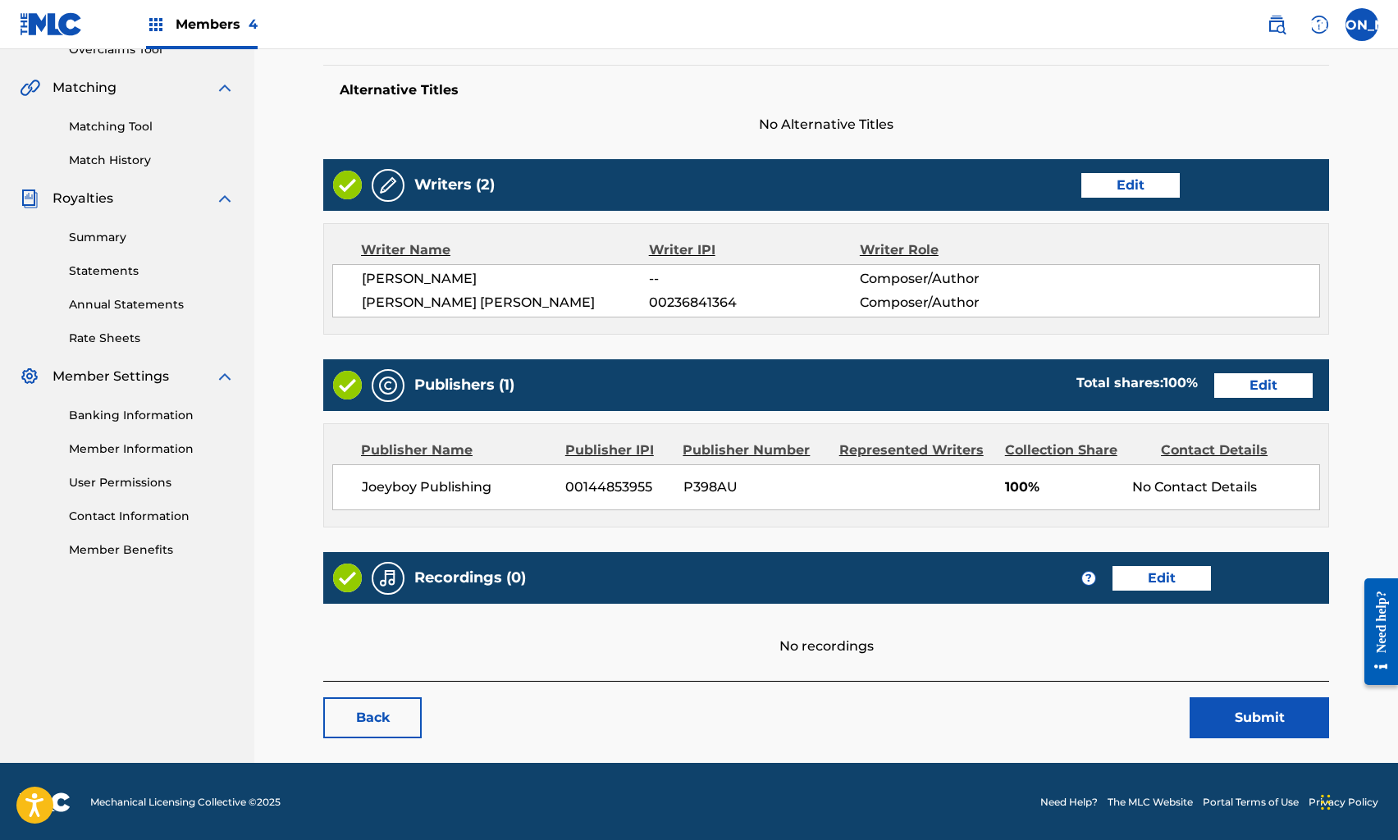
click at [1156, 571] on link "Edit" at bounding box center [1162, 578] width 98 height 25
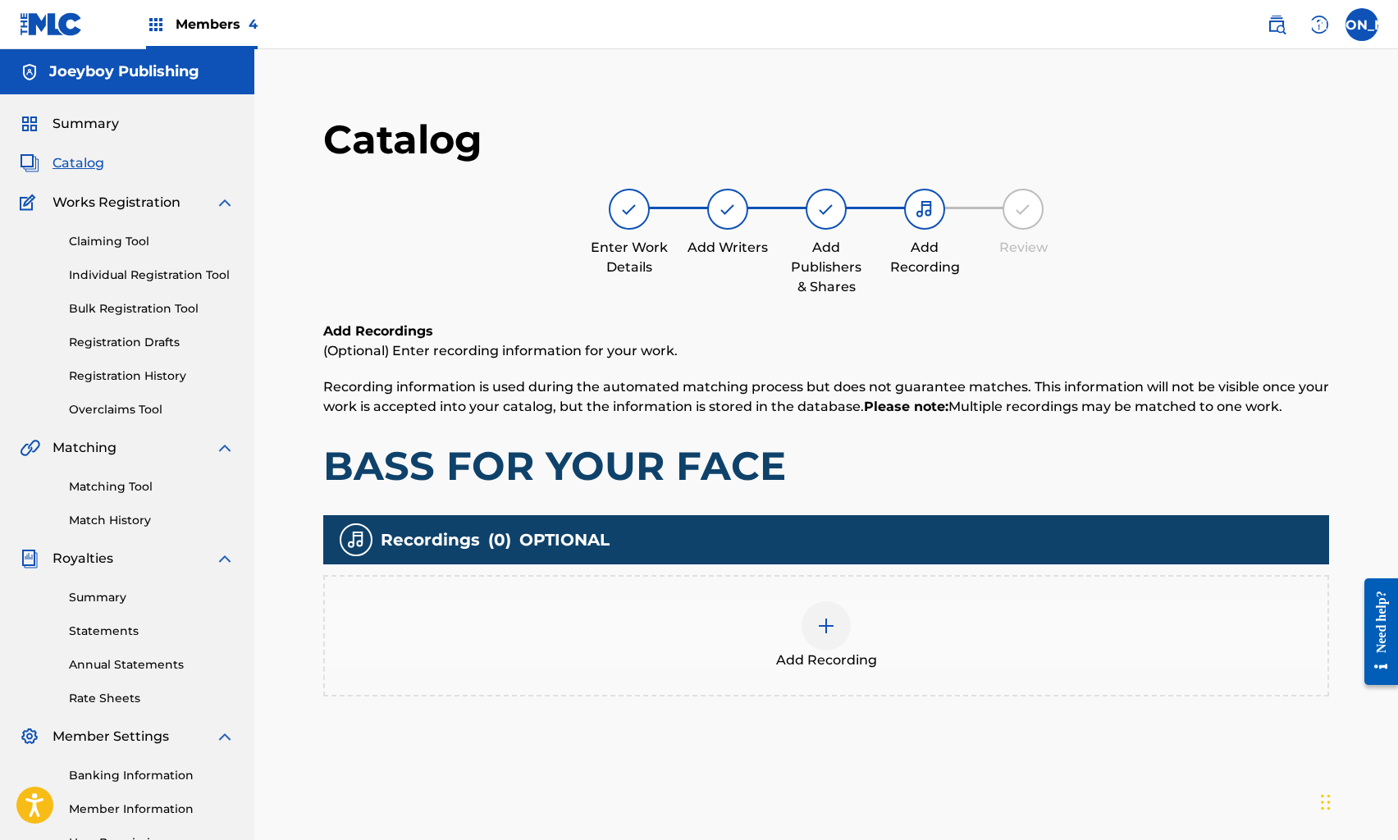
click at [853, 625] on div "Add Recording" at bounding box center [826, 636] width 1003 height 69
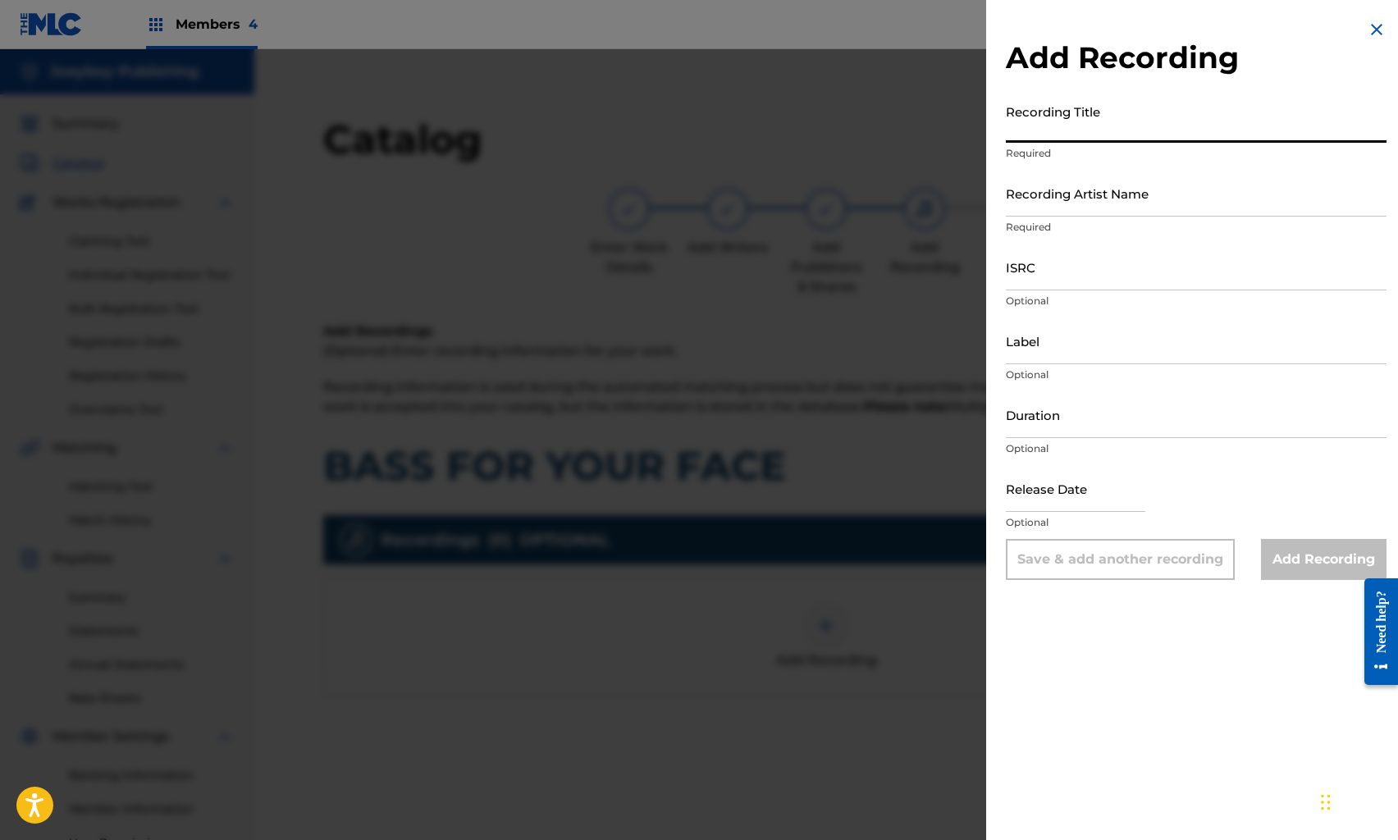
click at [1045, 130] on input "Recording Title" at bounding box center [1196, 119] width 381 height 47
paste input "WATCH ME GROW"
type input "WATCH ME GROW"
click at [1088, 194] on input "Recording Artist Name" at bounding box center [1196, 193] width 381 height 47
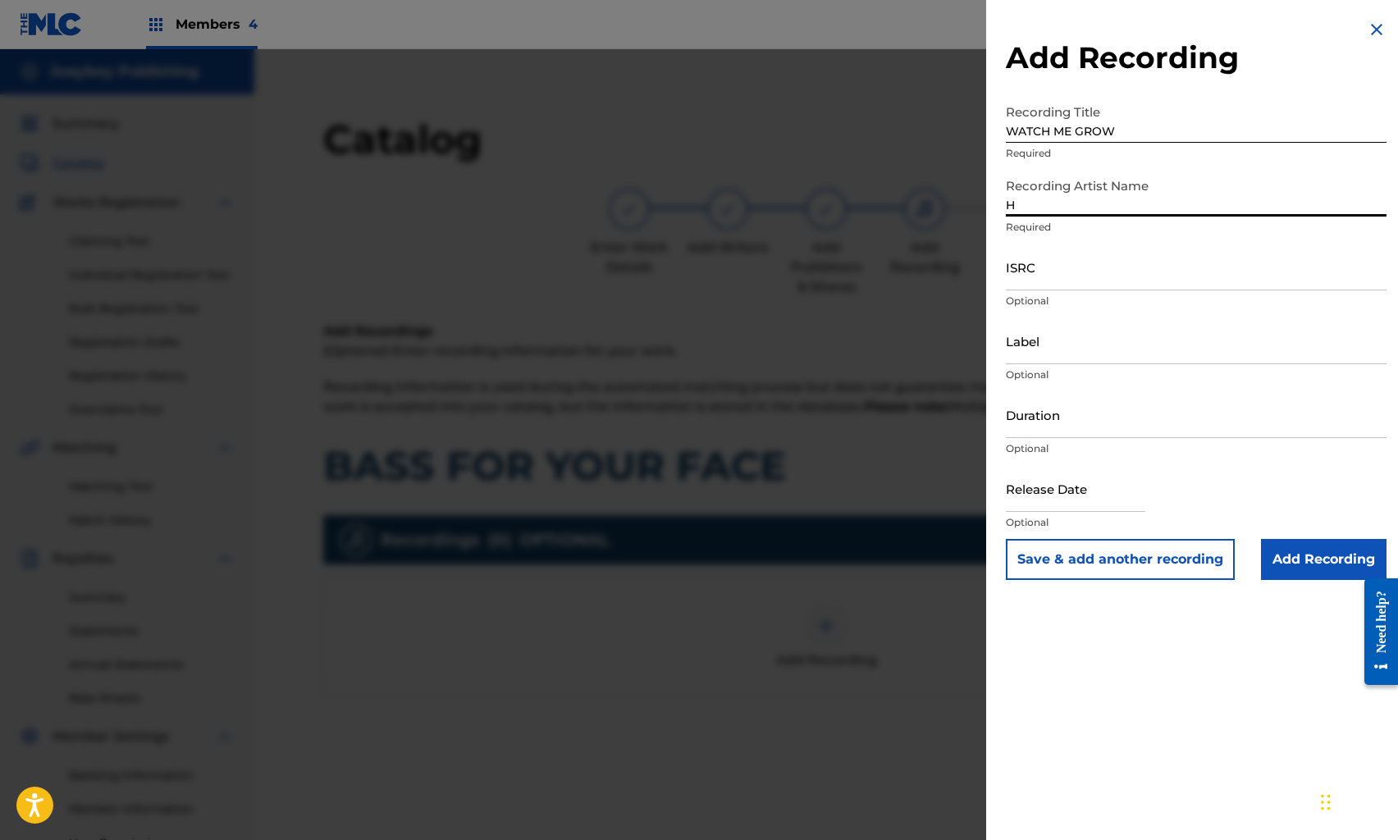
type input "HALF PINT"
click at [1080, 282] on input "ISRC" at bounding box center [1196, 267] width 381 height 47
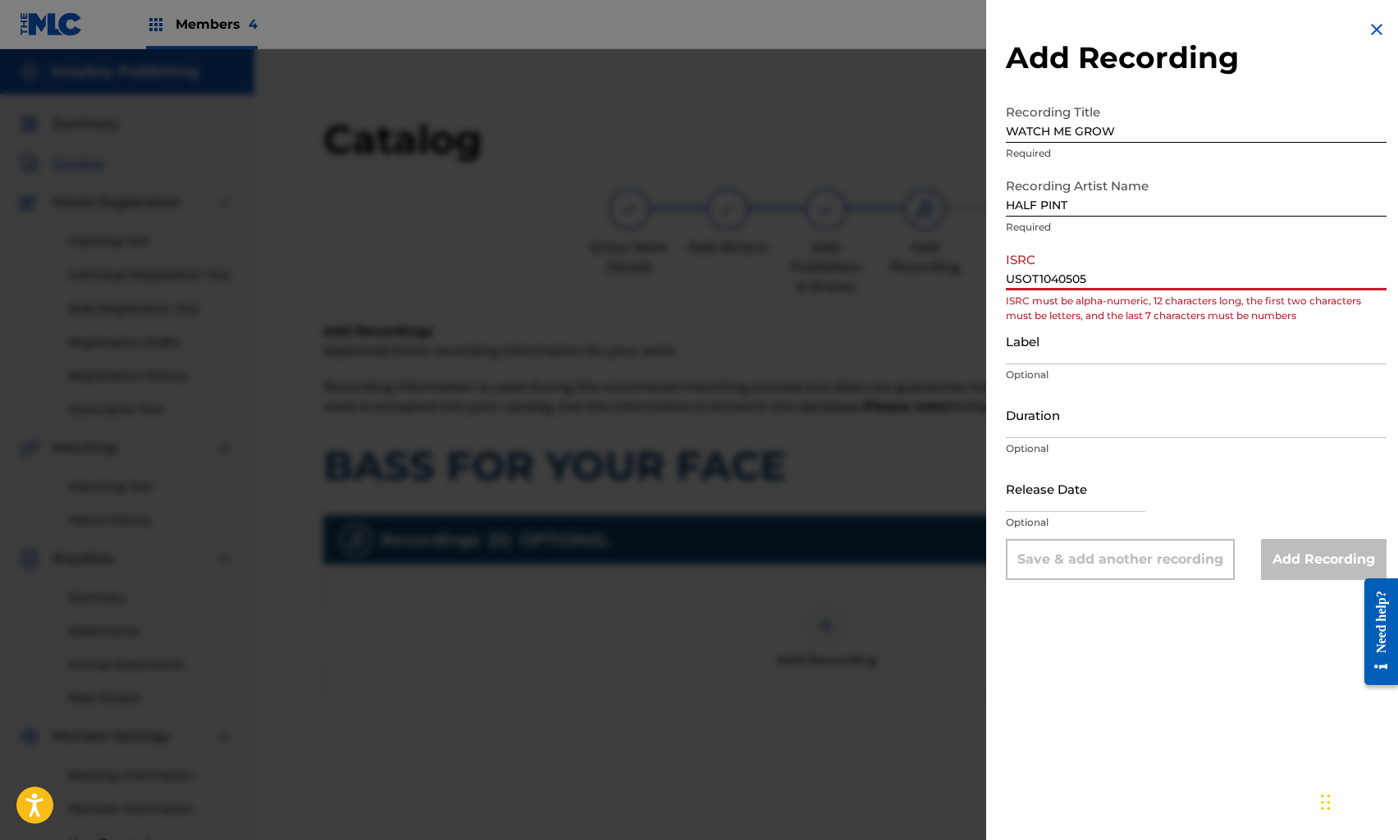
drag, startPoint x: 1068, startPoint y: 282, endPoint x: 1085, endPoint y: 283, distance: 17.3
click at [1068, 282] on input "USOT1040505" at bounding box center [1196, 267] width 381 height 47
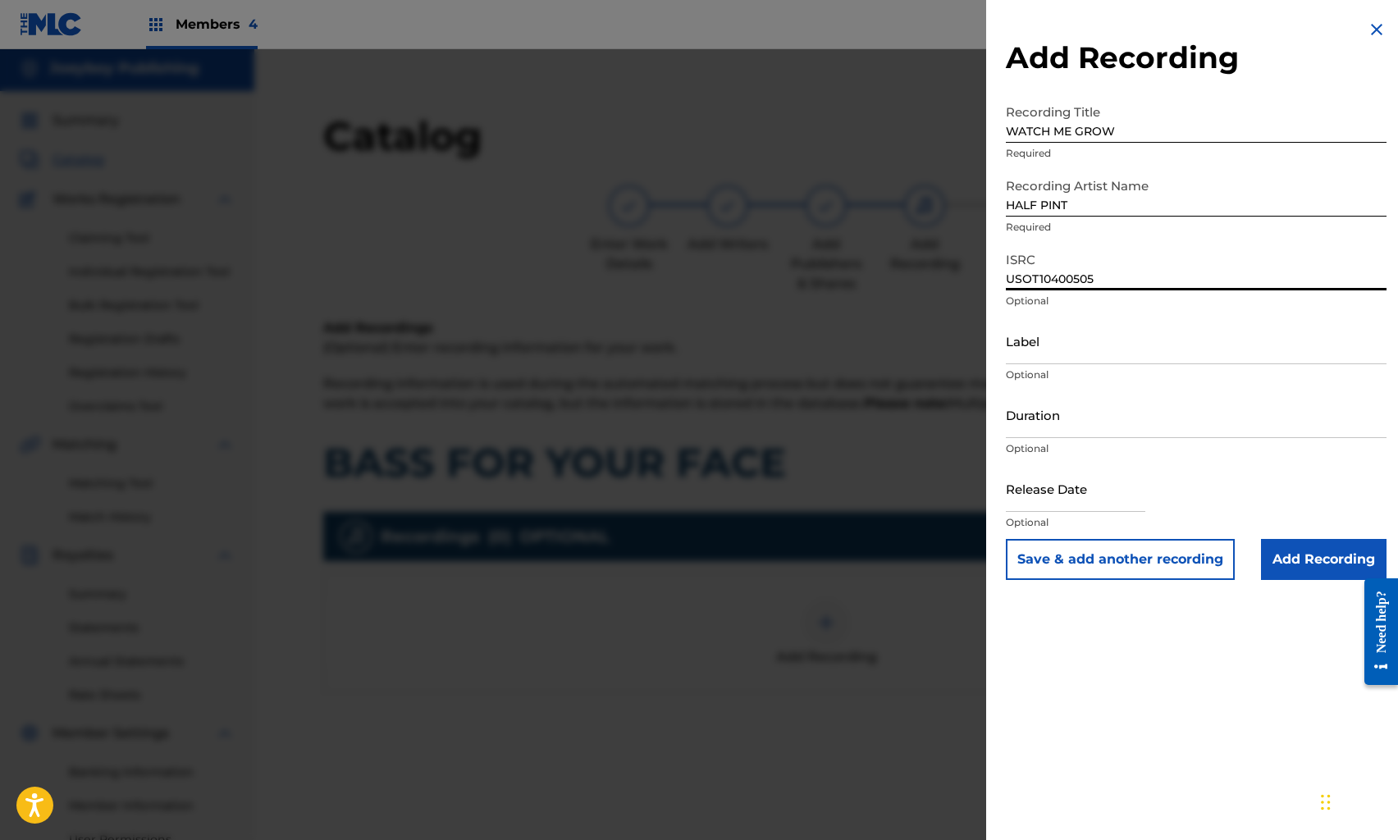
type input "USOT10400505"
click at [1126, 350] on input "Label" at bounding box center [1196, 341] width 381 height 47
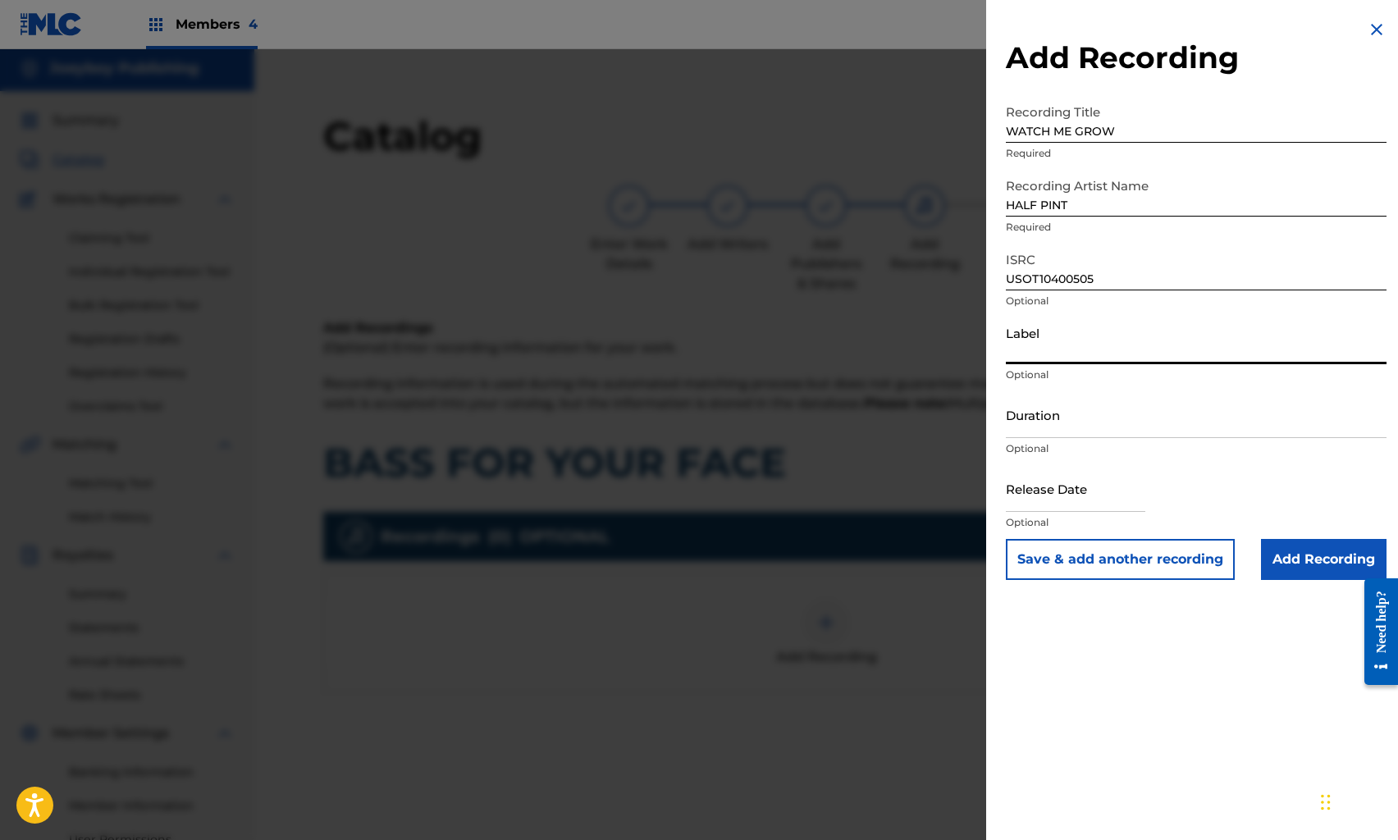
scroll to position [5, 0]
click at [1127, 350] on input "Label" at bounding box center [1196, 341] width 381 height 47
type input "ON TOP RECORDS LLC"
click at [1073, 421] on input "Duration" at bounding box center [1196, 414] width 381 height 47
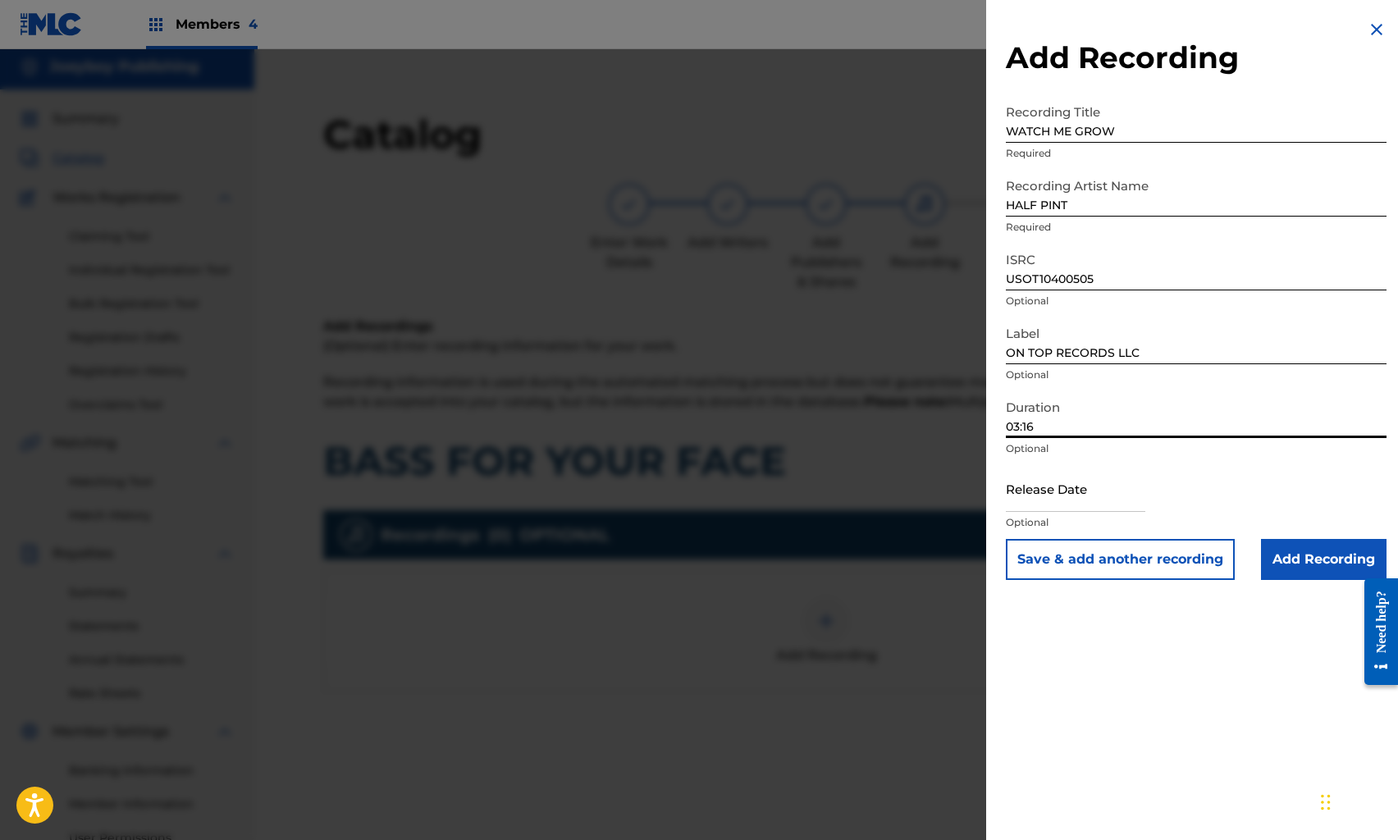
type input "03:16"
select select "7"
select select "2025"
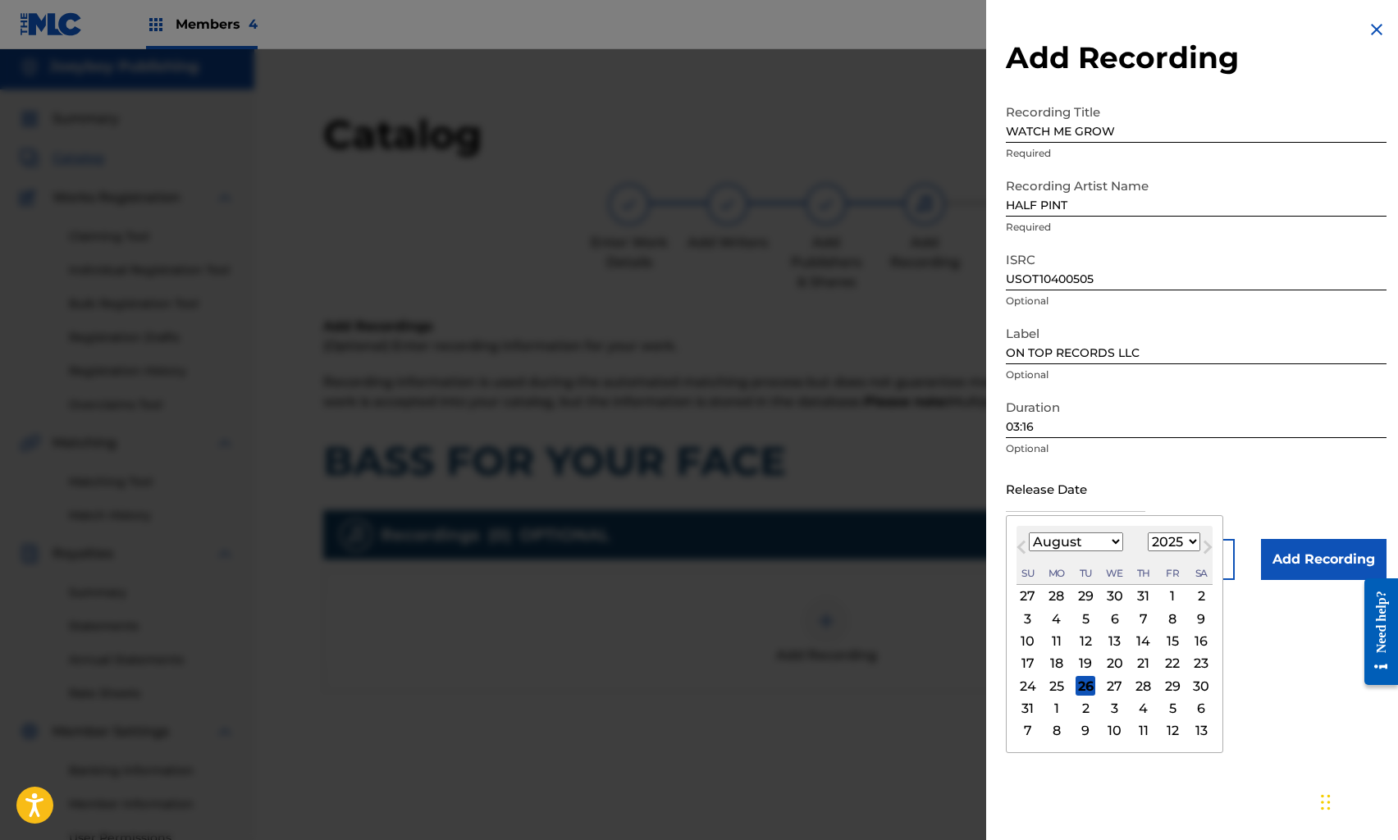
click at [1067, 507] on input "text" at bounding box center [1076, 488] width 140 height 47
click at [1033, 539] on button "Previous Month" at bounding box center [1022, 551] width 26 height 26
select select "6"
click at [1084, 539] on select "January February March April May June July August September October November De…" at bounding box center [1076, 542] width 94 height 19
click at [1029, 533] on select "January February March April May June July August September October November De…" at bounding box center [1076, 542] width 94 height 19
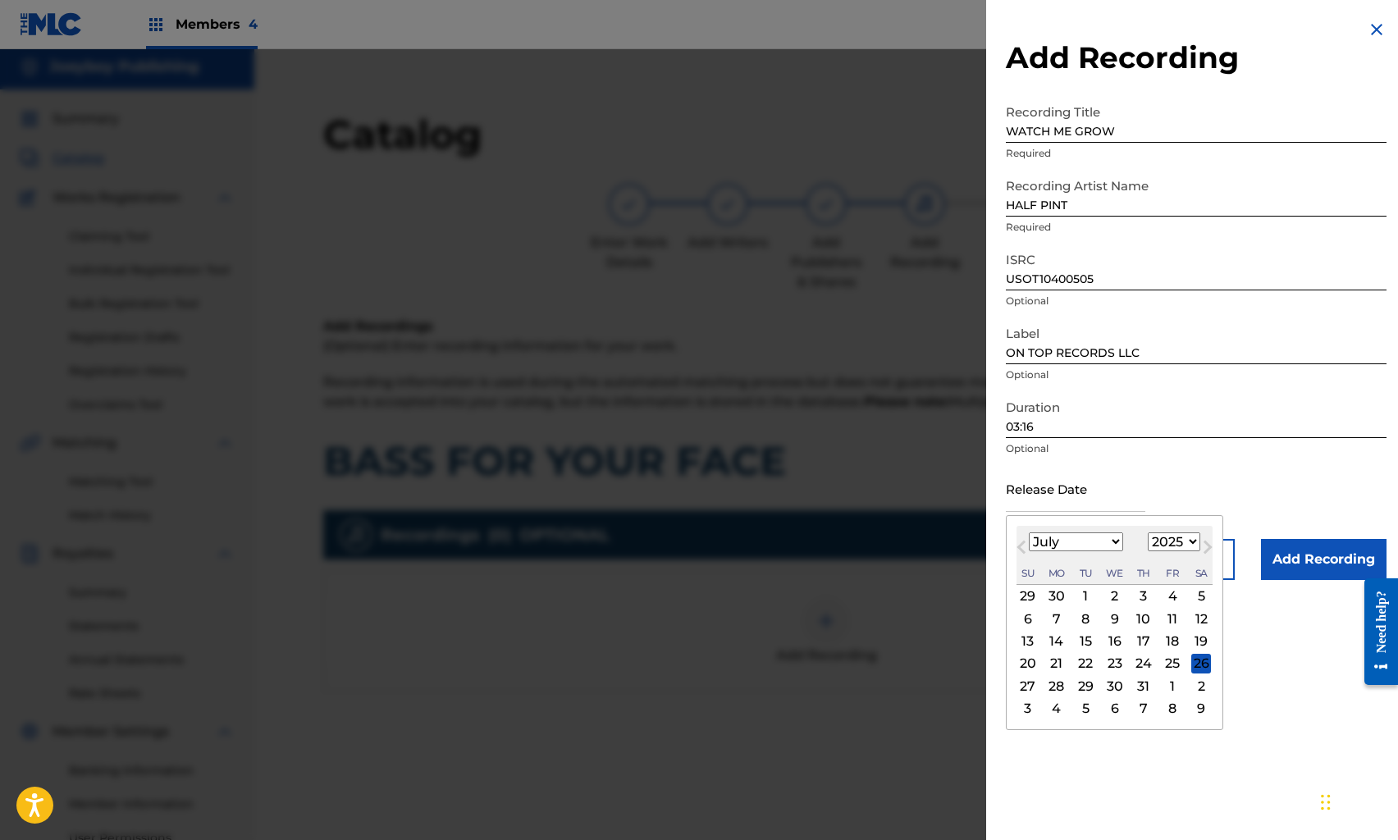
click at [1035, 493] on input "text" at bounding box center [1076, 488] width 140 height 47
type input "[DATE]"
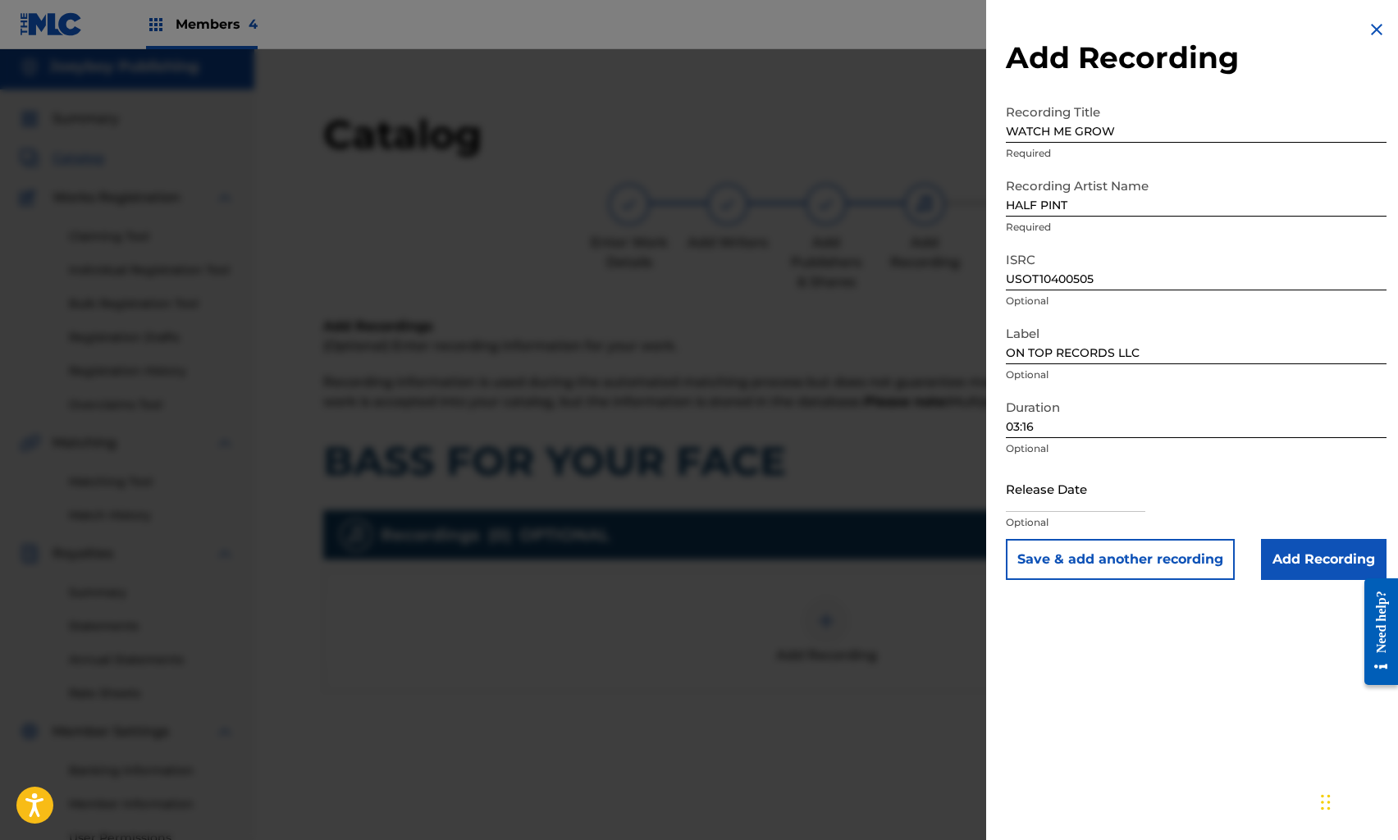
click at [1214, 498] on div "Release Date Optional" at bounding box center [1196, 502] width 381 height 74
select select "7"
select select "2025"
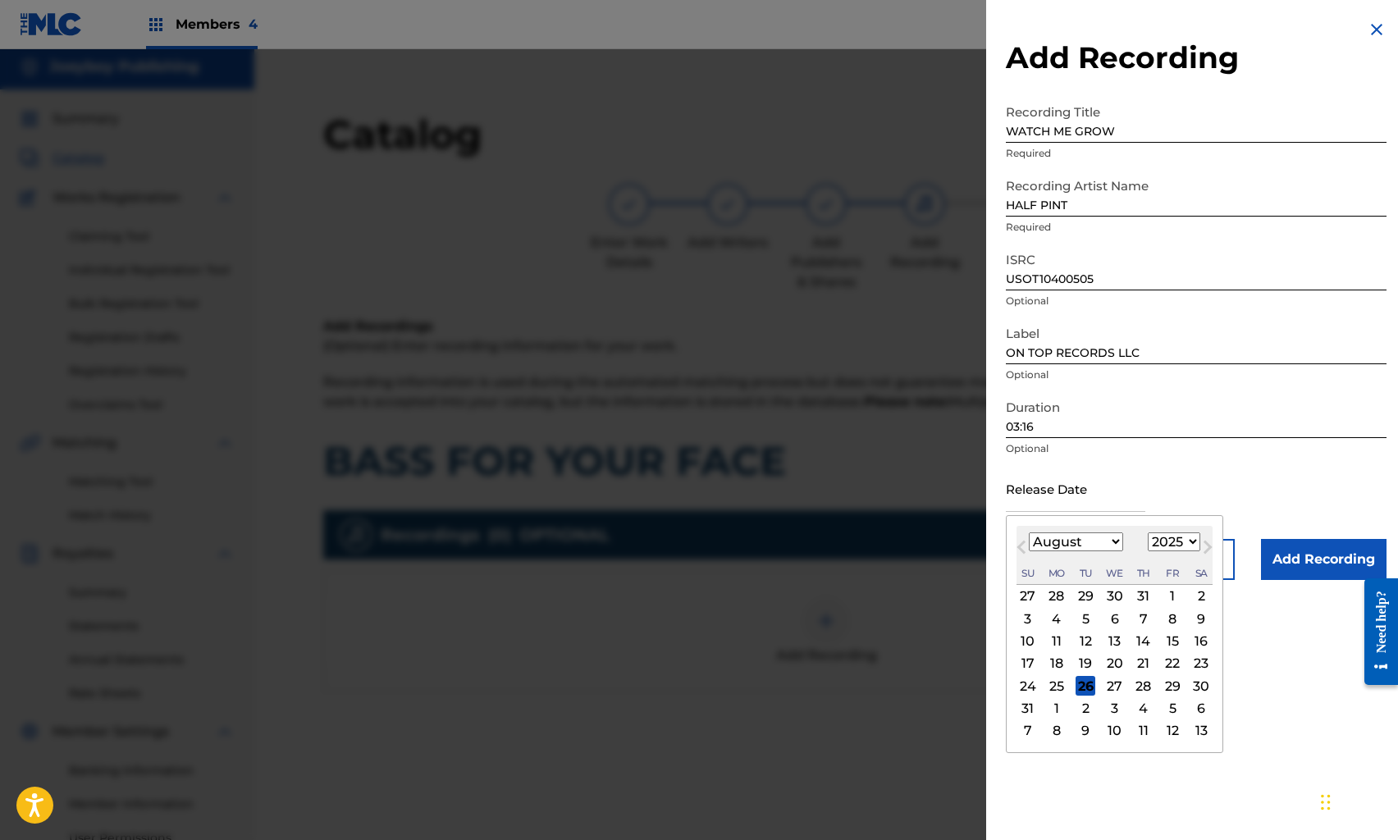
click at [1056, 506] on input "text" at bounding box center [1076, 488] width 140 height 47
click at [1027, 538] on button "Previous Month" at bounding box center [1022, 551] width 26 height 26
click at [1043, 542] on select "January February March April May June July August September October November De…" at bounding box center [1076, 542] width 94 height 19
select select "4"
click at [1029, 533] on select "January February March April May June July August September October November De…" at bounding box center [1076, 542] width 94 height 19
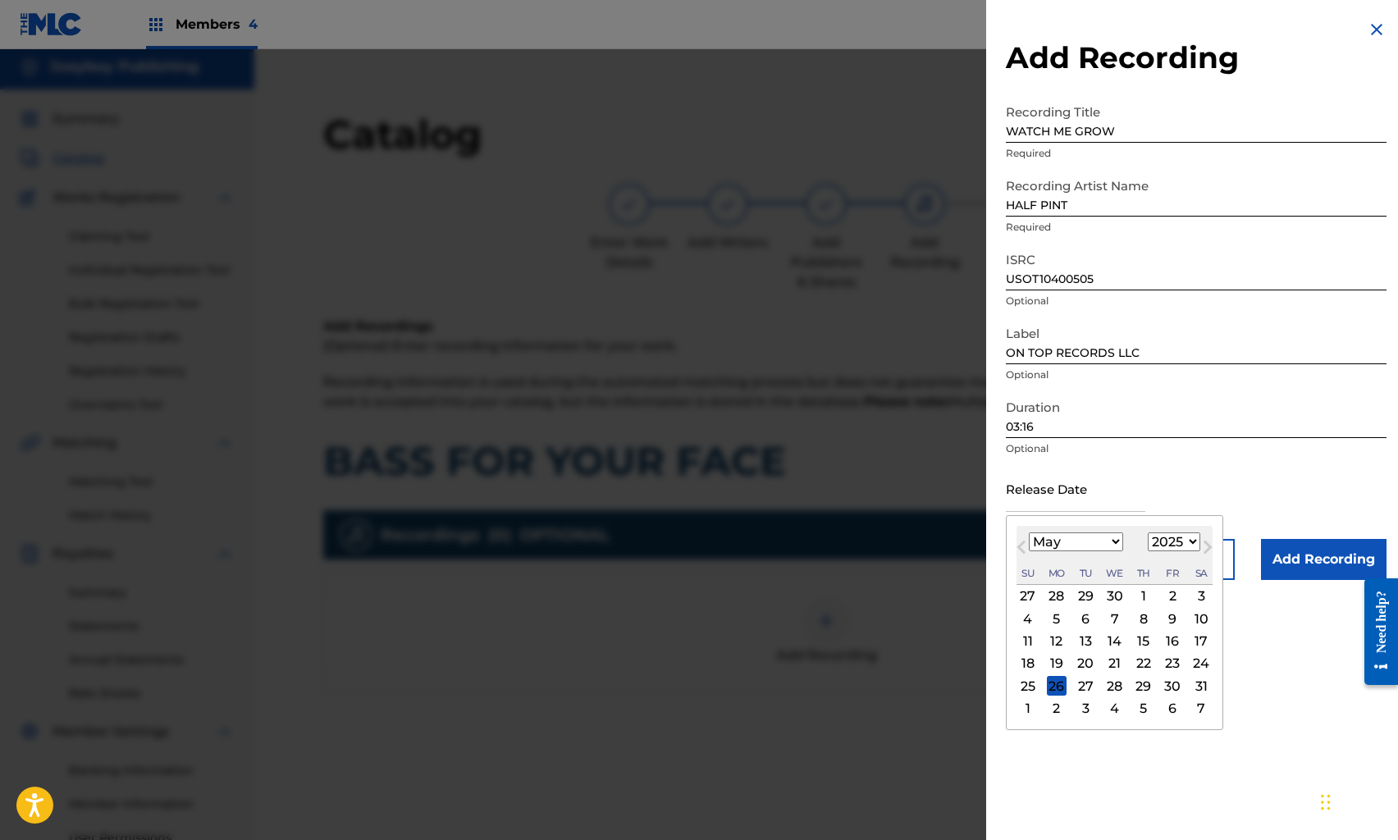
click at [1146, 597] on div "1" at bounding box center [1144, 597] width 20 height 20
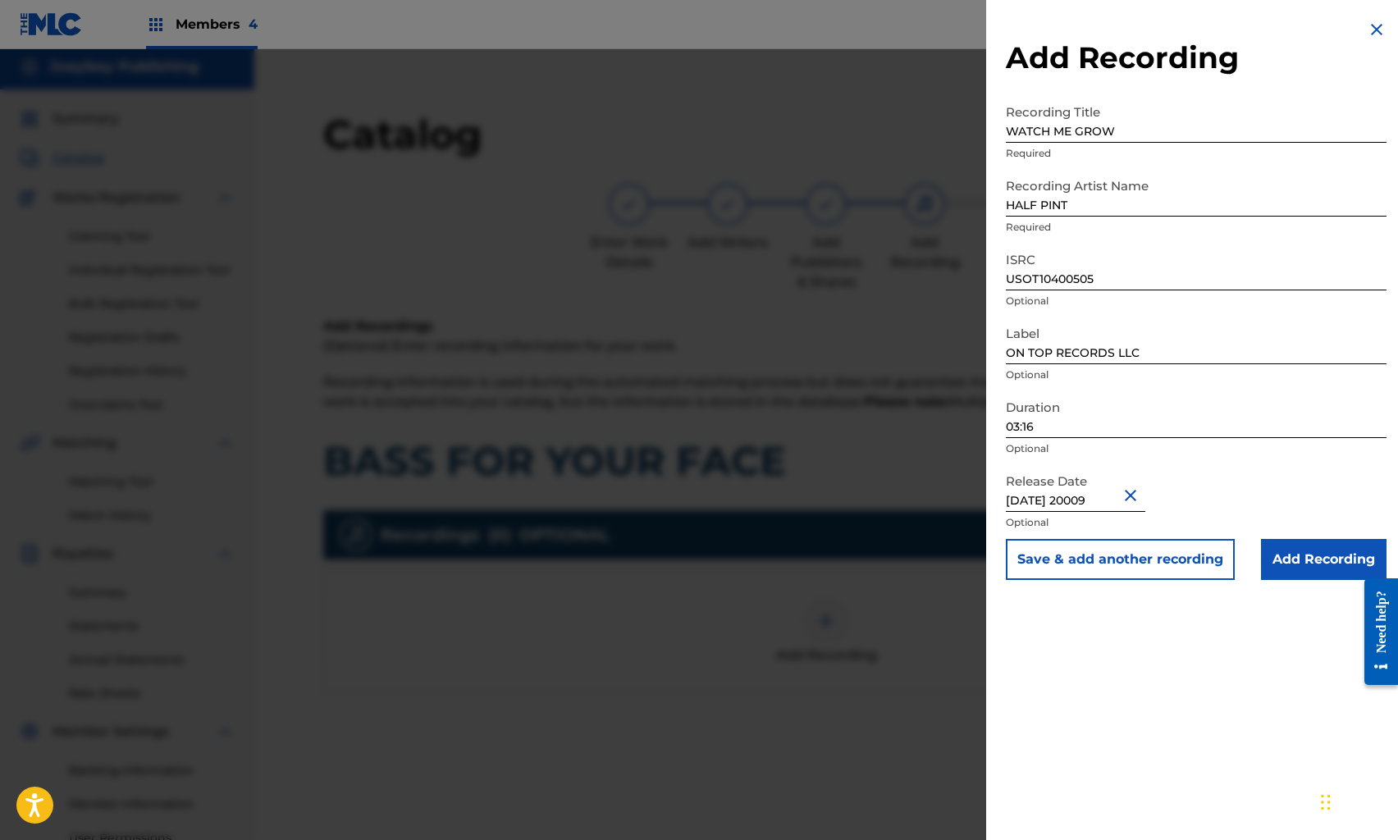
type input "[DATE] 20009"
click at [1110, 625] on div "Add Recording Recording Title WATCH ME GROW Required Recording Artist Name HALF…" at bounding box center [1196, 420] width 420 height 840
select select "4"
select select "2000"
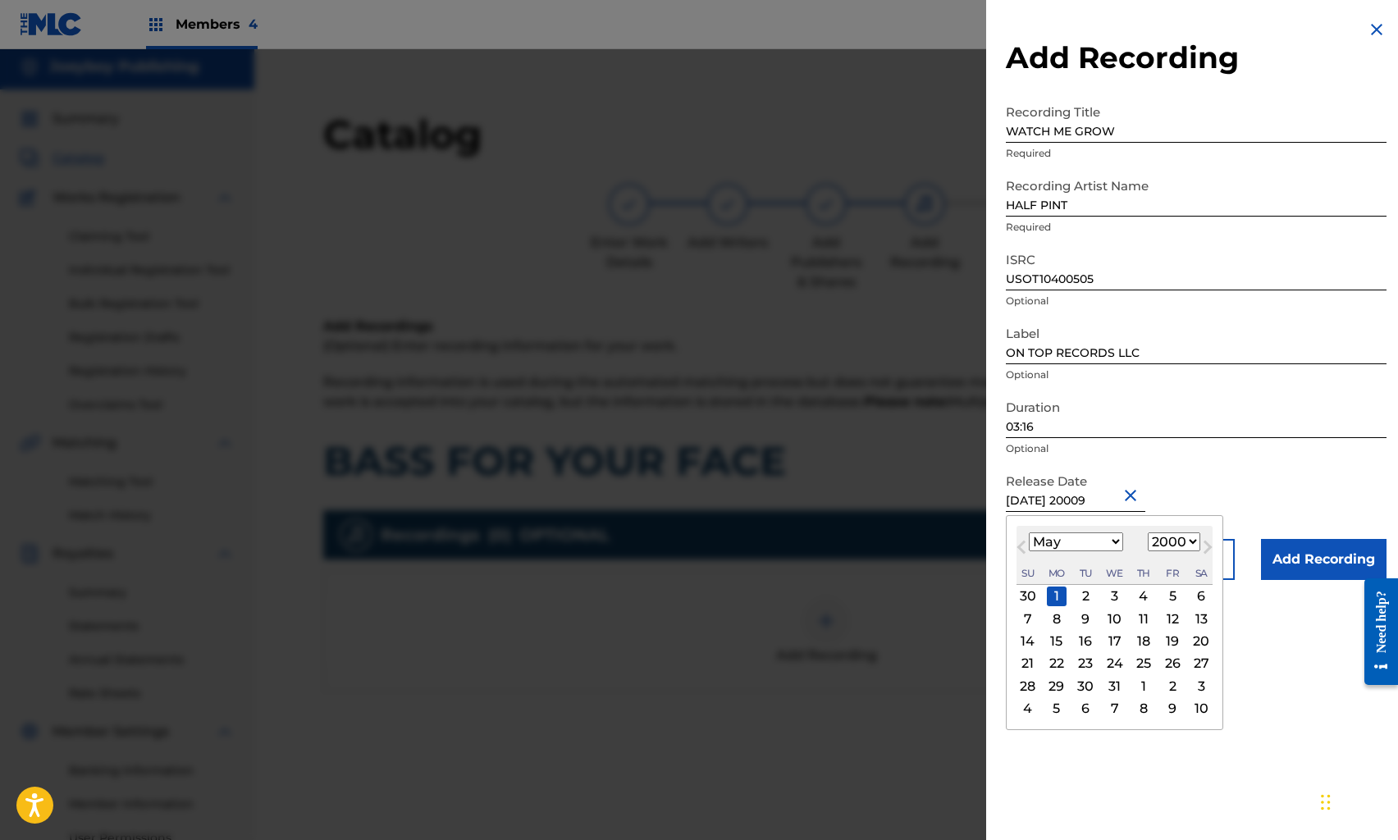
click at [1052, 500] on input "[DATE] 20009" at bounding box center [1076, 488] width 140 height 47
type input "[DATE]"
select select "2009"
type input "[DATE]"
click at [1168, 597] on div "1" at bounding box center [1173, 597] width 20 height 20
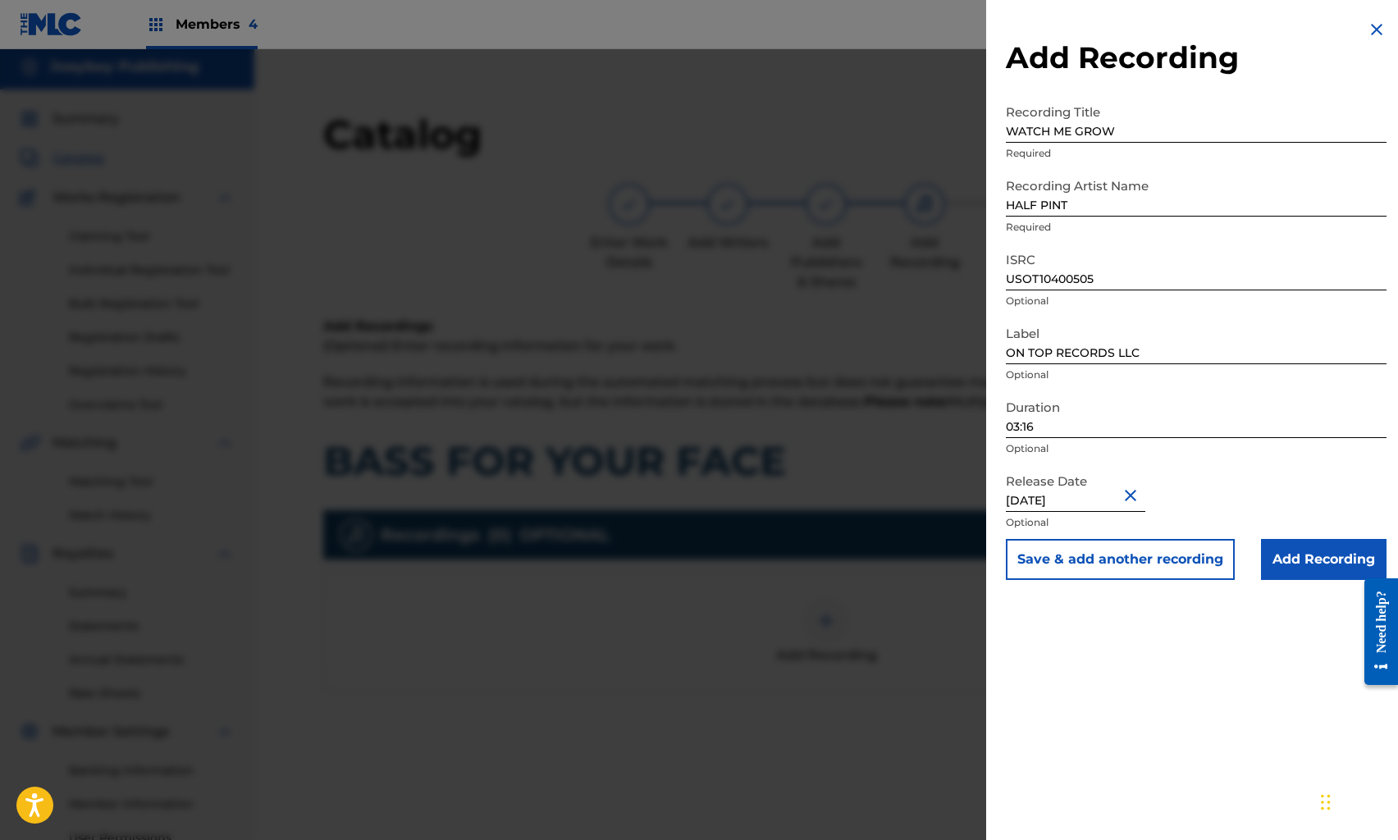
click at [1270, 677] on div "Add Recording Recording Title WATCH ME GROW Required Recording Artist Name HALF…" at bounding box center [1196, 420] width 420 height 840
click at [1299, 567] on input "Add Recording" at bounding box center [1324, 559] width 126 height 41
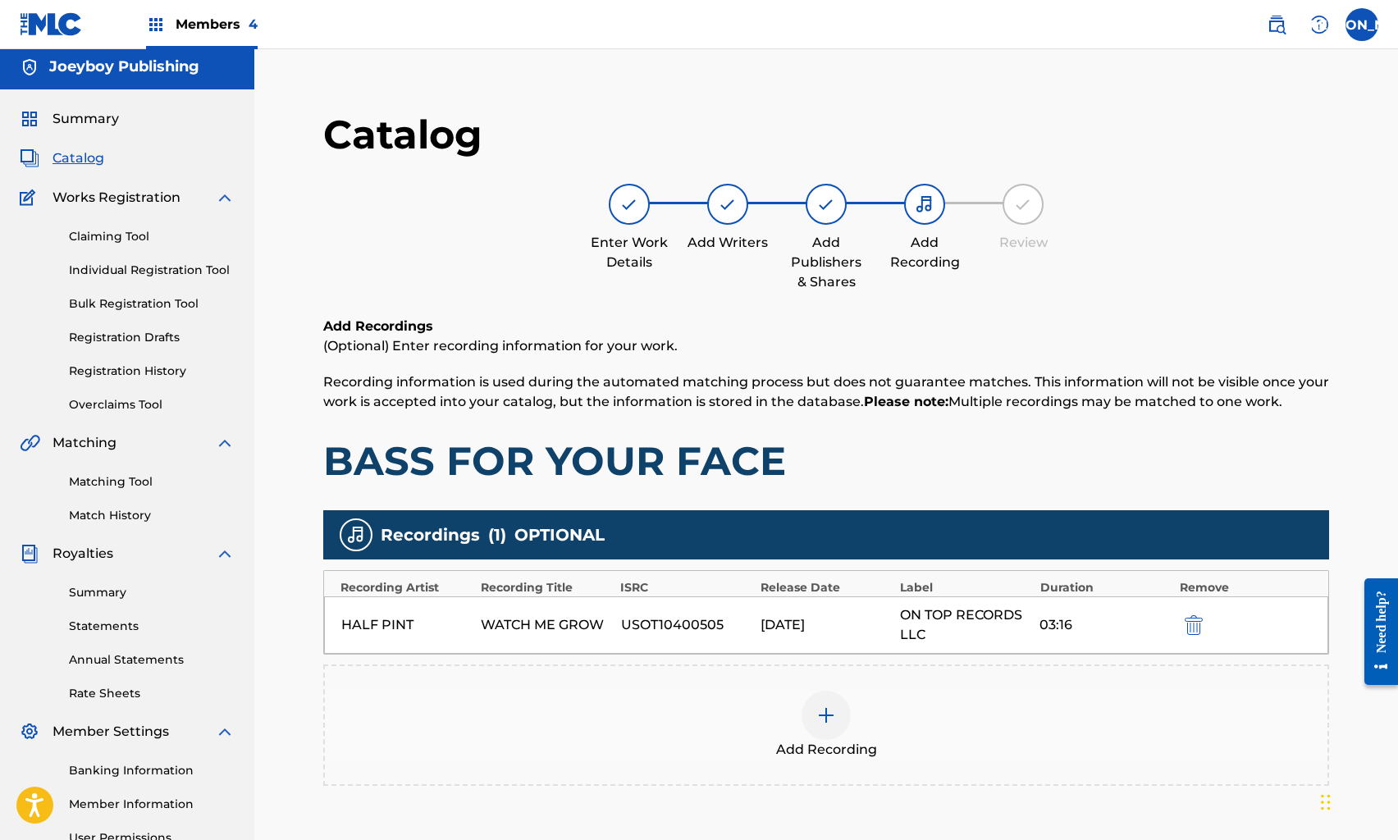
scroll to position [177, 0]
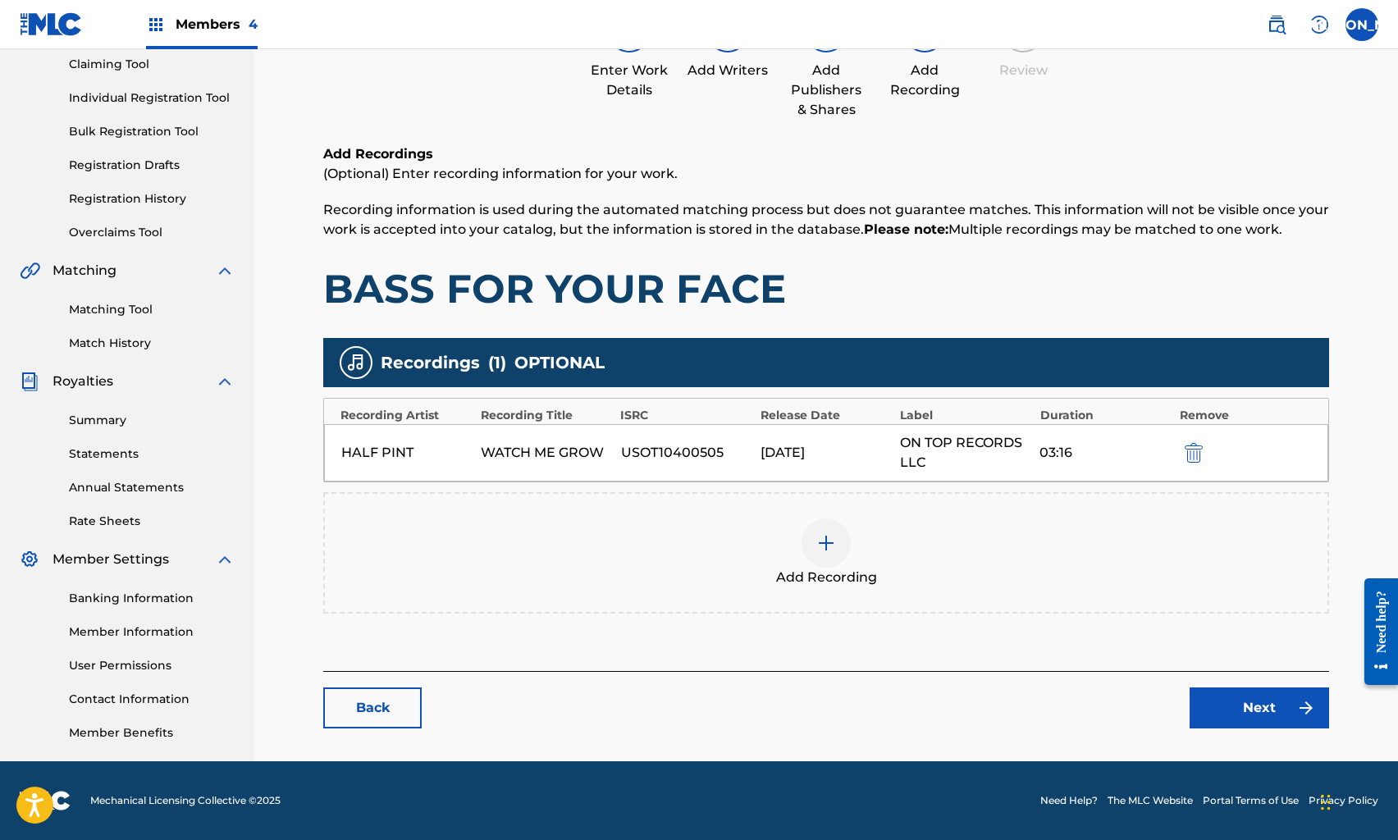
click at [1283, 710] on link "Next" at bounding box center [1260, 708] width 140 height 41
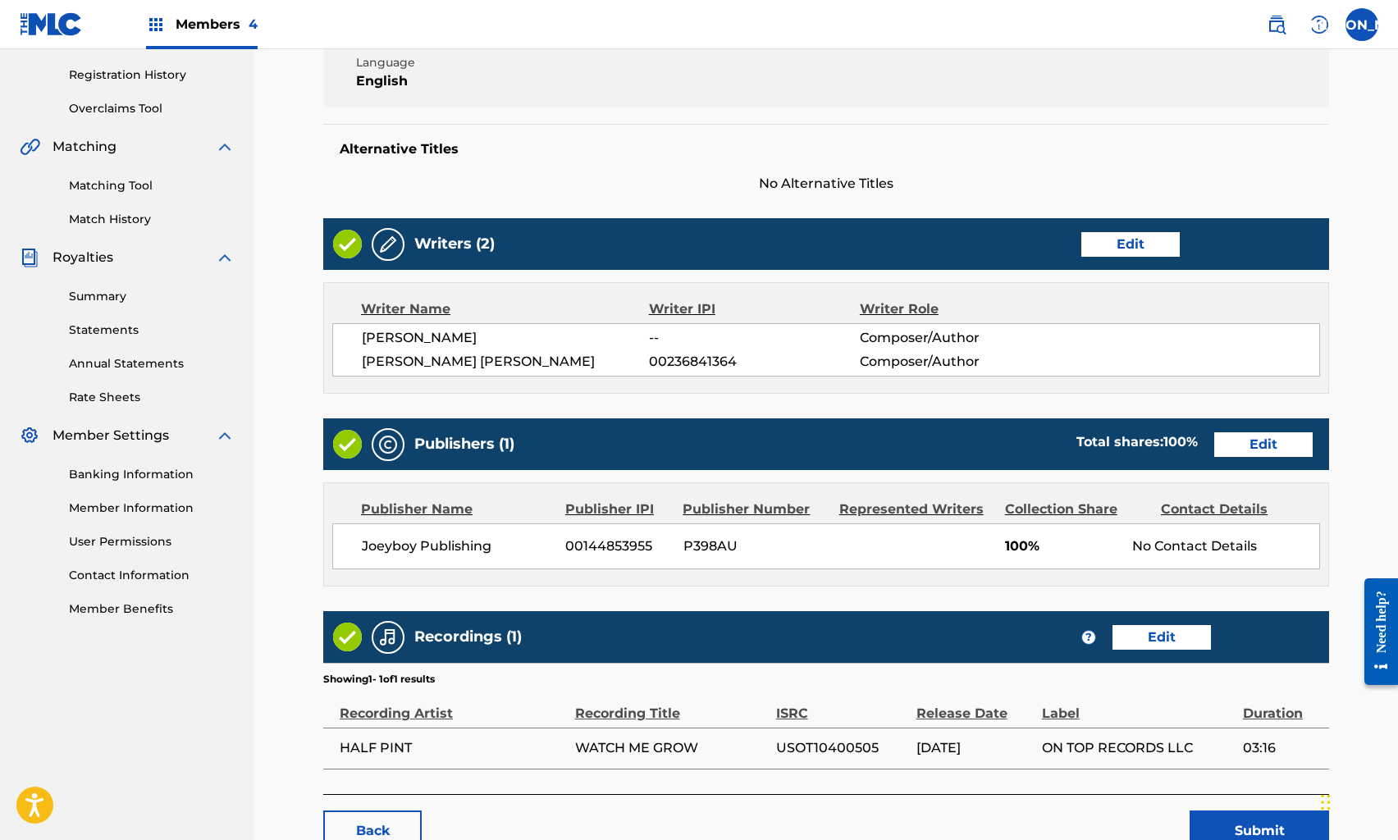
scroll to position [414, 0]
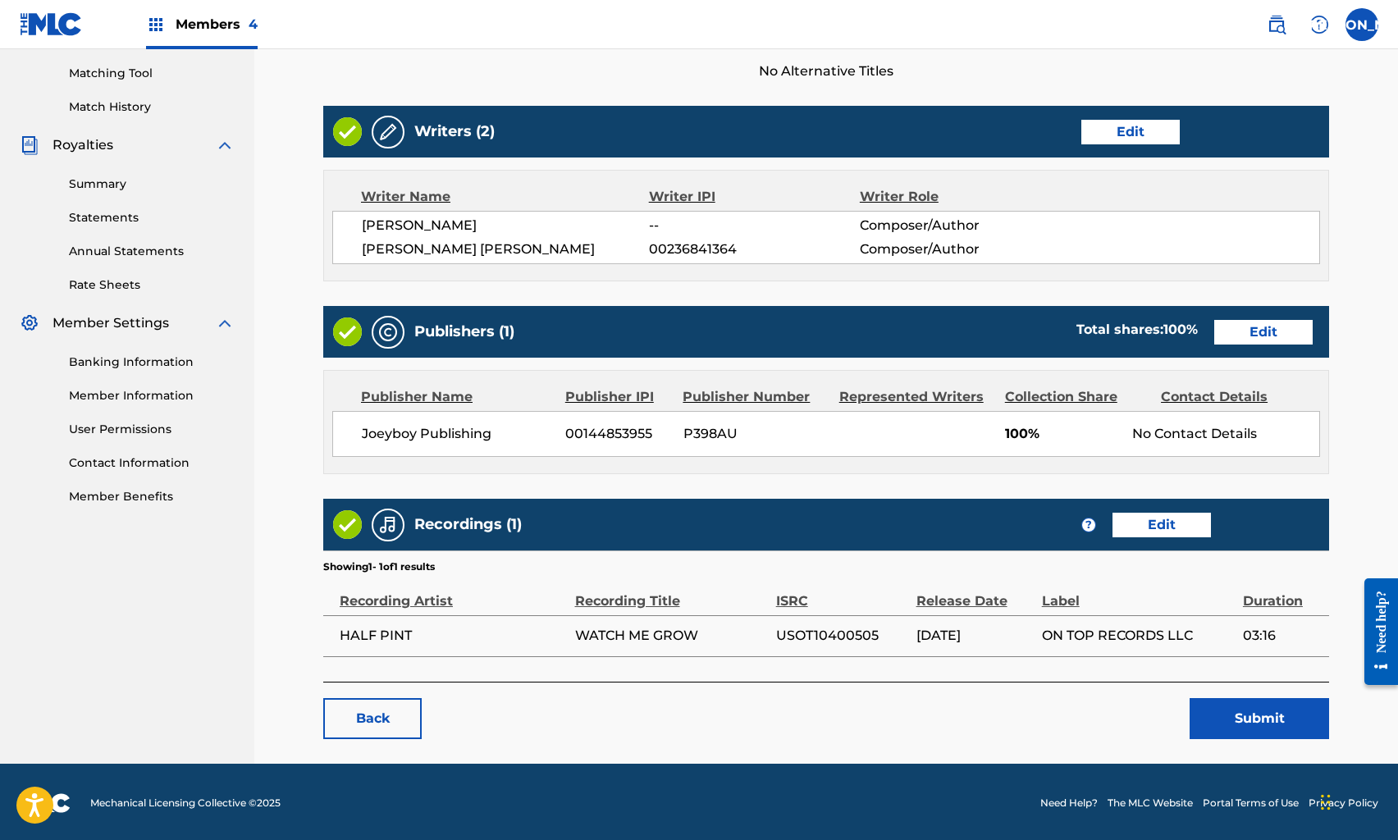
click at [1270, 710] on button "Submit" at bounding box center [1260, 718] width 140 height 41
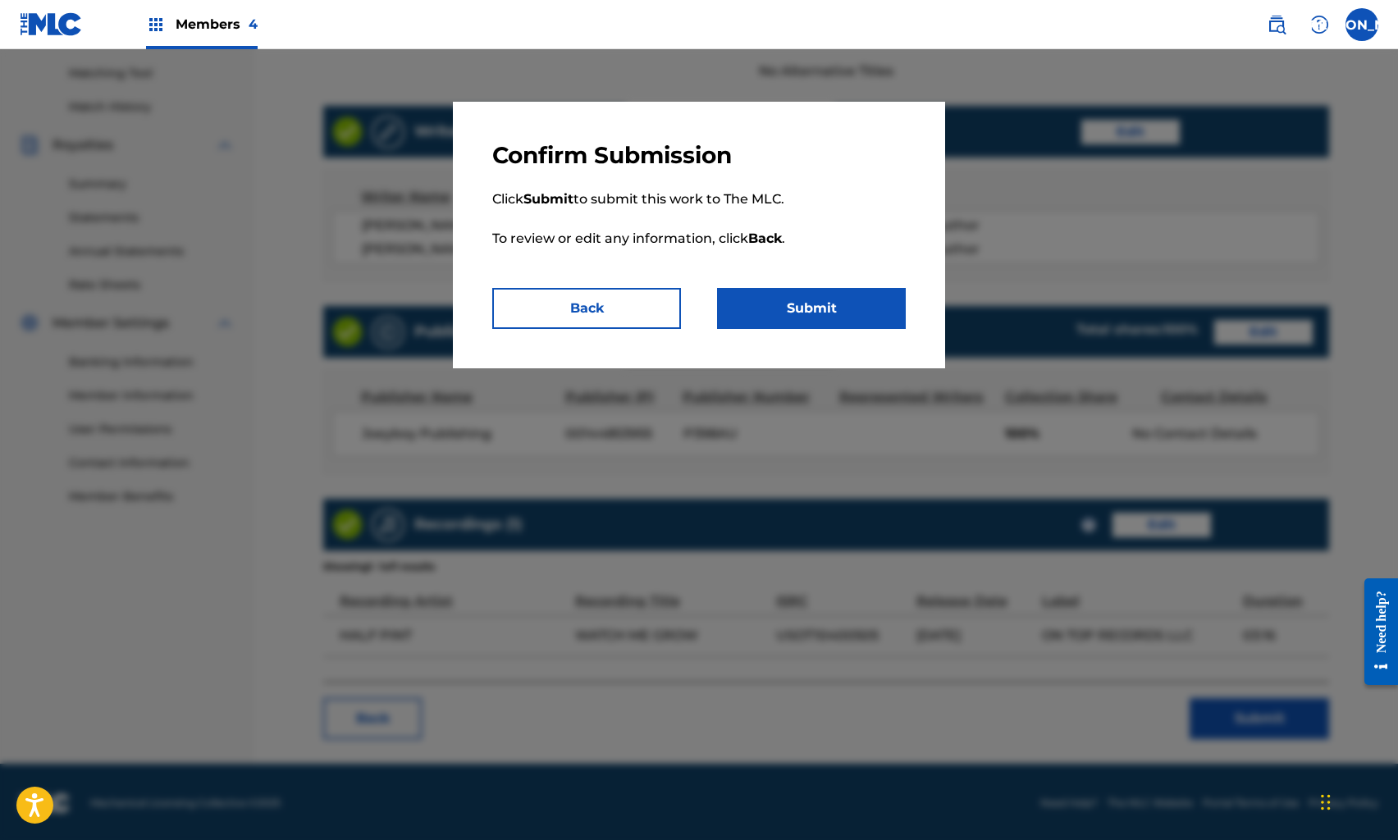
click at [804, 304] on button "Submit" at bounding box center [811, 308] width 189 height 41
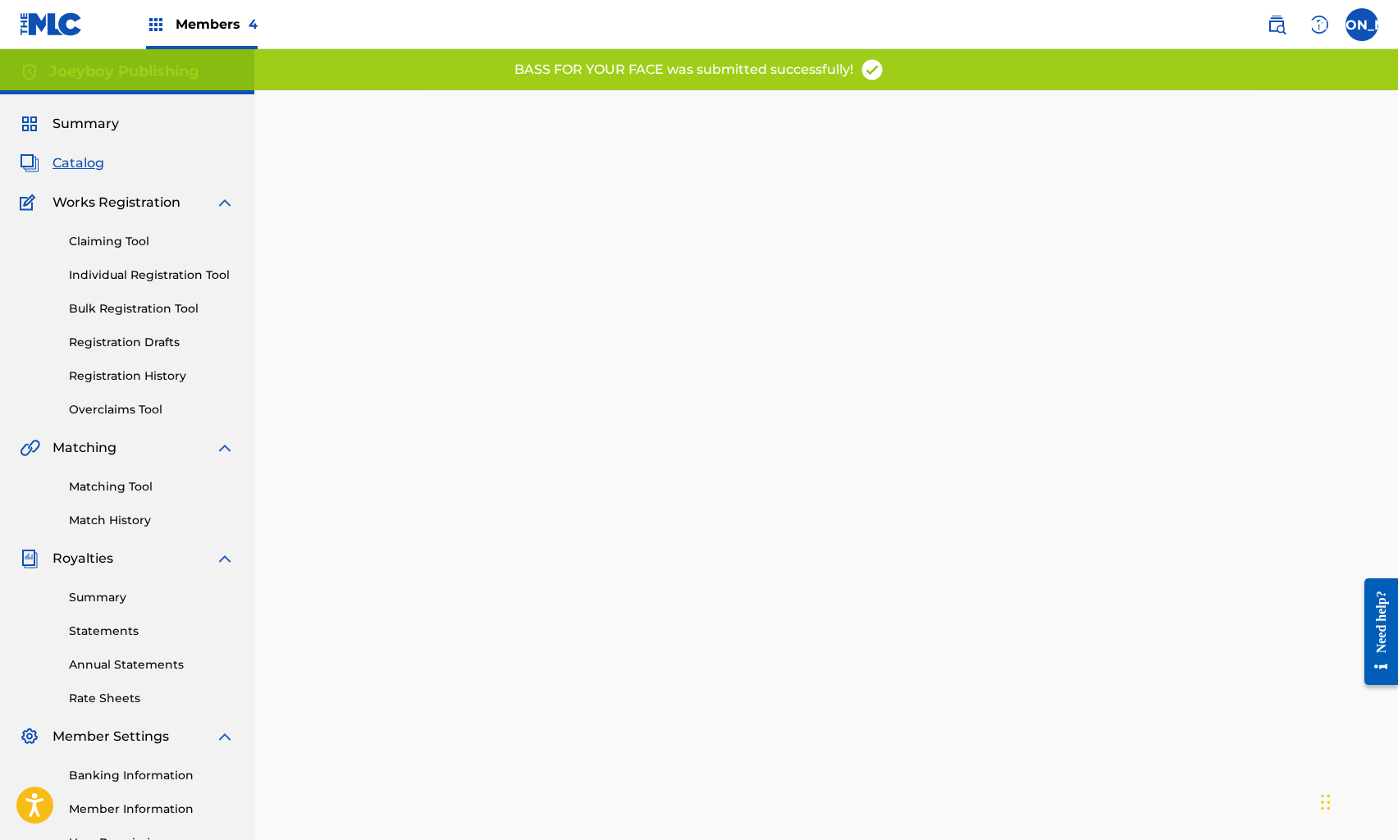
click at [89, 162] on span "Catalog" at bounding box center [79, 163] width 52 height 20
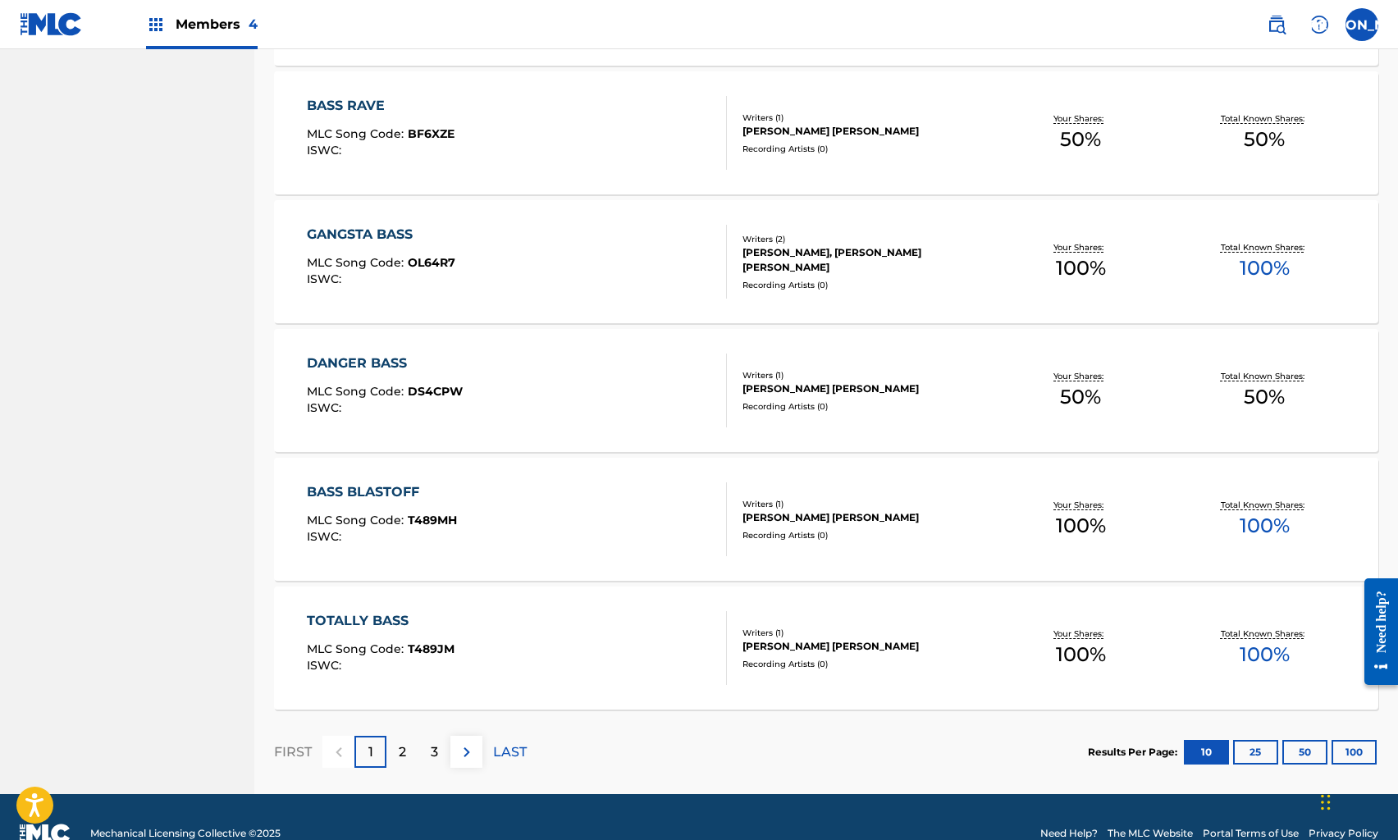
scroll to position [1038, 0]
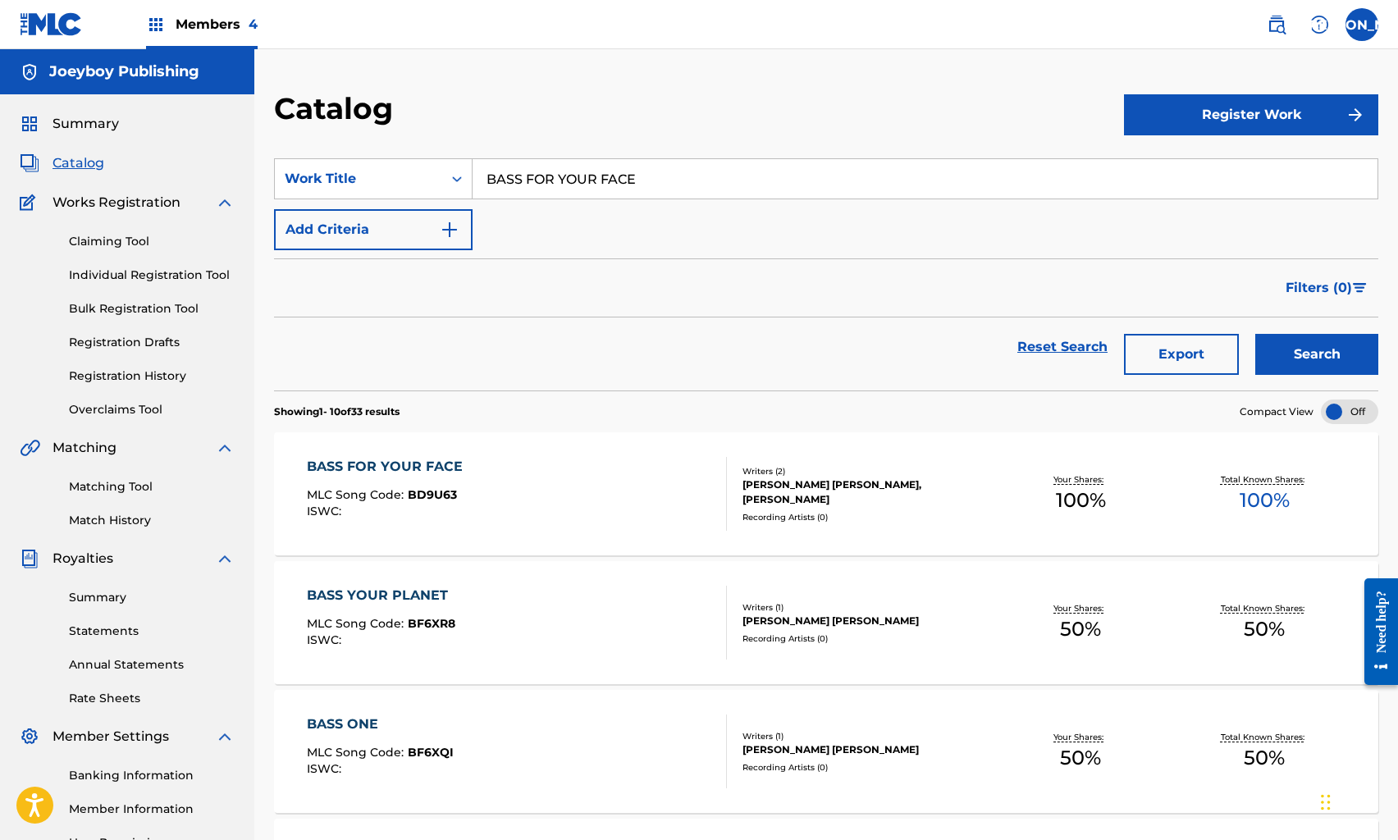
click at [1050, 346] on link "Reset Search" at bounding box center [1062, 347] width 107 height 36
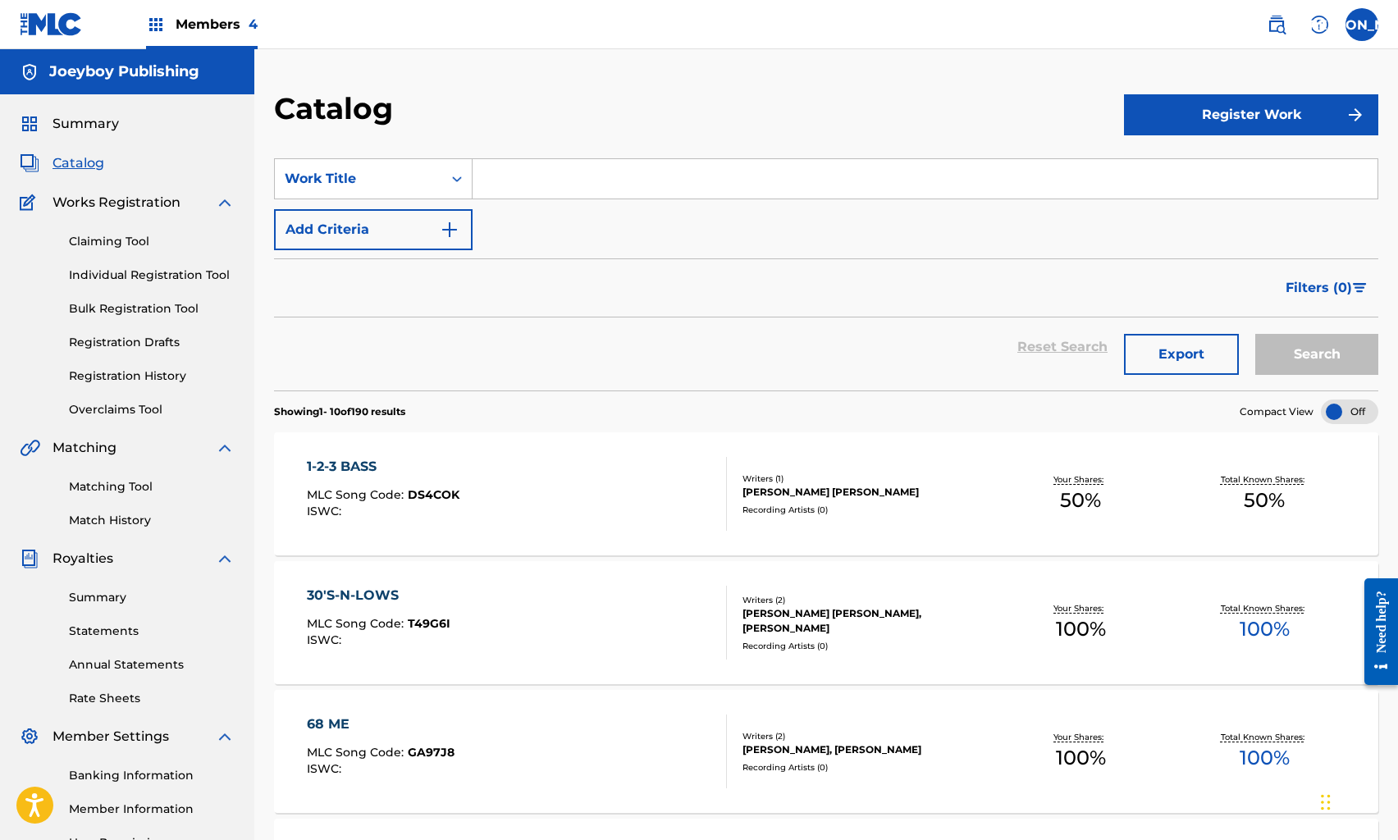
click at [675, 176] on input "Search Form" at bounding box center [925, 178] width 905 height 39
type input "SOME WILL, SOME WONT"
click at [1256, 334] on button "Search" at bounding box center [1317, 354] width 123 height 41
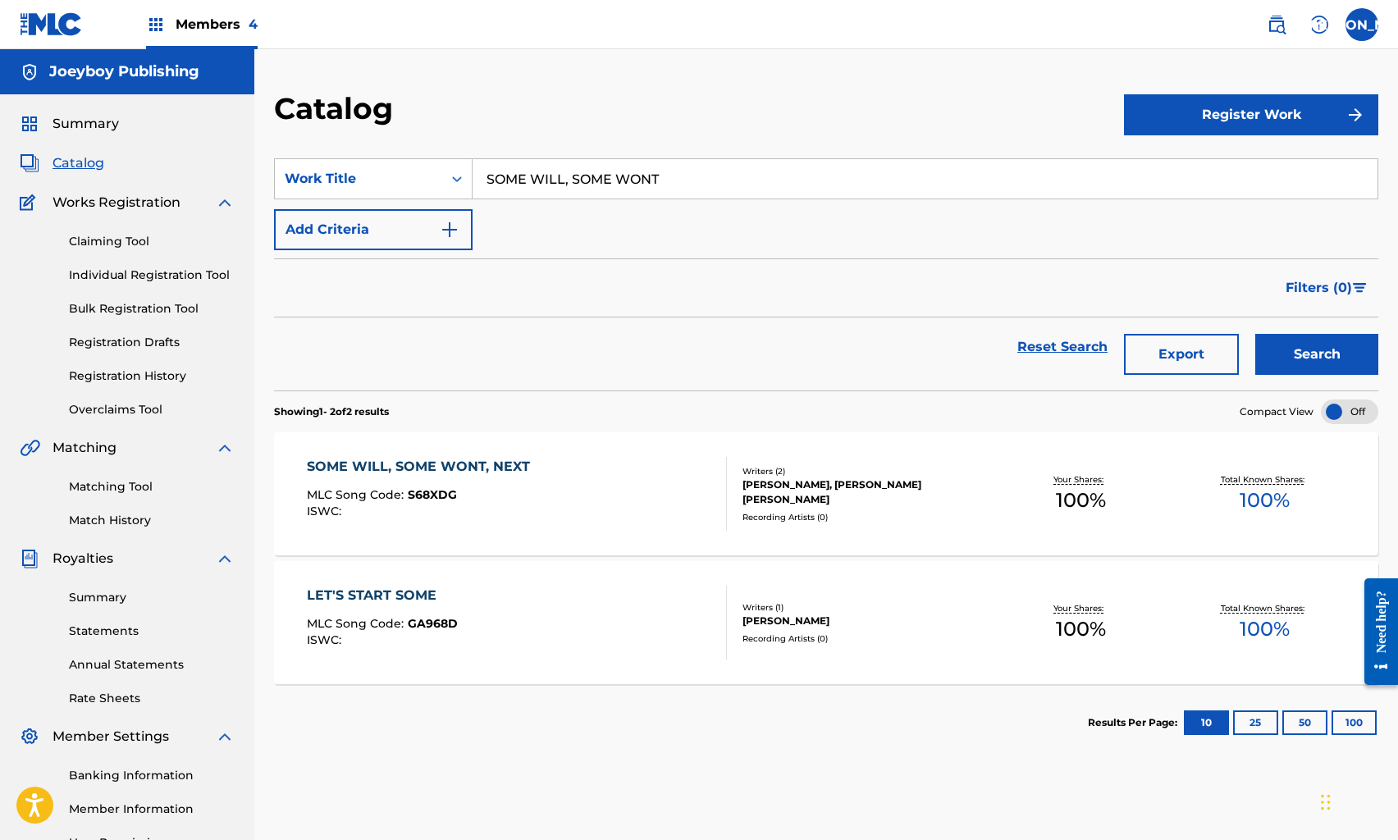
click at [562, 455] on div "SOME WILL, SOME WONT, NEXT MLC Song Code : S68XDG ISWC : Writers ( 2 ) [PERSON_…" at bounding box center [826, 493] width 1105 height 123
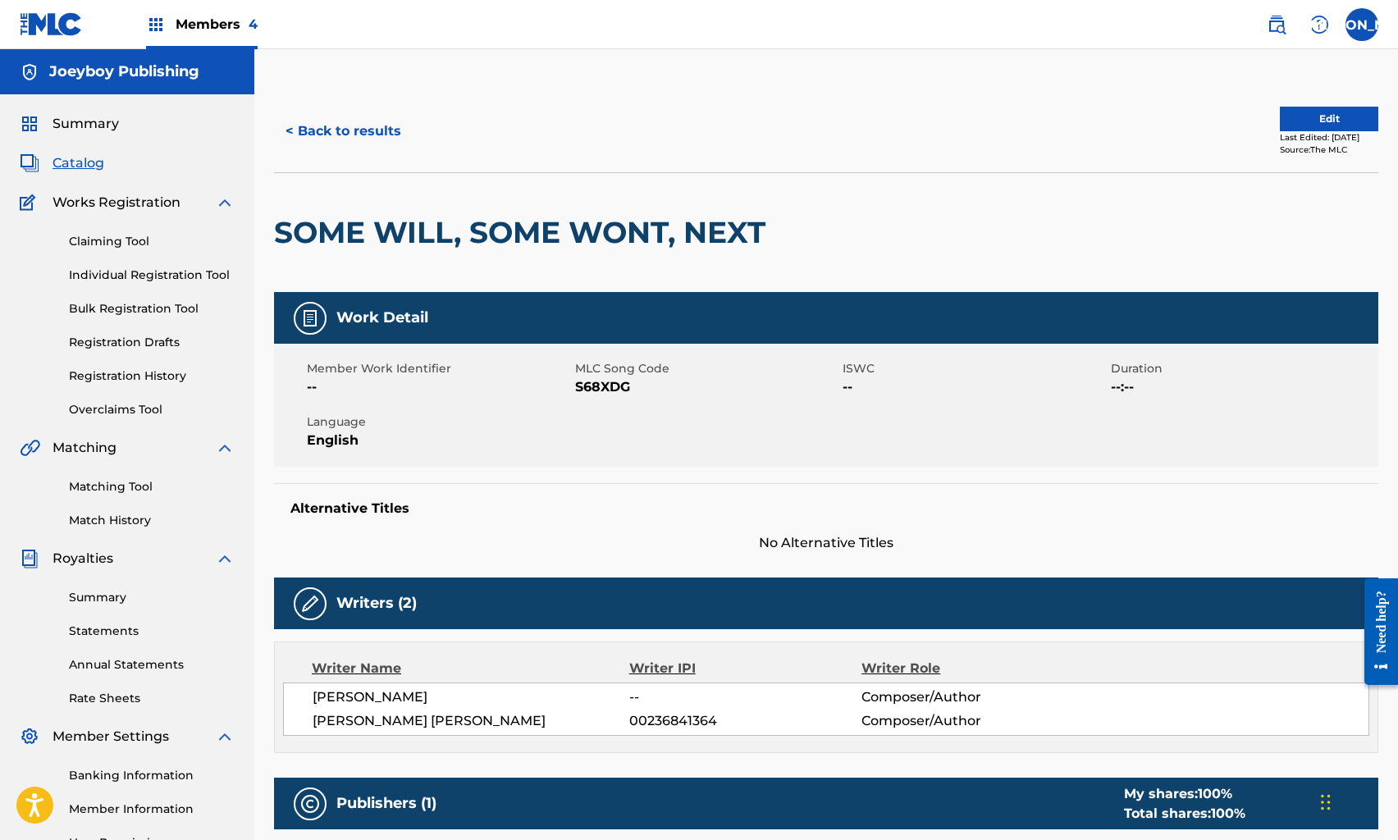
click at [1306, 114] on button "Edit" at bounding box center [1329, 119] width 98 height 25
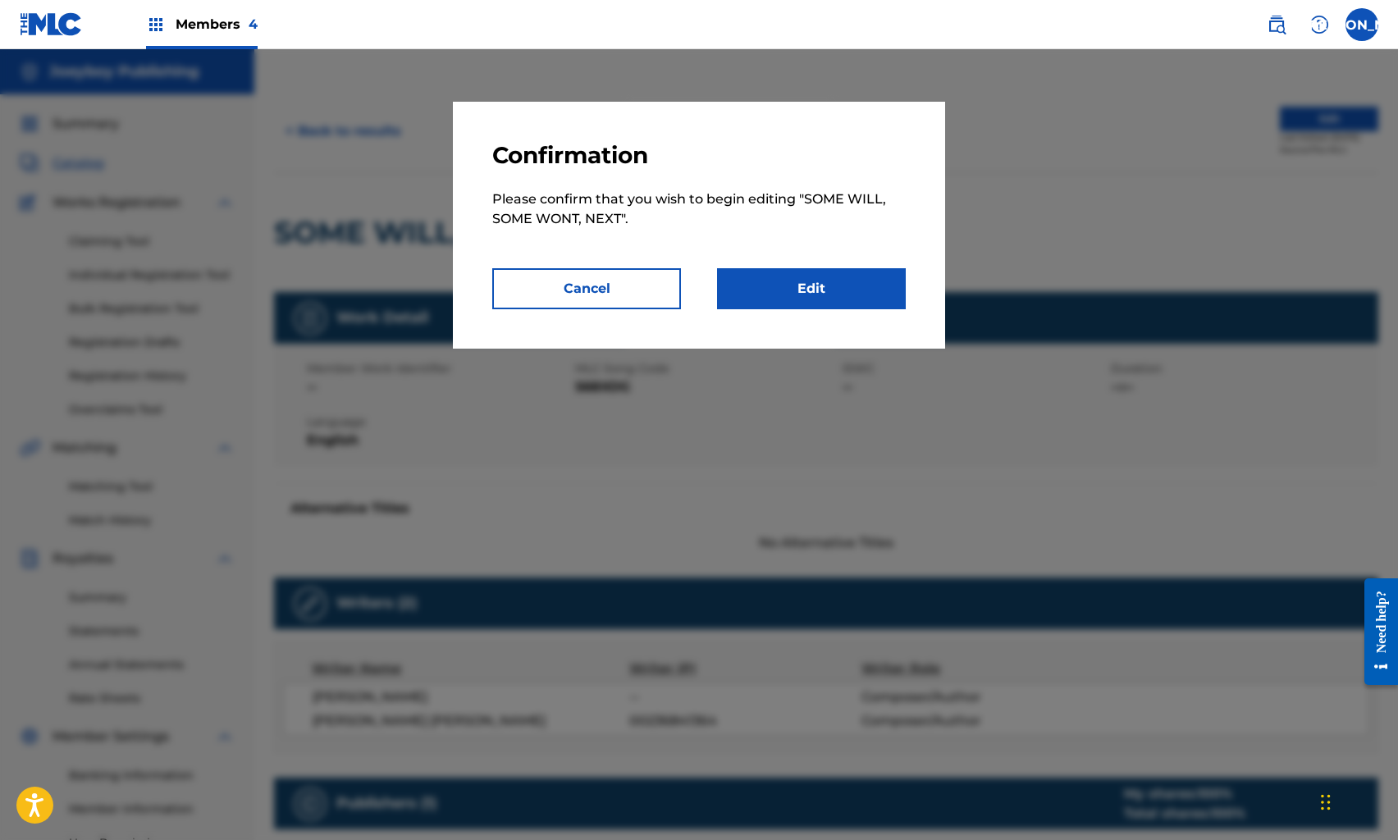
click at [861, 276] on link "Edit" at bounding box center [811, 288] width 189 height 41
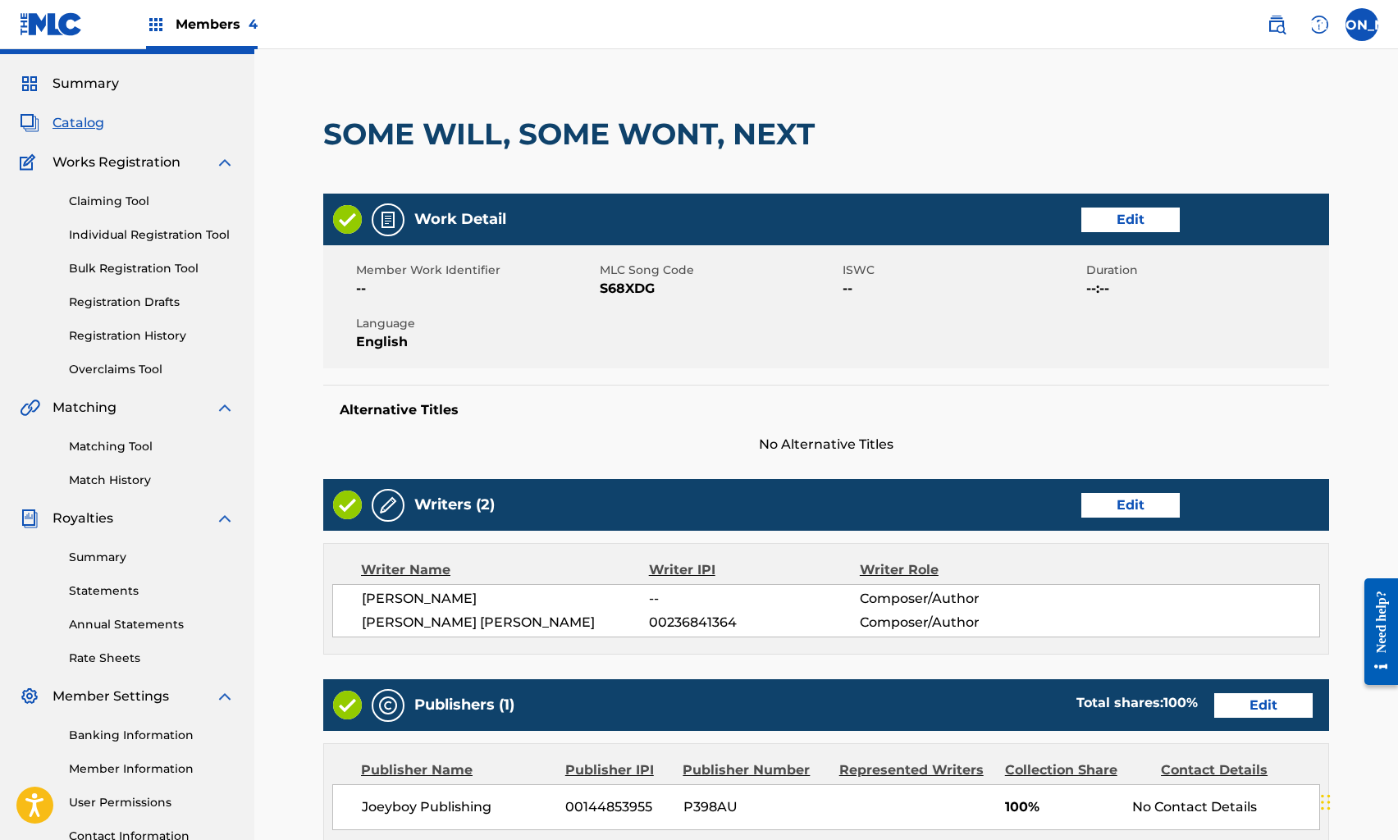
scroll to position [360, 0]
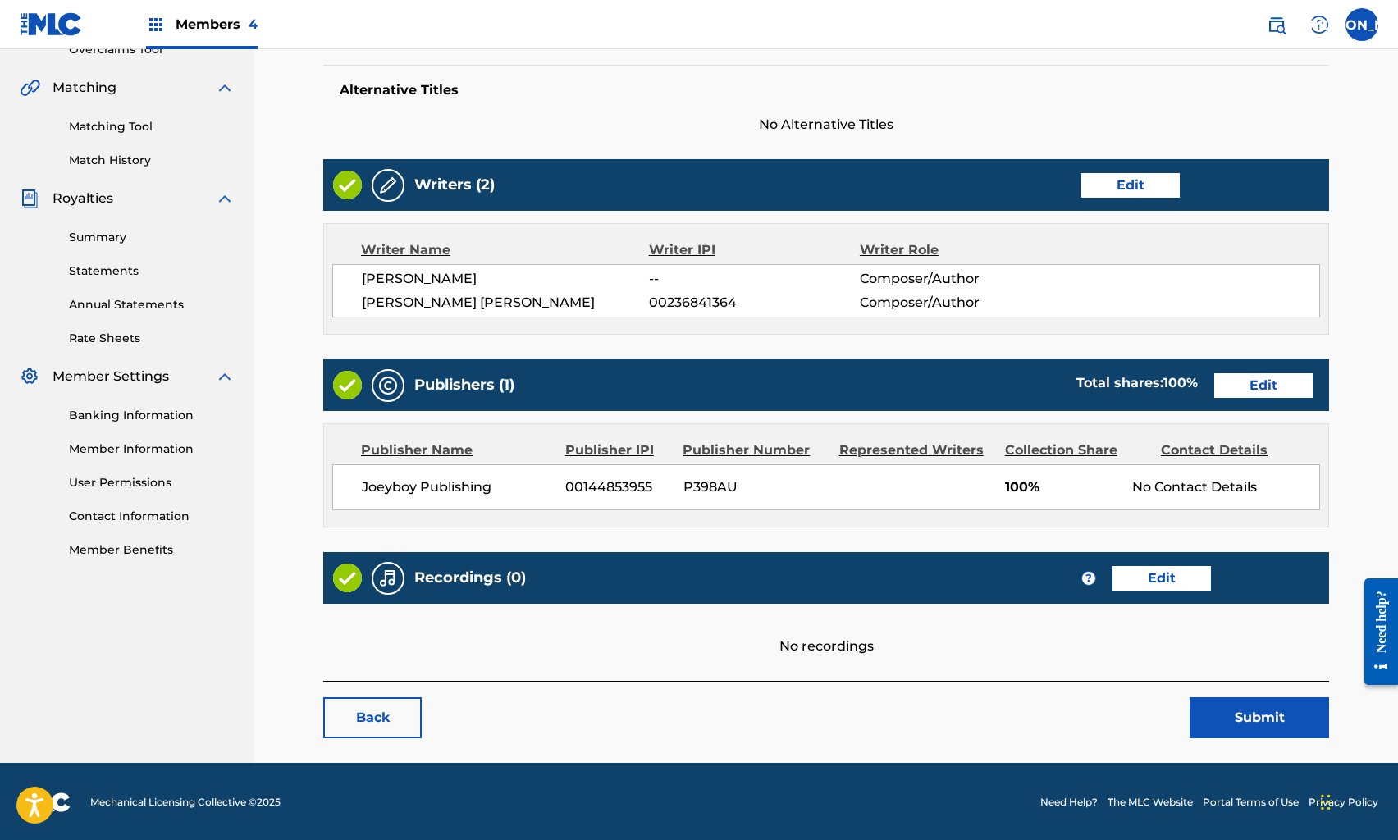
click at [1151, 574] on link "Edit" at bounding box center [1162, 578] width 98 height 25
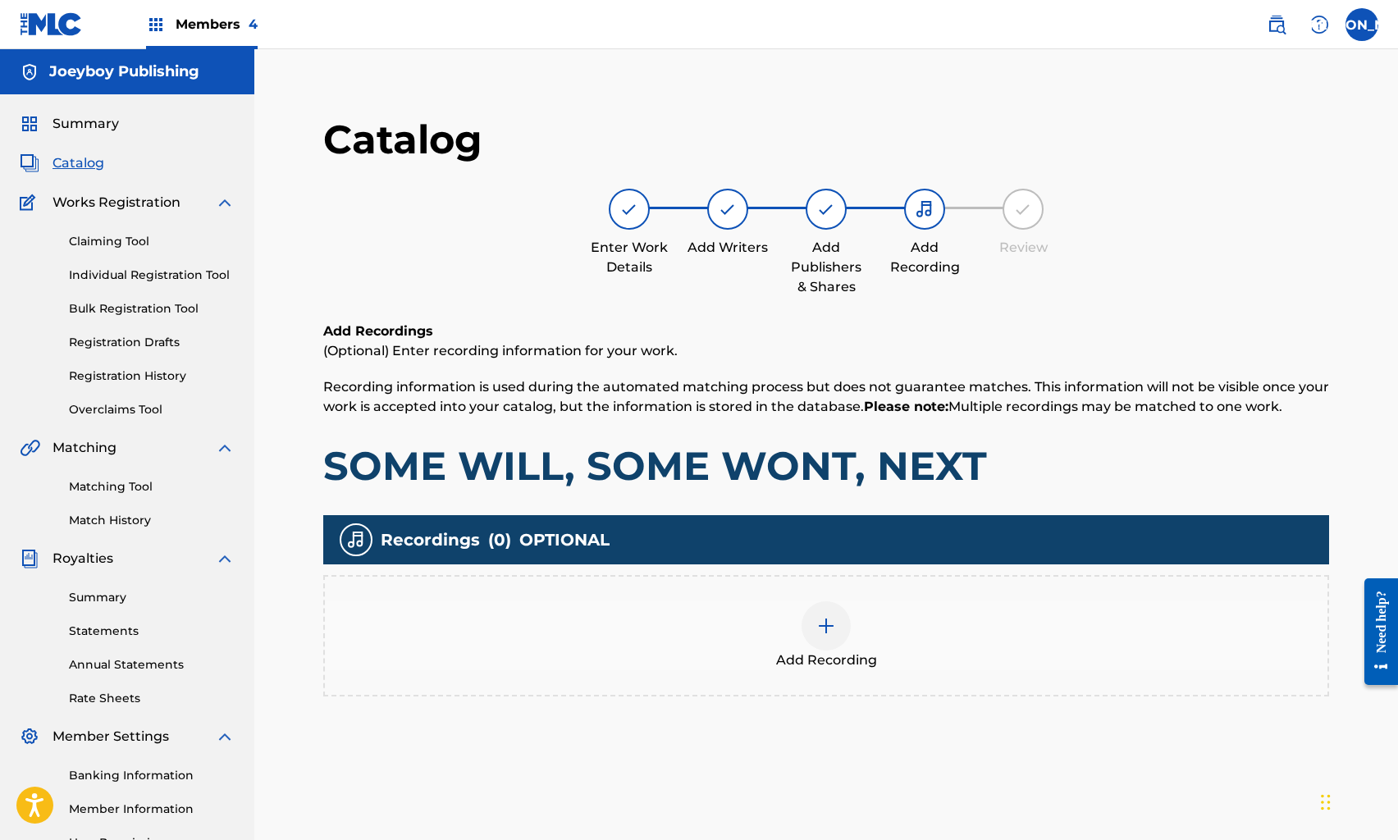
click at [830, 642] on div at bounding box center [826, 626] width 49 height 49
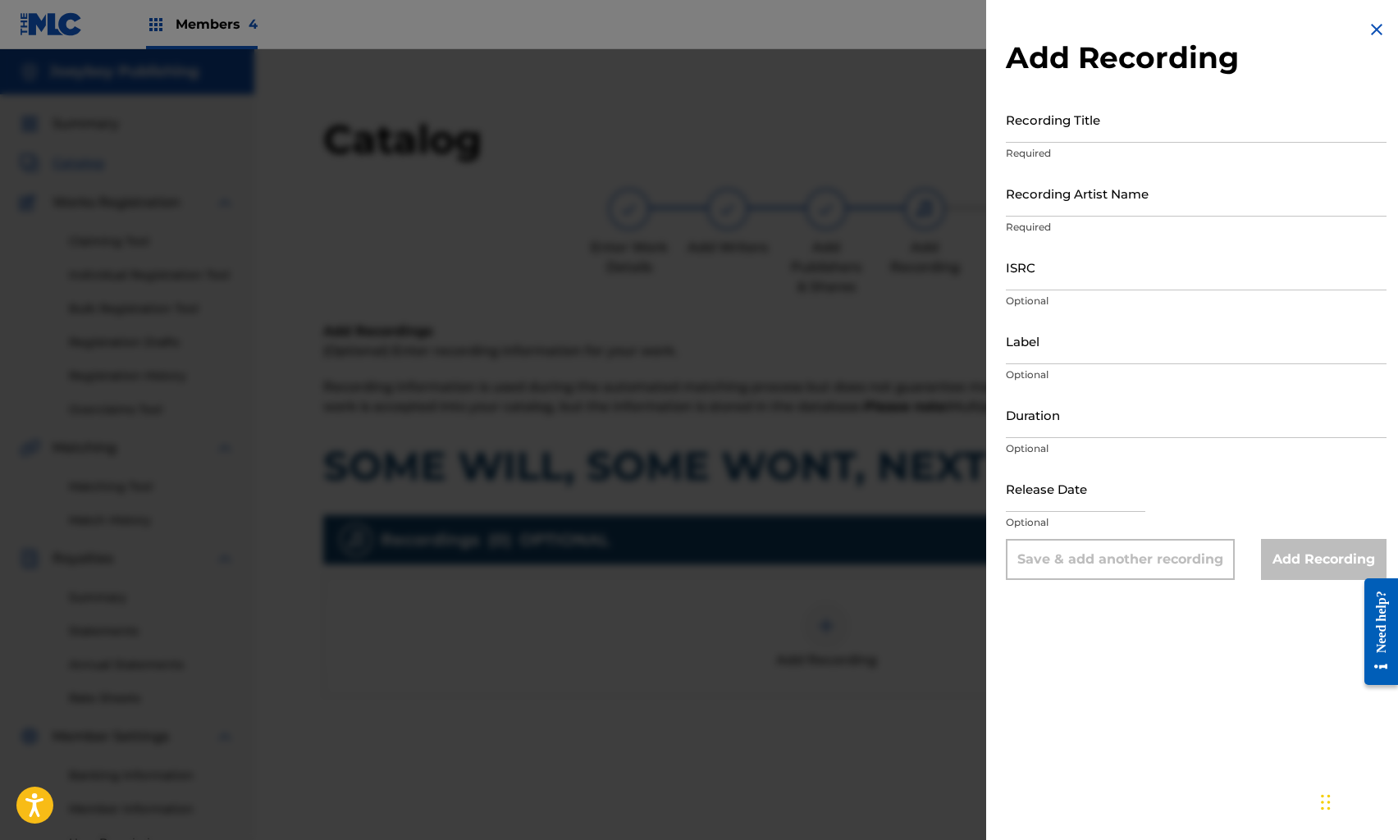
click at [1082, 130] on input "Recording Title" at bounding box center [1196, 119] width 381 height 47
type input "H"
type input "WATCH ME GROW"
click at [1092, 213] on input "Recording Artist Name" at bounding box center [1196, 193] width 381 height 47
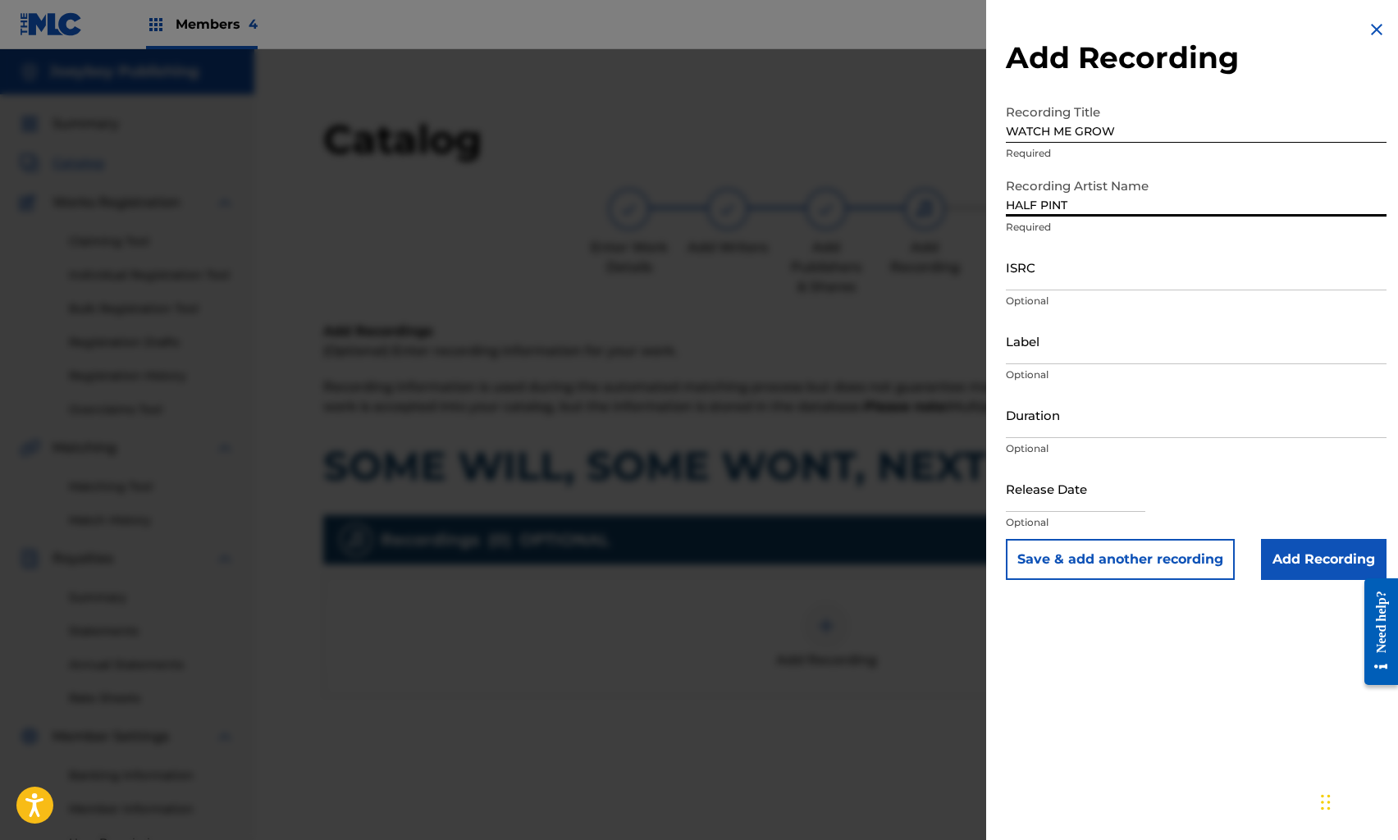
type input "HALF PINT"
click at [1089, 273] on input "ISRC" at bounding box center [1196, 267] width 381 height 47
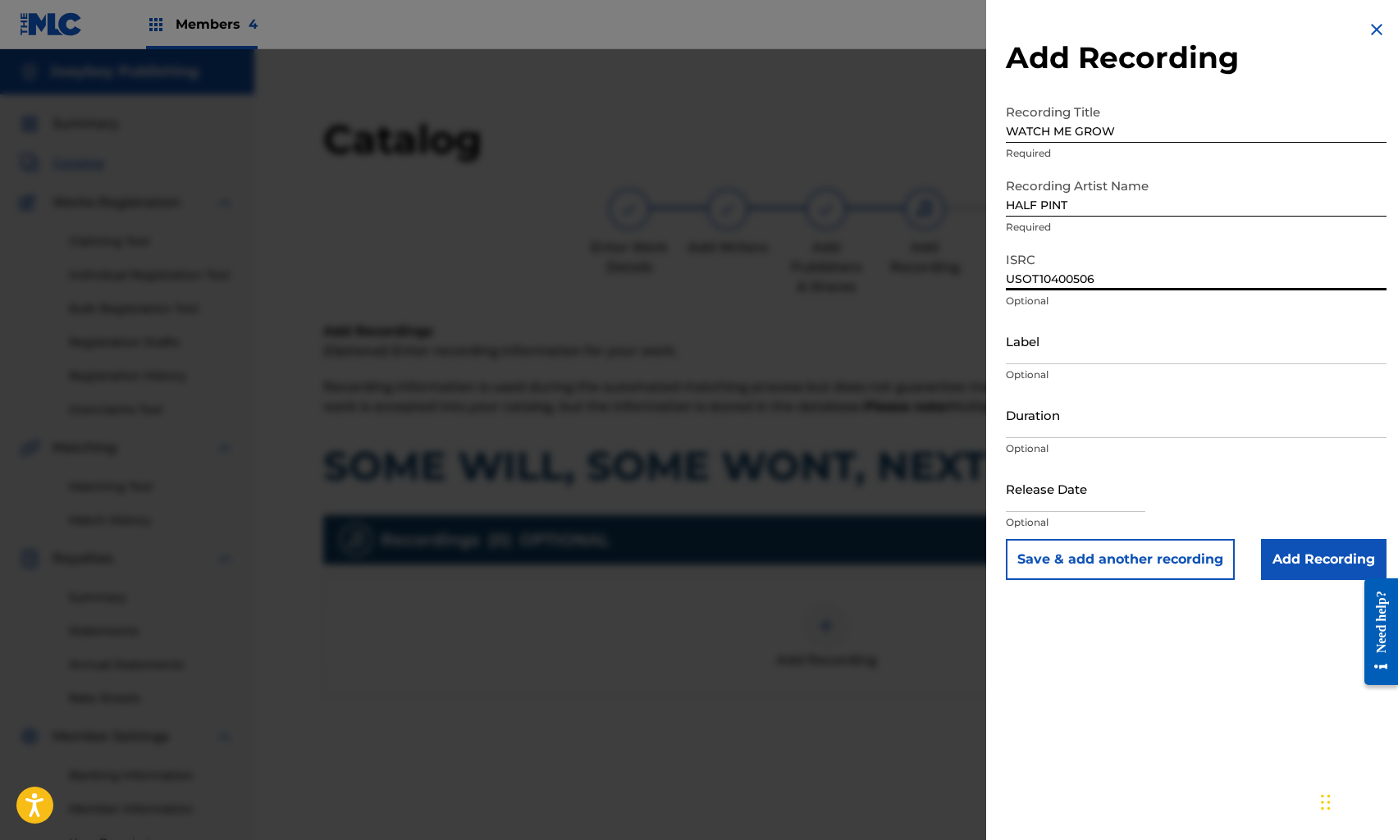
type input "USOT10400506"
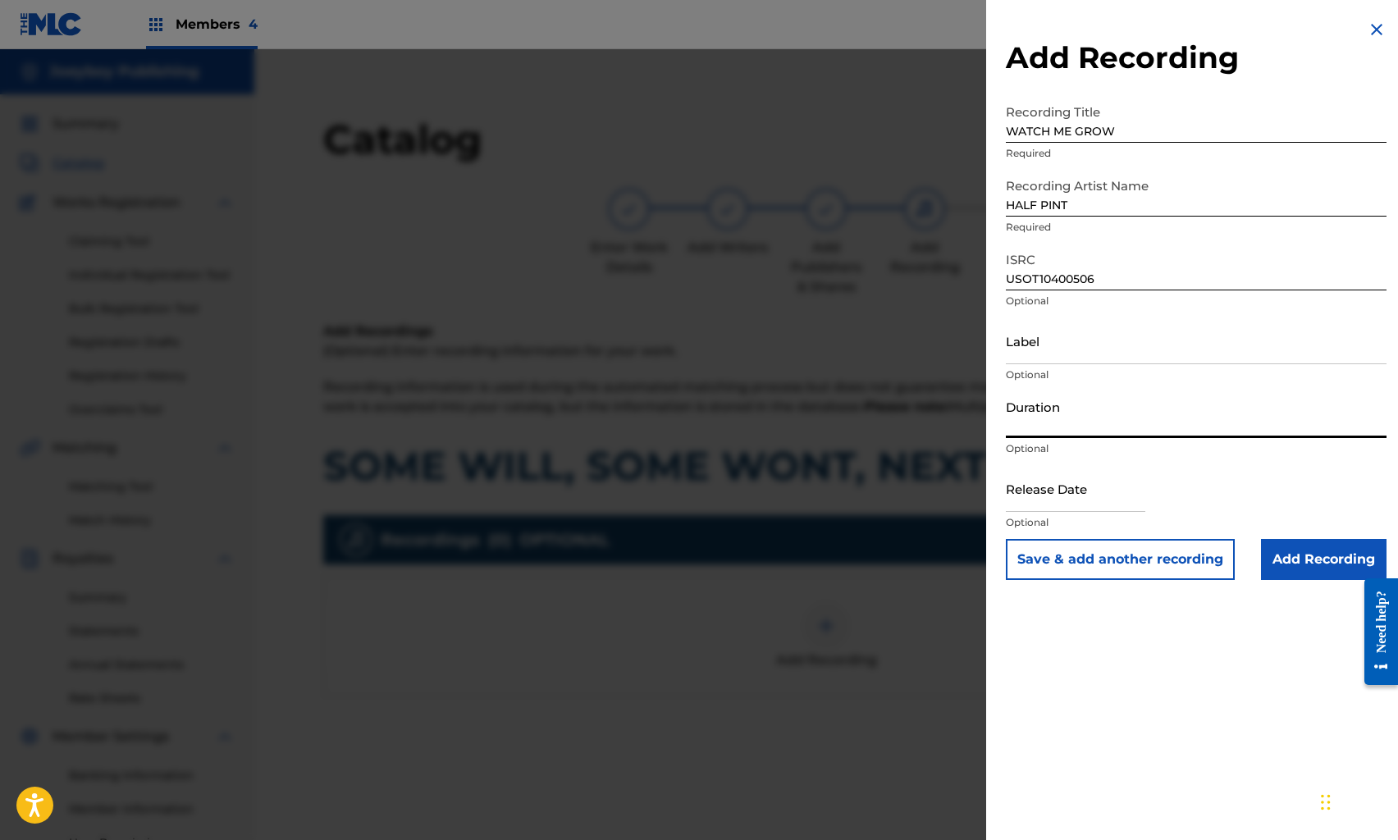
click at [1037, 423] on input "Duration" at bounding box center [1196, 414] width 381 height 47
type input "02:34"
click at [1032, 478] on input "text" at bounding box center [1076, 488] width 140 height 47
select select "7"
select select "2025"
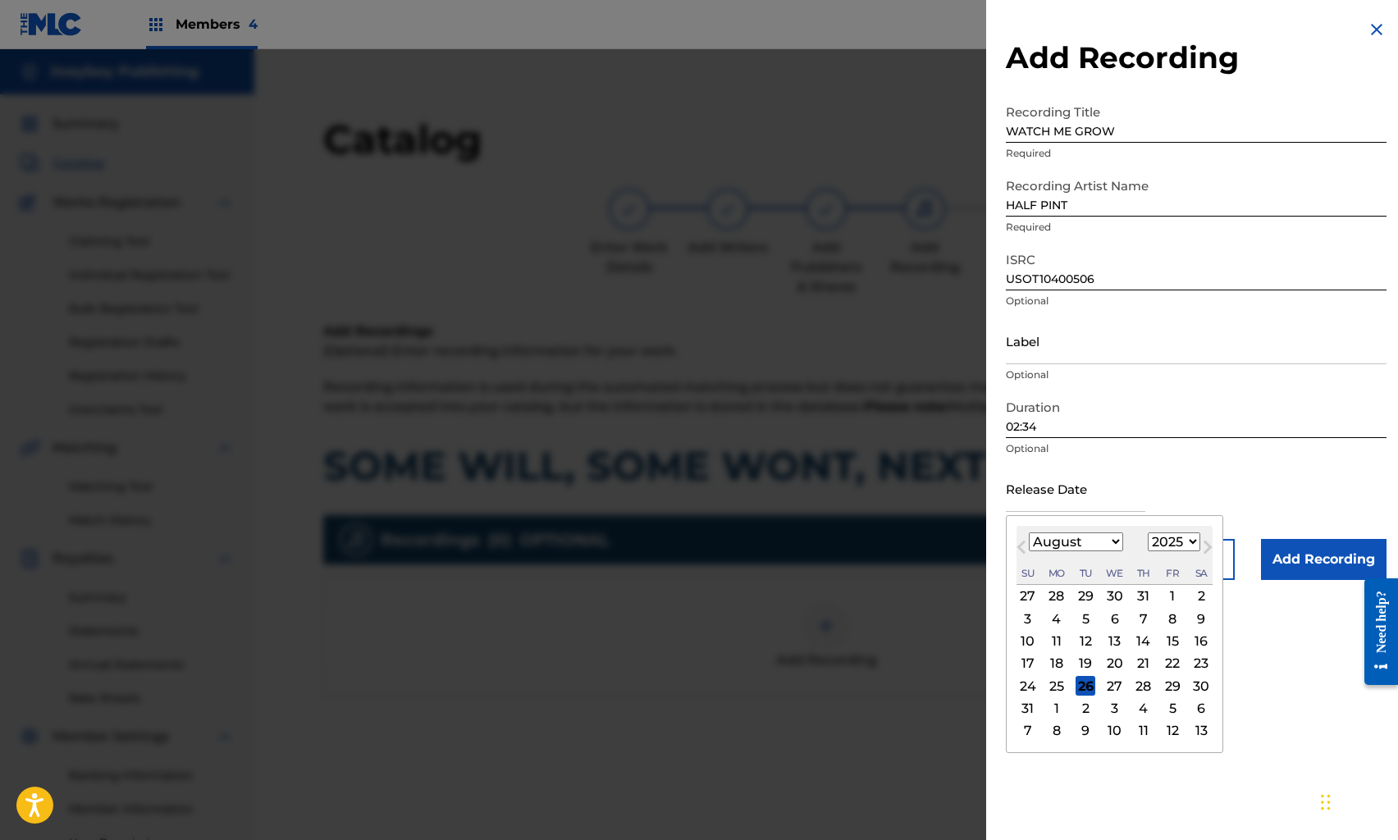
click at [1043, 542] on select "January February March April May June July August September October November De…" at bounding box center [1076, 542] width 94 height 19
select select "4"
click at [1029, 533] on select "January February March April May June July August September October November De…" at bounding box center [1076, 542] width 94 height 19
click at [1165, 544] on select "1899 1900 1901 1902 1903 1904 1905 1906 1907 1908 1909 1910 1911 1912 1913 1914…" at bounding box center [1174, 542] width 53 height 19
select select "2009"
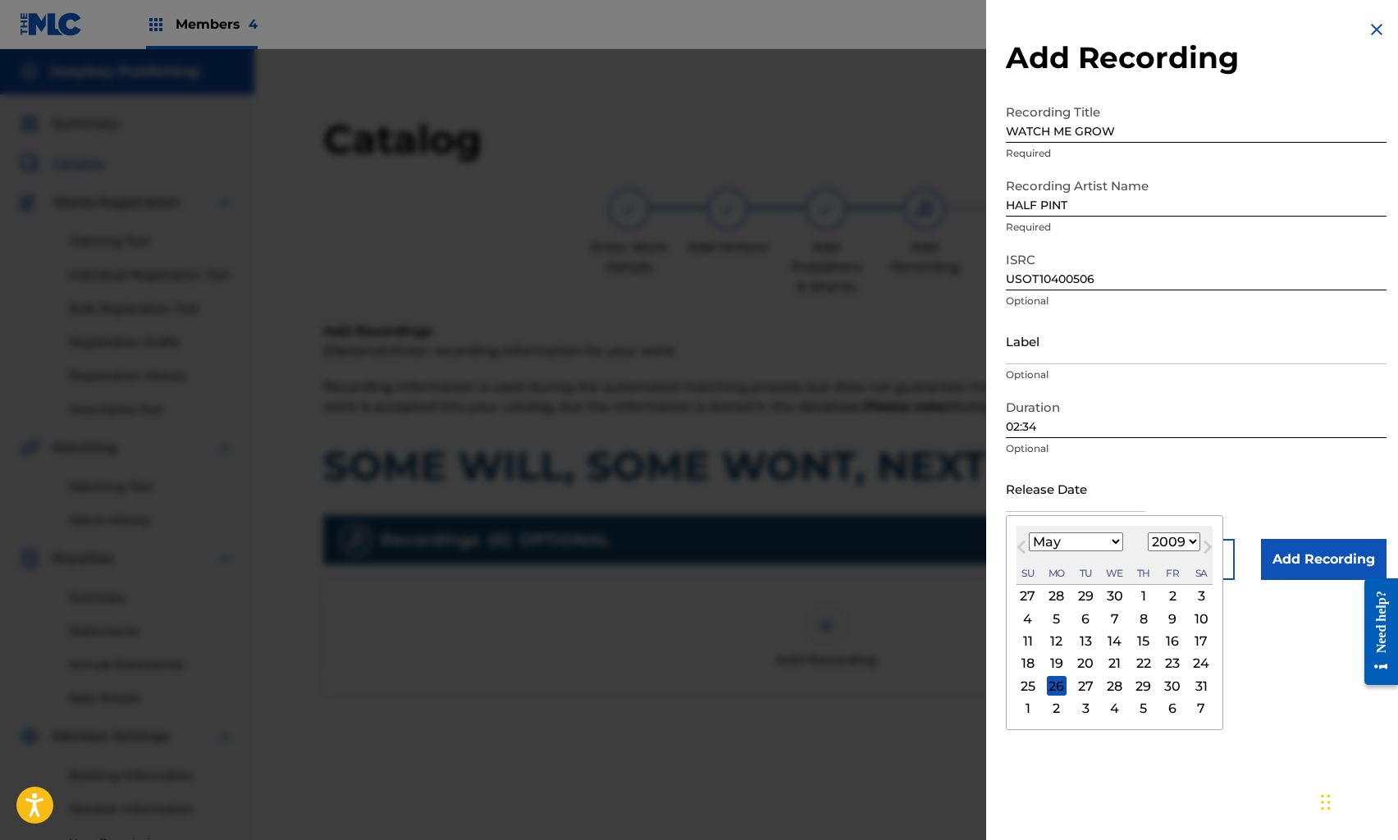
click at [1148, 533] on select "1899 1900 1901 1902 1903 1904 1905 1906 1907 1908 1909 1910 1911 1912 1913 1914…" at bounding box center [1174, 542] width 53 height 19
click at [1143, 601] on div "30" at bounding box center [1144, 597] width 20 height 20
type input "[DATE]"
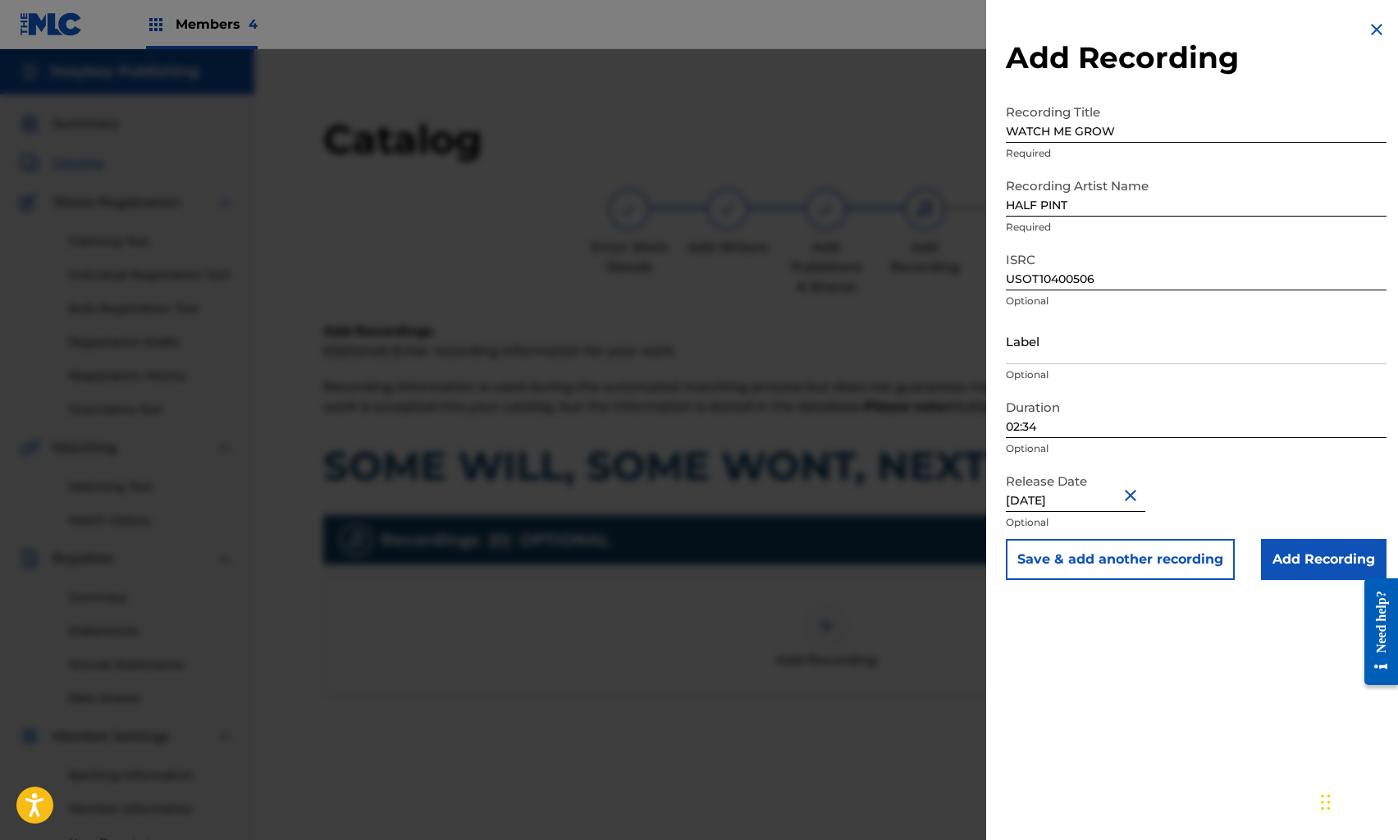
click at [1071, 501] on input "[DATE]" at bounding box center [1076, 488] width 140 height 47
select select "3"
select select "2009"
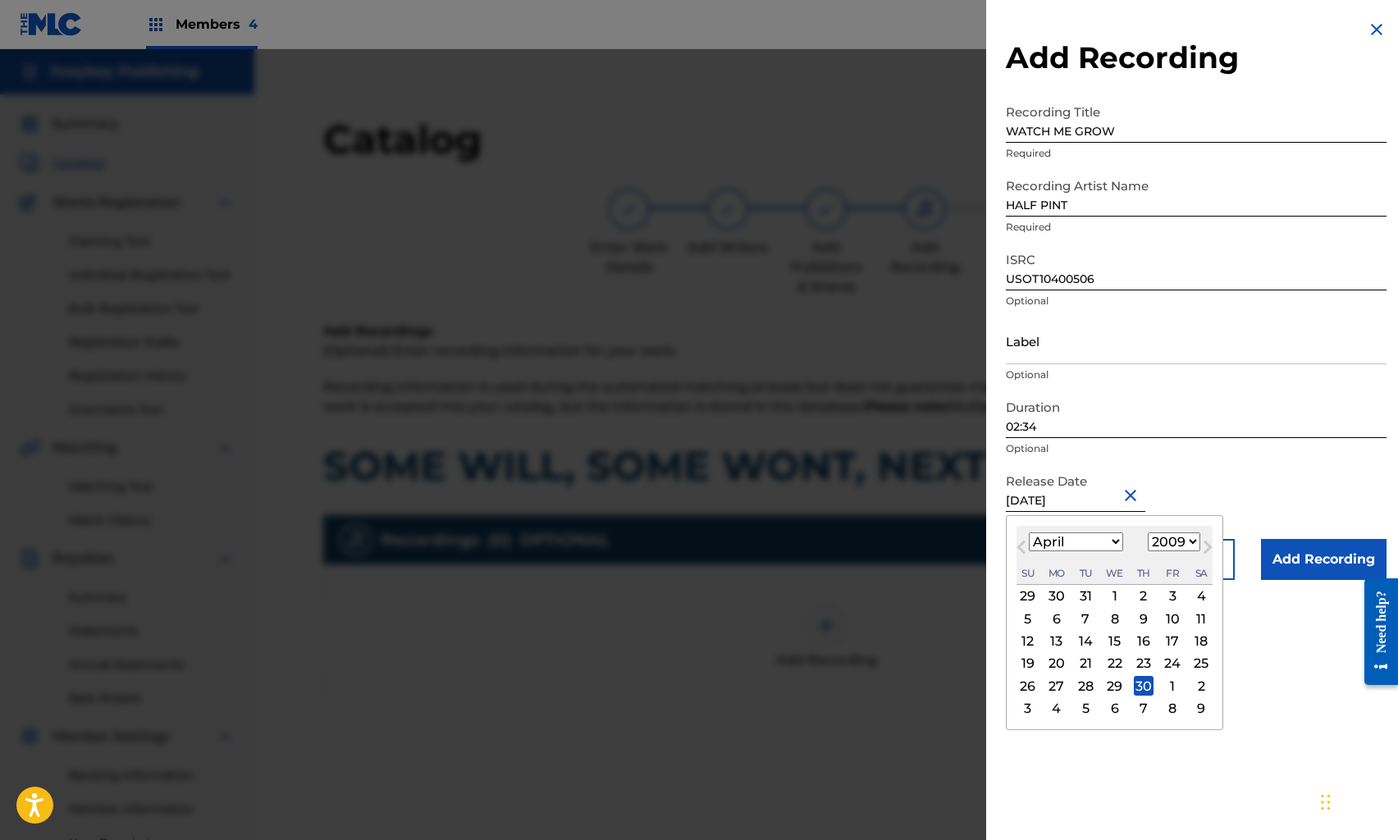
click at [1054, 544] on select "January February March April May June July August September October November De…" at bounding box center [1076, 542] width 94 height 19
select select "4"
click at [1029, 533] on select "January February March April May June July August September October November De…" at bounding box center [1076, 542] width 94 height 19
click at [1172, 598] on div "1" at bounding box center [1173, 597] width 20 height 20
type input "[DATE]"
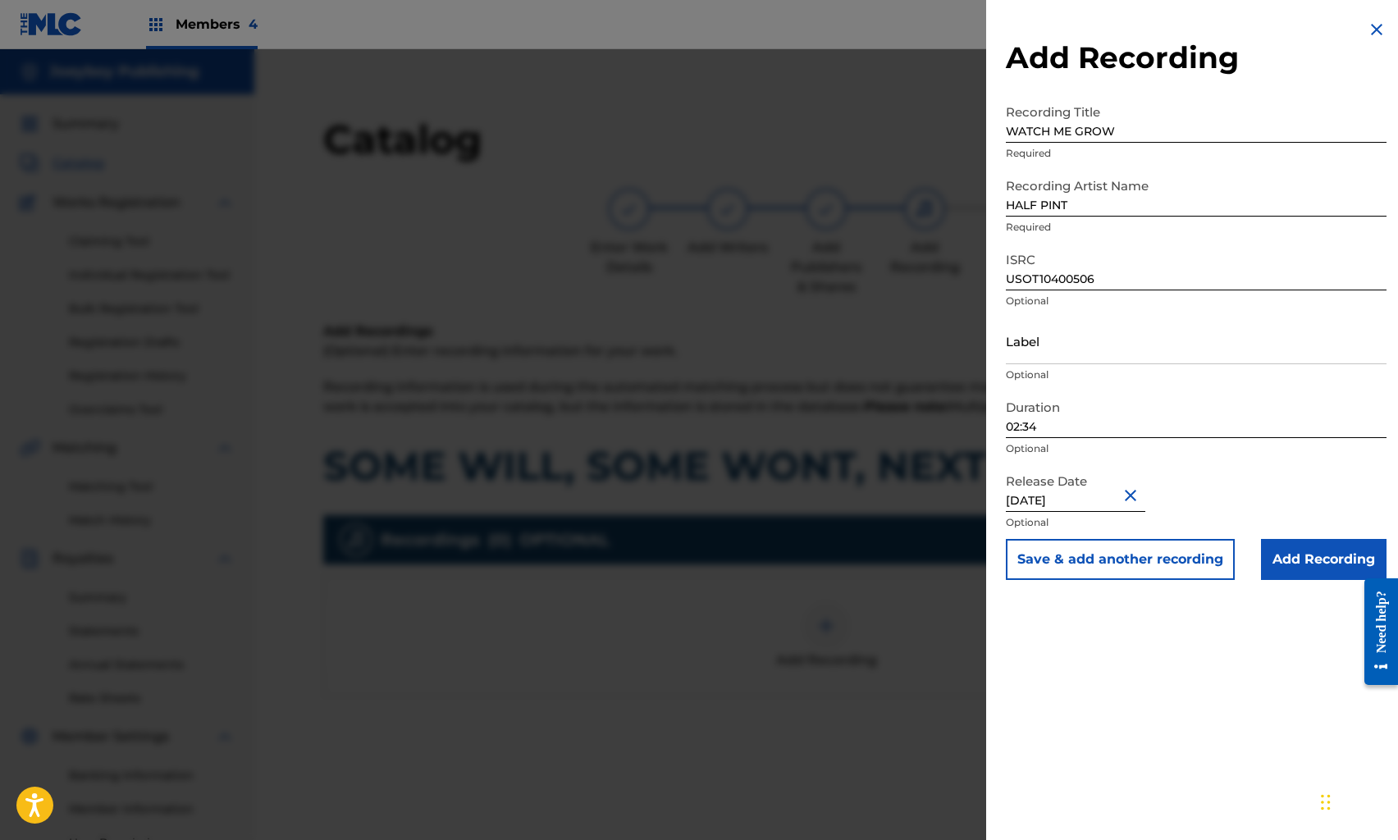
click at [1235, 632] on div "Add Recording Recording Title WATCH ME GROW Required Recording Artist Name HALF…" at bounding box center [1196, 420] width 420 height 840
click at [1294, 556] on input "Add Recording" at bounding box center [1324, 559] width 126 height 41
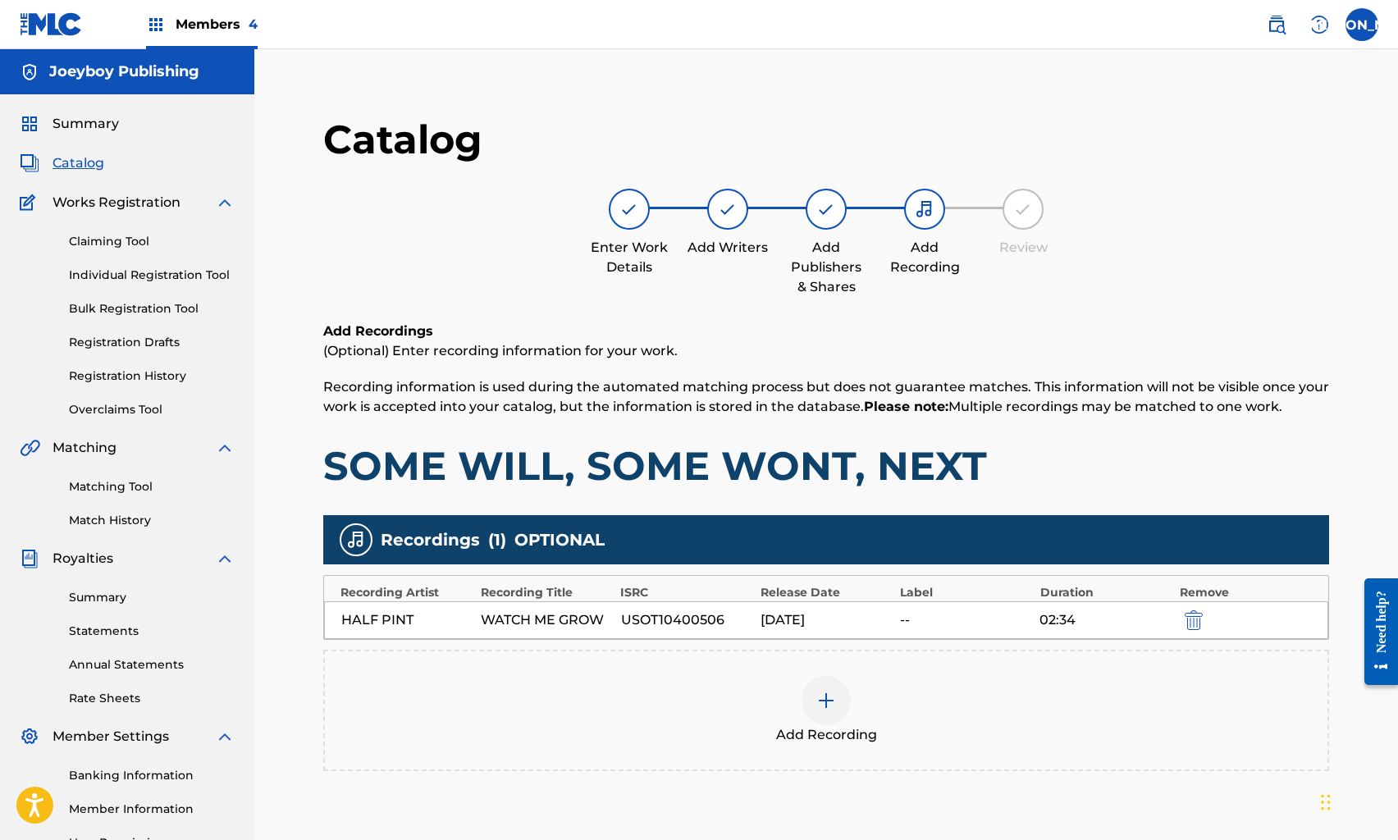
scroll to position [177, 0]
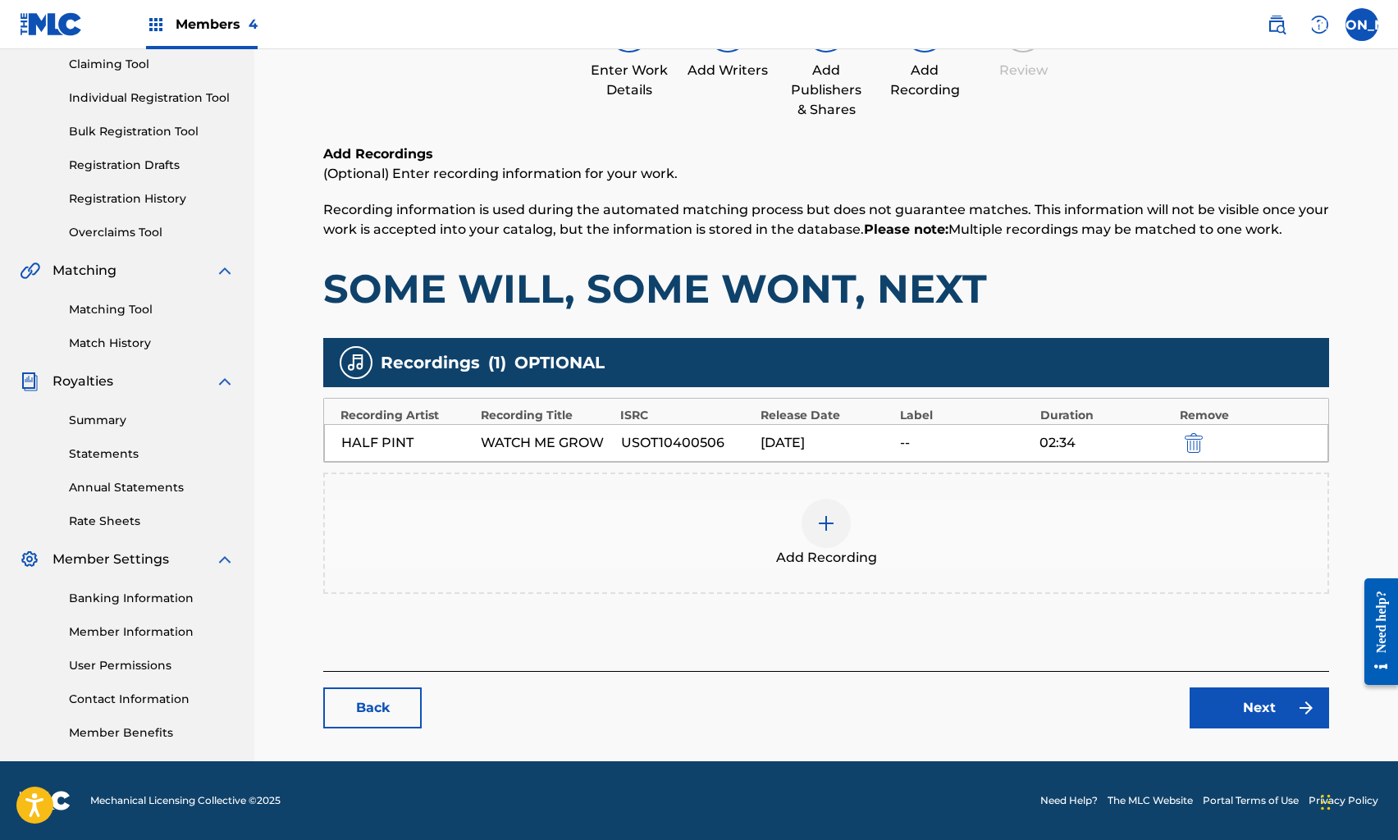
click at [913, 441] on div "--" at bounding box center [965, 443] width 131 height 20
drag, startPoint x: 893, startPoint y: 445, endPoint x: 879, endPoint y: 446, distance: 14.0
click at [891, 445] on div "HALF PINT WATCH ME GROW USOT10400506 [DATE] 02:34" at bounding box center [826, 443] width 1004 height 38
click at [606, 449] on div "WATCH ME GROW" at bounding box center [546, 443] width 131 height 20
drag, startPoint x: 606, startPoint y: 449, endPoint x: 645, endPoint y: 450, distance: 38.6
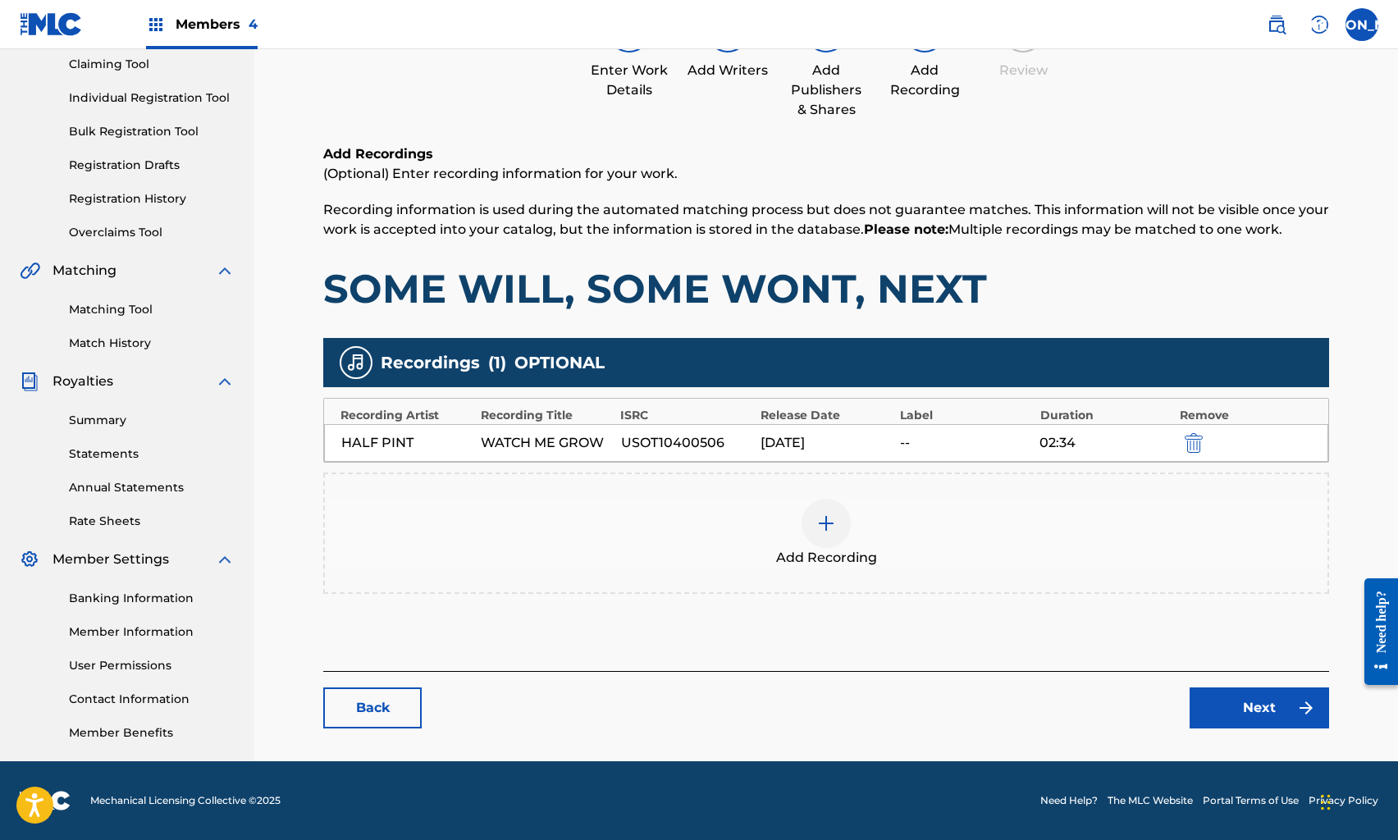
click at [606, 449] on div "WATCH ME GROW" at bounding box center [546, 443] width 131 height 20
click at [1016, 457] on div "HALF PINT WATCH ME GROW USOT10400506 [DATE] 02:34" at bounding box center [826, 443] width 1004 height 38
drag, startPoint x: 895, startPoint y: 421, endPoint x: 876, endPoint y: 423, distance: 19.0
click at [891, 422] on div "Recording Artist Recording Title ISRC Release Date Label Duration Remove" at bounding box center [826, 411] width 1004 height 25
click at [778, 438] on div "[DATE]" at bounding box center [826, 443] width 131 height 20
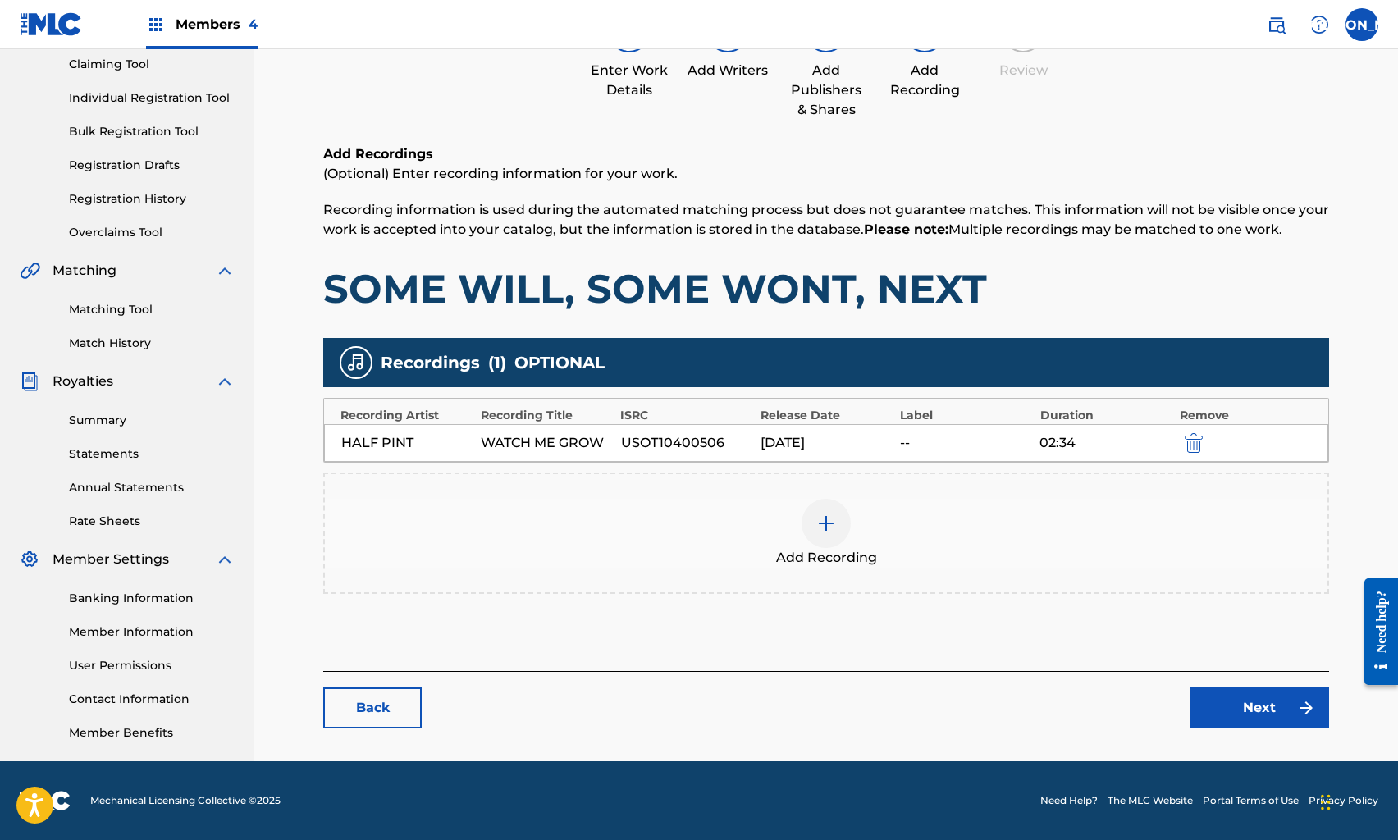
click at [756, 439] on div "HALF PINT WATCH ME GROW USOT10400506 [DATE] 02:34" at bounding box center [826, 443] width 1004 height 38
click at [740, 440] on div "USOT10400506" at bounding box center [686, 443] width 131 height 20
drag, startPoint x: 767, startPoint y: 441, endPoint x: 812, endPoint y: 442, distance: 45.2
click at [780, 441] on div "HALF PINT WATCH ME GROW USOT10400506 [DATE] 02:34" at bounding box center [826, 443] width 1004 height 38
click at [834, 446] on div "[DATE]" at bounding box center [826, 443] width 131 height 20
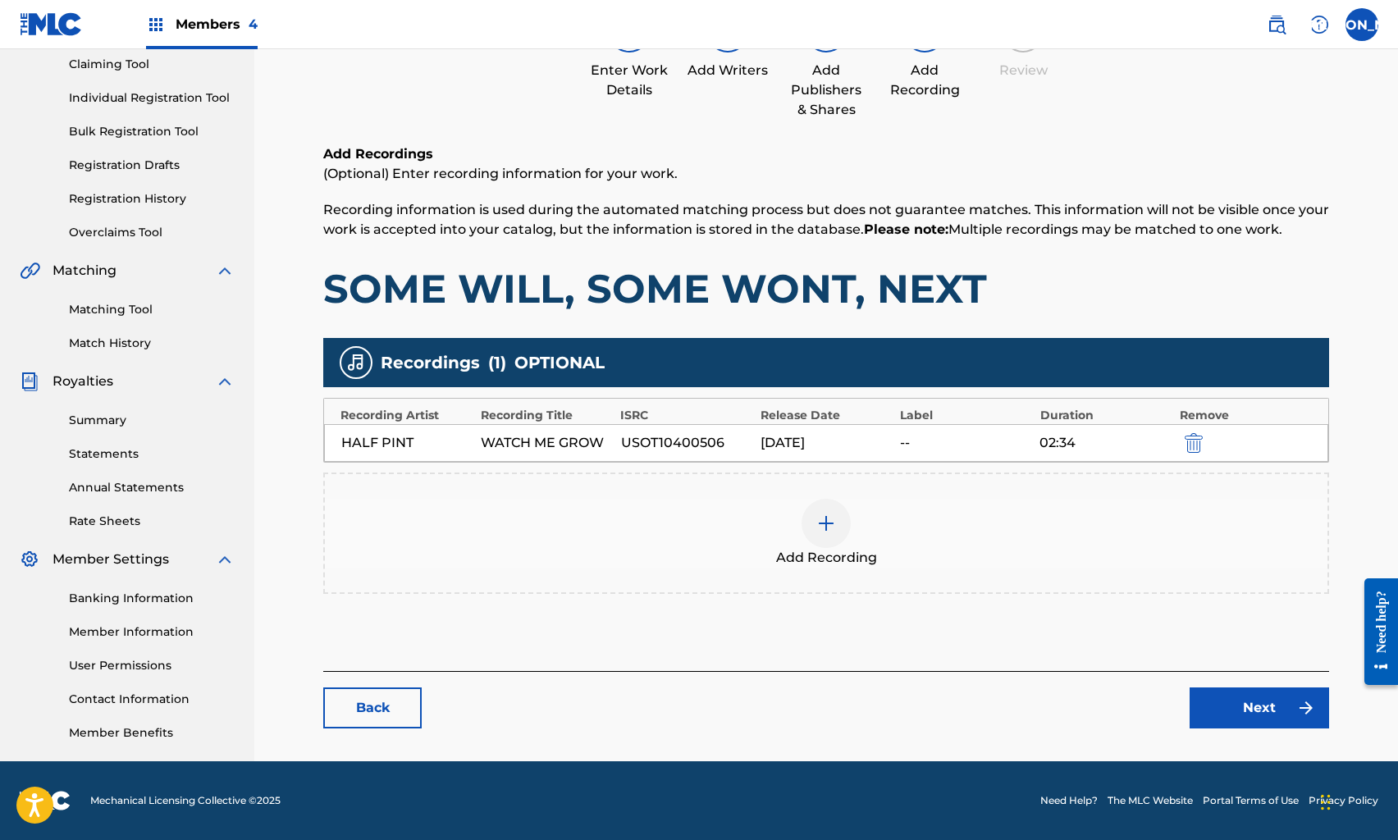
drag, startPoint x: 849, startPoint y: 448, endPoint x: 912, endPoint y: 447, distance: 62.4
click at [885, 448] on div "[DATE]" at bounding box center [826, 443] width 131 height 20
click at [915, 447] on div "--" at bounding box center [965, 443] width 131 height 20
drag, startPoint x: 918, startPoint y: 447, endPoint x: 1084, endPoint y: 447, distance: 165.8
click at [926, 447] on div "--" at bounding box center [965, 443] width 131 height 20
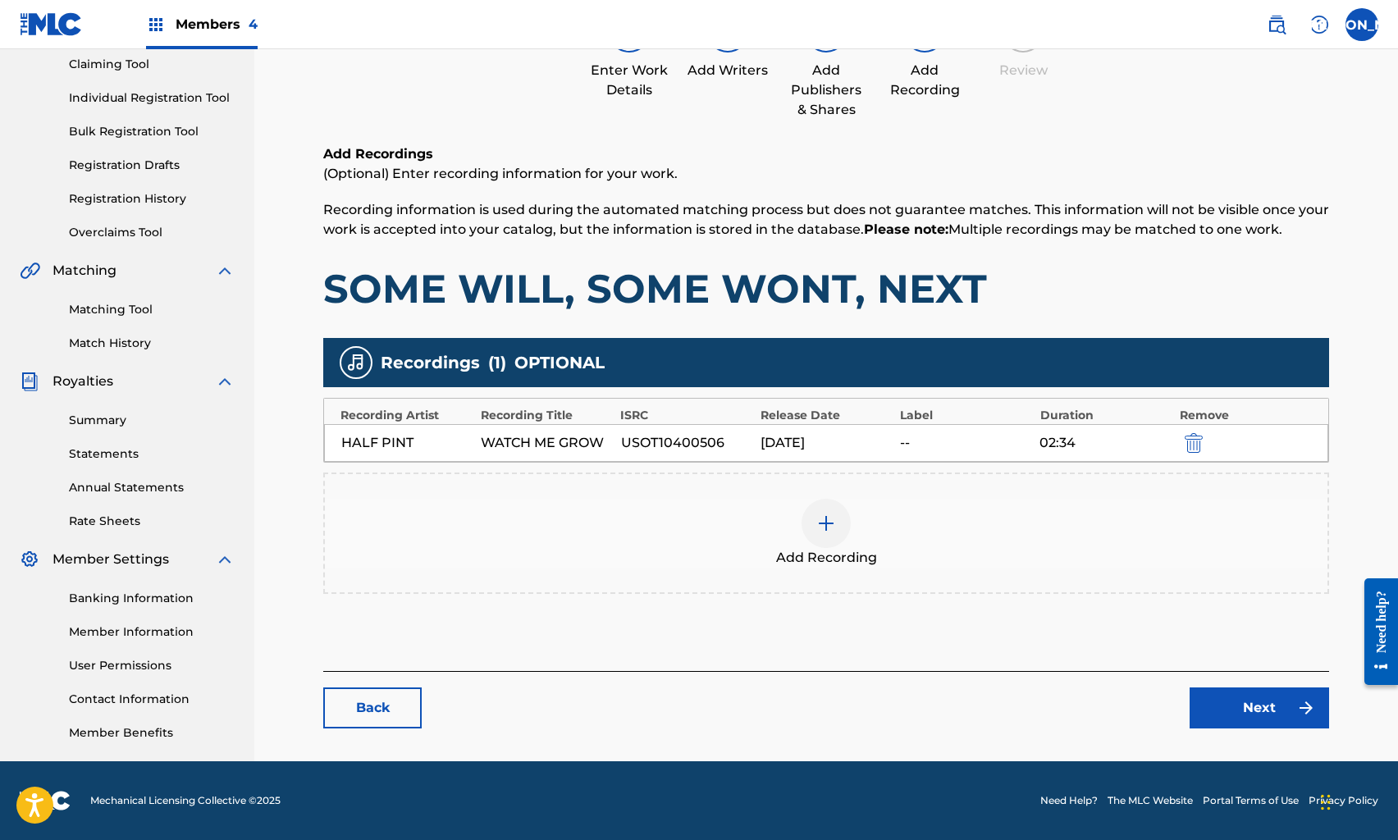
click at [1196, 446] on img "submit" at bounding box center [1194, 443] width 18 height 20
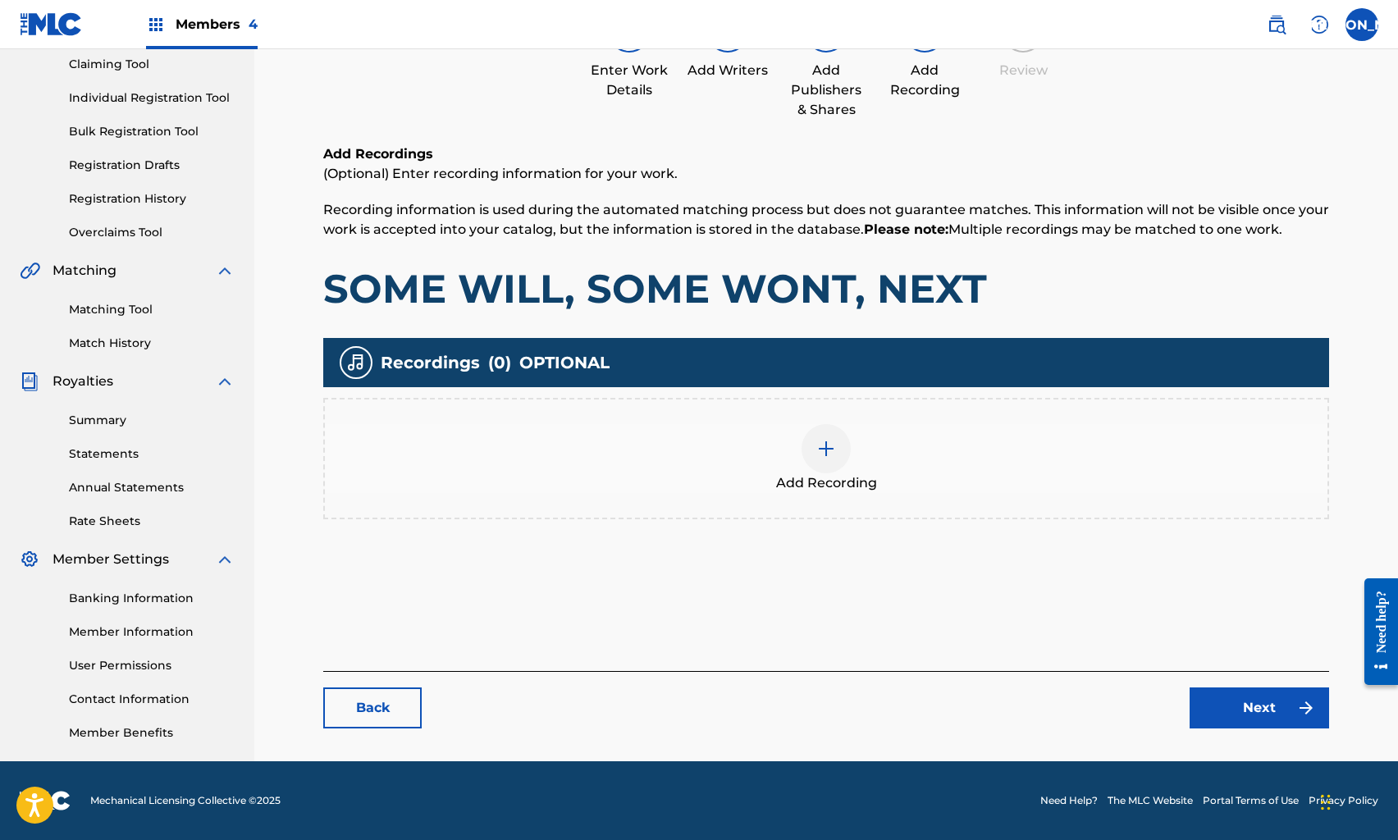
click at [817, 446] on img at bounding box center [827, 449] width 20 height 20
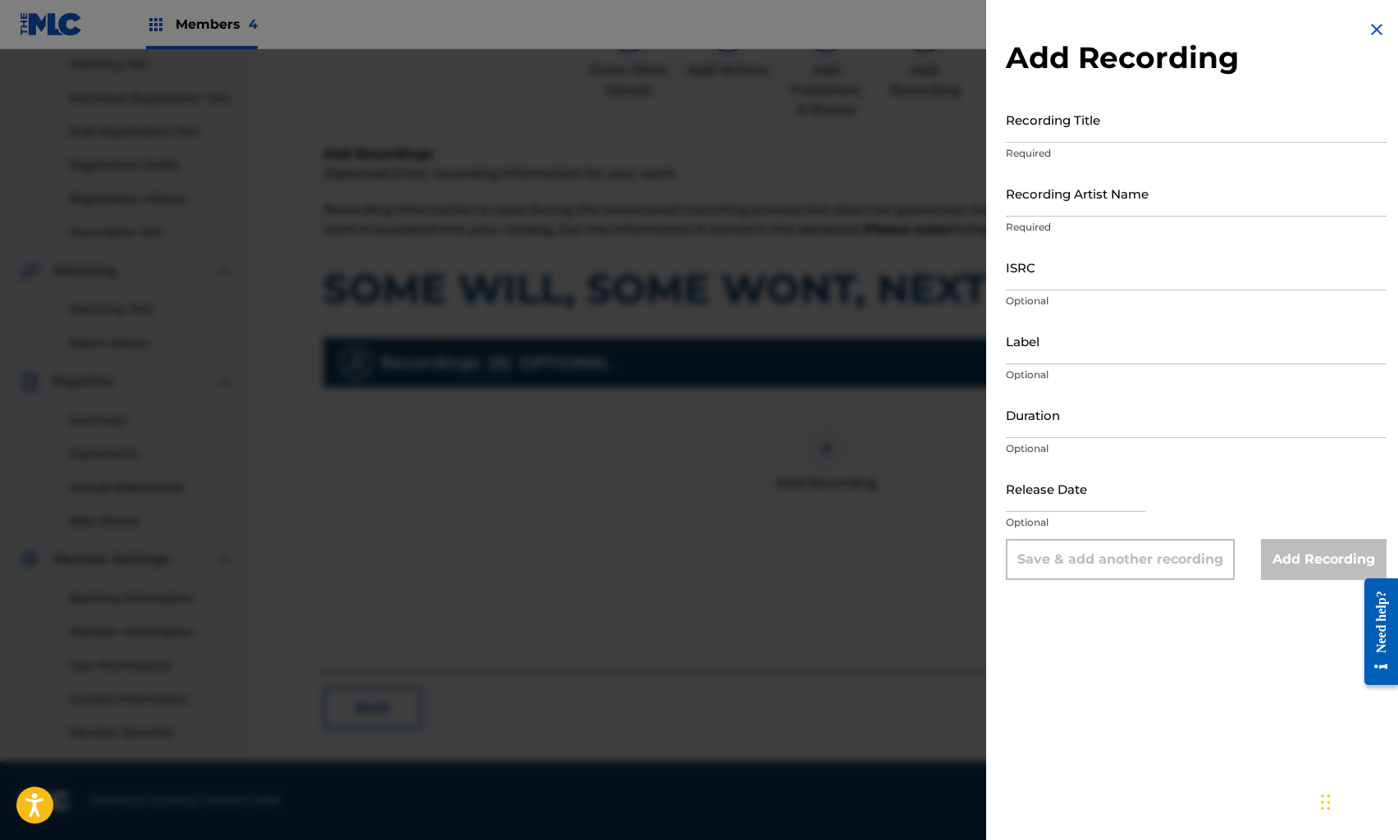
click at [1004, 422] on div "Add Recording Recording Title Required Recording Artist Name Required ISRC Opti…" at bounding box center [1196, 300] width 420 height 600
click at [1028, 423] on input "Duration" at bounding box center [1196, 414] width 381 height 47
type input "02:34"
select select "7"
select select "2025"
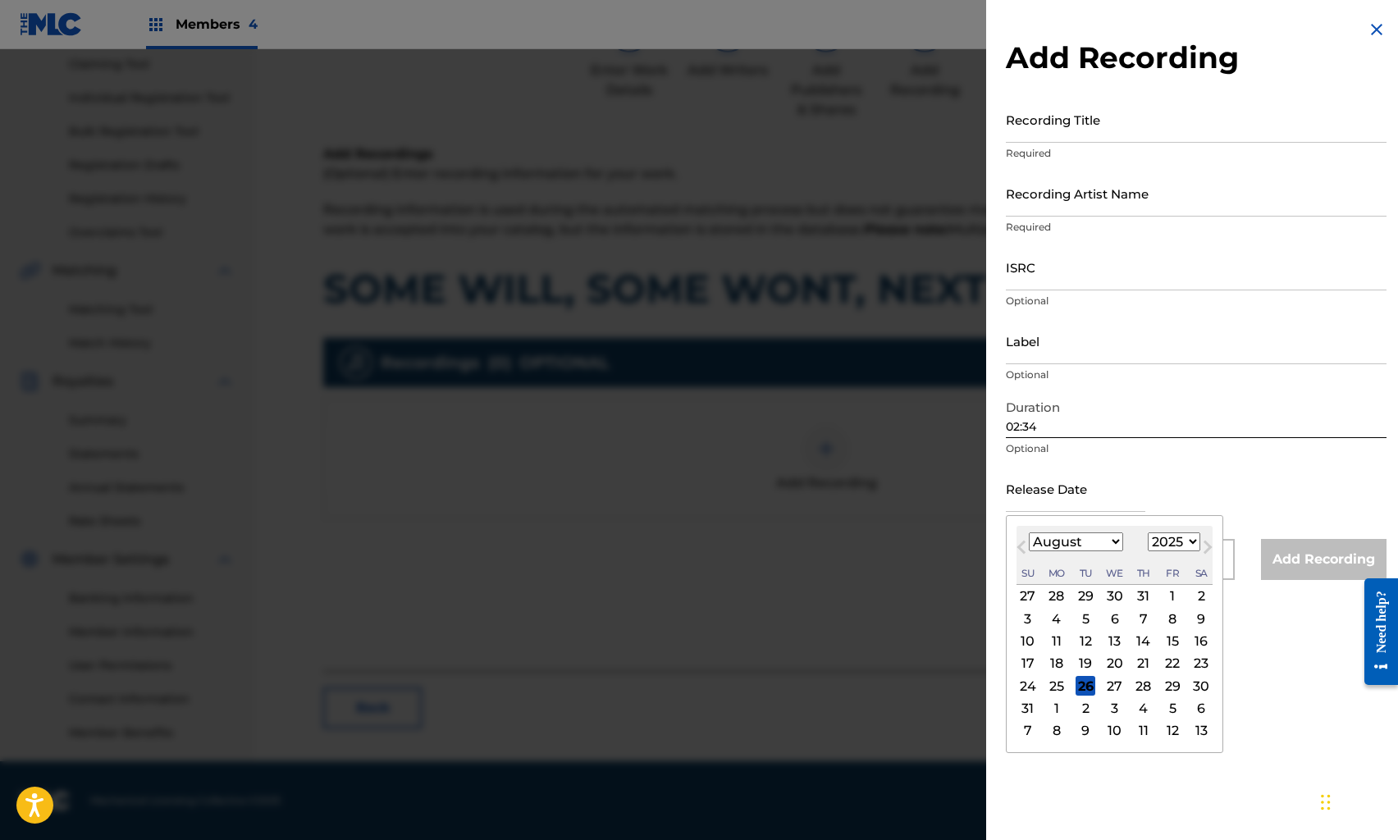
click at [1027, 493] on input "text" at bounding box center [1076, 488] width 140 height 47
click at [1049, 536] on select "January February March April May June July August September October November De…" at bounding box center [1076, 542] width 94 height 19
select select "4"
click at [1029, 533] on select "January February March April May June July August September October November De…" at bounding box center [1076, 542] width 94 height 19
click at [1157, 539] on select "1899 1900 1901 1902 1903 1904 1905 1906 1907 1908 1909 1910 1911 1912 1913 1914…" at bounding box center [1174, 542] width 53 height 19
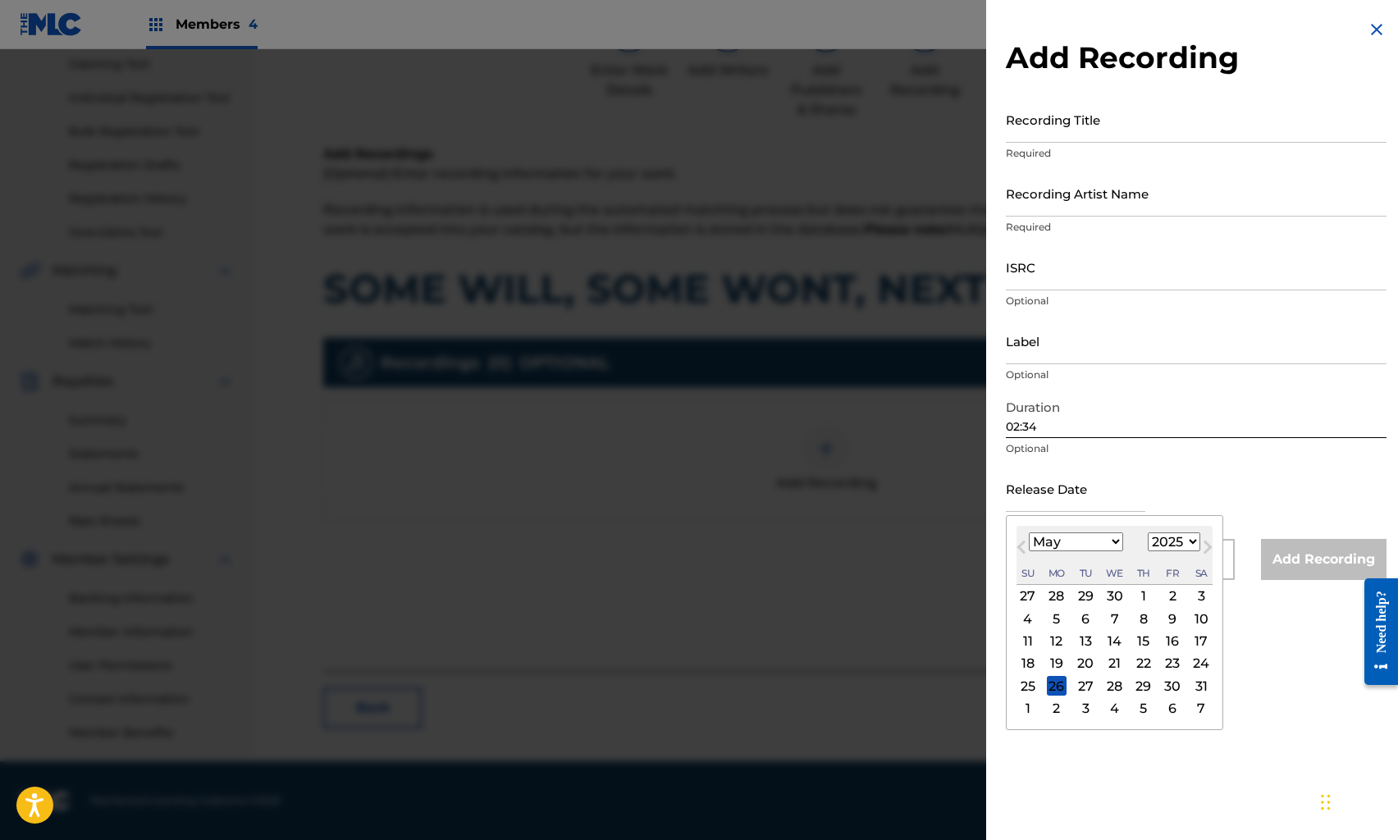
select select "2009"
click at [1148, 533] on select "1899 1900 1901 1902 1903 1904 1905 1906 1907 1908 1909 1910 1911 1912 1913 1914…" at bounding box center [1174, 542] width 53 height 19
click at [1169, 596] on div "1" at bounding box center [1173, 597] width 20 height 20
type input "[DATE]"
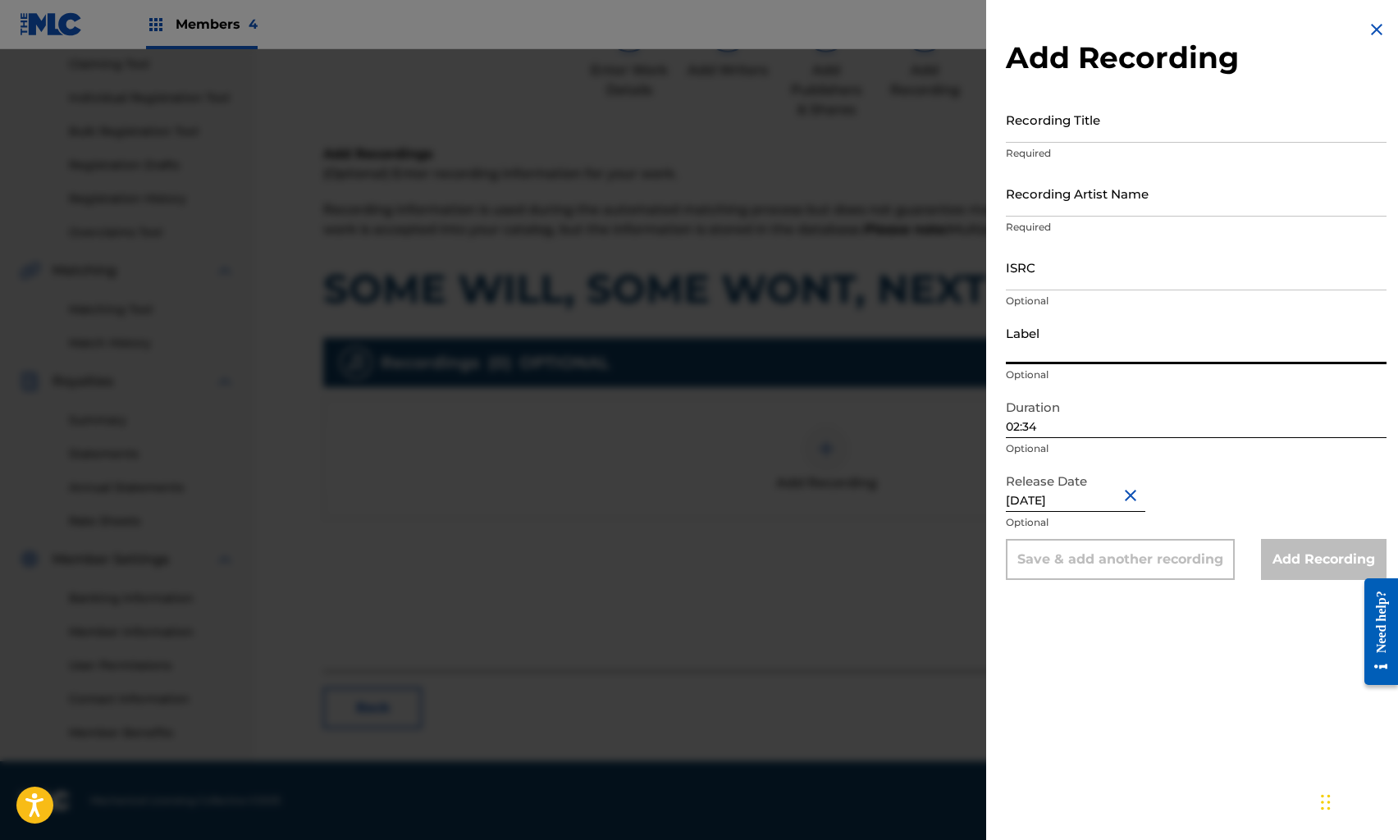
click at [1047, 347] on input "Label" at bounding box center [1196, 341] width 381 height 47
type input "ON TOP RECORDS LLC"
click at [1018, 252] on input "ISRC" at bounding box center [1196, 267] width 381 height 47
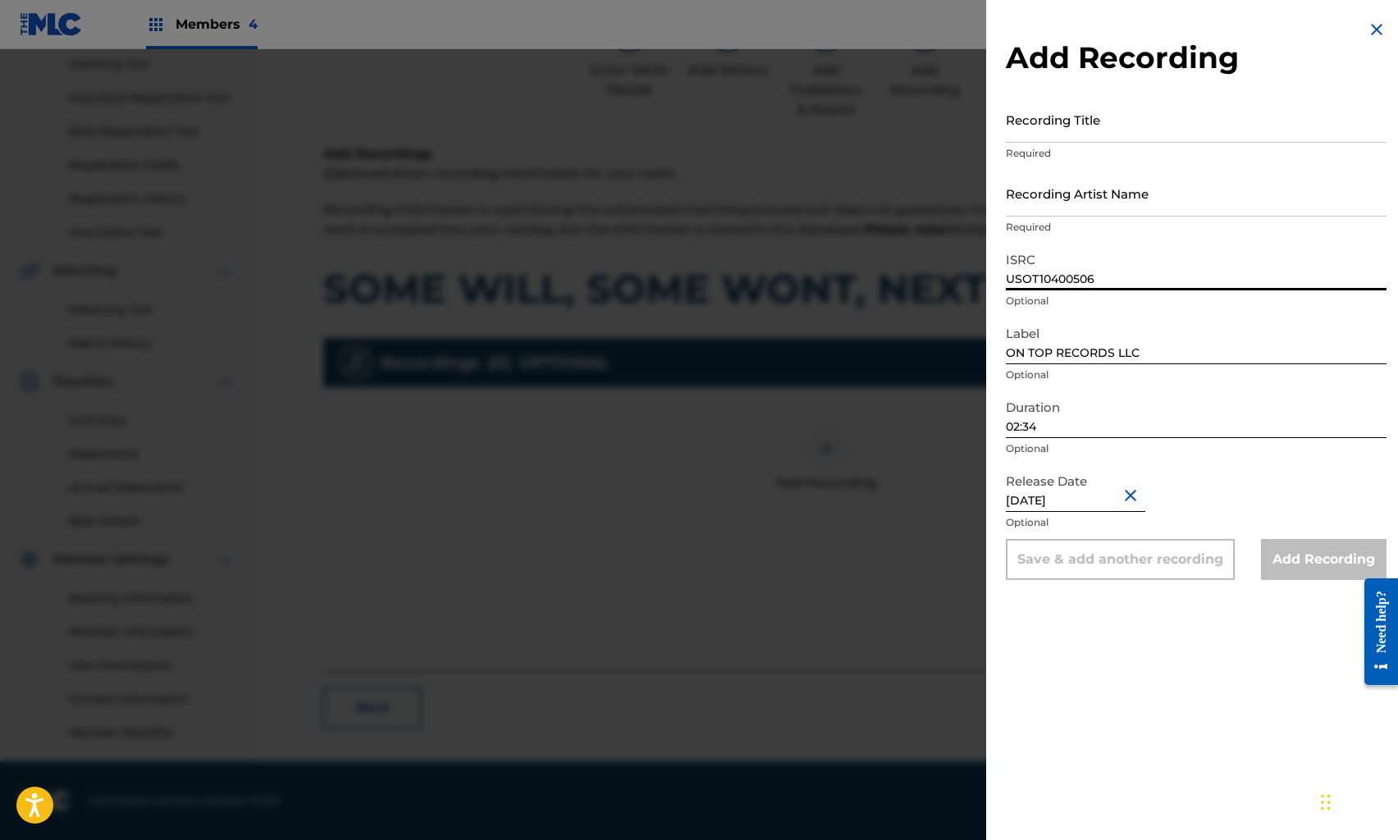
type input "USOT10400506"
click at [1032, 204] on input "Recording Artist Name" at bounding box center [1196, 193] width 381 height 47
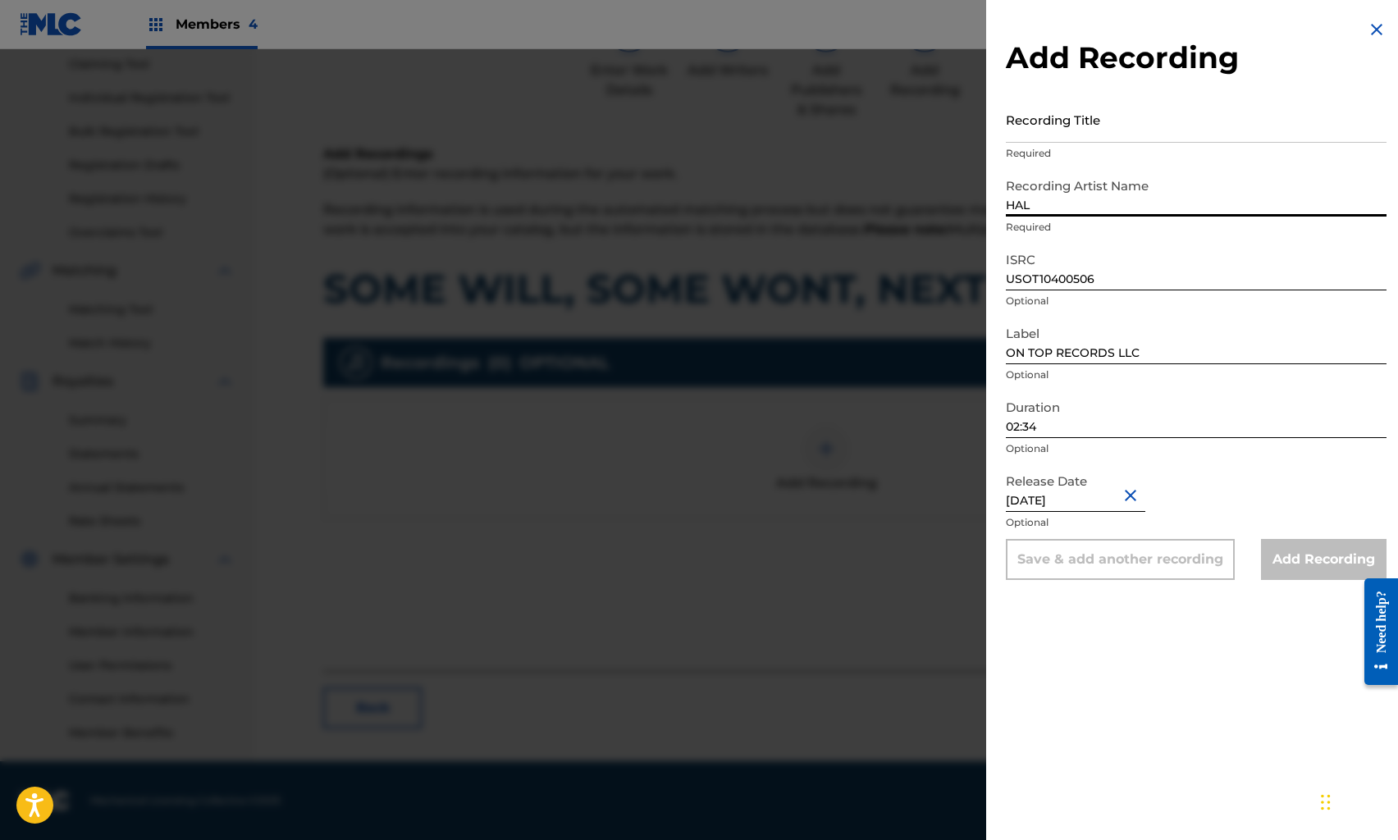
type input "HALF PINT"
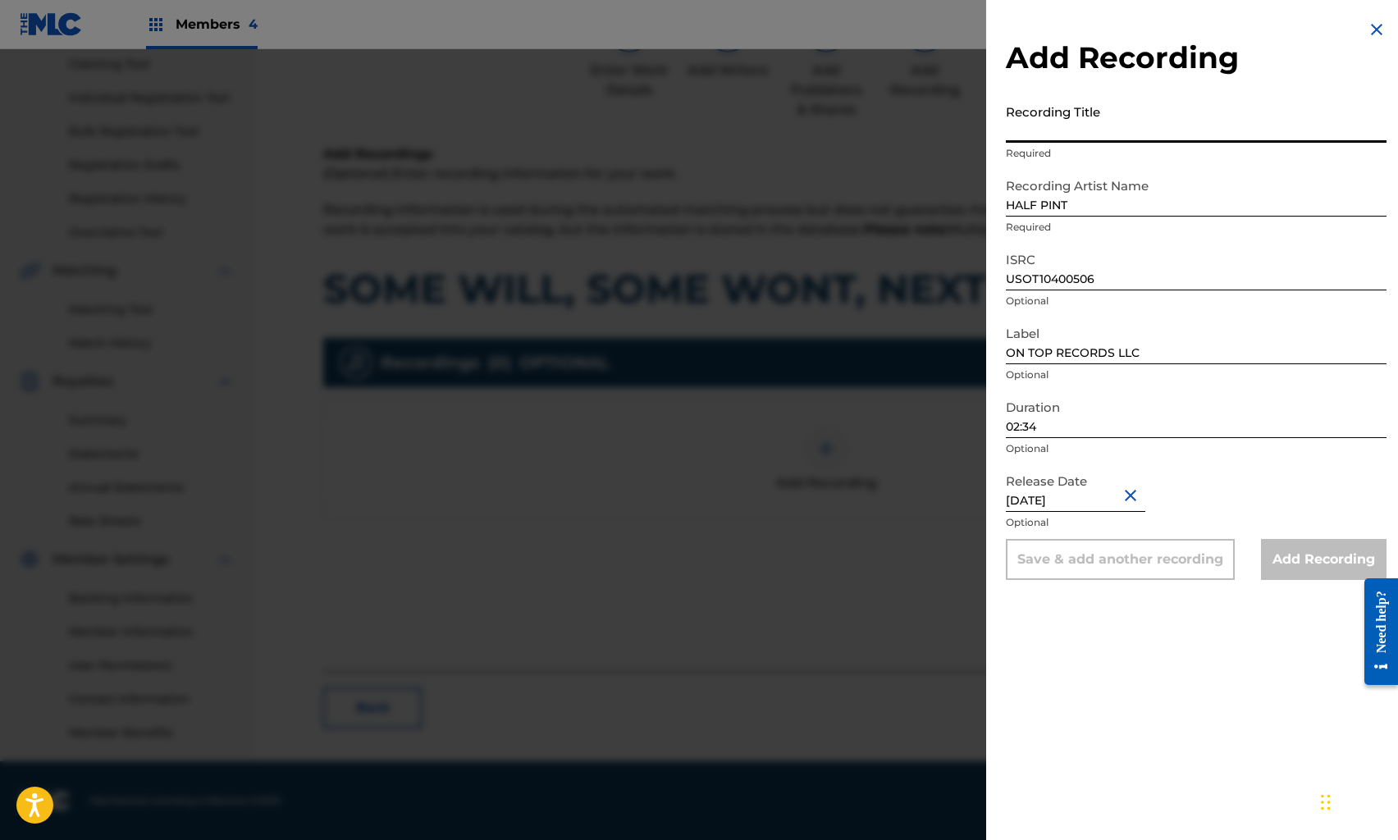
click at [1023, 139] on input "Recording Title" at bounding box center [1196, 119] width 381 height 47
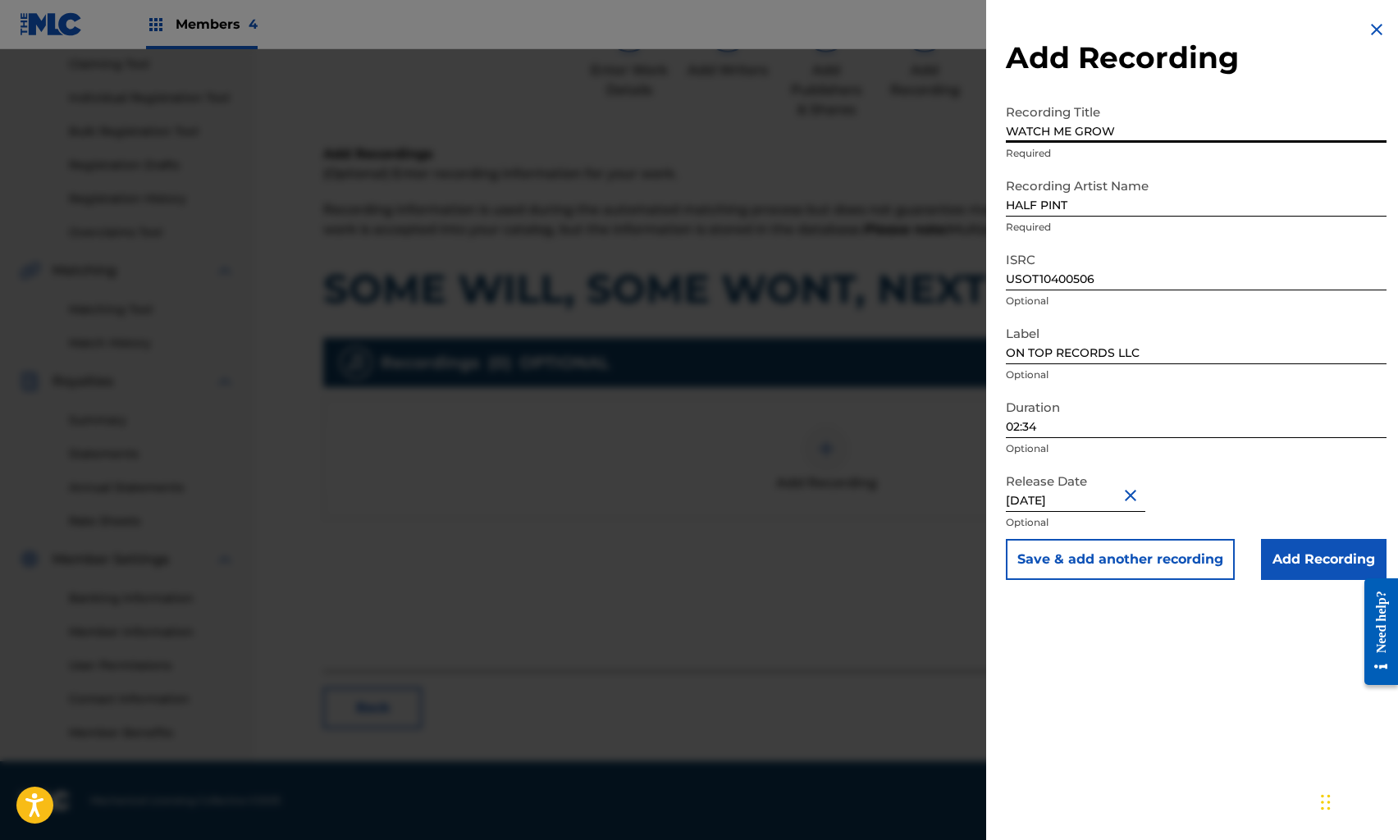
type input "WATCH ME GROW"
click at [1089, 762] on div "Add Recording Recording Title WATCH ME GROW Required Recording Artist Name HALF…" at bounding box center [1196, 420] width 420 height 840
click at [1276, 543] on input "Add Recording" at bounding box center [1324, 559] width 126 height 41
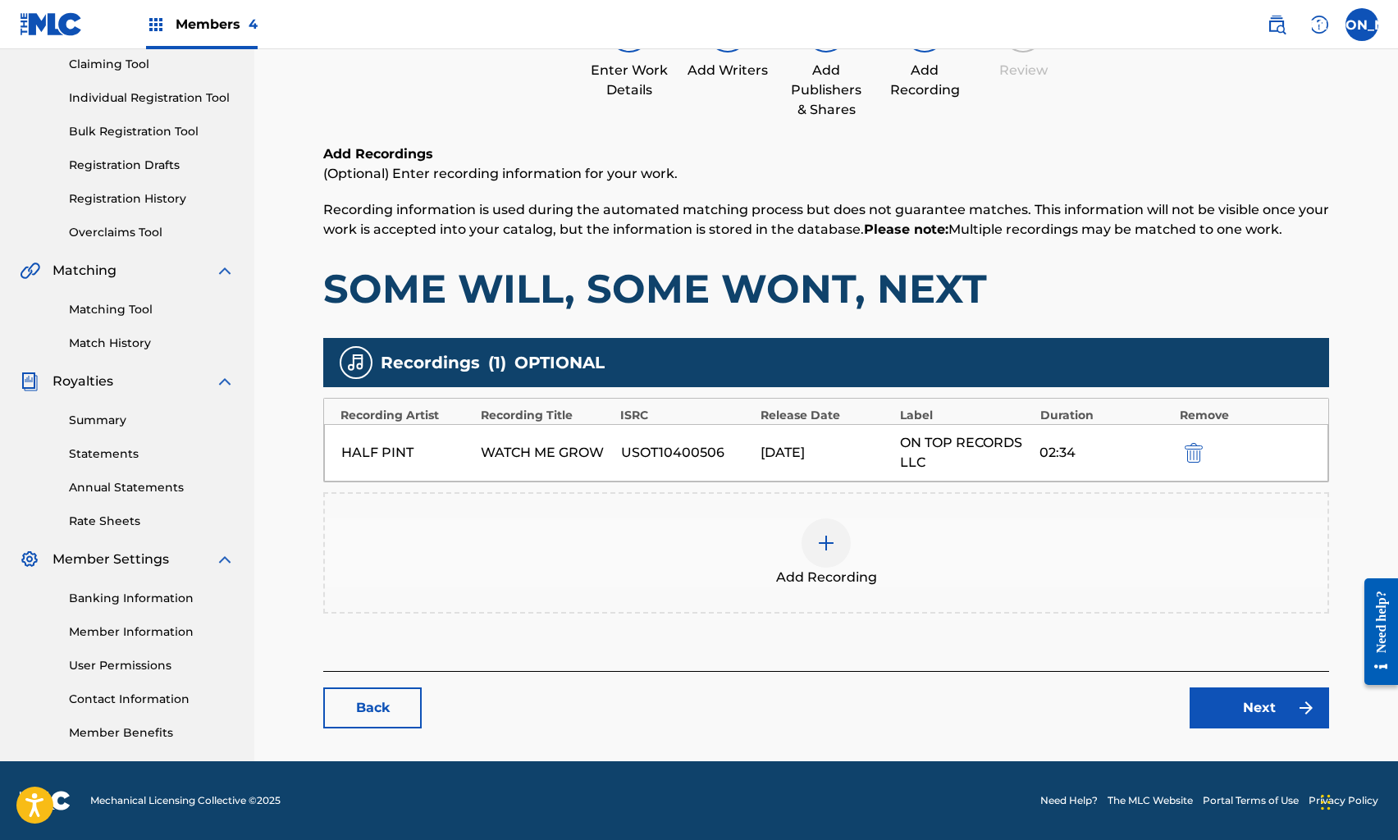
click at [1280, 687] on div "Back Next" at bounding box center [826, 699] width 1006 height 57
click at [1283, 711] on link "Next" at bounding box center [1260, 708] width 140 height 41
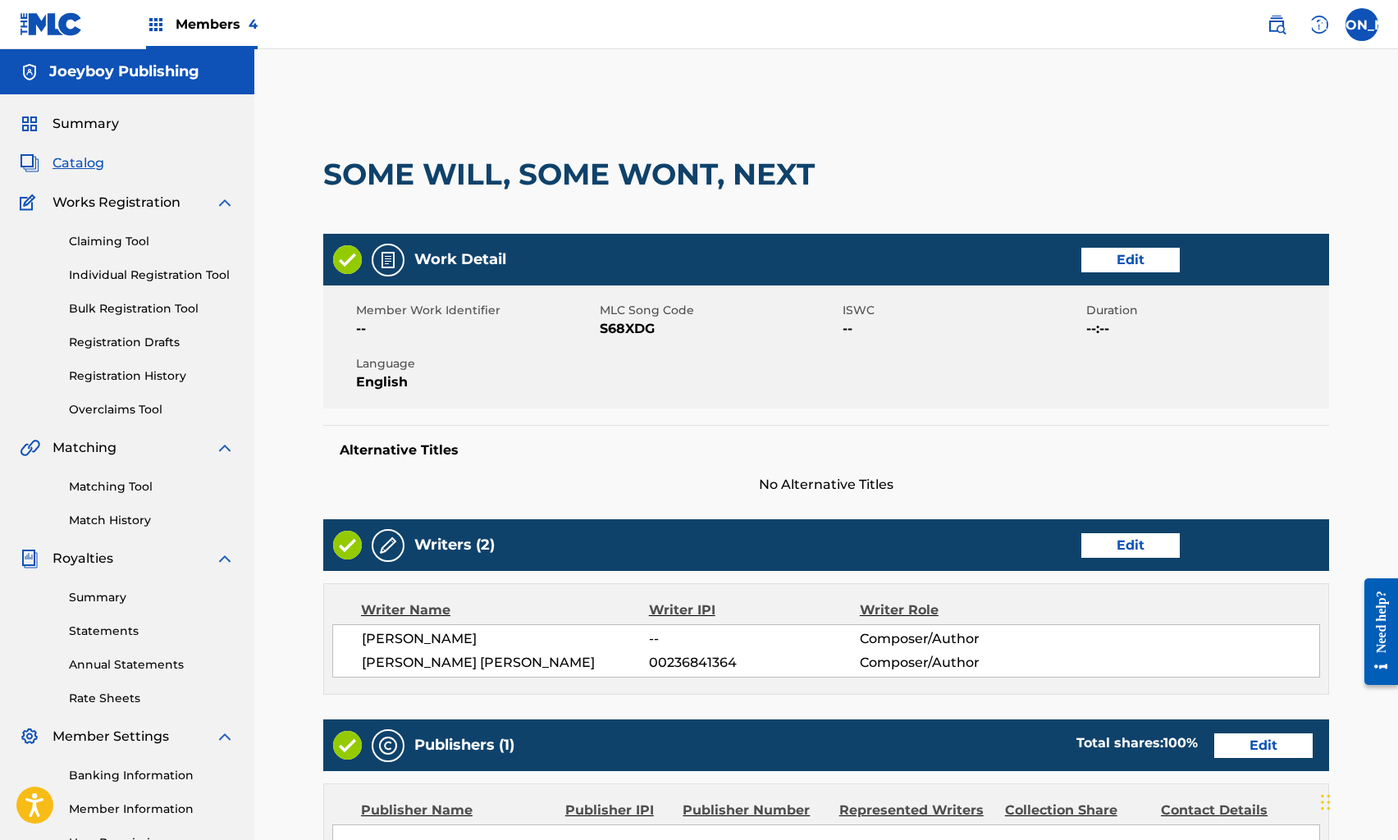
scroll to position [414, 0]
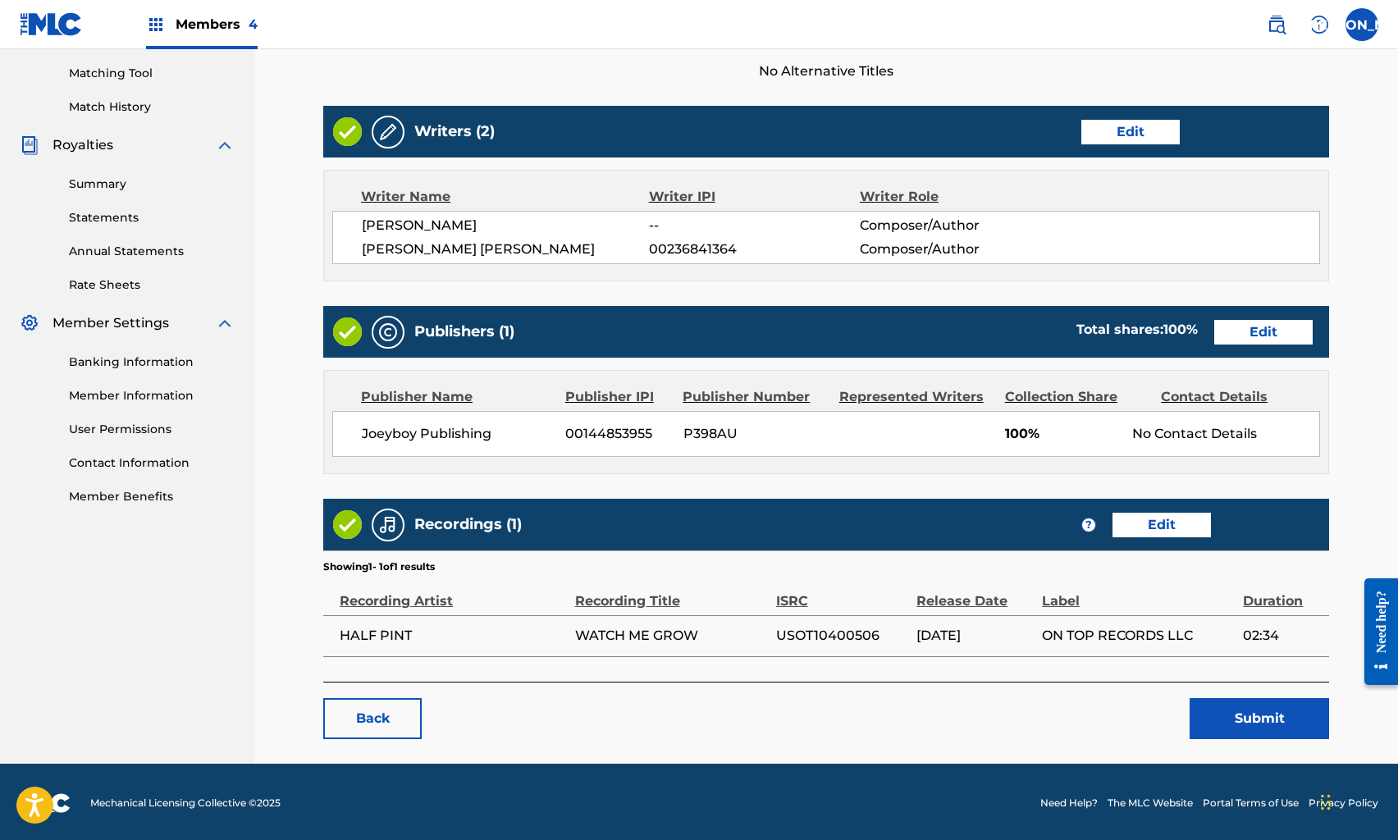
click at [1231, 719] on button "Submit" at bounding box center [1260, 718] width 140 height 41
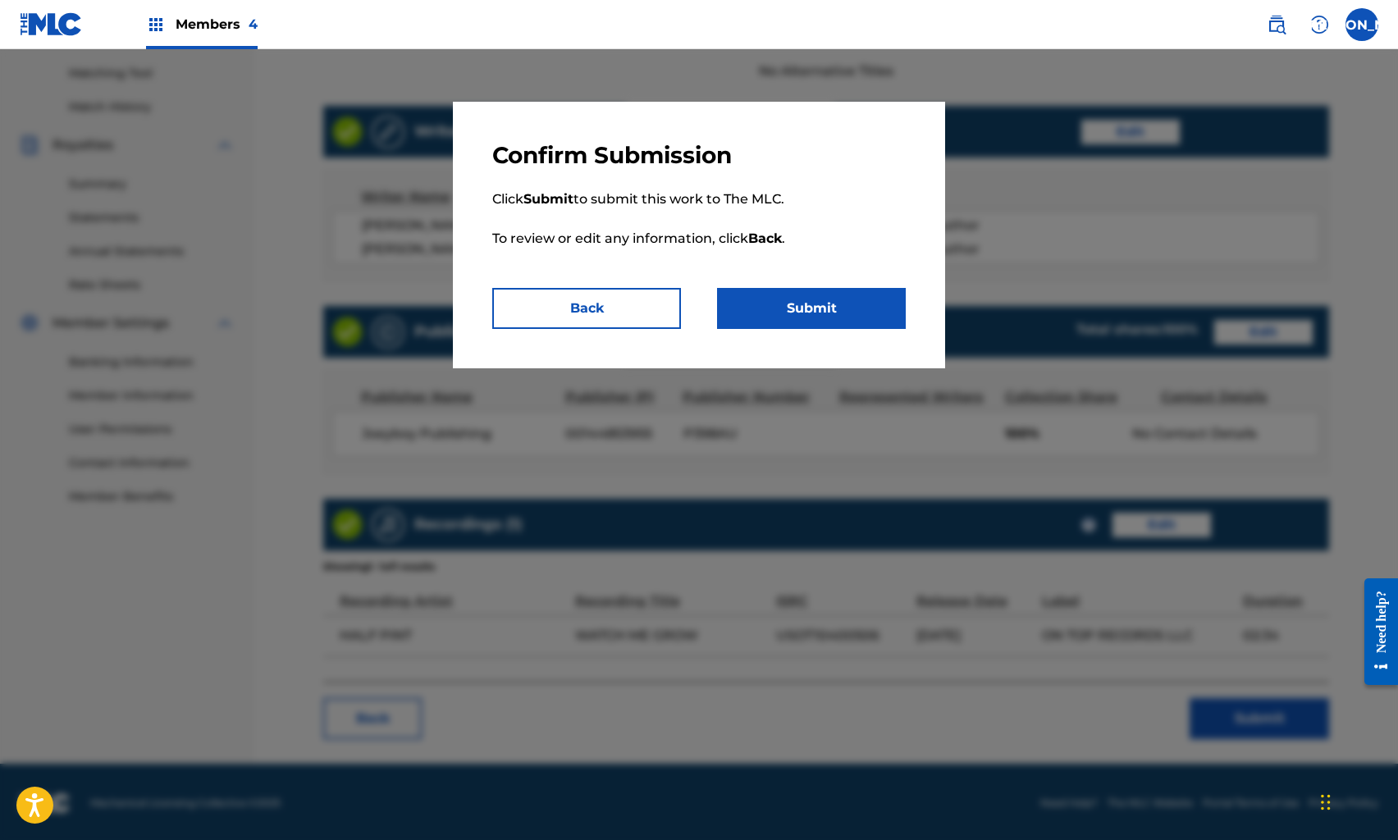
click at [792, 329] on div "Confirm Submission Click Submit to submit this work to The MLC. To review or ed…" at bounding box center [699, 235] width 492 height 267
click at [821, 305] on button "Submit" at bounding box center [811, 308] width 189 height 41
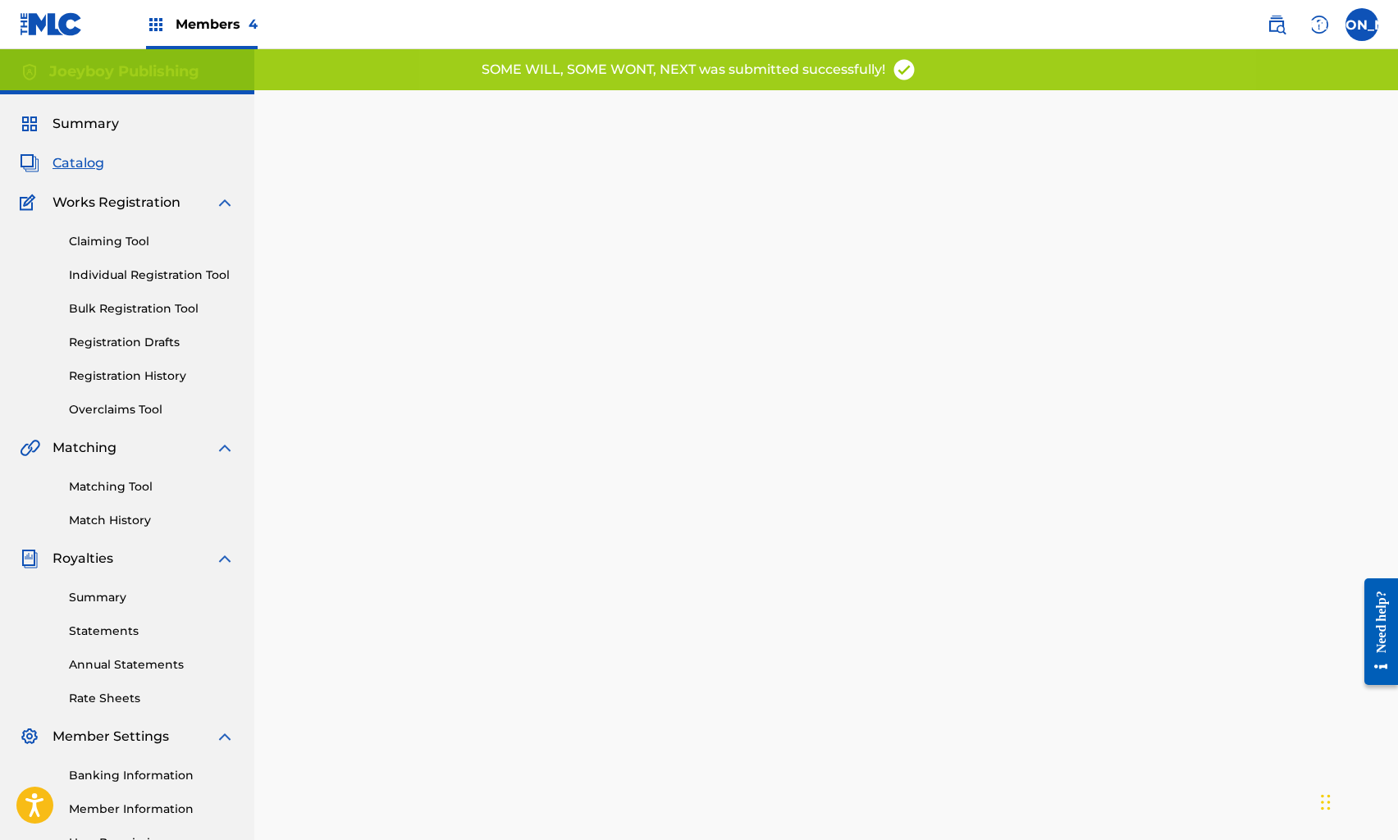
click at [67, 156] on span "Catalog" at bounding box center [79, 163] width 52 height 20
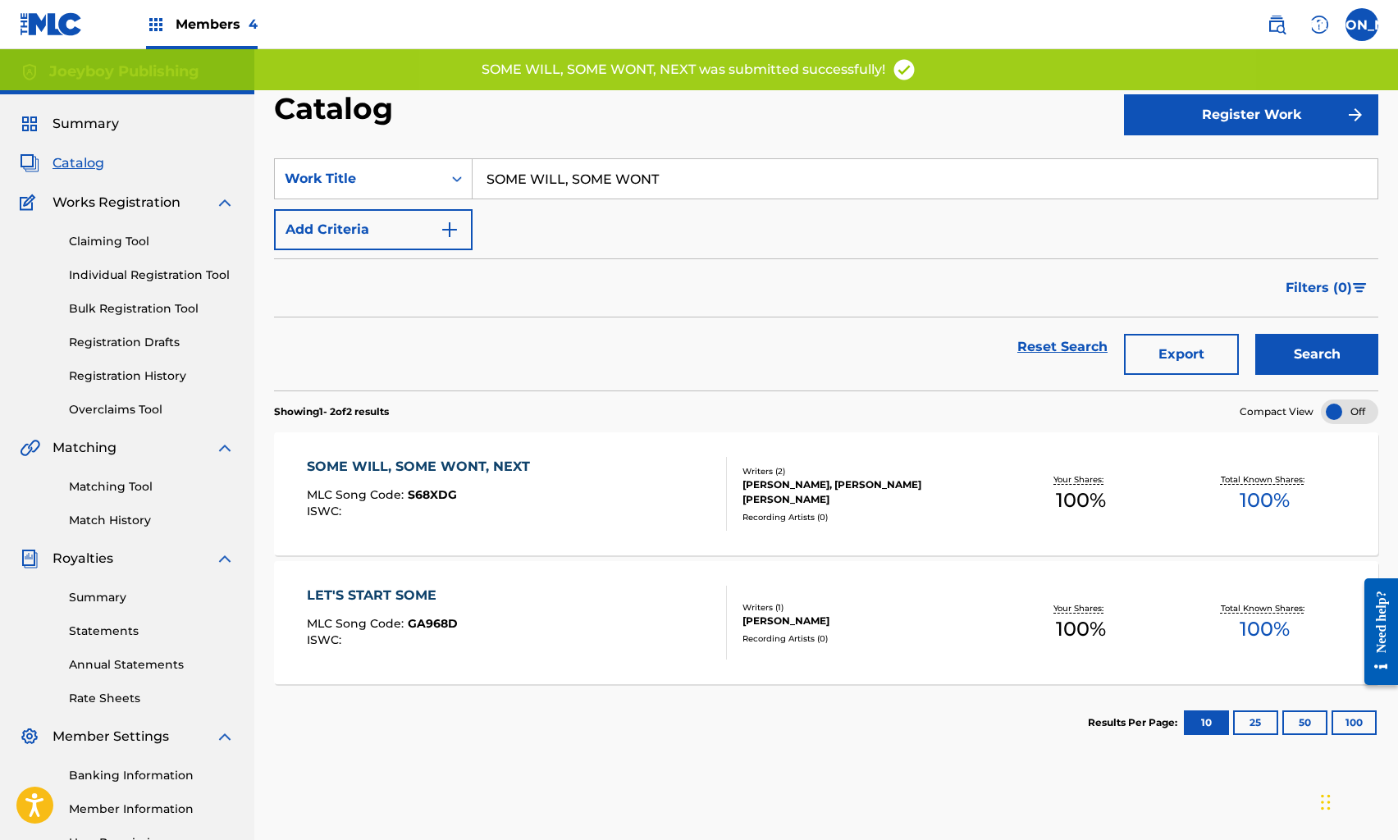
click at [1064, 344] on link "Reset Search" at bounding box center [1062, 347] width 107 height 36
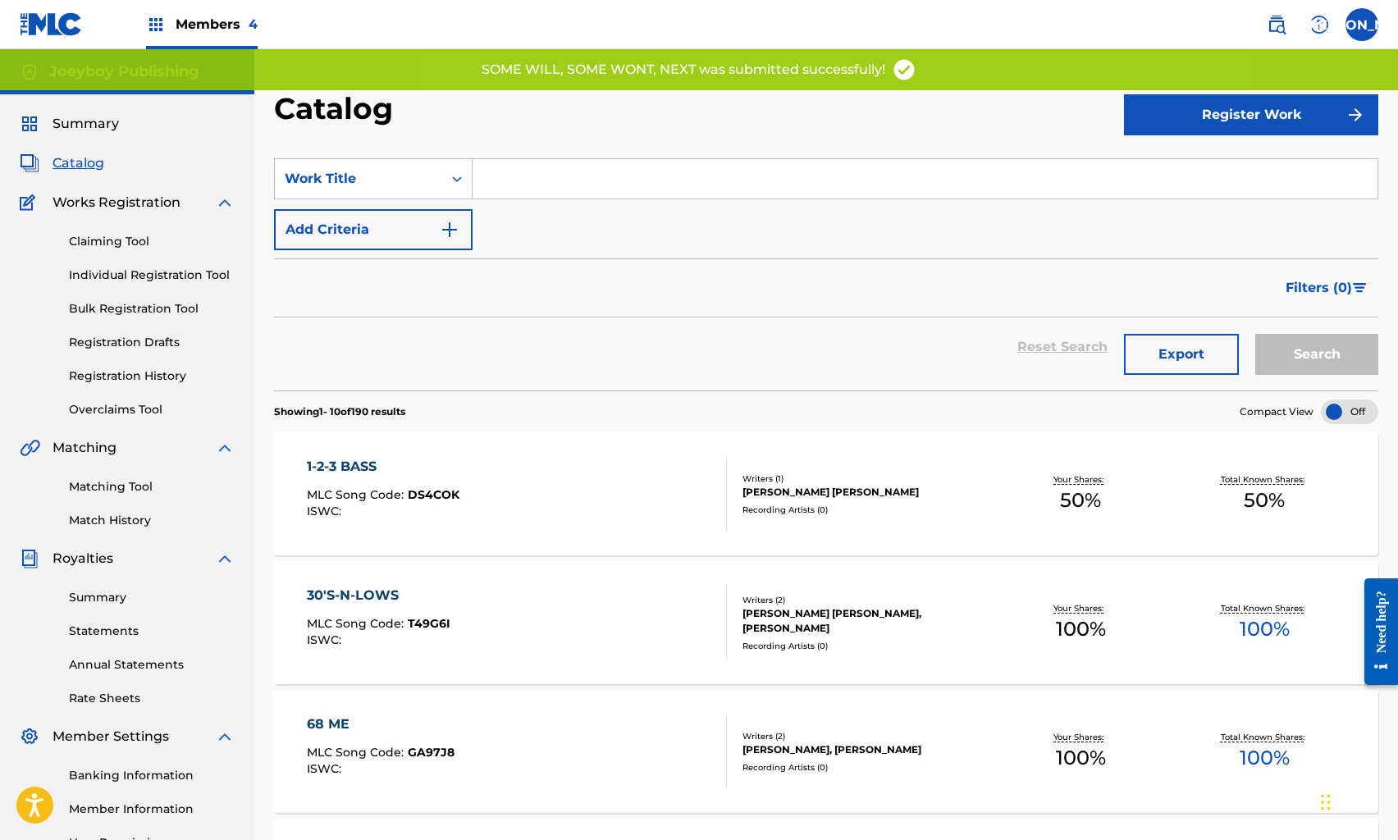
click at [608, 181] on input "Search Form" at bounding box center [925, 178] width 905 height 39
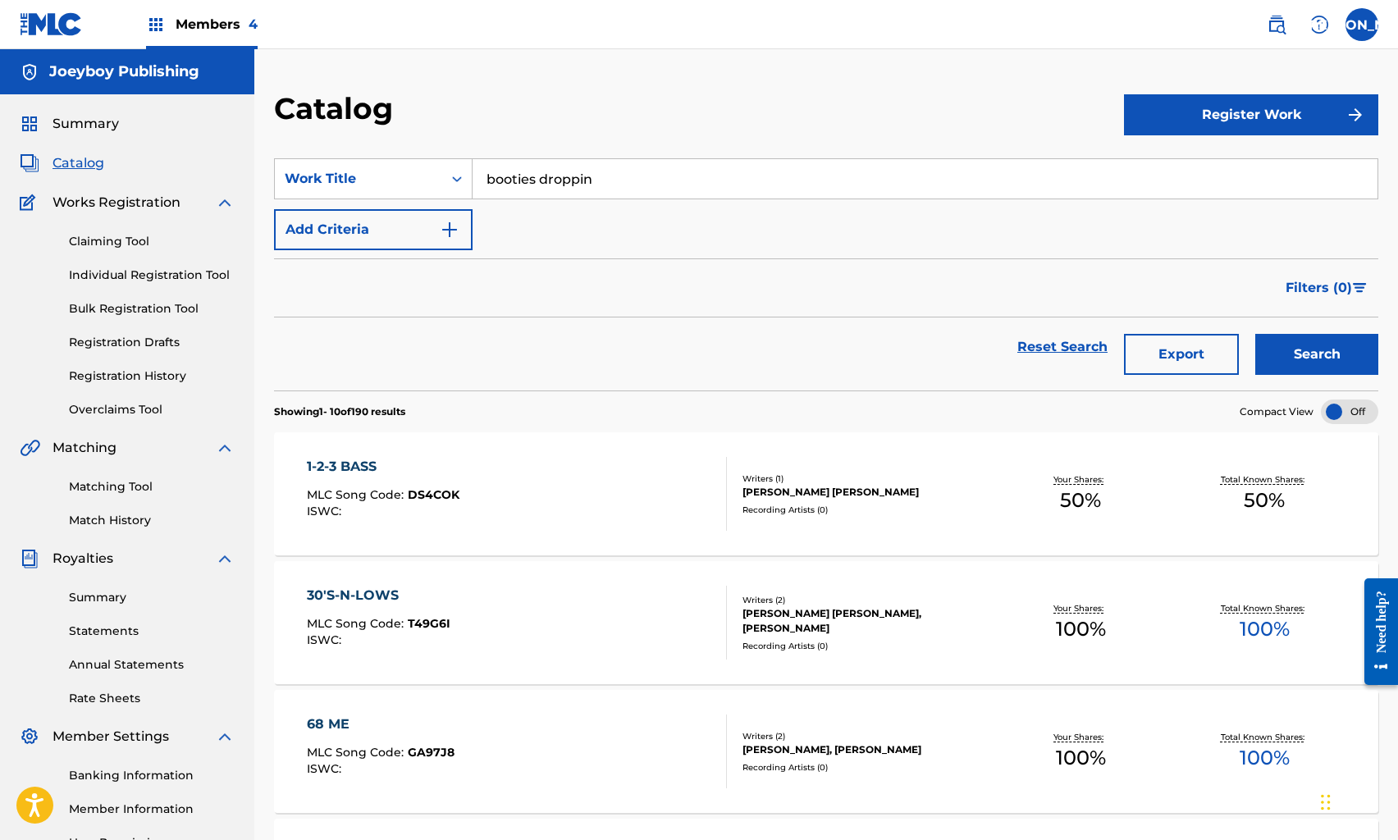
type input "booties droppin"
click at [1256, 334] on button "Search" at bounding box center [1317, 354] width 123 height 41
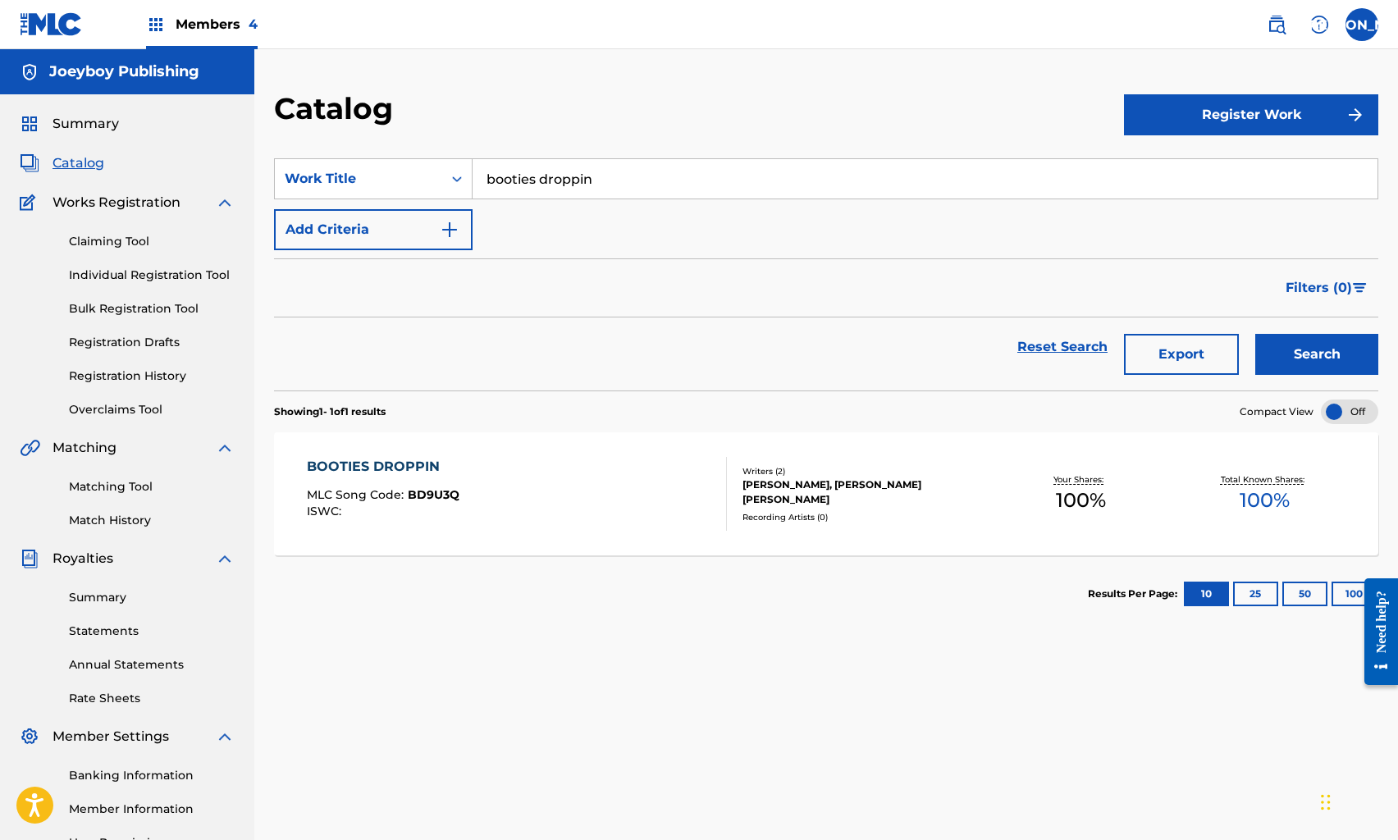
click at [610, 470] on div "BOOTIES DROPPIN MLC Song Code : BD9U3Q ISWC :" at bounding box center [516, 494] width 419 height 74
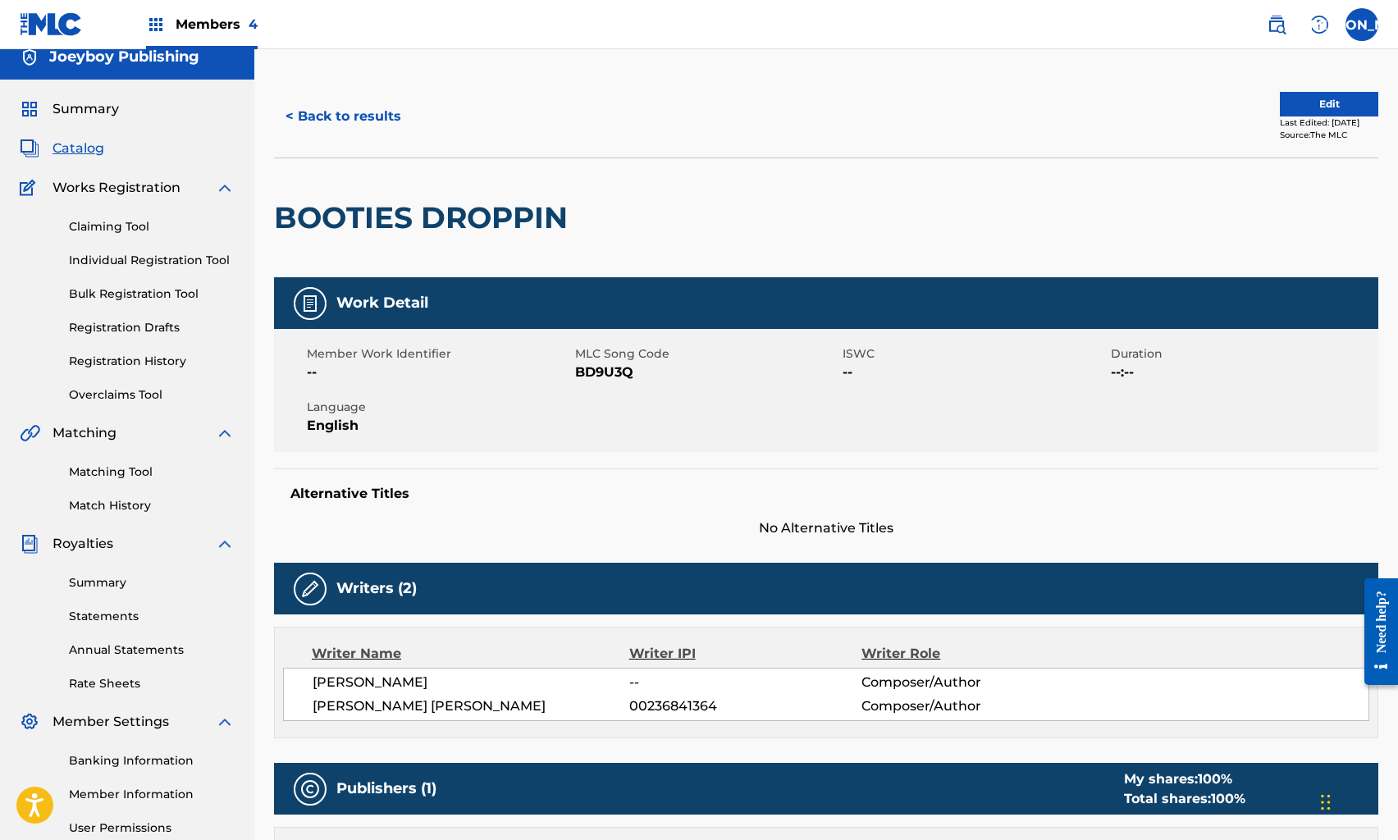
scroll to position [18, 0]
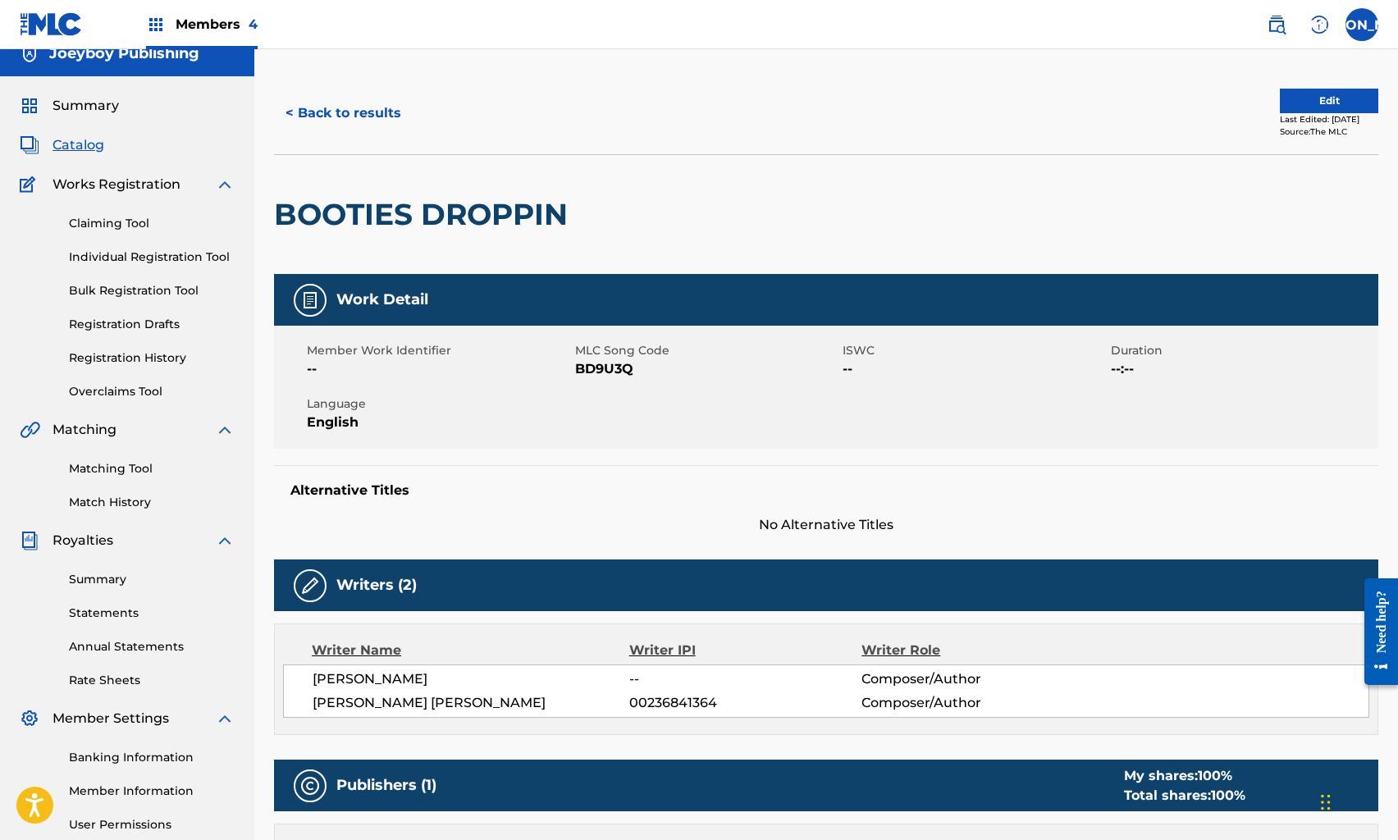
click at [1280, 117] on div "Last Edited: [DATE]" at bounding box center [1329, 119] width 98 height 12
click at [1283, 103] on button "Edit" at bounding box center [1329, 101] width 98 height 25
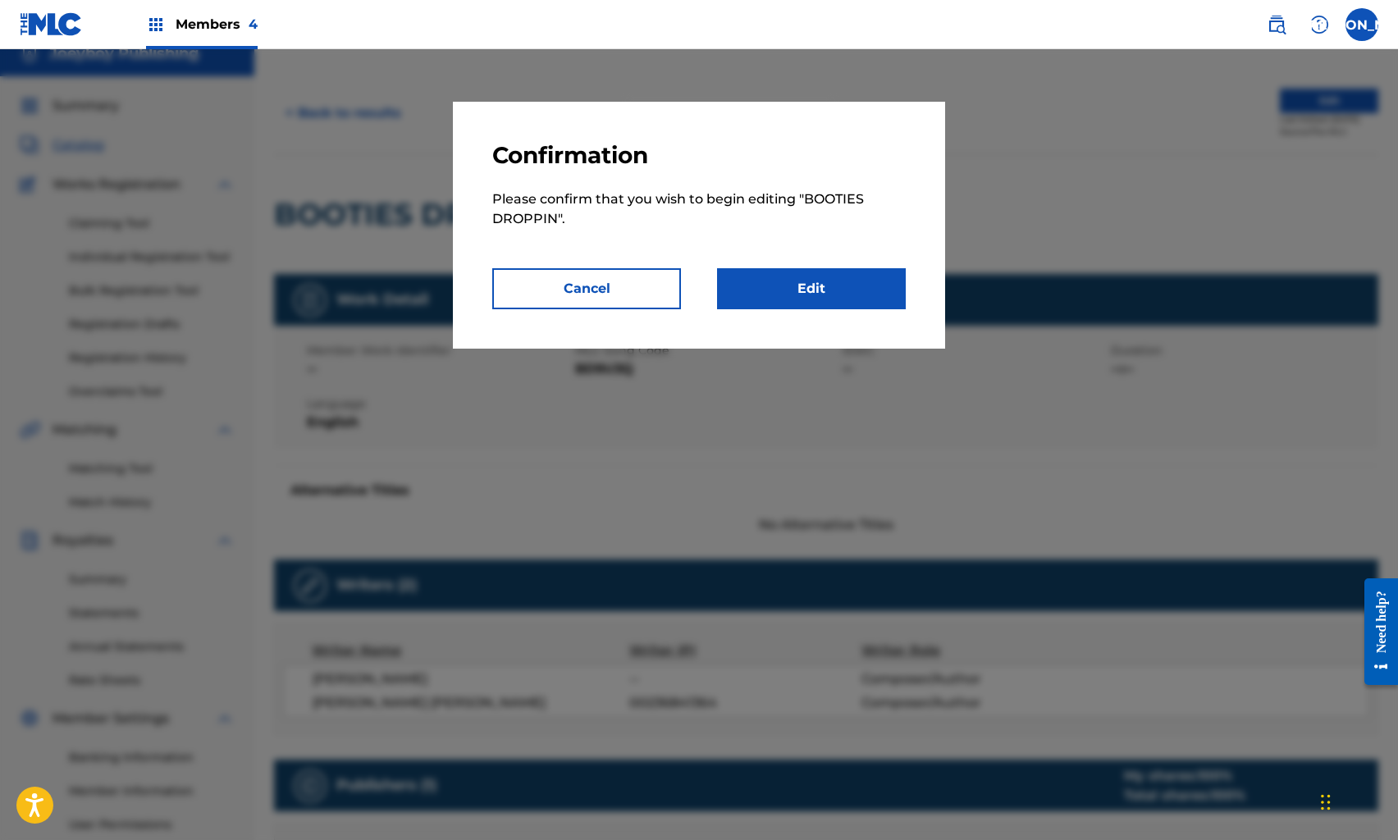
click at [870, 276] on link "Edit" at bounding box center [811, 288] width 189 height 41
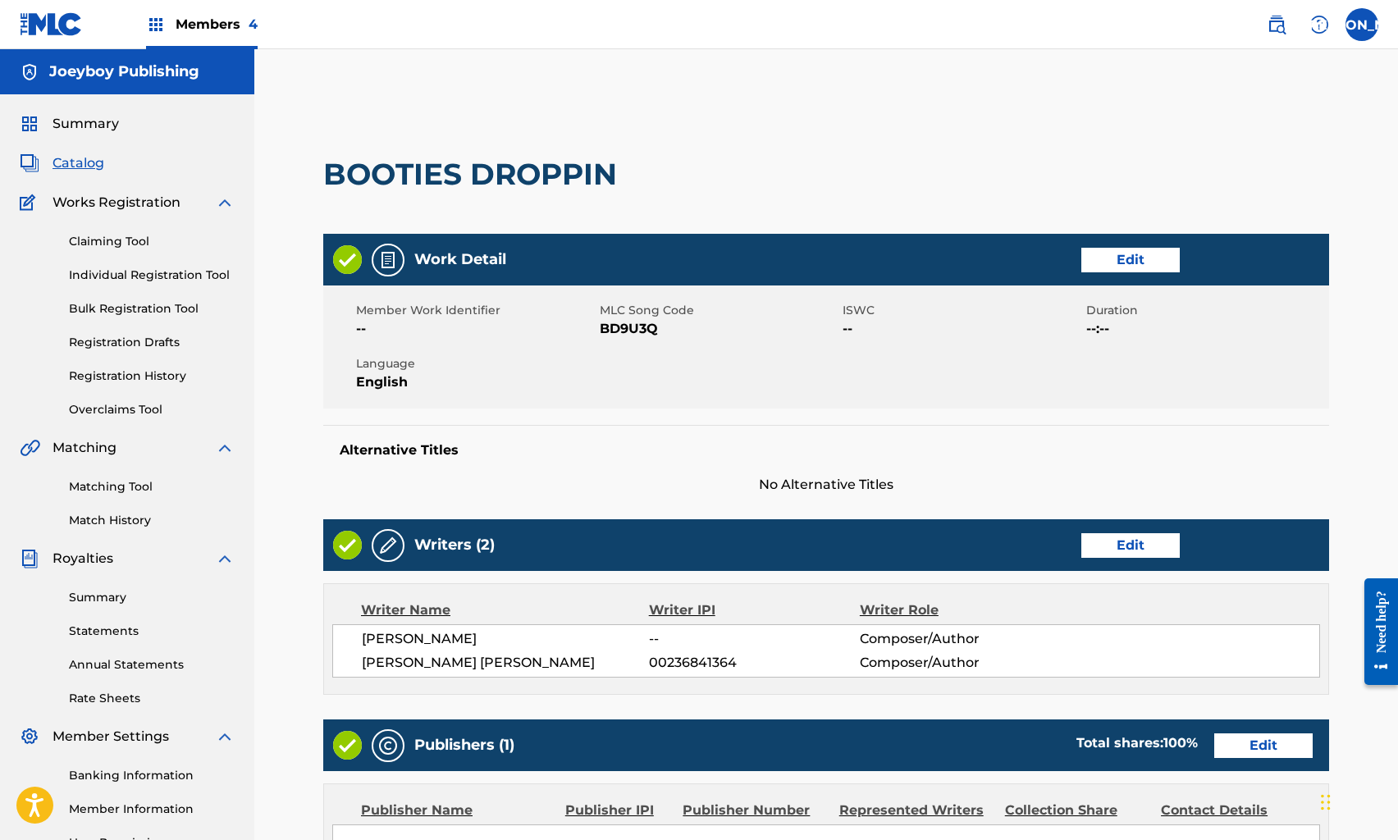
scroll to position [360, 0]
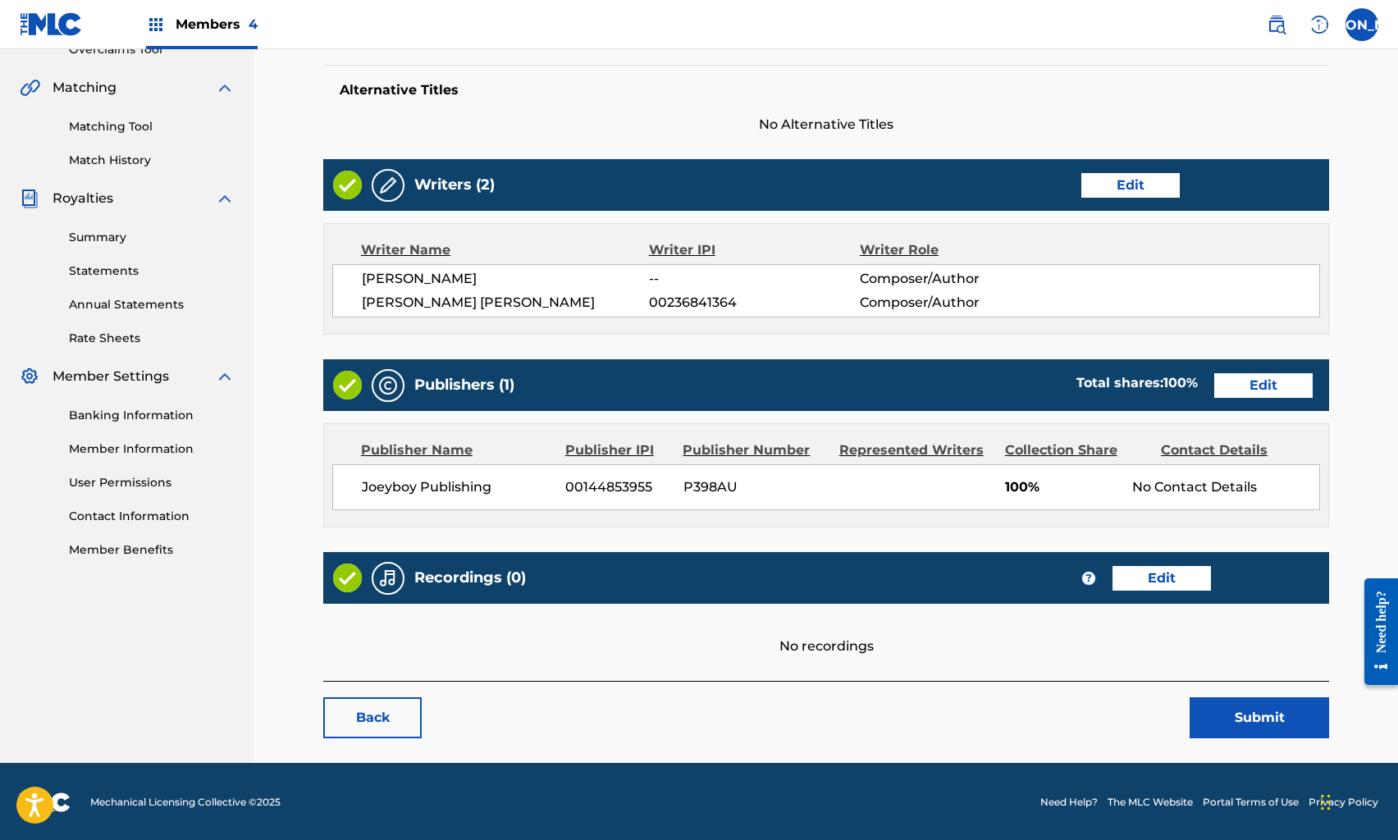
click at [1175, 555] on div "Recordings (0) ? Edit" at bounding box center [826, 578] width 1006 height 52
click at [1175, 574] on link "Edit" at bounding box center [1162, 578] width 98 height 25
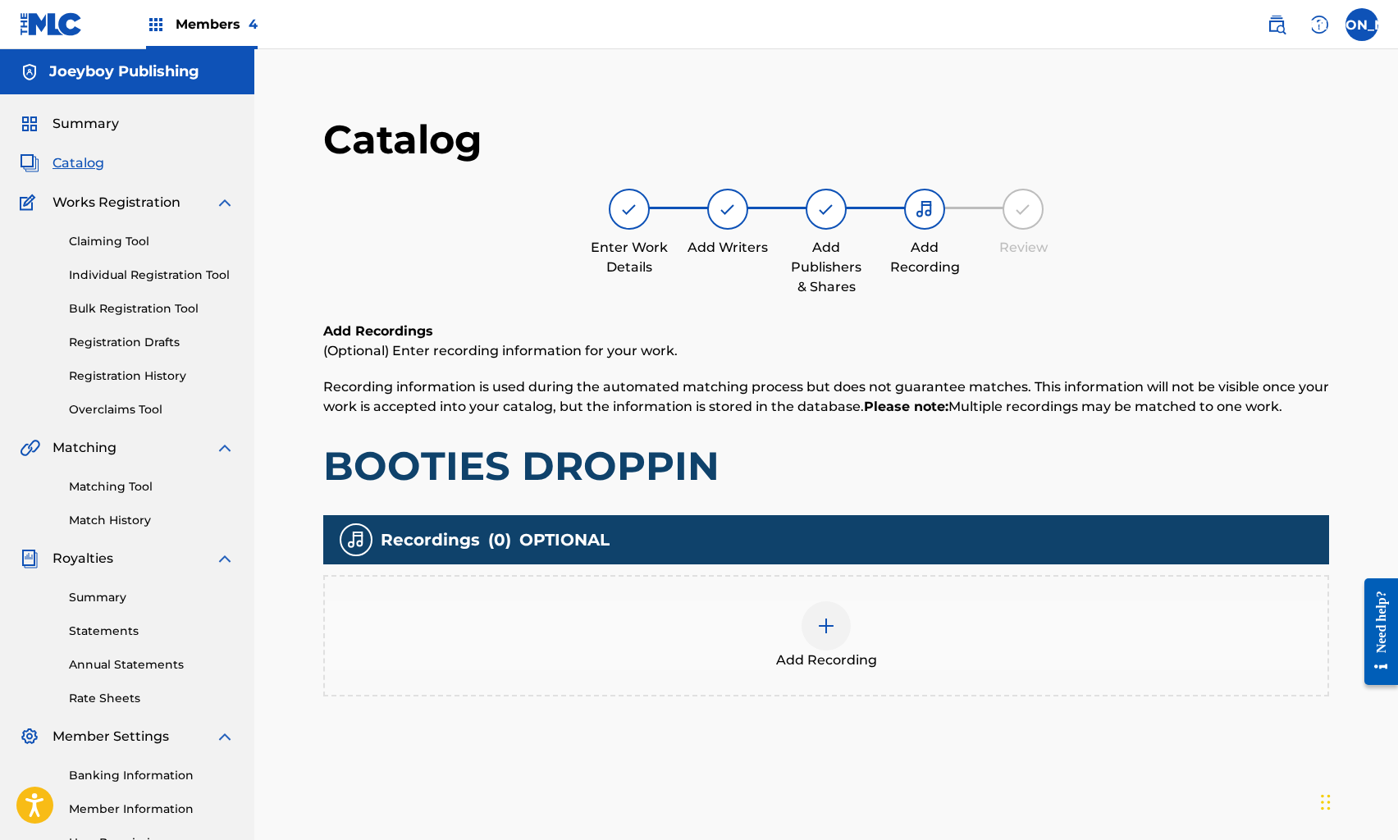
click at [831, 621] on img at bounding box center [827, 626] width 20 height 20
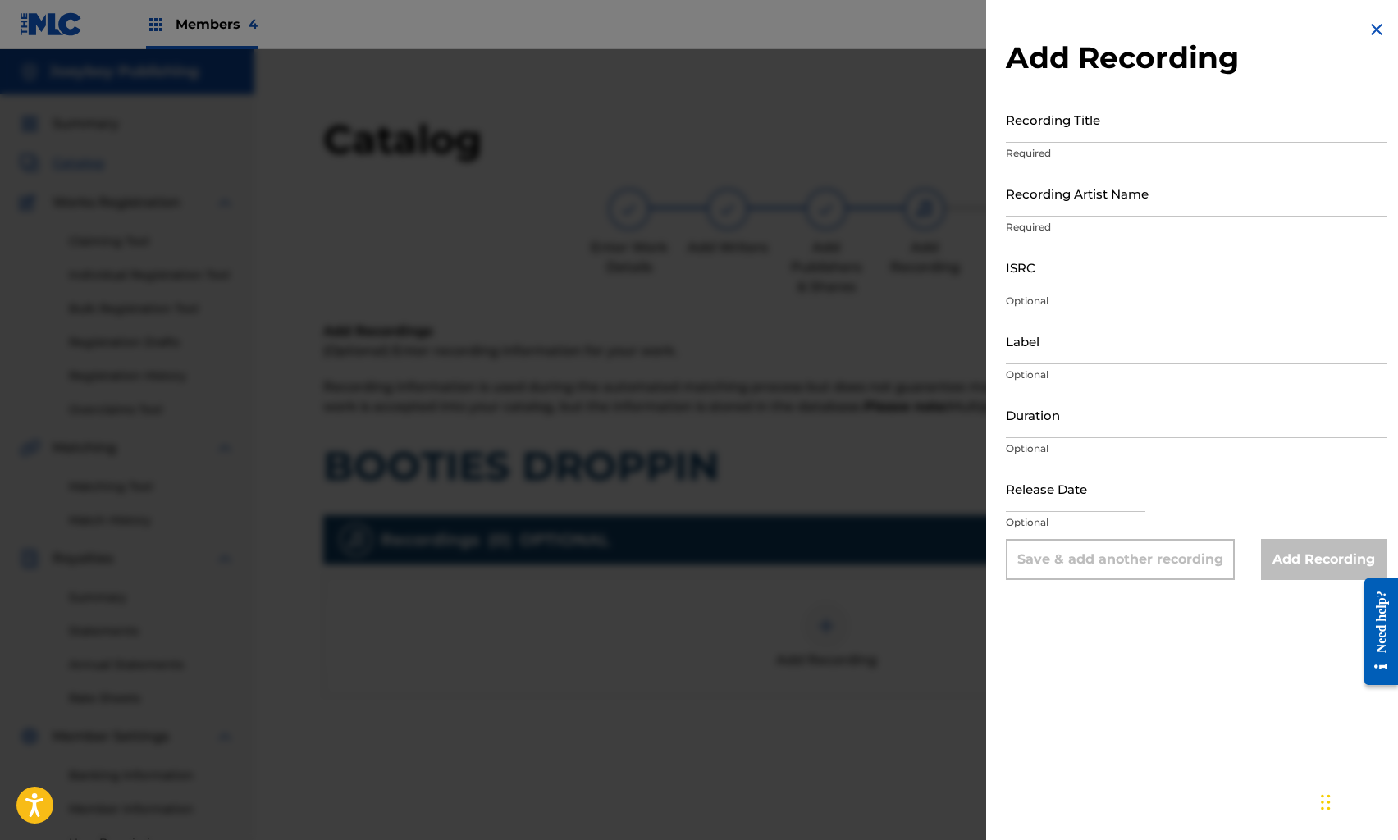
click at [1041, 137] on input "Recording Title" at bounding box center [1196, 119] width 381 height 47
type input "WATCH ME GROW"
click at [1055, 277] on input "ISRC" at bounding box center [1196, 267] width 381 height 47
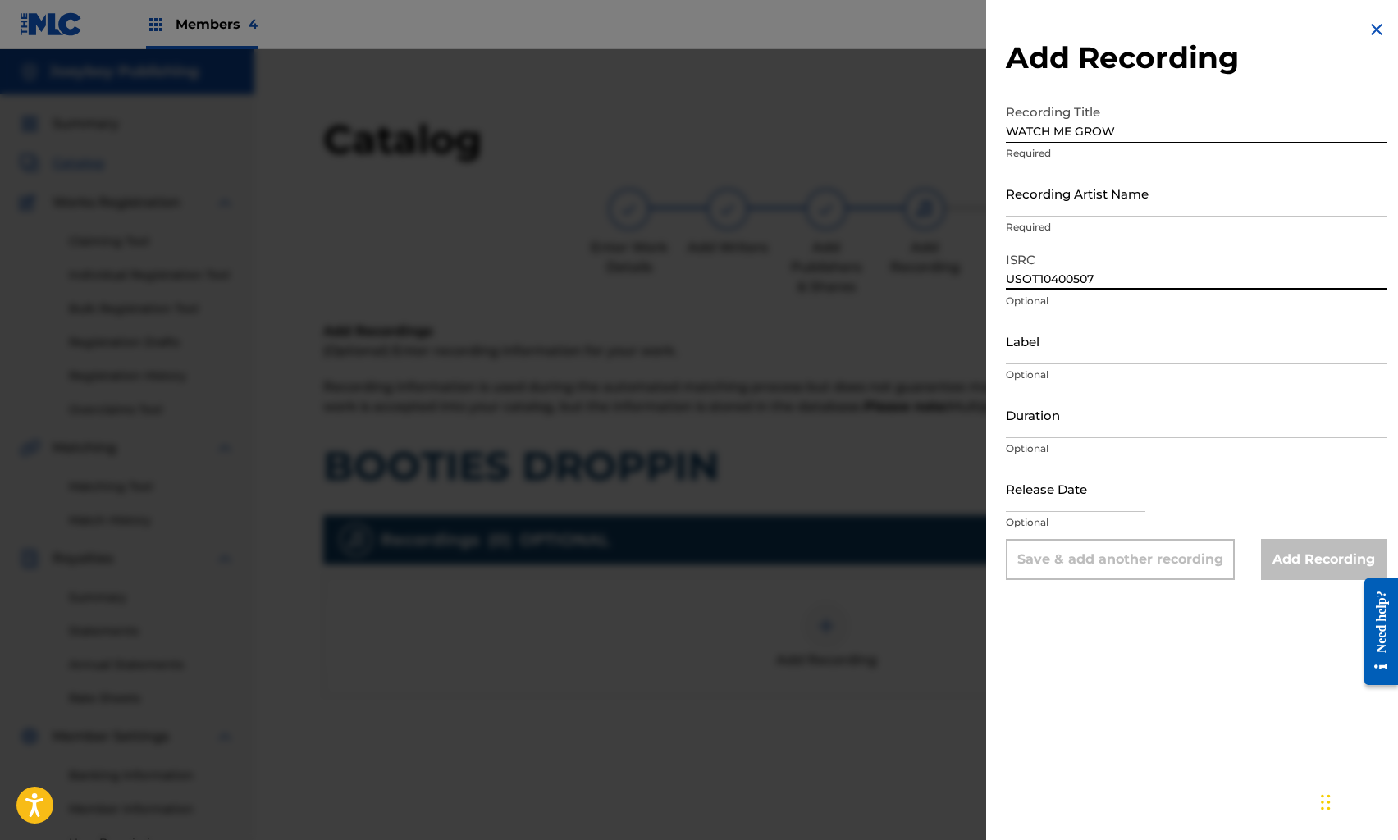
type input "USOT10400507"
click at [1076, 416] on input "Duration" at bounding box center [1196, 414] width 381 height 47
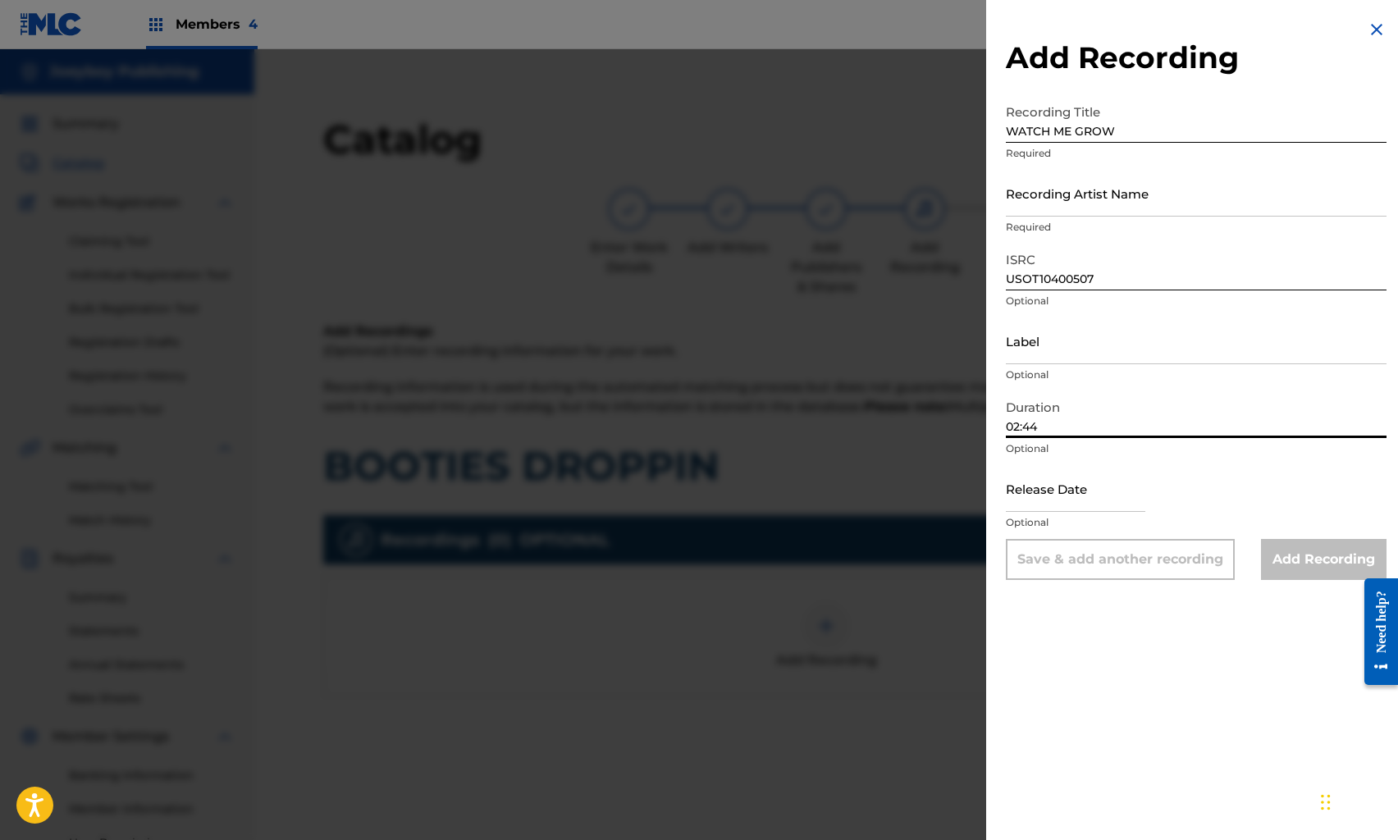
type input "02:44"
click at [1064, 488] on input "text" at bounding box center [1076, 488] width 140 height 47
select select "7"
select select "2025"
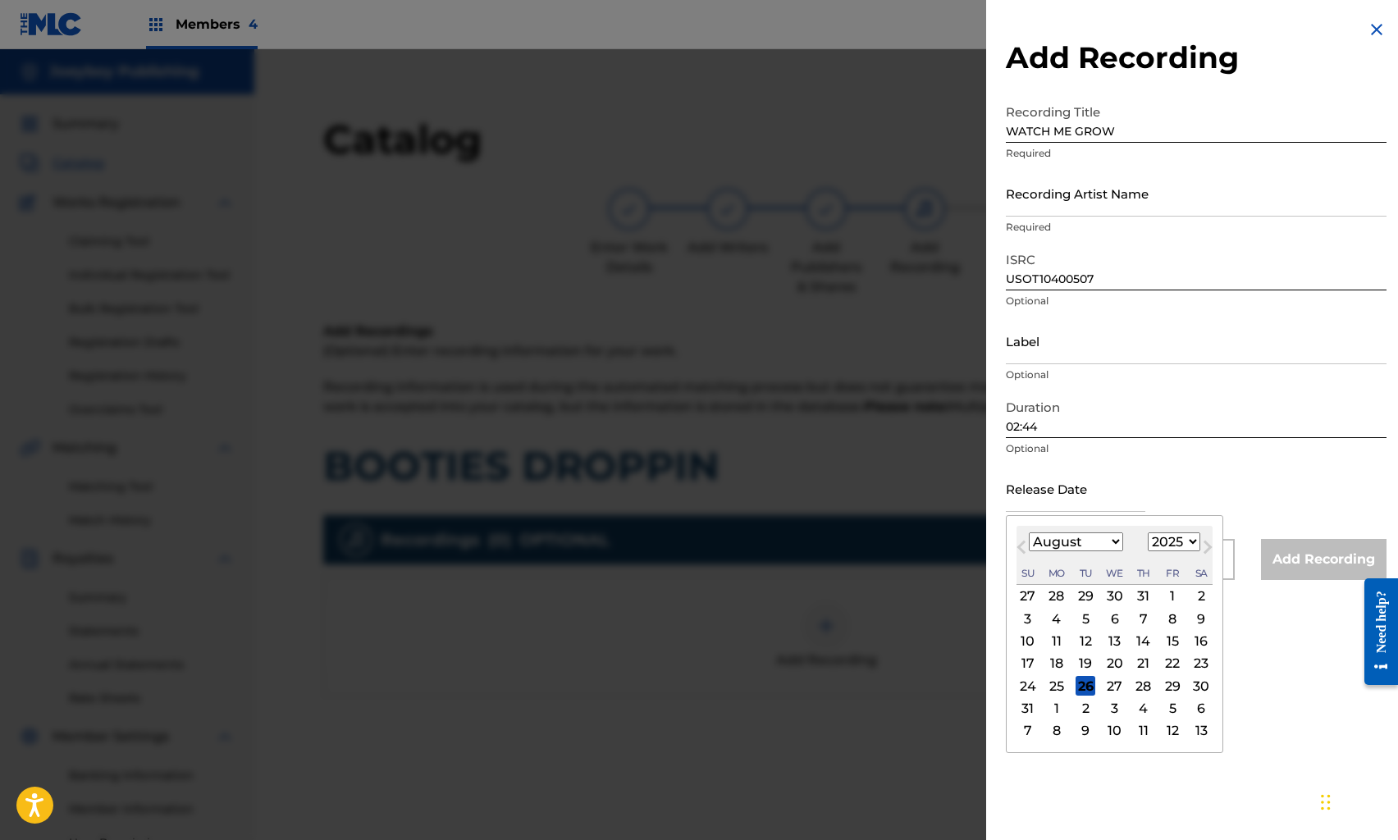
click at [1046, 546] on select "January February March April May June July August September October November De…" at bounding box center [1076, 542] width 94 height 19
select select "4"
click at [1029, 533] on select "January February March April May June July August September October November De…" at bounding box center [1076, 542] width 94 height 19
click at [1174, 546] on select "1899 1900 1901 1902 1903 1904 1905 1906 1907 1908 1909 1910 1911 1912 1913 1914…" at bounding box center [1174, 542] width 53 height 19
select select "2009"
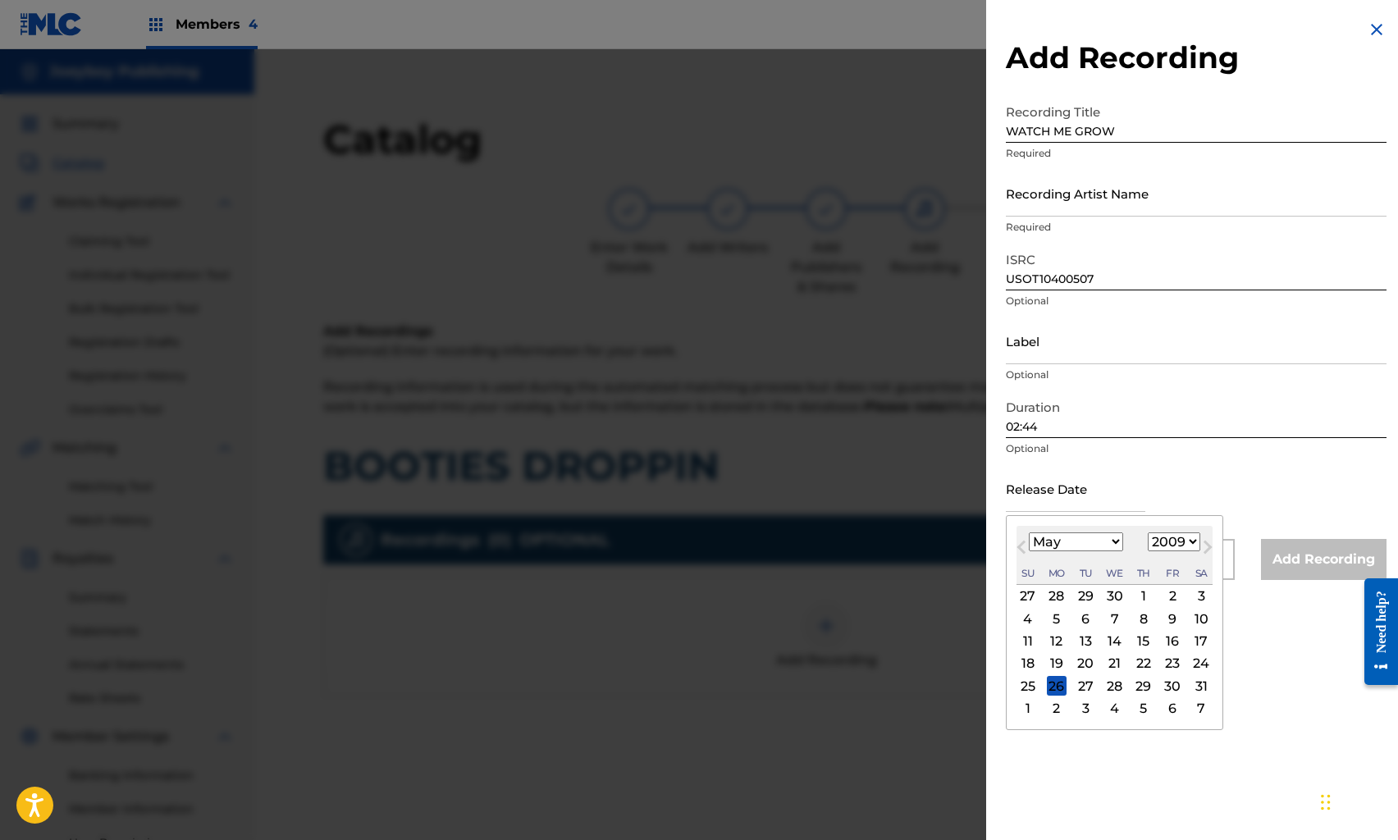
click at [1148, 533] on select "1899 1900 1901 1902 1903 1904 1905 1906 1907 1908 1909 1910 1911 1912 1913 1914…" at bounding box center [1174, 542] width 53 height 19
click at [1165, 591] on div "1" at bounding box center [1173, 597] width 20 height 20
type input "[DATE]"
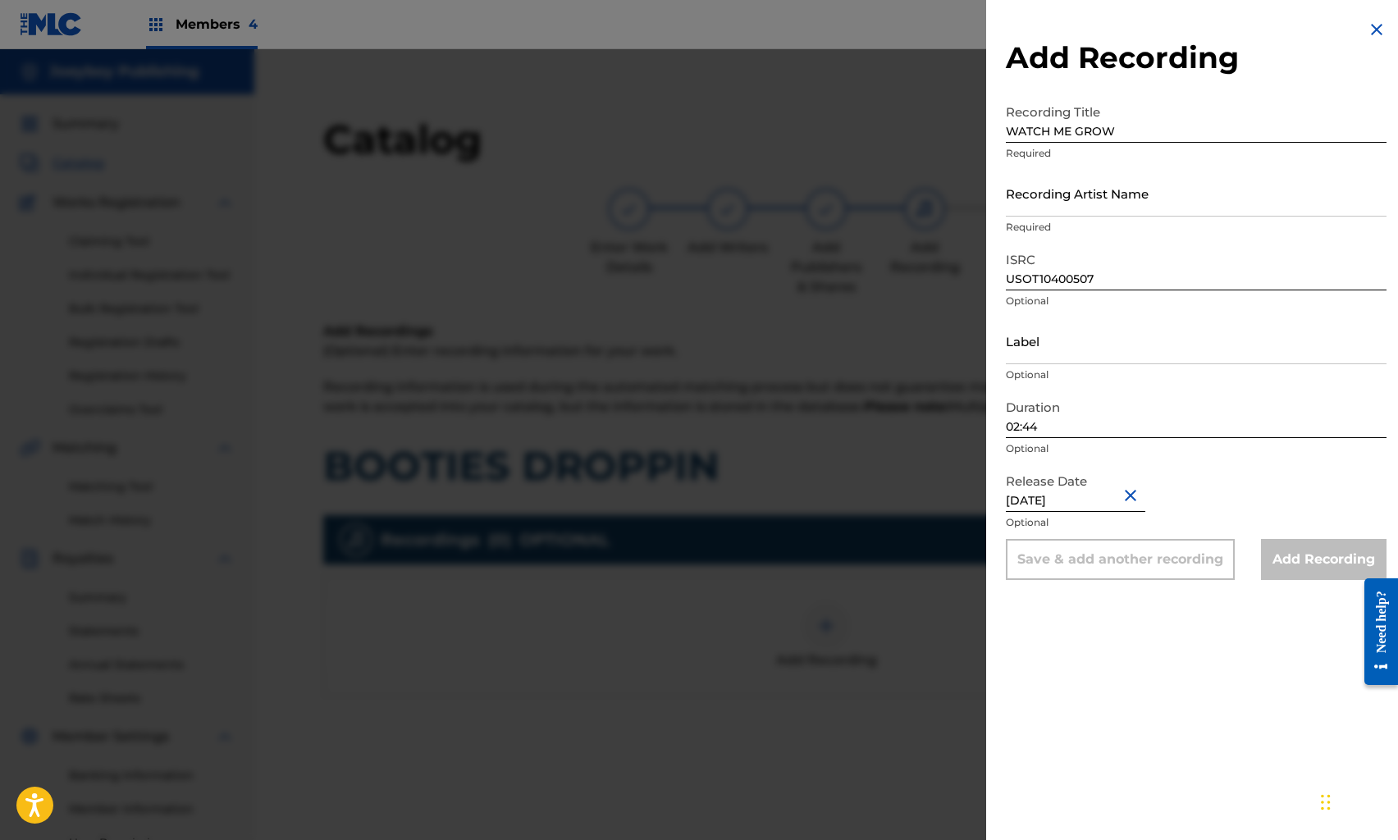
click at [1097, 315] on div "ISRC USOT10400507 Optional" at bounding box center [1196, 281] width 381 height 74
click at [1100, 331] on input "Label" at bounding box center [1196, 341] width 381 height 47
type input "ON TOP RECORDS LLC"
click at [1105, 195] on input "Recording Artist Name" at bounding box center [1196, 193] width 381 height 47
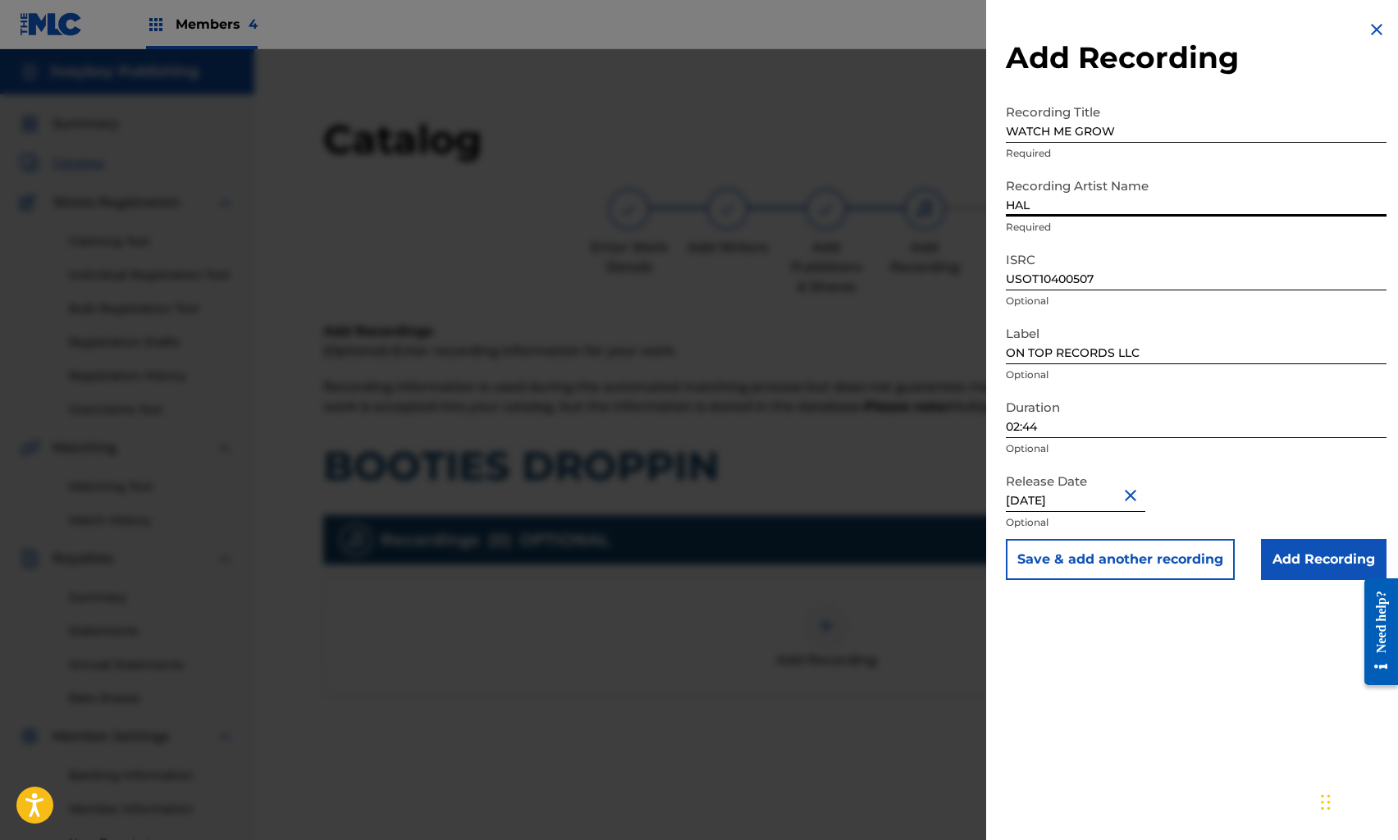
type input "HALF PINT"
click at [1191, 697] on div "Add Recording Recording Title WATCH ME GROW Required Recording Artist Name HALF…" at bounding box center [1196, 420] width 420 height 840
click at [1304, 557] on input "Add Recording" at bounding box center [1324, 559] width 126 height 41
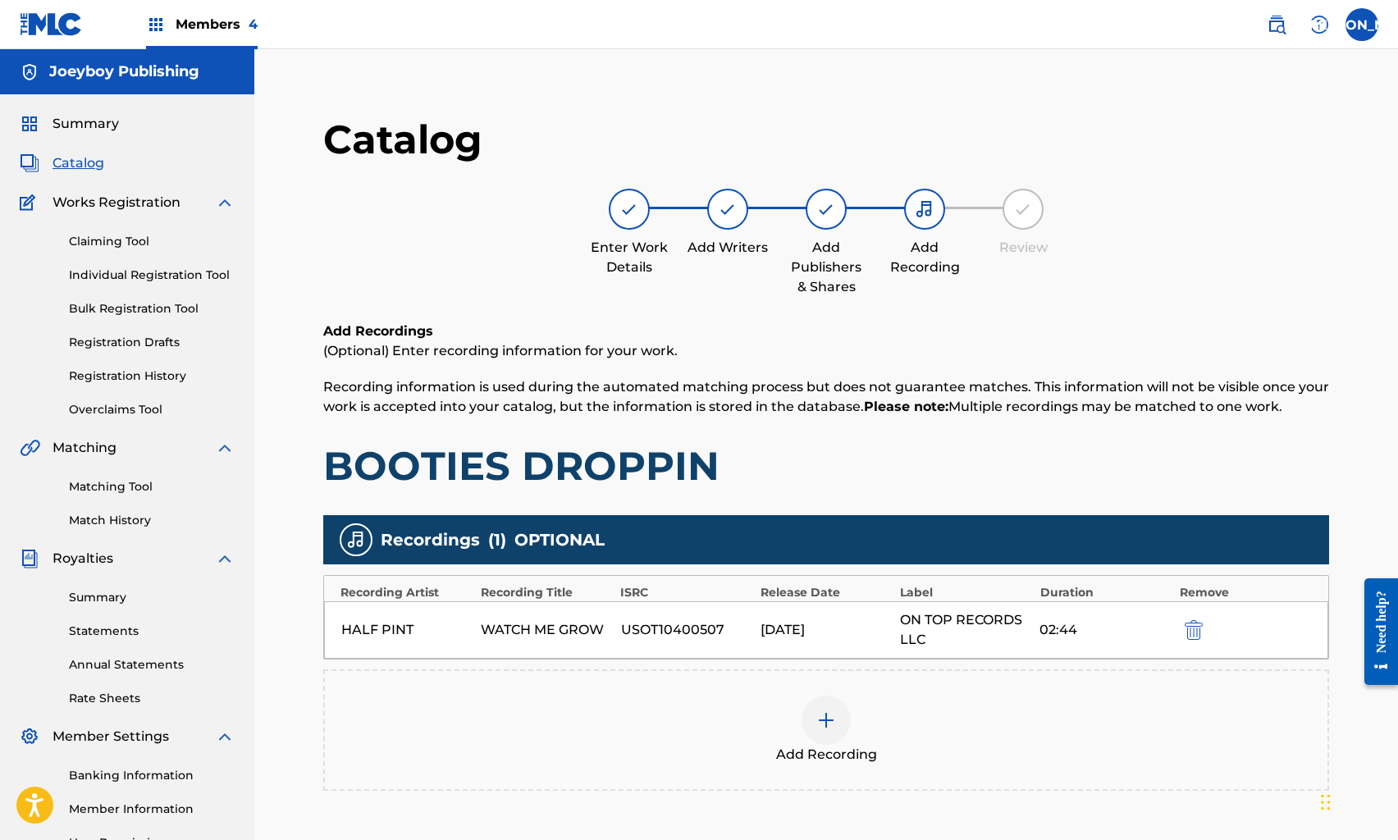
scroll to position [177, 0]
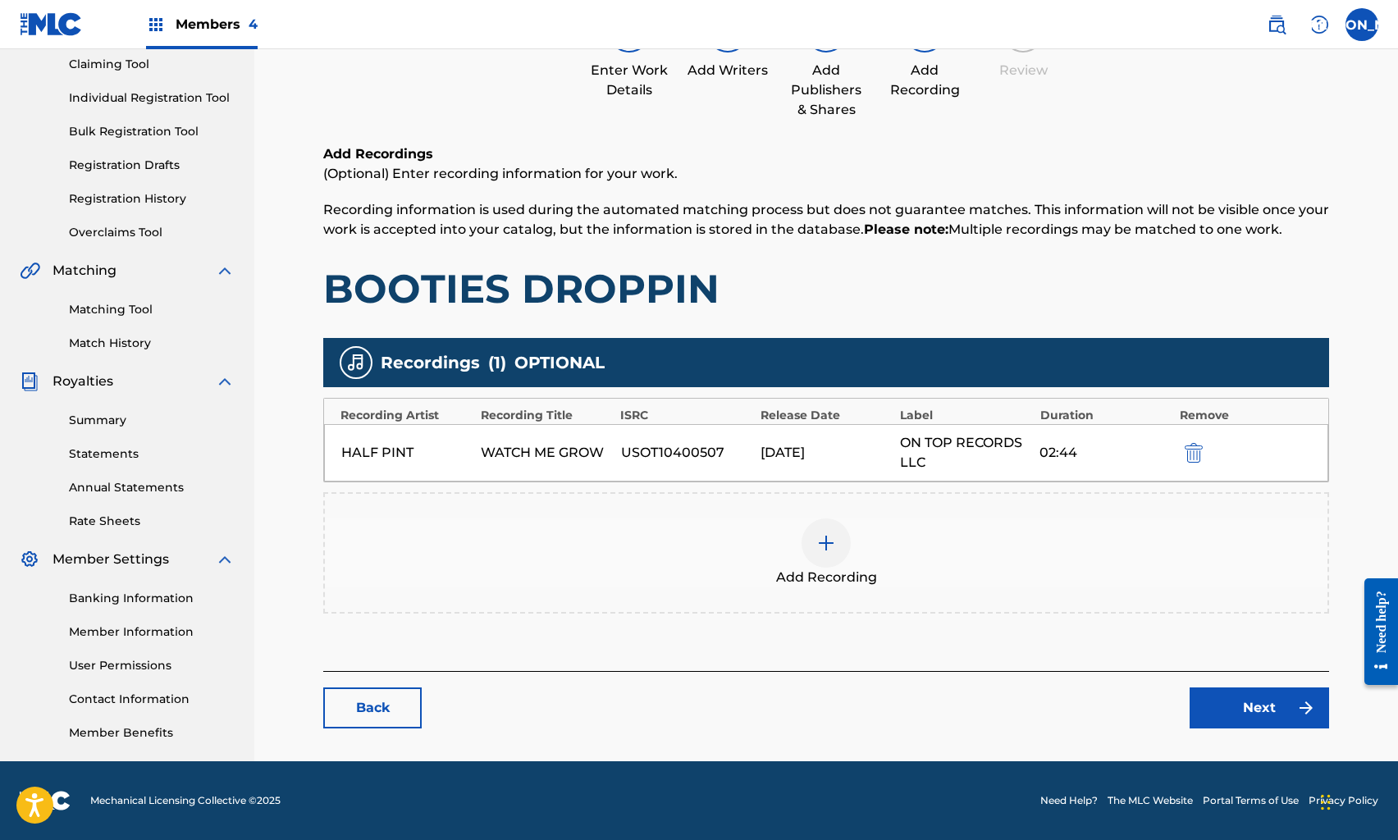
click at [1204, 707] on link "Next" at bounding box center [1260, 708] width 140 height 41
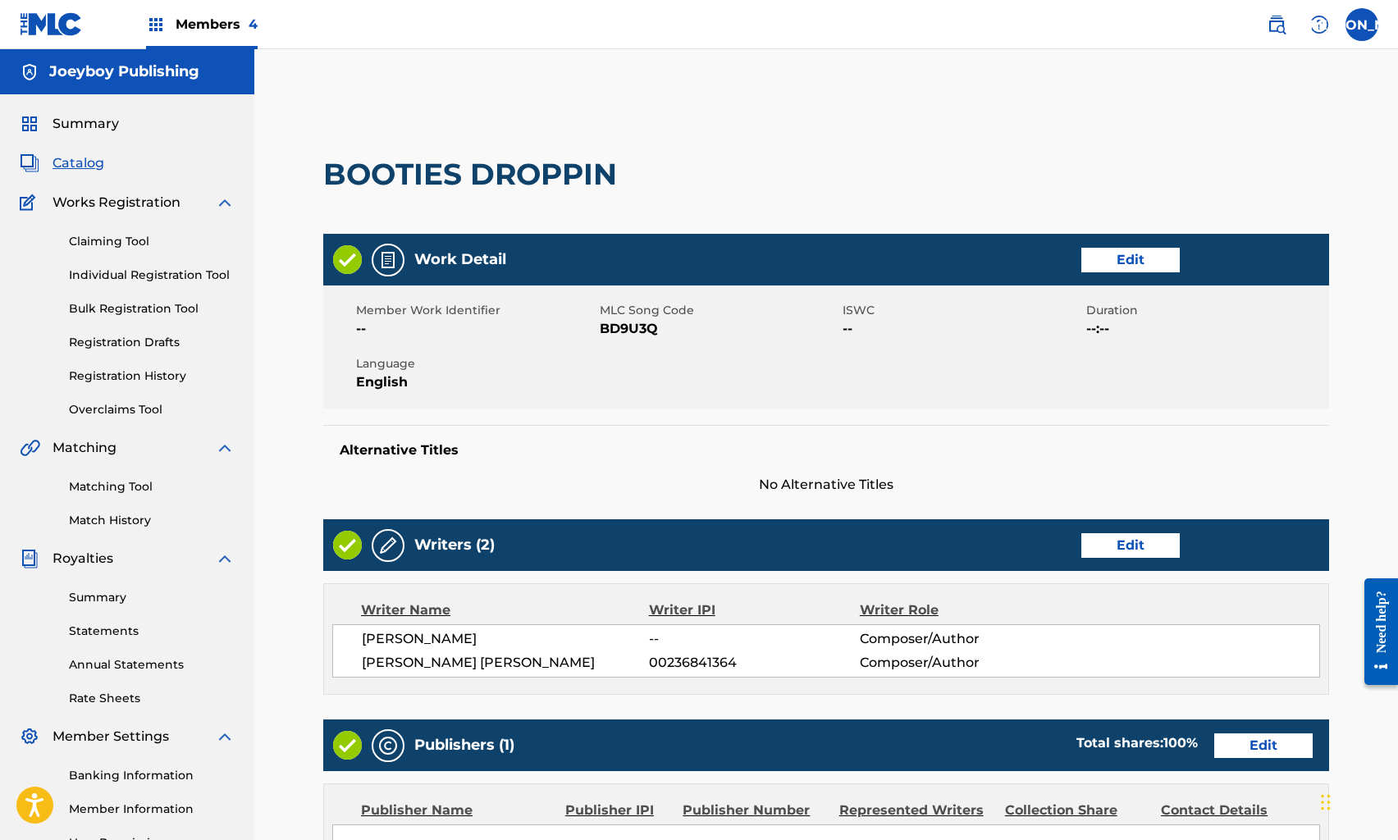
scroll to position [414, 0]
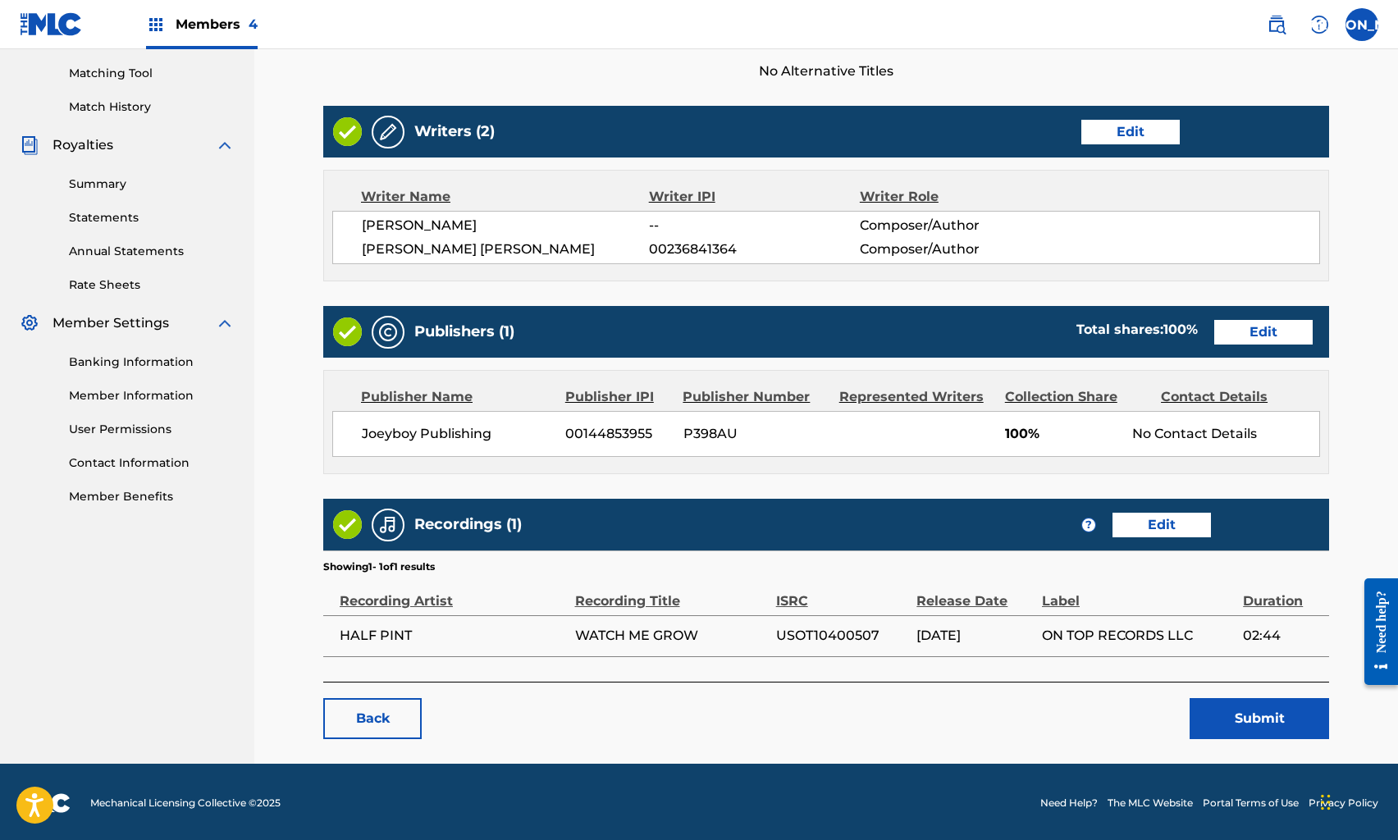
click at [1242, 717] on button "Submit" at bounding box center [1260, 718] width 140 height 41
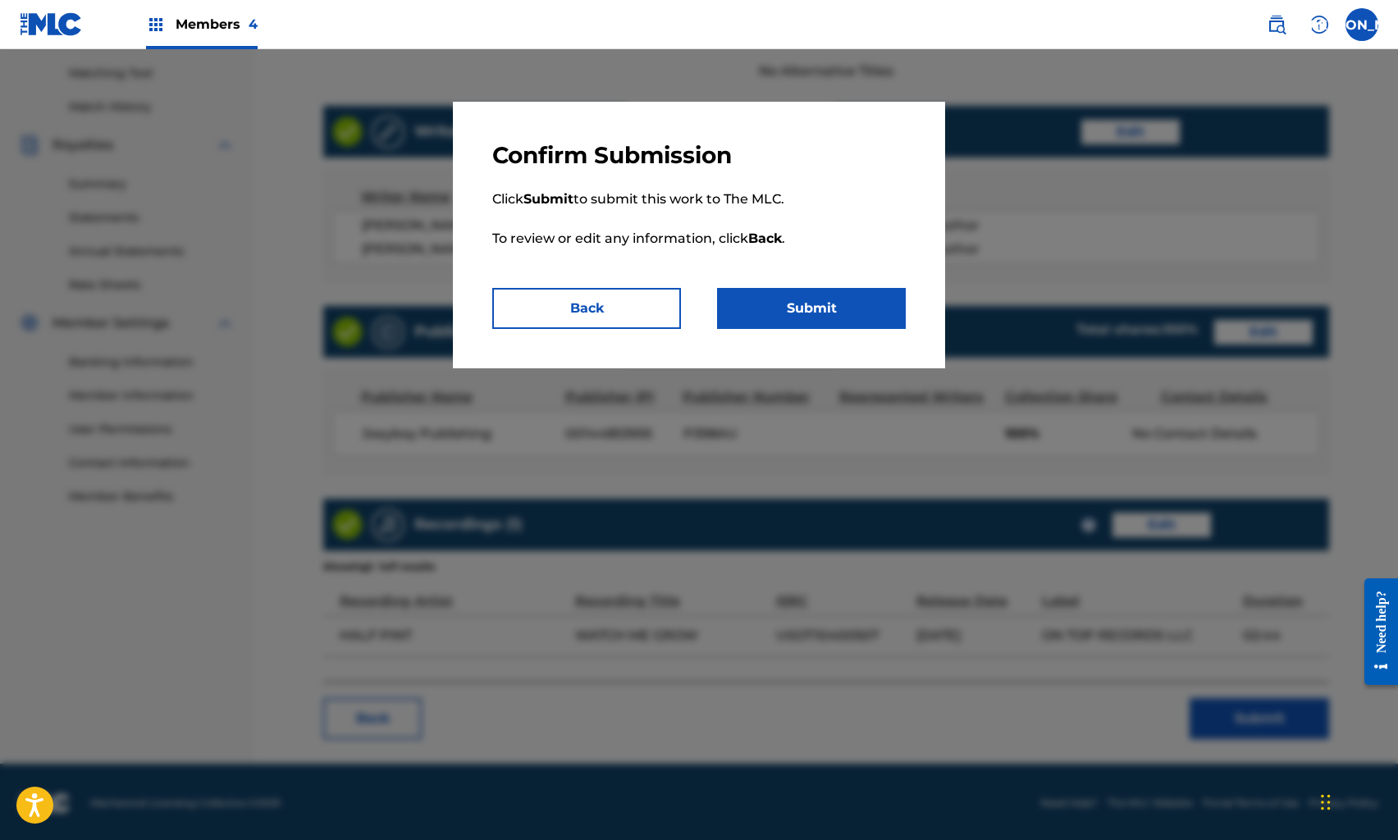
click at [779, 298] on button "Submit" at bounding box center [811, 308] width 189 height 41
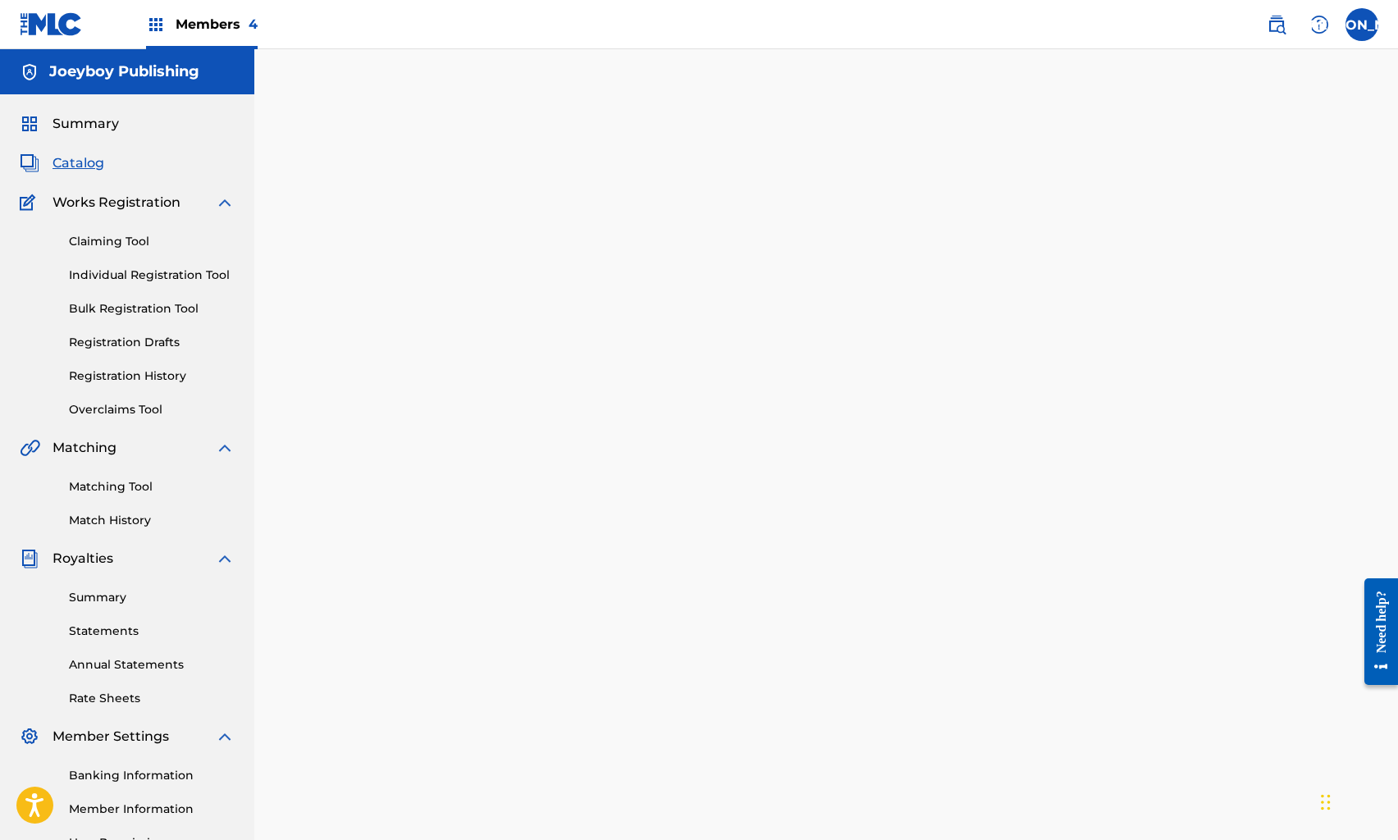
click at [65, 165] on span "Catalog" at bounding box center [79, 163] width 52 height 20
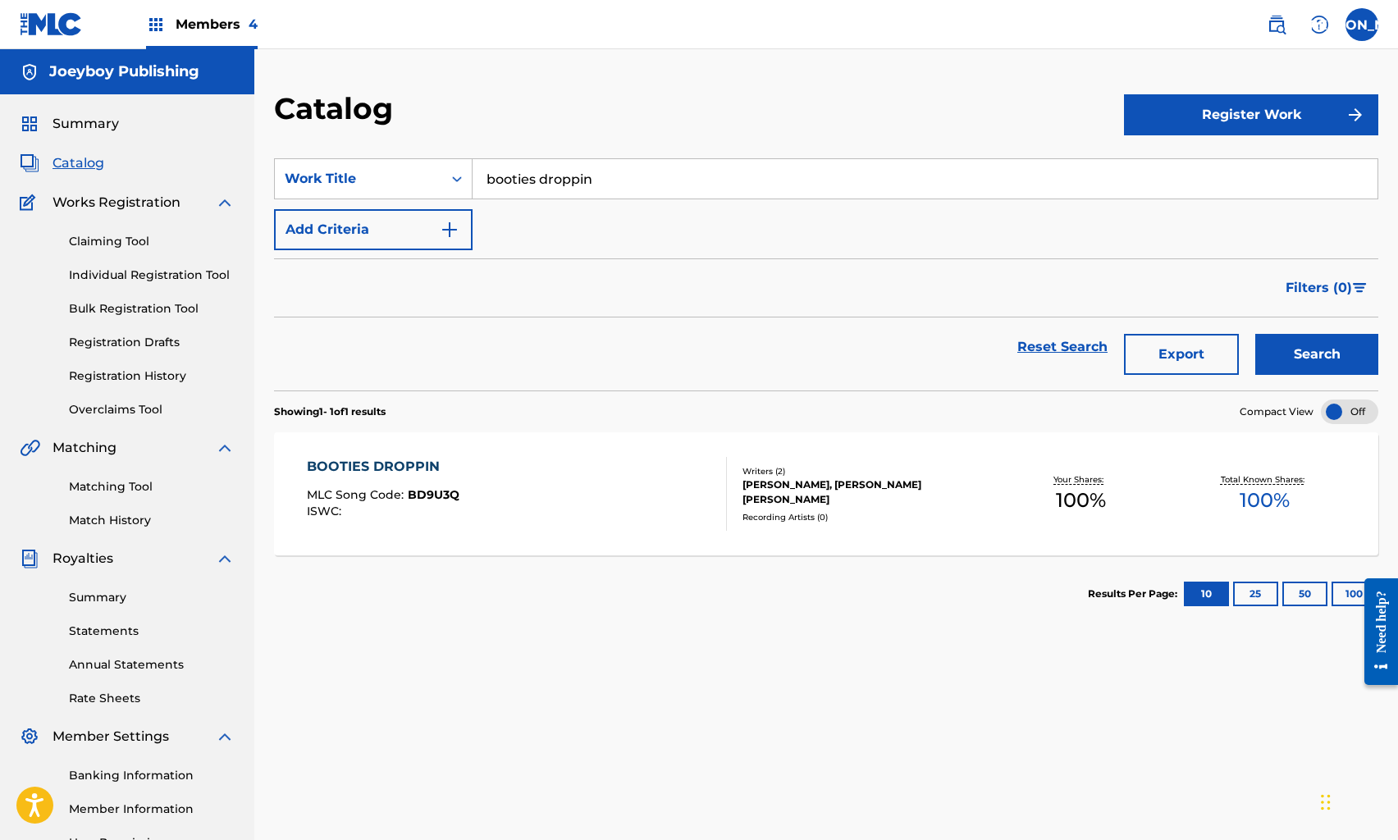
click at [1074, 347] on link "Reset Search" at bounding box center [1062, 347] width 107 height 36
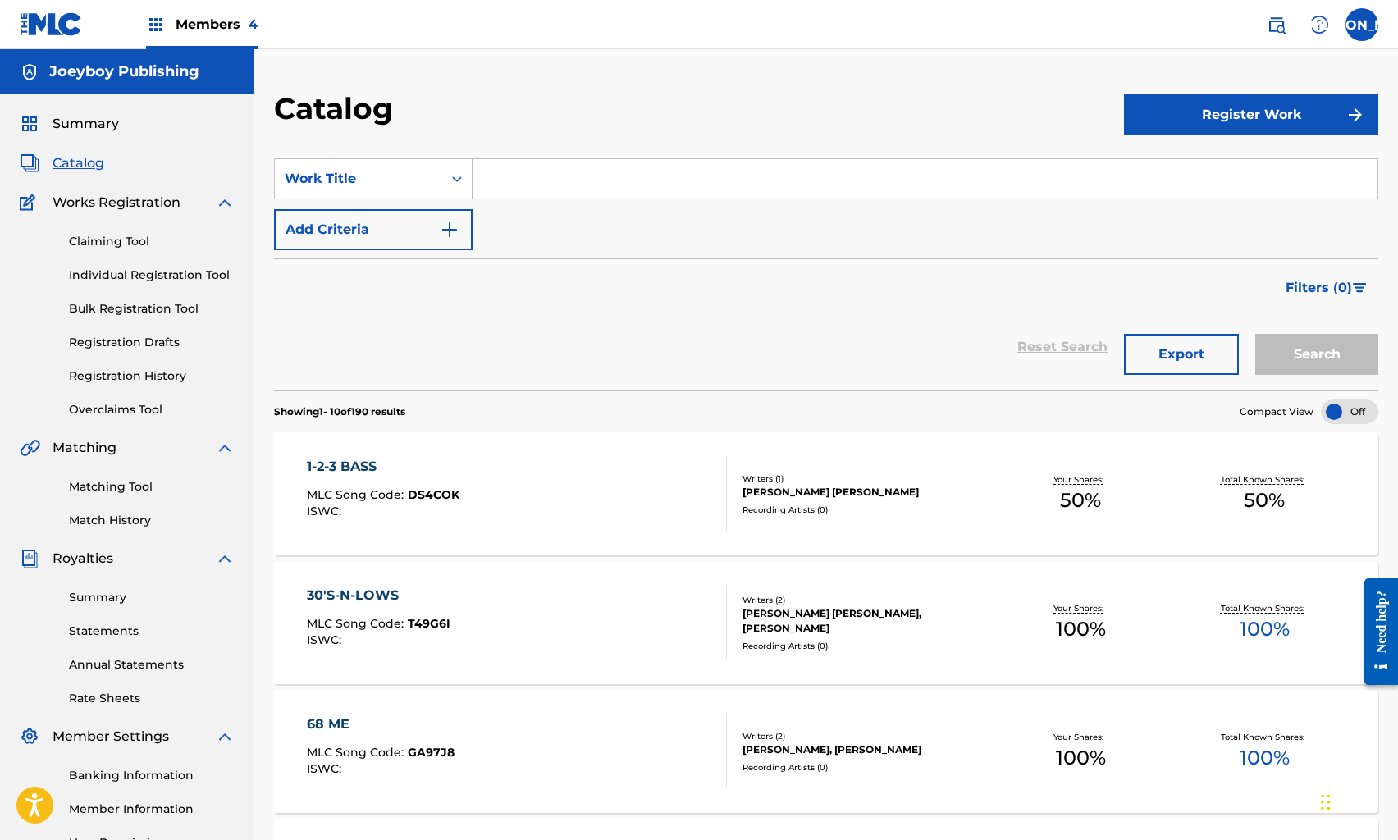
click at [557, 162] on input "Search Form" at bounding box center [925, 178] width 905 height 39
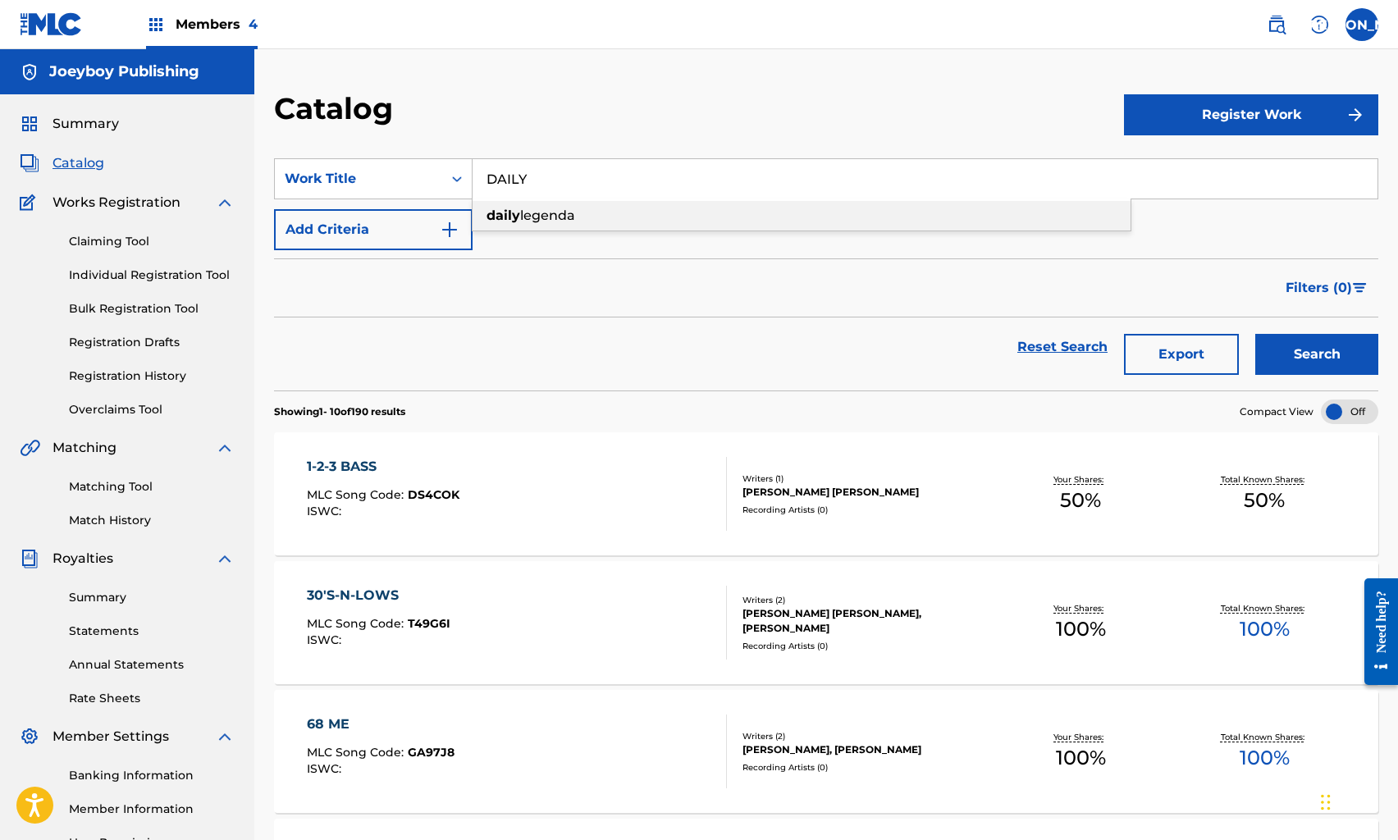
click at [575, 220] on span "legenda" at bounding box center [547, 216] width 55 height 16
type input "daily legenda"
click at [1282, 350] on button "Search" at bounding box center [1317, 354] width 123 height 41
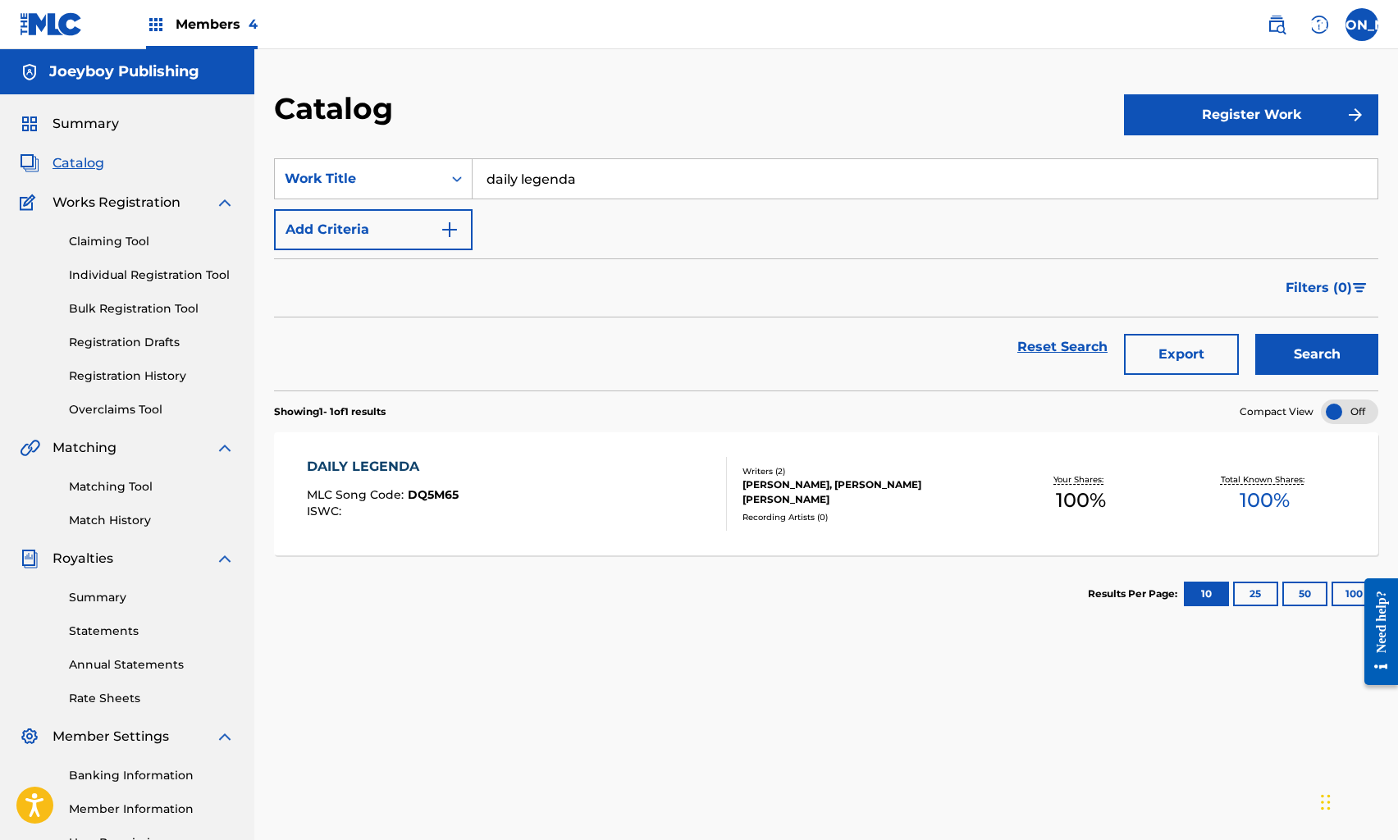
click at [428, 492] on span "DQ5M65" at bounding box center [433, 494] width 51 height 15
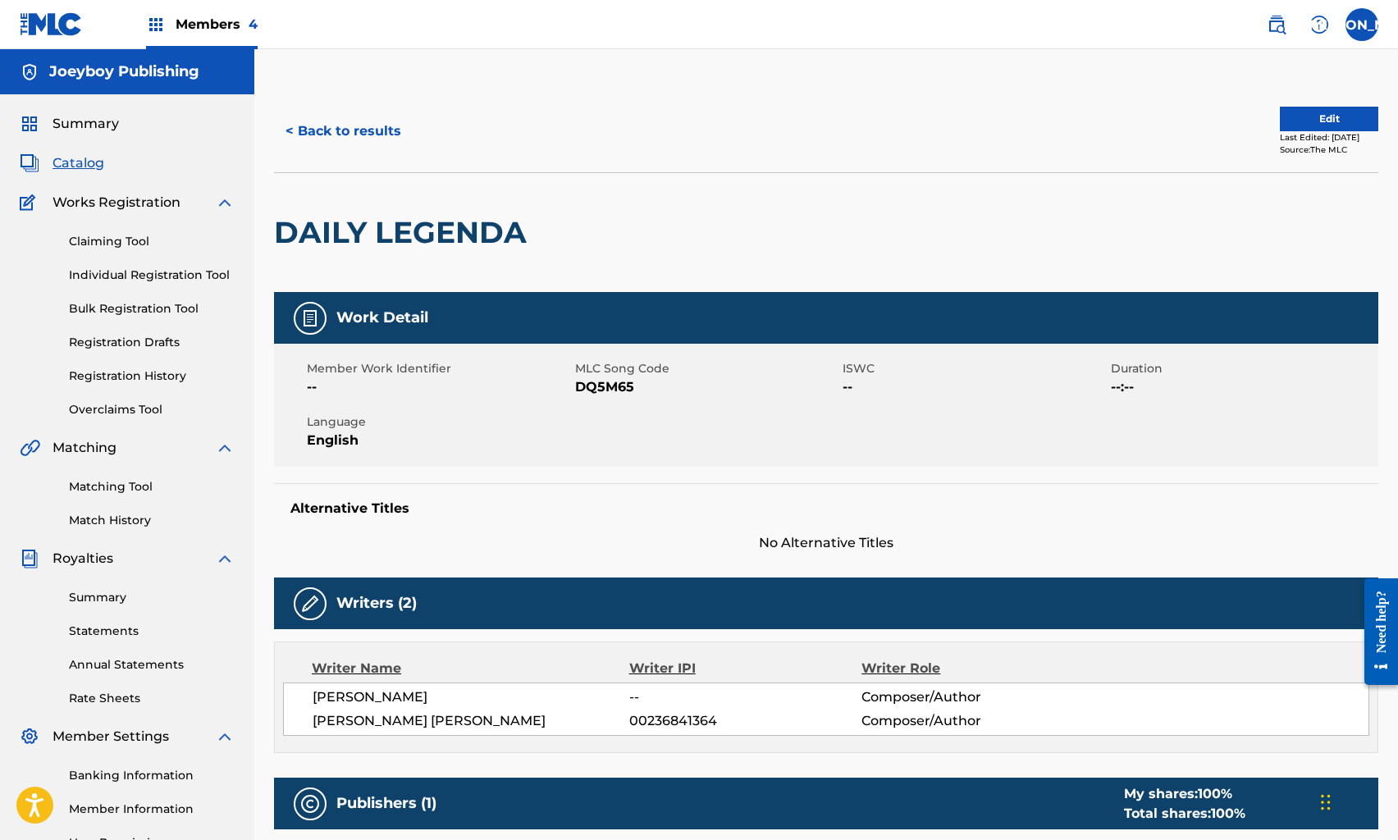
click at [1316, 118] on button "Edit" at bounding box center [1329, 119] width 98 height 25
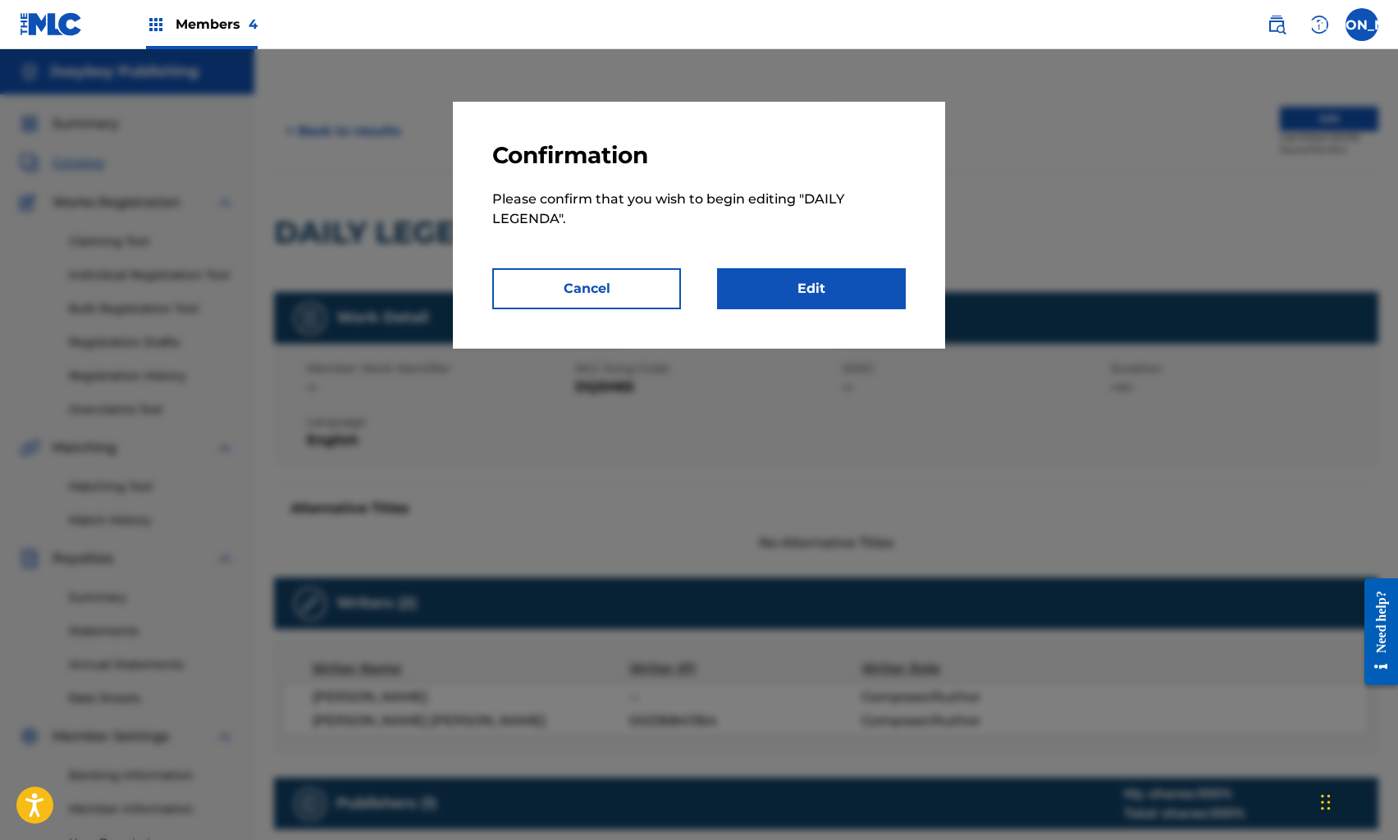
click at [840, 291] on link "Edit" at bounding box center [811, 288] width 189 height 41
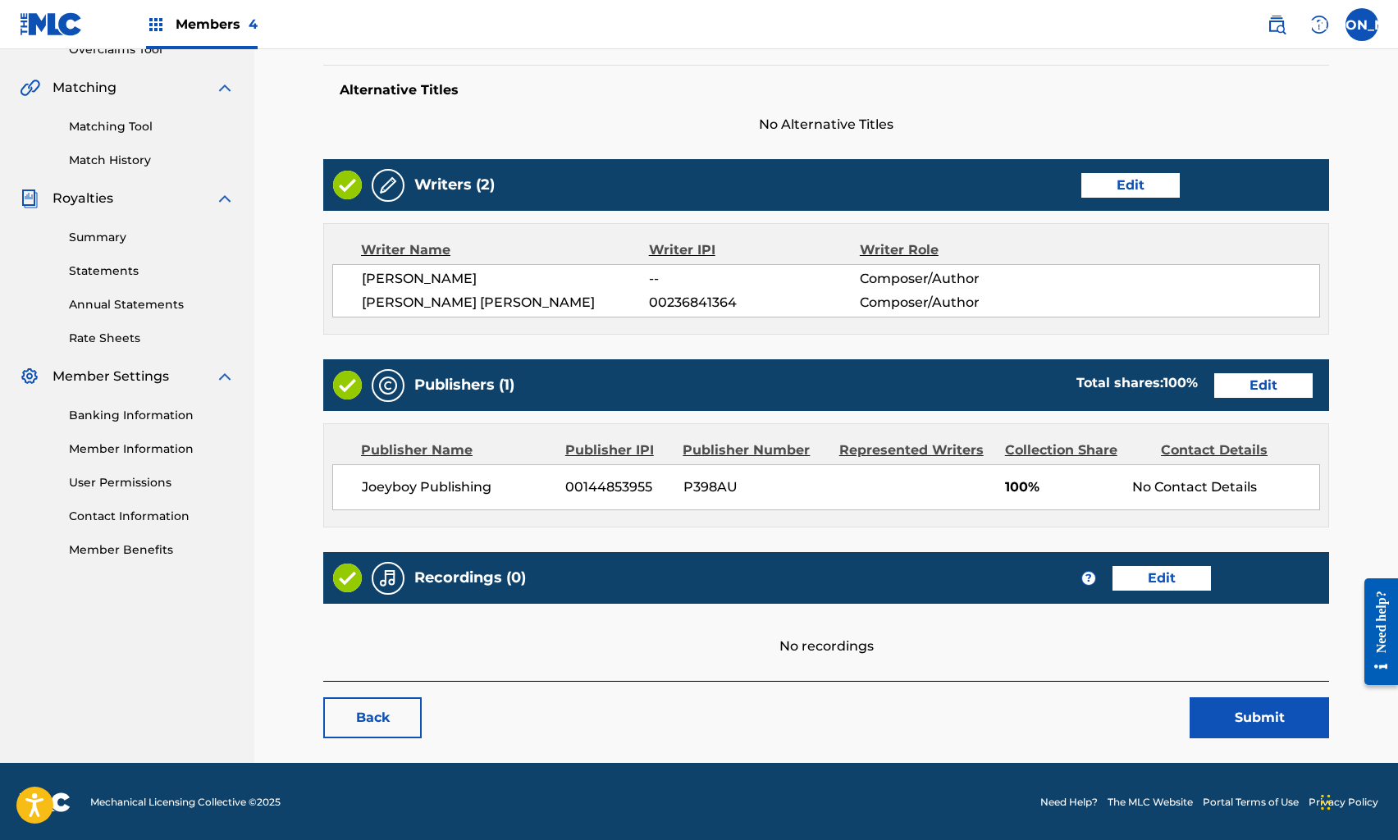
scroll to position [359, 0]
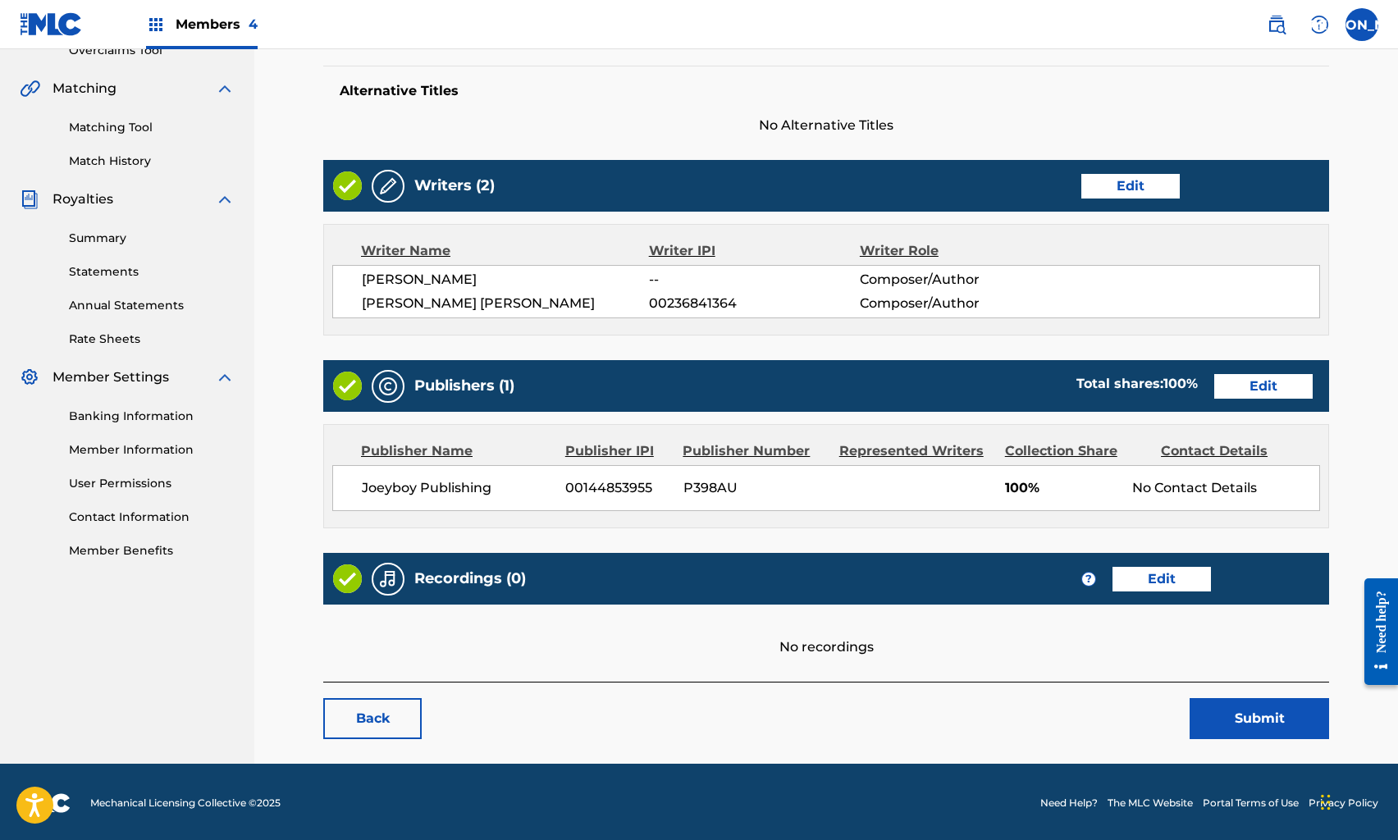
click at [1174, 577] on link "Edit" at bounding box center [1162, 579] width 98 height 25
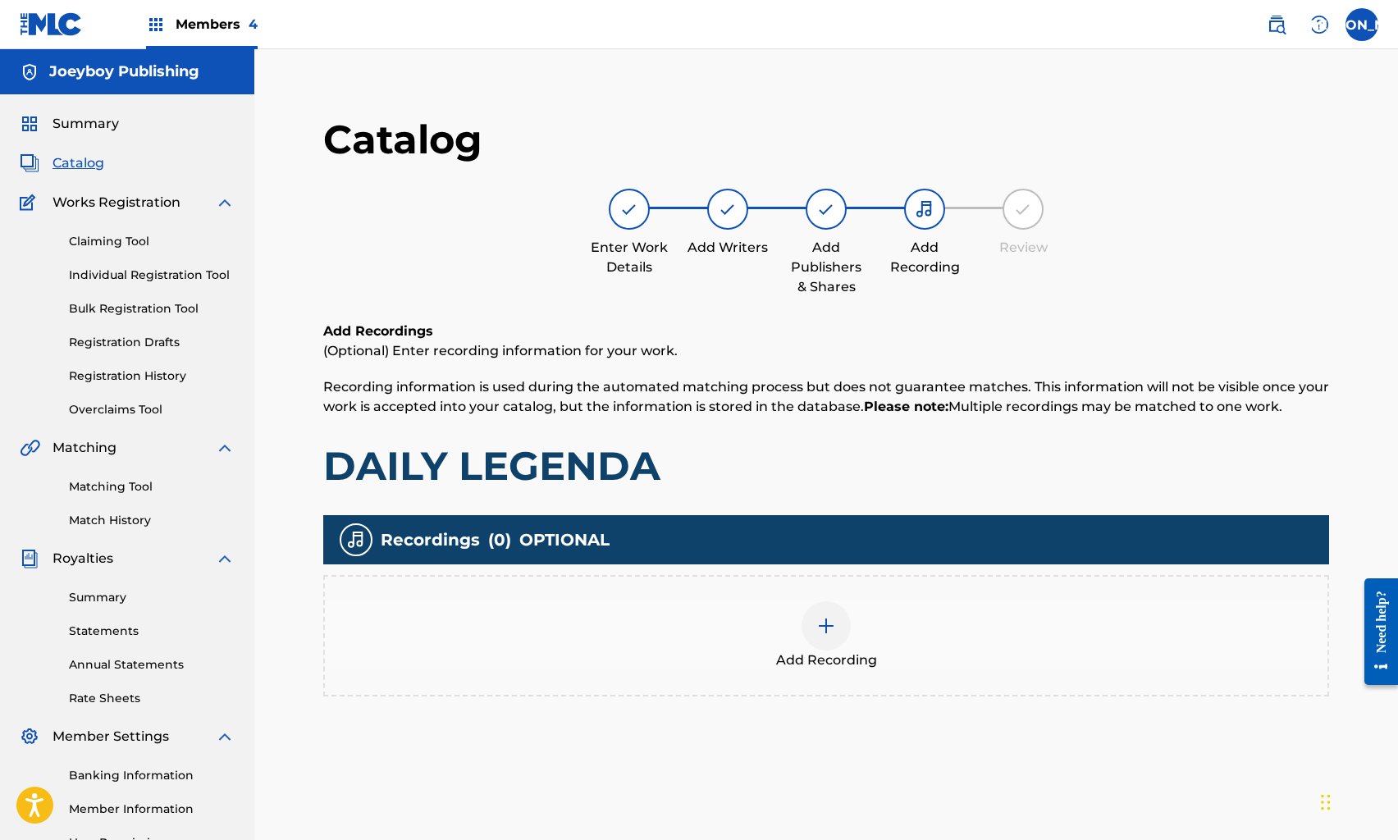
click at [840, 609] on div at bounding box center [826, 626] width 49 height 49
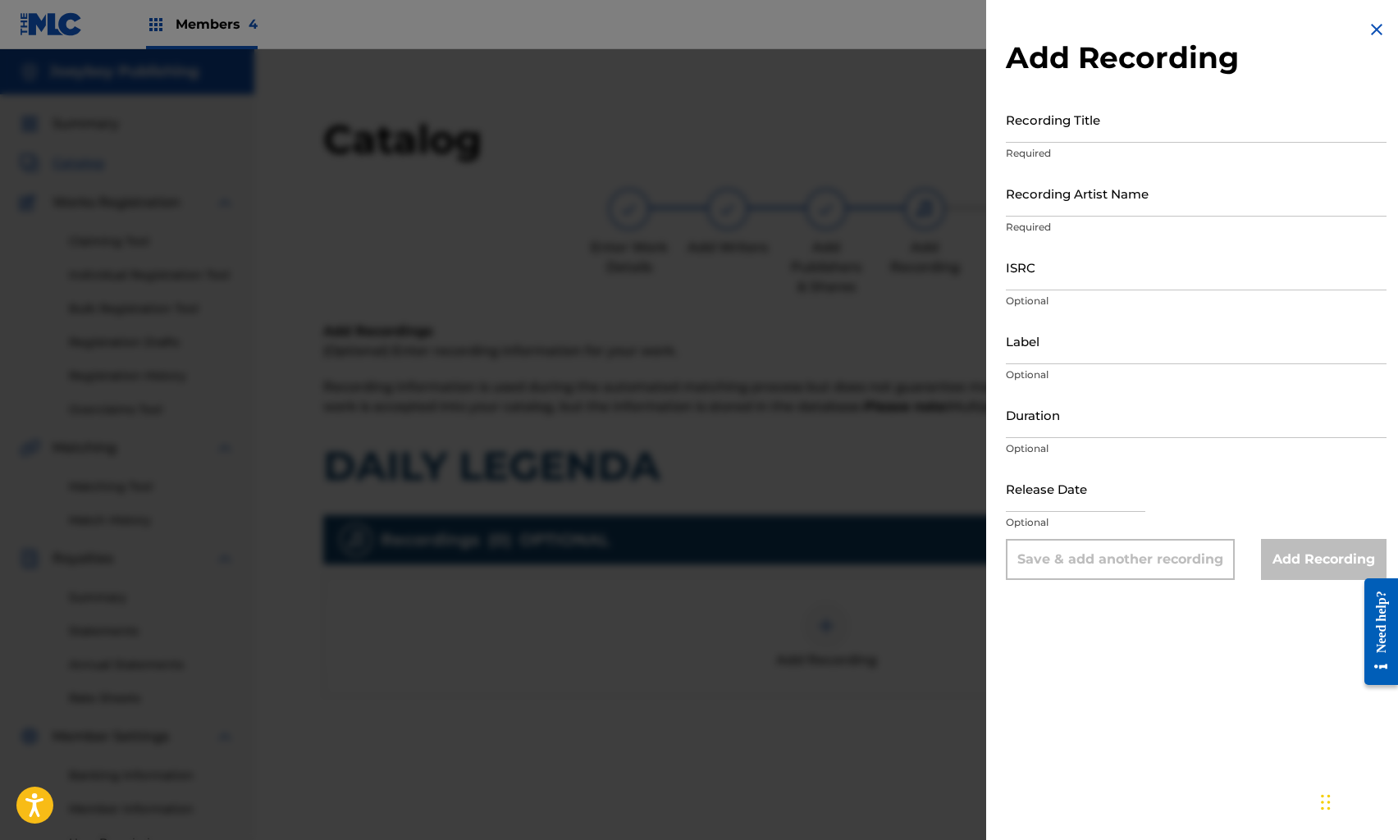
click at [1062, 133] on input "Recording Title" at bounding box center [1196, 119] width 381 height 47
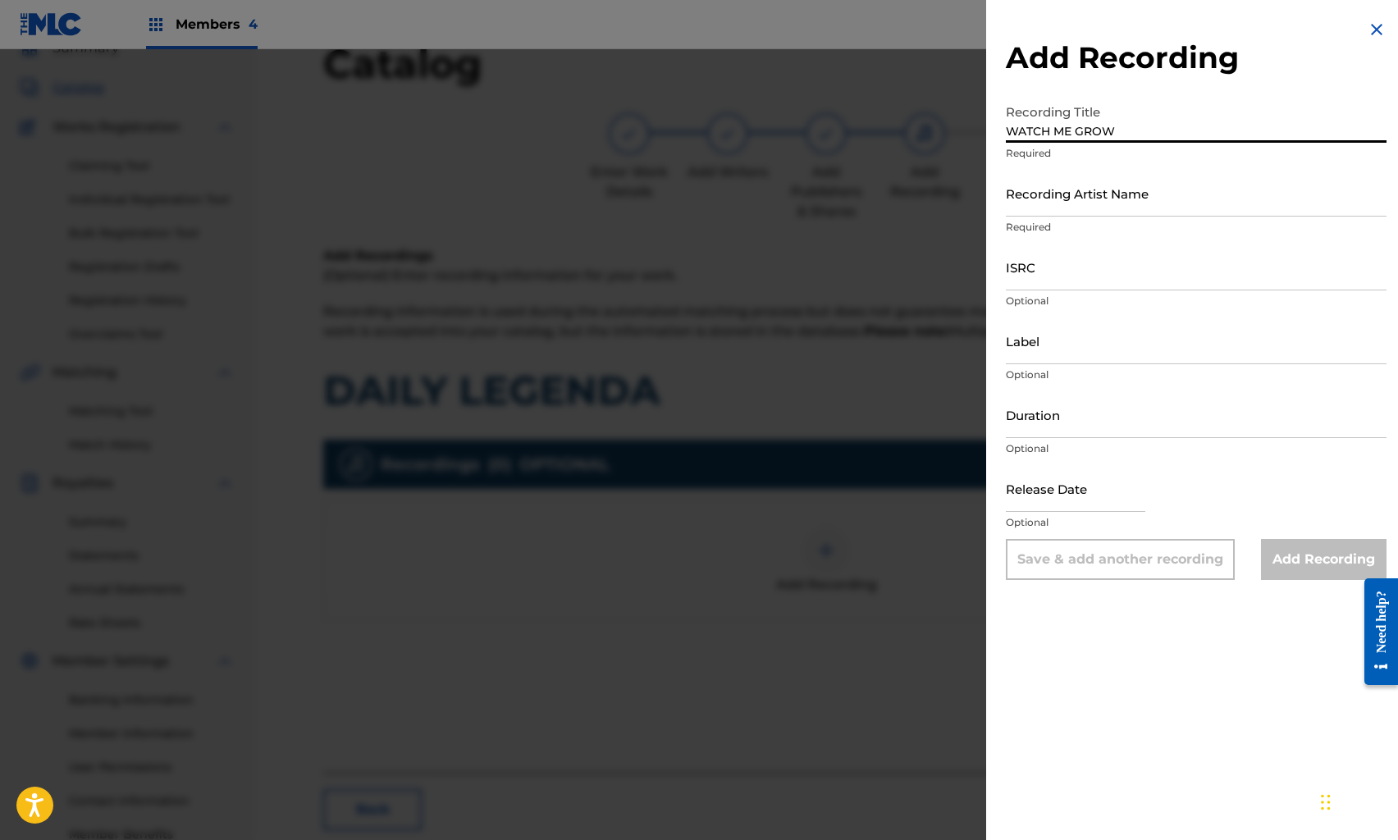
scroll to position [89, 0]
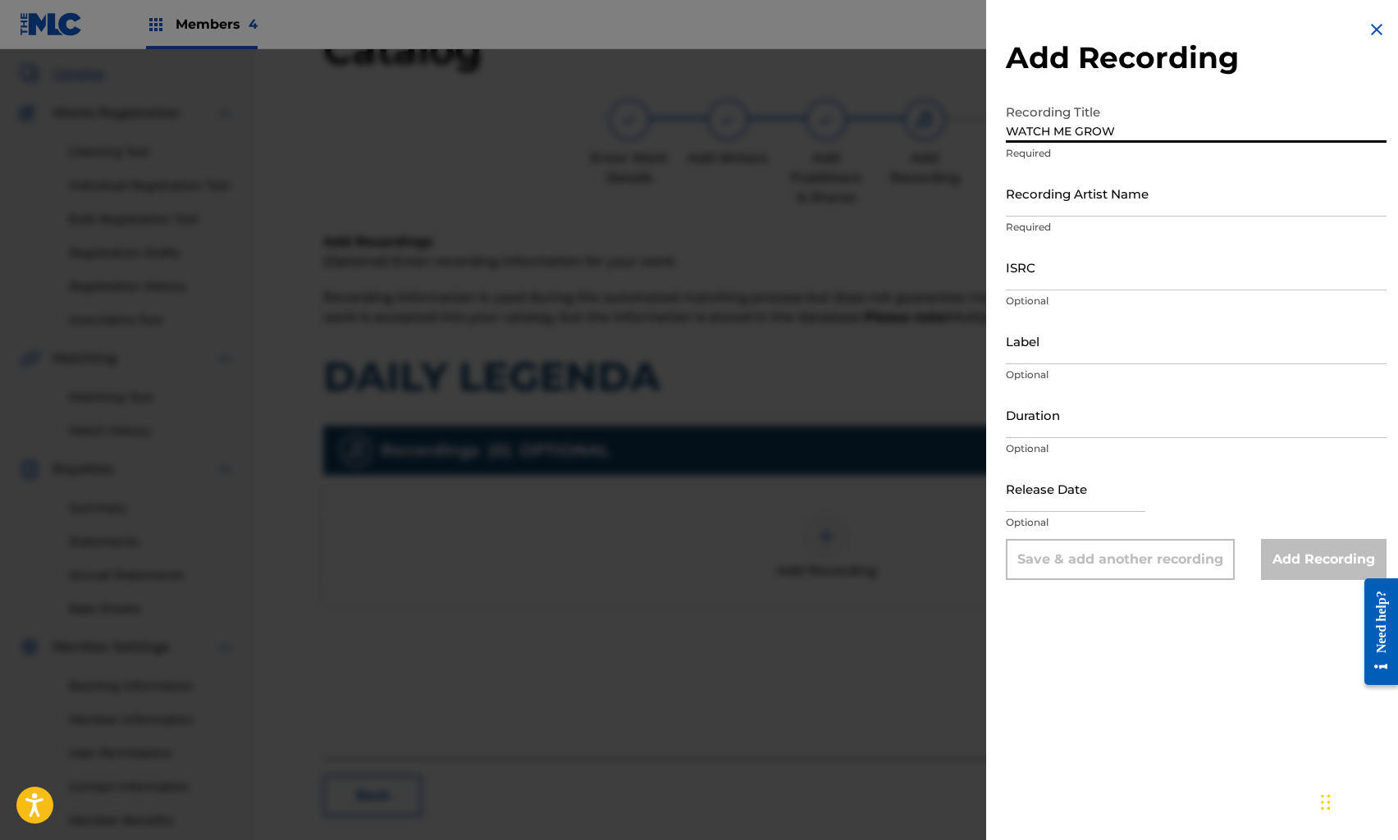
type input "WATCH ME GROW"
click at [1093, 210] on input "Recording Artist Name" at bounding box center [1196, 193] width 381 height 47
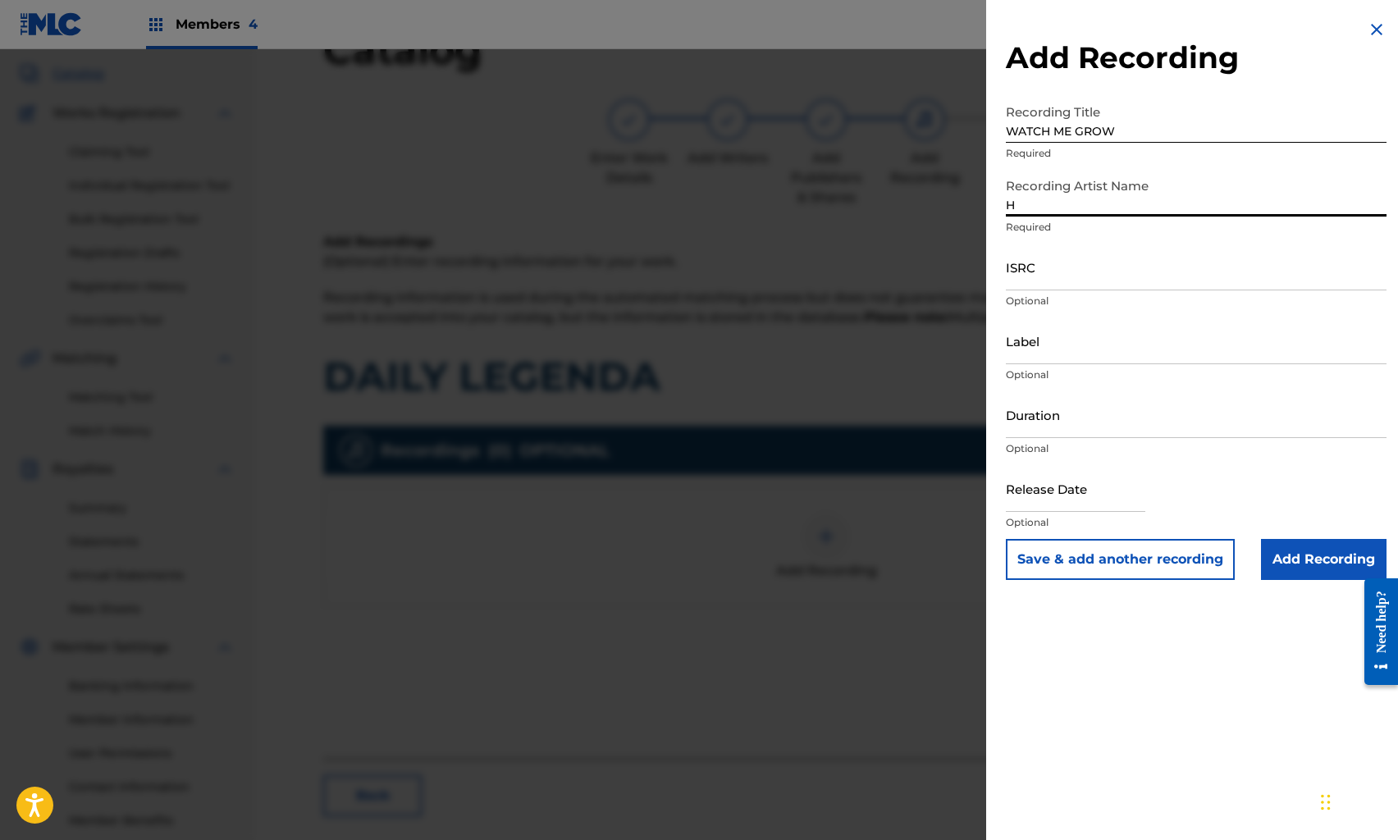
type input "HALF PINT"
click at [1096, 276] on input "ISRC" at bounding box center [1196, 267] width 381 height 47
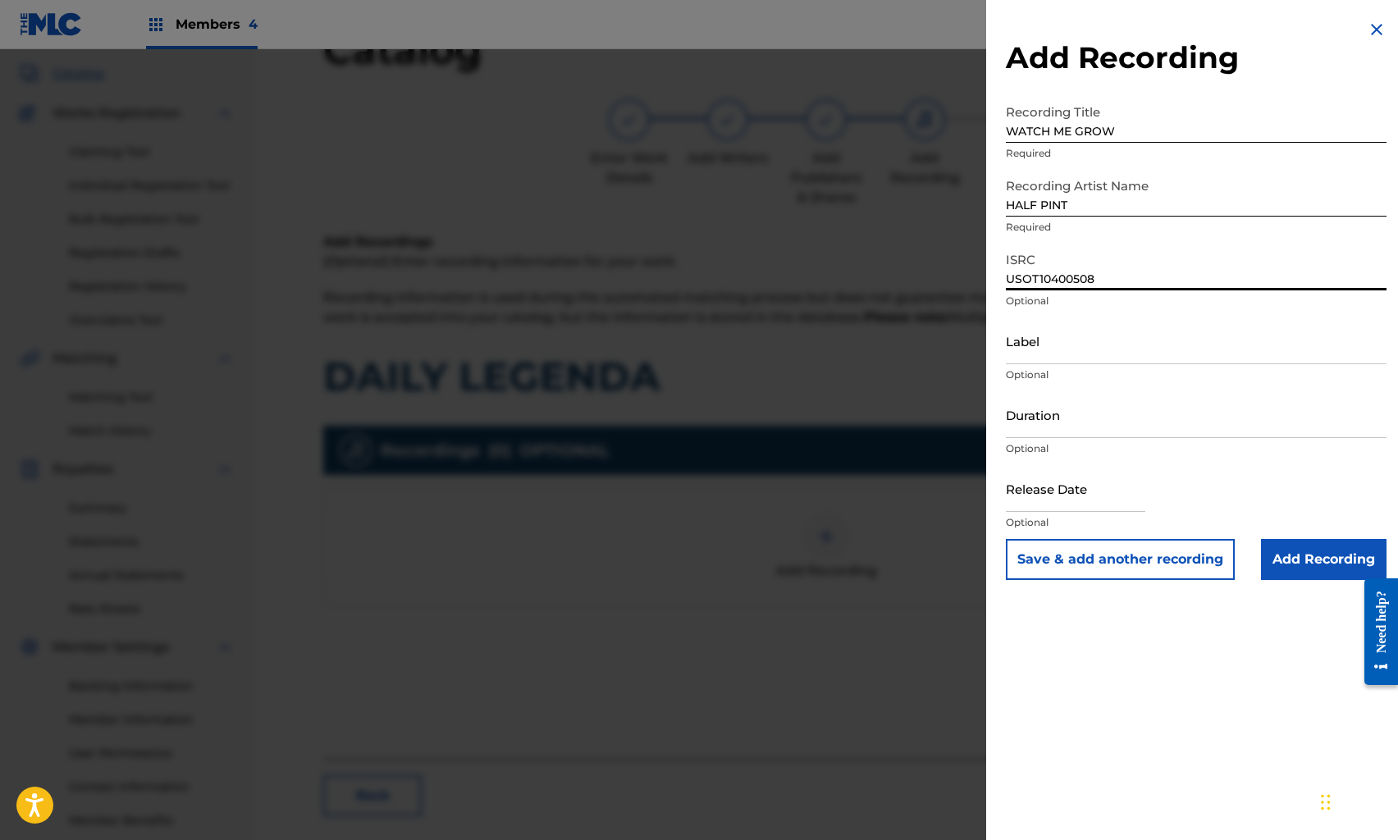
type input "USOT10400508"
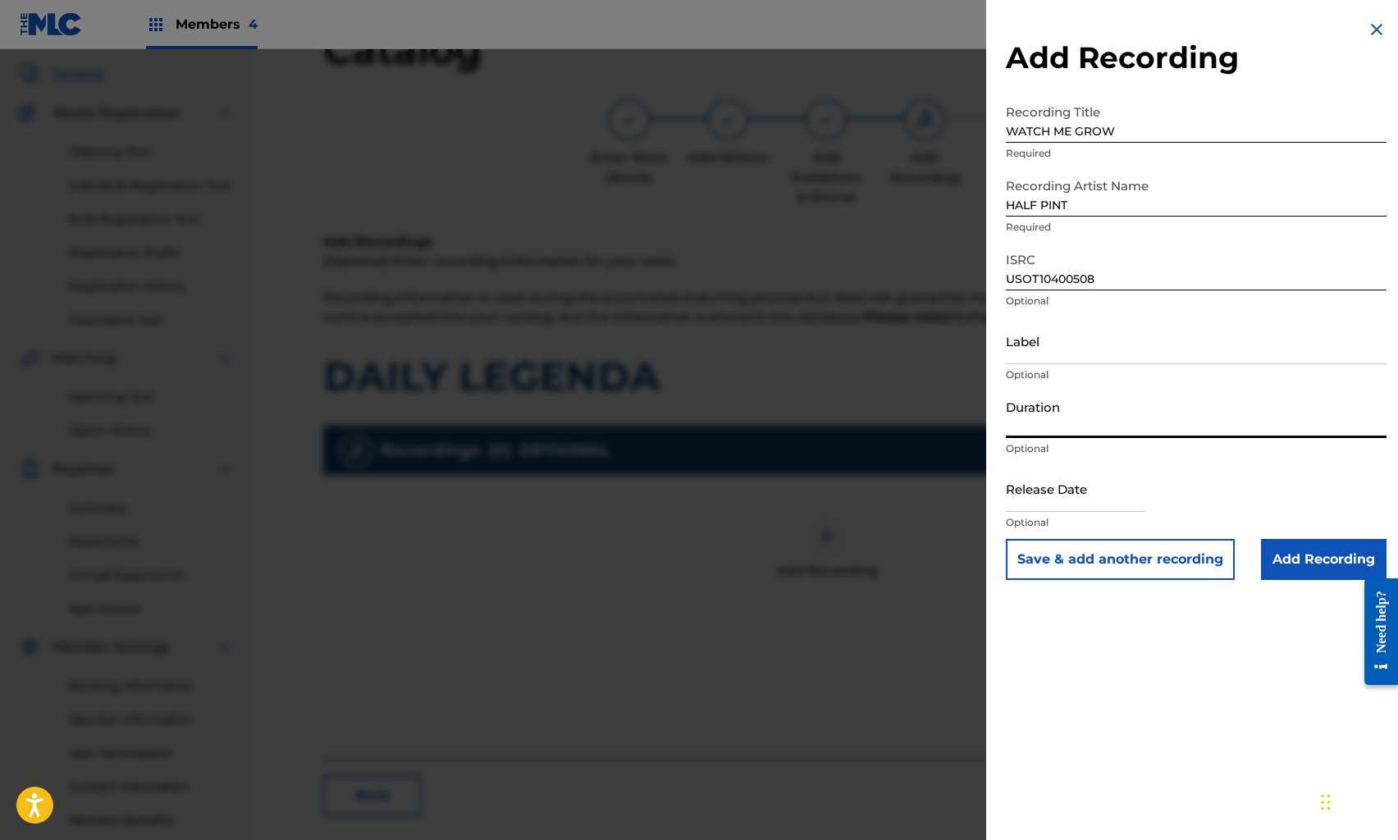
click at [1085, 415] on input "Duration" at bounding box center [1196, 414] width 381 height 47
type input "03:04"
click at [1077, 483] on input "text" at bounding box center [1076, 488] width 140 height 47
select select "7"
select select "2025"
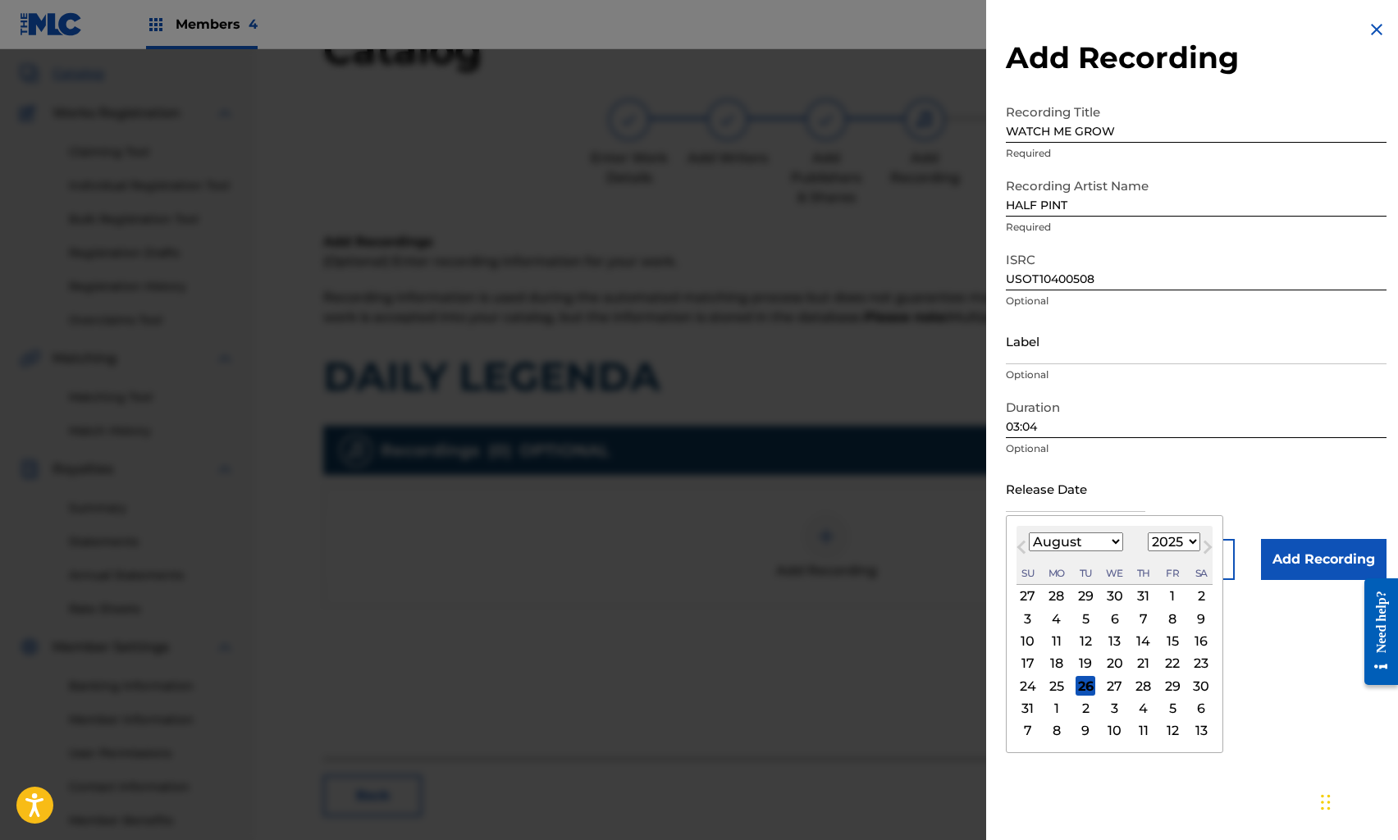
click at [1042, 546] on select "January February March April May June July August September October November De…" at bounding box center [1076, 542] width 94 height 19
select select "4"
click at [1029, 533] on select "January February March April May June July August September October November De…" at bounding box center [1076, 542] width 94 height 19
click at [1183, 538] on select "1899 1900 1901 1902 1903 1904 1905 1906 1907 1908 1909 1910 1911 1912 1913 1914…" at bounding box center [1174, 542] width 53 height 19
select select "2009"
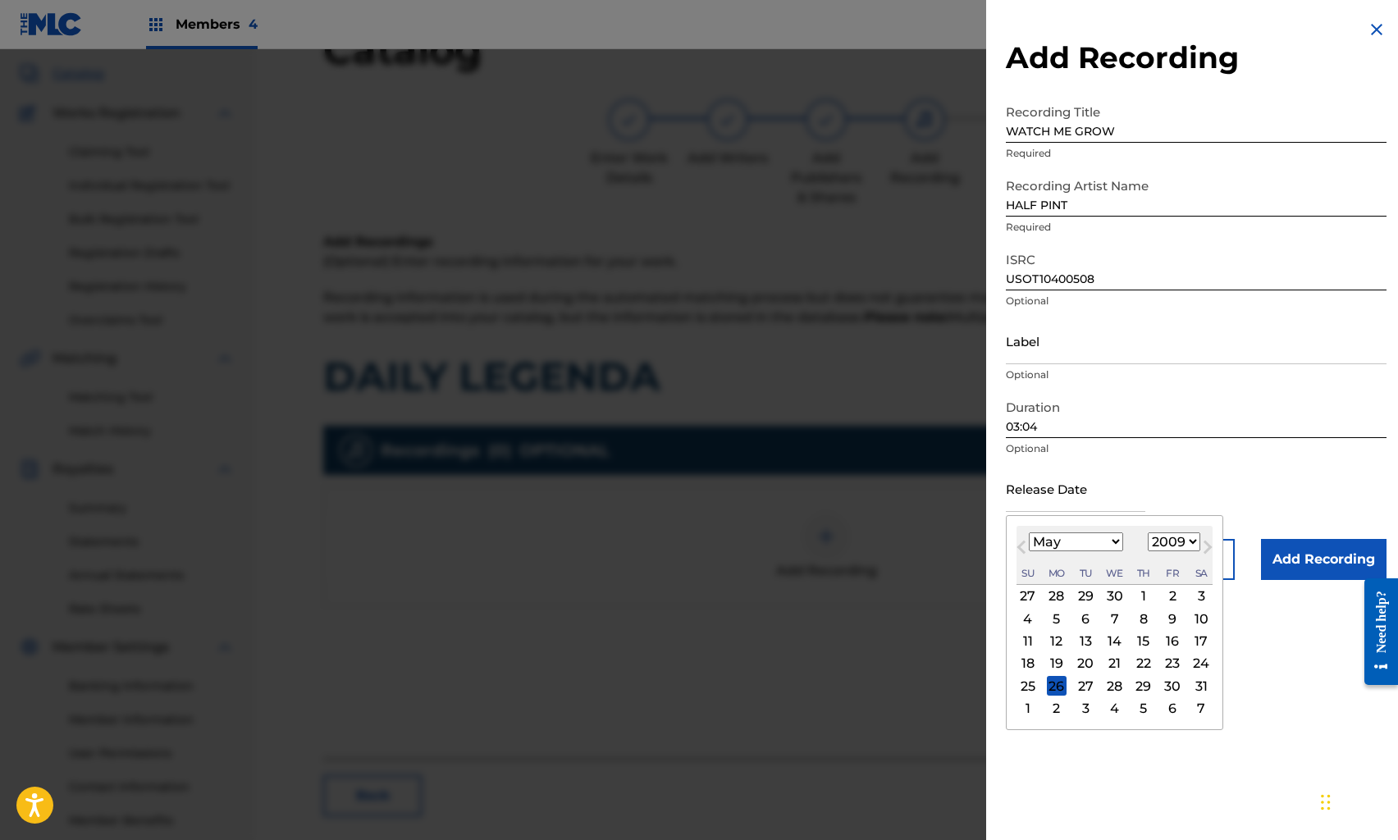
click at [1148, 533] on select "1899 1900 1901 1902 1903 1904 1905 1906 1907 1908 1909 1910 1911 1912 1913 1914…" at bounding box center [1174, 542] width 53 height 19
click at [1169, 593] on div "1" at bounding box center [1173, 597] width 20 height 20
type input "[DATE]"
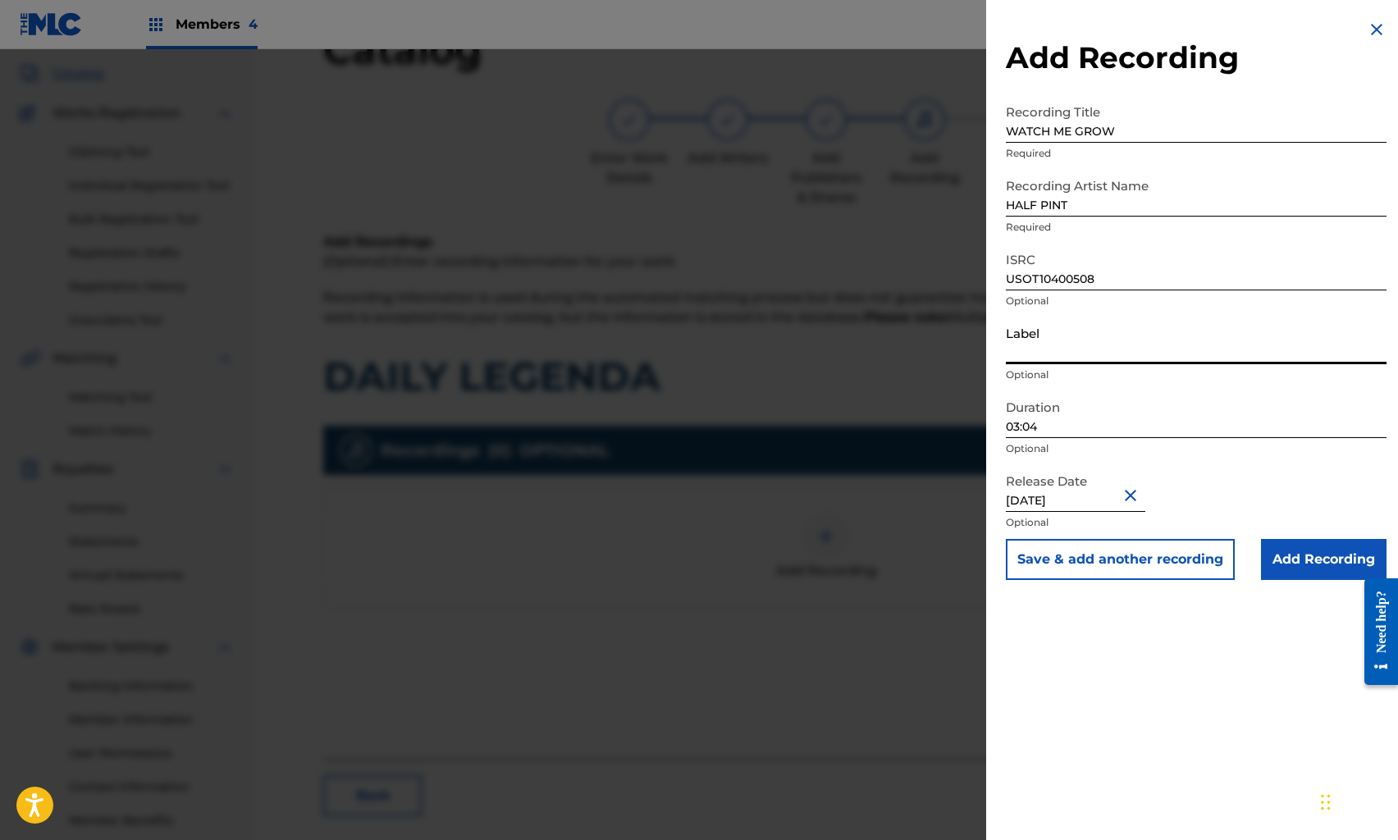
click at [1071, 349] on input "Label" at bounding box center [1196, 341] width 381 height 47
type input "ON TOP RECORDS LLC"
click at [1167, 681] on div "Add Recording Recording Title WATCH ME GROW Required Recording Artist Name HALF…" at bounding box center [1196, 420] width 420 height 840
click at [1301, 553] on input "Add Recording" at bounding box center [1324, 559] width 126 height 41
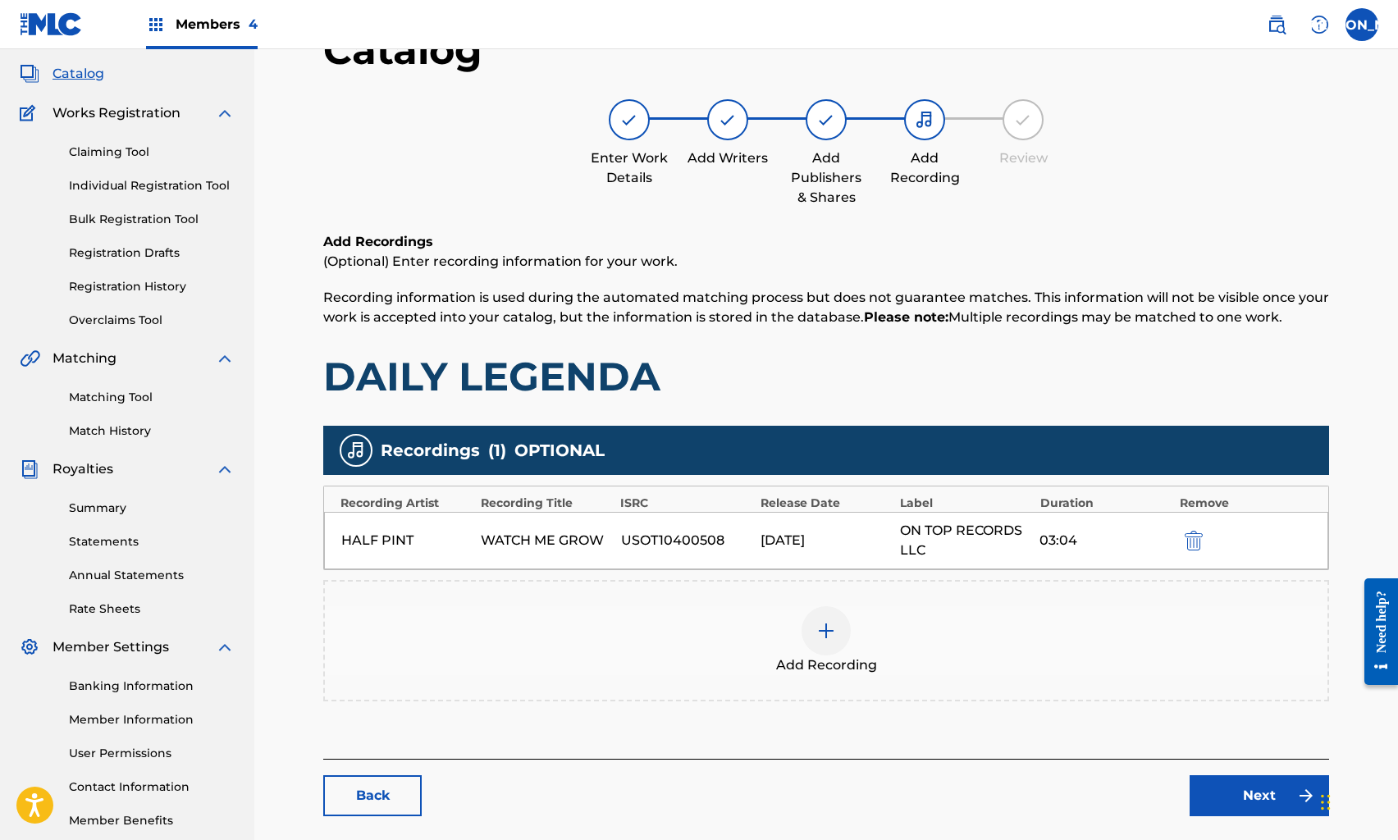
scroll to position [177, 0]
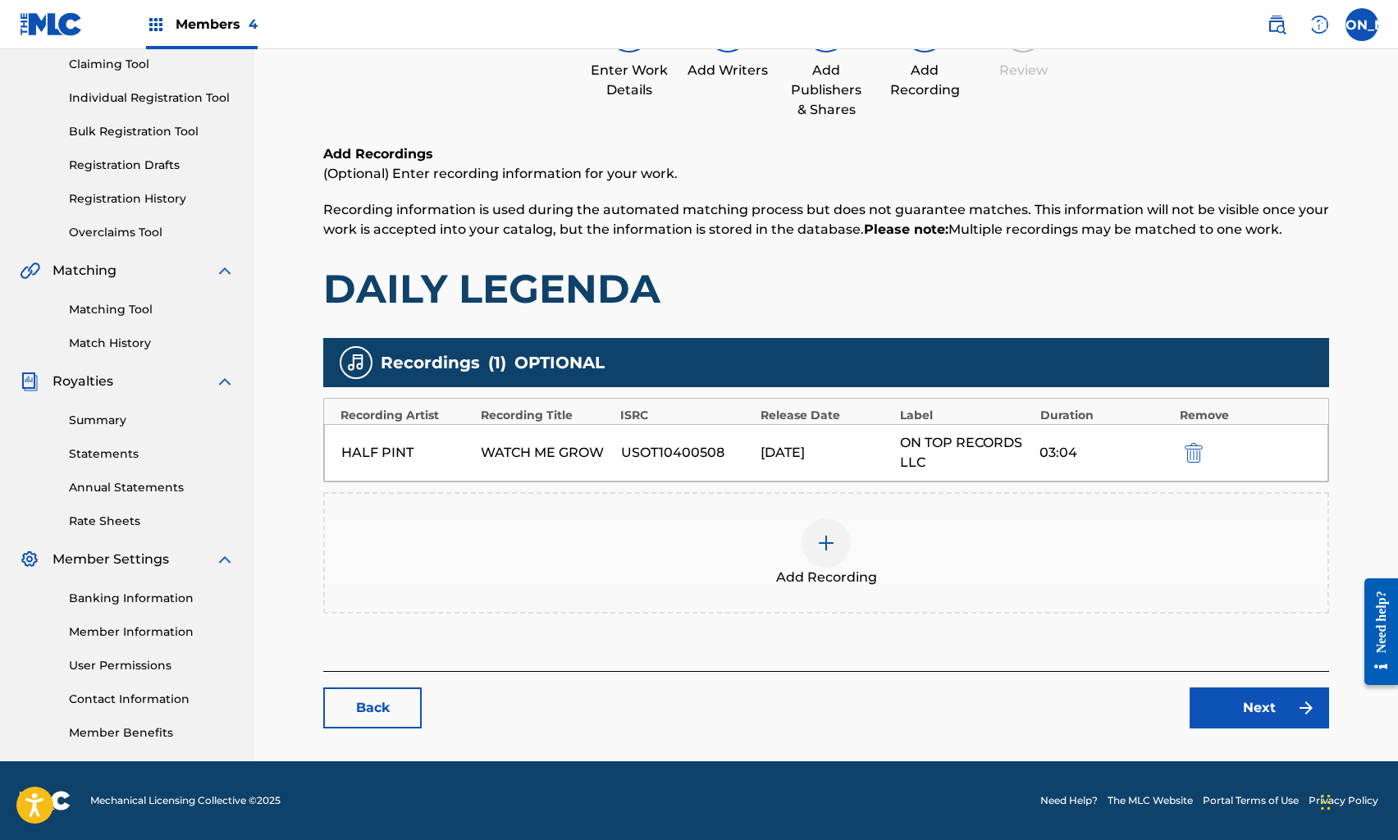
click at [1230, 706] on link "Next" at bounding box center [1260, 708] width 140 height 41
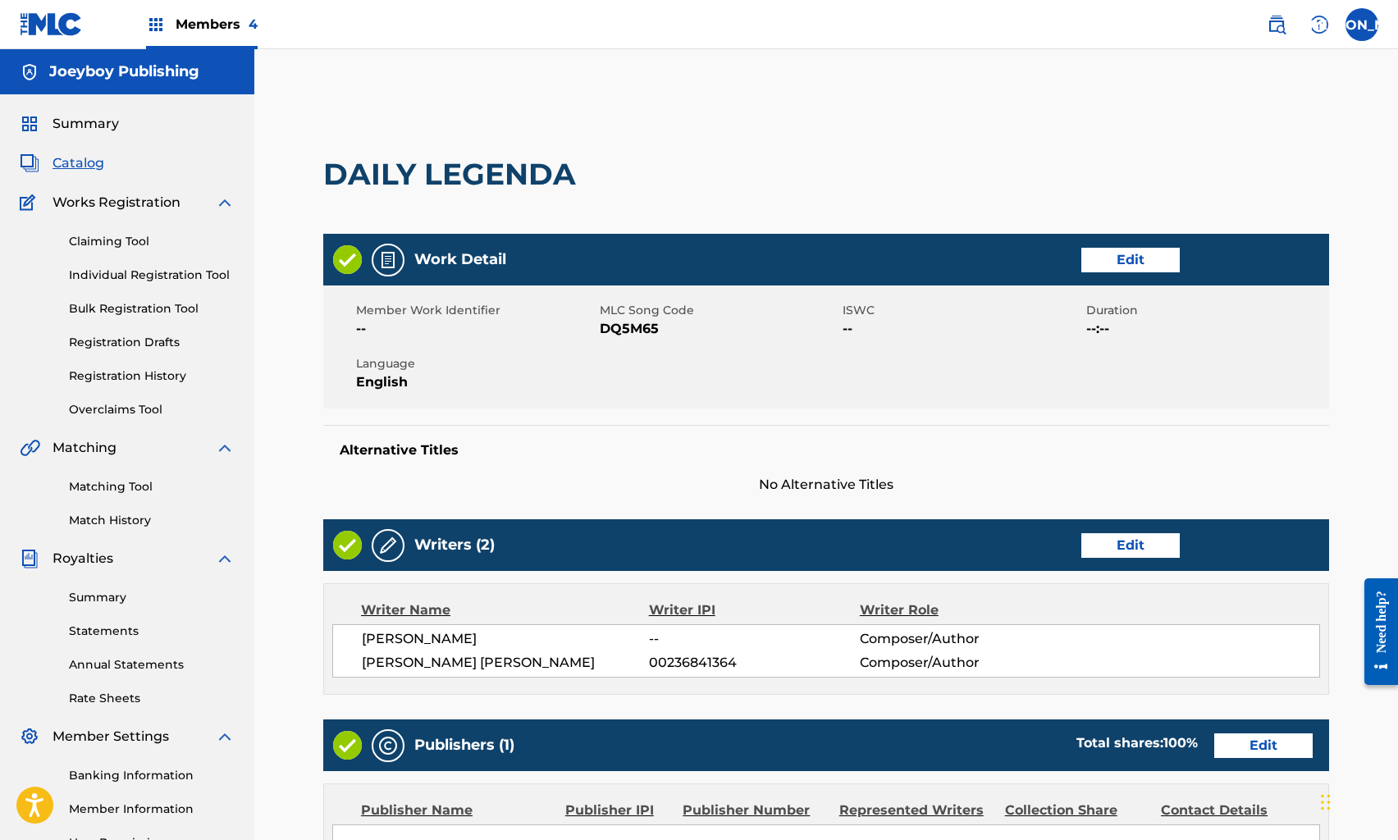
scroll to position [414, 0]
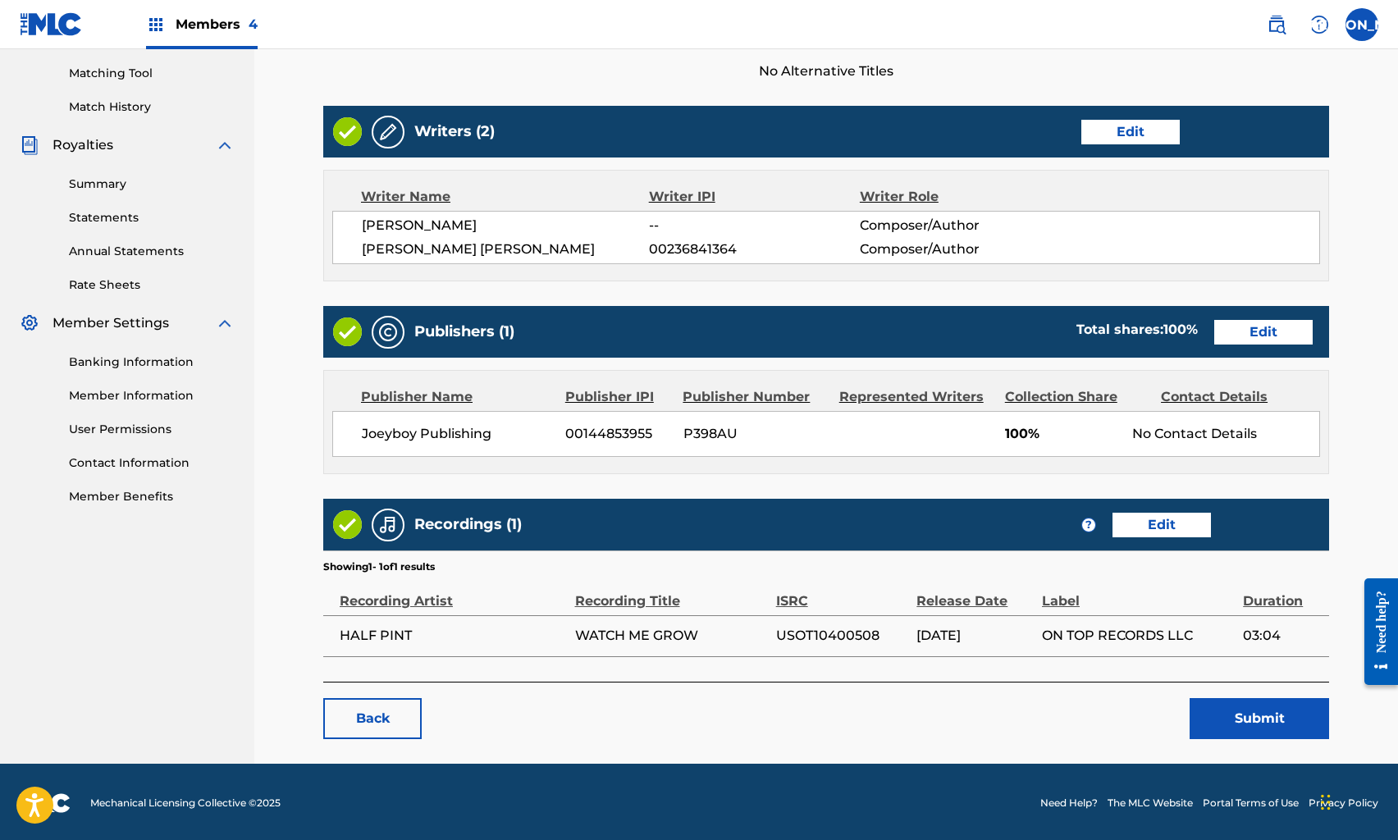
click at [1233, 693] on div "Back Submit" at bounding box center [826, 710] width 1006 height 57
click at [1238, 705] on button "Submit" at bounding box center [1260, 718] width 140 height 41
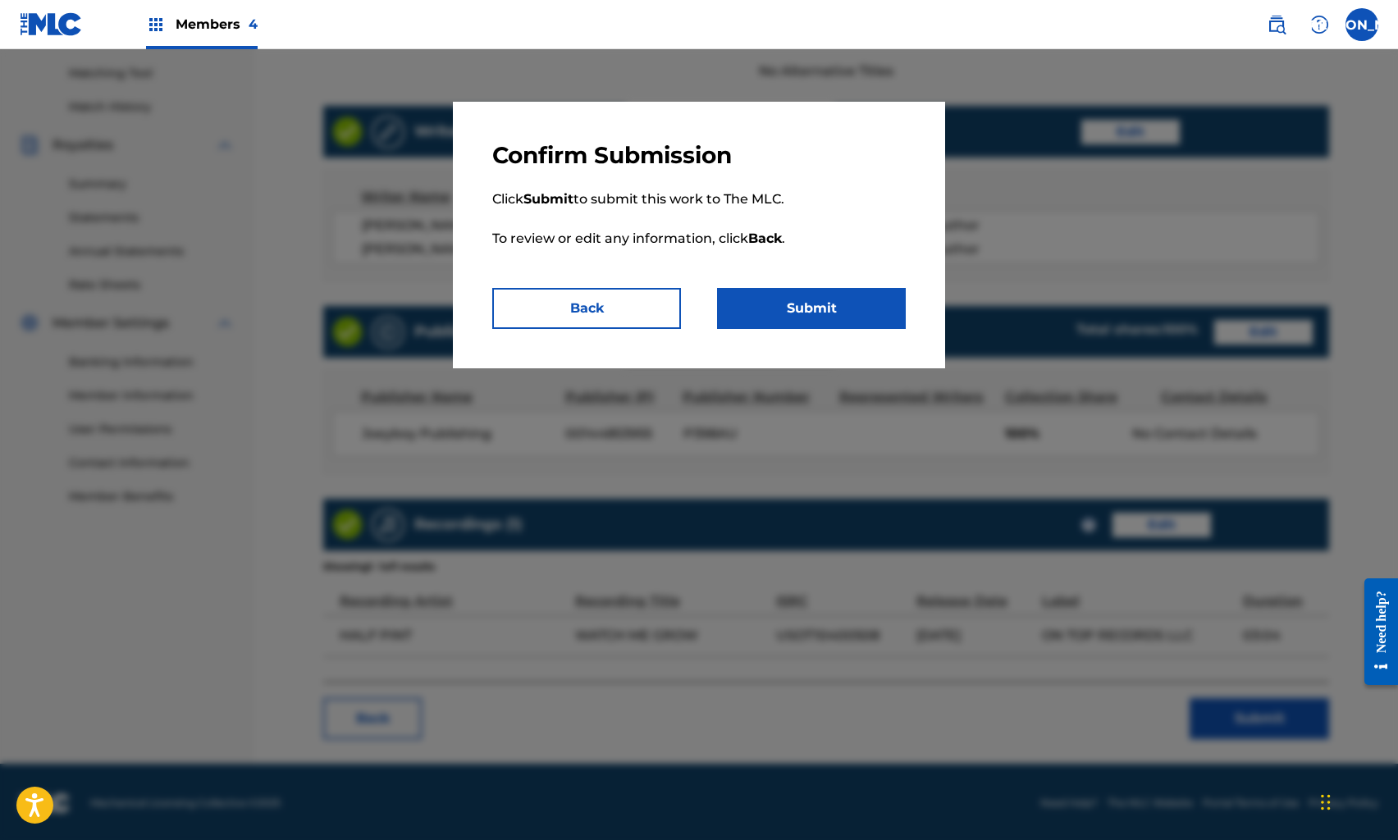
click at [789, 325] on button "Submit" at bounding box center [811, 308] width 189 height 41
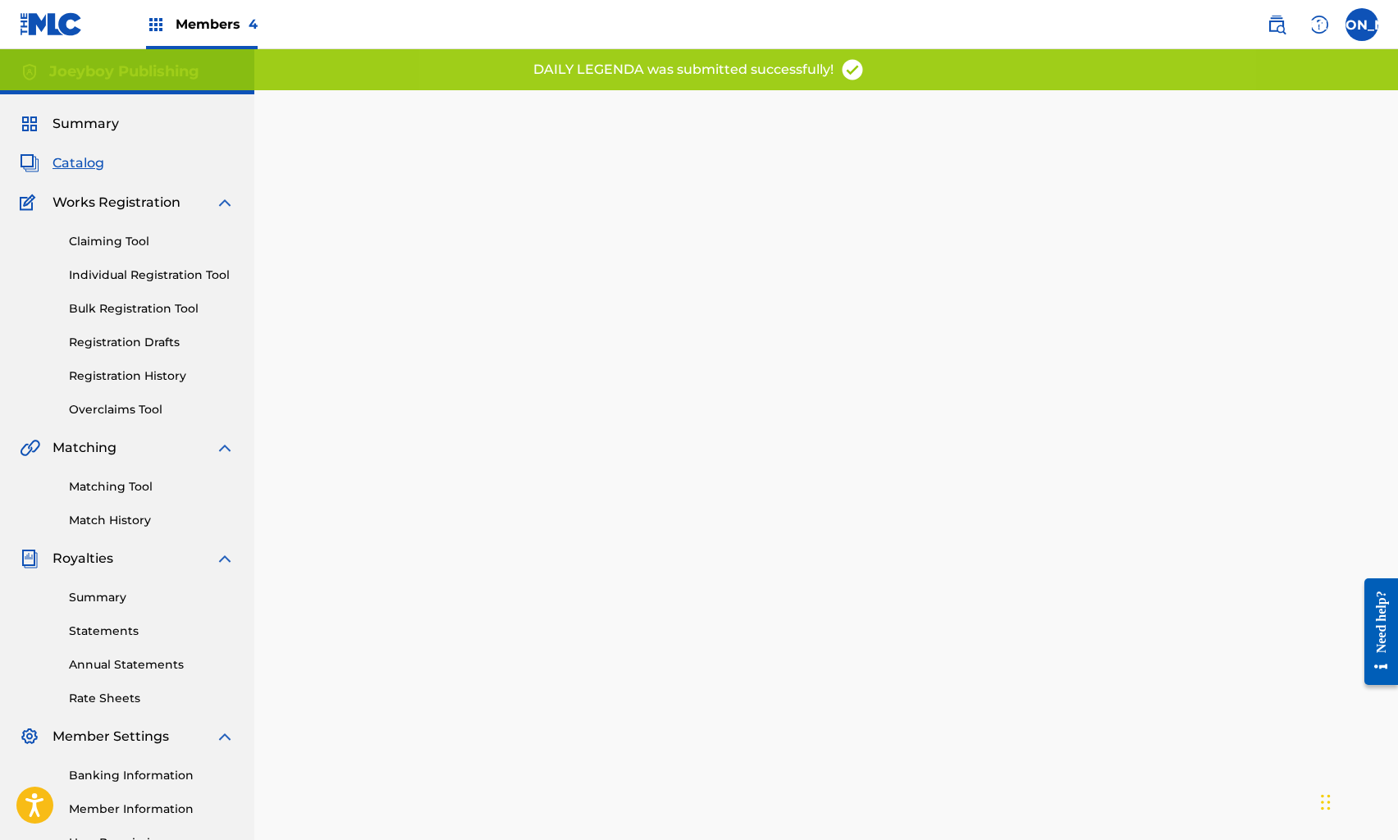
click at [69, 155] on span "Catalog" at bounding box center [79, 163] width 52 height 20
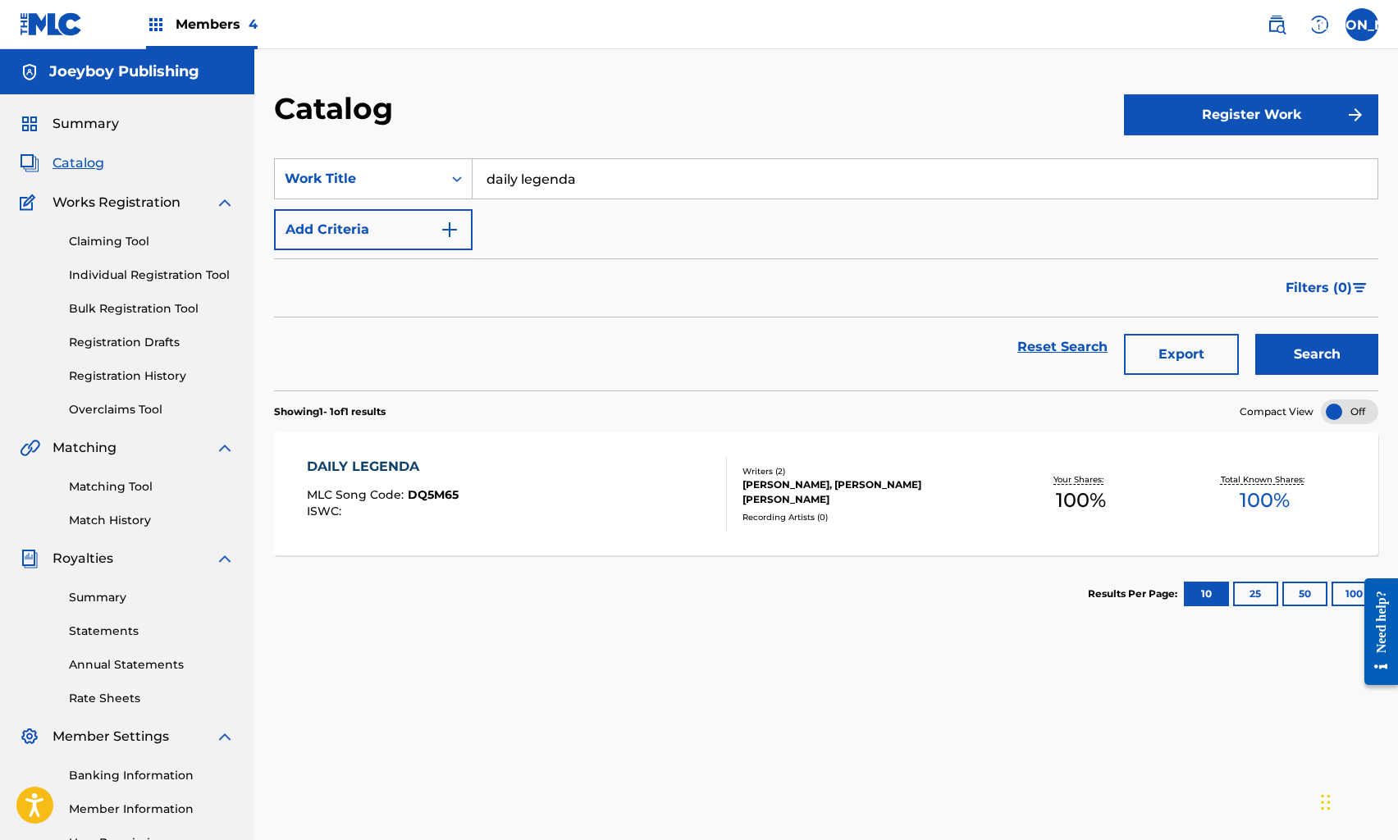
click at [1039, 340] on link "Reset Search" at bounding box center [1062, 347] width 107 height 36
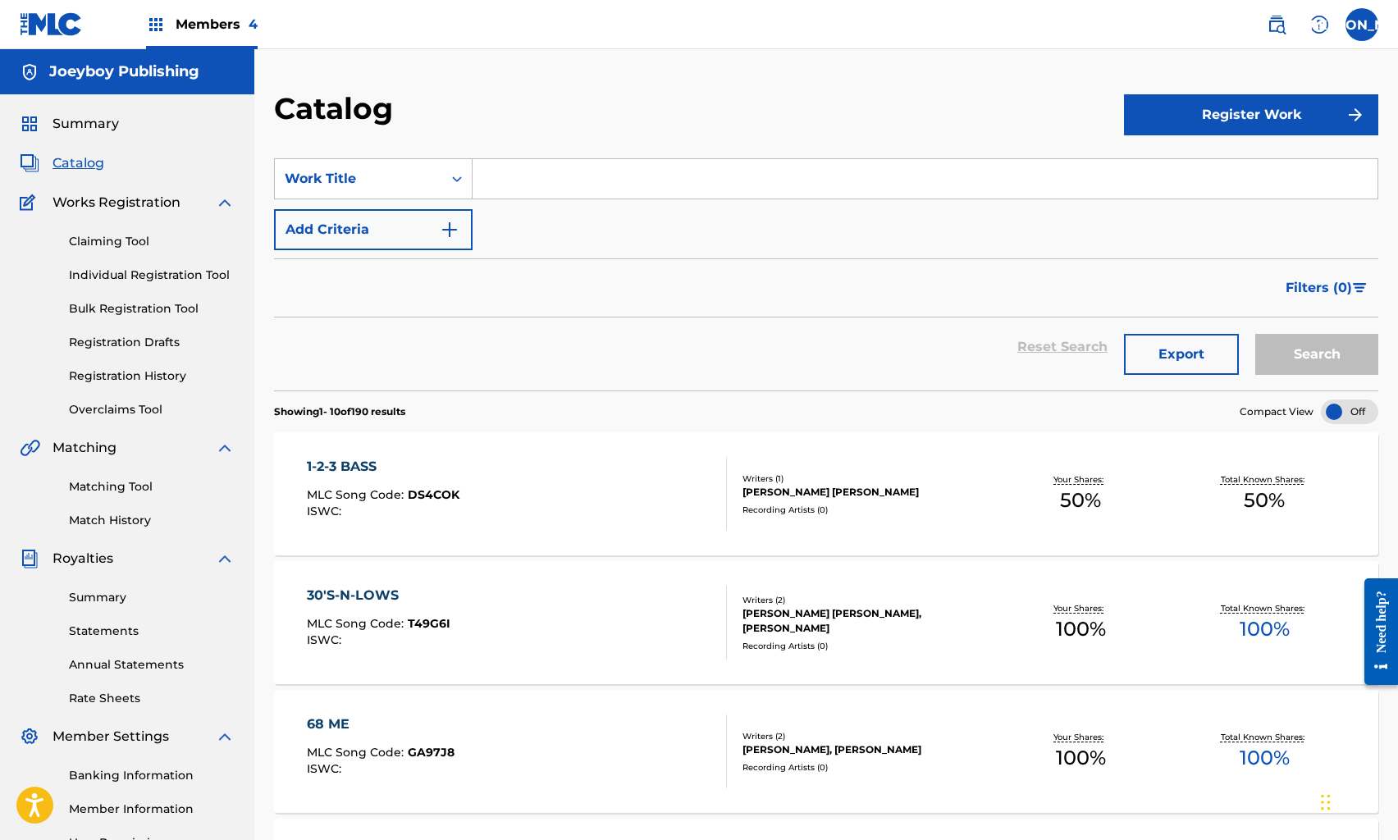
click at [530, 181] on input "Search Form" at bounding box center [925, 178] width 905 height 39
type input "better than me"
click at [1280, 358] on button "Search" at bounding box center [1317, 354] width 123 height 41
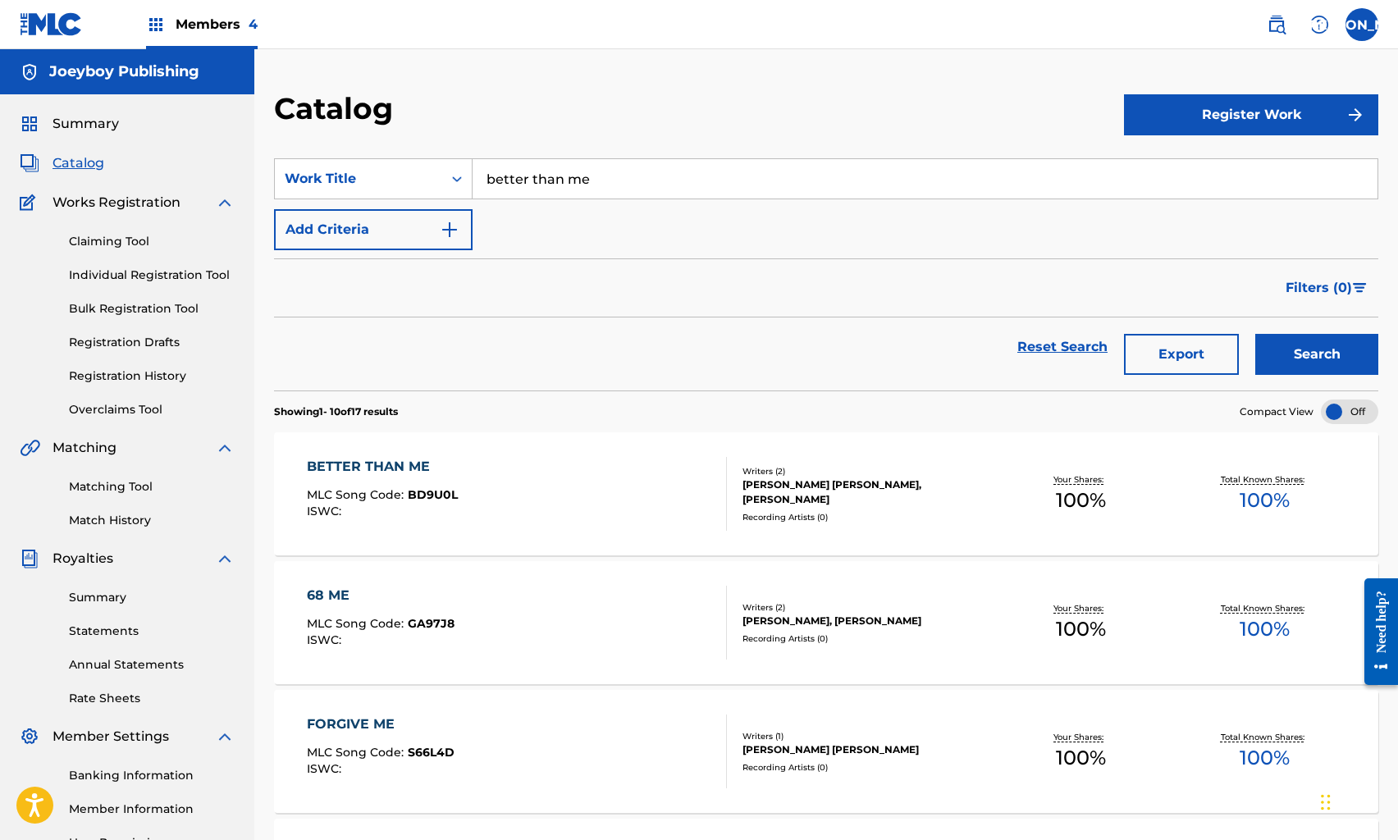
click at [506, 476] on div "BETTER THAN ME MLC Song Code : BD9U0L ISWC :" at bounding box center [516, 494] width 419 height 74
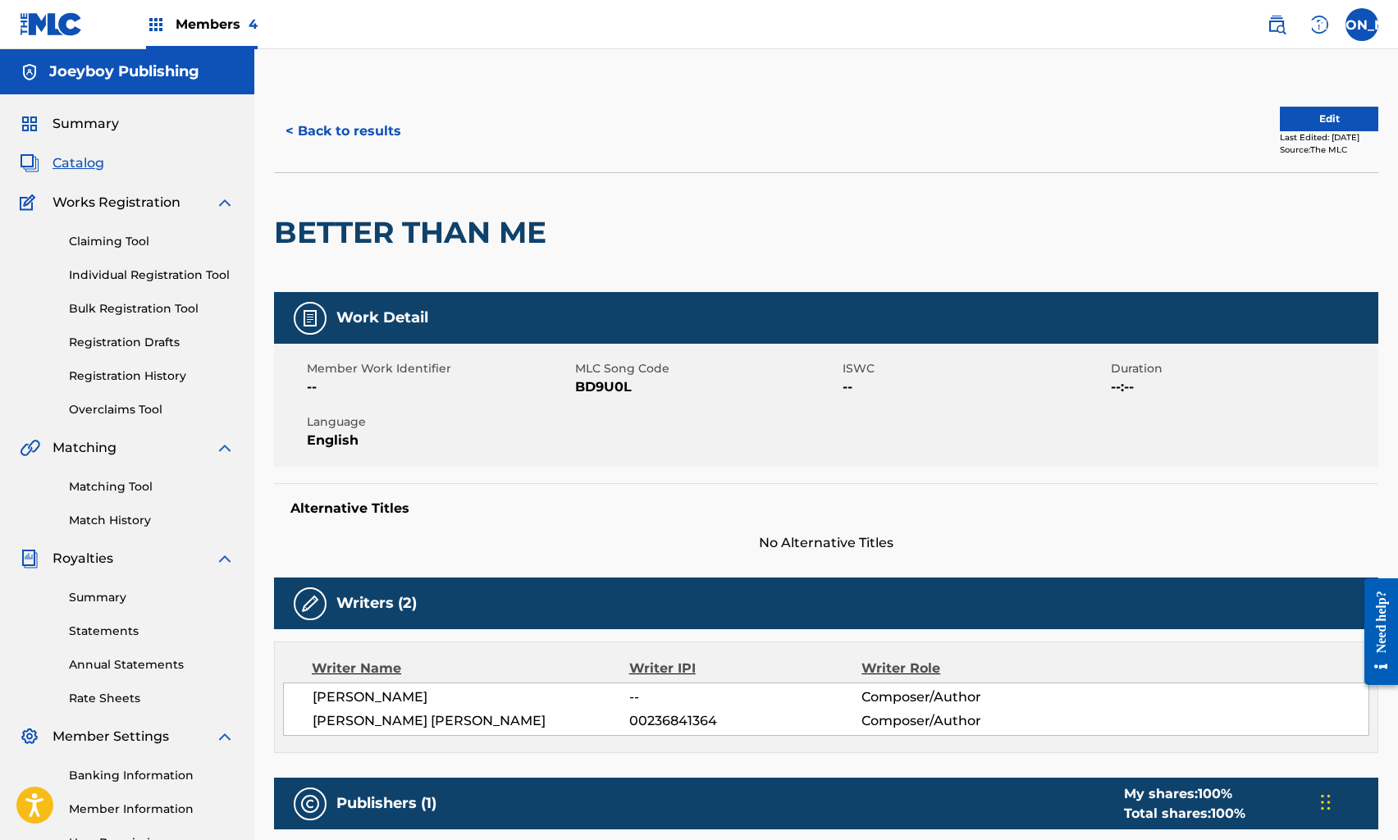
click at [1316, 121] on button "Edit" at bounding box center [1329, 119] width 98 height 25
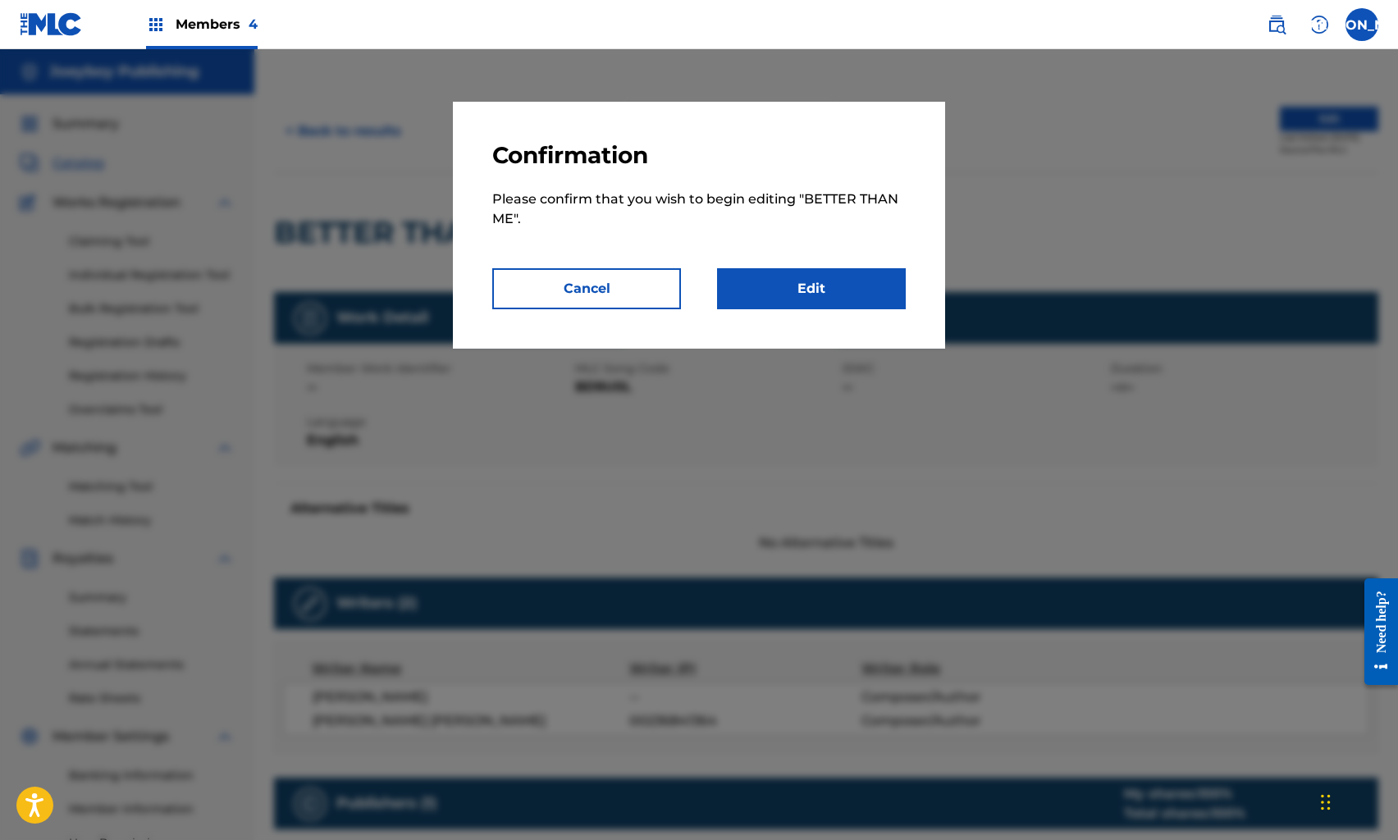
click at [840, 281] on link "Edit" at bounding box center [811, 288] width 189 height 41
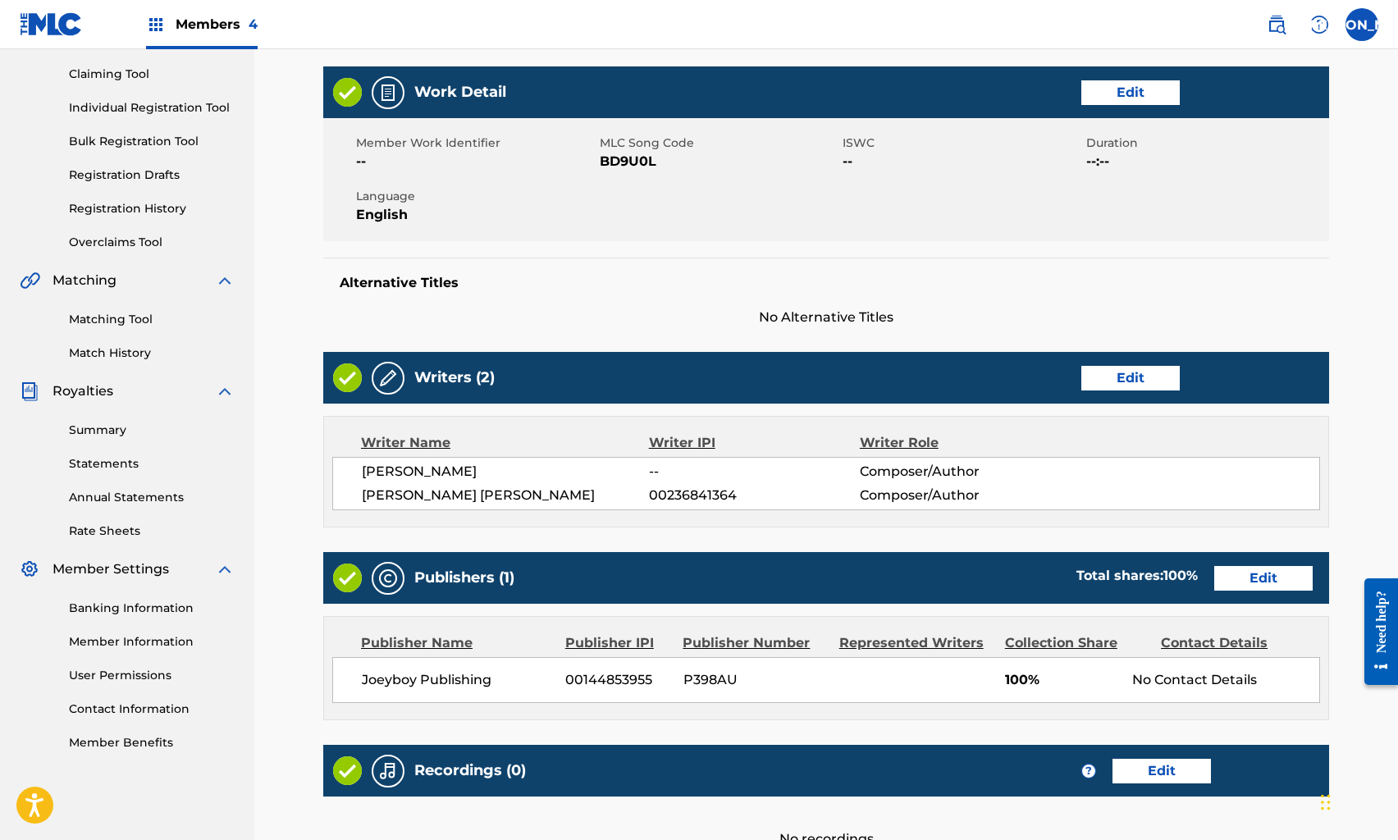
scroll to position [360, 0]
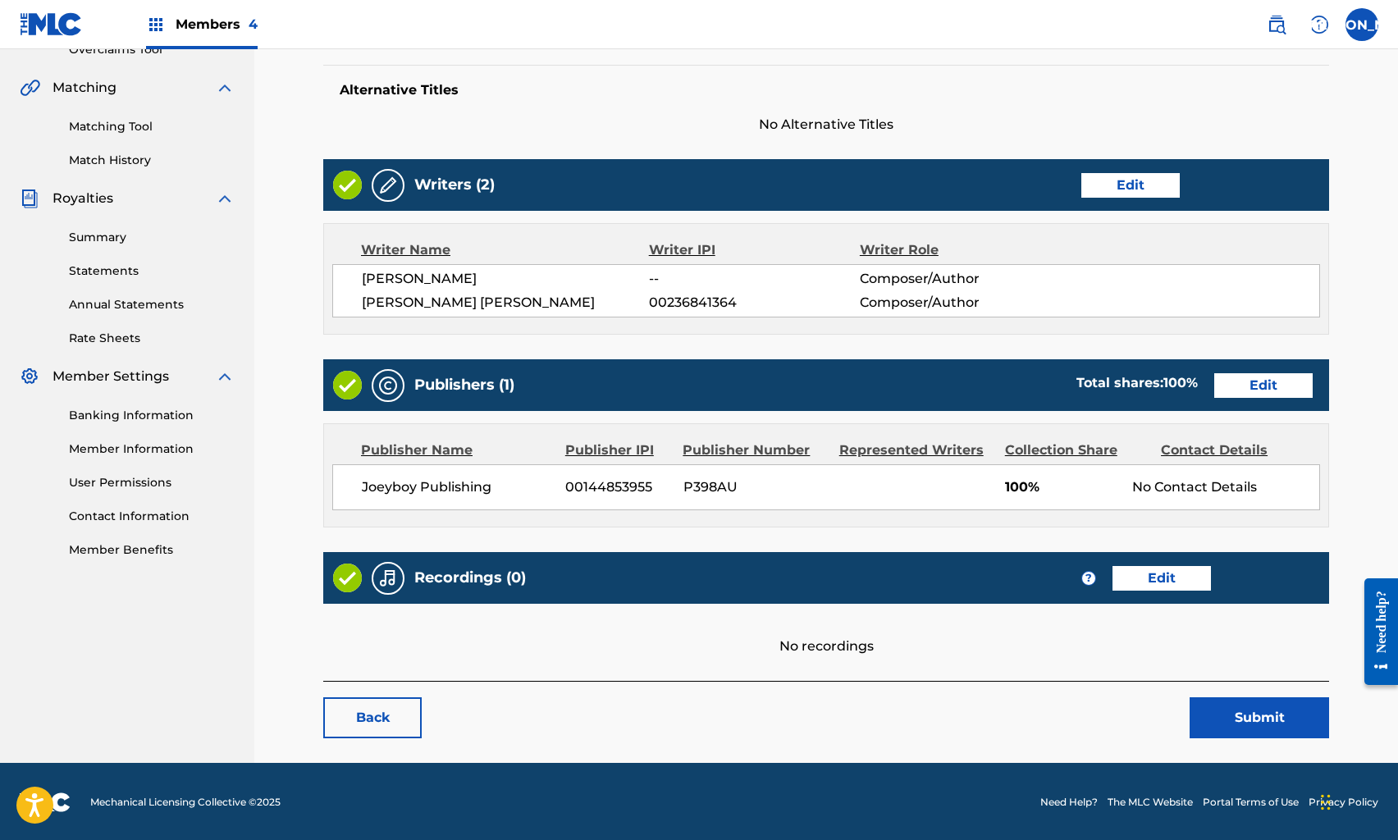
click at [1270, 382] on link "Edit" at bounding box center [1264, 385] width 98 height 25
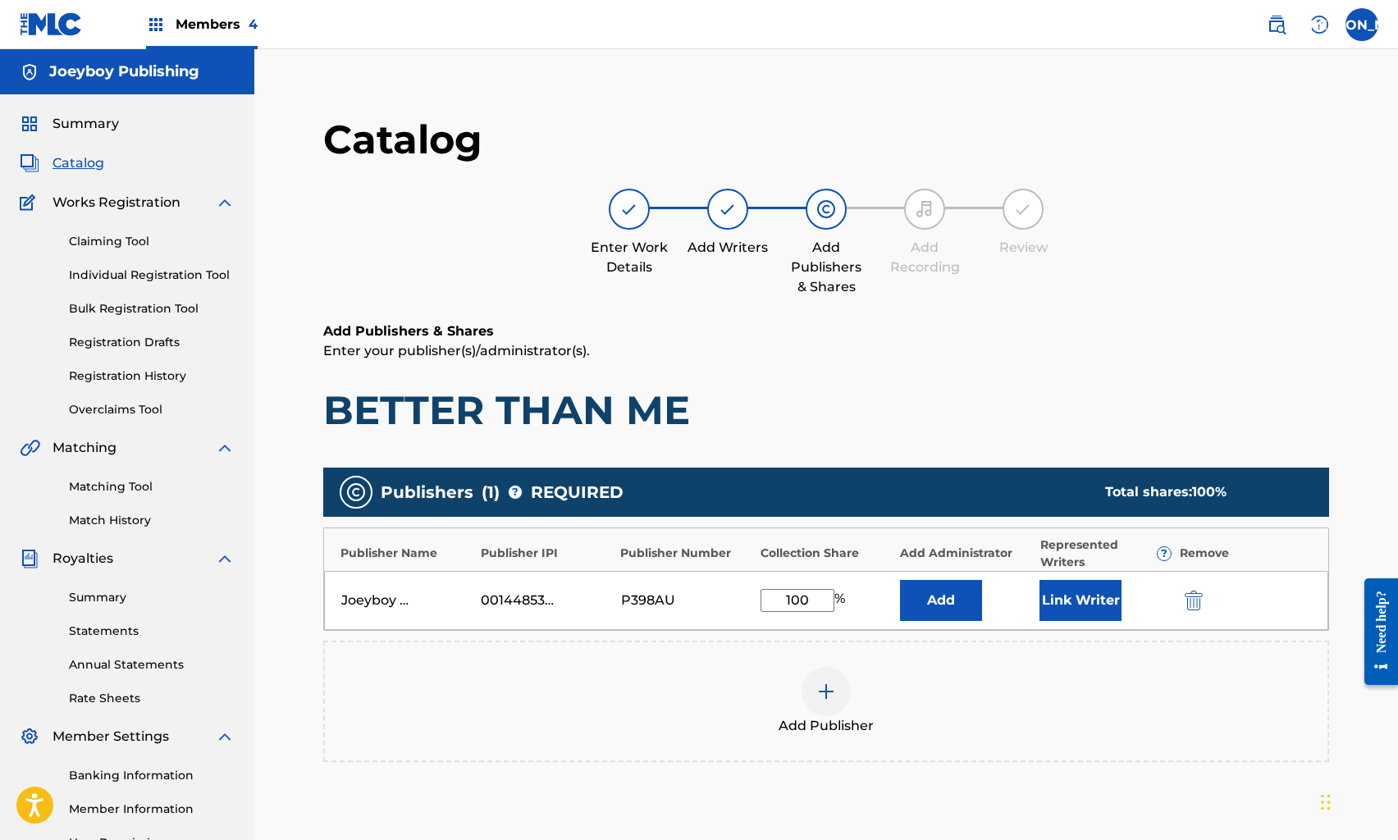
click at [1113, 598] on button "Link Writer" at bounding box center [1081, 600] width 82 height 41
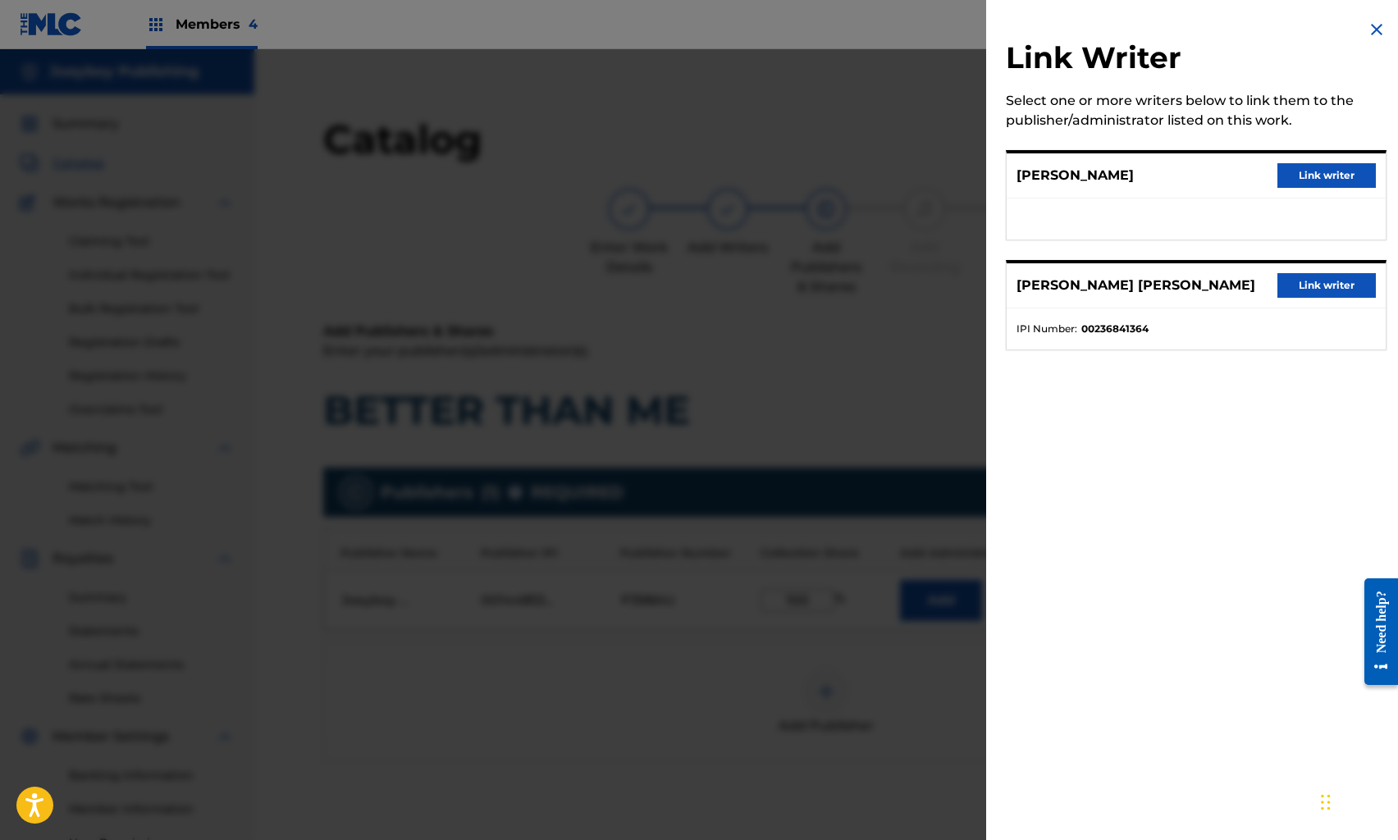
click at [1338, 189] on div "[PERSON_NAME] Link writer" at bounding box center [1196, 175] width 379 height 45
click at [1326, 178] on button "Link writer" at bounding box center [1327, 175] width 98 height 25
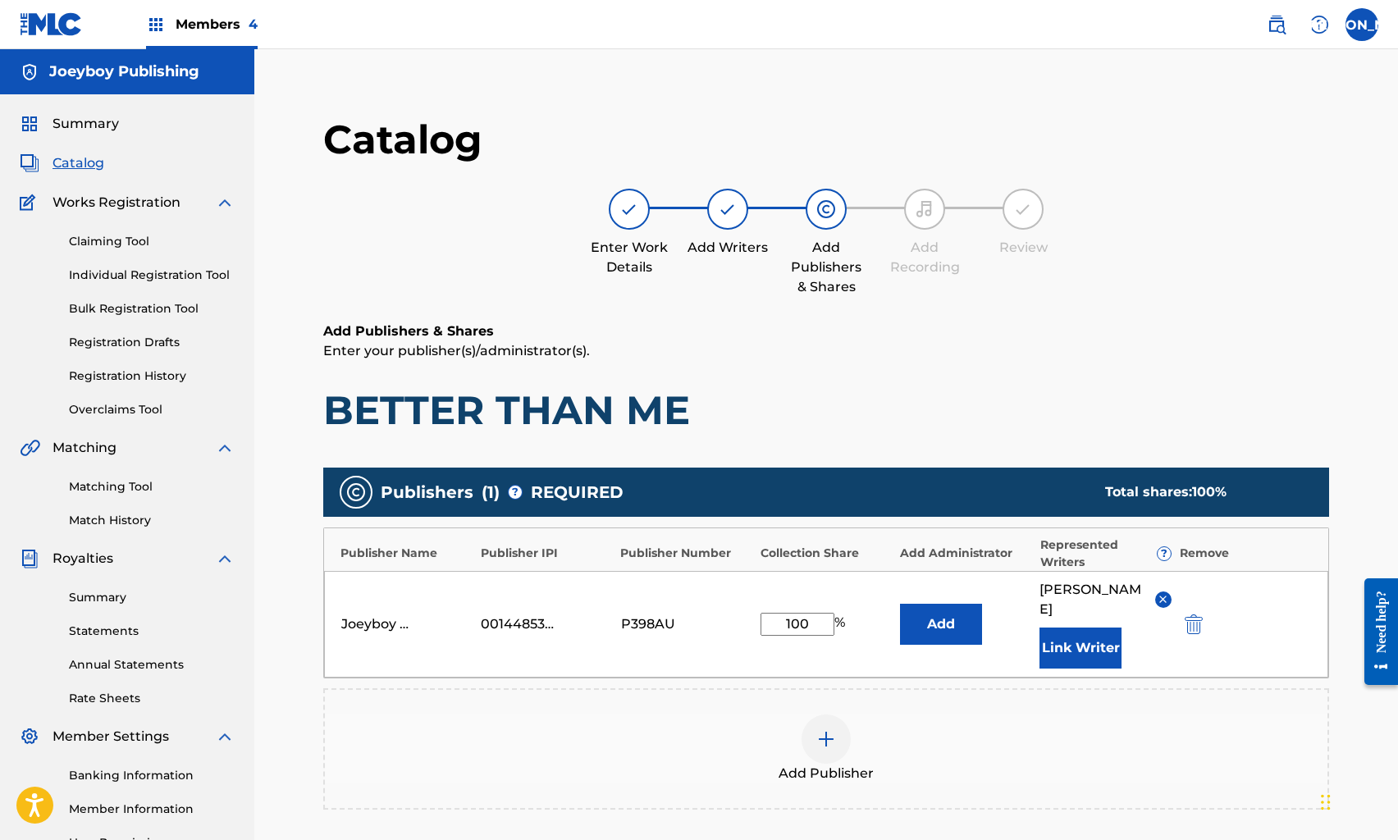
click at [1100, 638] on button "Link Writer" at bounding box center [1081, 648] width 82 height 41
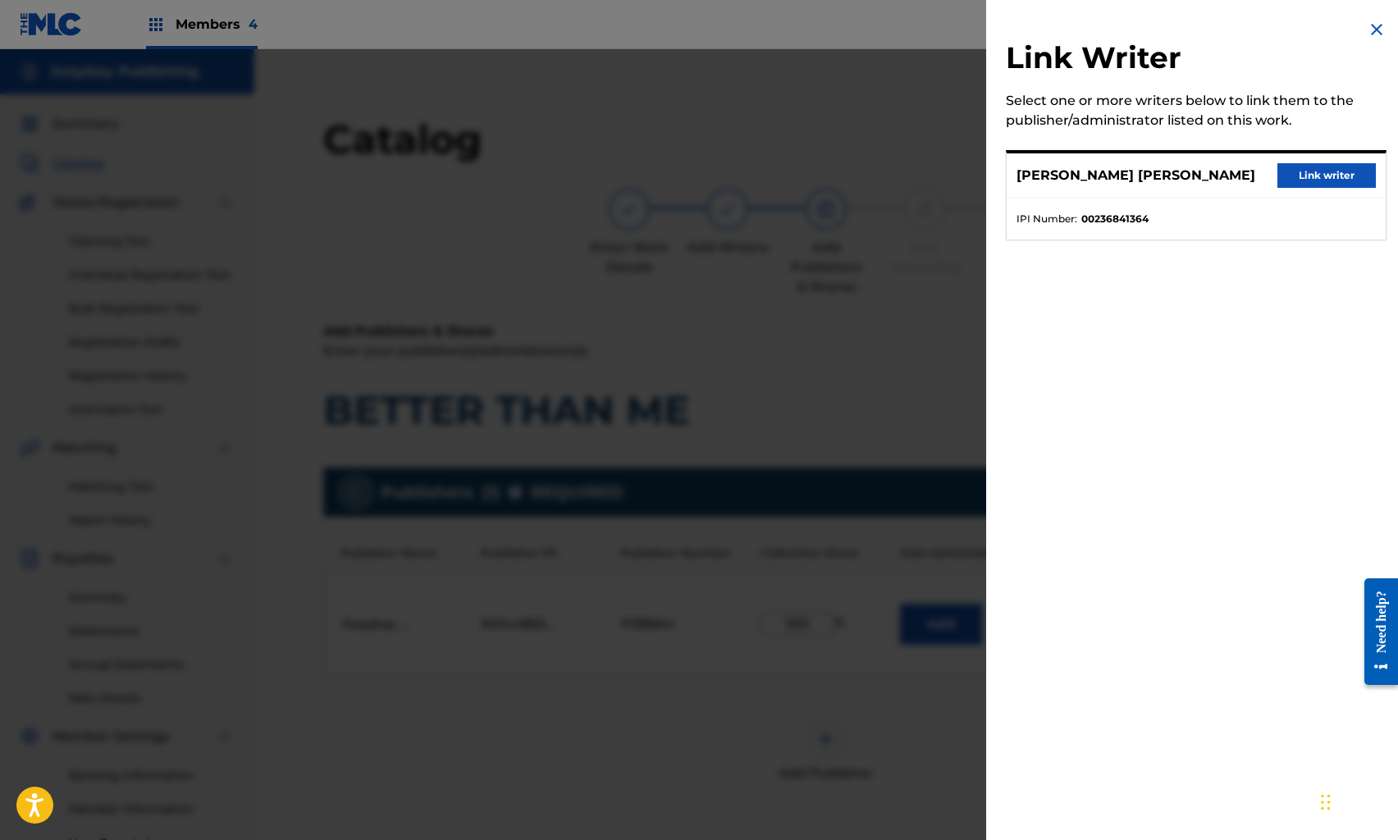
click at [1308, 183] on button "Link writer" at bounding box center [1327, 175] width 98 height 25
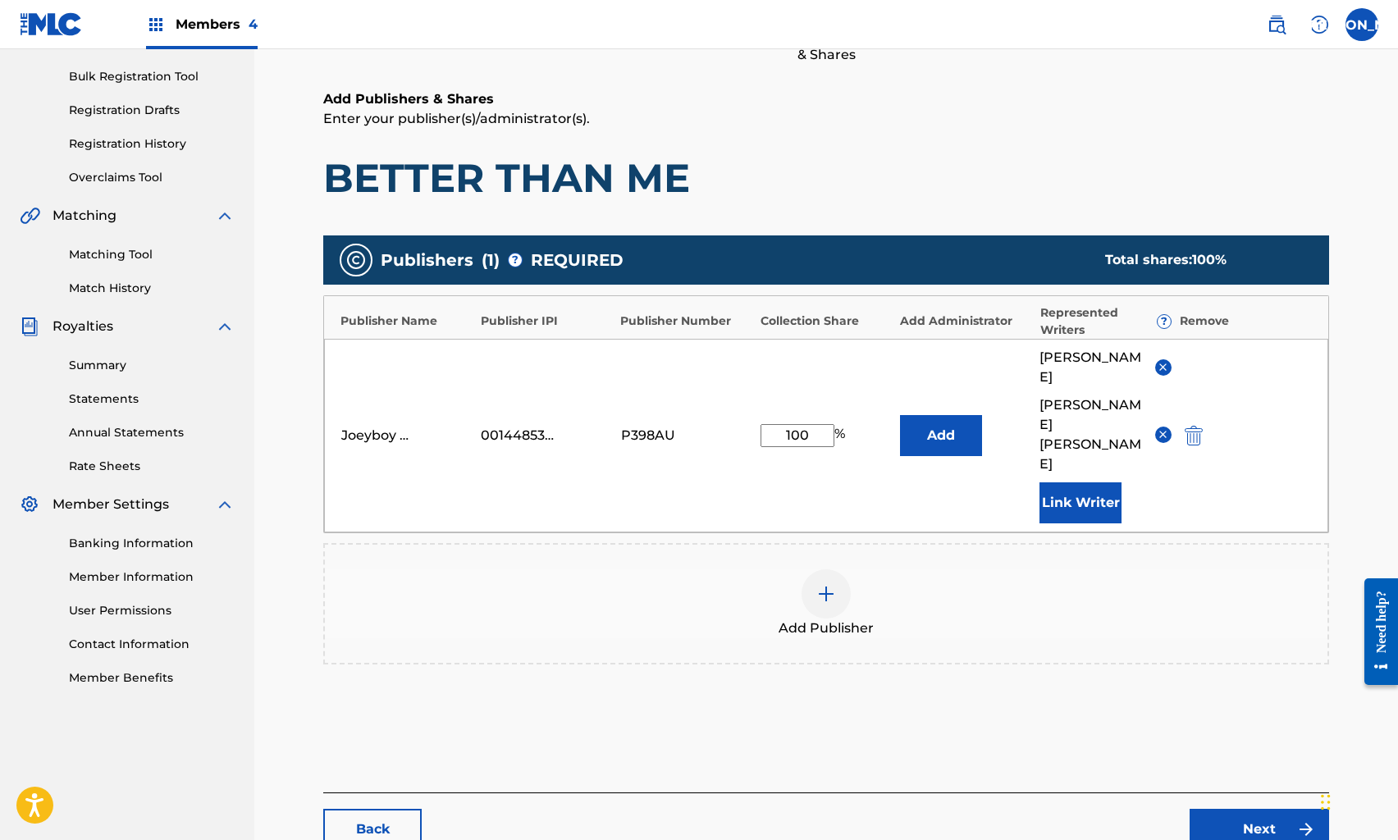
scroll to position [326, 0]
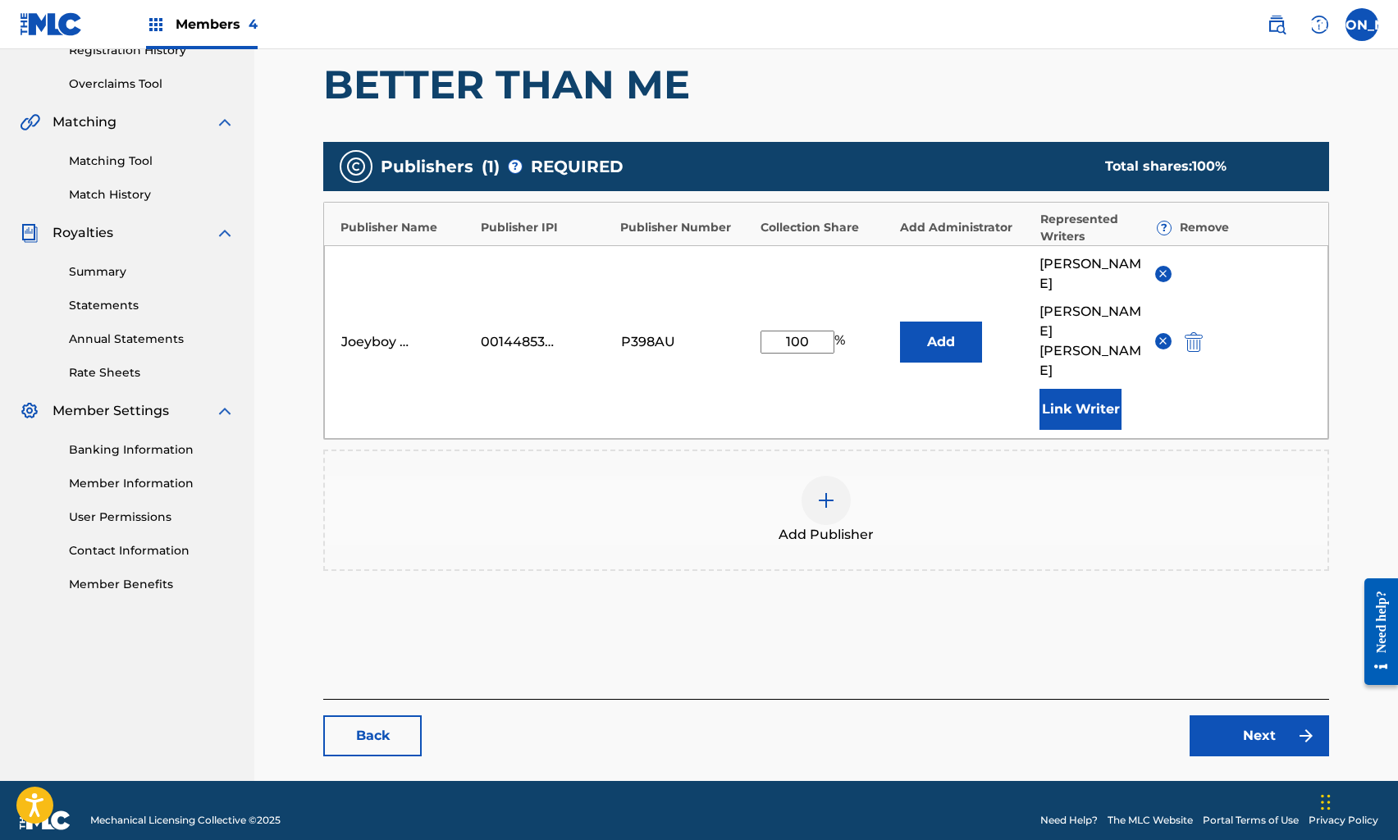
click at [1233, 716] on link "Next" at bounding box center [1260, 736] width 140 height 41
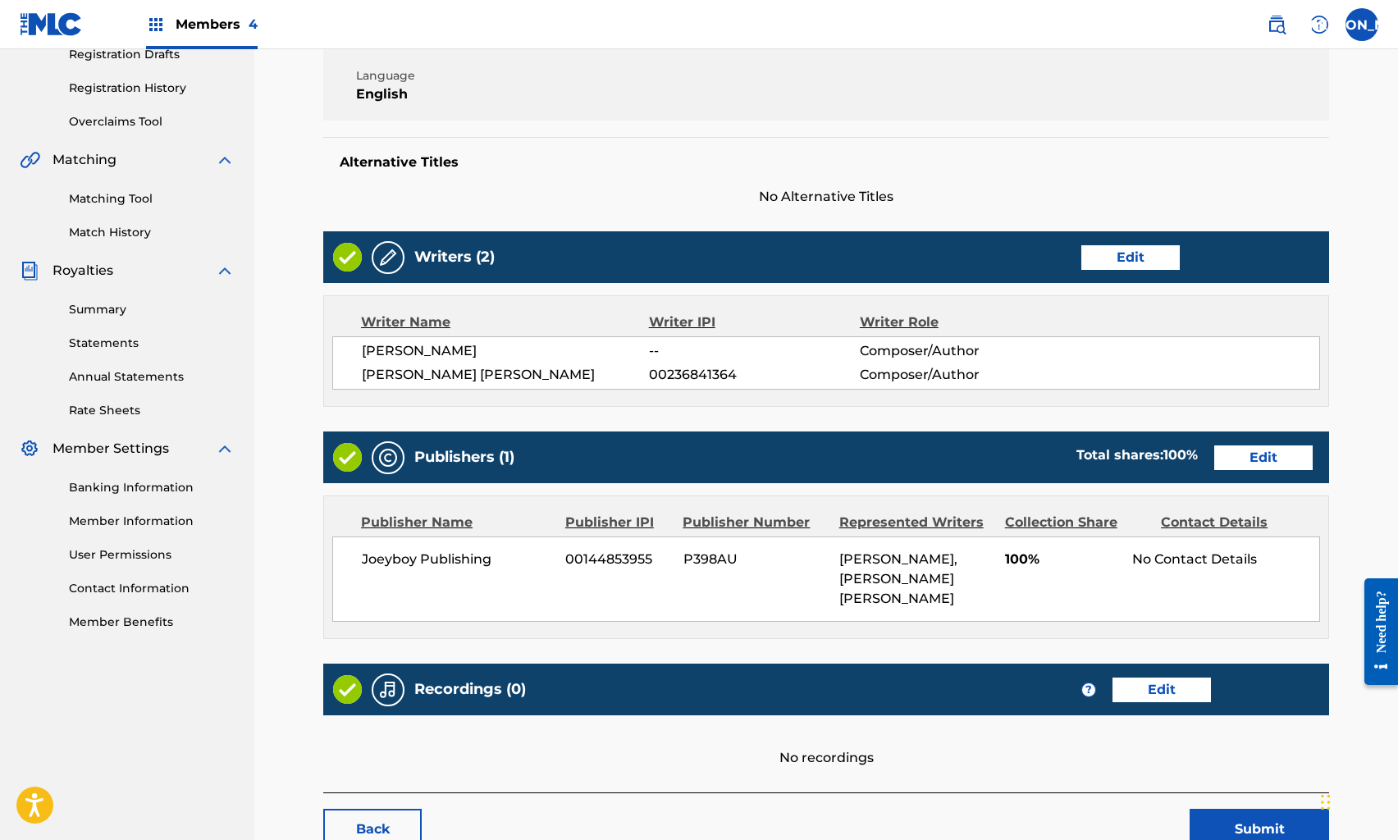
scroll to position [400, 0]
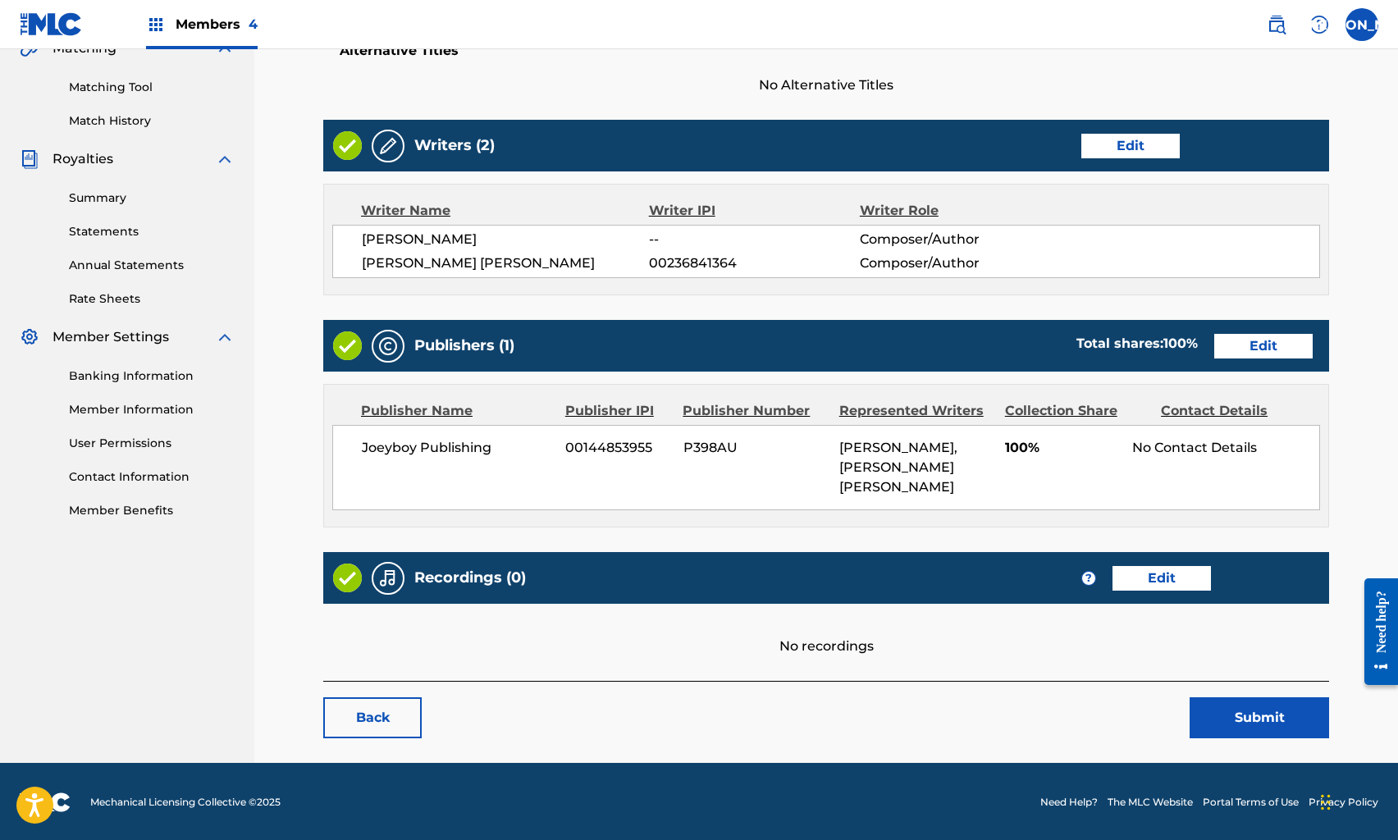
click at [1185, 573] on link "Edit" at bounding box center [1162, 578] width 98 height 25
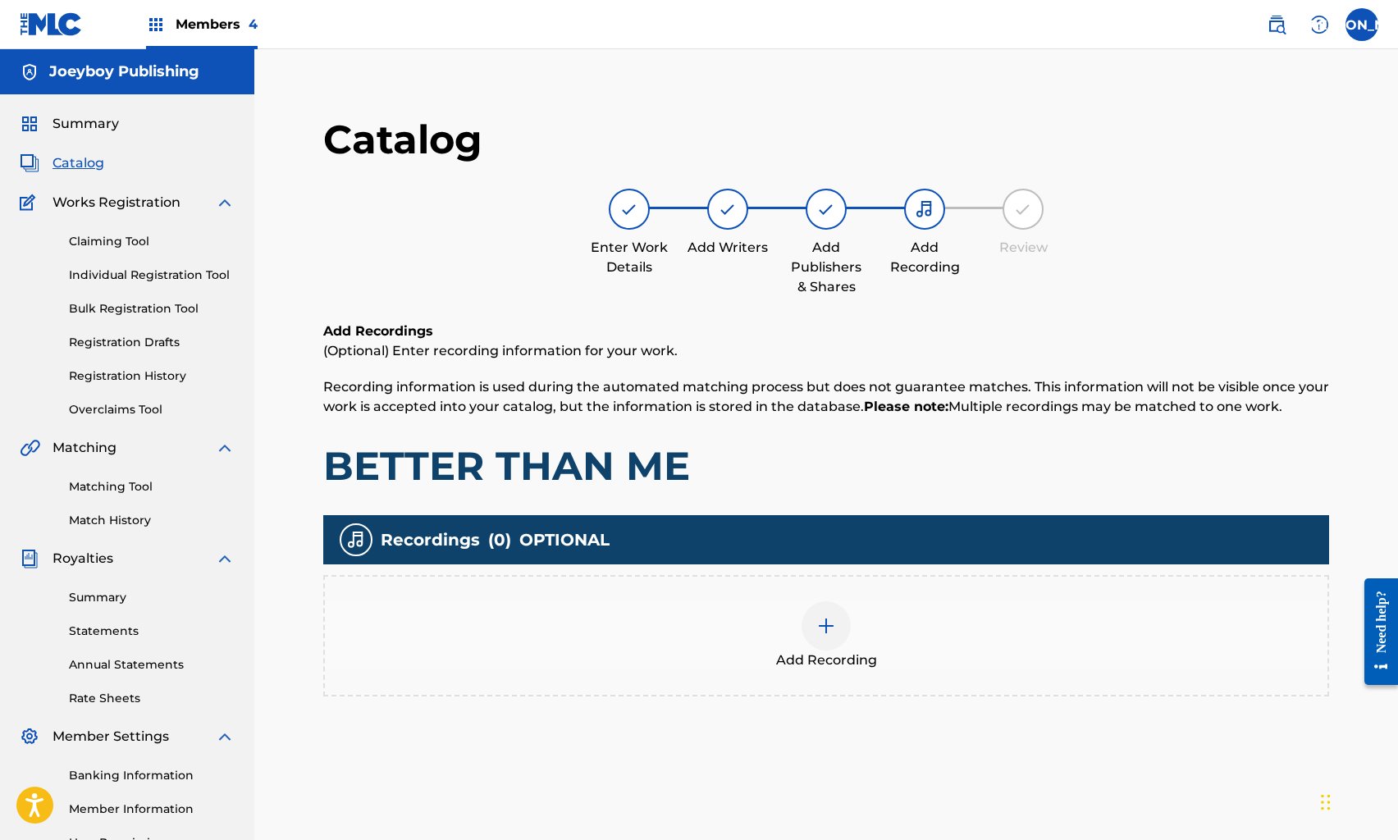
click at [842, 629] on div at bounding box center [826, 626] width 49 height 49
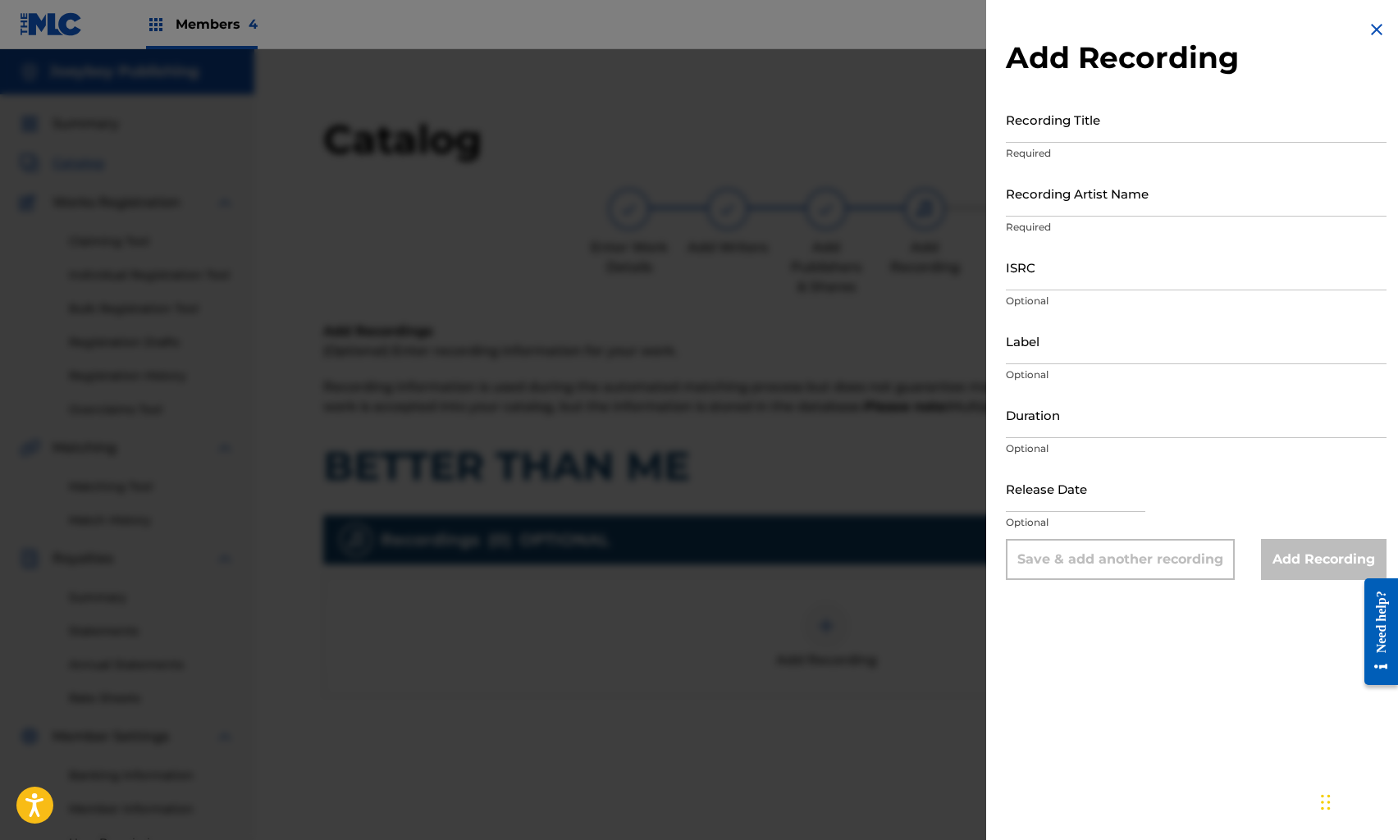
click at [1022, 144] on div "Recording Title Required" at bounding box center [1196, 133] width 381 height 74
click at [1020, 127] on input "Recording Title" at bounding box center [1196, 119] width 381 height 47
type input "WATCH ME GROW"
click at [1022, 202] on input "Recording Artist Name" at bounding box center [1196, 193] width 381 height 47
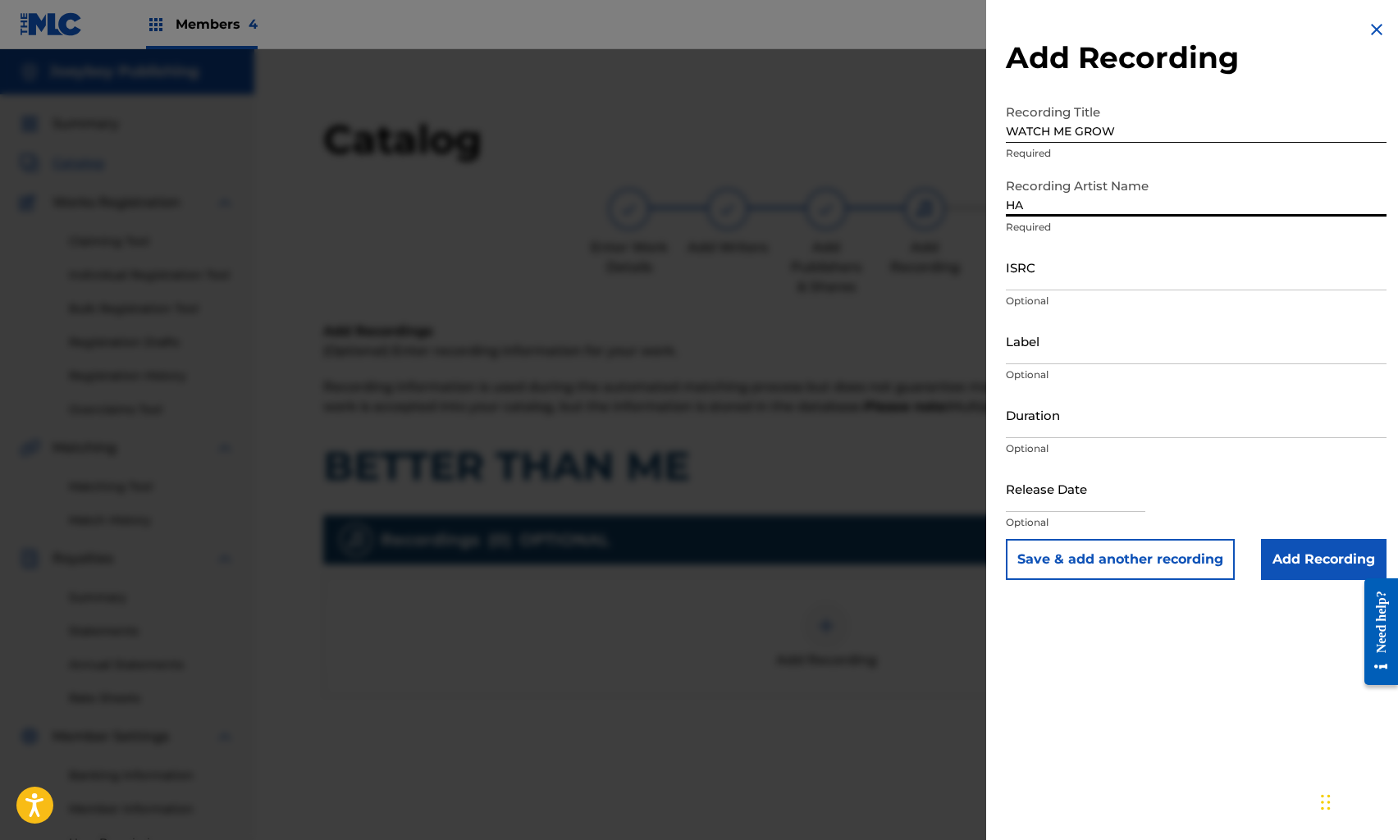
type input "HALF PINT"
click at [1051, 267] on input "ISRC" at bounding box center [1196, 267] width 381 height 47
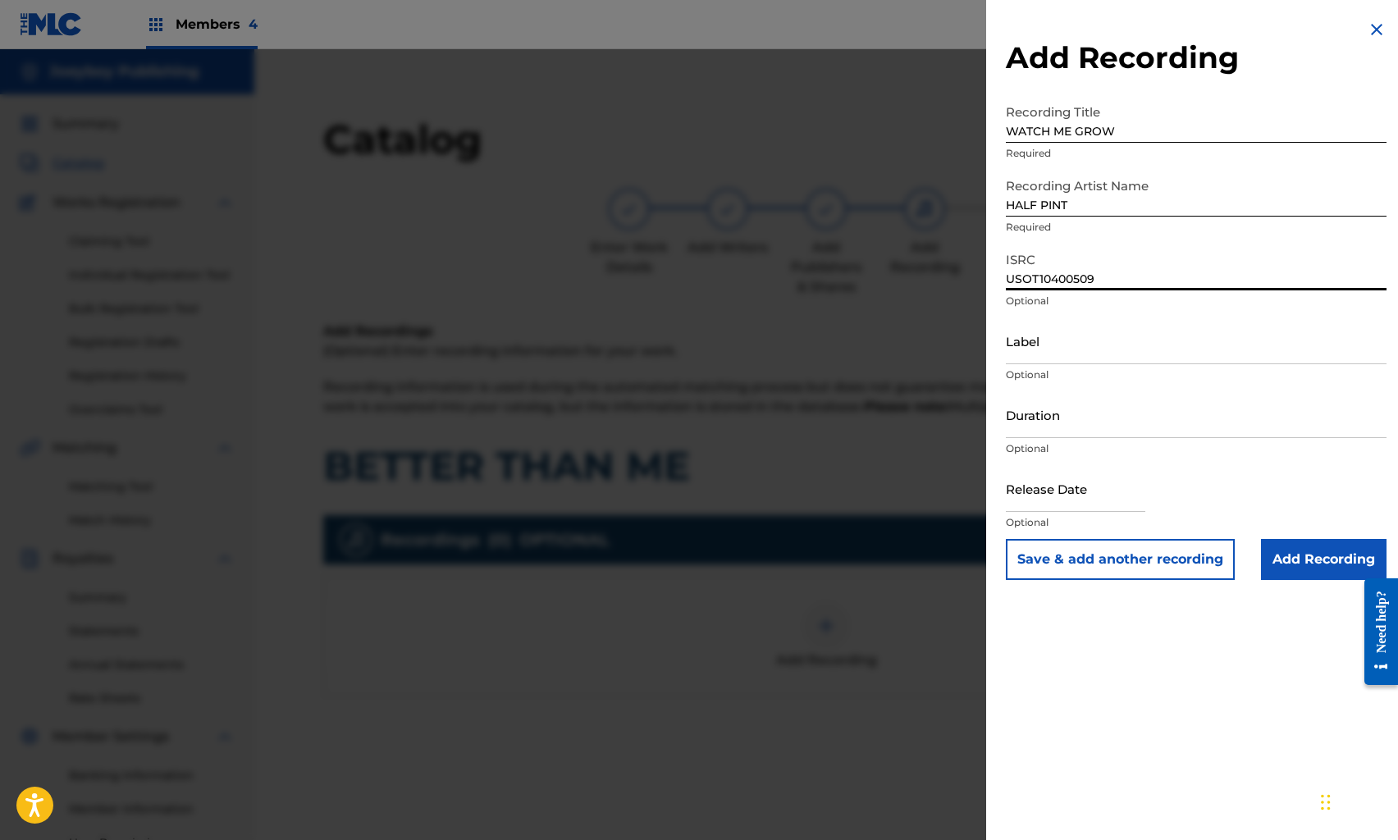
type input "USOT10400509"
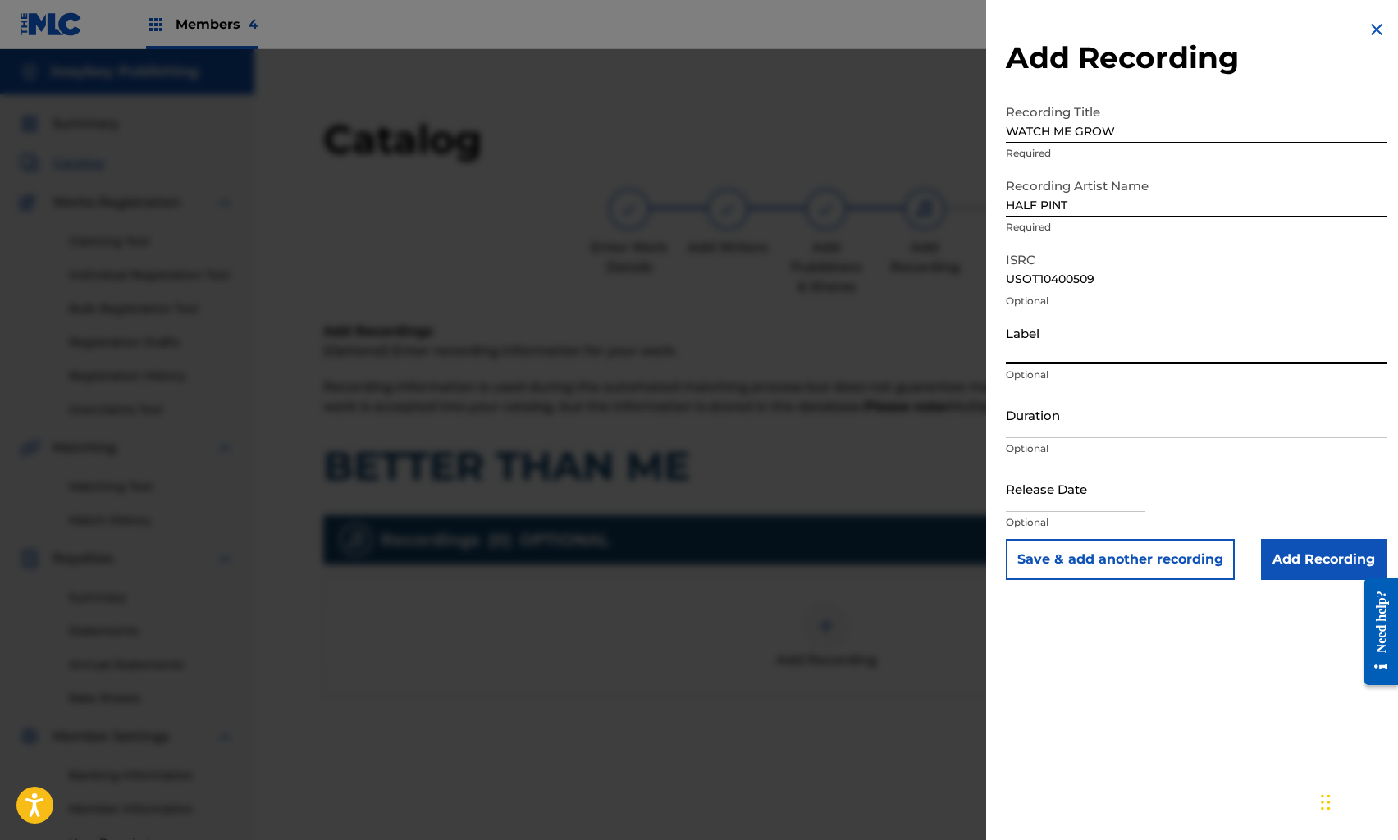
click at [1046, 356] on input "Label" at bounding box center [1196, 341] width 381 height 47
type input "ON TOP RECORDS LLC"
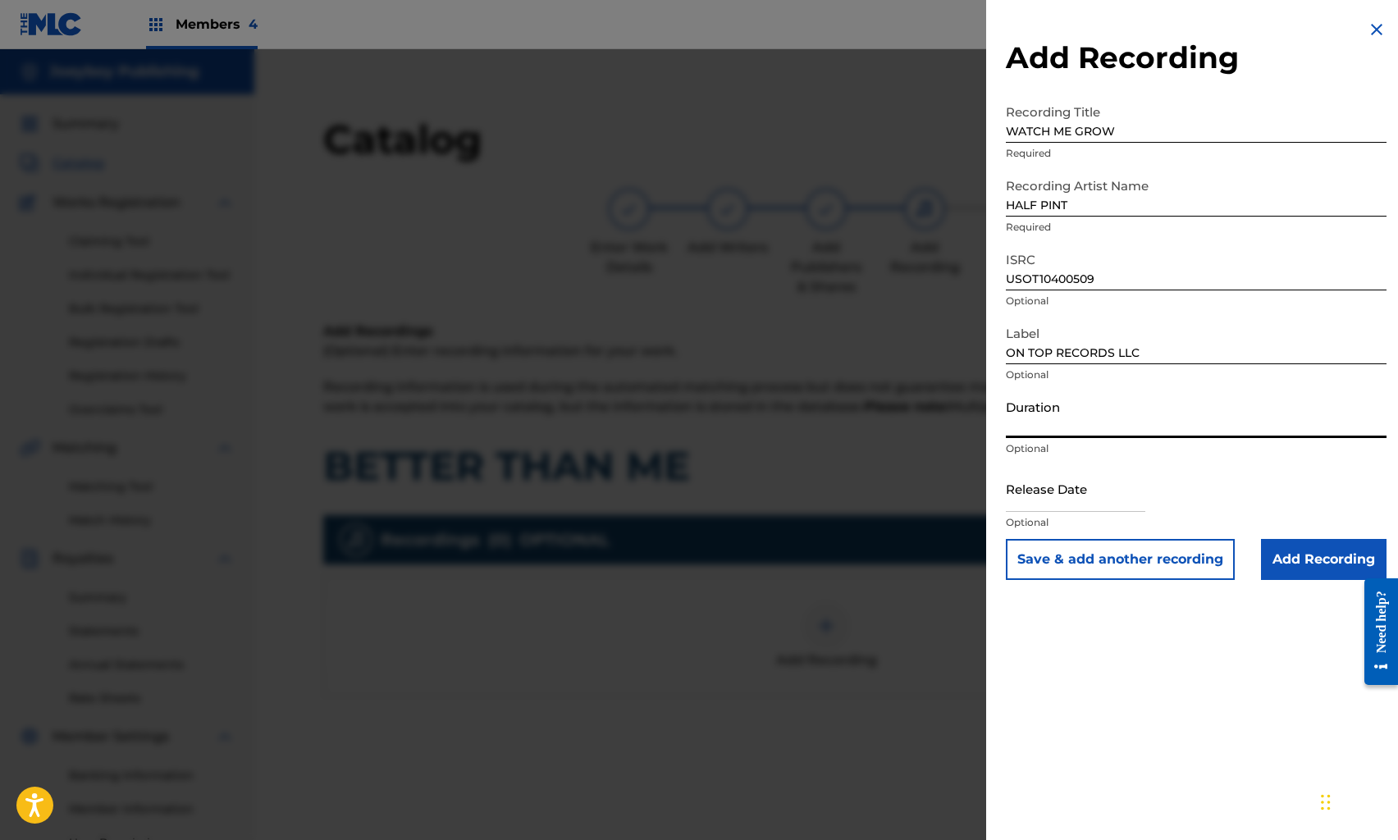
click at [1070, 428] on input "Duration" at bounding box center [1196, 414] width 381 height 47
type input "03:04"
select select "7"
select select "2025"
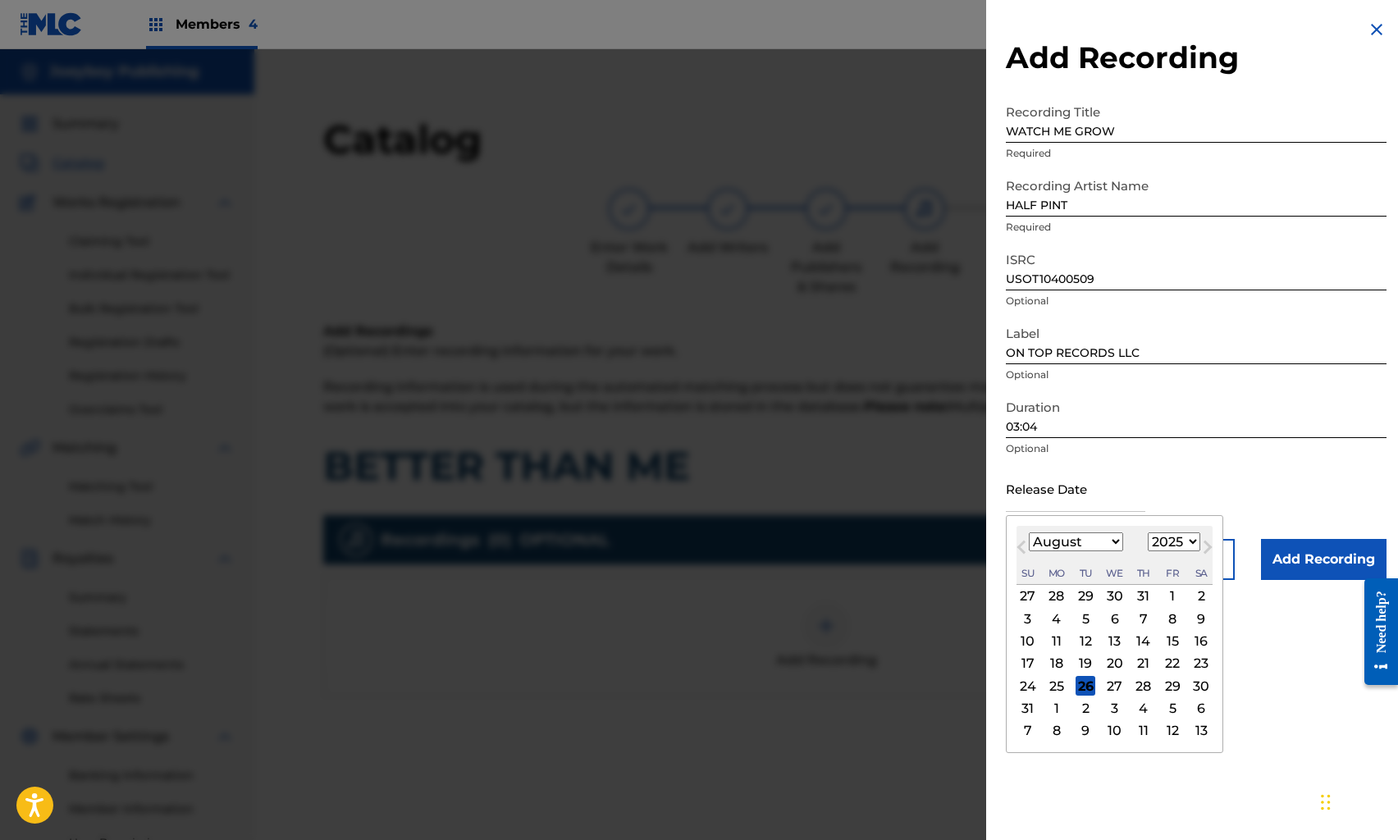
click at [1096, 501] on input "text" at bounding box center [1076, 488] width 140 height 47
click at [1041, 530] on div "August [DATE] February March April May June July August September October Novem…" at bounding box center [1115, 555] width 196 height 59
click at [1047, 538] on select "January February March April May June July August September October November De…" at bounding box center [1076, 542] width 94 height 19
select select "4"
click at [1029, 533] on select "January February March April May June July August September October November De…" at bounding box center [1076, 542] width 94 height 19
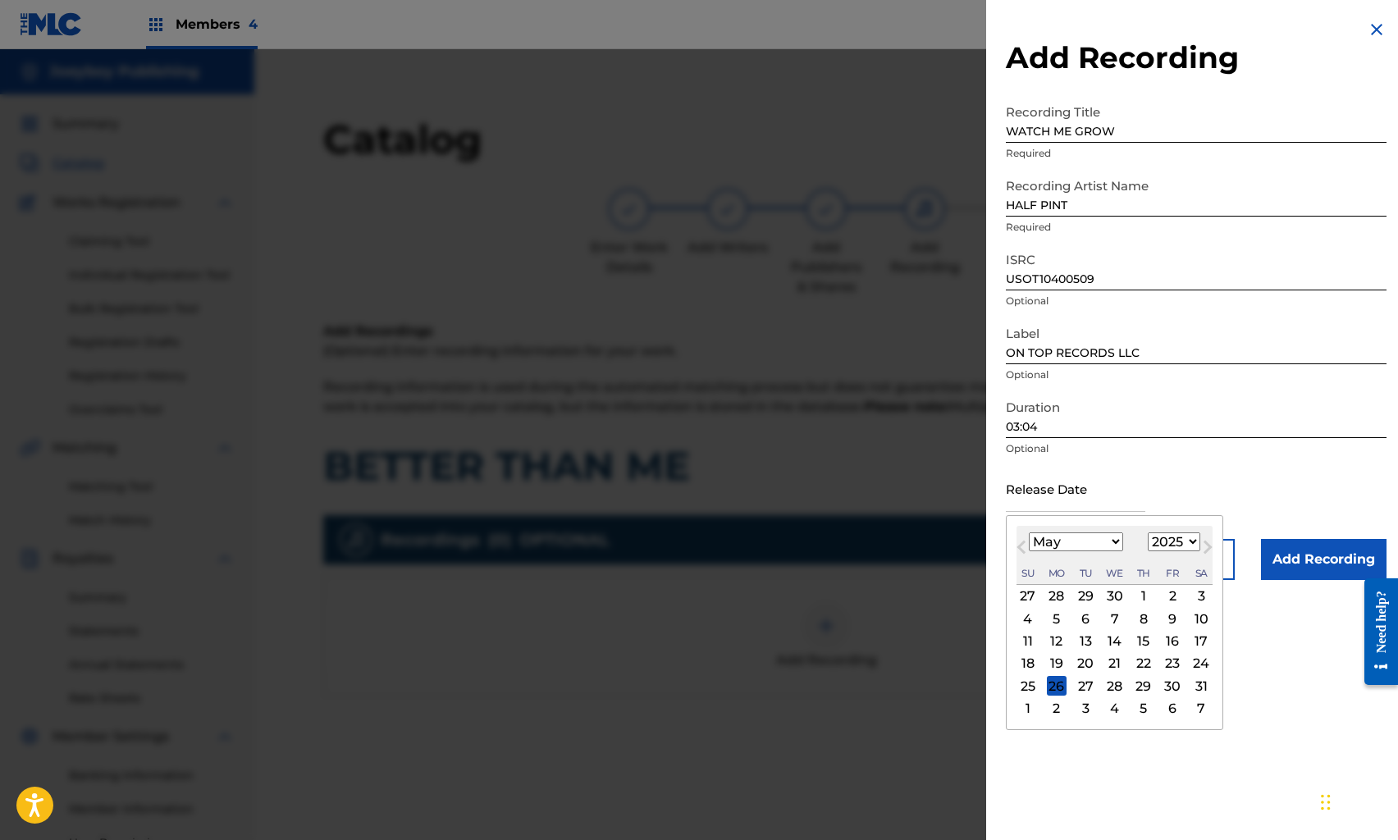
click at [1187, 543] on select "1899 1900 1901 1902 1903 1904 1905 1906 1907 1908 1909 1910 1911 1912 1913 1914…" at bounding box center [1174, 542] width 53 height 19
select select "2009"
click at [1148, 533] on select "1899 1900 1901 1902 1903 1904 1905 1906 1907 1908 1909 1910 1911 1912 1913 1914…" at bounding box center [1174, 542] width 53 height 19
click at [1172, 595] on div "1" at bounding box center [1173, 597] width 20 height 20
type input "[DATE]"
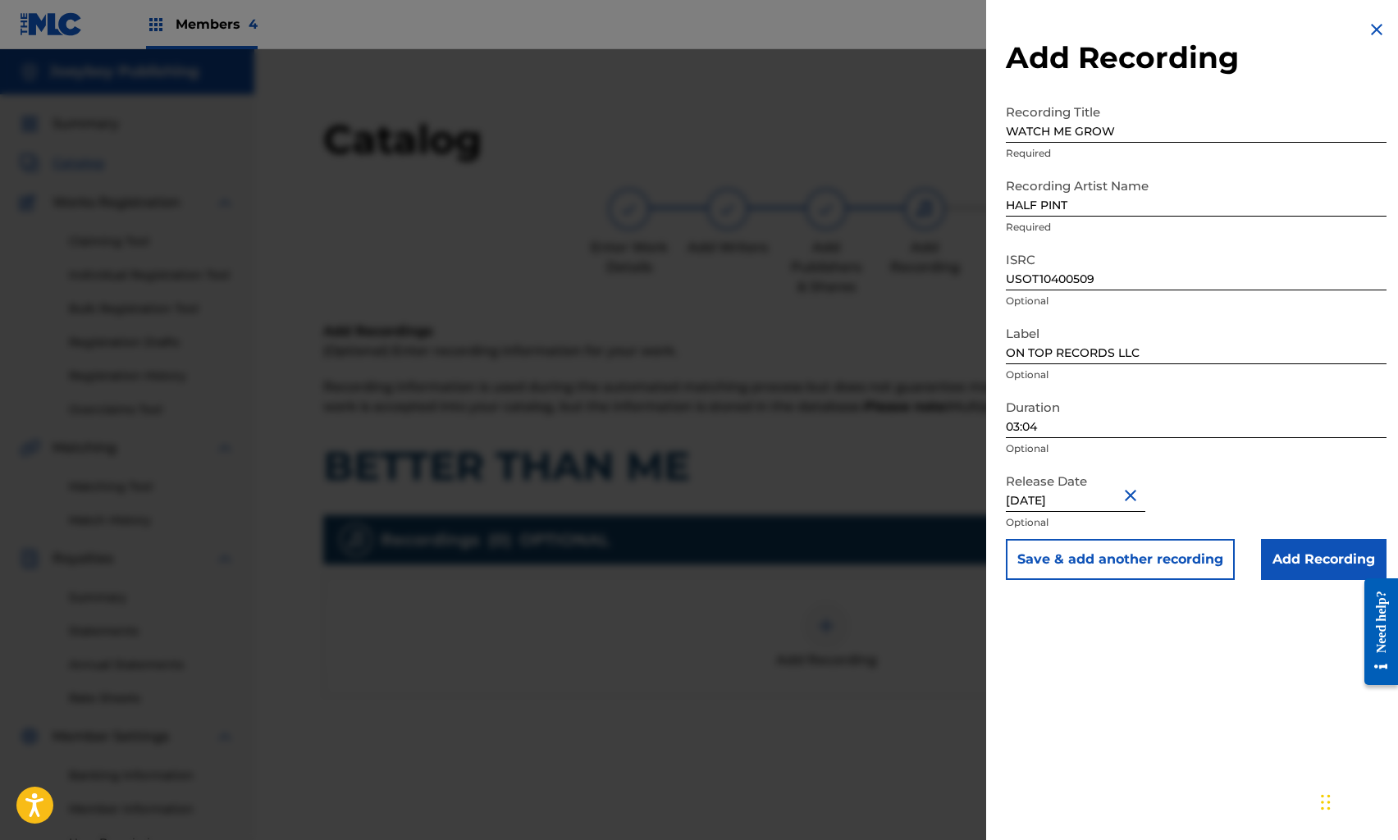
click at [1219, 625] on div "Add Recording Recording Title WATCH ME GROW Required Recording Artist Name HALF…" at bounding box center [1196, 420] width 420 height 840
click at [1289, 561] on input "Add Recording" at bounding box center [1324, 559] width 126 height 41
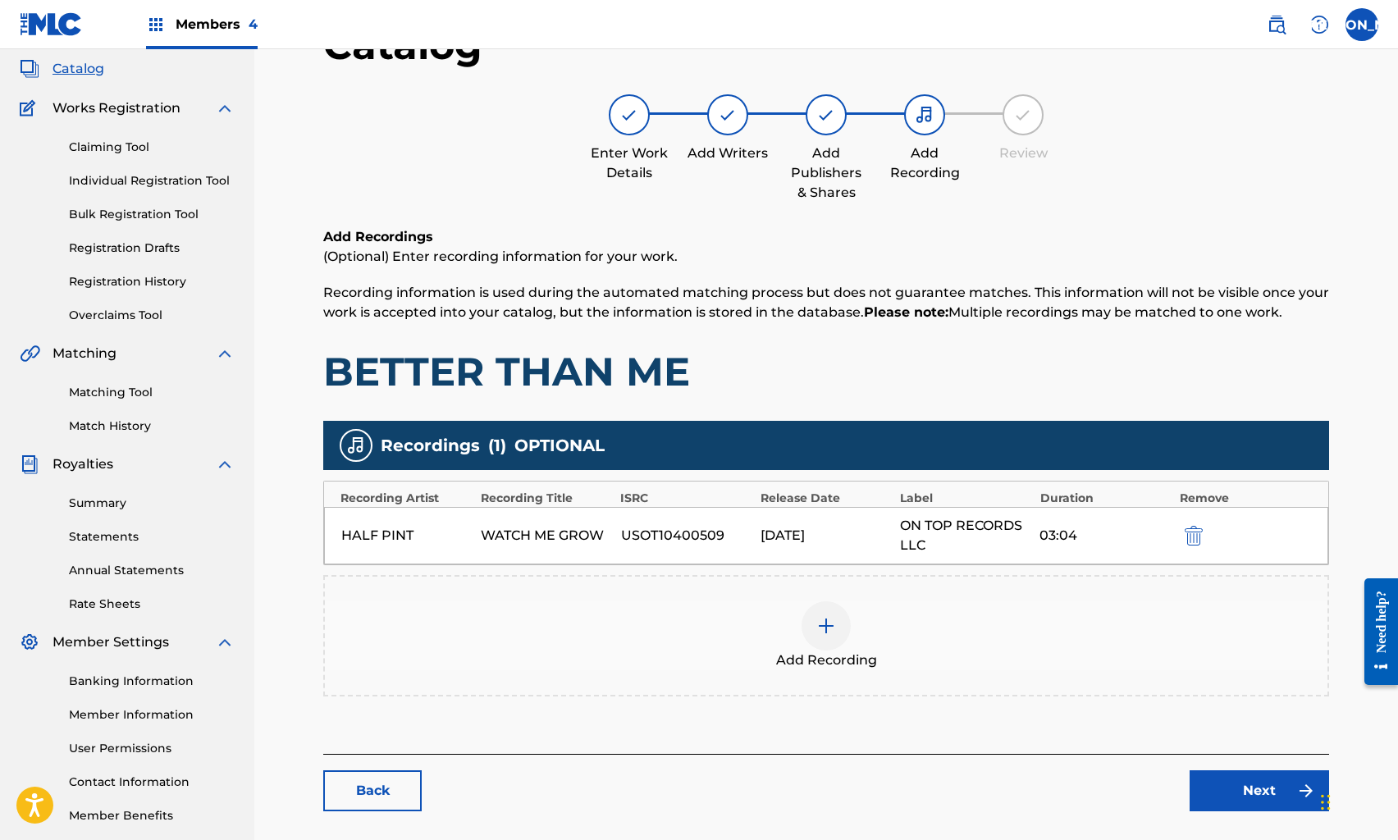
scroll to position [177, 0]
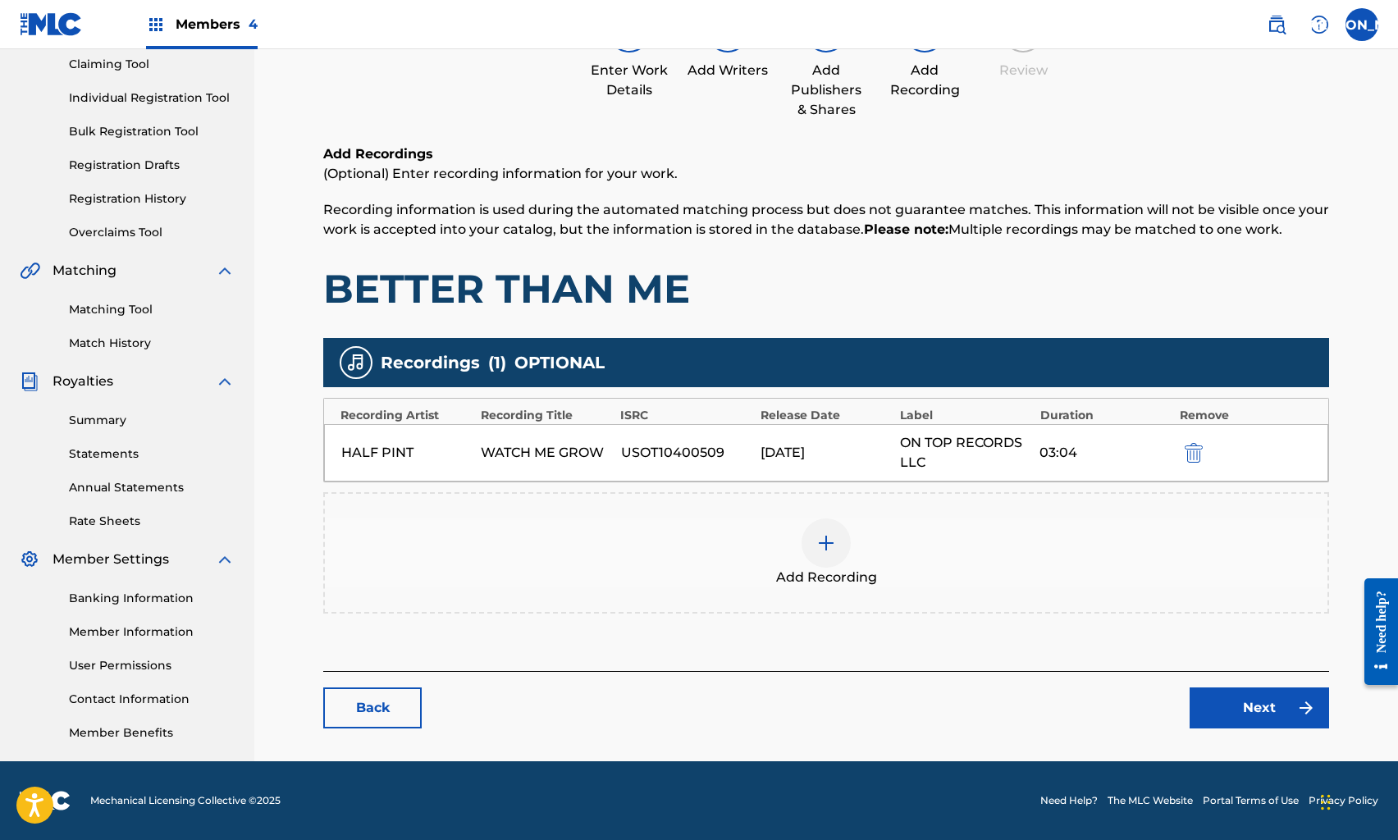
click at [1256, 701] on link "Next" at bounding box center [1260, 708] width 140 height 41
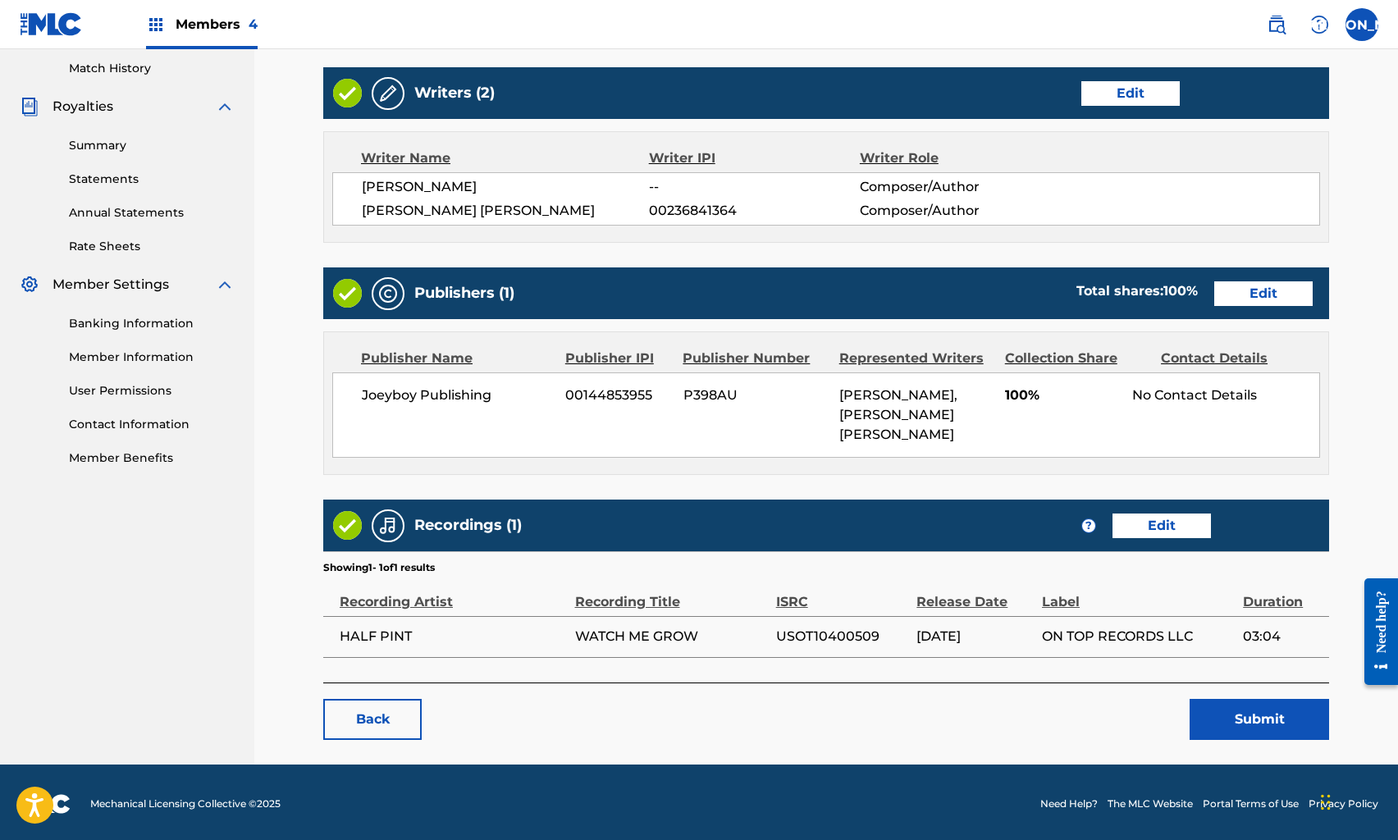
scroll to position [441, 0]
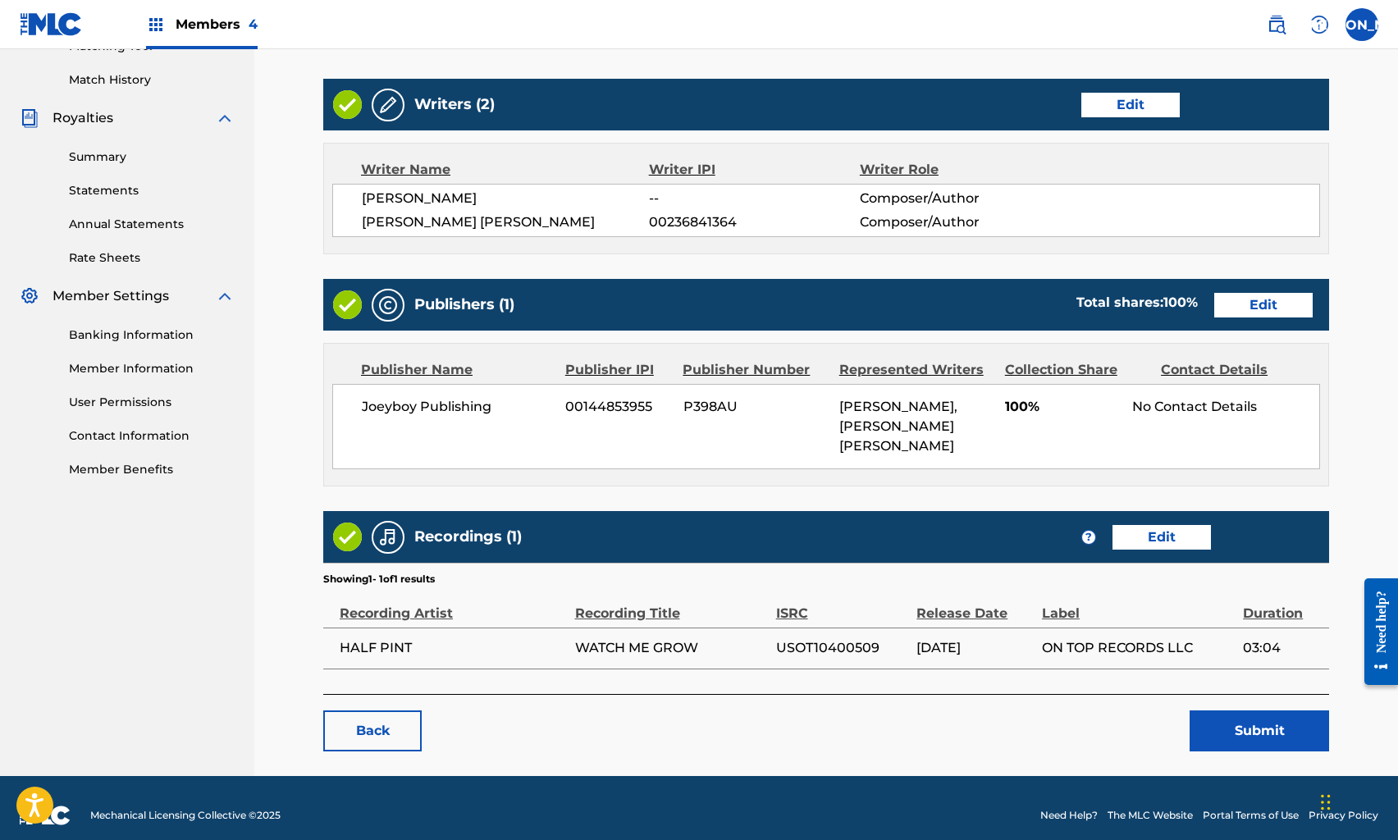
click at [1239, 726] on button "Submit" at bounding box center [1260, 731] width 140 height 41
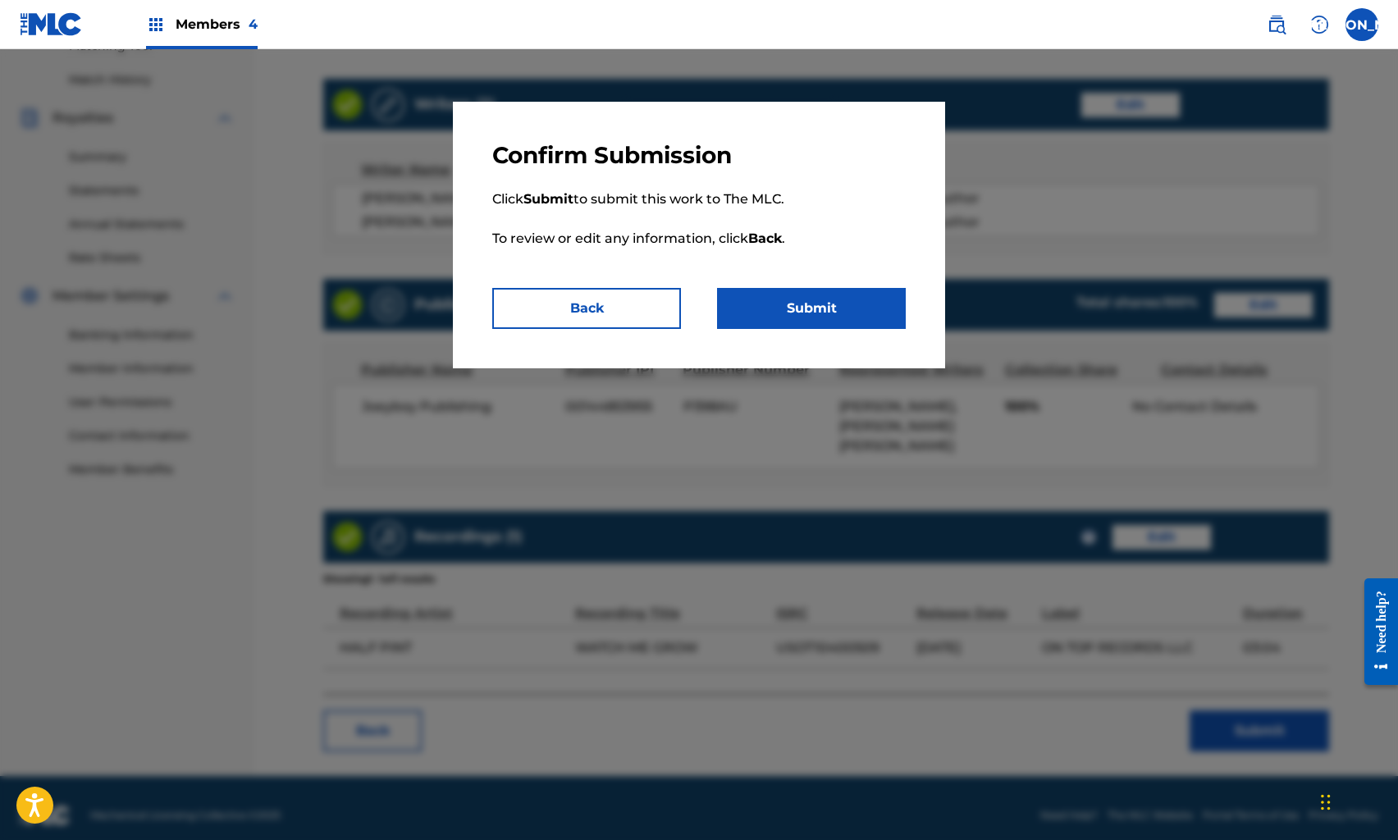
click at [833, 309] on button "Submit" at bounding box center [811, 308] width 189 height 41
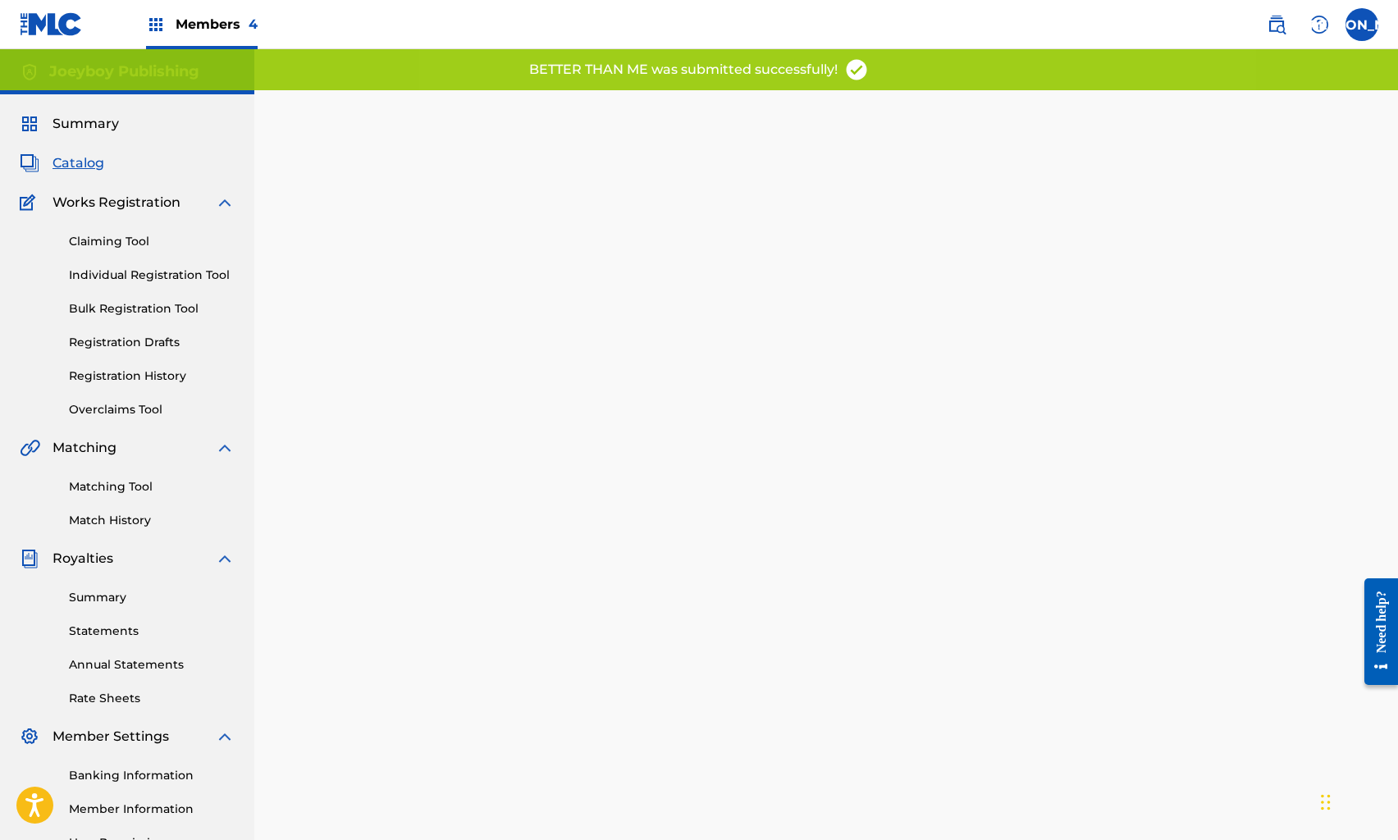
click at [85, 160] on span "Catalog" at bounding box center [79, 163] width 52 height 20
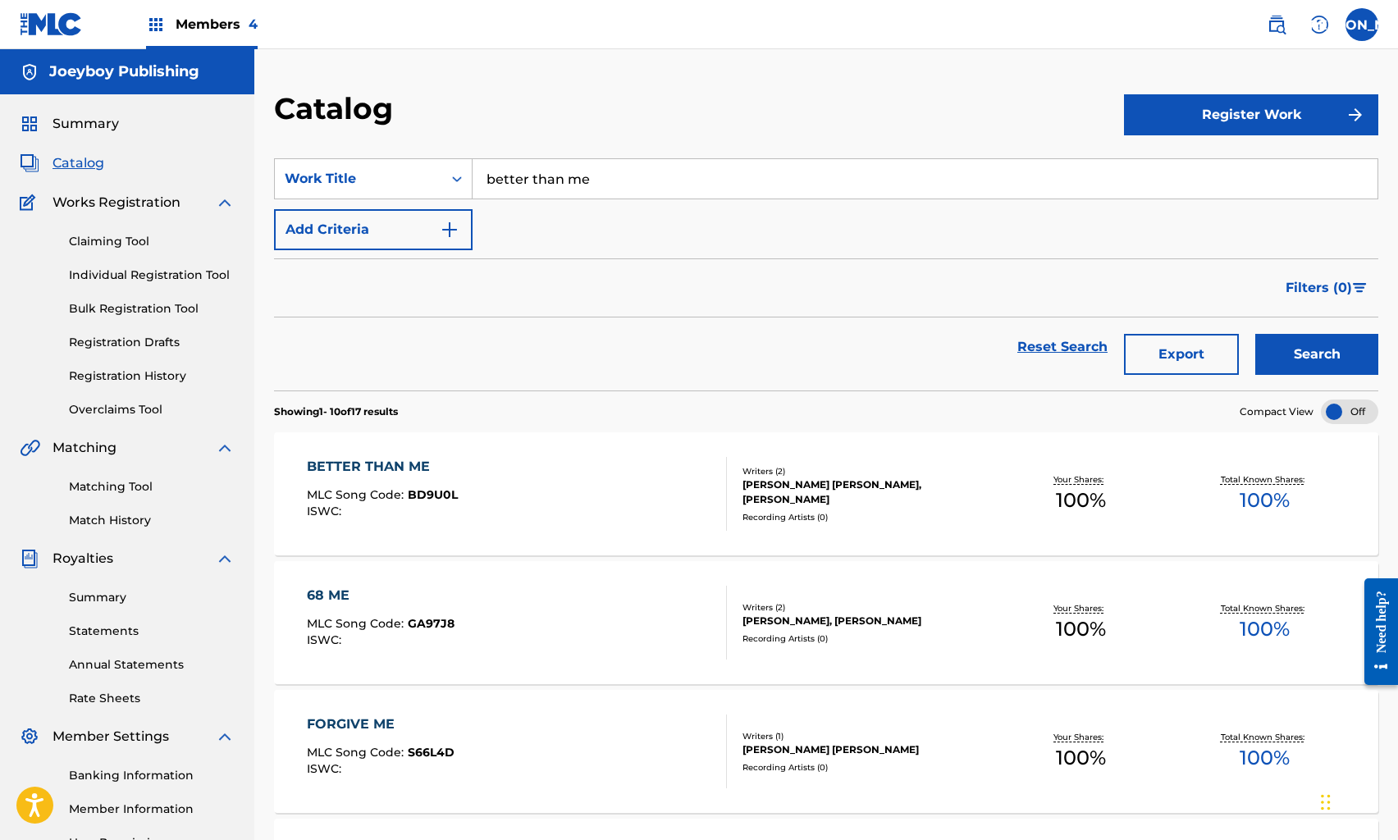
click at [1025, 348] on link "Reset Search" at bounding box center [1062, 347] width 107 height 36
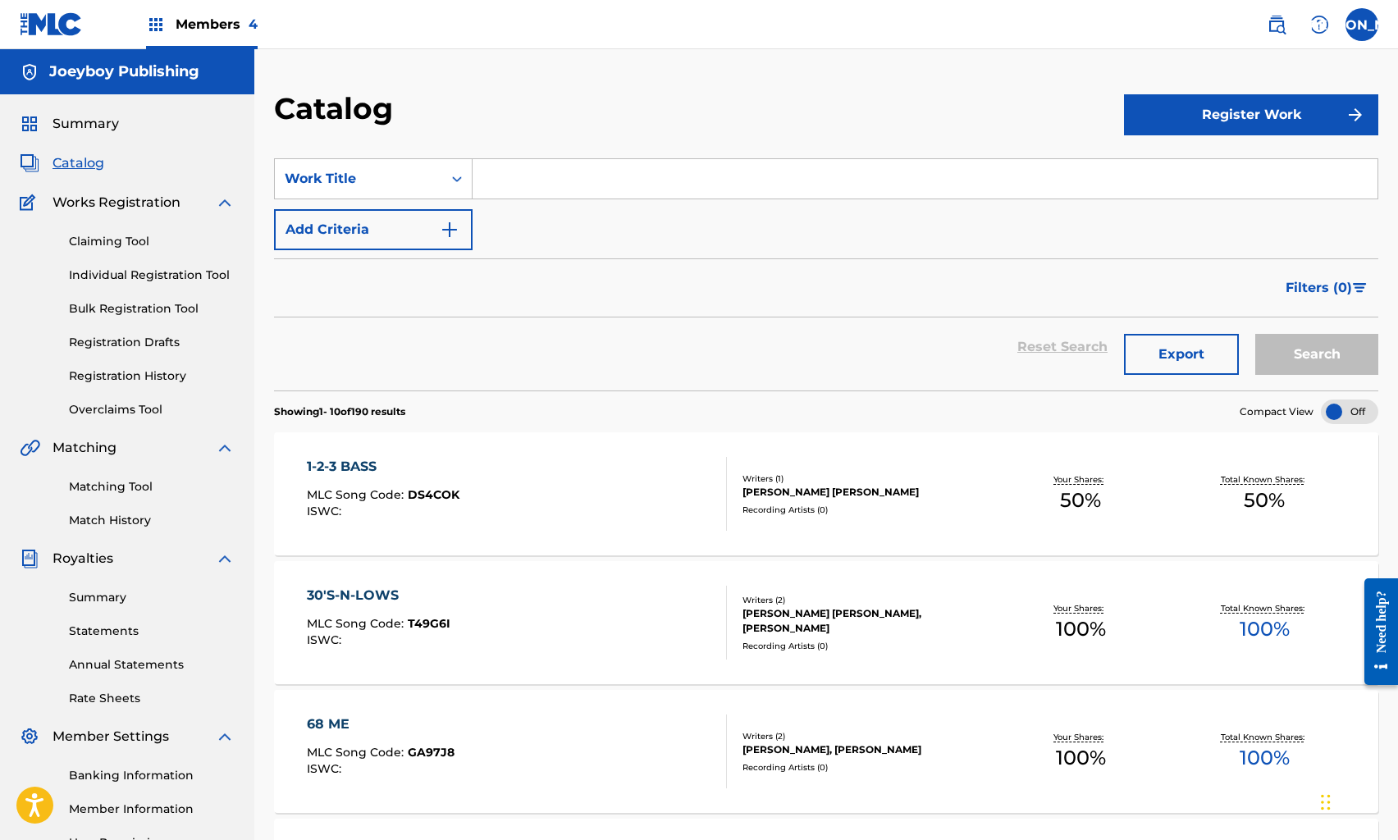
click at [604, 176] on input "Search Form" at bounding box center [925, 178] width 905 height 39
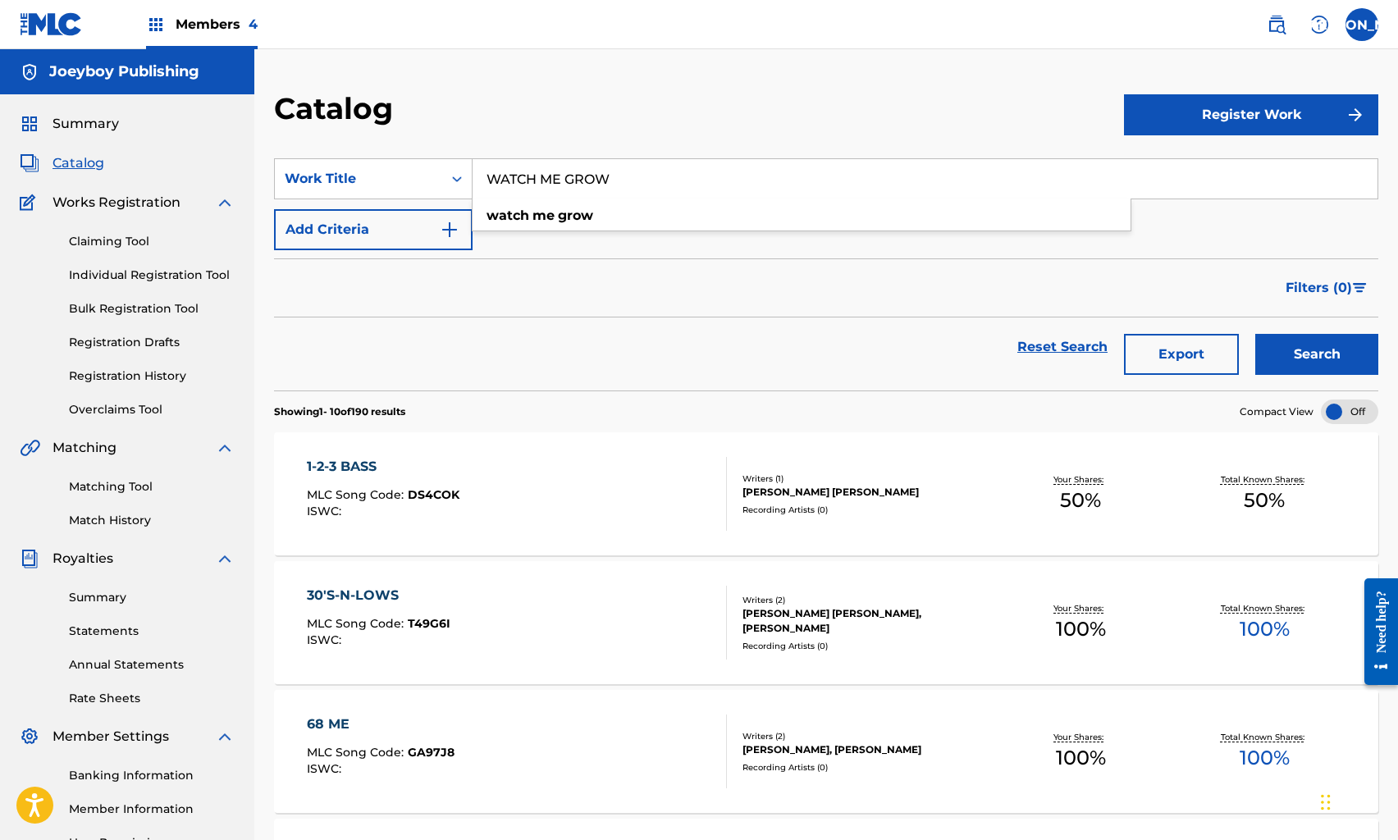
type input "WATCH ME GROW"
click at [1256, 334] on button "Search" at bounding box center [1317, 354] width 123 height 41
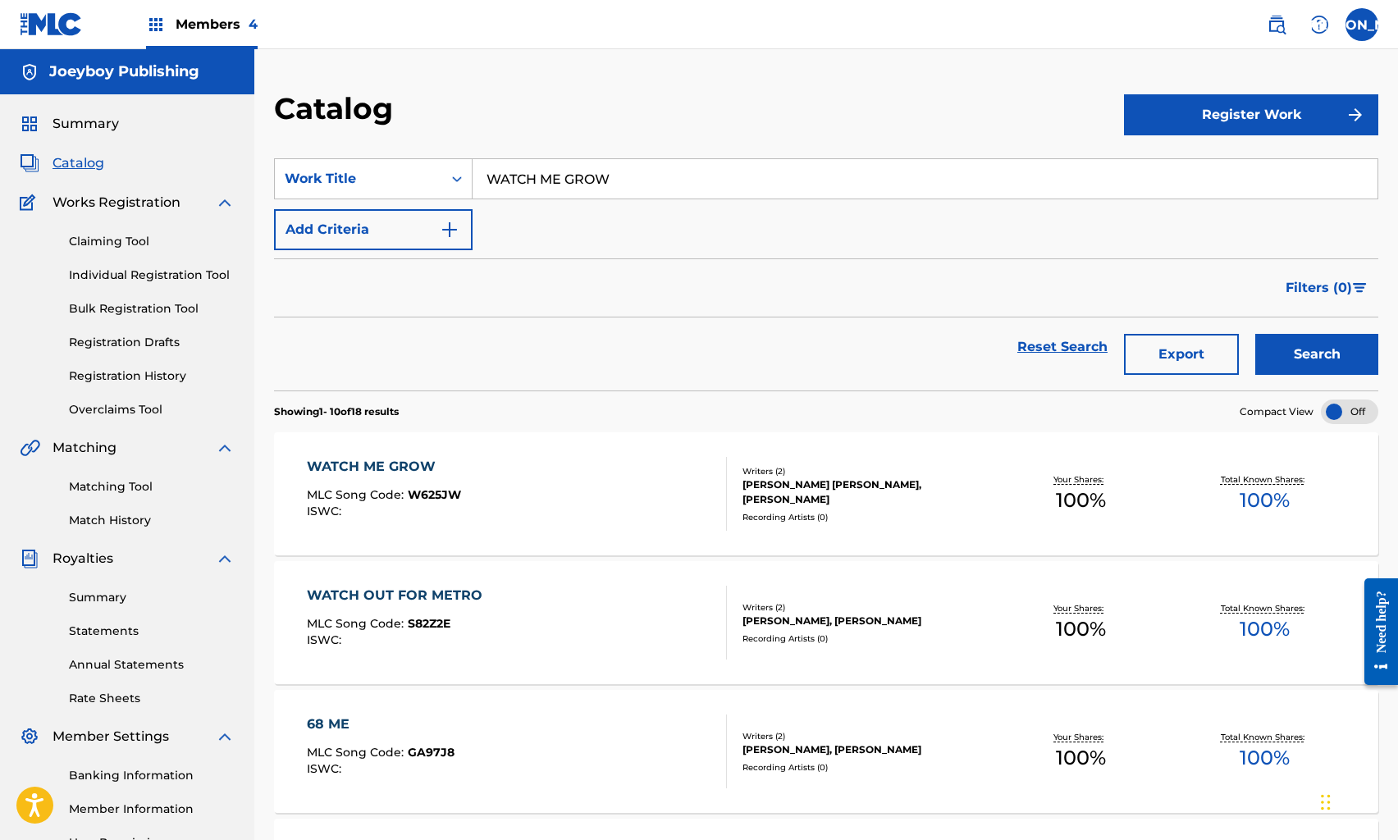
click at [436, 476] on div "WATCH ME GROW MLC Song Code : W625JW ISWC :" at bounding box center [384, 494] width 154 height 74
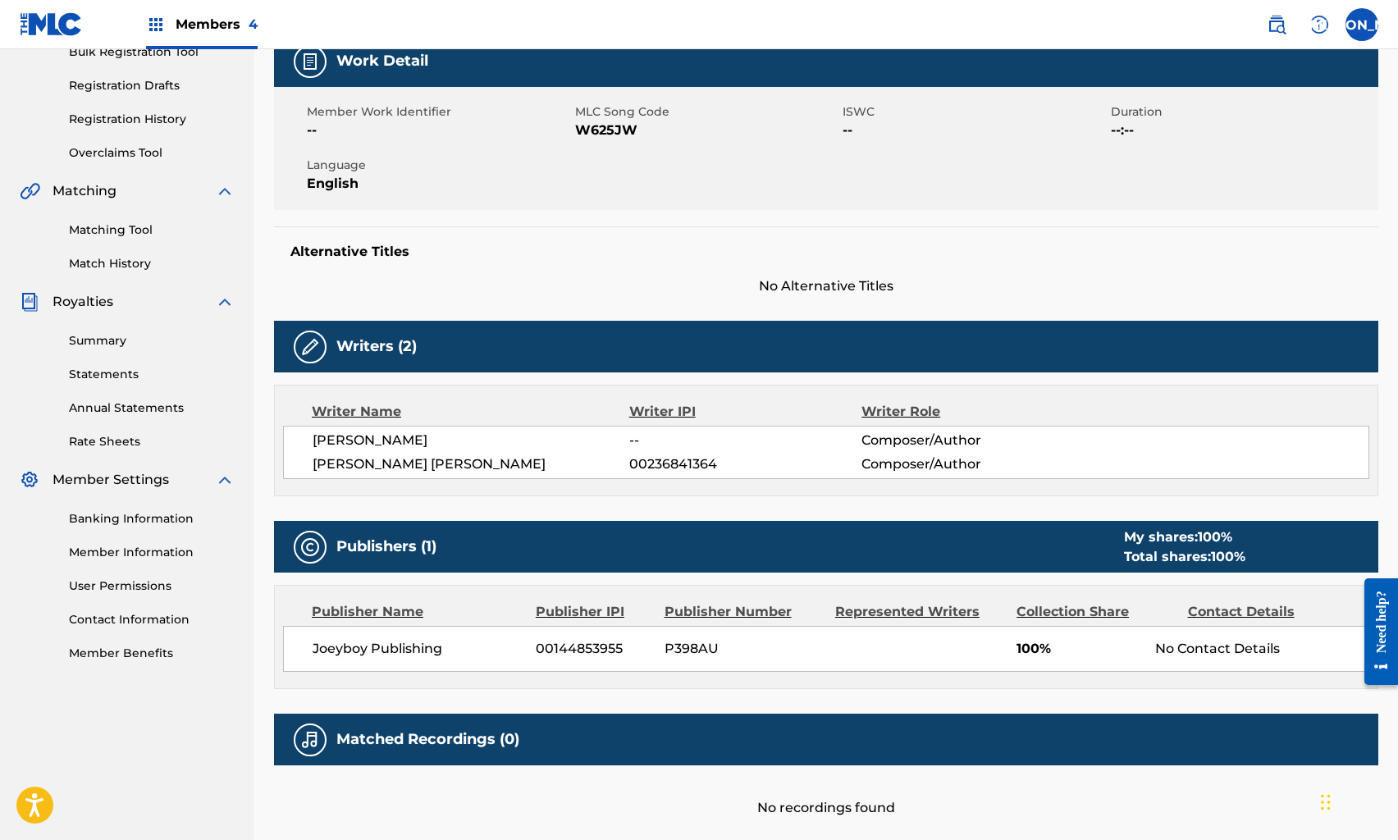
scroll to position [21, 0]
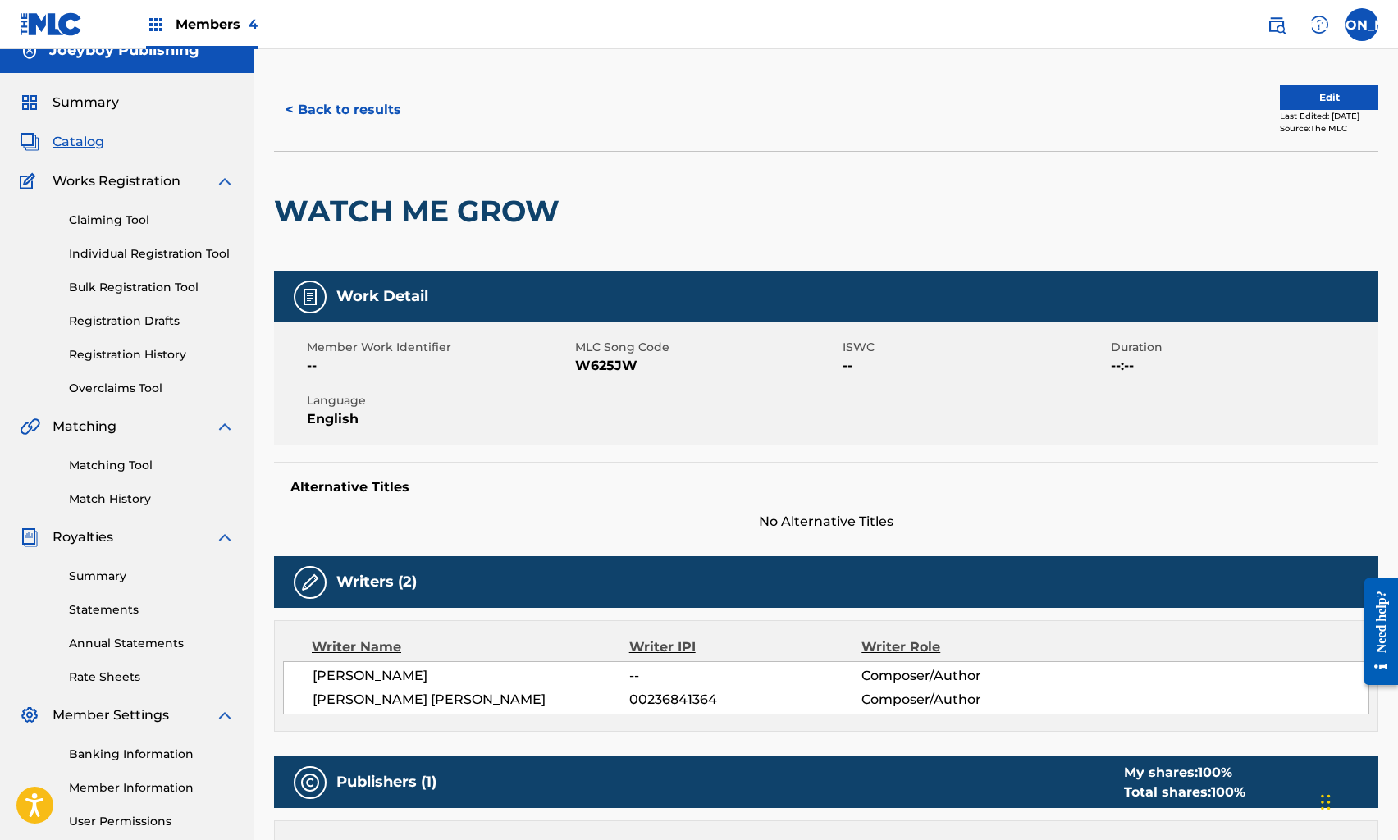
click at [1302, 94] on button "Edit" at bounding box center [1329, 97] width 98 height 25
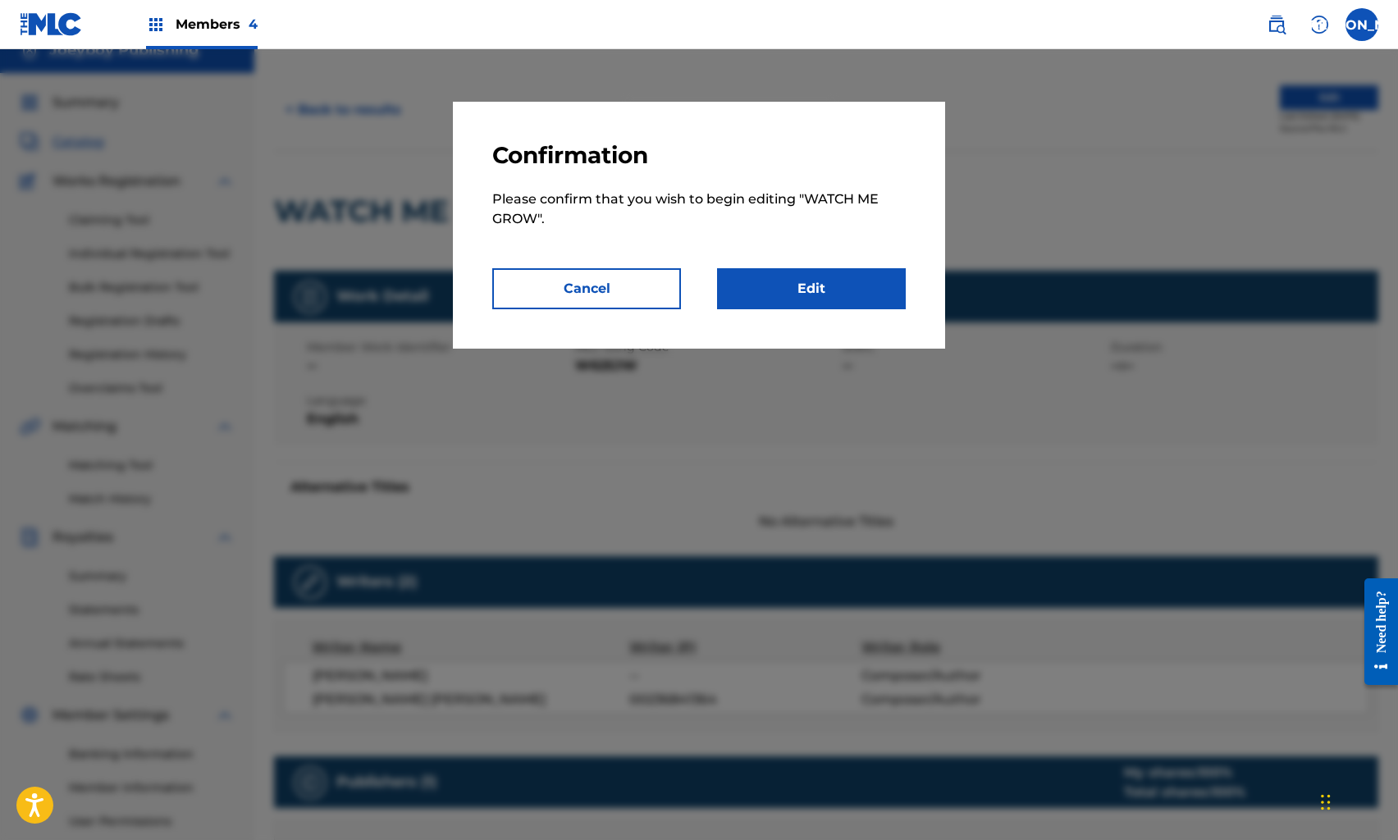
click at [840, 288] on link "Edit" at bounding box center [811, 288] width 189 height 41
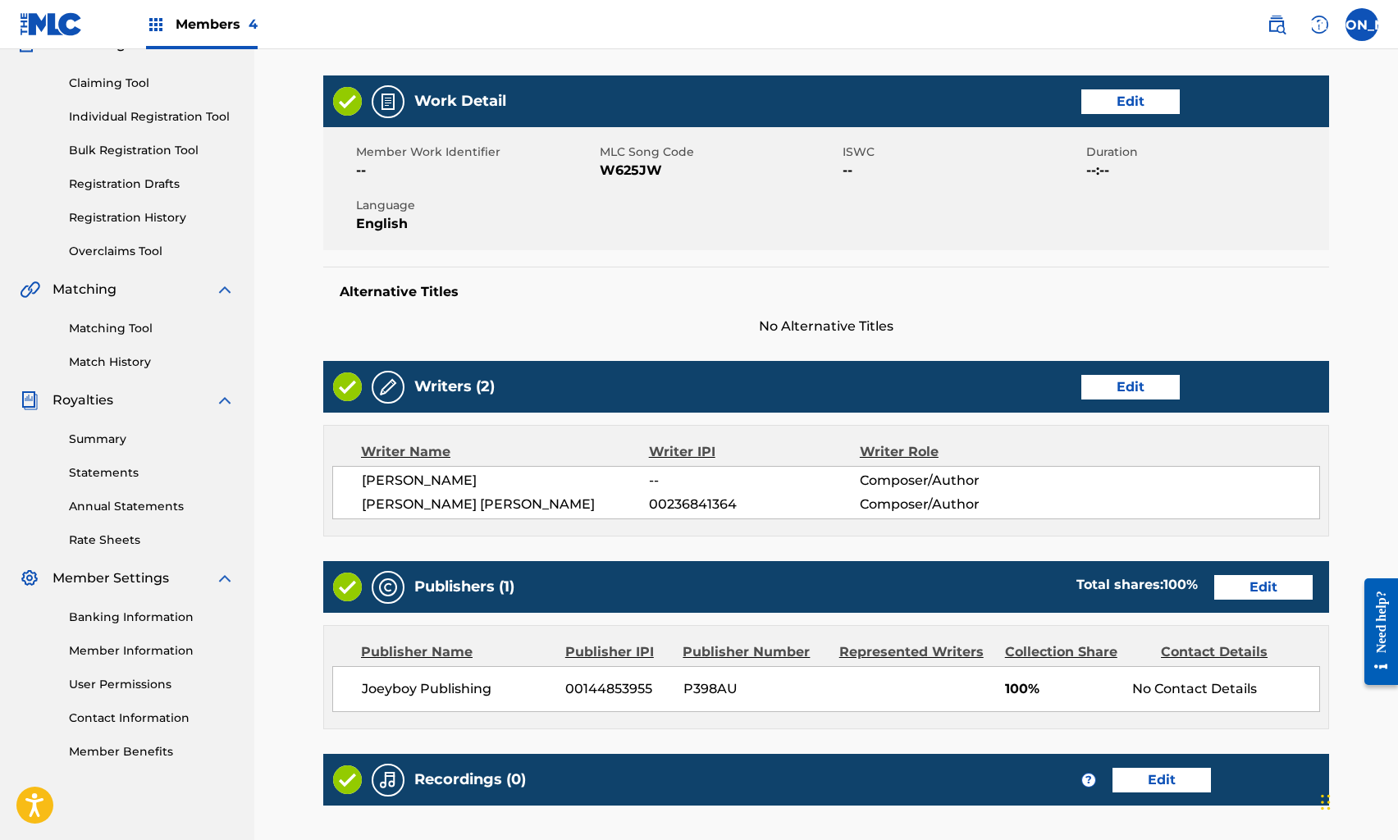
scroll to position [360, 0]
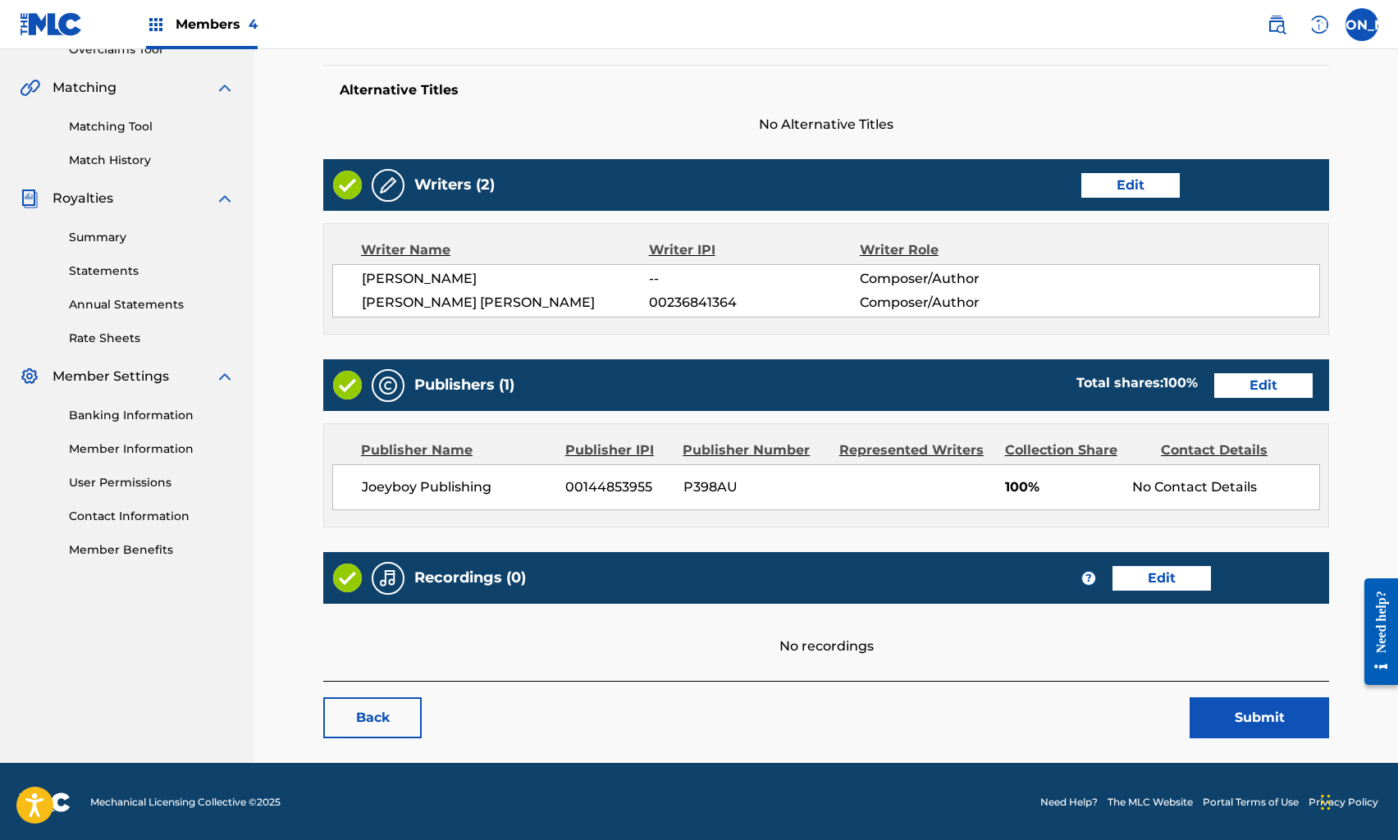
click at [1239, 382] on link "Edit" at bounding box center [1264, 385] width 98 height 25
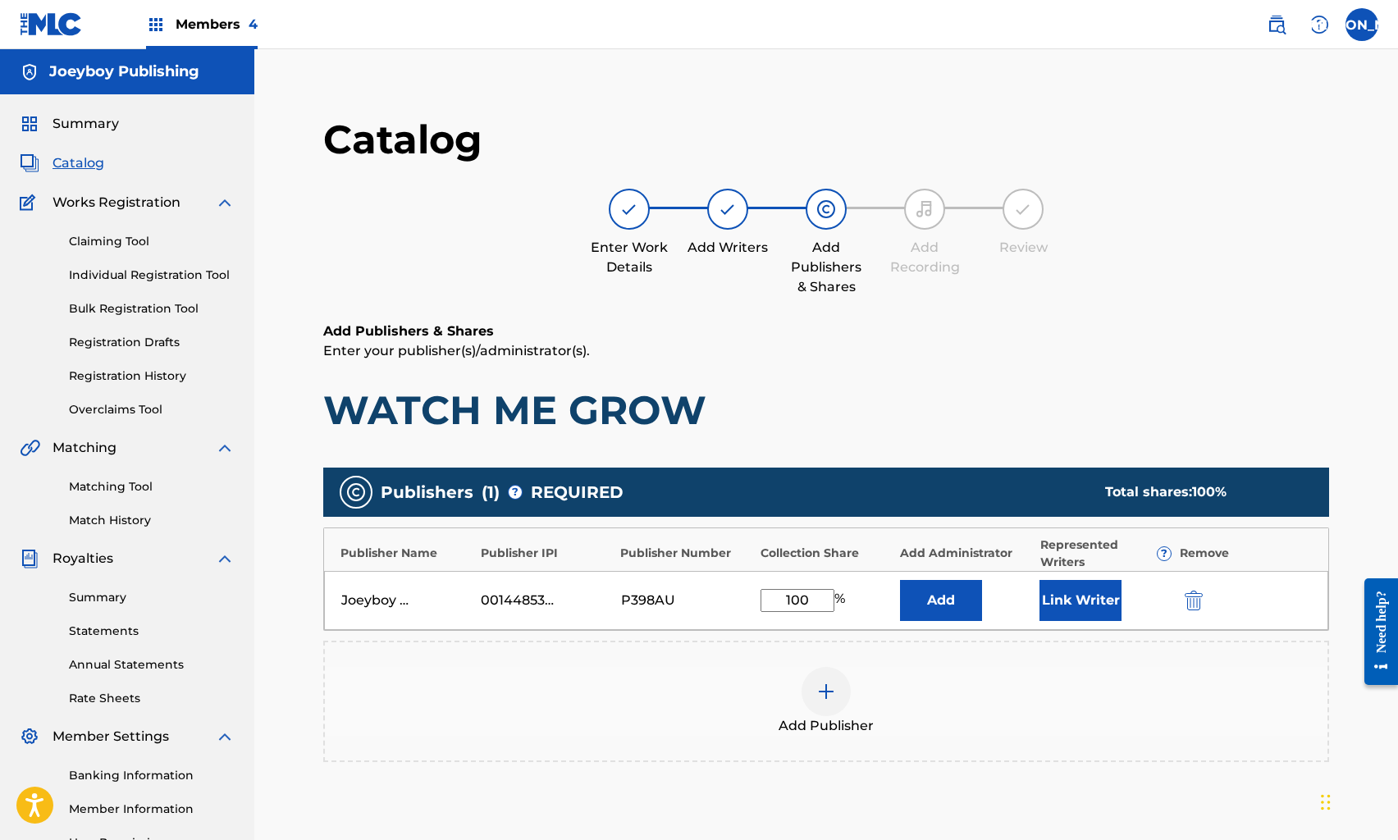
click at [1050, 604] on button "Link Writer" at bounding box center [1081, 600] width 82 height 41
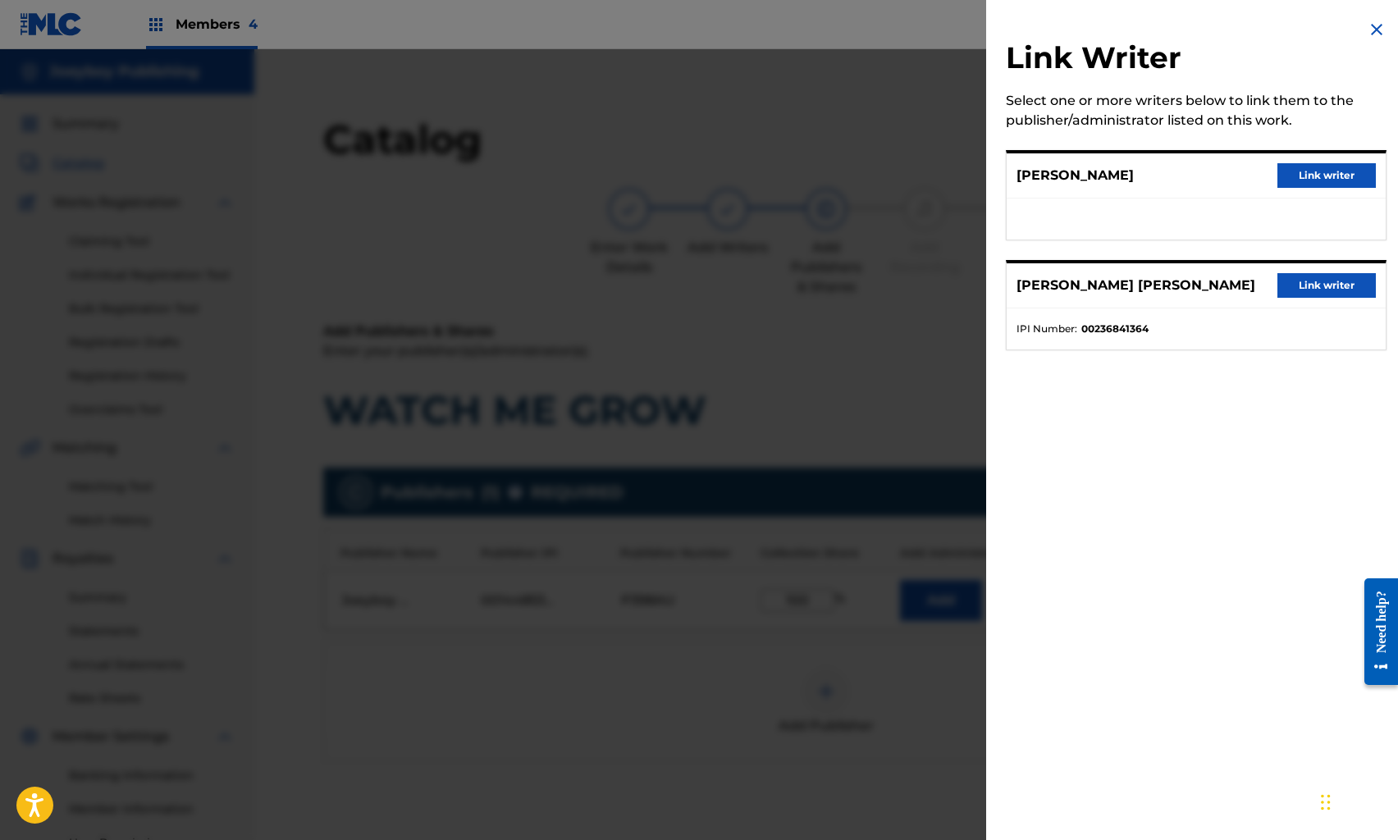
click at [1278, 179] on button "Link writer" at bounding box center [1327, 175] width 98 height 25
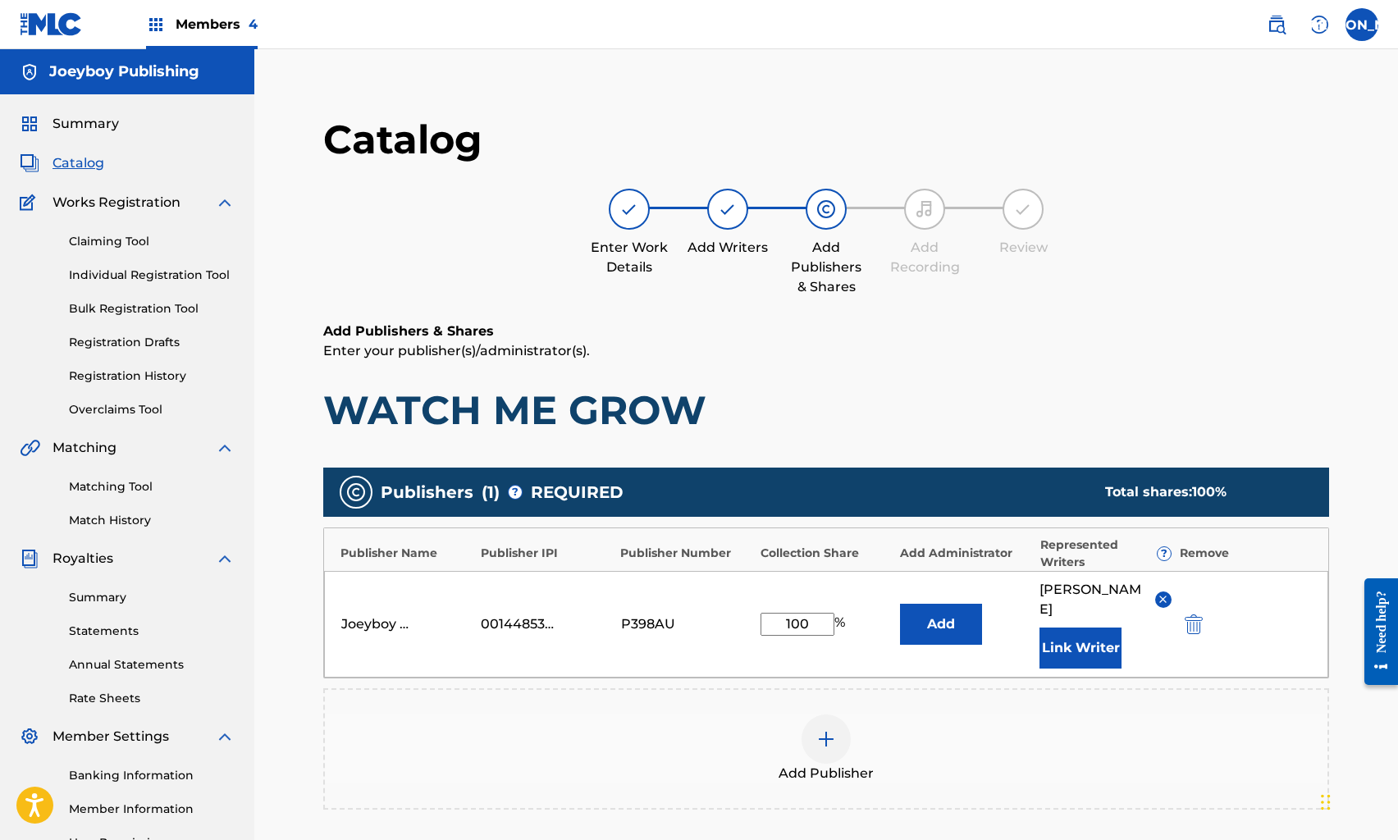
click at [1098, 661] on button "Link Writer" at bounding box center [1081, 648] width 82 height 41
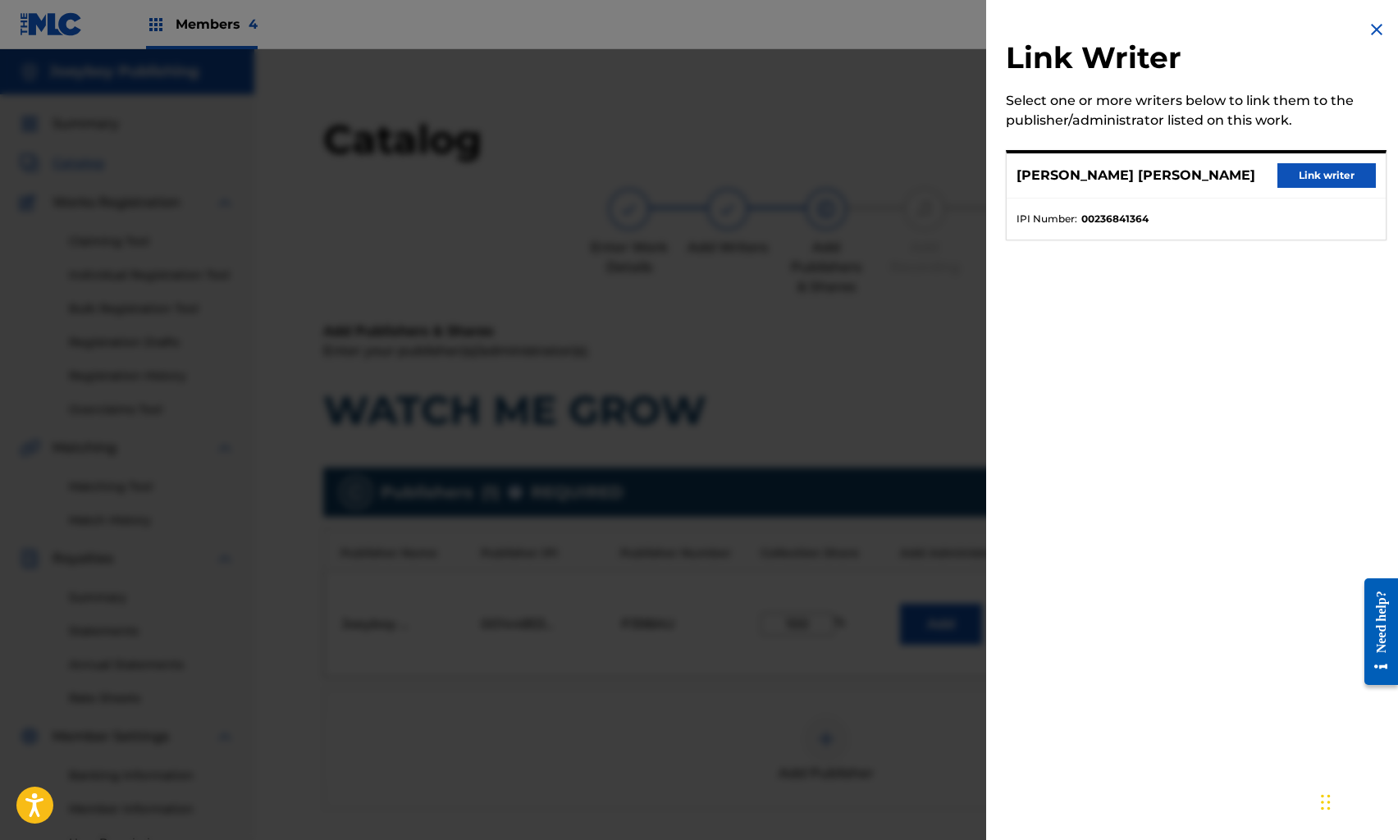
click at [1294, 177] on button "Link writer" at bounding box center [1327, 175] width 98 height 25
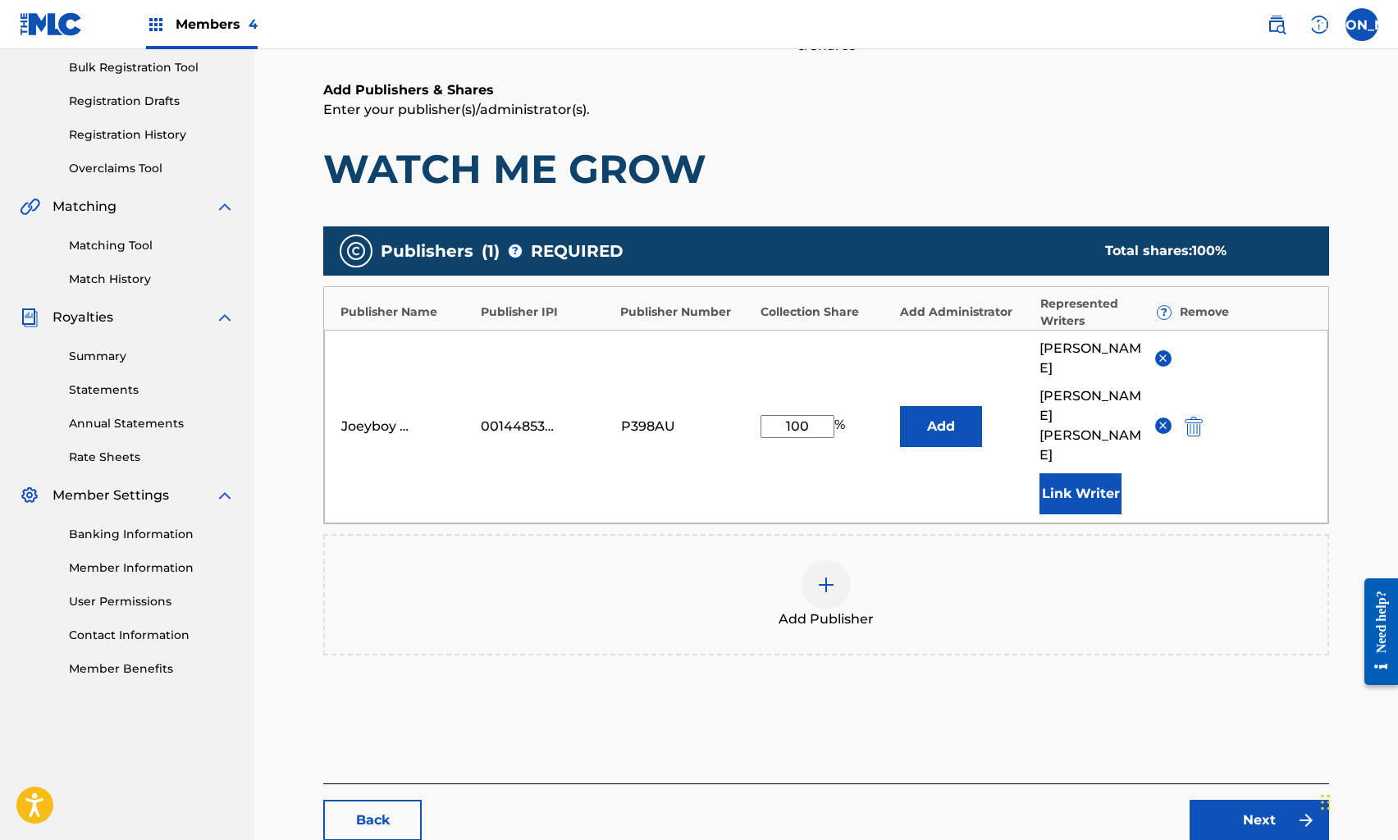
scroll to position [326, 0]
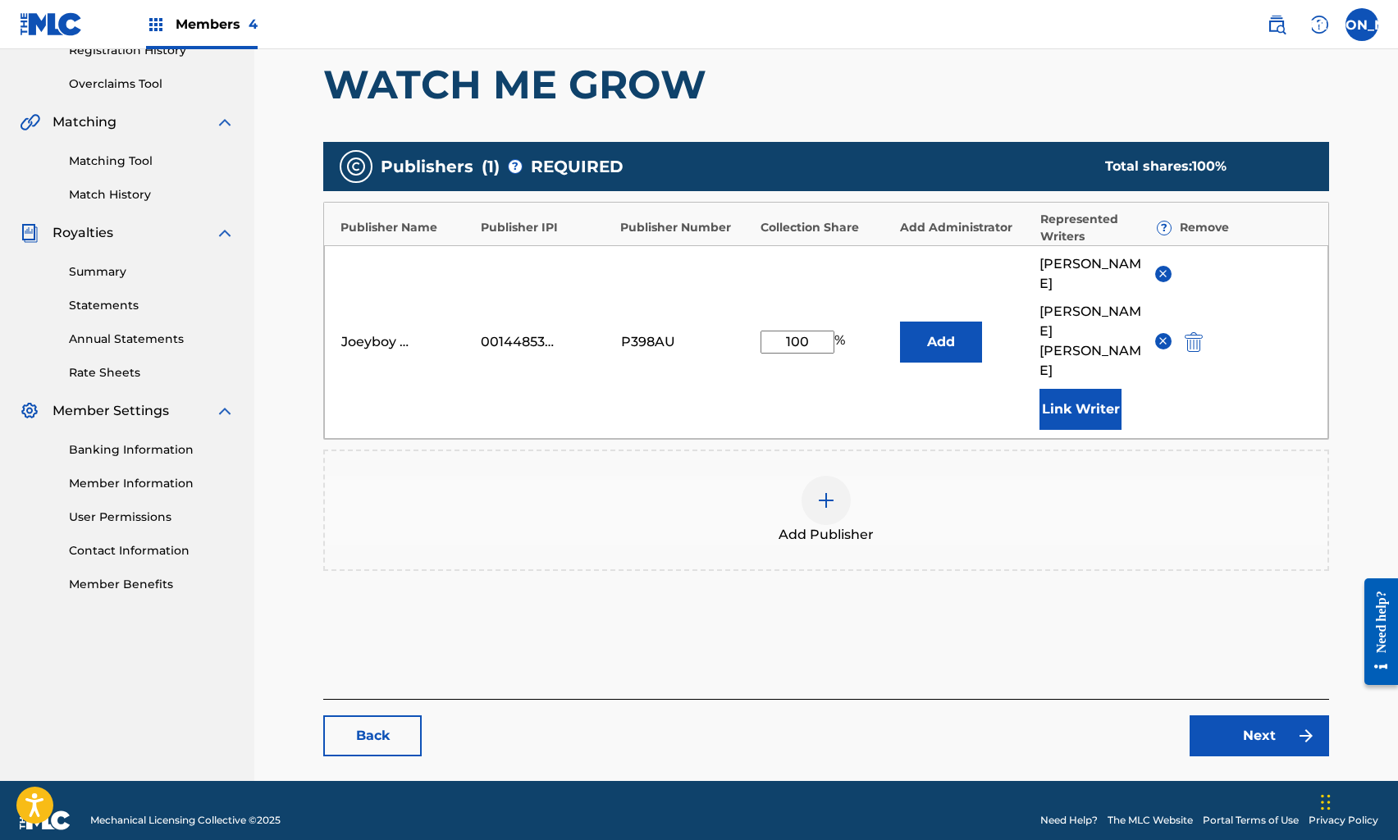
click at [1243, 716] on link "Next" at bounding box center [1260, 736] width 140 height 41
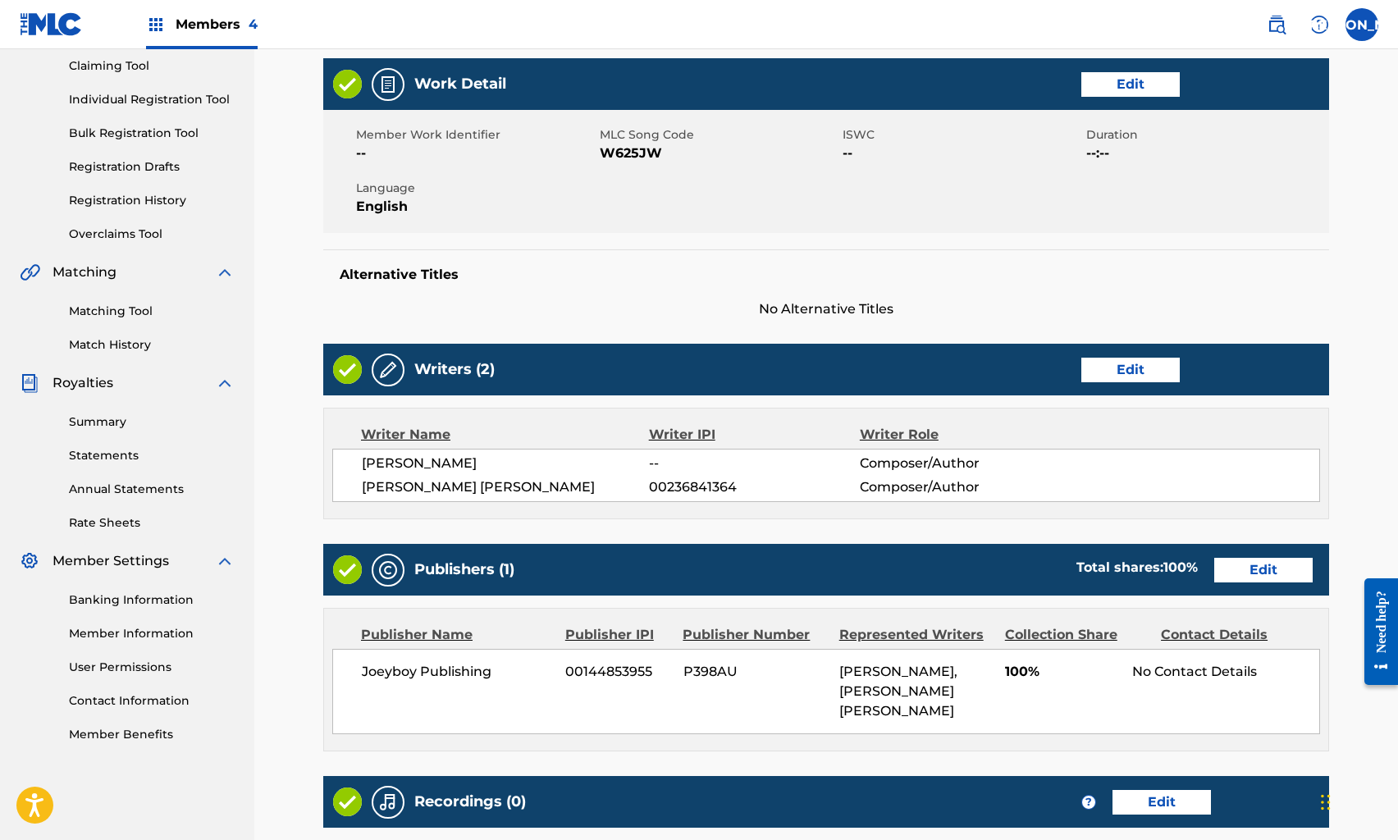
scroll to position [400, 0]
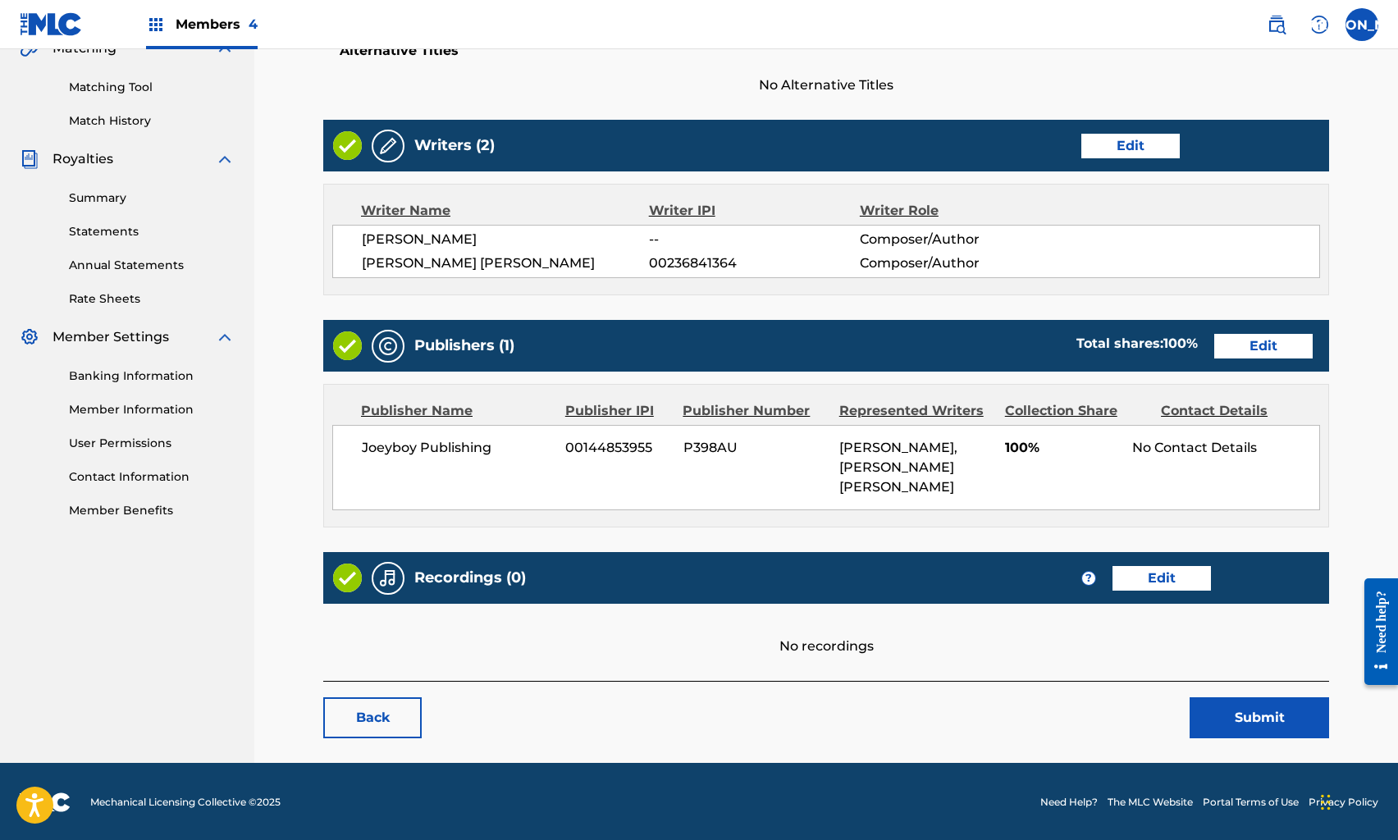
click at [1243, 702] on button "Submit" at bounding box center [1260, 718] width 140 height 41
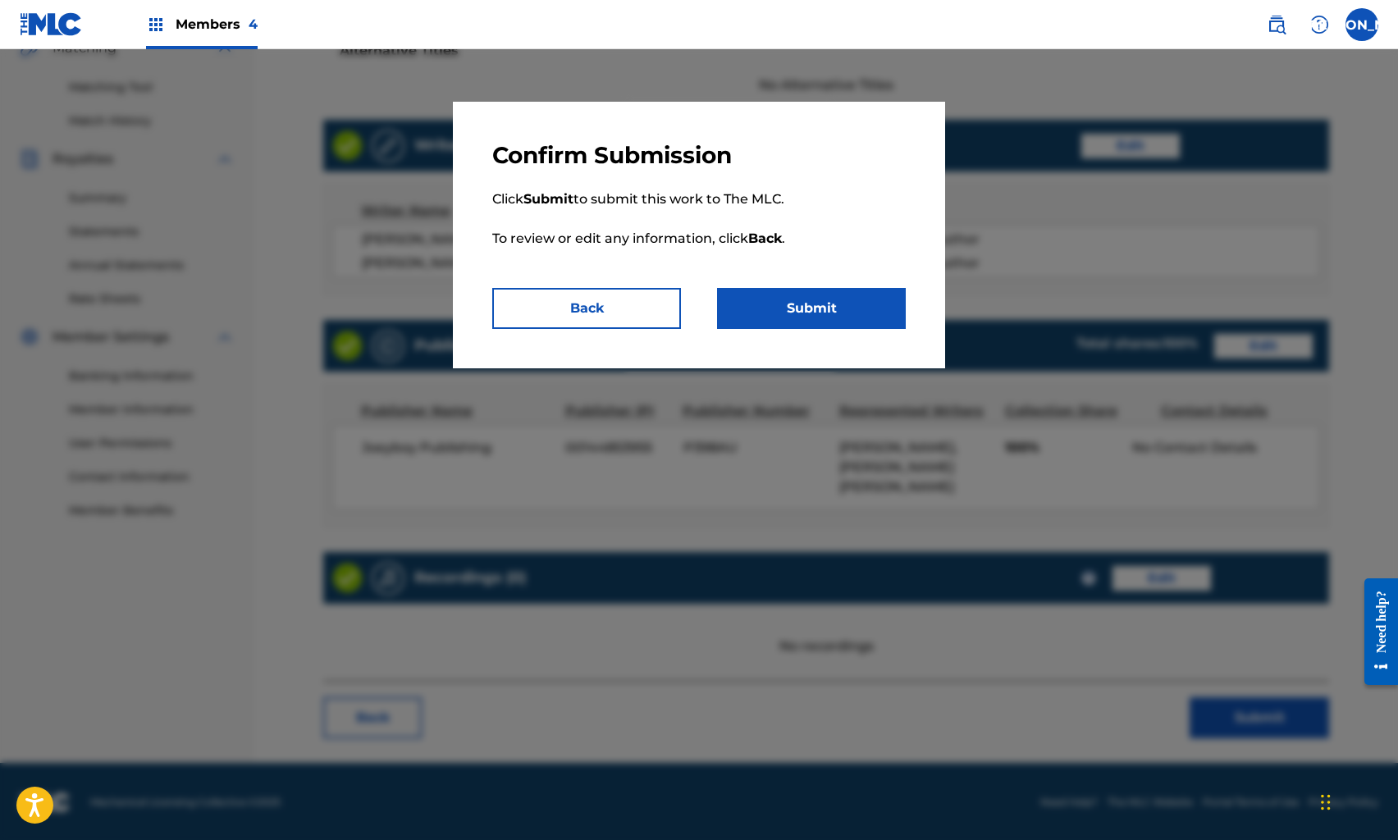
click at [840, 309] on button "Submit" at bounding box center [811, 308] width 189 height 41
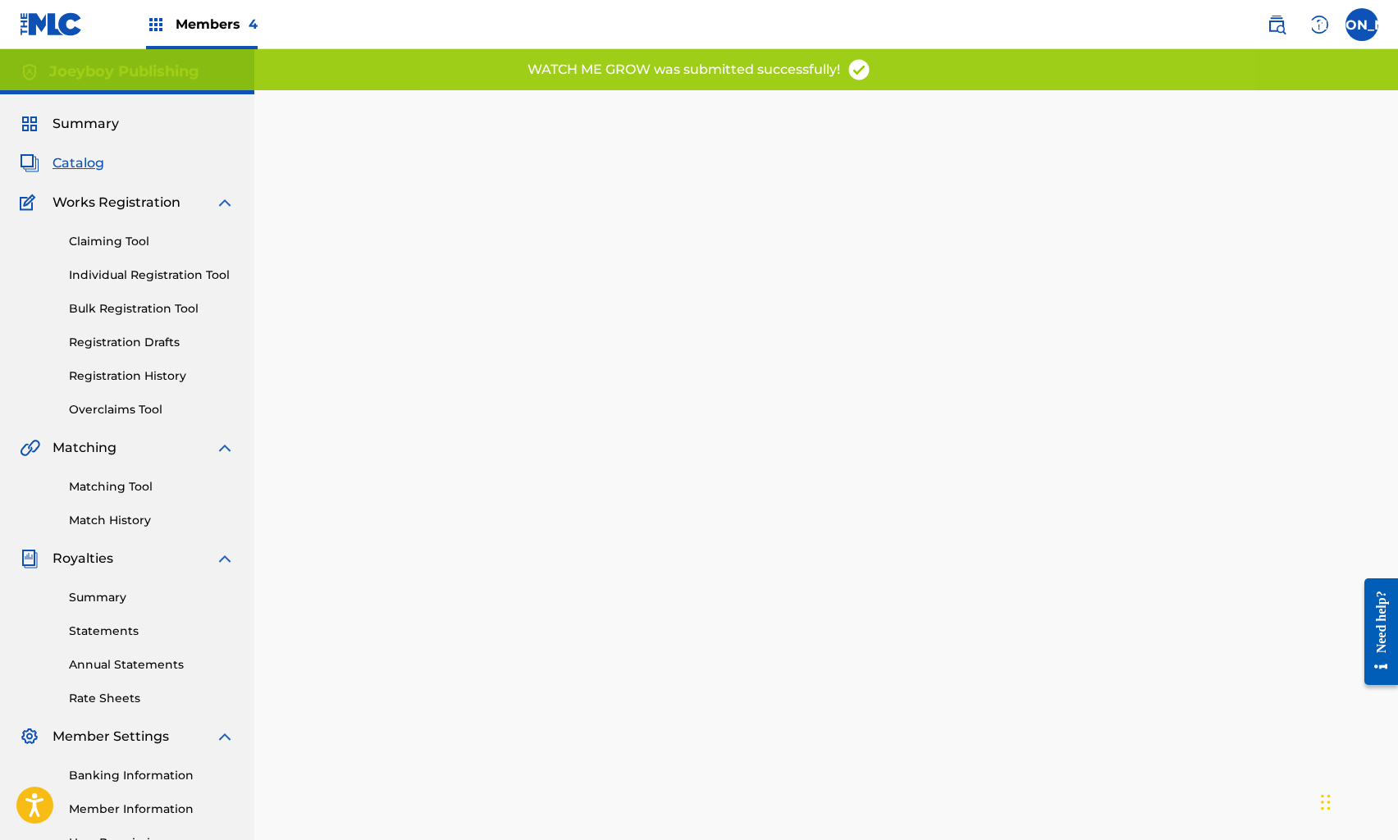
click at [84, 162] on span "Catalog" at bounding box center [79, 163] width 52 height 20
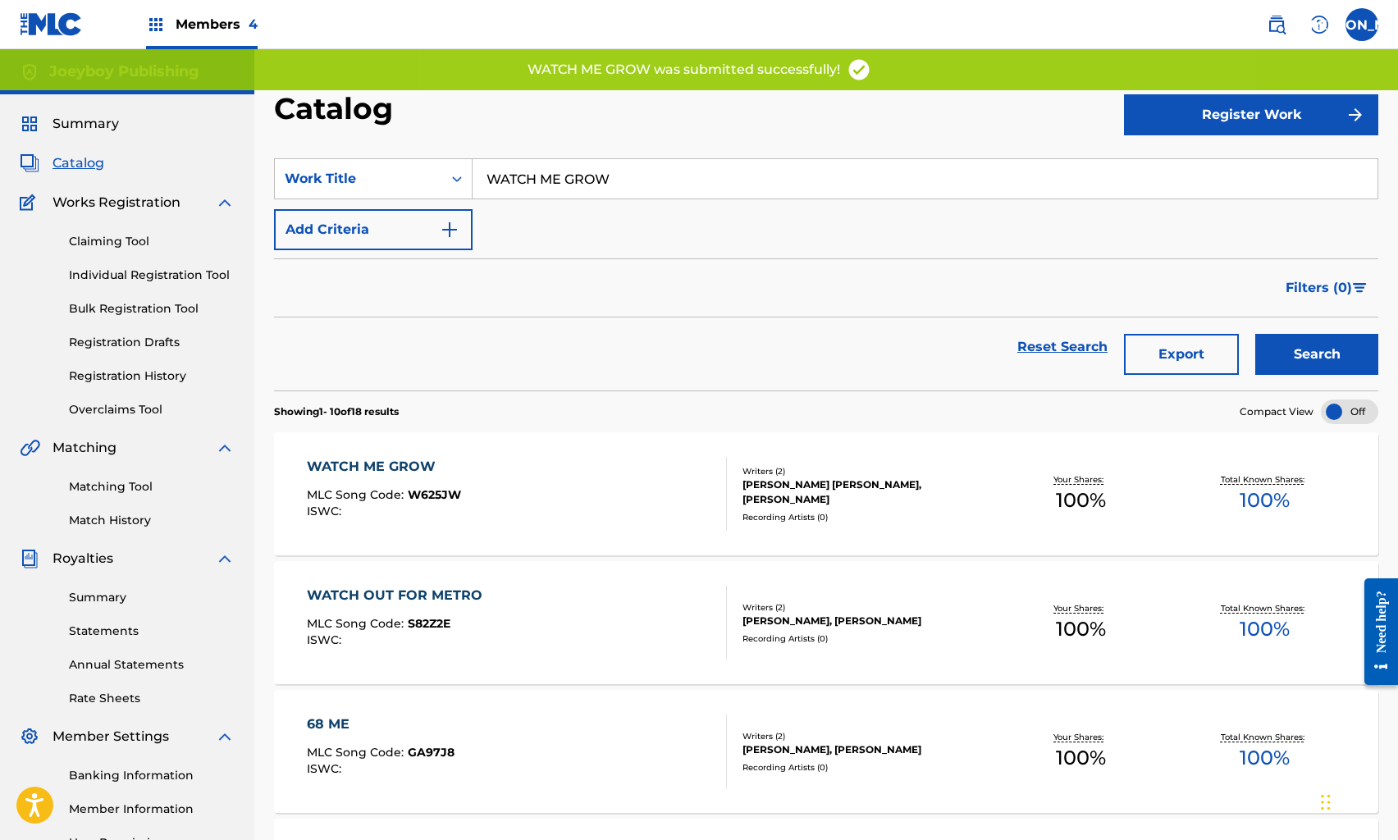
click at [1030, 343] on link "Reset Search" at bounding box center [1062, 347] width 107 height 36
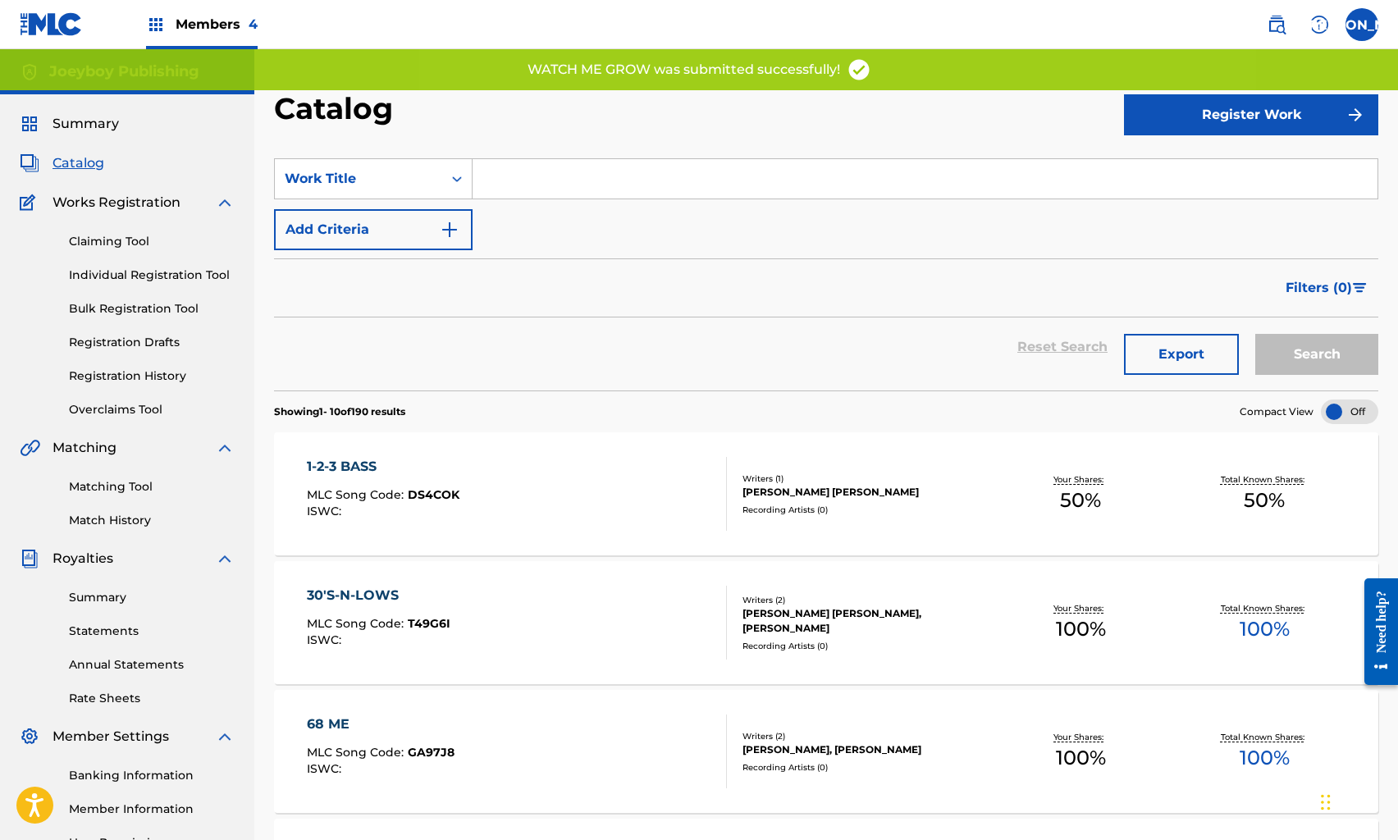
click at [535, 160] on input "Search Form" at bounding box center [925, 178] width 905 height 39
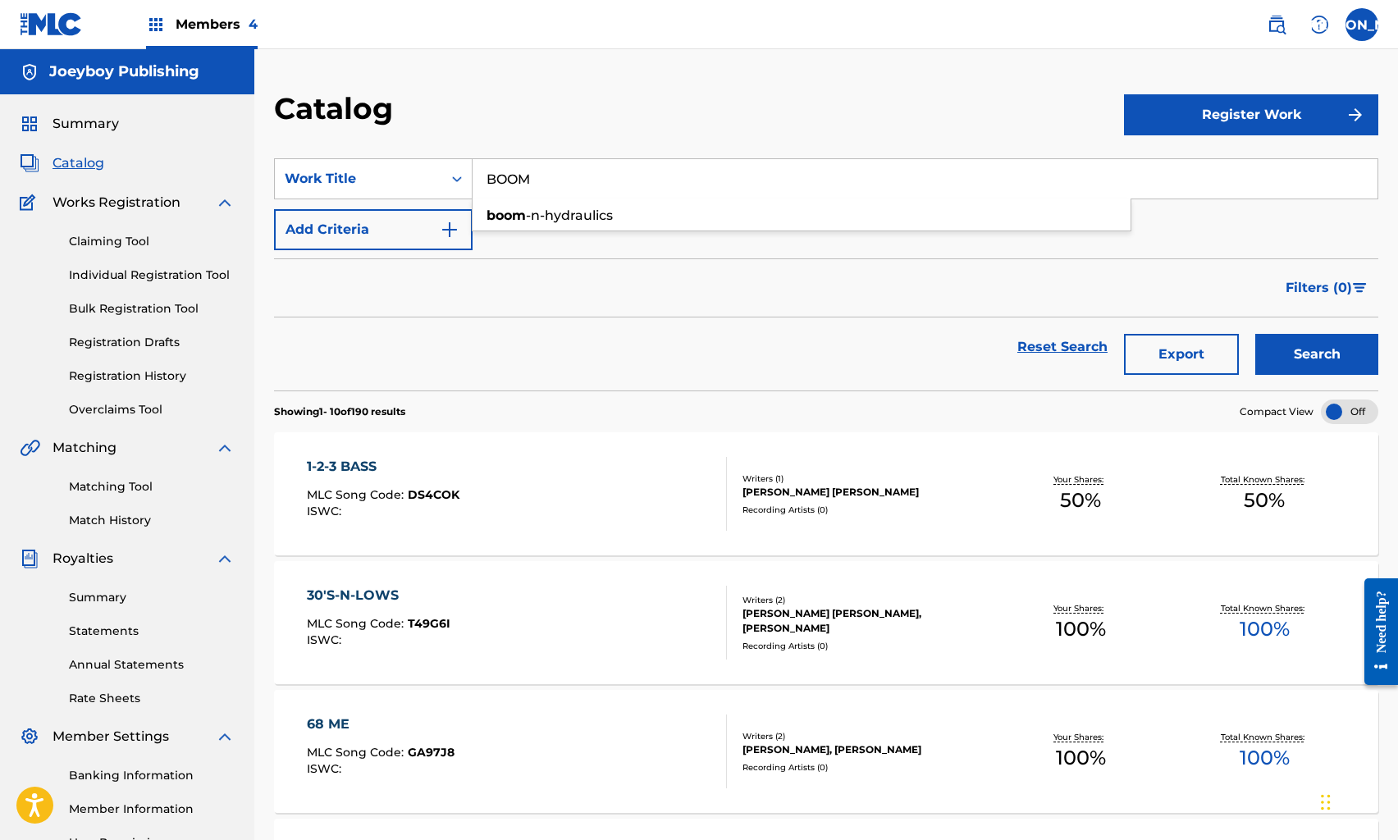
click at [581, 221] on span "-n-hydraulics" at bounding box center [569, 216] width 87 height 16
type input "boom-n-hydraulics"
click at [1275, 363] on button "Search" at bounding box center [1317, 354] width 123 height 41
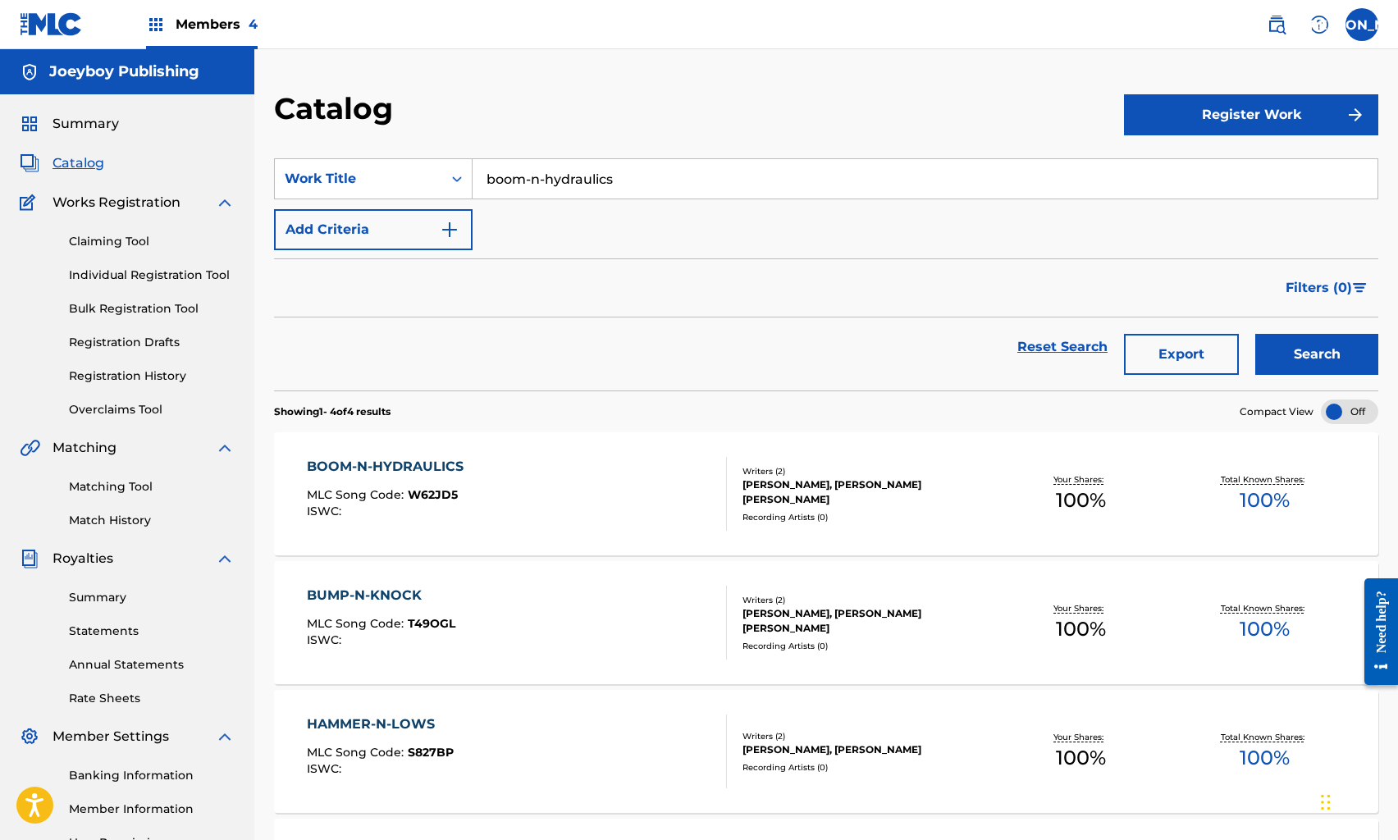
click at [500, 478] on div "BOOM-N-HYDRAULICS MLC Song Code : W62JD5 ISWC :" at bounding box center [516, 494] width 419 height 74
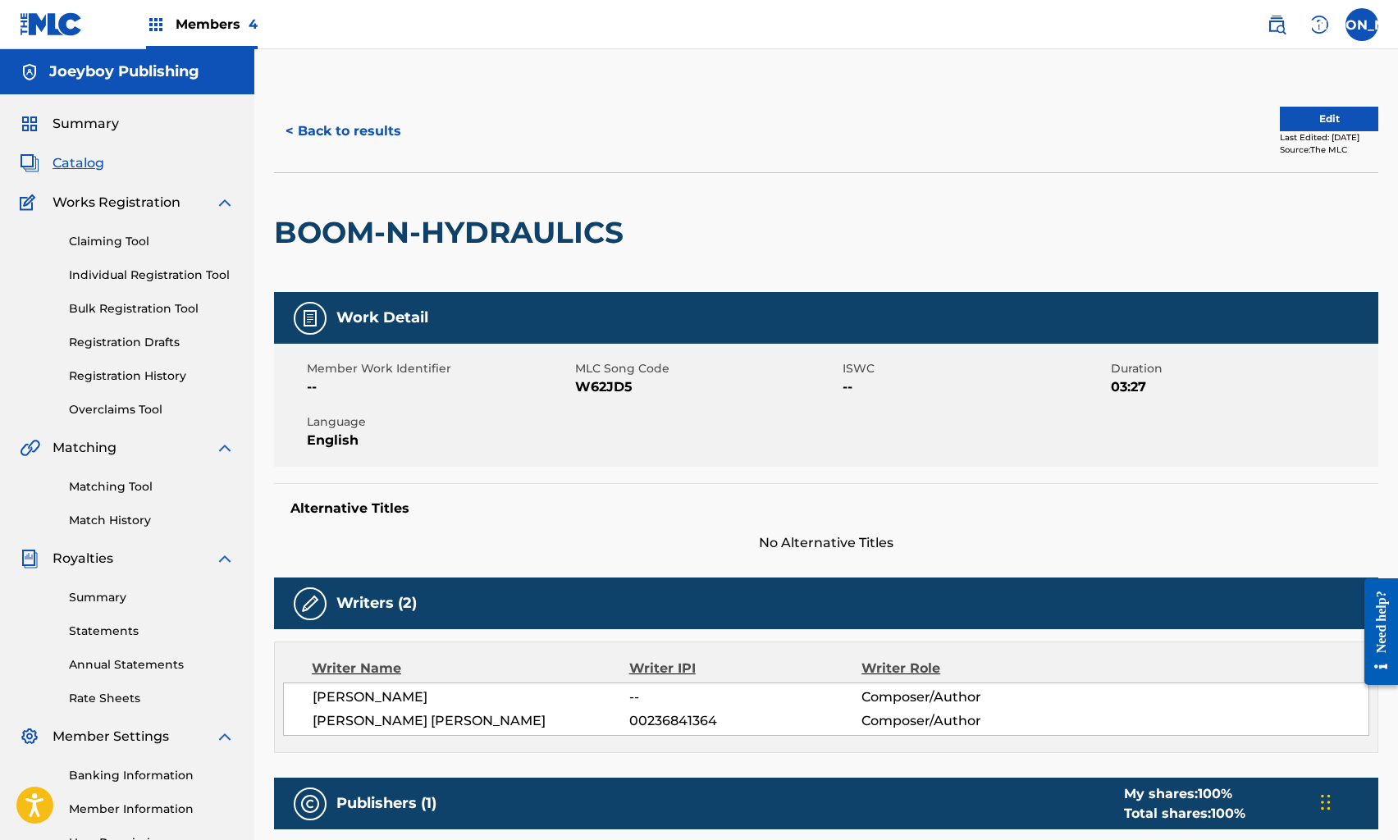
click at [1330, 116] on button "Edit" at bounding box center [1329, 119] width 98 height 25
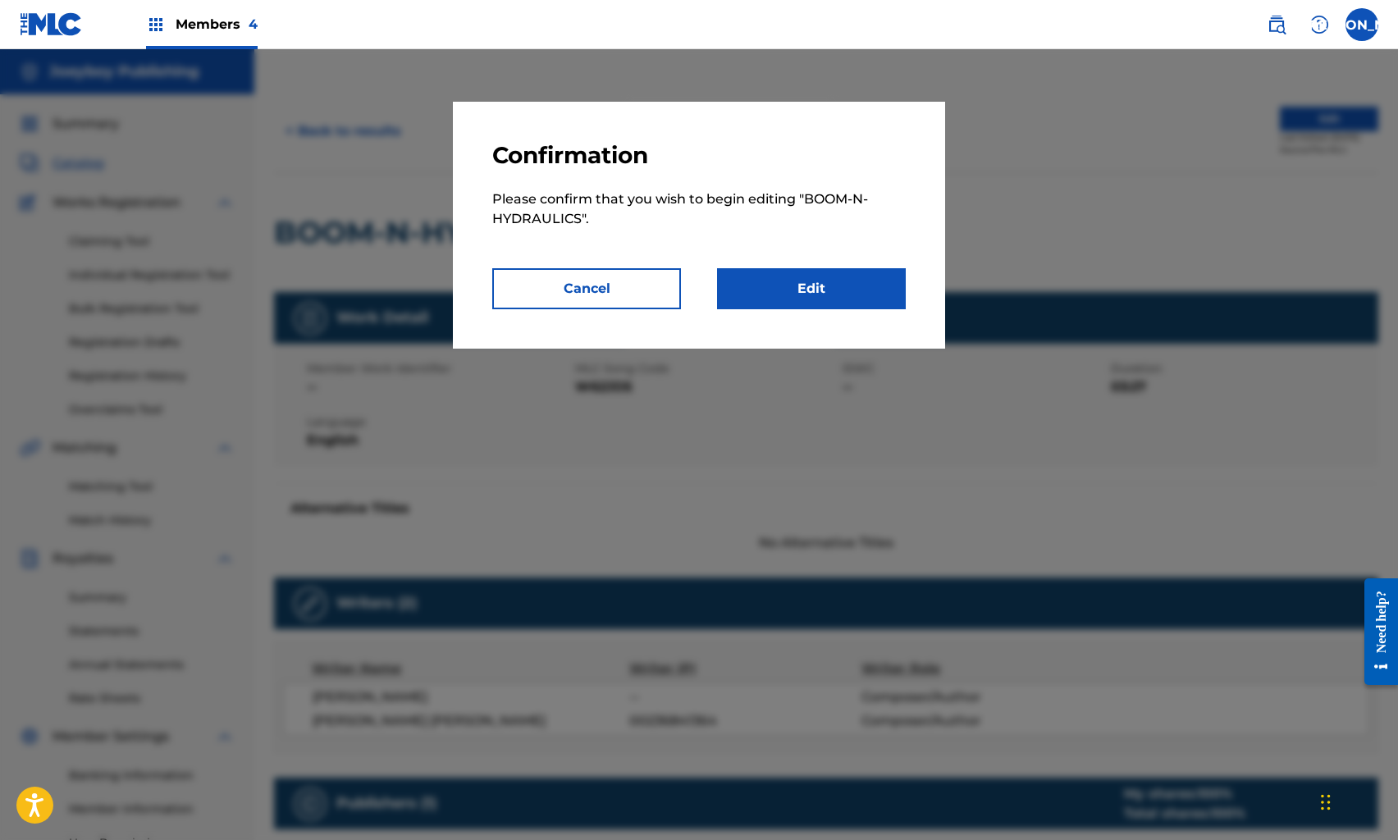
click at [828, 285] on link "Edit" at bounding box center [811, 288] width 189 height 41
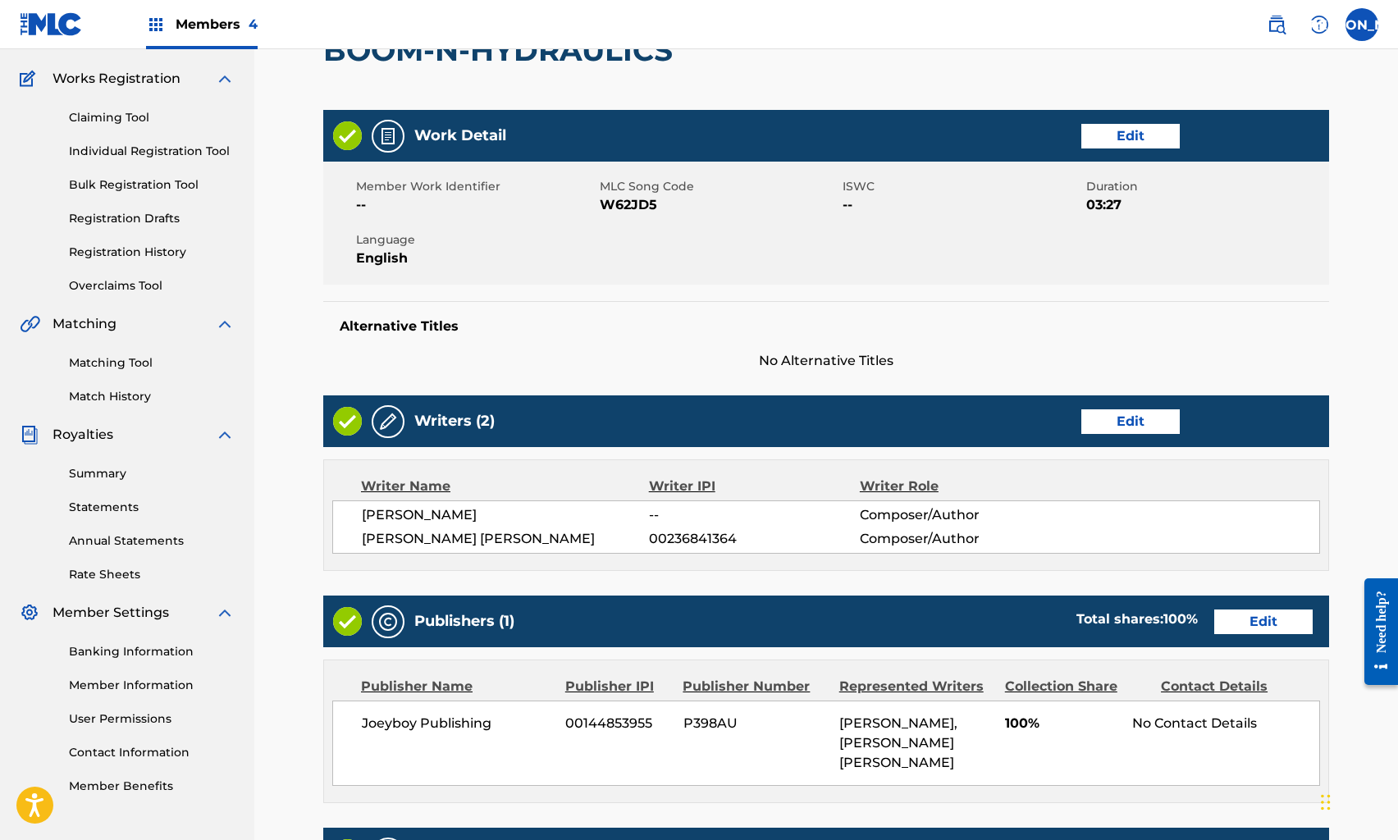
scroll to position [400, 0]
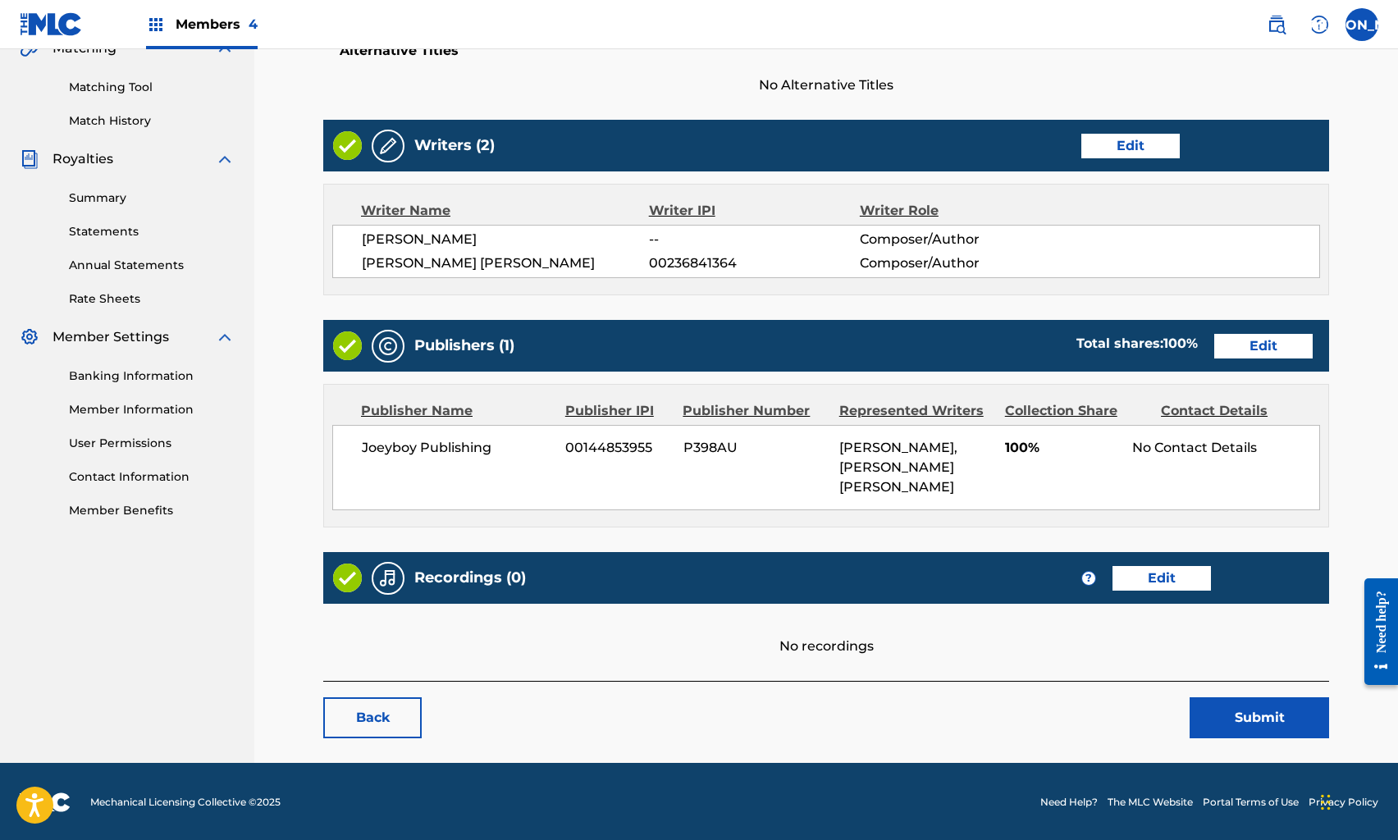
click at [1237, 713] on button "Submit" at bounding box center [1260, 718] width 140 height 41
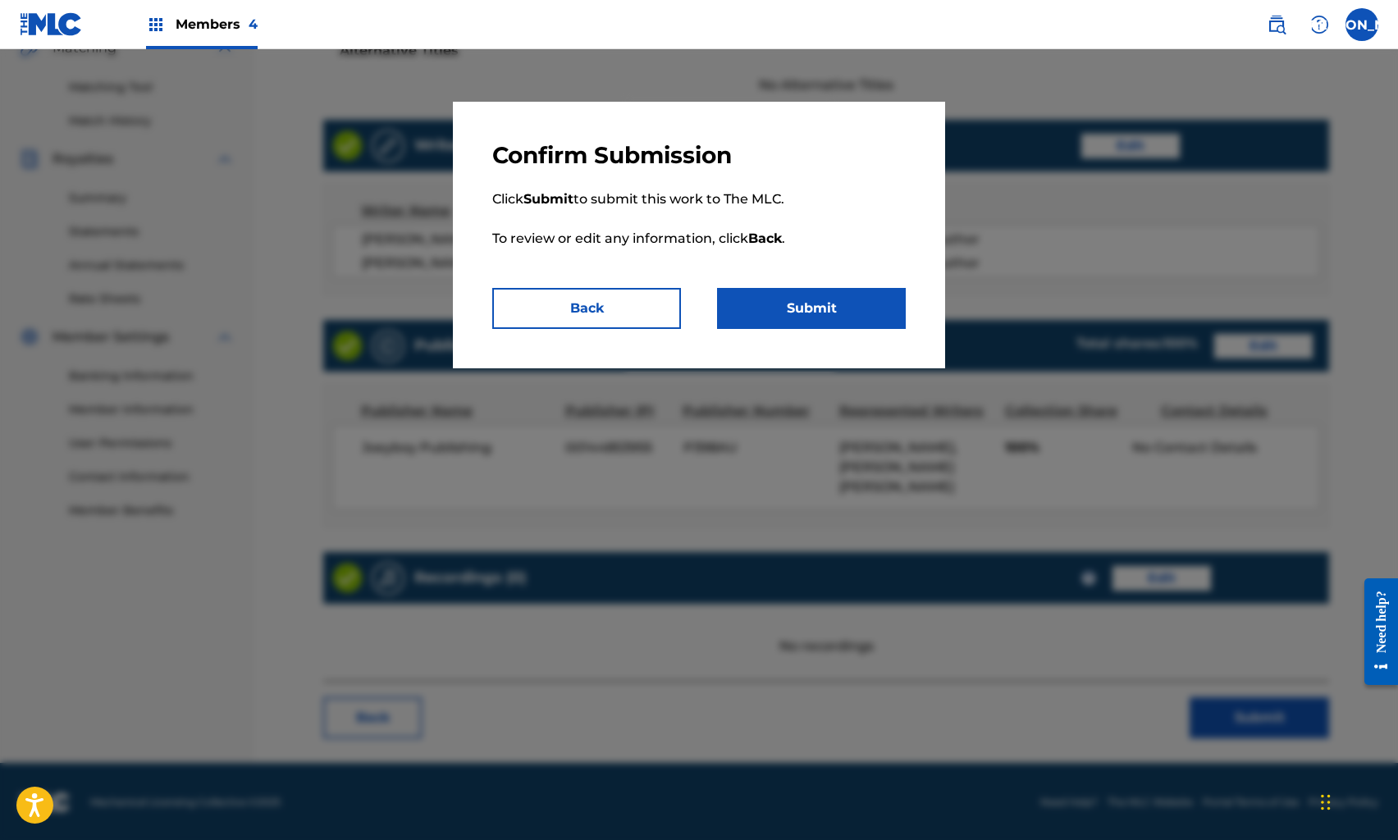
click at [792, 284] on p "Click Submit to submit this work to The MLC. To review or edit any information,…" at bounding box center [699, 229] width 414 height 118
click at [790, 306] on button "Submit" at bounding box center [811, 308] width 189 height 41
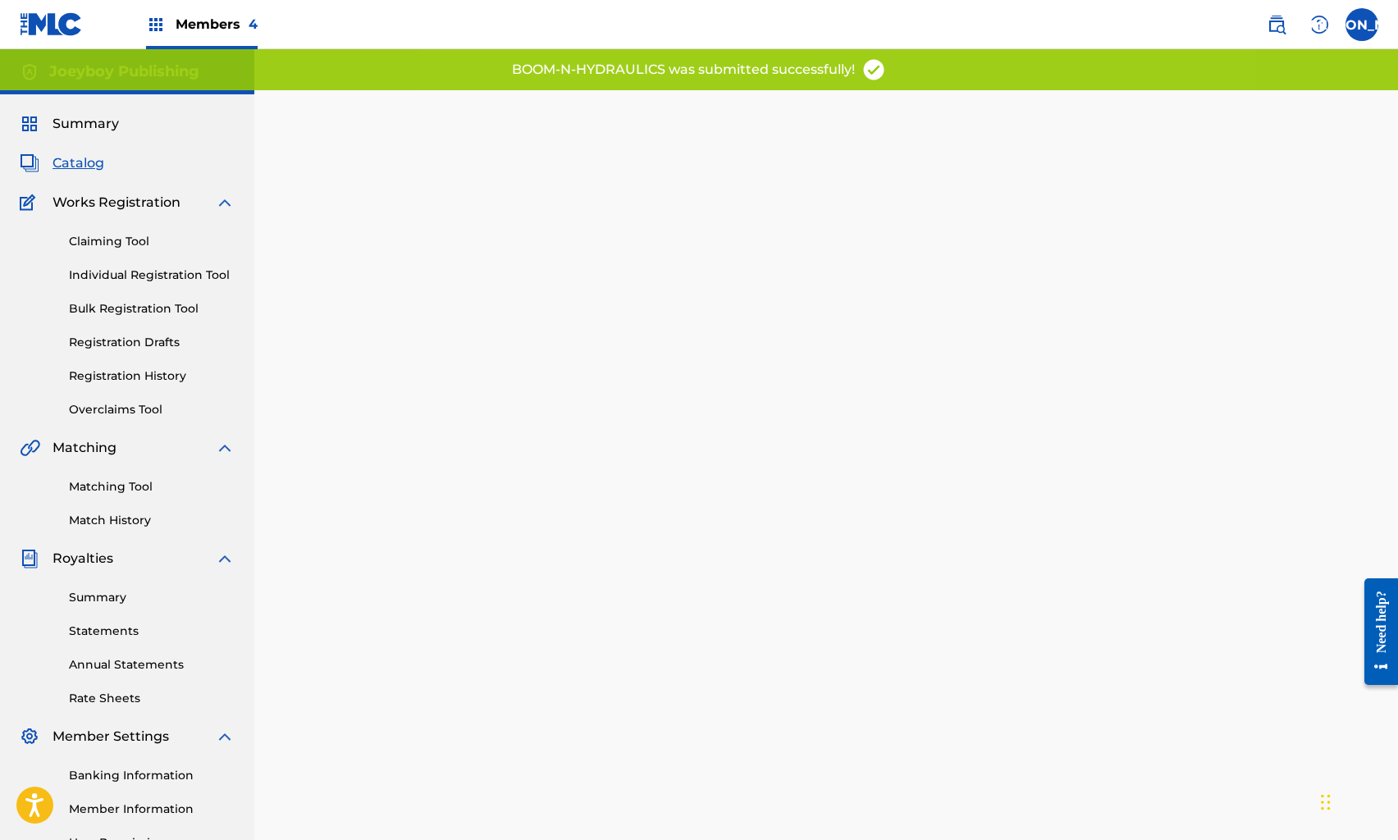
click at [73, 165] on span "Catalog" at bounding box center [79, 163] width 52 height 20
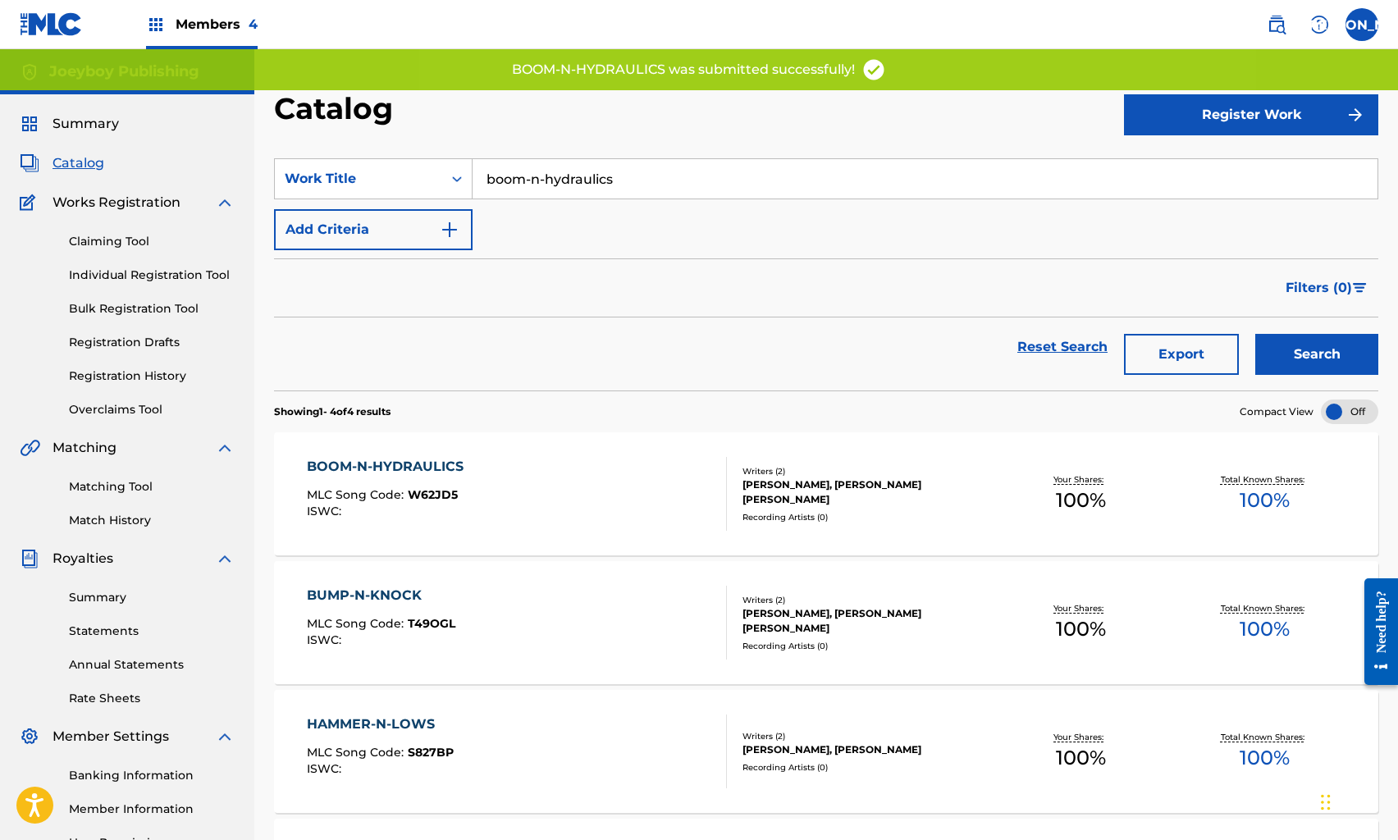
click at [1018, 354] on link "Reset Search" at bounding box center [1062, 347] width 107 height 36
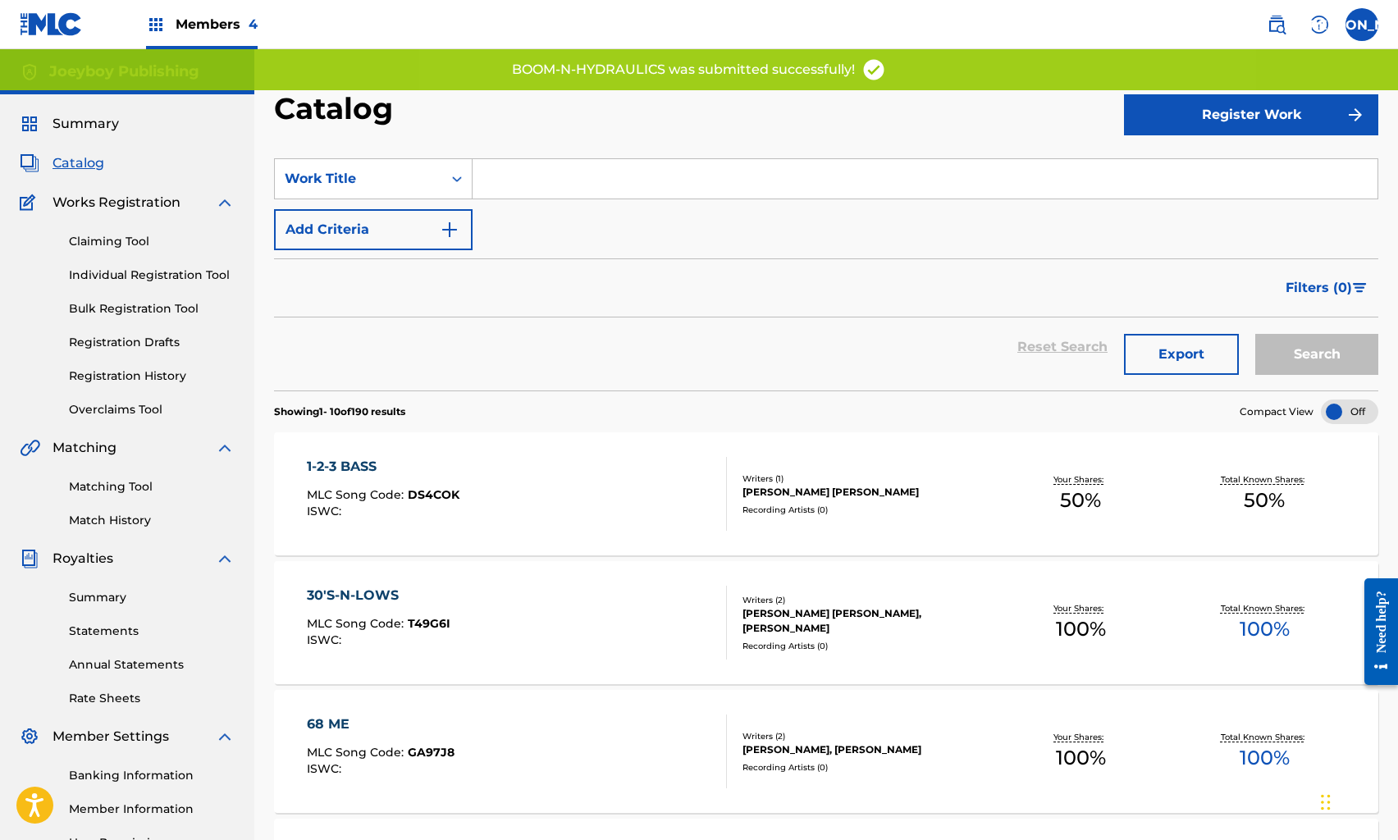
click at [598, 176] on input "Search Form" at bounding box center [925, 178] width 905 height 39
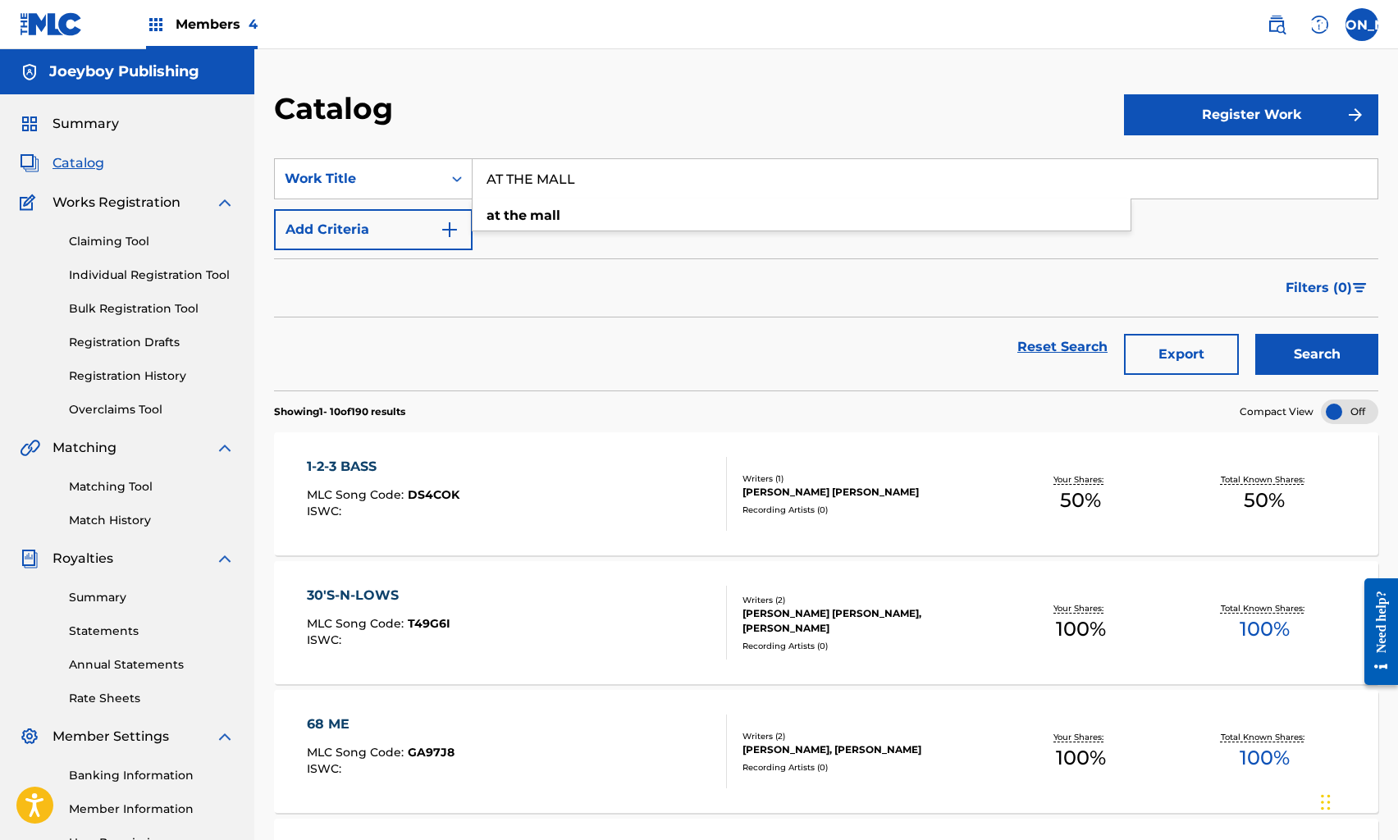
type input "AT THE MALL"
click at [1256, 334] on button "Search" at bounding box center [1317, 354] width 123 height 41
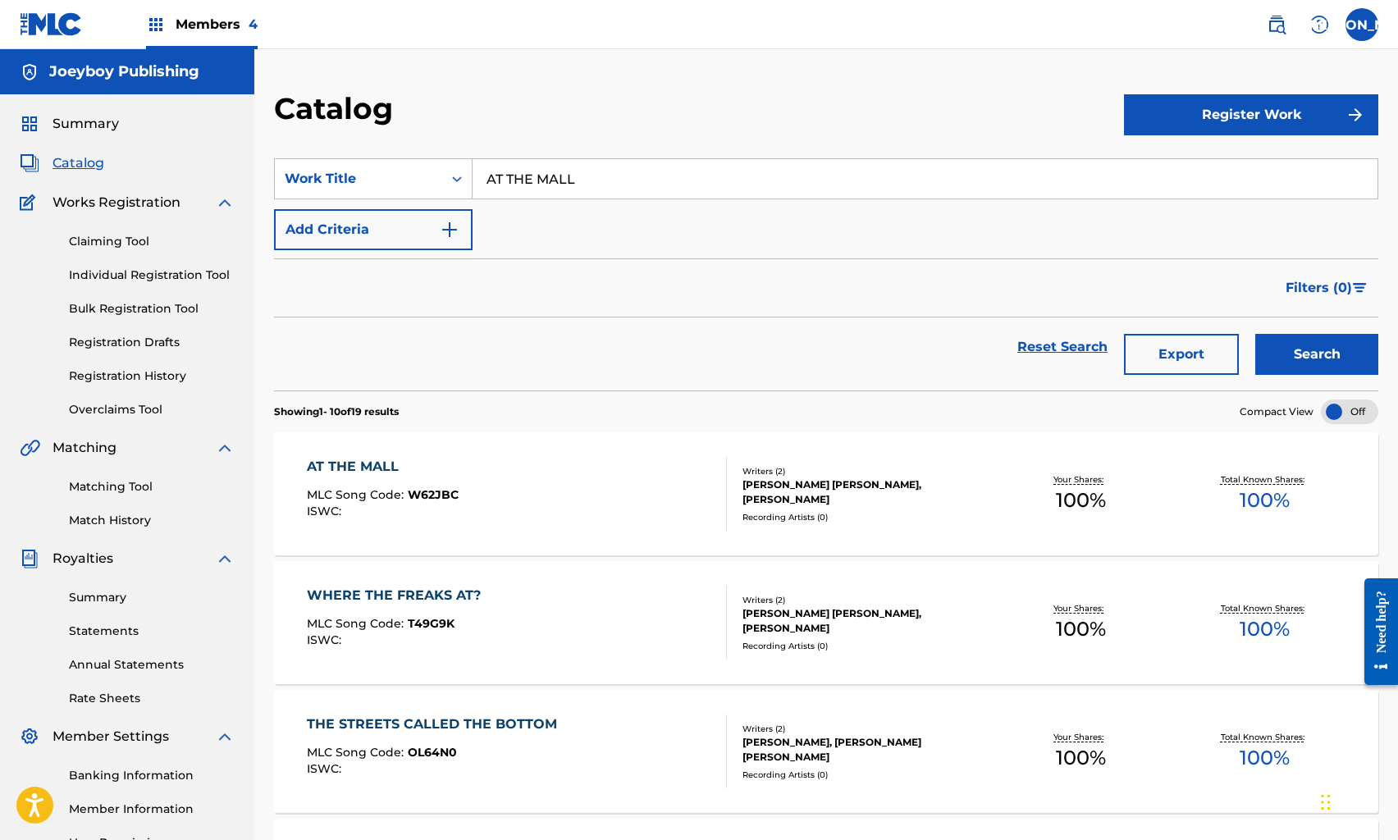
click at [564, 472] on div "AT THE MALL MLC Song Code : W62JBC ISWC :" at bounding box center [516, 494] width 419 height 74
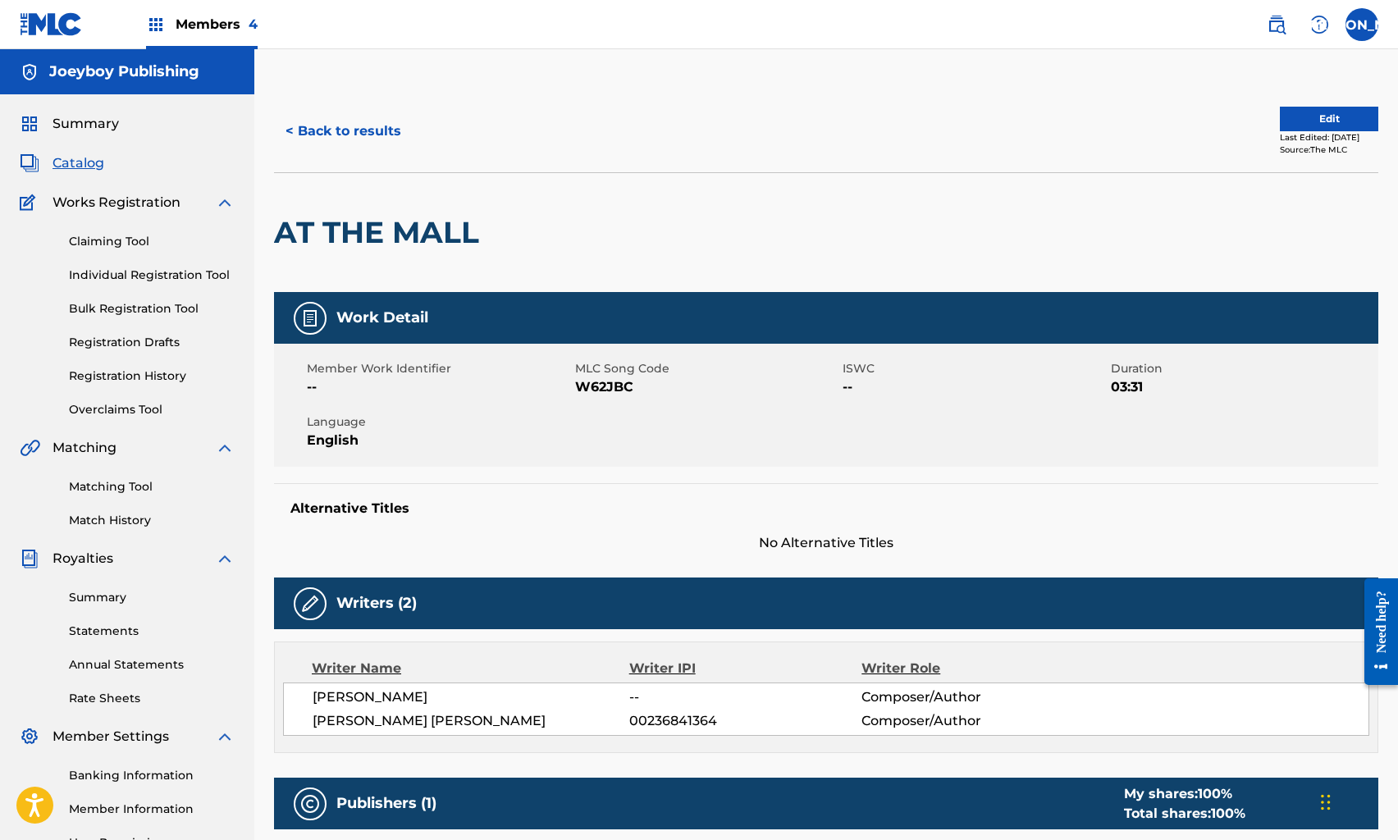
click at [372, 130] on button "< Back to results" at bounding box center [343, 131] width 139 height 41
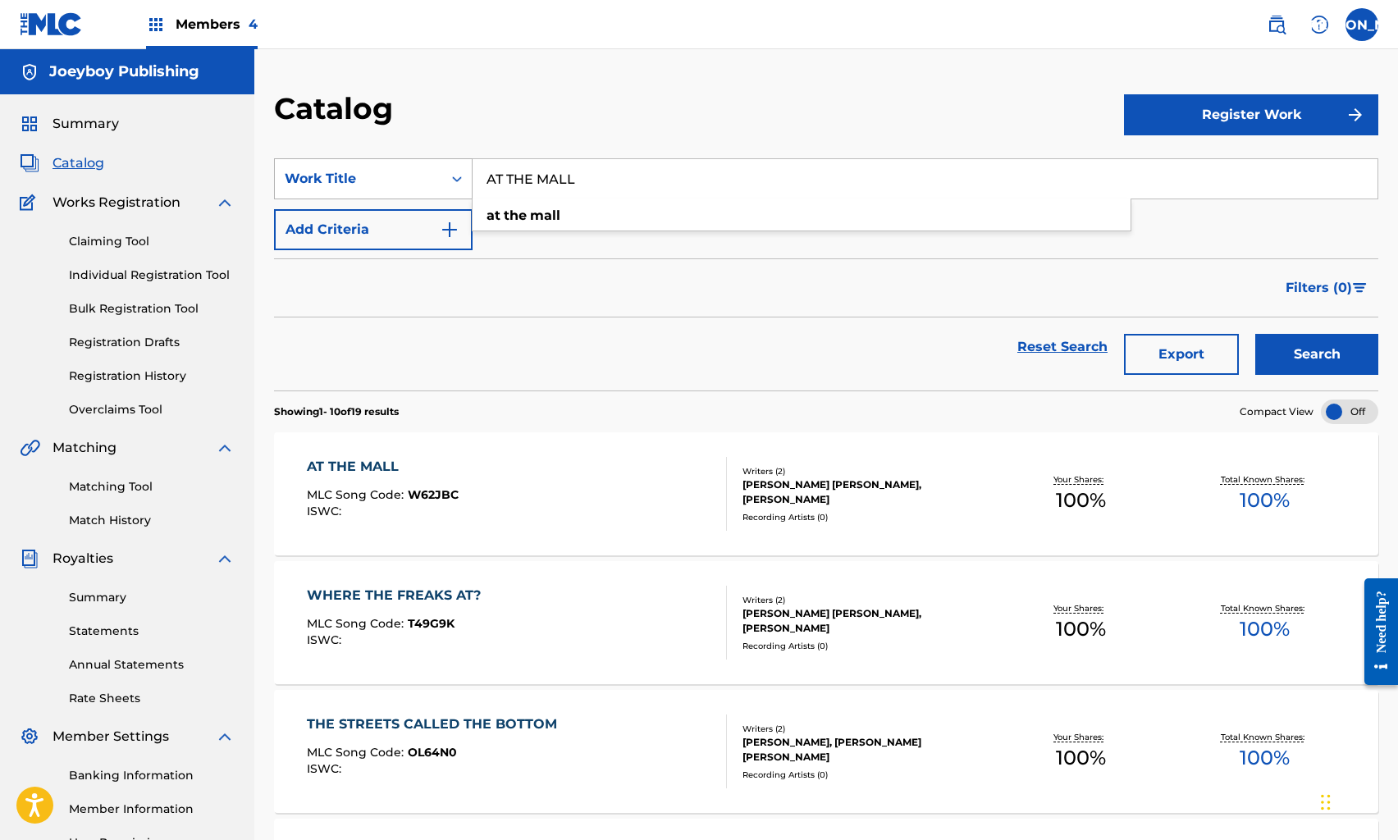
drag, startPoint x: 618, startPoint y: 181, endPoint x: 454, endPoint y: 173, distance: 164.3
click at [455, 173] on div "SearchWithCriteriac219ffd2-68ad-43cc-b017-0138361fefb3 Work Title AT THE MALL a…" at bounding box center [826, 178] width 1105 height 41
type input "ONE LEG UP"
click at [1256, 334] on button "Search" at bounding box center [1317, 354] width 123 height 41
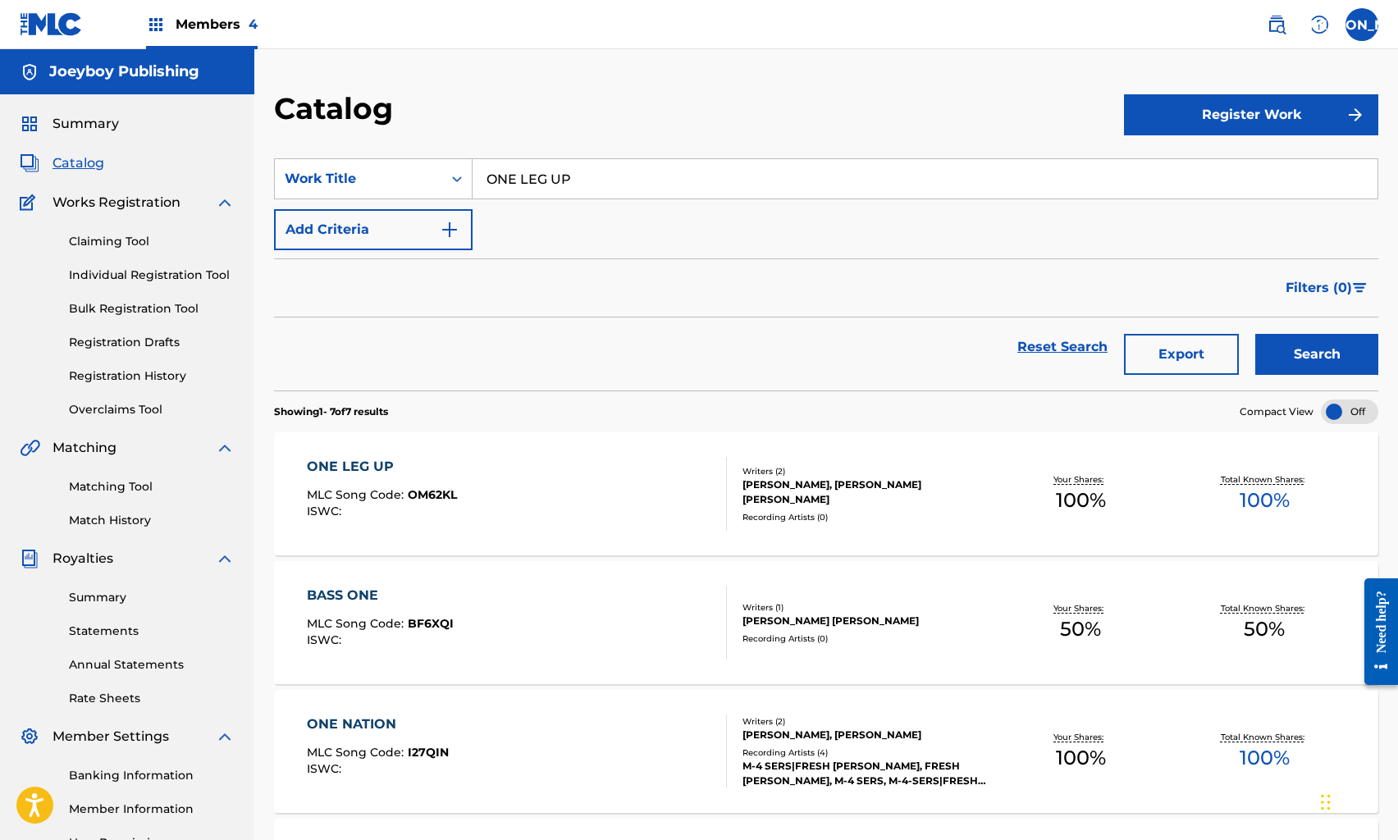
click at [542, 483] on div "ONE LEG UP MLC Song Code : OM62KL ISWC :" at bounding box center [516, 494] width 419 height 74
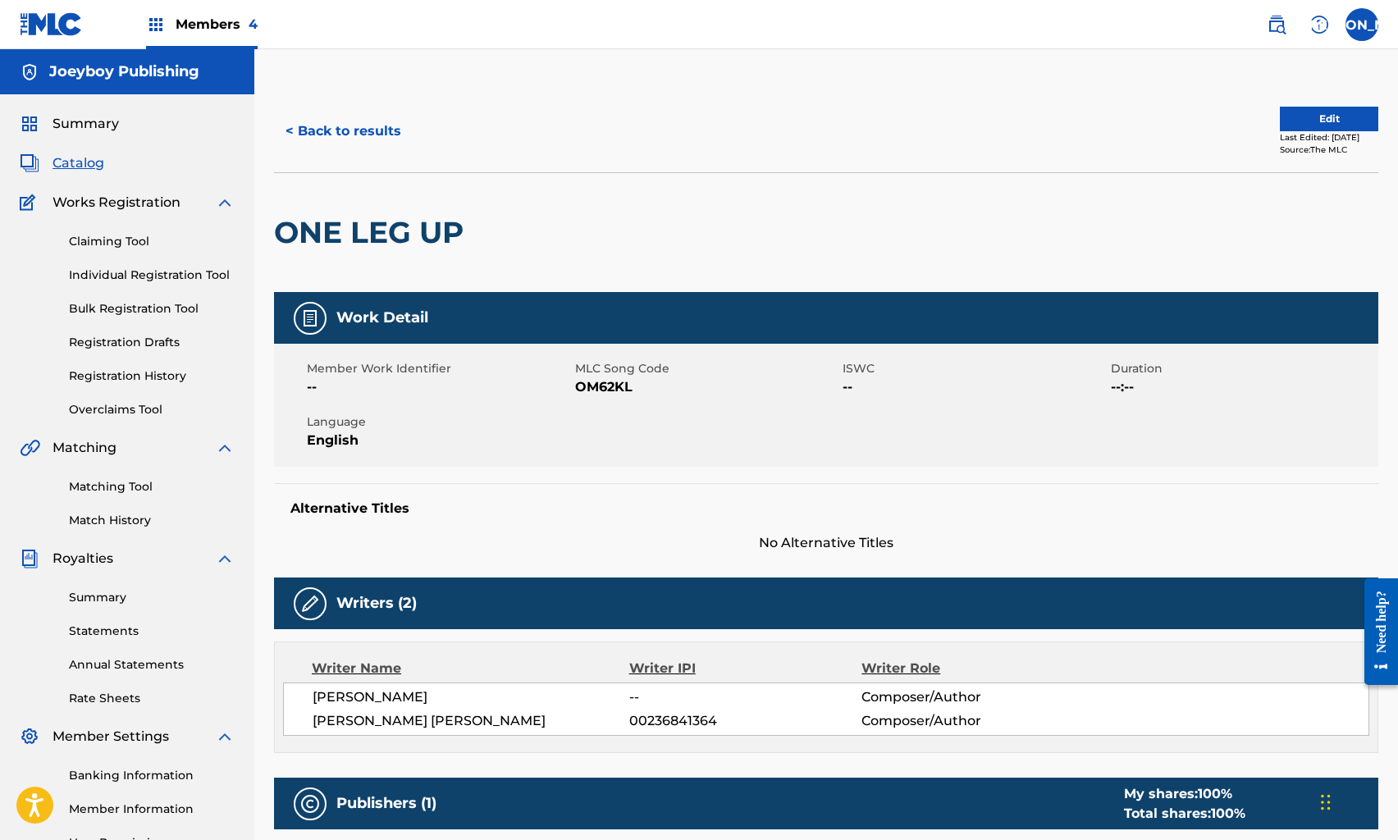
click at [1306, 118] on button "Edit" at bounding box center [1329, 119] width 98 height 25
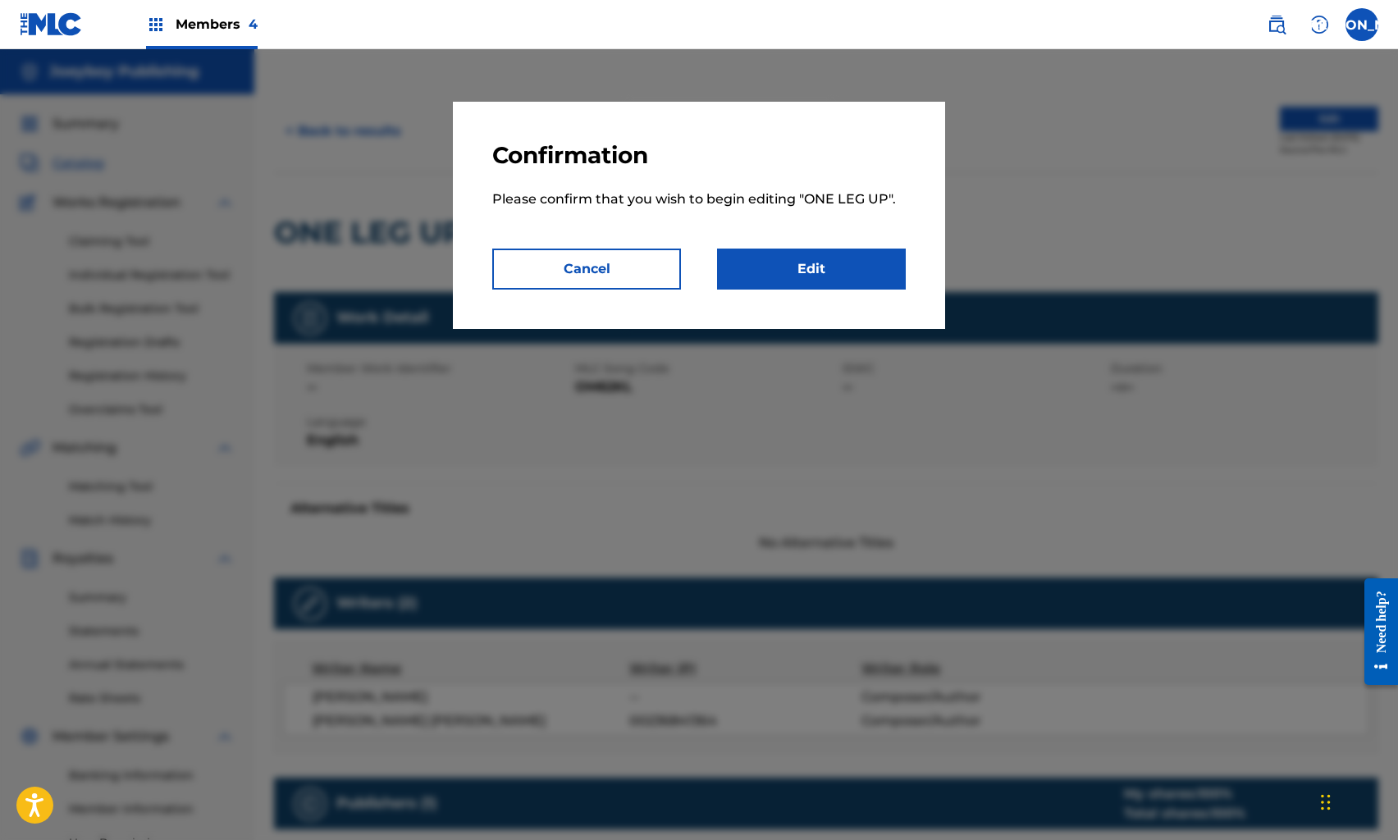
click at [797, 270] on link "Edit" at bounding box center [811, 269] width 189 height 41
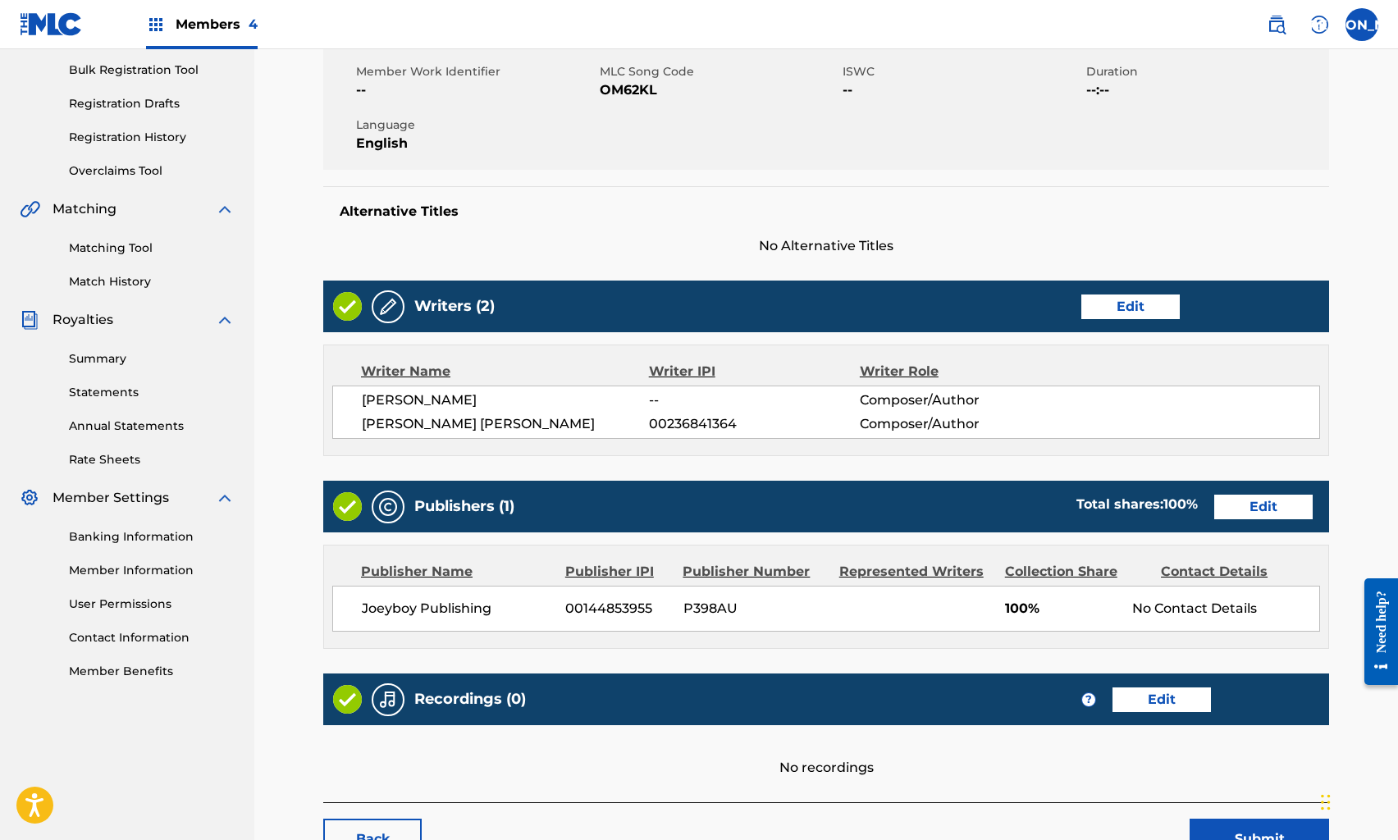
scroll to position [360, 0]
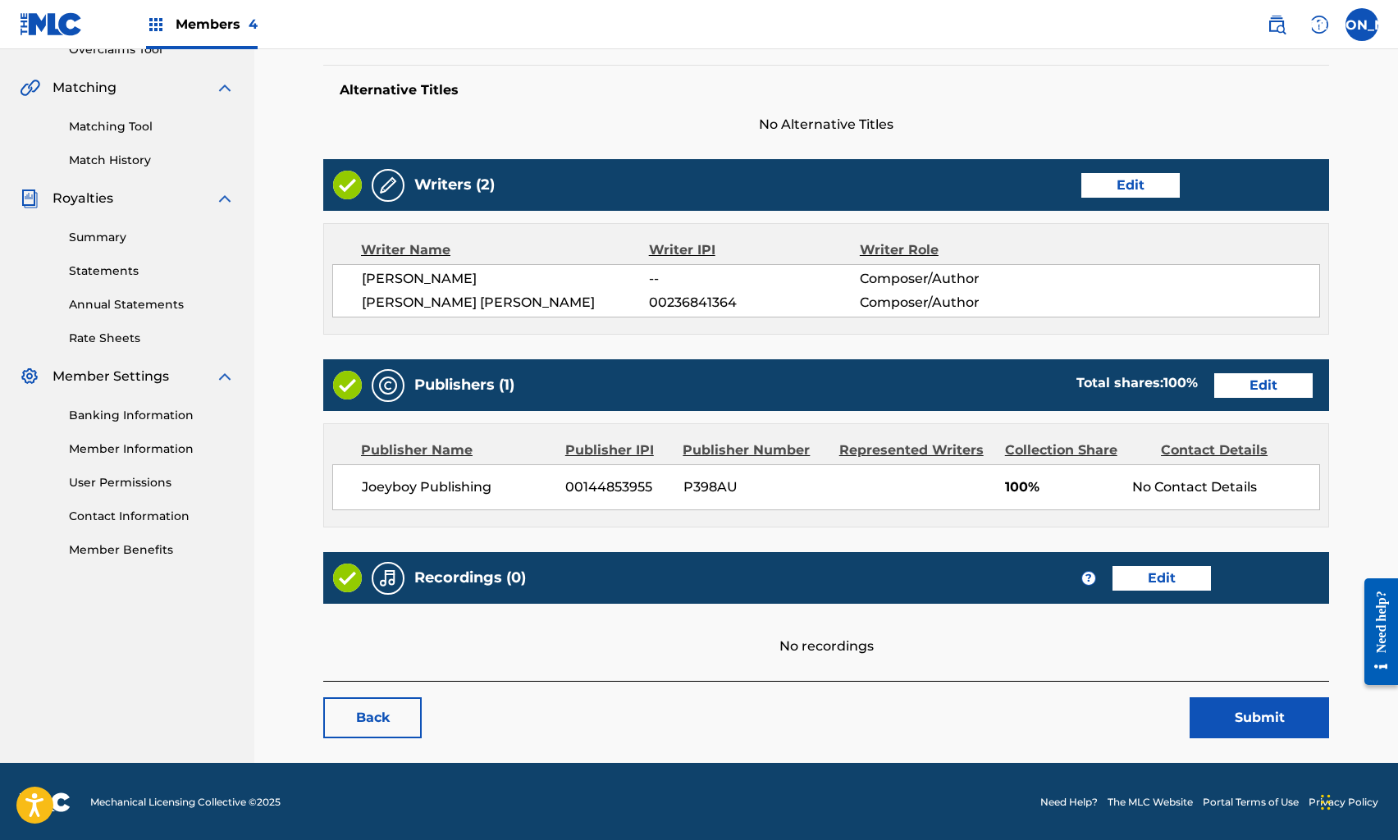
click at [1247, 383] on link "Edit" at bounding box center [1264, 385] width 98 height 25
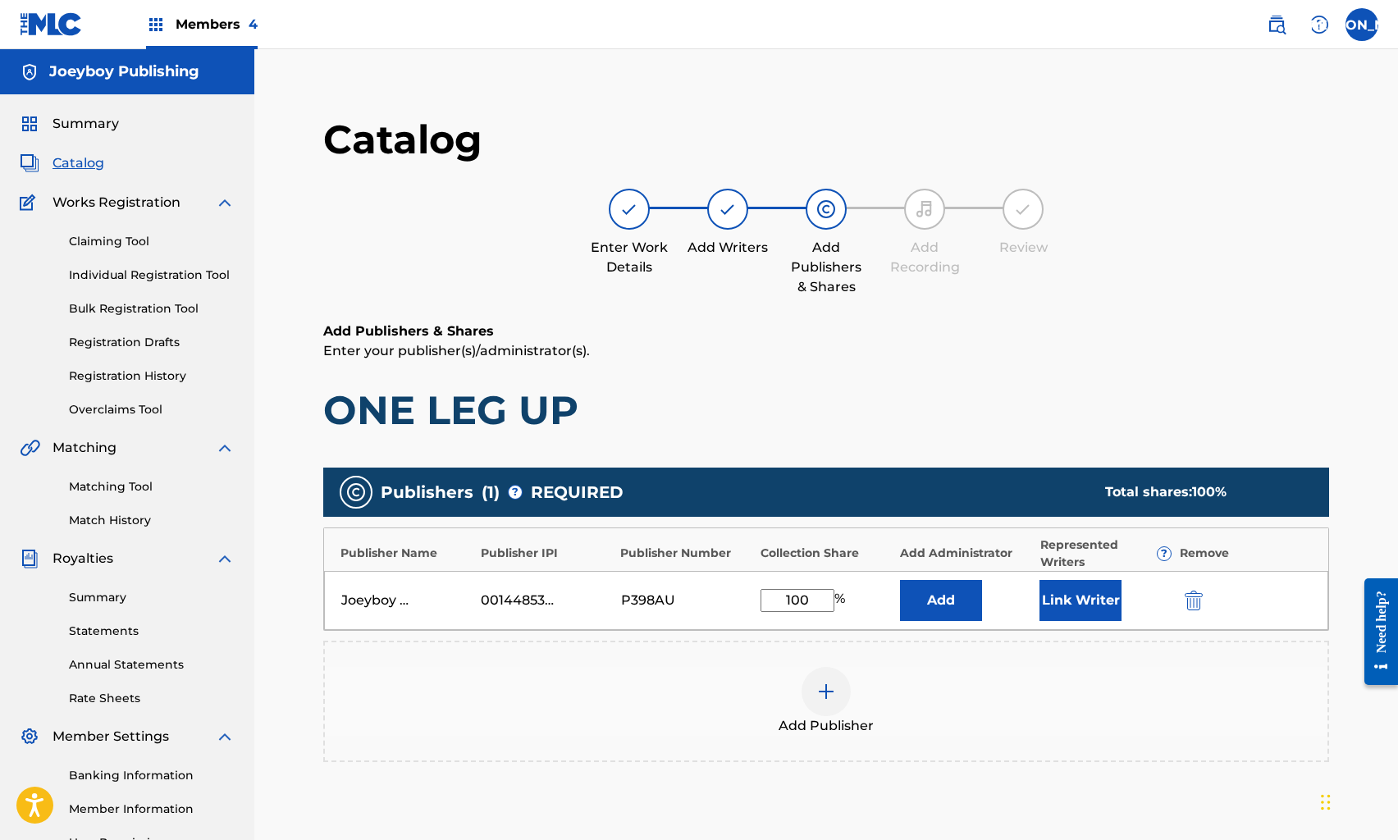
click at [1054, 621] on div "Joeyboy Publishing 00144853955 P398AU 100 % Add Link Writer" at bounding box center [826, 600] width 1004 height 59
click at [1070, 587] on button "Link Writer" at bounding box center [1081, 600] width 82 height 41
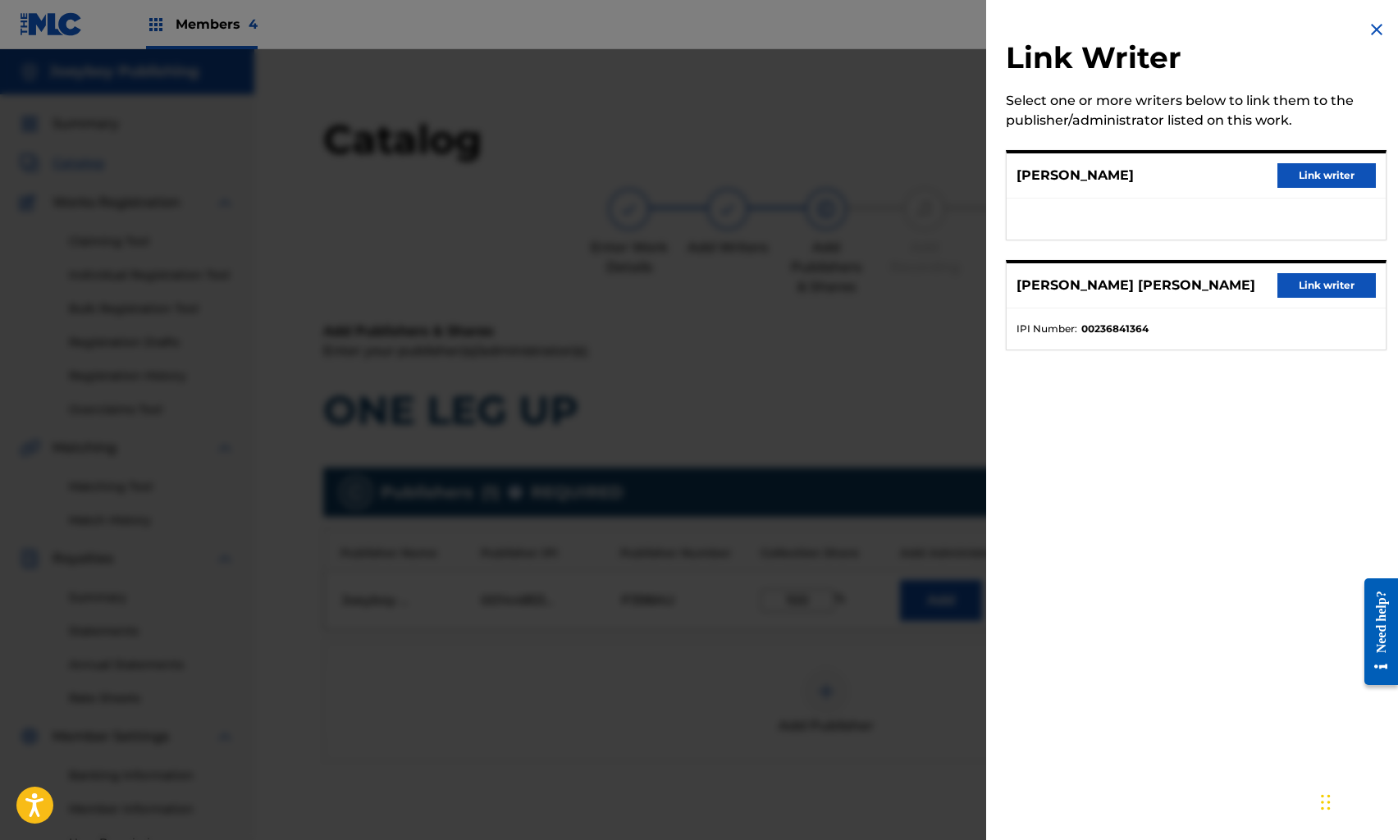
click at [1299, 299] on div "[PERSON_NAME] [PERSON_NAME] Link writer" at bounding box center [1196, 285] width 379 height 45
click at [1318, 277] on button "Link writer" at bounding box center [1327, 285] width 98 height 25
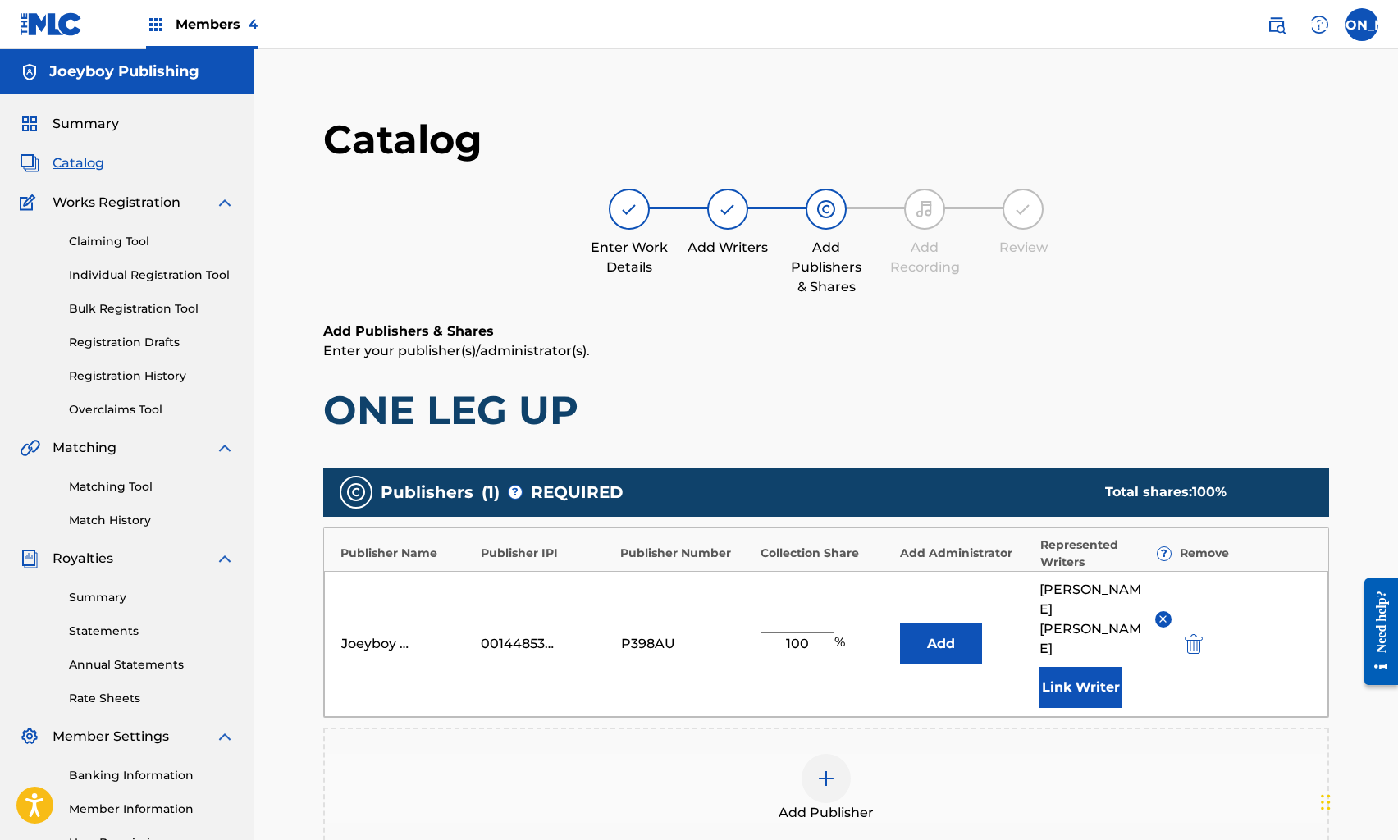
click at [1059, 667] on button "Link Writer" at bounding box center [1081, 687] width 82 height 41
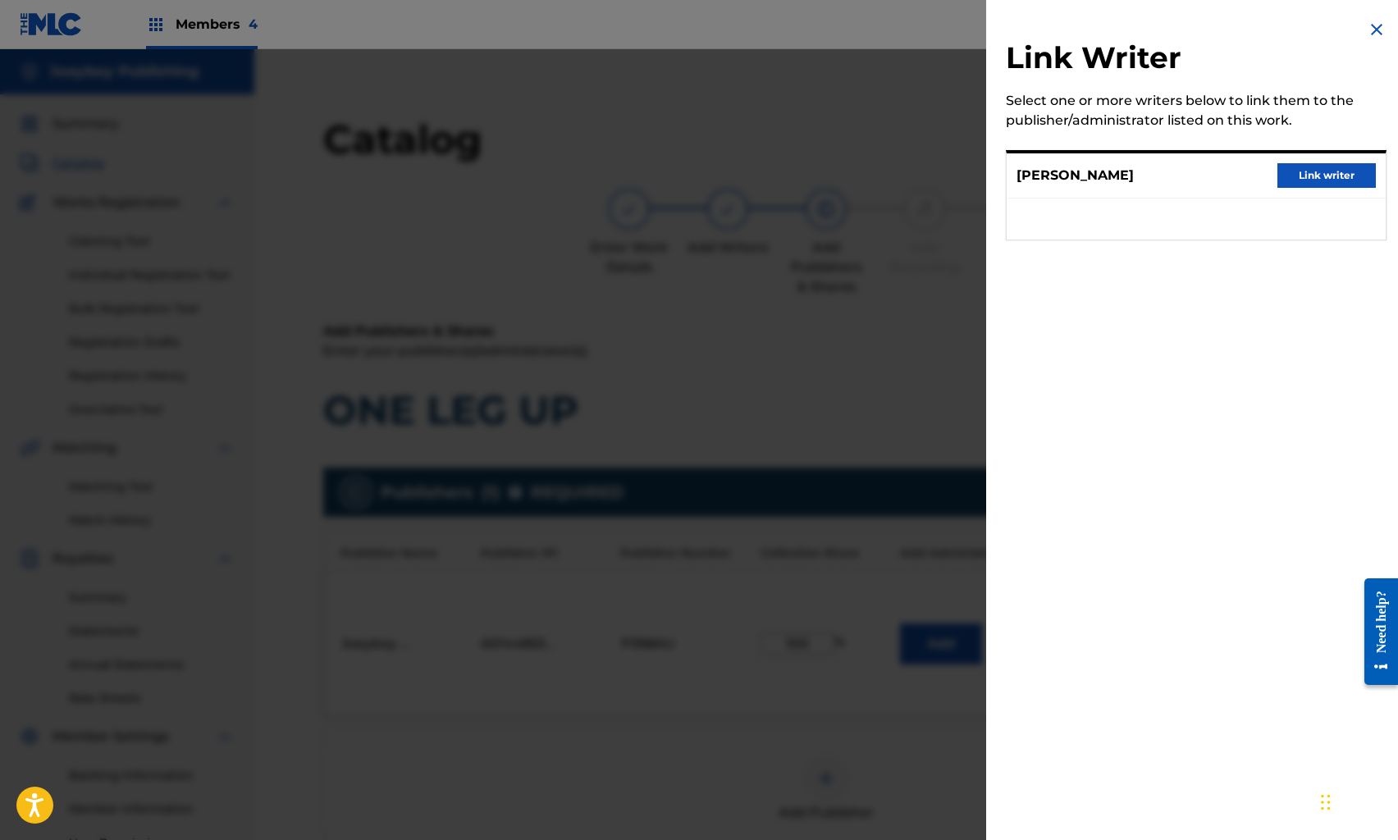
click at [1312, 176] on button "Link writer" at bounding box center [1327, 175] width 98 height 25
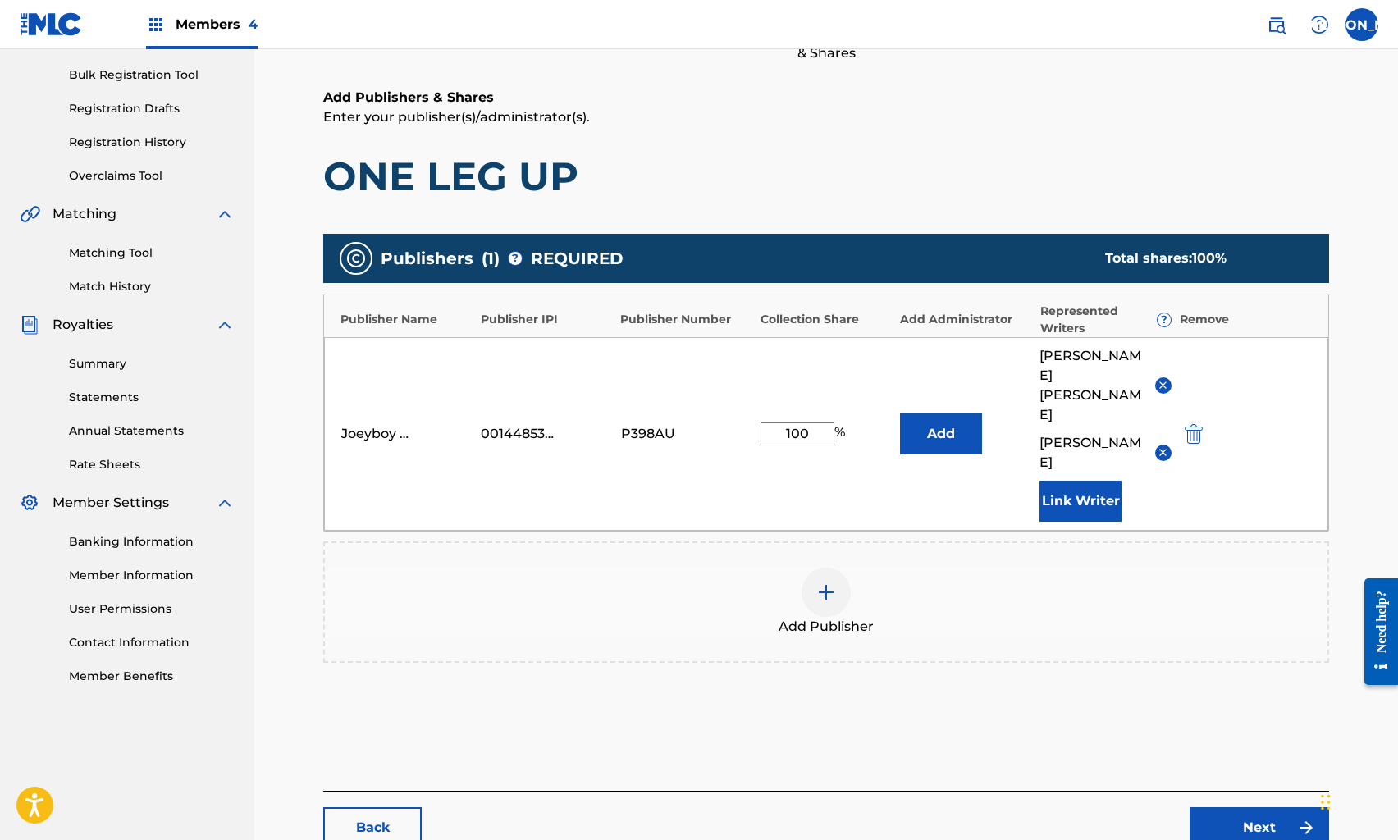
scroll to position [326, 0]
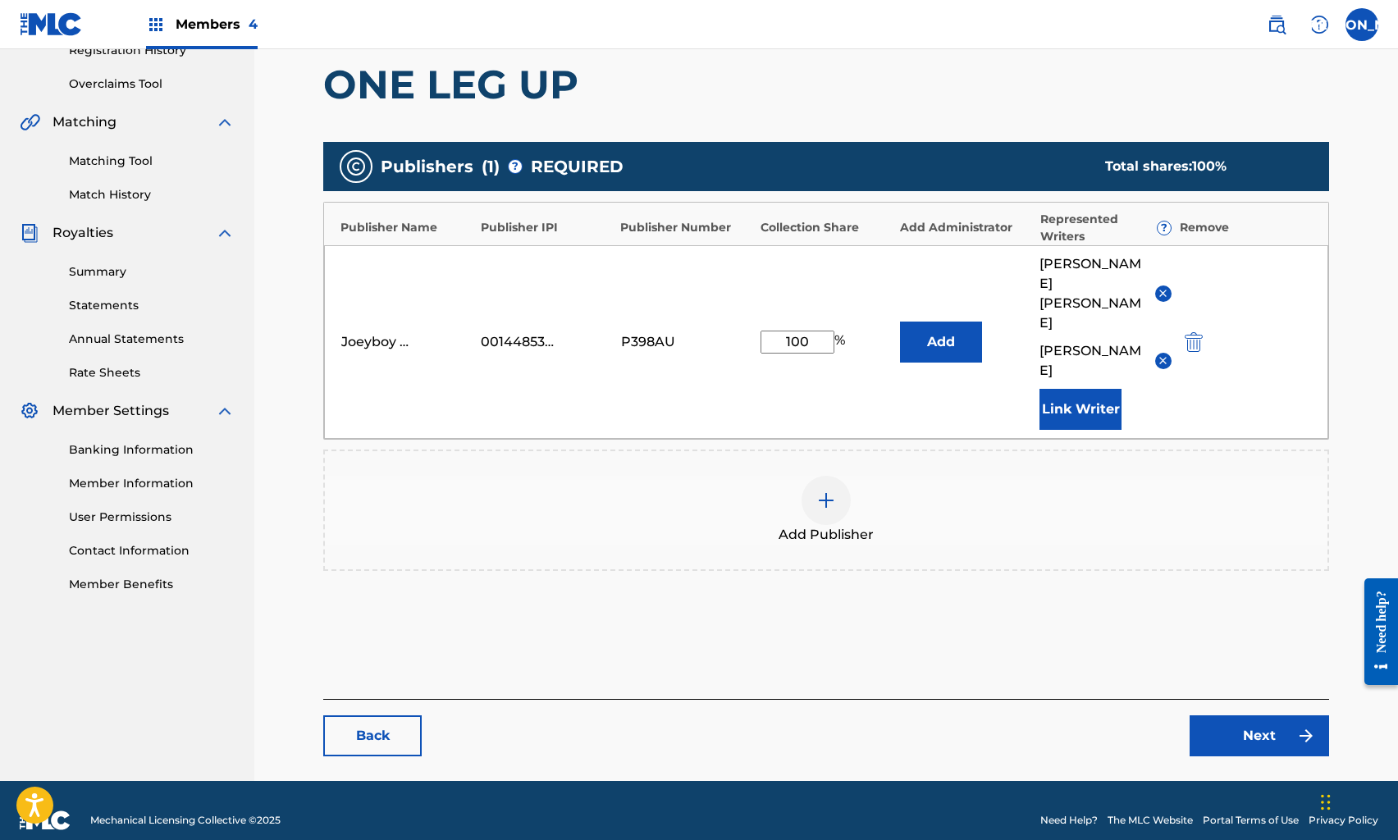
click at [1263, 716] on link "Next" at bounding box center [1260, 736] width 140 height 41
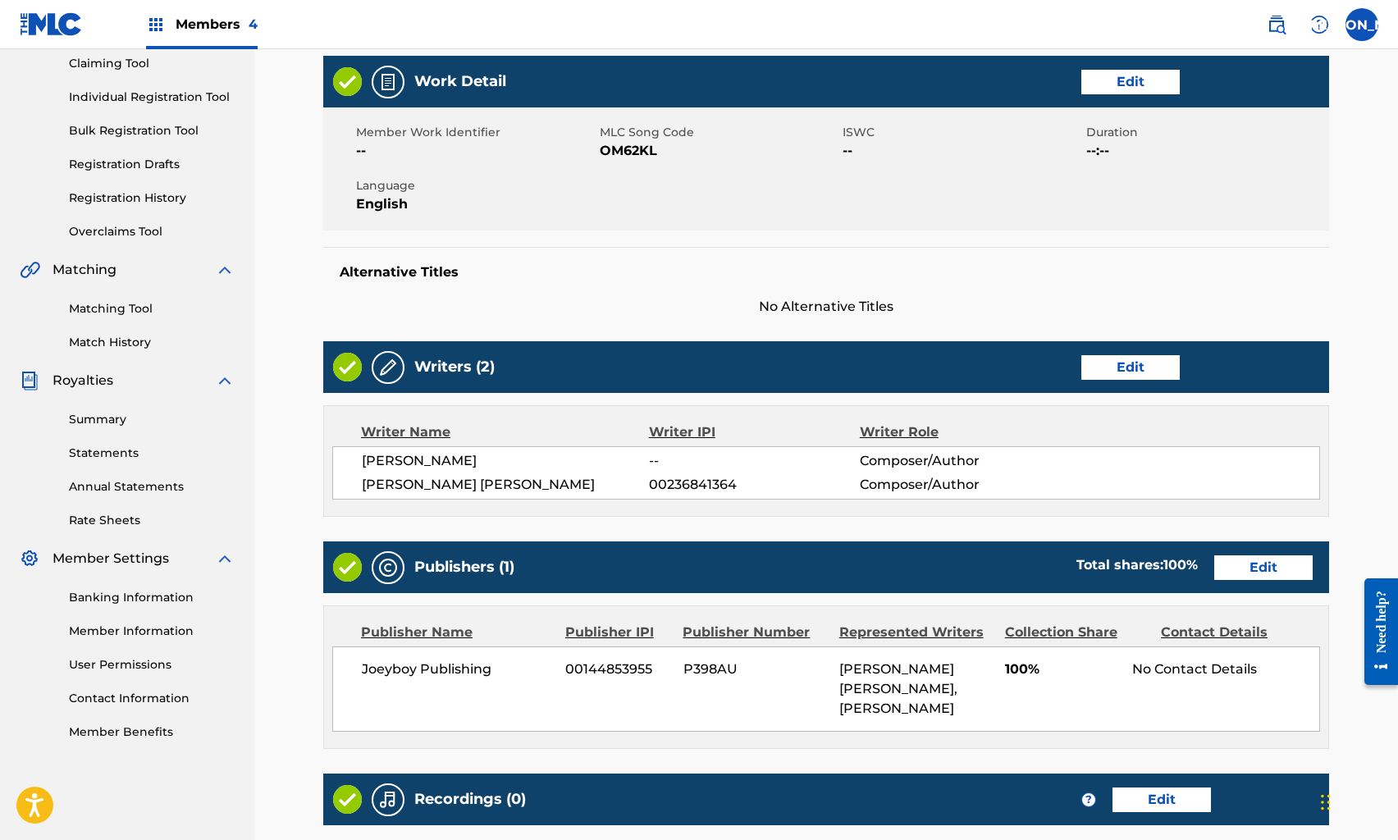
scroll to position [400, 0]
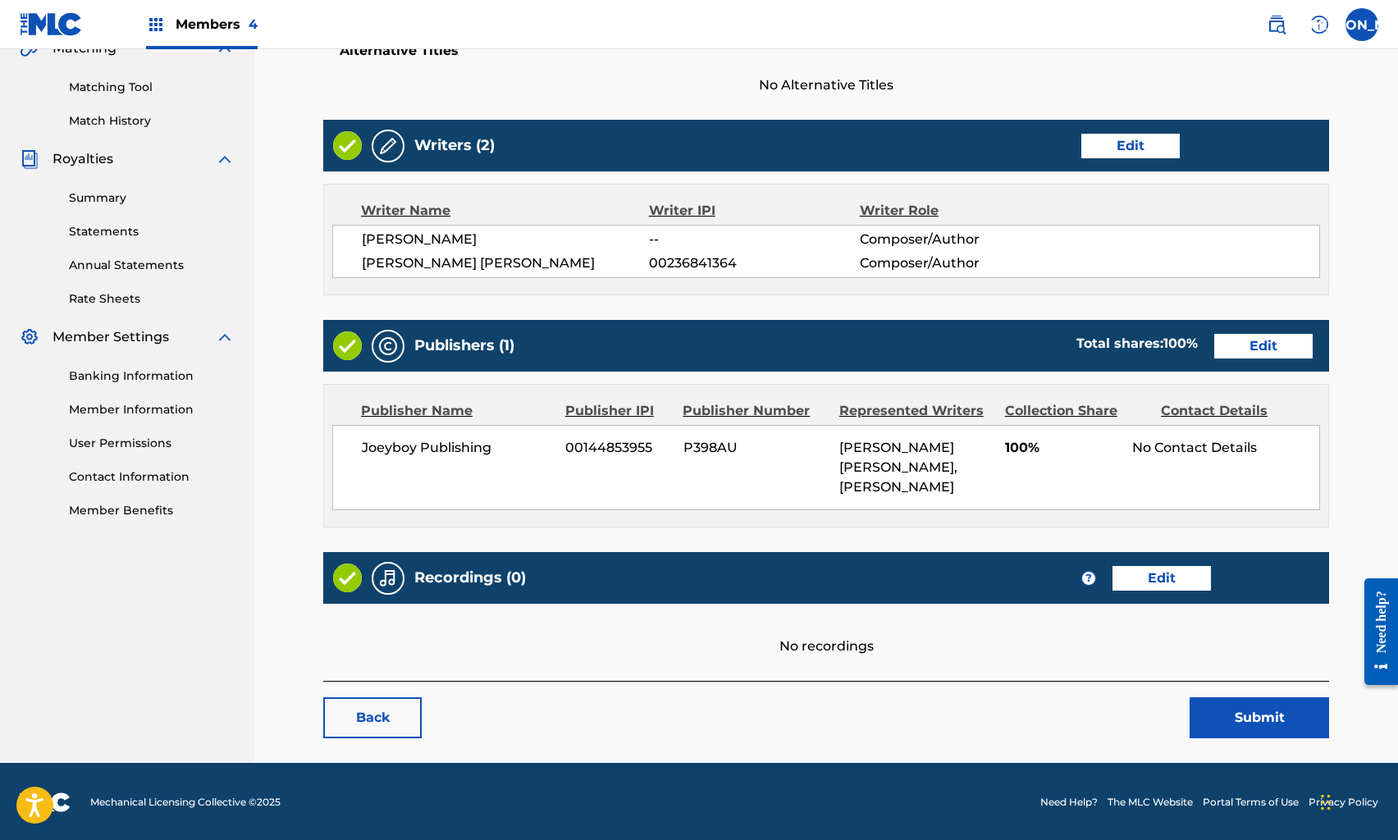
click at [1240, 716] on button "Submit" at bounding box center [1260, 718] width 140 height 41
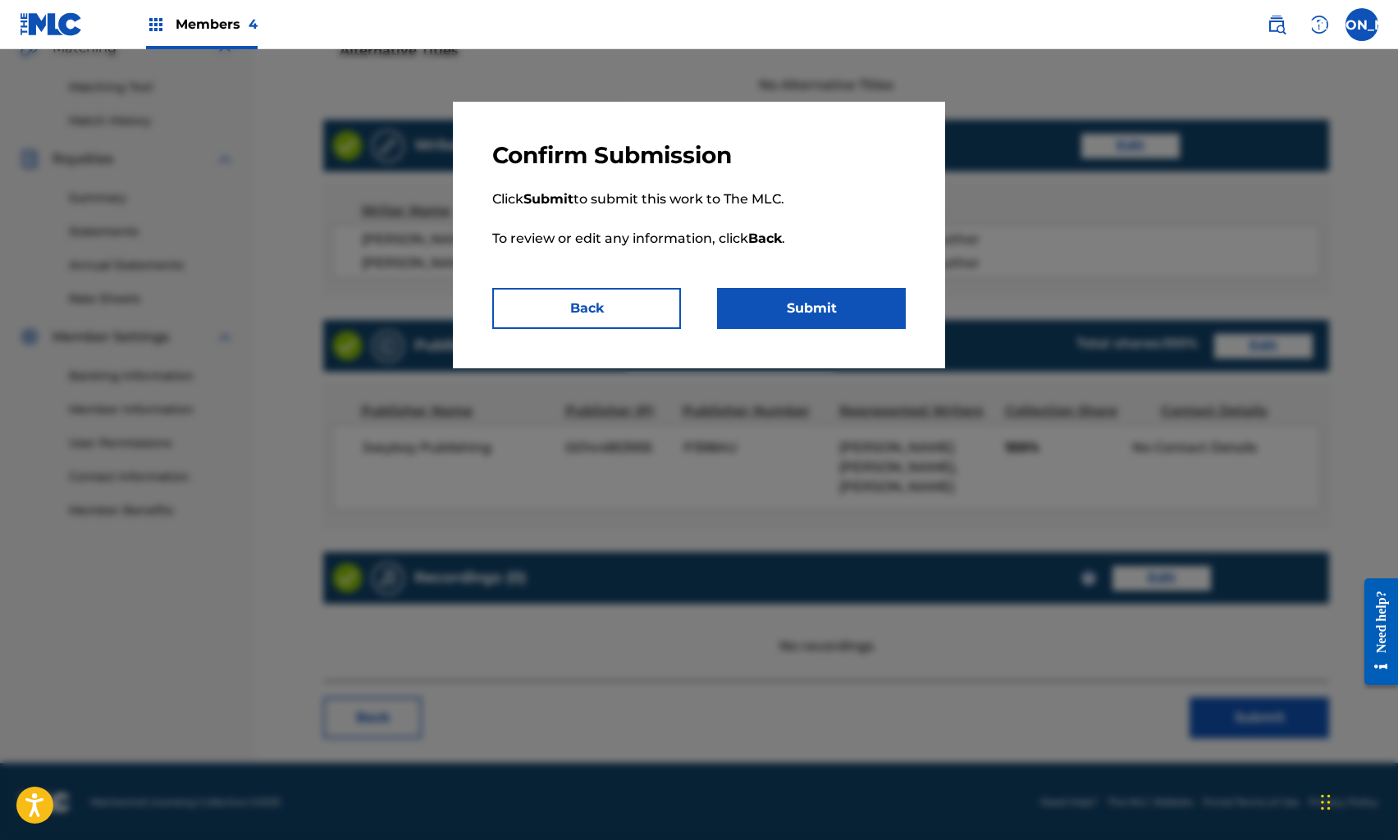
drag, startPoint x: 575, startPoint y: 300, endPoint x: 609, endPoint y: 325, distance: 41.7
click at [574, 300] on button "Back" at bounding box center [586, 308] width 189 height 41
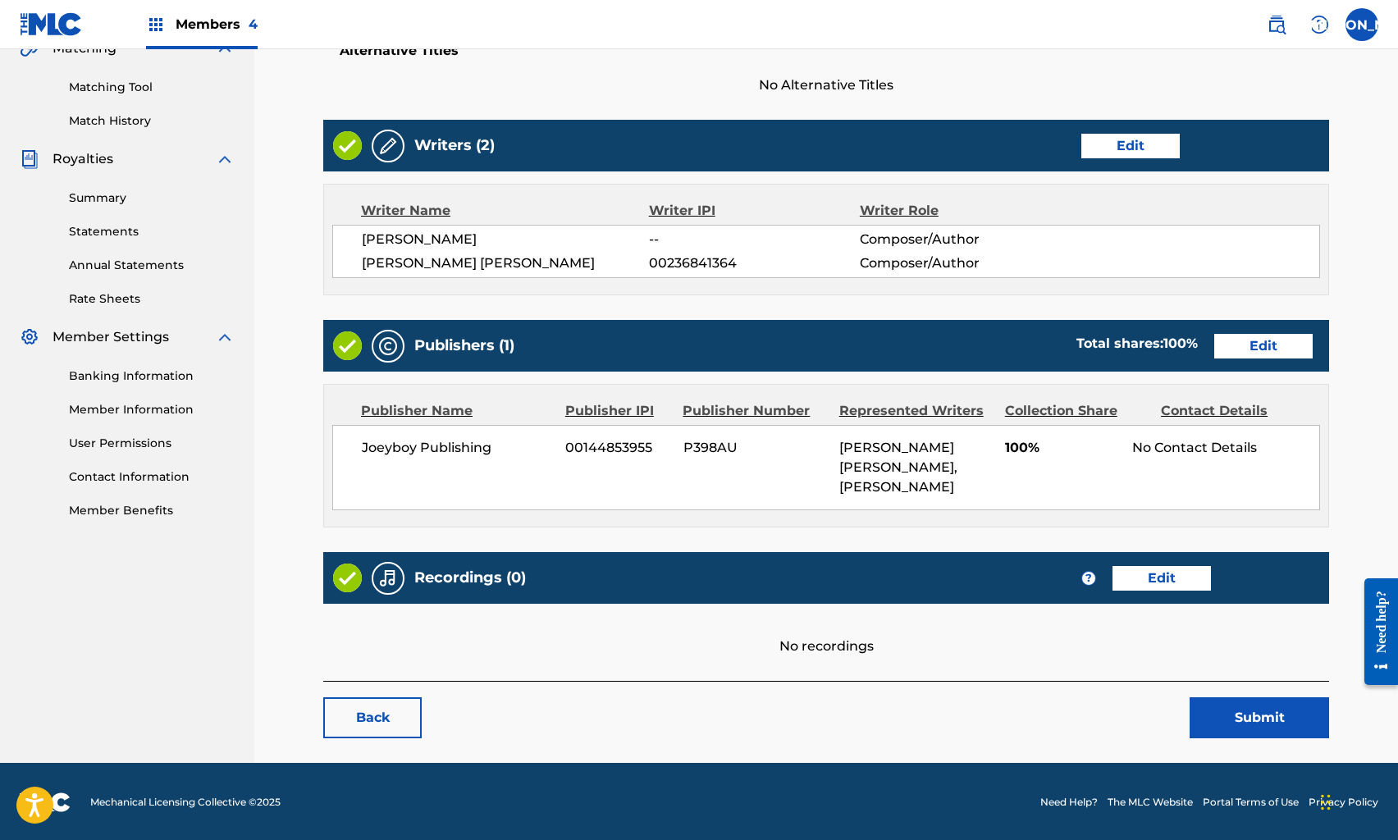
click at [1171, 583] on link "Edit" at bounding box center [1162, 578] width 98 height 25
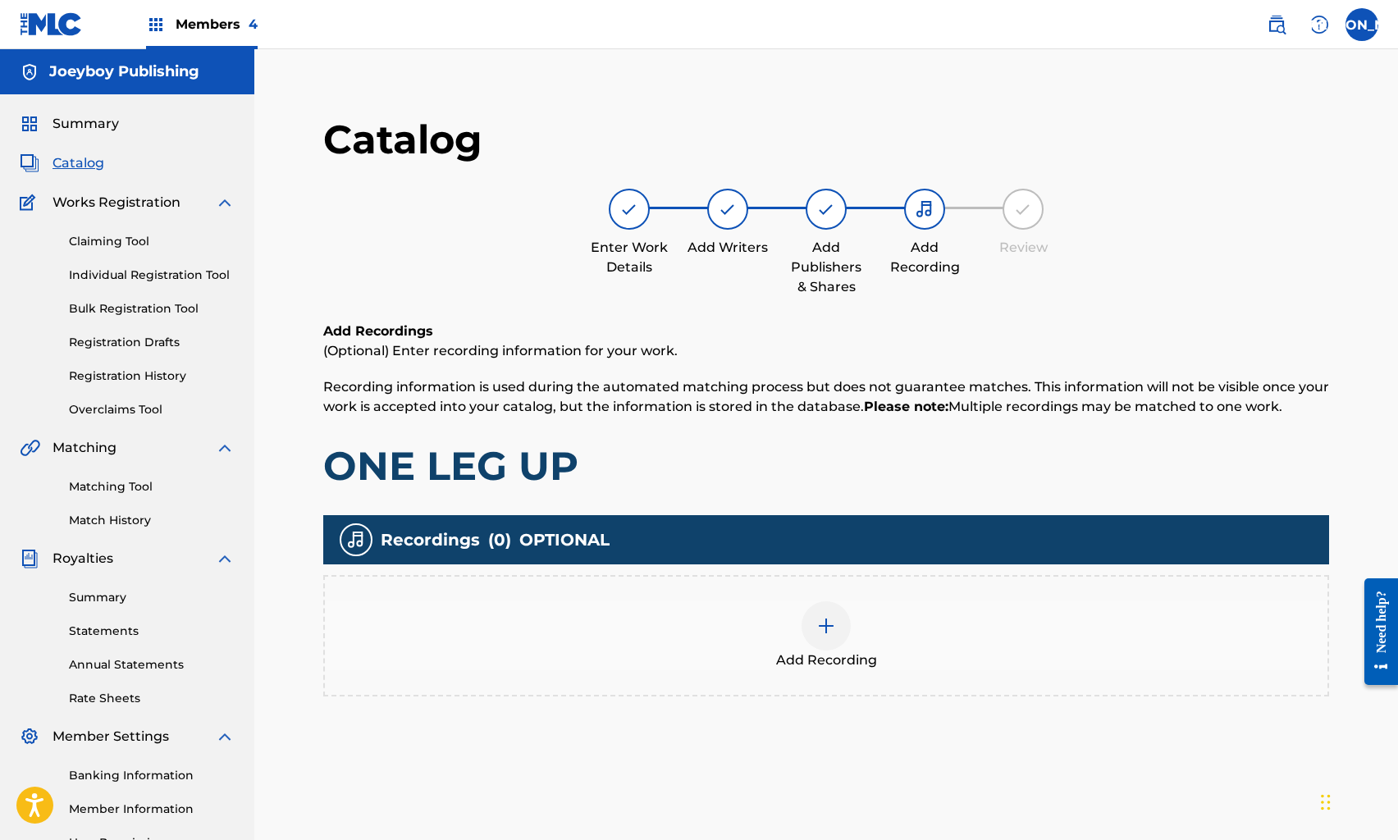
click at [808, 620] on div at bounding box center [826, 626] width 49 height 49
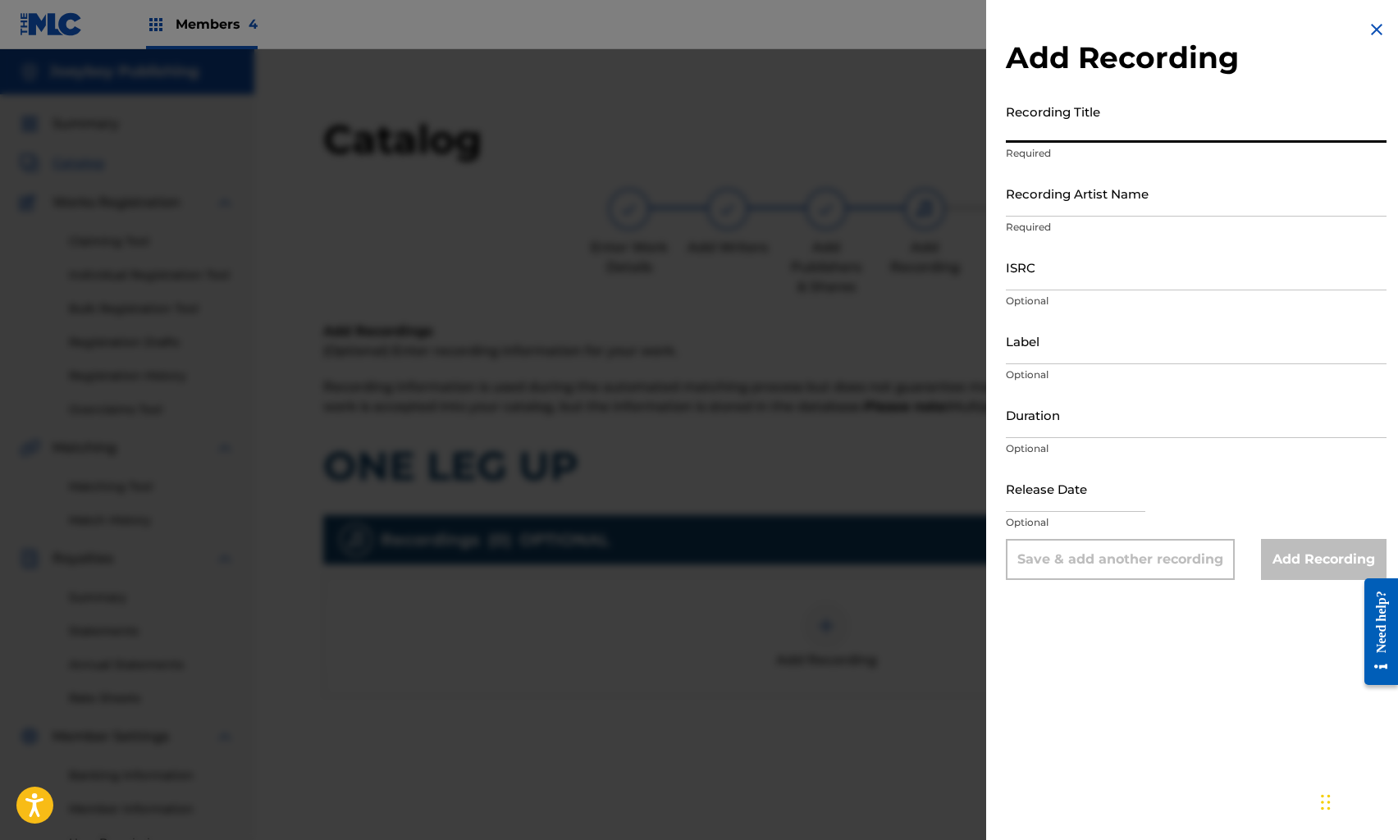
click at [1073, 132] on input "Recording Title" at bounding box center [1196, 119] width 381 height 47
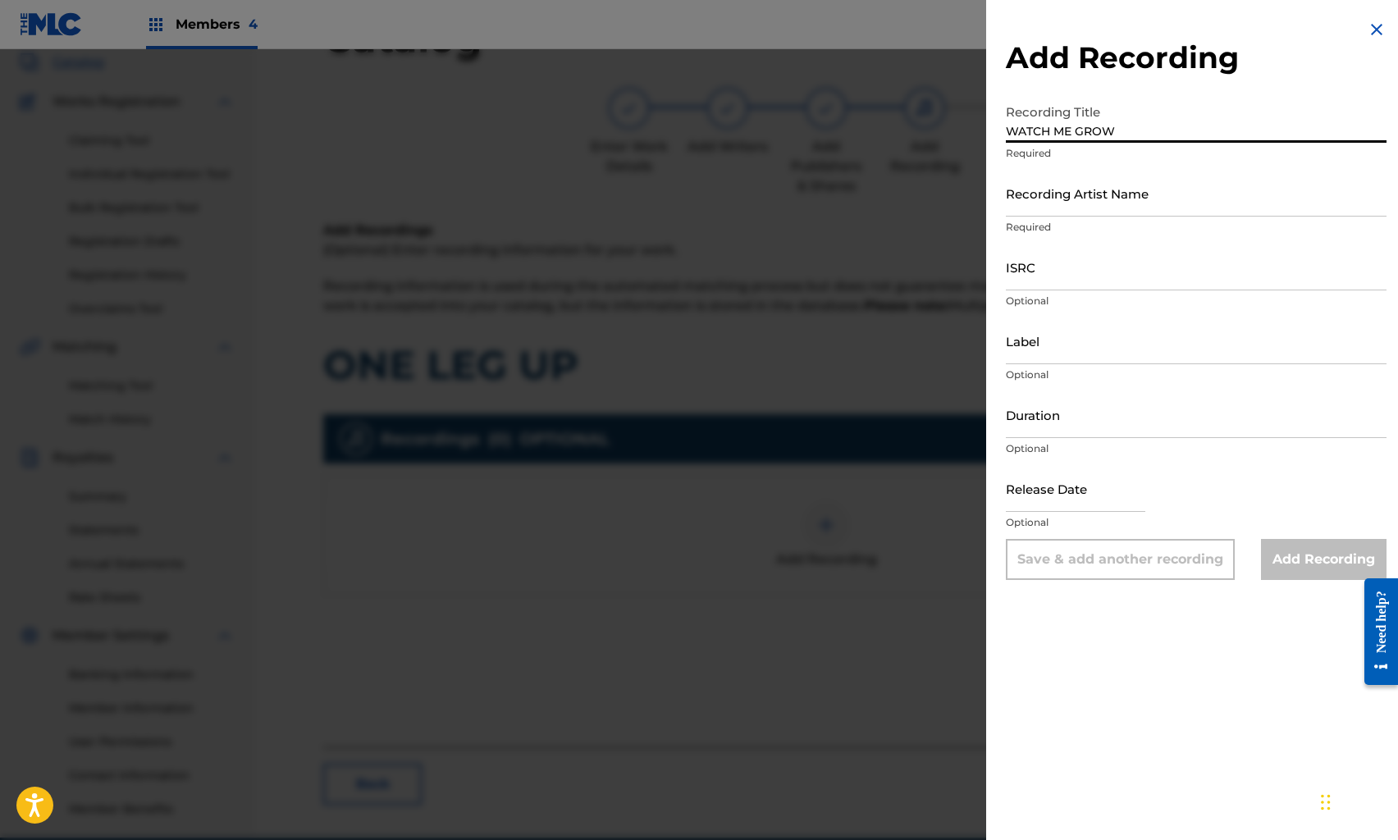
scroll to position [106, 0]
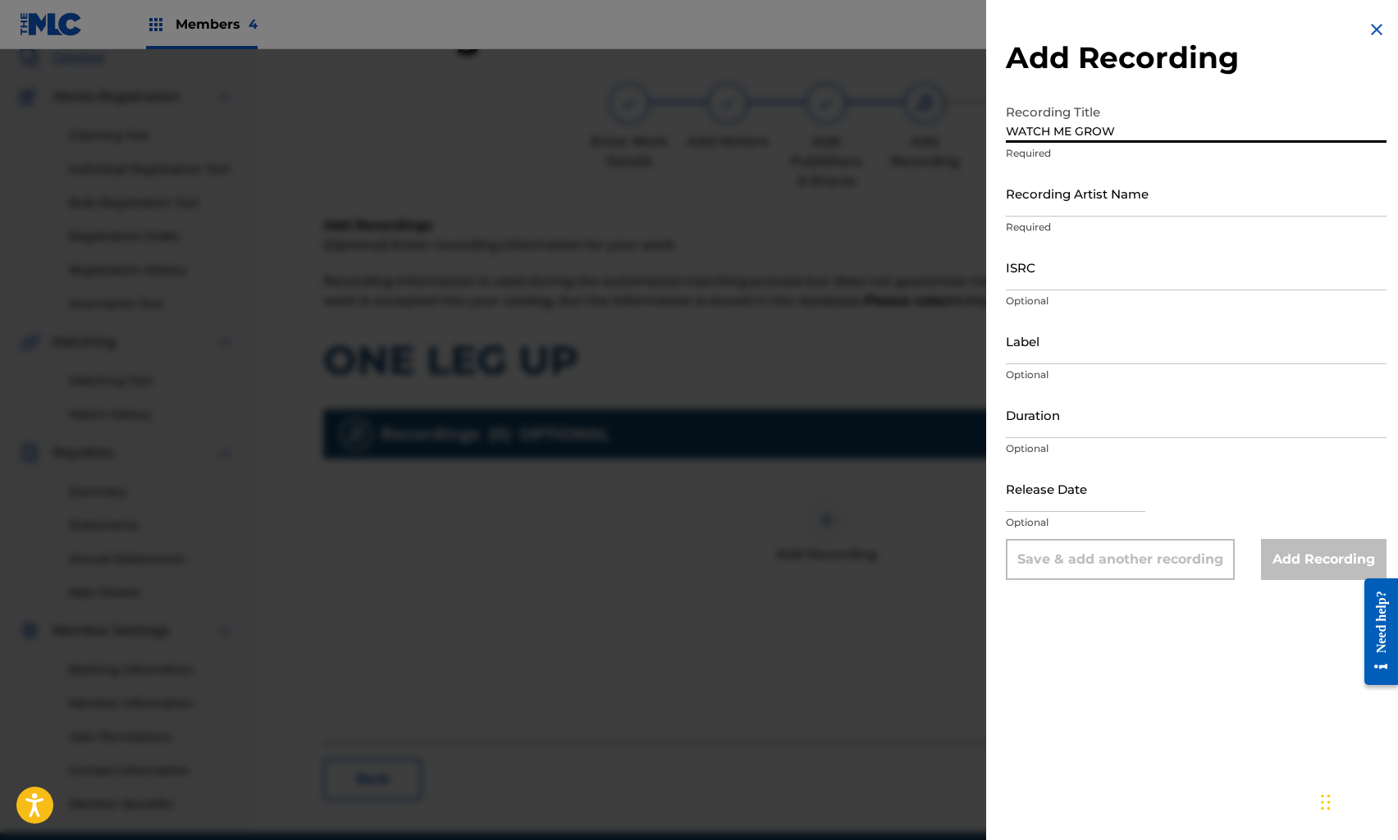
type input "WATCH ME GROW"
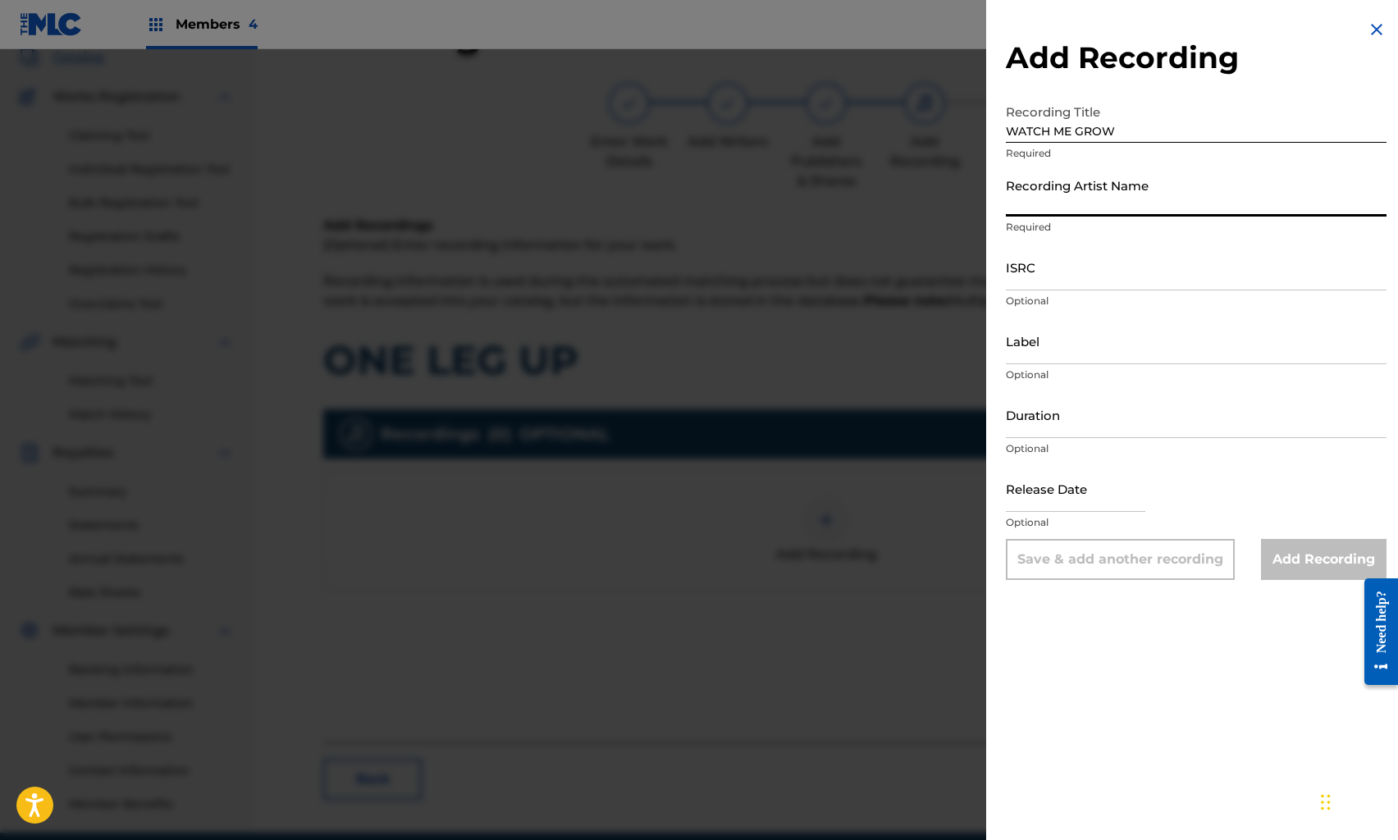
click at [1068, 193] on input "Recording Artist Name" at bounding box center [1196, 193] width 381 height 47
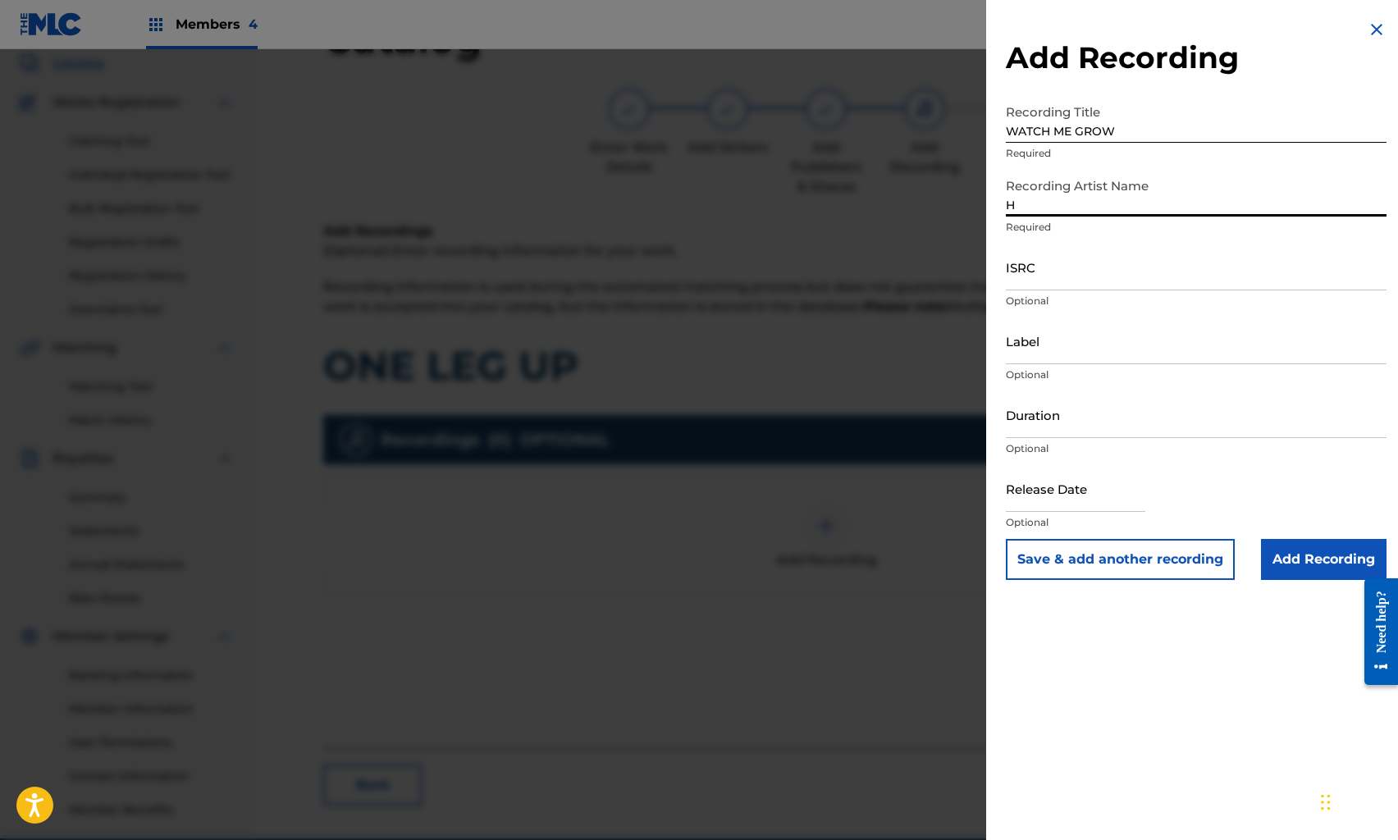
scroll to position [98, 0]
type input "HALF PINT"
click at [1055, 278] on input "ISRC" at bounding box center [1196, 267] width 381 height 47
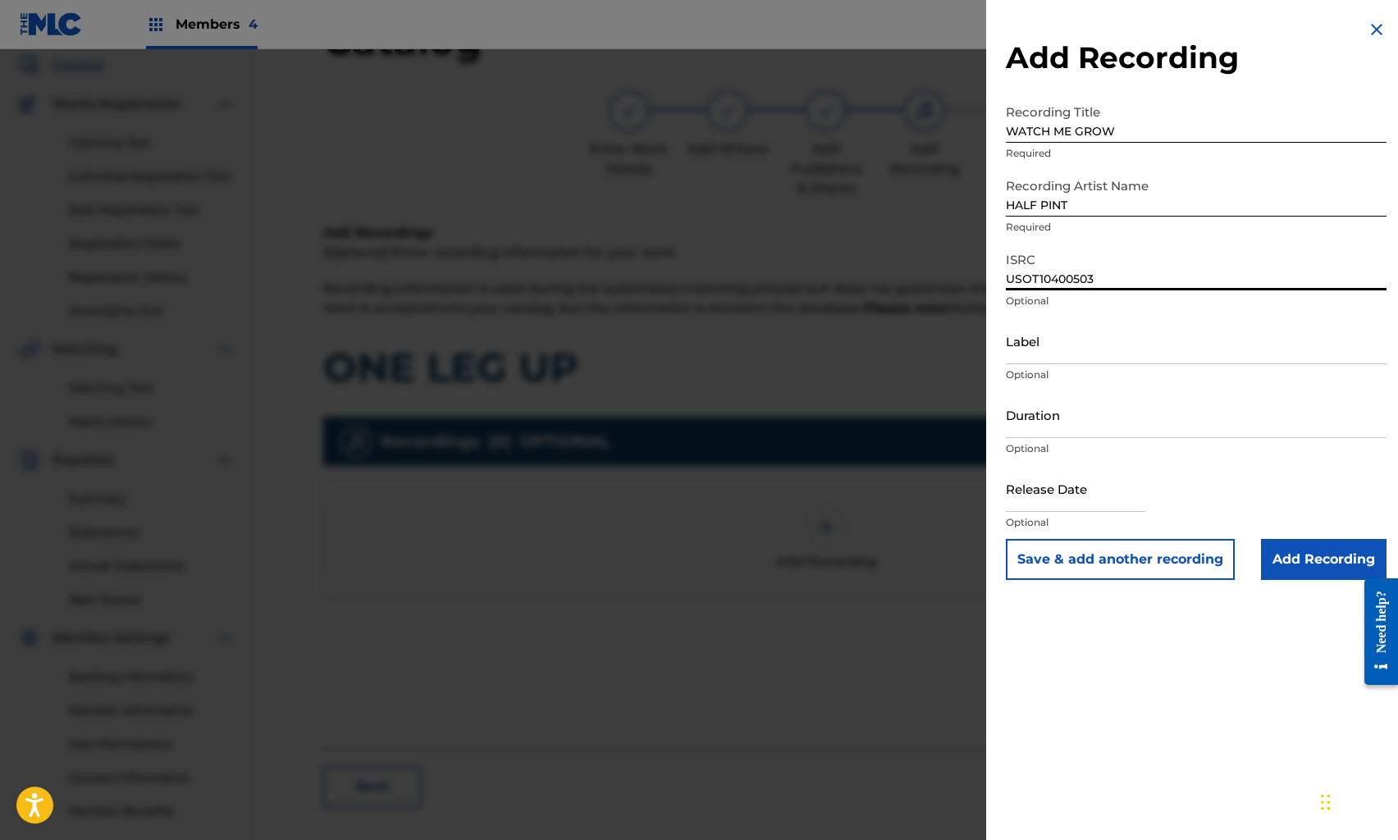
type input "USOT10400503"
click at [1046, 342] on input "Label" at bounding box center [1196, 341] width 381 height 47
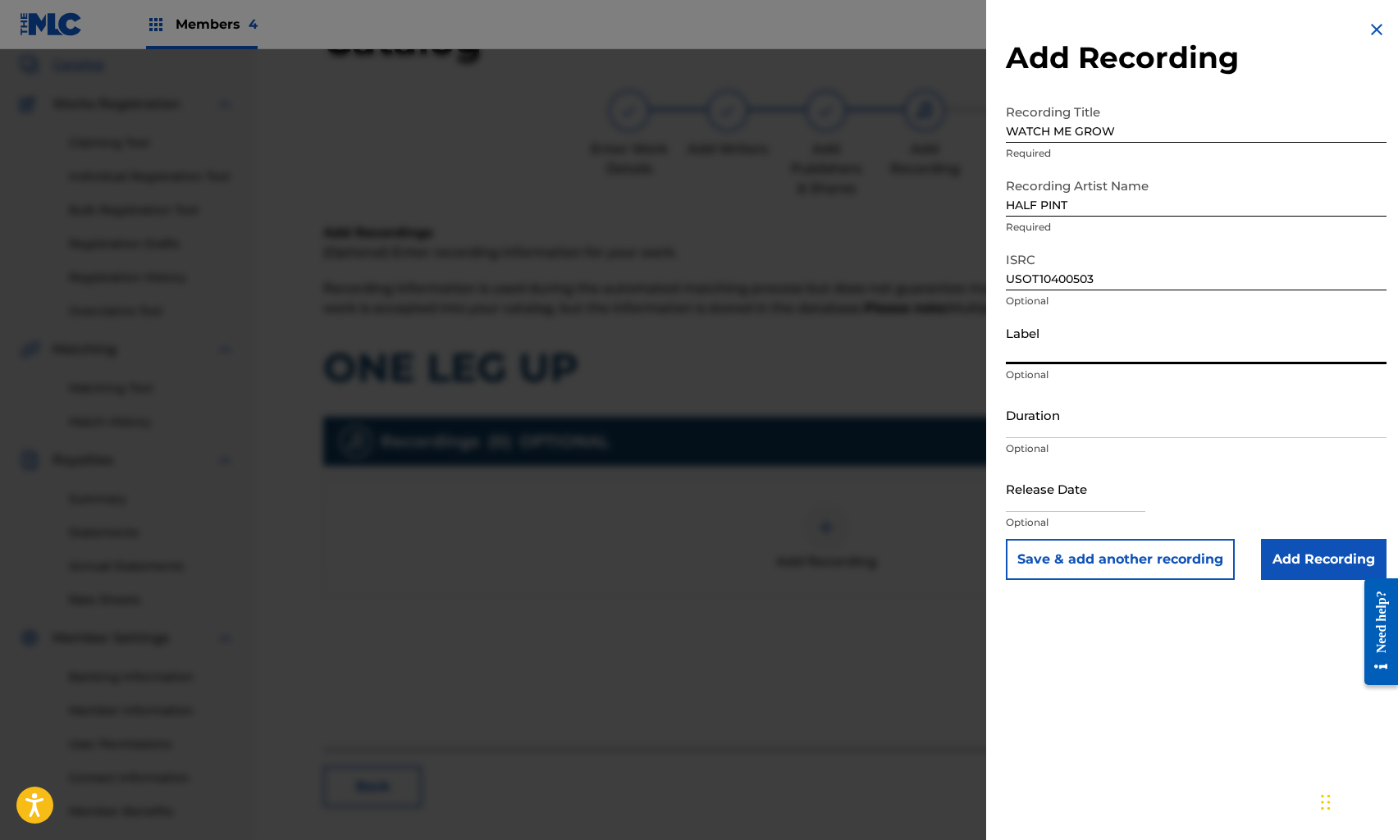
type input "ON TOP RECORDS LLC"
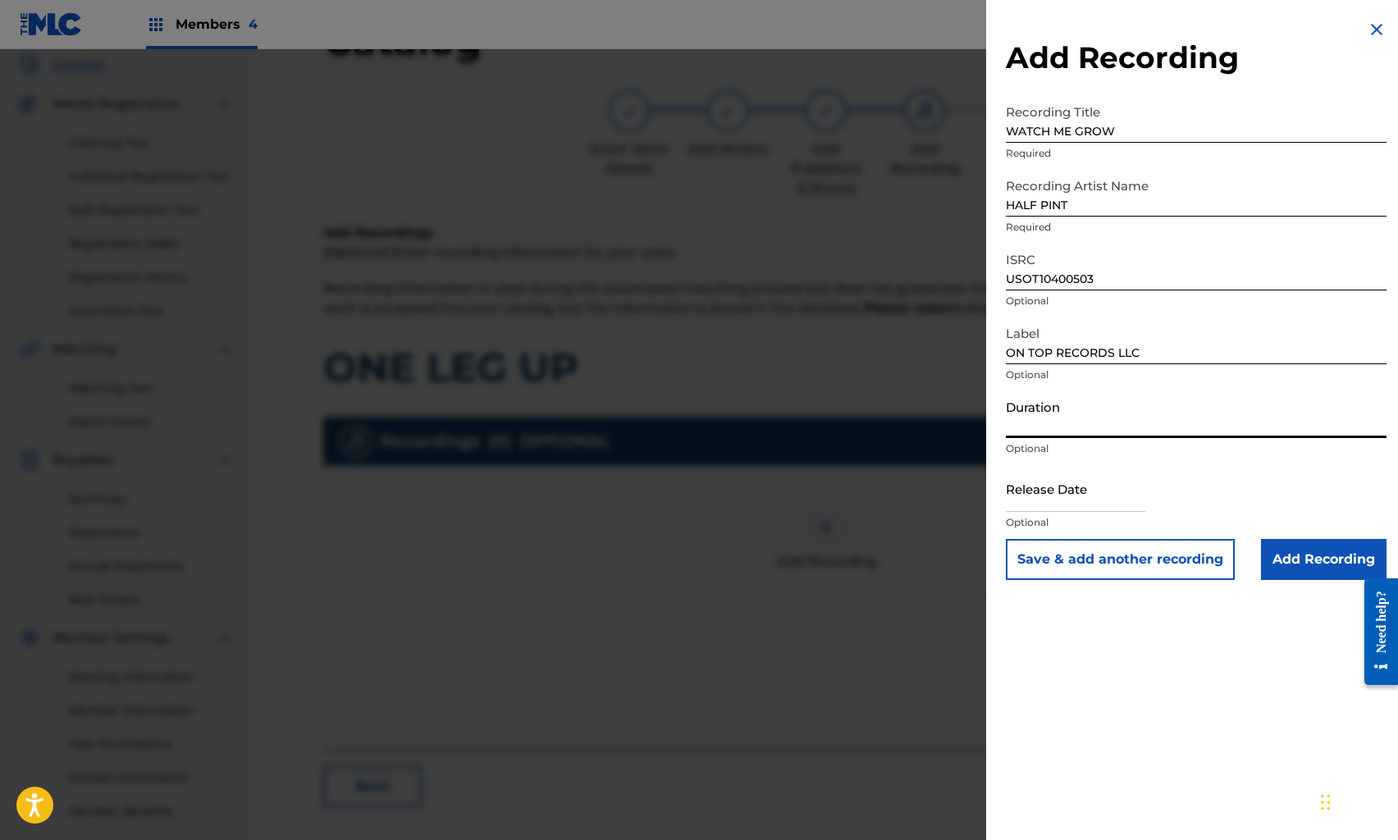
click at [1079, 420] on input "Duration" at bounding box center [1196, 414] width 381 height 47
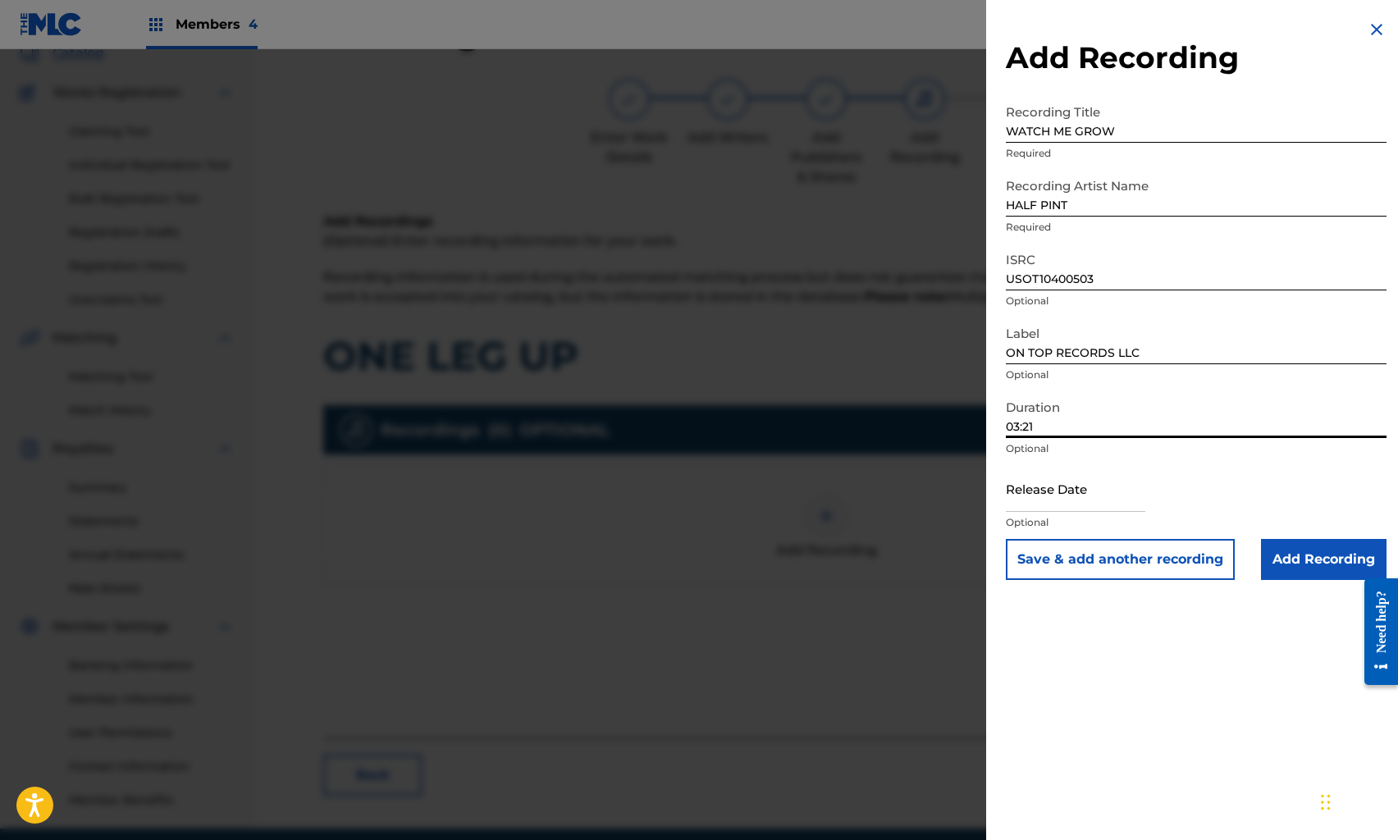
type input "03:21"
click at [1059, 496] on input "text" at bounding box center [1076, 488] width 140 height 47
select select "7"
select select "2025"
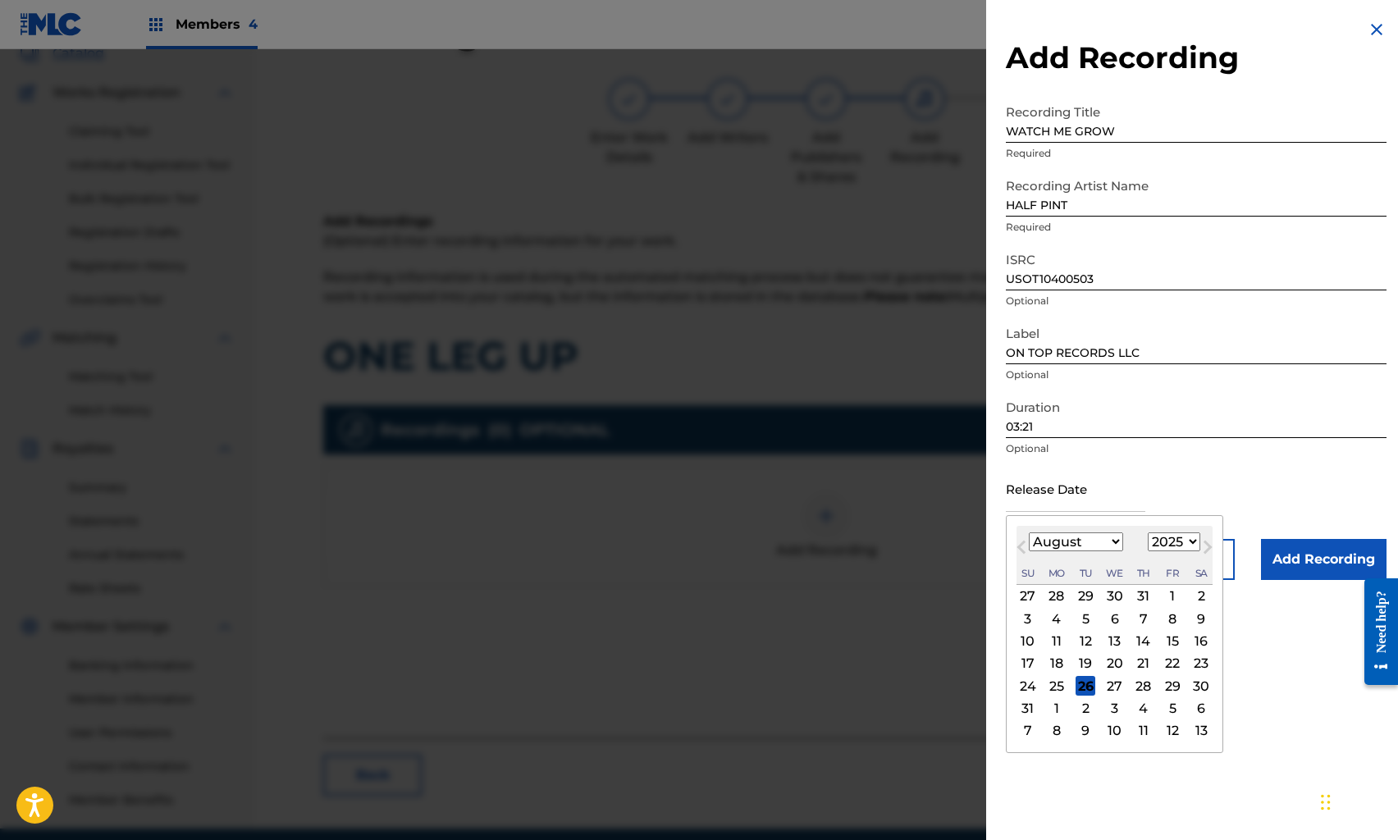
scroll to position [109, 0]
click at [1078, 546] on select "January February March April May June July August September October November De…" at bounding box center [1076, 542] width 94 height 19
select select "4"
click at [1029, 533] on select "January February March April May June July August September October November De…" at bounding box center [1076, 542] width 94 height 19
click at [1168, 544] on select "1899 1900 1901 1902 1903 1904 1905 1906 1907 1908 1909 1910 1911 1912 1913 1914…" at bounding box center [1174, 542] width 53 height 19
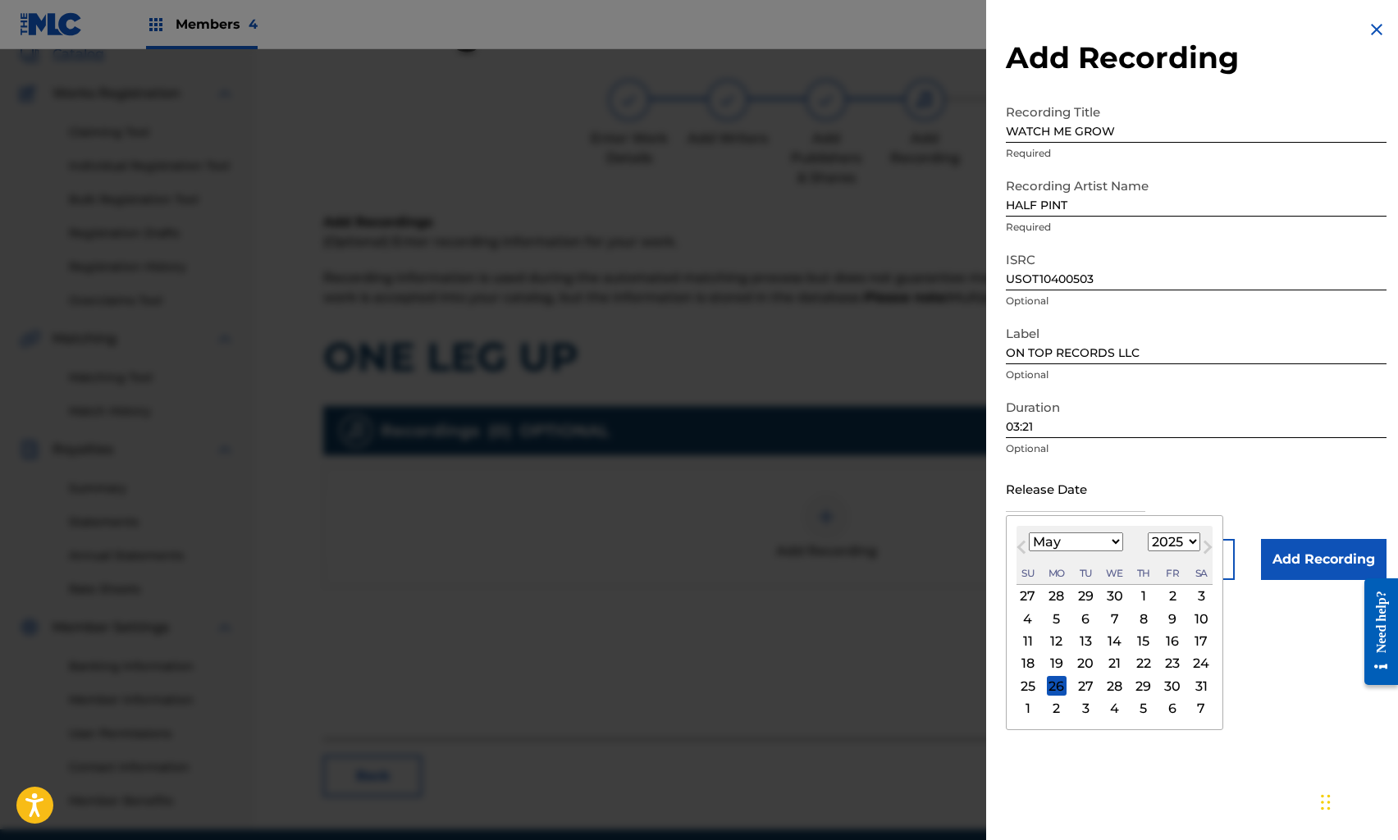
select select "2009"
click at [1148, 533] on select "1899 1900 1901 1902 1903 1904 1905 1906 1907 1908 1909 1910 1911 1912 1913 1914…" at bounding box center [1174, 542] width 53 height 19
click at [1169, 597] on div "1" at bounding box center [1173, 597] width 20 height 20
type input "[DATE]"
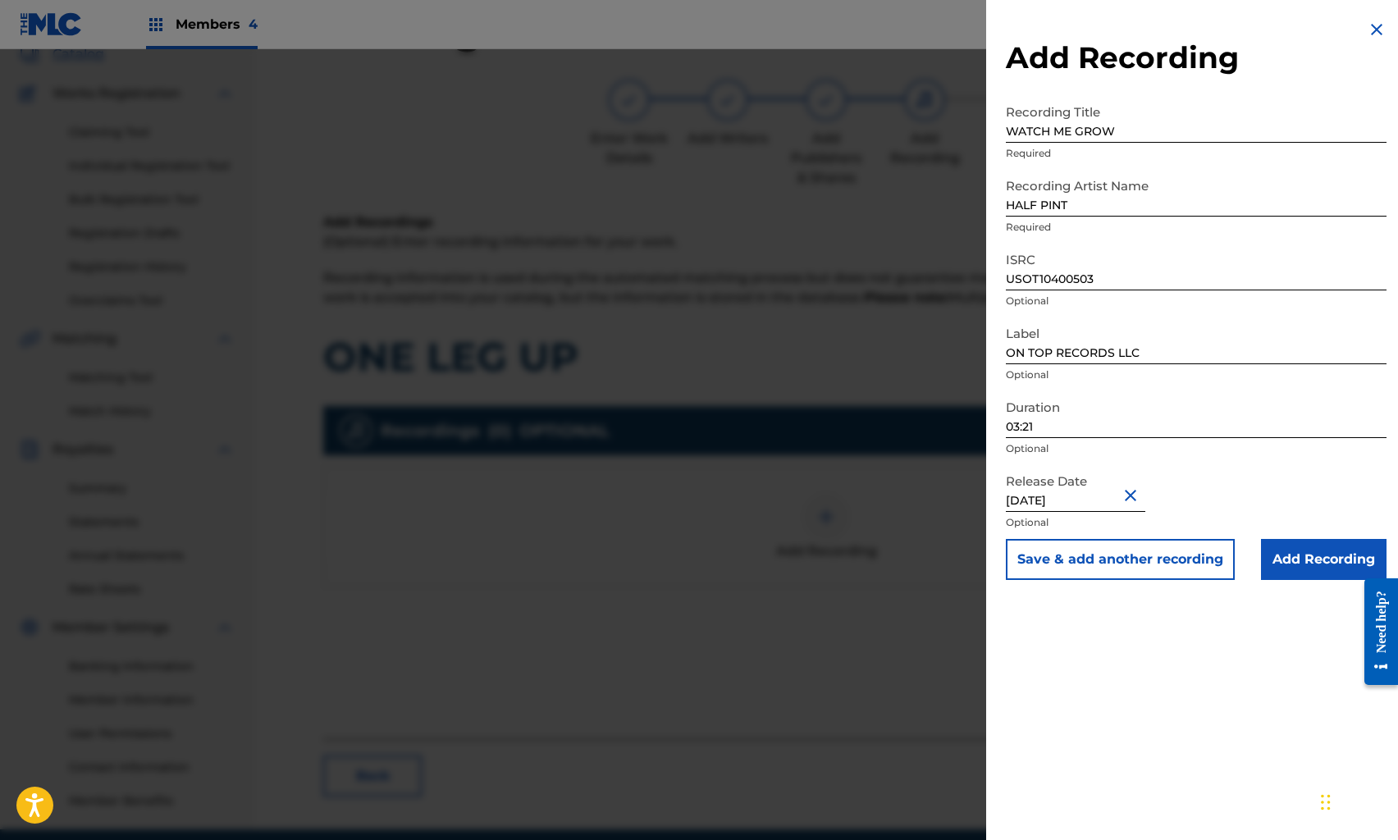
drag, startPoint x: 1244, startPoint y: 659, endPoint x: 1257, endPoint y: 642, distance: 21.7
click at [1244, 660] on div "Add Recording Recording Title WATCH ME GROW Required Recording Artist Name HALF…" at bounding box center [1196, 420] width 420 height 840
click at [1302, 550] on input "Add Recording" at bounding box center [1324, 559] width 126 height 41
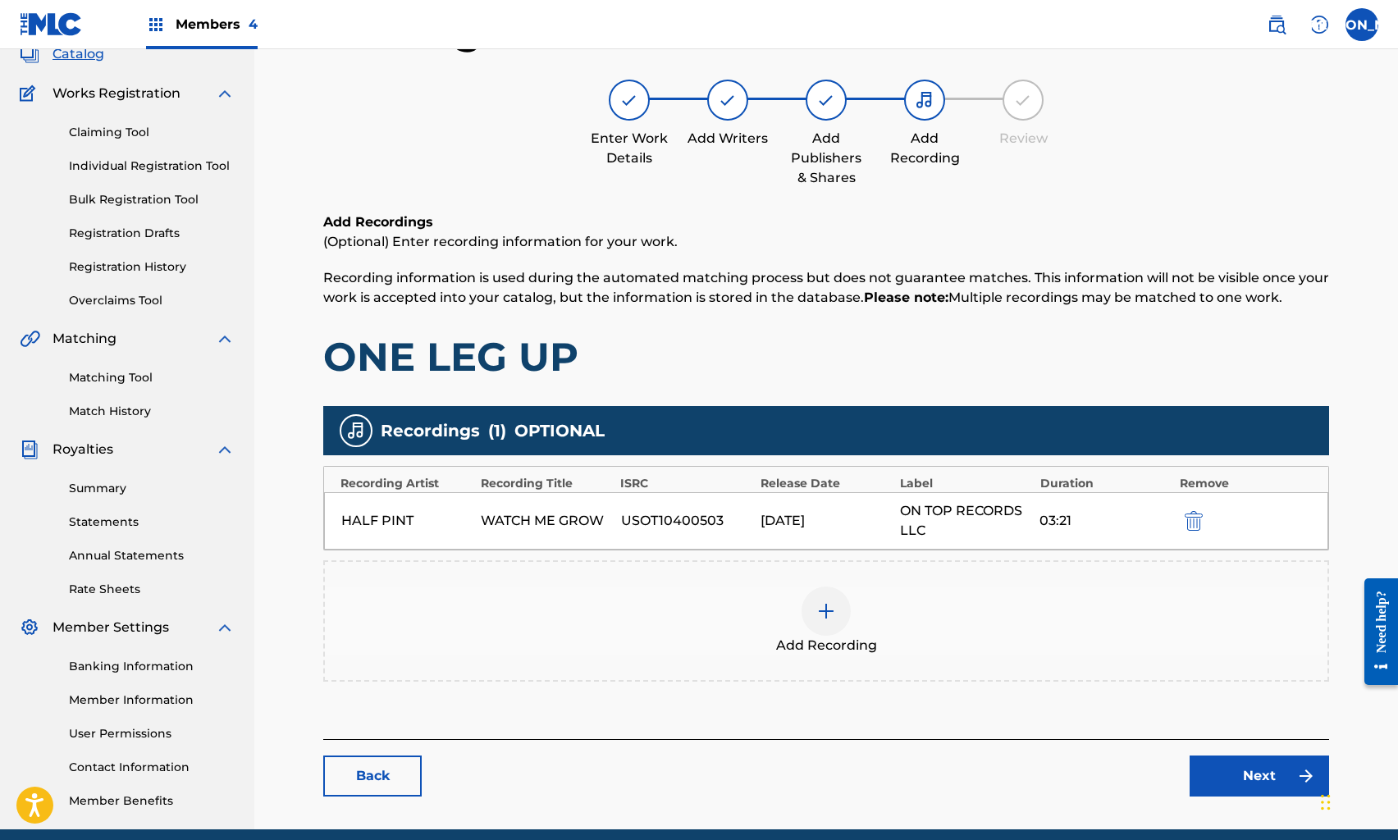
click at [1244, 758] on link "Next" at bounding box center [1260, 776] width 140 height 41
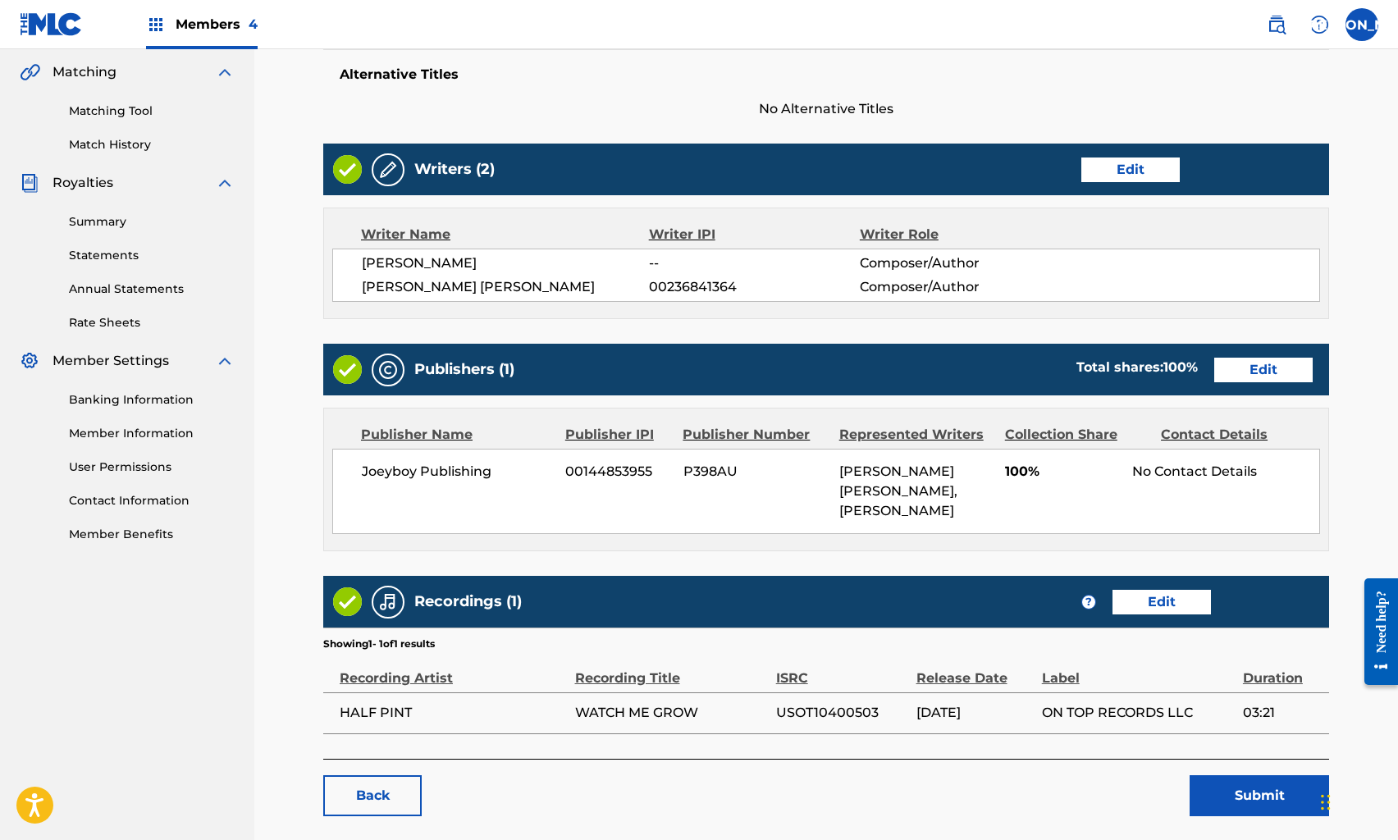
scroll to position [374, 0]
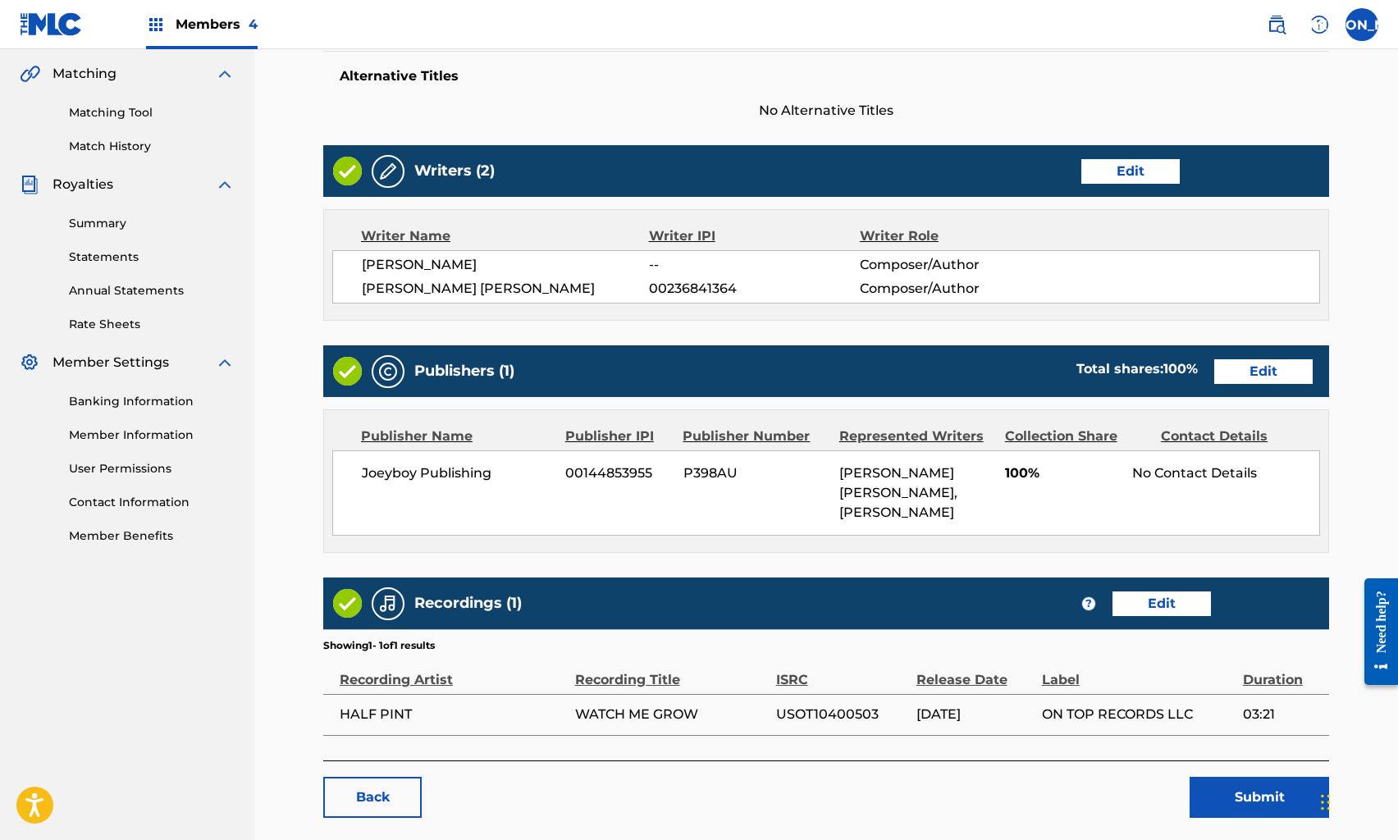
click at [1216, 778] on button "Submit" at bounding box center [1260, 797] width 140 height 41
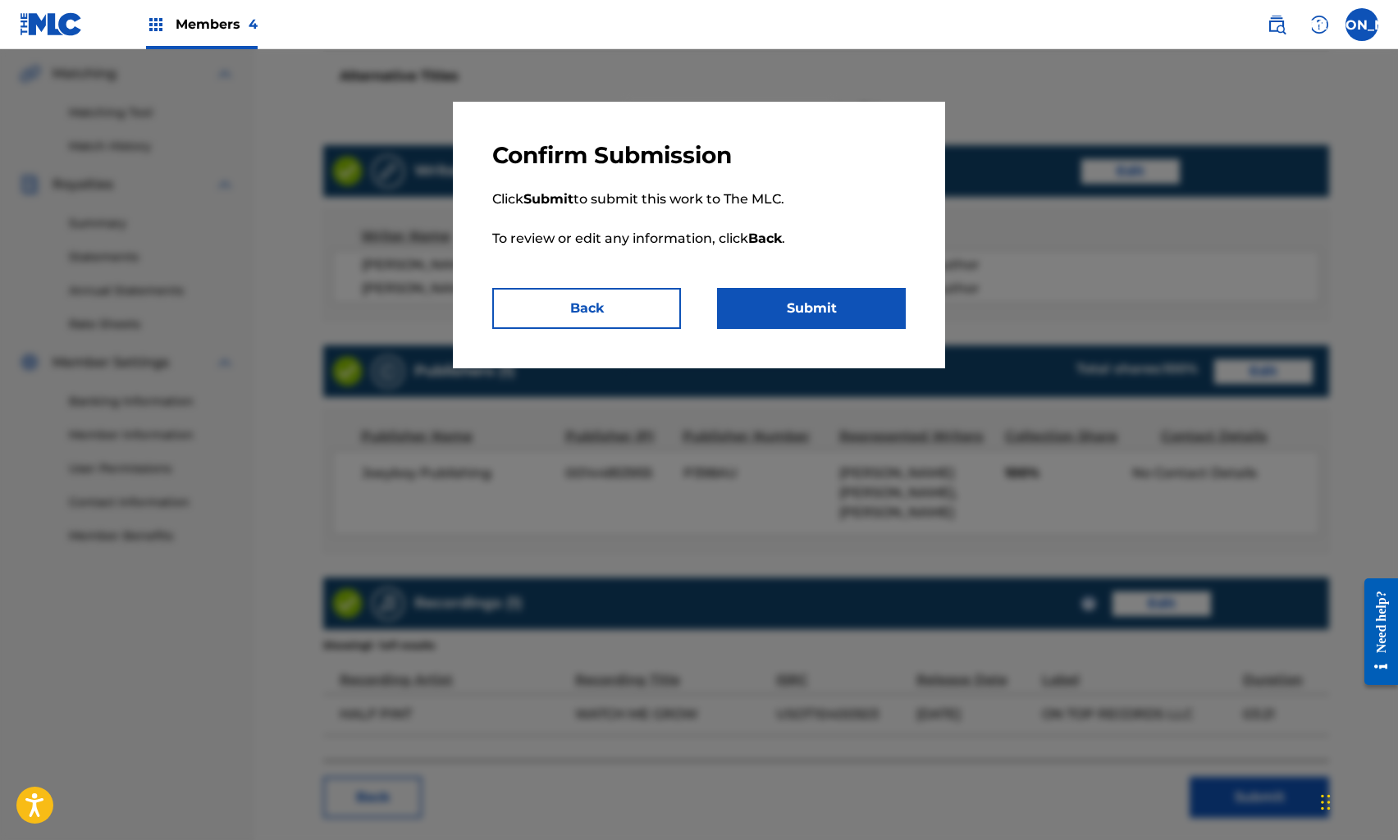
click at [850, 276] on p "Click Submit to submit this work to The MLC. To review or edit any information,…" at bounding box center [699, 229] width 414 height 118
click at [849, 303] on button "Submit" at bounding box center [811, 308] width 189 height 41
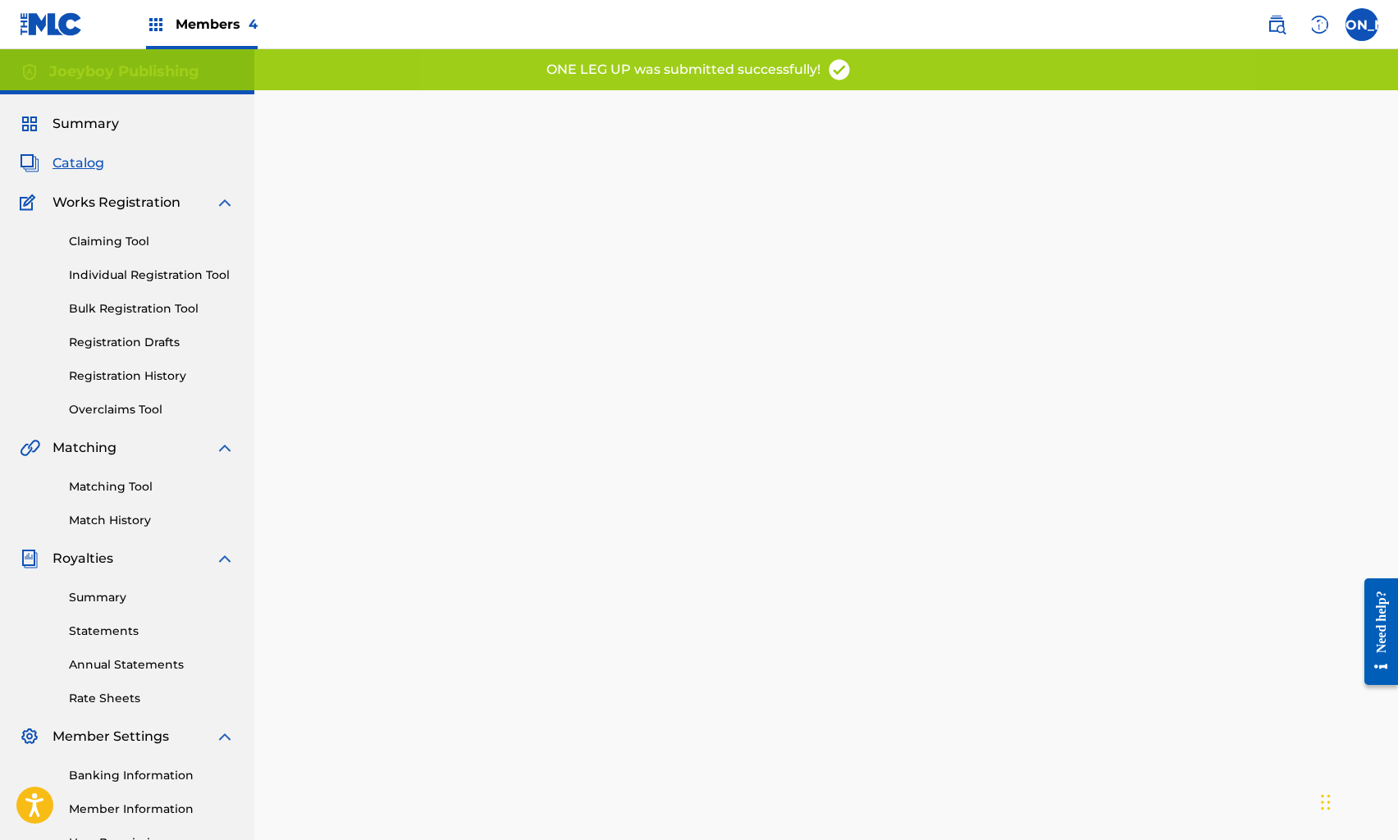
click at [65, 160] on span "Catalog" at bounding box center [79, 163] width 52 height 20
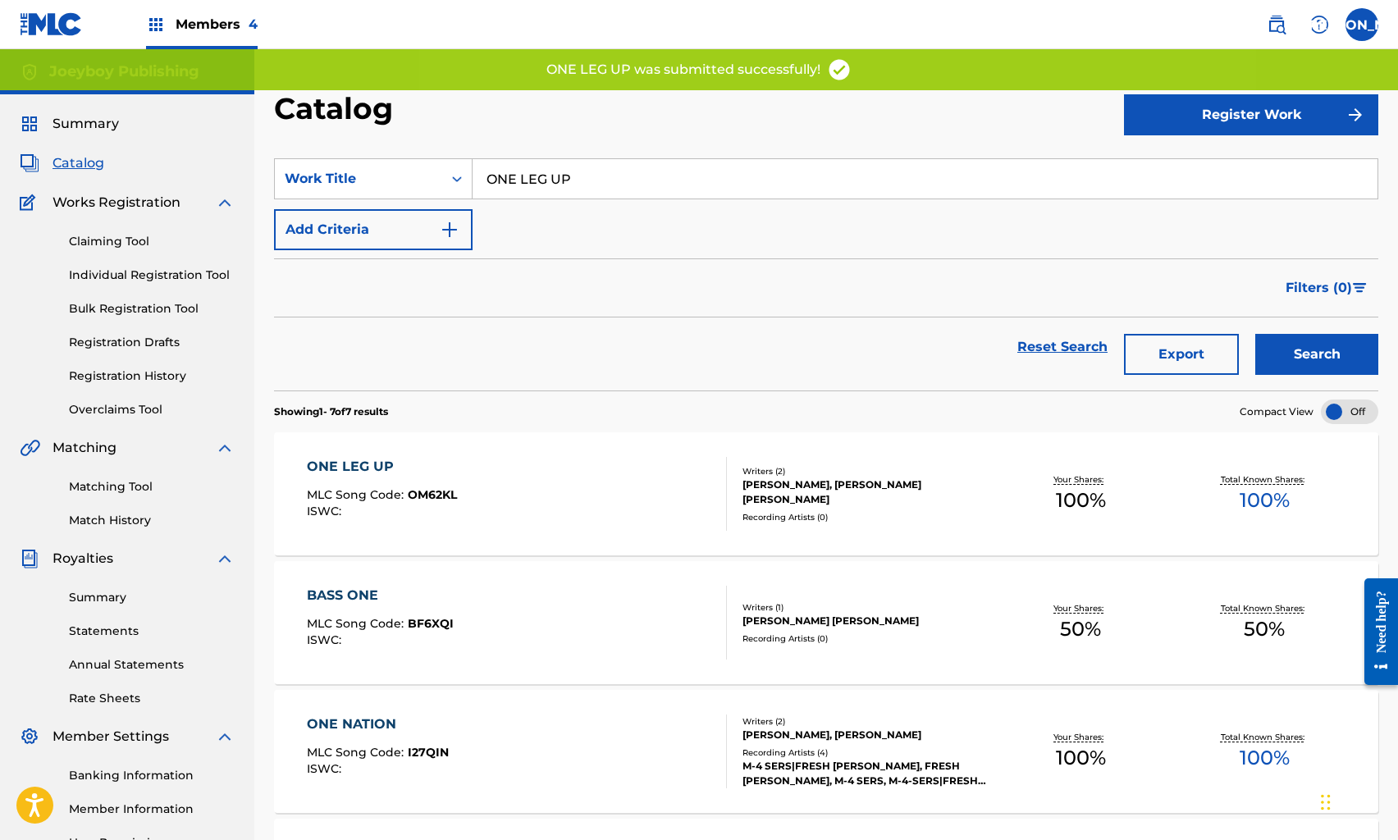
drag, startPoint x: 1074, startPoint y: 347, endPoint x: 1036, endPoint y: 336, distance: 39.5
click at [1073, 347] on link "Reset Search" at bounding box center [1062, 347] width 107 height 36
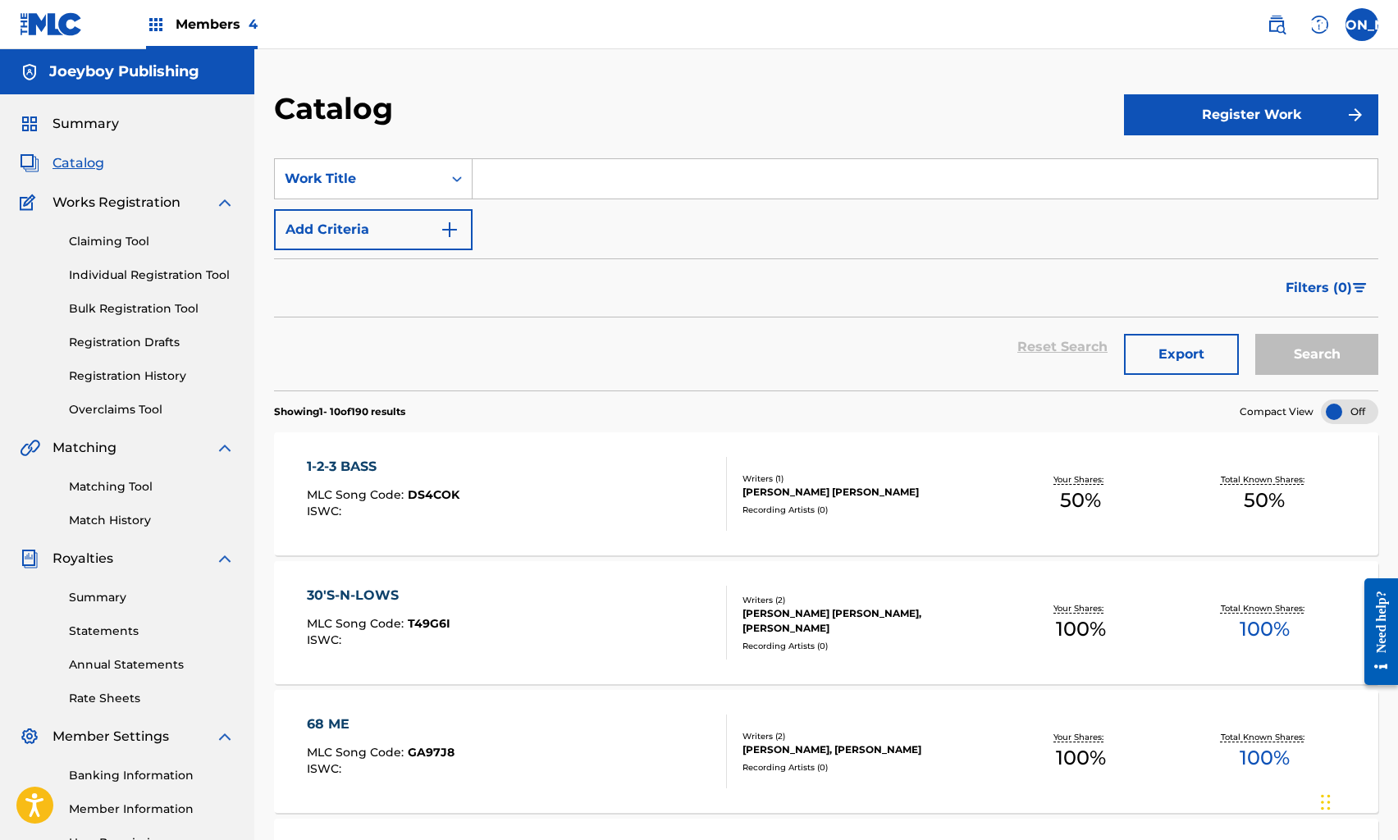
click at [509, 179] on input "Search Form" at bounding box center [925, 178] width 905 height 39
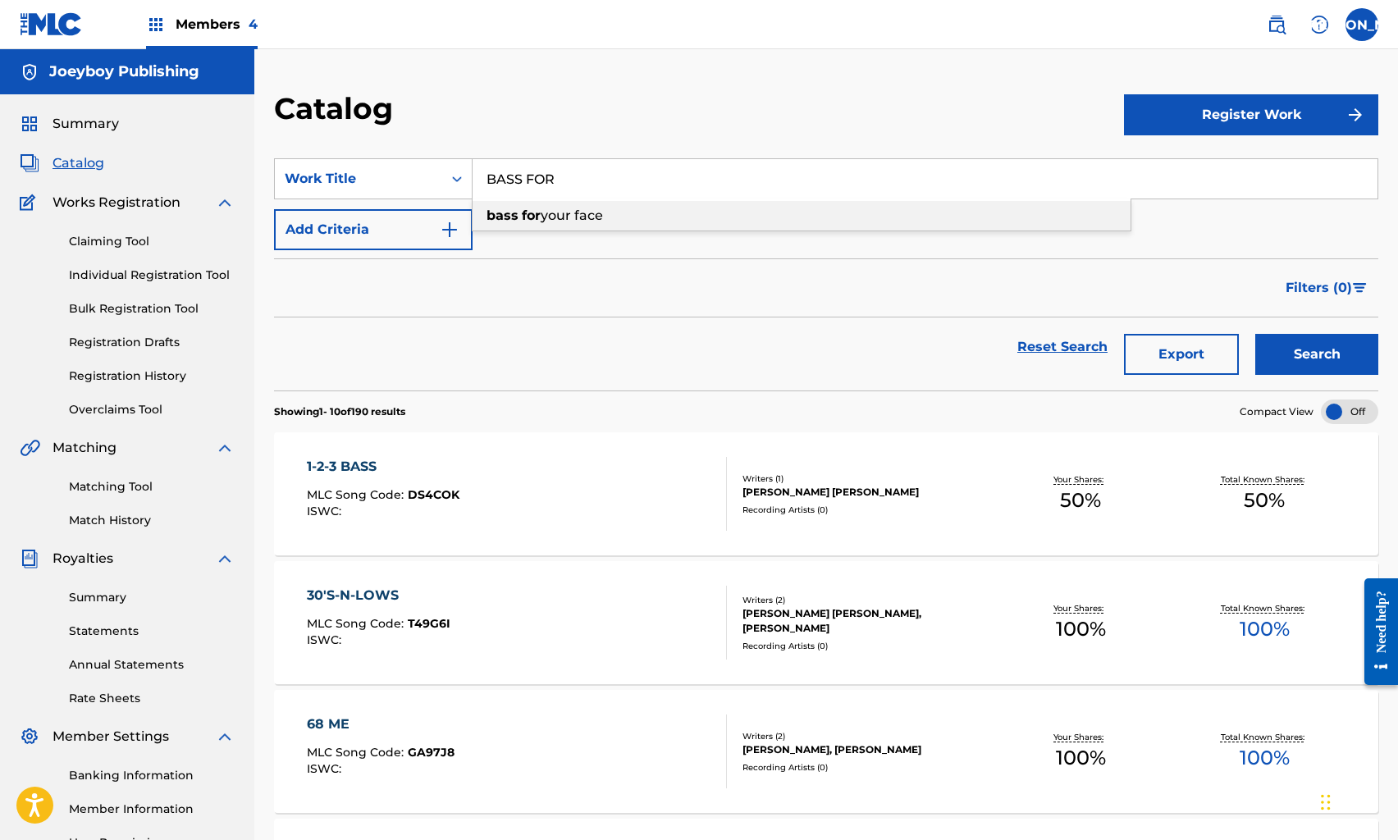
click at [530, 210] on strong "for" at bounding box center [531, 216] width 19 height 16
type input "bass for your face"
click at [1307, 341] on button "Search" at bounding box center [1317, 354] width 123 height 41
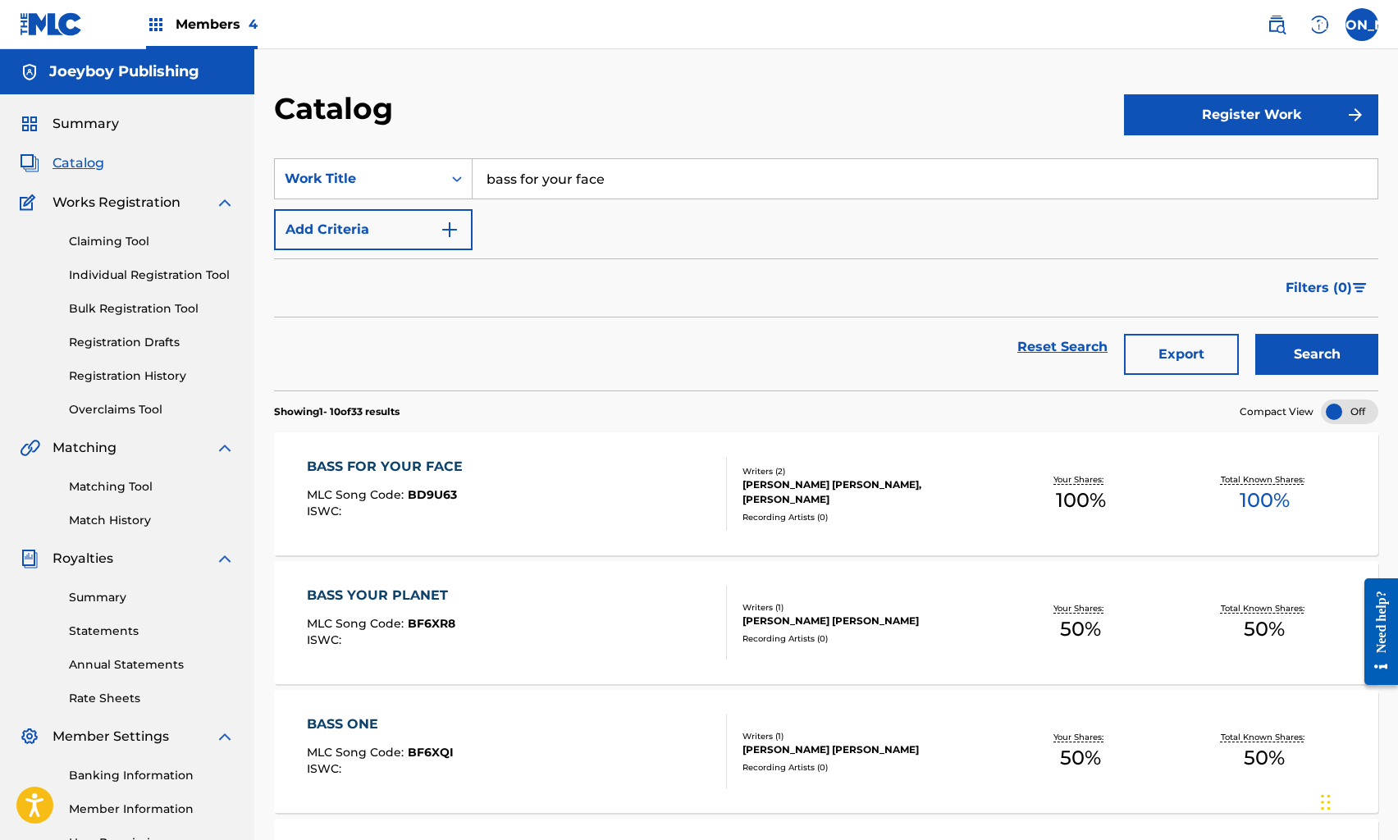
click at [512, 486] on div "BASS FOR YOUR FACE MLC Song Code : BD9U63 ISWC :" at bounding box center [516, 494] width 419 height 74
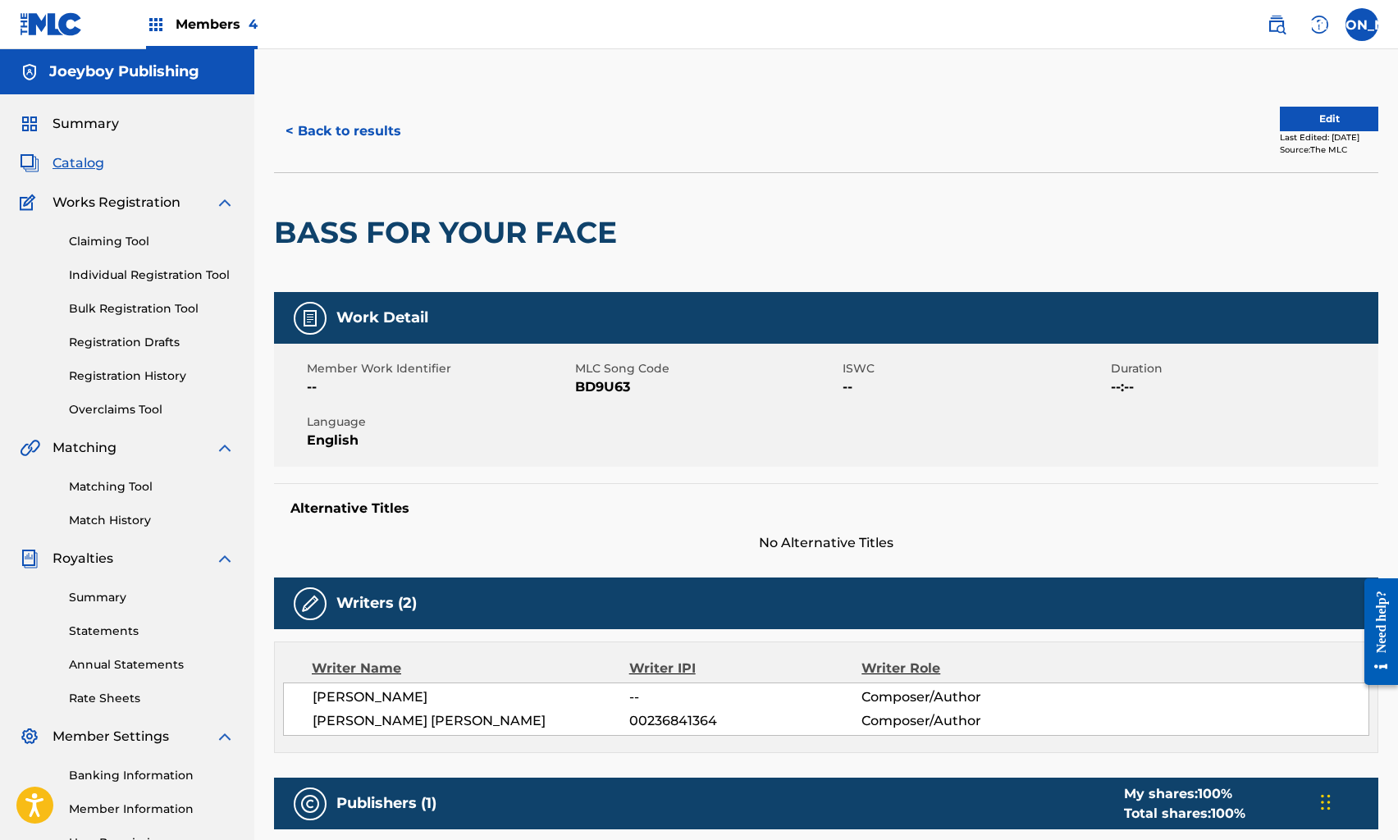
click at [1333, 112] on button "Edit" at bounding box center [1329, 119] width 98 height 25
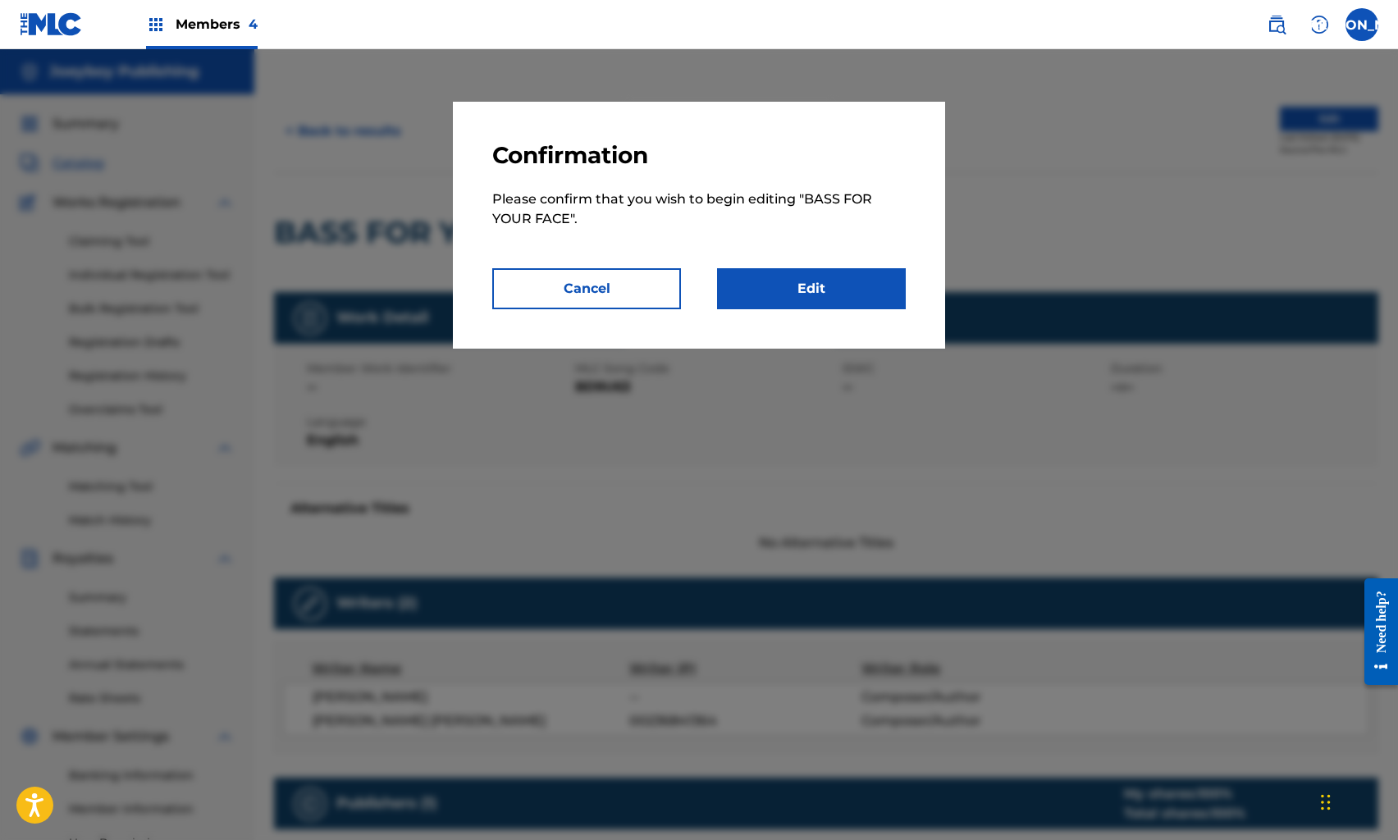
click at [851, 278] on link "Edit" at bounding box center [811, 288] width 189 height 41
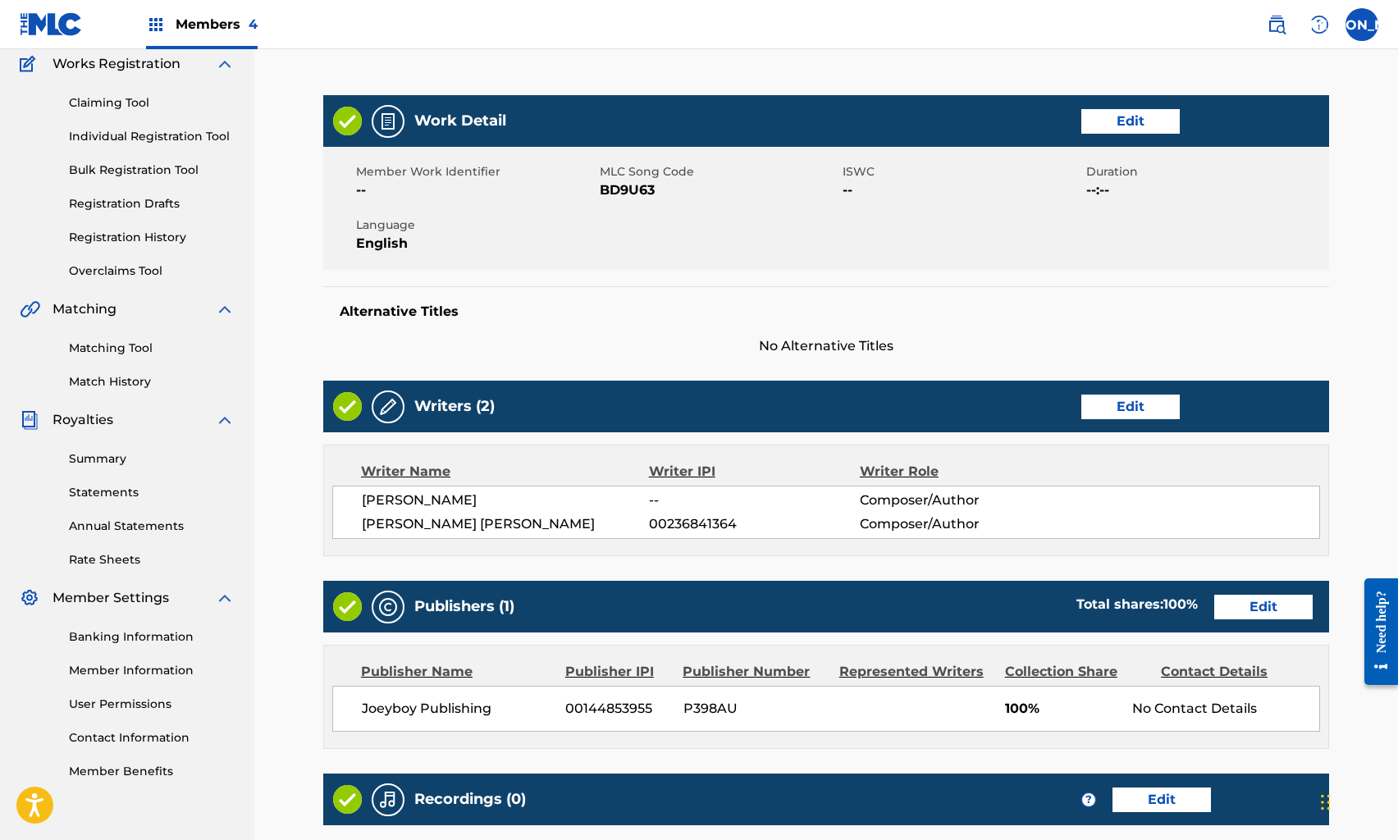
scroll to position [360, 0]
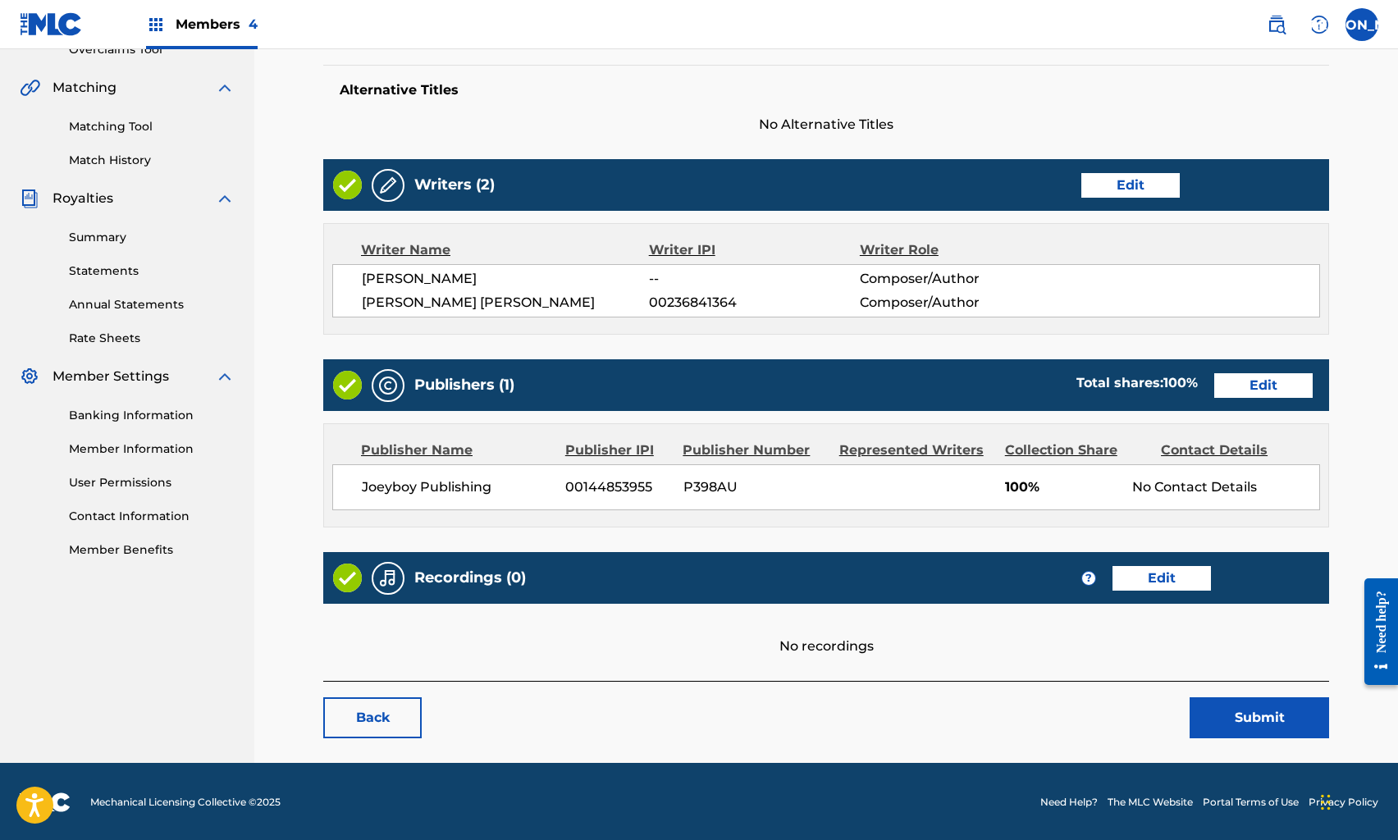
click at [1272, 393] on link "Edit" at bounding box center [1264, 385] width 98 height 25
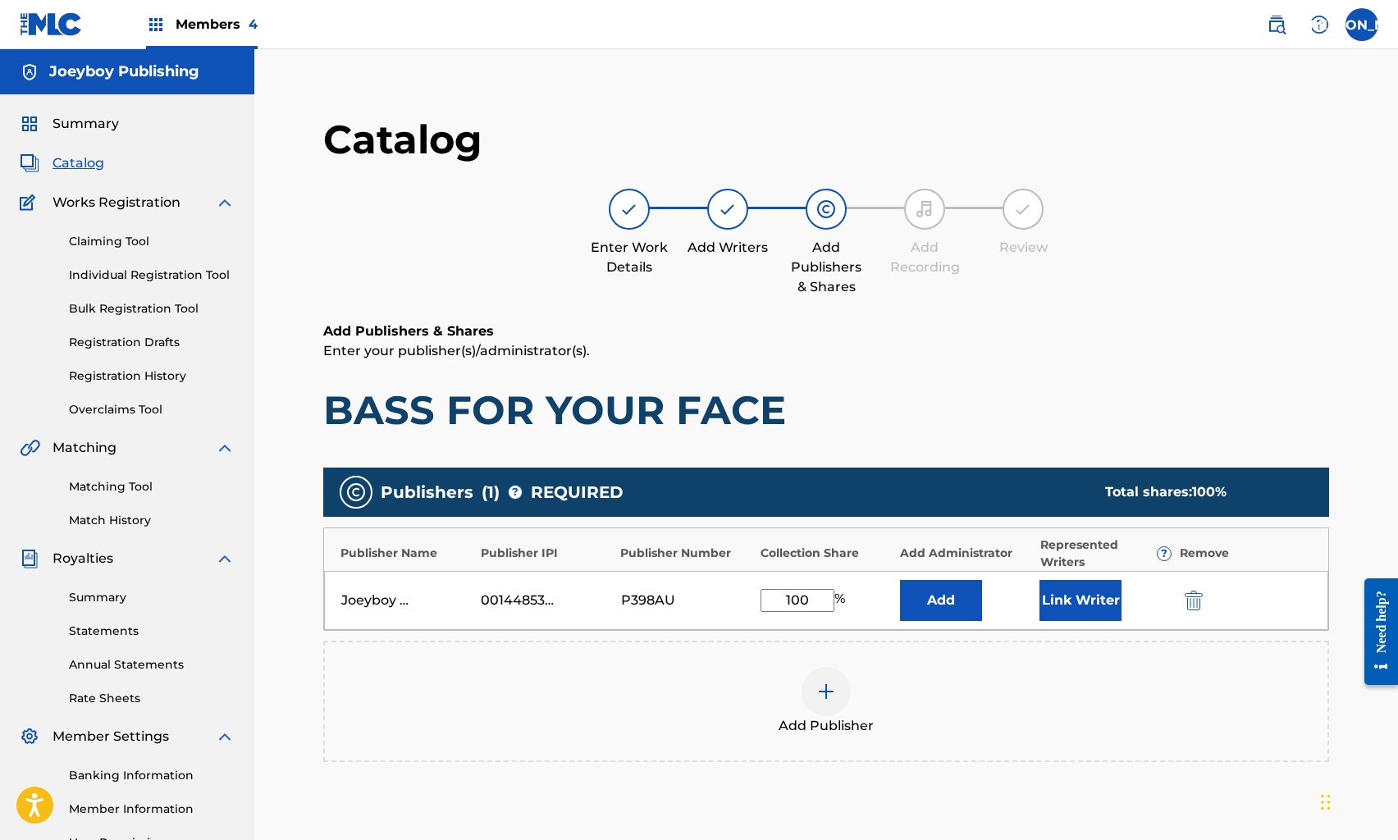
click at [1080, 590] on button "Link Writer" at bounding box center [1081, 600] width 82 height 41
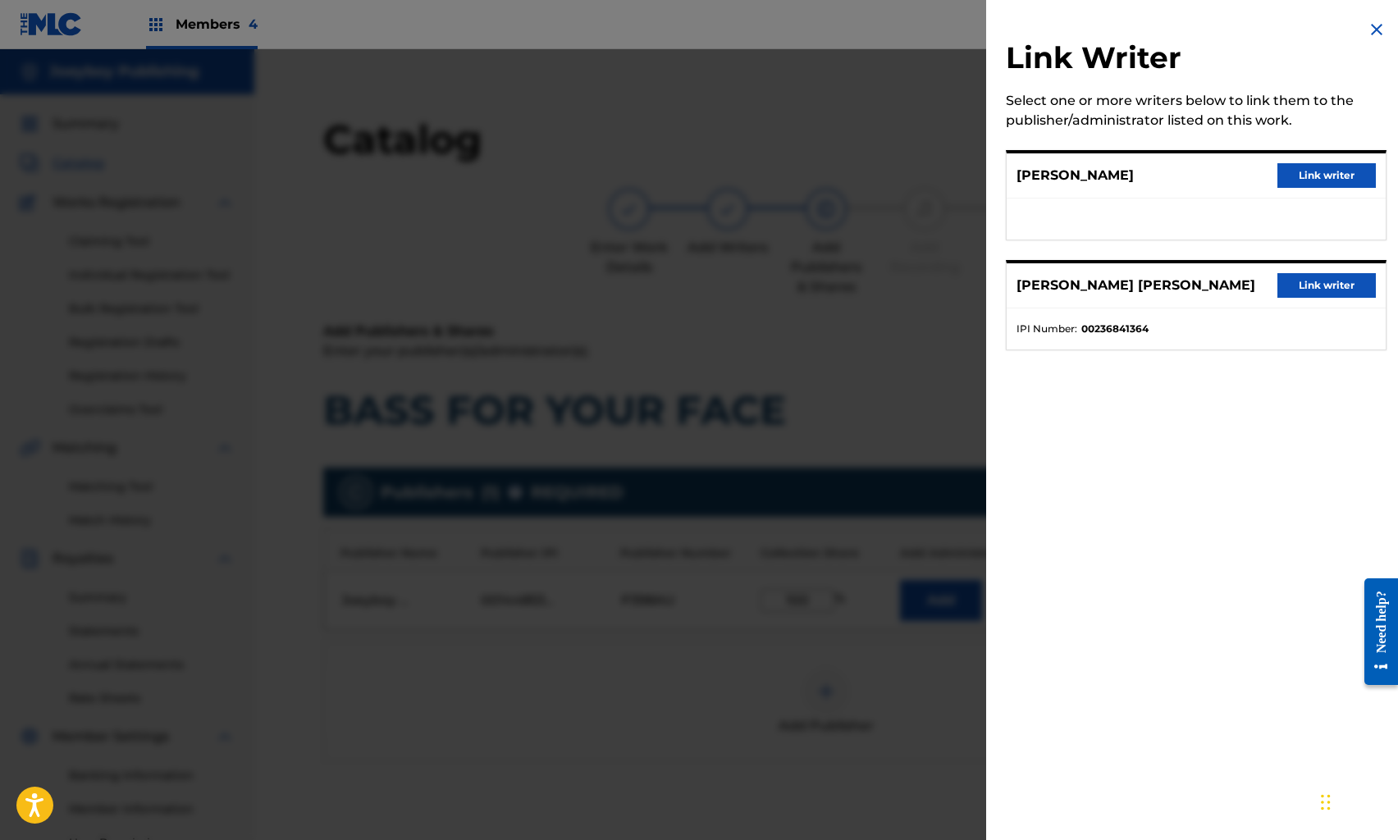
click at [1293, 282] on button "Link writer" at bounding box center [1327, 285] width 98 height 25
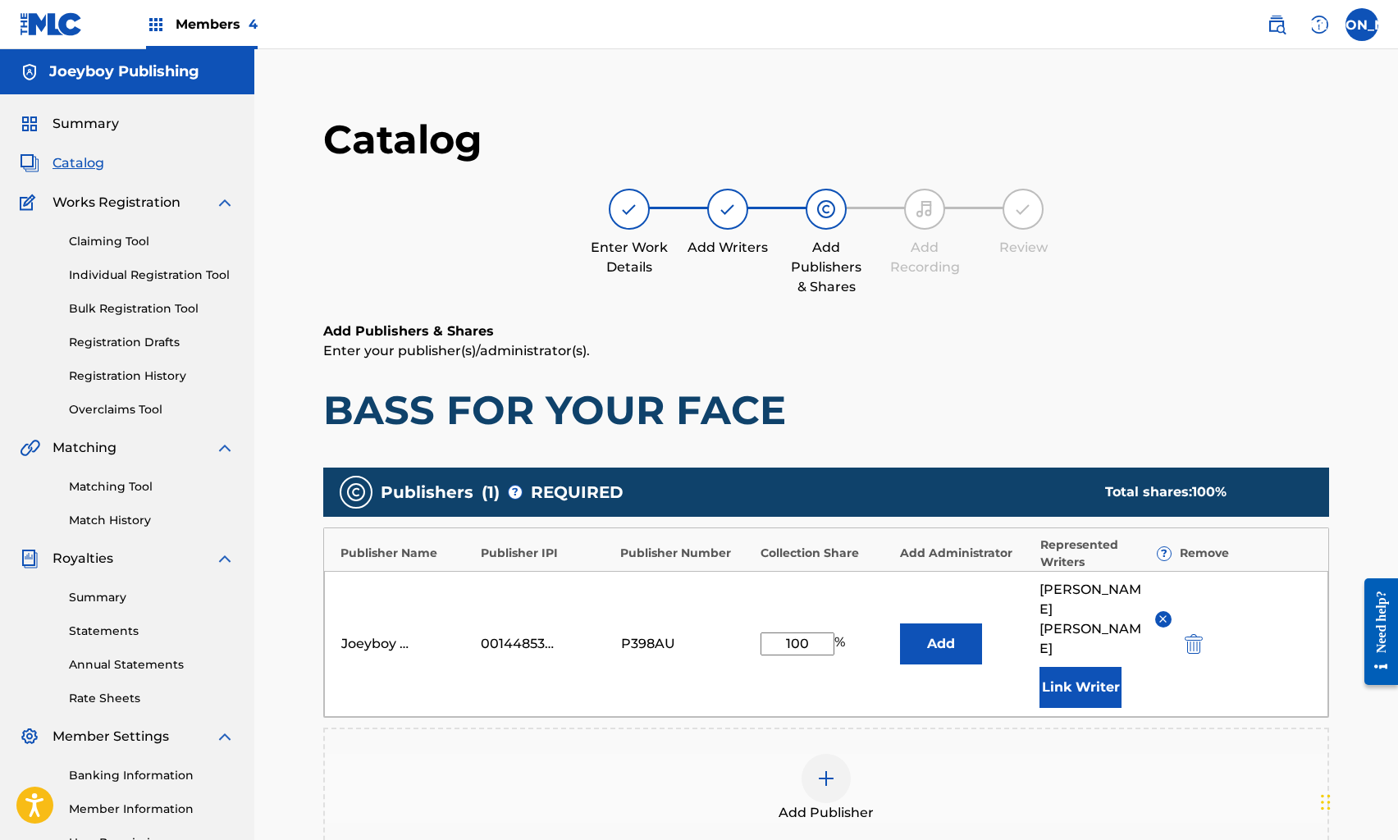
click at [1100, 667] on button "Link Writer" at bounding box center [1081, 687] width 82 height 41
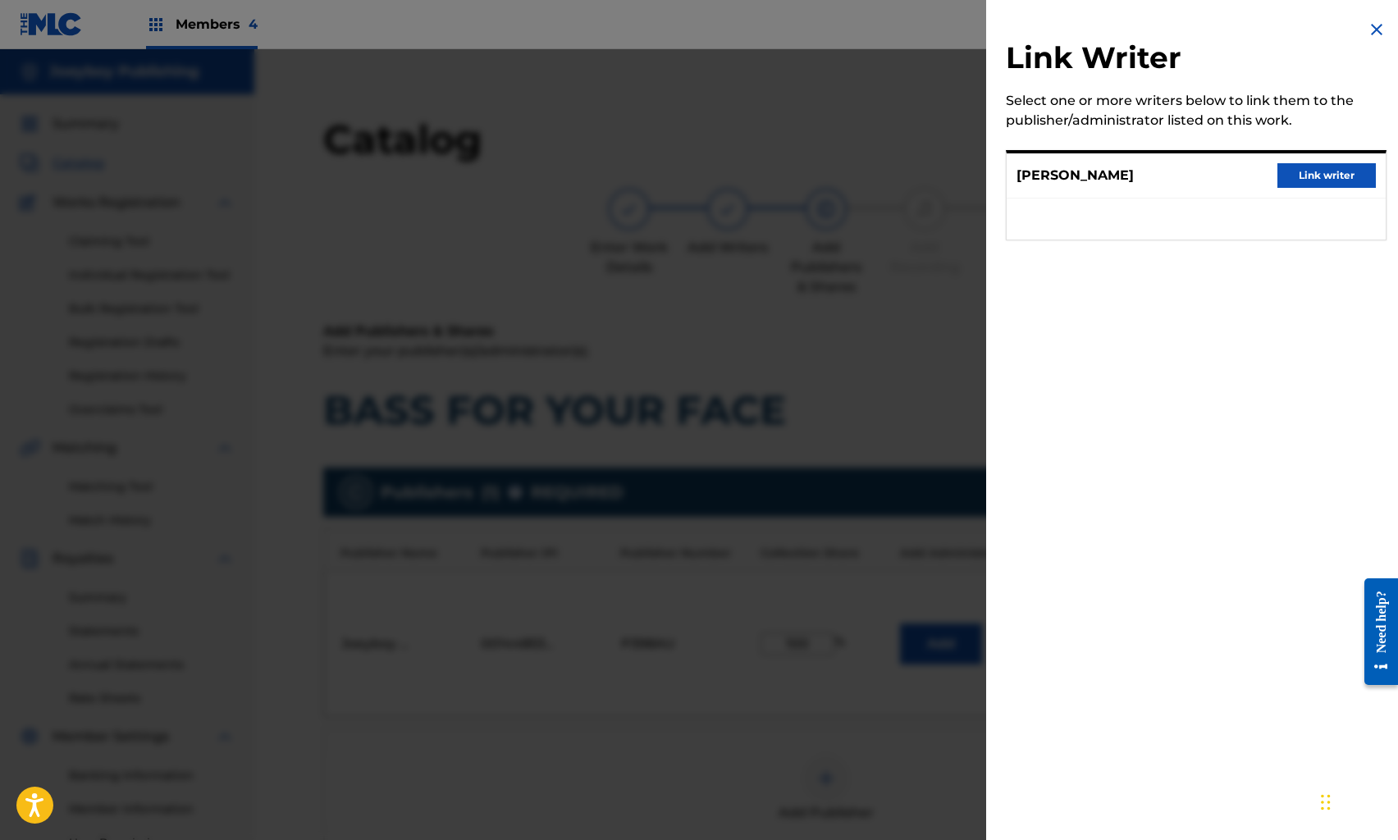
click at [1281, 181] on button "Link writer" at bounding box center [1327, 175] width 98 height 25
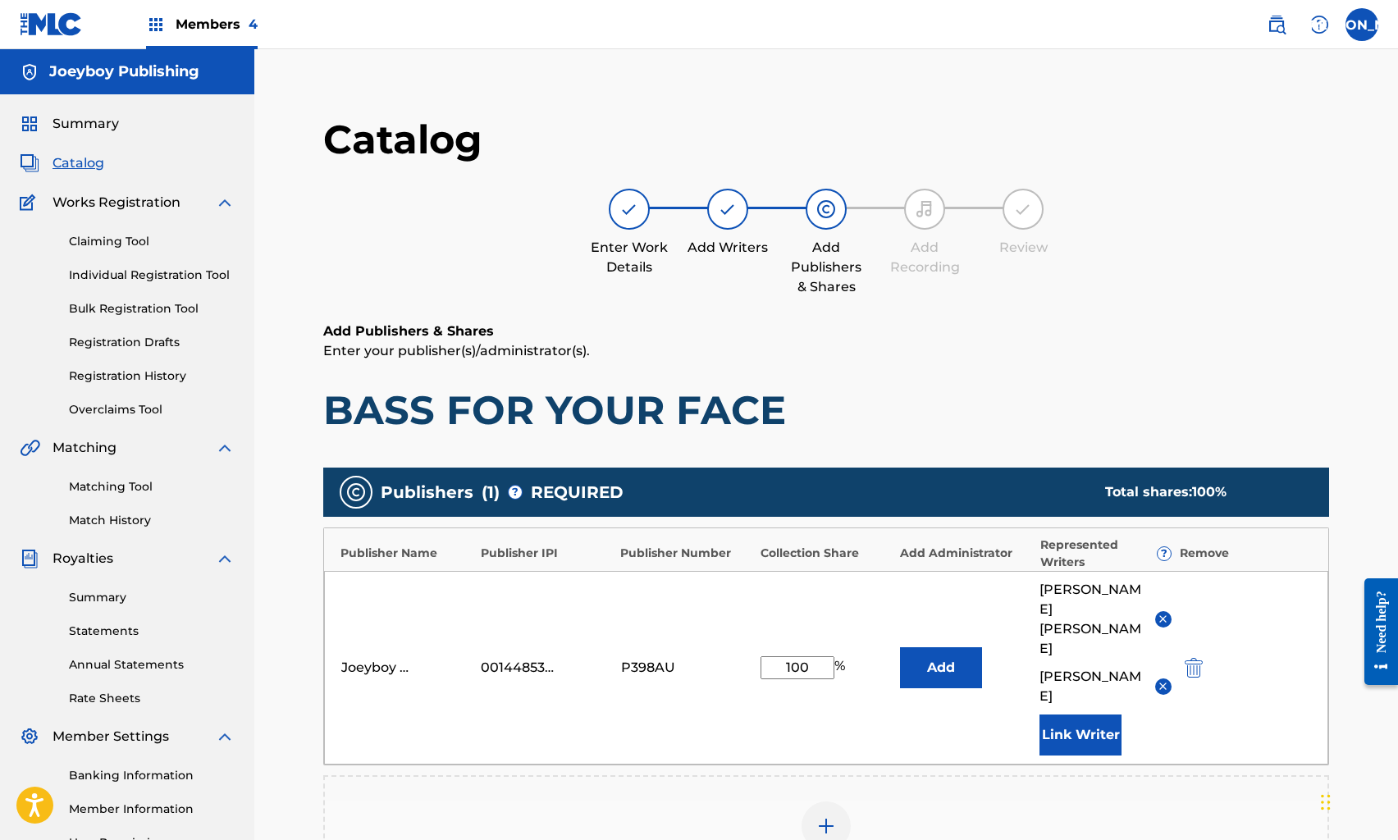
scroll to position [326, 0]
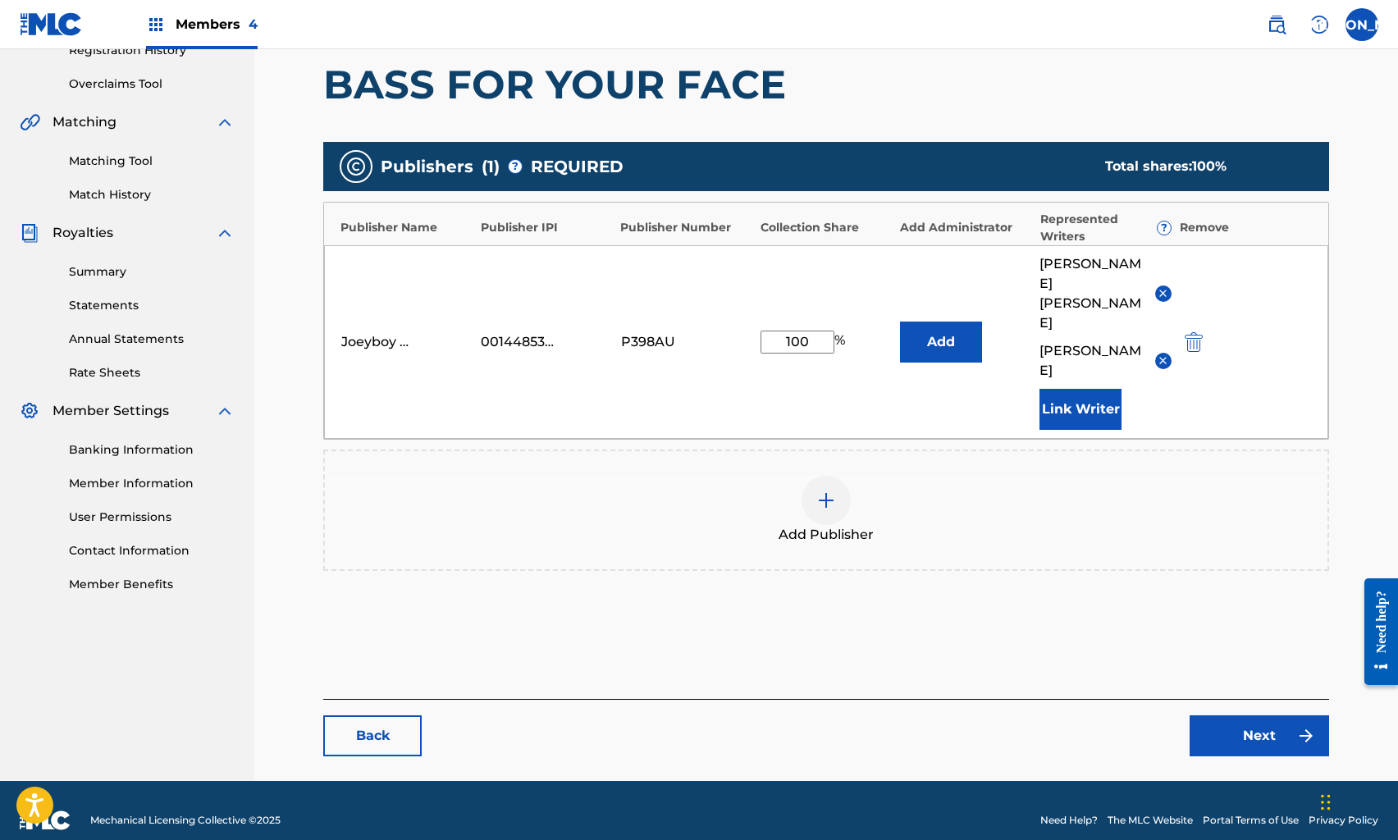
click at [1232, 716] on link "Next" at bounding box center [1260, 736] width 140 height 41
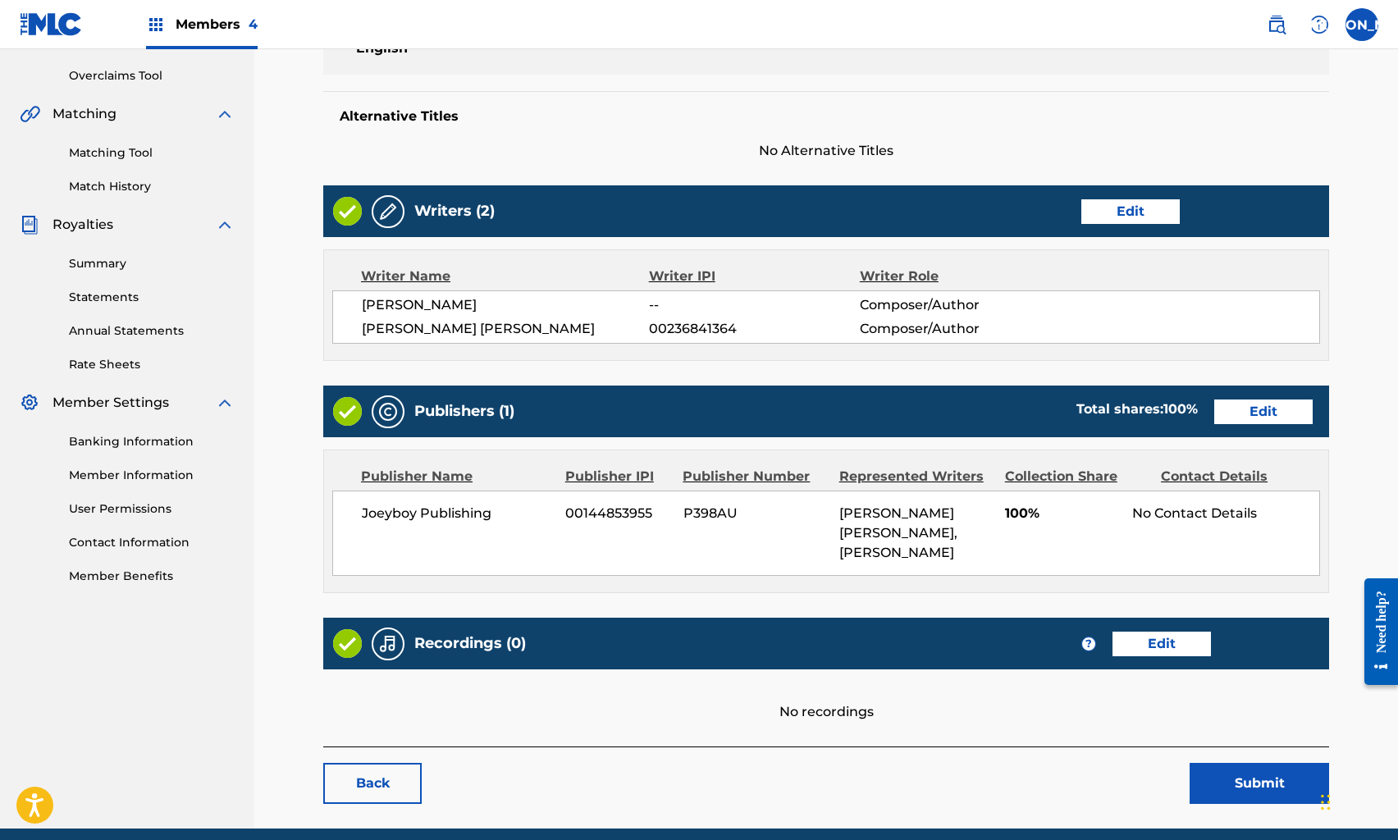
scroll to position [400, 0]
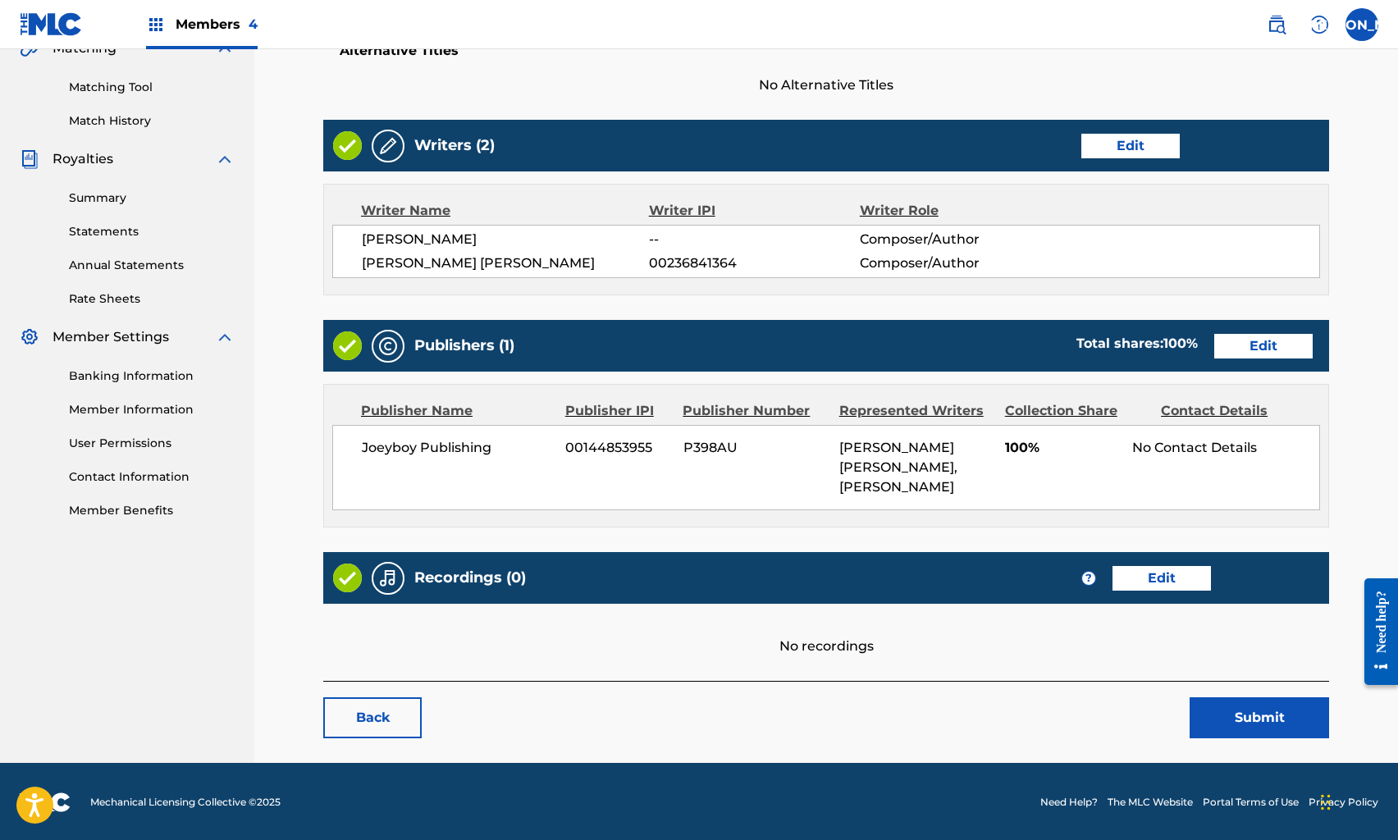
click at [1161, 582] on link "Edit" at bounding box center [1162, 578] width 98 height 25
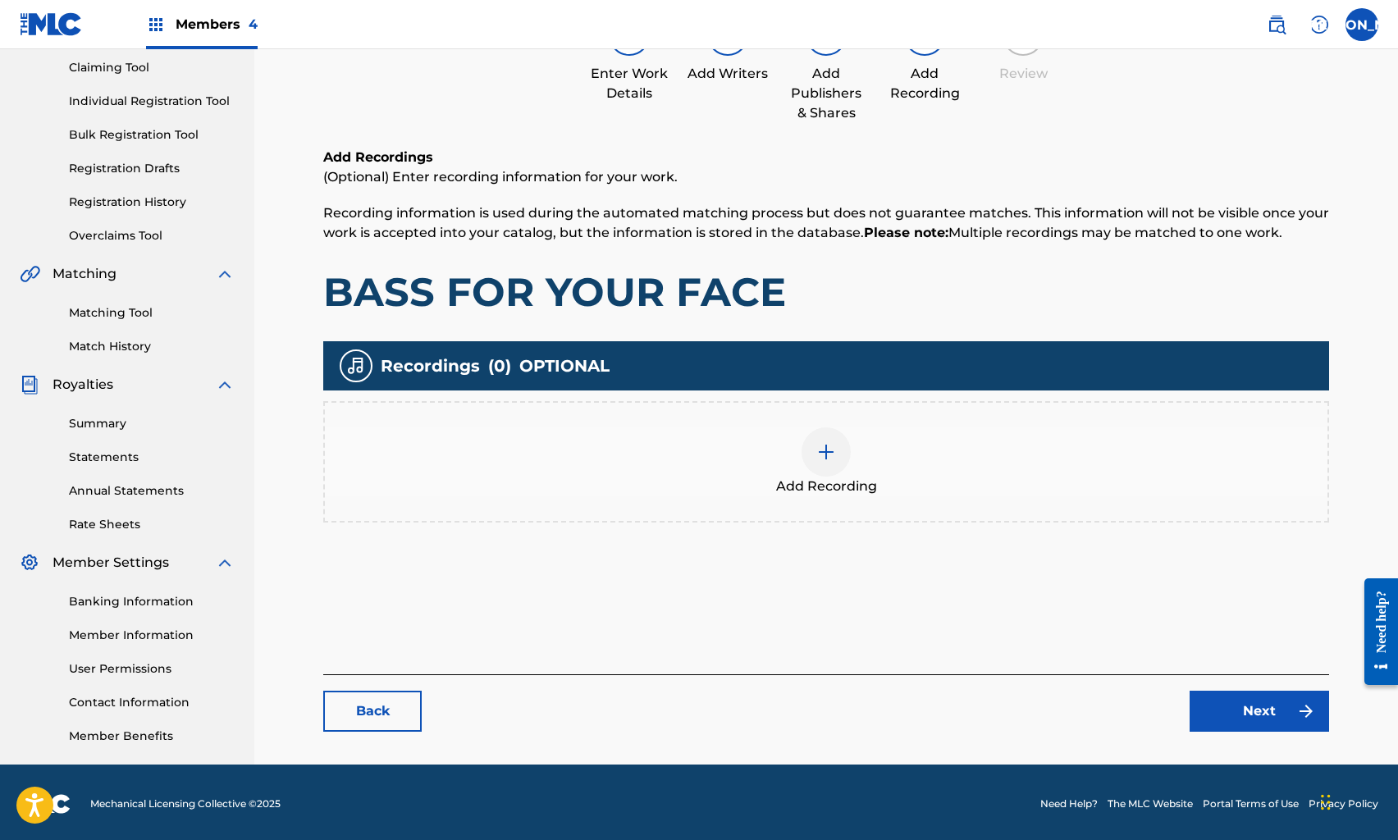
scroll to position [177, 0]
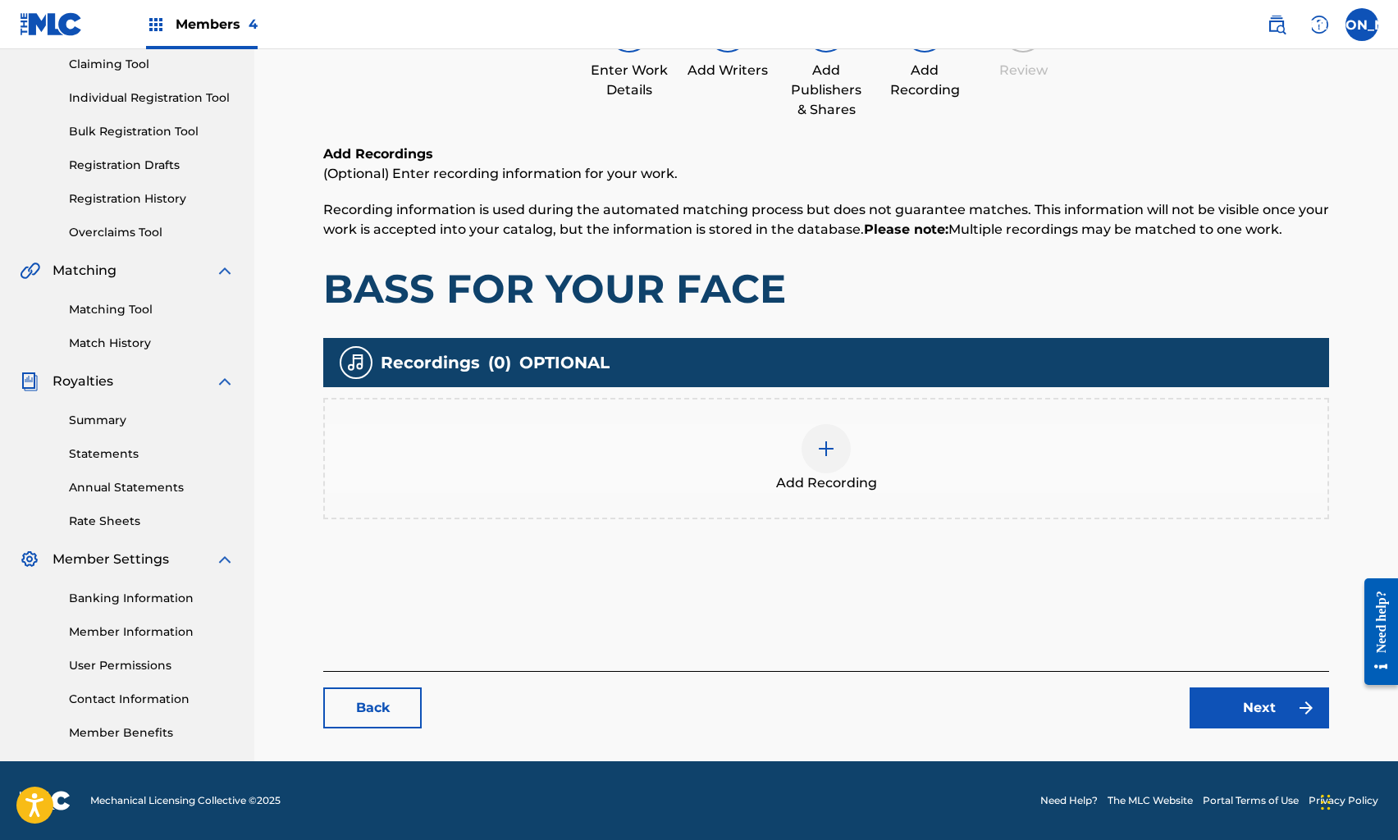
click at [368, 702] on link "Back" at bounding box center [372, 708] width 98 height 41
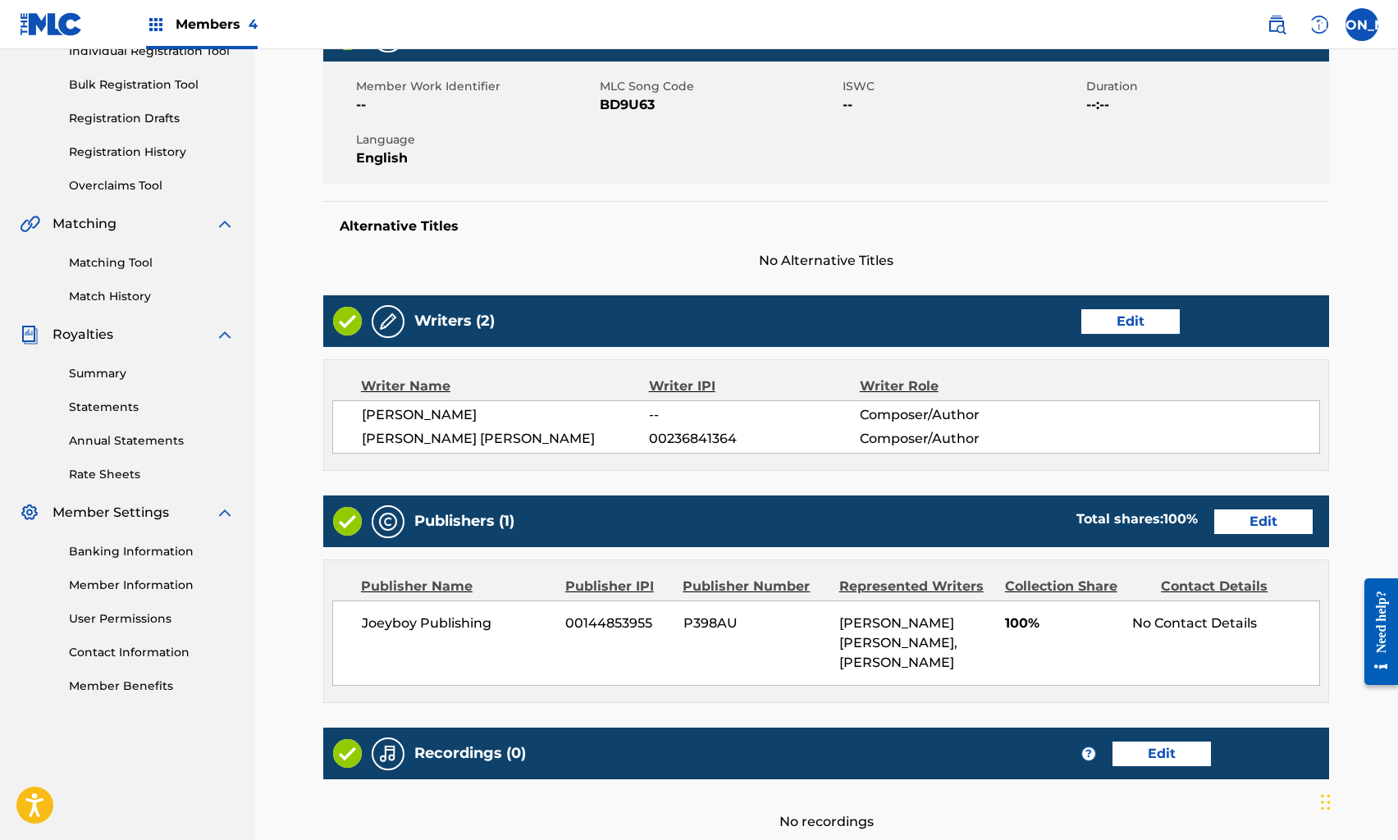
scroll to position [400, 0]
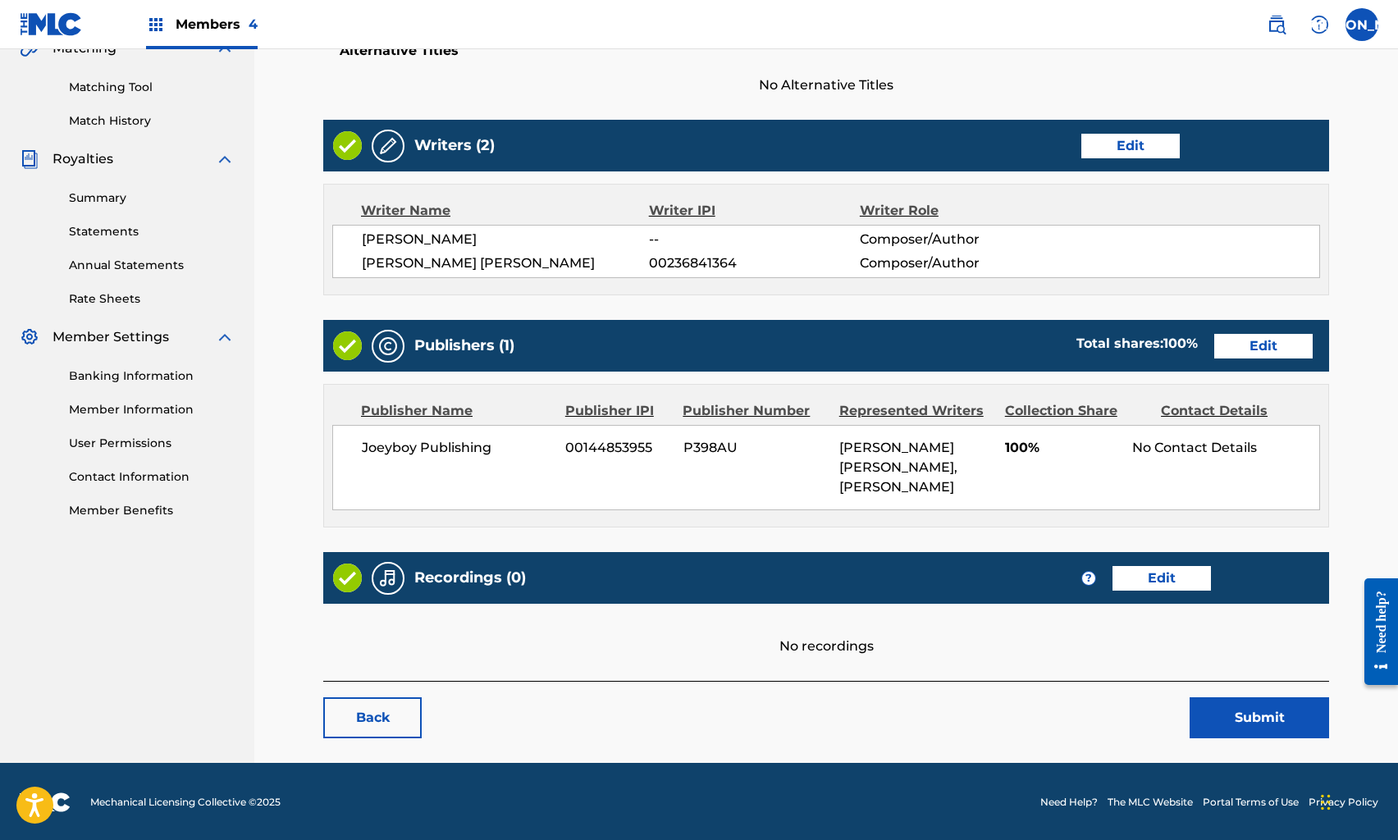
click at [1246, 729] on button "Submit" at bounding box center [1260, 718] width 140 height 41
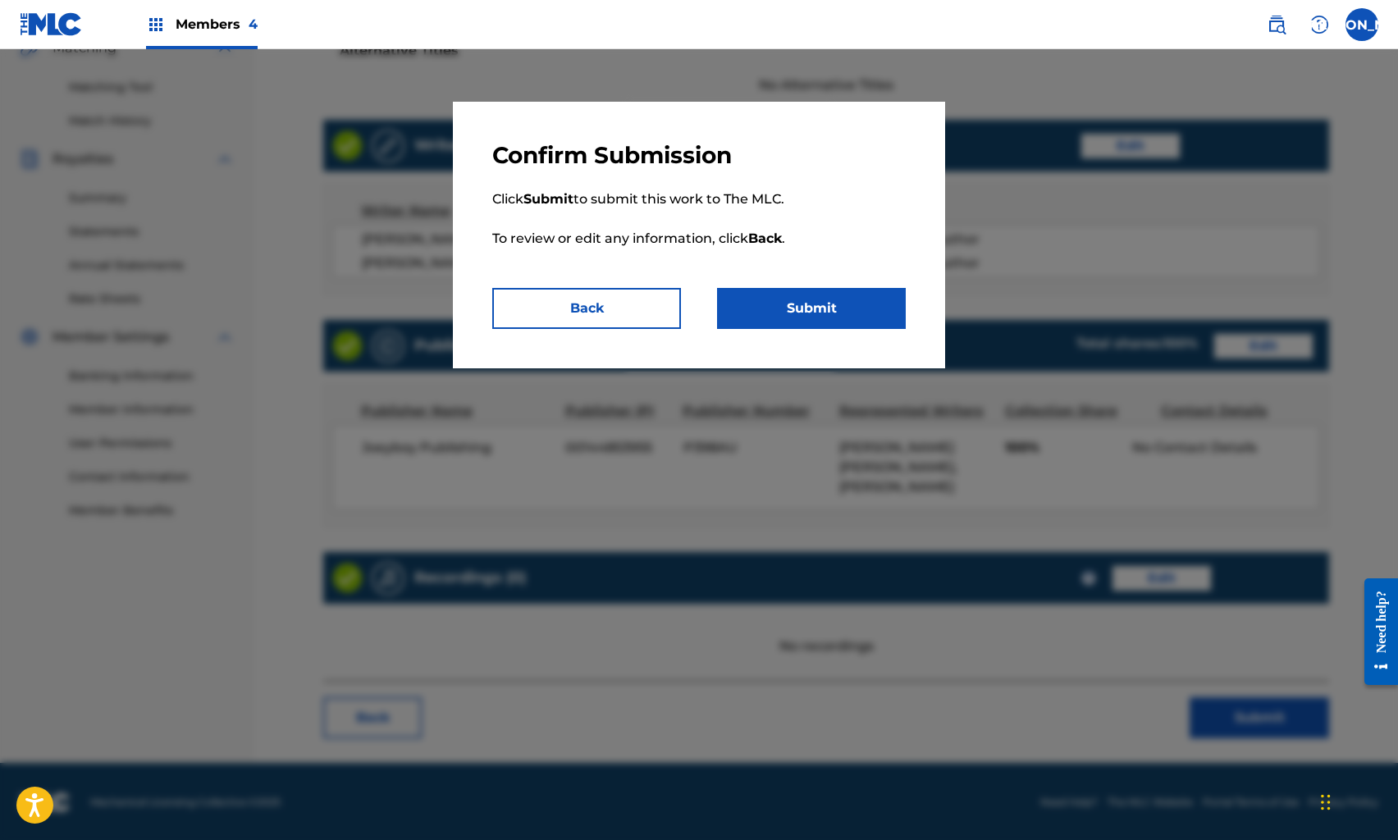
click at [789, 277] on p "Click Submit to submit this work to The MLC. To review or edit any information,…" at bounding box center [699, 229] width 414 height 118
click at [791, 294] on button "Submit" at bounding box center [811, 308] width 189 height 41
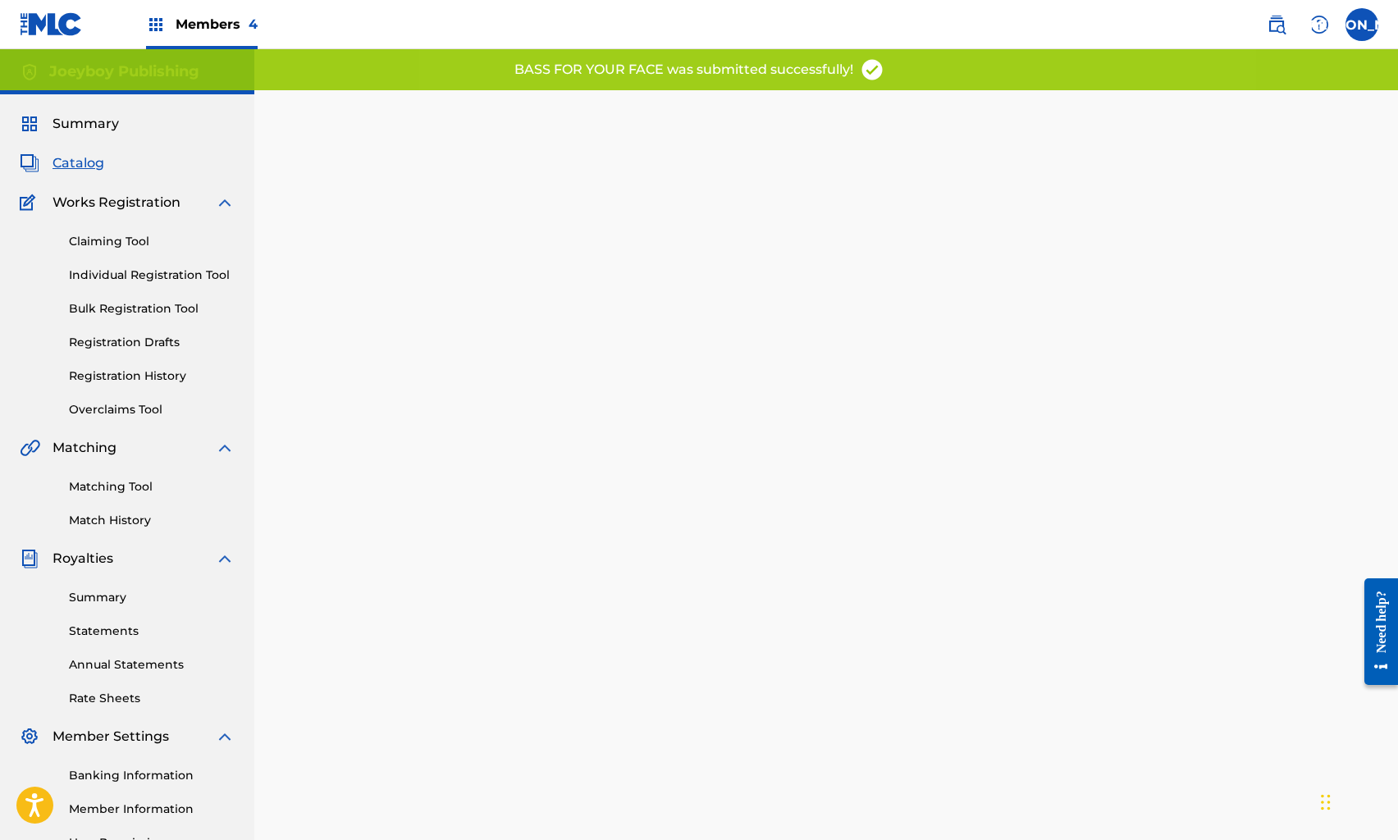
click at [80, 159] on span "Catalog" at bounding box center [79, 163] width 52 height 20
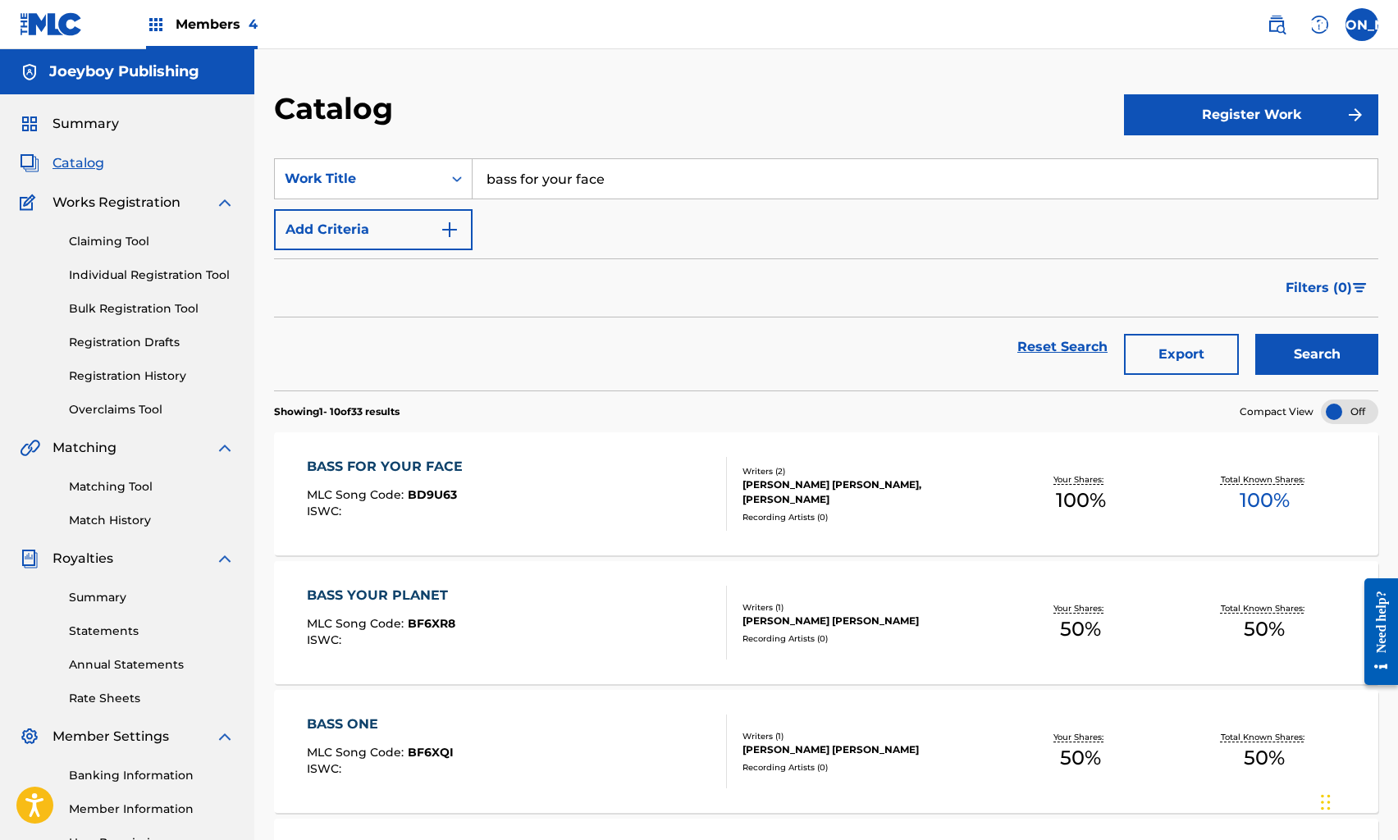
click at [1069, 341] on link "Reset Search" at bounding box center [1062, 347] width 107 height 36
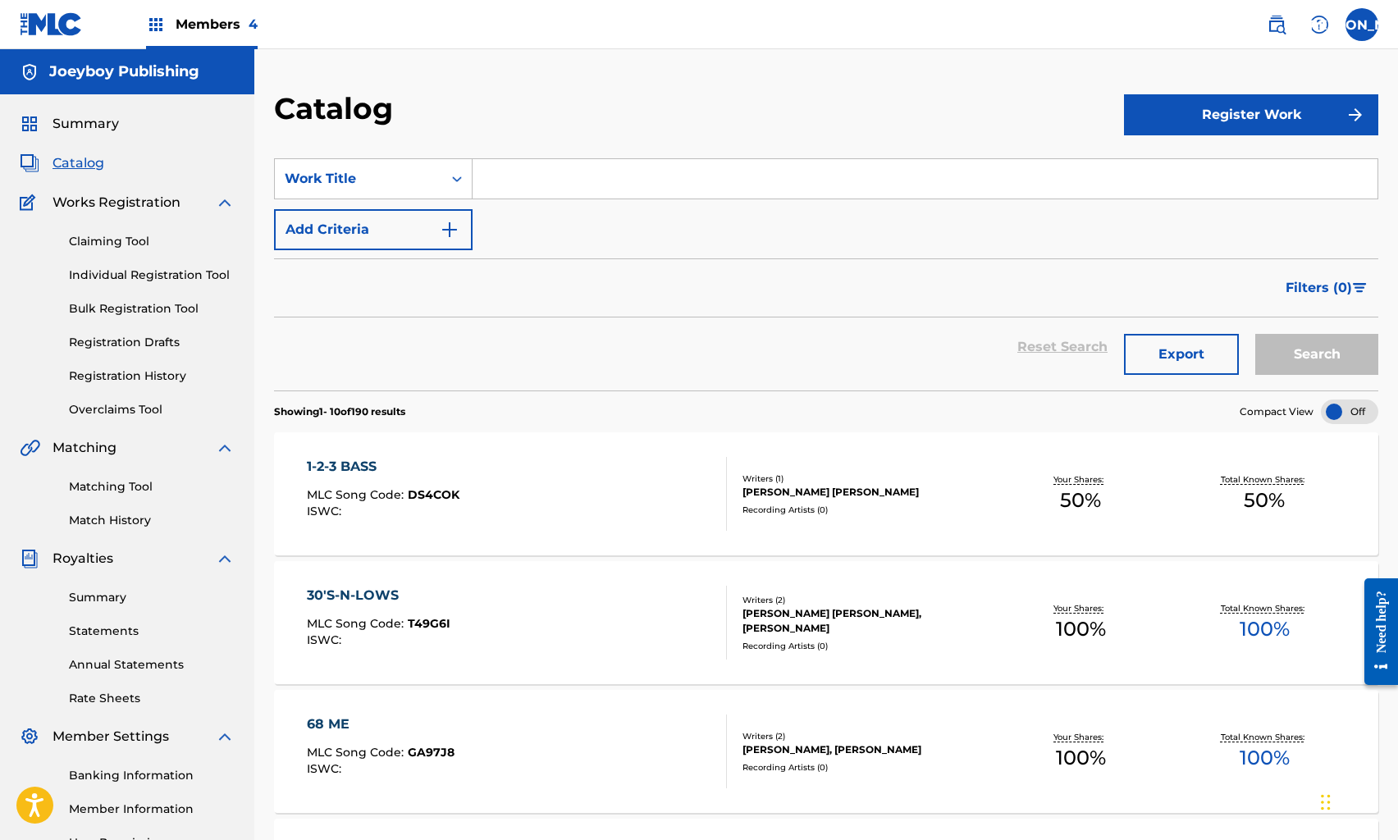
click at [587, 173] on input "Search Form" at bounding box center [925, 178] width 905 height 39
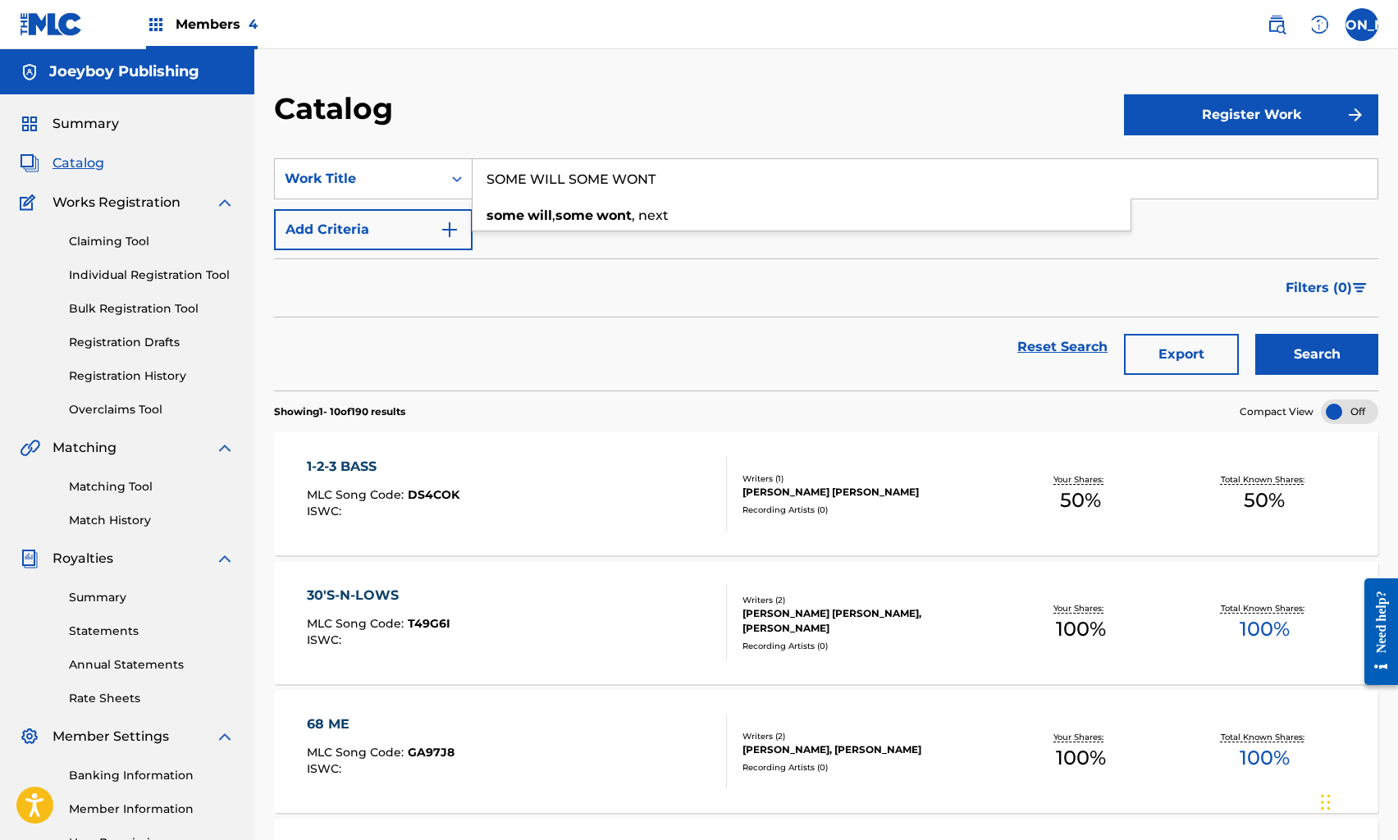
type input "SOME WILL SOME WONT"
click at [1256, 334] on button "Search" at bounding box center [1317, 354] width 123 height 41
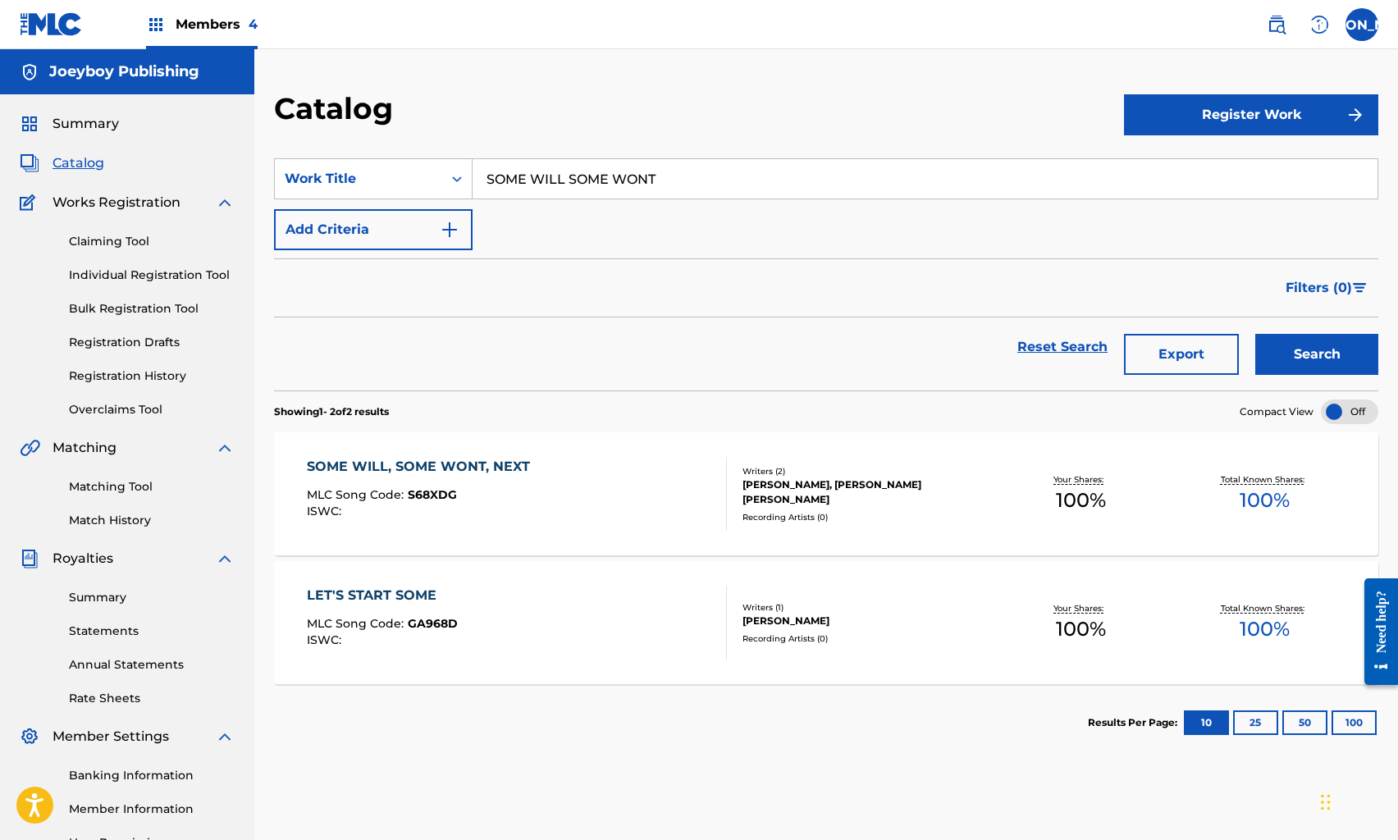
click at [1286, 365] on button "Search" at bounding box center [1317, 354] width 123 height 41
click at [569, 531] on div "SOME WILL, SOME WONT, NEXT MLC Song Code : S68XDG ISWC : Writers ( 2 ) [PERSON_…" at bounding box center [826, 493] width 1105 height 123
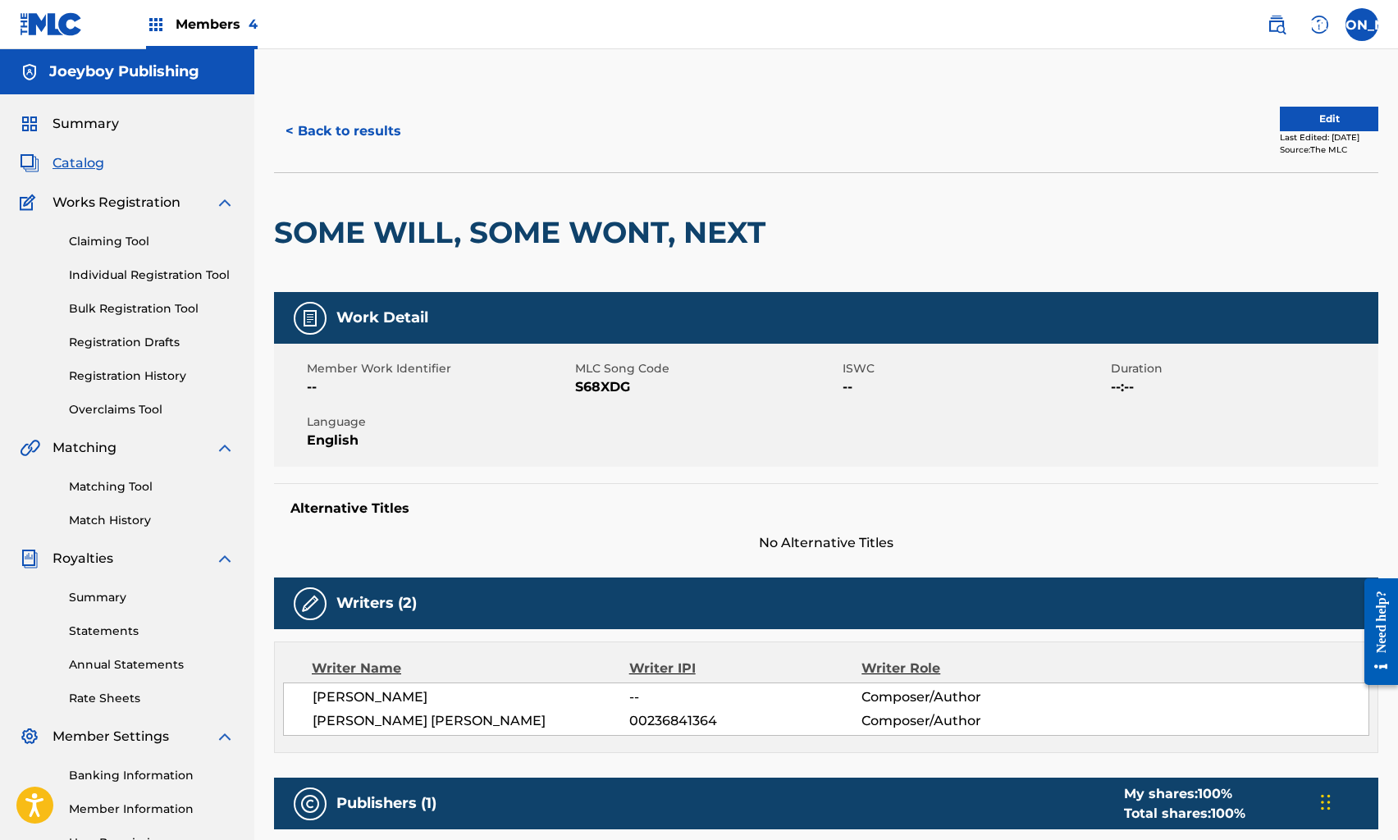
click at [1346, 111] on button "Edit" at bounding box center [1329, 119] width 98 height 25
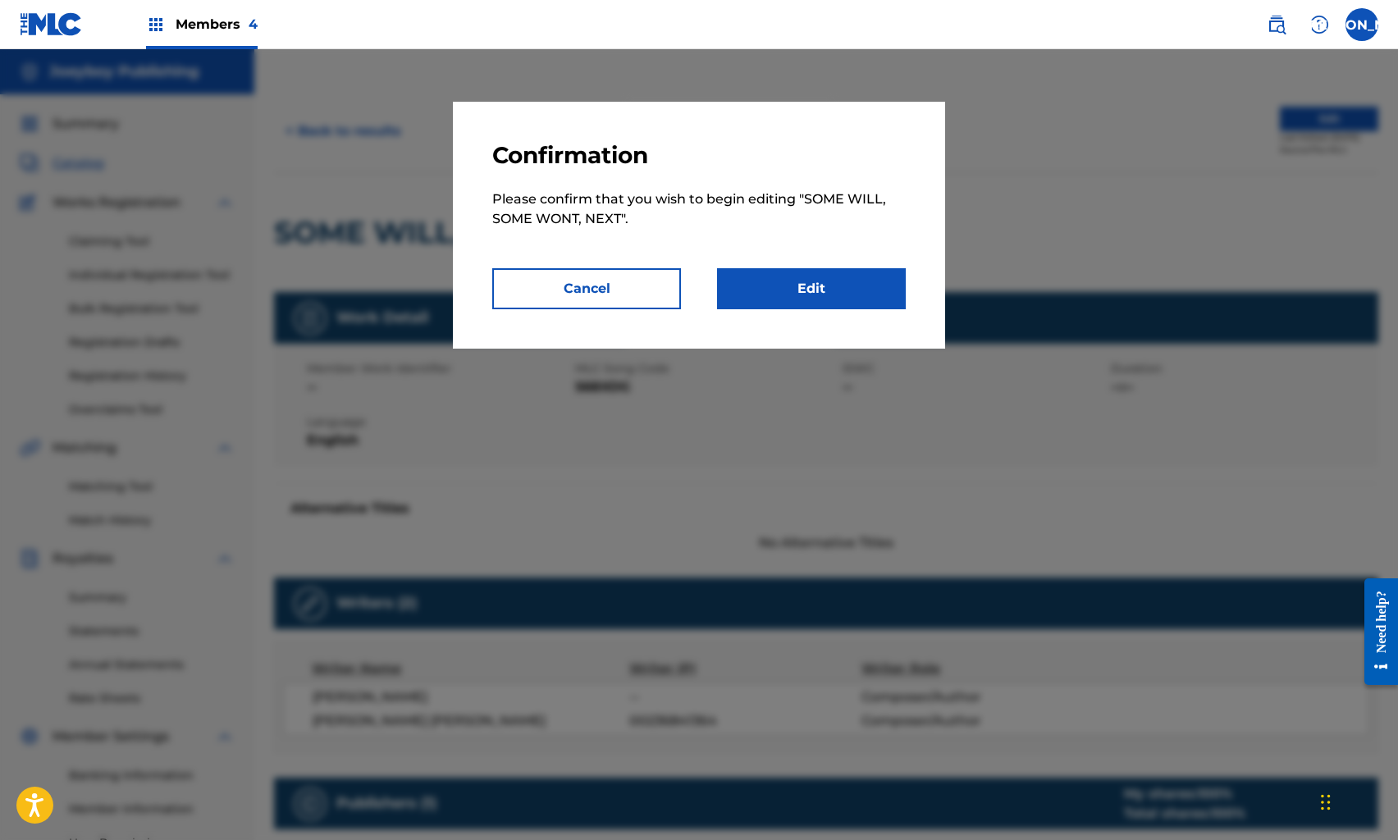
click at [814, 270] on link "Edit" at bounding box center [811, 288] width 189 height 41
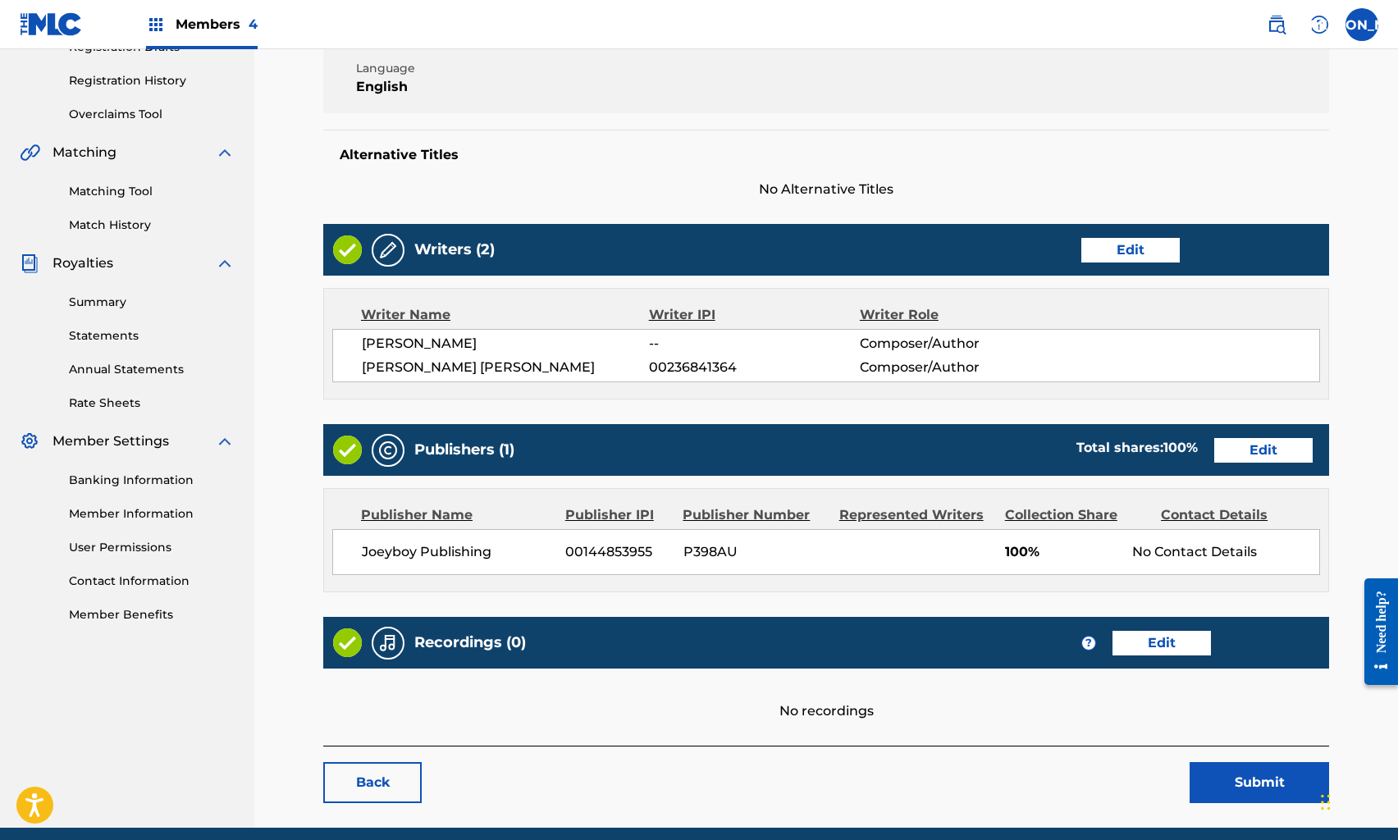
scroll to position [360, 0]
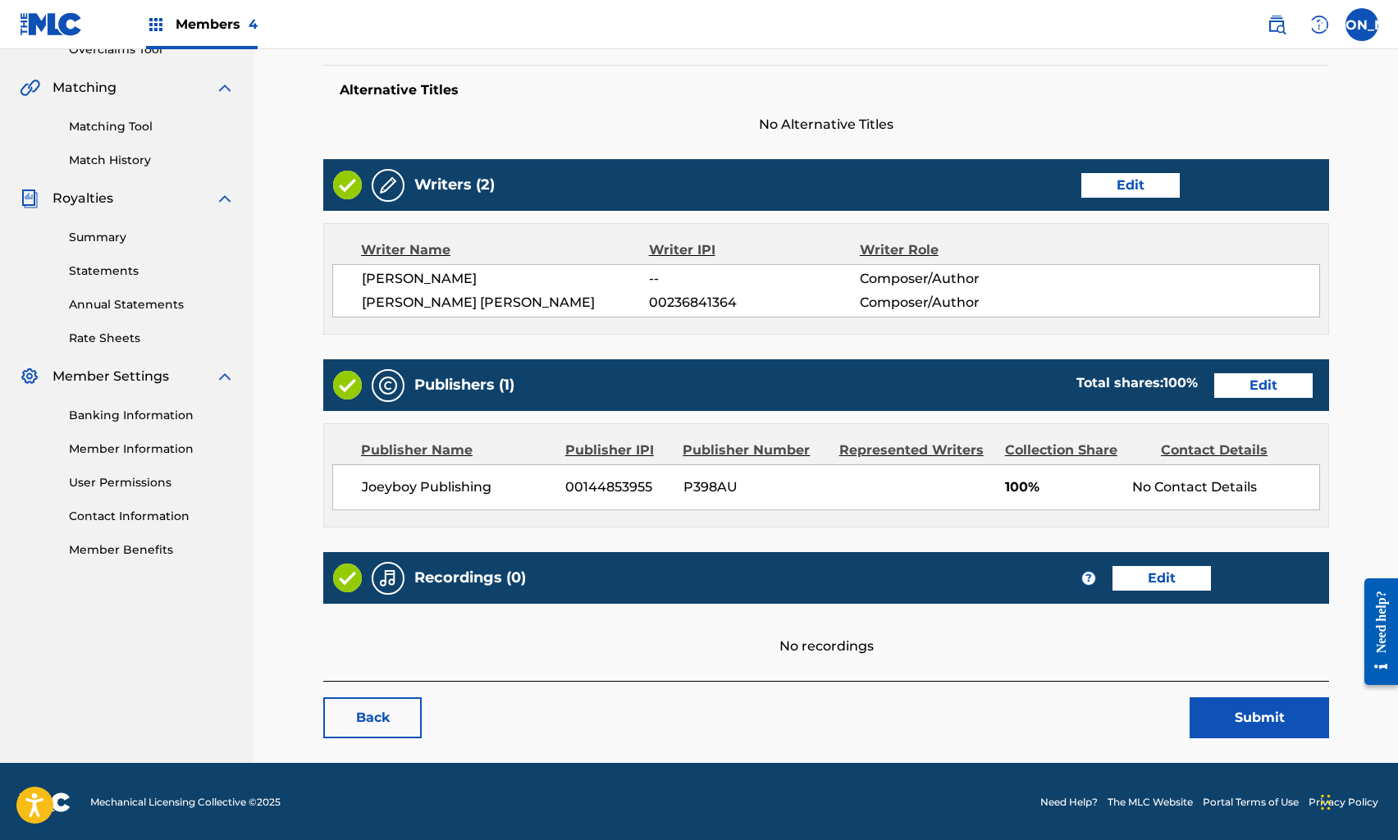
click at [1248, 387] on link "Edit" at bounding box center [1264, 385] width 98 height 25
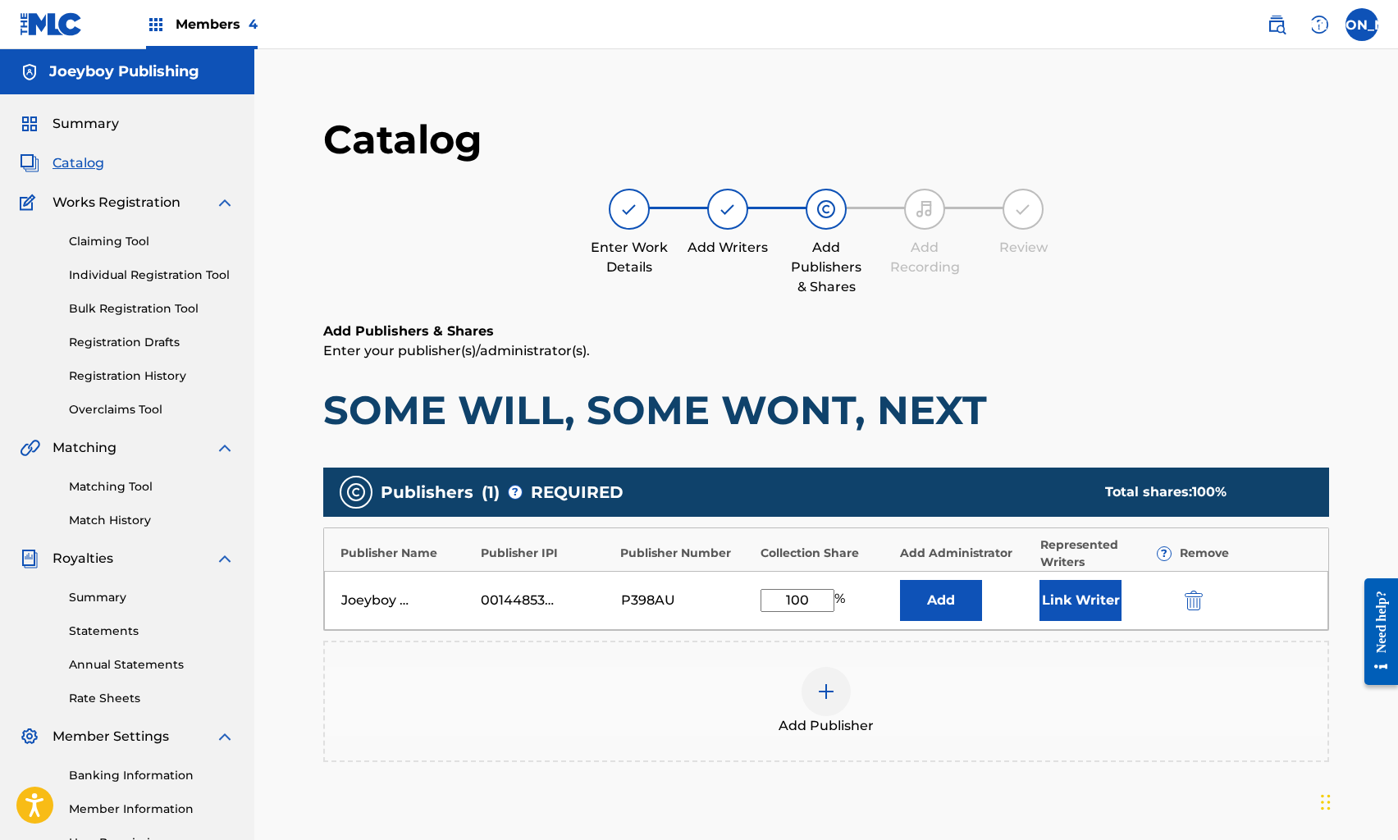
click at [1091, 606] on button "Link Writer" at bounding box center [1081, 600] width 82 height 41
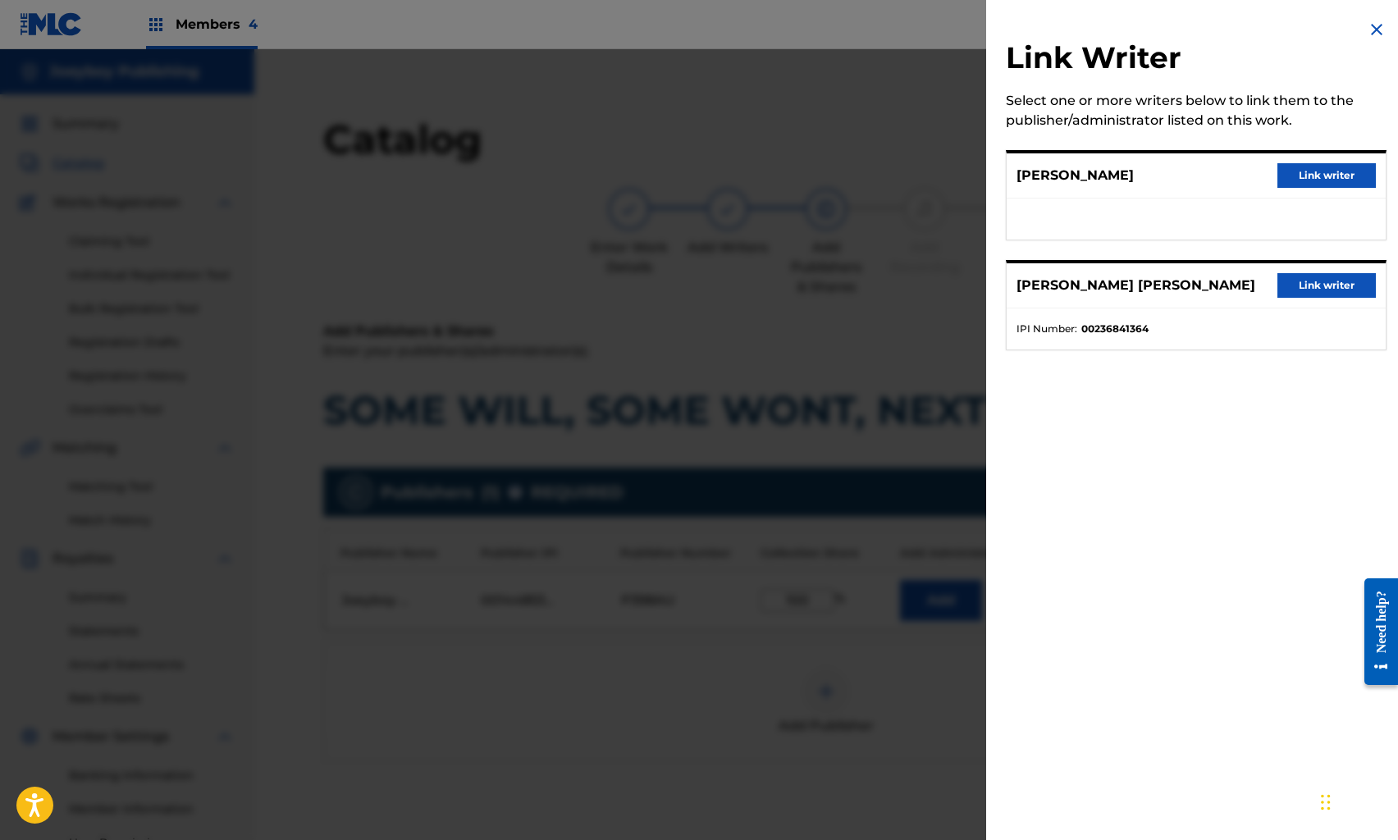
click at [1283, 293] on button "Link writer" at bounding box center [1327, 285] width 98 height 25
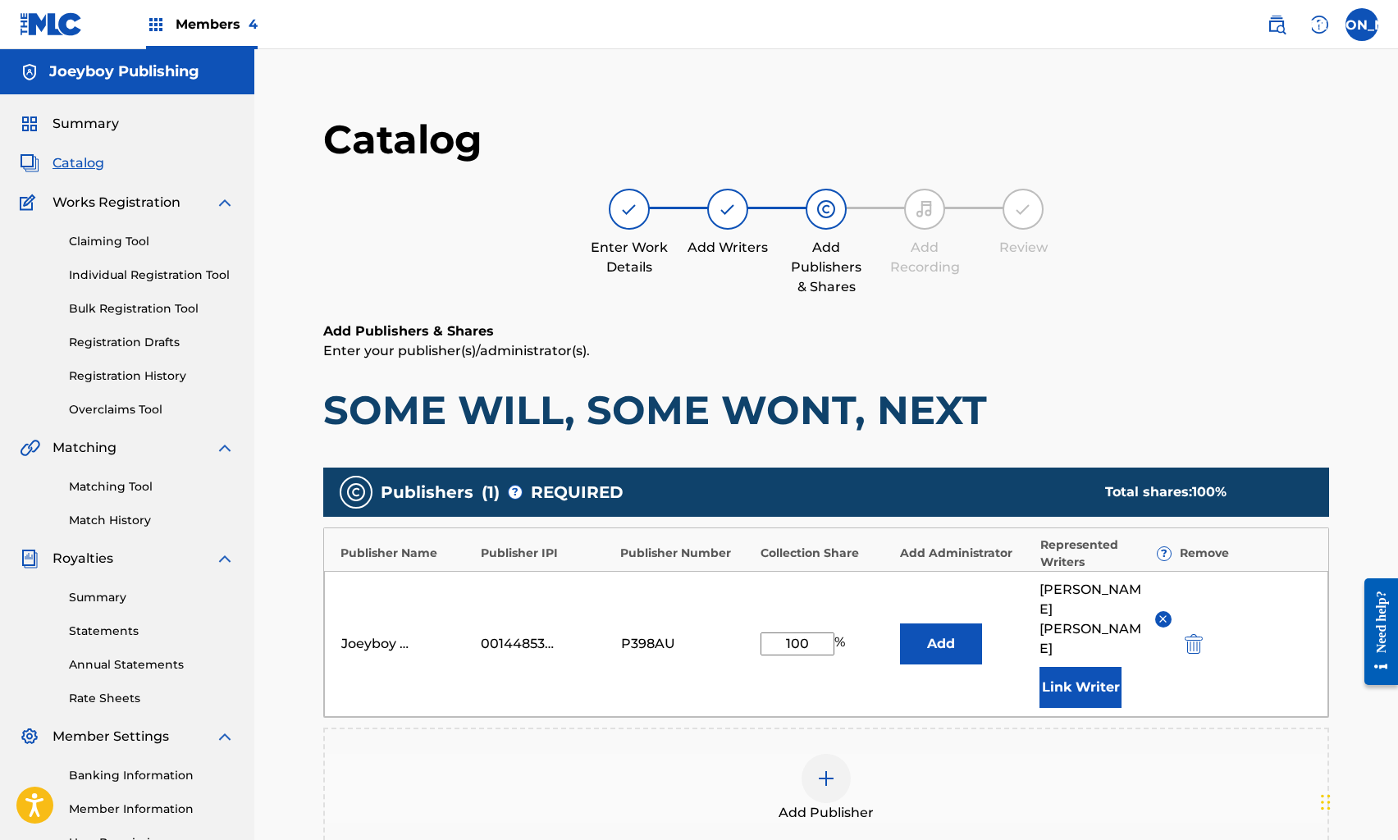
click at [1080, 675] on button "Link Writer" at bounding box center [1081, 687] width 82 height 41
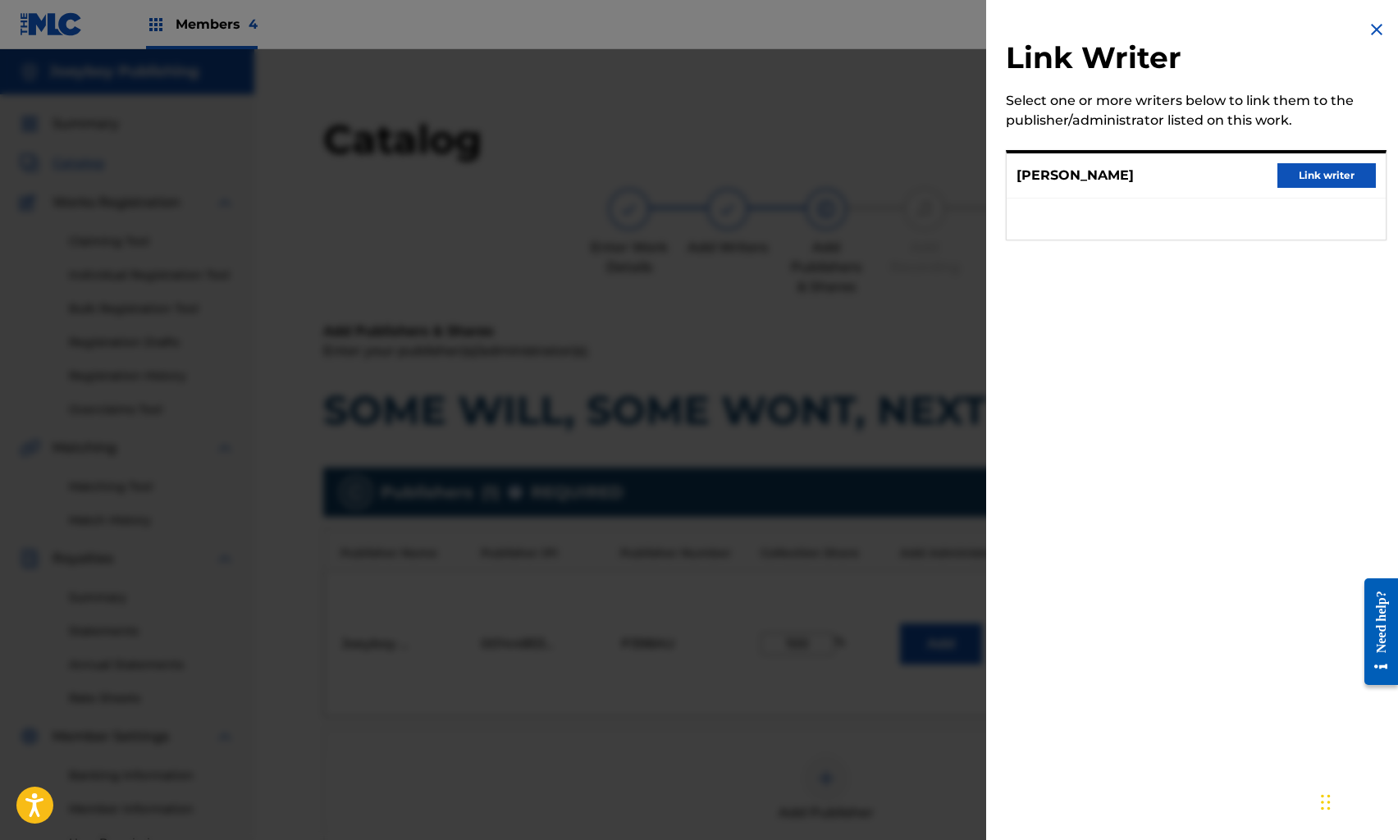
click at [1312, 170] on button "Link writer" at bounding box center [1327, 175] width 98 height 25
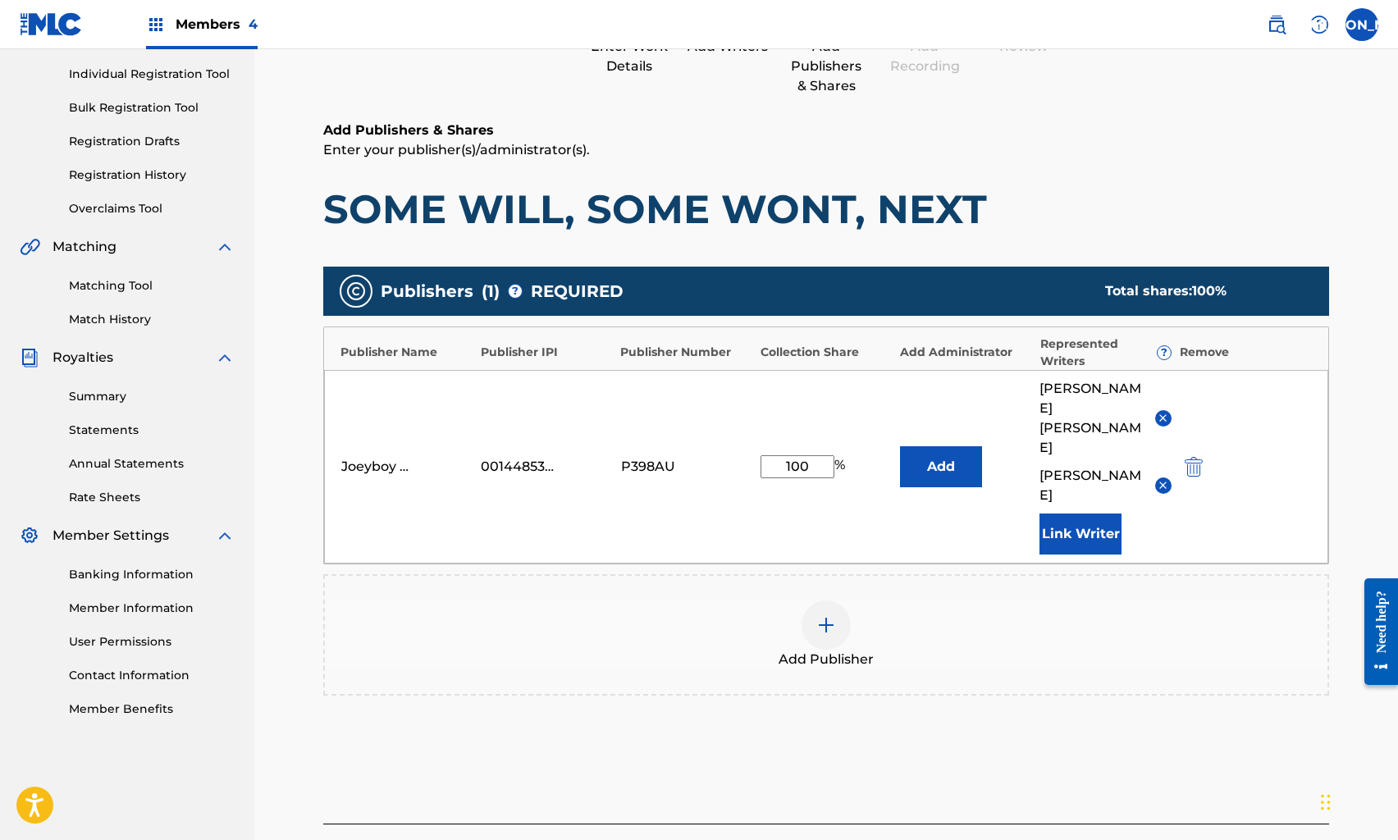
scroll to position [326, 0]
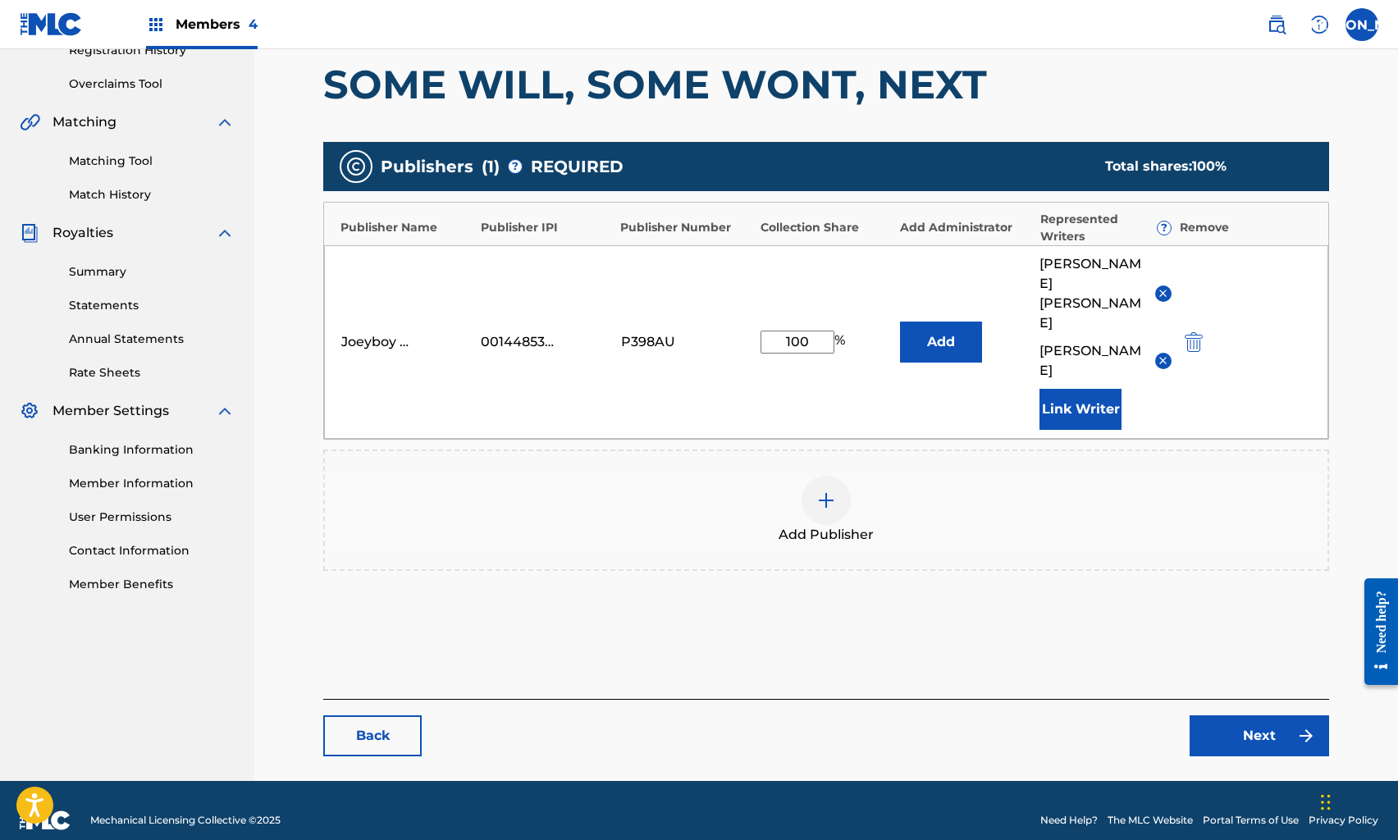
click at [1254, 716] on link "Next" at bounding box center [1260, 736] width 140 height 41
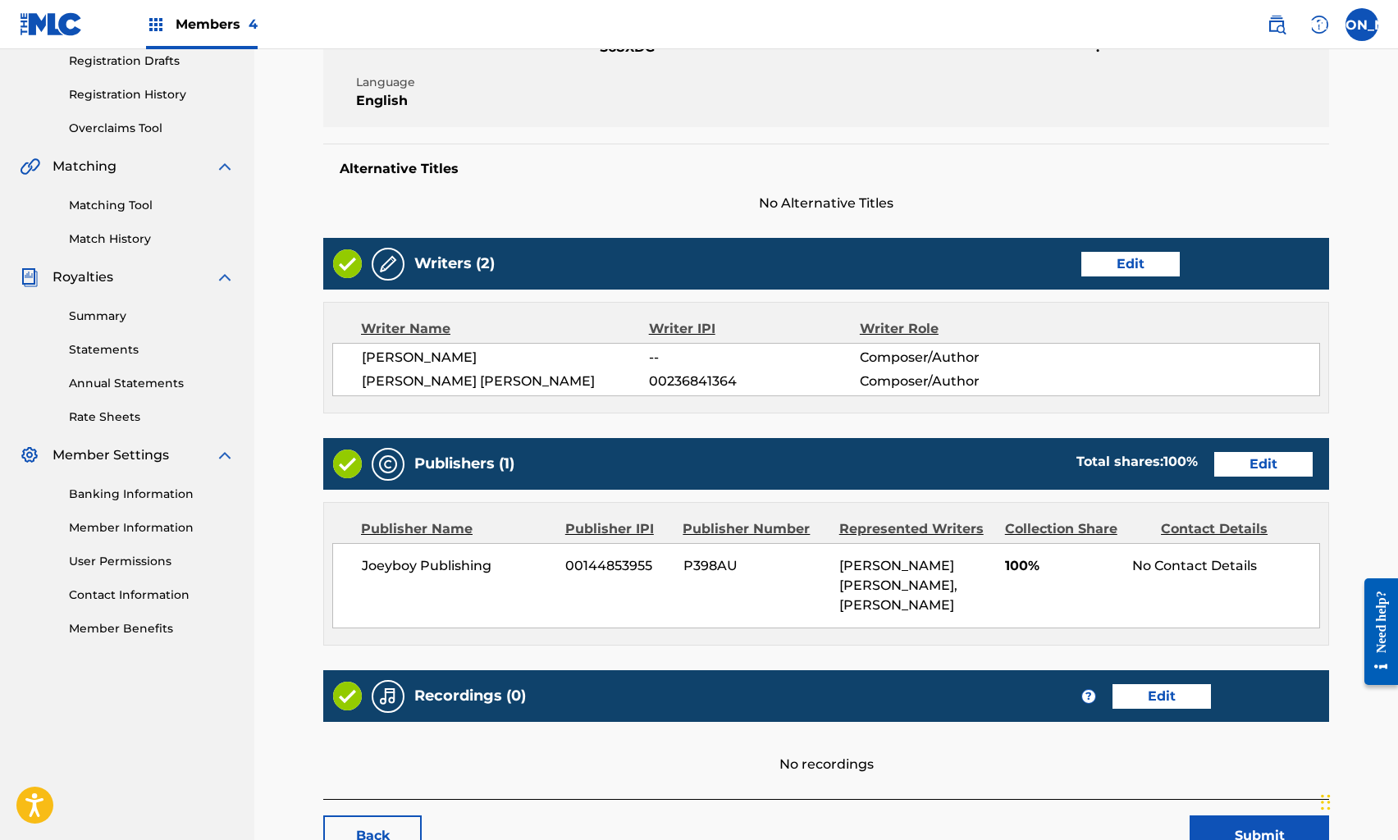
scroll to position [400, 0]
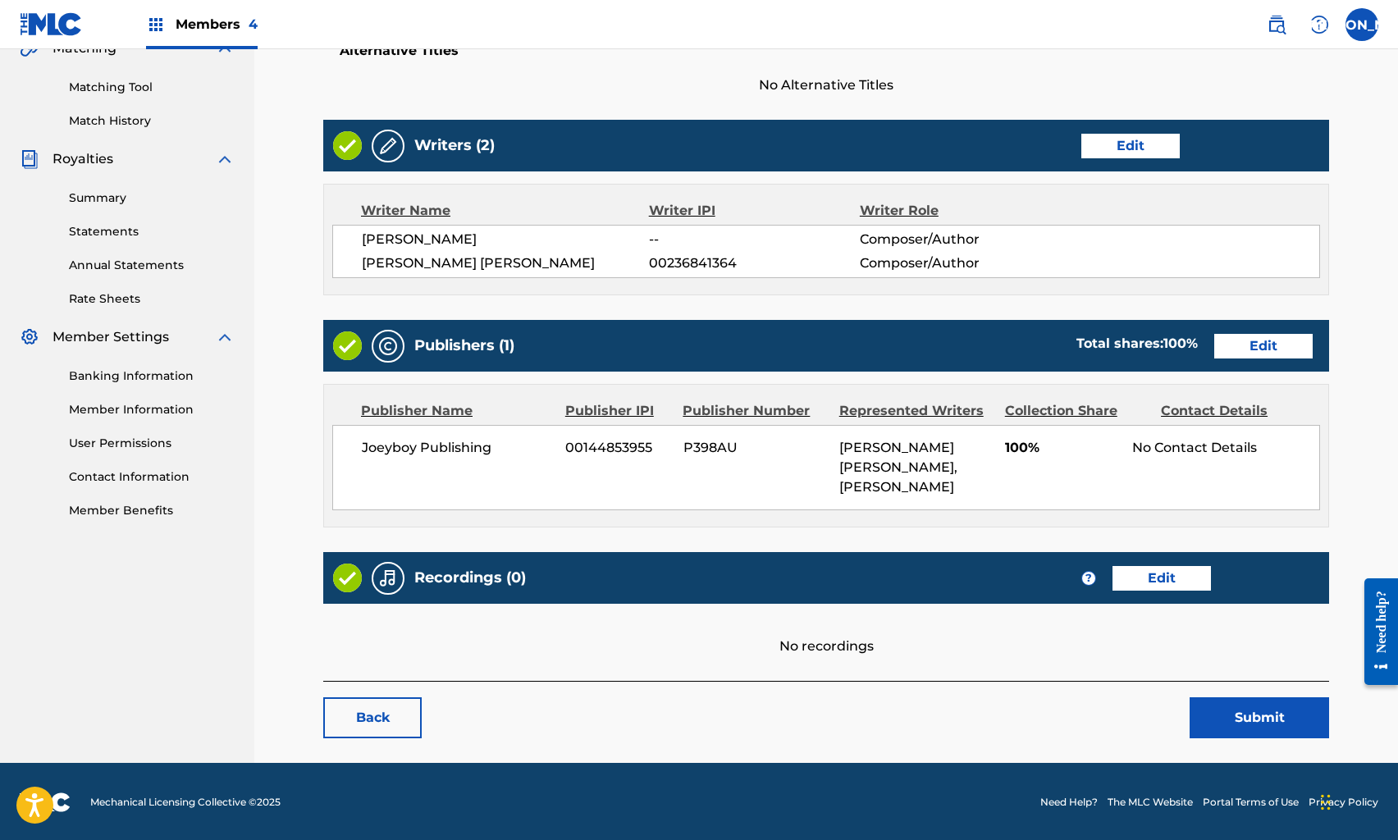
click at [1225, 702] on button "Submit" at bounding box center [1260, 718] width 140 height 41
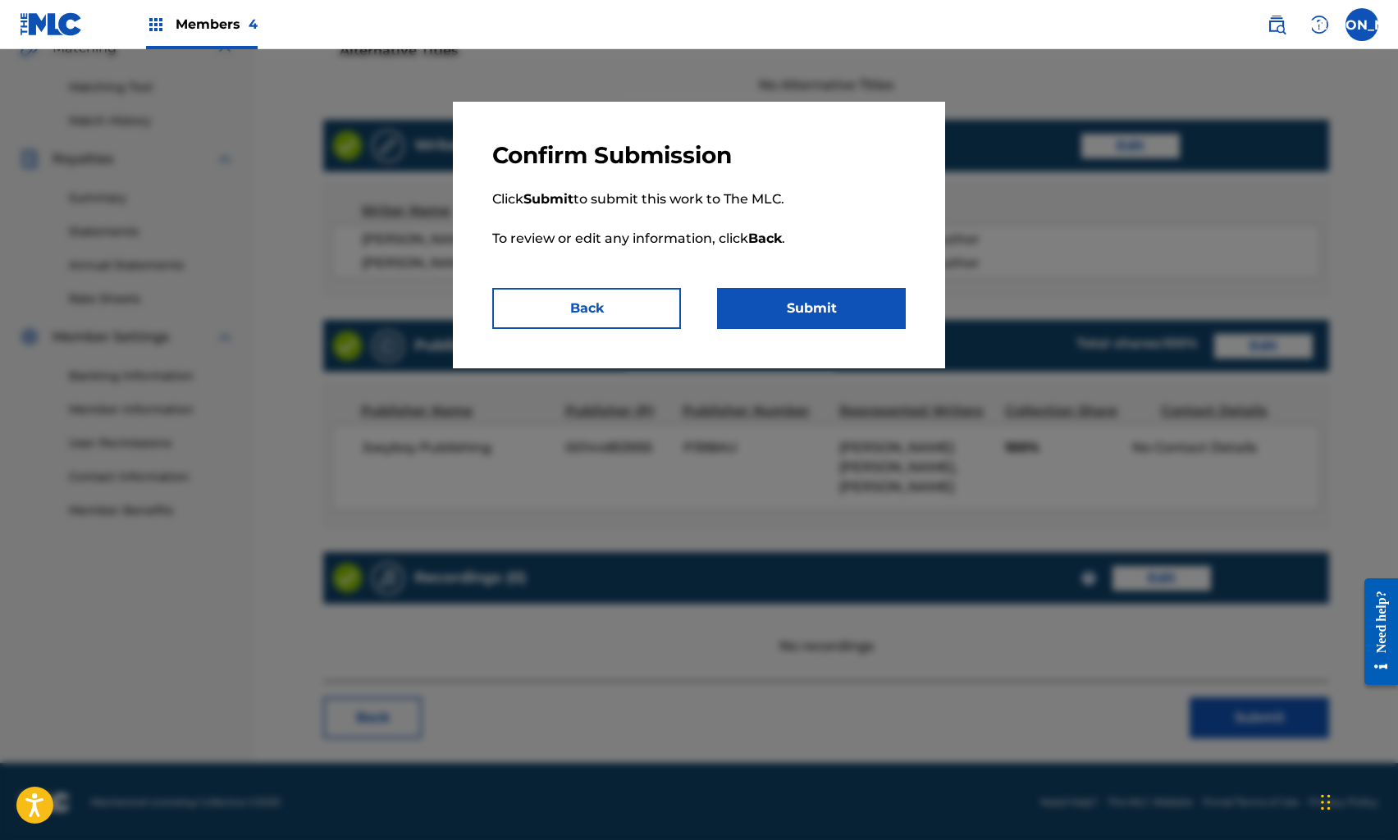
click at [831, 308] on button "Submit" at bounding box center [811, 308] width 189 height 41
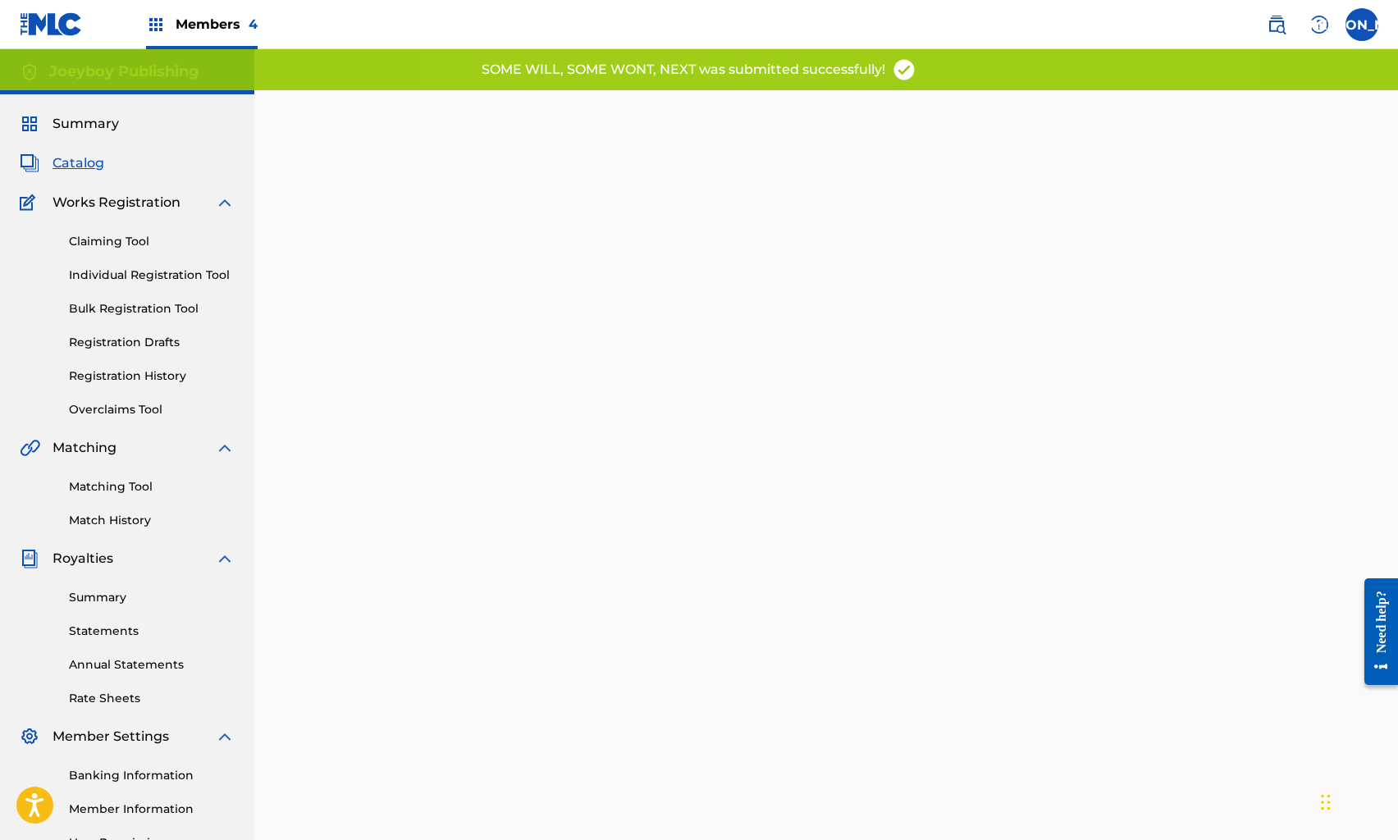
click at [77, 170] on span "Catalog" at bounding box center [79, 163] width 52 height 20
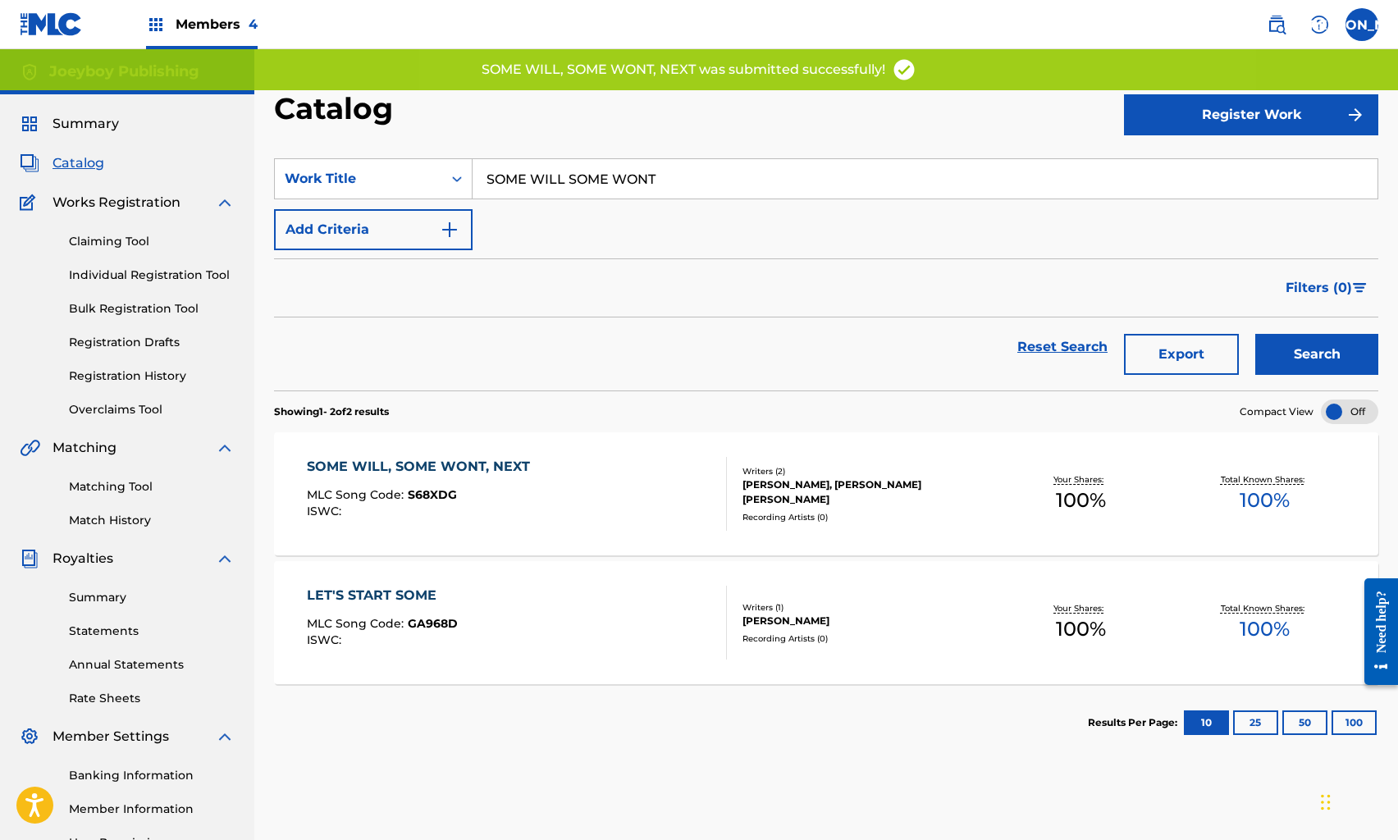
click at [1046, 351] on link "Reset Search" at bounding box center [1062, 347] width 107 height 36
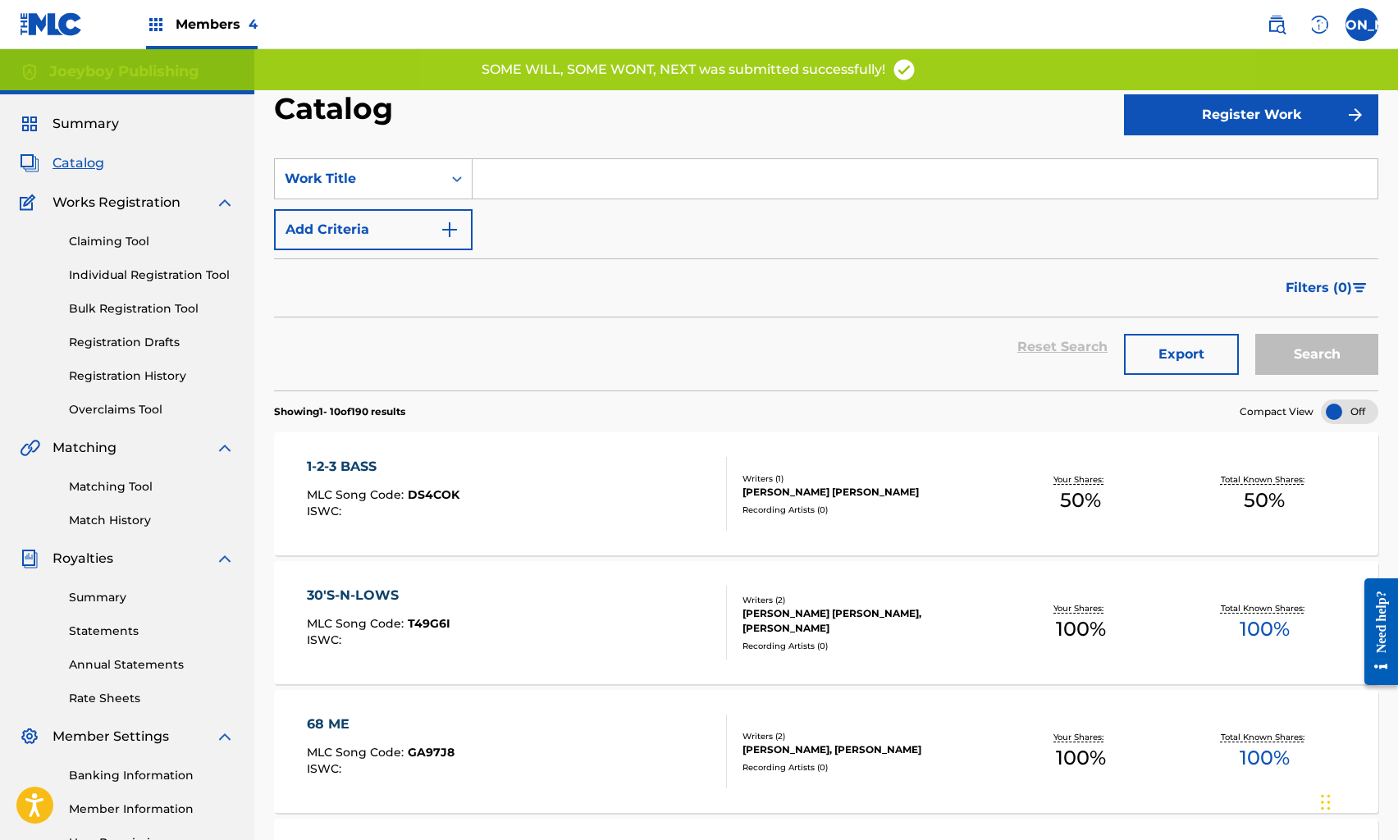
click at [534, 184] on input "Search Form" at bounding box center [925, 178] width 905 height 39
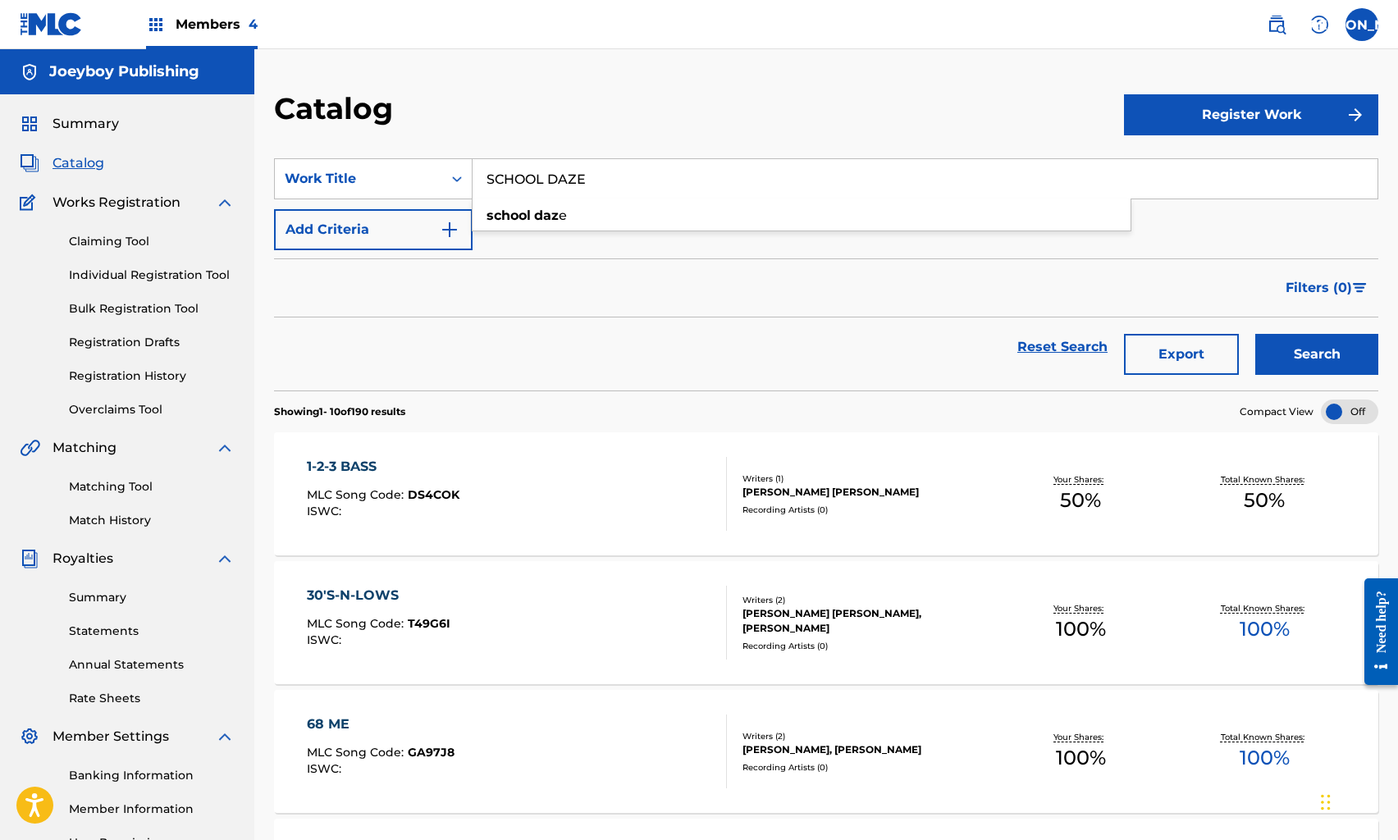
type input "SCHOOL DAZE"
click at [1256, 334] on button "Search" at bounding box center [1317, 354] width 123 height 41
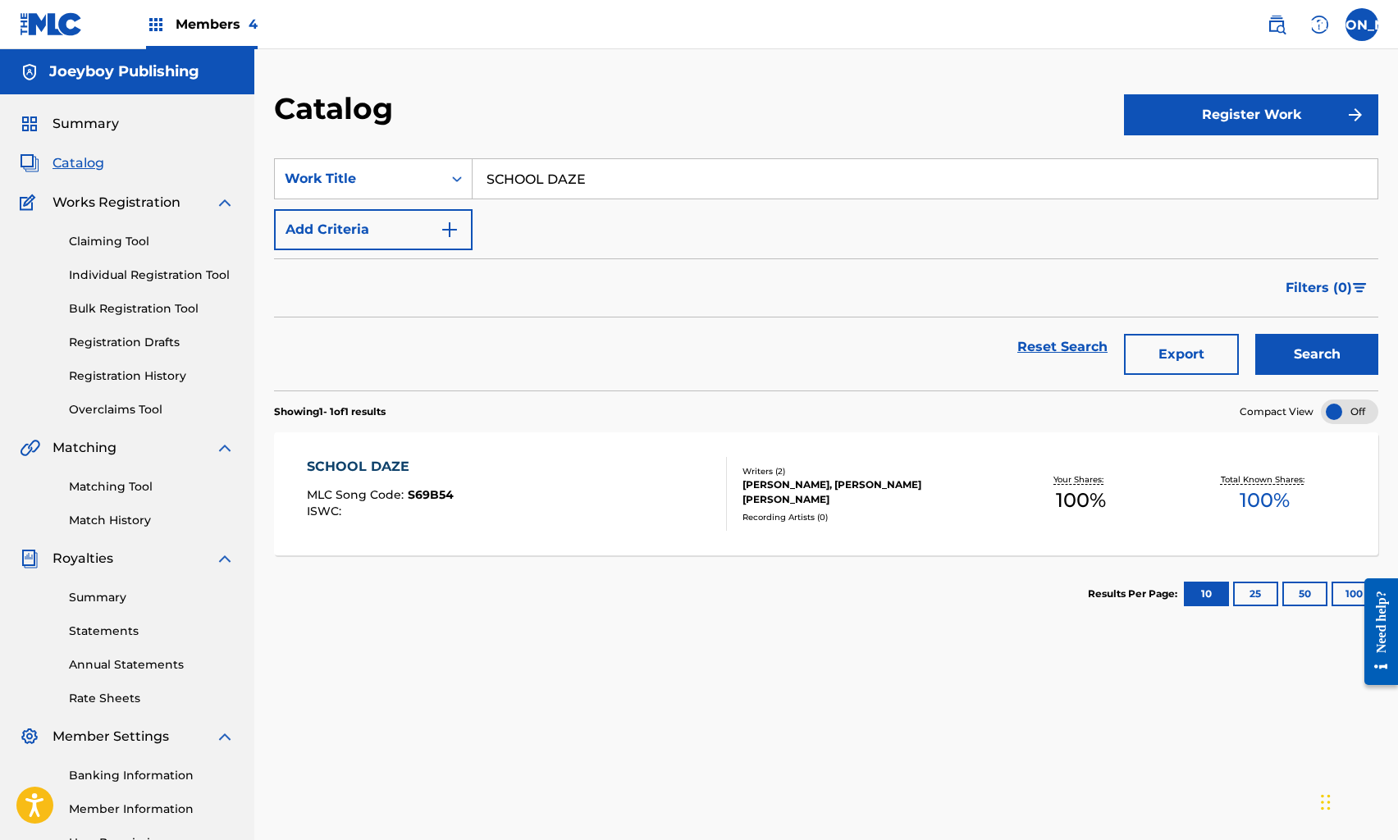
click at [409, 447] on div "SCHOOL DAZE MLC Song Code : S69B54 ISWC : Writers ( 2 ) [PERSON_NAME], [PERSON_…" at bounding box center [826, 493] width 1105 height 123
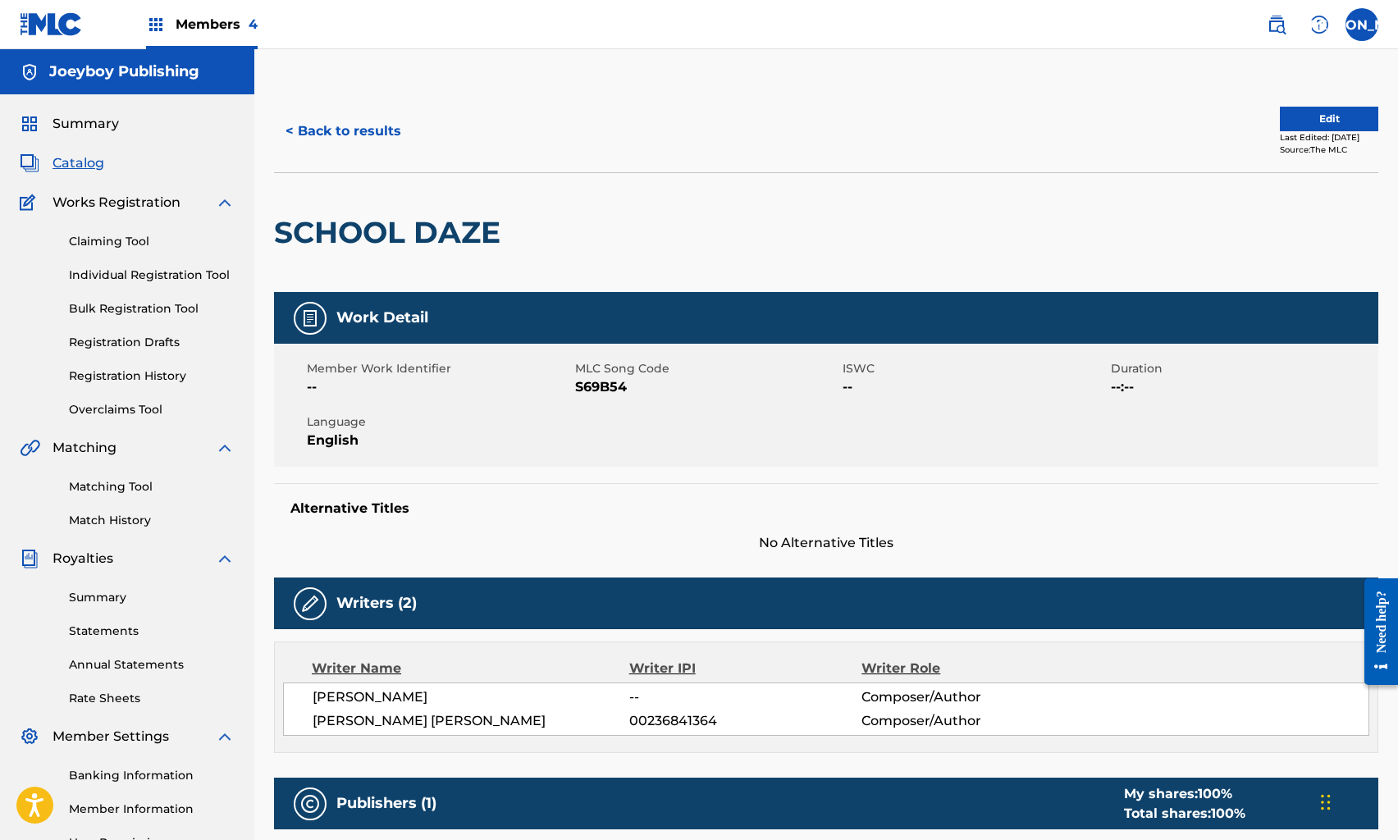
click at [1328, 116] on button "Edit" at bounding box center [1329, 119] width 98 height 25
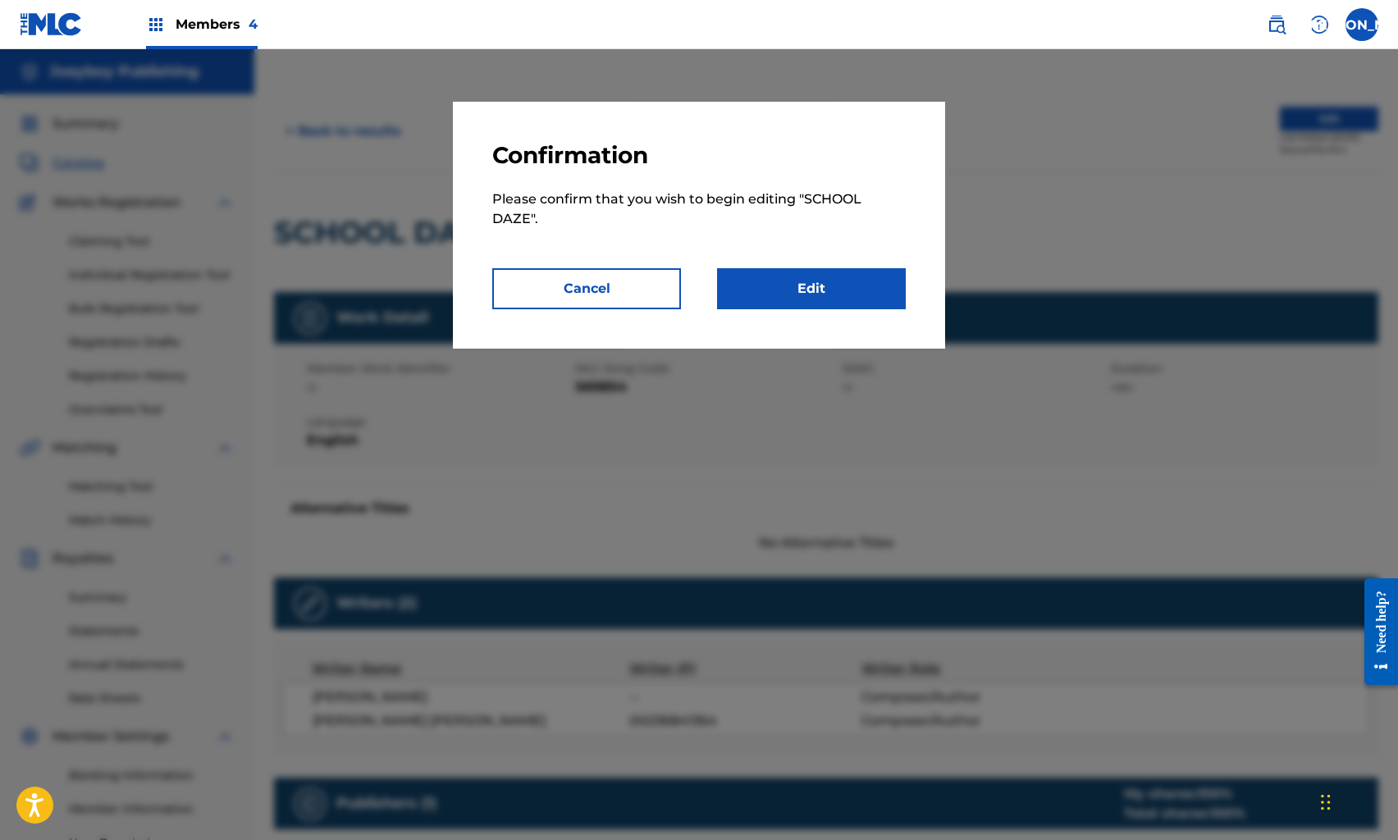
click at [755, 318] on div "Confirmation Please confirm that you wish to begin editing " SCHOOL DAZE ". Can…" at bounding box center [699, 225] width 492 height 247
click at [801, 277] on link "Edit" at bounding box center [811, 288] width 189 height 41
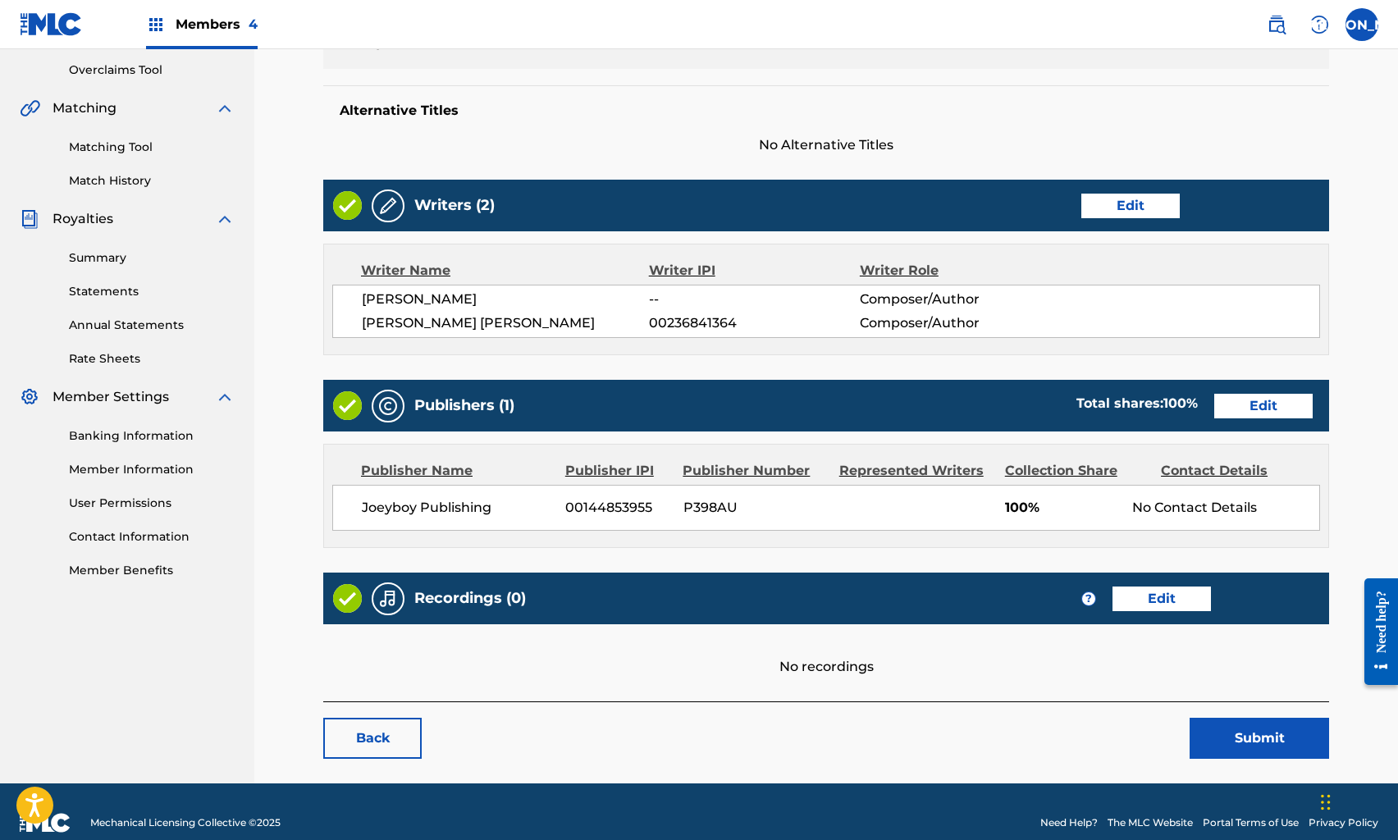
scroll to position [360, 0]
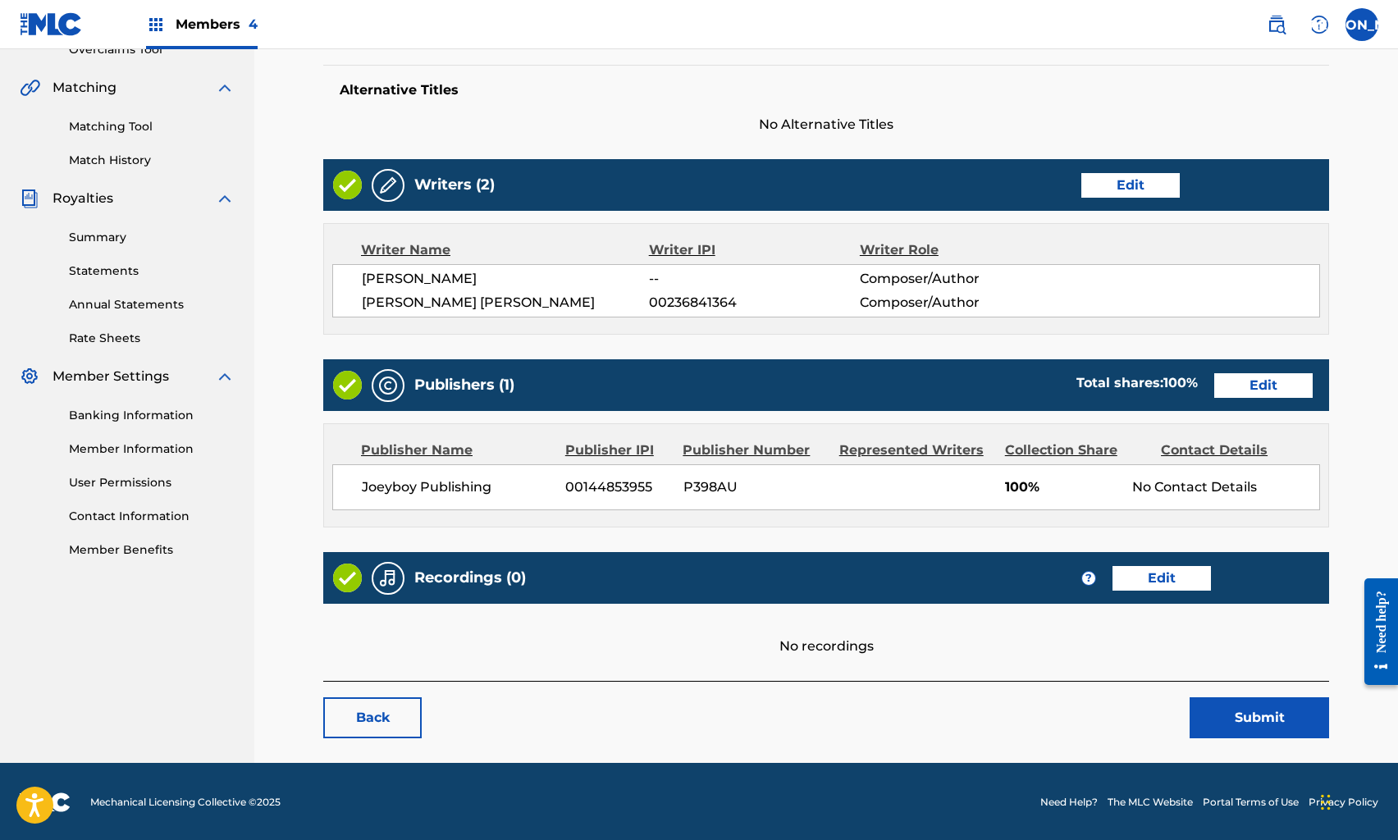
click at [1261, 381] on link "Edit" at bounding box center [1264, 385] width 98 height 25
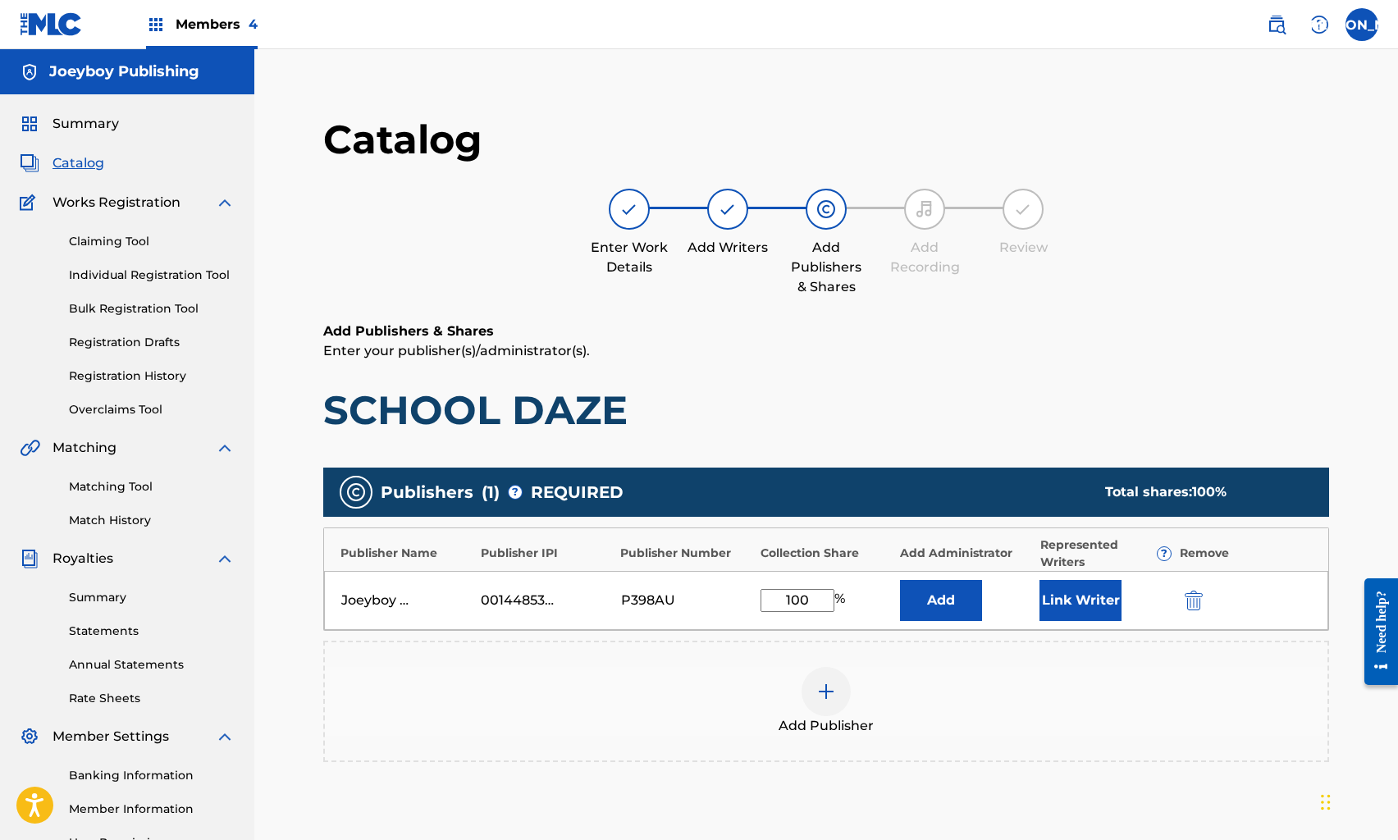
click at [1067, 596] on button "Link Writer" at bounding box center [1081, 600] width 82 height 41
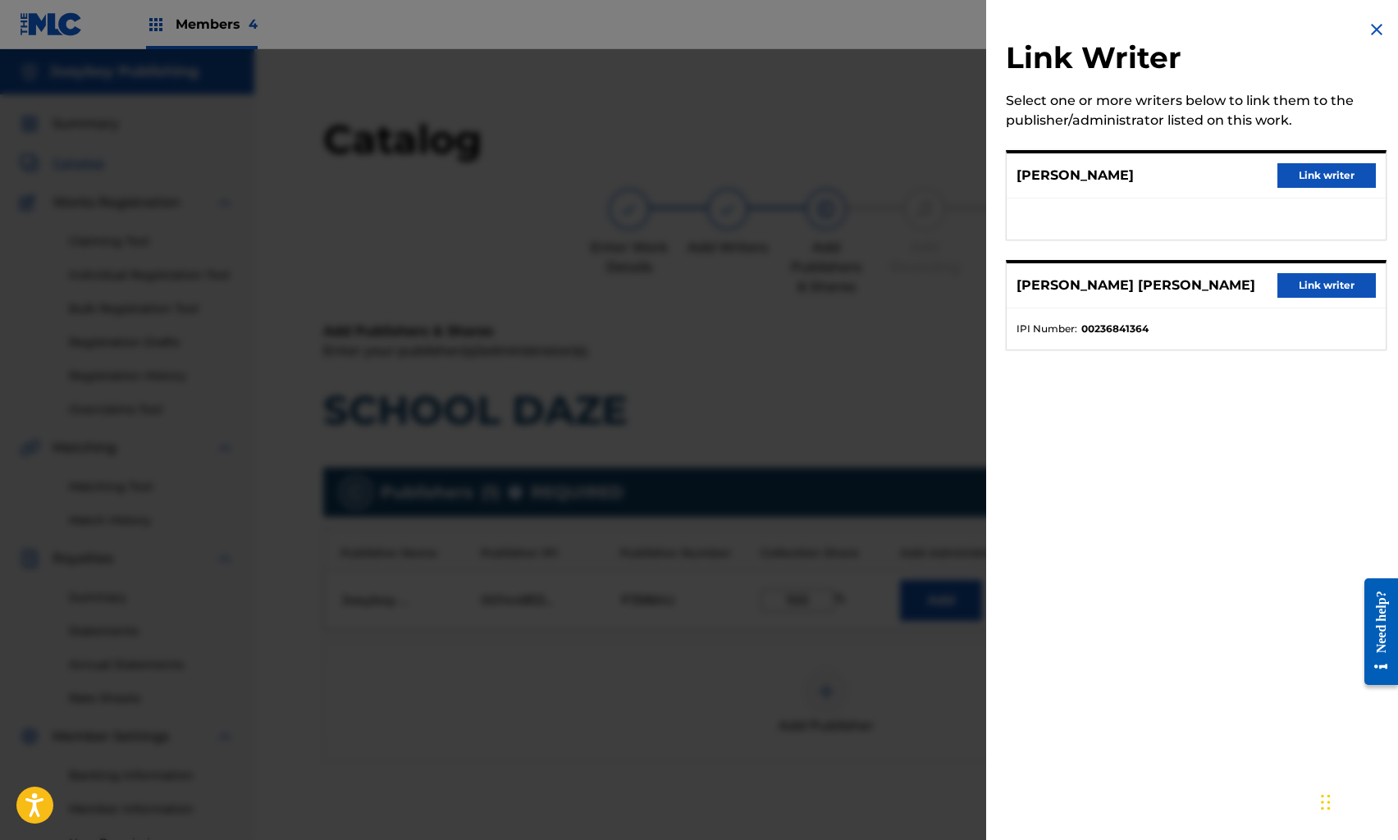
click at [1279, 181] on button "Link writer" at bounding box center [1327, 175] width 98 height 25
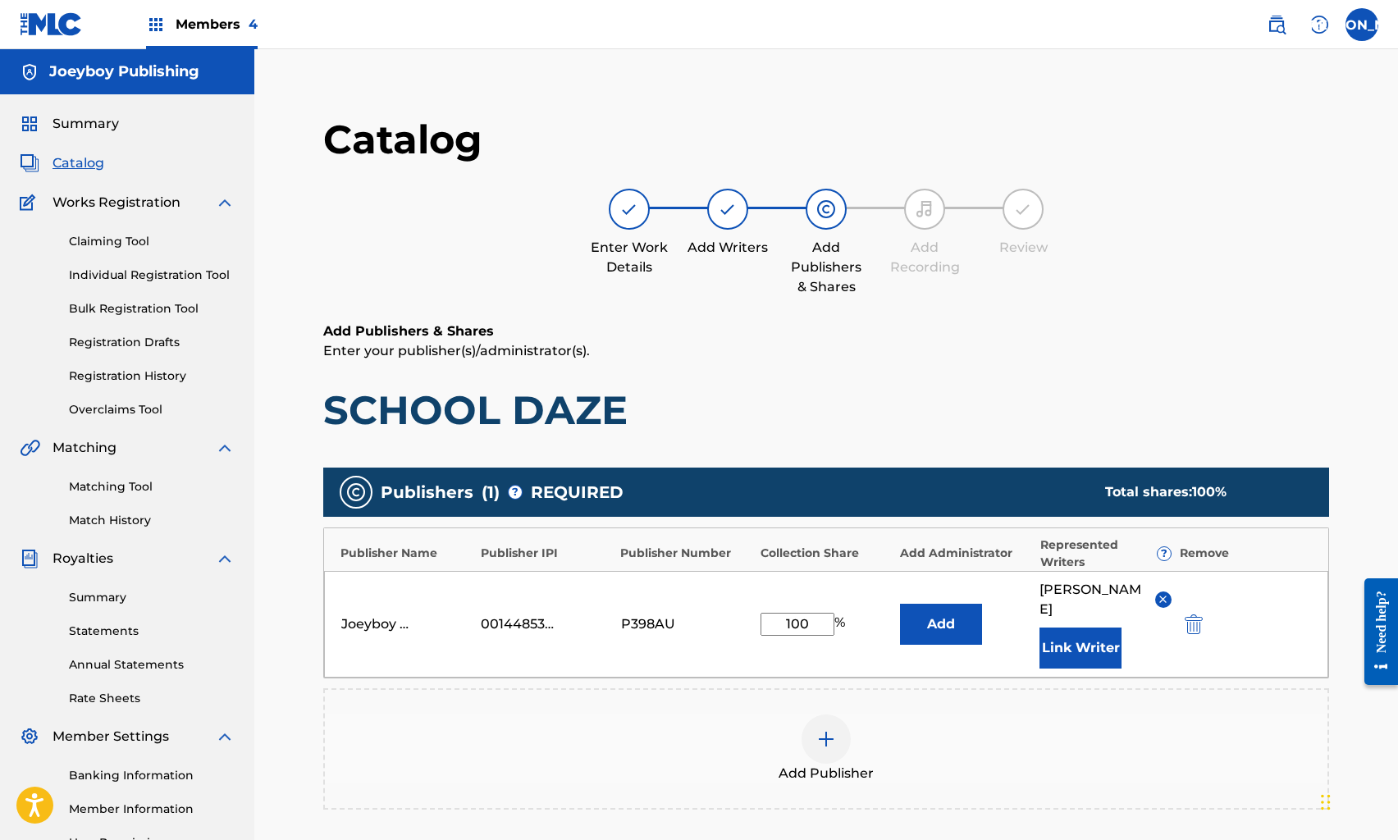
click at [1105, 647] on button "Link Writer" at bounding box center [1081, 648] width 82 height 41
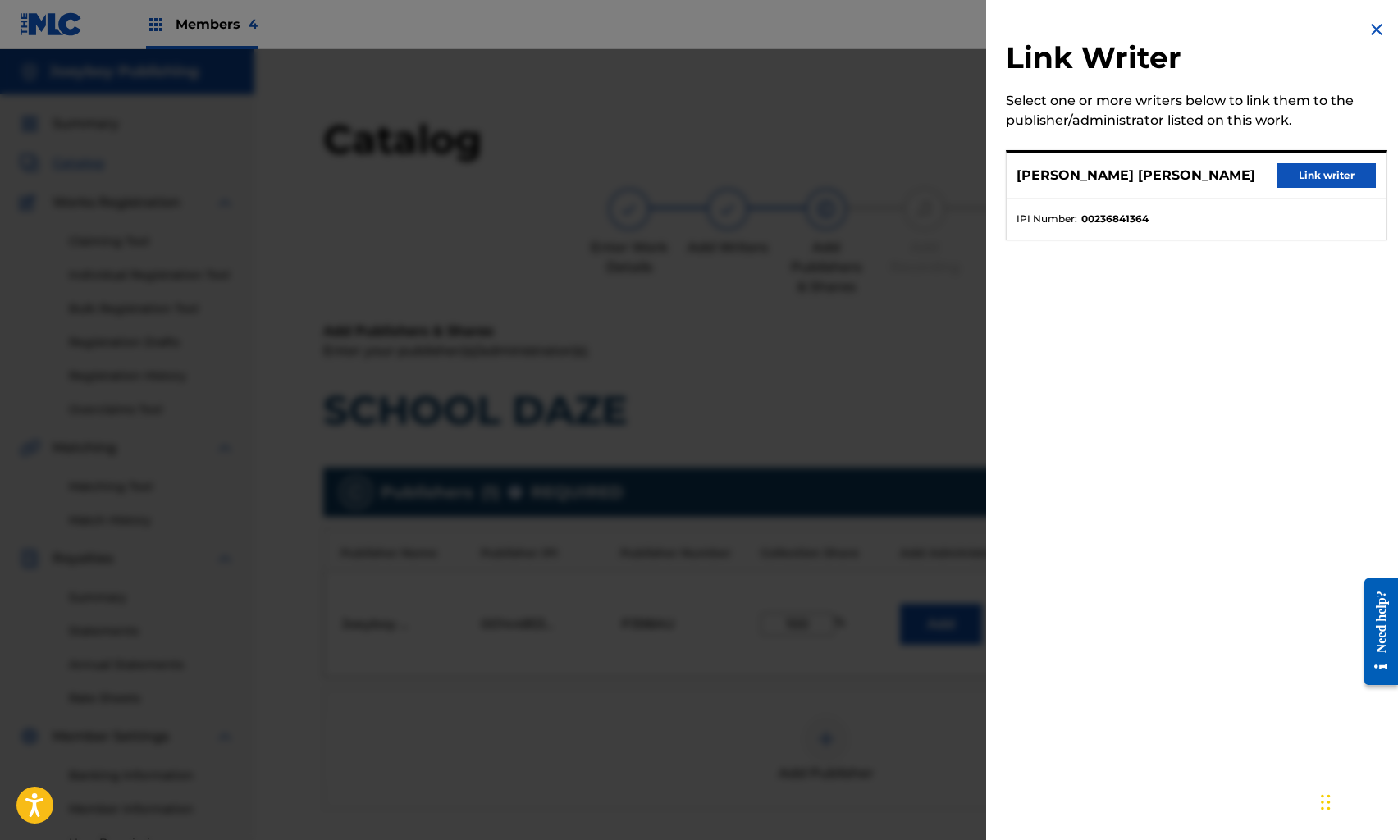
click at [1294, 177] on button "Link writer" at bounding box center [1327, 175] width 98 height 25
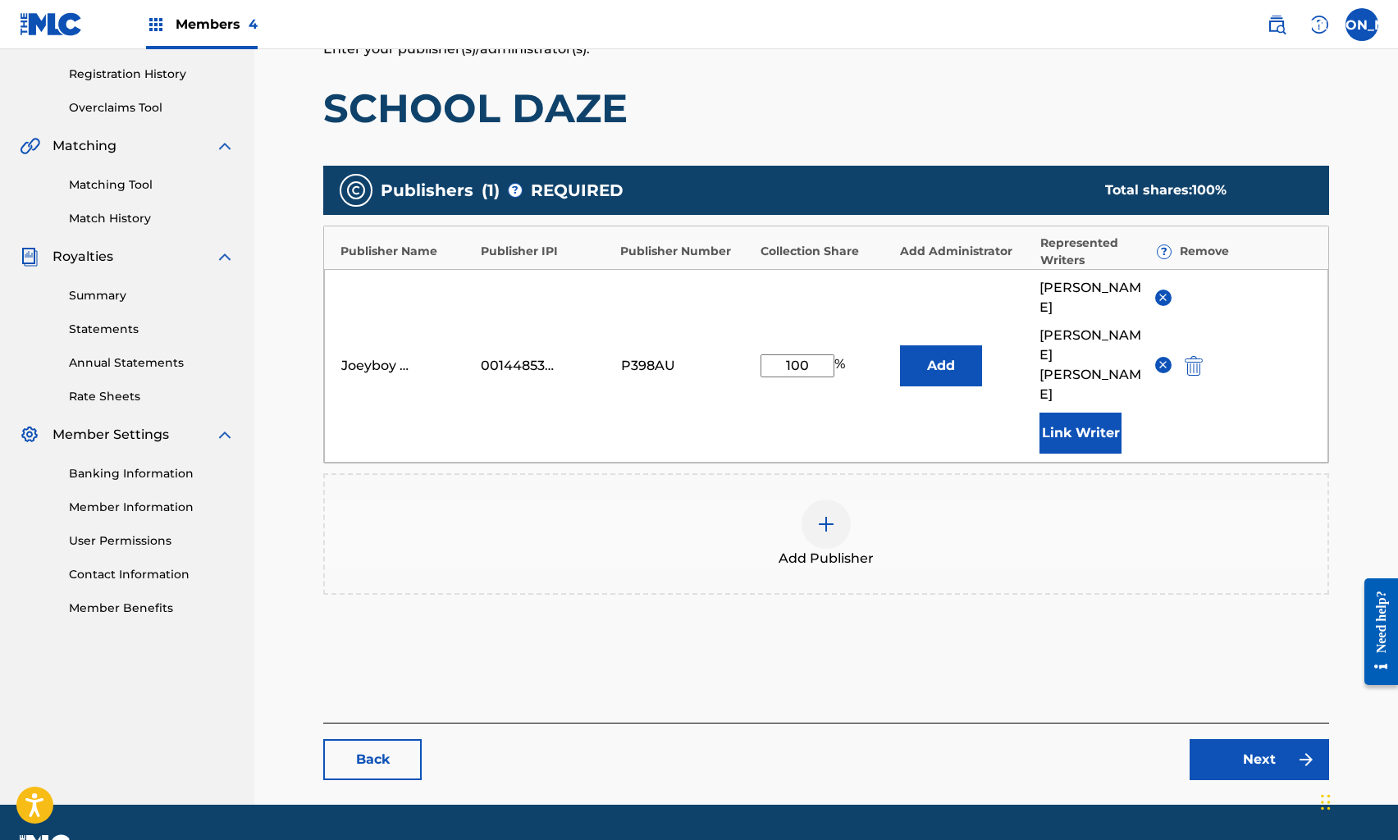
scroll to position [326, 0]
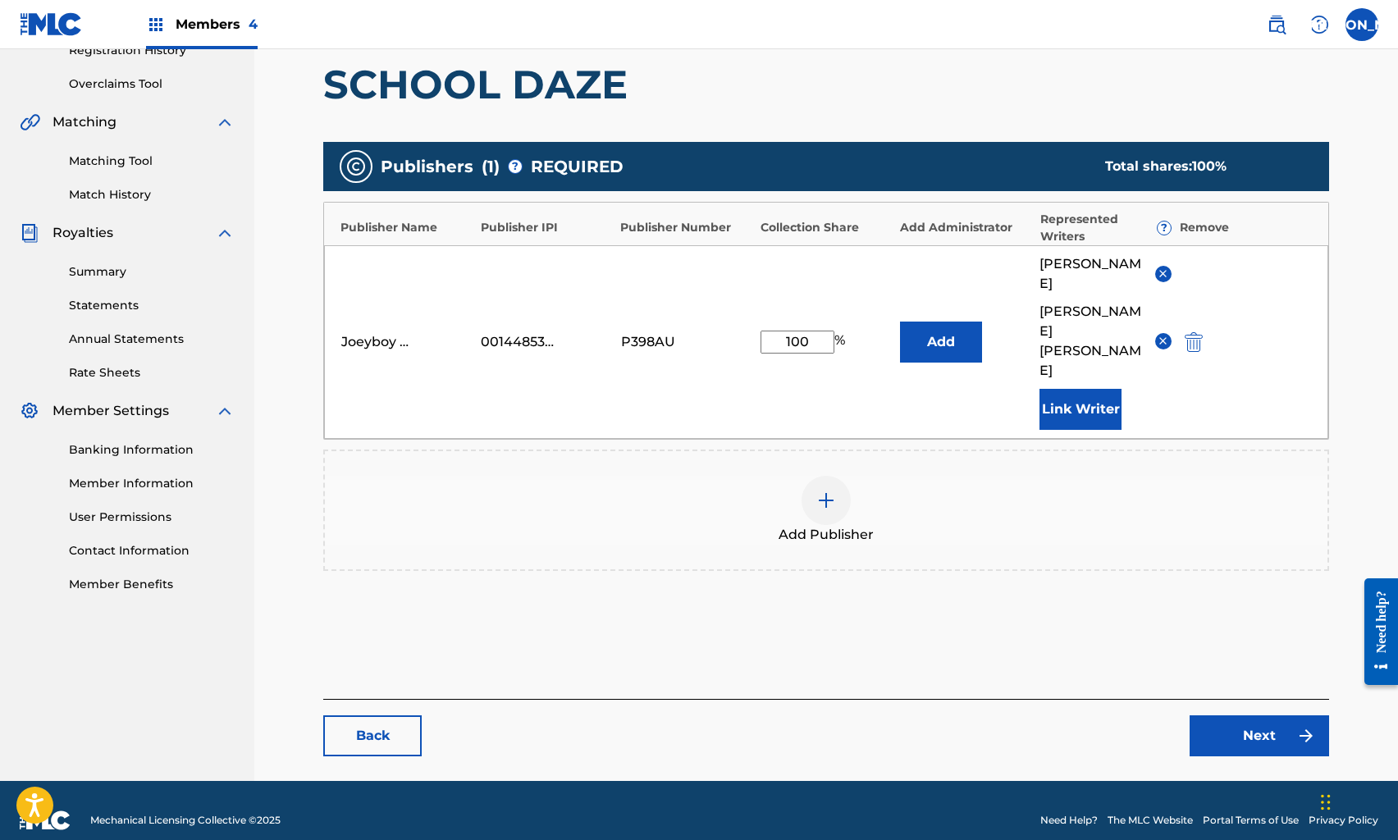
click at [1234, 716] on link "Next" at bounding box center [1260, 736] width 140 height 41
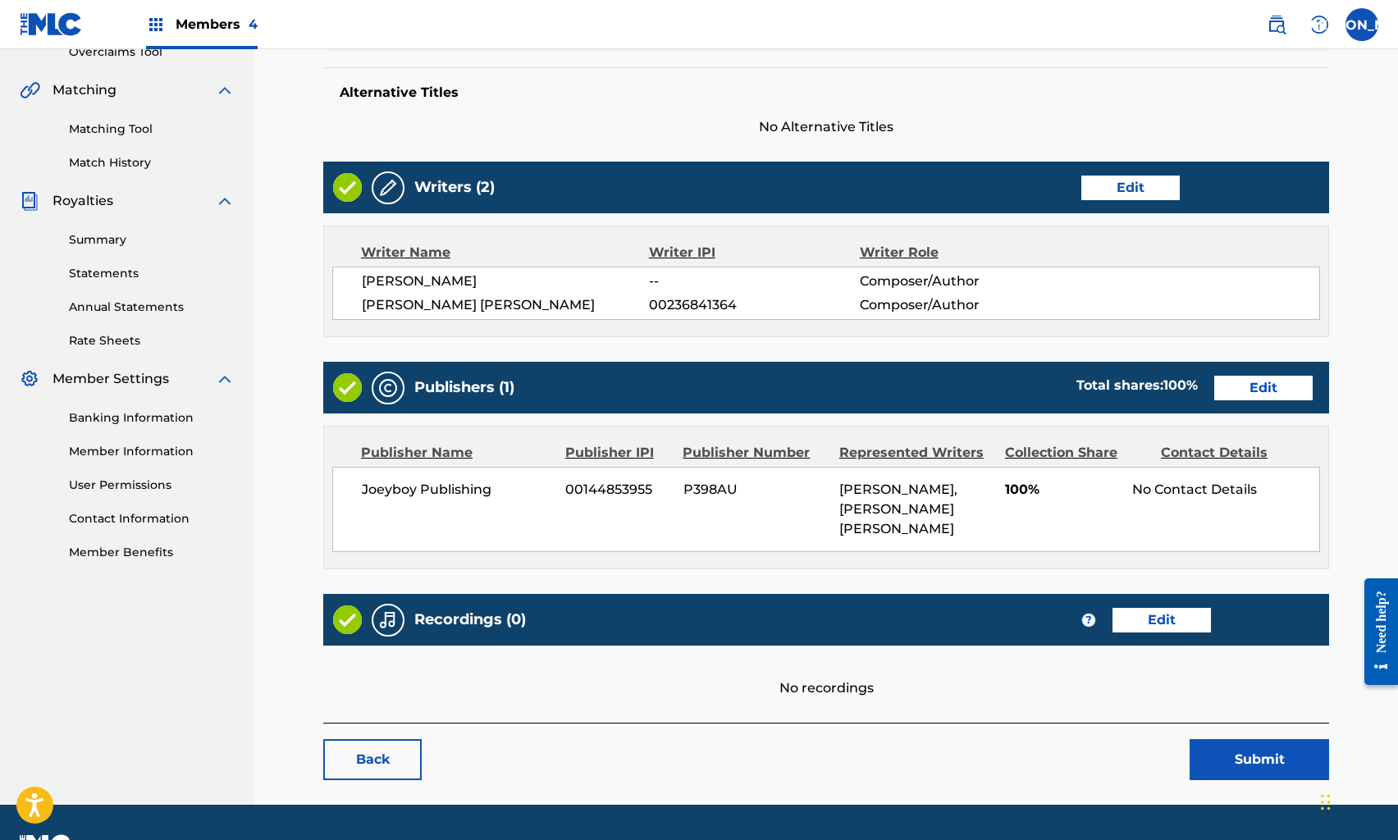
scroll to position [400, 0]
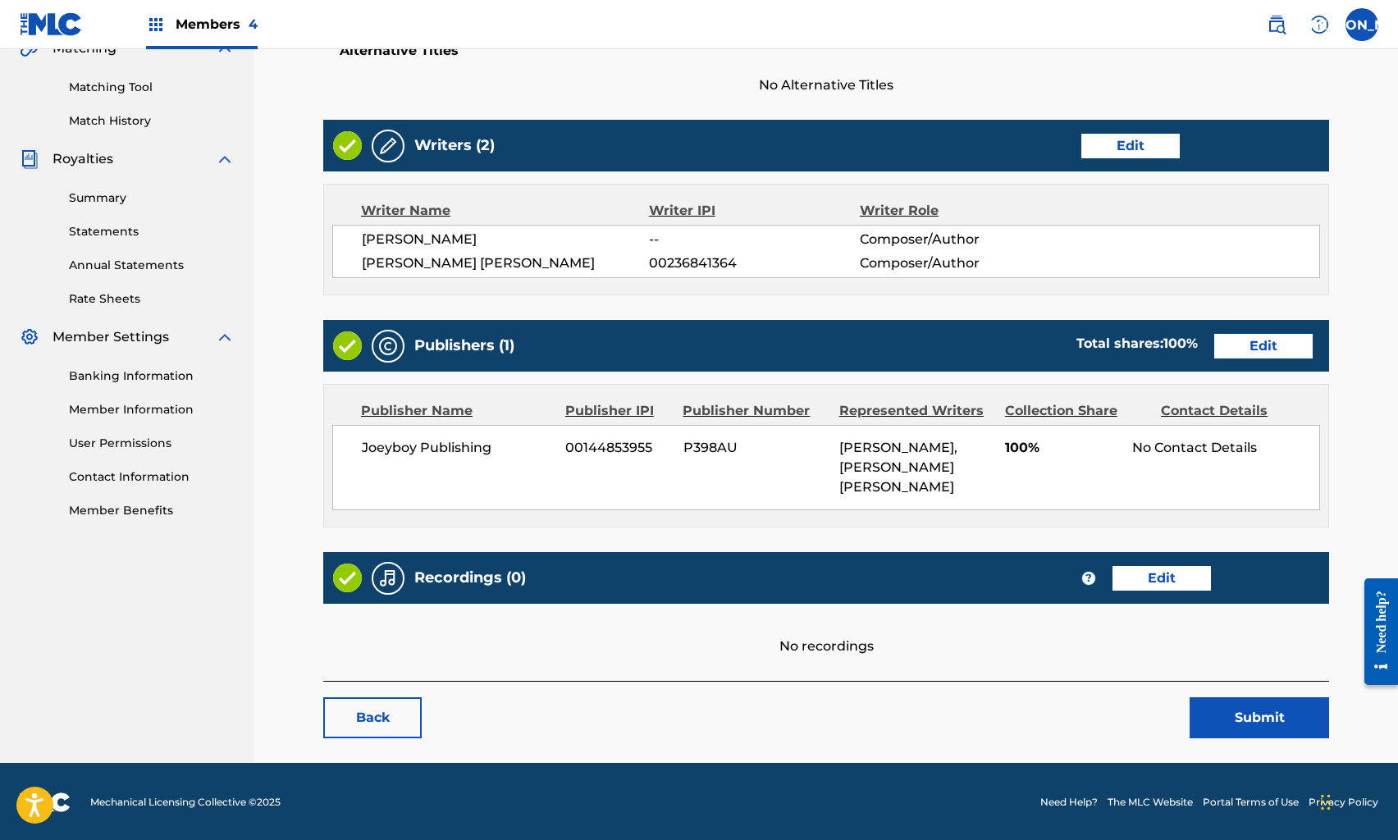
click at [1157, 581] on link "Edit" at bounding box center [1162, 578] width 98 height 25
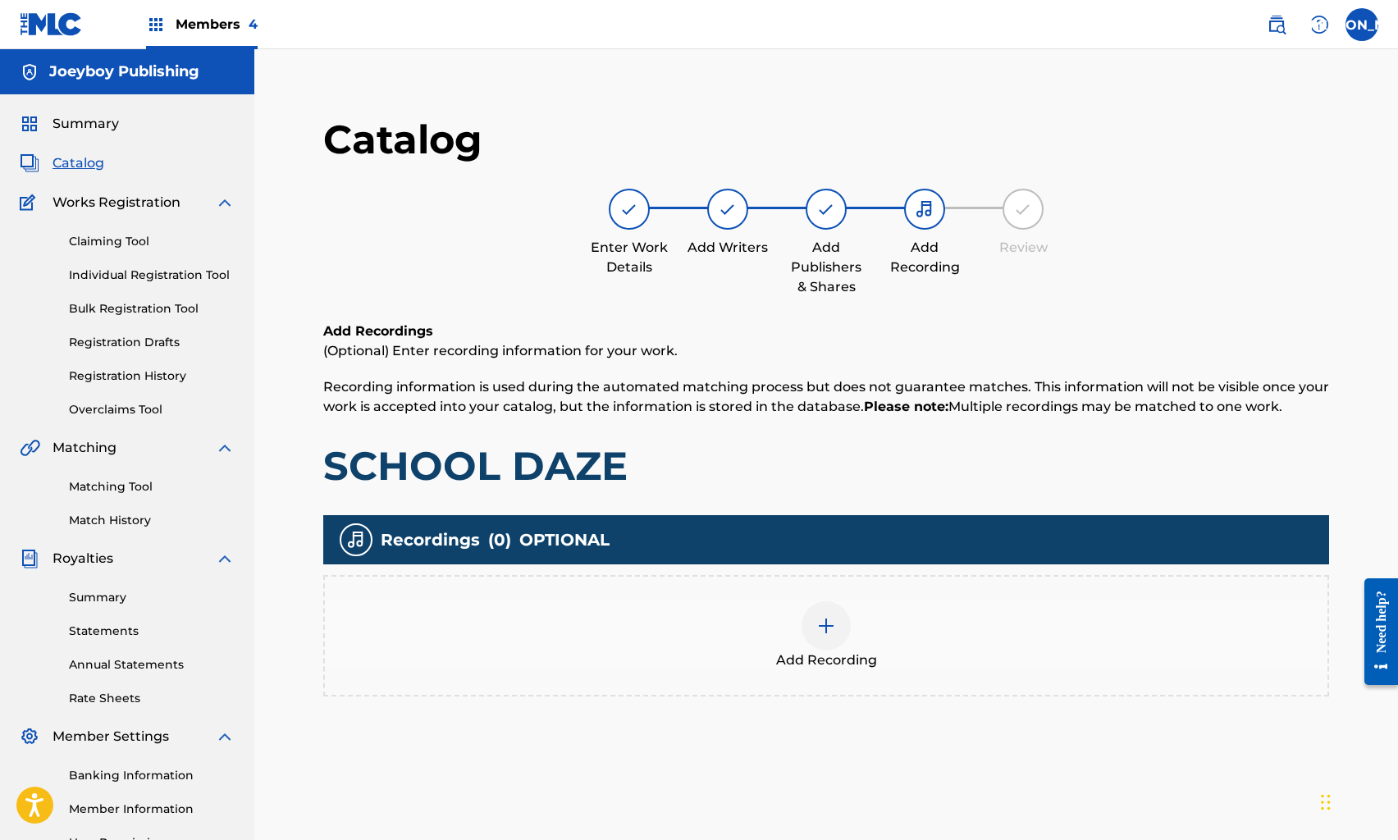
click at [833, 604] on div at bounding box center [826, 626] width 49 height 49
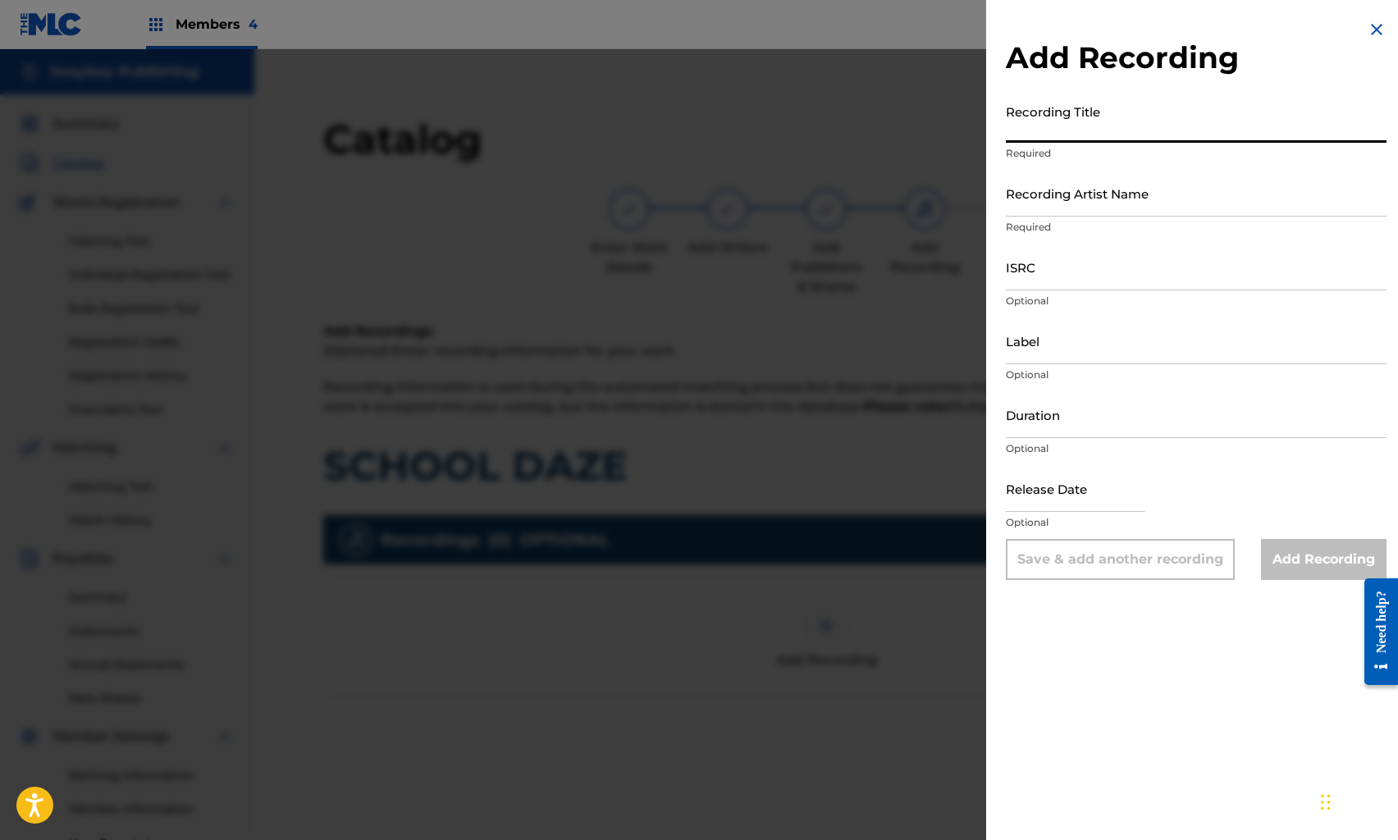
click at [1078, 122] on input "Recording Title" at bounding box center [1196, 119] width 381 height 47
type input "WATCH ME GROW"
click at [1089, 189] on input "Recording Artist Name" at bounding box center [1196, 193] width 381 height 47
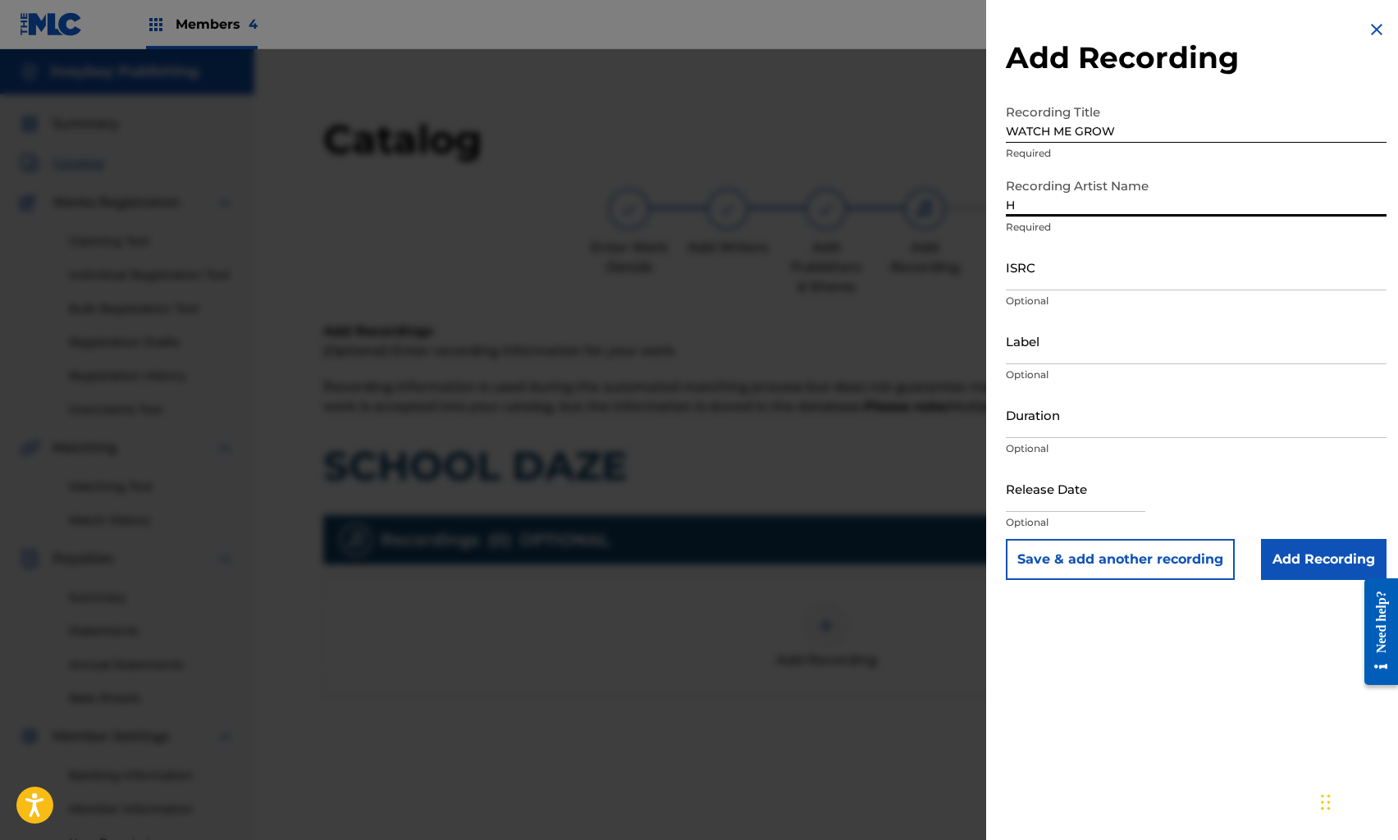
type input "HALF PINT"
click at [1104, 270] on input "ISRC" at bounding box center [1196, 267] width 381 height 47
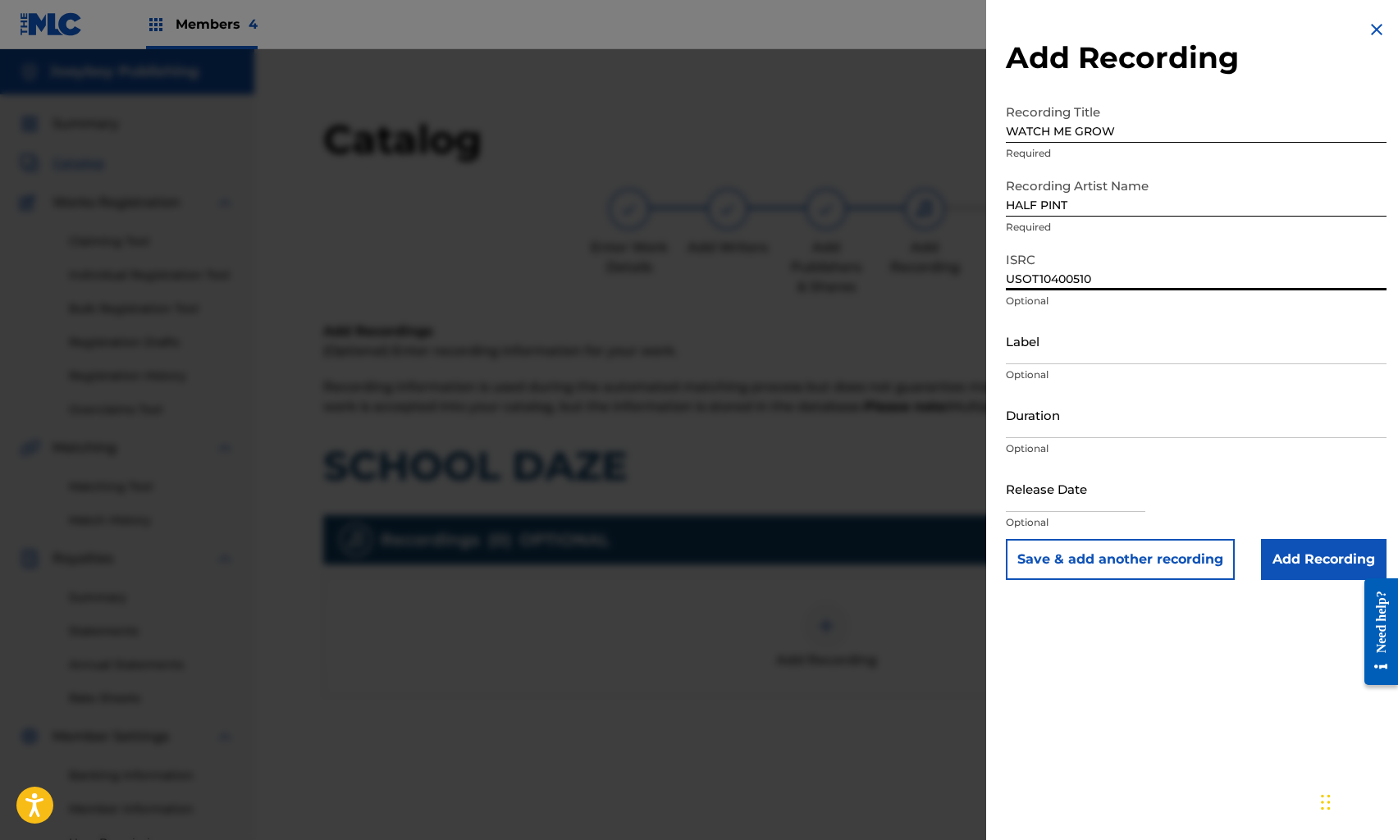
type input "USOT10400510"
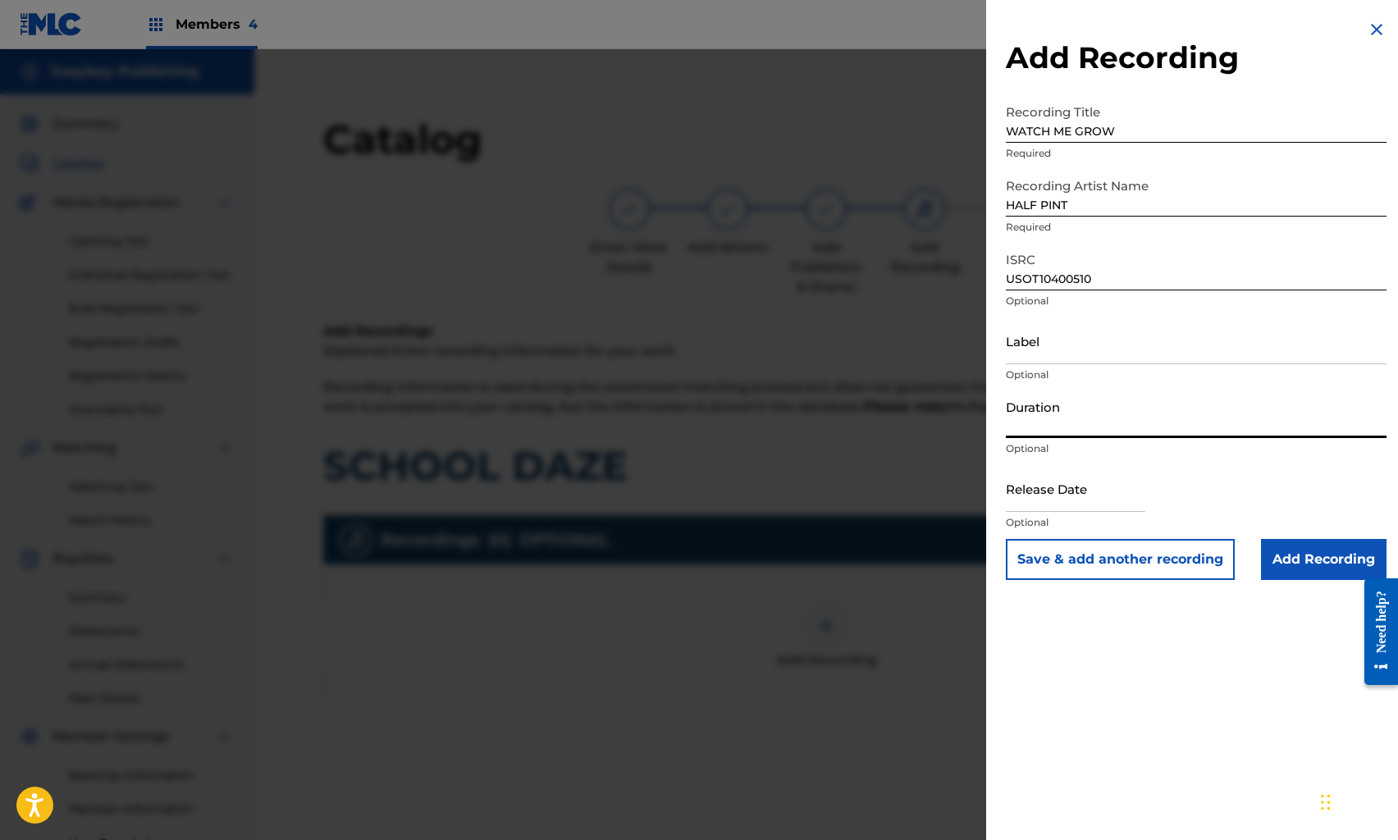
click at [1104, 413] on input "Duration" at bounding box center [1196, 414] width 381 height 47
type input "03:11"
click at [1086, 487] on input "text" at bounding box center [1076, 488] width 140 height 47
select select "7"
select select "2025"
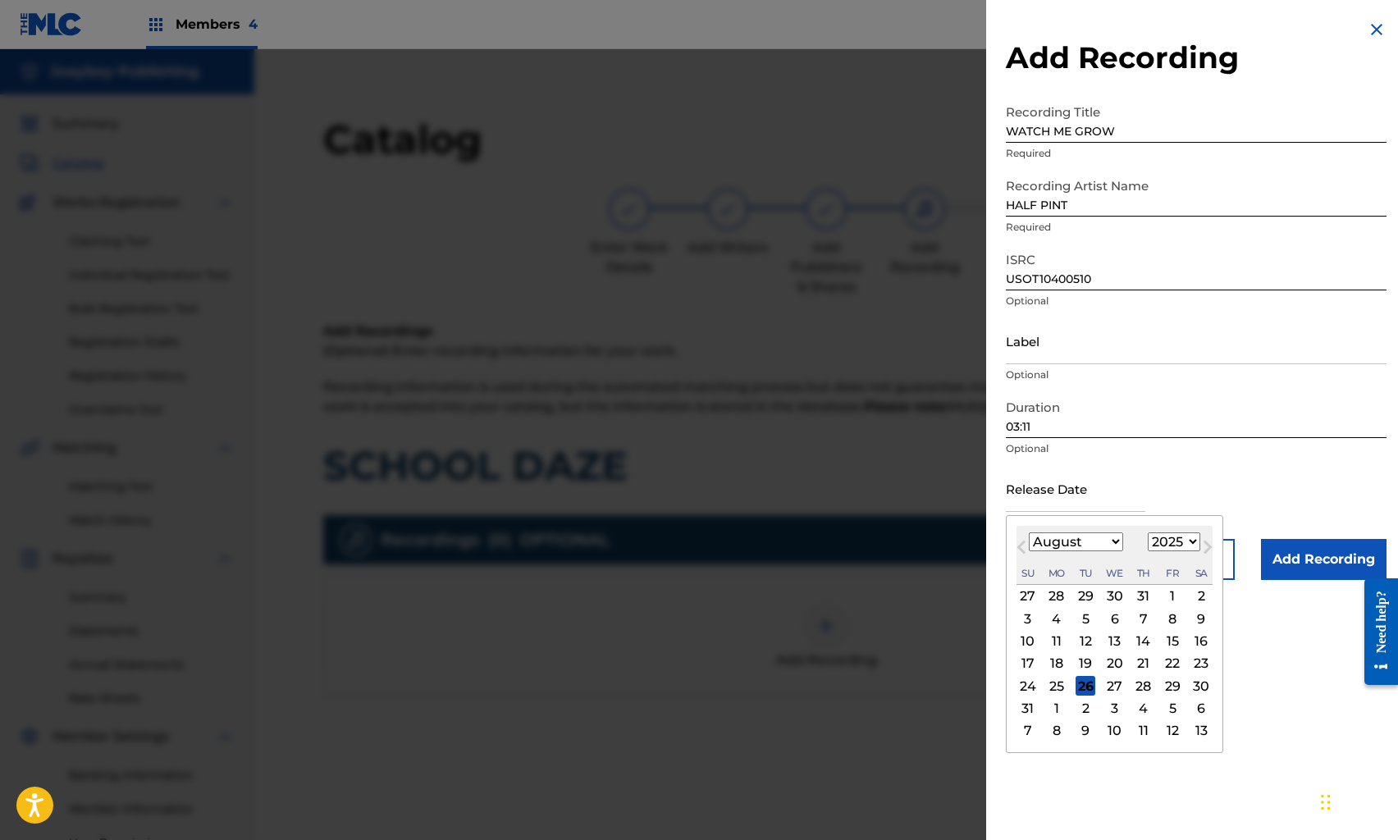
click at [1032, 547] on button "Previous Month" at bounding box center [1022, 551] width 26 height 26
click at [1076, 540] on select "January February March April May June July August September October November De…" at bounding box center [1076, 542] width 94 height 19
select select "4"
click at [1029, 533] on select "January February March April May June July August September October November De…" at bounding box center [1076, 542] width 94 height 19
click at [1176, 541] on select "1899 1900 1901 1902 1903 1904 1905 1906 1907 1908 1909 1910 1911 1912 1913 1914…" at bounding box center [1174, 542] width 53 height 19
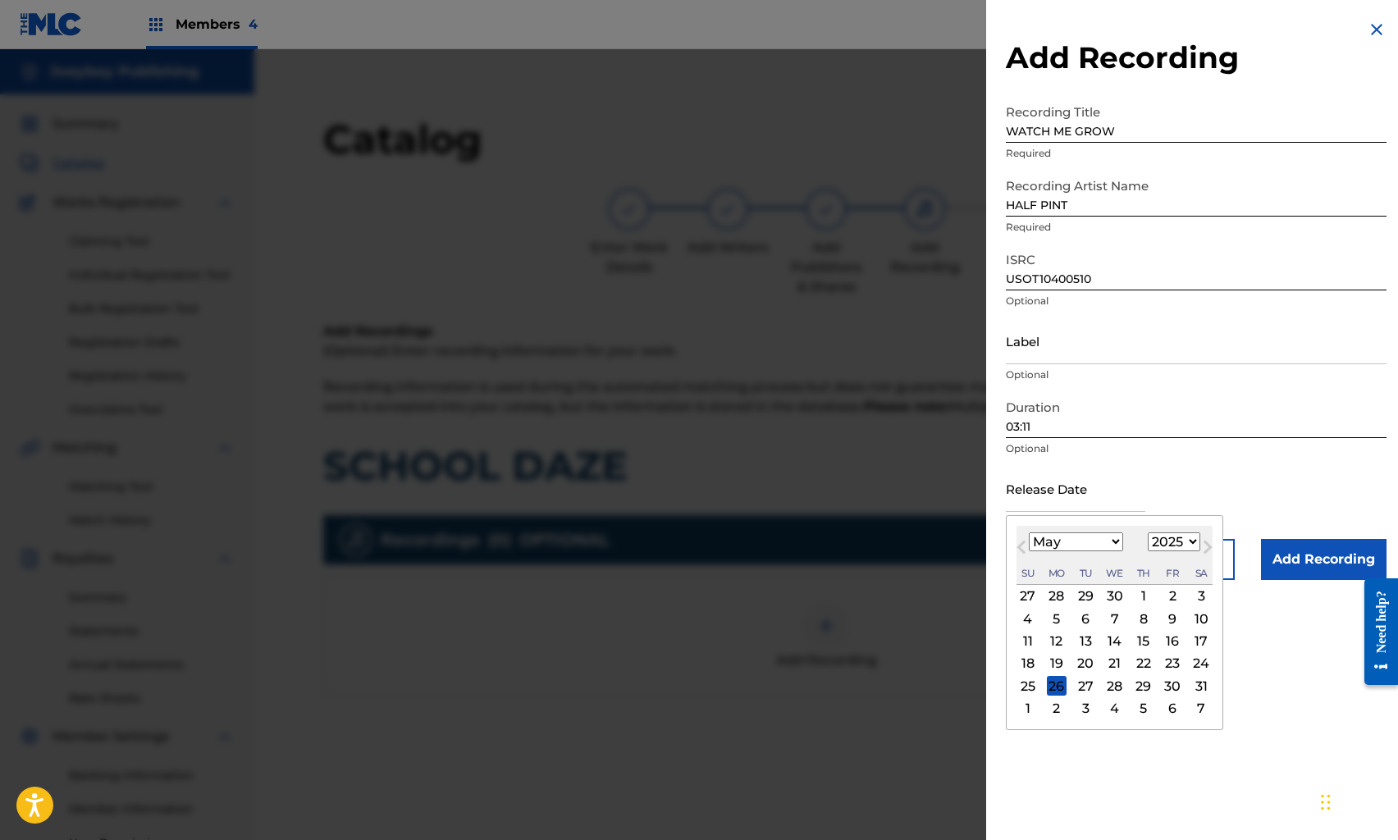
select select "2009"
click at [1148, 533] on select "1899 1900 1901 1902 1903 1904 1905 1906 1907 1908 1909 1910 1911 1912 1913 1914…" at bounding box center [1174, 542] width 53 height 19
click at [1168, 594] on div "1" at bounding box center [1173, 597] width 20 height 20
type input "[DATE]"
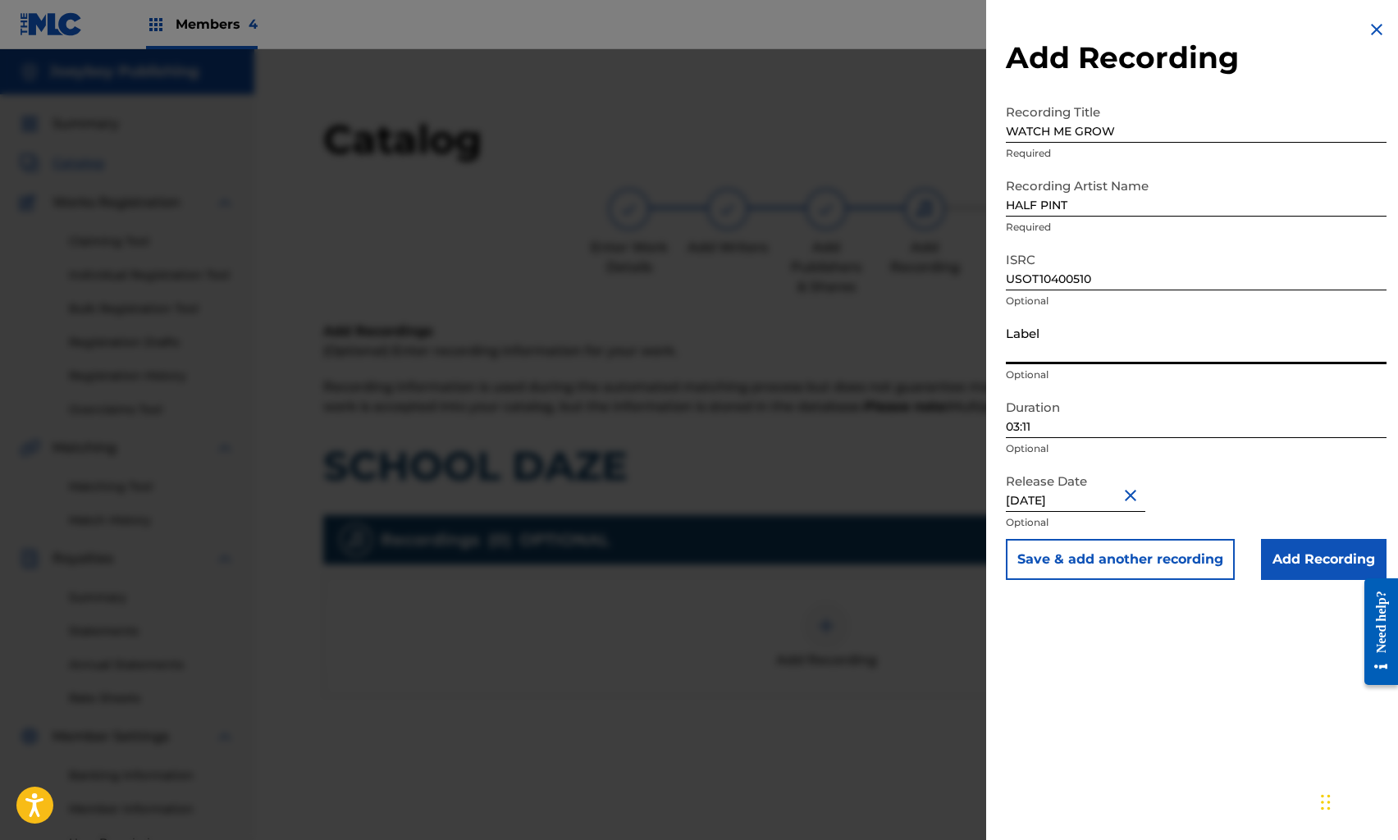
click at [1042, 325] on input "Label" at bounding box center [1196, 341] width 381 height 47
type input "ON TOP RECORDS LLC"
drag, startPoint x: 1220, startPoint y: 670, endPoint x: 1220, endPoint y: 660, distance: 9.8
click at [1220, 662] on div "Add Recording Recording Title WATCH ME GROW Required Recording Artist Name HALF…" at bounding box center [1196, 420] width 420 height 840
click at [1298, 571] on input "Add Recording" at bounding box center [1324, 559] width 126 height 41
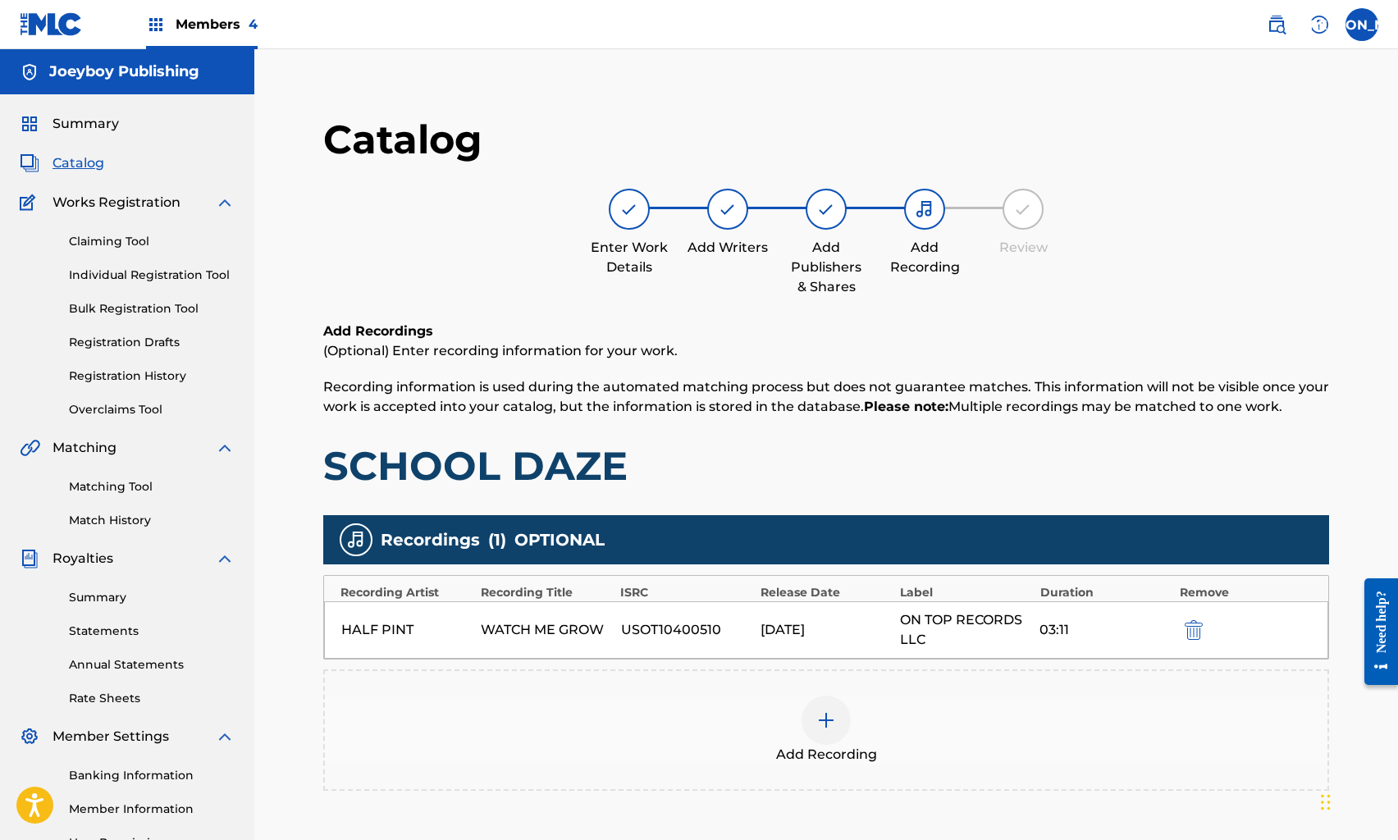
scroll to position [177, 0]
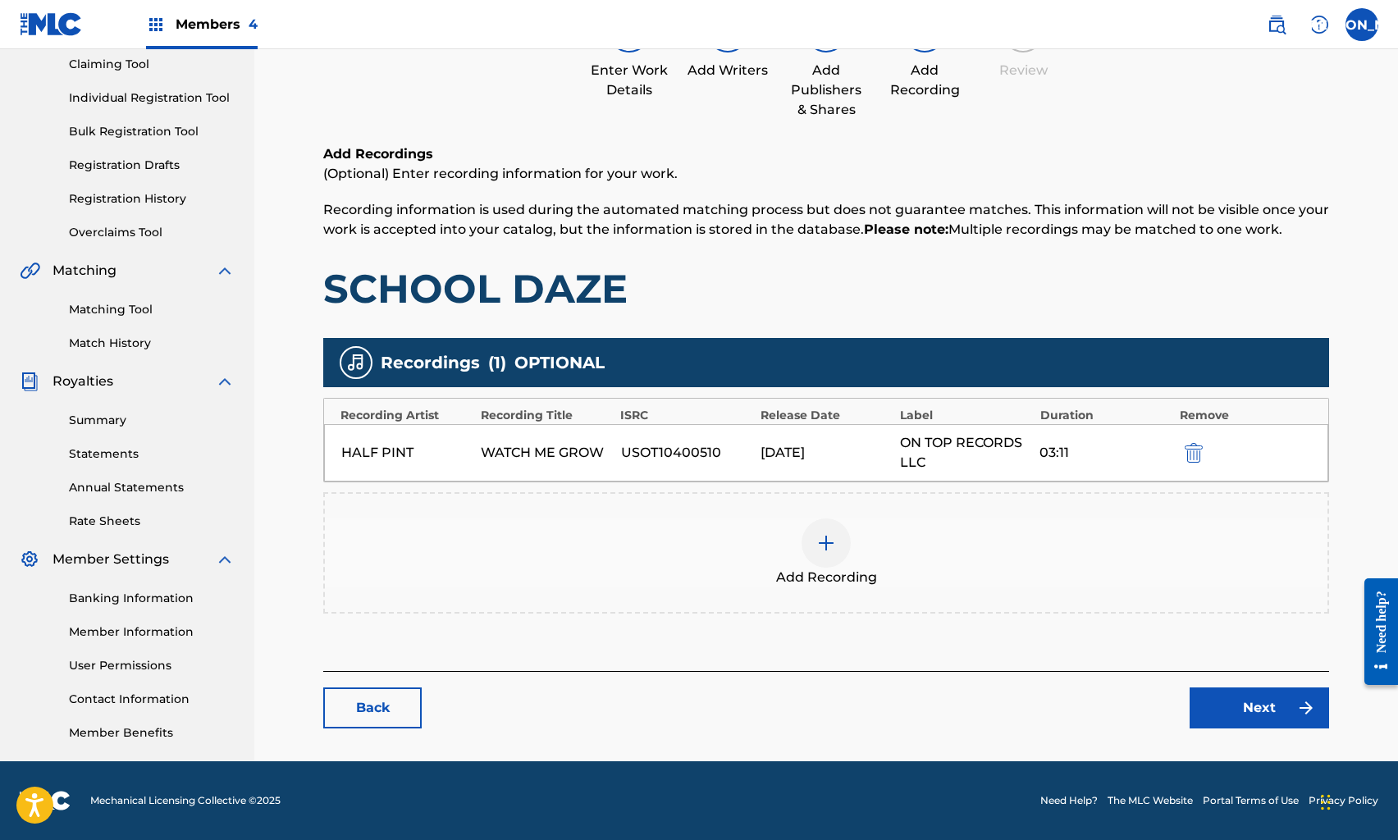
click at [1251, 703] on link "Next" at bounding box center [1260, 708] width 140 height 41
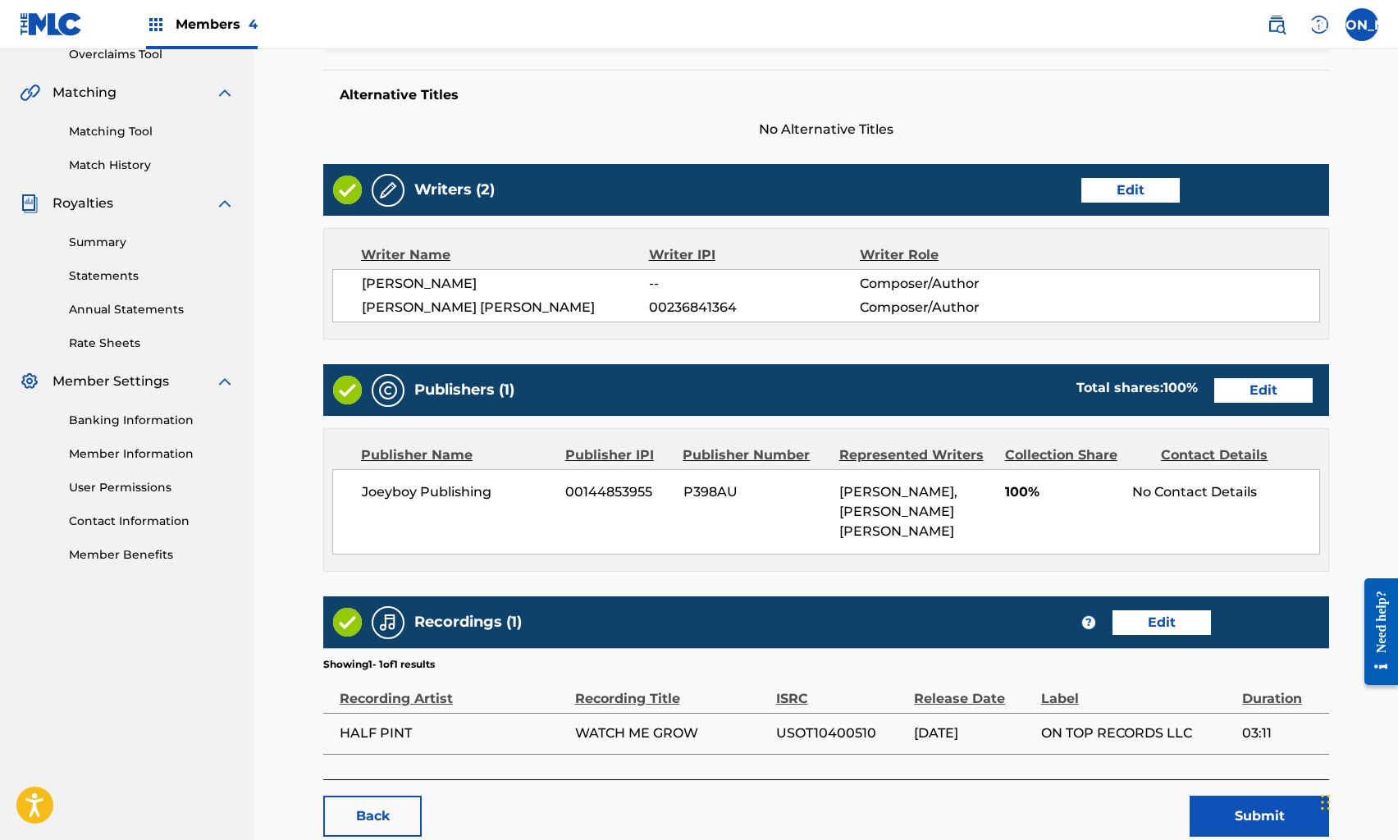
scroll to position [453, 0]
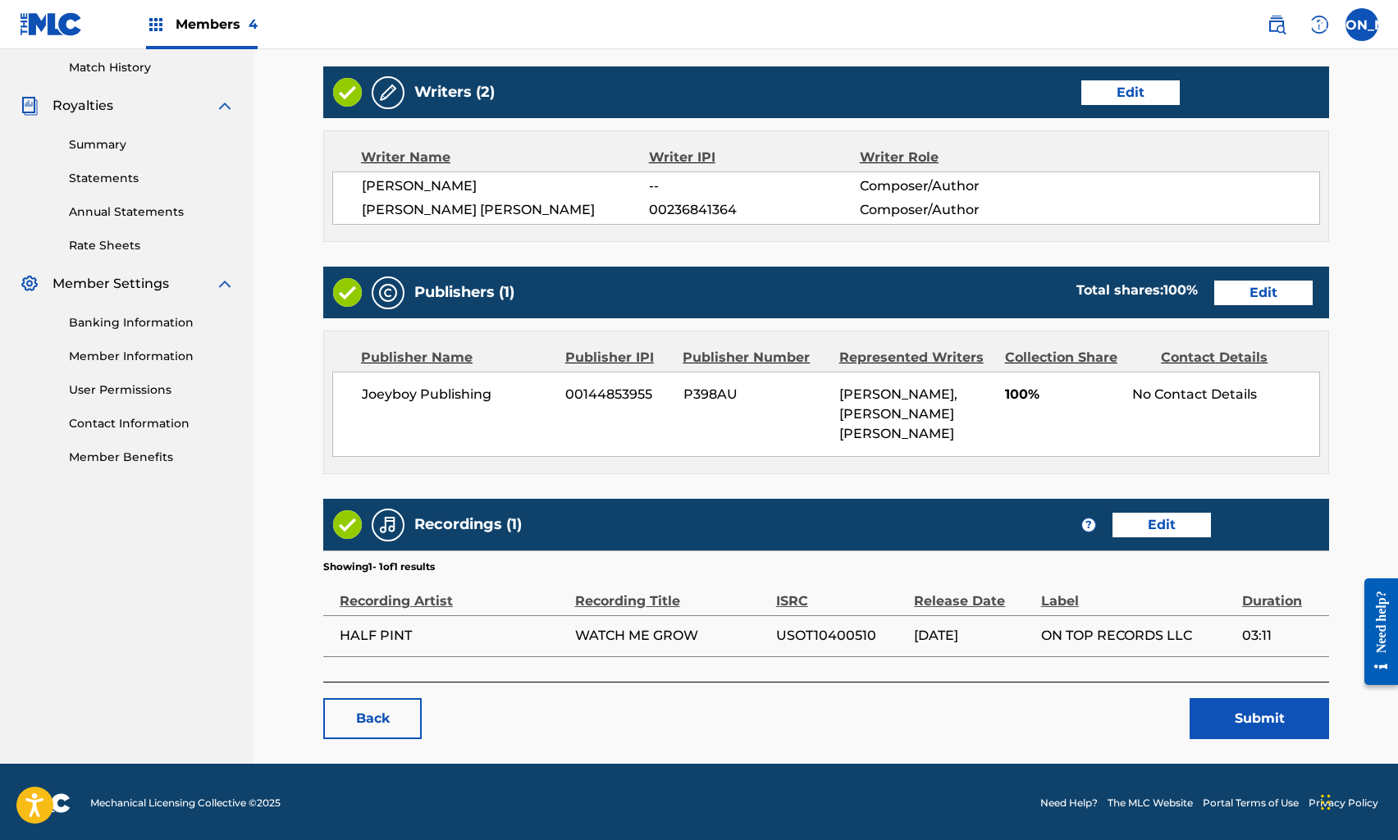
click at [1247, 712] on button "Submit" at bounding box center [1260, 718] width 140 height 41
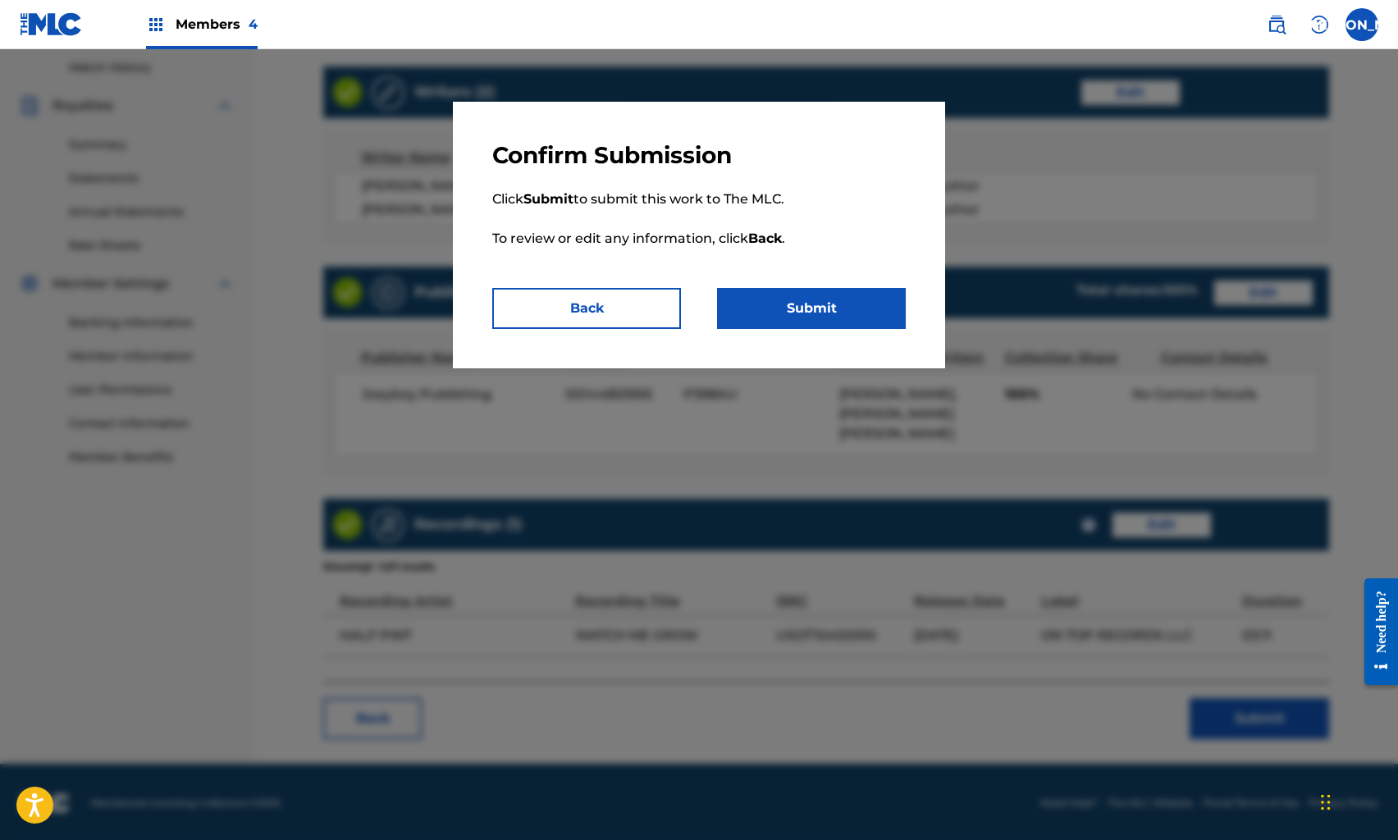
click at [794, 307] on button "Submit" at bounding box center [811, 308] width 189 height 41
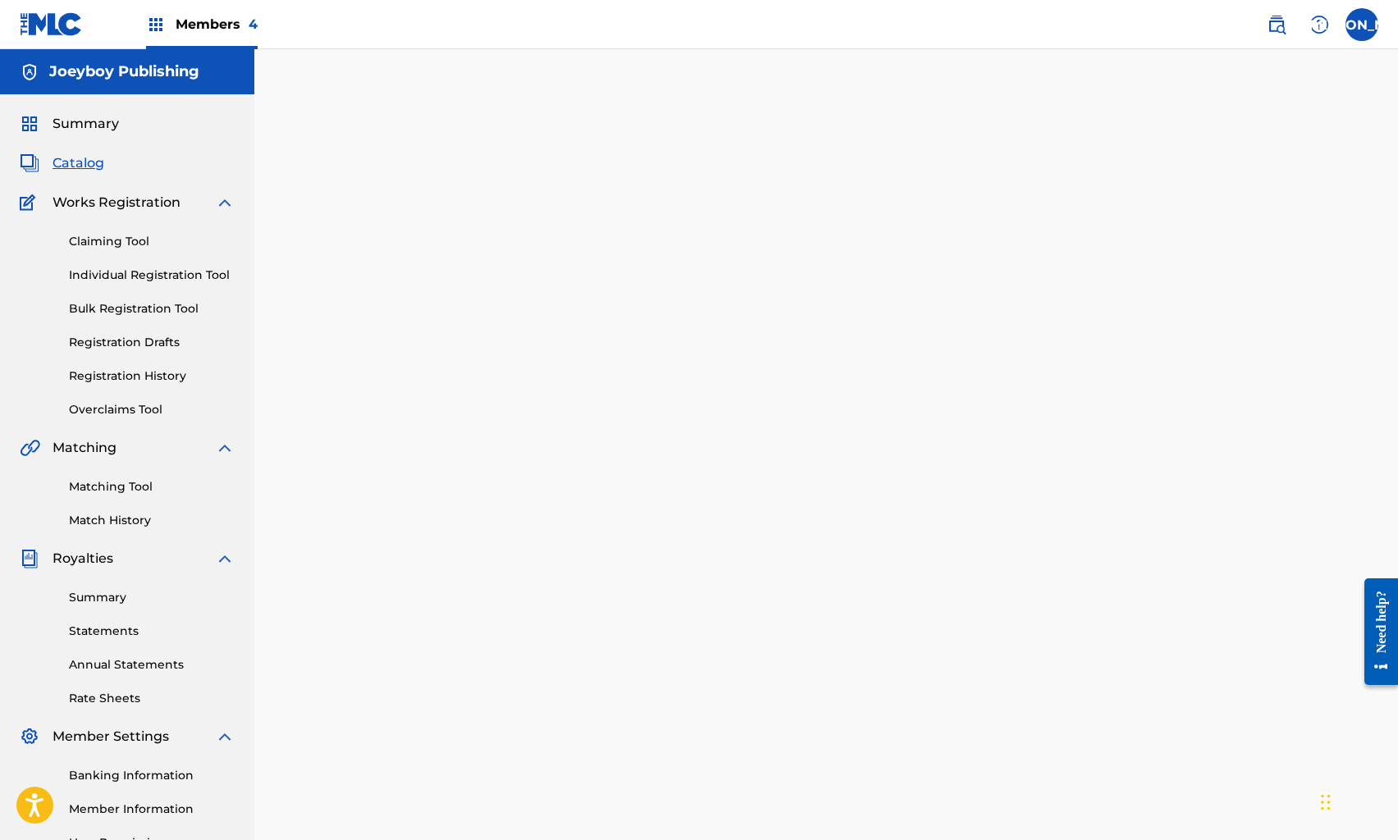
click at [58, 167] on span "Catalog" at bounding box center [79, 163] width 52 height 20
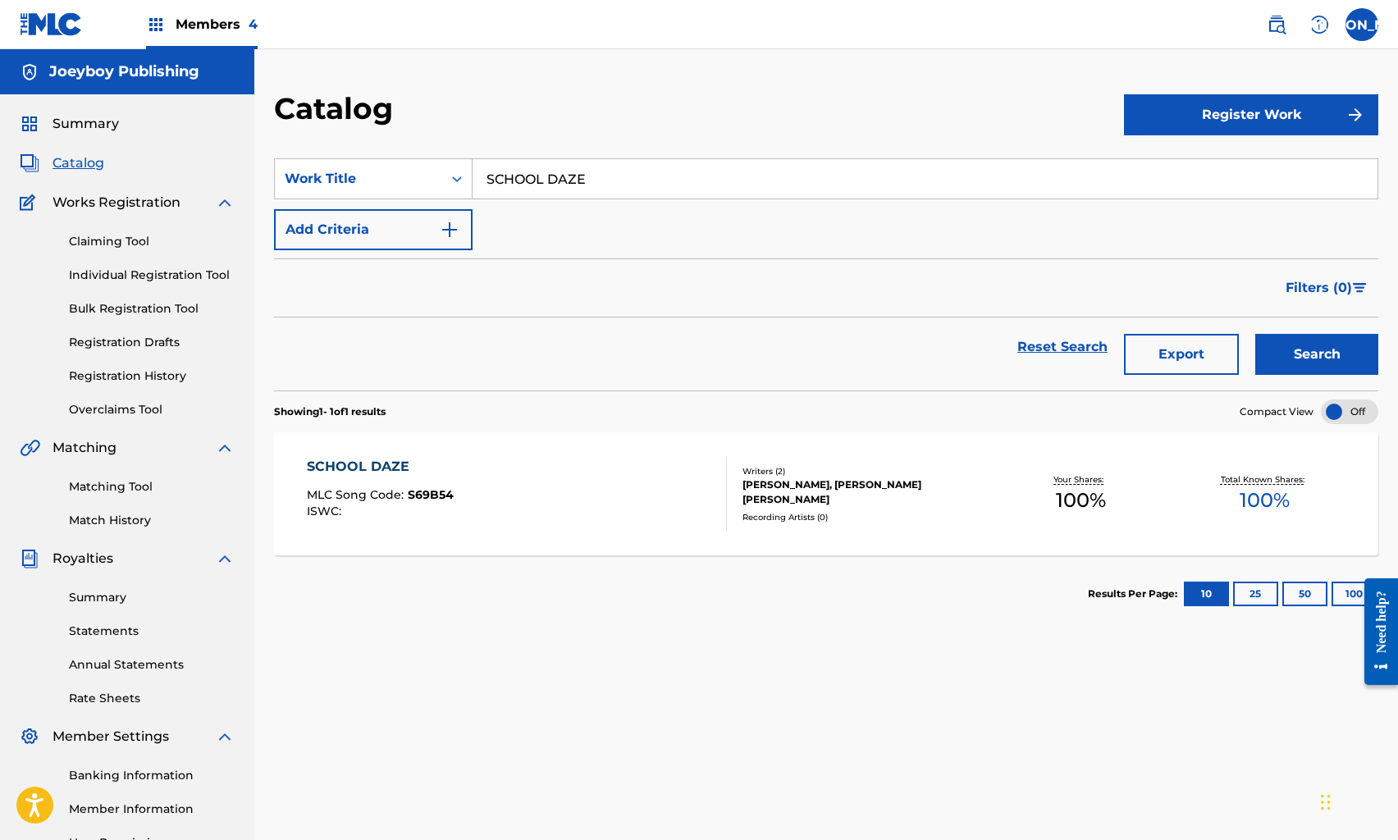
click at [1064, 345] on link "Reset Search" at bounding box center [1062, 347] width 107 height 36
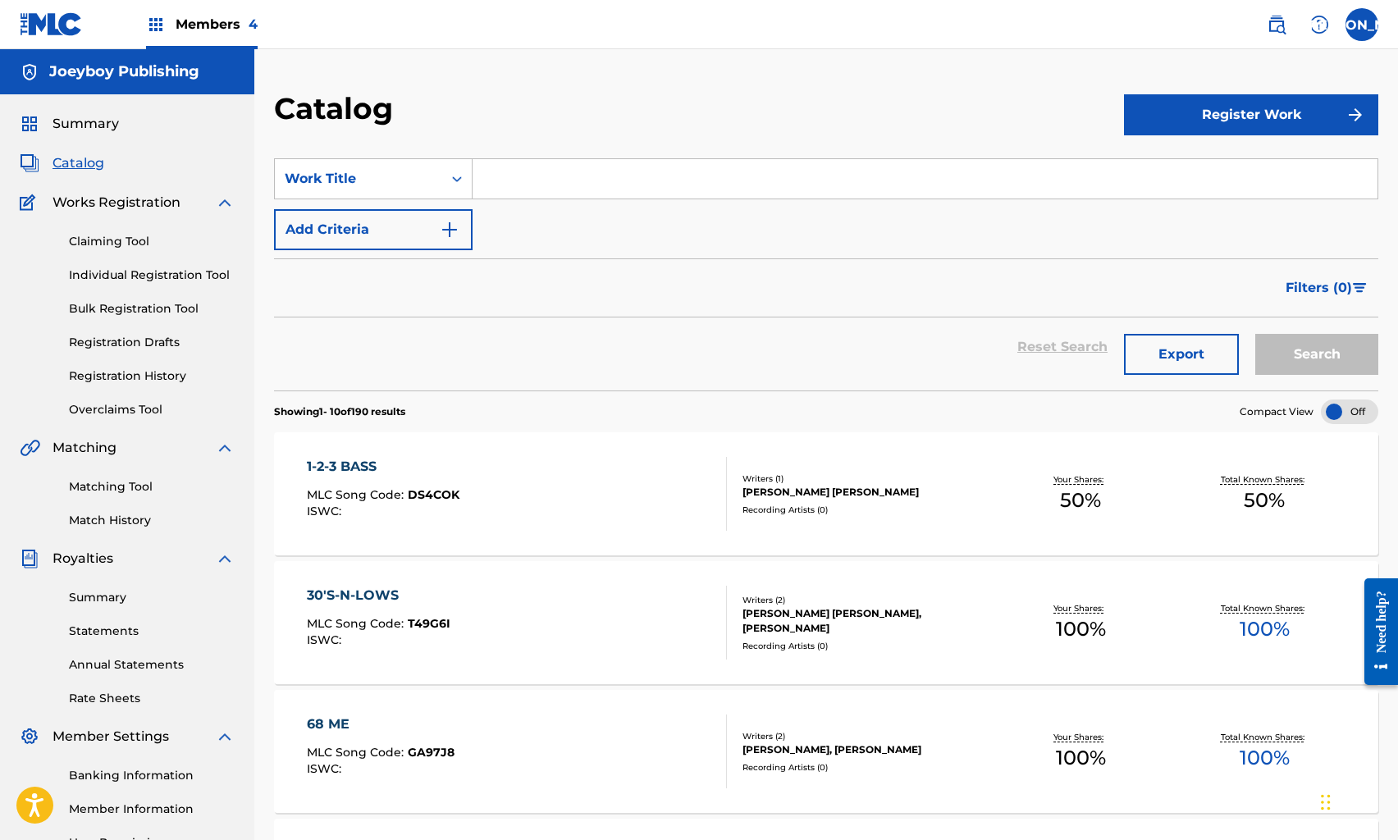
click at [562, 175] on input "Search Form" at bounding box center [925, 178] width 905 height 39
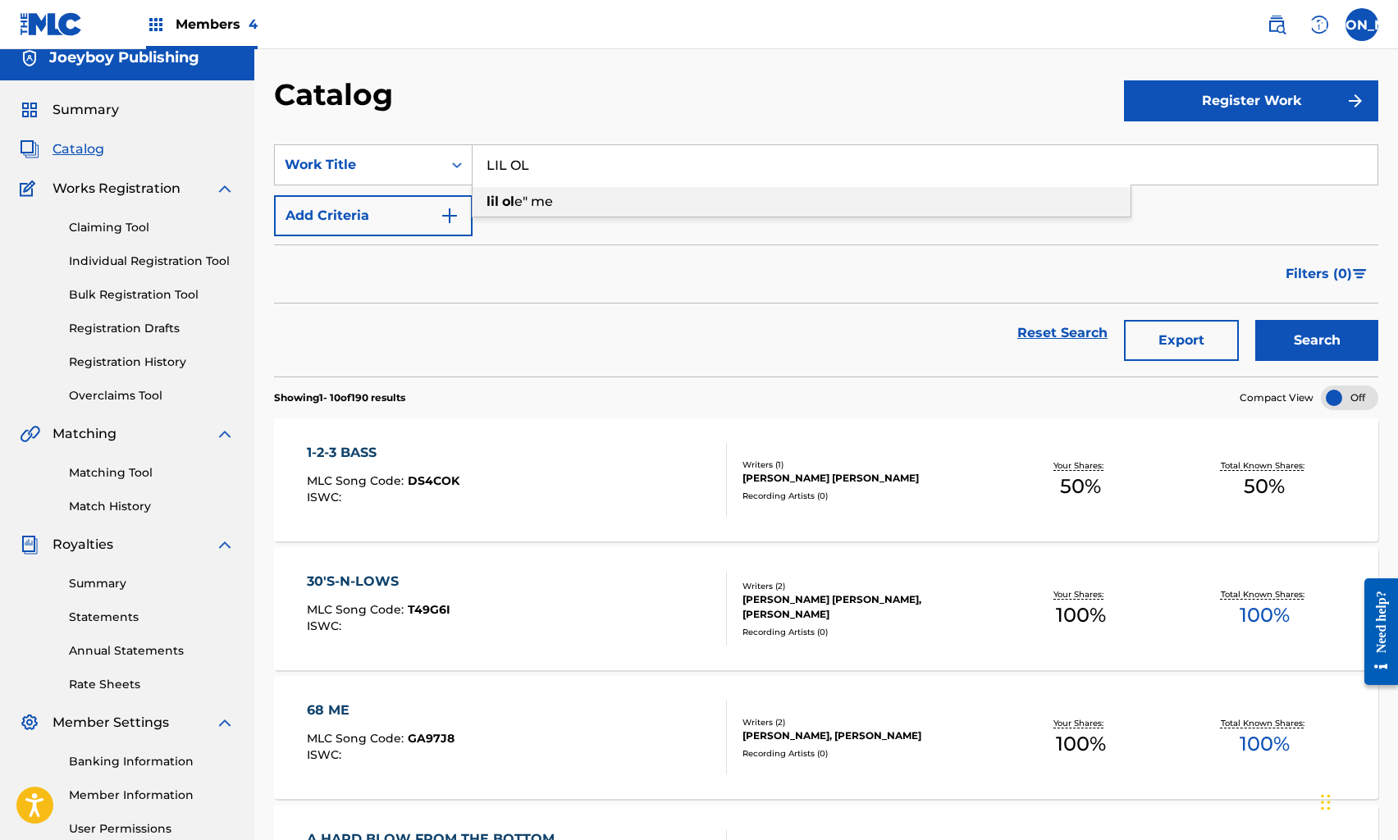
click at [571, 207] on div "lil ol e" me" at bounding box center [802, 202] width 658 height 30
type input "lil ole" me"
click at [1299, 343] on button "Search" at bounding box center [1317, 340] width 123 height 41
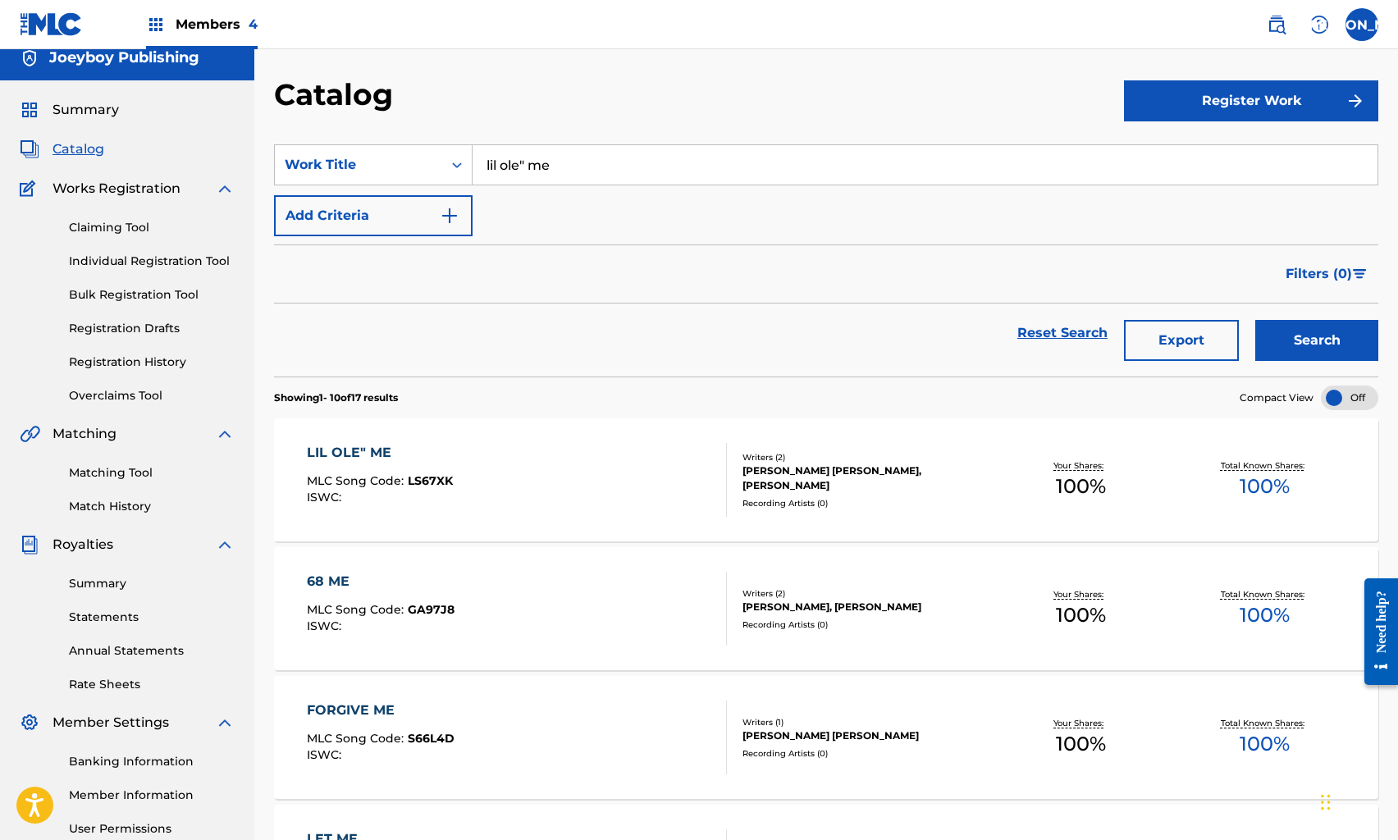
click at [698, 392] on section "Showing 1 - 10 of 17 results Compact View" at bounding box center [826, 394] width 1105 height 34
click at [647, 458] on div "LIL OLE" ME MLC Song Code : LS67XK ISWC :" at bounding box center [516, 480] width 419 height 74
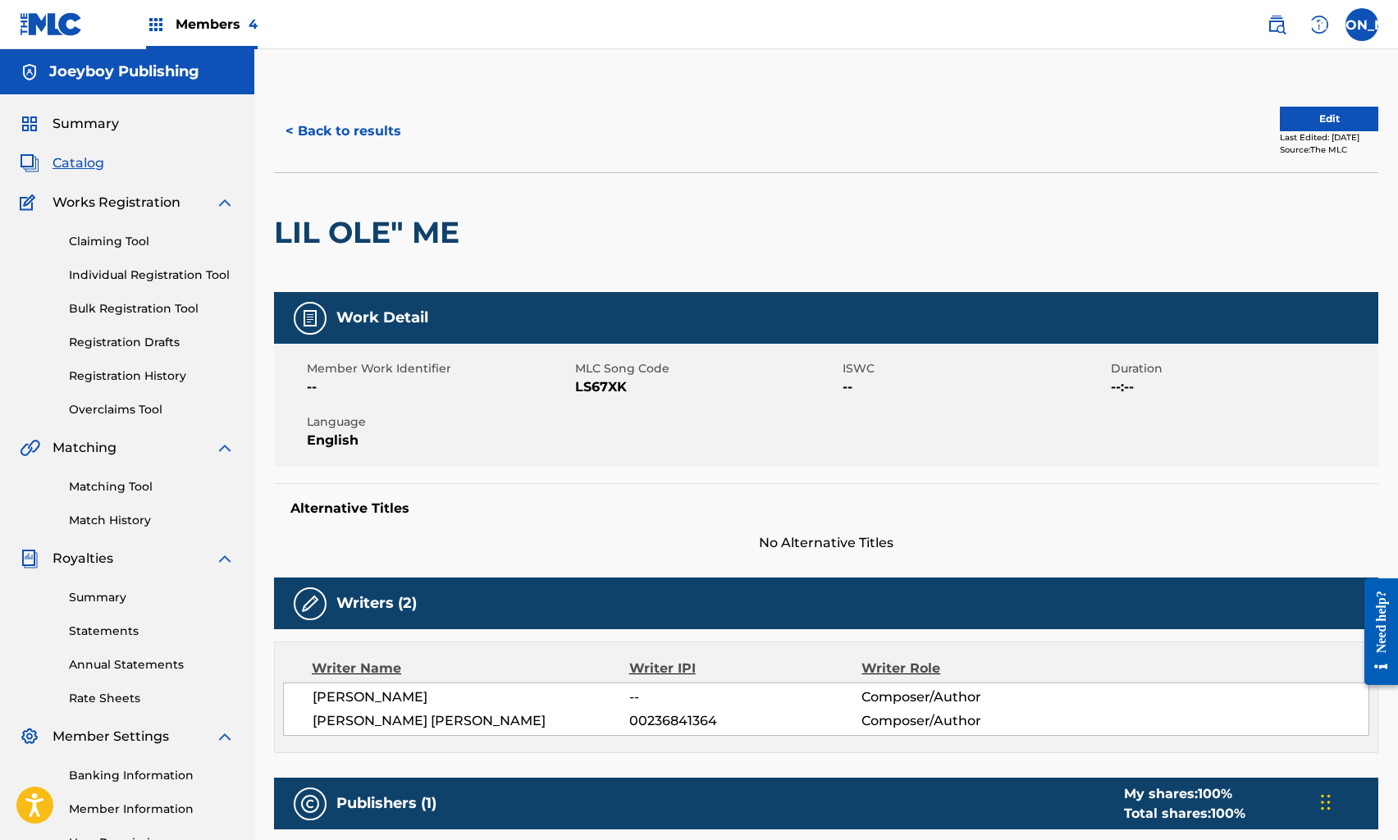
click at [1311, 126] on button "Edit" at bounding box center [1329, 119] width 98 height 25
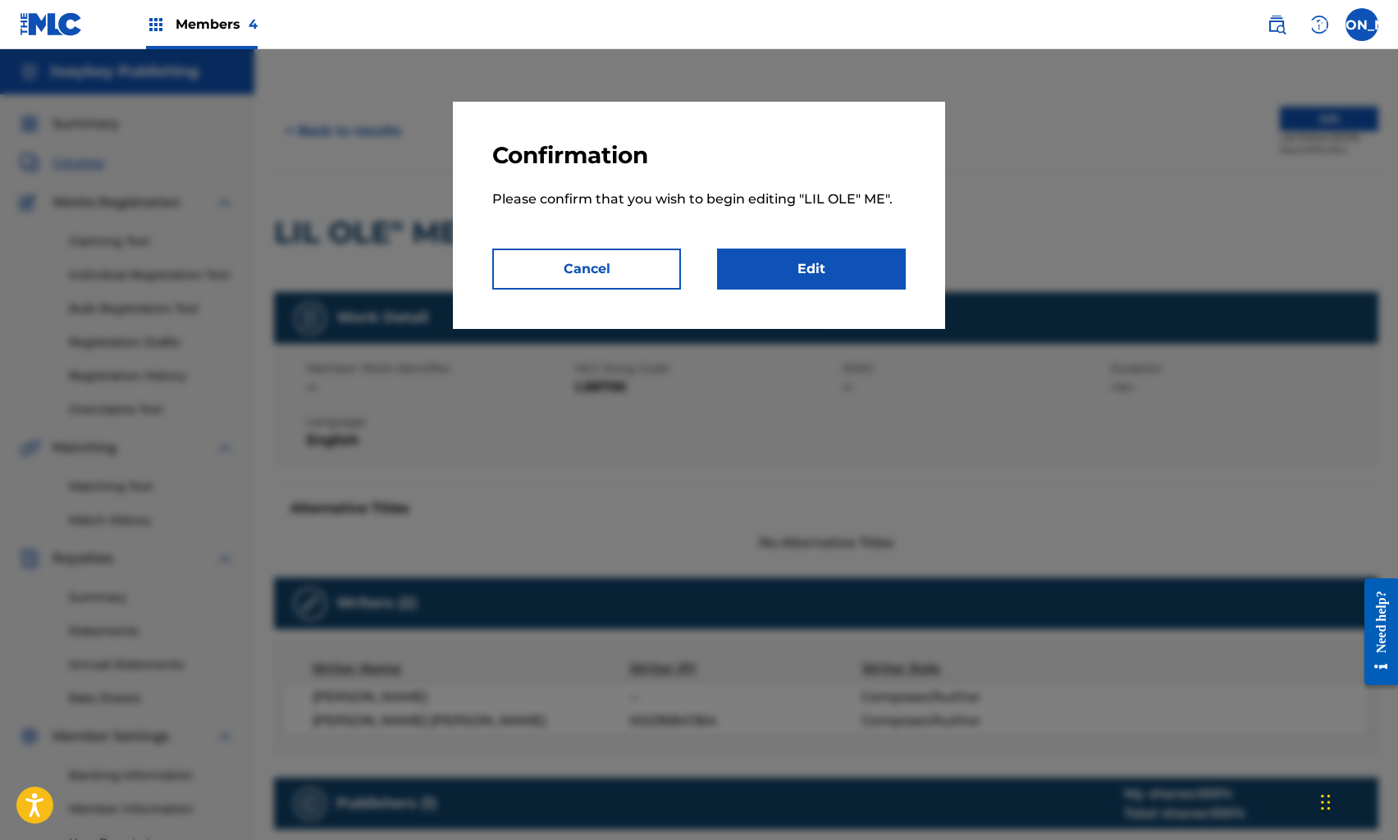
click at [852, 253] on link "Edit" at bounding box center [811, 269] width 189 height 41
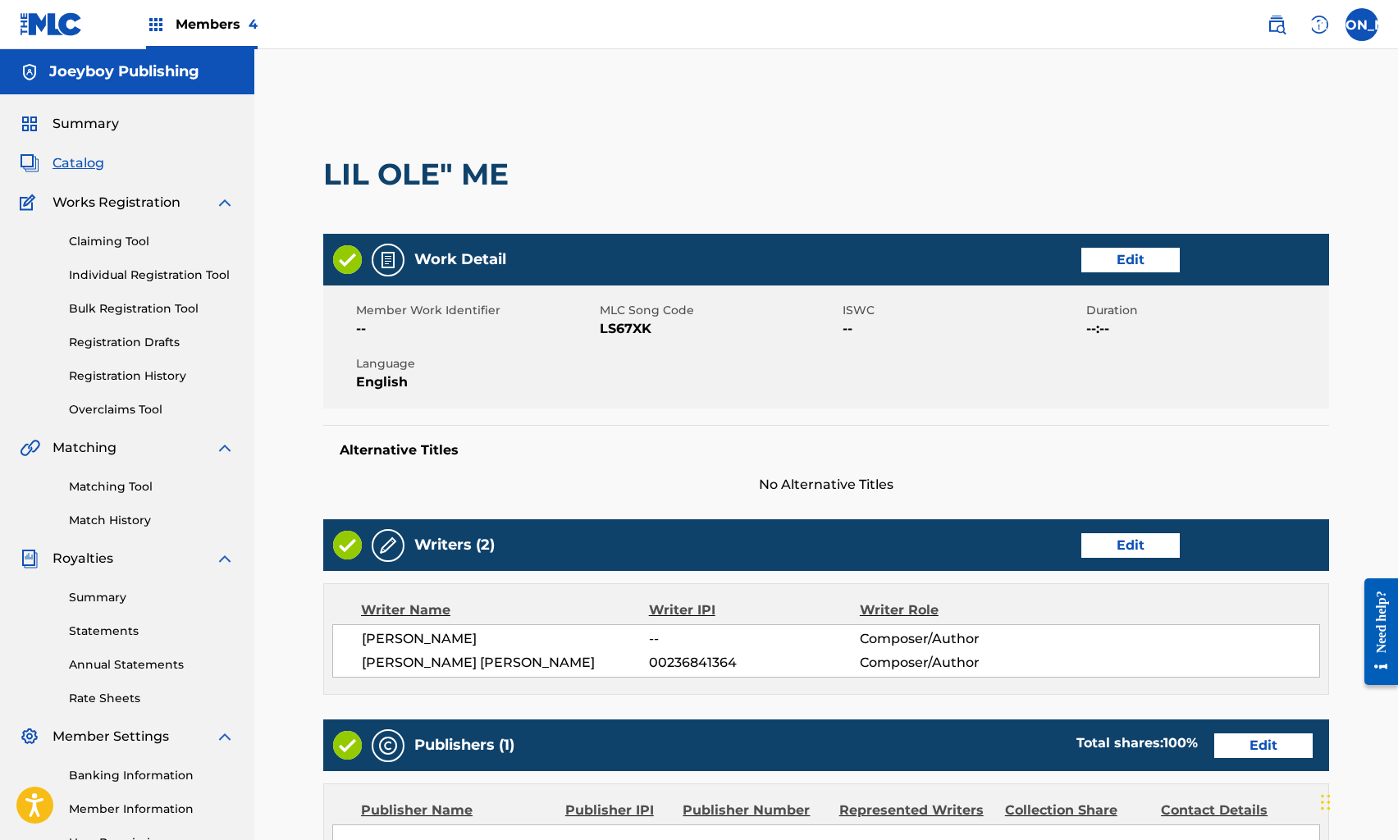
scroll to position [360, 0]
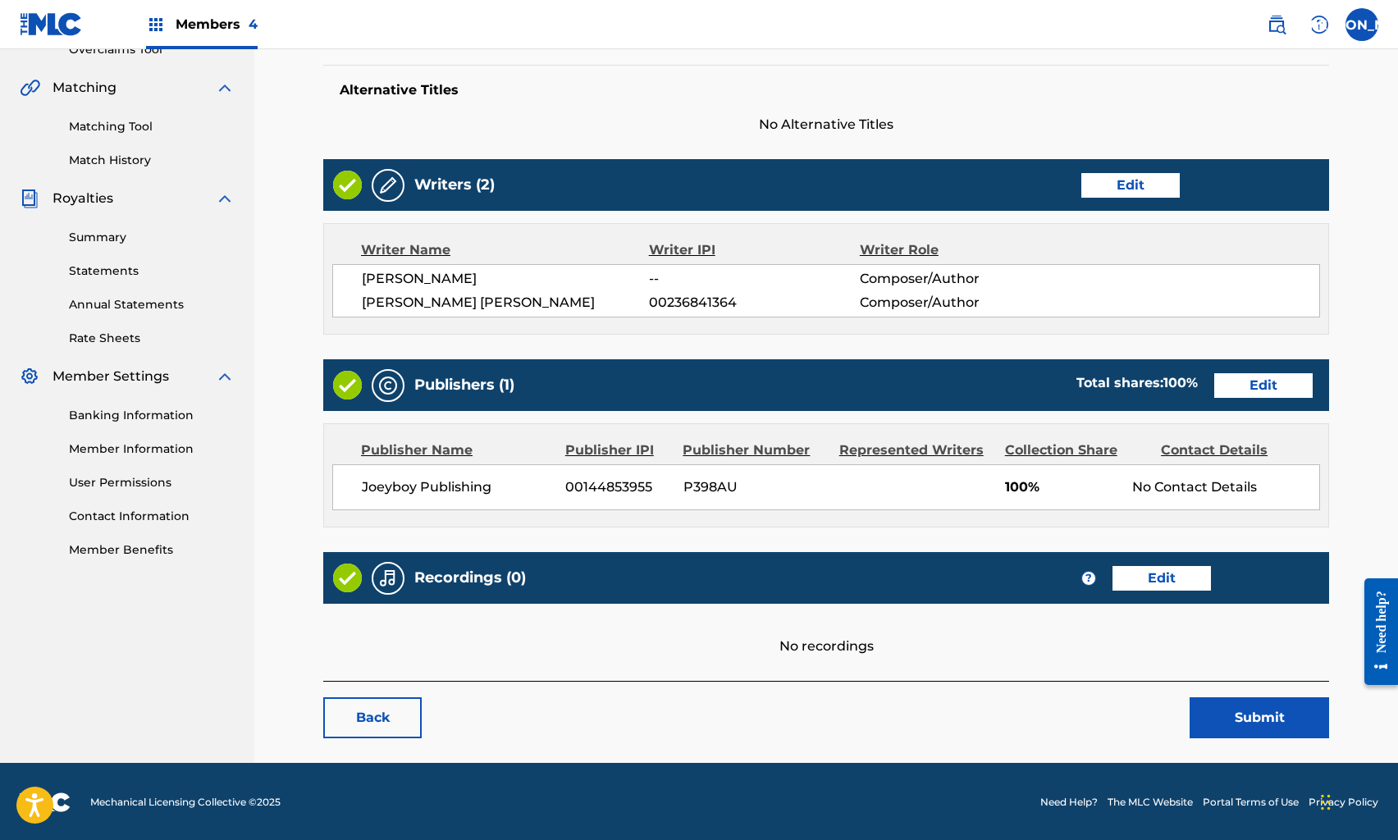
click at [1266, 384] on link "Edit" at bounding box center [1264, 385] width 98 height 25
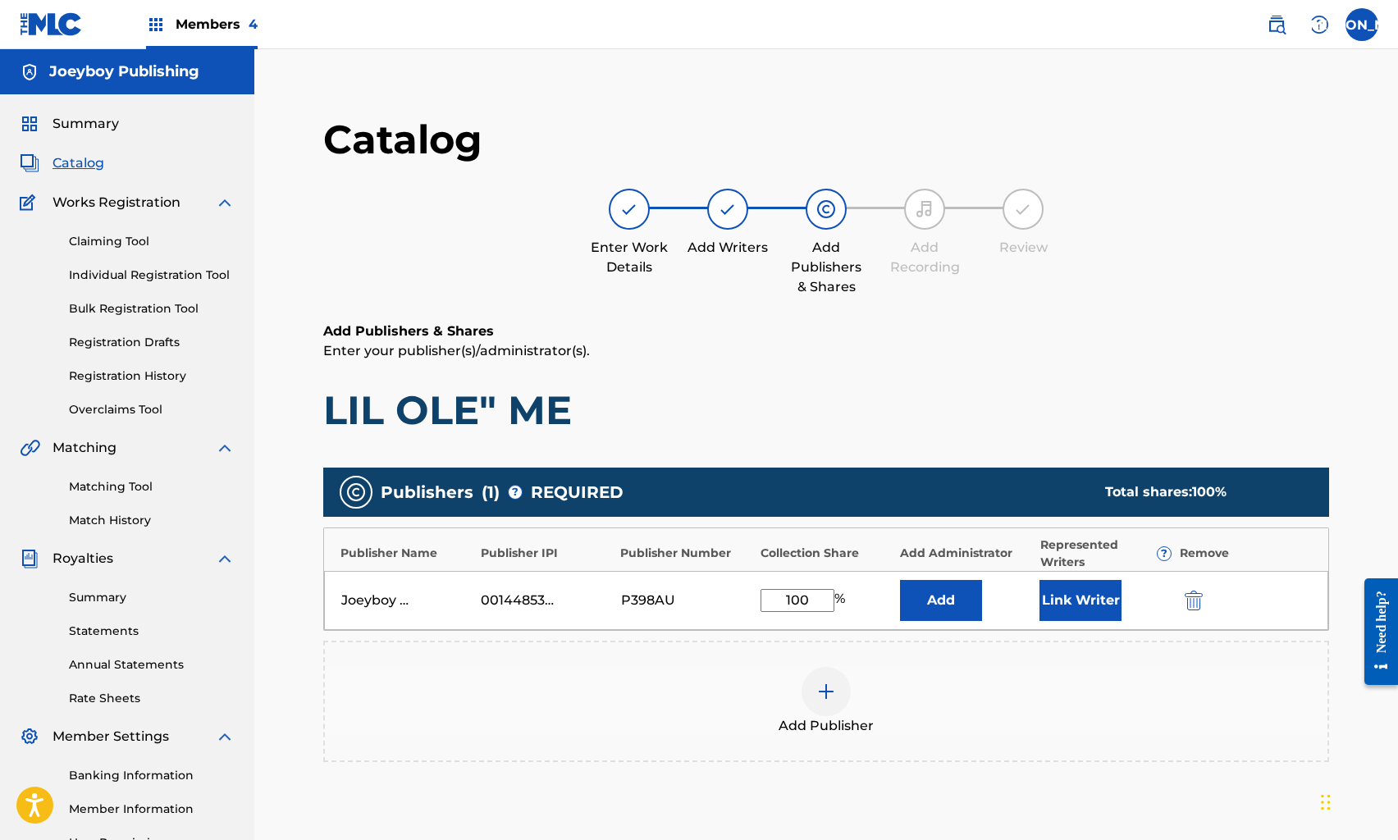
click at [1072, 606] on button "Link Writer" at bounding box center [1081, 600] width 82 height 41
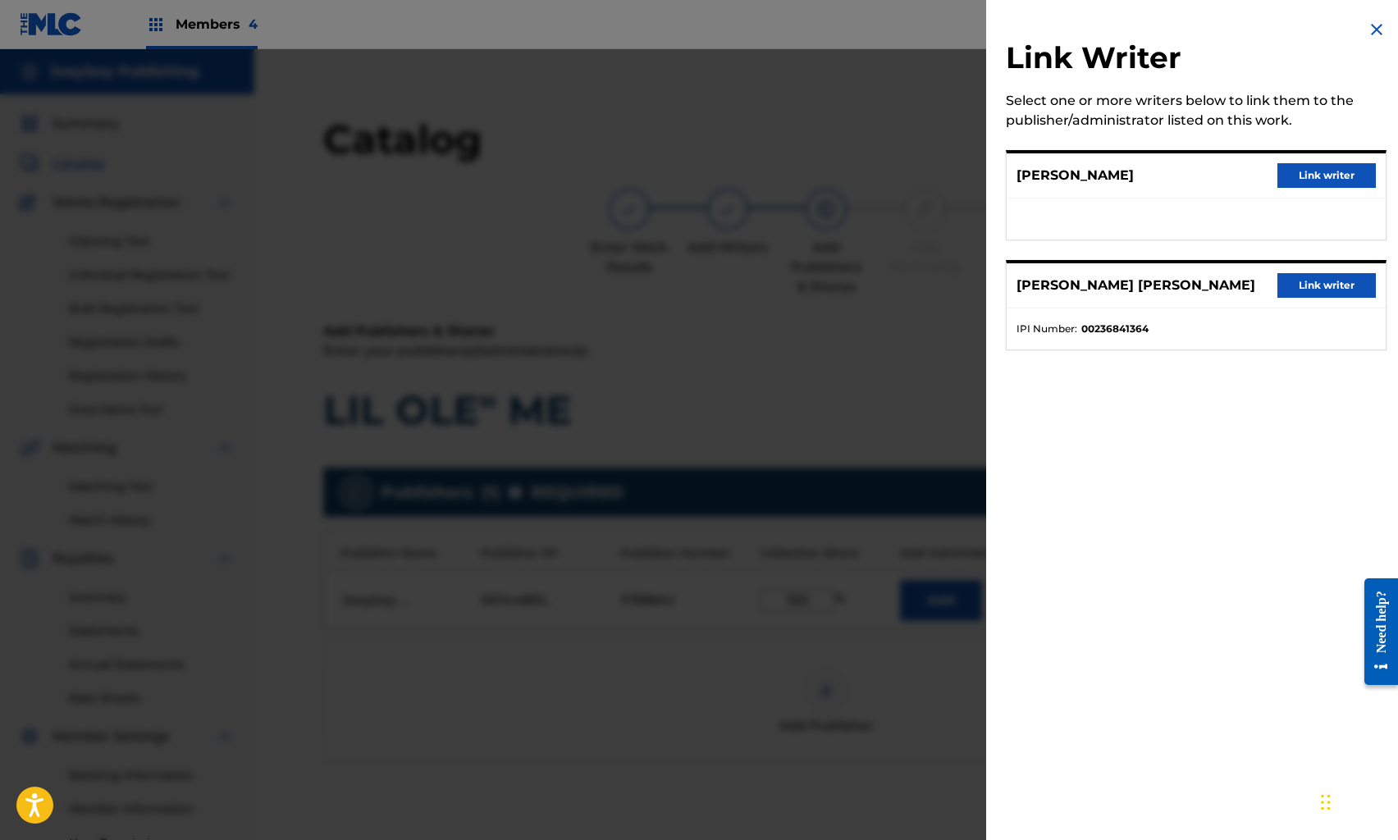
click at [1296, 287] on button "Link writer" at bounding box center [1327, 285] width 98 height 25
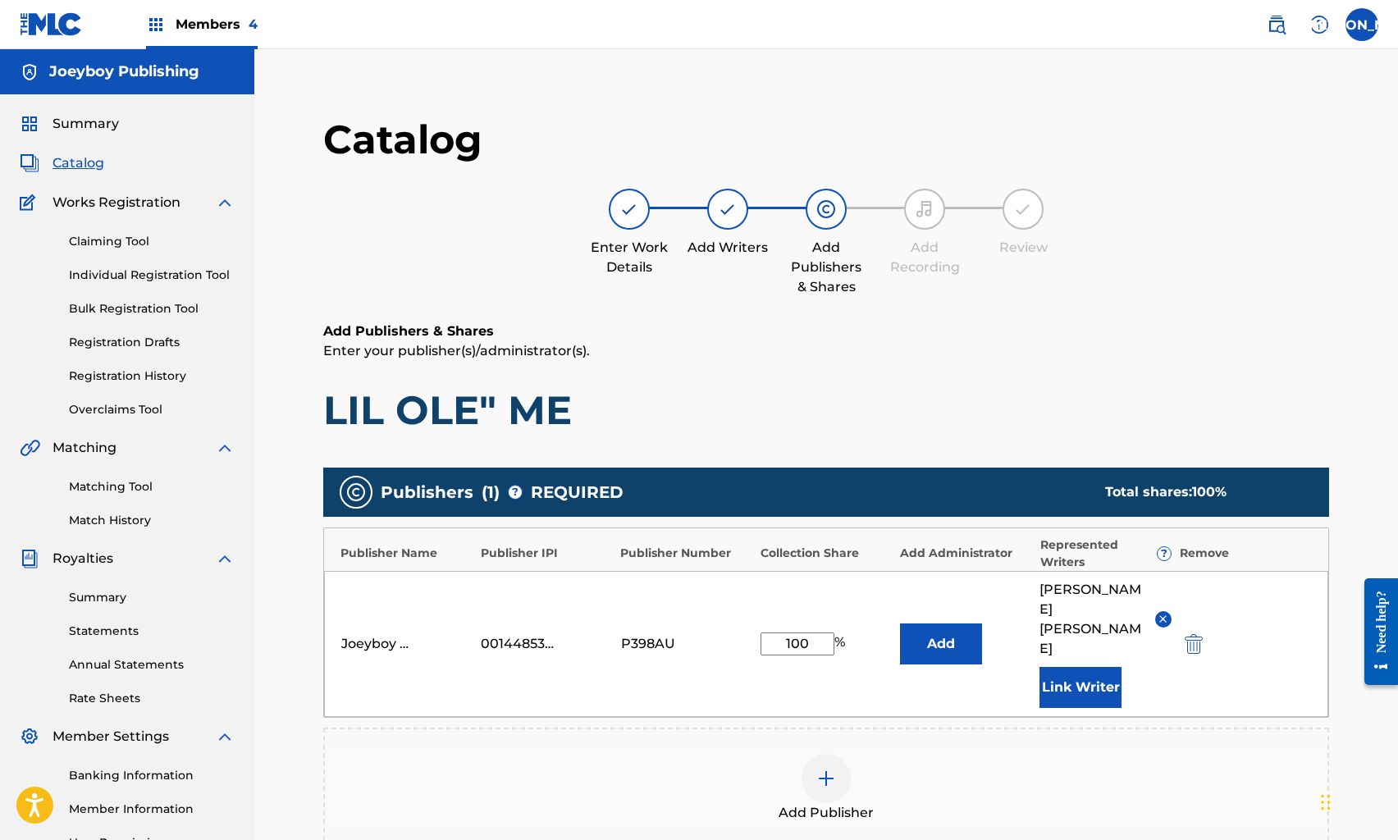
click at [1107, 667] on button "Link Writer" at bounding box center [1081, 687] width 82 height 41
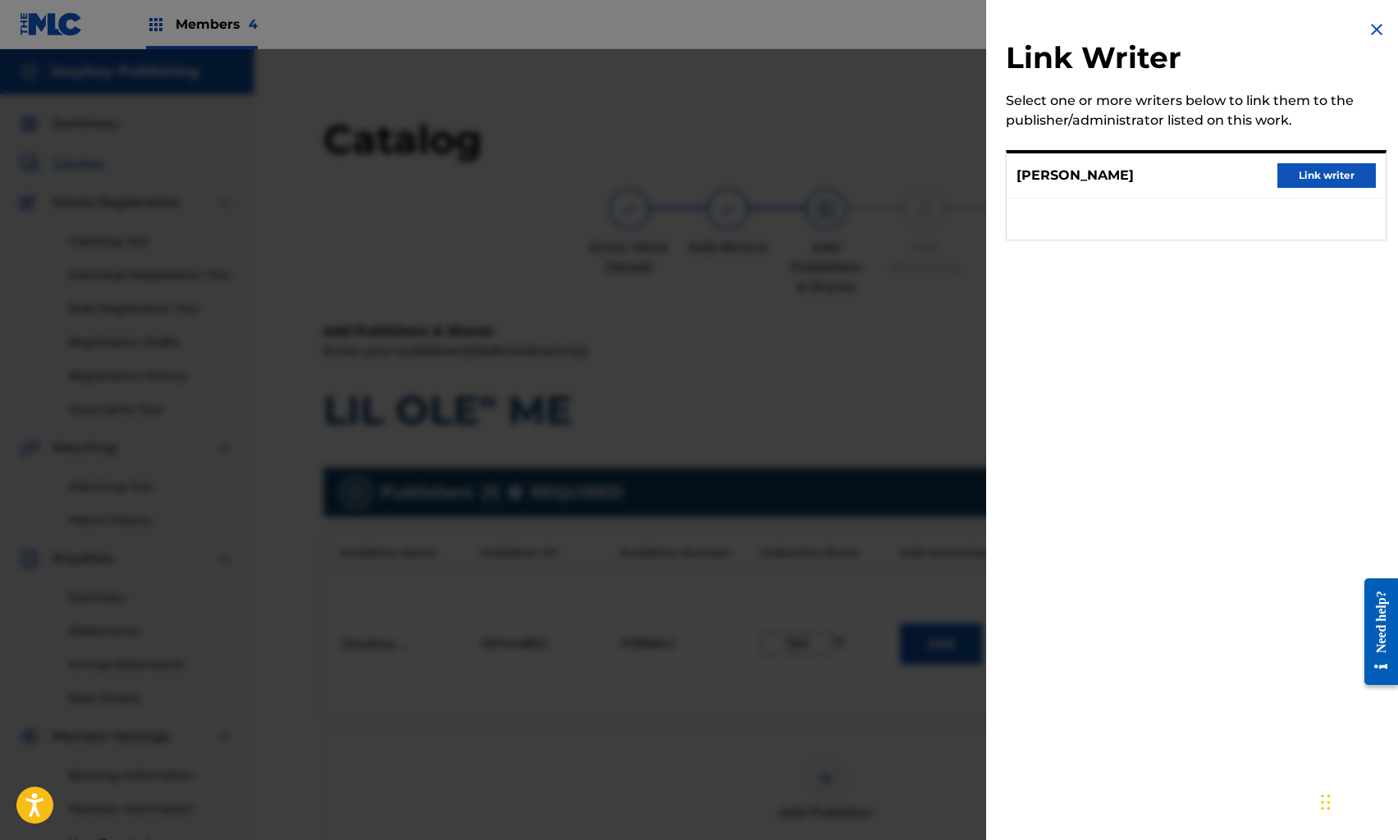
click at [1306, 178] on button "Link writer" at bounding box center [1327, 175] width 98 height 25
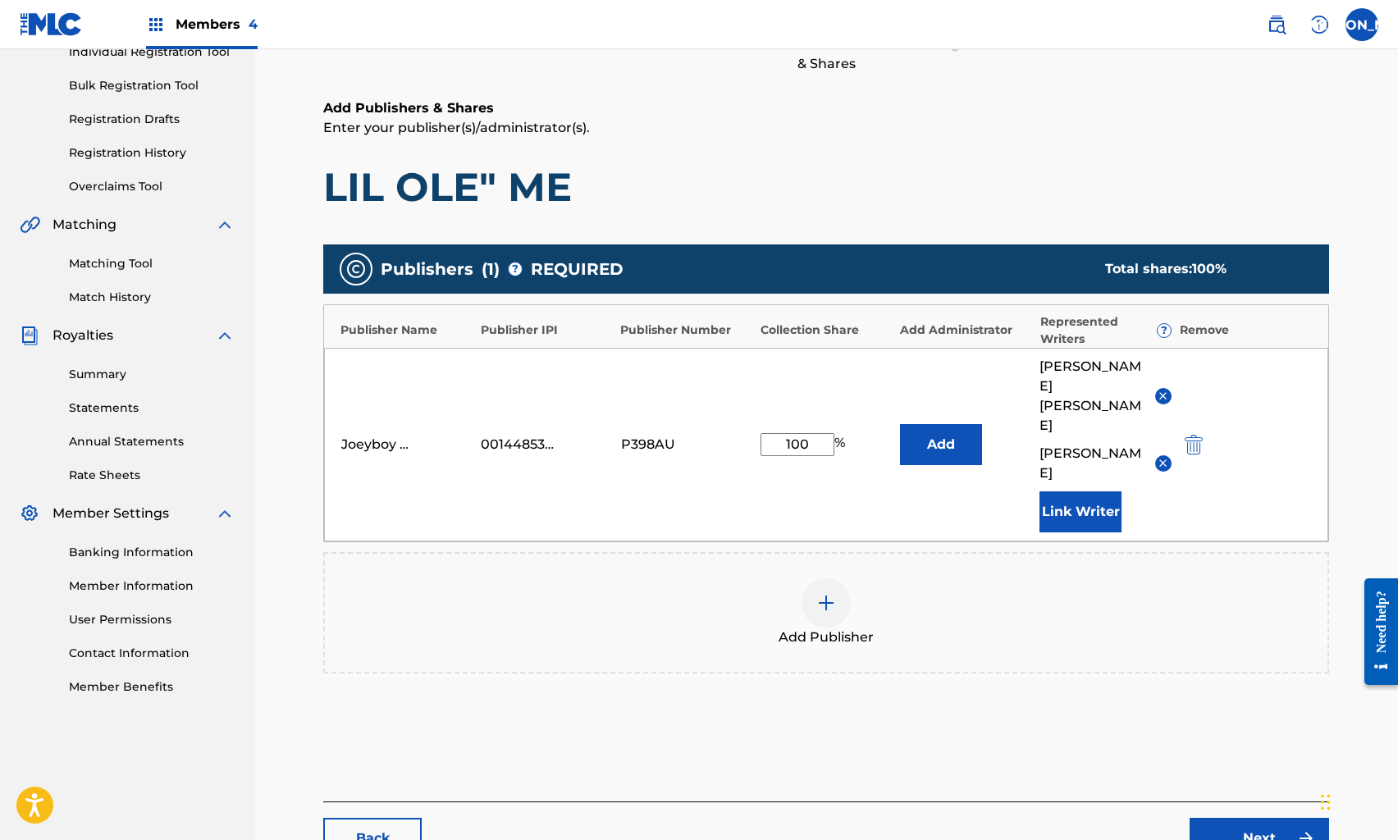
scroll to position [326, 0]
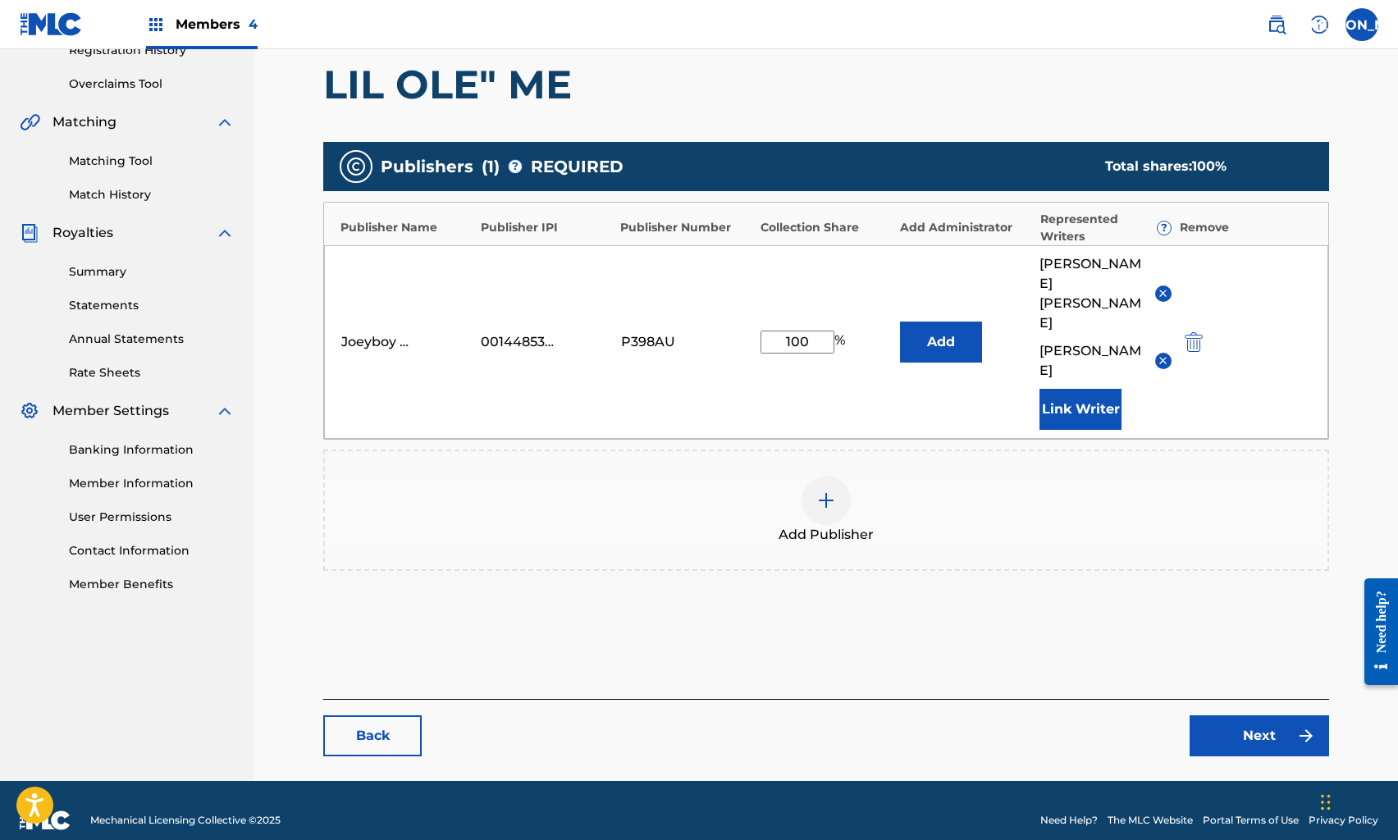
click at [1228, 716] on link "Next" at bounding box center [1260, 736] width 140 height 41
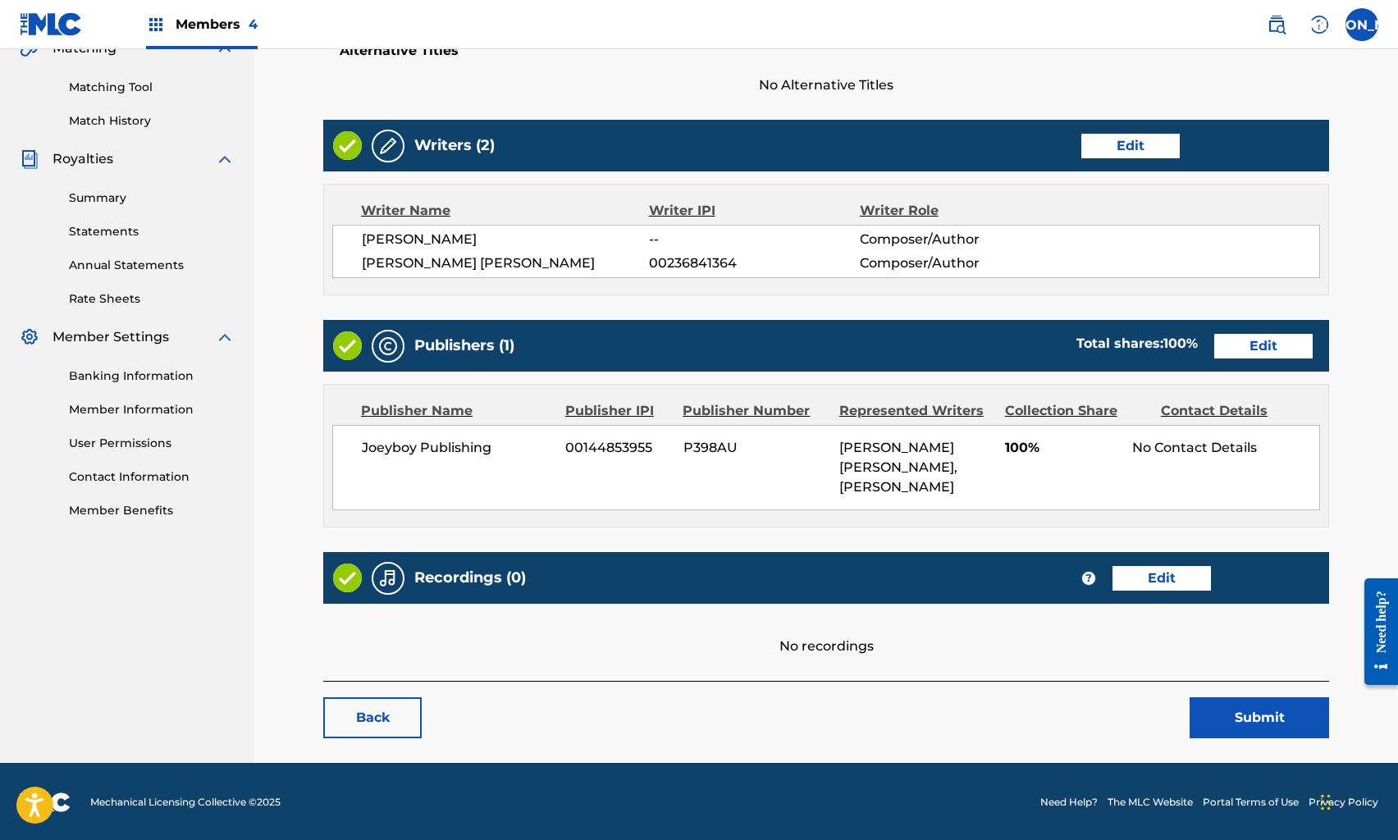
scroll to position [390, 0]
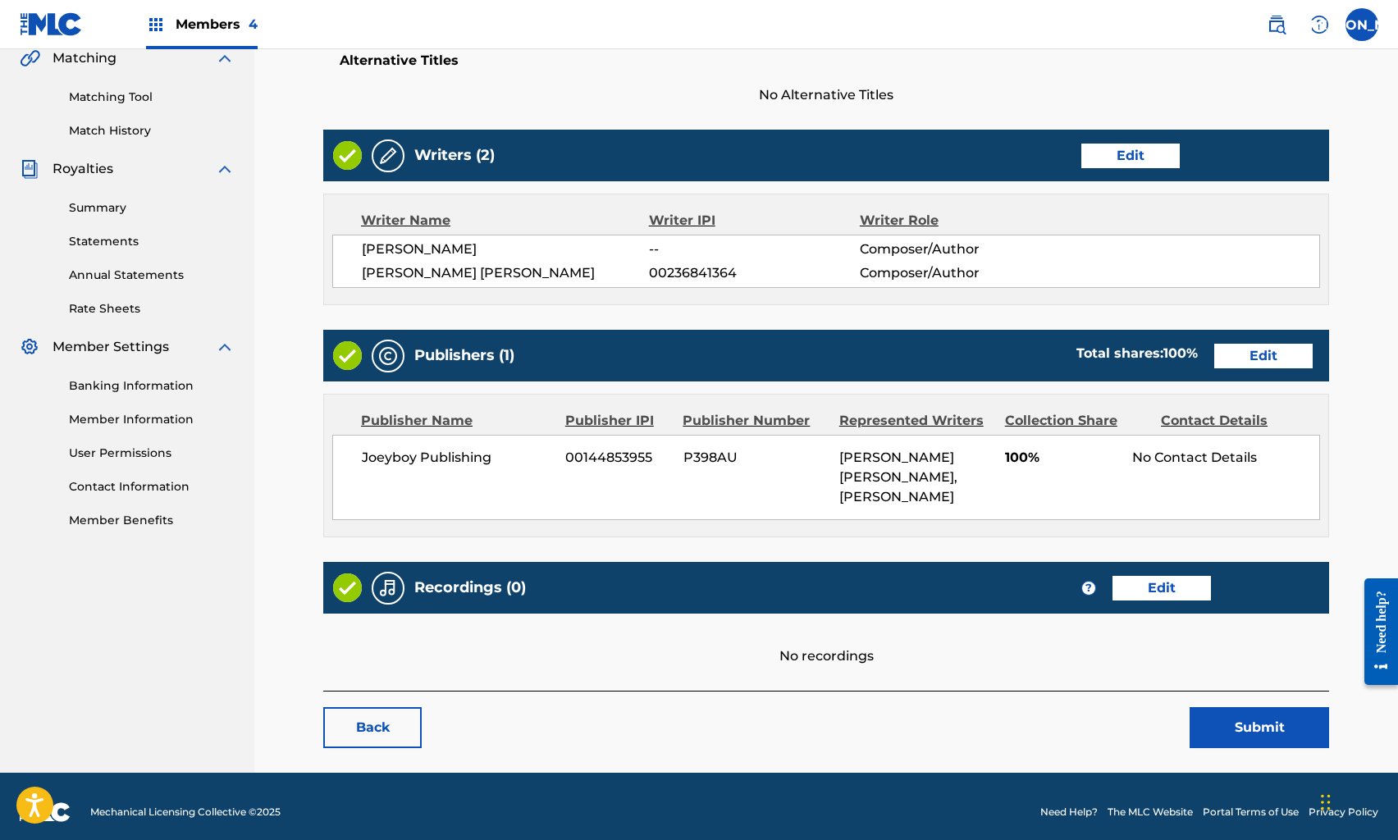
click at [1174, 582] on link "Edit" at bounding box center [1162, 588] width 98 height 25
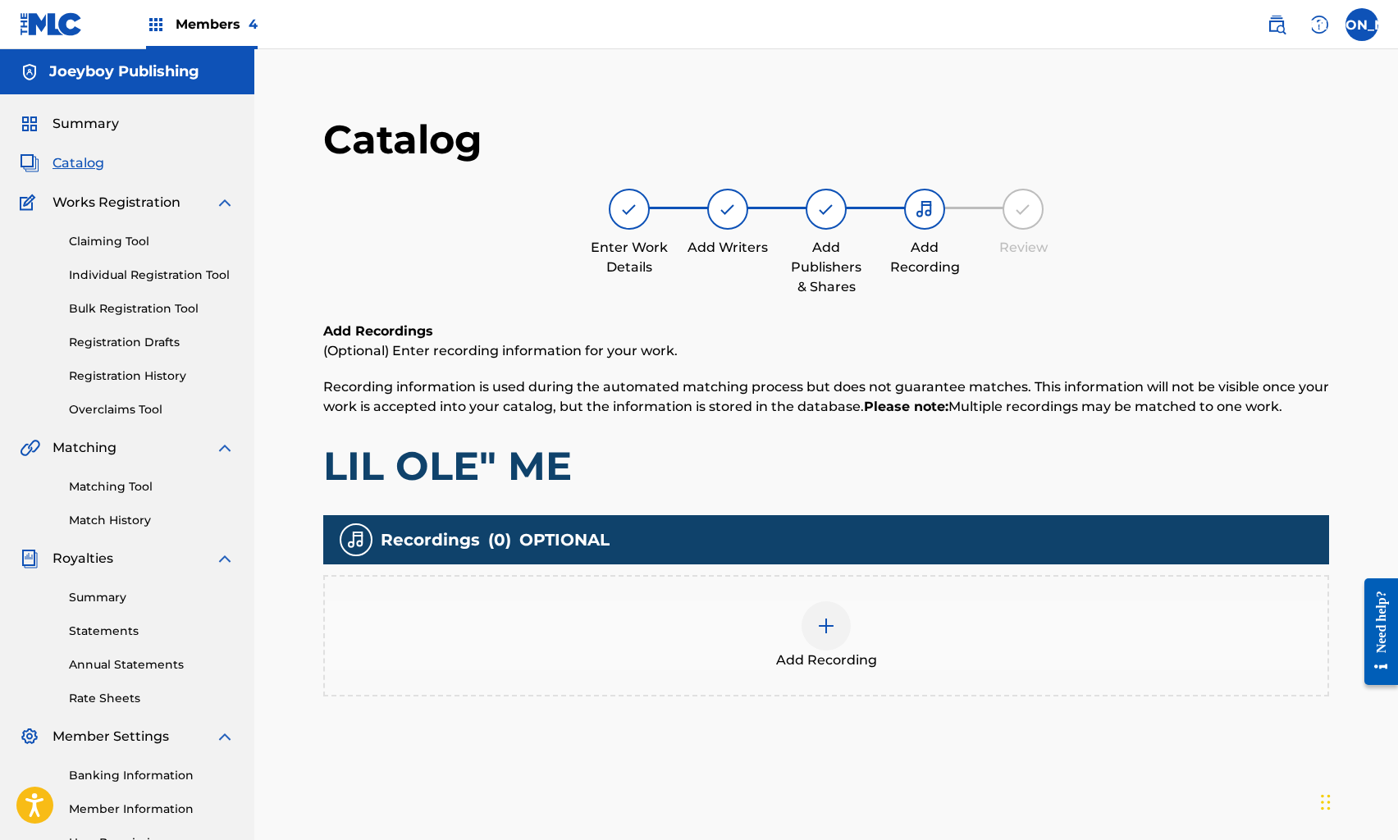
click at [814, 634] on div at bounding box center [826, 626] width 49 height 49
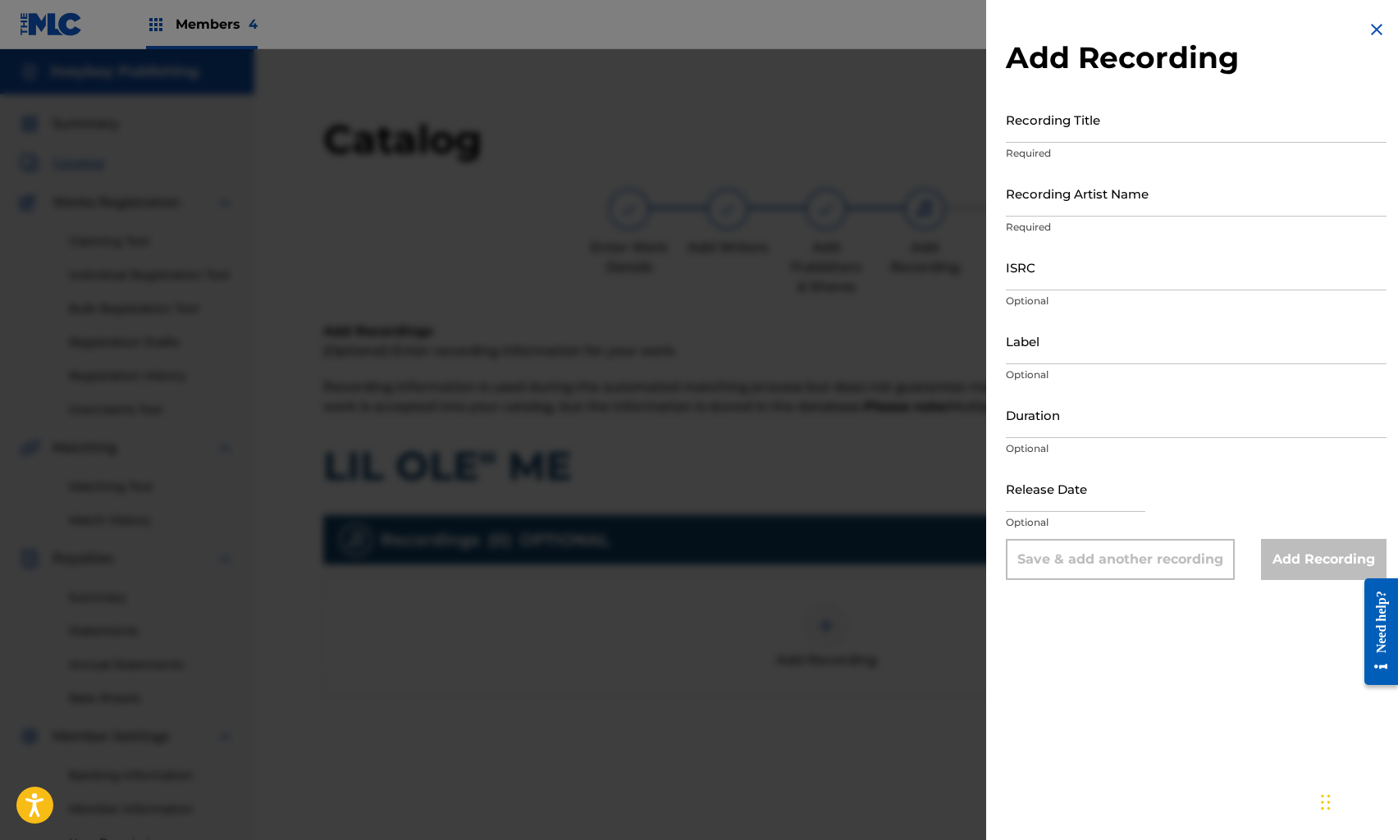
scroll to position [2, 0]
click at [1049, 137] on input "Recording Title" at bounding box center [1196, 119] width 381 height 47
type input "WATCH ME GROW"
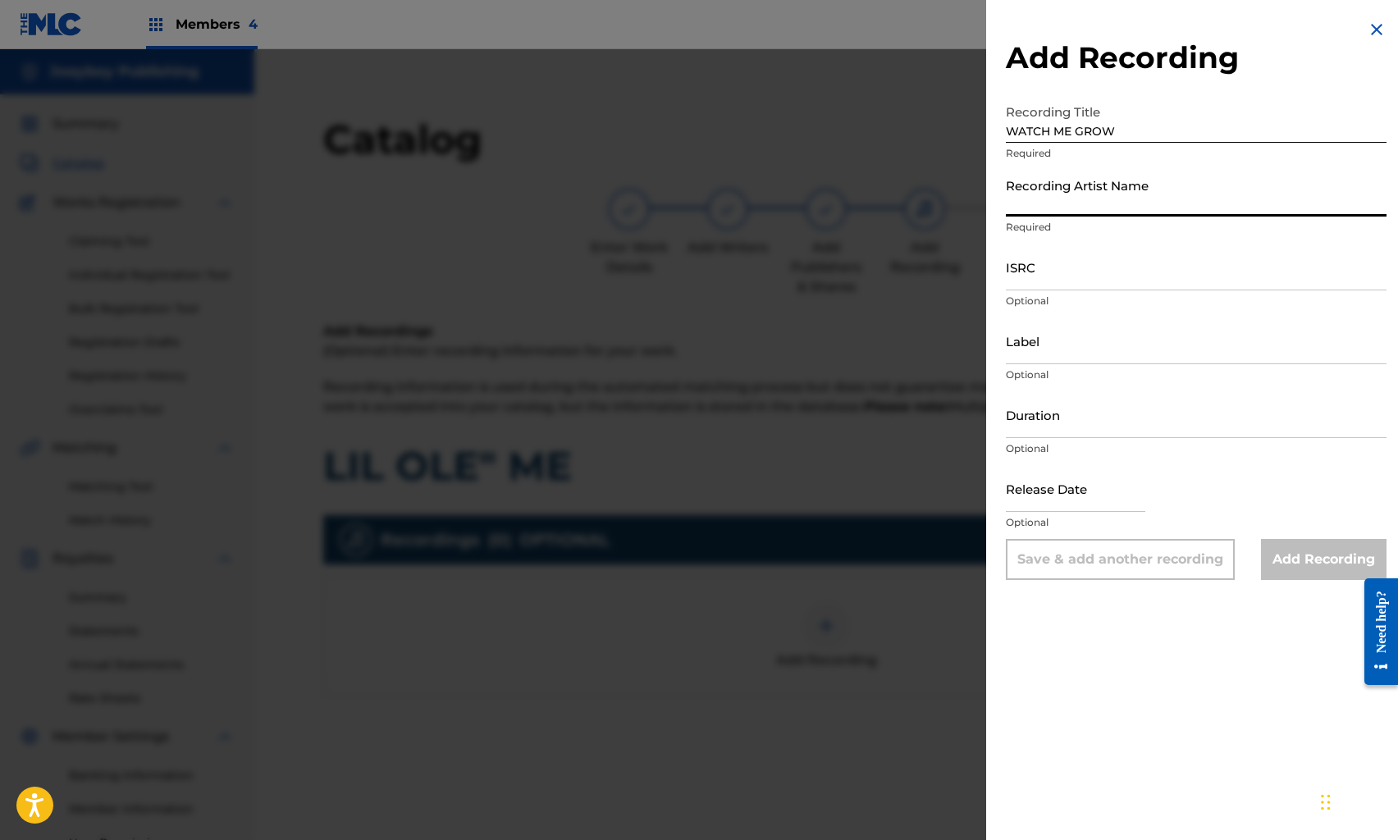
click at [1064, 185] on input "Recording Artist Name" at bounding box center [1196, 193] width 381 height 47
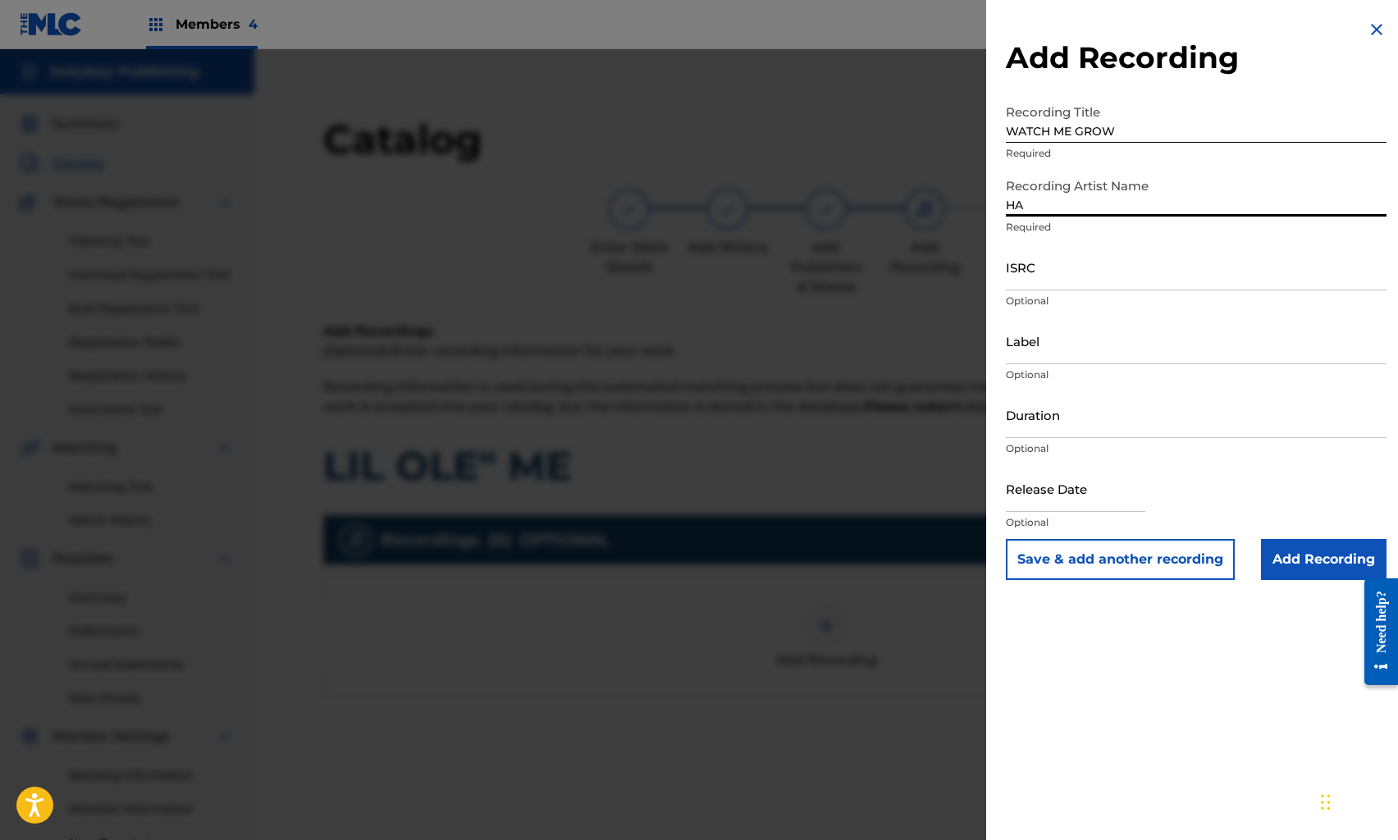
type input "HALF PINT"
click at [1081, 268] on input "ISRC" at bounding box center [1196, 267] width 381 height 47
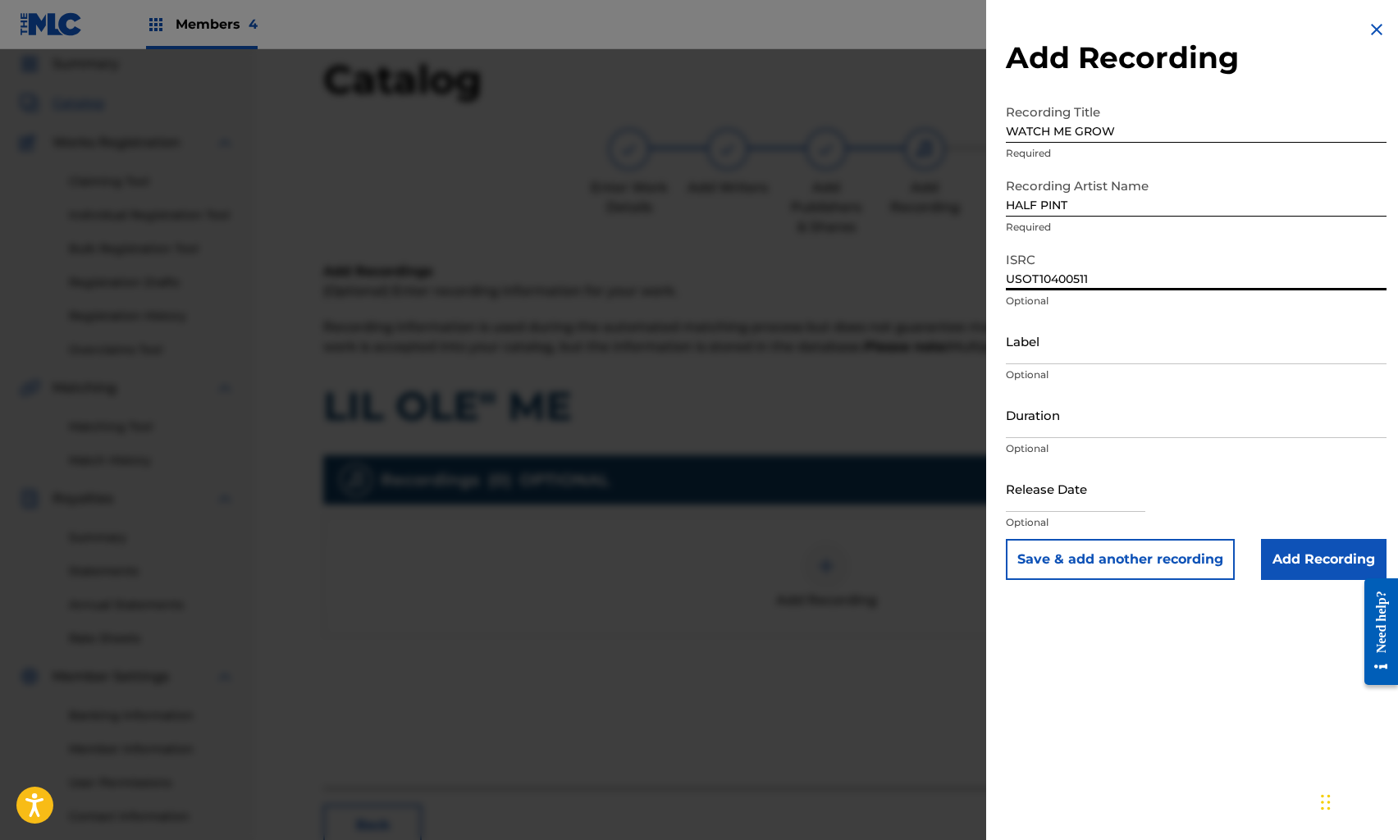
scroll to position [121, 0]
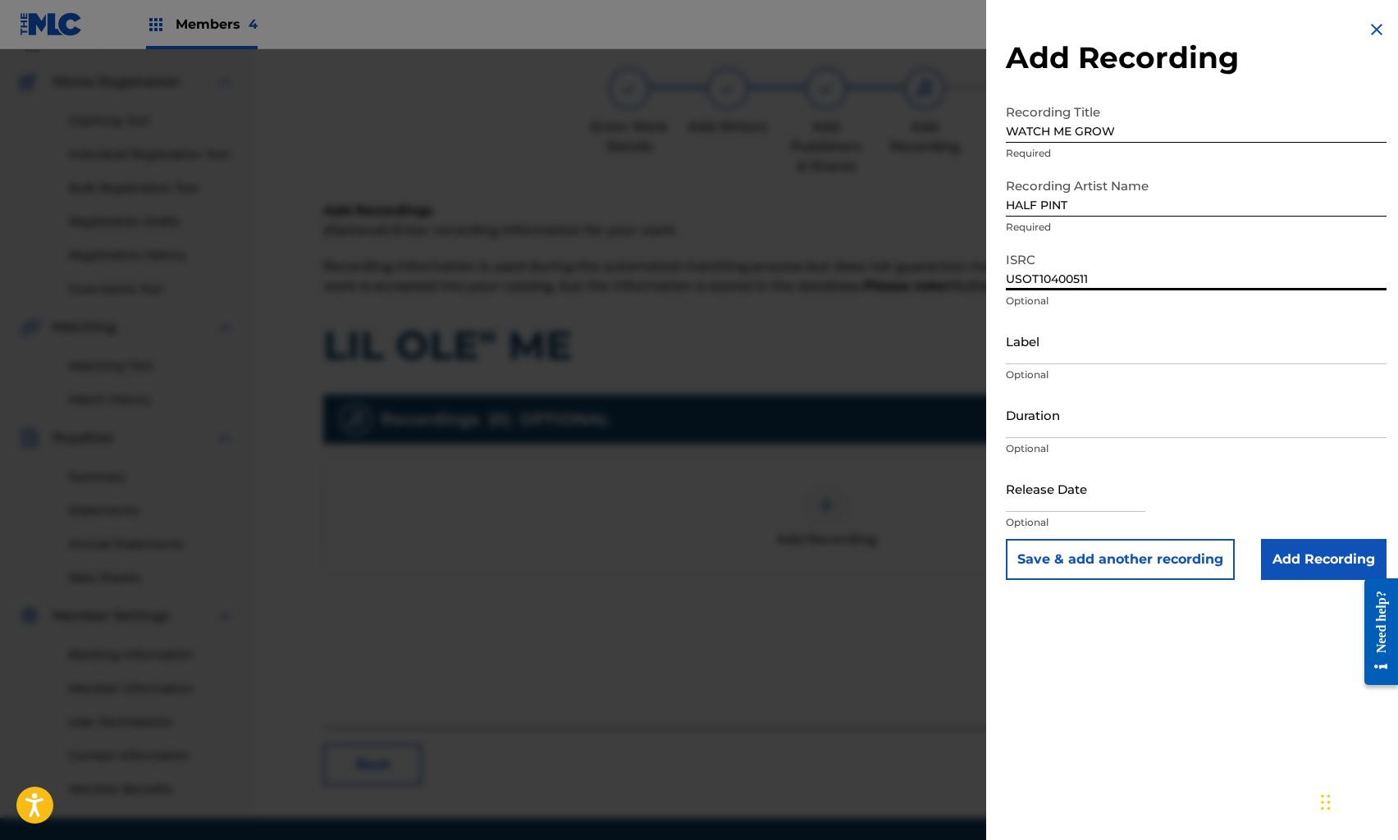
type input "USOT10400511"
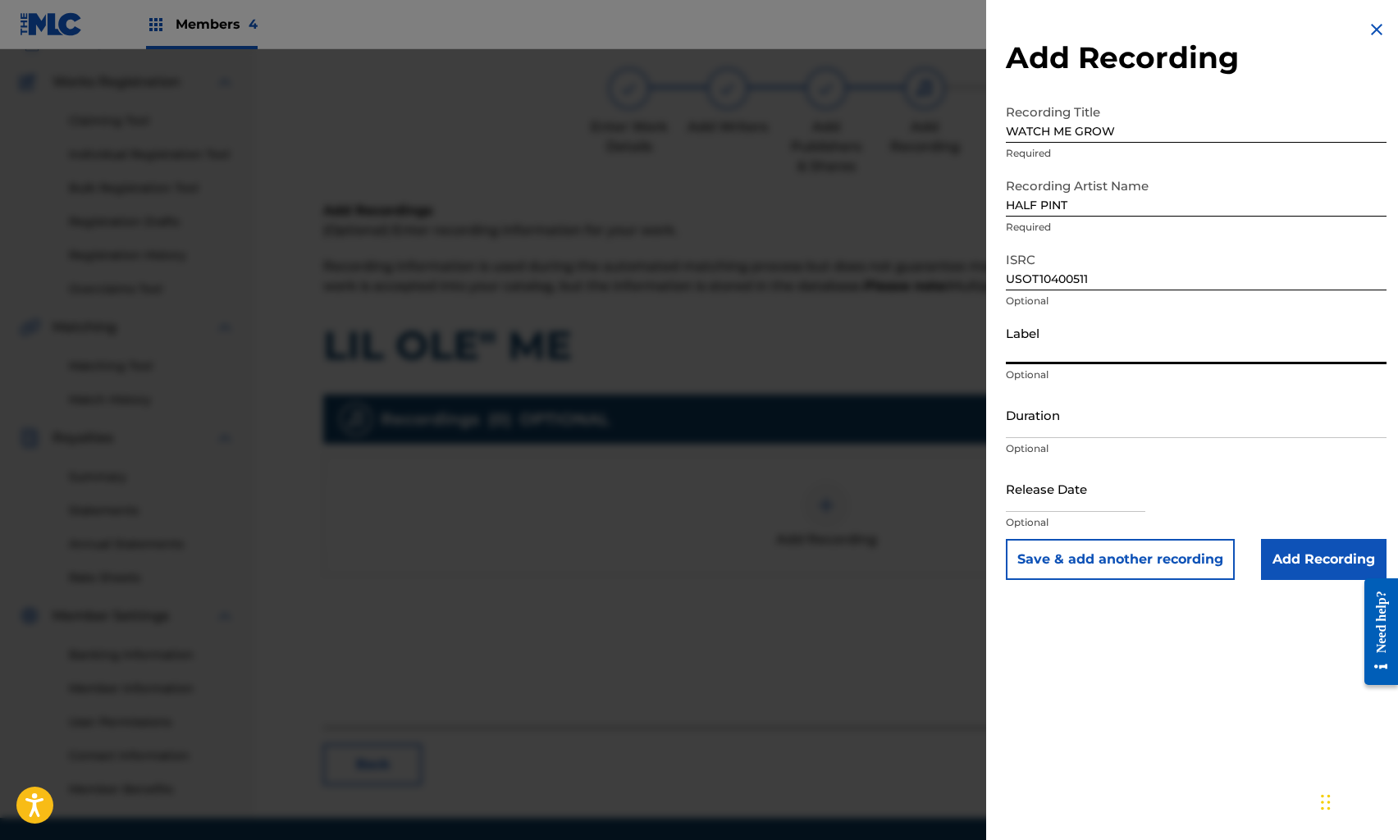
click at [1085, 345] on input "Label" at bounding box center [1196, 341] width 381 height 47
type input "ON TOP RECORDS LLC"
click at [1074, 433] on input "Duration" at bounding box center [1196, 414] width 381 height 47
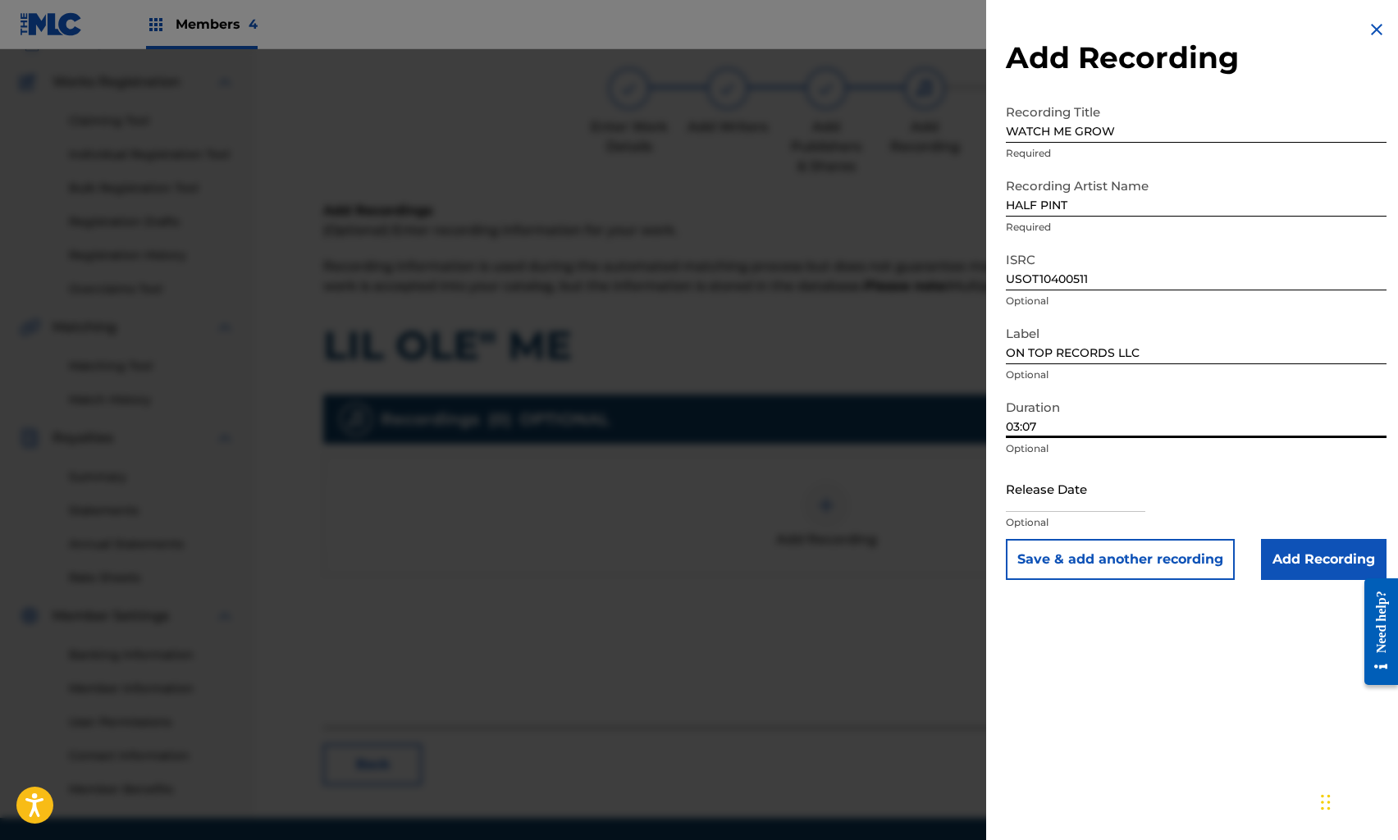
type input "03:07"
click at [1037, 497] on input "text" at bounding box center [1076, 488] width 140 height 47
select select "7"
select select "2025"
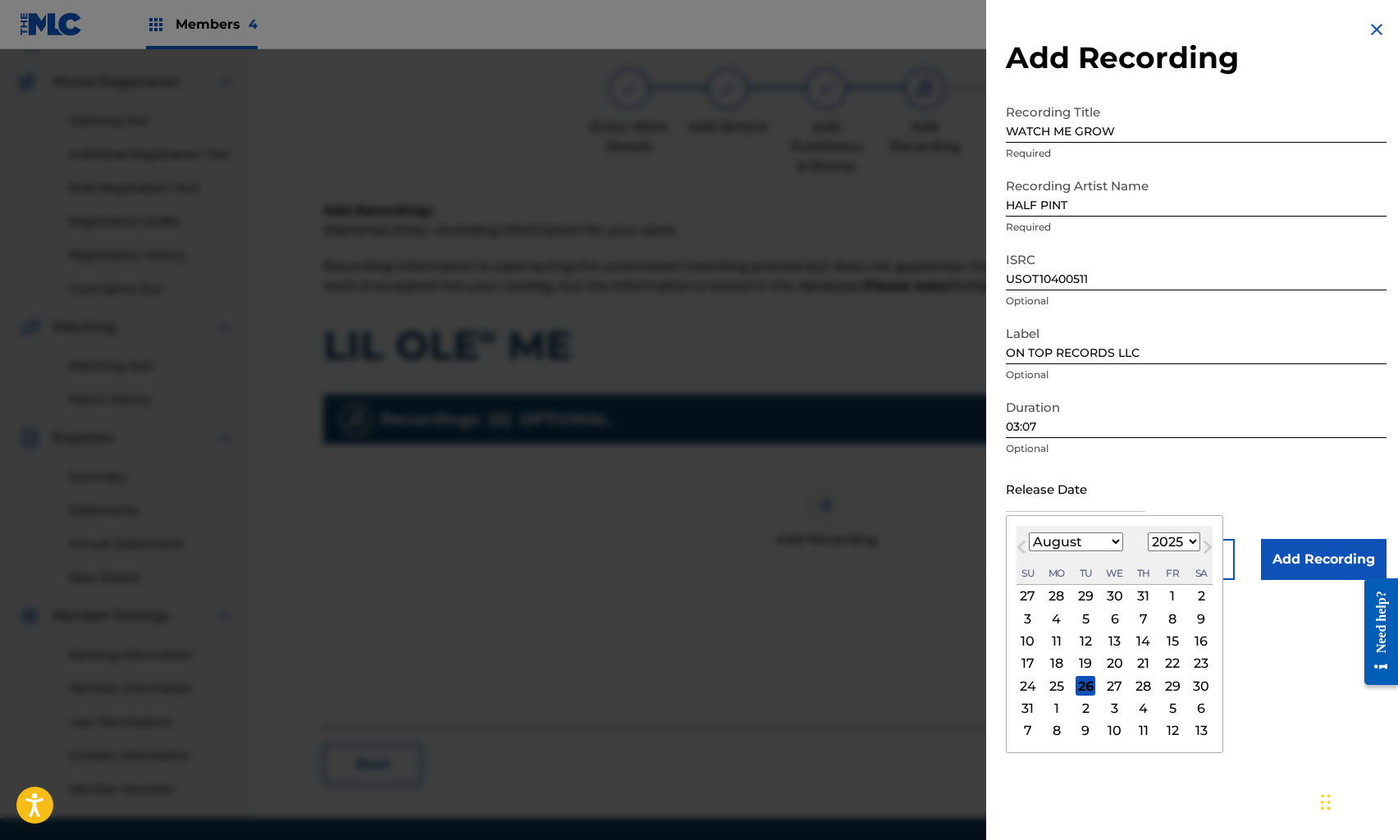
click at [1046, 538] on select "January February March April May June July August September October November De…" at bounding box center [1076, 542] width 94 height 19
select select "4"
click at [1029, 533] on select "January February March April May June July August September October November De…" at bounding box center [1076, 542] width 94 height 19
click at [1176, 539] on select "1899 1900 1901 1902 1903 1904 1905 1906 1907 1908 1909 1910 1911 1912 1913 1914…" at bounding box center [1174, 542] width 53 height 19
select select "2009"
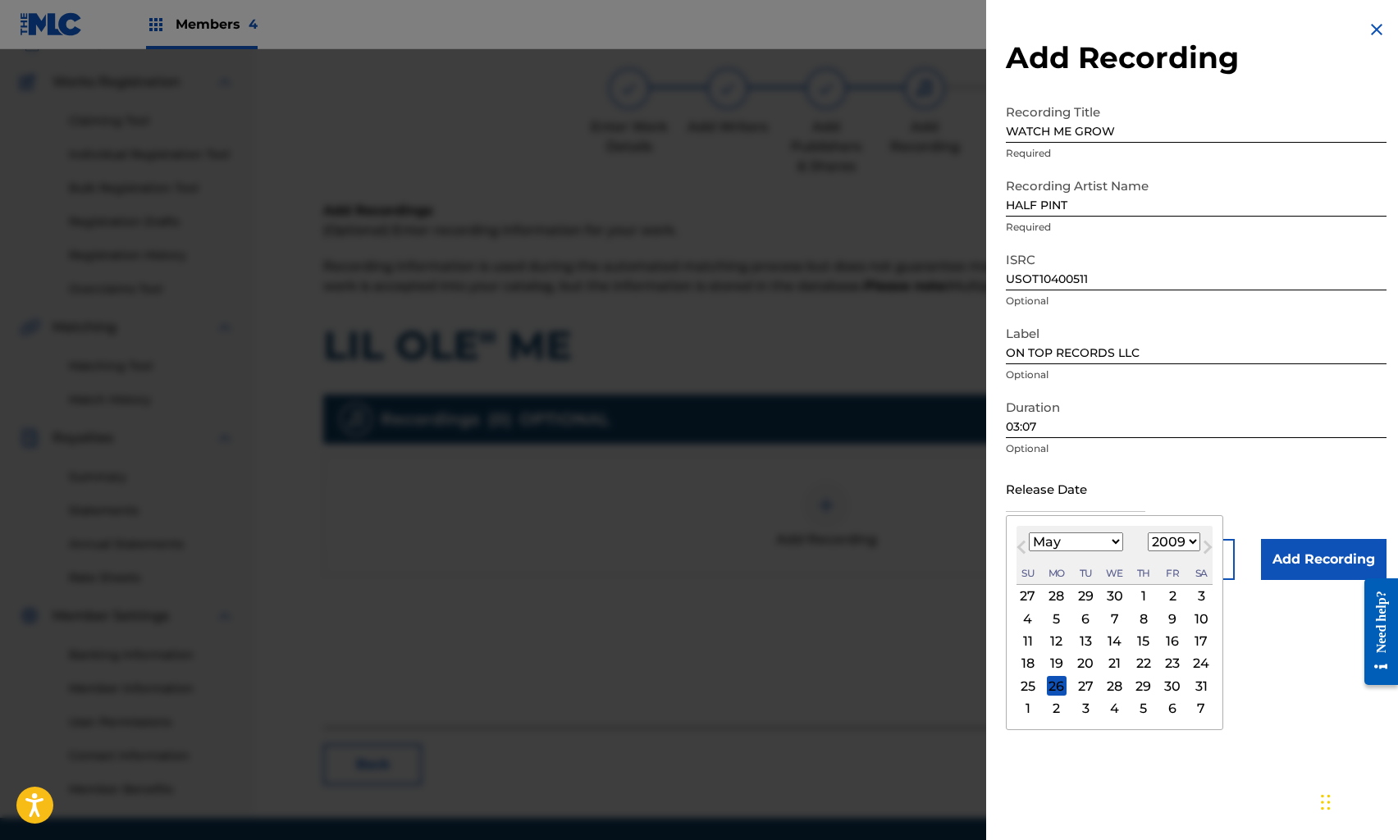
click at [1148, 533] on select "1899 1900 1901 1902 1903 1904 1905 1906 1907 1908 1909 1910 1911 1912 1913 1914…" at bounding box center [1174, 542] width 53 height 19
click at [1166, 592] on div "1" at bounding box center [1173, 597] width 20 height 20
type input "[DATE]"
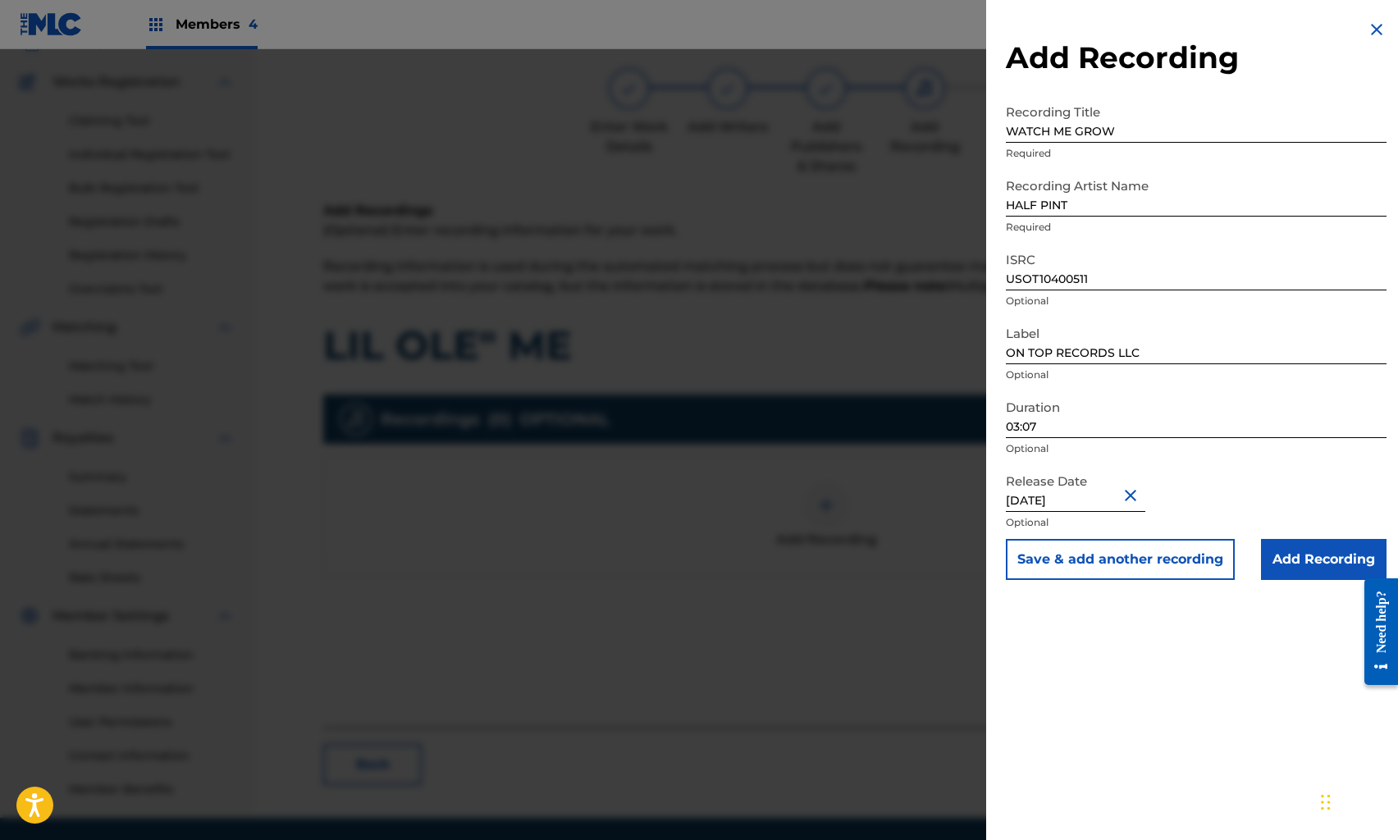
click at [1293, 559] on input "Add Recording" at bounding box center [1324, 559] width 126 height 41
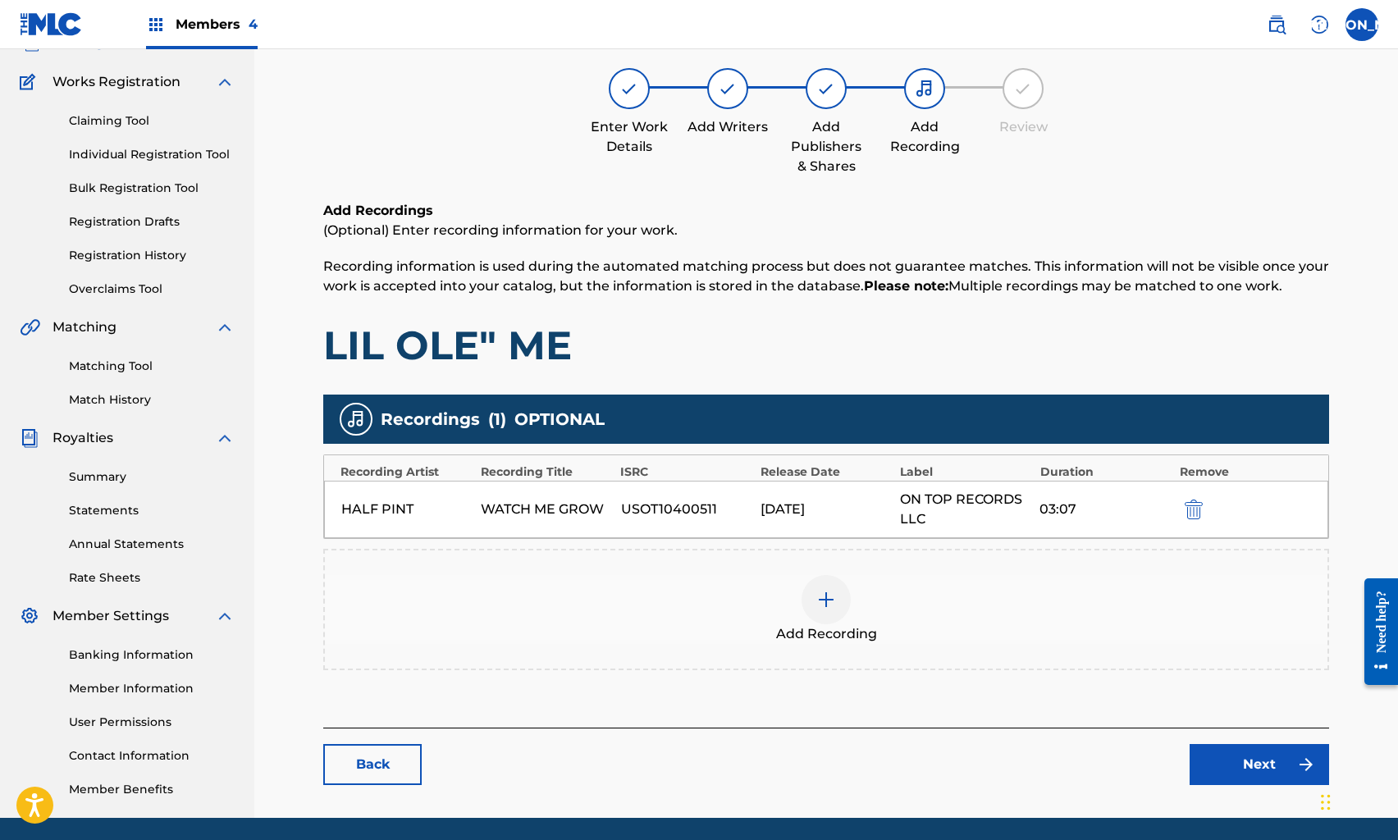
click at [1255, 756] on link "Next" at bounding box center [1260, 764] width 140 height 41
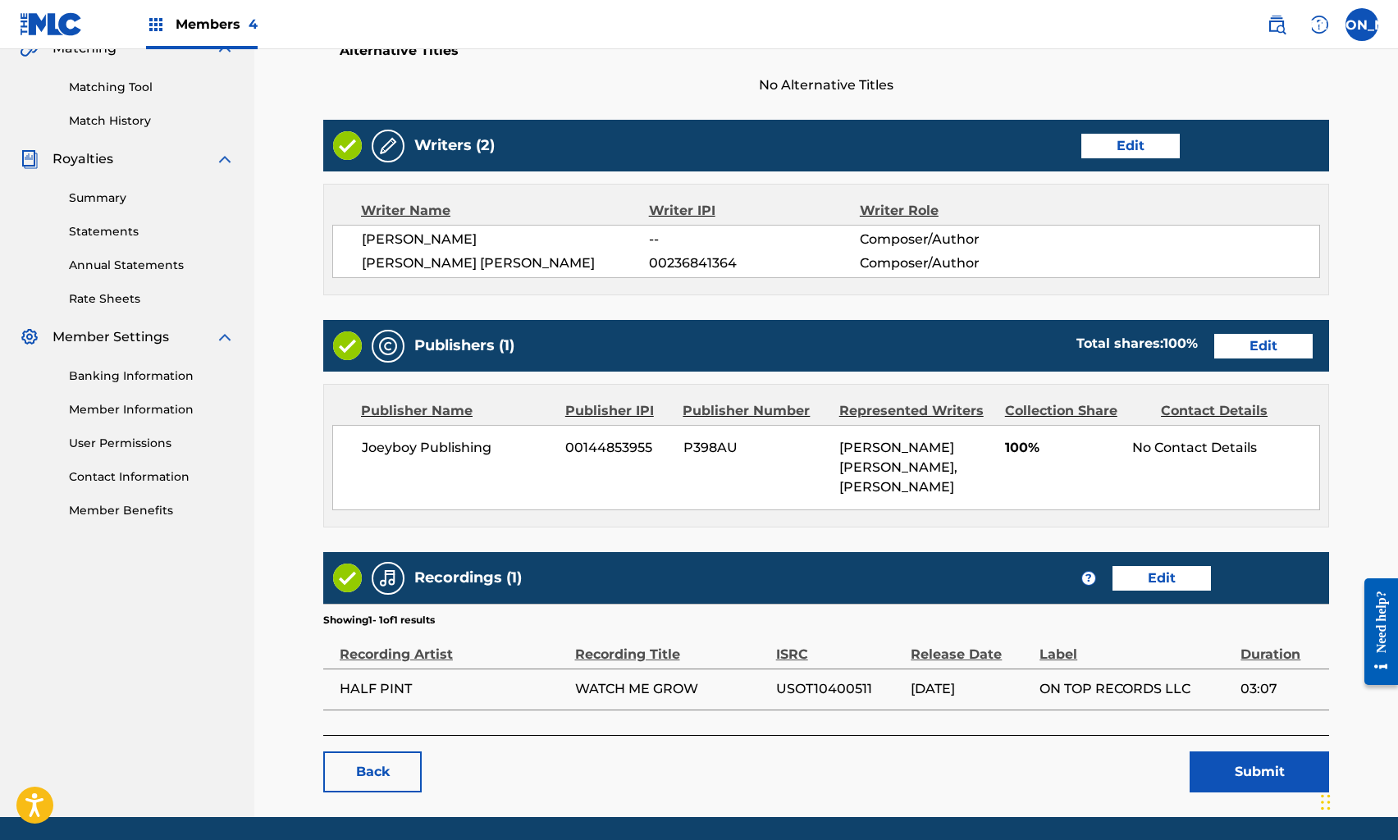
scroll to position [453, 0]
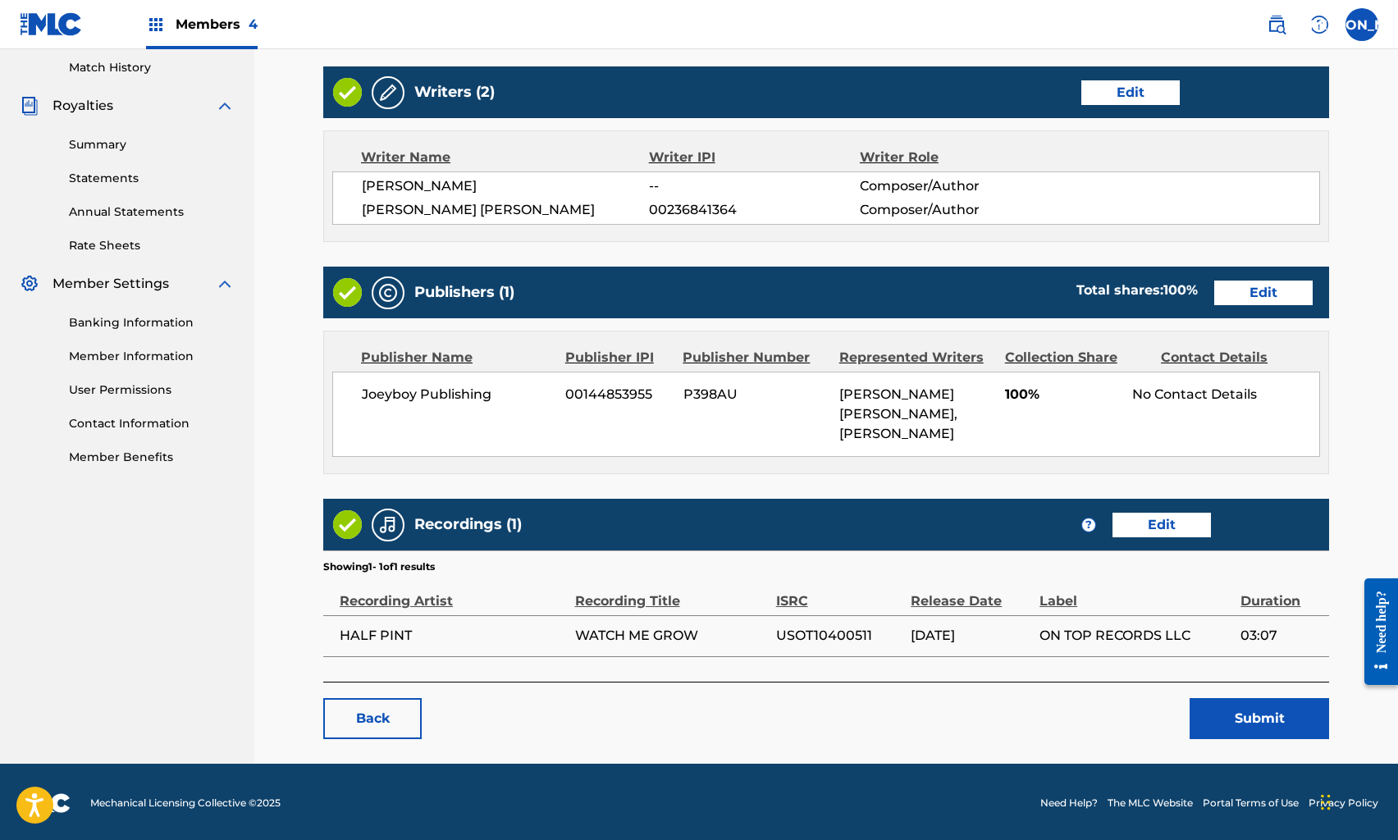
click at [1242, 719] on button "Submit" at bounding box center [1260, 718] width 140 height 41
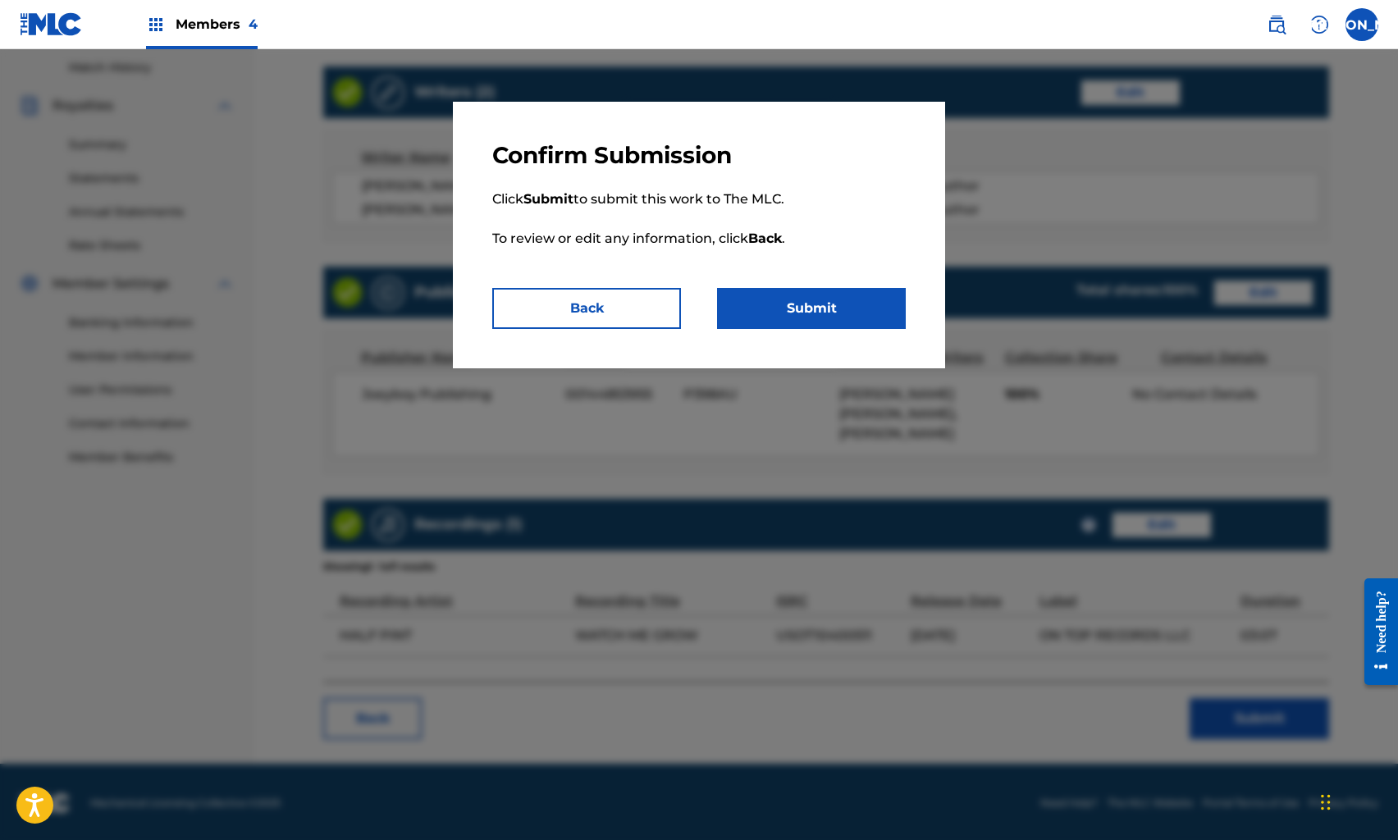
click at [858, 317] on button "Submit" at bounding box center [811, 308] width 189 height 41
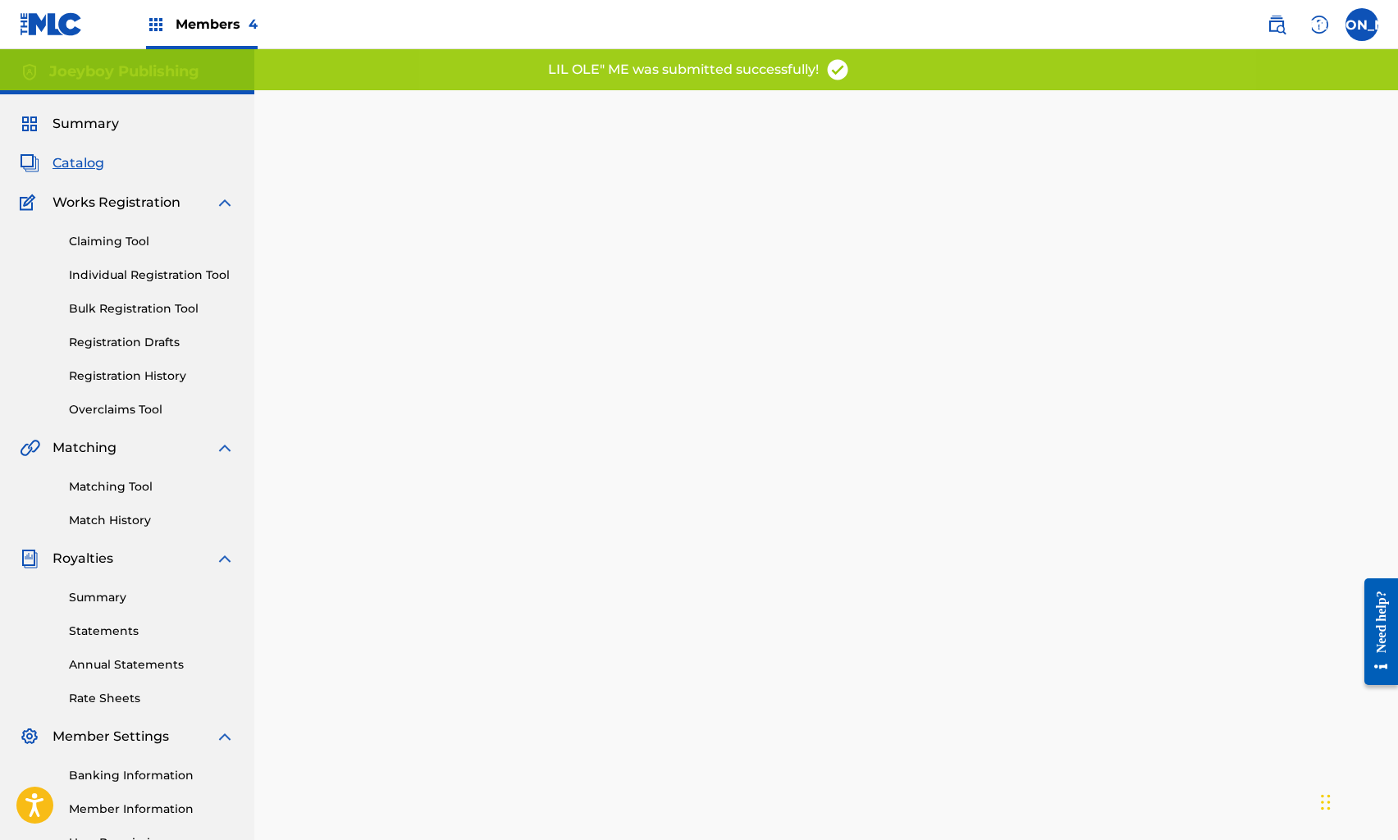
click at [64, 160] on span "Catalog" at bounding box center [79, 163] width 52 height 20
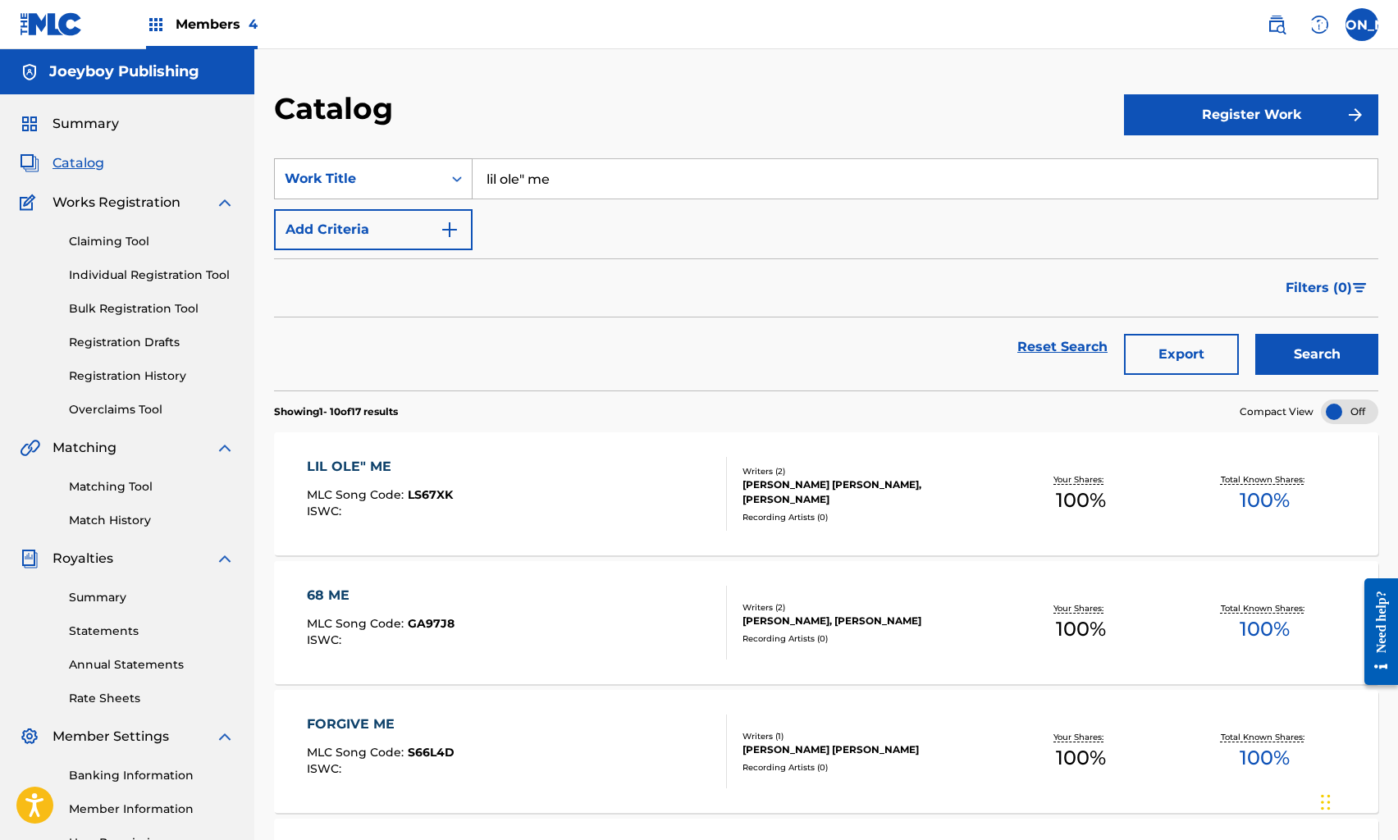
drag, startPoint x: 580, startPoint y: 180, endPoint x: 459, endPoint y: 179, distance: 121.5
click at [459, 179] on div "SearchWithCriteriac219ffd2-68ad-43cc-b017-0138361fefb3 Work Title lil ole" me" at bounding box center [826, 178] width 1105 height 41
click at [1256, 334] on button "Search" at bounding box center [1317, 354] width 123 height 41
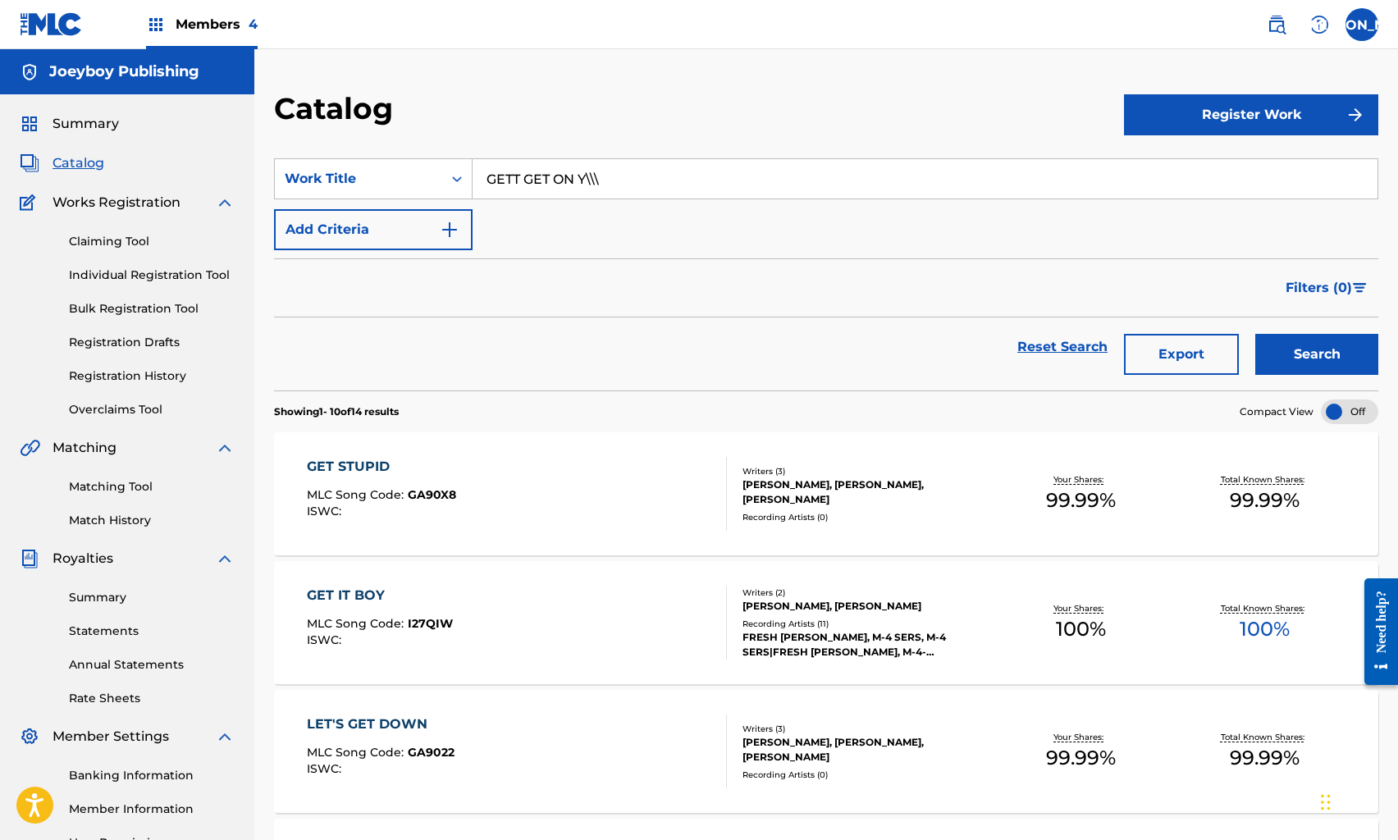
type input "GETT GET ON Y\\\"
click at [1025, 345] on link "Reset Search" at bounding box center [1062, 347] width 107 height 36
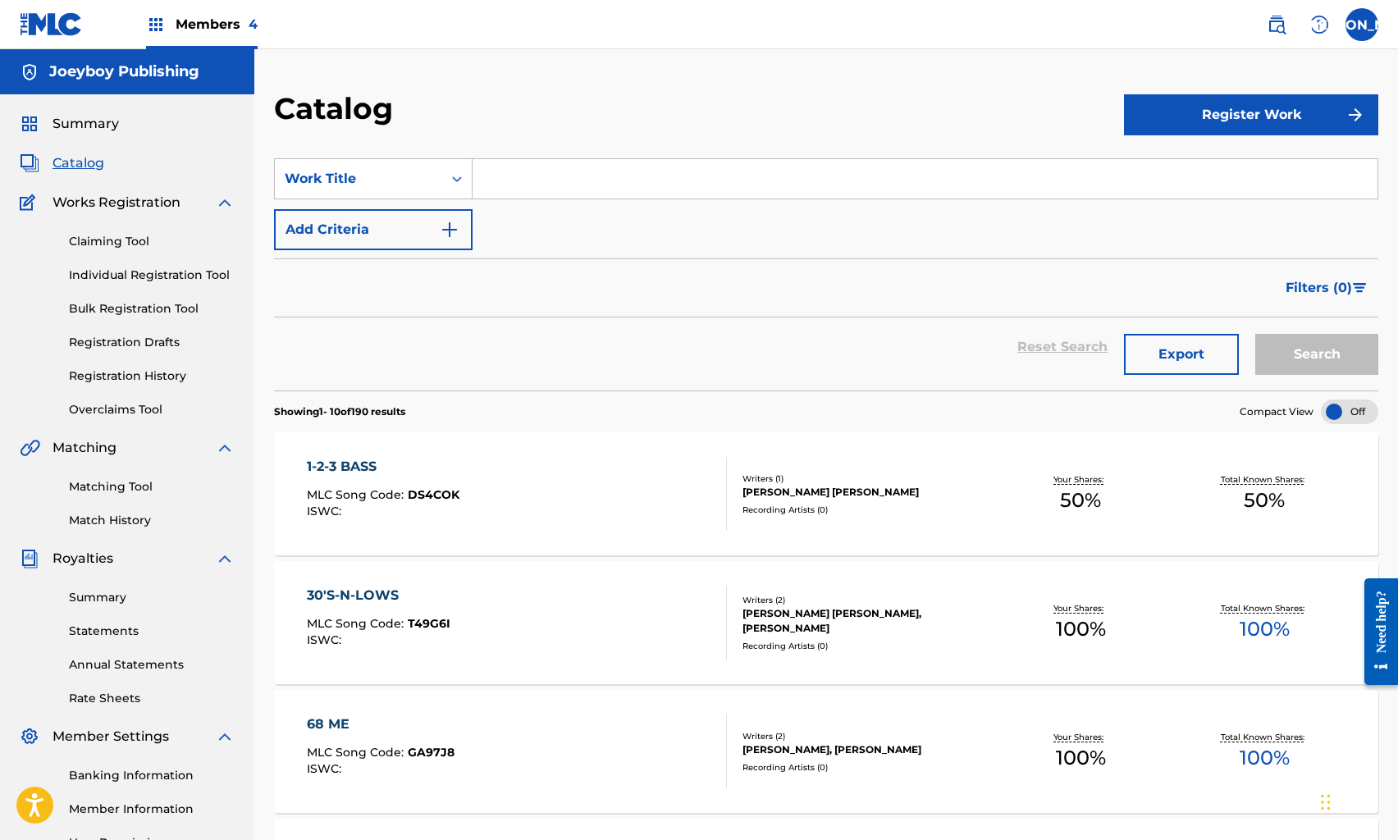
click at [586, 172] on input "Search Form" at bounding box center [925, 178] width 905 height 39
type input "BATTLE OF THE BOOTY"
drag, startPoint x: 609, startPoint y: 180, endPoint x: 474, endPoint y: 175, distance: 134.7
click at [474, 175] on input "BATTLE OF THE BOOTY" at bounding box center [925, 178] width 905 height 39
click at [551, 174] on input "Search Form" at bounding box center [925, 178] width 905 height 39
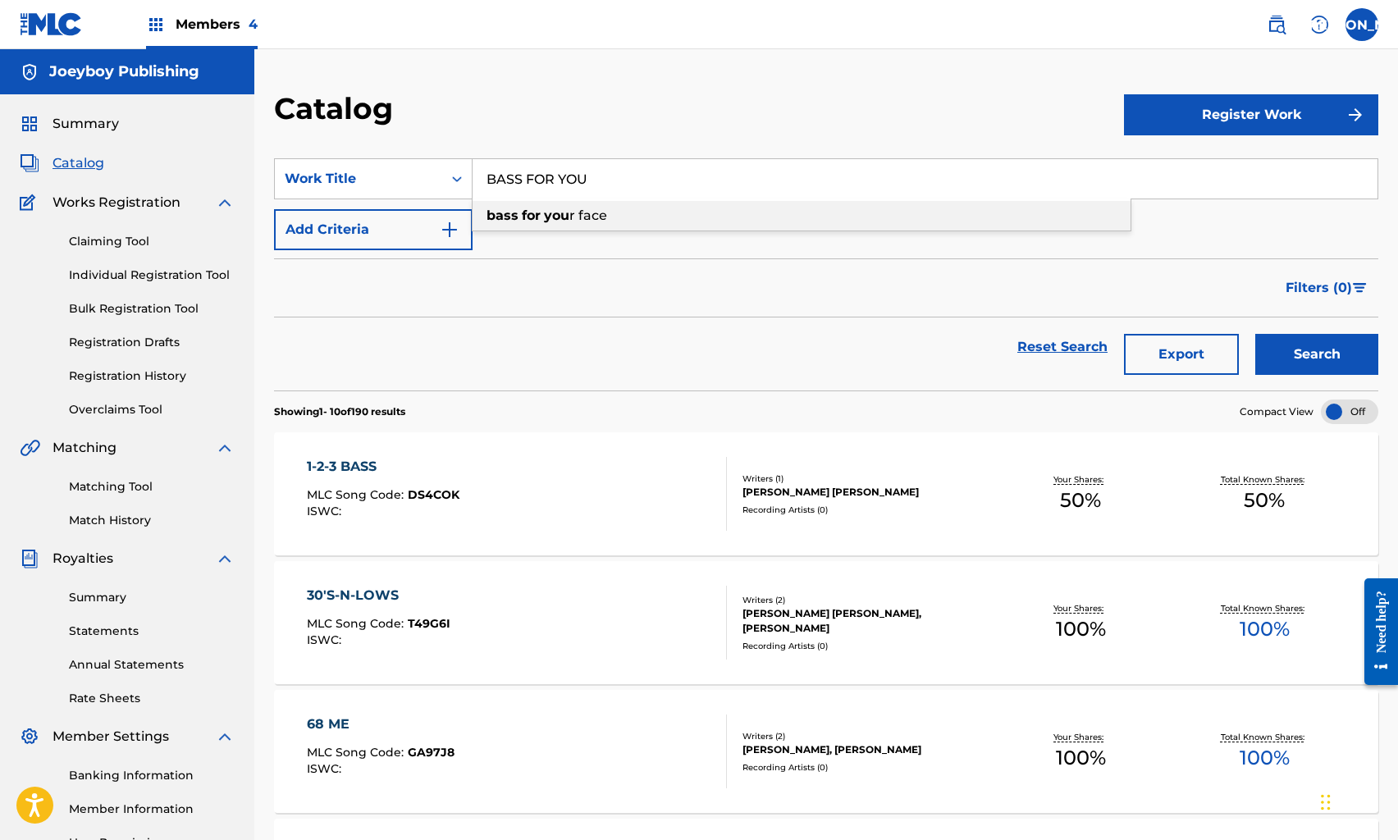
click at [553, 220] on strong "you" at bounding box center [556, 216] width 25 height 16
type input "bass for your face"
click at [1342, 368] on button "Search" at bounding box center [1317, 354] width 123 height 41
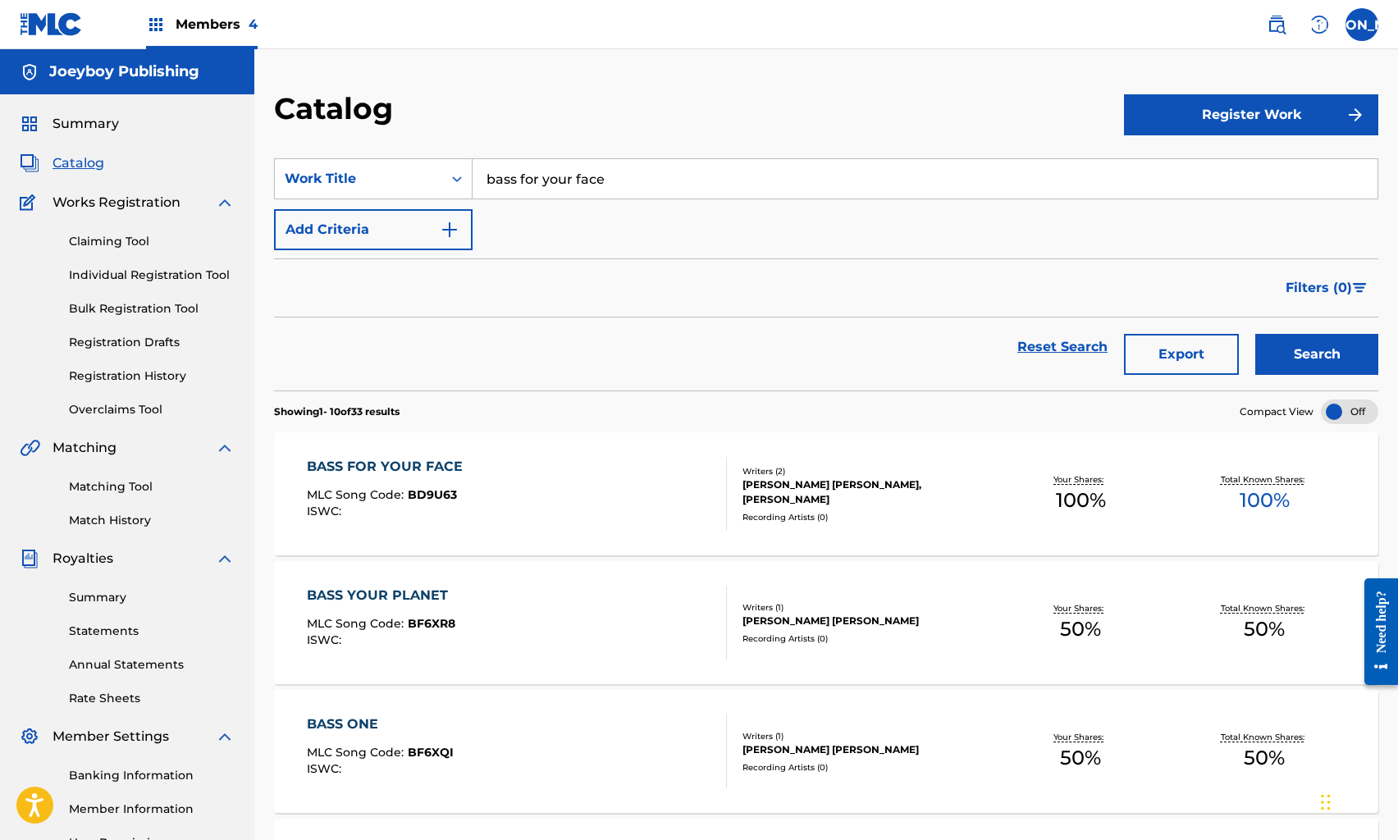
click at [548, 495] on div "BASS FOR YOUR FACE MLC Song Code : BD9U63 ISWC :" at bounding box center [516, 494] width 419 height 74
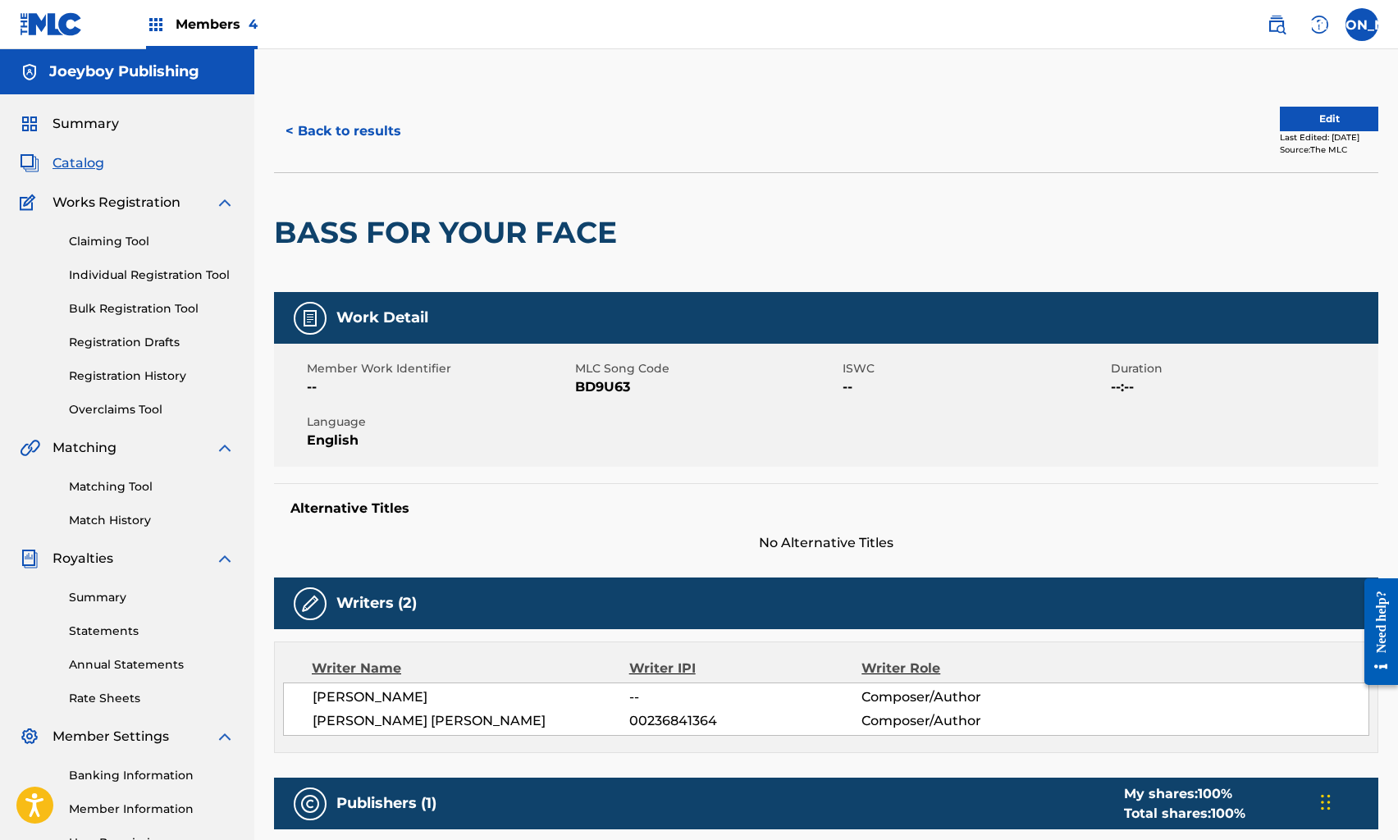
click at [369, 133] on button "< Back to results" at bounding box center [343, 131] width 139 height 41
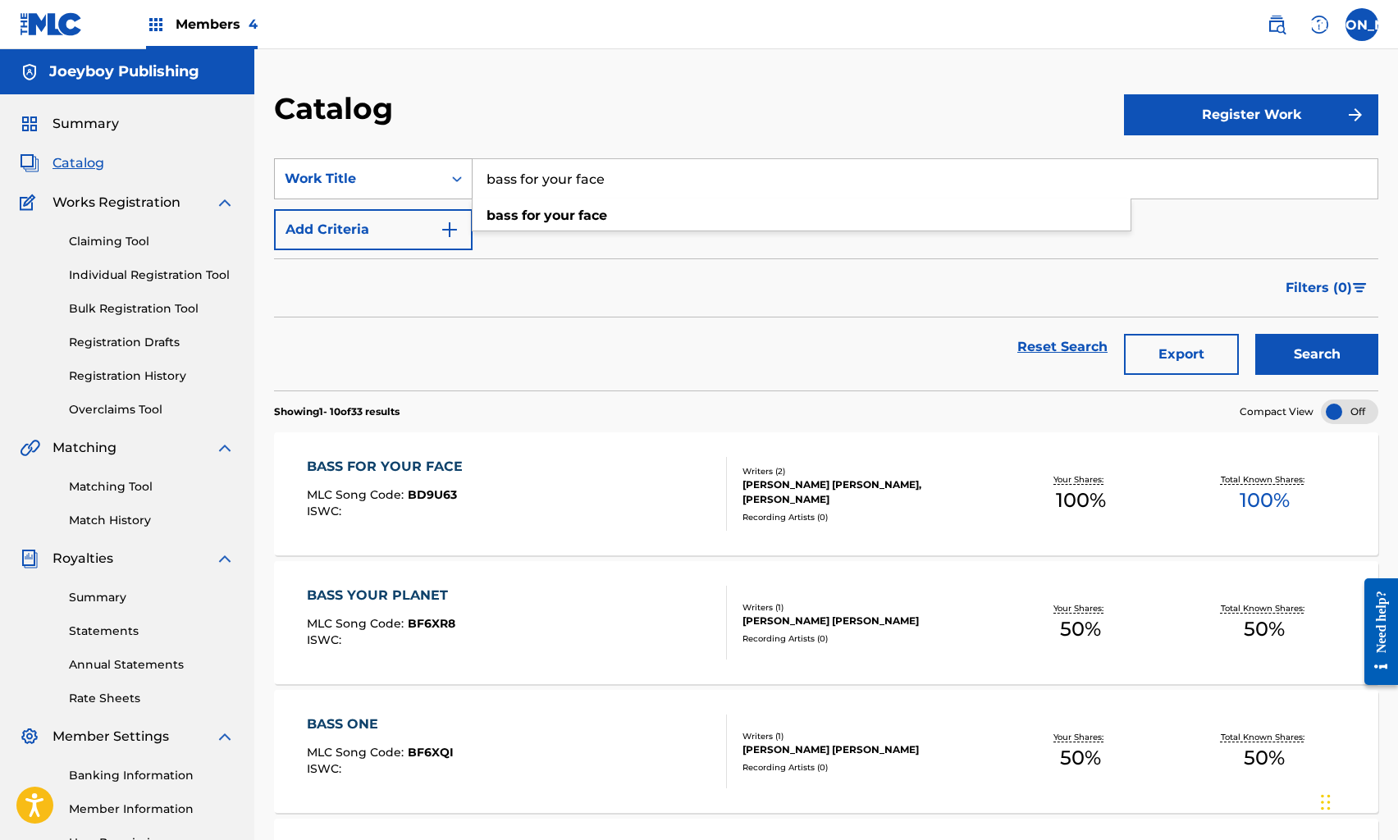
drag, startPoint x: 629, startPoint y: 184, endPoint x: 458, endPoint y: 175, distance: 170.9
click at [458, 175] on div "SearchWithCriteriac219ffd2-68ad-43cc-b017-0138361fefb3 Work Title bass for your…" at bounding box center [826, 178] width 1105 height 41
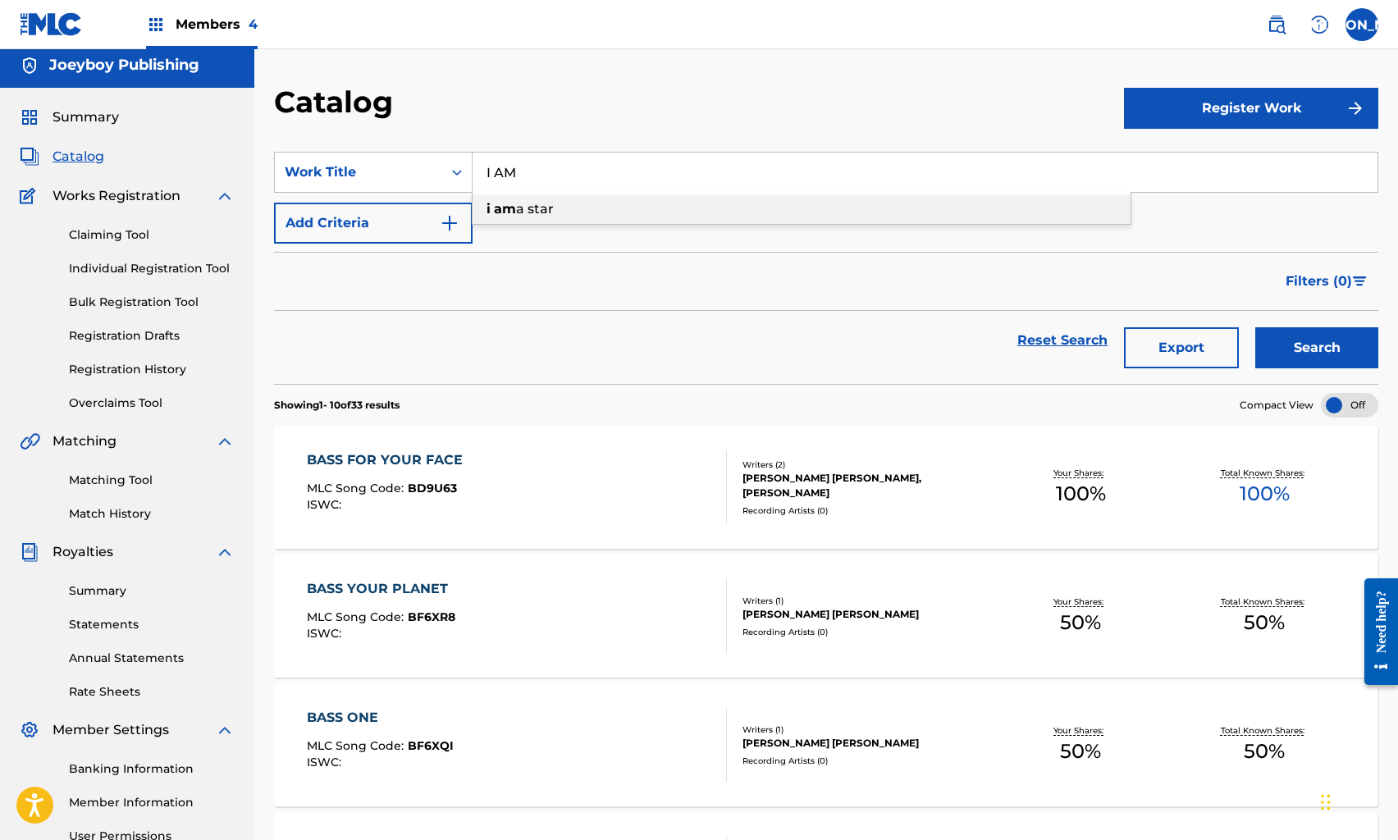
click at [524, 204] on span "a star" at bounding box center [535, 209] width 38 height 16
type input "i am a star"
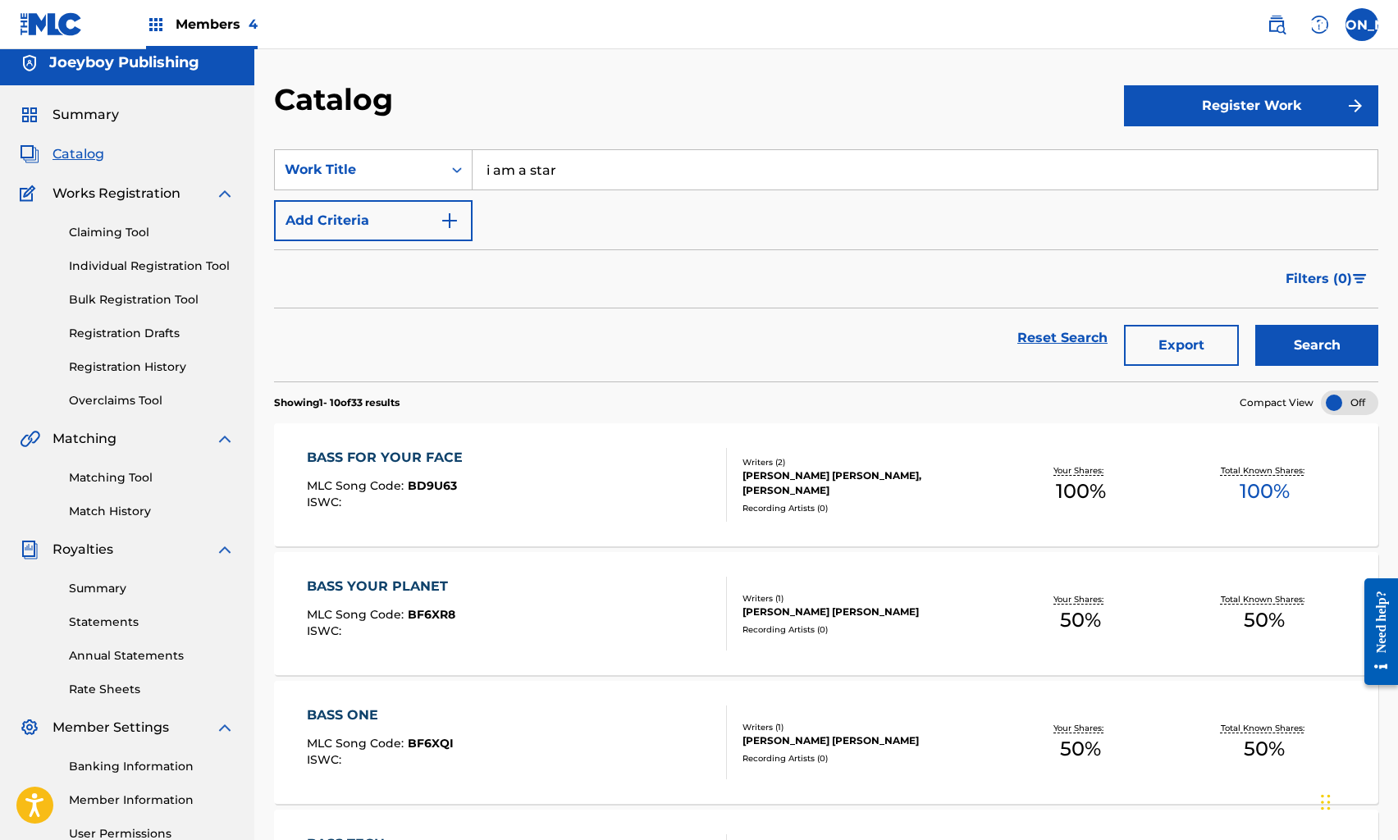
click at [1311, 332] on button "Search" at bounding box center [1317, 345] width 123 height 41
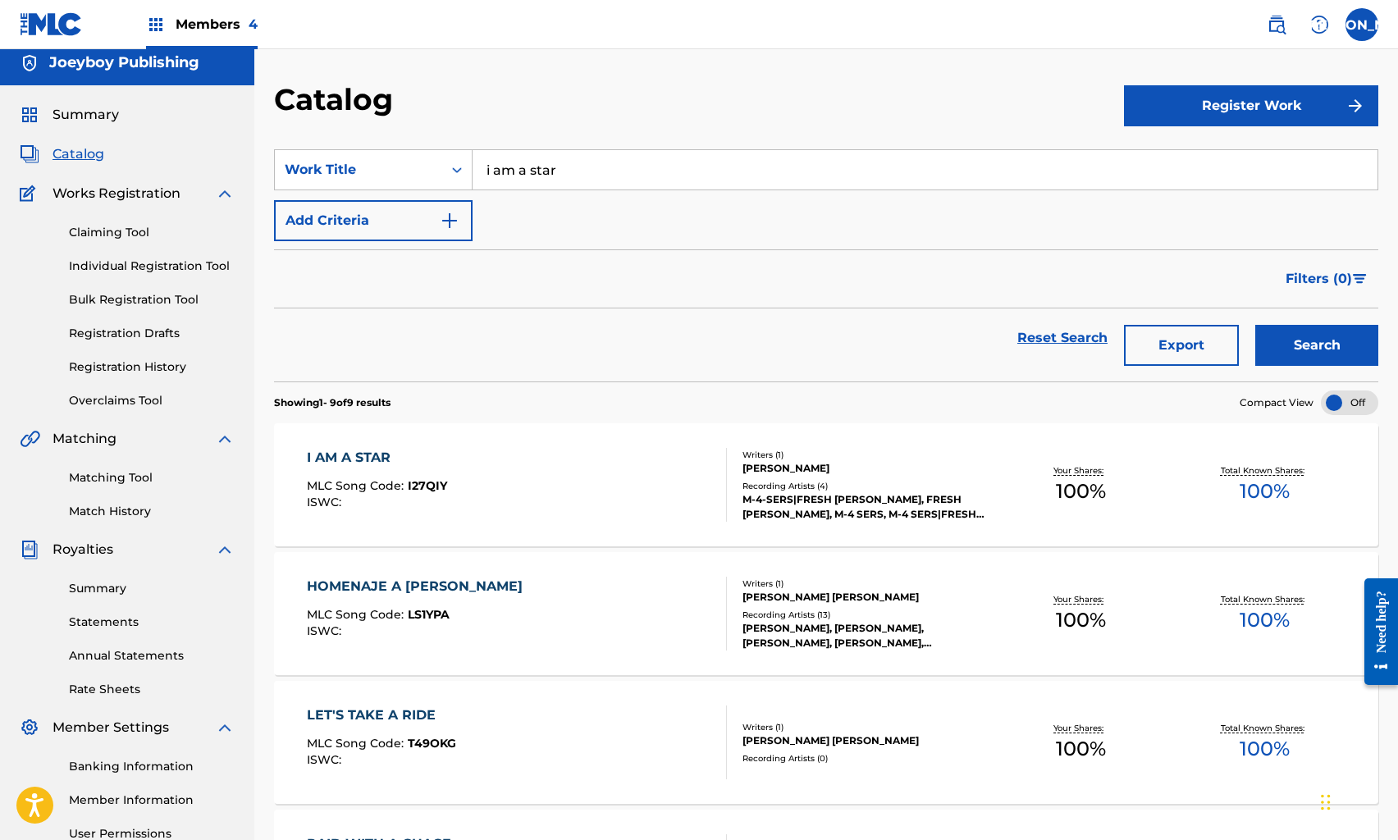
click at [590, 456] on div "I AM A STAR MLC Song Code : I27QIY ISWC :" at bounding box center [516, 485] width 419 height 74
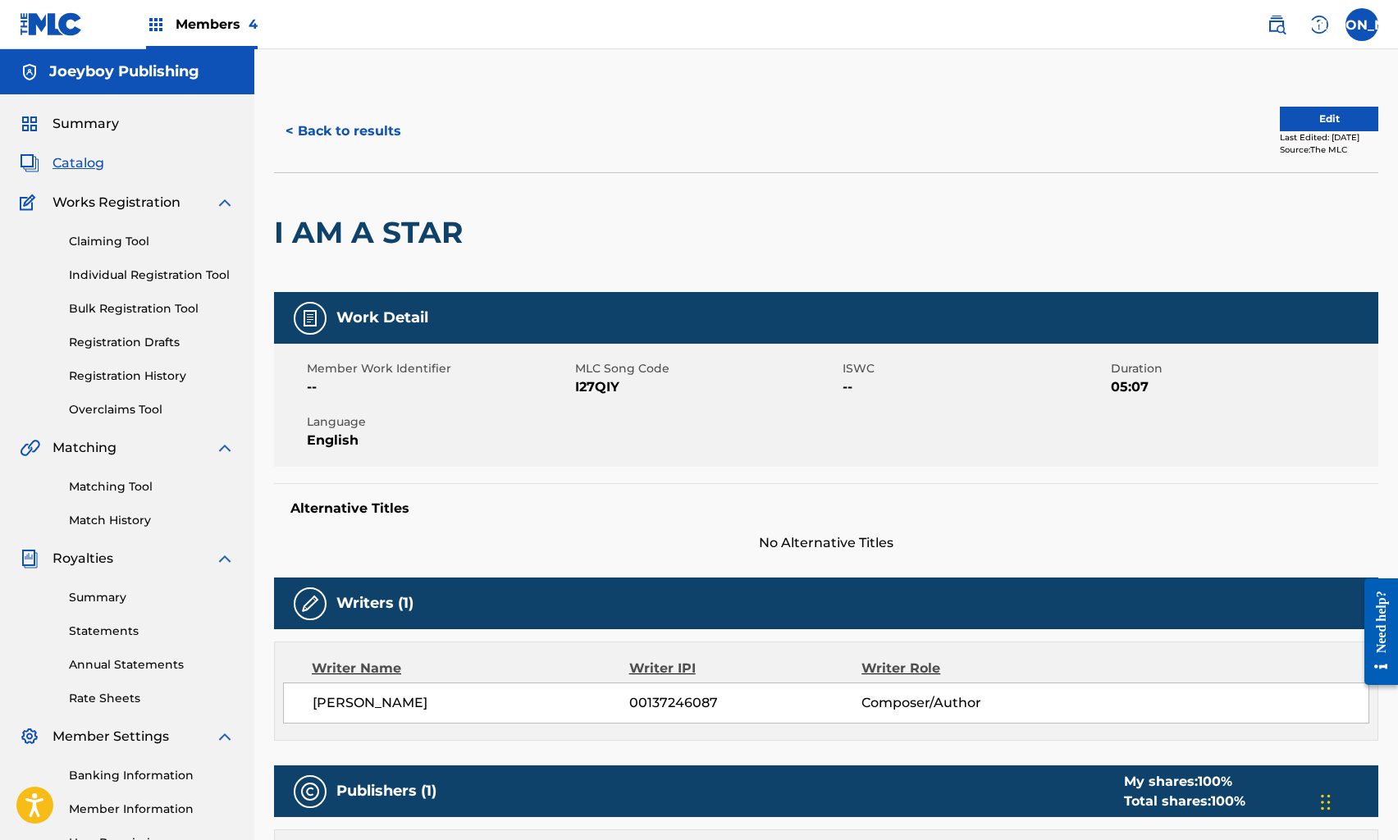
click at [383, 130] on button "< Back to results" at bounding box center [343, 131] width 139 height 41
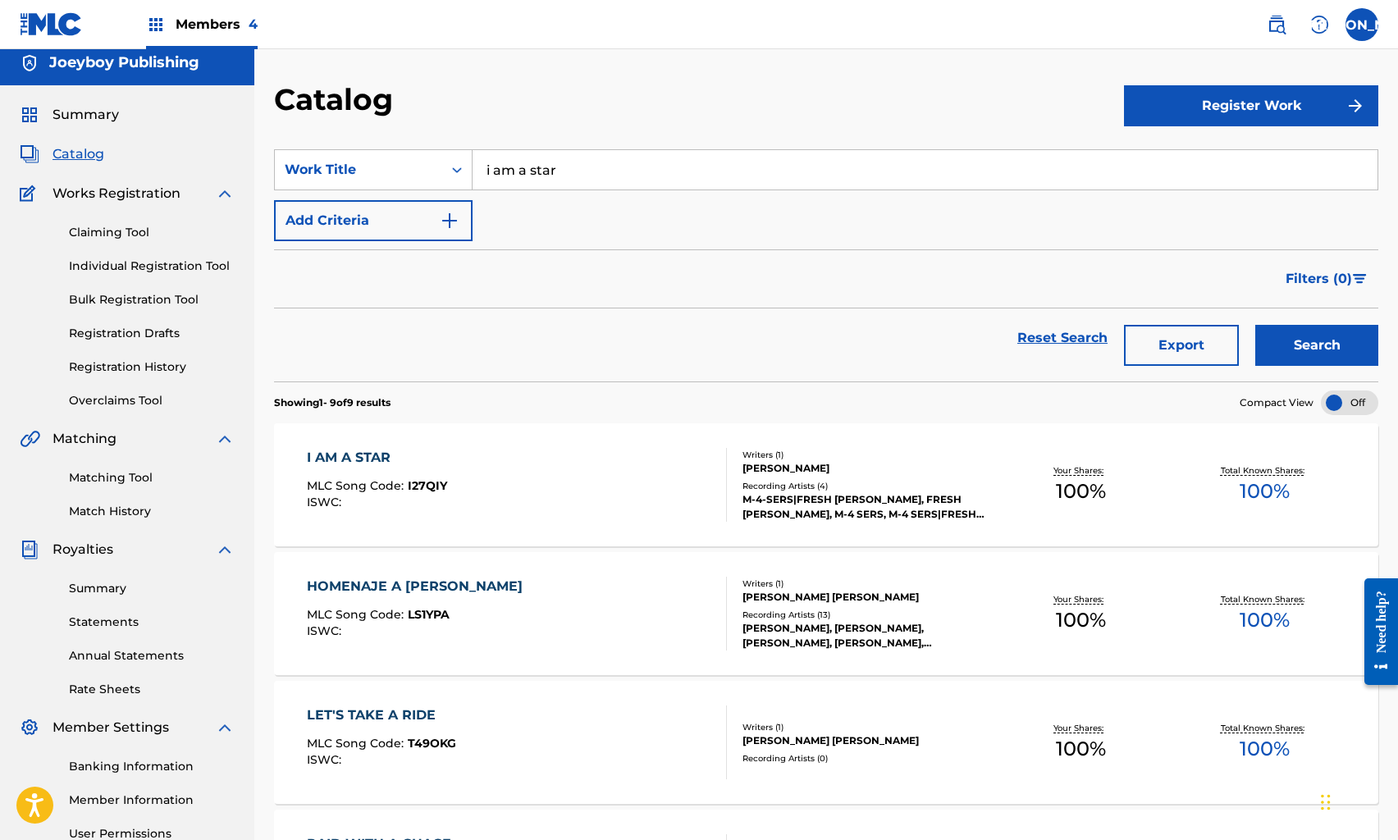
click at [157, 291] on link "Bulk Registration Tool" at bounding box center [152, 299] width 166 height 17
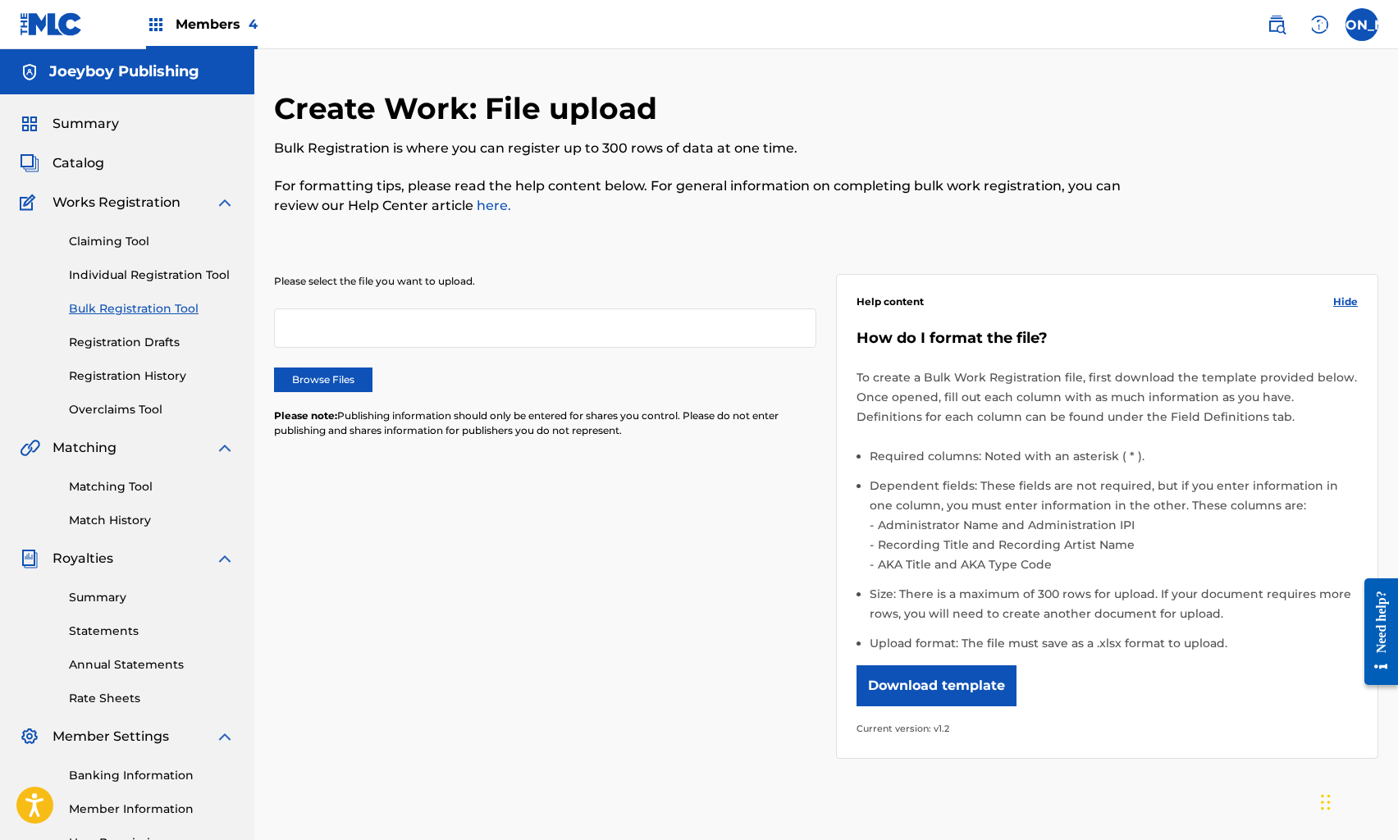
click at [316, 369] on label "Browse Files" at bounding box center [323, 380] width 98 height 25
click at [0, 0] on input "Browse Files" at bounding box center [0, 0] width 0 height 0
click at [592, 327] on div at bounding box center [545, 328] width 542 height 39
click at [328, 377] on label "Browse Files" at bounding box center [323, 380] width 98 height 25
click at [0, 0] on input "Browse Files" at bounding box center [0, 0] width 0 height 0
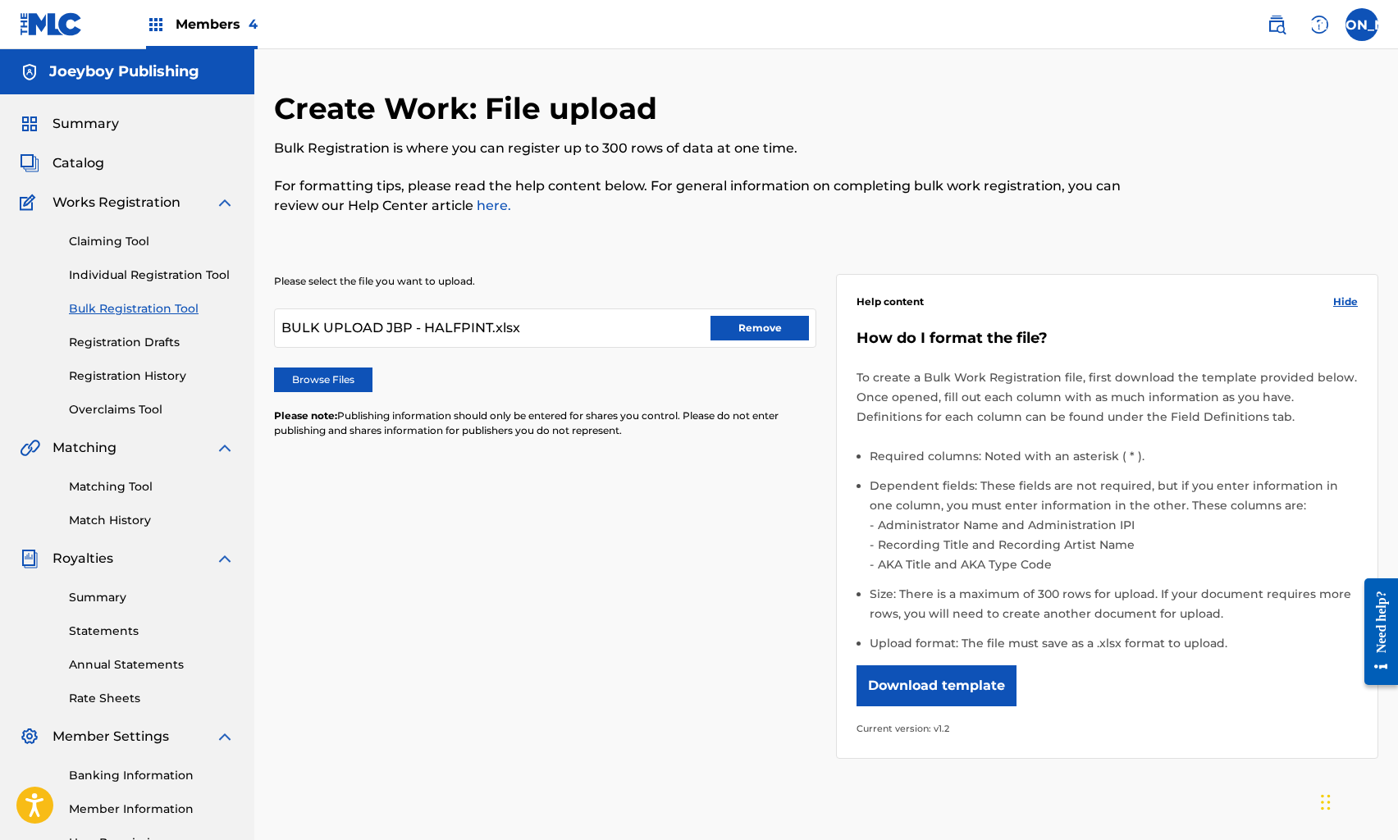
scroll to position [177, 0]
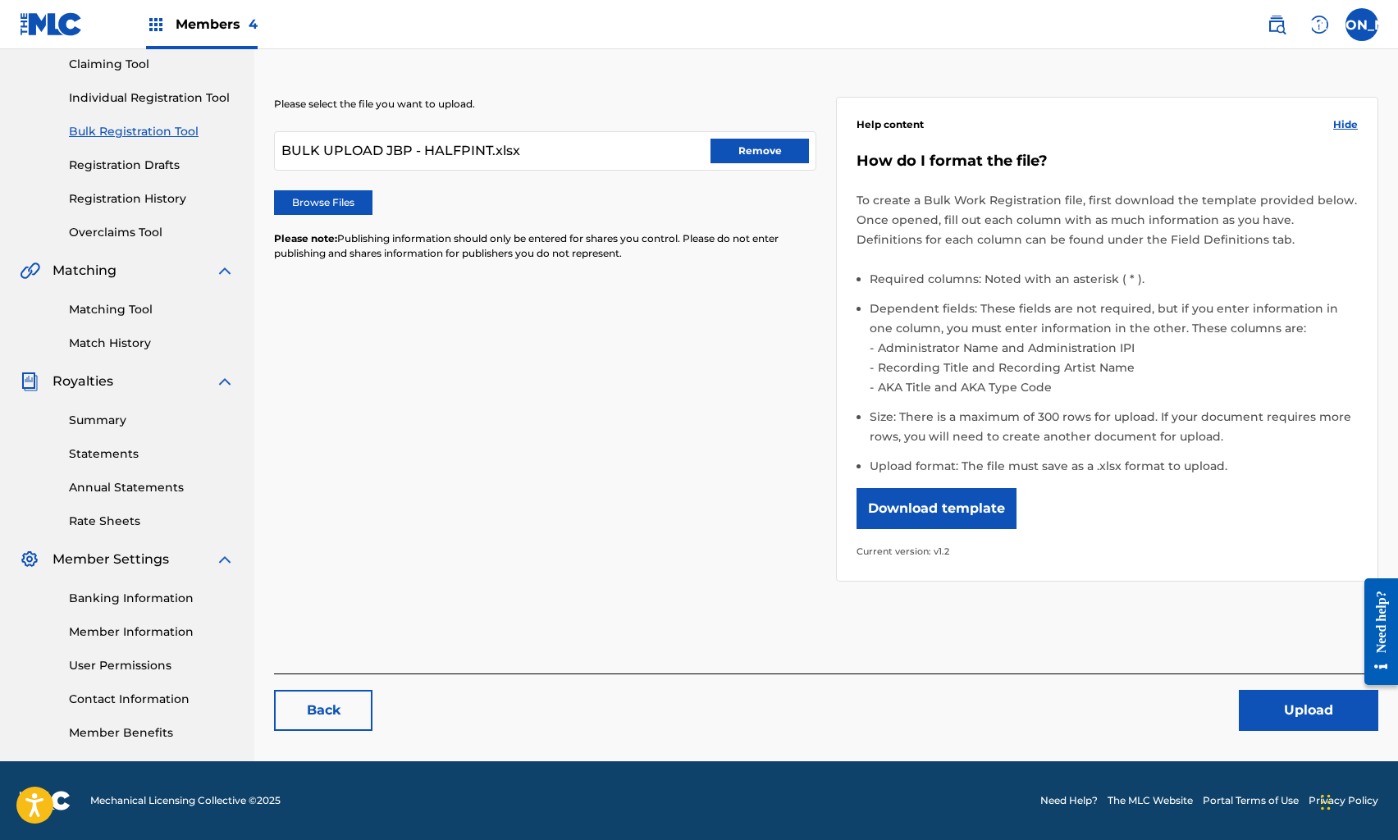
click at [1247, 709] on button "Upload" at bounding box center [1309, 710] width 140 height 41
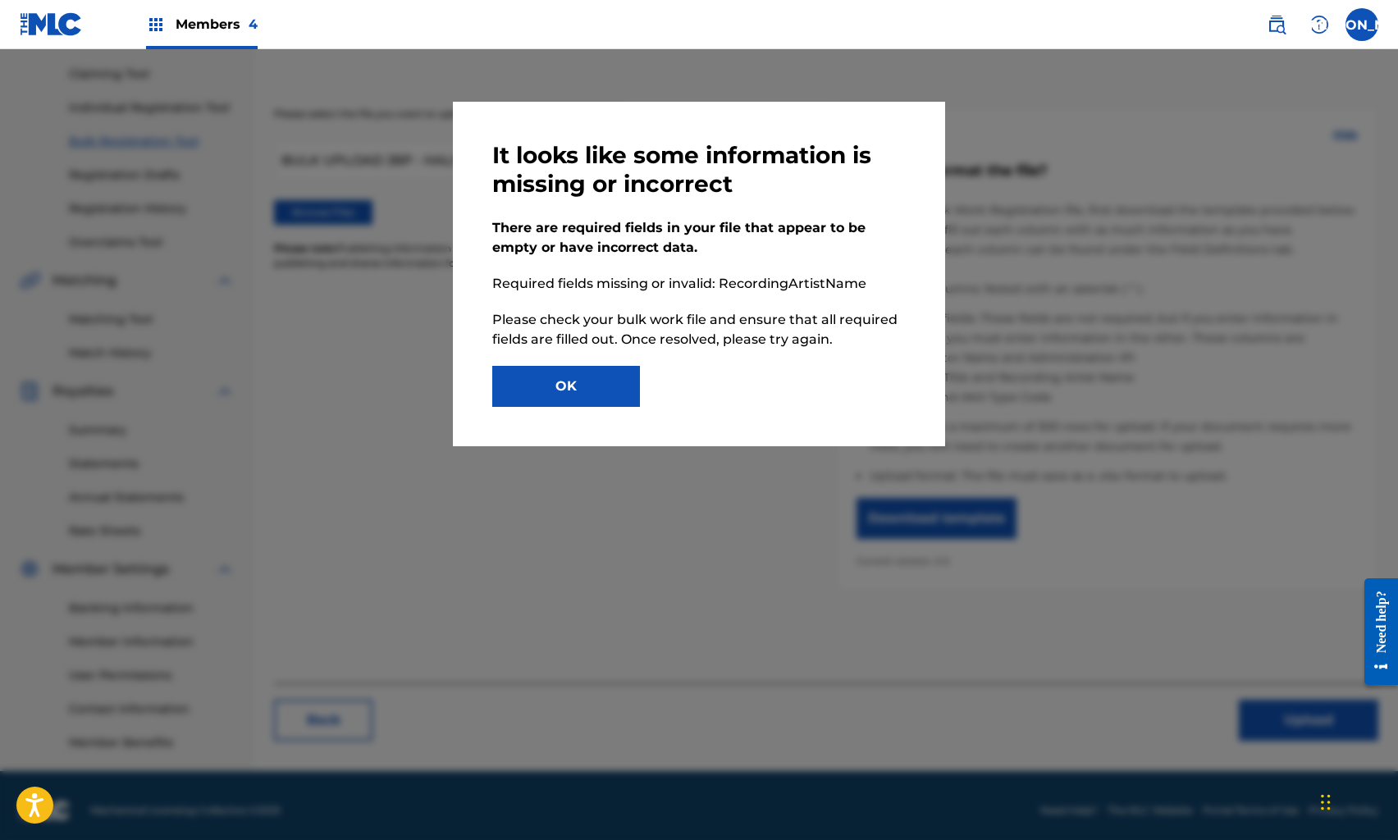
click at [607, 402] on button "OK" at bounding box center [566, 386] width 148 height 41
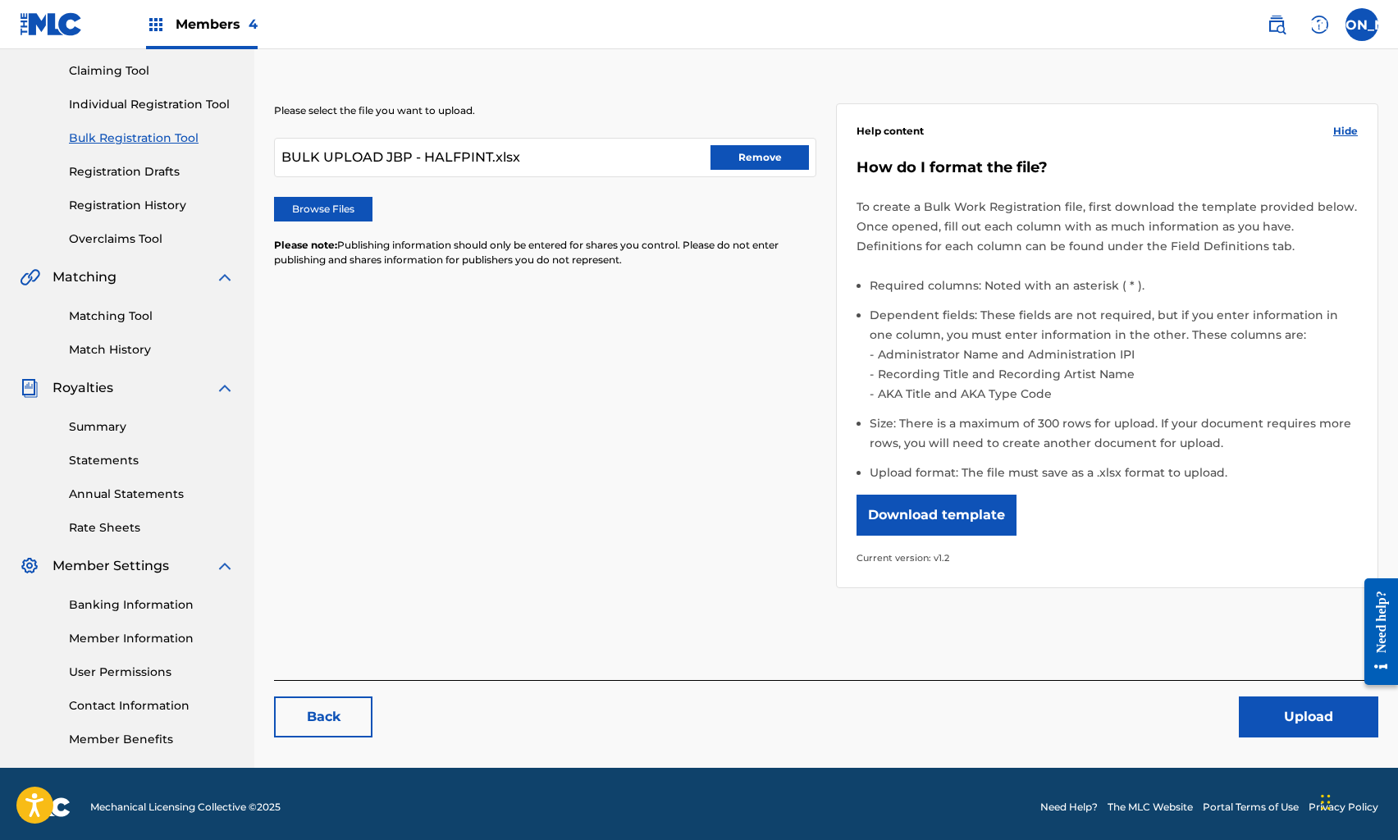
click at [766, 160] on button "Remove" at bounding box center [760, 157] width 98 height 25
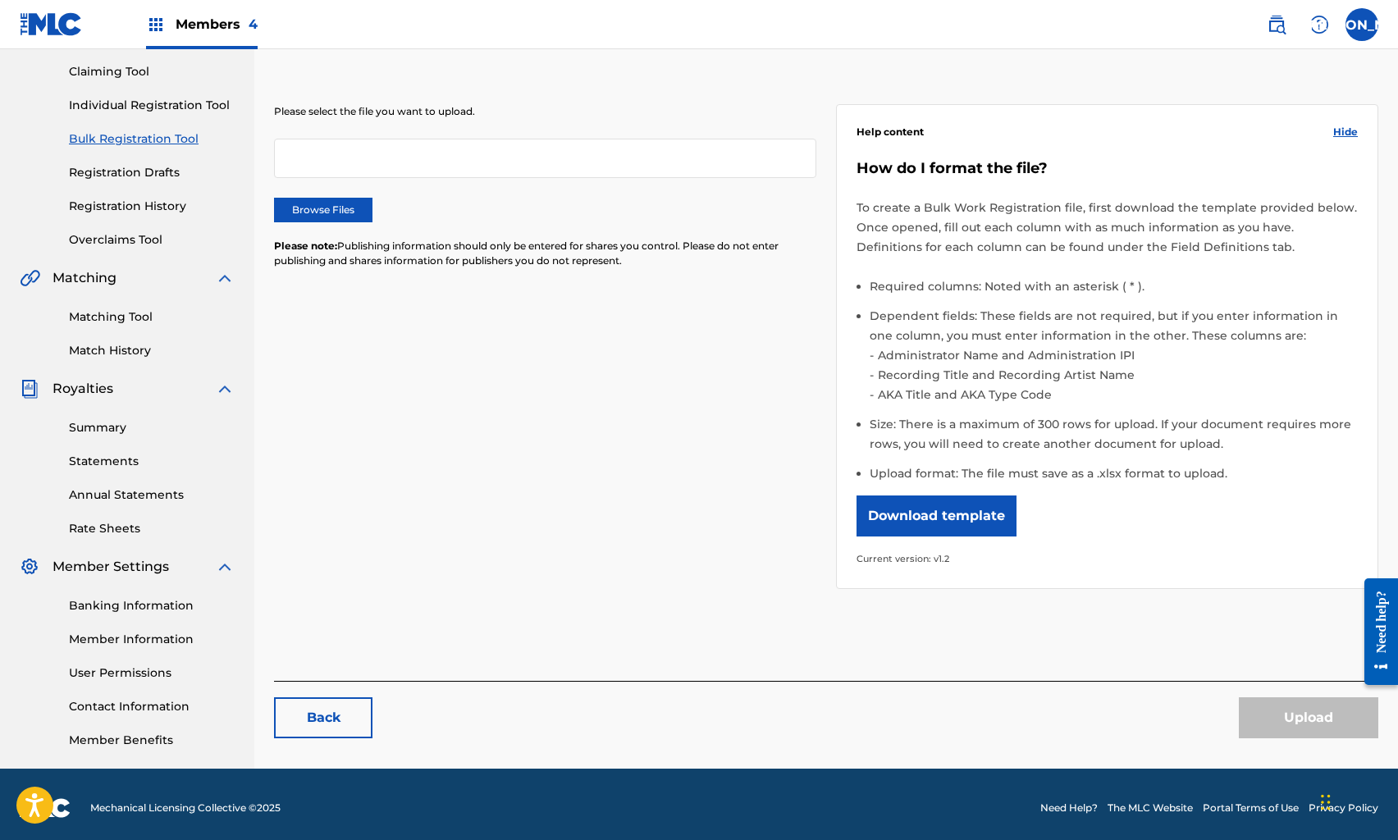
click at [401, 158] on div at bounding box center [545, 158] width 542 height 39
click at [574, 167] on div at bounding box center [545, 158] width 542 height 39
click at [310, 221] on label "Browse Files" at bounding box center [323, 210] width 98 height 25
click at [0, 0] on input "Browse Files" at bounding box center [0, 0] width 0 height 0
click at [1014, 460] on li "Size: There is a maximum of 300 rows for upload. If your document requires more…" at bounding box center [1114, 438] width 488 height 49
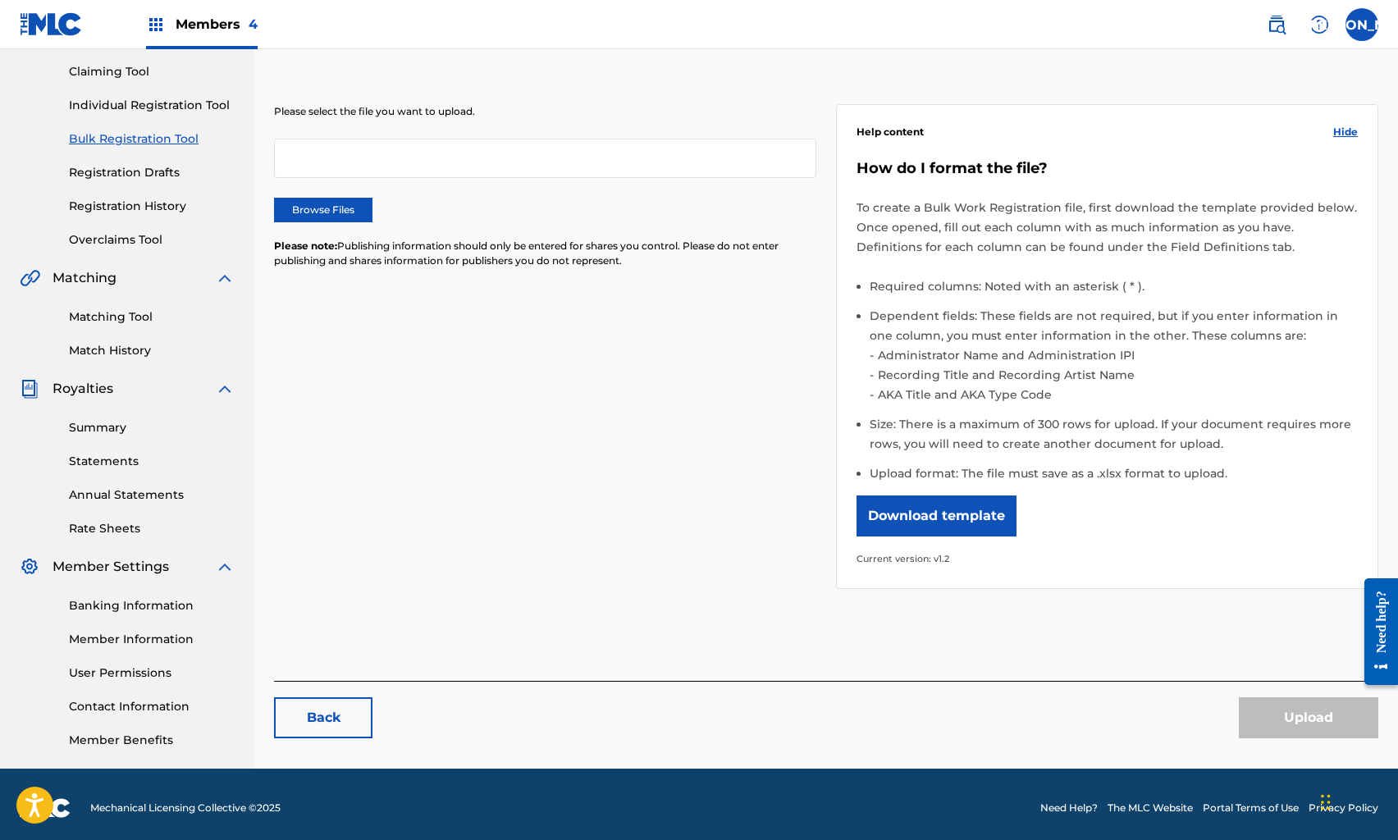
click at [317, 148] on div at bounding box center [545, 158] width 542 height 39
click at [323, 219] on label "Browse Files" at bounding box center [323, 210] width 98 height 25
click at [0, 0] on input "Browse Files" at bounding box center [0, 0] width 0 height 0
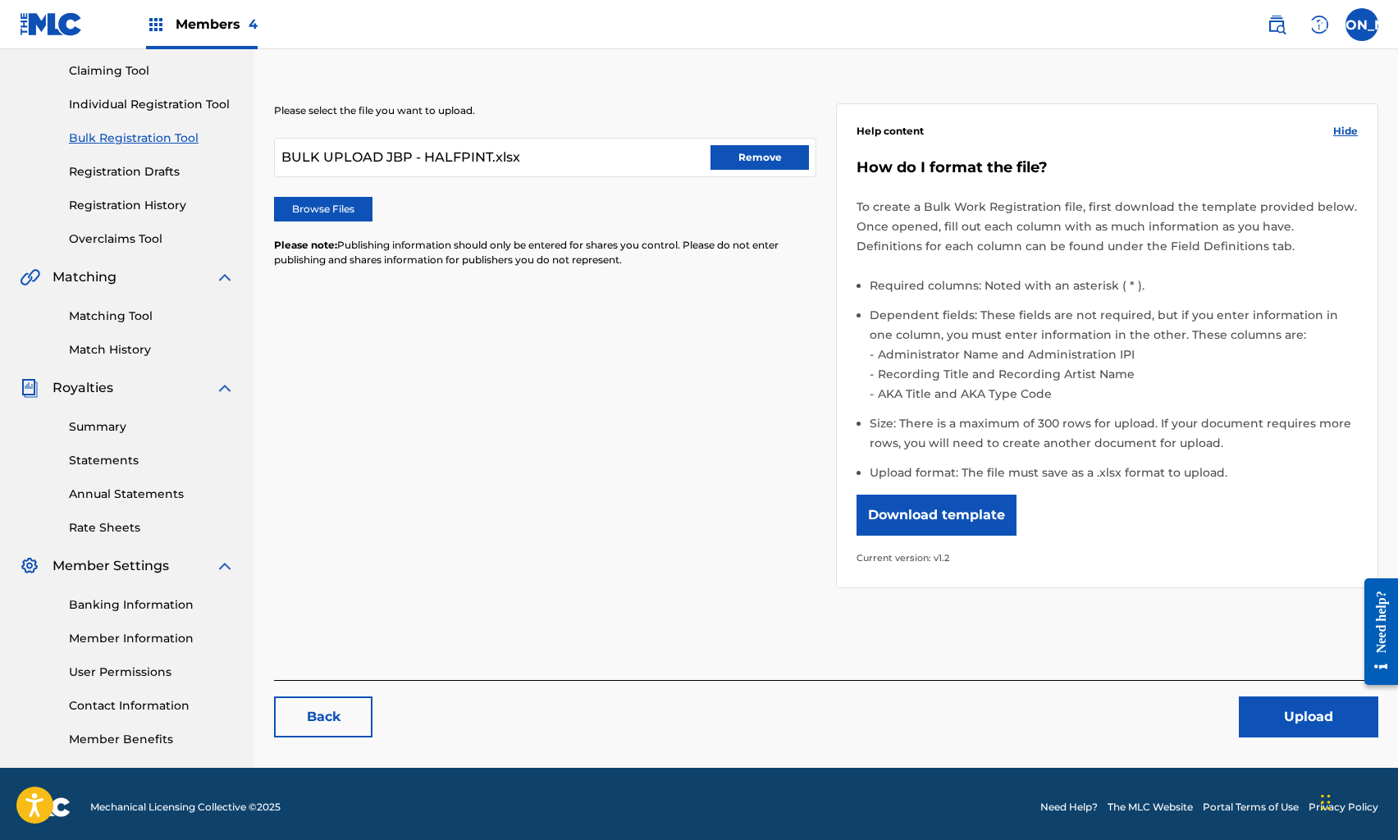
scroll to position [177, 0]
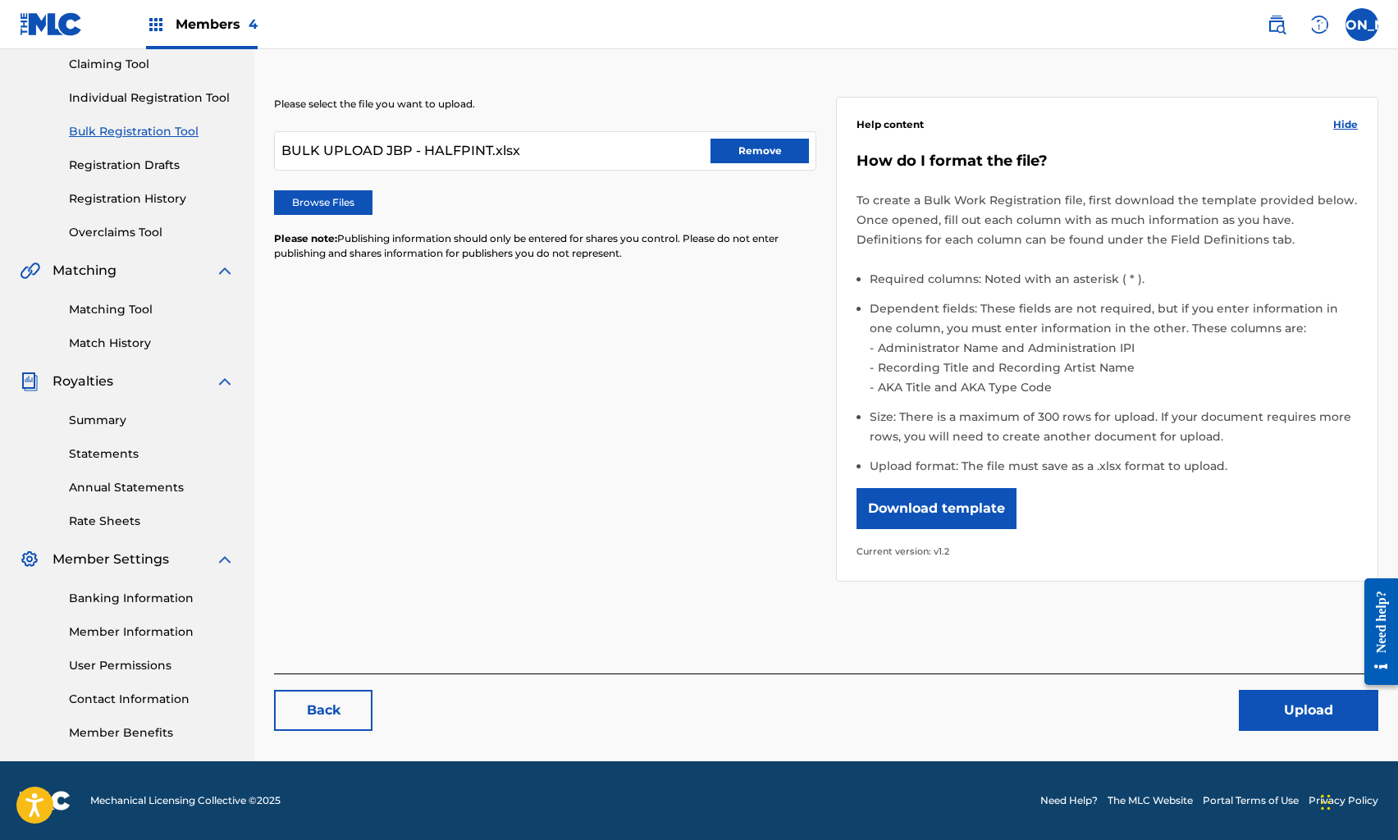
click at [1293, 694] on button "Upload" at bounding box center [1309, 710] width 140 height 41
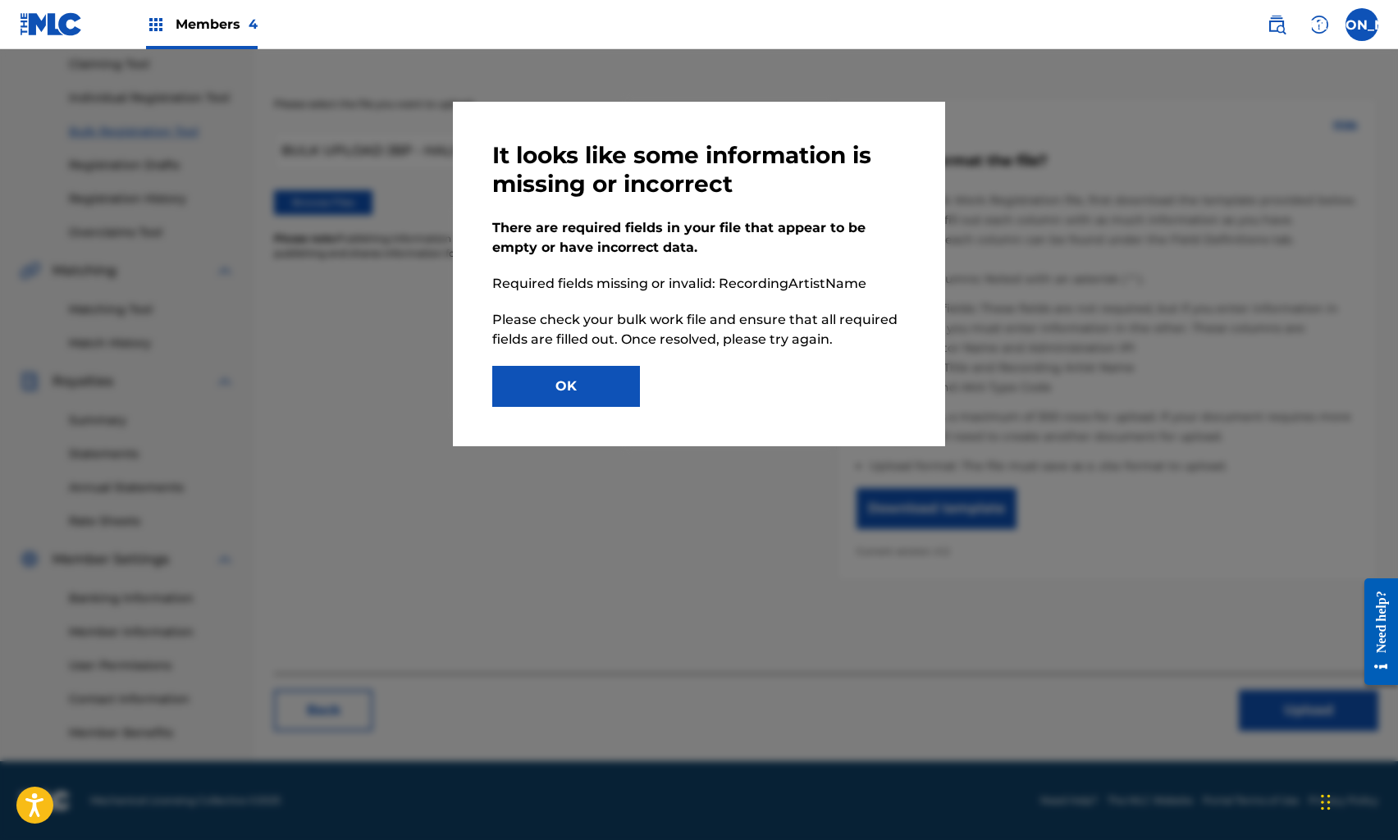
click at [637, 396] on button "OK" at bounding box center [566, 386] width 148 height 41
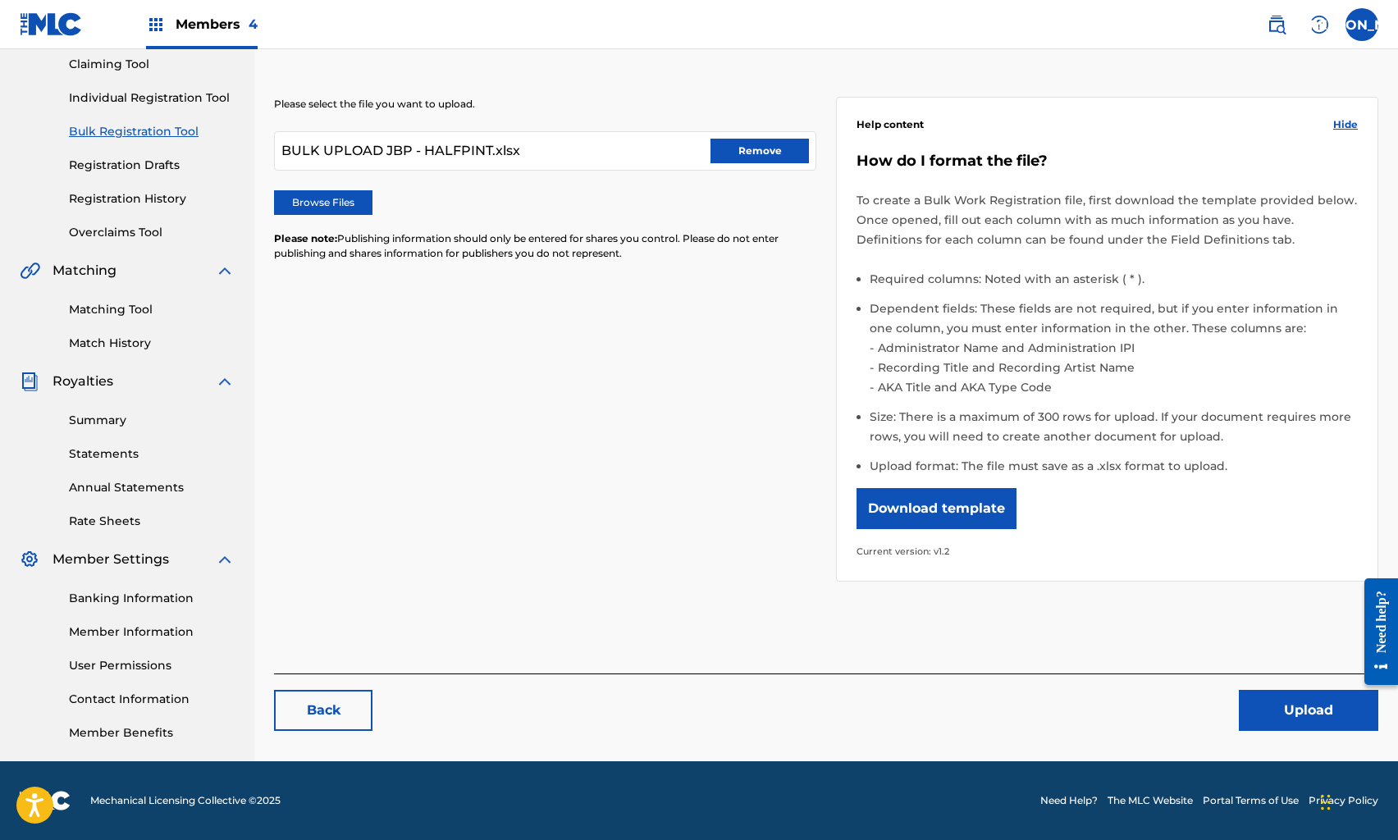
click at [787, 137] on div "BULK UPLOAD JBP - HALFPINT.xlsx Remove" at bounding box center [545, 150] width 542 height 39
click at [779, 147] on button "Remove" at bounding box center [760, 151] width 98 height 25
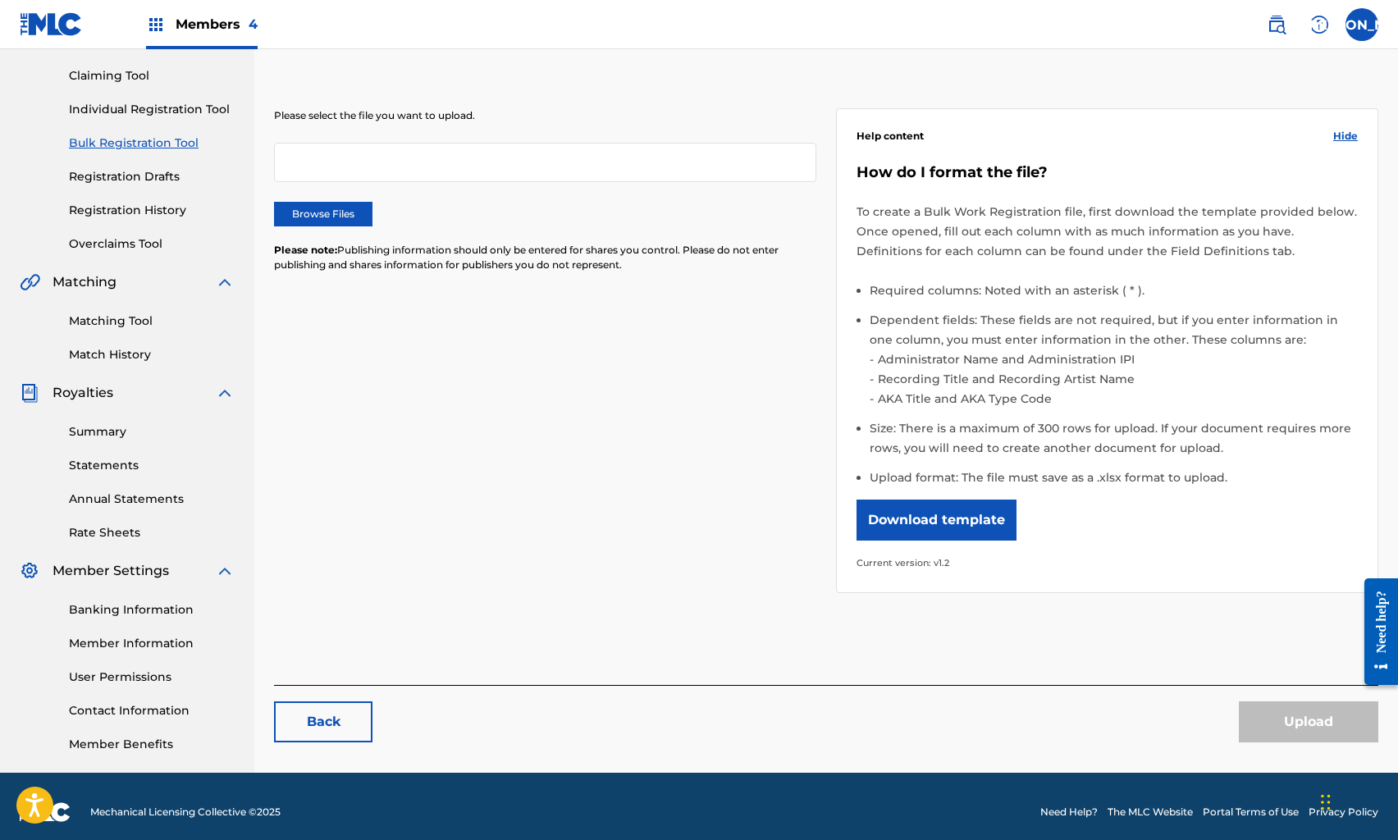
scroll to position [165, 0]
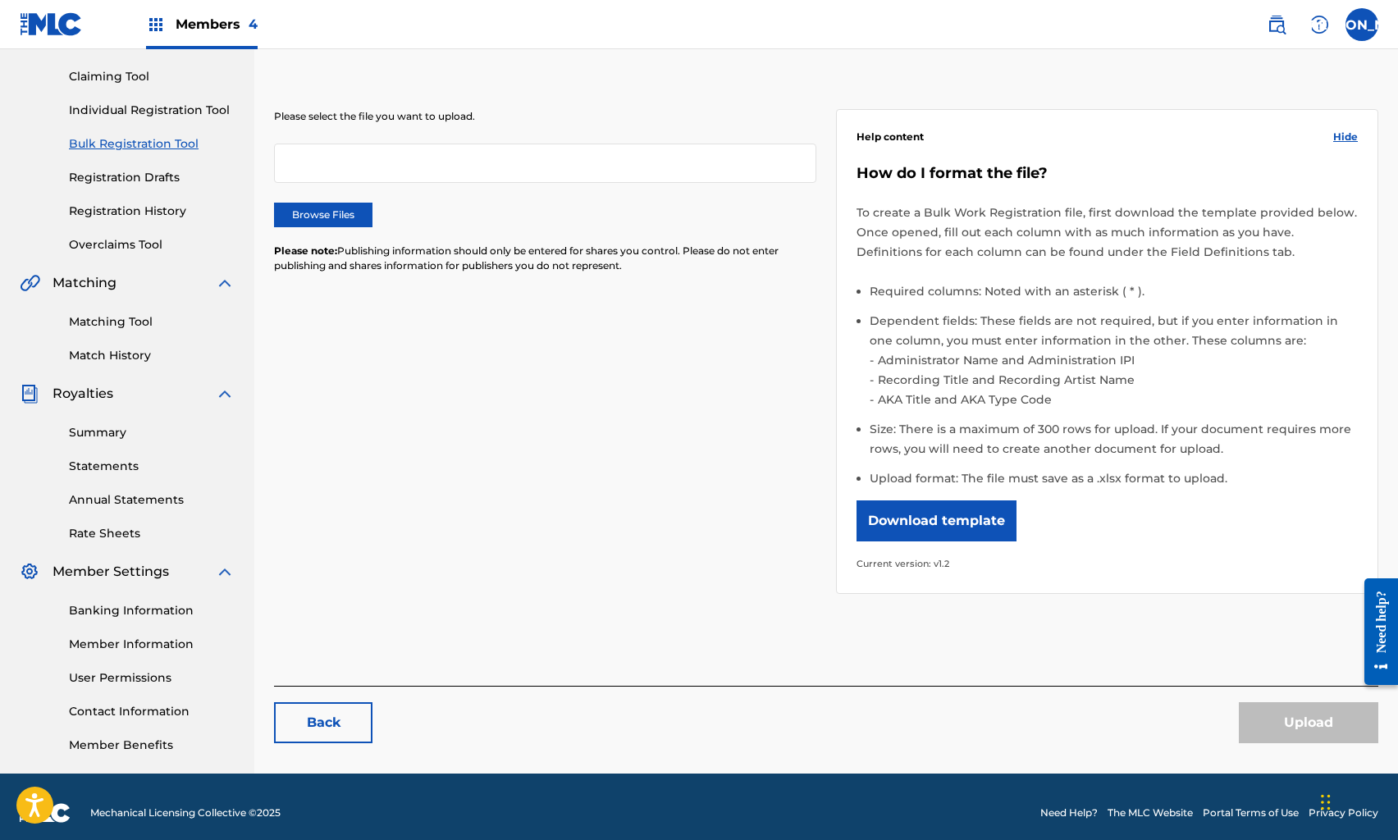
click at [467, 231] on div "Please select the file you want to upload. Browse Files Please note: Publishing…" at bounding box center [545, 201] width 542 height 184
click at [311, 153] on div at bounding box center [545, 163] width 542 height 39
click at [343, 217] on label "Browse Files" at bounding box center [323, 215] width 98 height 25
click at [0, 0] on input "Browse Files" at bounding box center [0, 0] width 0 height 0
click at [352, 213] on label "Browse Files" at bounding box center [323, 215] width 98 height 25
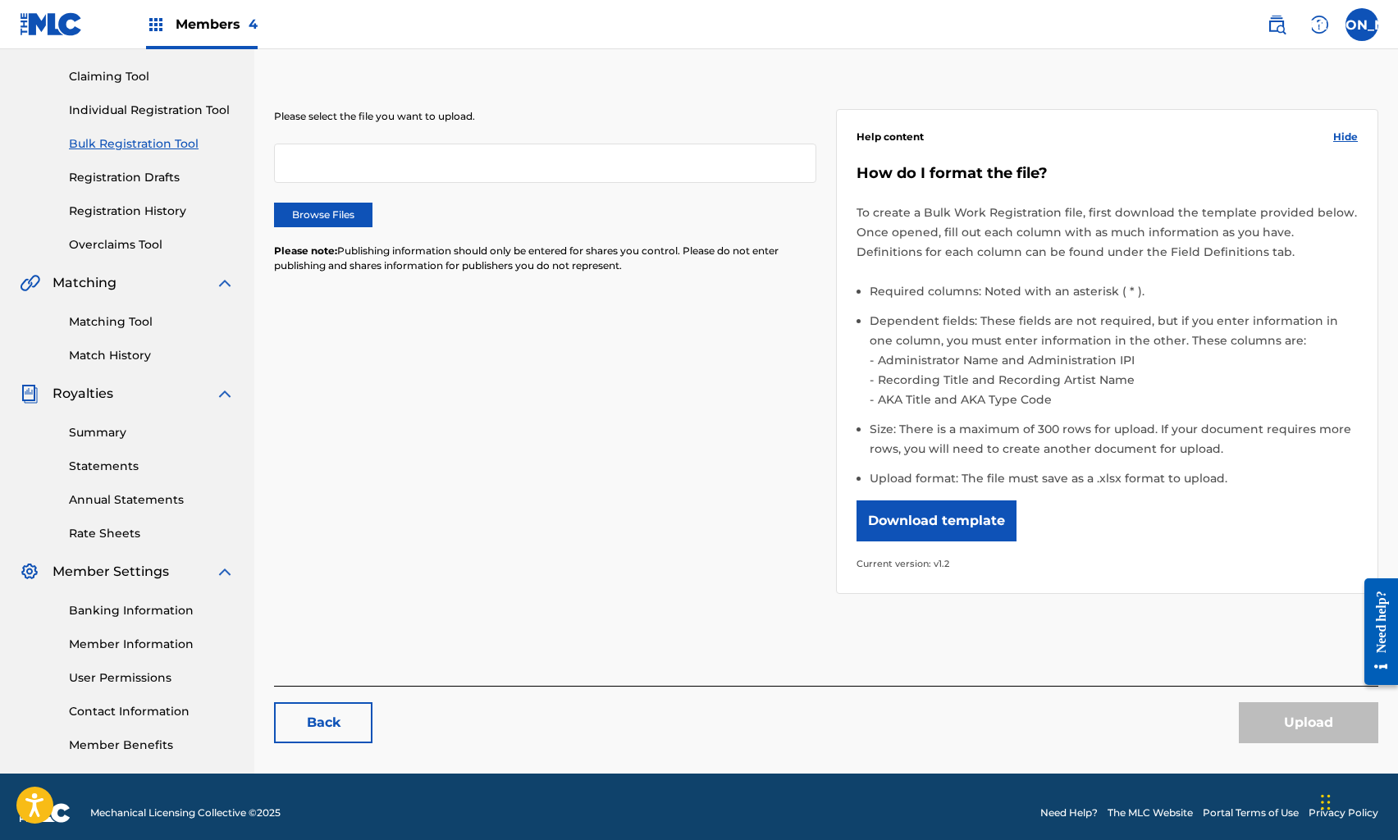
click at [0, 0] on input "Browse Files" at bounding box center [0, 0] width 0 height 0
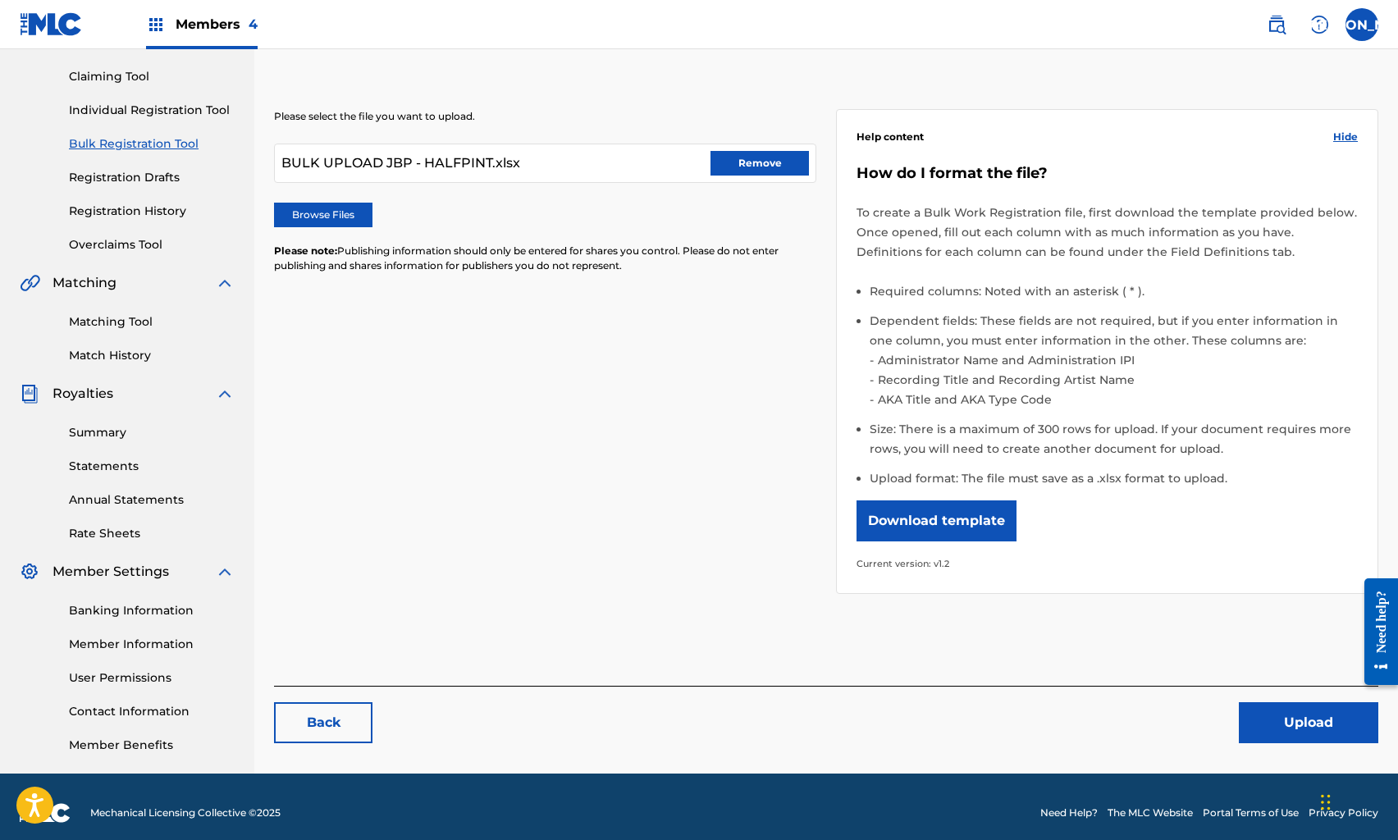
click at [1330, 733] on button "Upload" at bounding box center [1309, 722] width 140 height 41
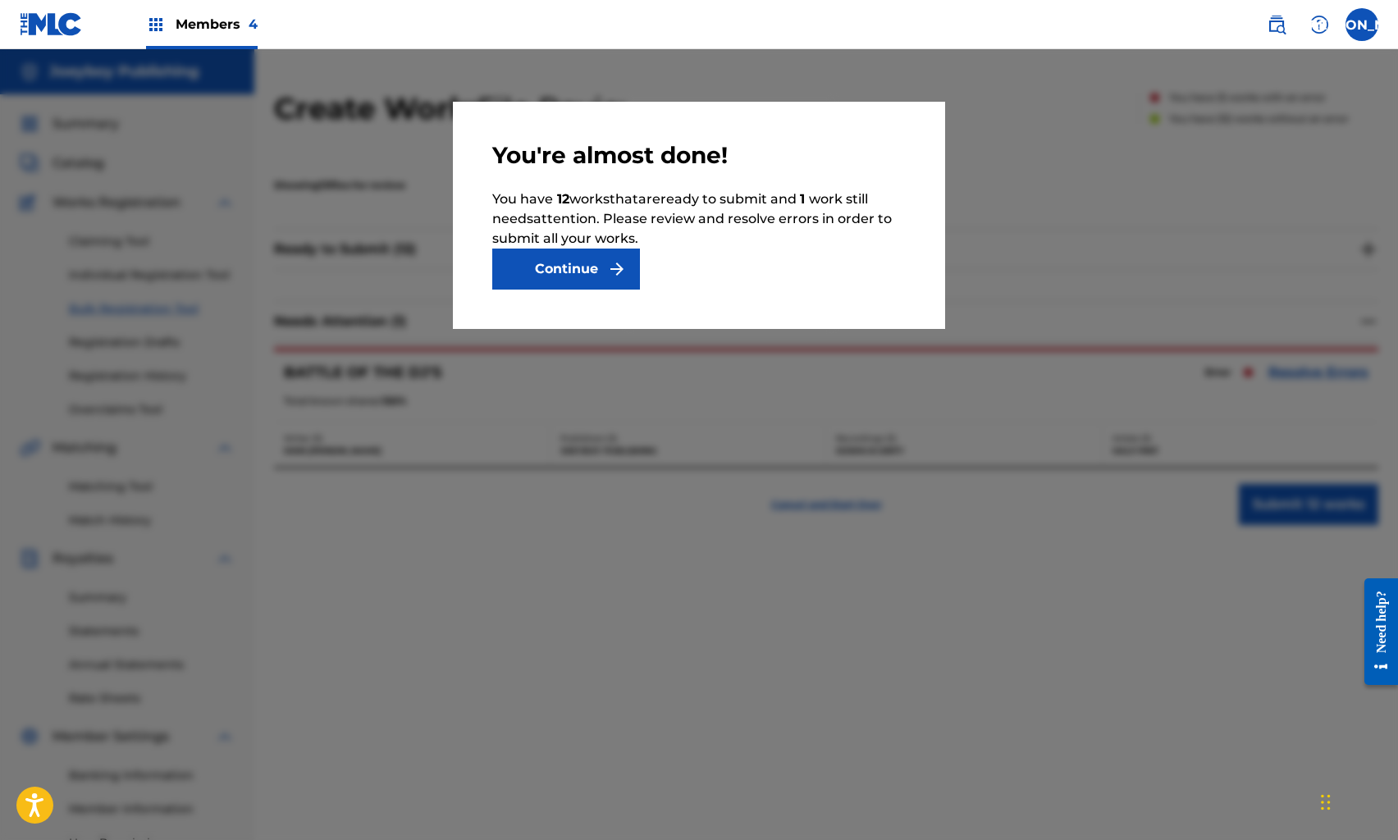
click at [581, 278] on button "Continue" at bounding box center [566, 269] width 148 height 41
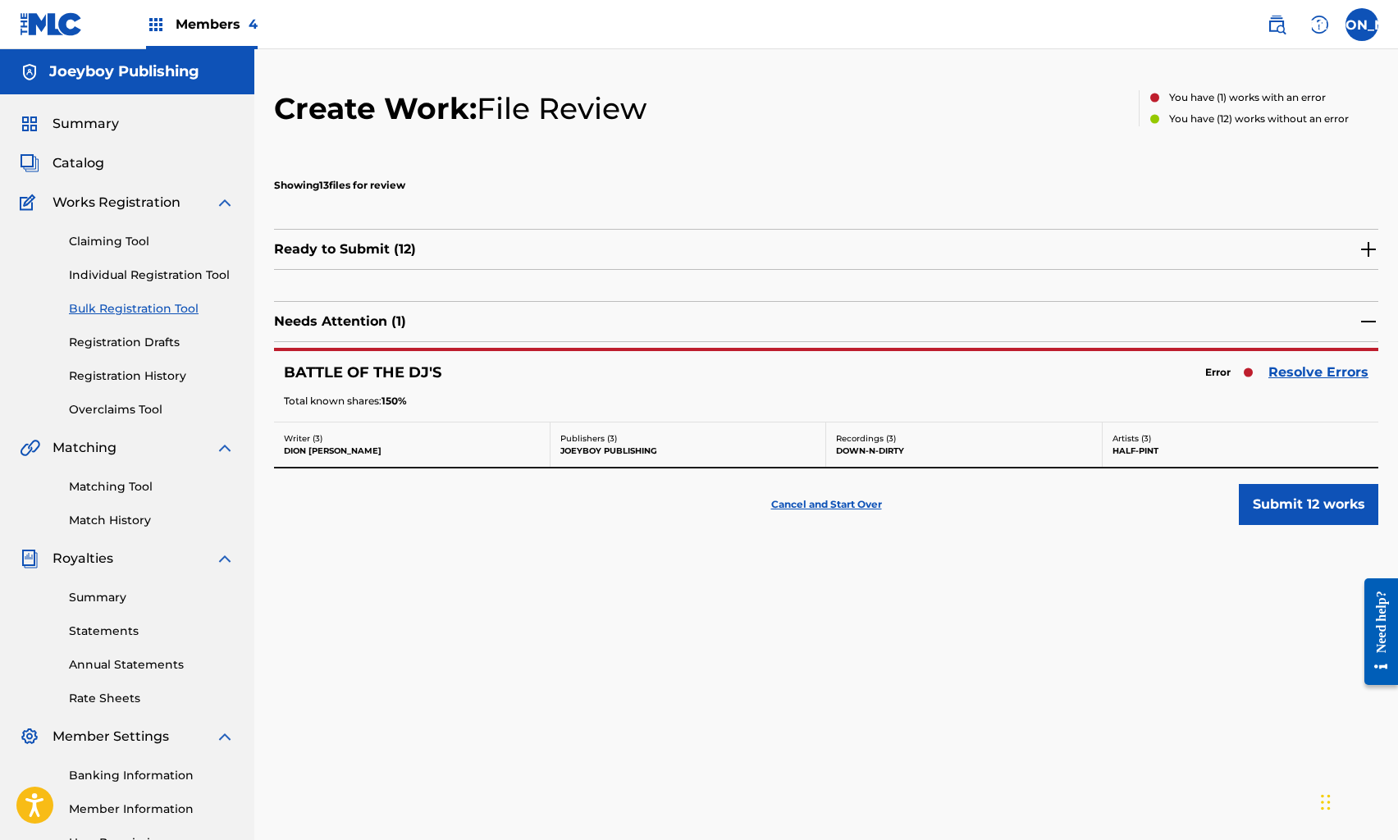
click at [794, 502] on p "Cancel and Start Over" at bounding box center [826, 504] width 111 height 15
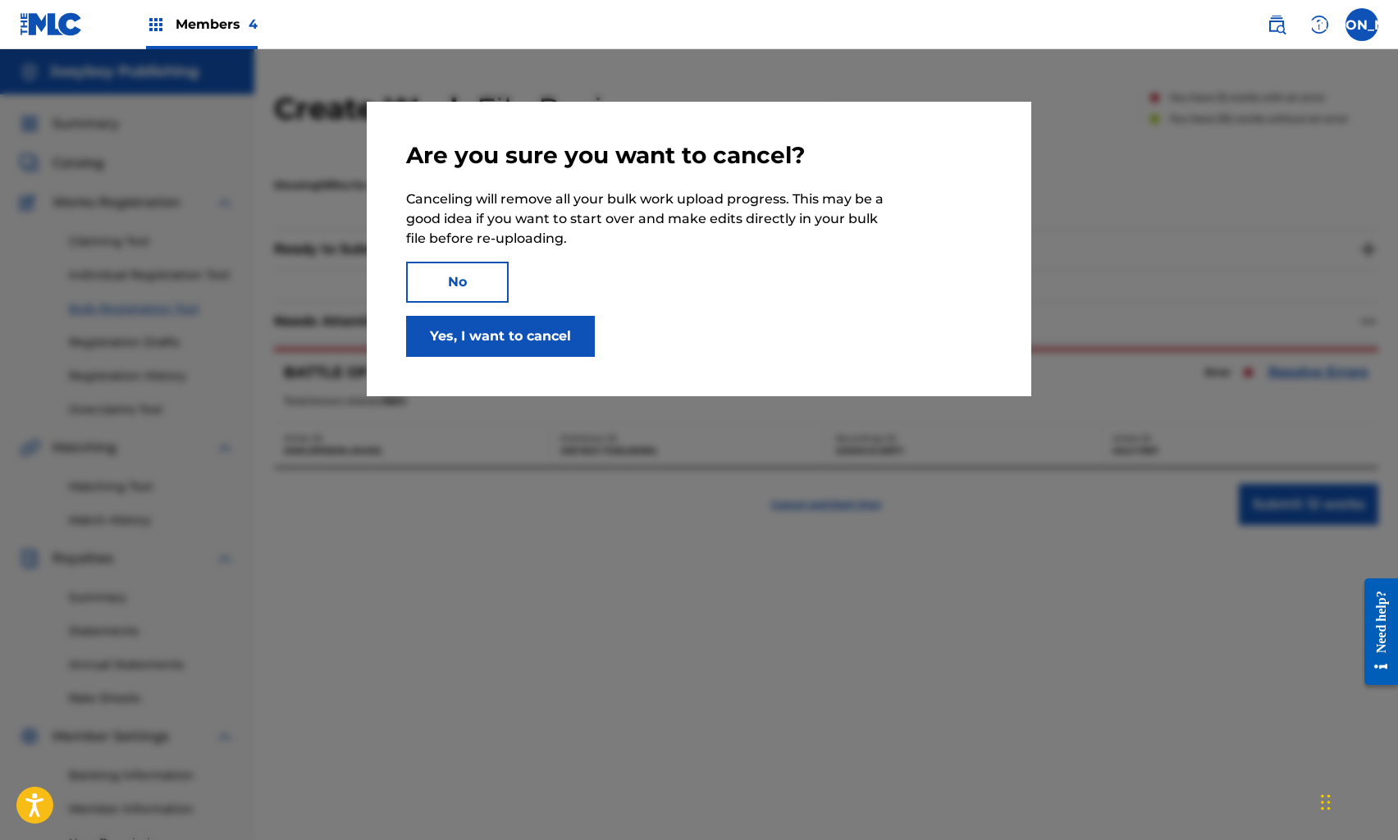
click at [494, 329] on button "Yes, I want to cancel" at bounding box center [500, 336] width 189 height 41
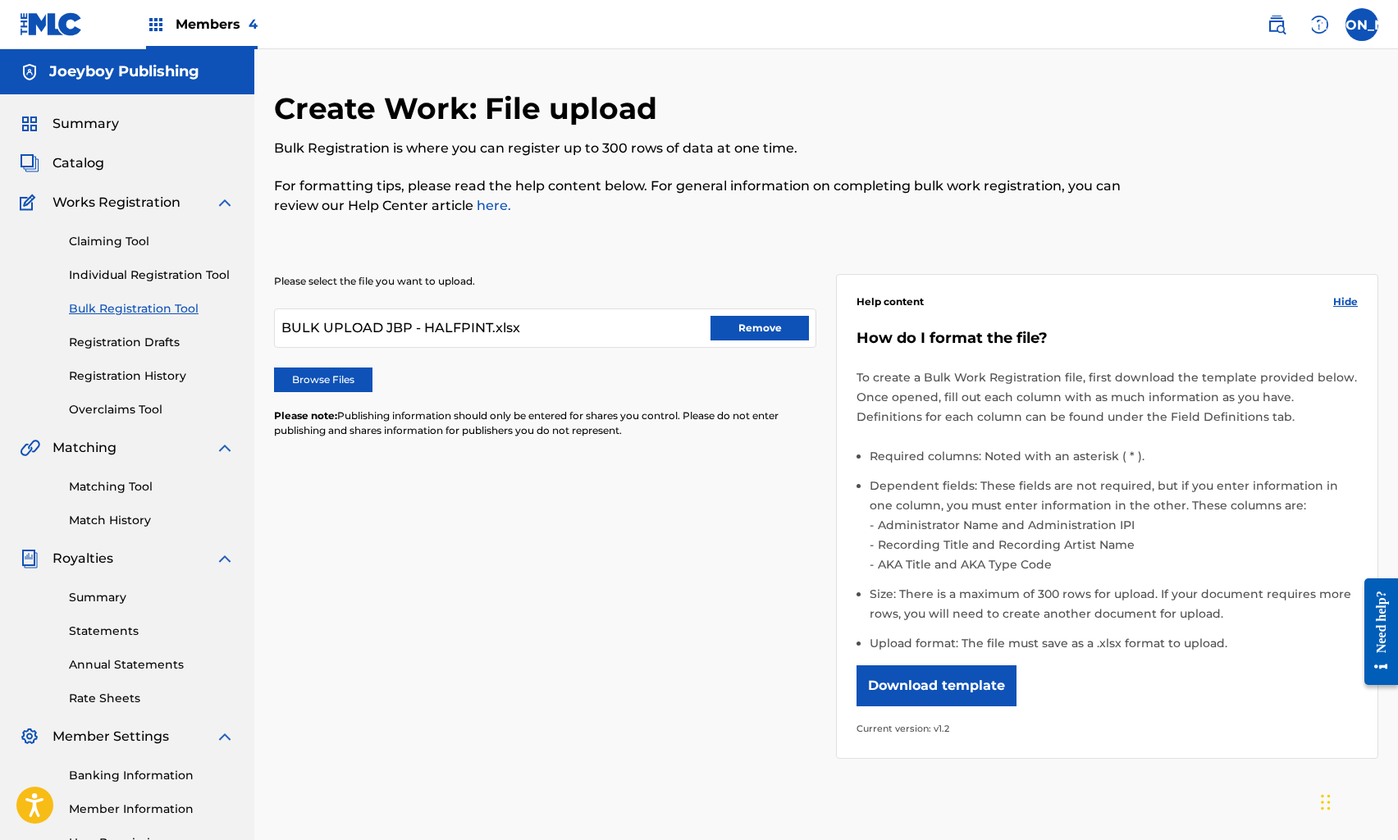
click at [759, 320] on button "Remove" at bounding box center [760, 328] width 98 height 25
click at [87, 162] on span "Catalog" at bounding box center [79, 163] width 52 height 20
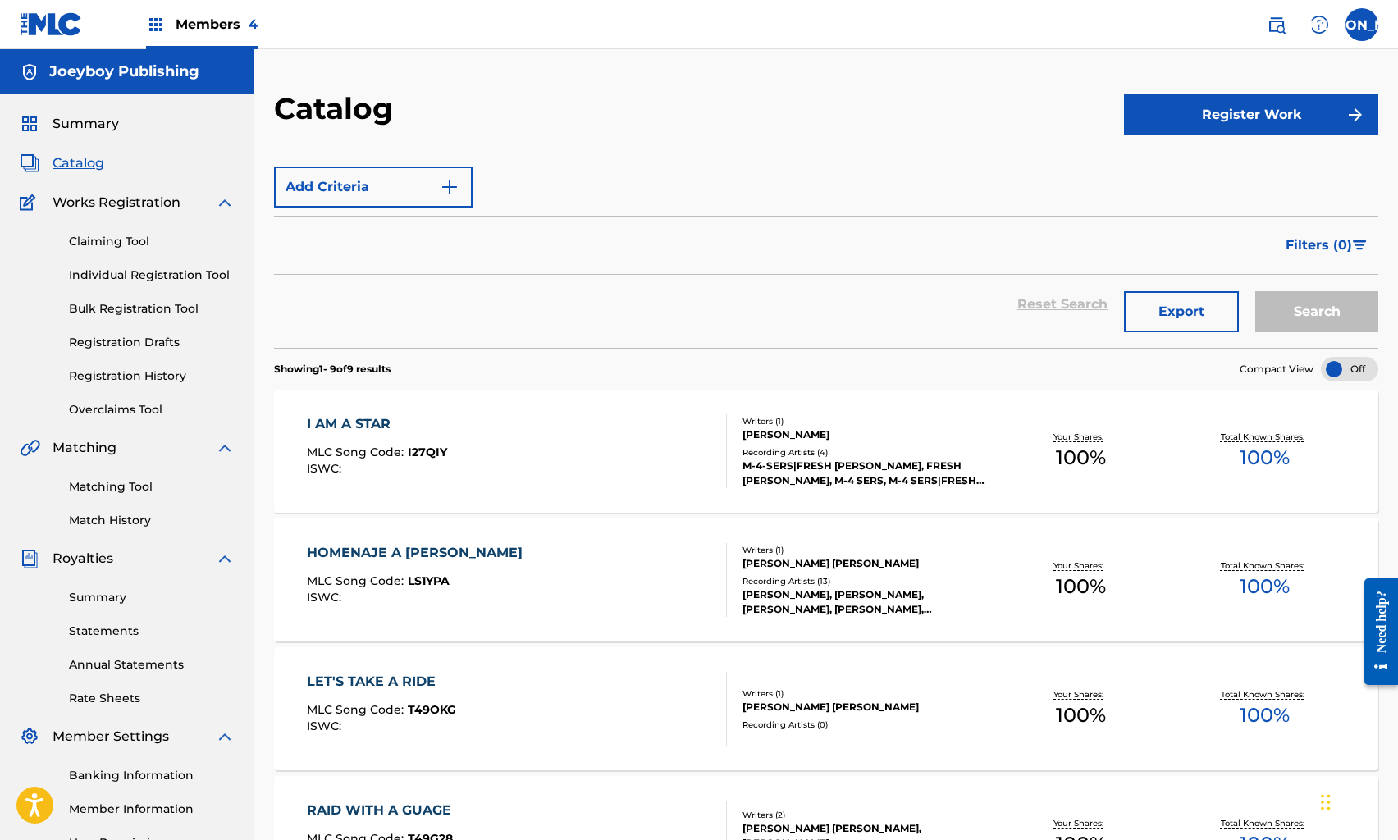
click at [87, 162] on span "Catalog" at bounding box center [79, 163] width 52 height 20
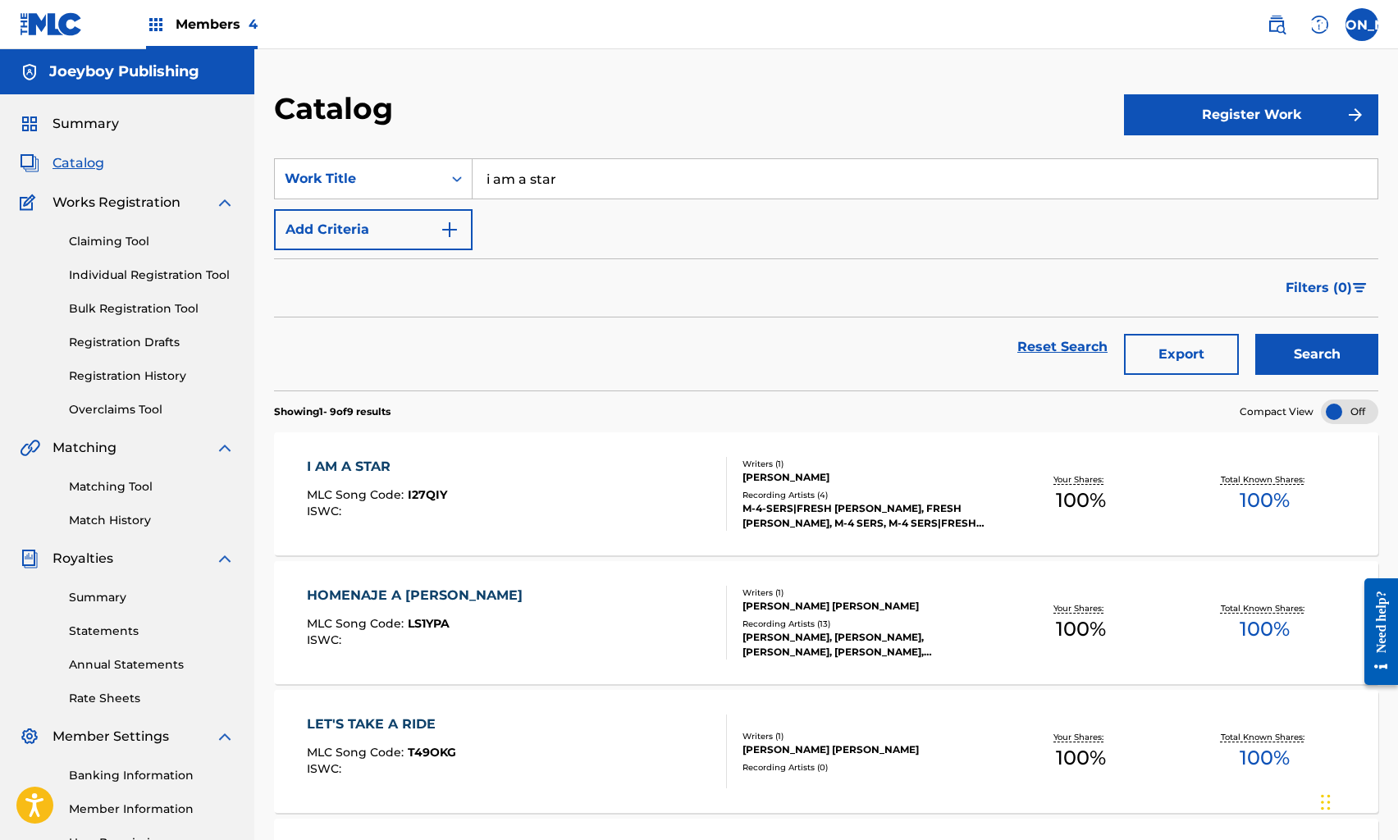
click at [1068, 341] on link "Reset Search" at bounding box center [1062, 347] width 107 height 36
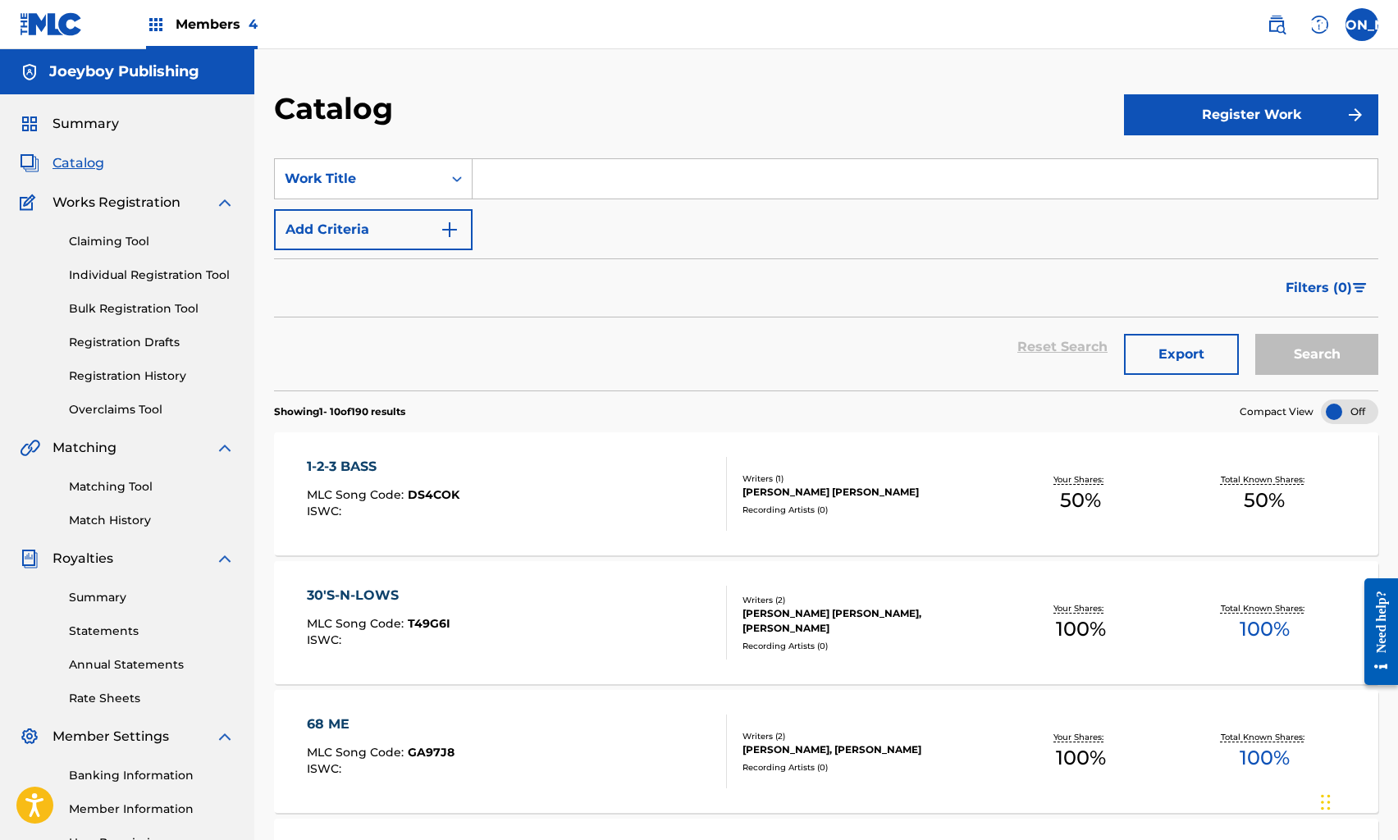
click at [726, 175] on input "Search Form" at bounding box center [925, 178] width 905 height 39
click at [1256, 334] on button "Search" at bounding box center [1317, 354] width 123 height 41
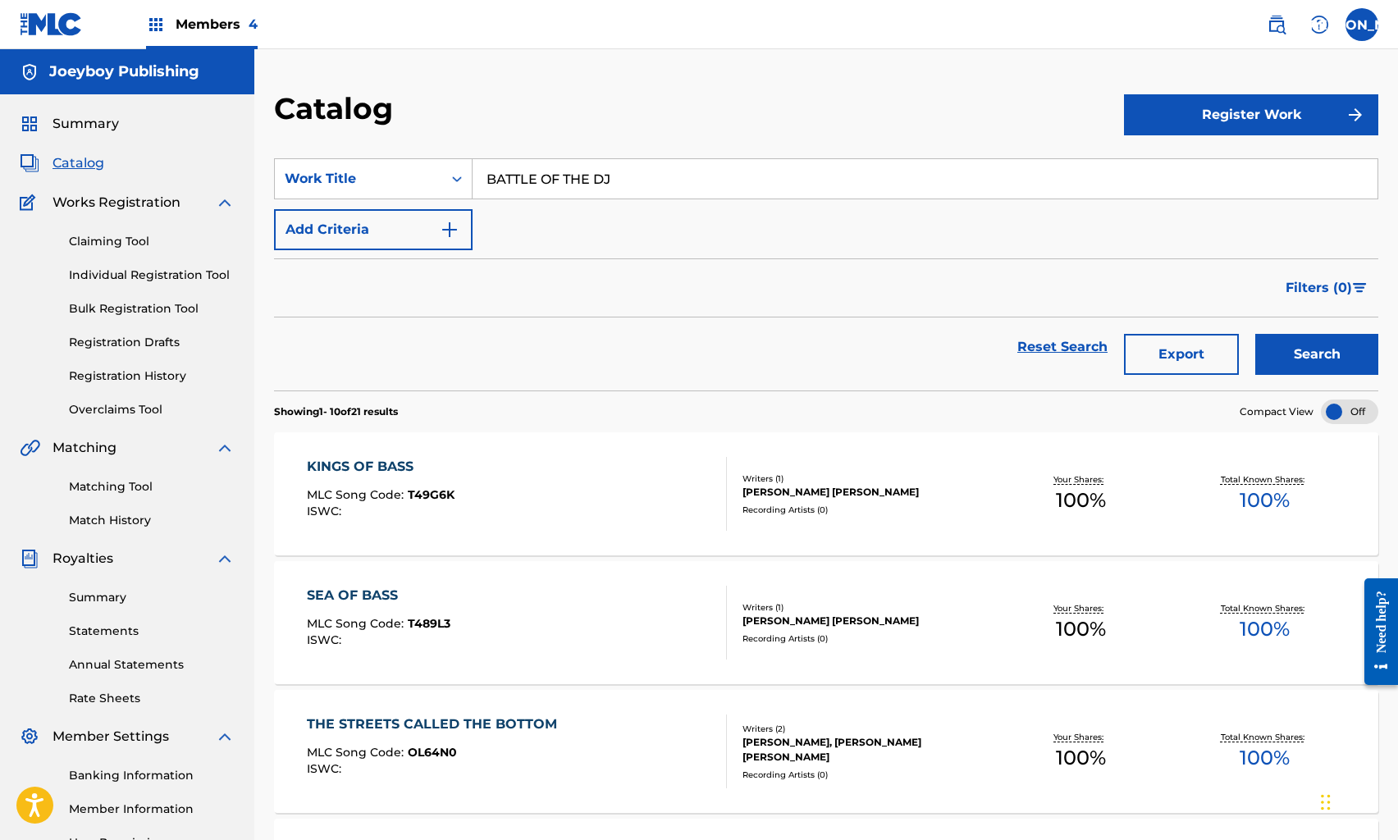
scroll to position [29, 0]
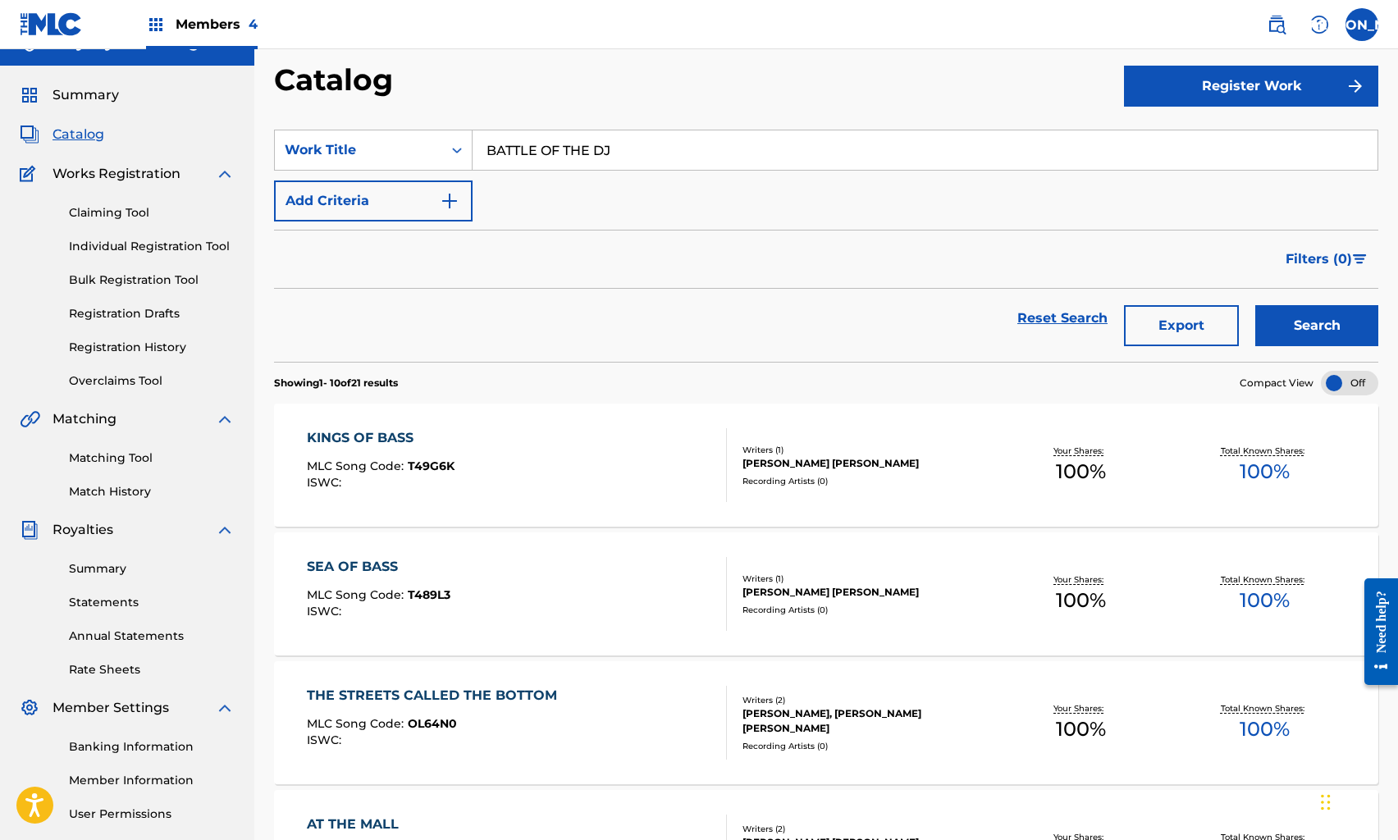
type input "BATTLE OF THE DJ"
click at [1343, 317] on button "Search" at bounding box center [1317, 325] width 123 height 41
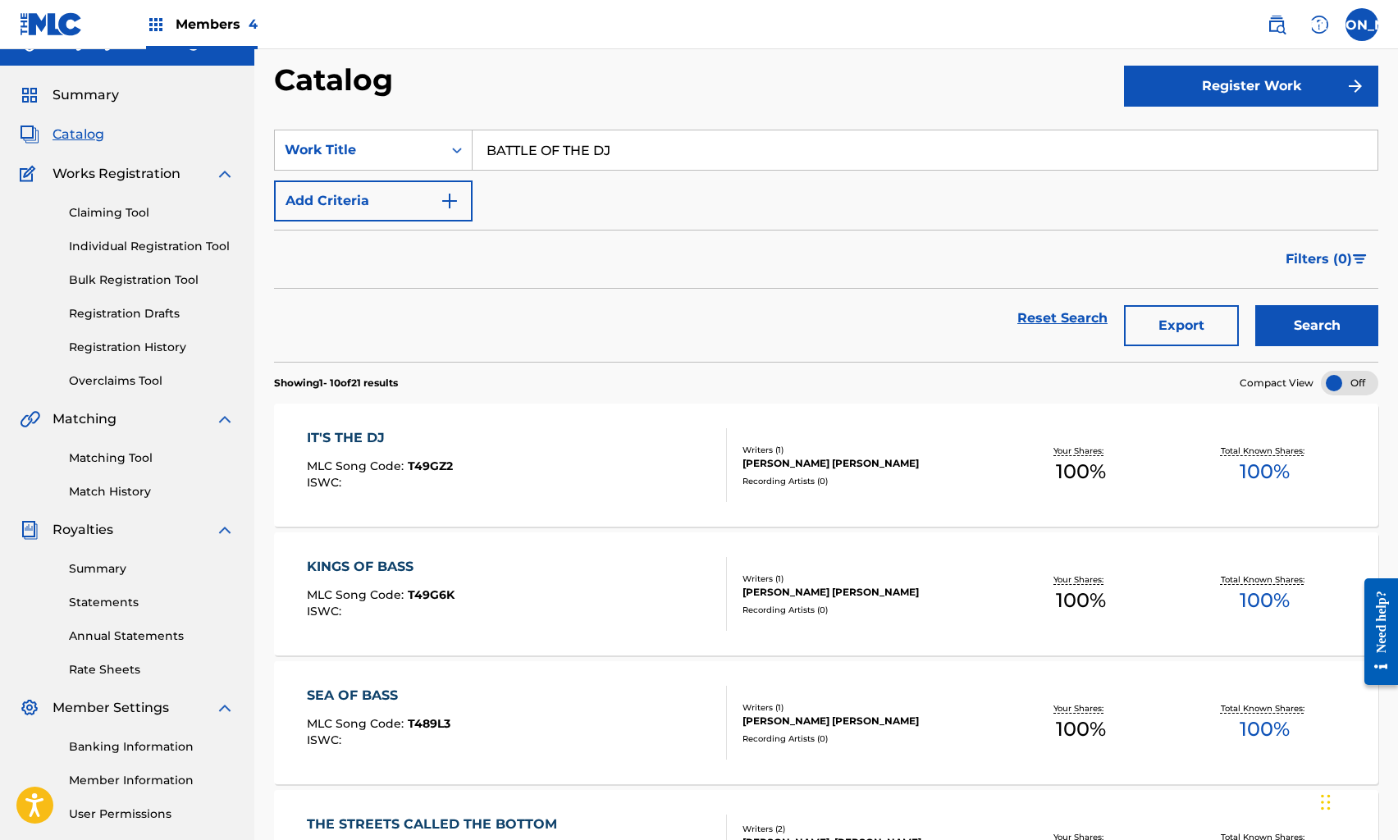
click at [117, 274] on link "Bulk Registration Tool" at bounding box center [152, 280] width 166 height 17
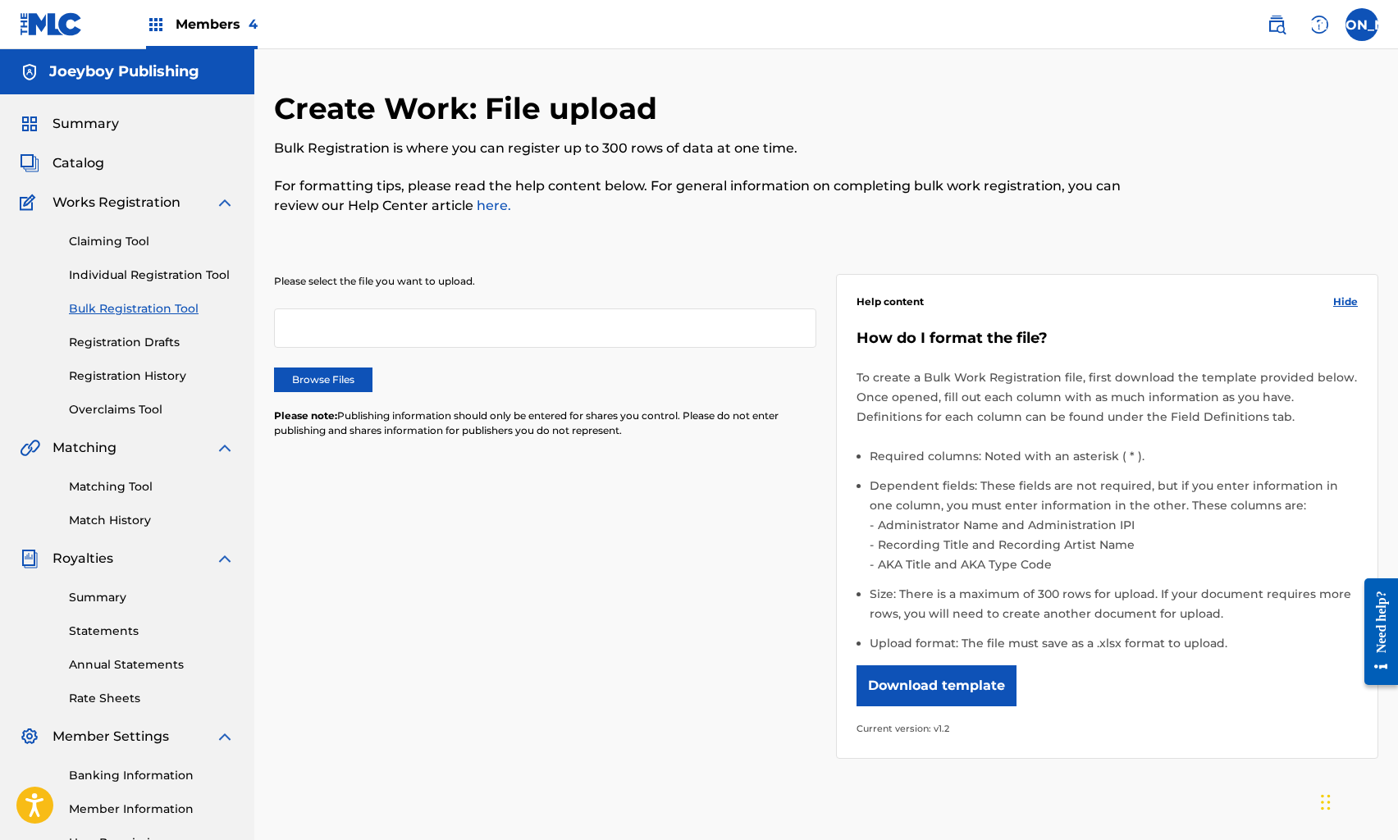
click at [317, 338] on div at bounding box center [545, 328] width 542 height 39
click at [304, 323] on div at bounding box center [545, 328] width 542 height 39
click at [318, 375] on label "Browse Files" at bounding box center [323, 380] width 98 height 25
click at [0, 0] on input "Browse Files" at bounding box center [0, 0] width 0 height 0
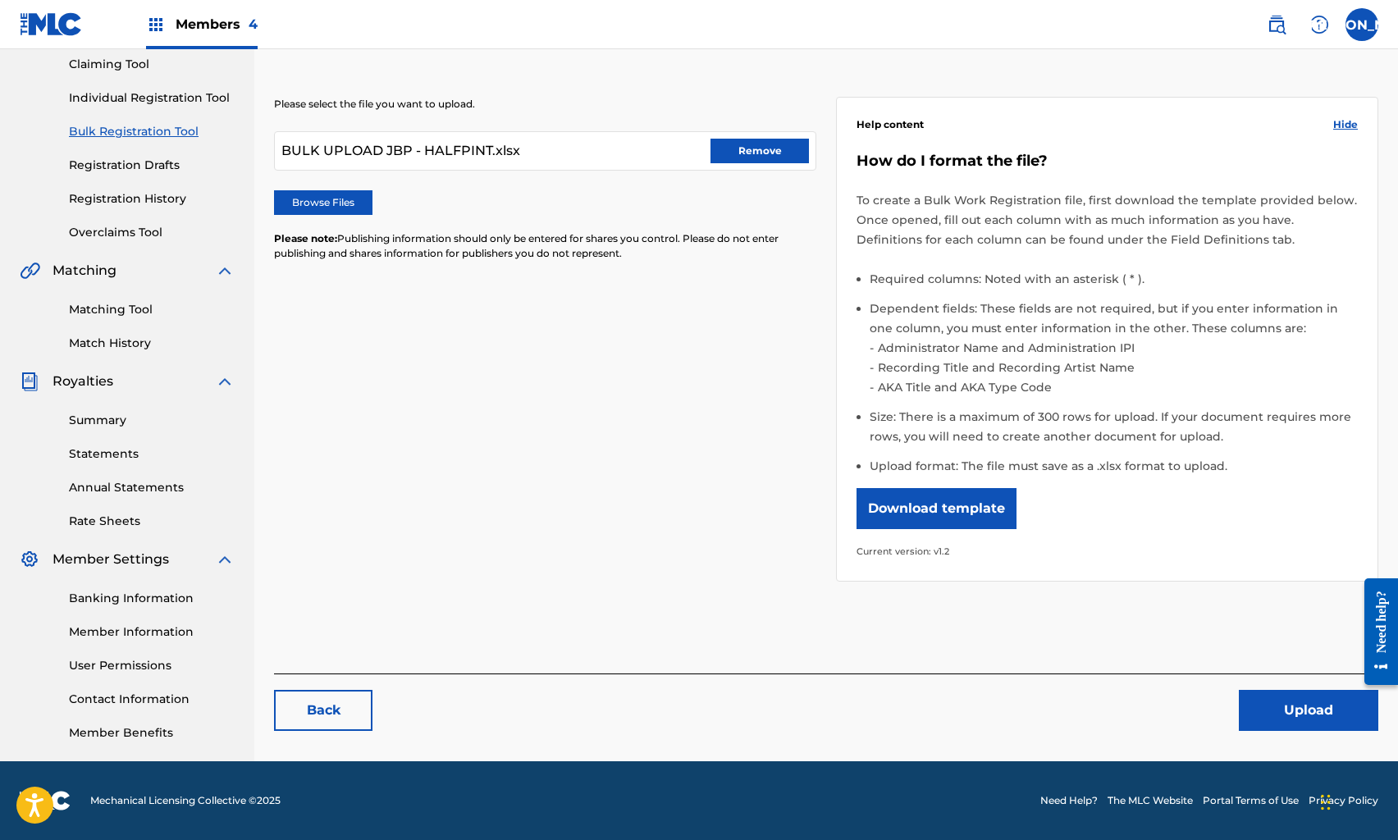
click at [1265, 708] on button "Upload" at bounding box center [1309, 710] width 140 height 41
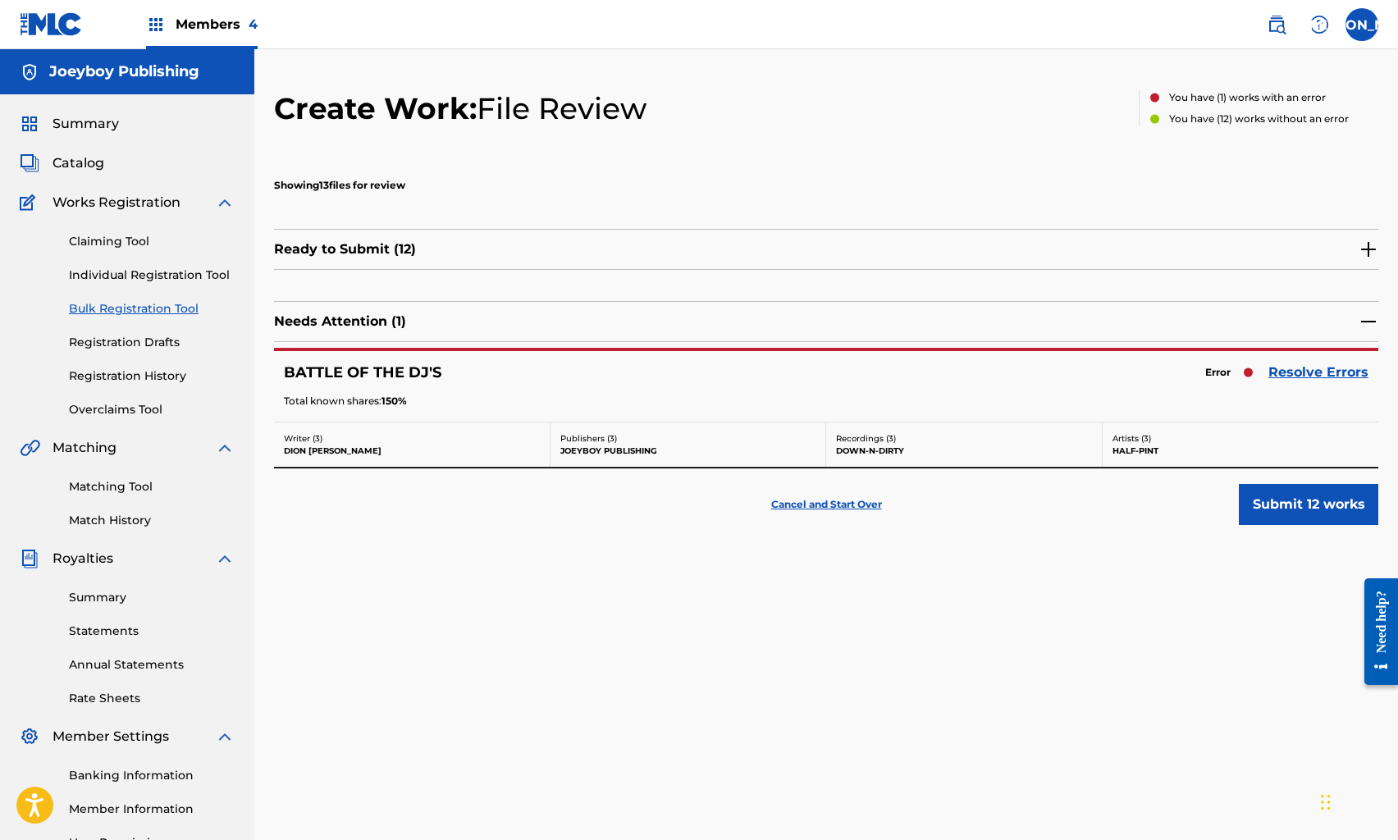
click at [1310, 373] on link "Resolve Errors" at bounding box center [1319, 373] width 100 height 20
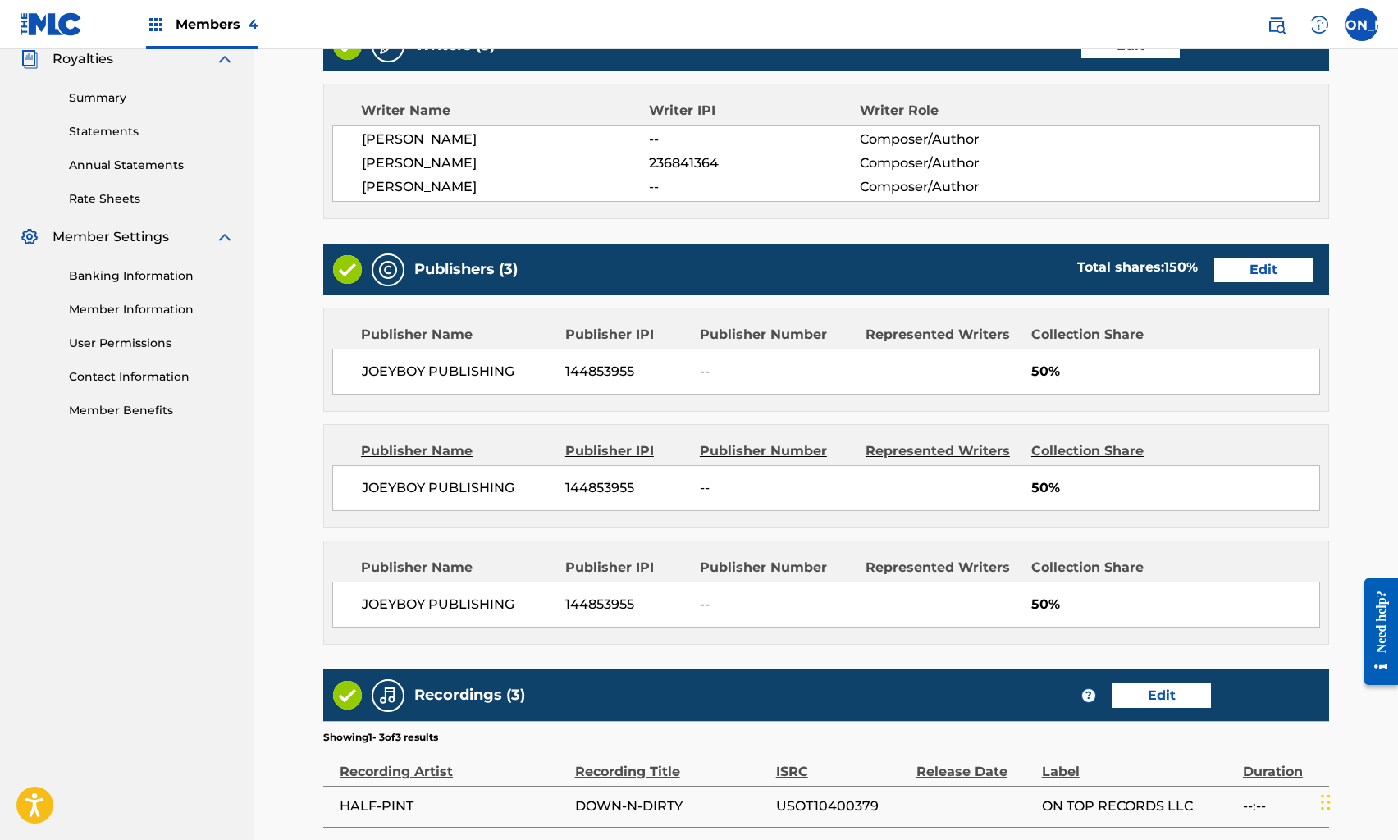
scroll to position [561, 0]
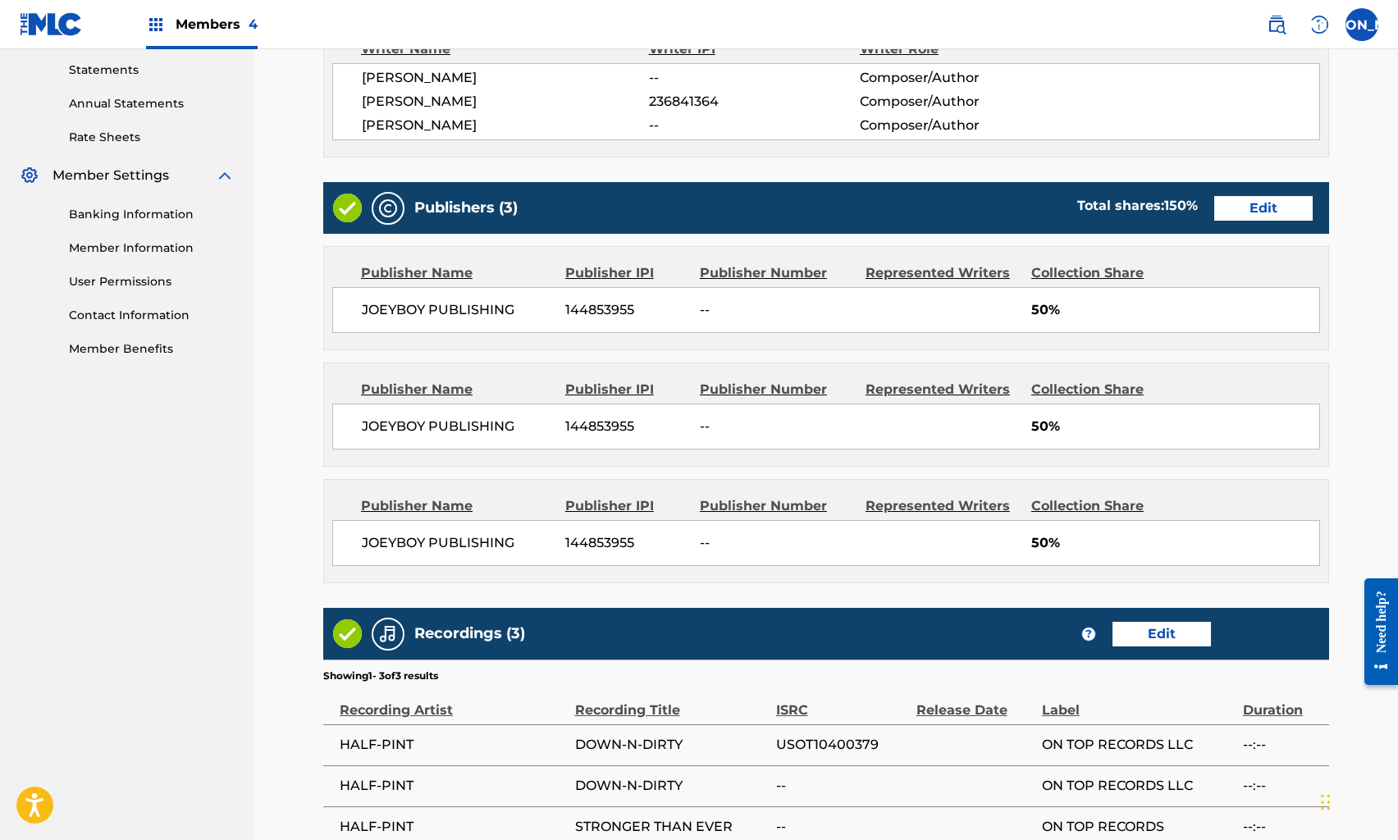
click at [1251, 224] on div "Publishers (3) Total shares: 150 % Edit" at bounding box center [826, 208] width 1006 height 52
click at [1241, 210] on link "Edit" at bounding box center [1264, 208] width 98 height 25
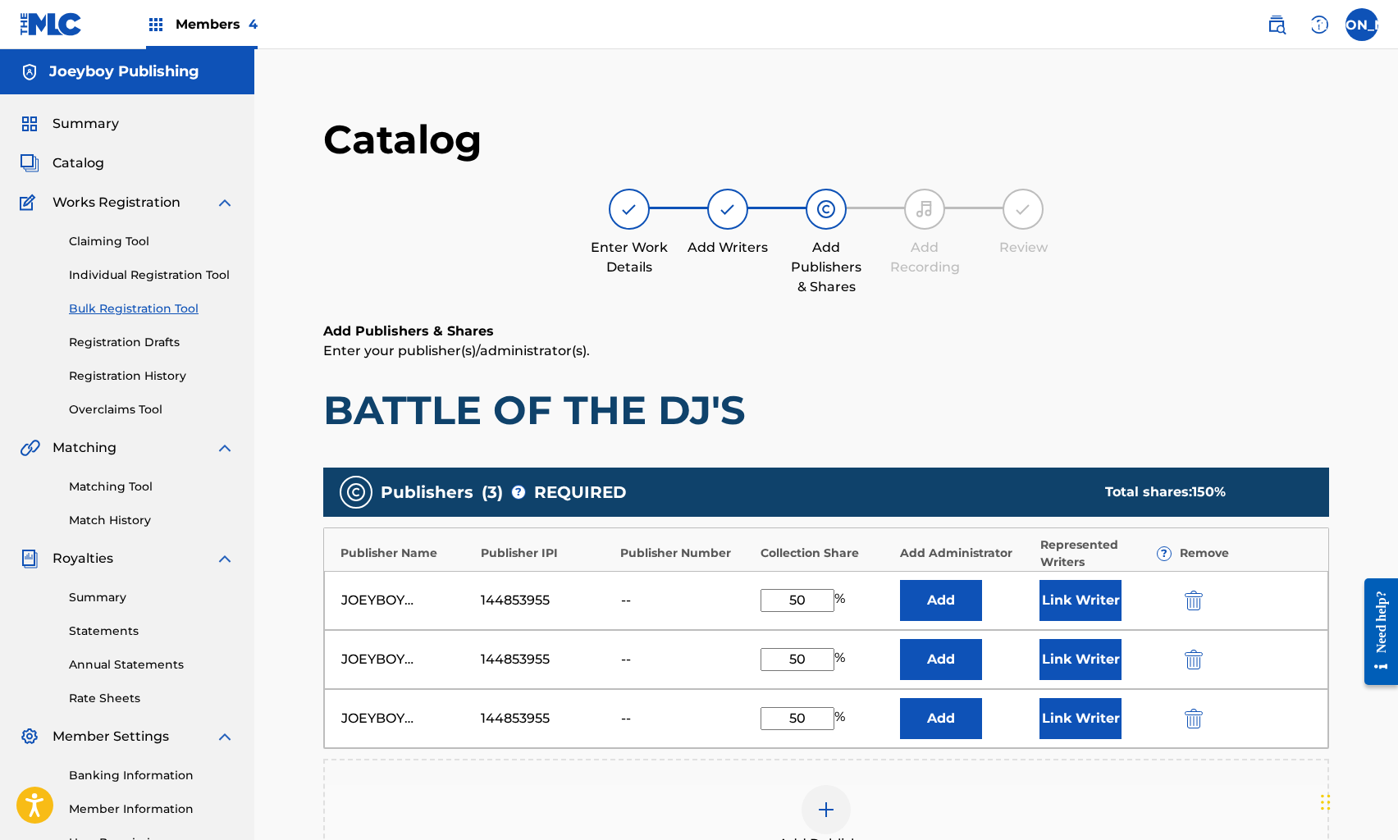
click at [1197, 654] on img "submit" at bounding box center [1194, 660] width 18 height 20
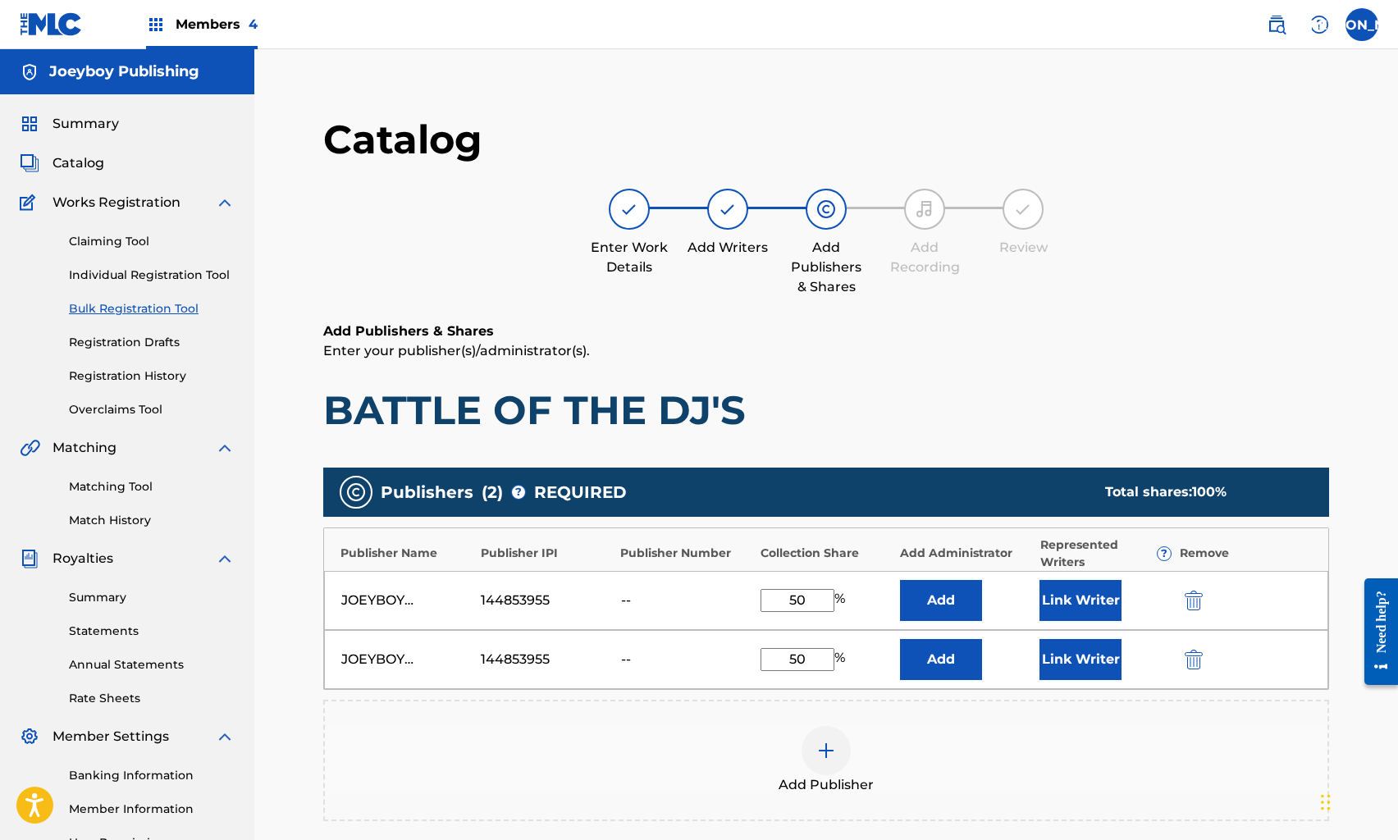
click at [1194, 655] on img "submit" at bounding box center [1194, 660] width 18 height 20
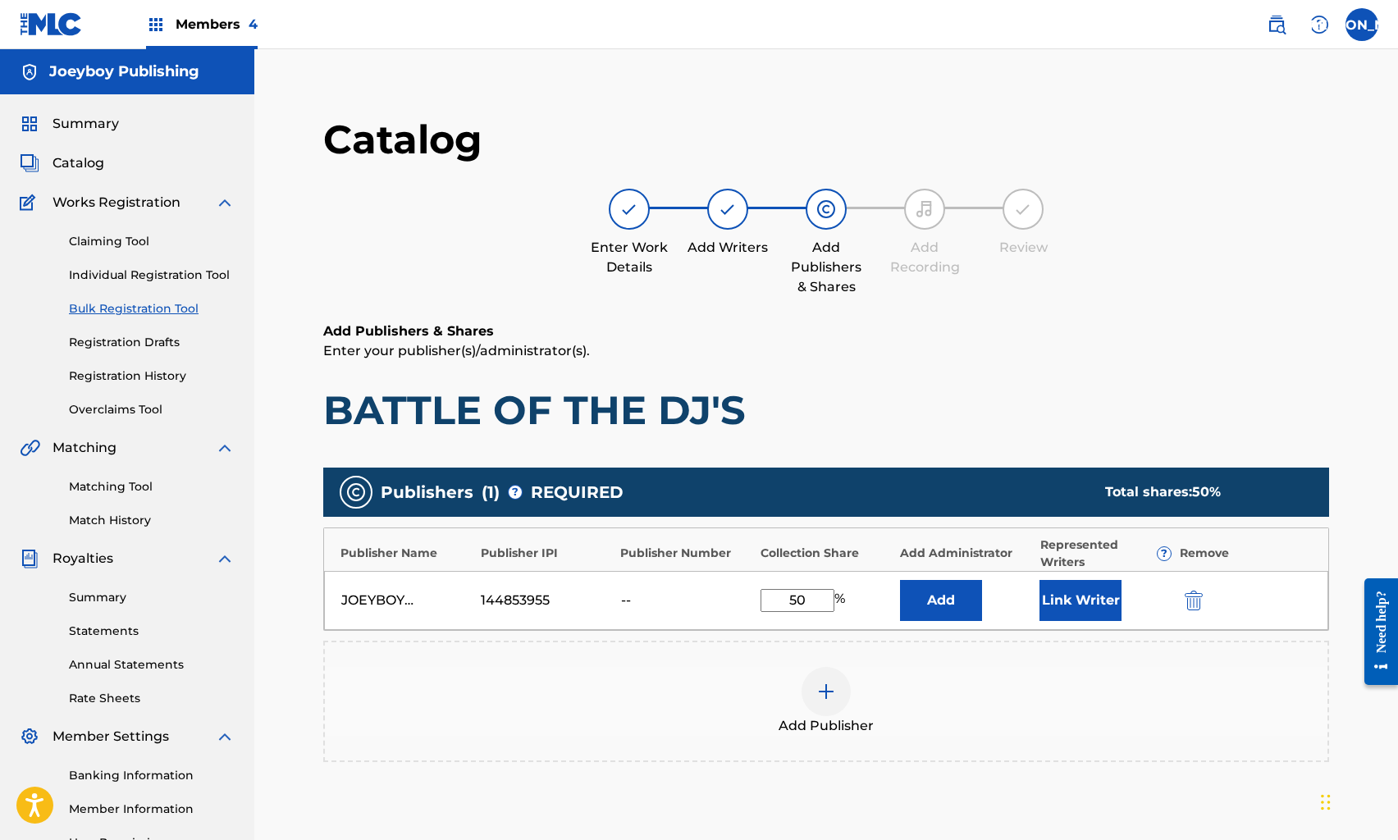
drag, startPoint x: 769, startPoint y: 597, endPoint x: 885, endPoint y: 608, distance: 116.3
click at [885, 608] on div "50 %" at bounding box center [826, 600] width 131 height 23
type input "100"
click at [1073, 605] on button "Link Writer" at bounding box center [1081, 600] width 82 height 41
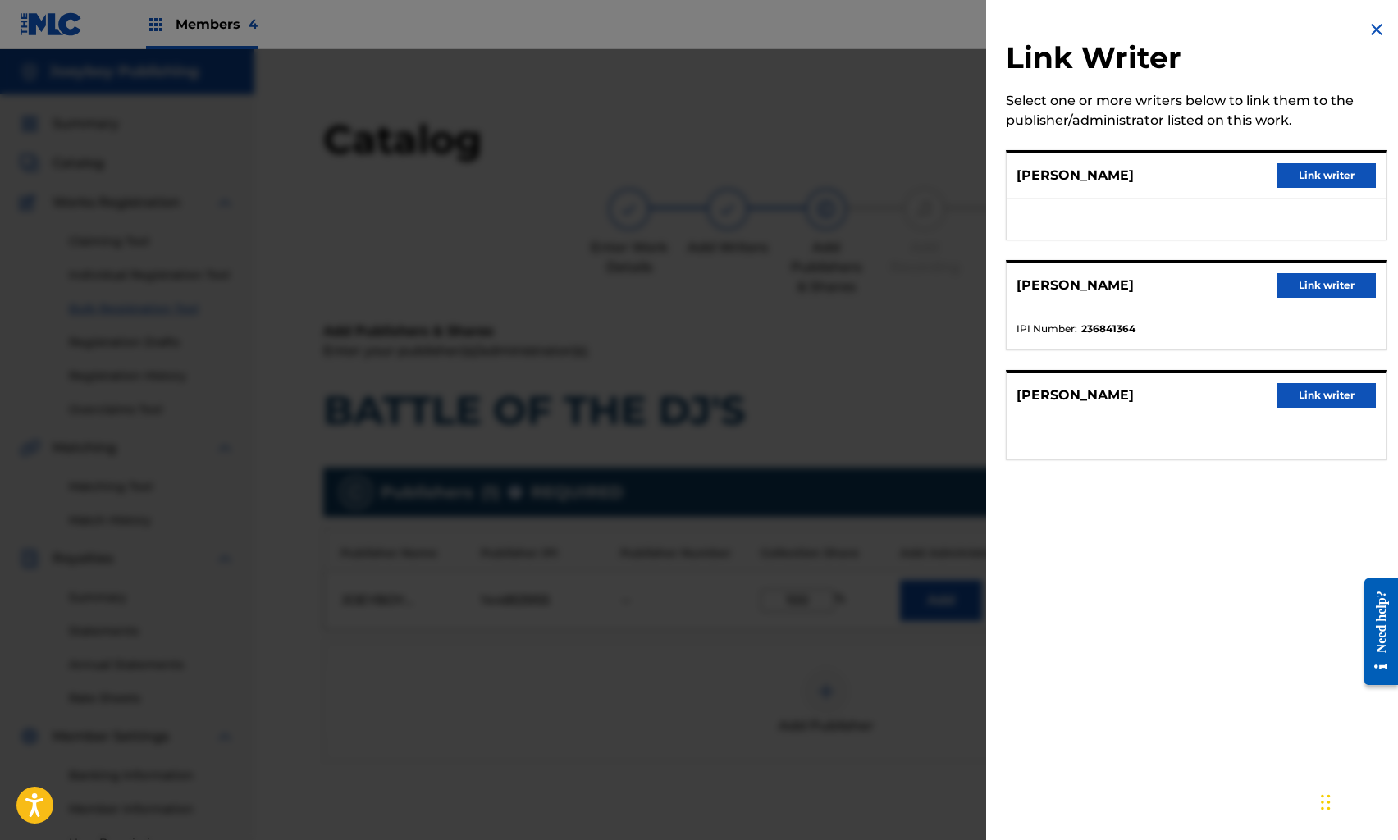
click at [1322, 280] on button "Link writer" at bounding box center [1327, 285] width 98 height 25
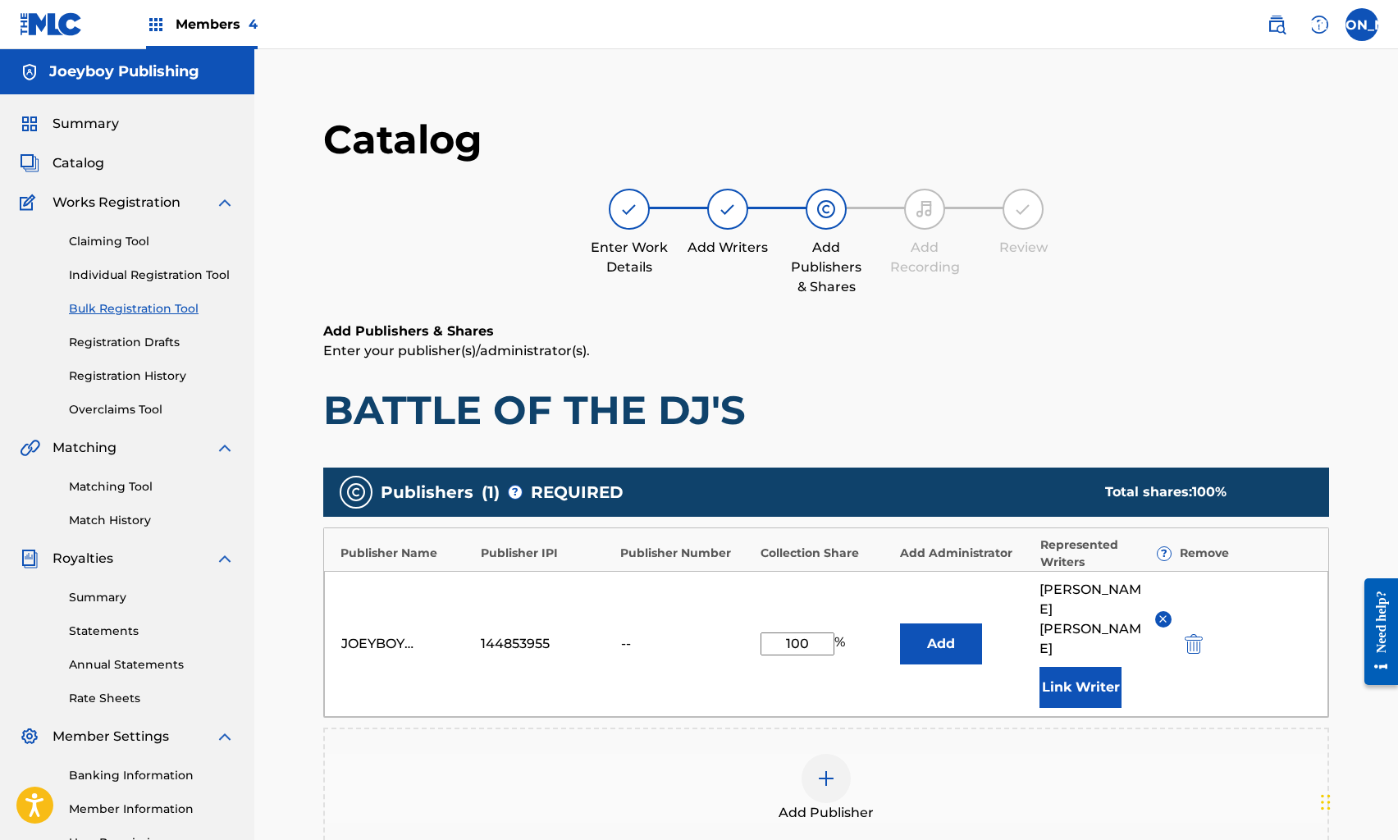
click at [1082, 667] on button "Link Writer" at bounding box center [1081, 687] width 82 height 41
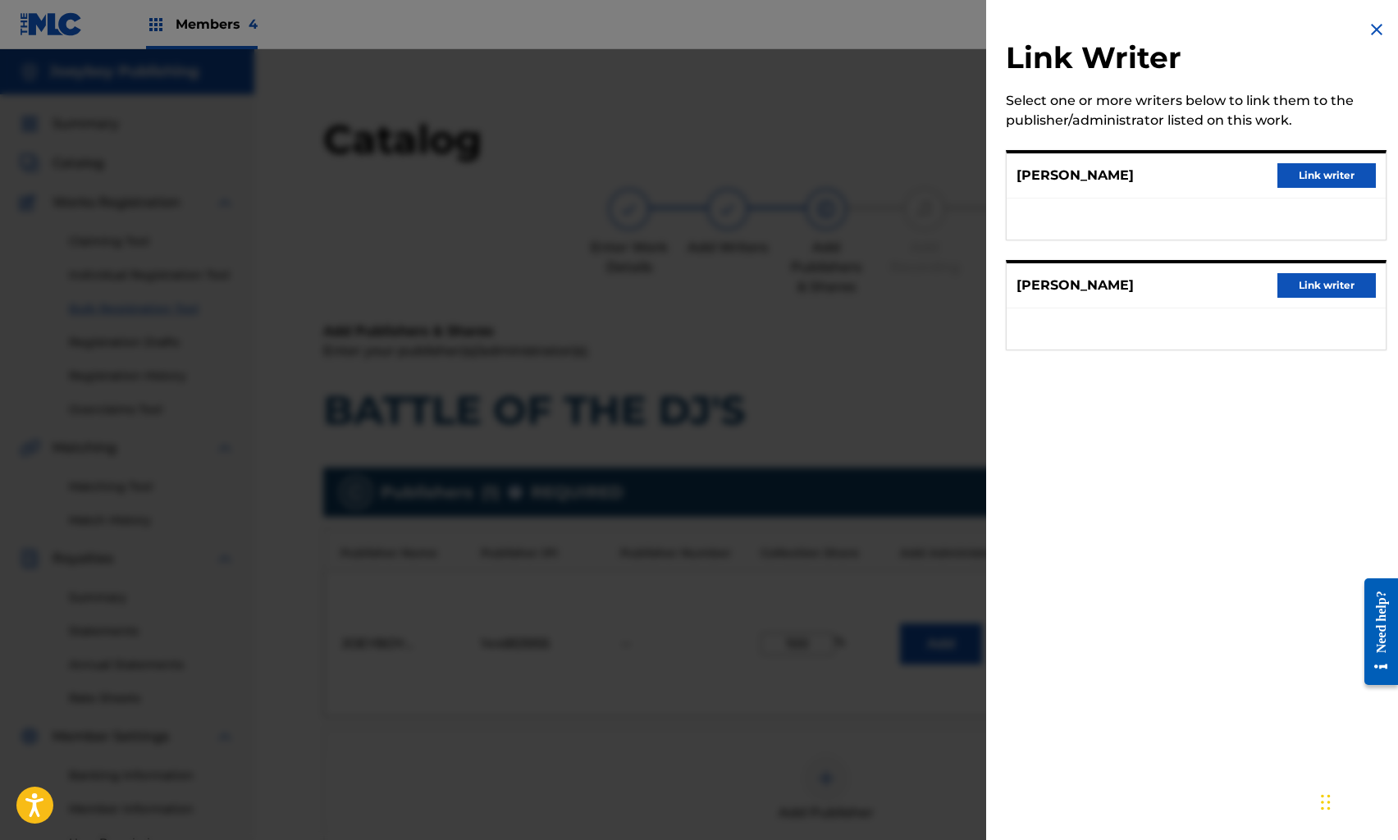
click at [1300, 282] on button "Link writer" at bounding box center [1327, 285] width 98 height 25
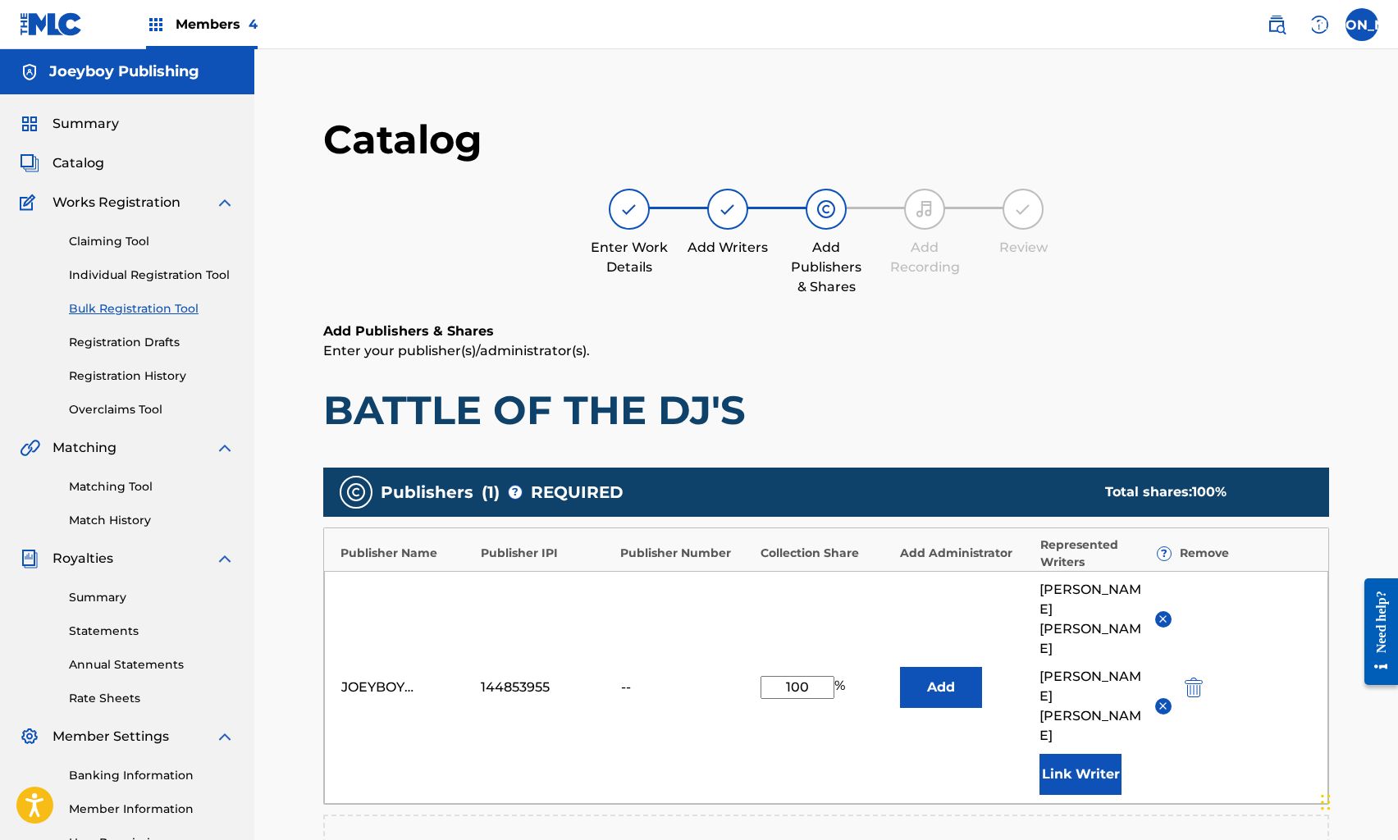
click at [1097, 754] on button "Link Writer" at bounding box center [1081, 774] width 82 height 41
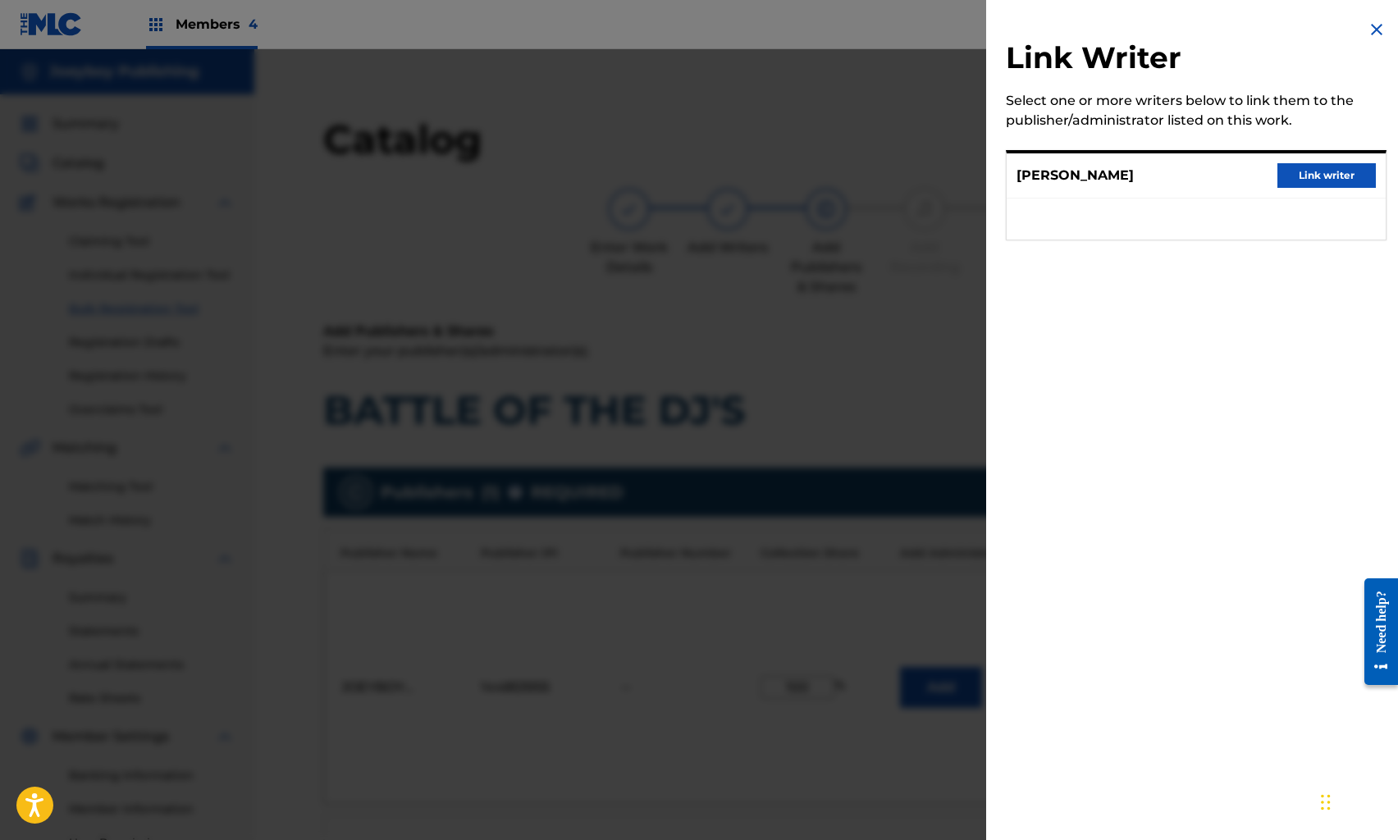
click at [1304, 183] on button "Link writer" at bounding box center [1327, 175] width 98 height 25
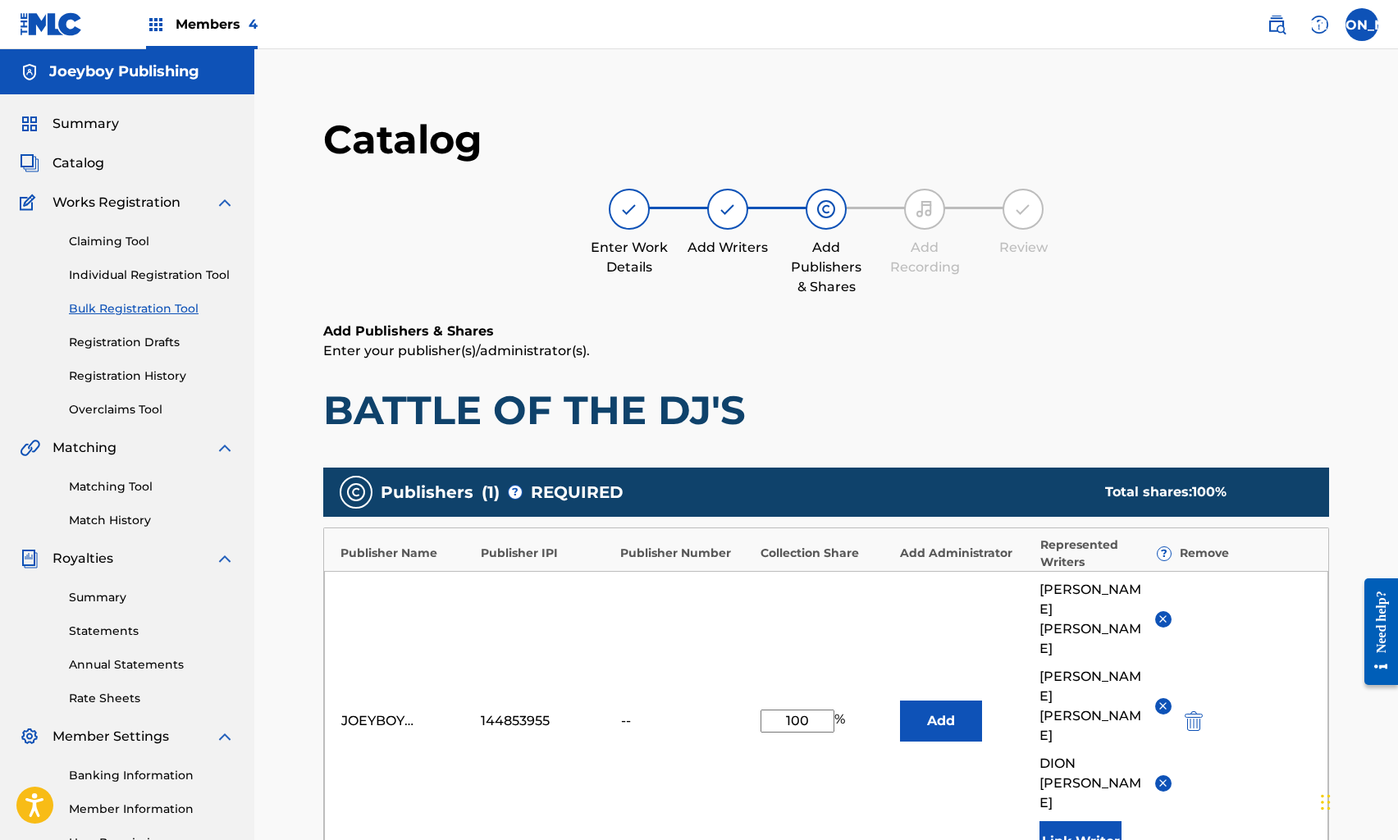
scroll to position [387, 0]
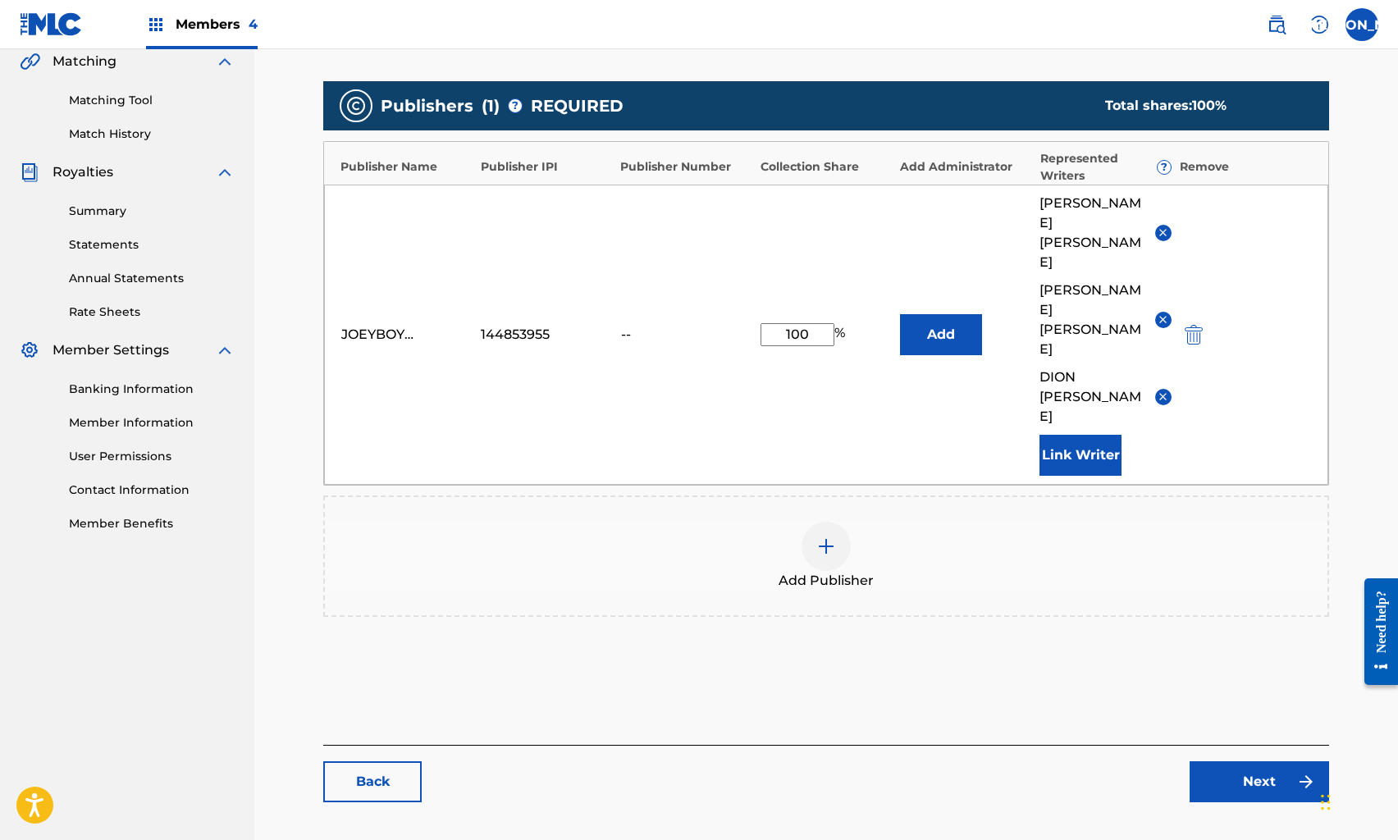
click at [1283, 762] on link "Next" at bounding box center [1260, 782] width 140 height 41
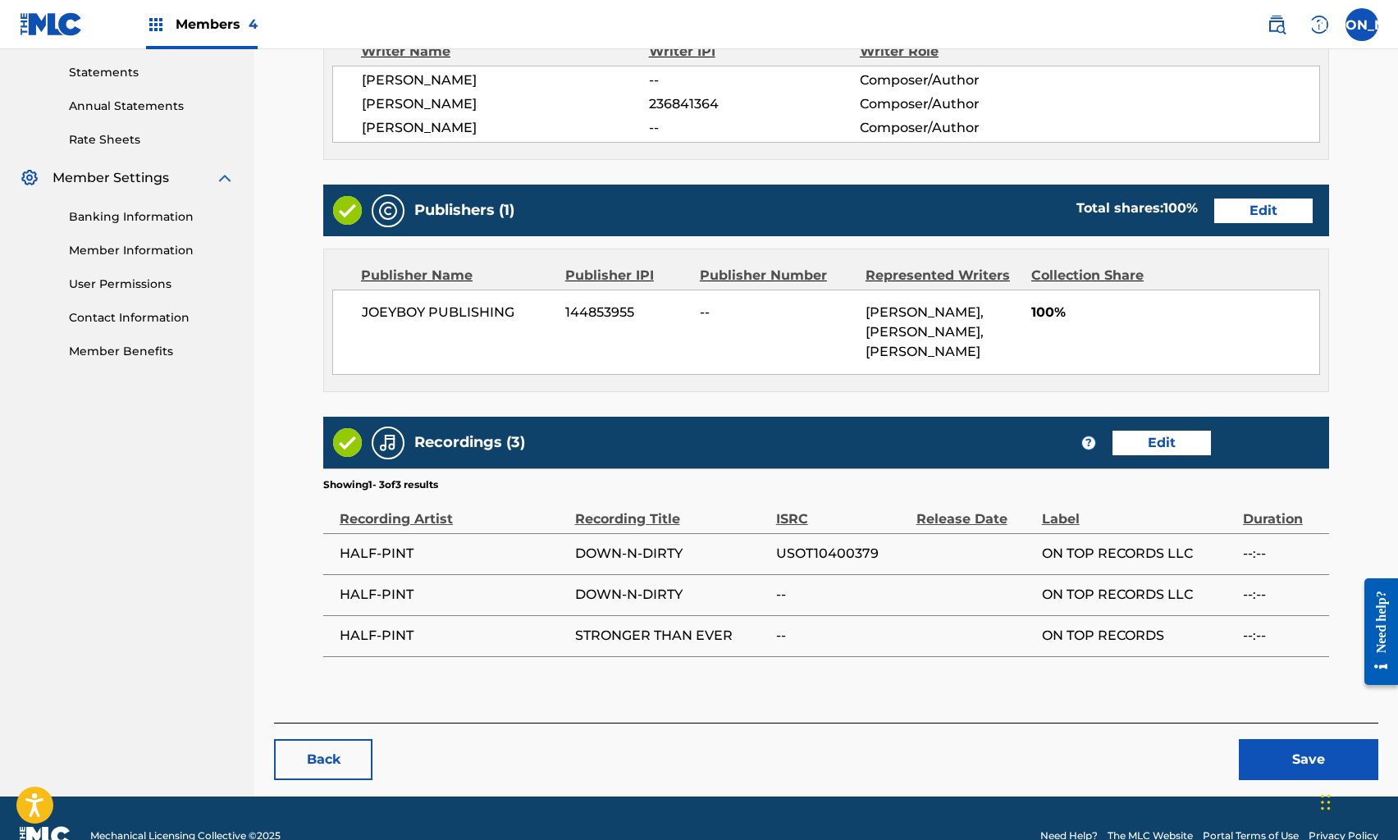
scroll to position [583, 0]
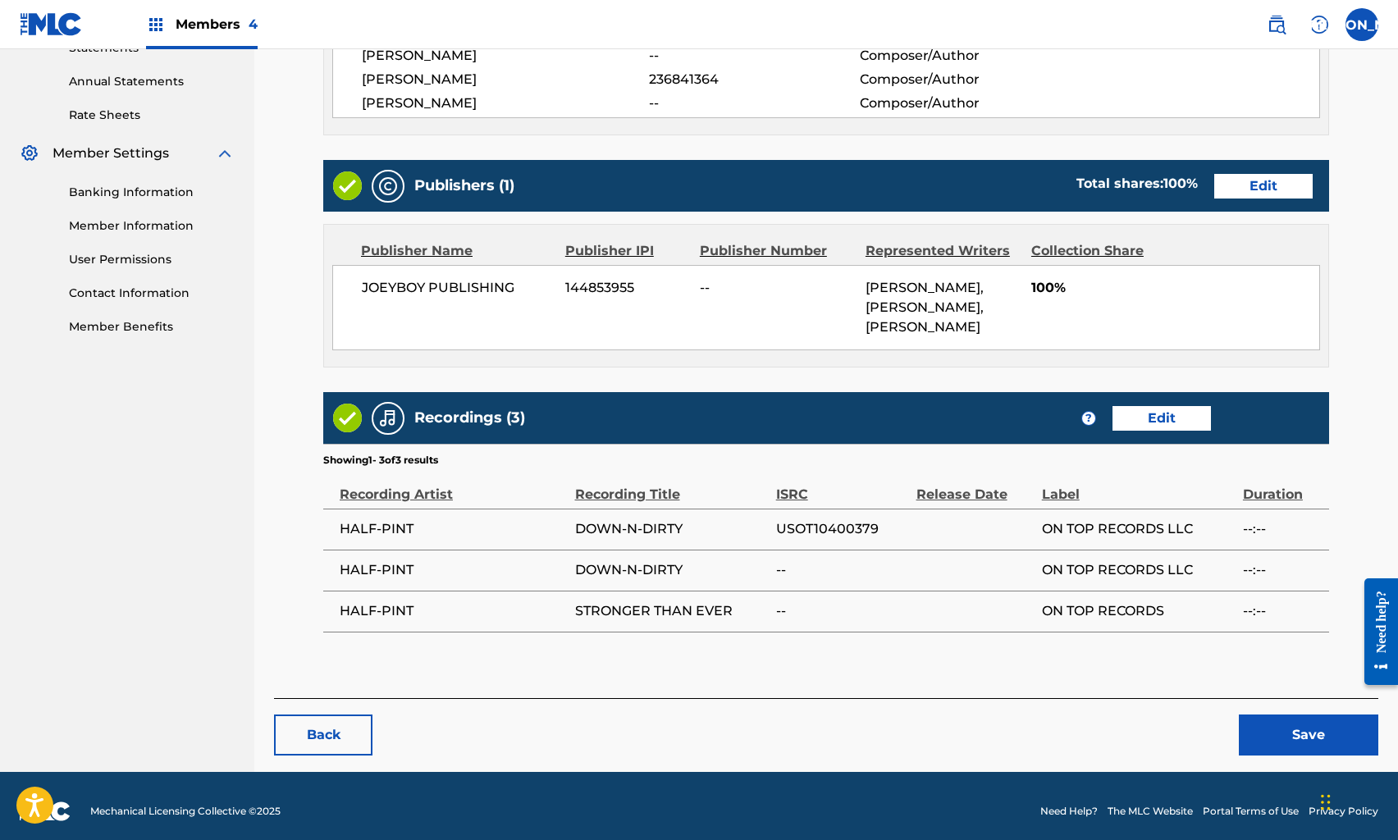
click at [1184, 407] on link "Edit" at bounding box center [1162, 418] width 98 height 25
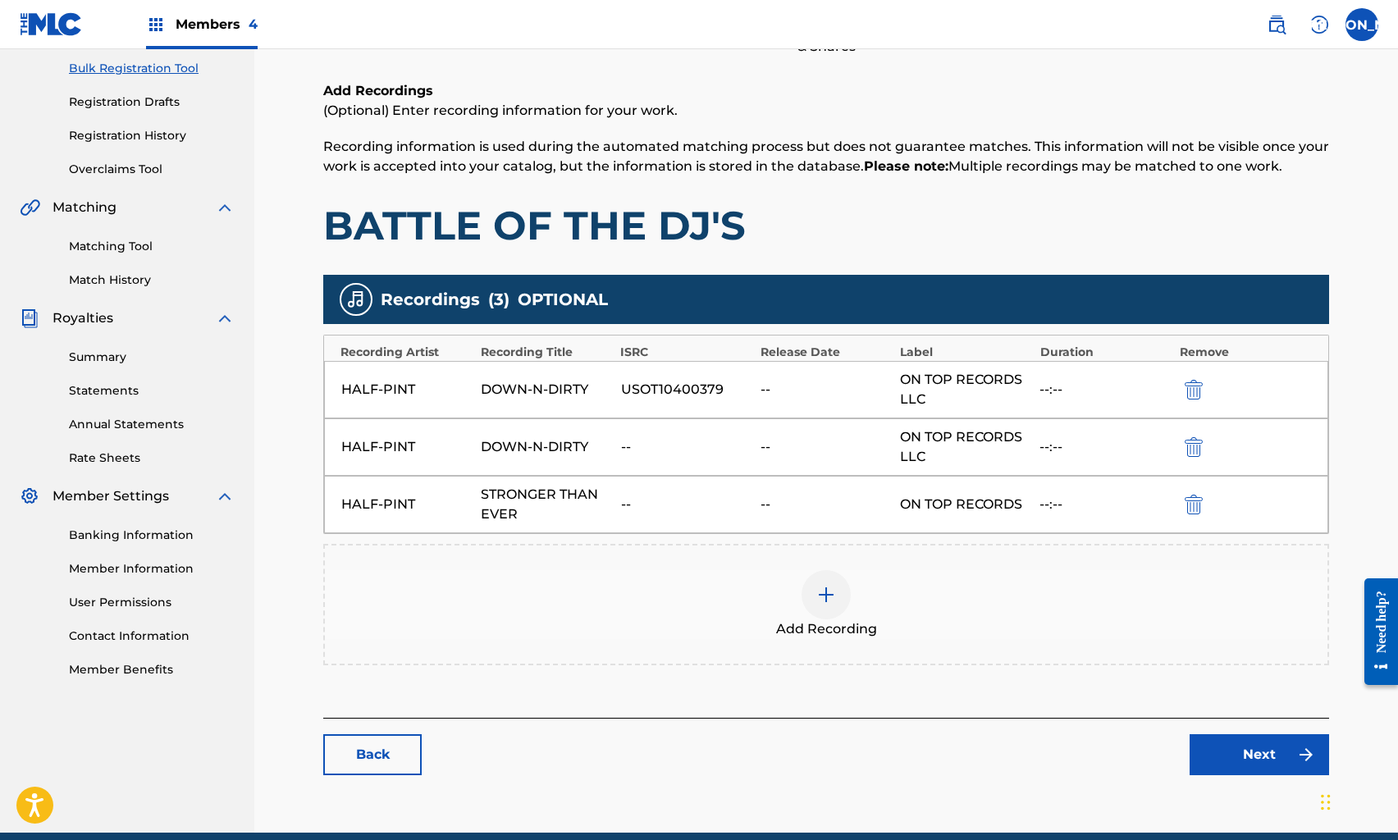
scroll to position [269, 0]
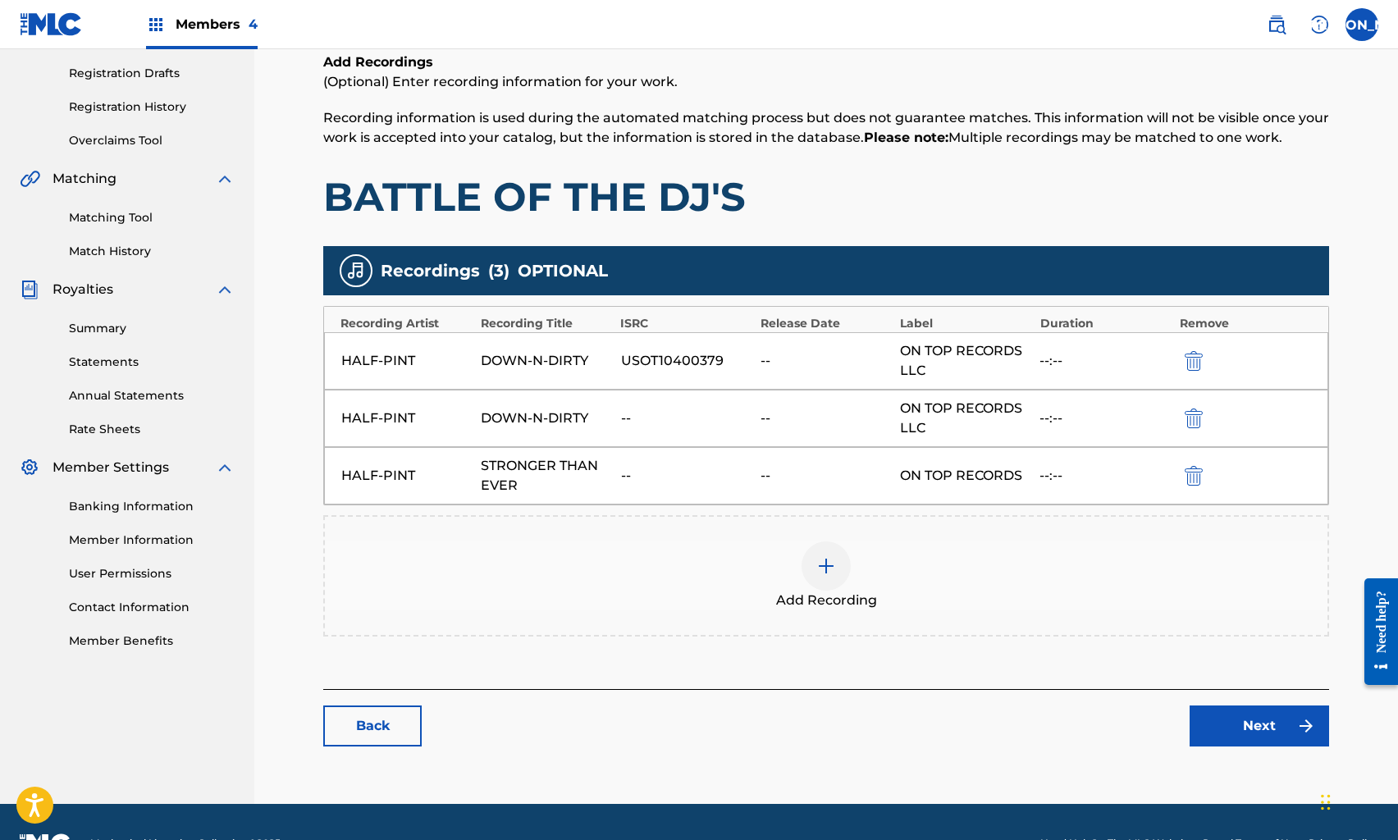
click at [1206, 416] on div at bounding box center [1217, 418] width 74 height 19
click at [1198, 418] on img "submit" at bounding box center [1194, 419] width 18 height 20
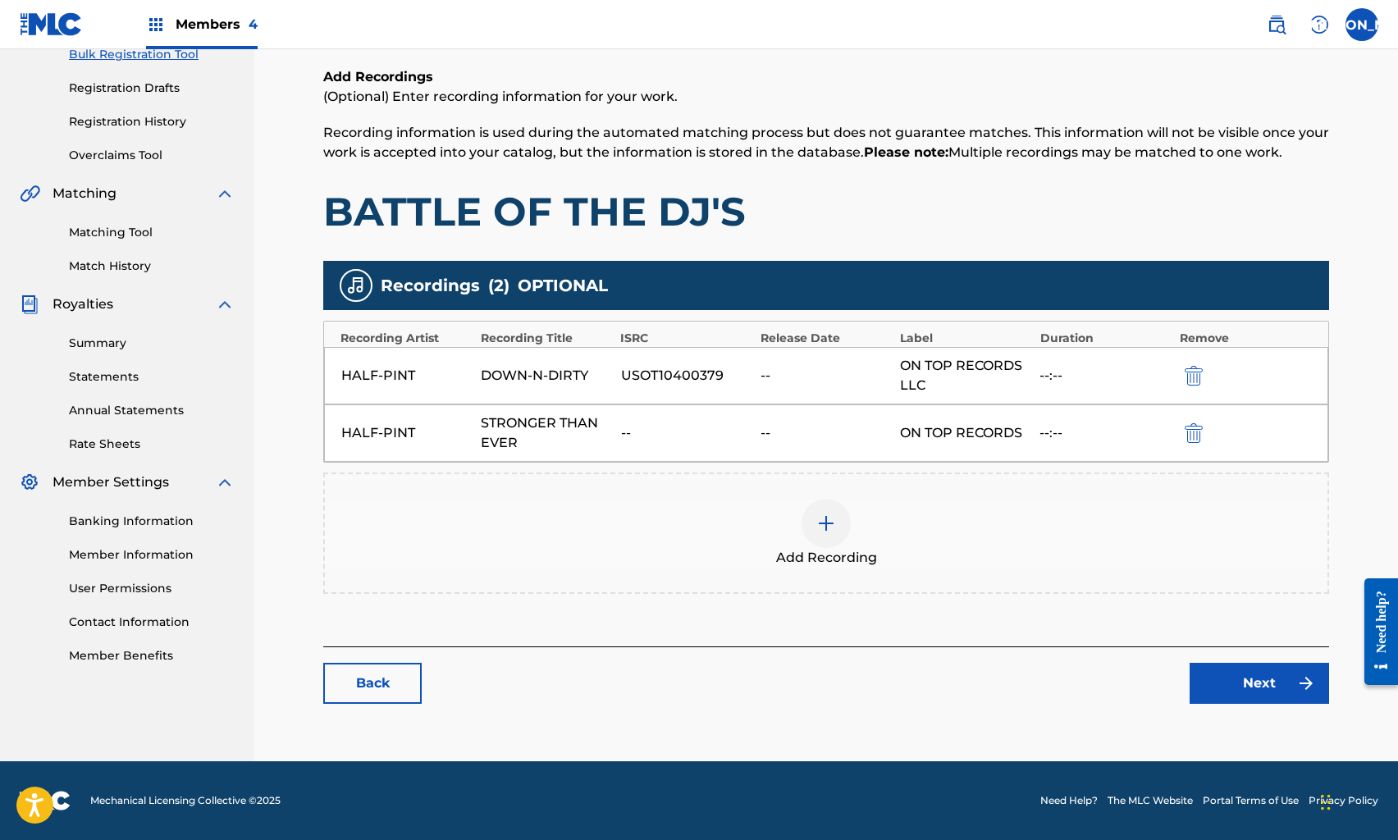
scroll to position [254, 0]
click at [1197, 442] on img "submit" at bounding box center [1194, 433] width 18 height 20
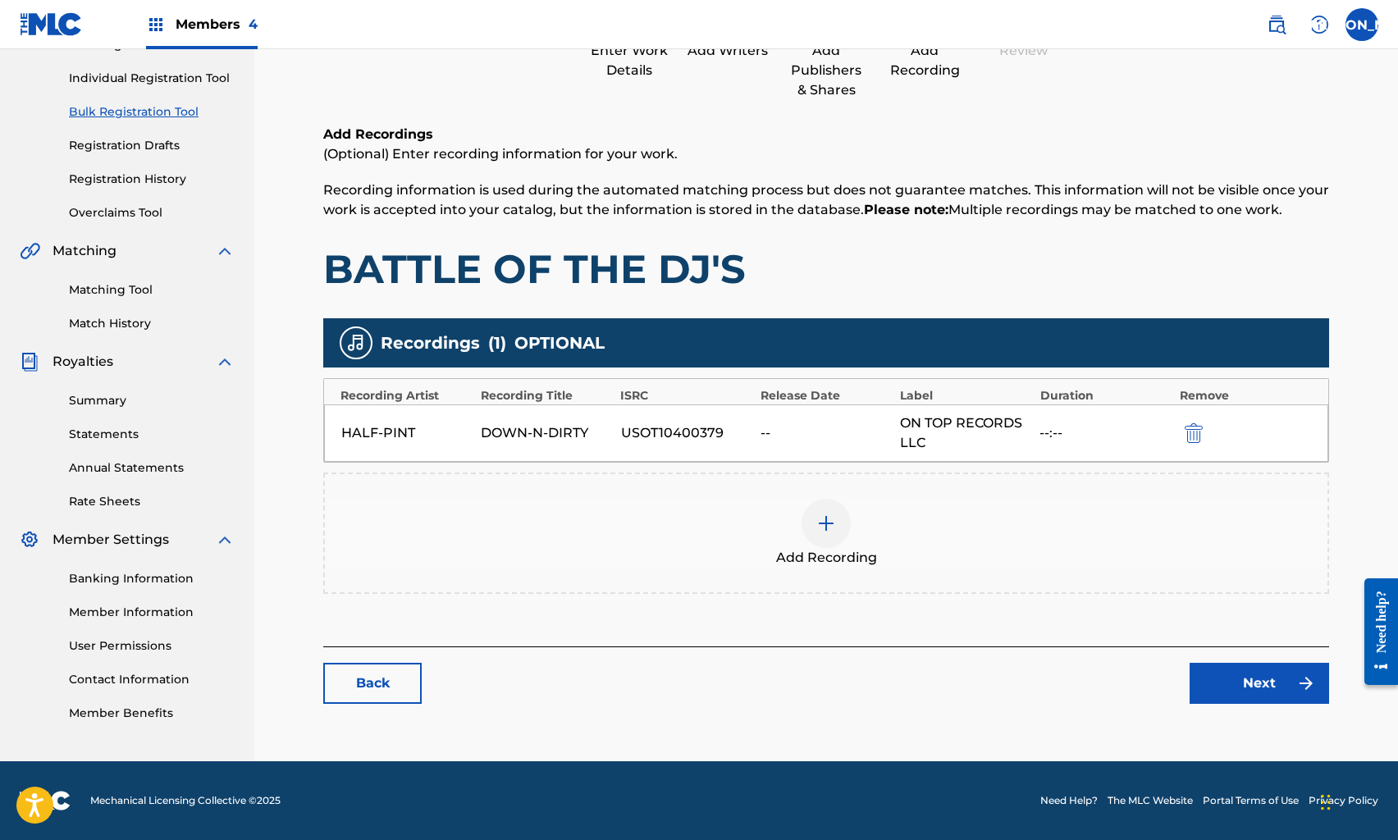
click at [1235, 693] on link "Next" at bounding box center [1260, 683] width 140 height 41
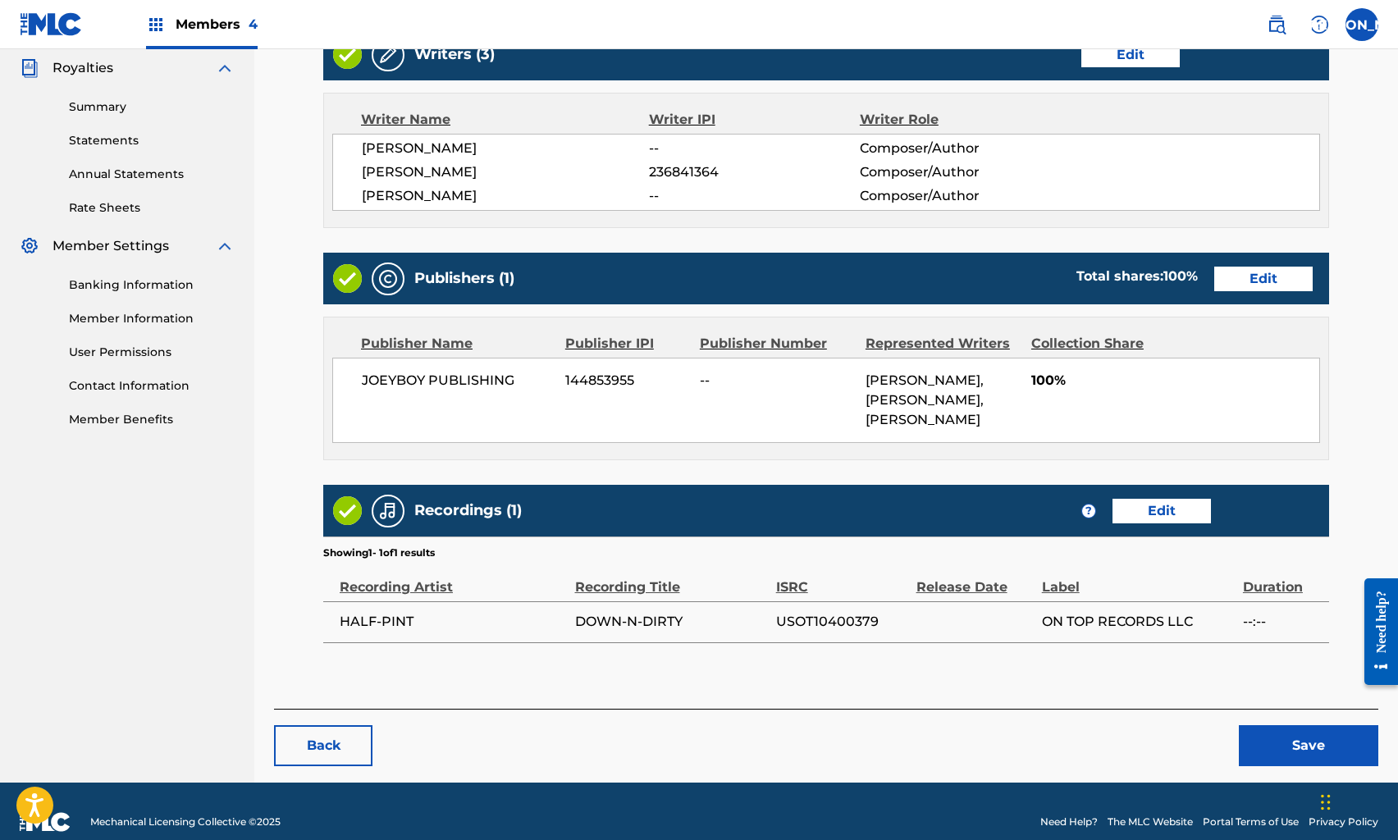
scroll to position [510, 0]
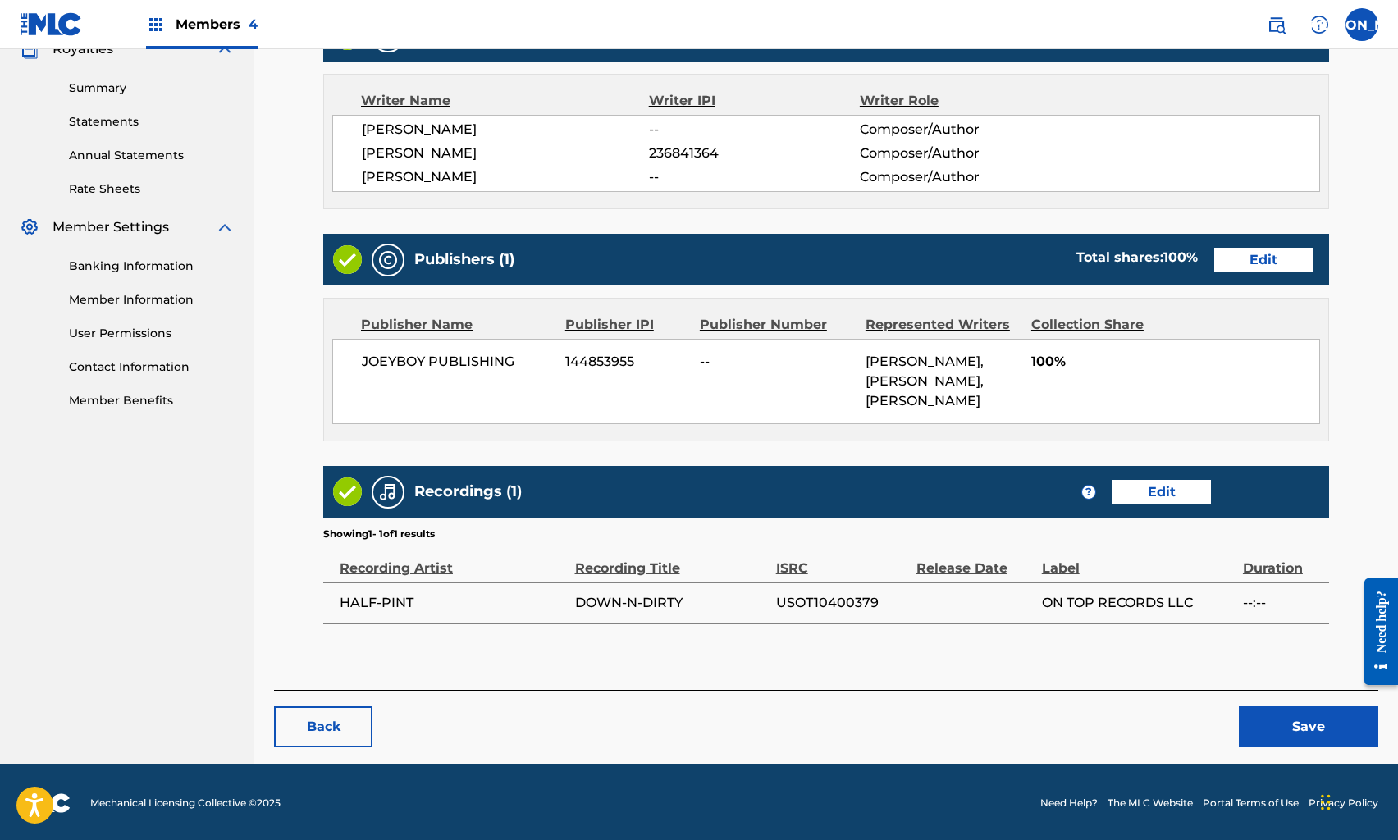
click at [1273, 732] on button "Save" at bounding box center [1309, 727] width 140 height 41
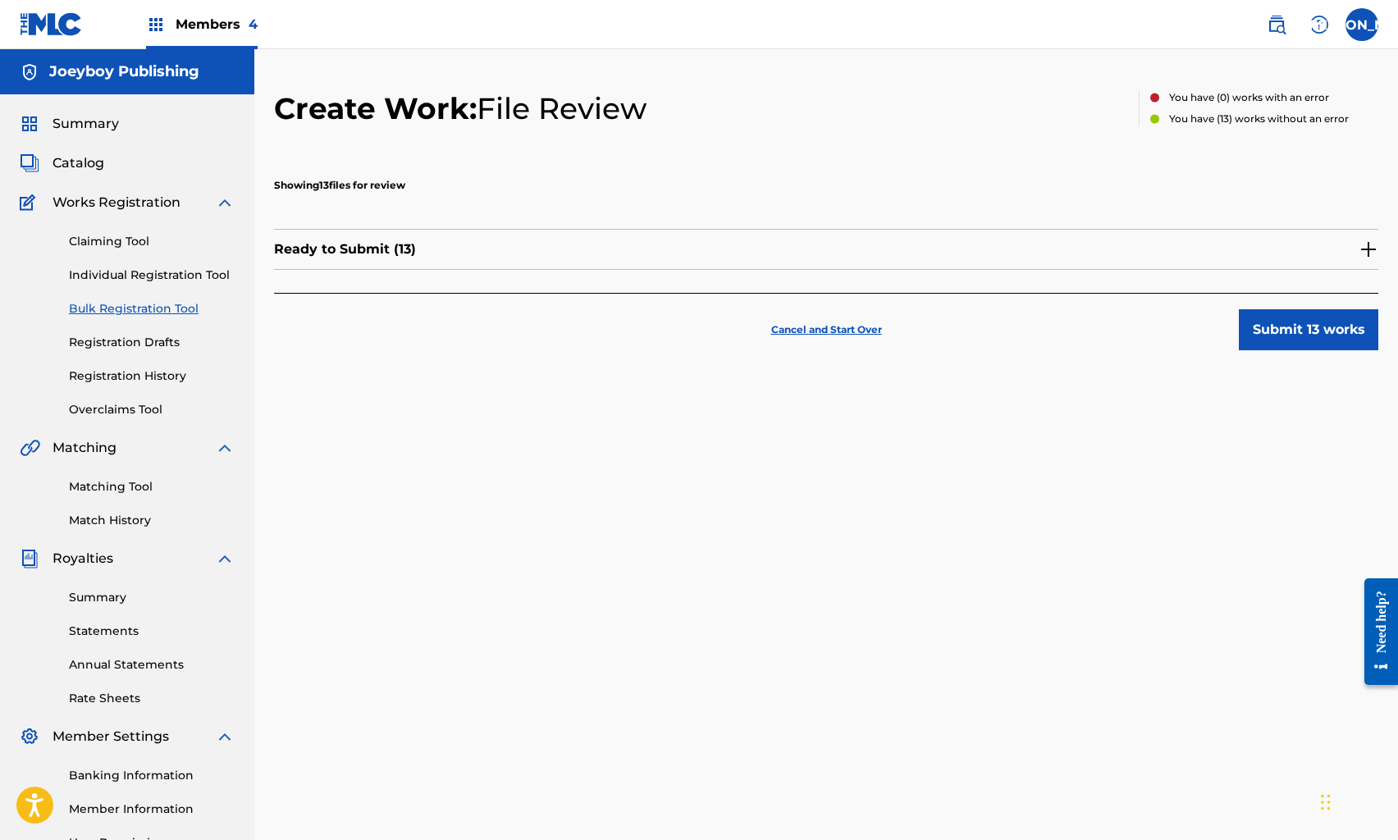
click at [362, 253] on p "Ready to Submit ( 13 )" at bounding box center [345, 250] width 142 height 20
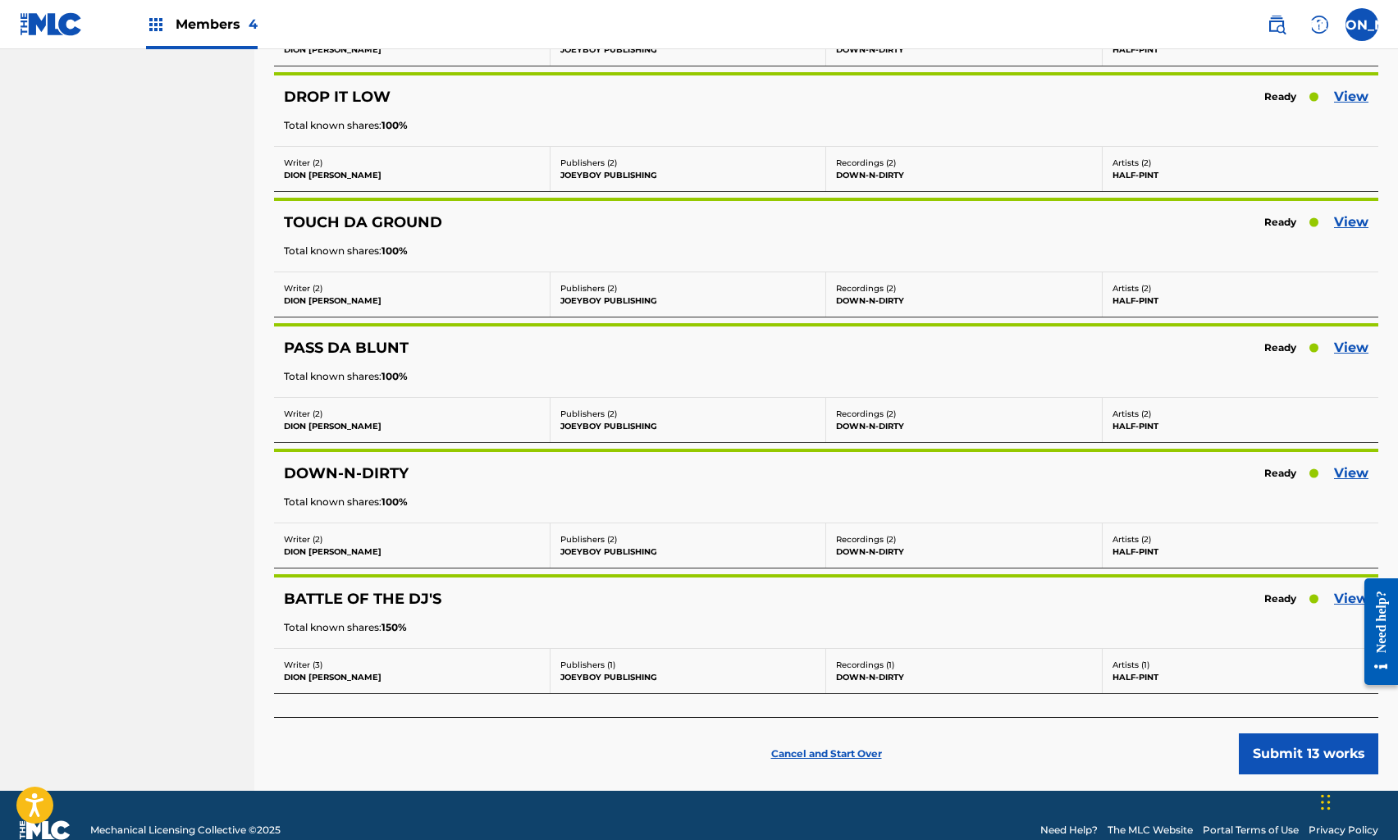
scroll to position [1238, 0]
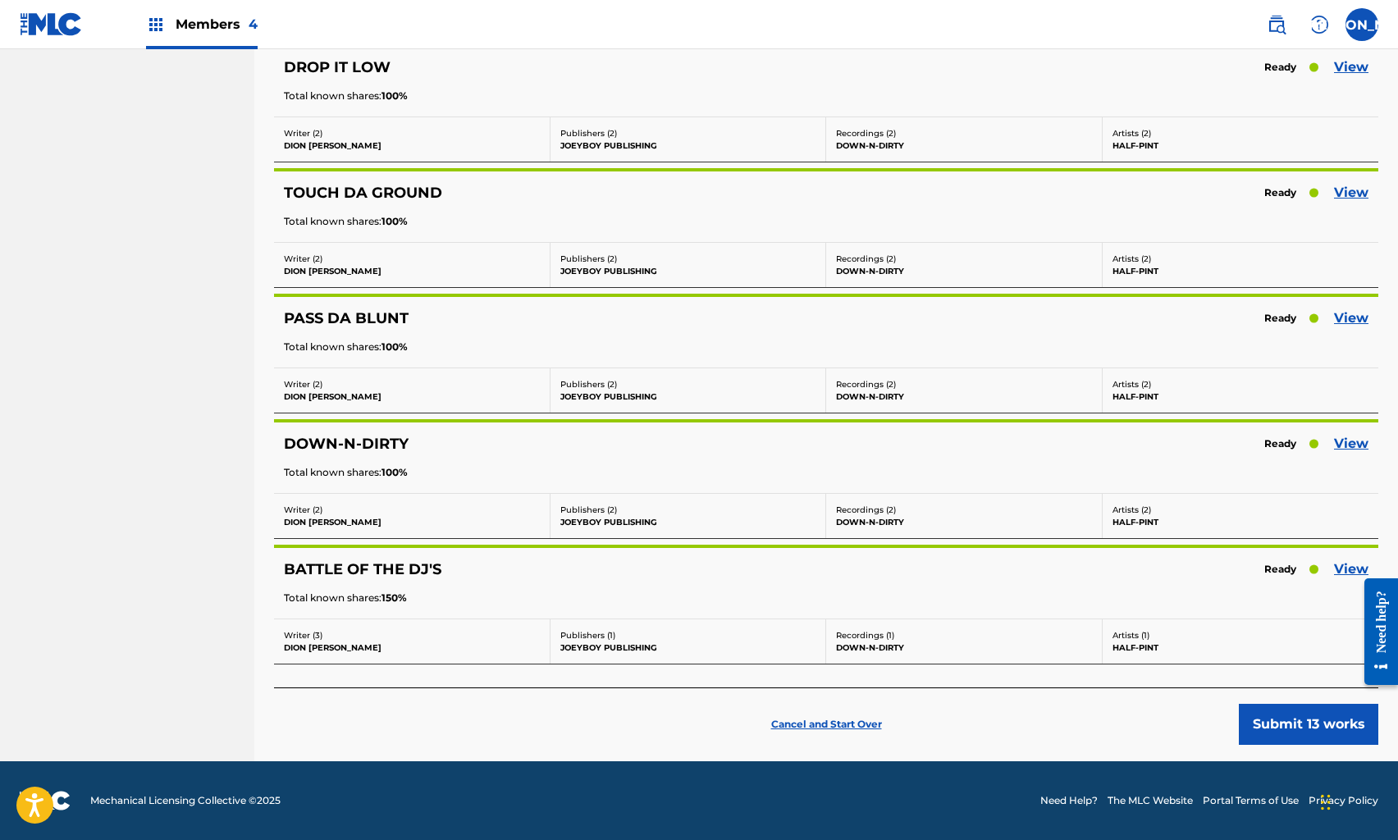
click at [819, 721] on p "Cancel and Start Over" at bounding box center [826, 724] width 111 height 15
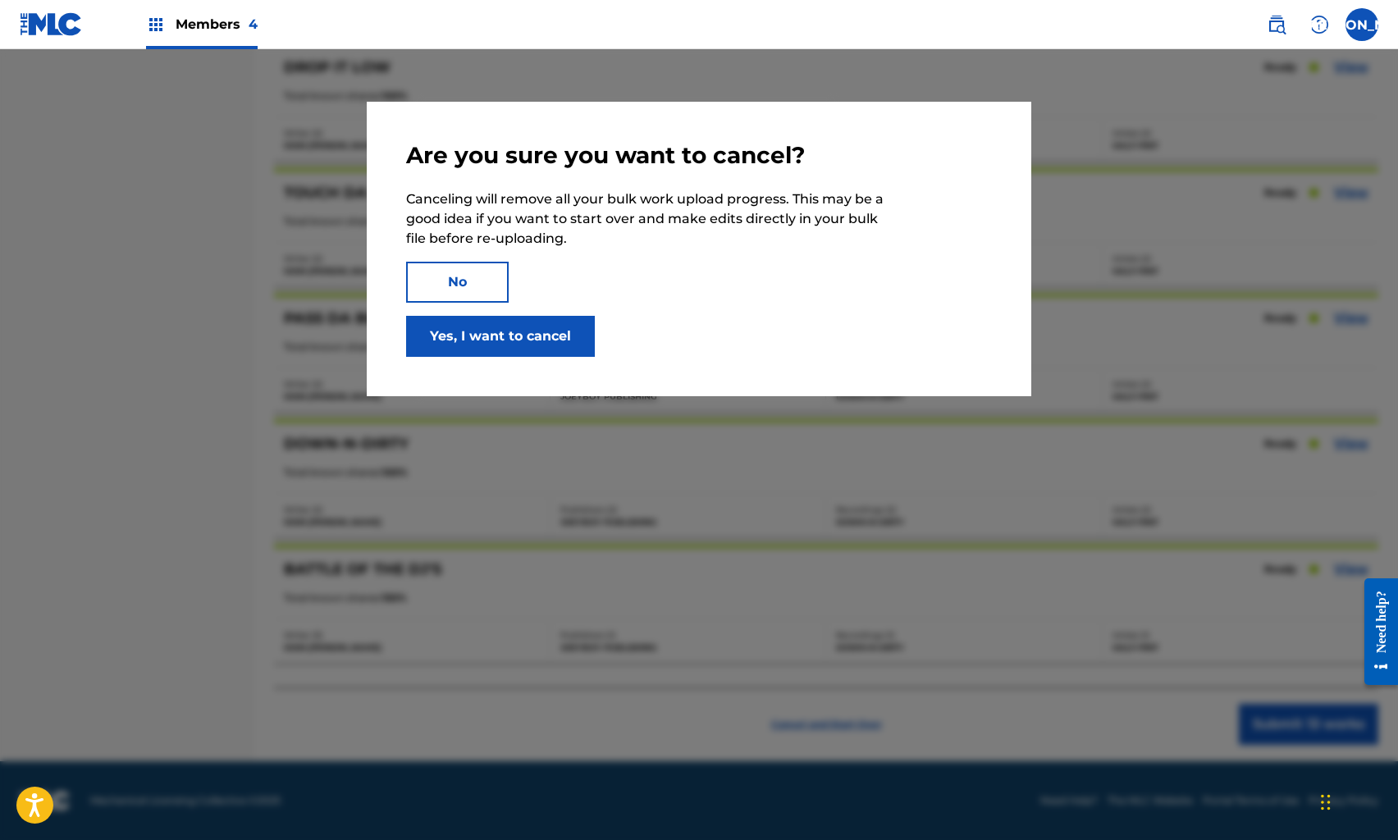
click at [525, 343] on button "Yes, I want to cancel" at bounding box center [500, 336] width 189 height 41
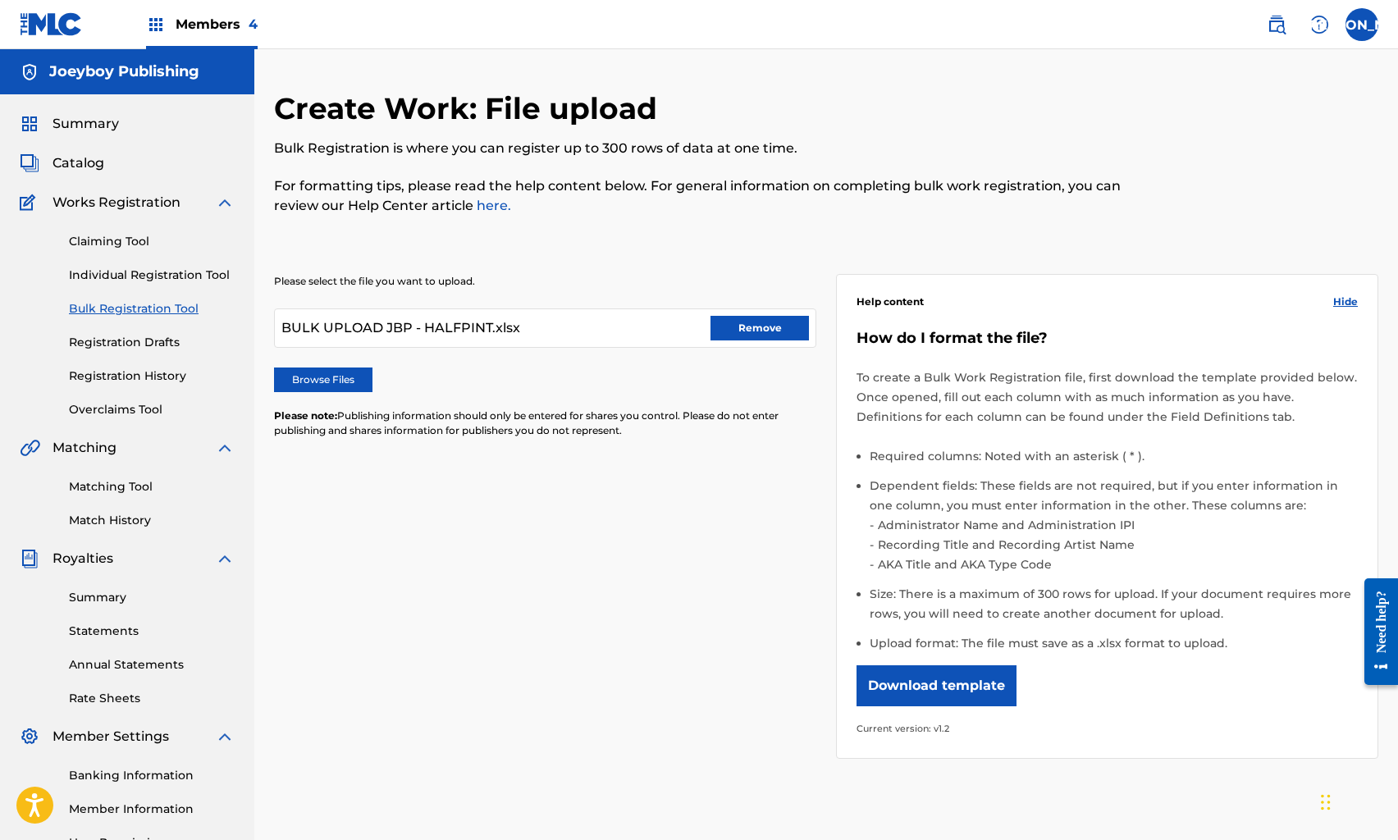
click at [742, 327] on button "Remove" at bounding box center [760, 328] width 98 height 25
click at [1376, 10] on div "JA JA [PERSON_NAME] [EMAIL_ADDRESS][DOMAIN_NAME] Notification Preferences Profi…" at bounding box center [1315, 24] width 128 height 33
click at [1360, 20] on label at bounding box center [1362, 24] width 33 height 33
click at [1362, 25] on input "JA [PERSON_NAME] [EMAIL_ADDRESS][DOMAIN_NAME] Notification Preferences Profile …" at bounding box center [1362, 25] width 0 height 0
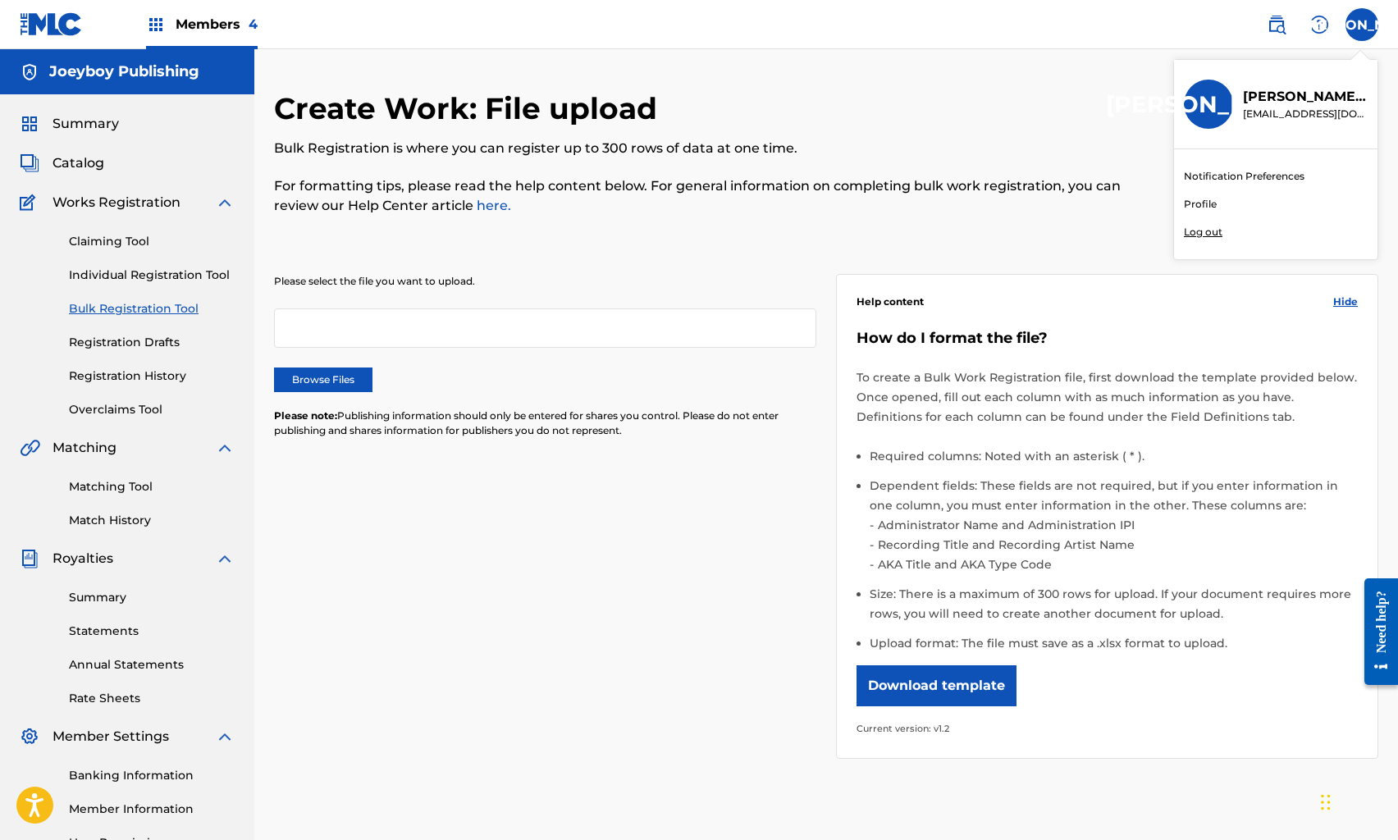
click at [1210, 232] on p "Log out" at bounding box center [1203, 232] width 39 height 15
click at [1362, 25] on input "JA [PERSON_NAME] [EMAIL_ADDRESS][DOMAIN_NAME] Notification Preferences Profile …" at bounding box center [1362, 25] width 0 height 0
